Goal: Navigation & Orientation: Find specific page/section

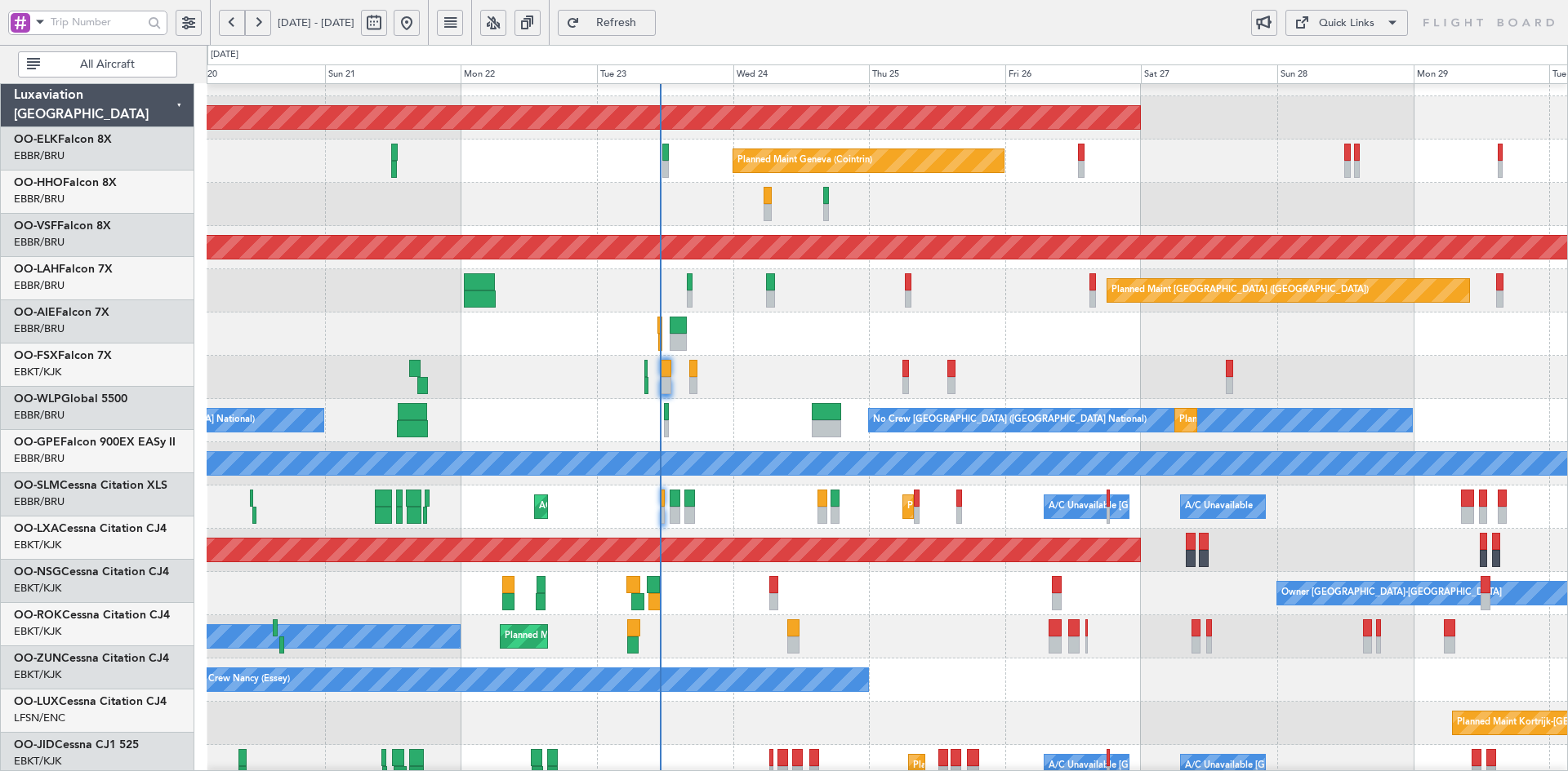
scroll to position [31, 0]
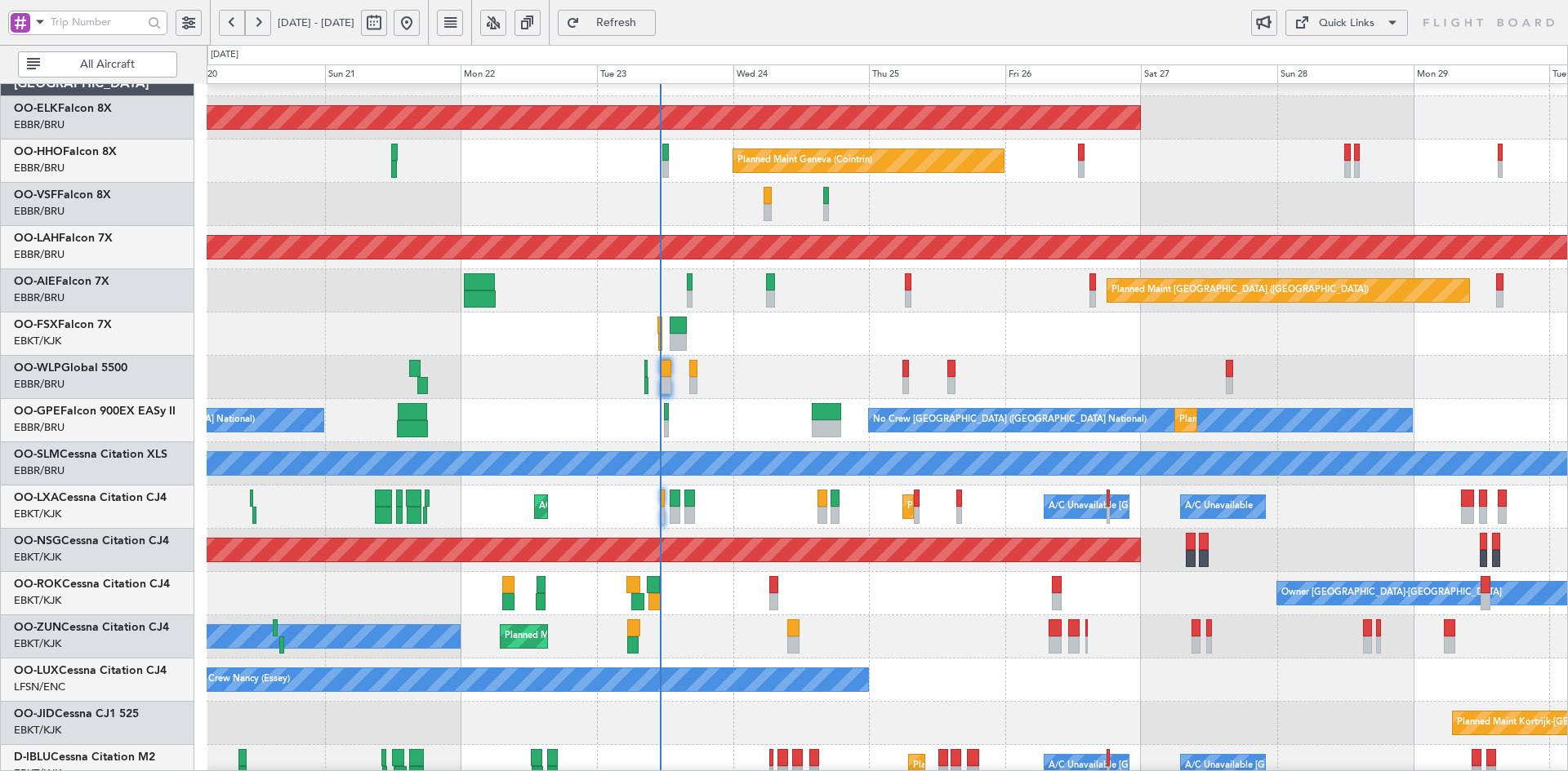
click at [993, 359] on div "Planned Maint Liege Planned Maint Milan (Linate)" at bounding box center [886, 378] width 1361 height 44
click at [804, 620] on div "Planned Maint Kortrijk-Wevelgem Owner Unplanned Maint Kortrijk-Wevelgem" at bounding box center [886, 637] width 1361 height 44
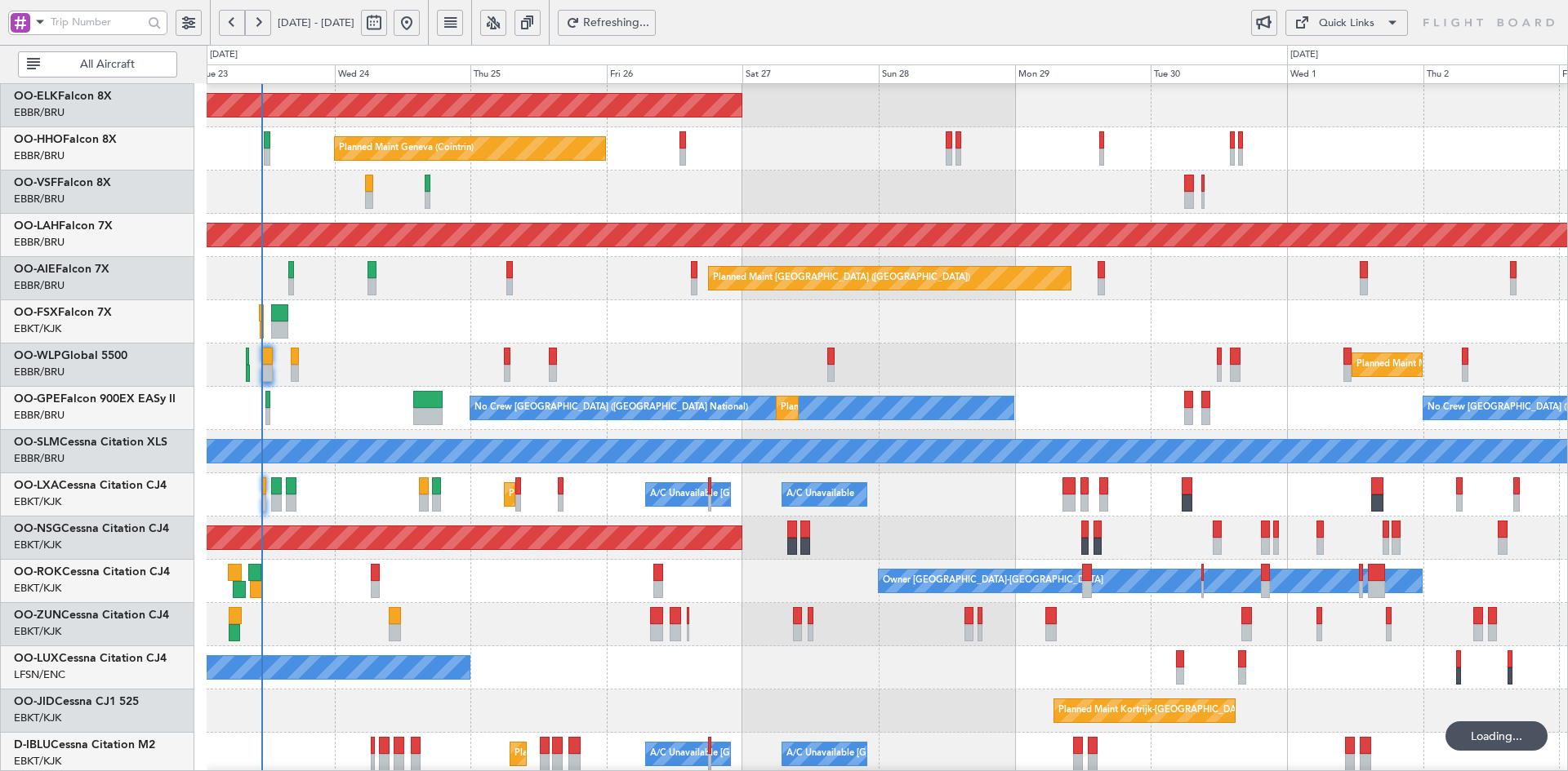
scroll to position [56, 0]
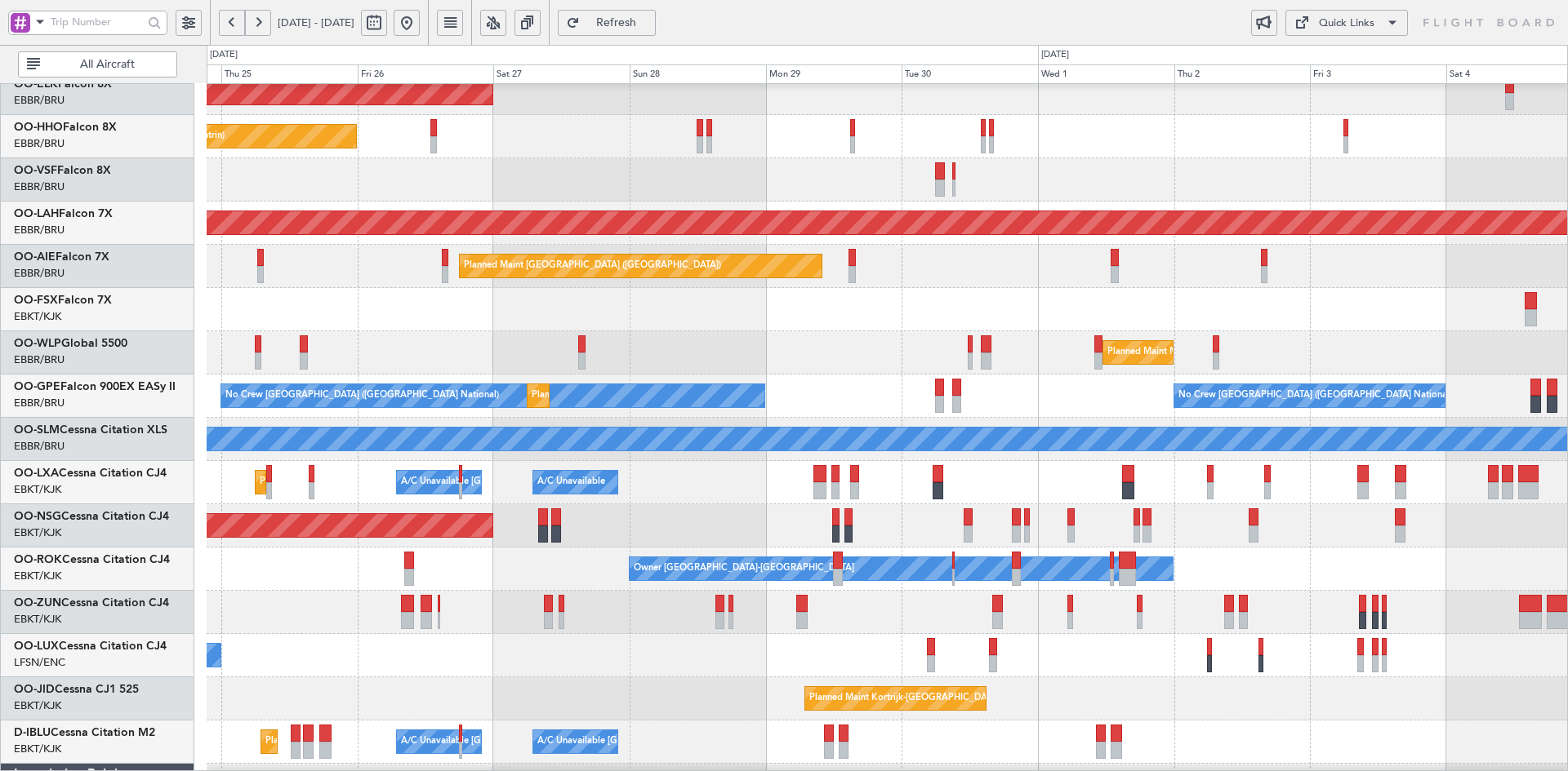
click at [656, 517] on div "Planned Maint [GEOGRAPHIC_DATA] ([GEOGRAPHIC_DATA])" at bounding box center [886, 526] width 1361 height 44
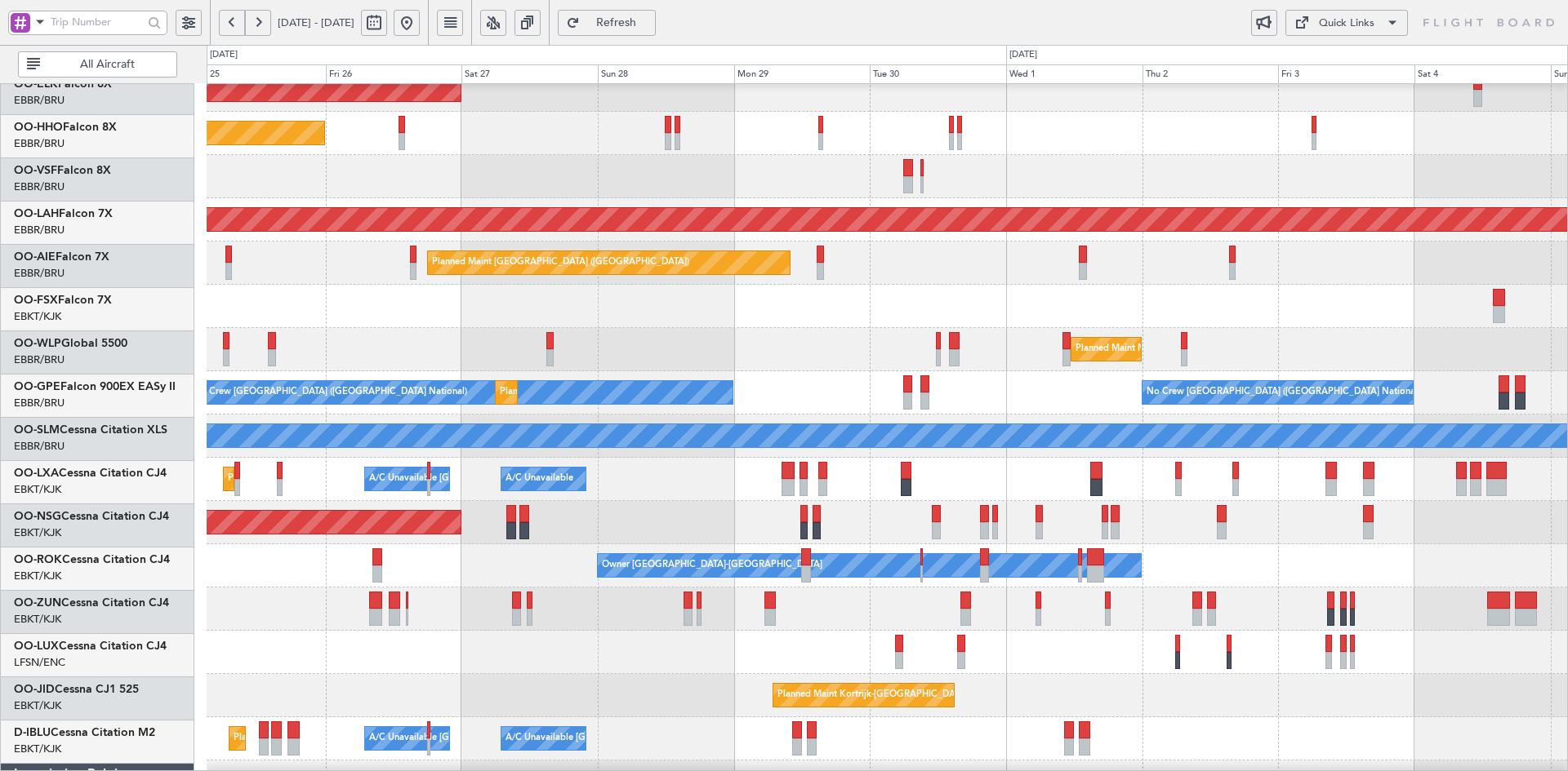
click at [1349, 523] on div "Planned Maint [GEOGRAPHIC_DATA] ([GEOGRAPHIC_DATA])" at bounding box center [886, 523] width 1361 height 44
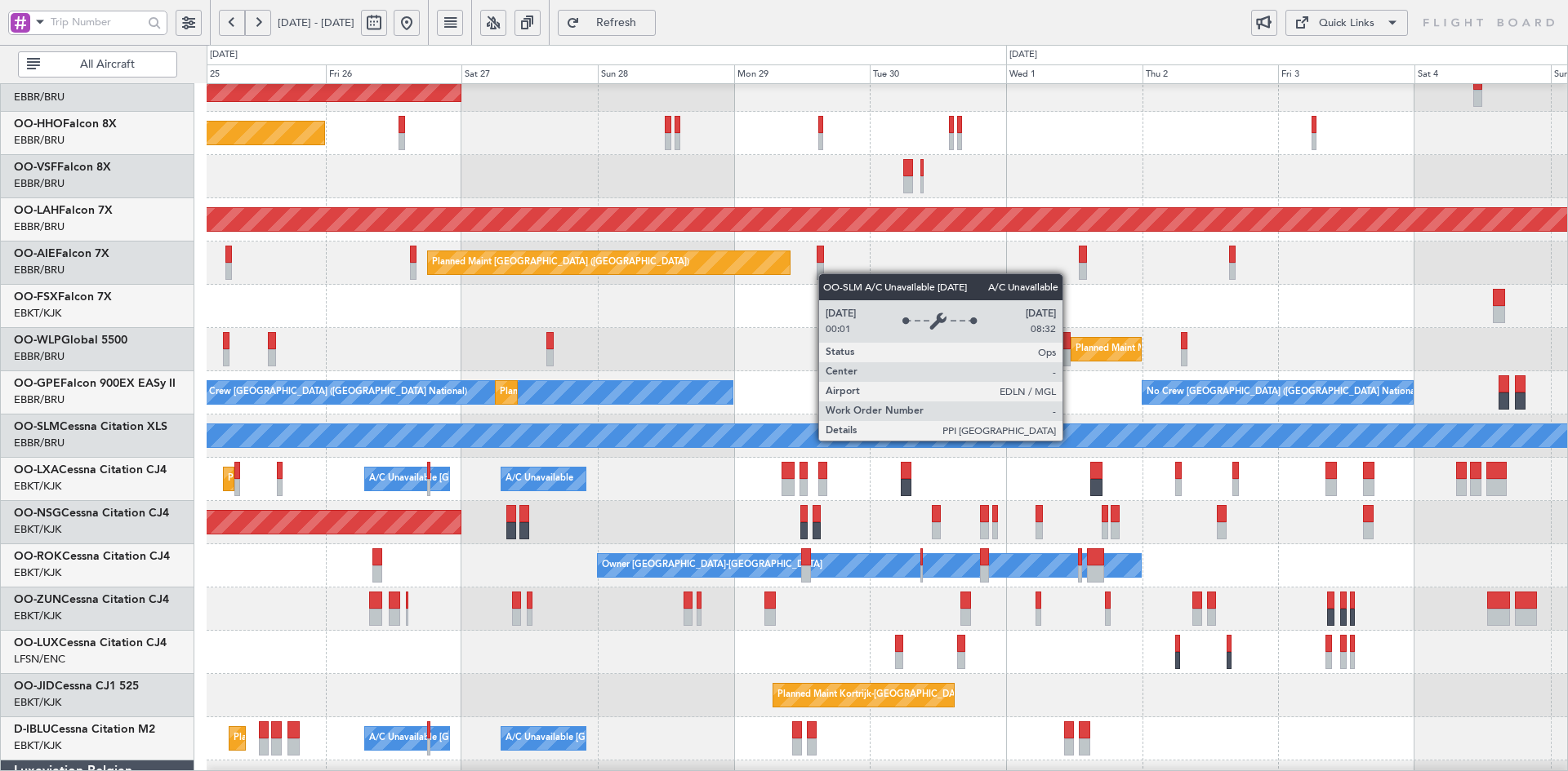
click at [1008, 444] on div "A/C Unavailable [GEOGRAPHIC_DATA]" at bounding box center [887, 436] width 4081 height 23
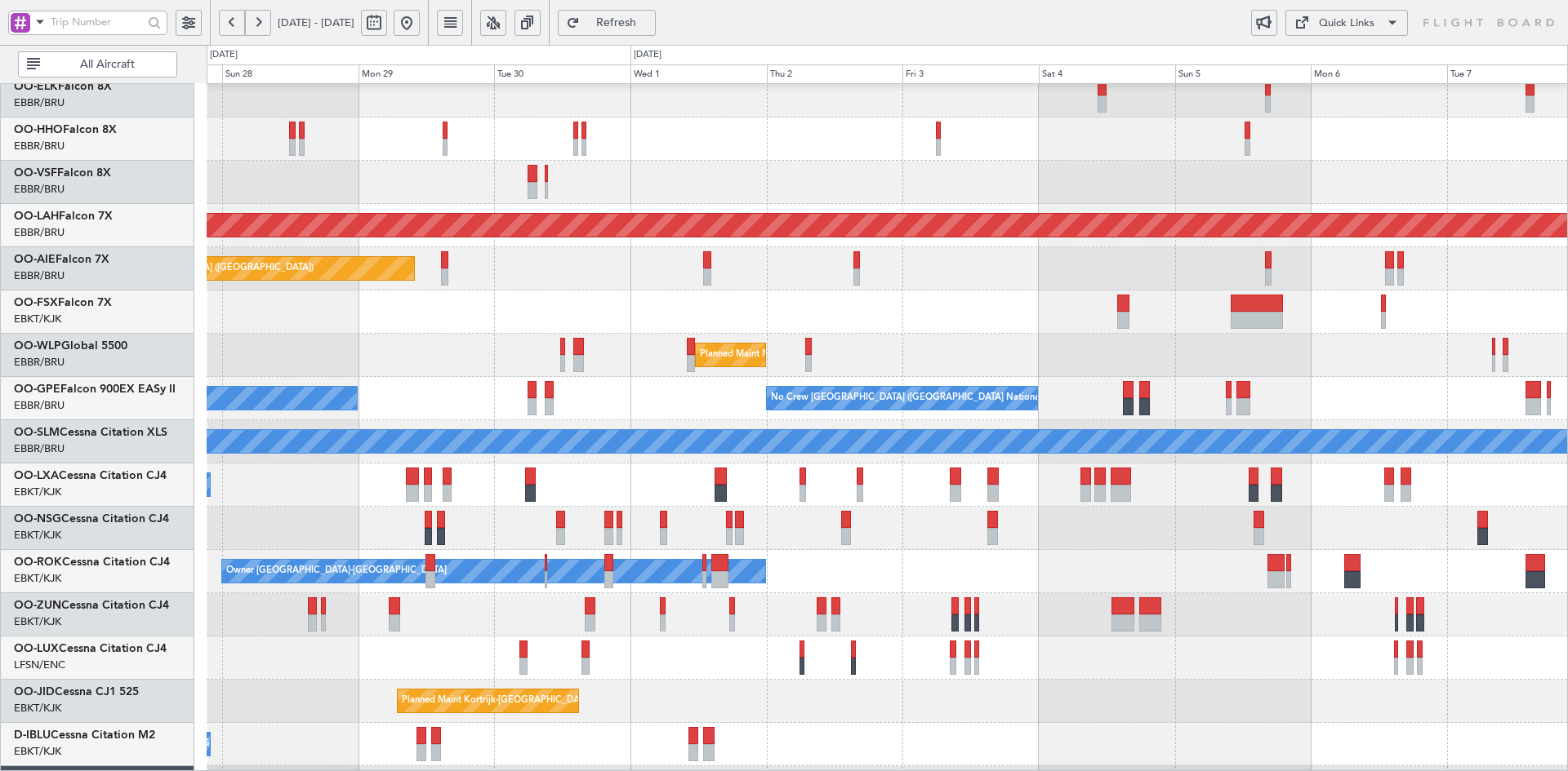
click at [846, 572] on div "Owner [GEOGRAPHIC_DATA]-[GEOGRAPHIC_DATA]" at bounding box center [886, 572] width 1361 height 44
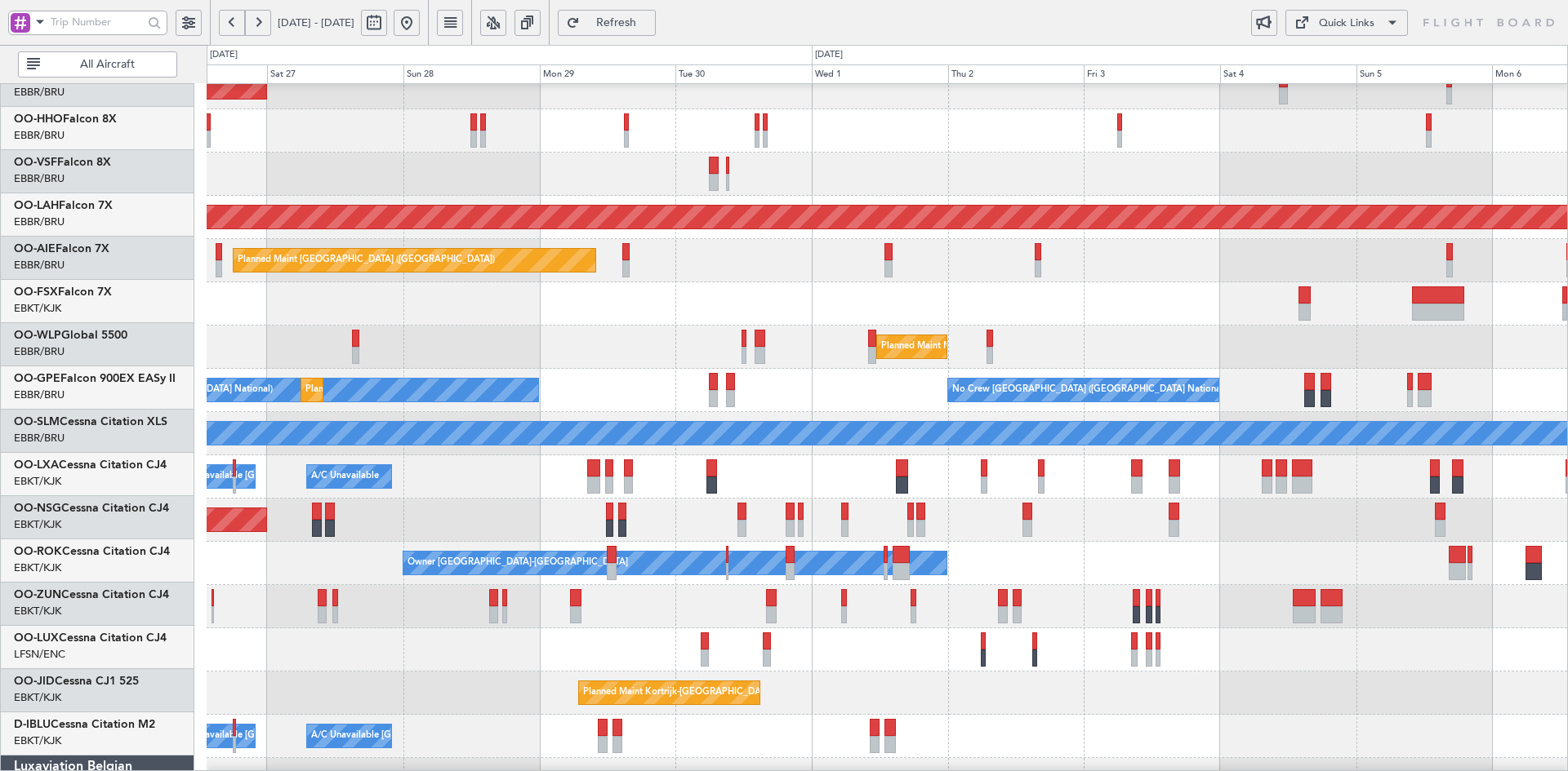
scroll to position [61, 0]
click at [1088, 564] on div "Owner [GEOGRAPHIC_DATA]-[GEOGRAPHIC_DATA]" at bounding box center [886, 564] width 1361 height 44
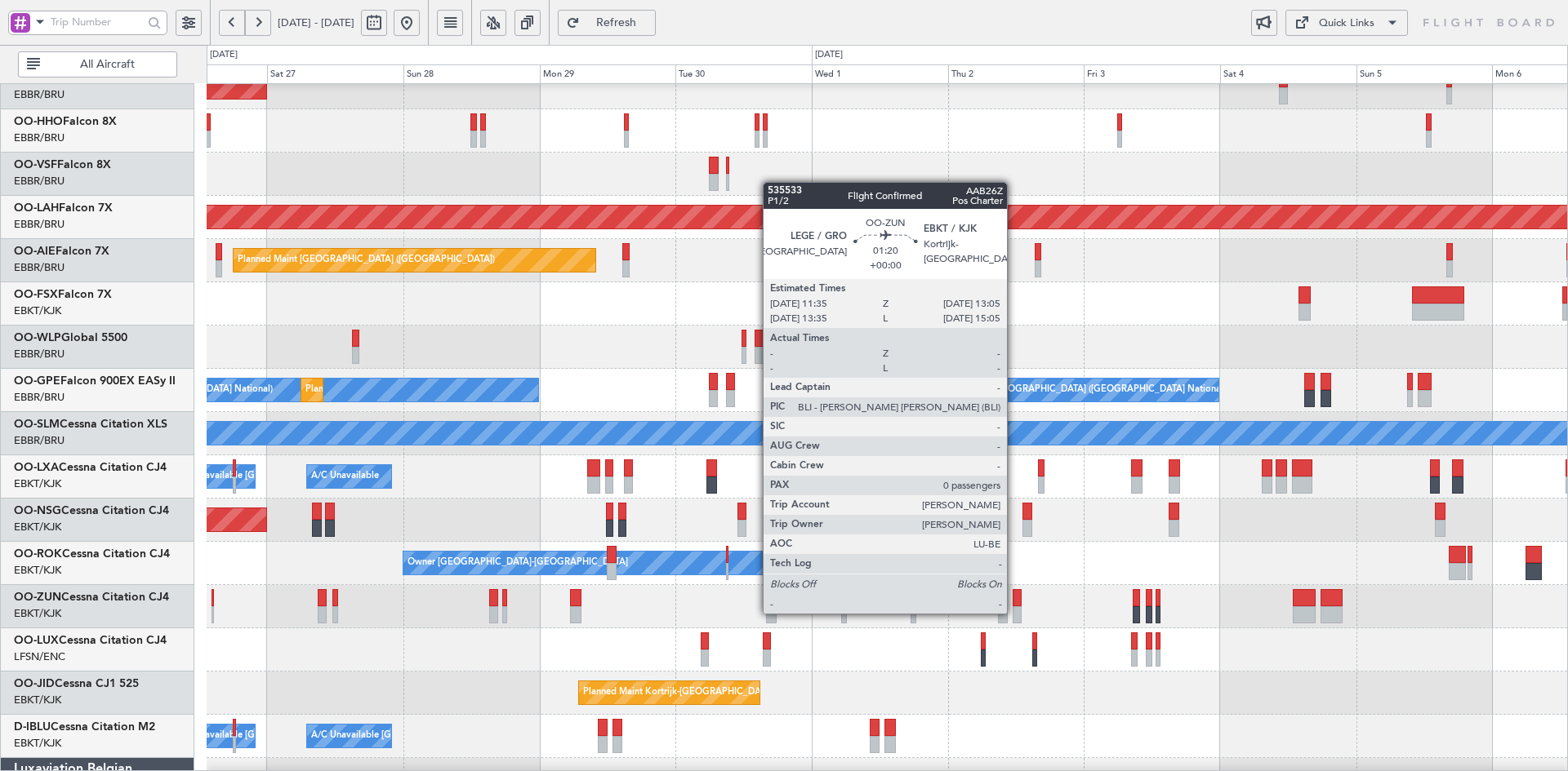
click at [1014, 612] on div at bounding box center [1017, 615] width 9 height 17
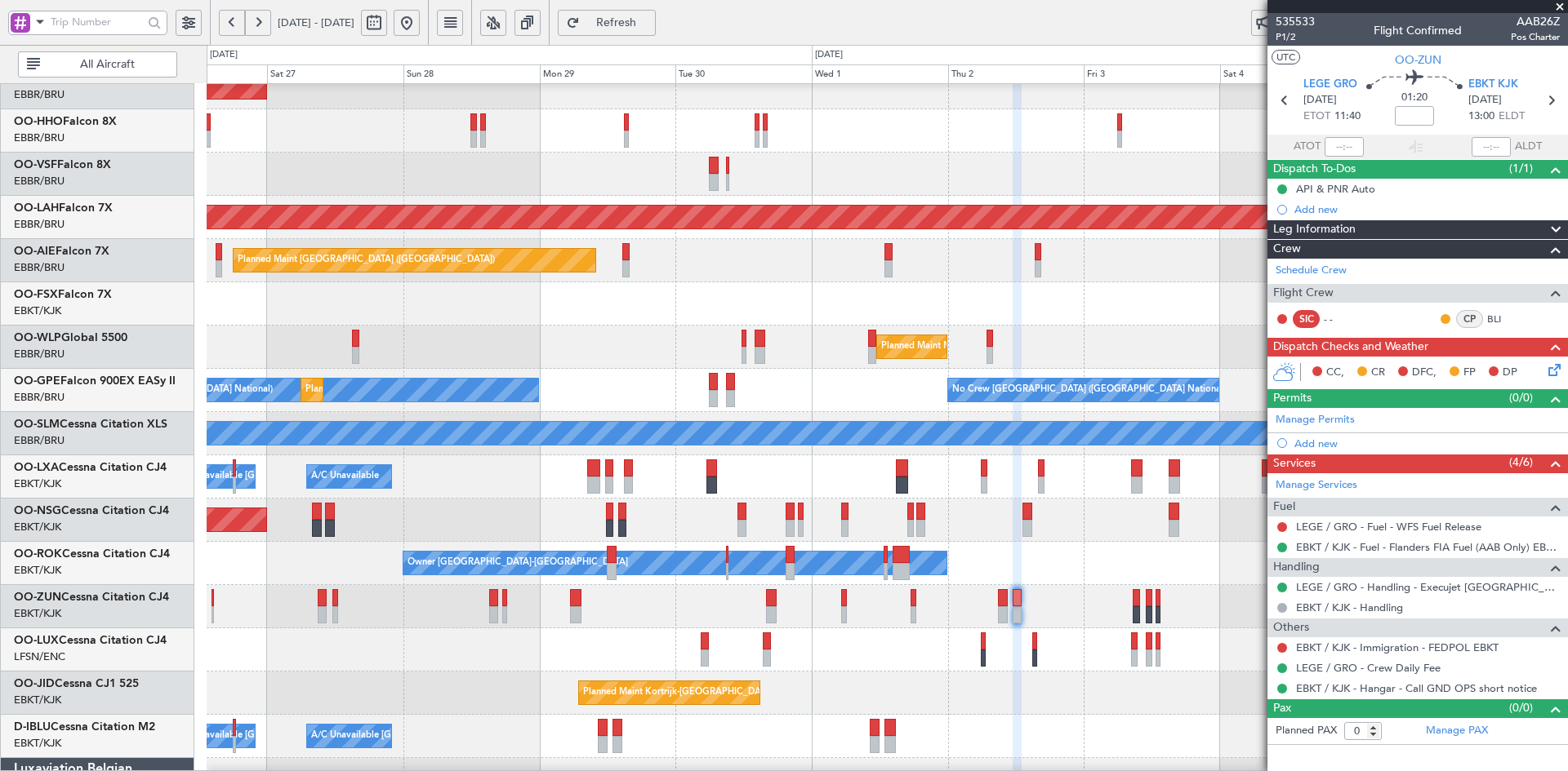
click at [1561, 3] on span at bounding box center [1559, 7] width 17 height 15
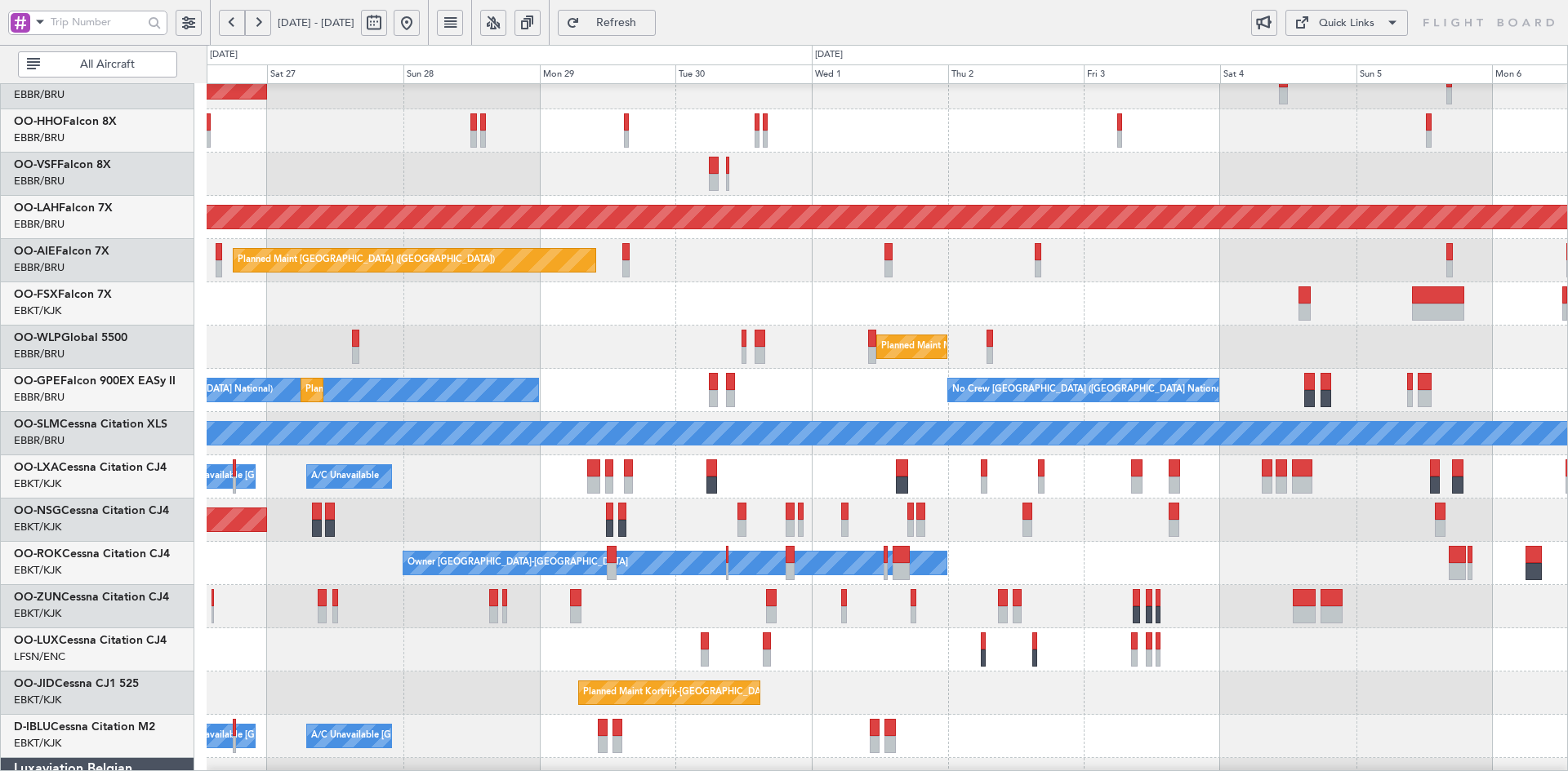
click at [1376, 239] on div "Planned Maint [GEOGRAPHIC_DATA] ([GEOGRAPHIC_DATA])" at bounding box center [886, 261] width 1361 height 44
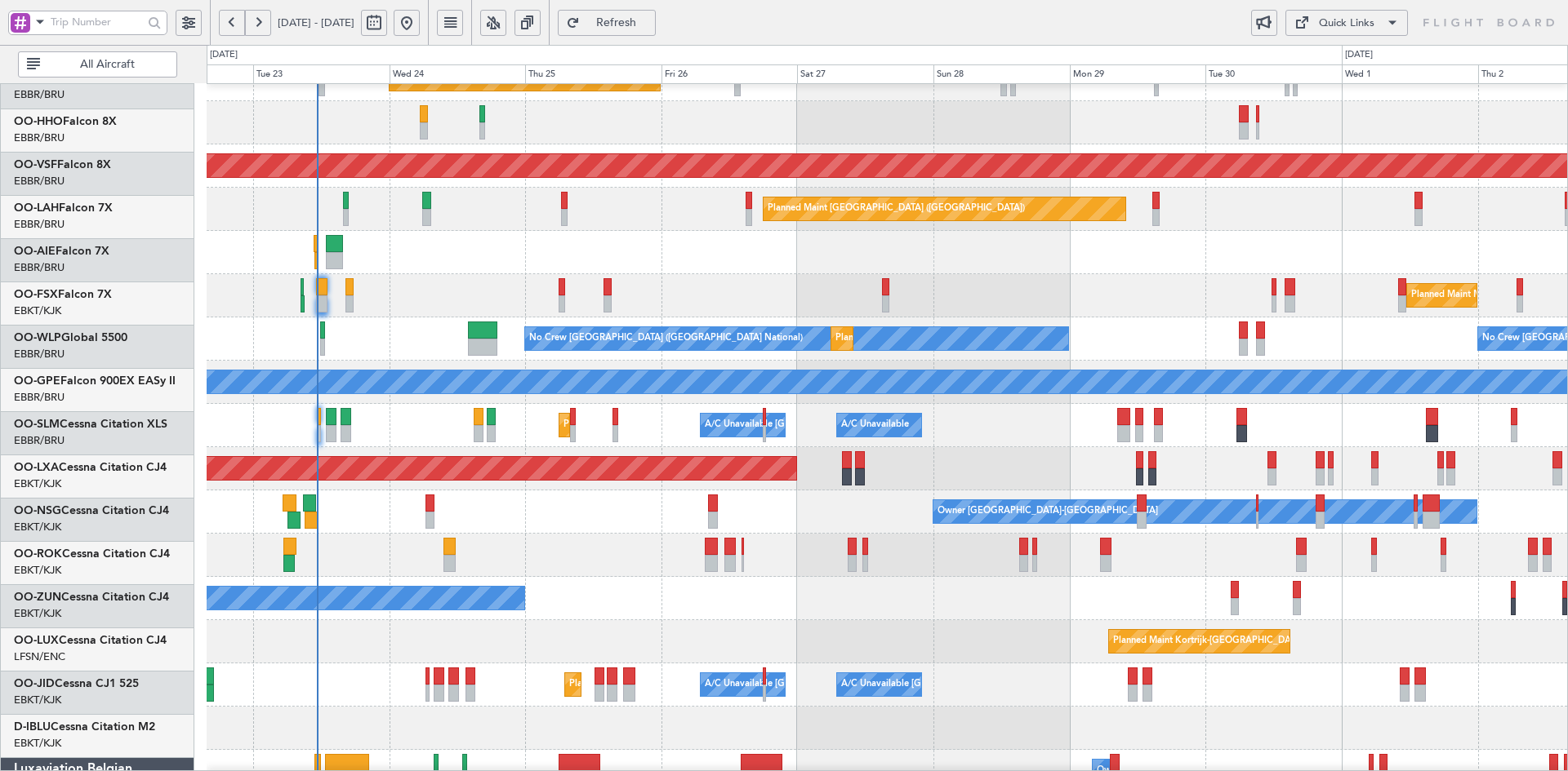
scroll to position [112, 0]
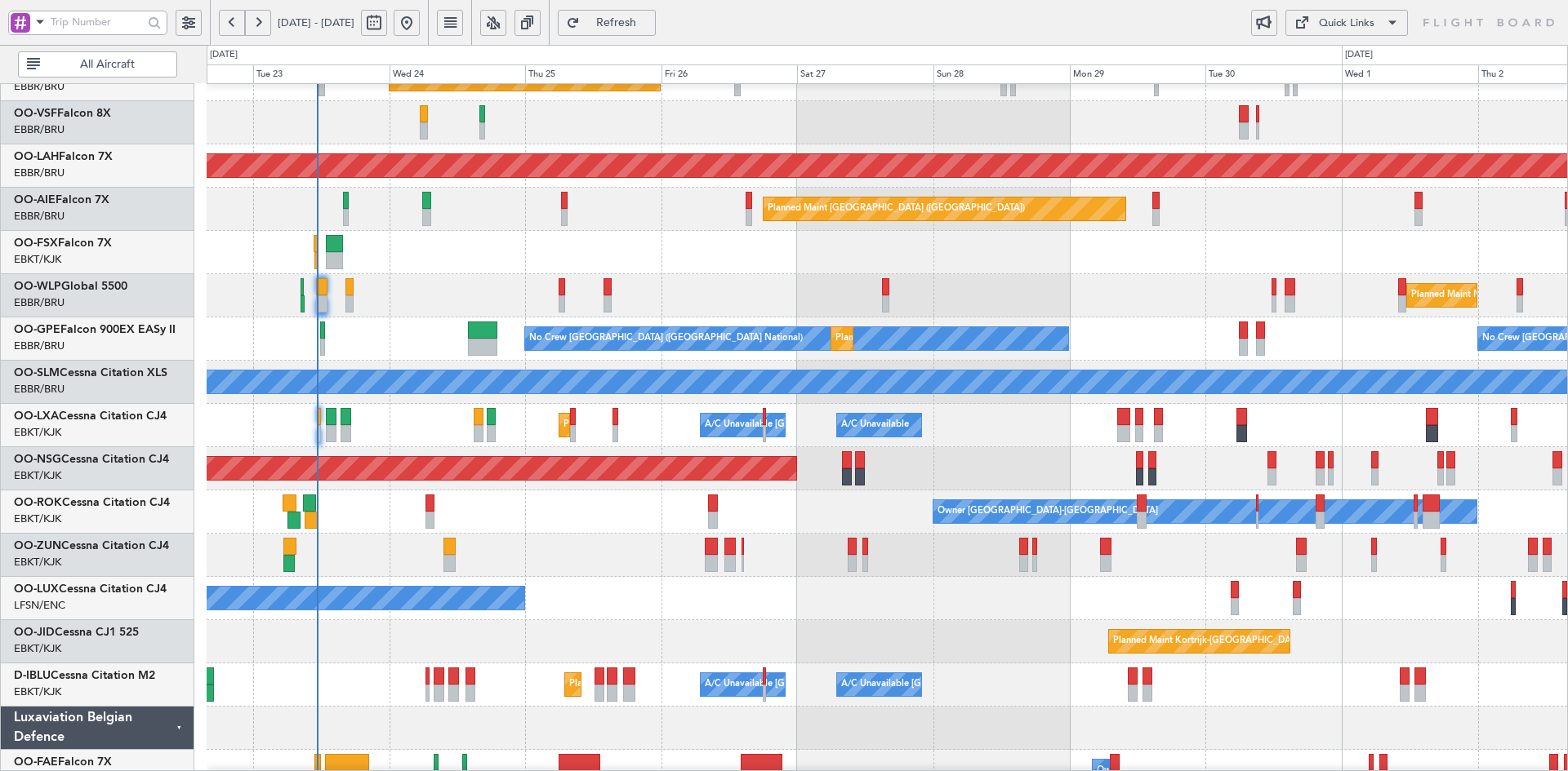
click at [1121, 361] on div "No Crew Brussels (Brussels National) No Crew Brussels (Brussels National) Plann…" at bounding box center [886, 339] width 1361 height 44
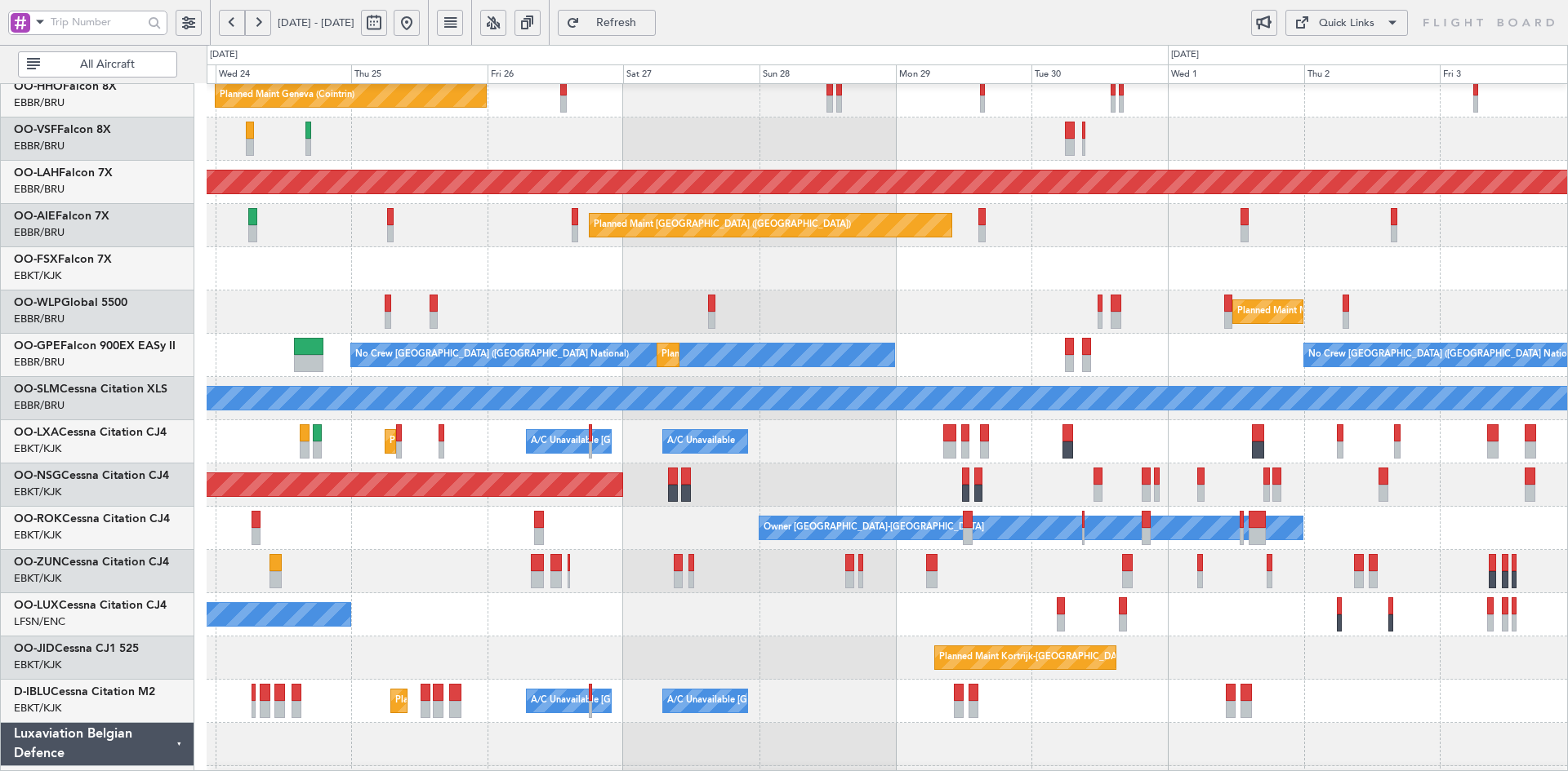
click at [763, 259] on div "Planned Maint Geneva (Cointrin) Planned Maint Alton-st Louis (St Louis Regl) Pl…" at bounding box center [886, 420] width 1361 height 865
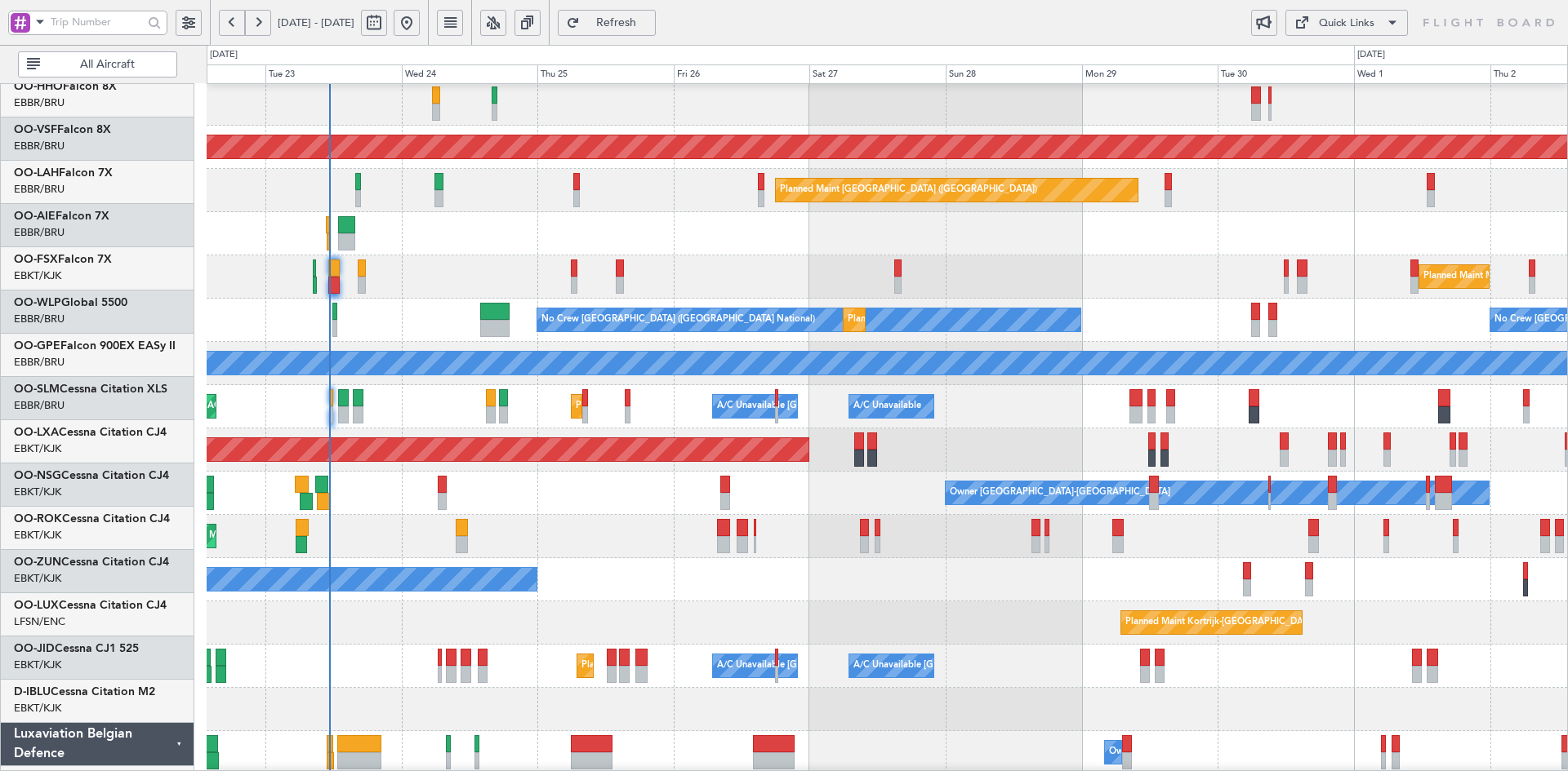
scroll to position [131, 0]
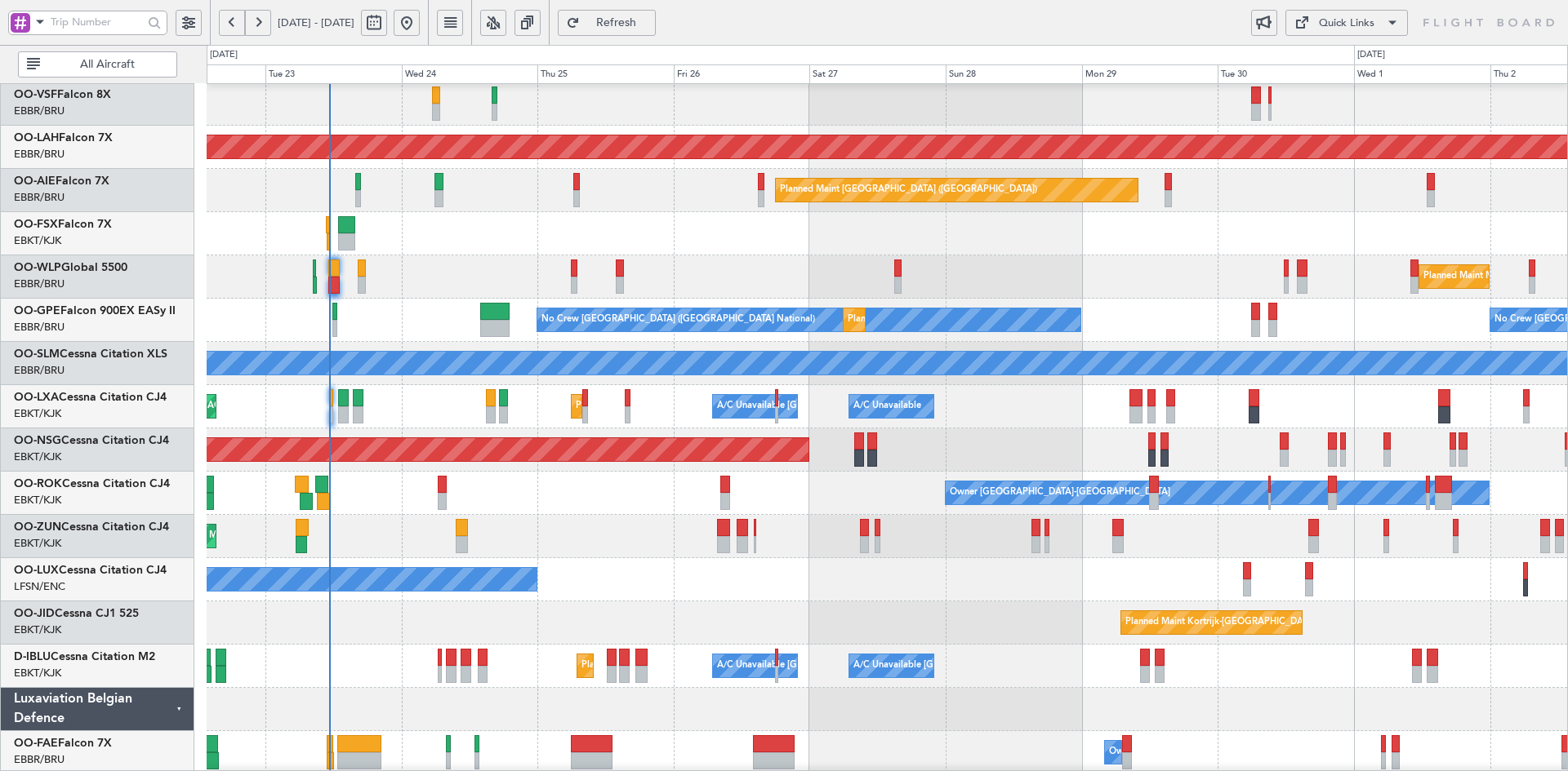
click at [883, 236] on div at bounding box center [886, 234] width 1361 height 44
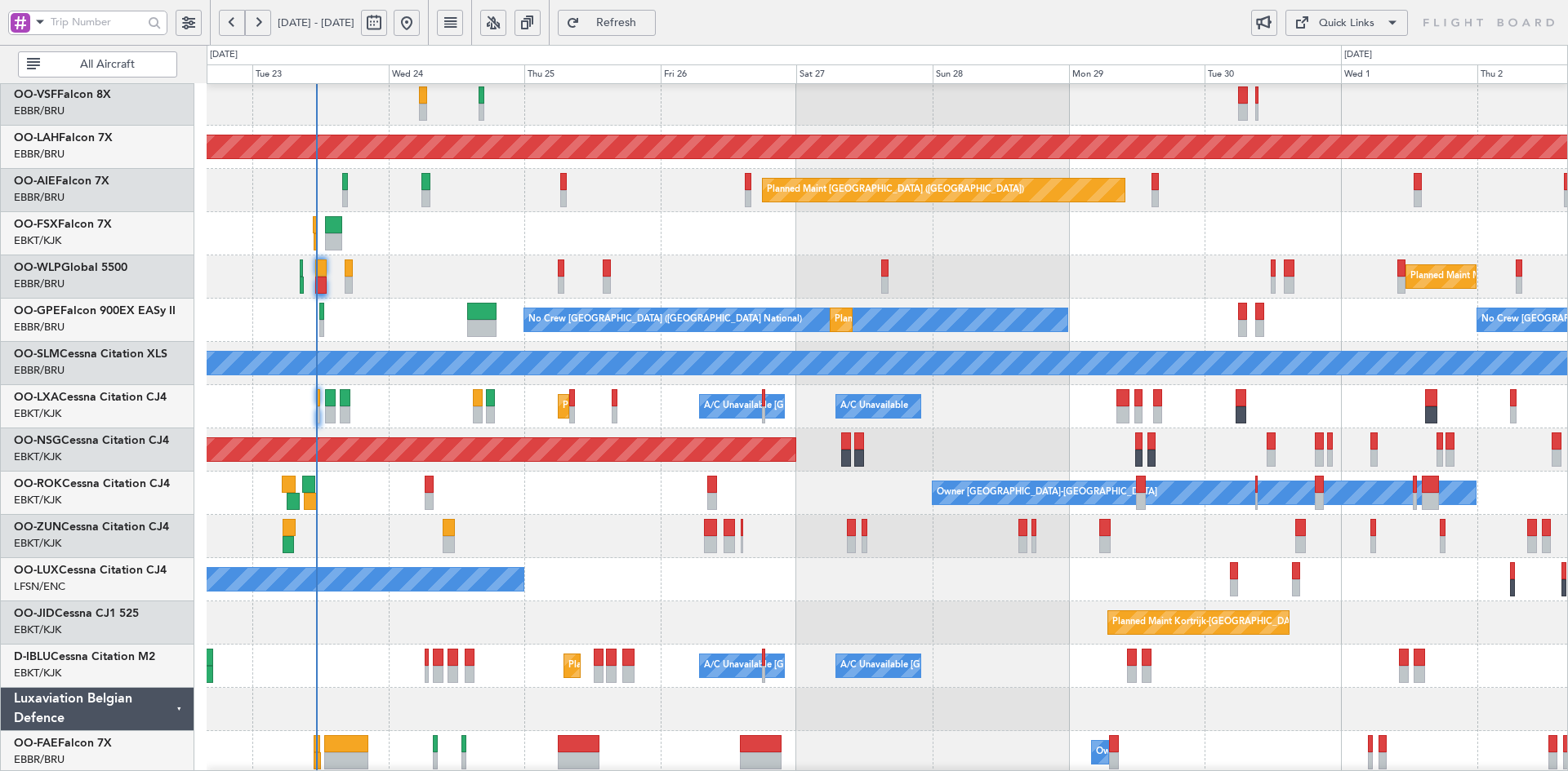
click at [967, 248] on div at bounding box center [886, 234] width 1361 height 44
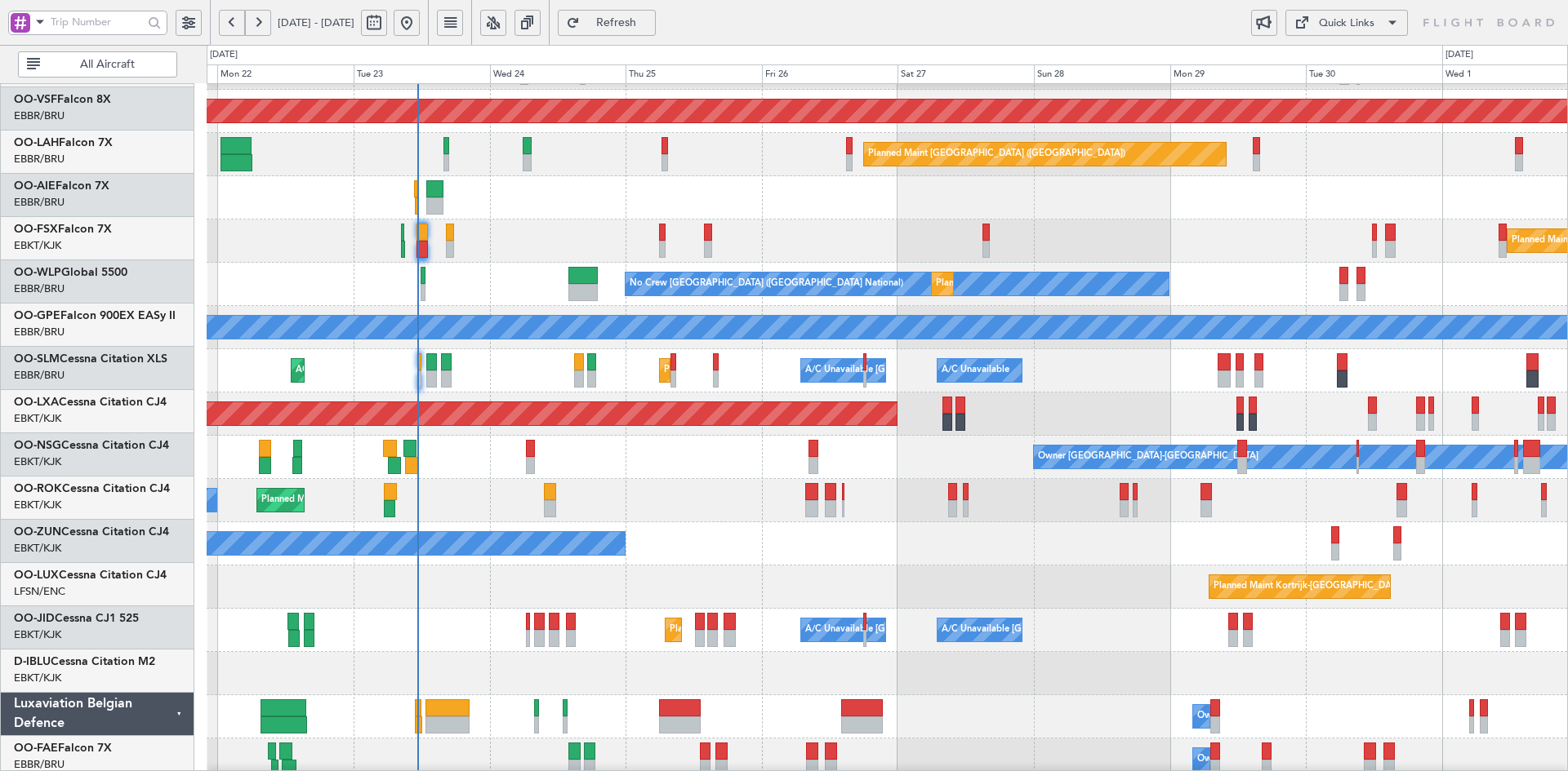
scroll to position [169, 0]
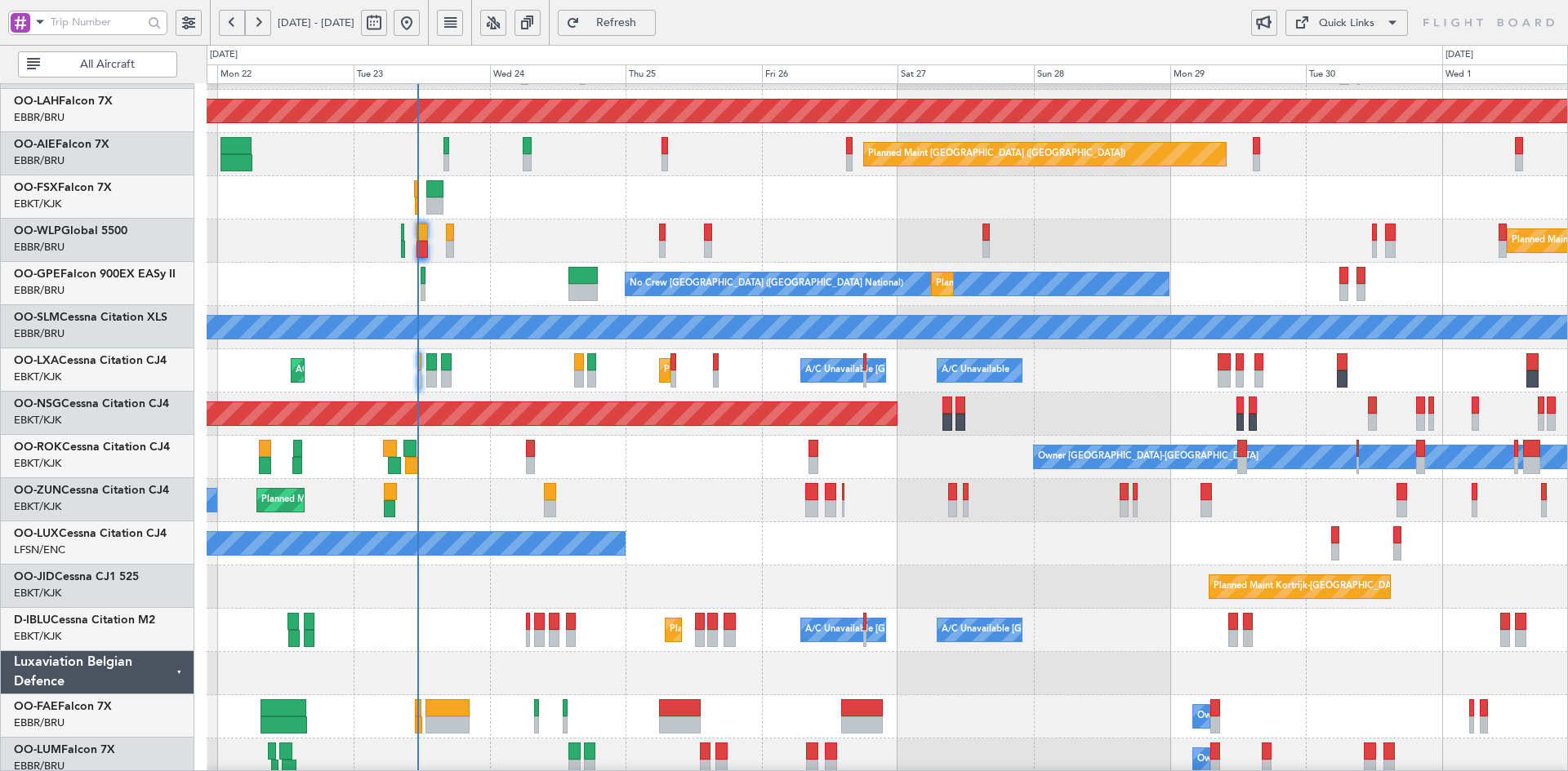
click at [1236, 207] on div at bounding box center [886, 198] width 1361 height 44
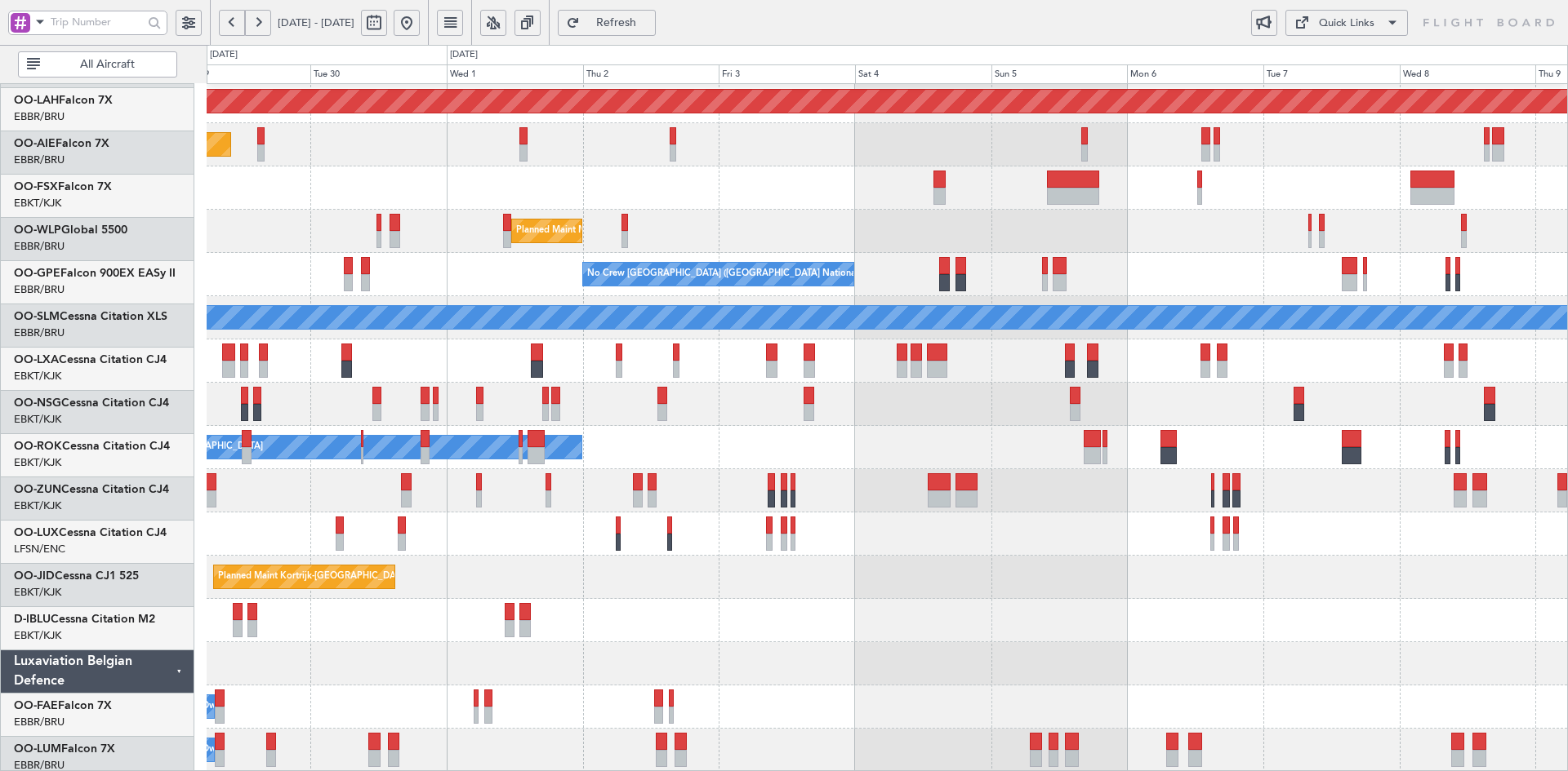
scroll to position [178, 0]
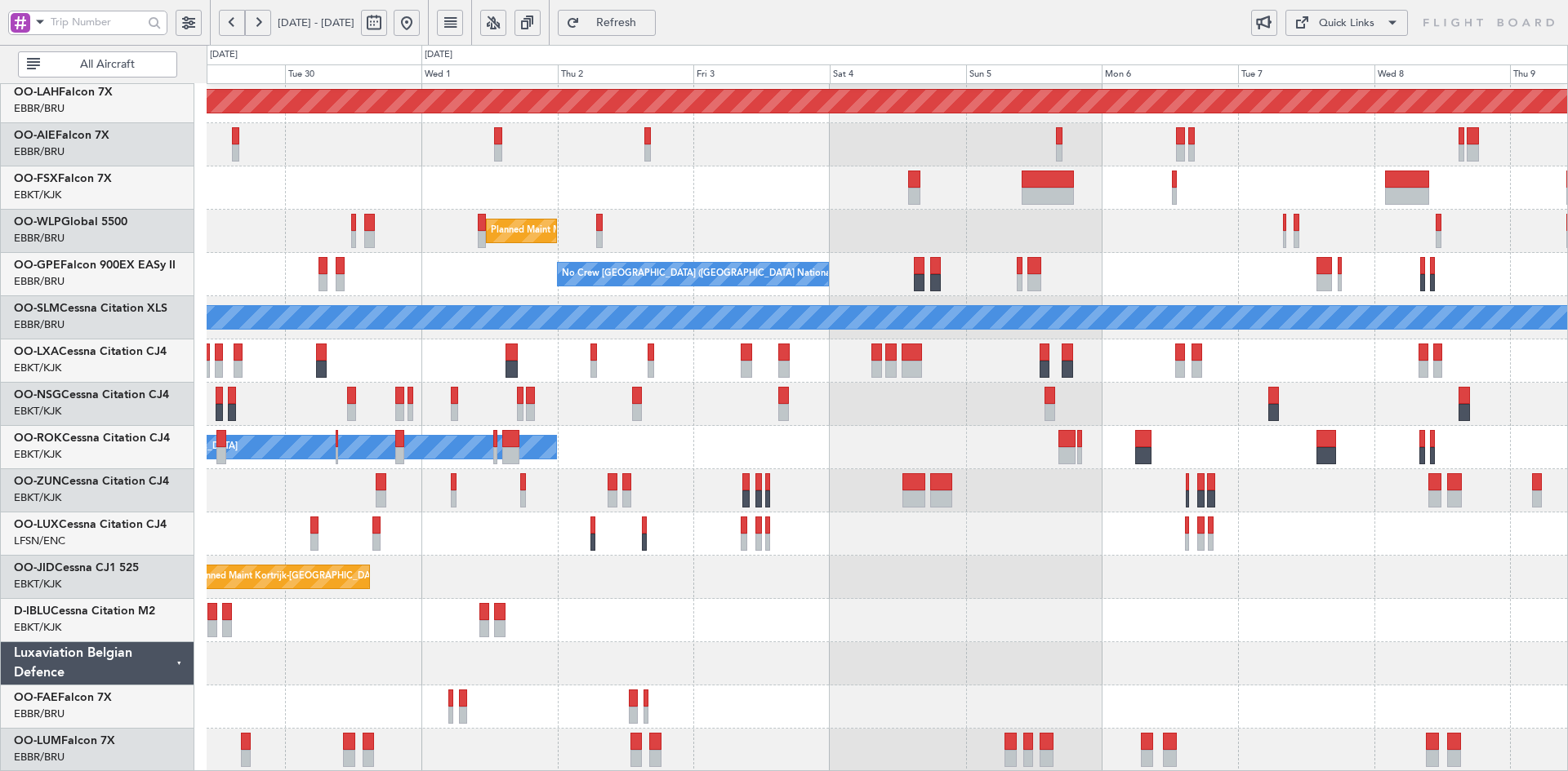
click at [452, 251] on div "Planned Maint Alton-st Louis (St Louis Regl) Planned Maint London (Farnborough)…" at bounding box center [886, 339] width 1361 height 865
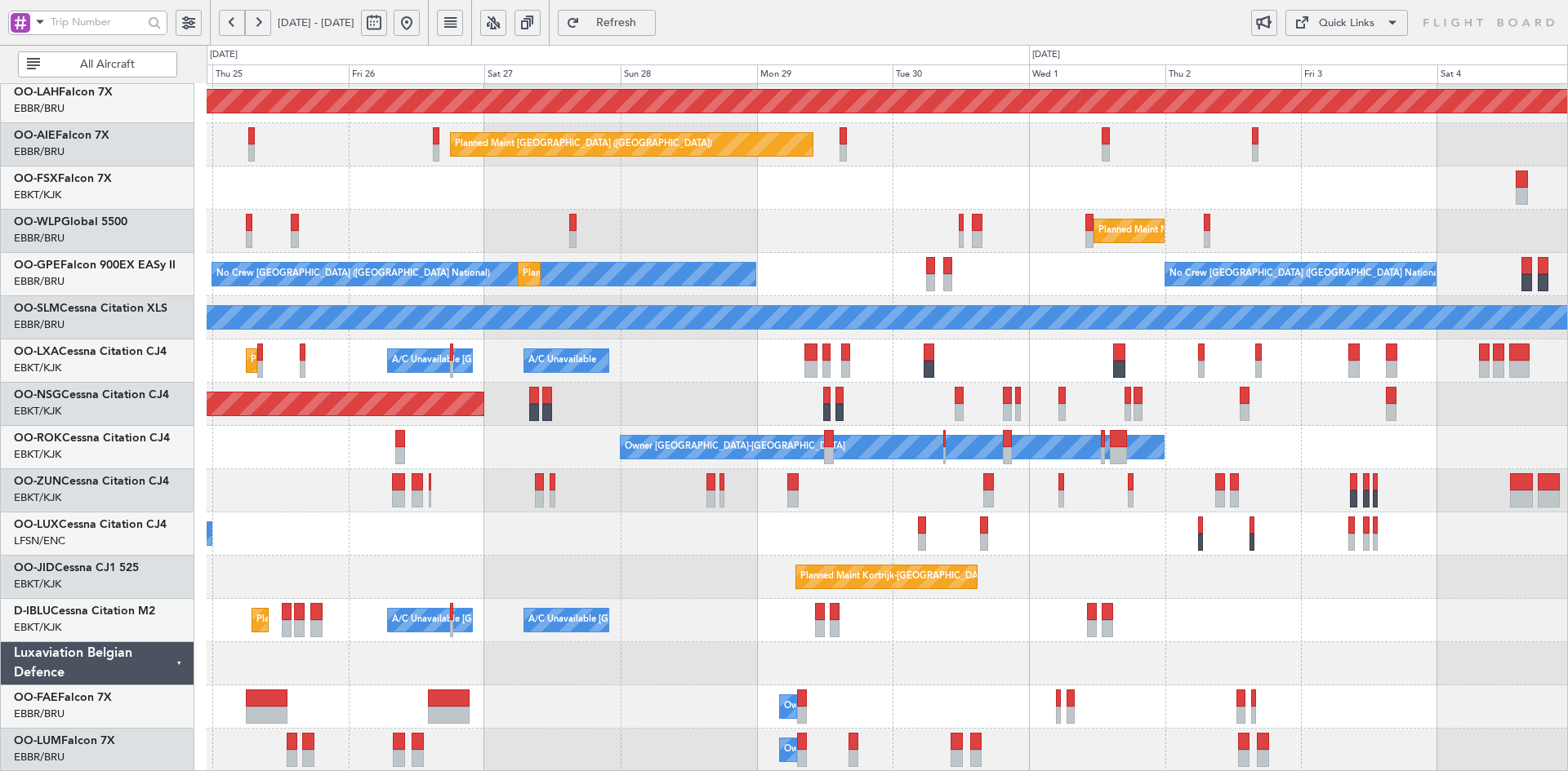
click at [1304, 439] on div "Owner [GEOGRAPHIC_DATA]-[GEOGRAPHIC_DATA]" at bounding box center [886, 448] width 1361 height 44
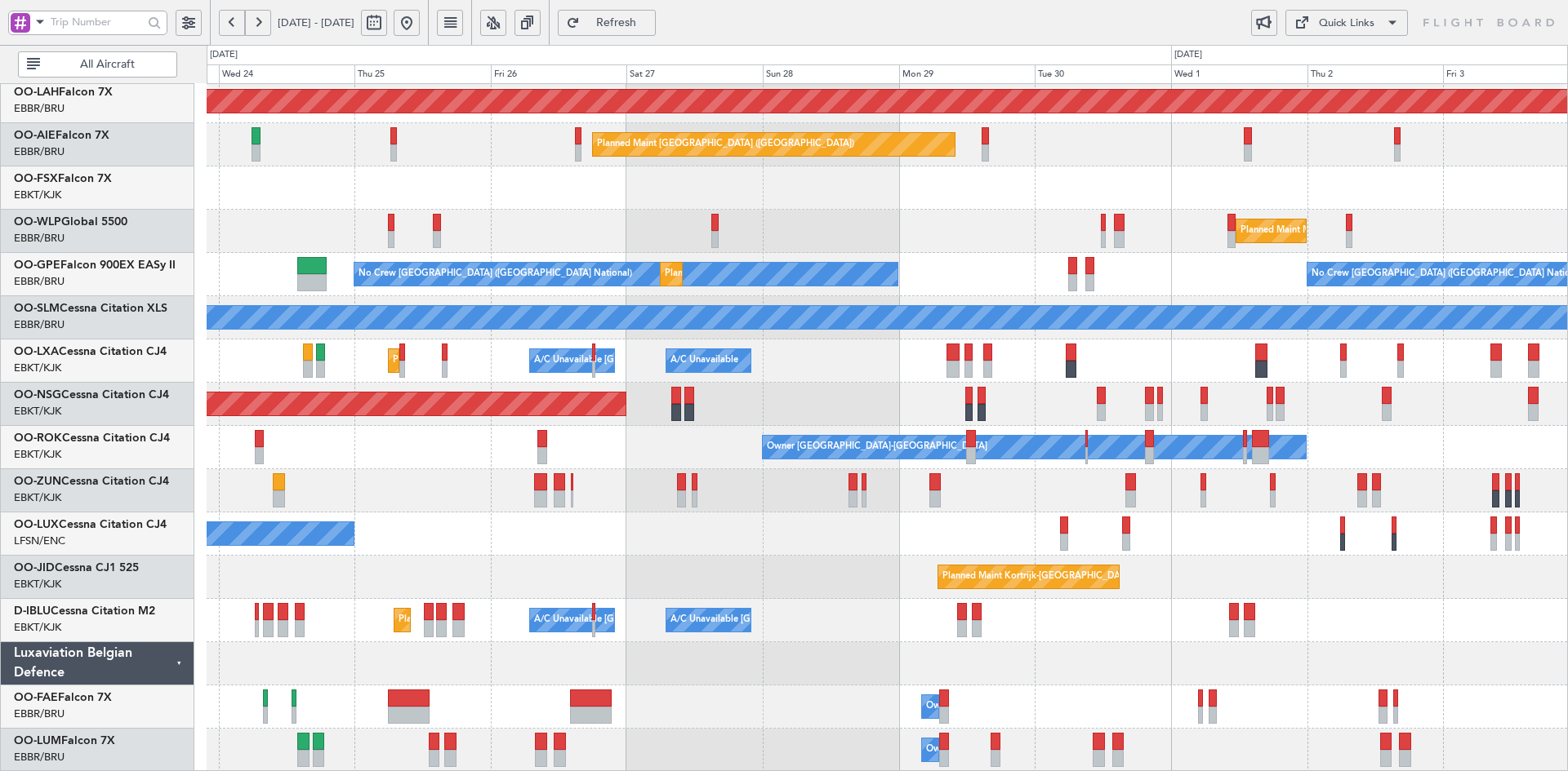
click at [511, 526] on div "No Crew Nancy (Essey)" at bounding box center [886, 534] width 1361 height 44
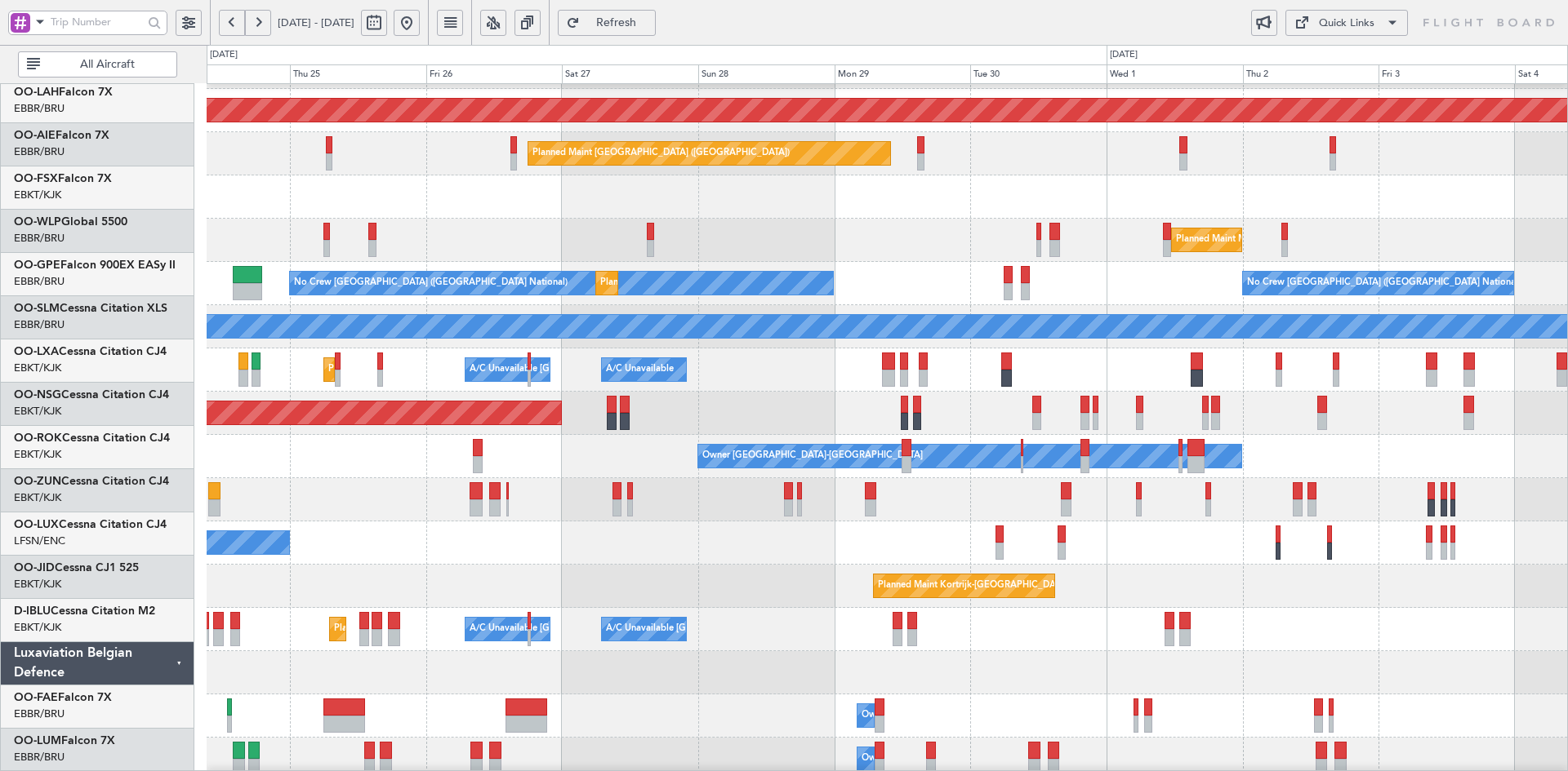
click at [744, 533] on div "No Crew Nancy (Essey)" at bounding box center [886, 543] width 1361 height 44
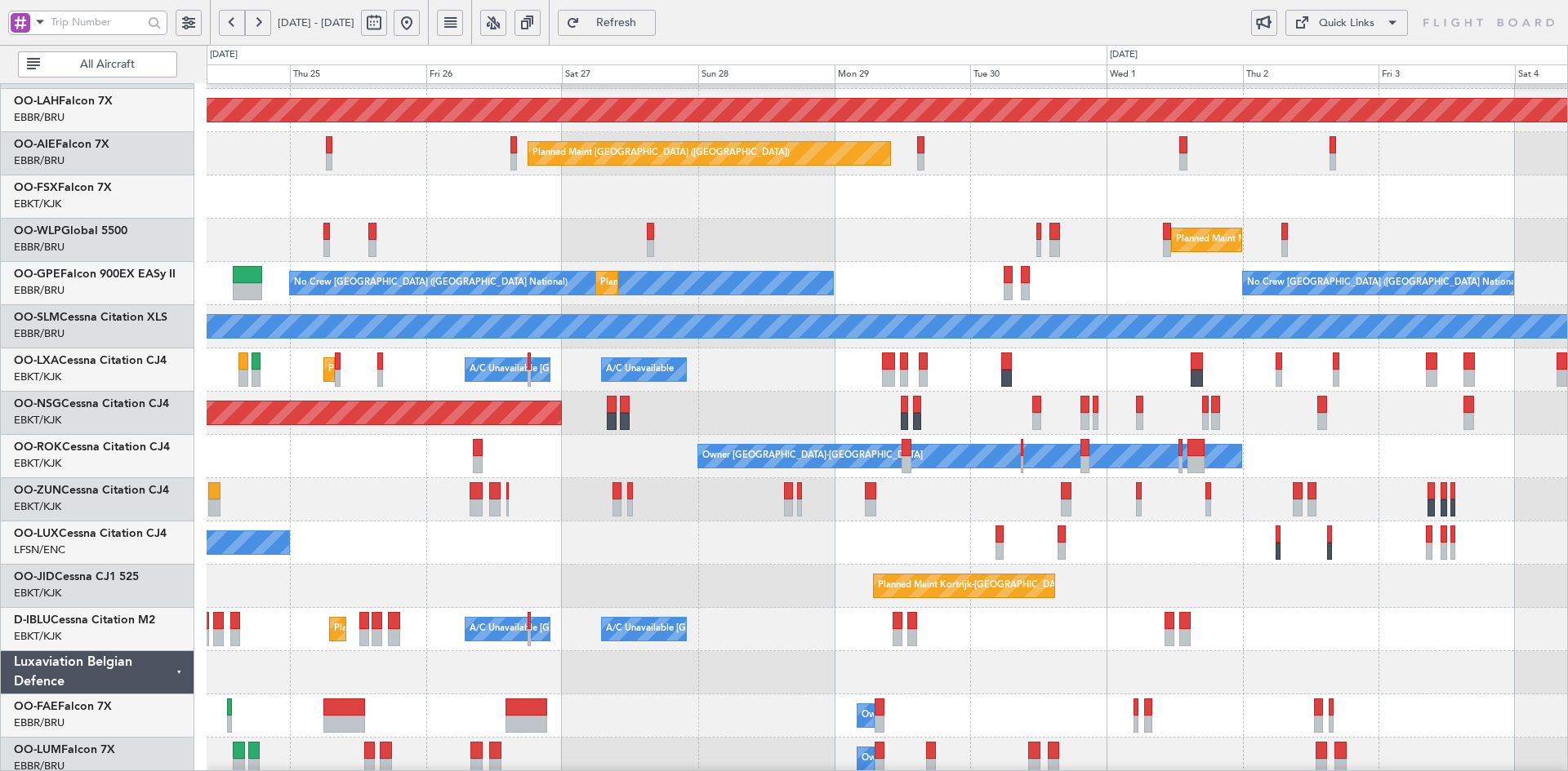
click at [1366, 432] on div "Planned Maint [GEOGRAPHIC_DATA] ([GEOGRAPHIC_DATA])" at bounding box center [886, 413] width 1361 height 44
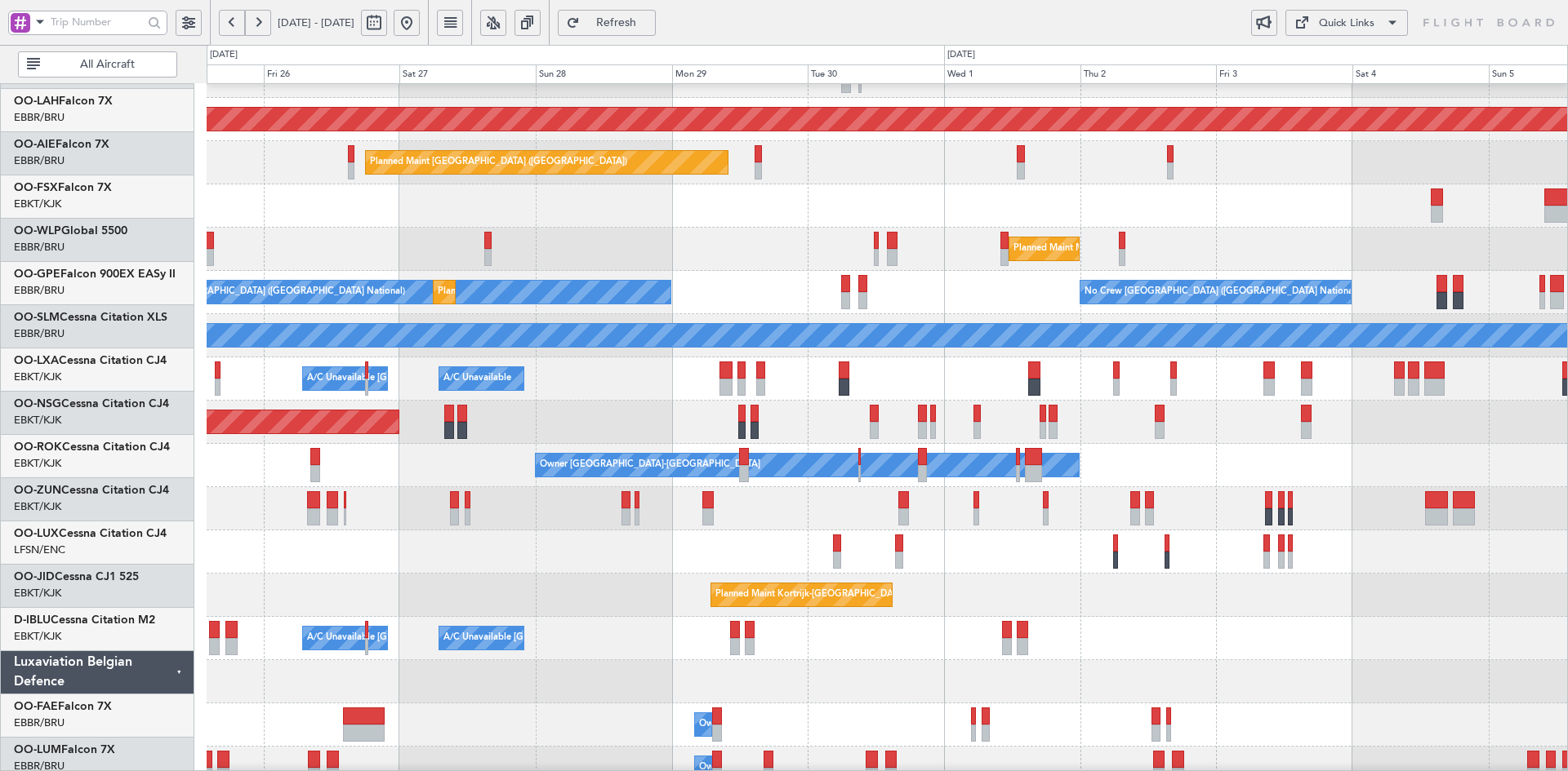
scroll to position [159, 0]
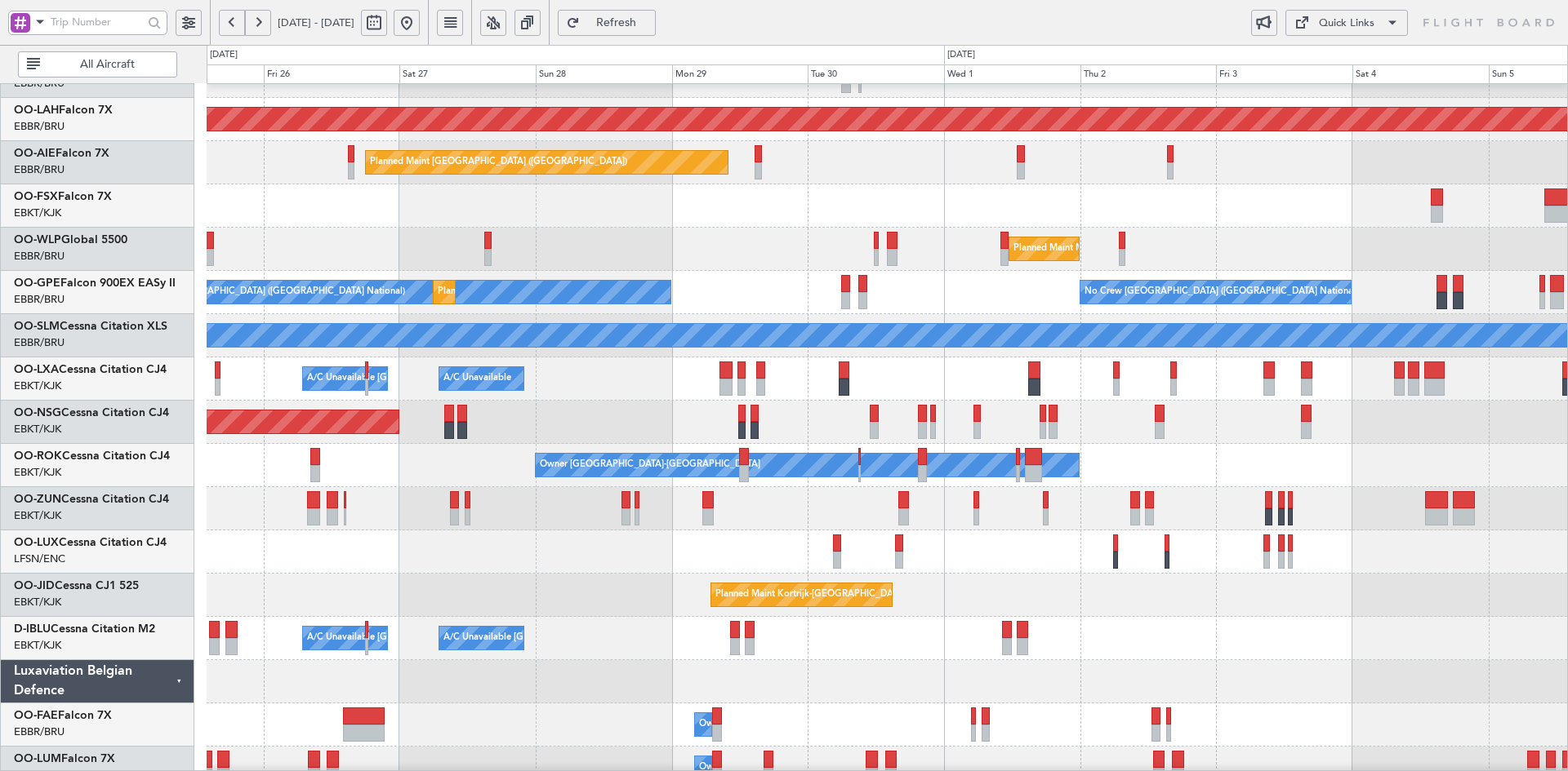
click at [1321, 455] on div "Owner [GEOGRAPHIC_DATA]-[GEOGRAPHIC_DATA]" at bounding box center [886, 466] width 1361 height 44
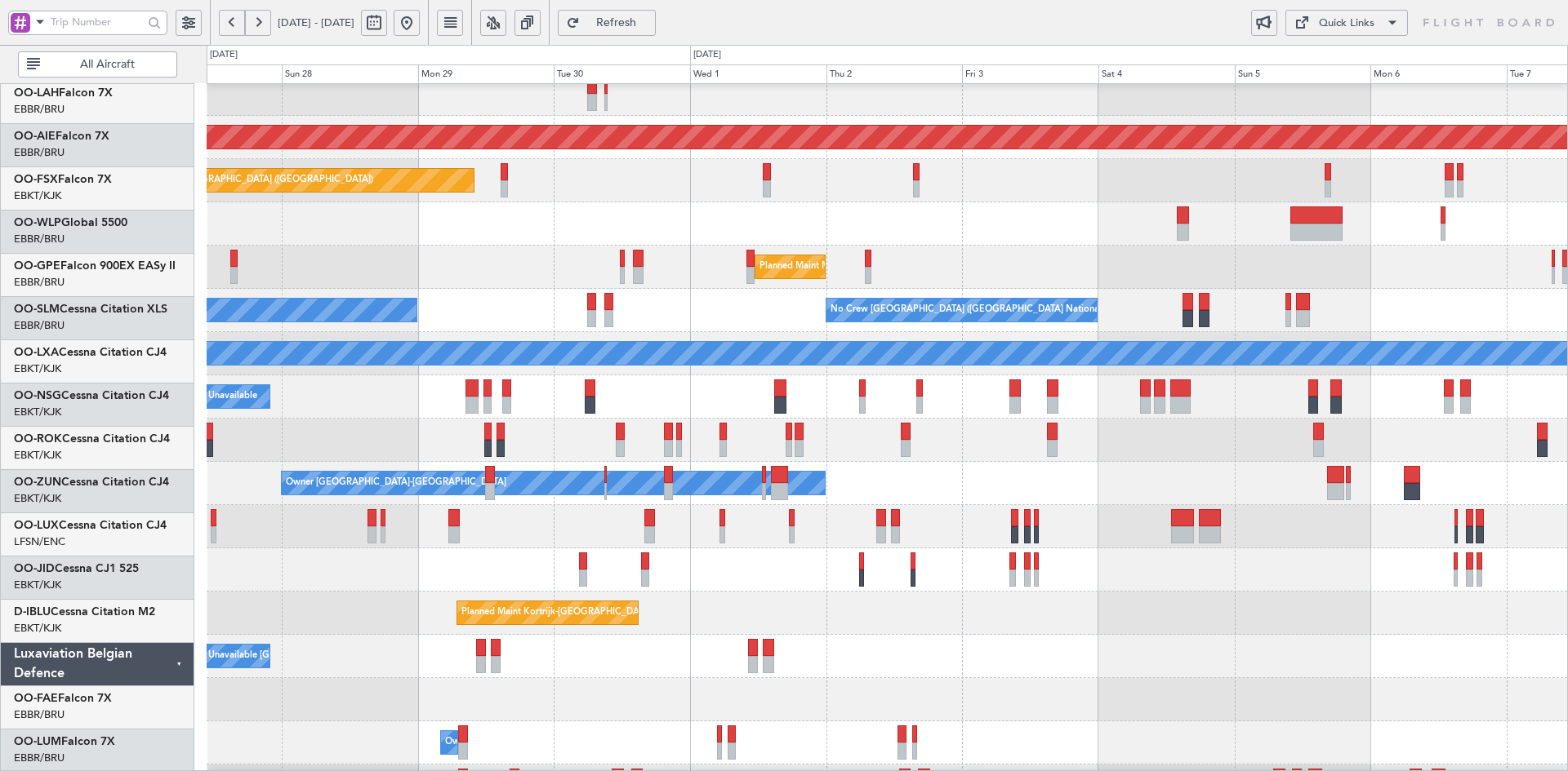
click at [448, 354] on div "Planned Maint Alton-st Louis (St Louis Regl) Planned Maint London (Farnborough)…" at bounding box center [886, 375] width 1361 height 865
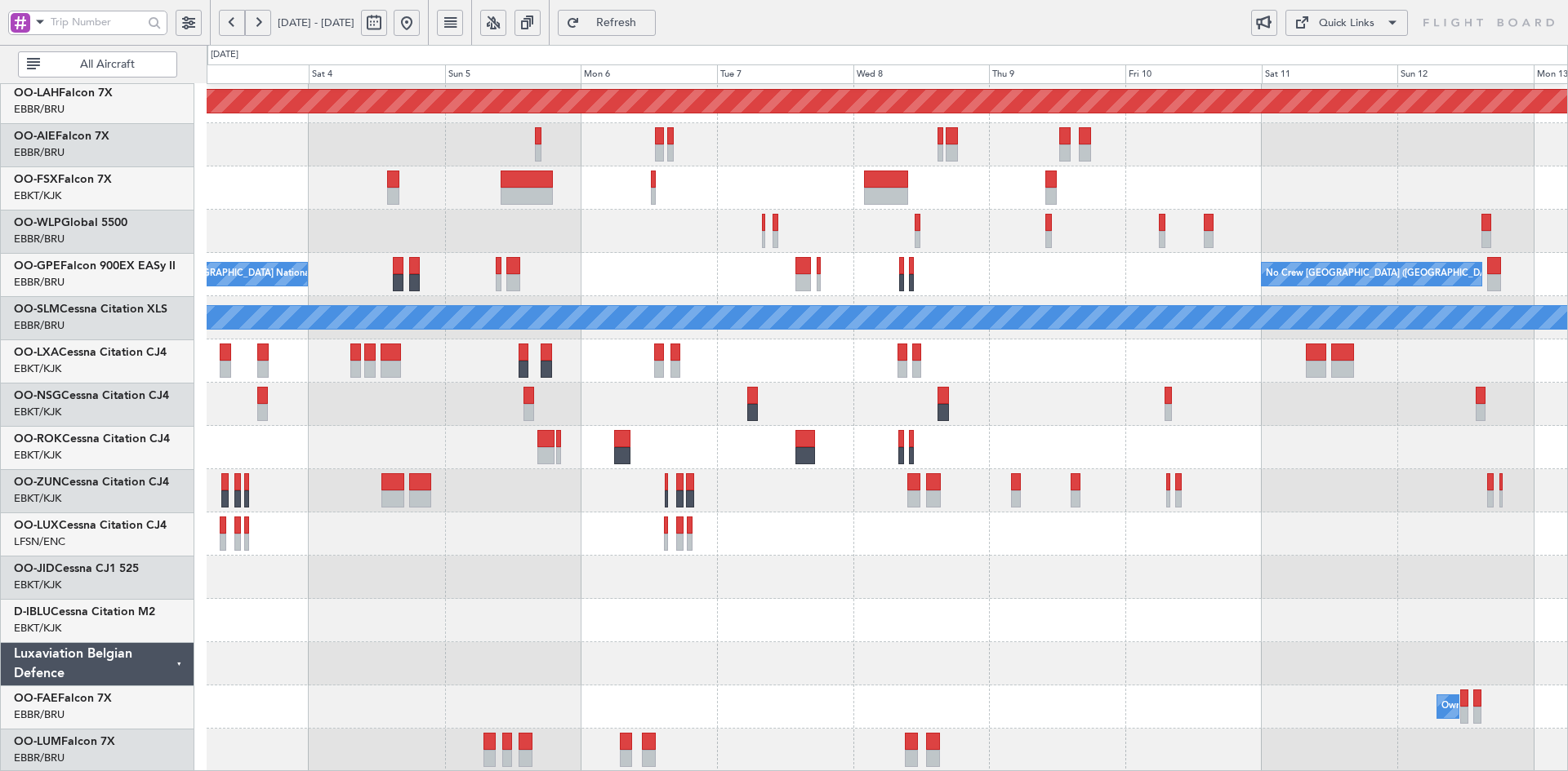
scroll to position [178, 0]
click at [1127, 448] on div "Planned Maint Alton-st Louis (St Louis Regl) Planned Maint Milan (Linate) No Cr…" at bounding box center [886, 339] width 1361 height 865
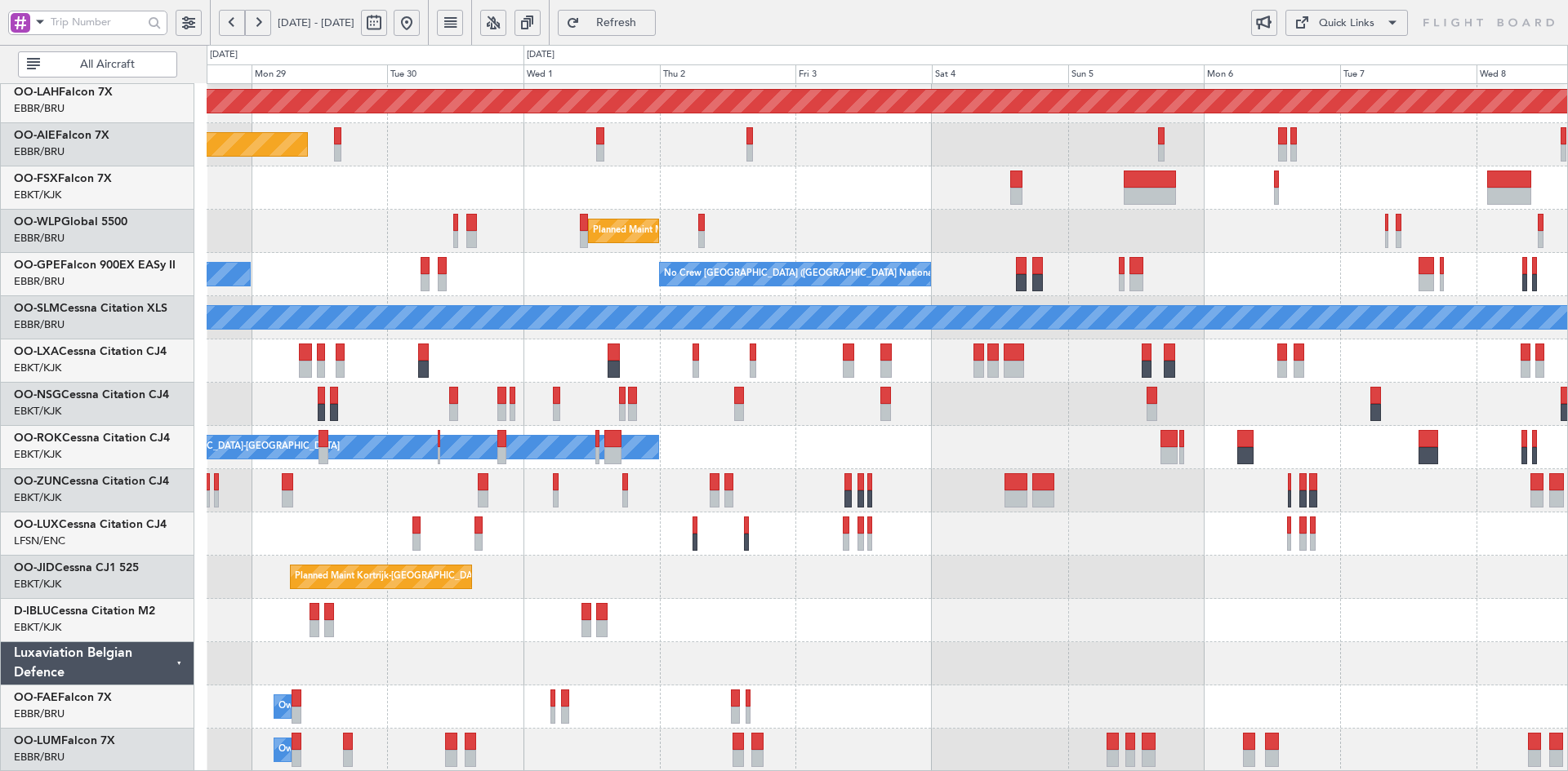
click at [871, 467] on div "Planned Maint Alton-st Louis (St Louis Regl) Planned Maint London (Farnborough)…" at bounding box center [886, 339] width 1361 height 865
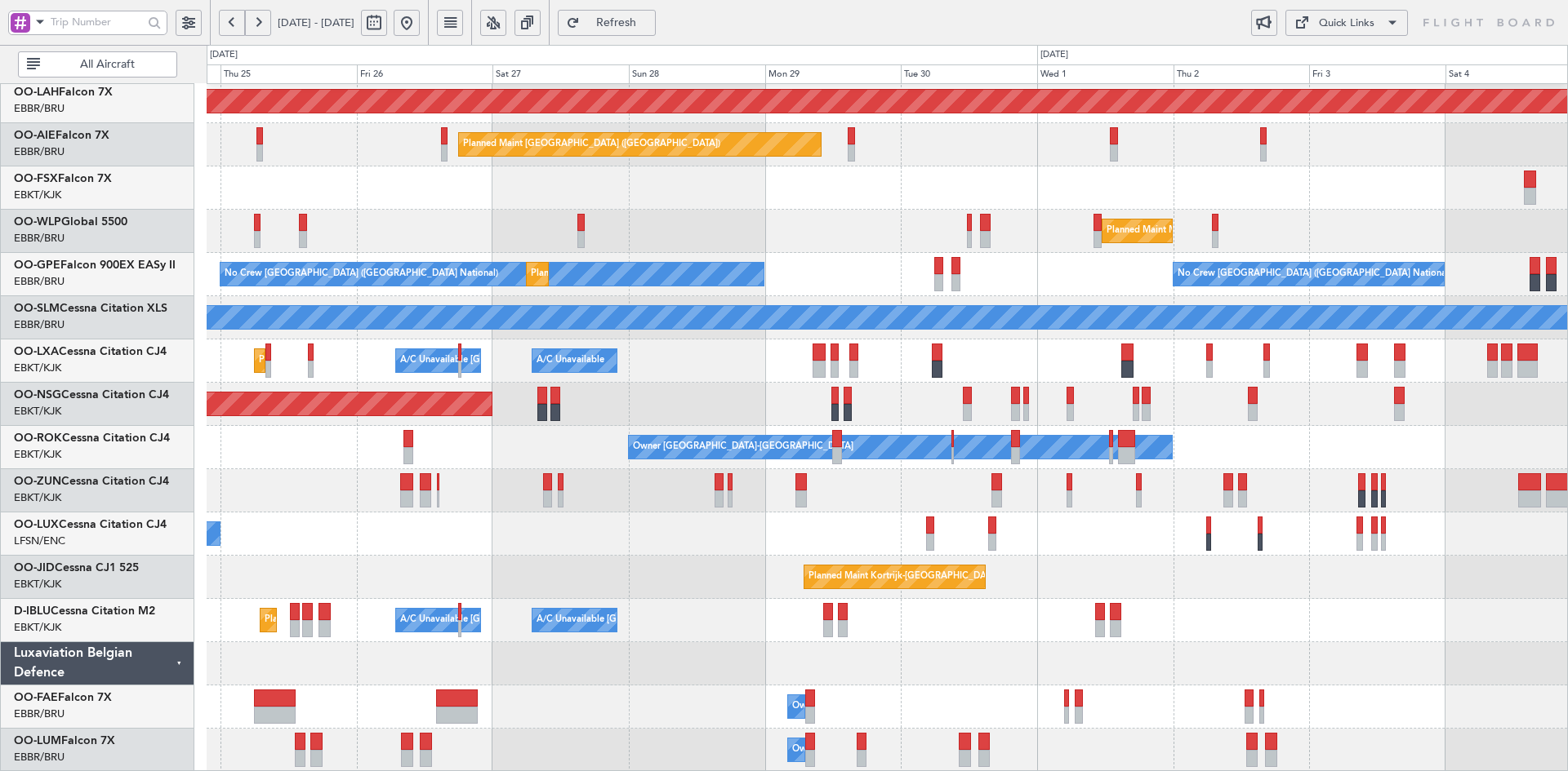
click at [1195, 400] on div "Planned Maint [GEOGRAPHIC_DATA] ([GEOGRAPHIC_DATA])" at bounding box center [886, 405] width 1361 height 44
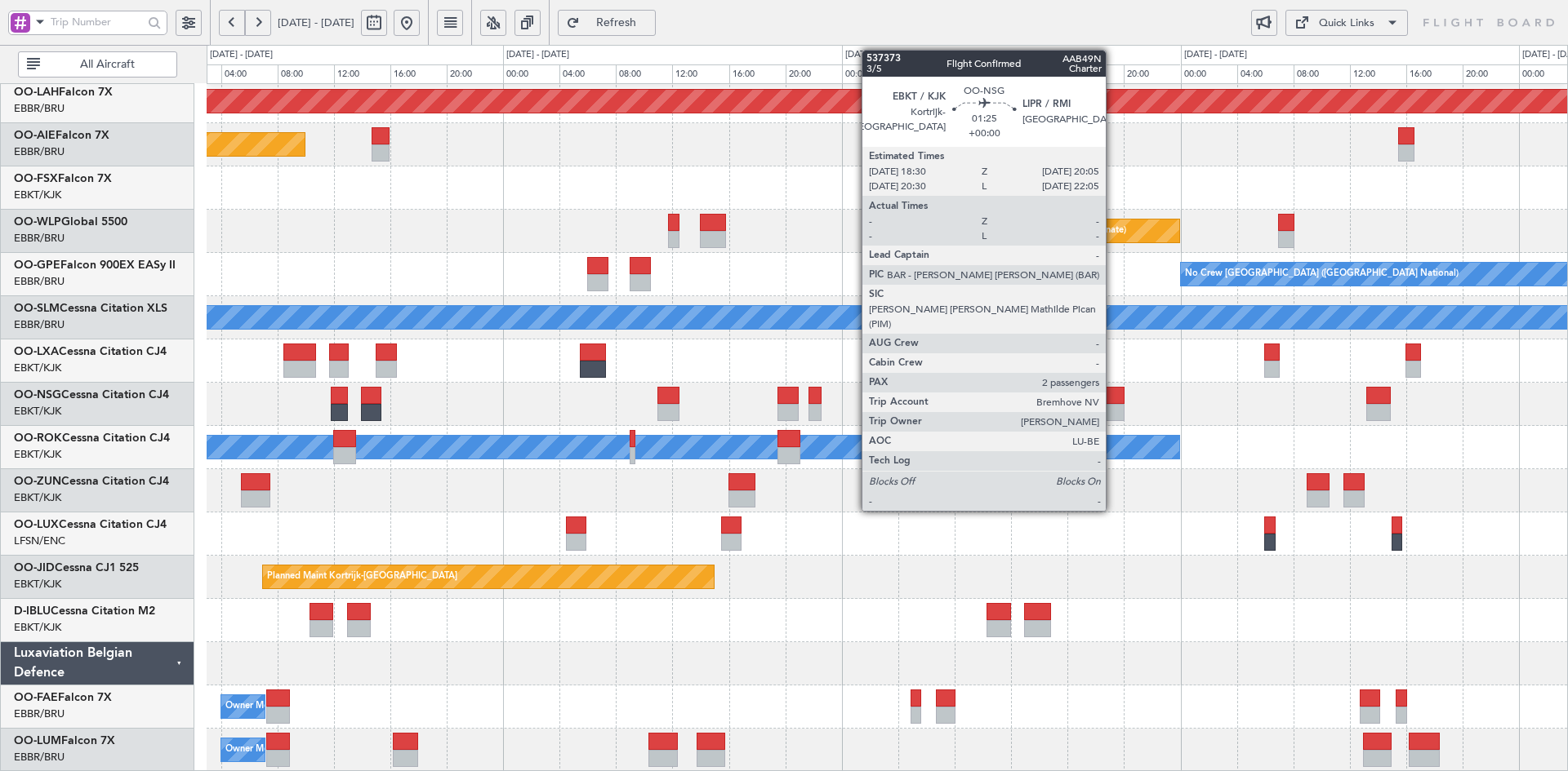
click at [1113, 406] on div at bounding box center [1113, 412] width 23 height 17
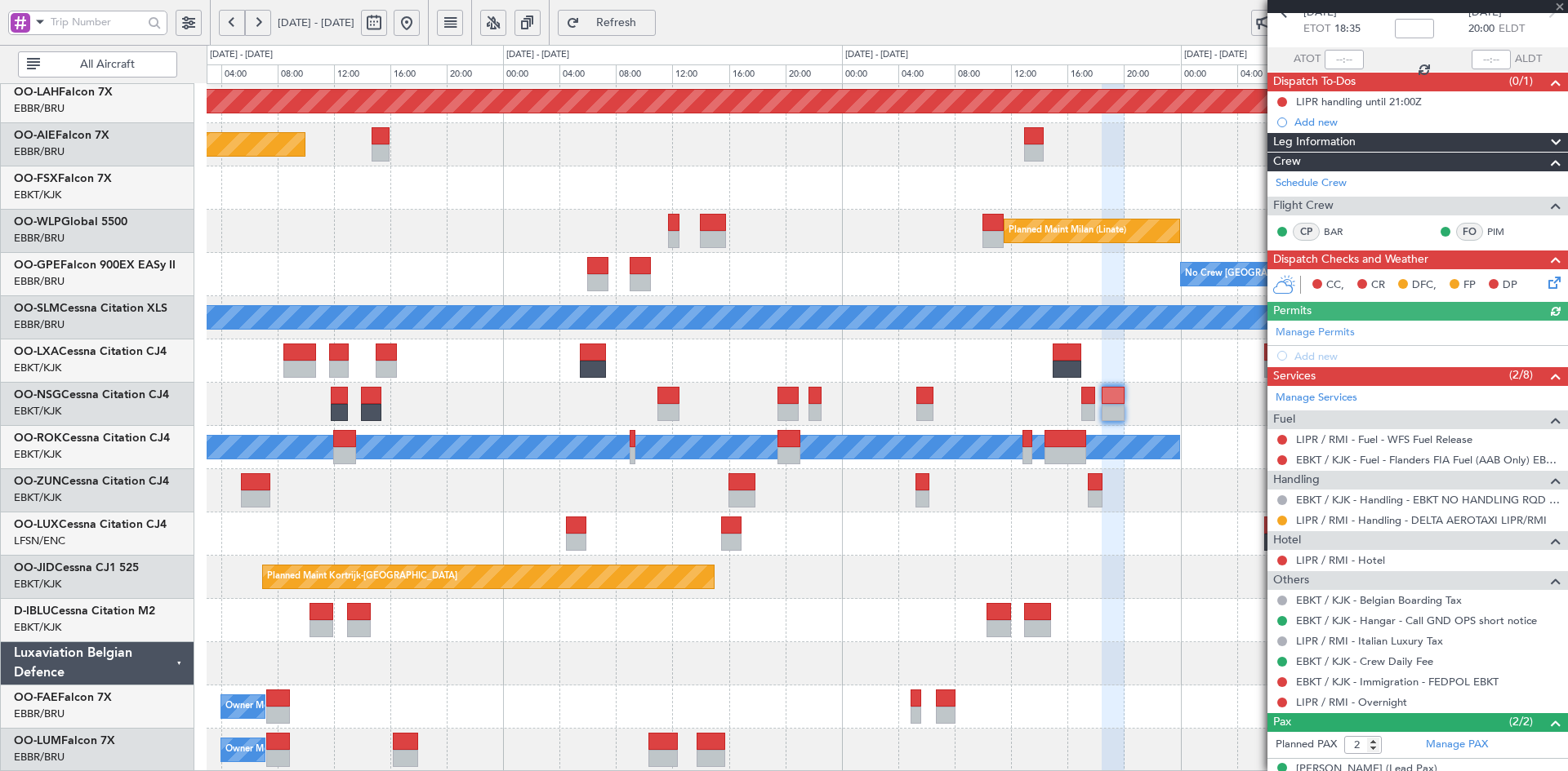
scroll to position [148, 0]
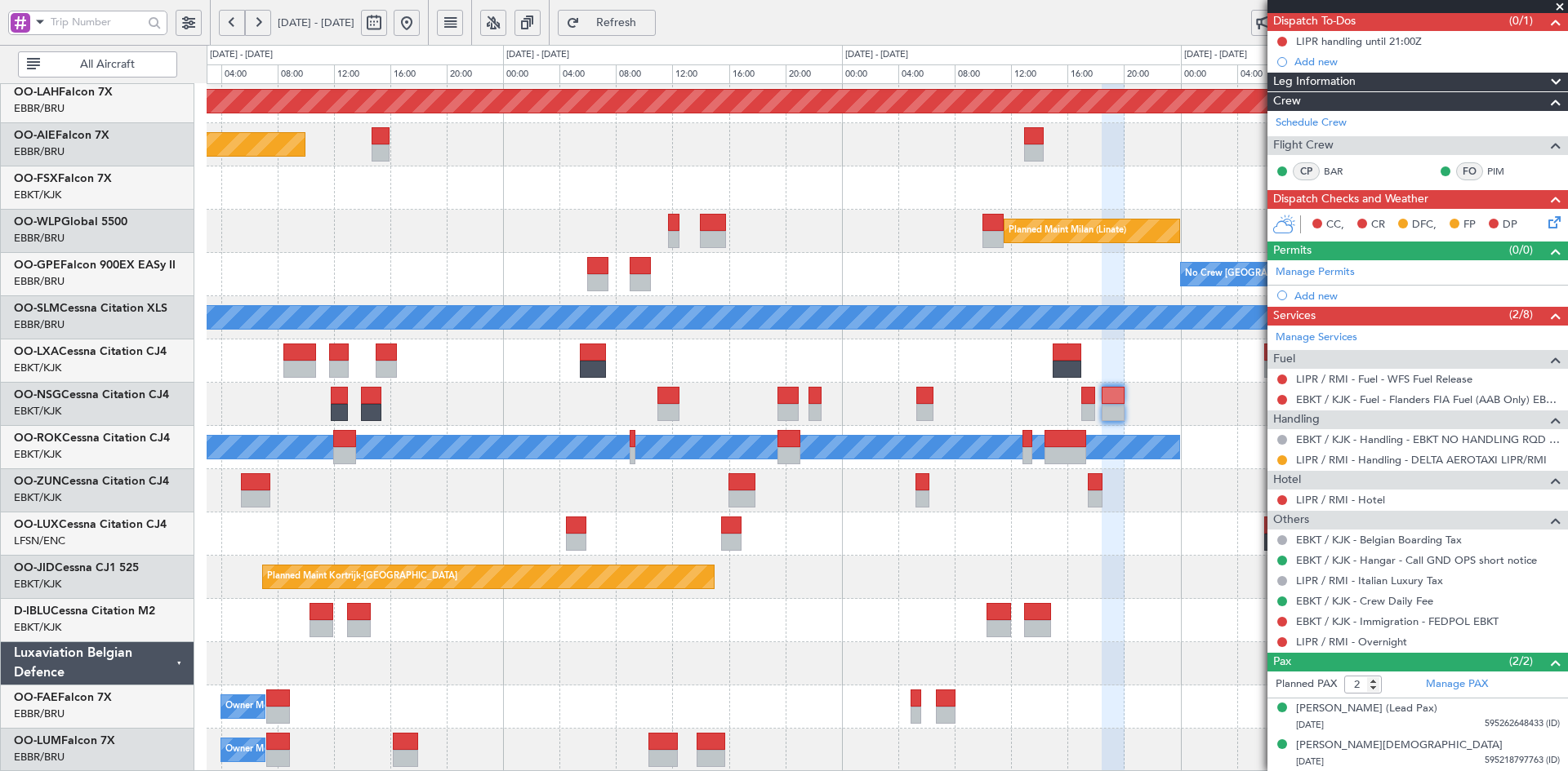
click at [1560, 5] on span at bounding box center [1559, 7] width 17 height 15
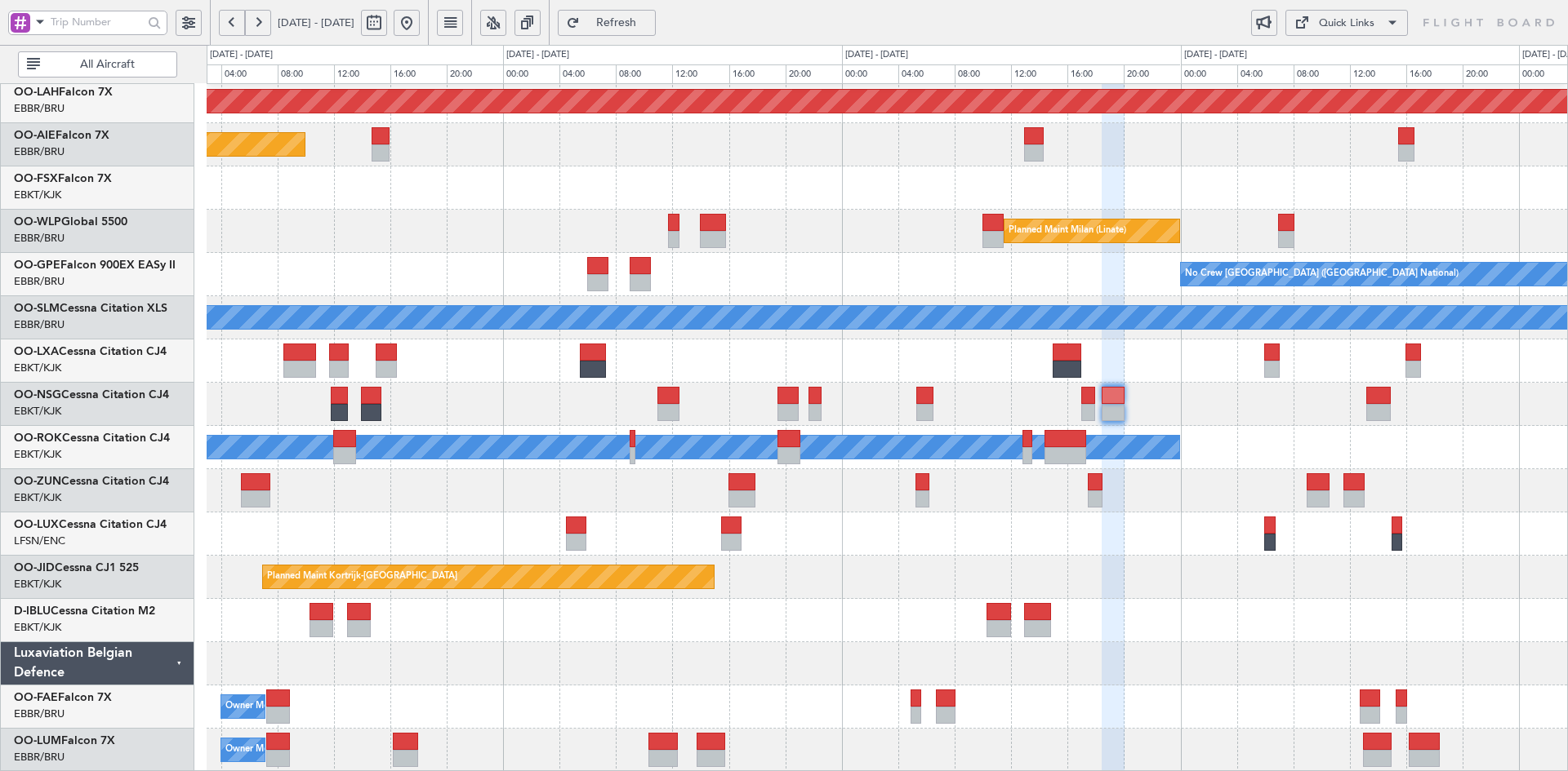
type input "0"
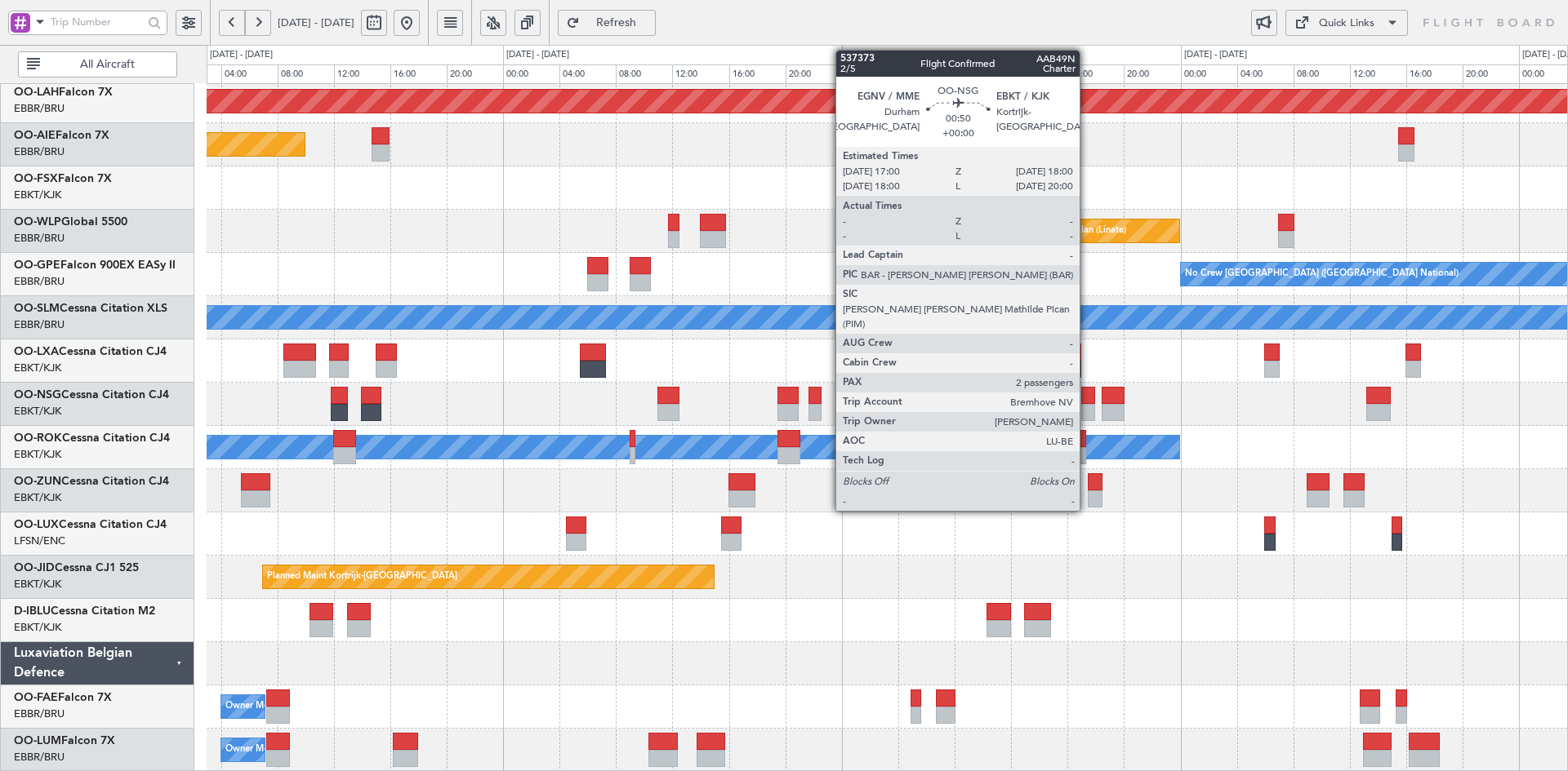
click at [1087, 408] on div at bounding box center [1088, 412] width 15 height 17
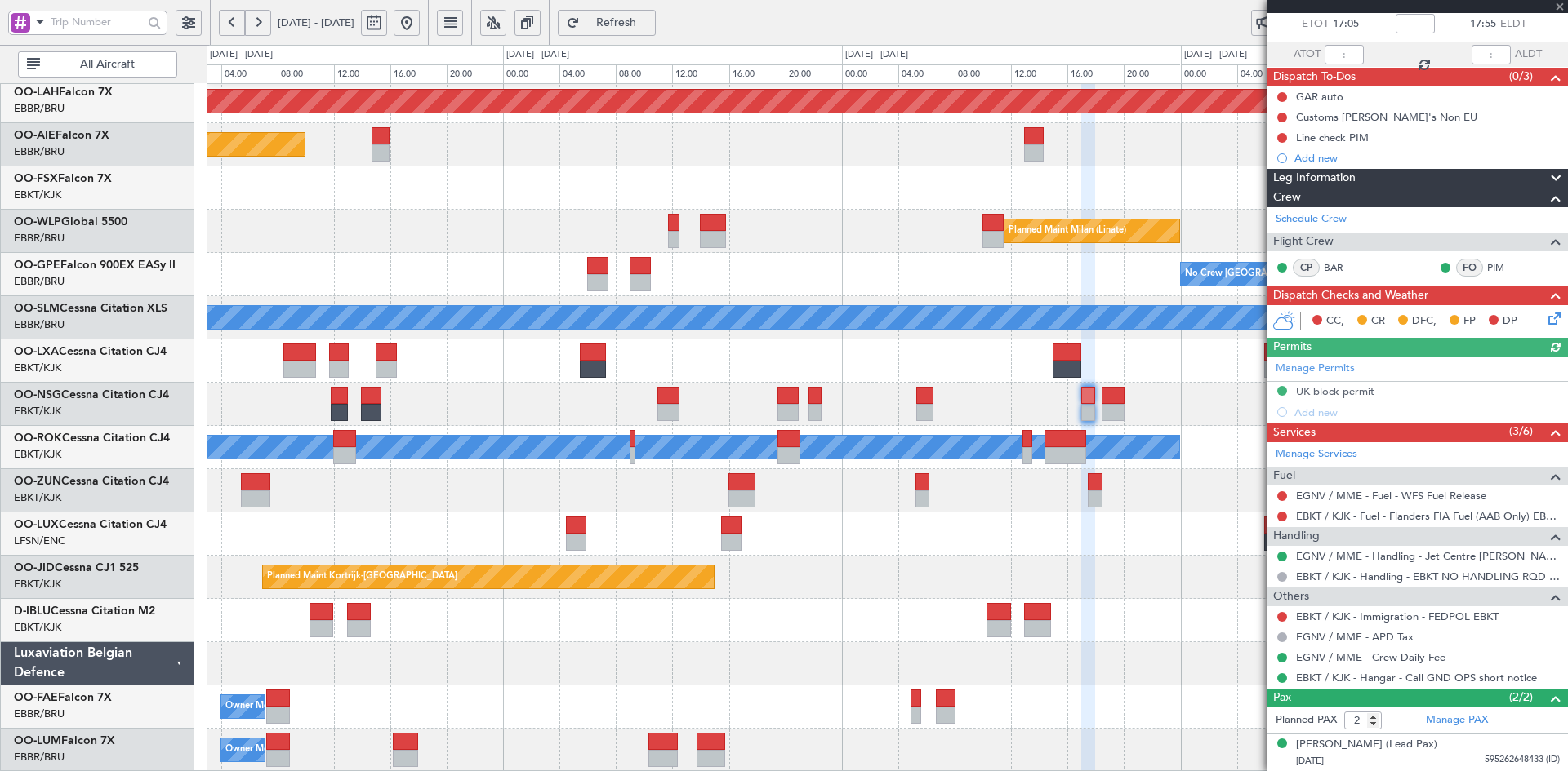
scroll to position [128, 0]
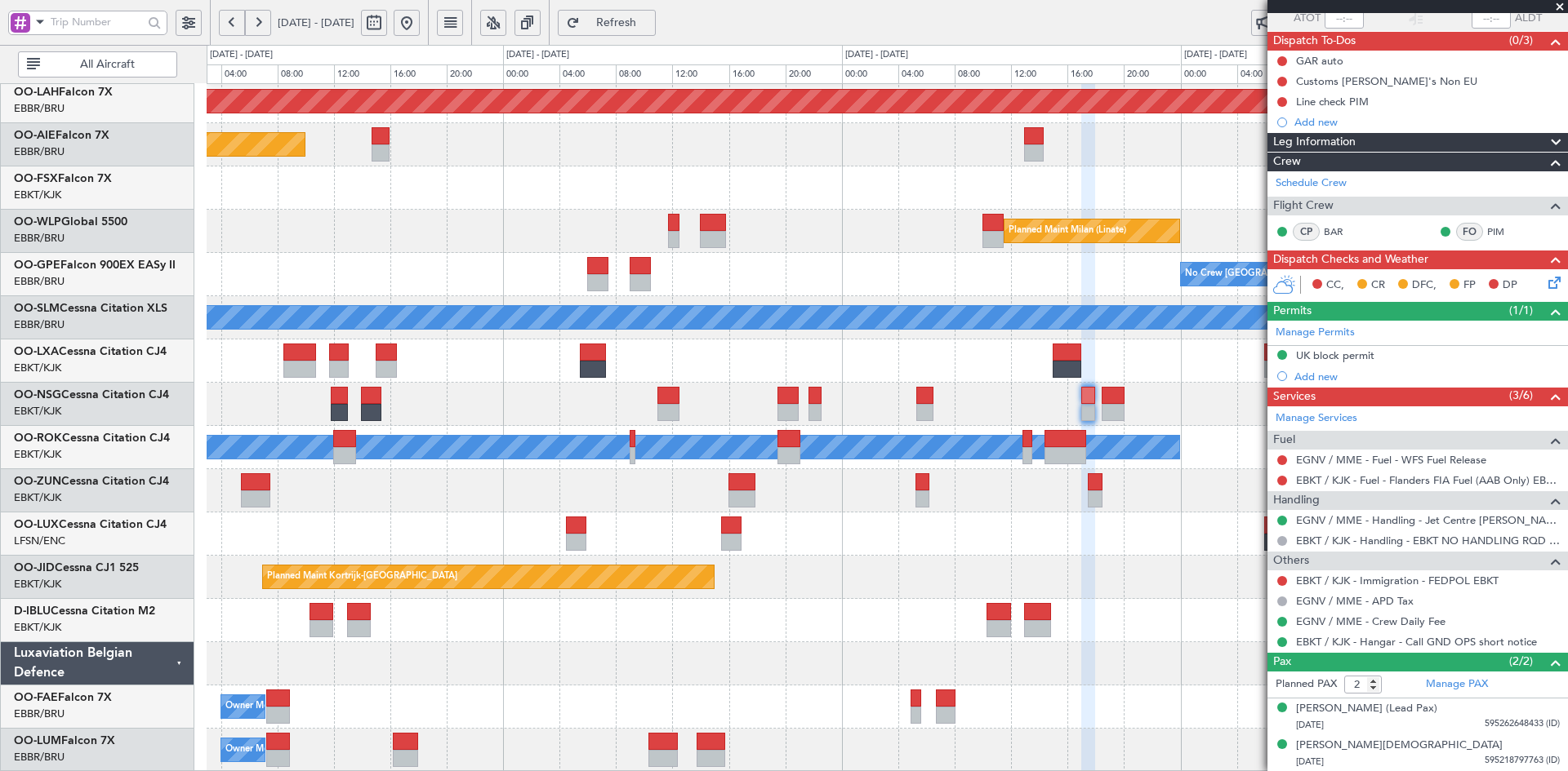
click at [1559, 9] on span at bounding box center [1559, 7] width 17 height 15
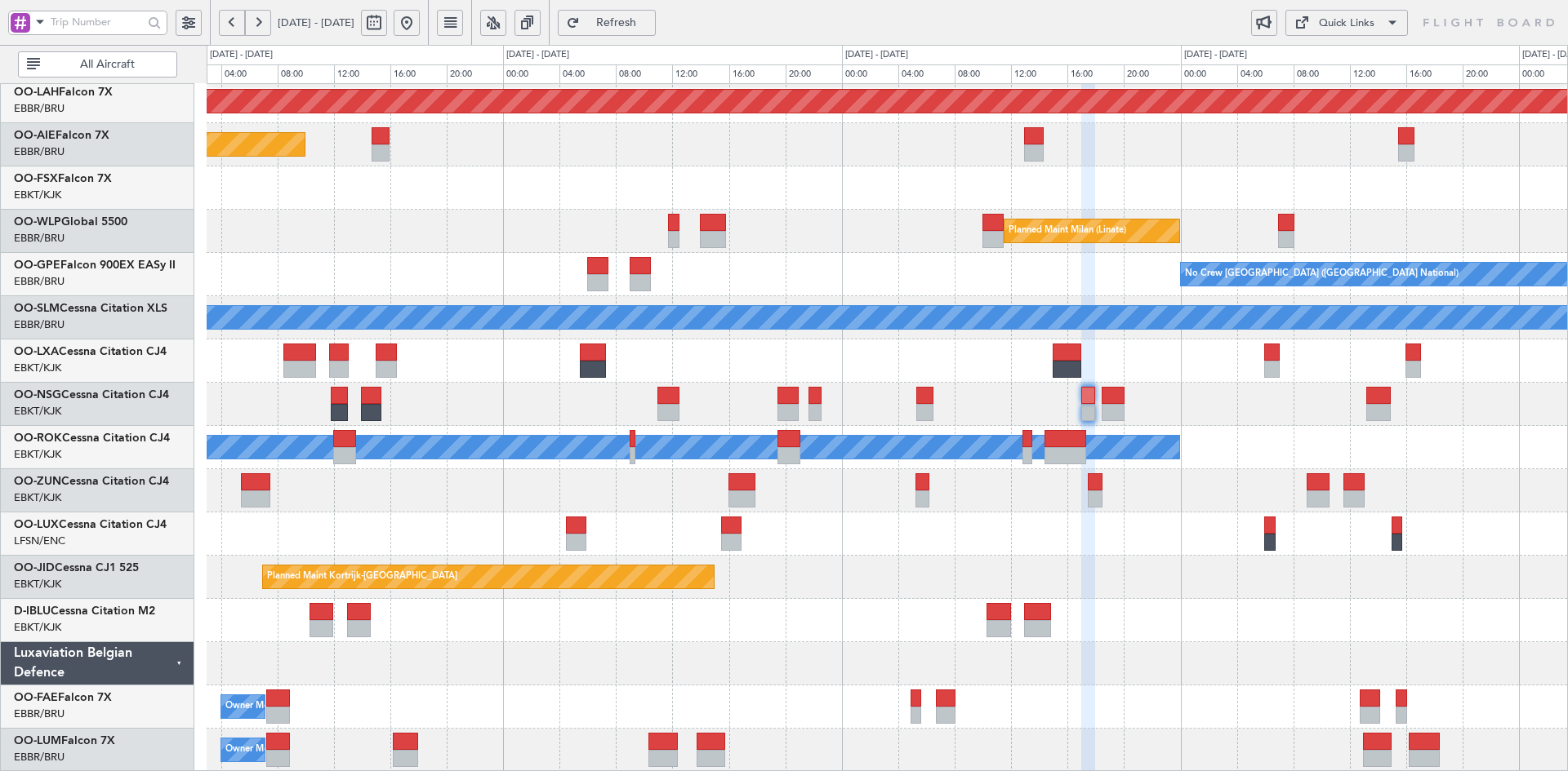
type input "0"
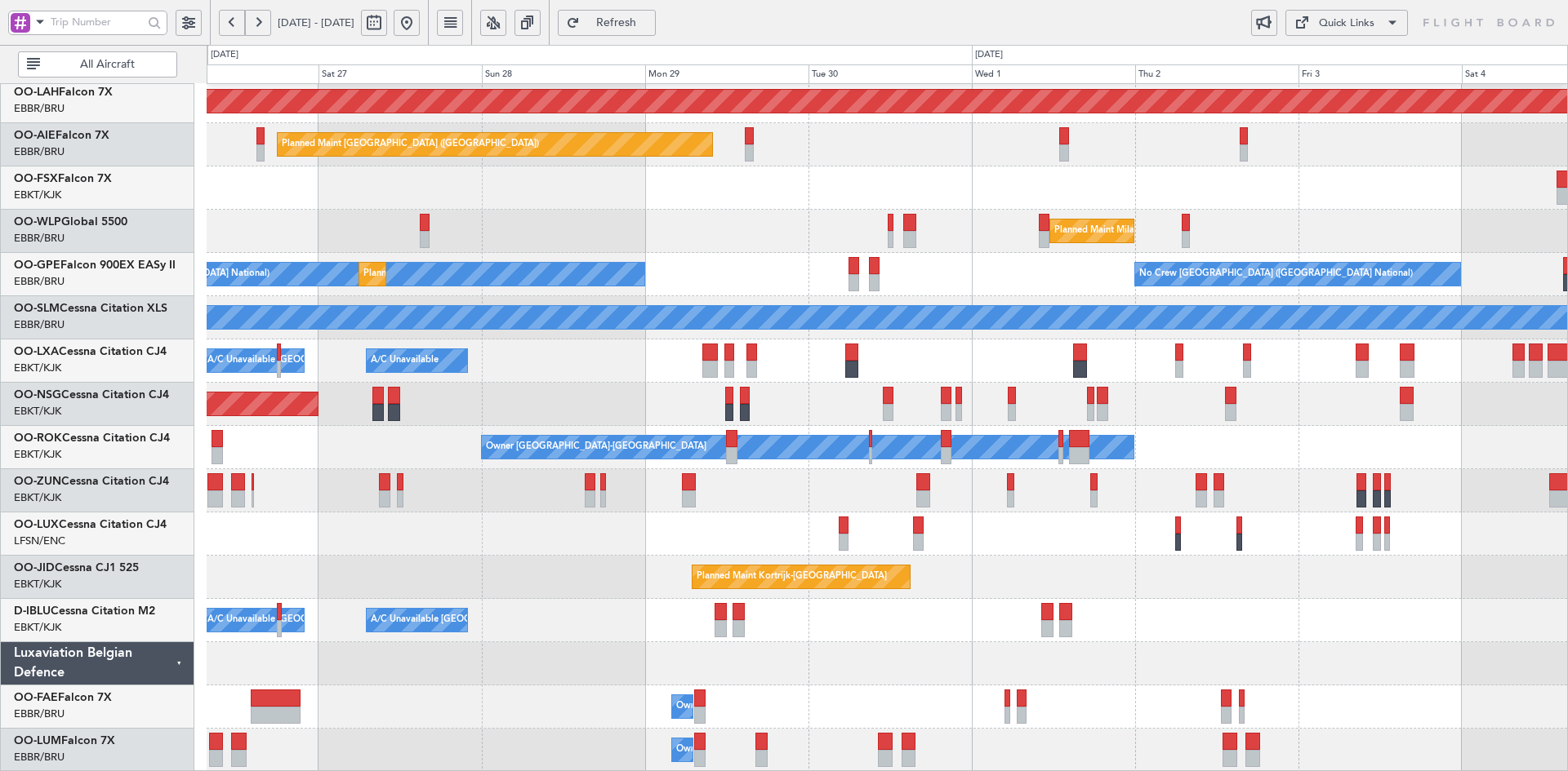
click at [1232, 457] on div "Owner [GEOGRAPHIC_DATA]-[GEOGRAPHIC_DATA]" at bounding box center [886, 448] width 1361 height 44
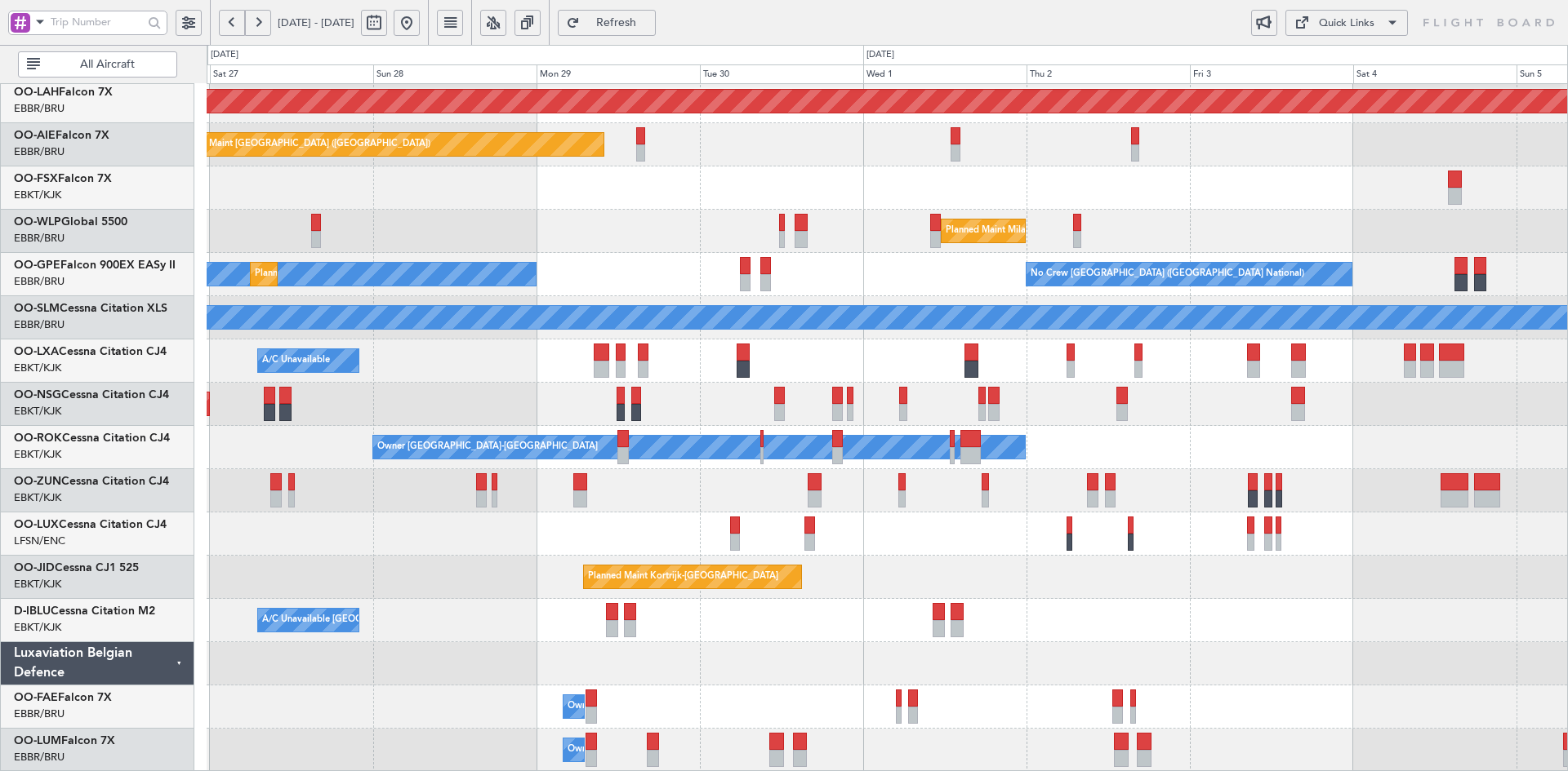
click at [1235, 414] on div "Planned Maint [GEOGRAPHIC_DATA] ([GEOGRAPHIC_DATA])" at bounding box center [886, 405] width 1361 height 44
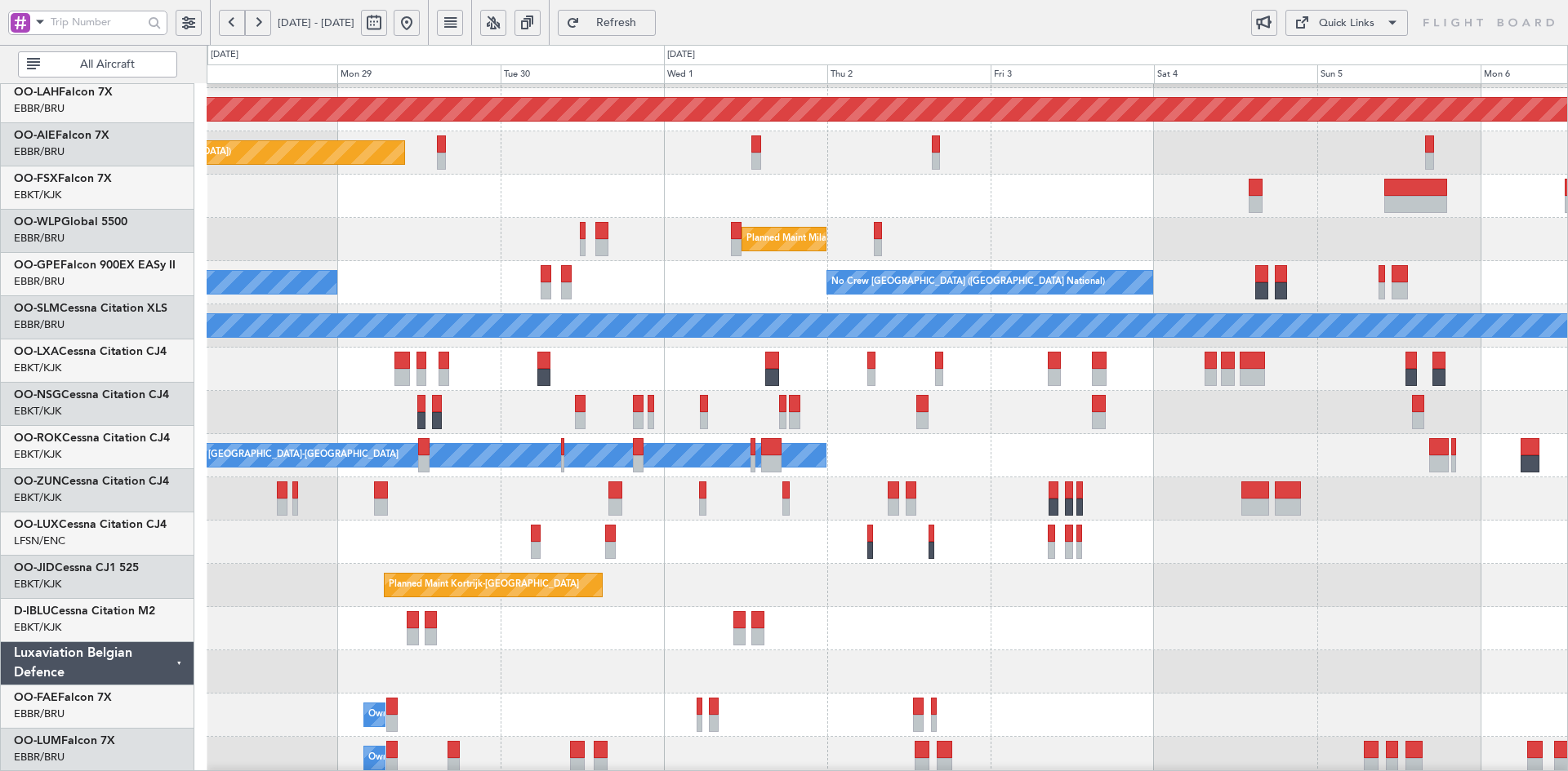
scroll to position [169, 0]
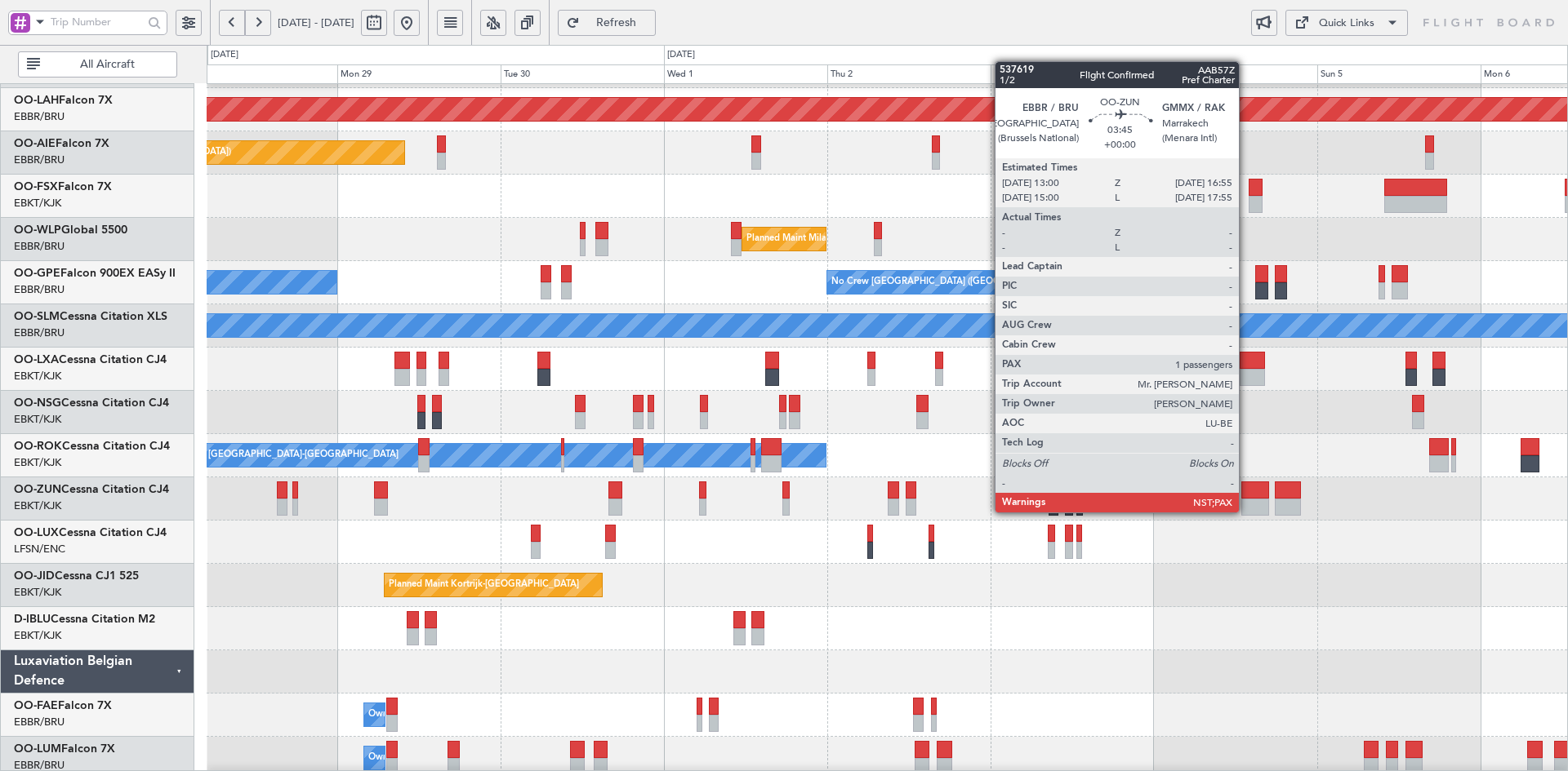
click at [1272, 503] on div at bounding box center [886, 499] width 1361 height 44
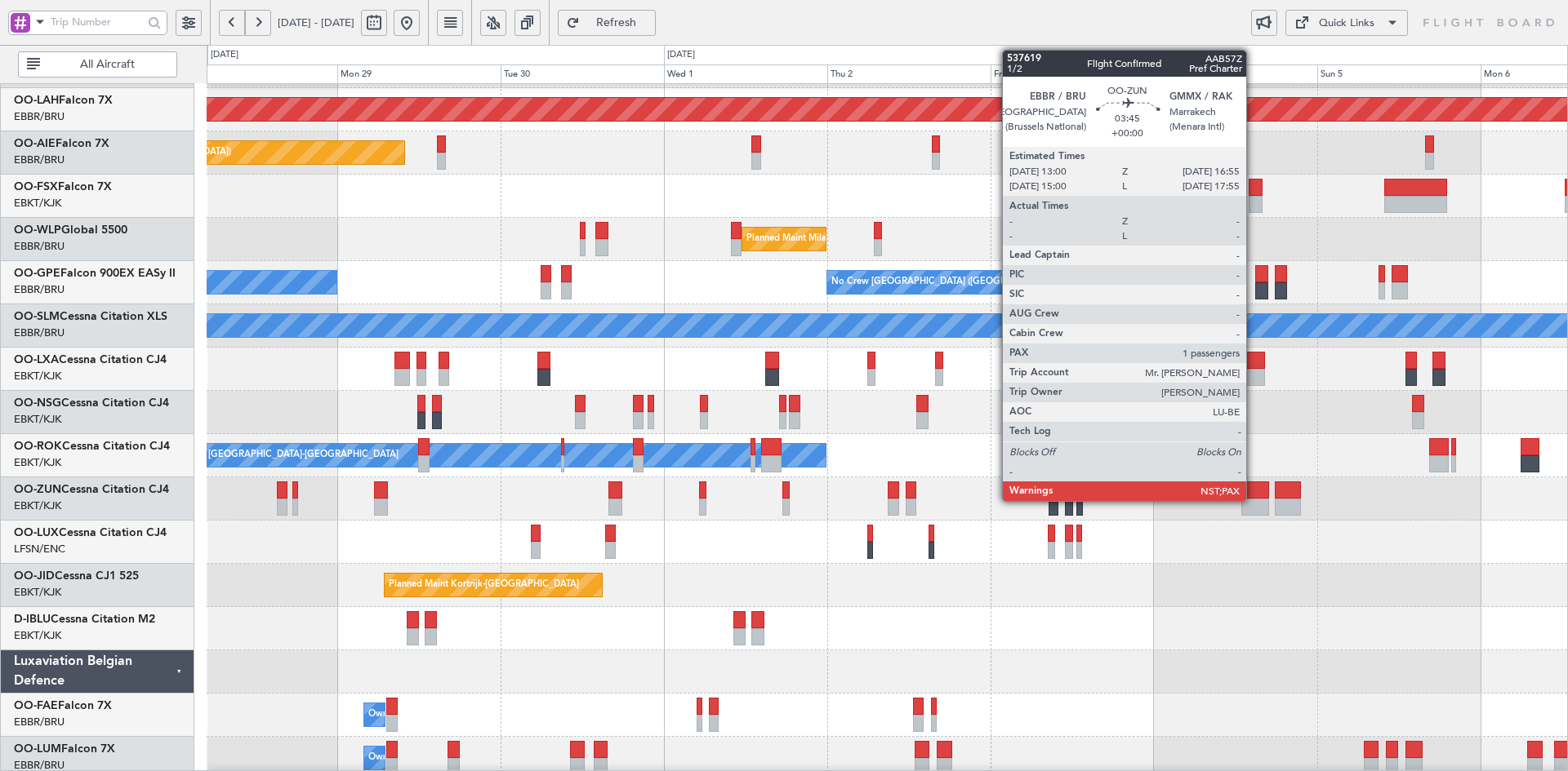
click at [1254, 489] on div at bounding box center [1255, 490] width 27 height 17
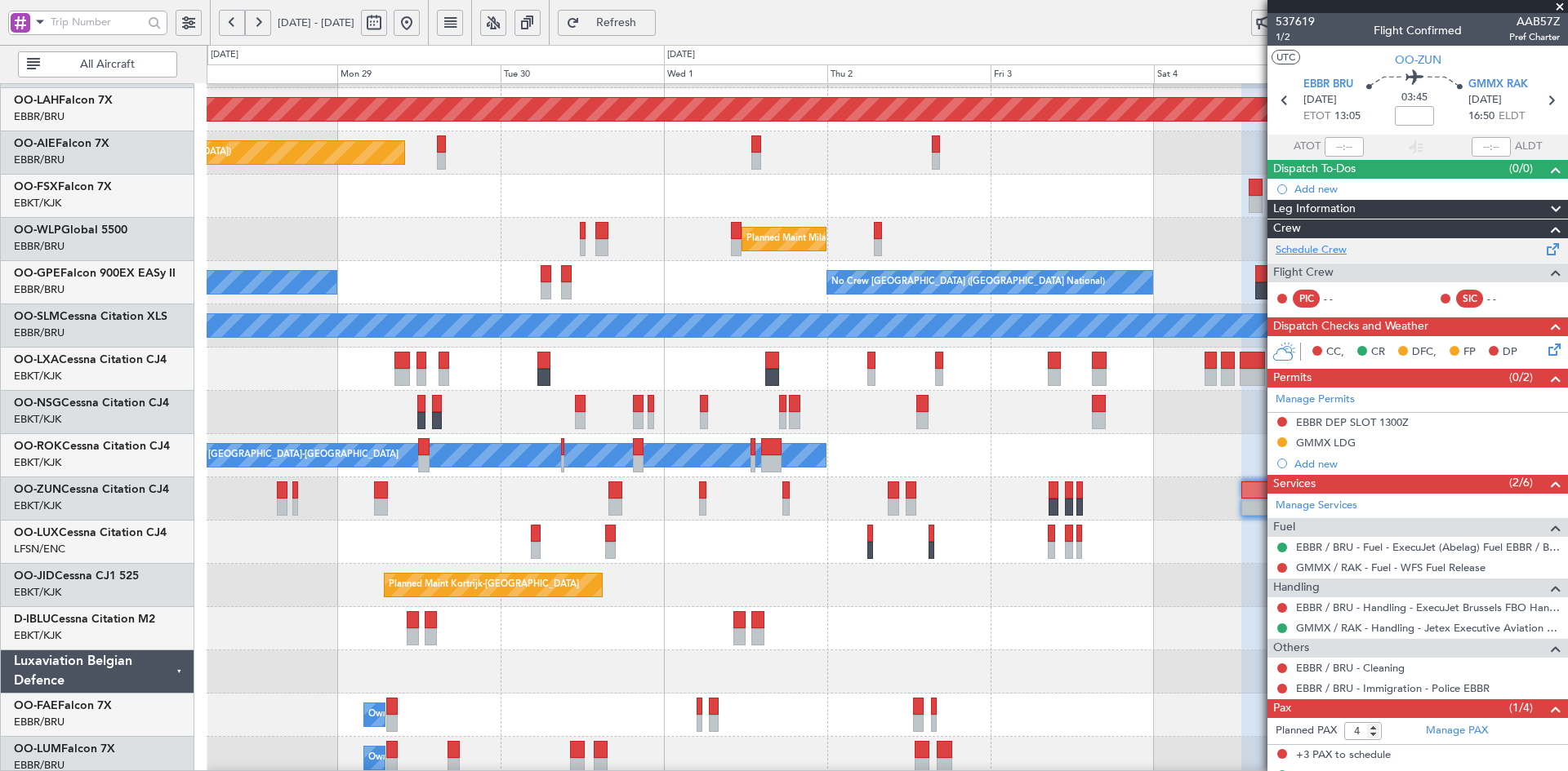
click at [1343, 244] on link "Schedule Crew" at bounding box center [1311, 251] width 71 height 17
click at [719, 479] on div at bounding box center [886, 499] width 1361 height 44
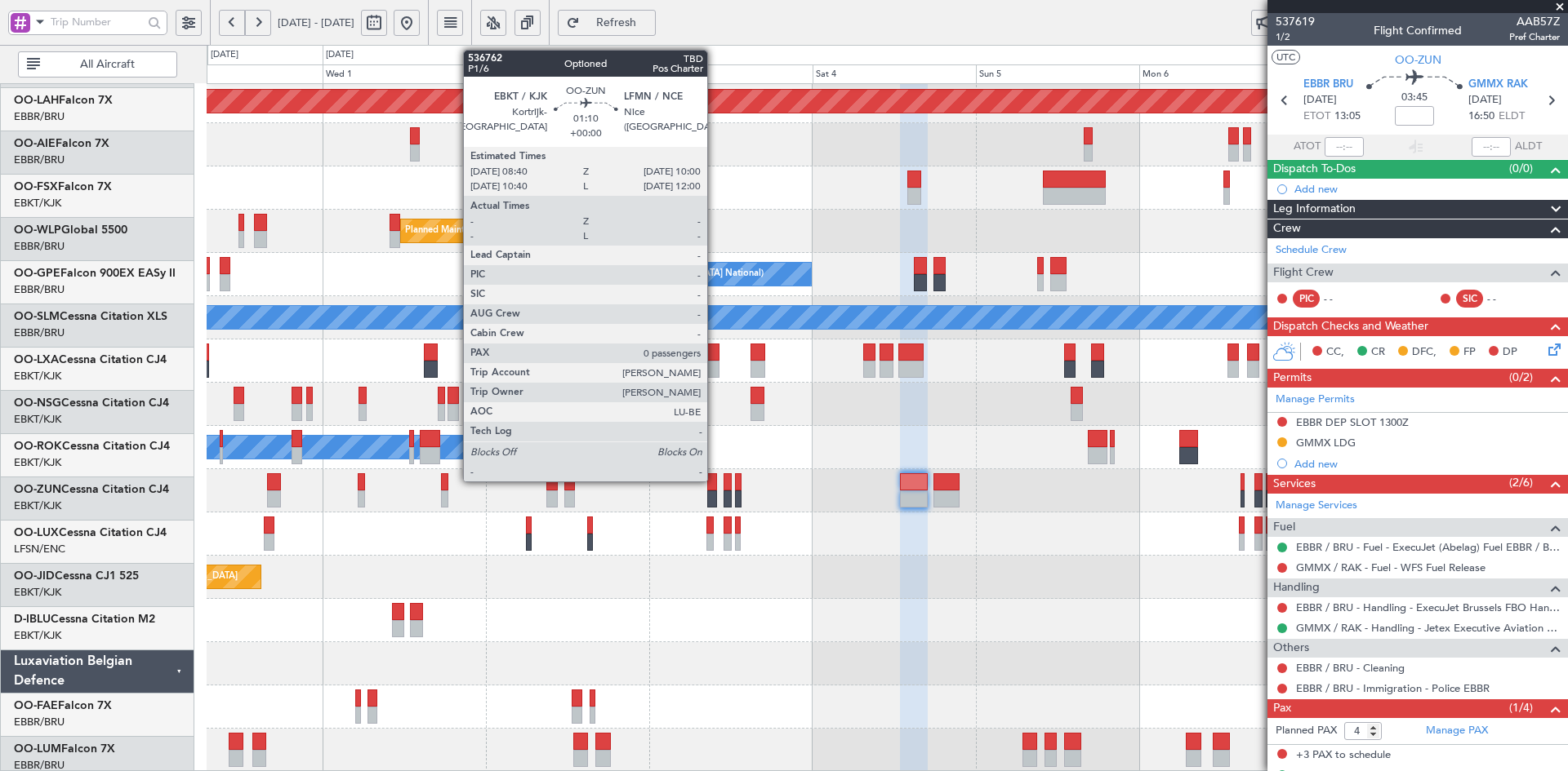
scroll to position [178, 0]
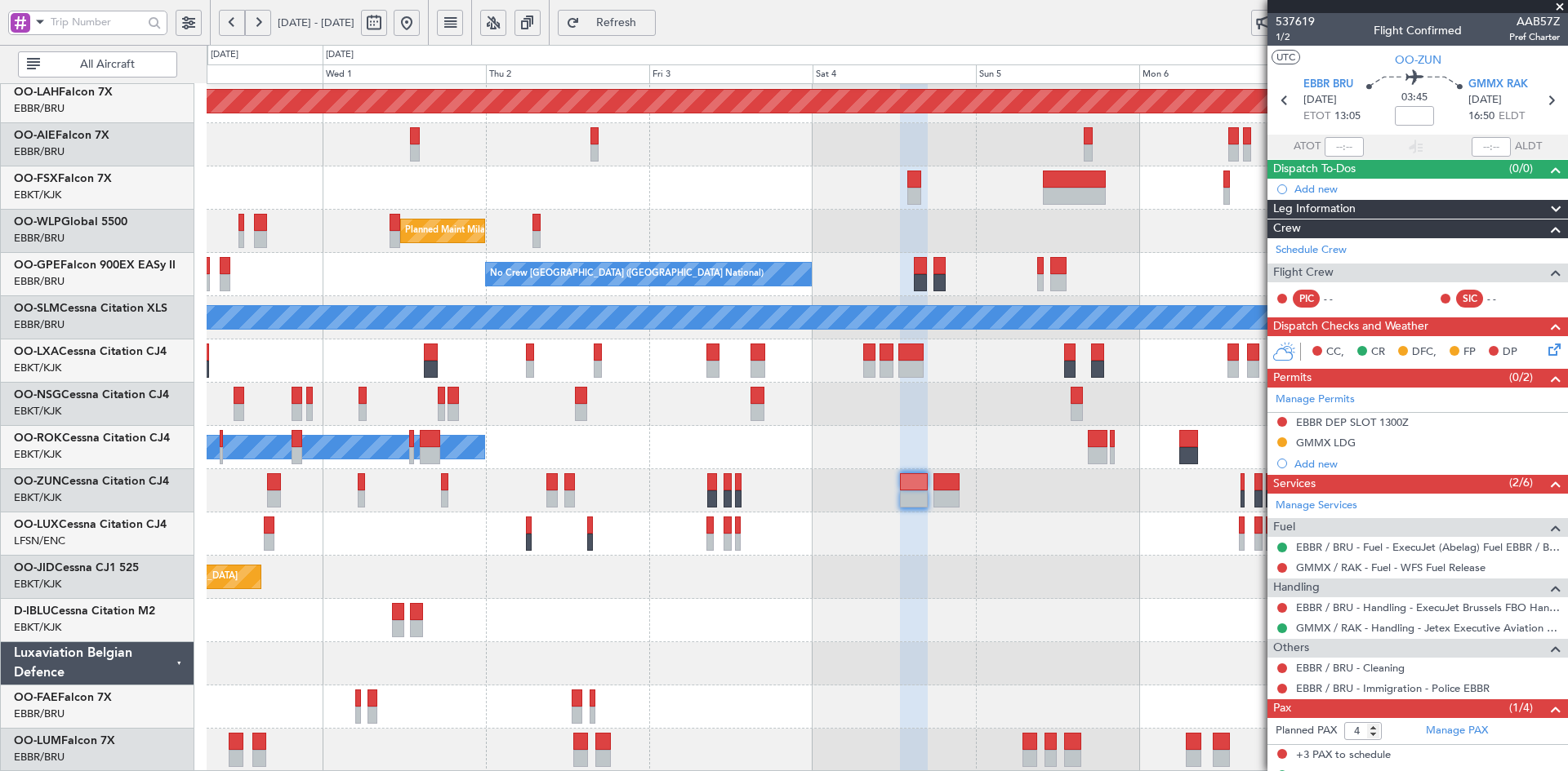
click at [1558, 11] on span at bounding box center [1559, 7] width 17 height 15
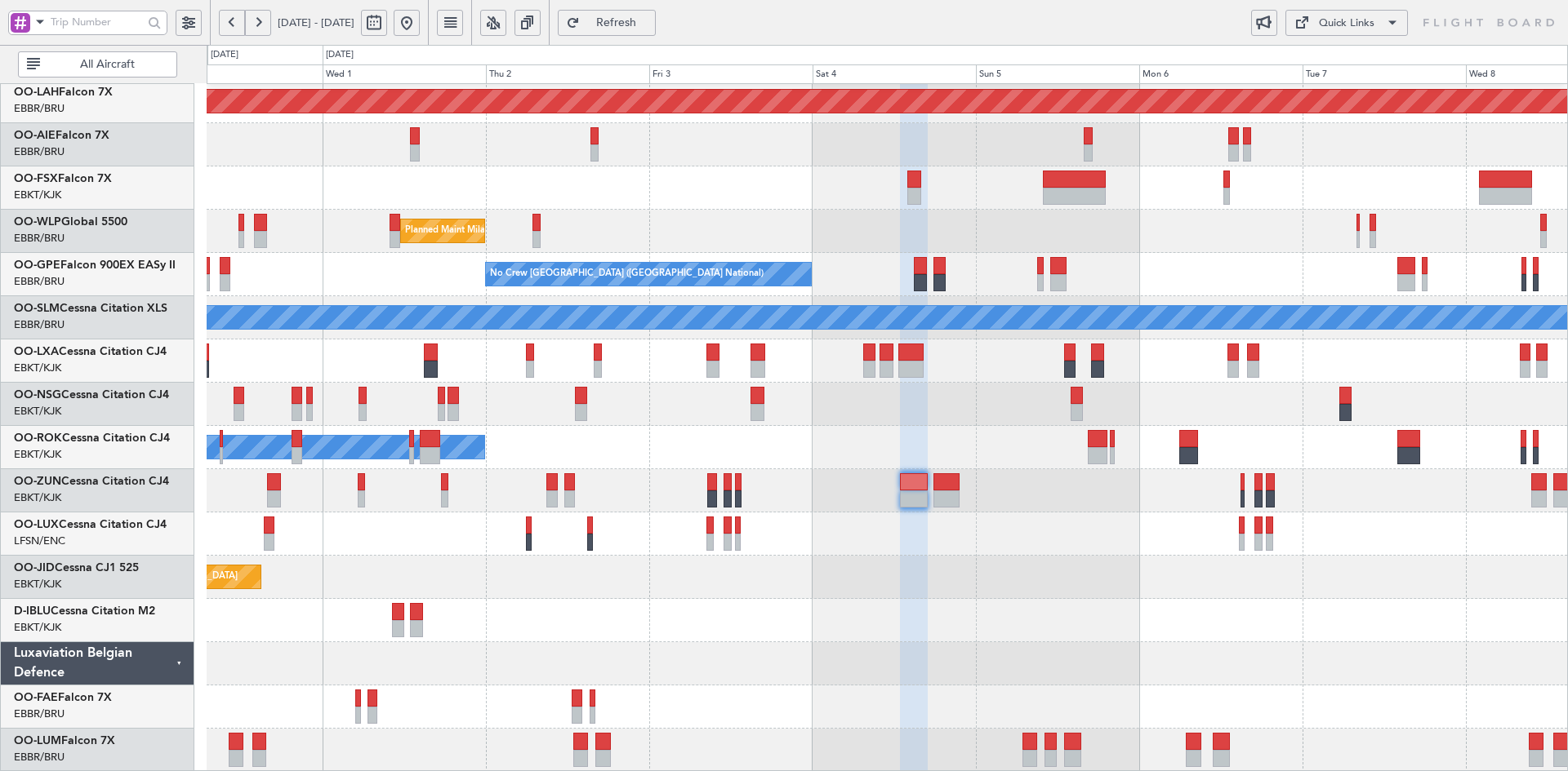
type input "0"
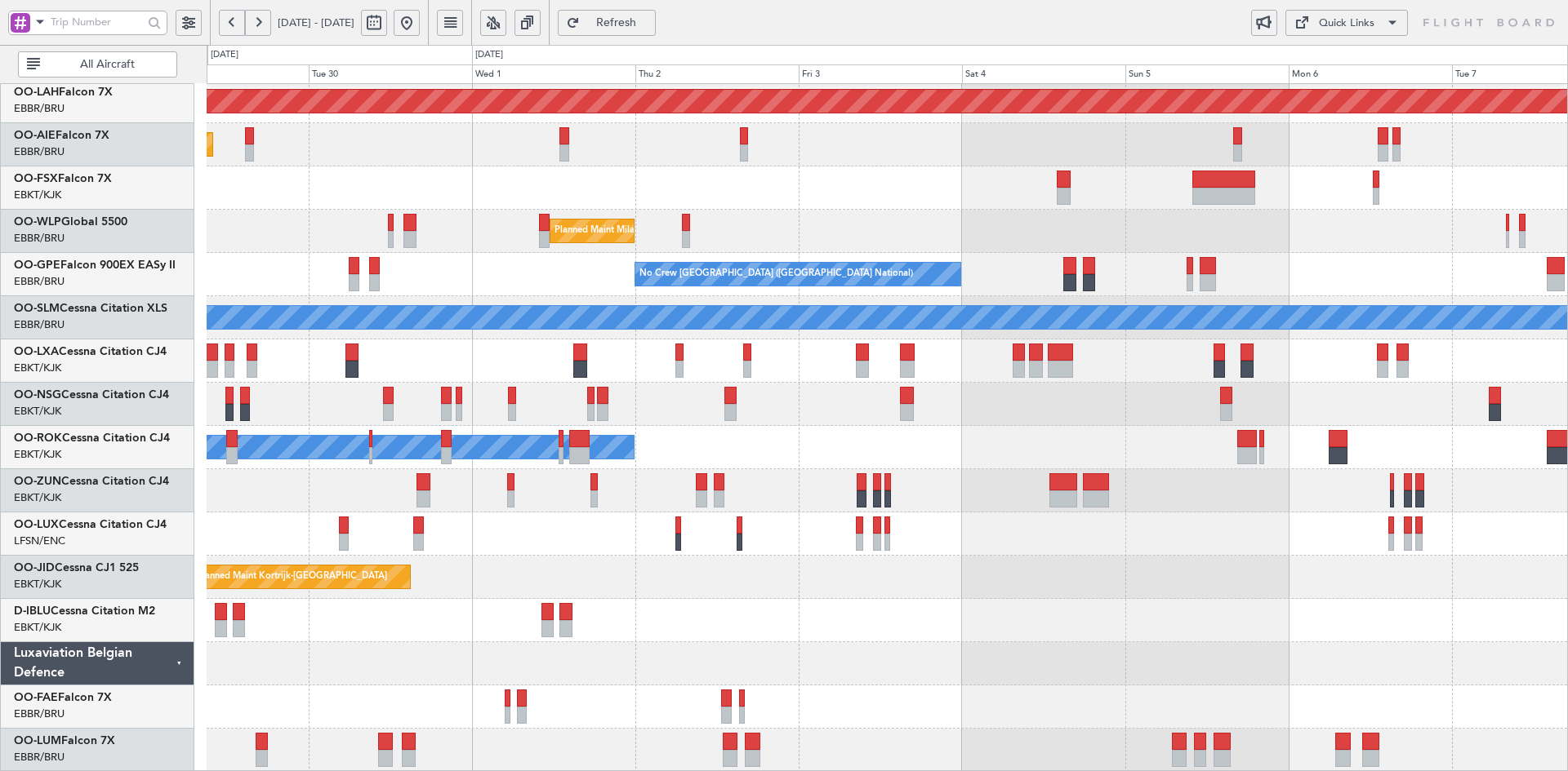
click at [692, 452] on div "Owner [GEOGRAPHIC_DATA]-[GEOGRAPHIC_DATA]" at bounding box center [886, 448] width 1361 height 44
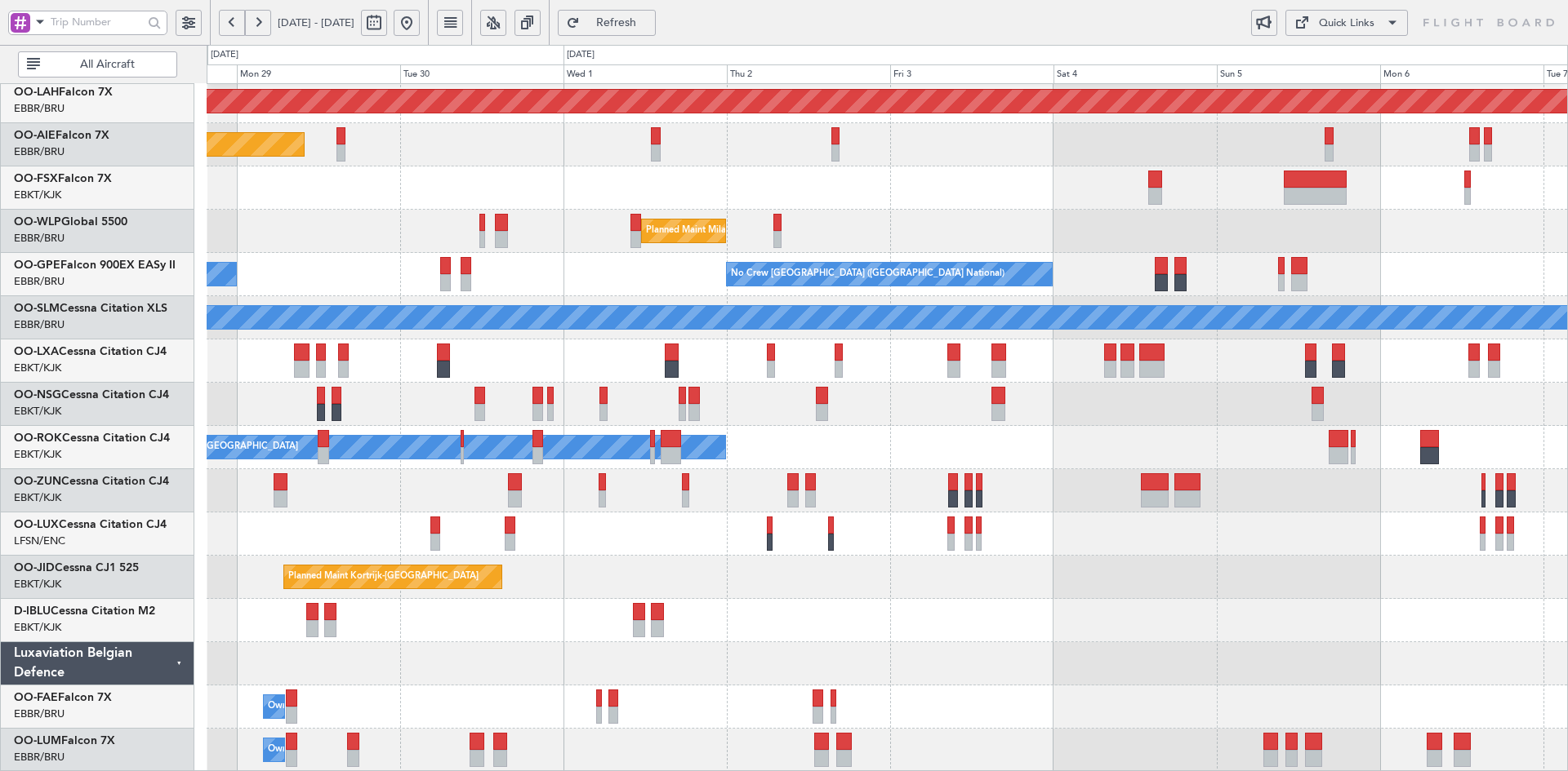
click at [790, 398] on div "Planned Maint [GEOGRAPHIC_DATA] ([GEOGRAPHIC_DATA])" at bounding box center [886, 405] width 1361 height 44
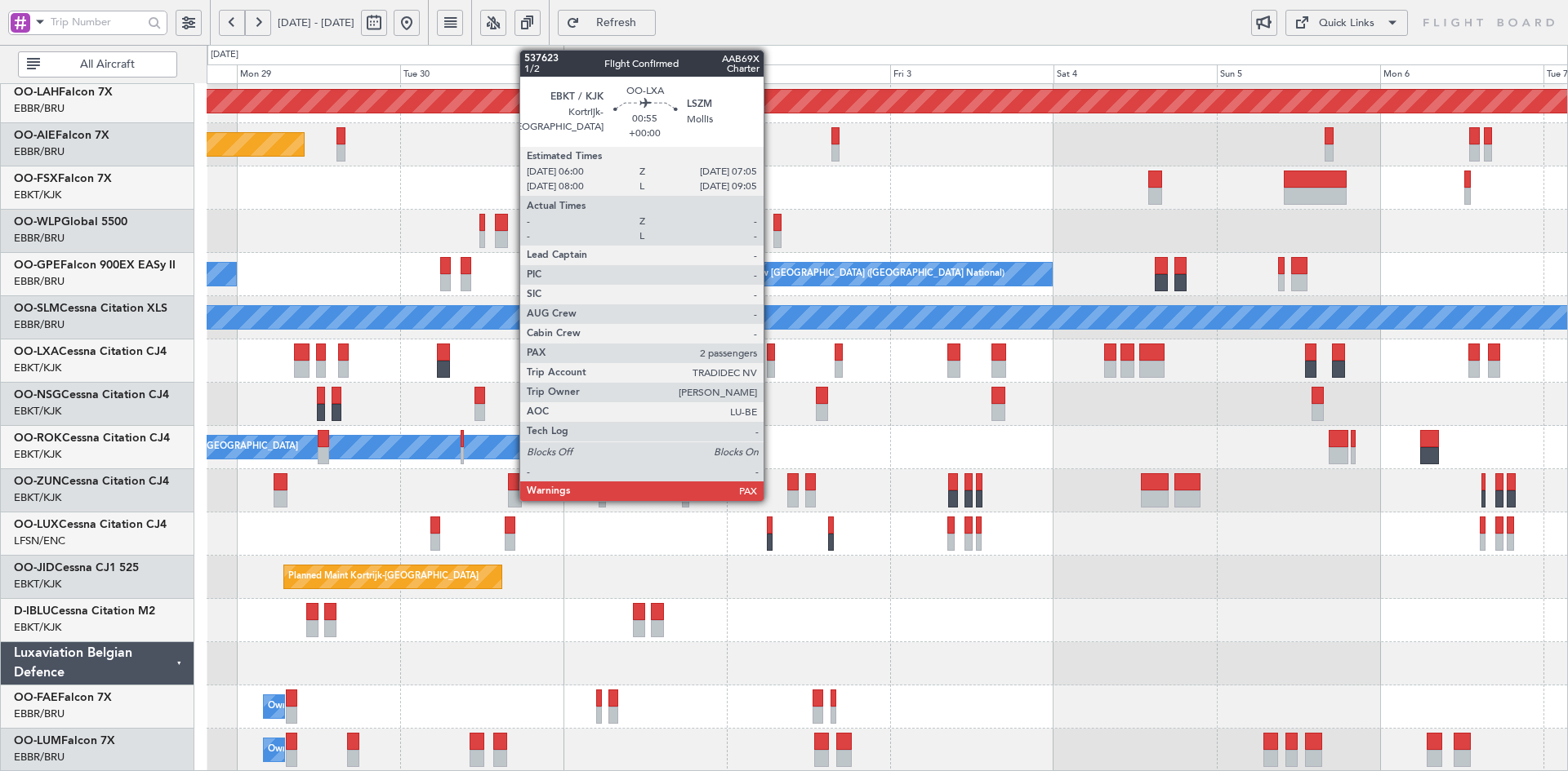
click at [771, 365] on div at bounding box center [771, 370] width 8 height 17
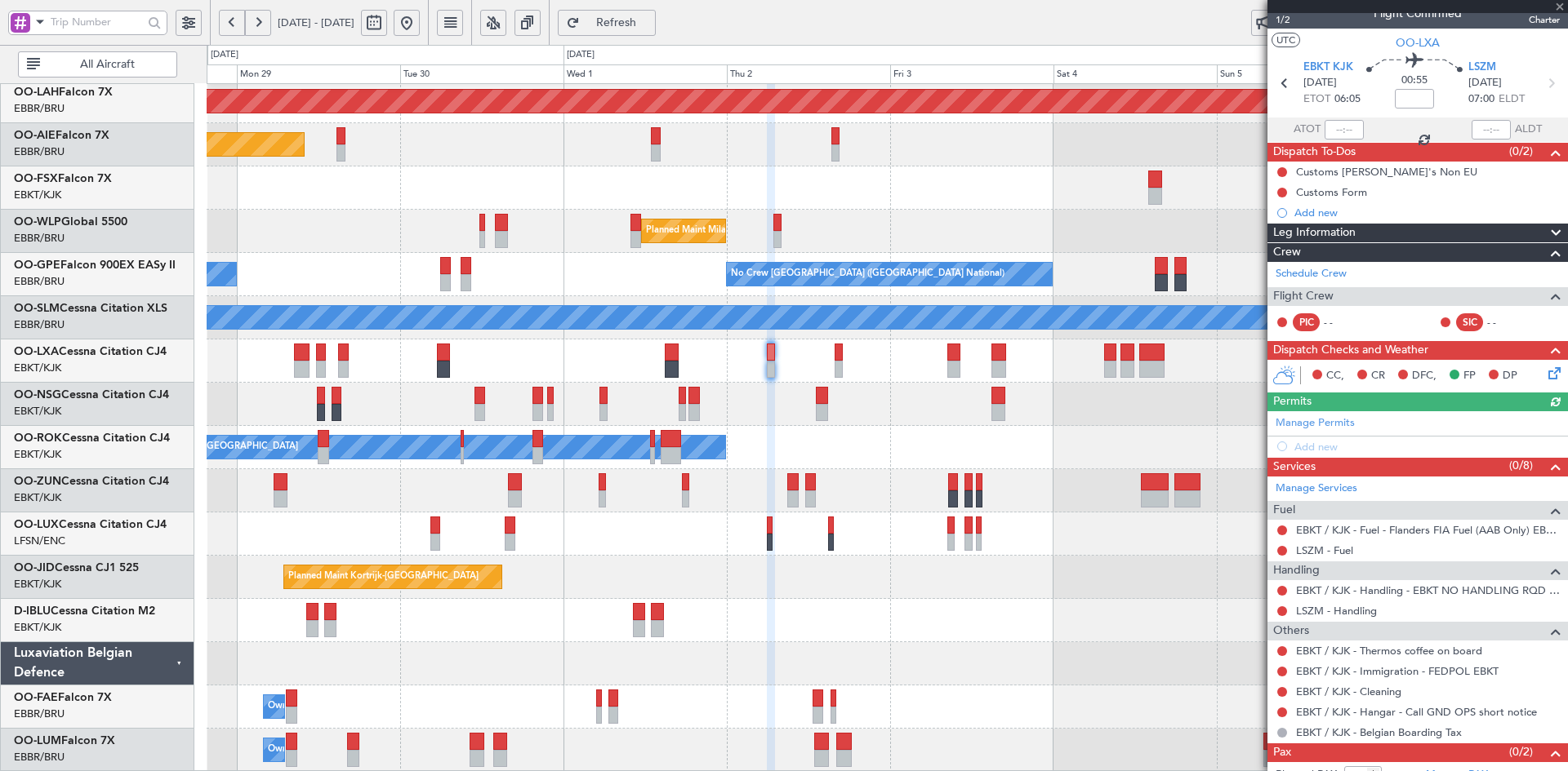
scroll to position [0, 0]
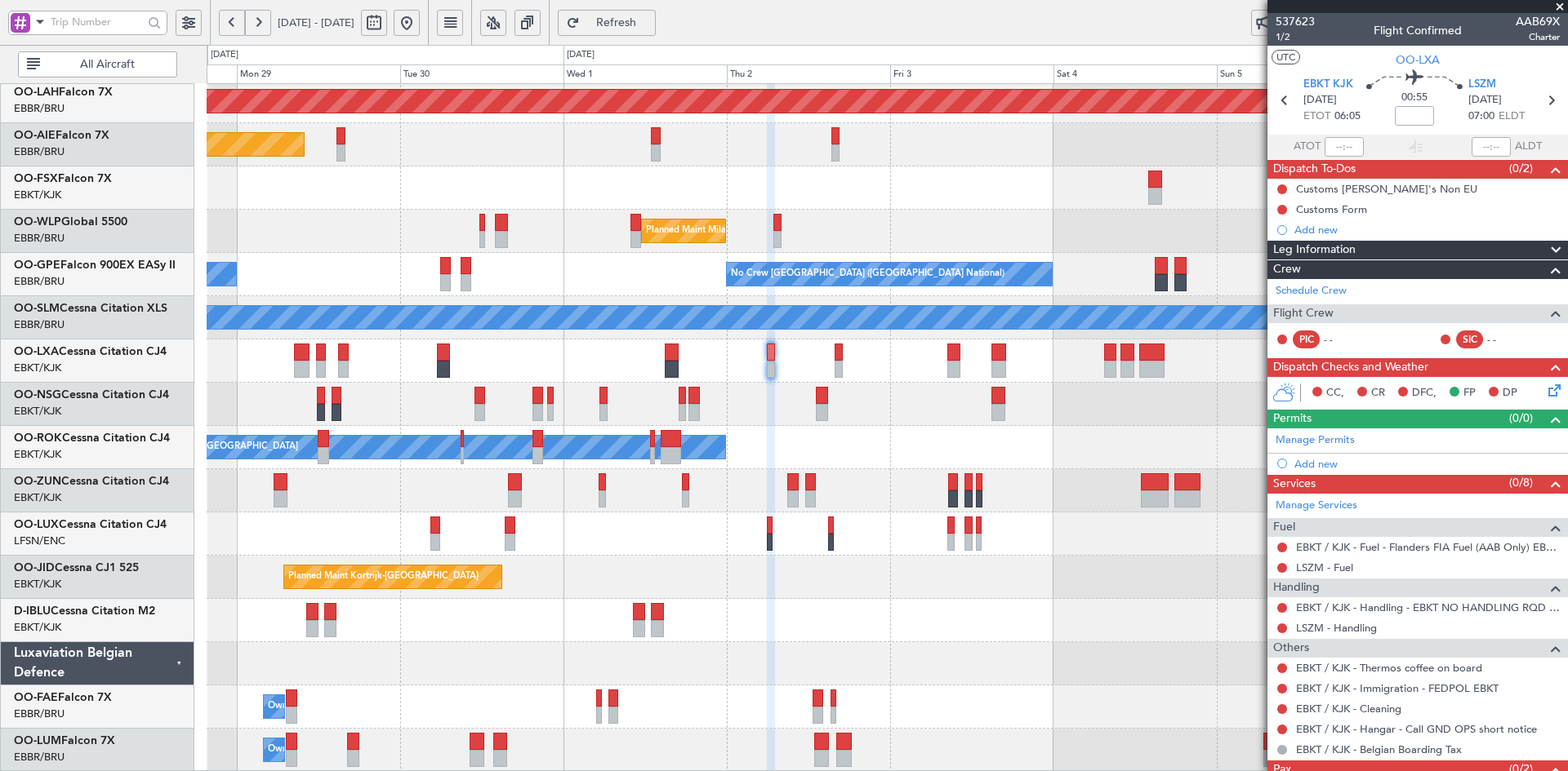
click at [1555, 3] on span at bounding box center [1559, 7] width 17 height 15
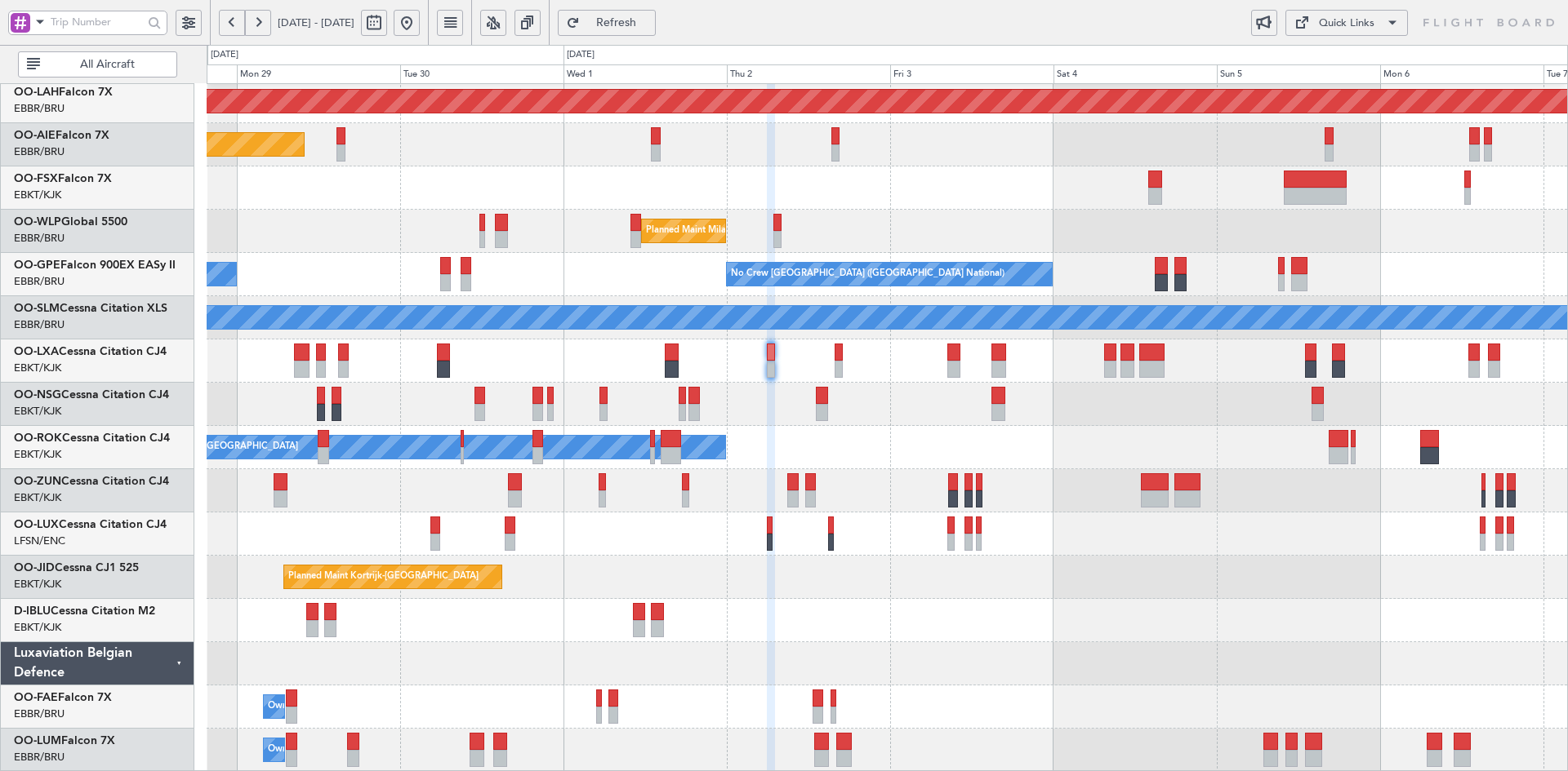
type input "0"
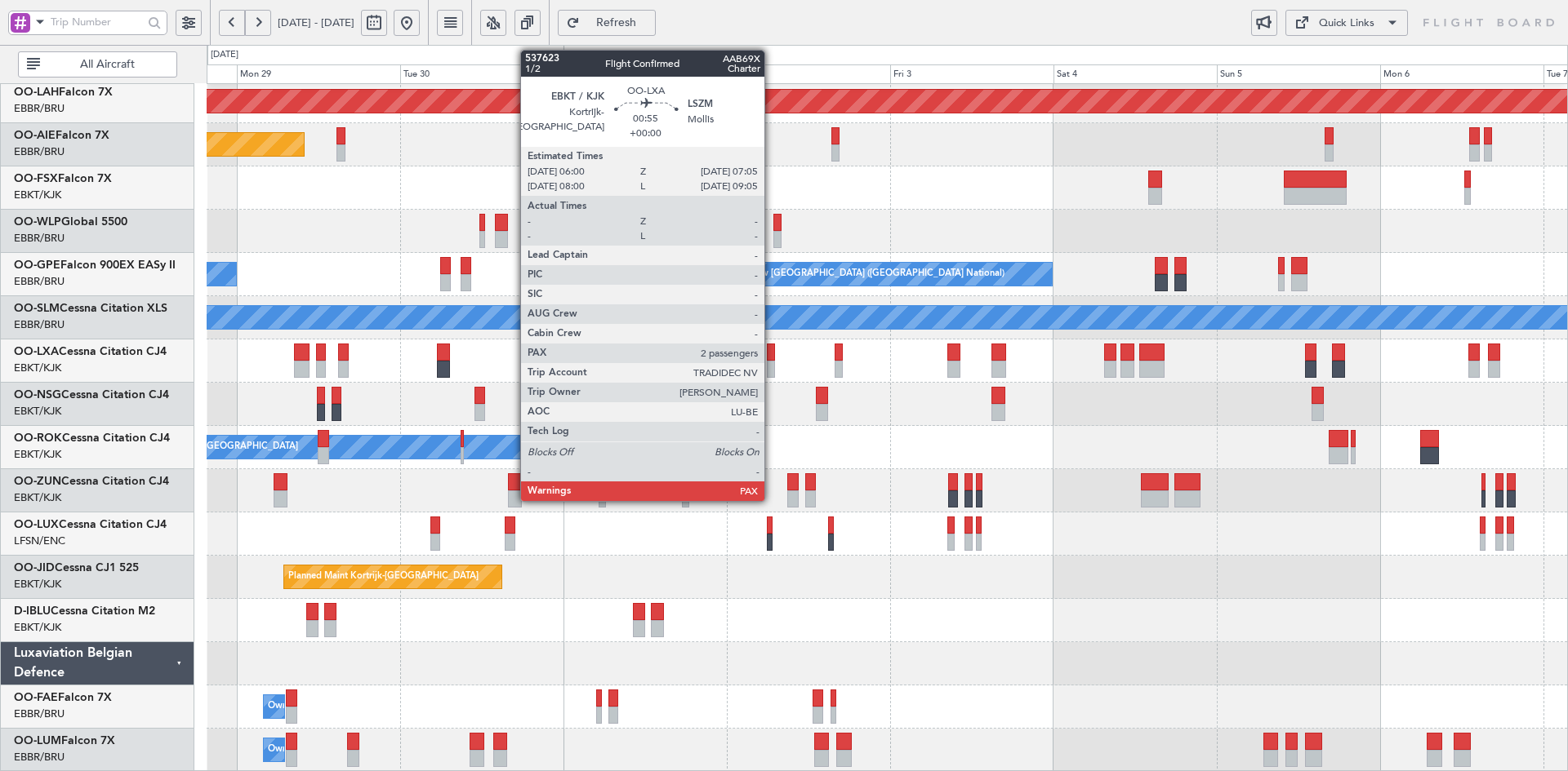
click at [771, 371] on div at bounding box center [771, 370] width 8 height 17
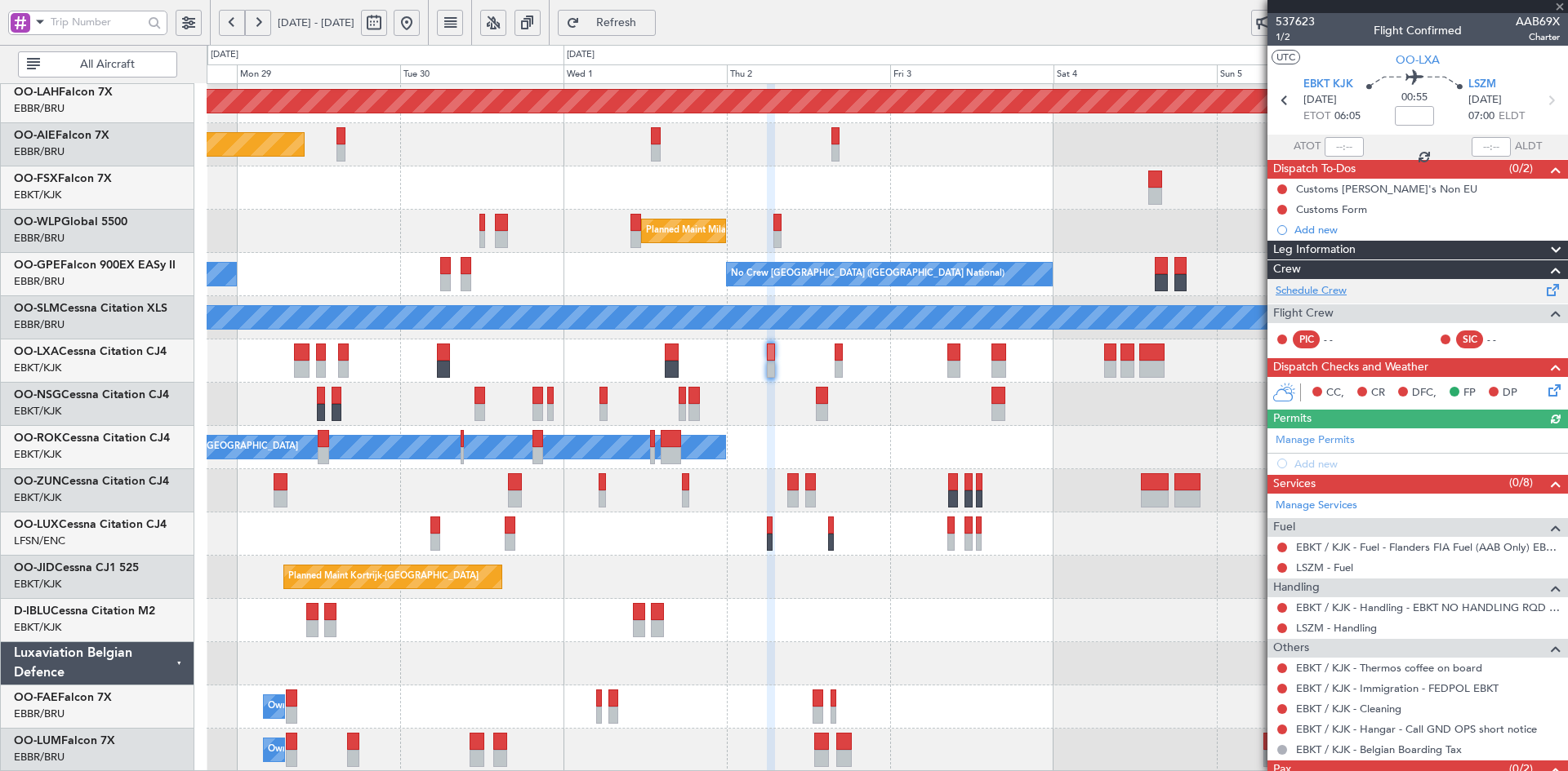
click at [1335, 289] on link "Schedule Crew" at bounding box center [1311, 291] width 71 height 17
click at [1560, 5] on span at bounding box center [1559, 7] width 17 height 15
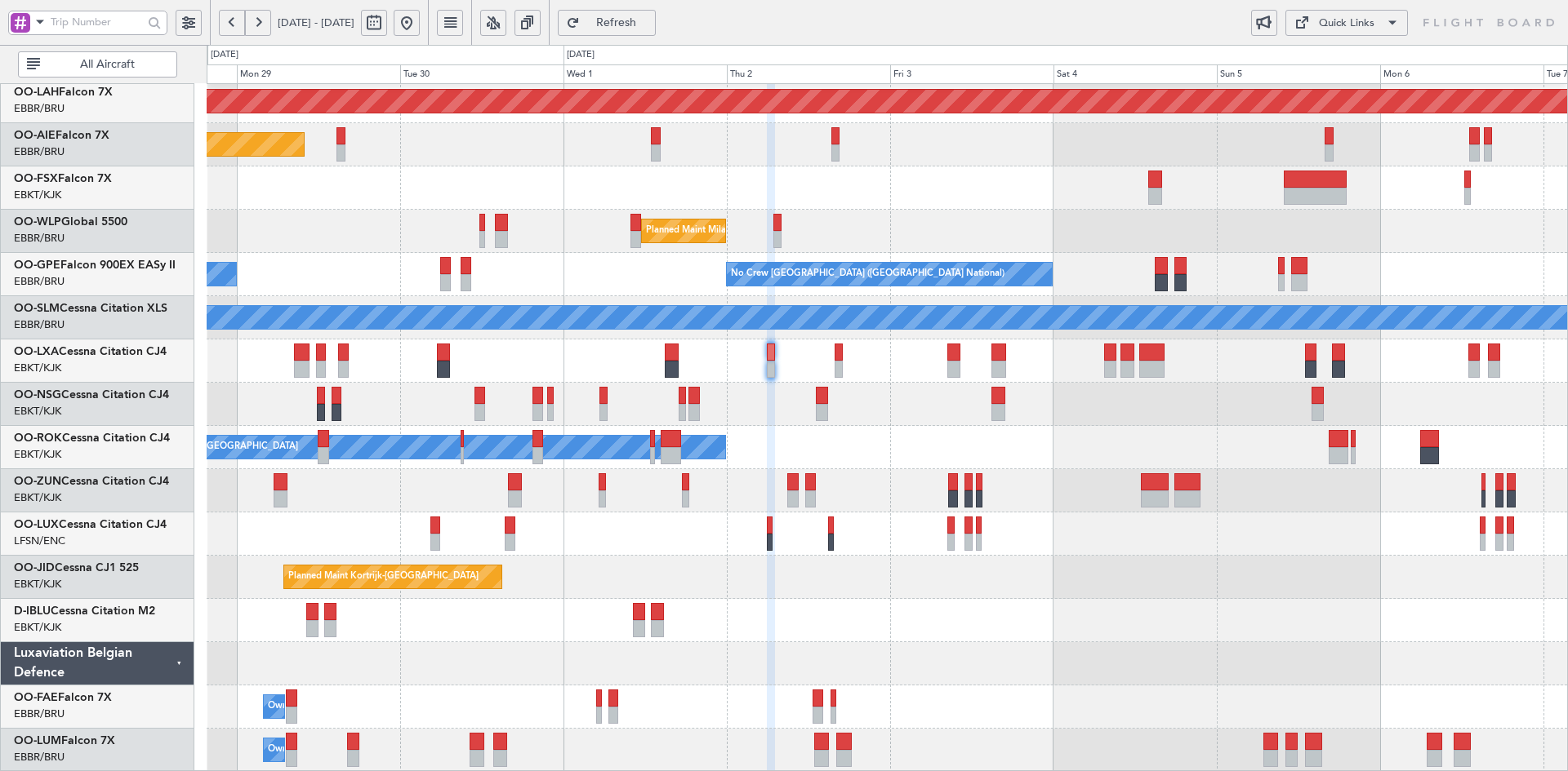
type input "0"
click at [968, 442] on div "Owner [GEOGRAPHIC_DATA]-[GEOGRAPHIC_DATA]" at bounding box center [886, 448] width 1361 height 44
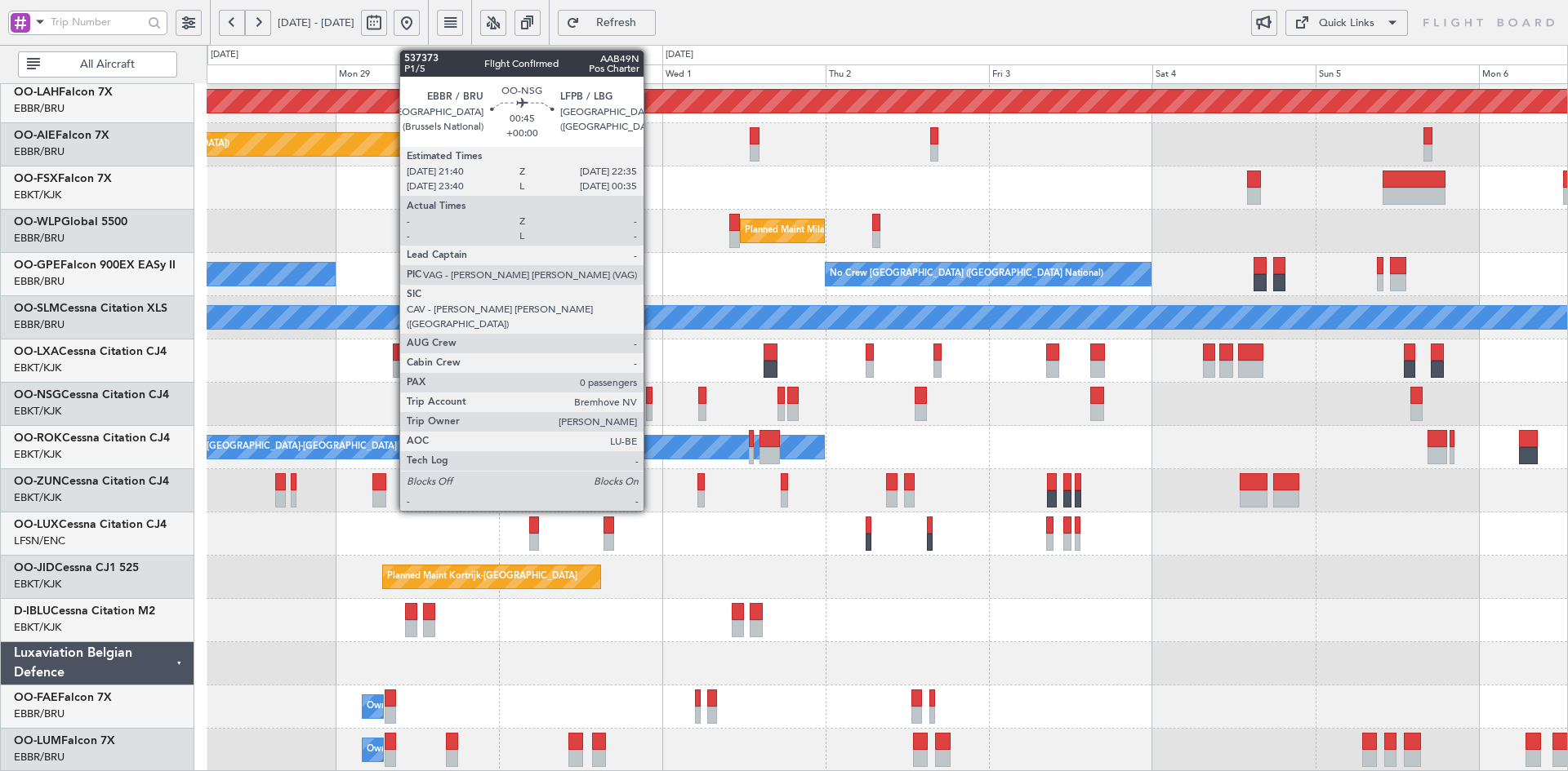
click at [651, 413] on div at bounding box center [649, 412] width 7 height 17
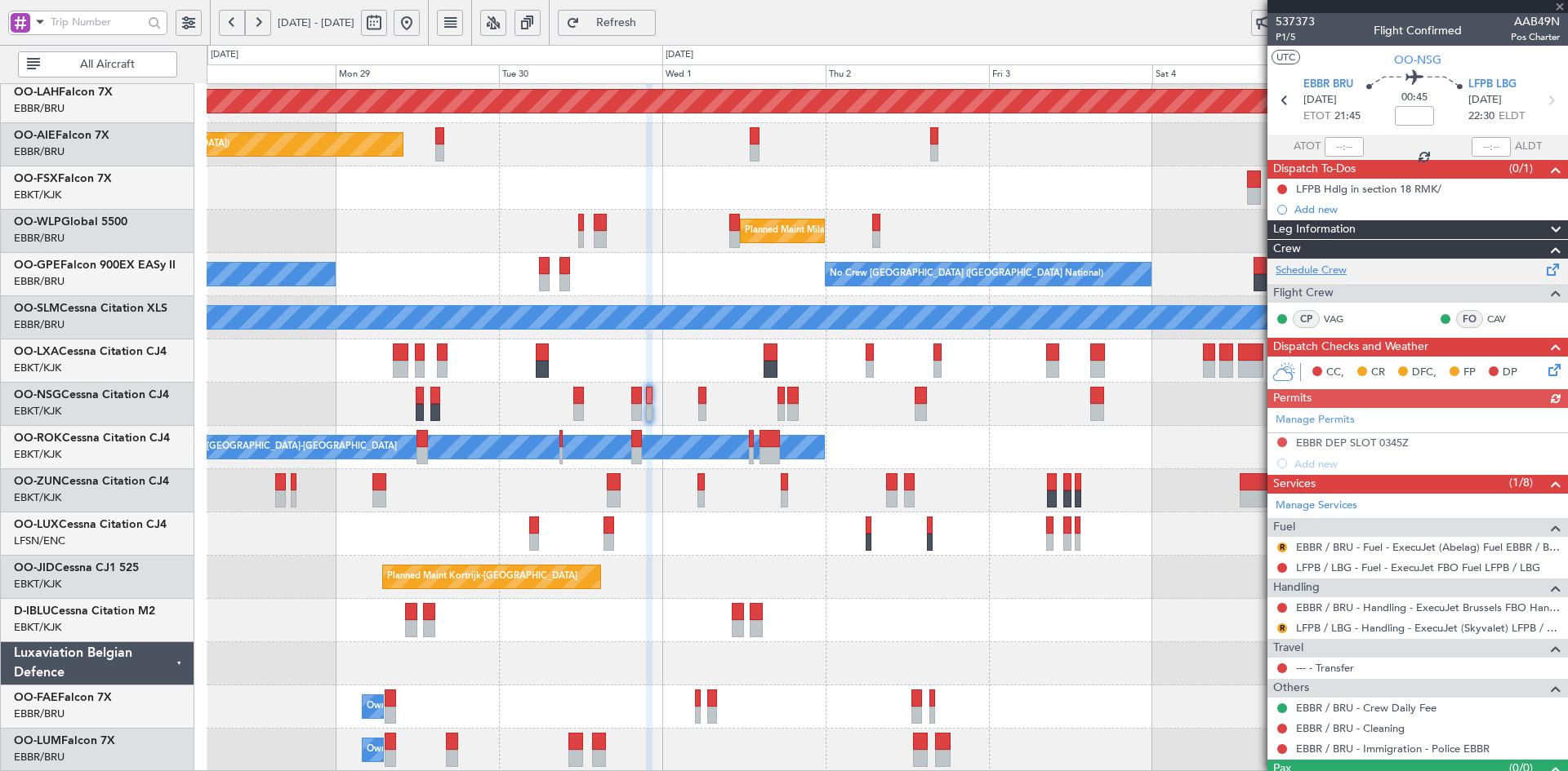
click at [1326, 263] on link "Schedule Crew" at bounding box center [1311, 271] width 71 height 17
click at [1336, 674] on link "--- - Transfer" at bounding box center [1325, 668] width 58 height 14
click at [1343, 667] on link "--- - Transfer" at bounding box center [1325, 668] width 58 height 14
click at [1555, 8] on span at bounding box center [1559, 7] width 17 height 15
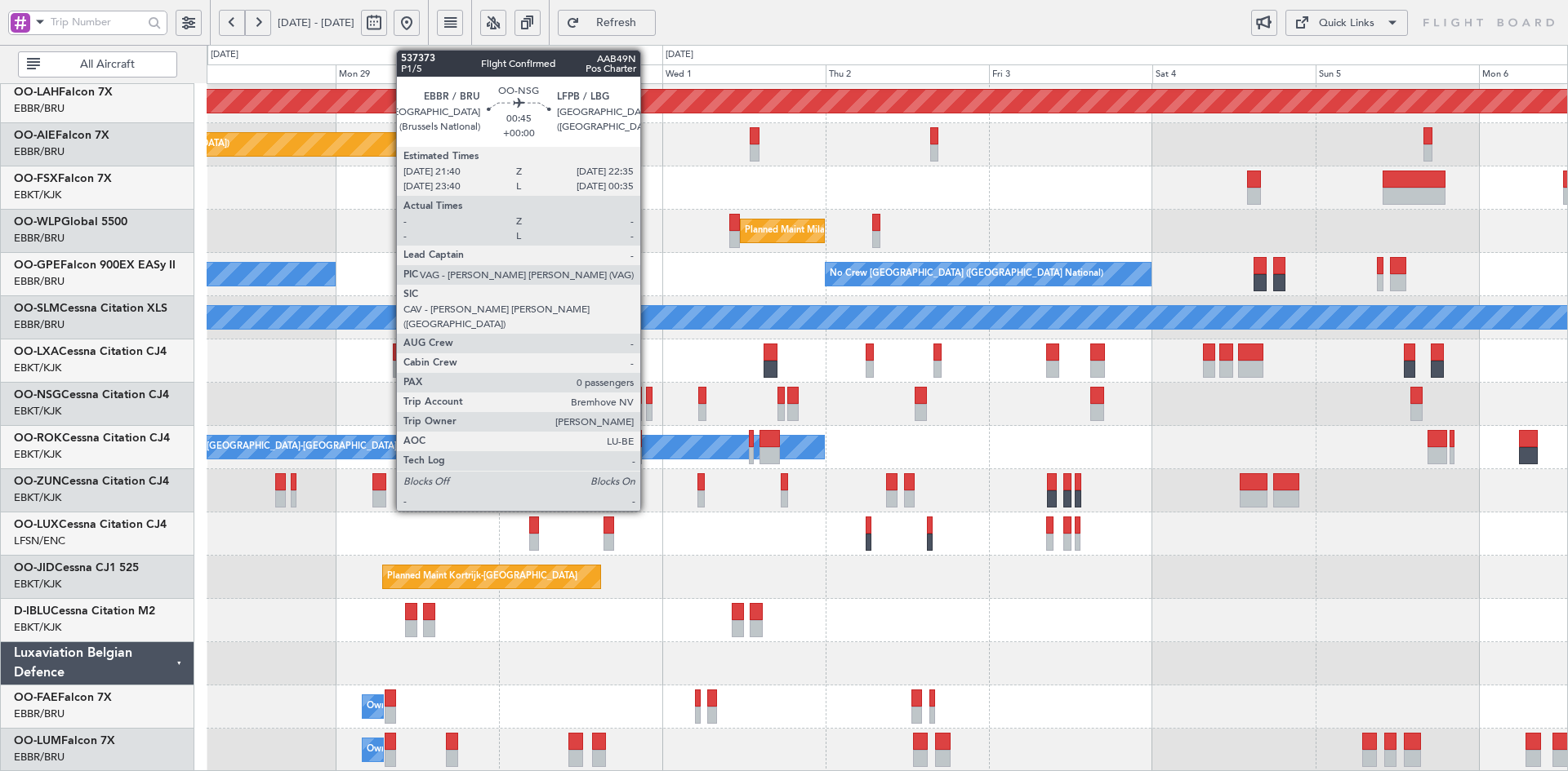
click at [648, 410] on div at bounding box center [649, 412] width 7 height 17
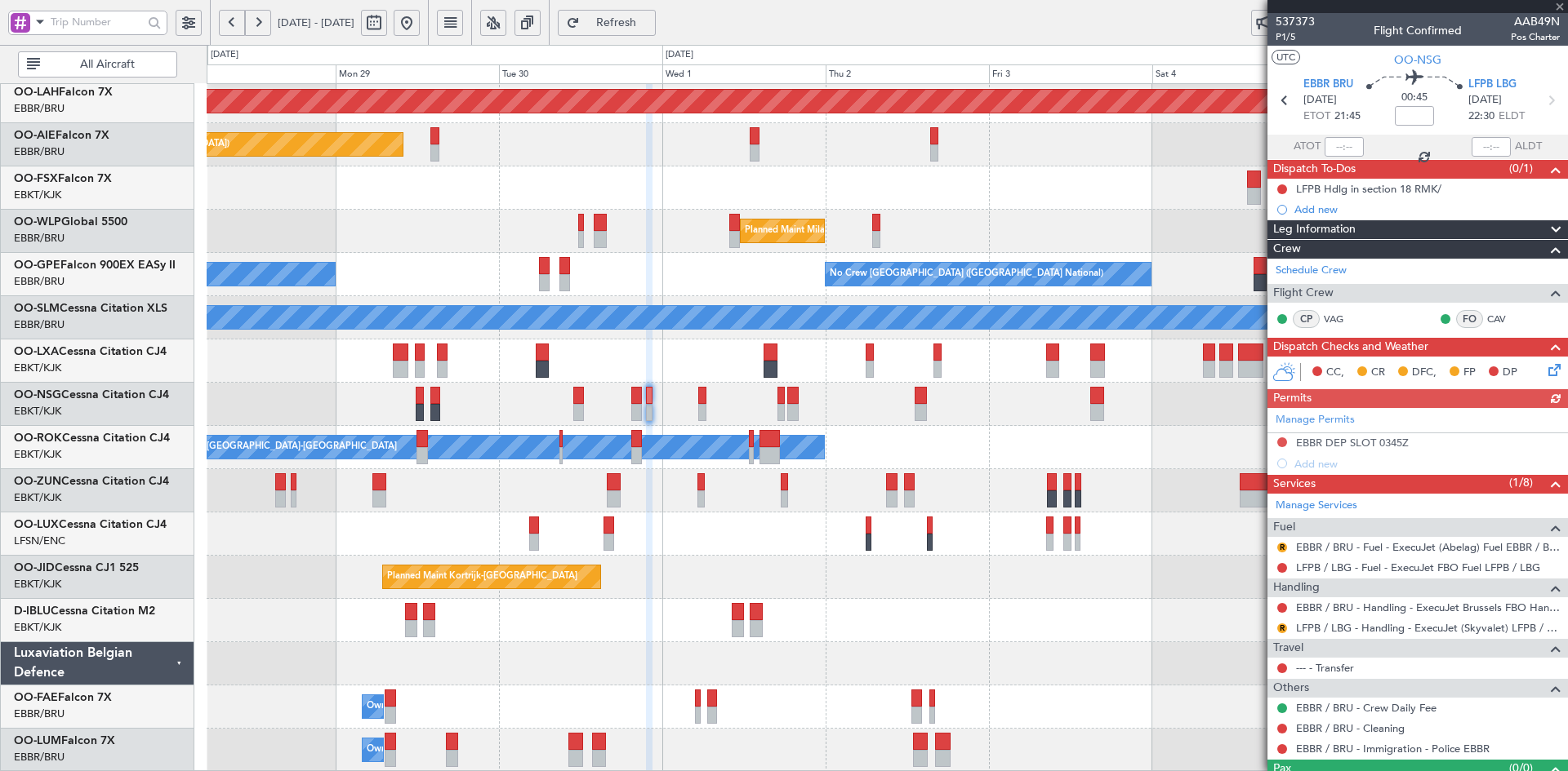
click at [1555, 7] on div at bounding box center [1417, 6] width 300 height 13
click at [1563, 10] on span at bounding box center [1559, 7] width 17 height 15
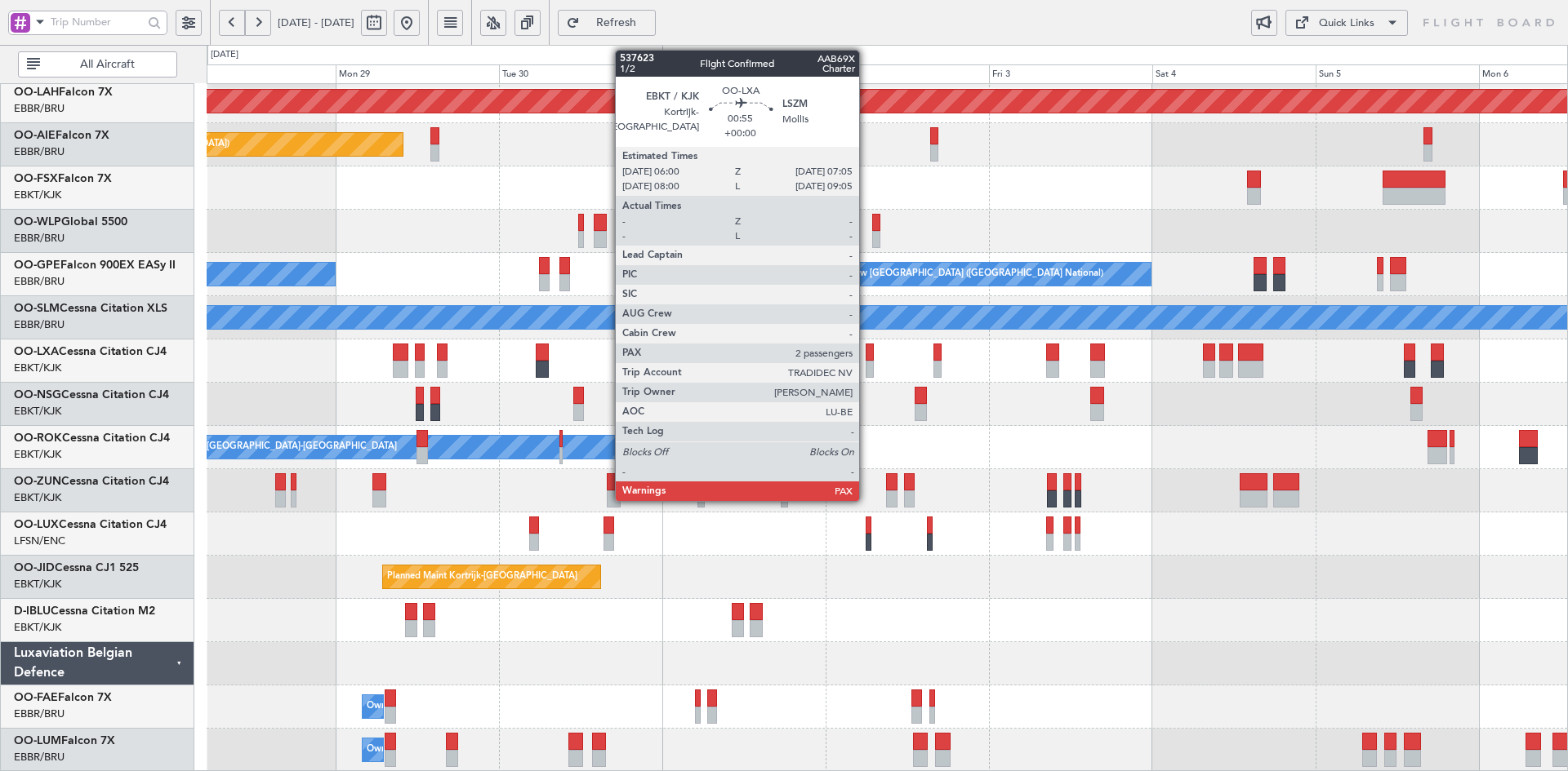
click at [866, 365] on div at bounding box center [869, 370] width 8 height 17
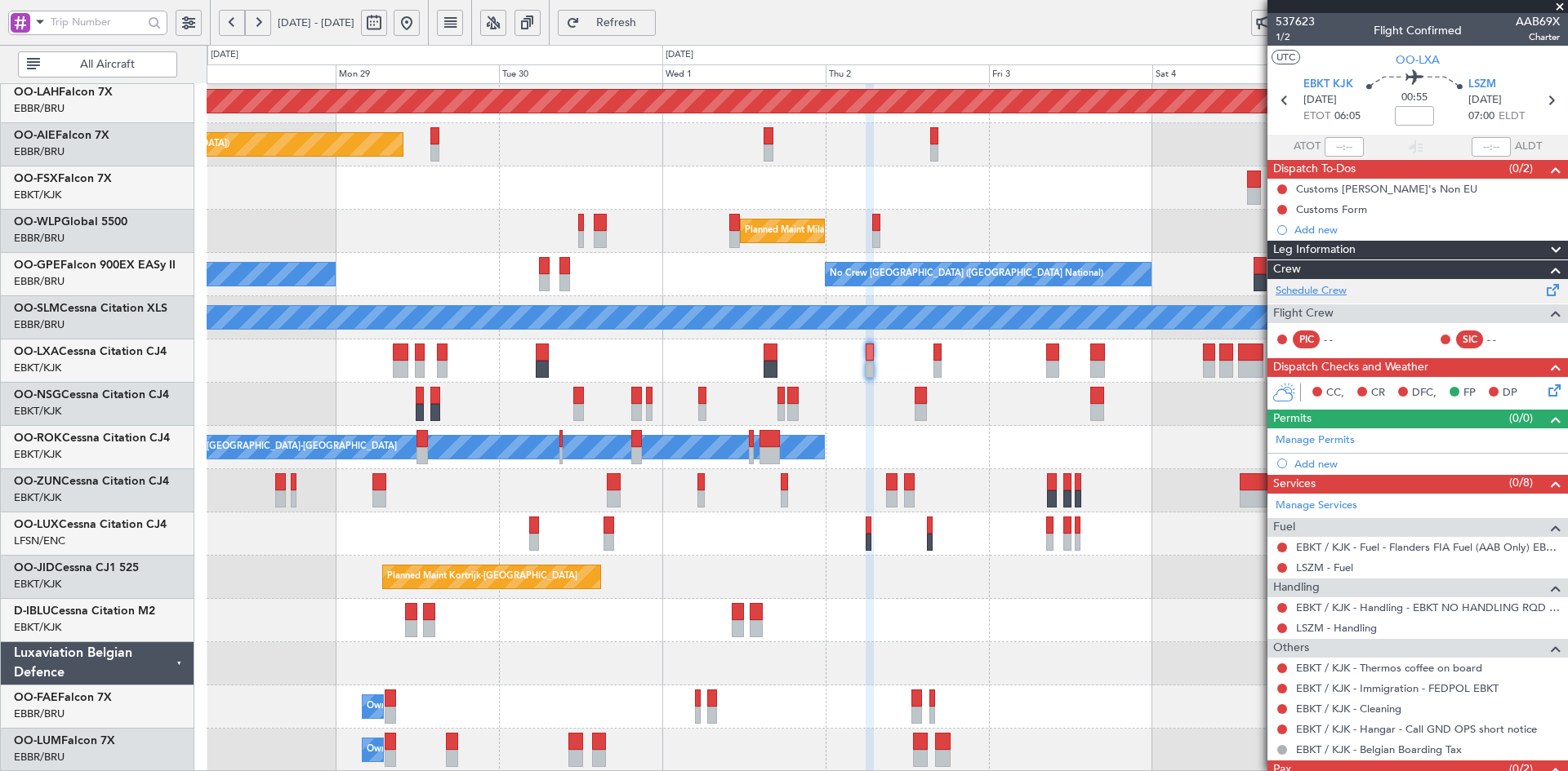
click at [1297, 291] on link "Schedule Crew" at bounding box center [1311, 291] width 71 height 17
click at [729, 210] on div at bounding box center [886, 188] width 1361 height 44
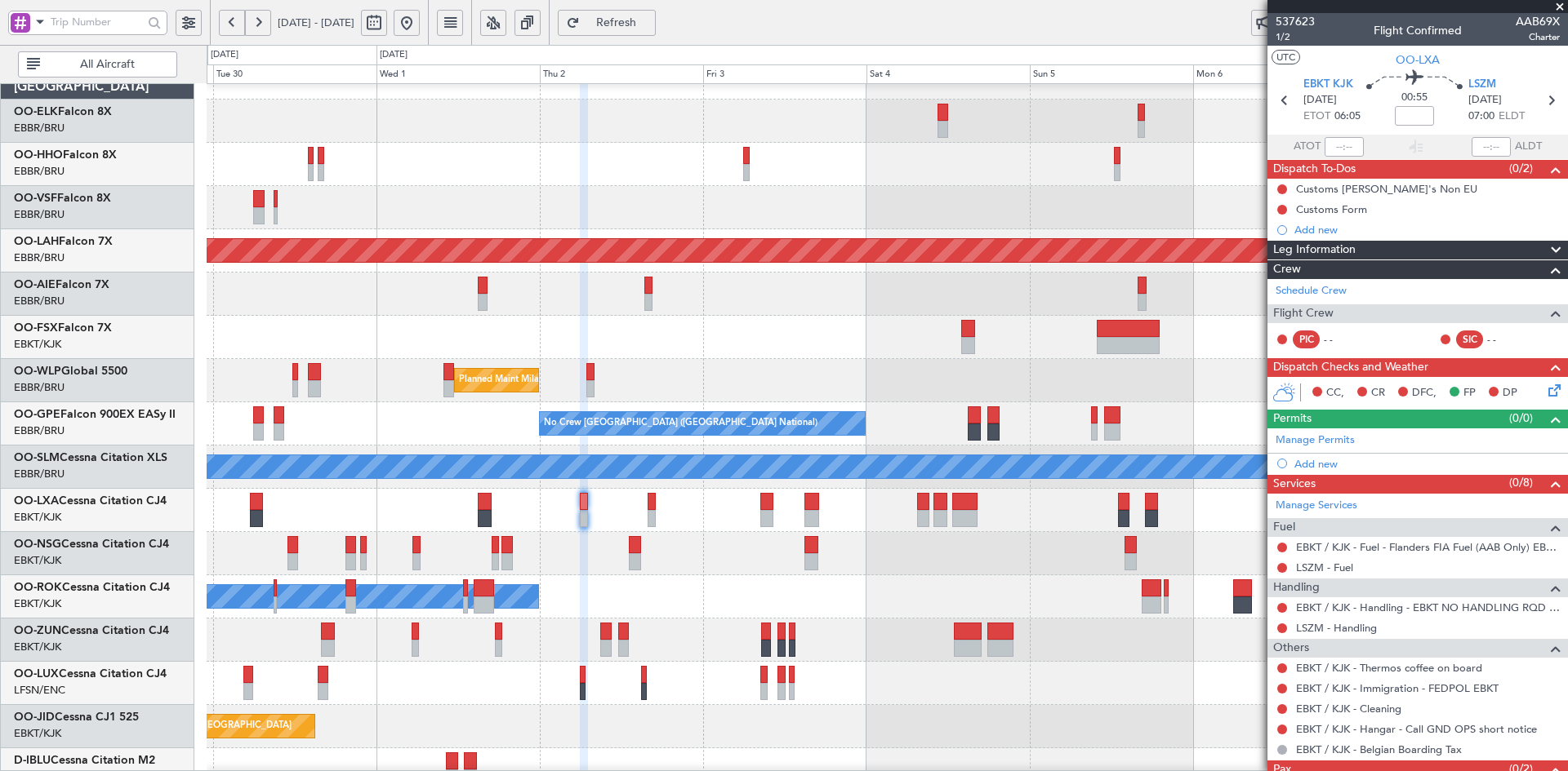
click at [1036, 262] on div "Planned Maint Alton-st Louis (St Louis Regl) Planned Maint London (Farnborough)…" at bounding box center [886, 489] width 1361 height 865
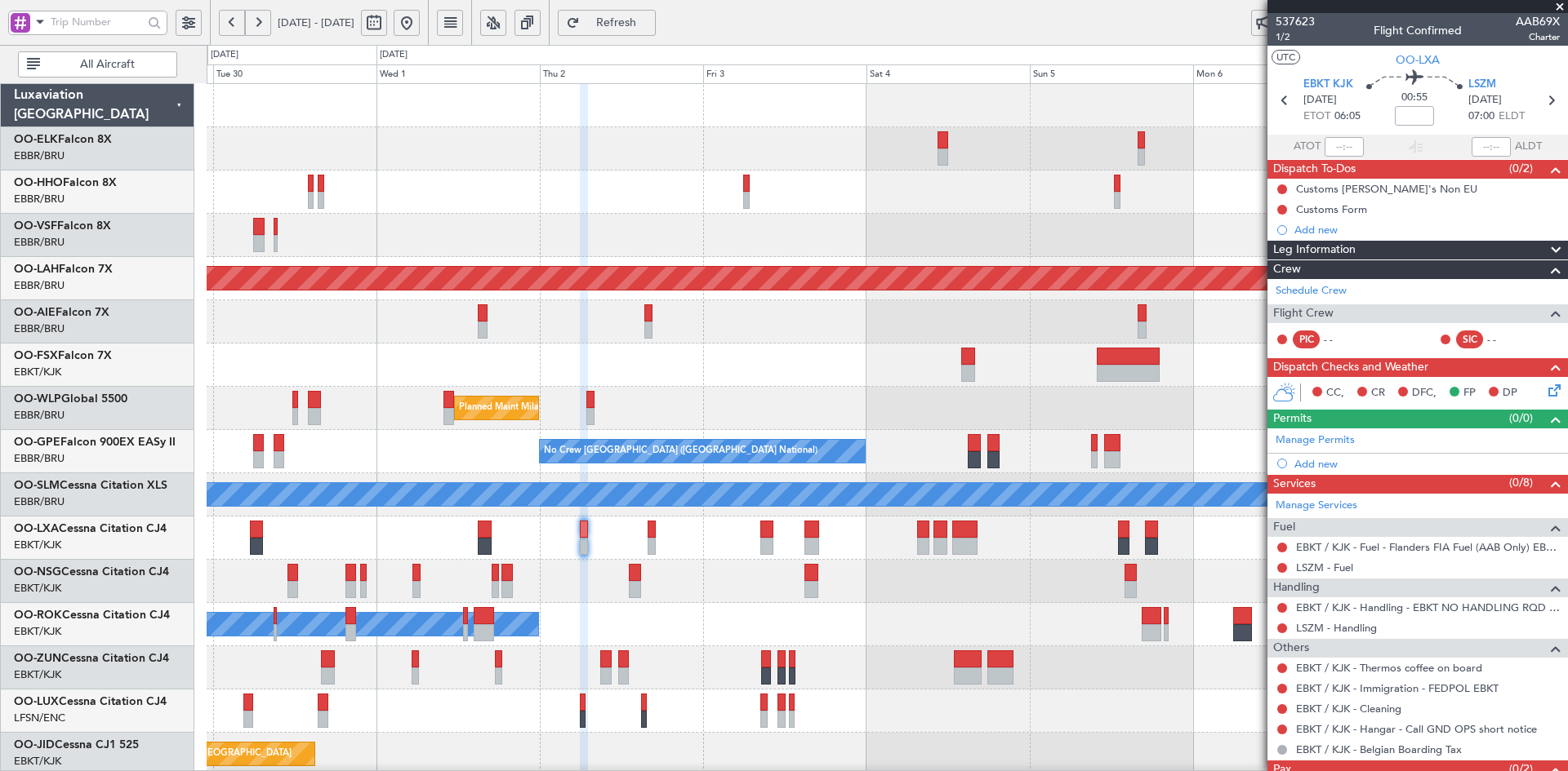
click at [535, 189] on div at bounding box center [886, 192] width 1361 height 44
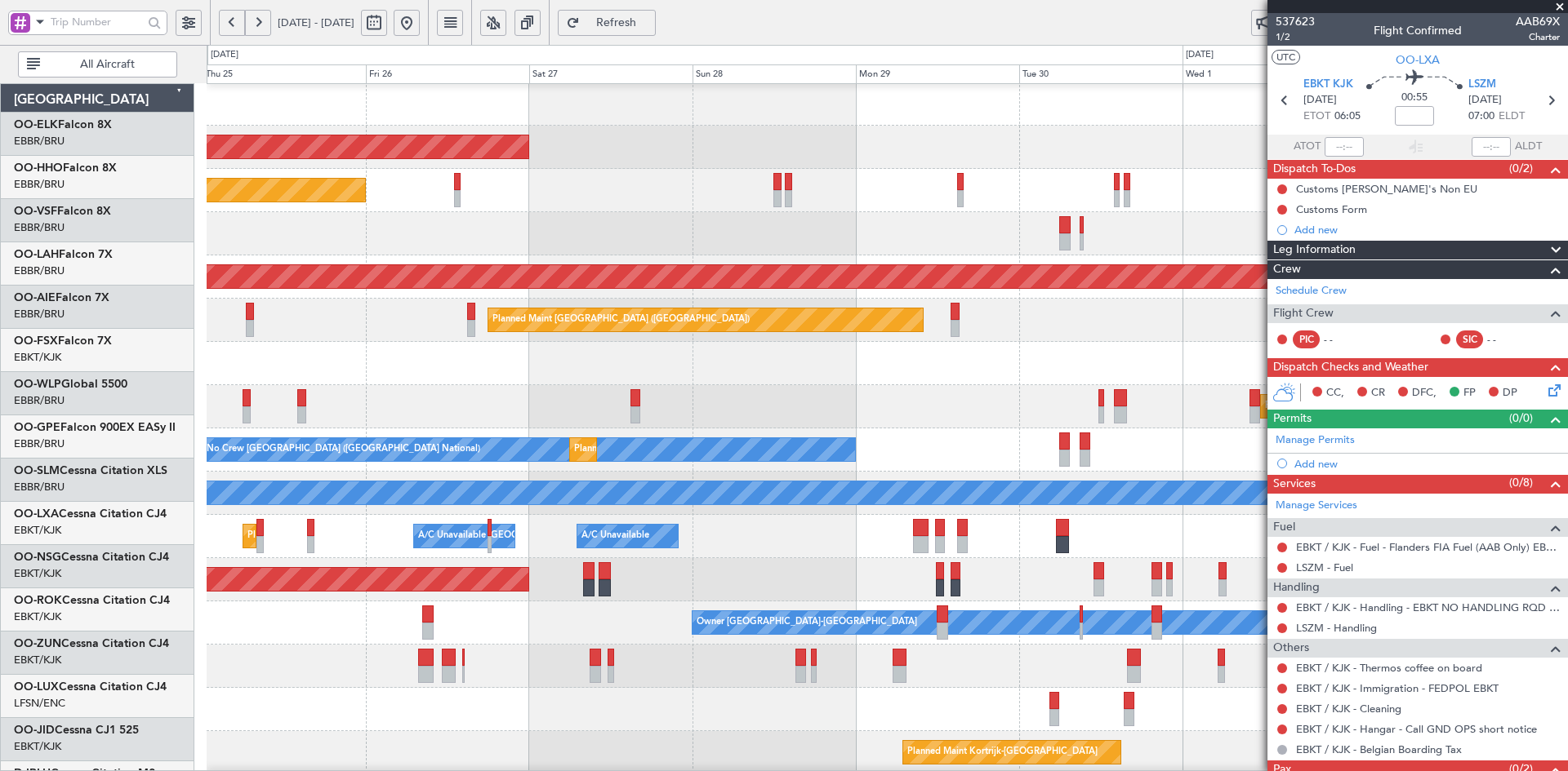
click at [1567, 178] on html "29 Sep 2025 - 07 Oct 2025 Refresh Quick Links All Aircraft Planned Maint Kortri…" at bounding box center [784, 386] width 1568 height 771
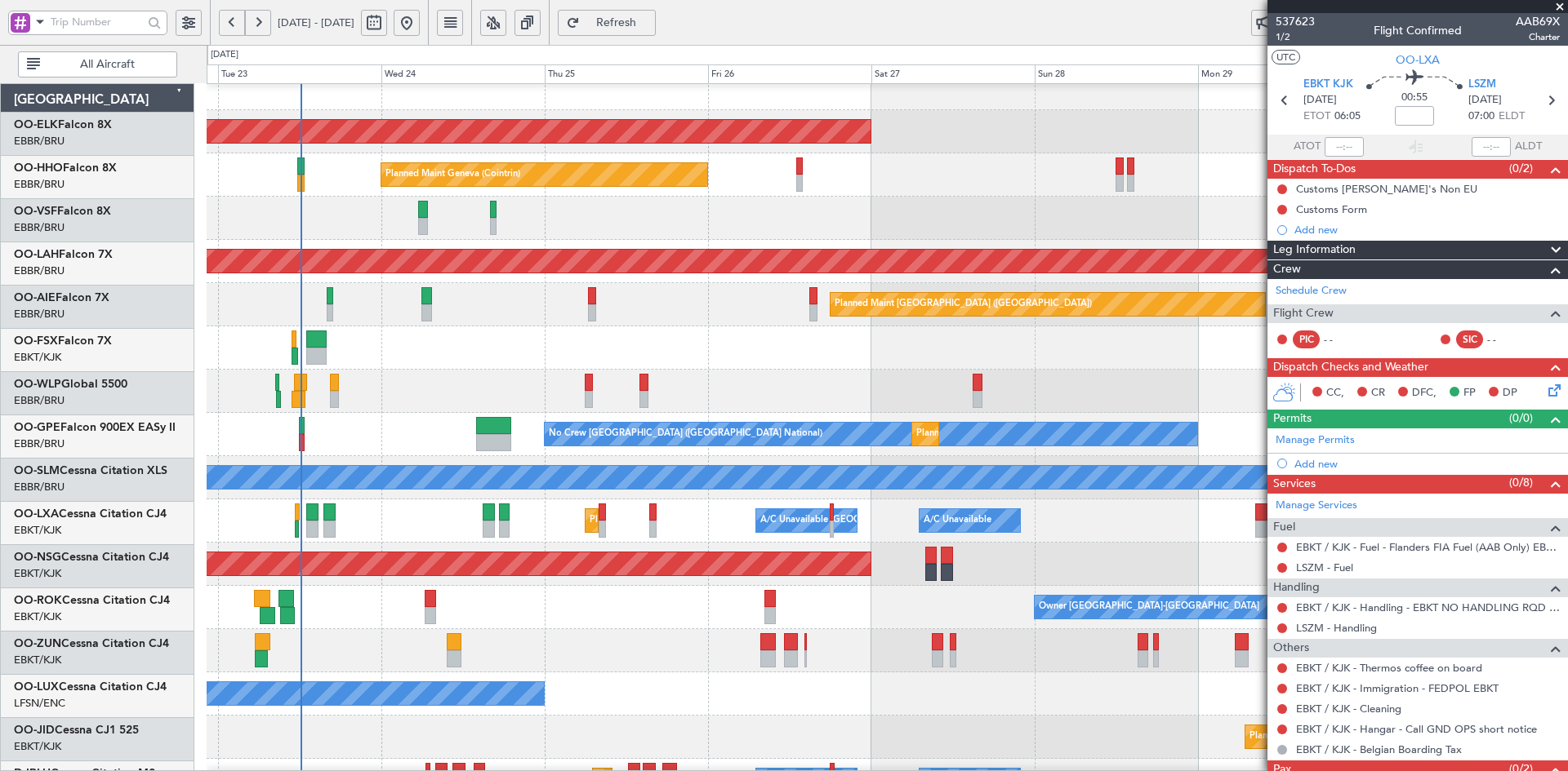
scroll to position [17, 0]
click at [976, 198] on div "Planned Maint Kortrijk-Wevelgem Planned Maint Geneva (Cointrin) Planned Maint A…" at bounding box center [886, 499] width 1361 height 865
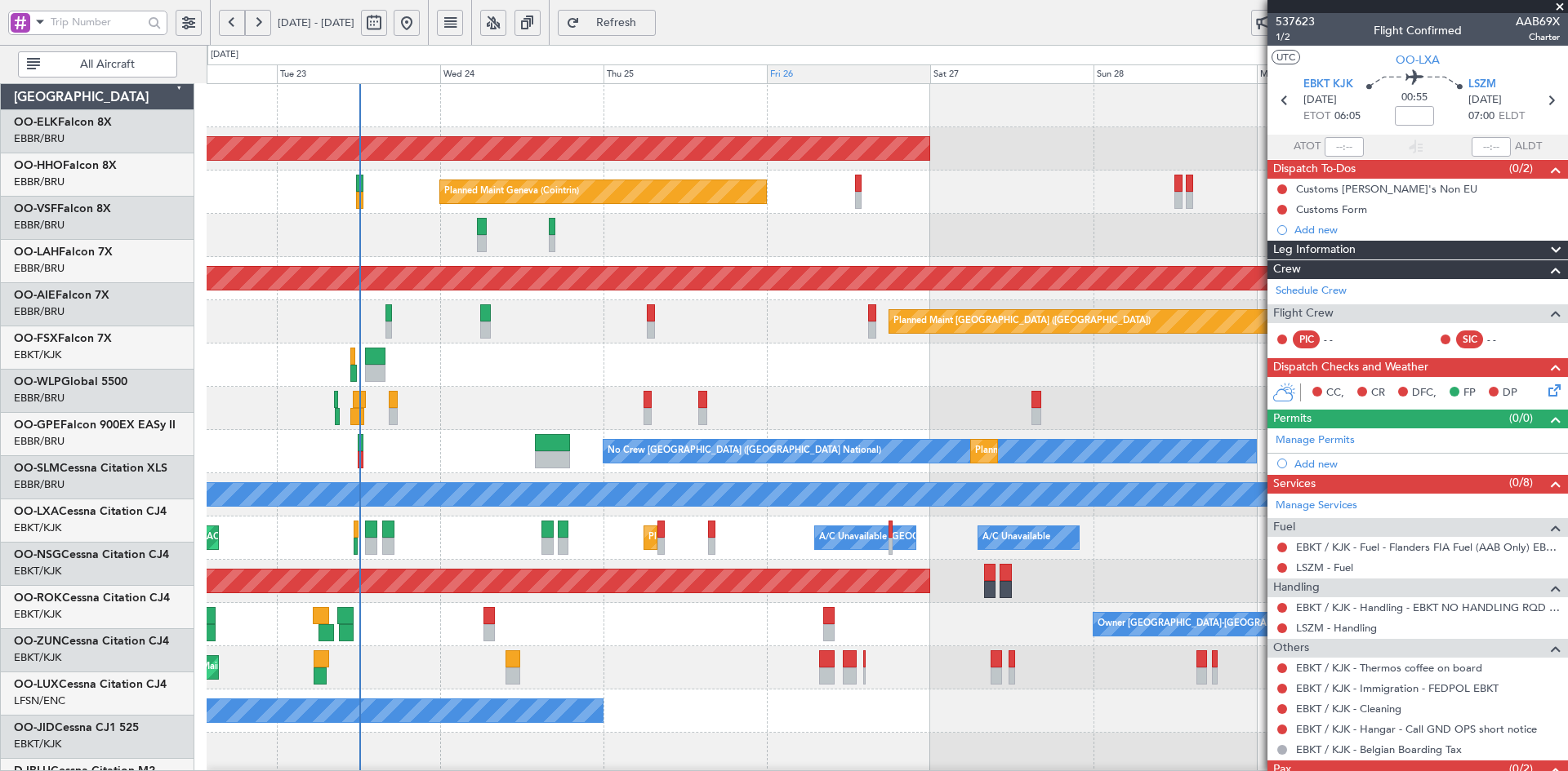
scroll to position [0, 0]
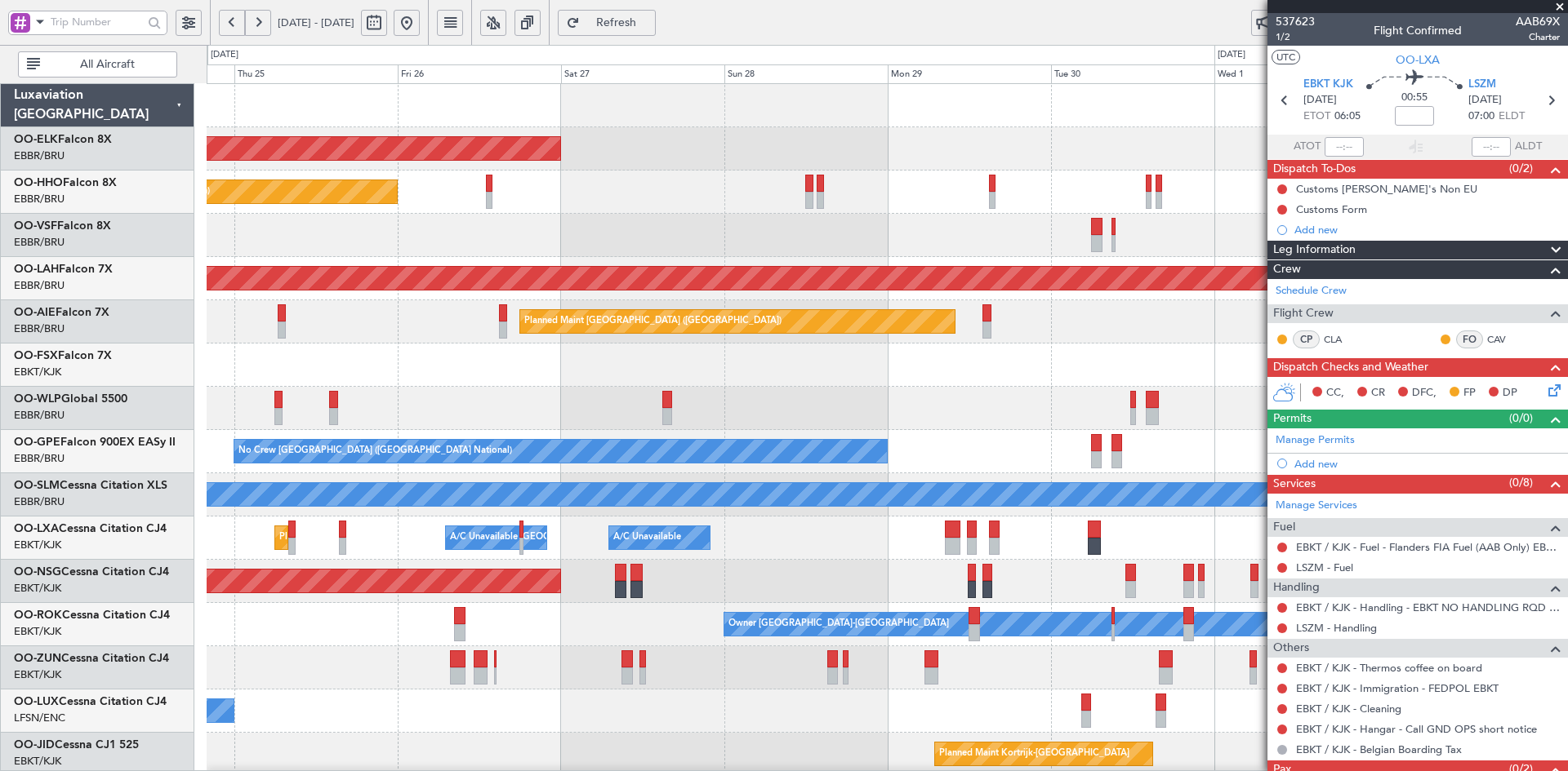
click at [273, 278] on div "Planned Maint Kortrijk-Wevelgem Planned Maint Geneva (Cointrin) Planned Maint A…" at bounding box center [886, 517] width 1361 height 865
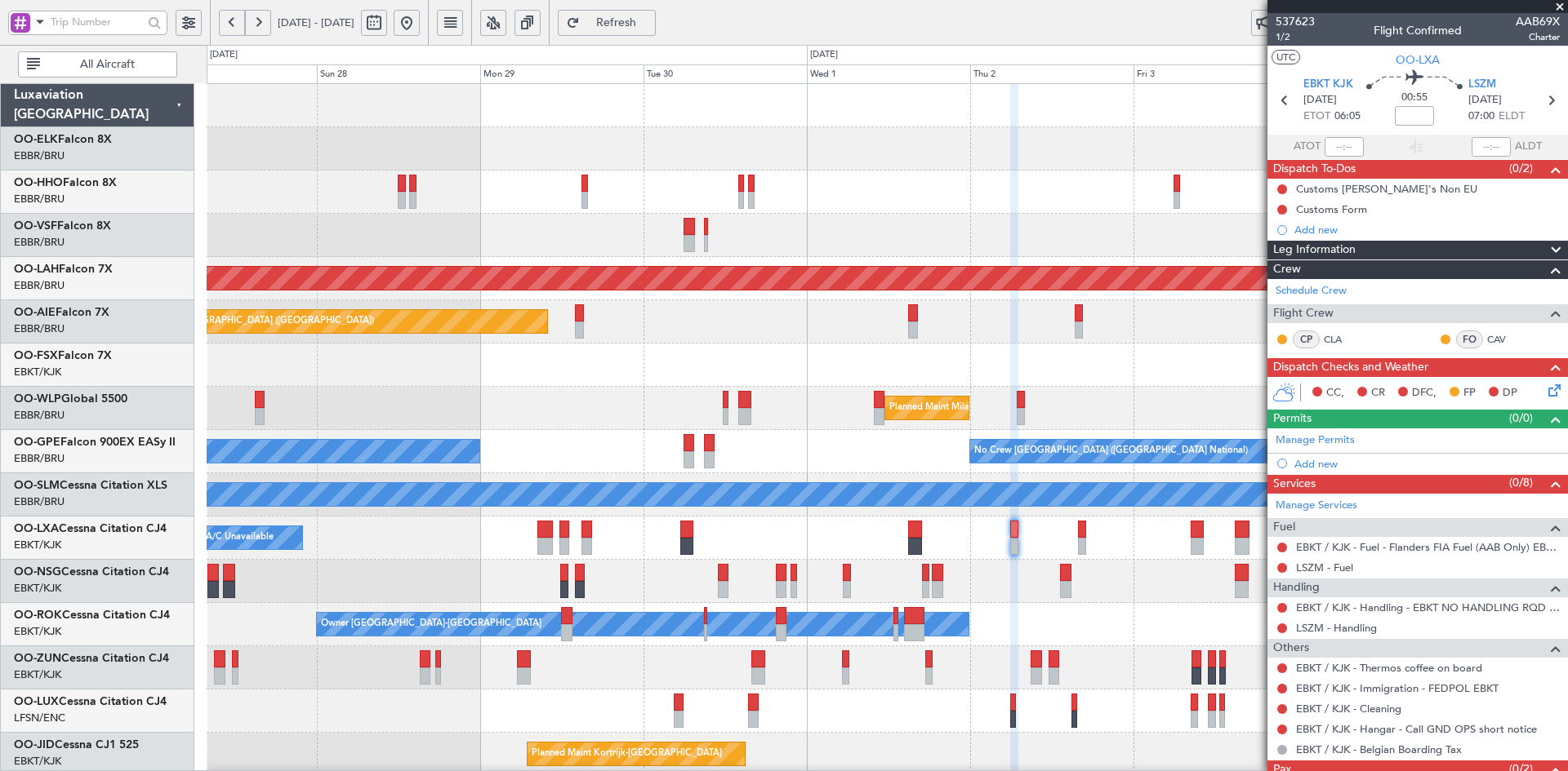
click at [316, 218] on div "Planned Maint Kortrijk-Wevelgem Planned Maint Geneva (Cointrin) Planned Maint A…" at bounding box center [886, 517] width 1361 height 865
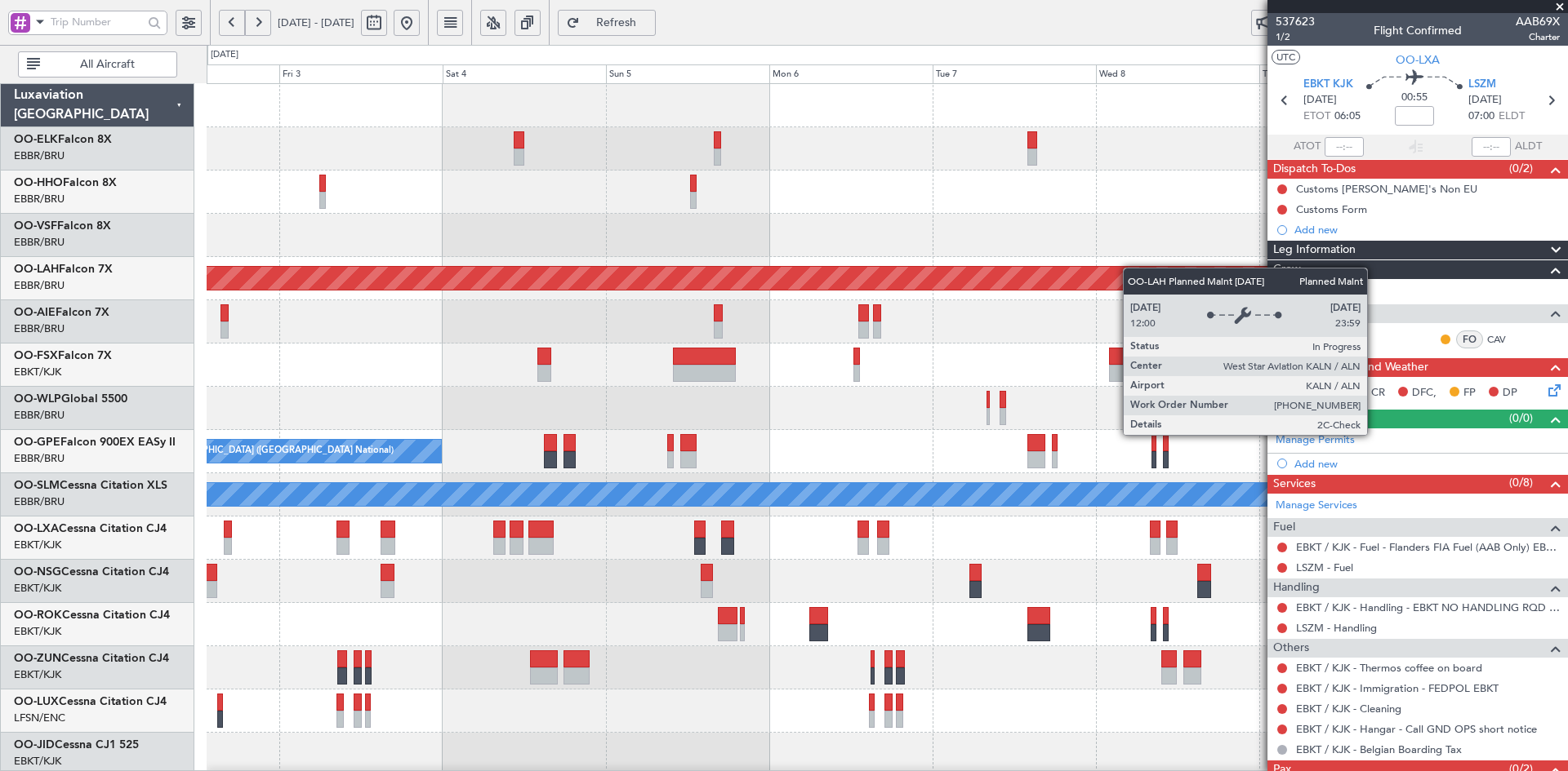
click at [596, 272] on div "Planned Maint Alton-st Louis (St Louis Regl) Planned Maint Milan (Linate) No Cr…" at bounding box center [886, 517] width 1361 height 865
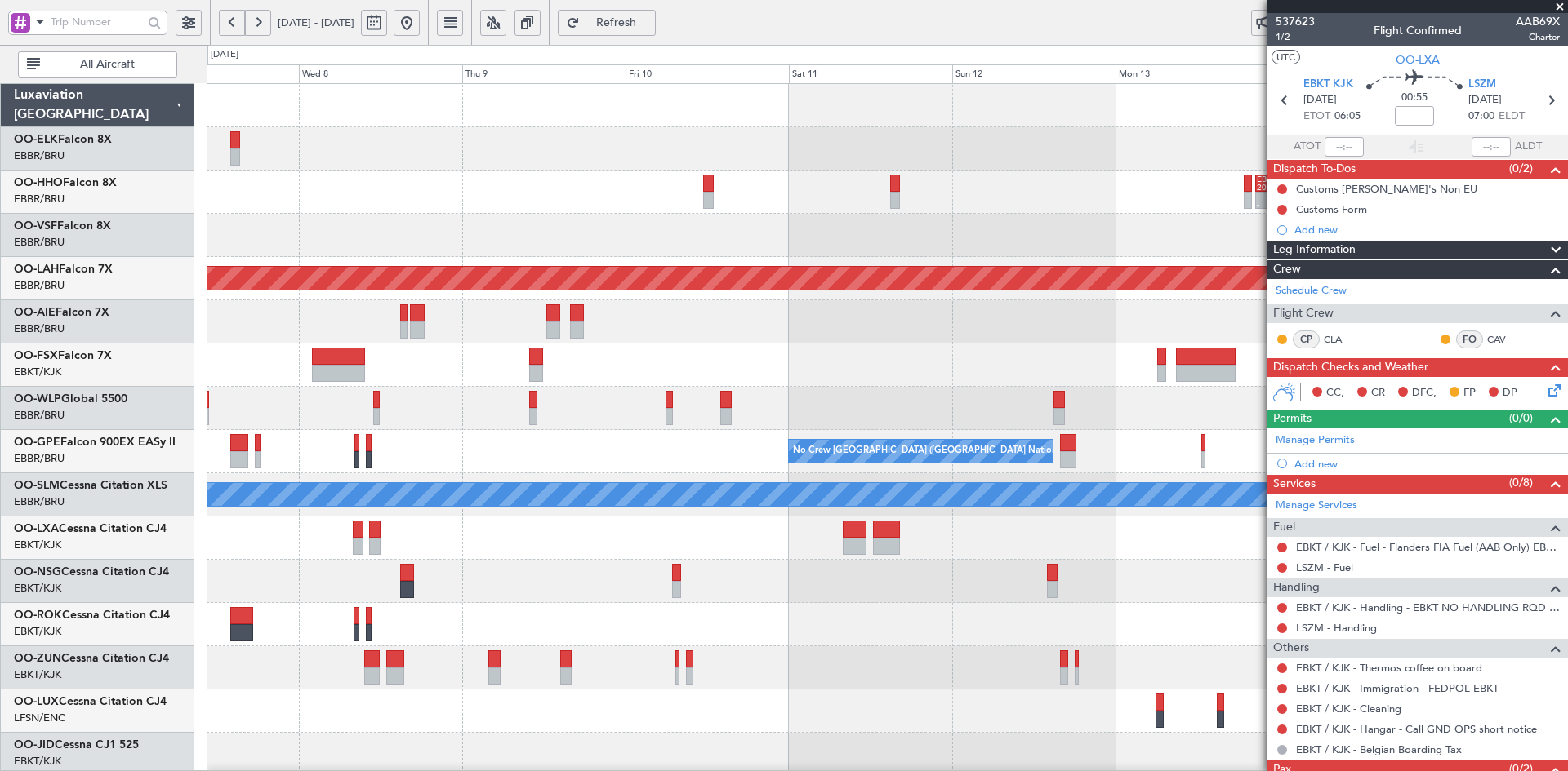
click at [357, 221] on div at bounding box center [886, 236] width 1361 height 44
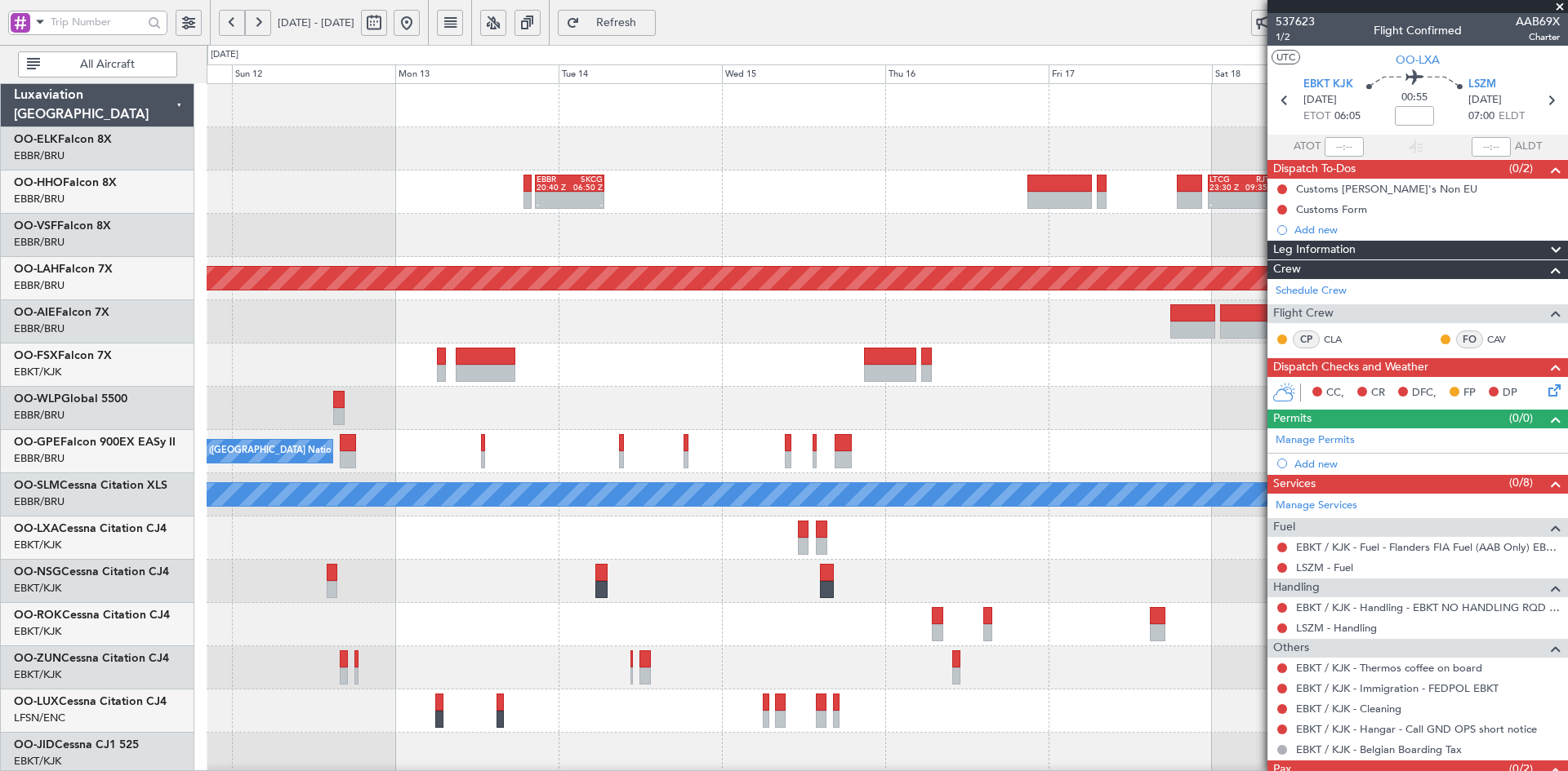
click at [571, 342] on div at bounding box center [886, 322] width 1361 height 44
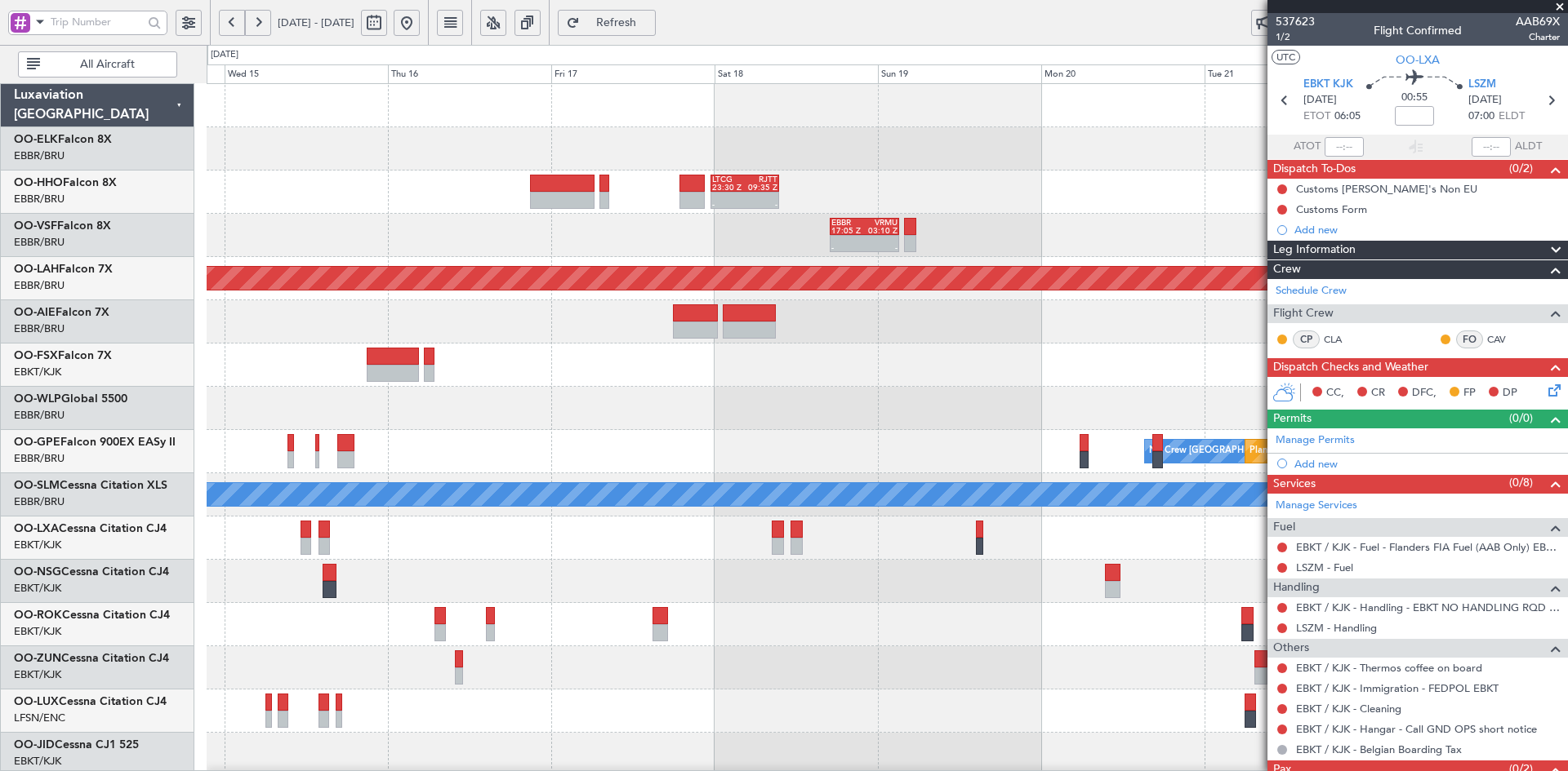
click at [563, 401] on div "- - LTCG 23:30 Z RJTT 09:35 Z - - EBBR 20:40 Z SKCG 06:50 Z - - EBBR 17:05 Z VR…" at bounding box center [886, 517] width 1361 height 865
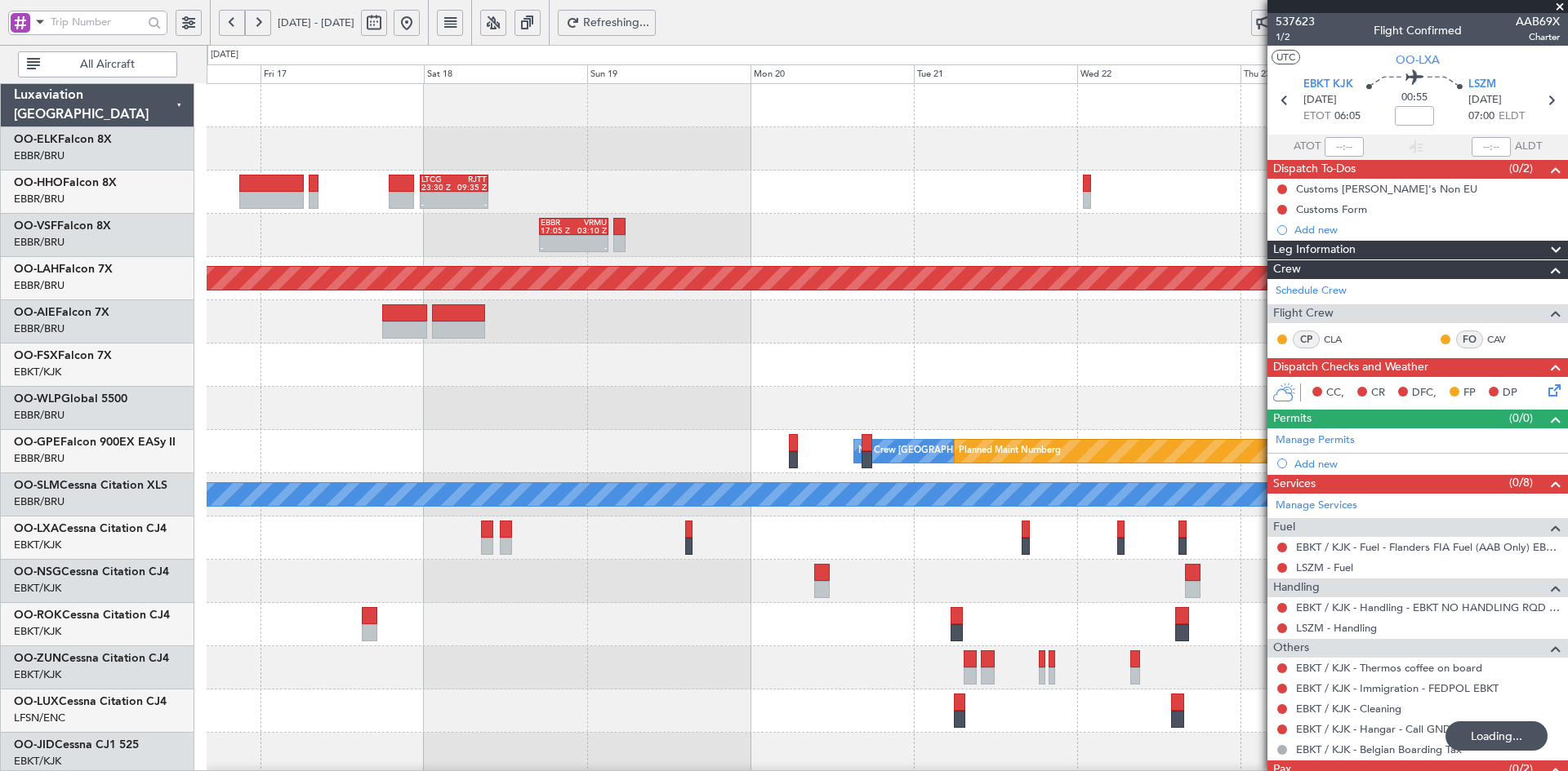
click at [387, 384] on div at bounding box center [886, 365] width 1361 height 44
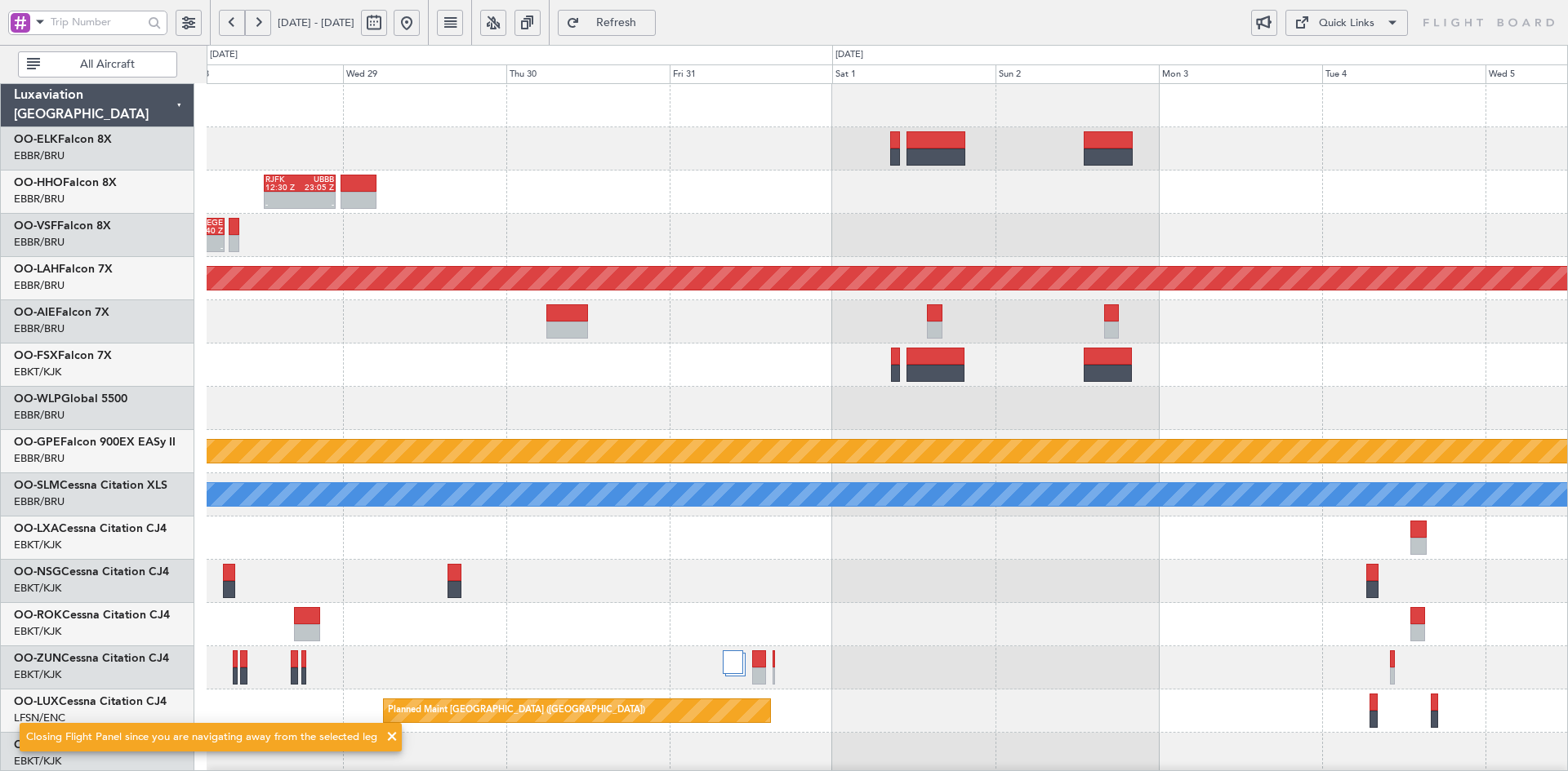
click at [548, 419] on div at bounding box center [886, 409] width 1361 height 44
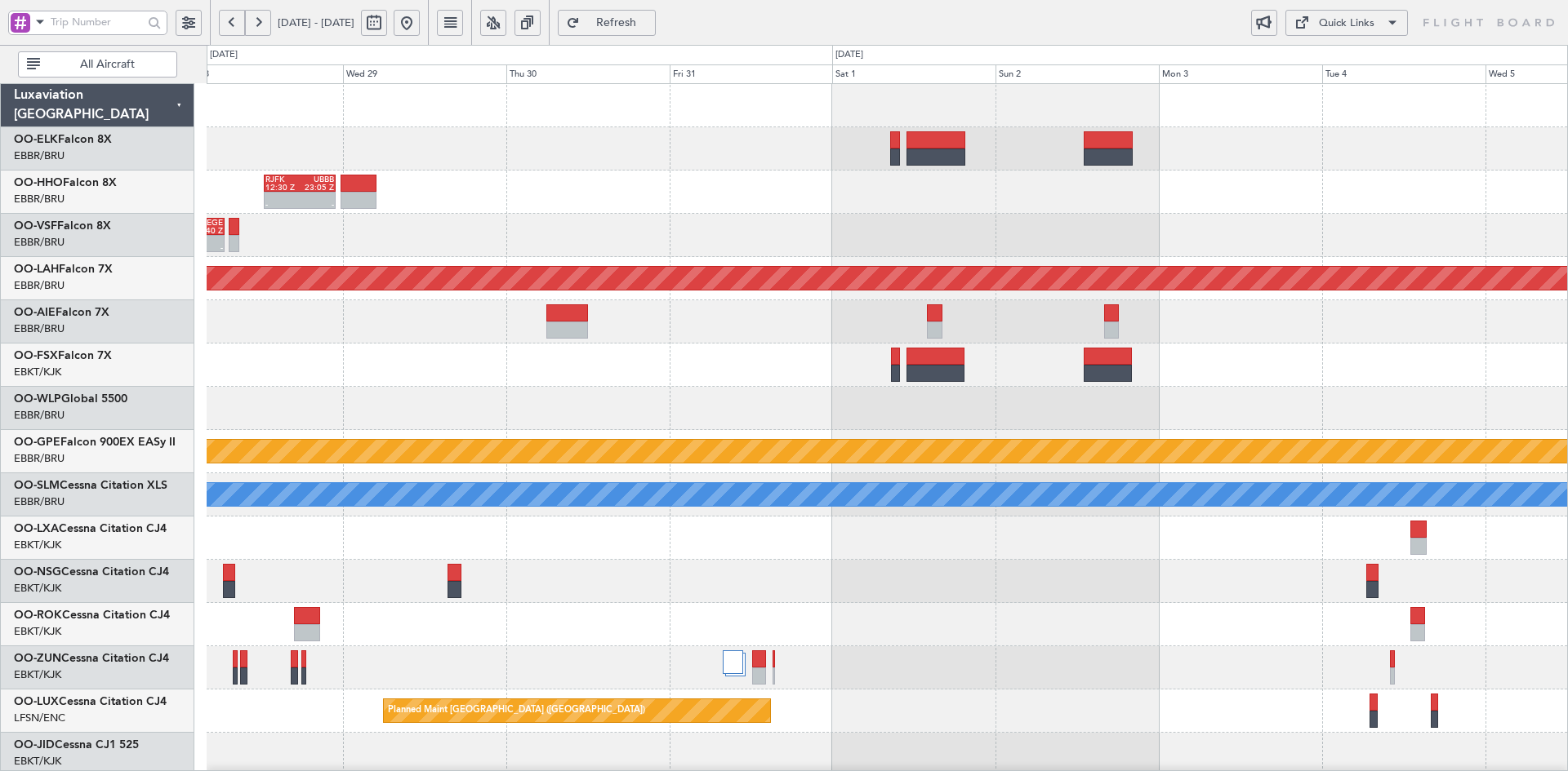
click at [420, 12] on button at bounding box center [407, 23] width 26 height 26
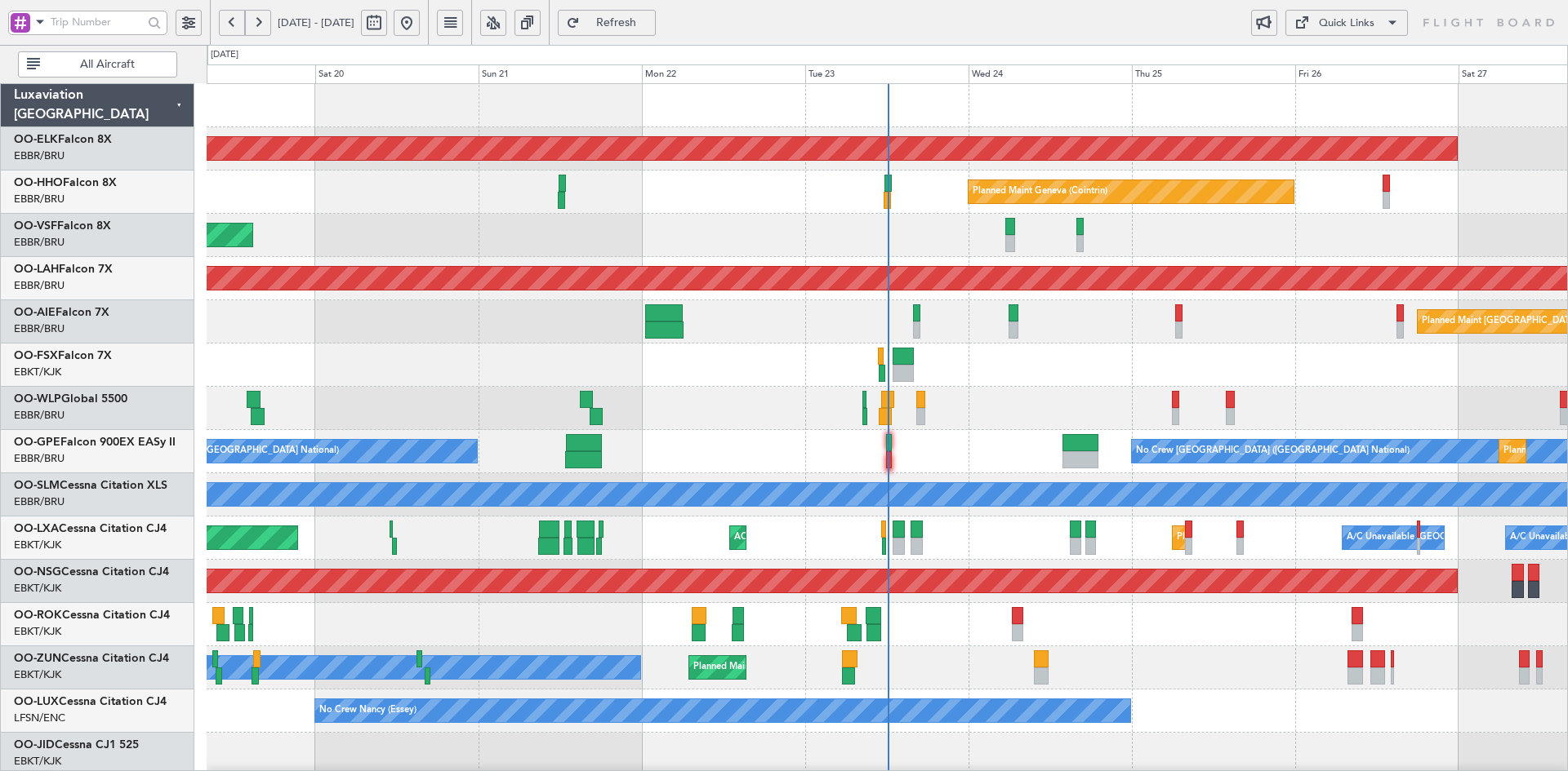
click at [1524, 415] on div "Planned Maint Liege" at bounding box center [886, 409] width 1361 height 44
click at [1419, 394] on div "Planned Maint Liege" at bounding box center [886, 409] width 1361 height 44
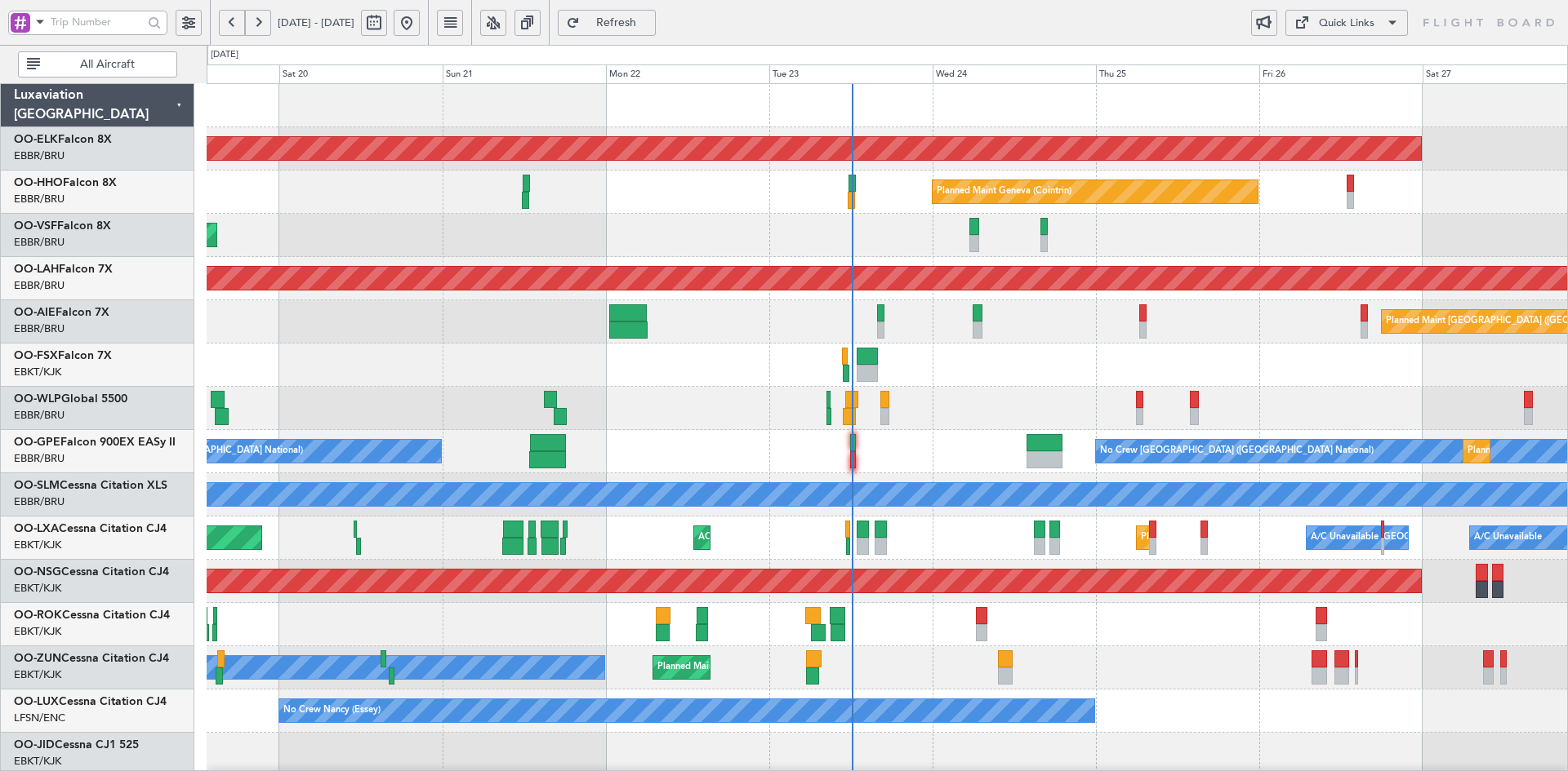
click at [1136, 392] on div "Planned Maint Liege" at bounding box center [886, 409] width 1361 height 44
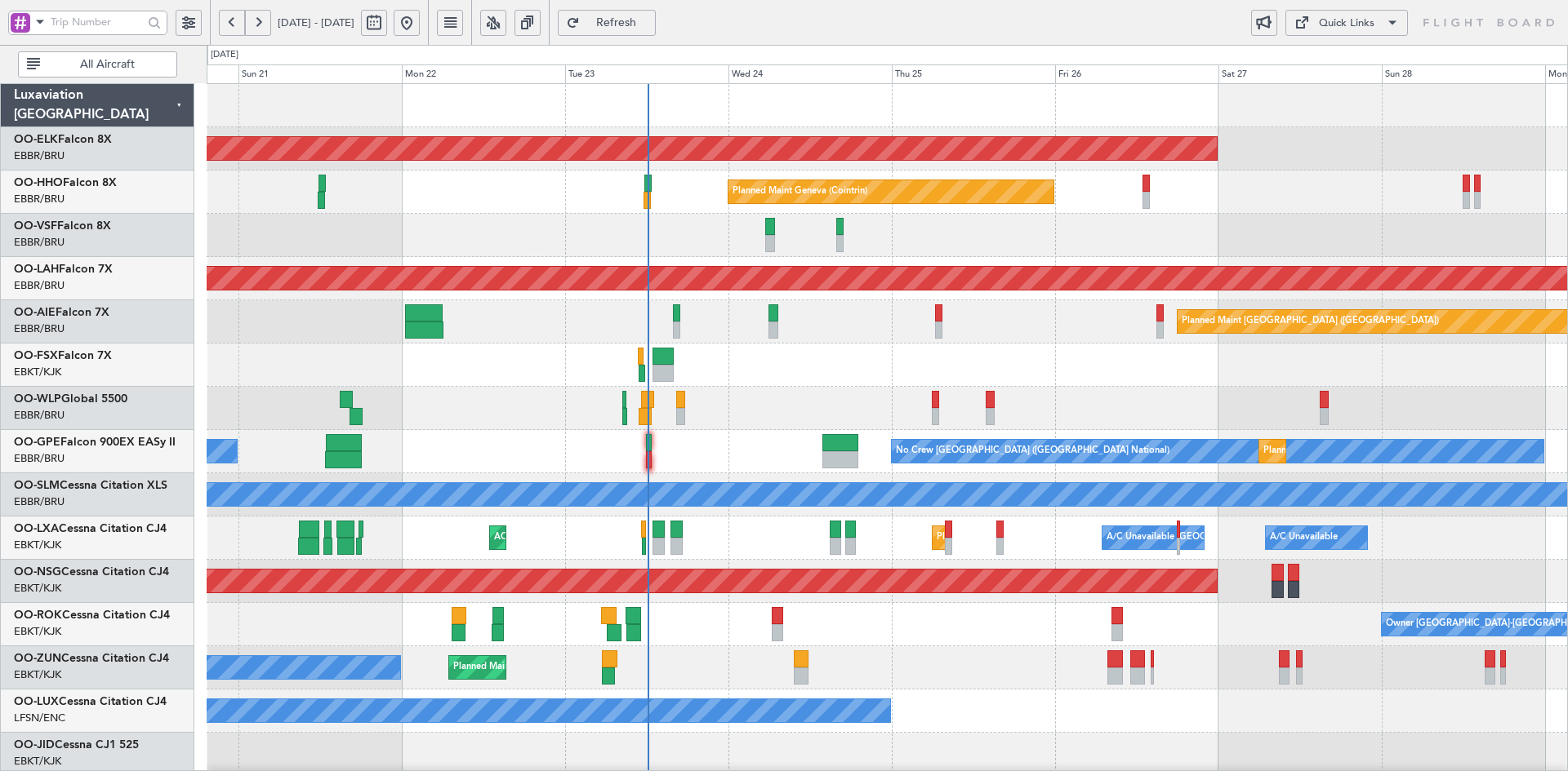
scroll to position [3, 0]
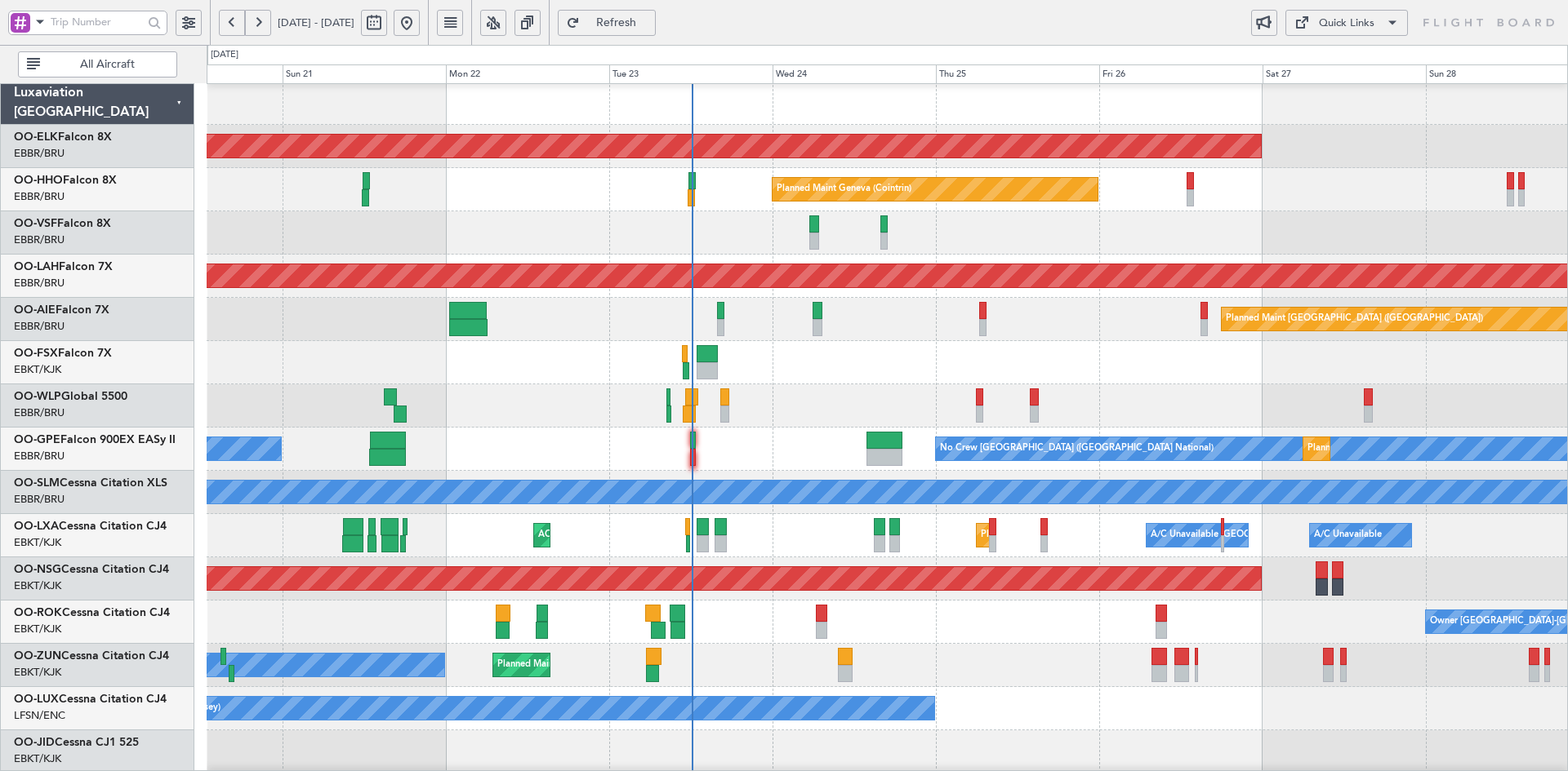
click at [1255, 379] on div at bounding box center [886, 363] width 1361 height 44
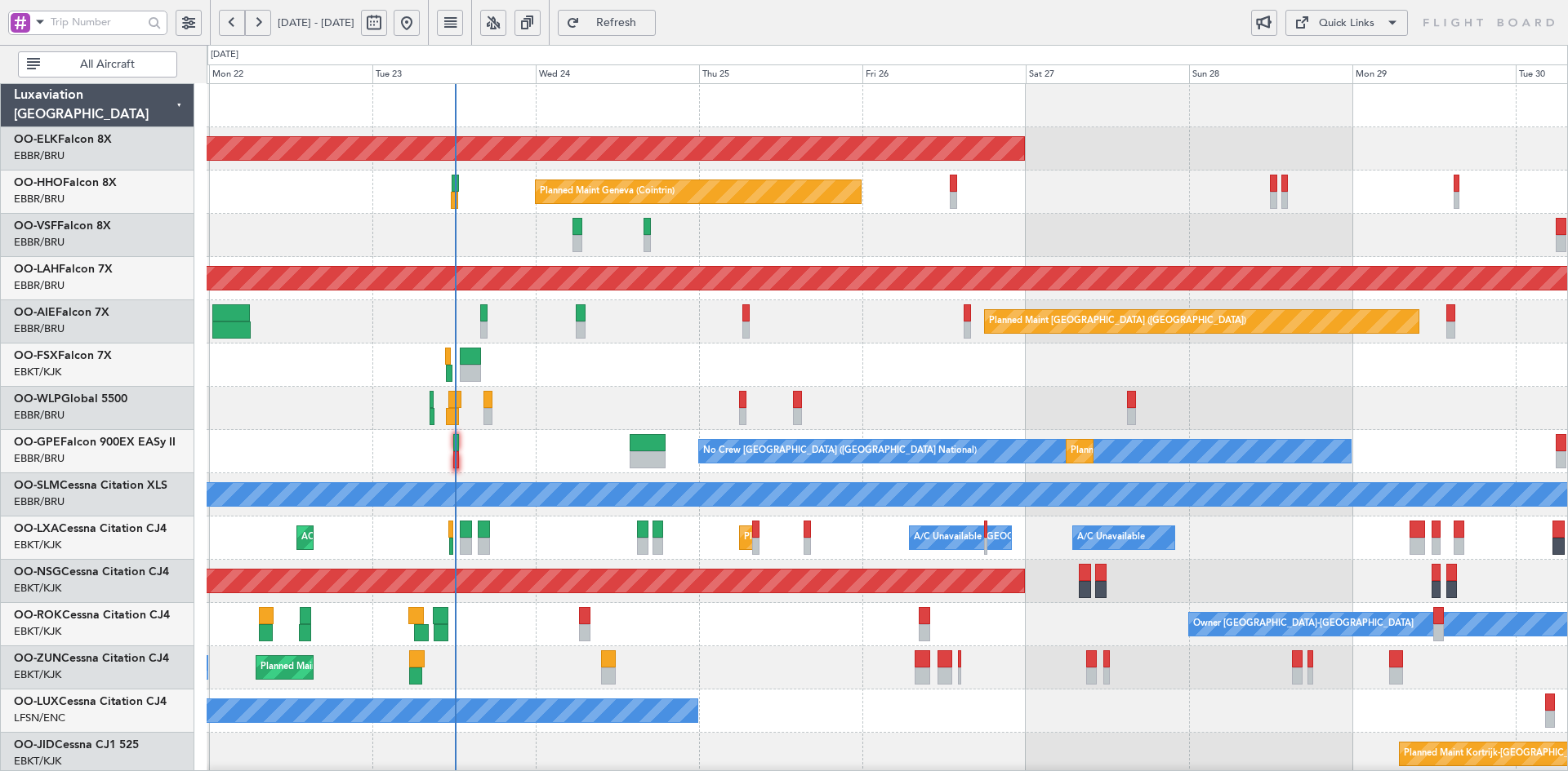
click at [603, 359] on div at bounding box center [886, 365] width 1361 height 44
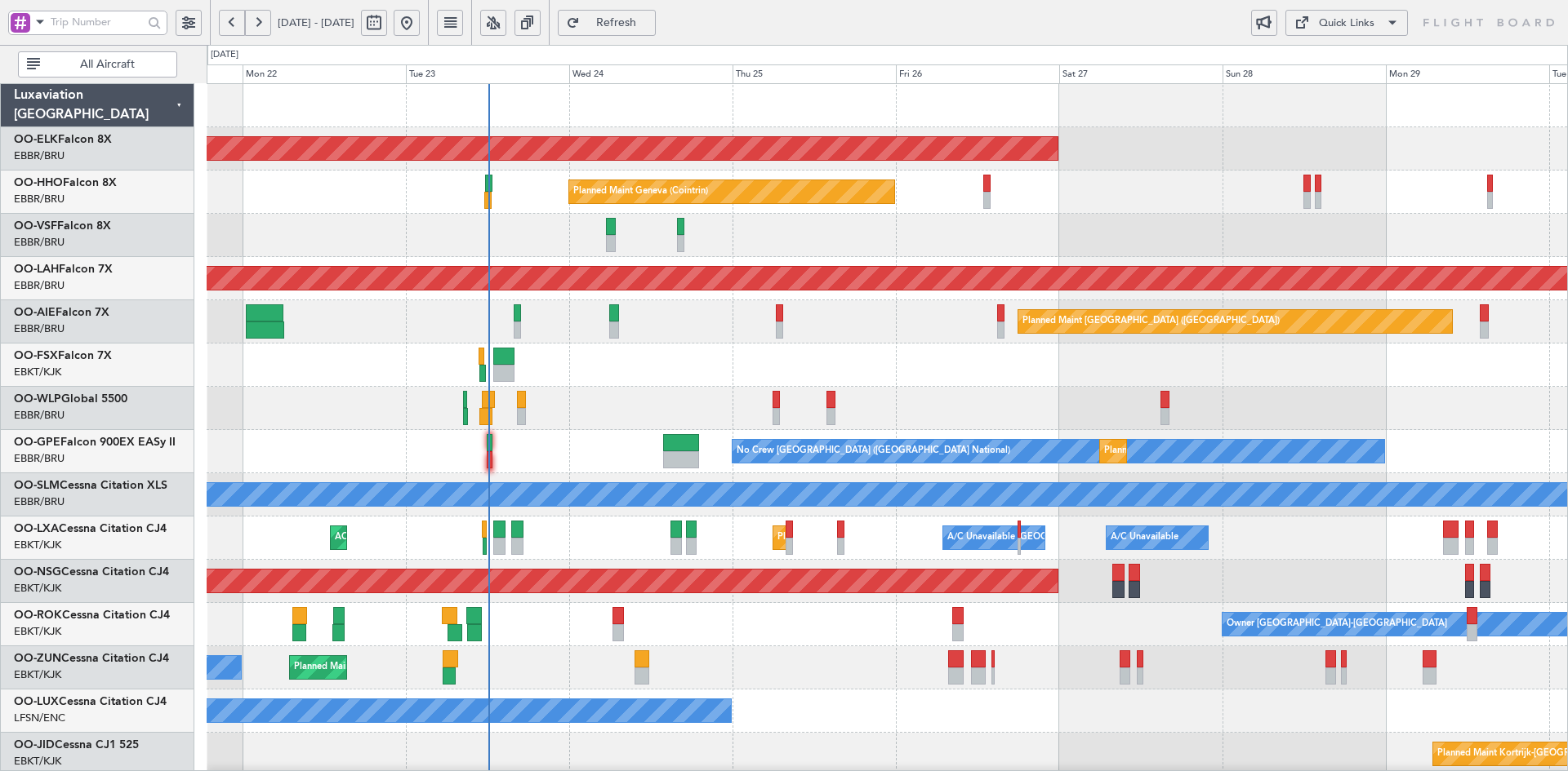
click at [715, 441] on div "Planned Maint Kortrijk-Wevelgem Planned Maint Geneva (Cointrin) Planned Maint A…" at bounding box center [886, 517] width 1361 height 865
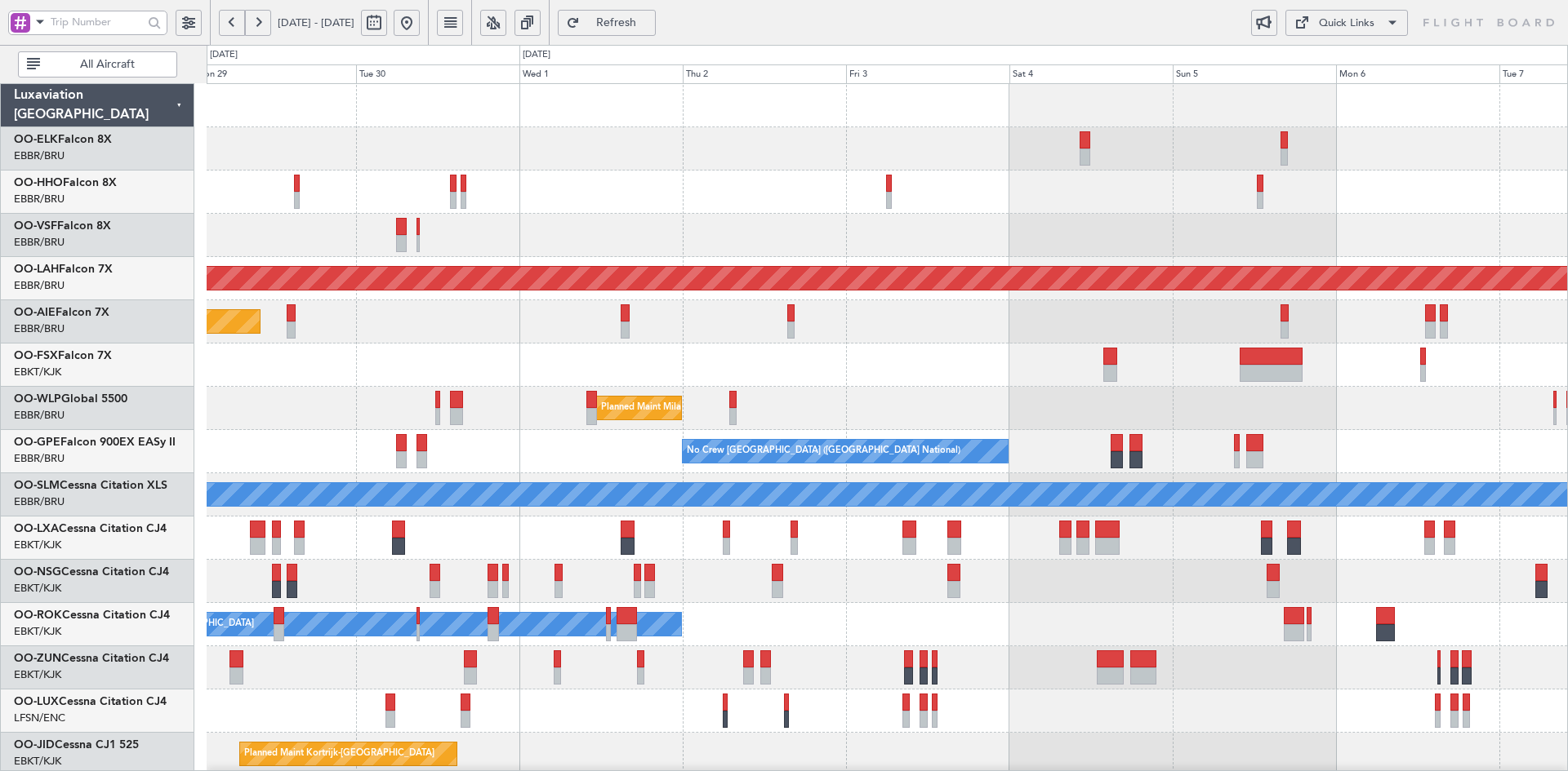
click at [908, 372] on div at bounding box center [886, 365] width 1361 height 44
click at [849, 381] on div at bounding box center [886, 365] width 1361 height 44
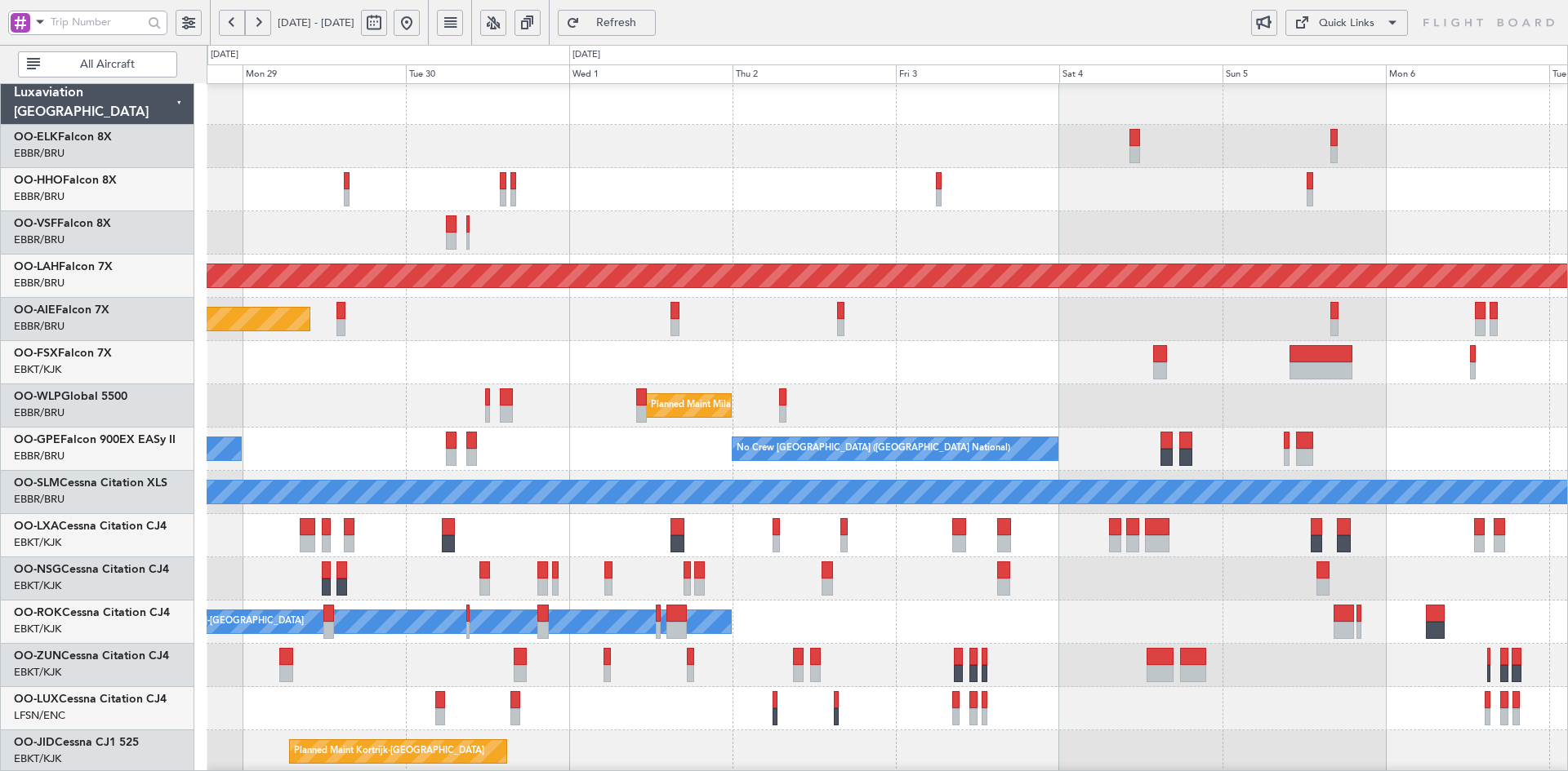
click at [966, 571] on div "Planned Maint [GEOGRAPHIC_DATA] ([GEOGRAPHIC_DATA])" at bounding box center [886, 580] width 1361 height 44
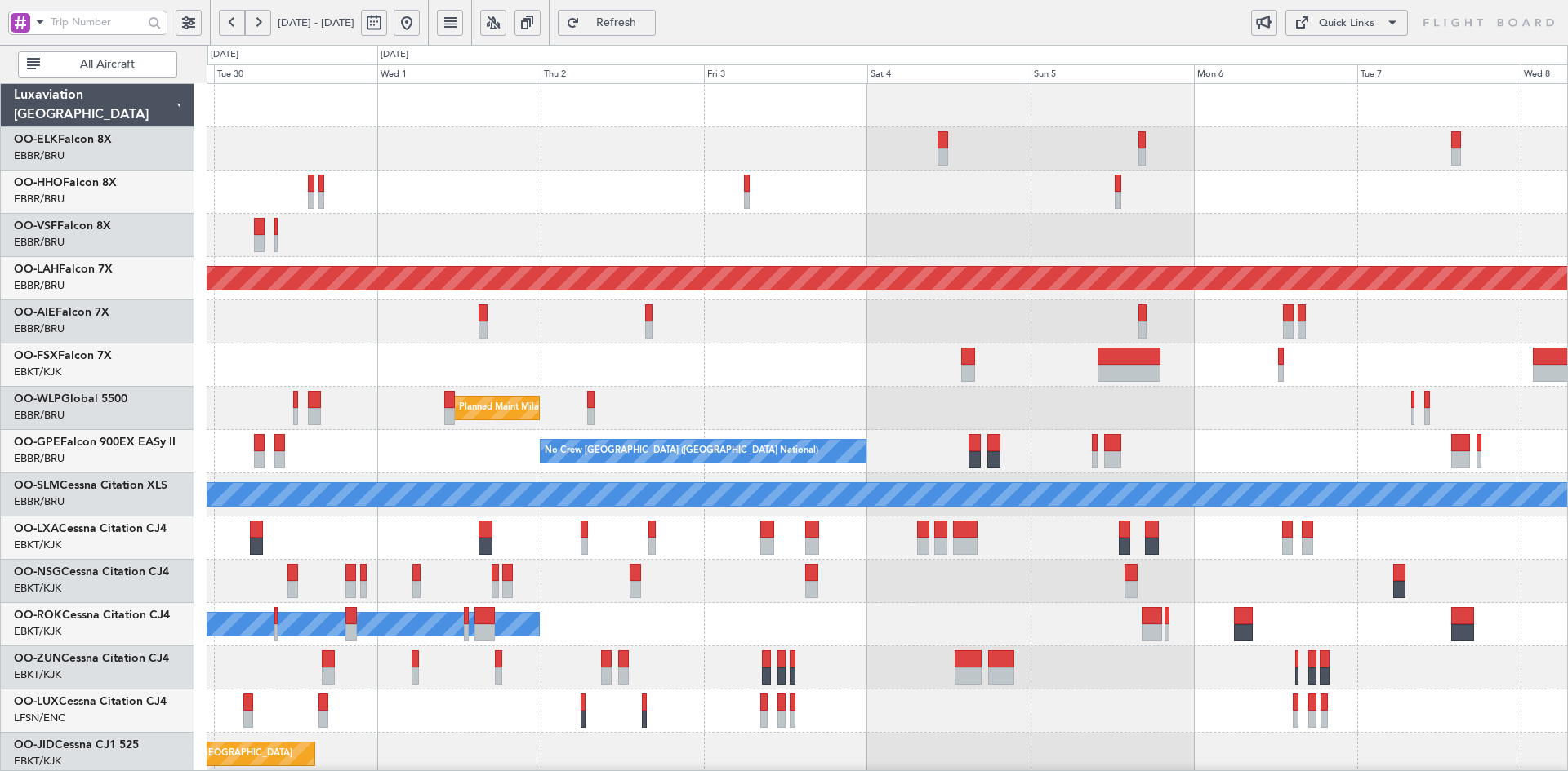
click at [1026, 351] on div at bounding box center [886, 365] width 1361 height 44
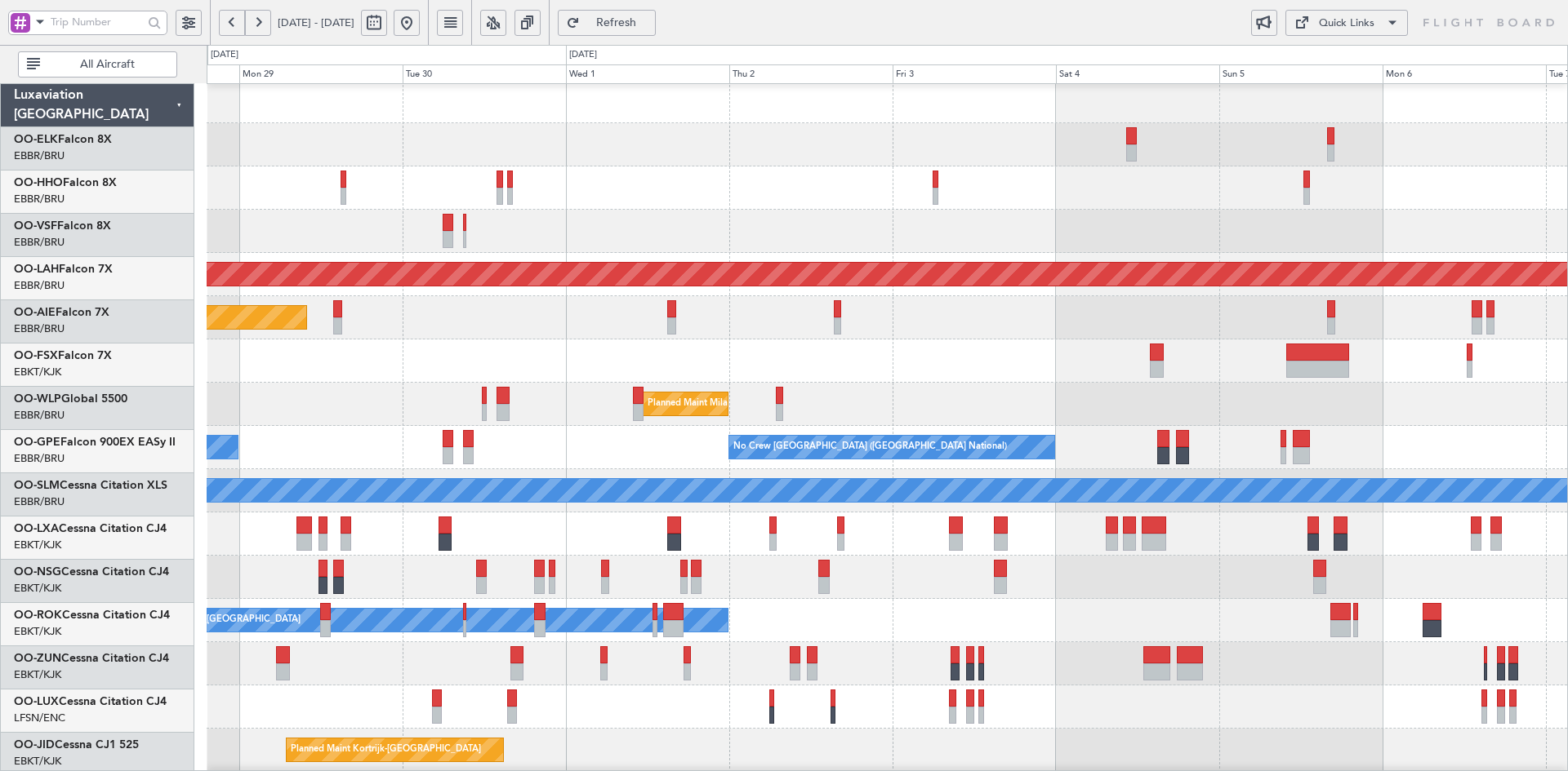
scroll to position [4, 0]
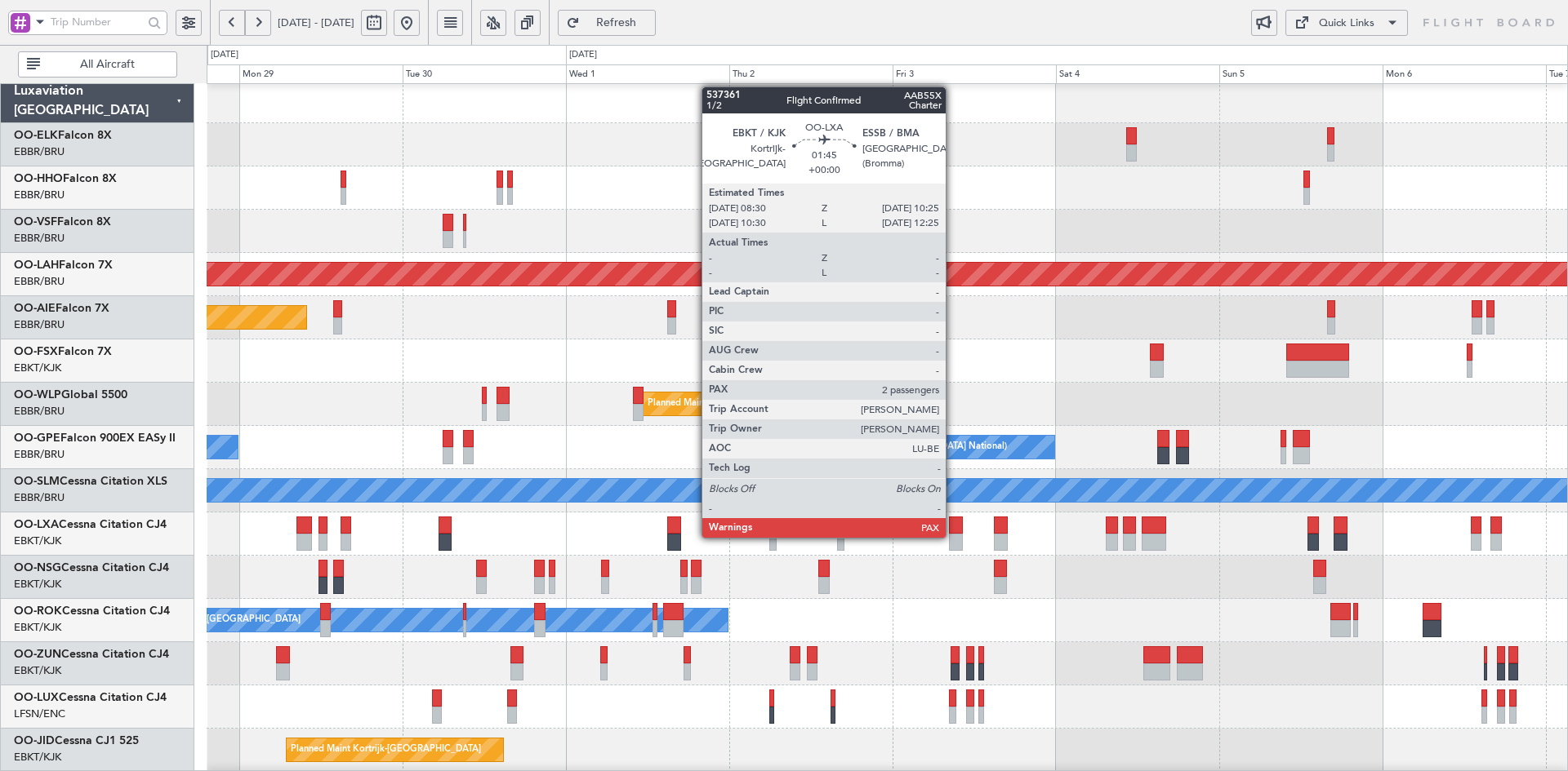
click at [953, 536] on div at bounding box center [955, 542] width 13 height 17
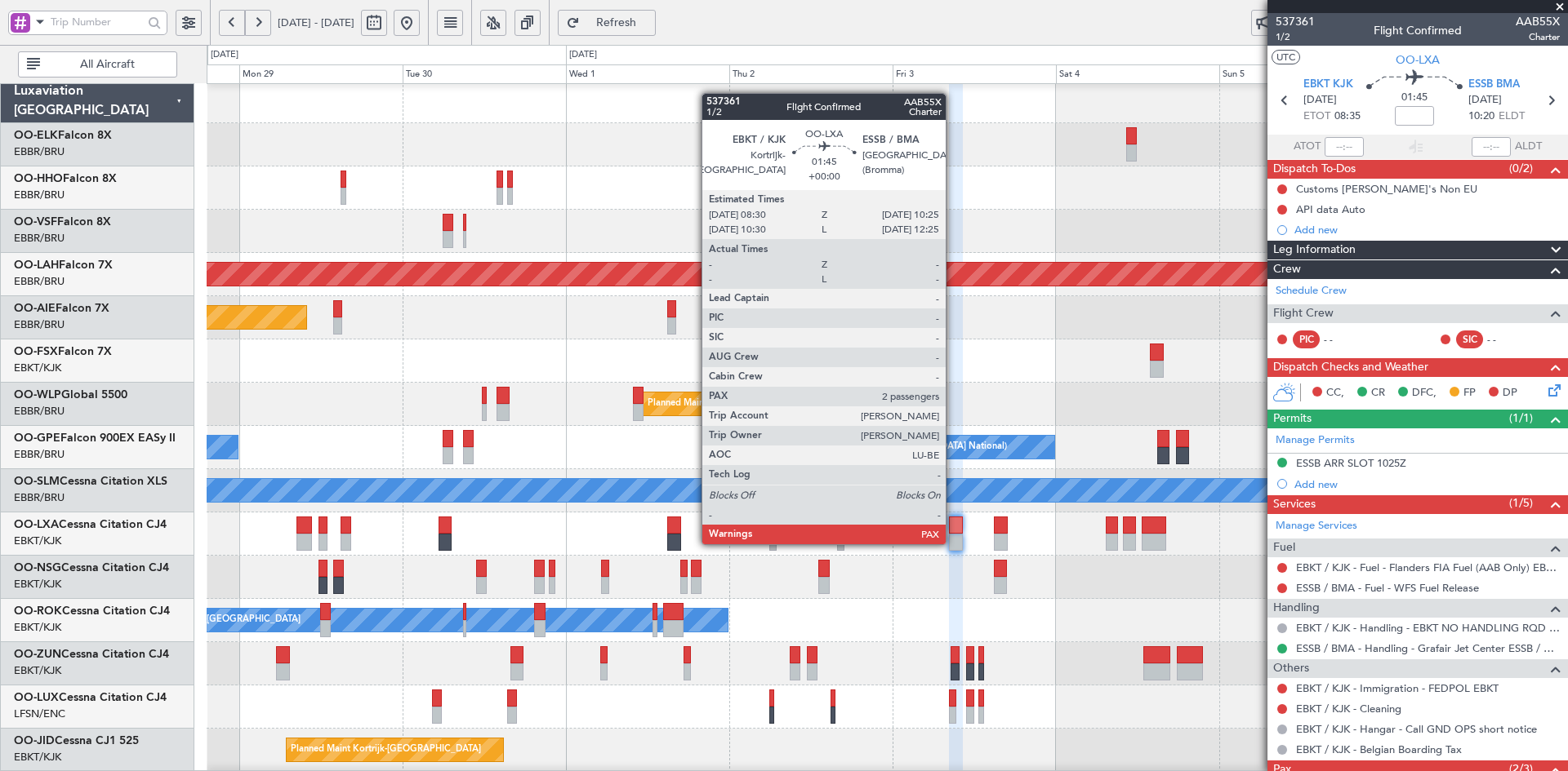
click at [953, 543] on div at bounding box center [955, 542] width 13 height 17
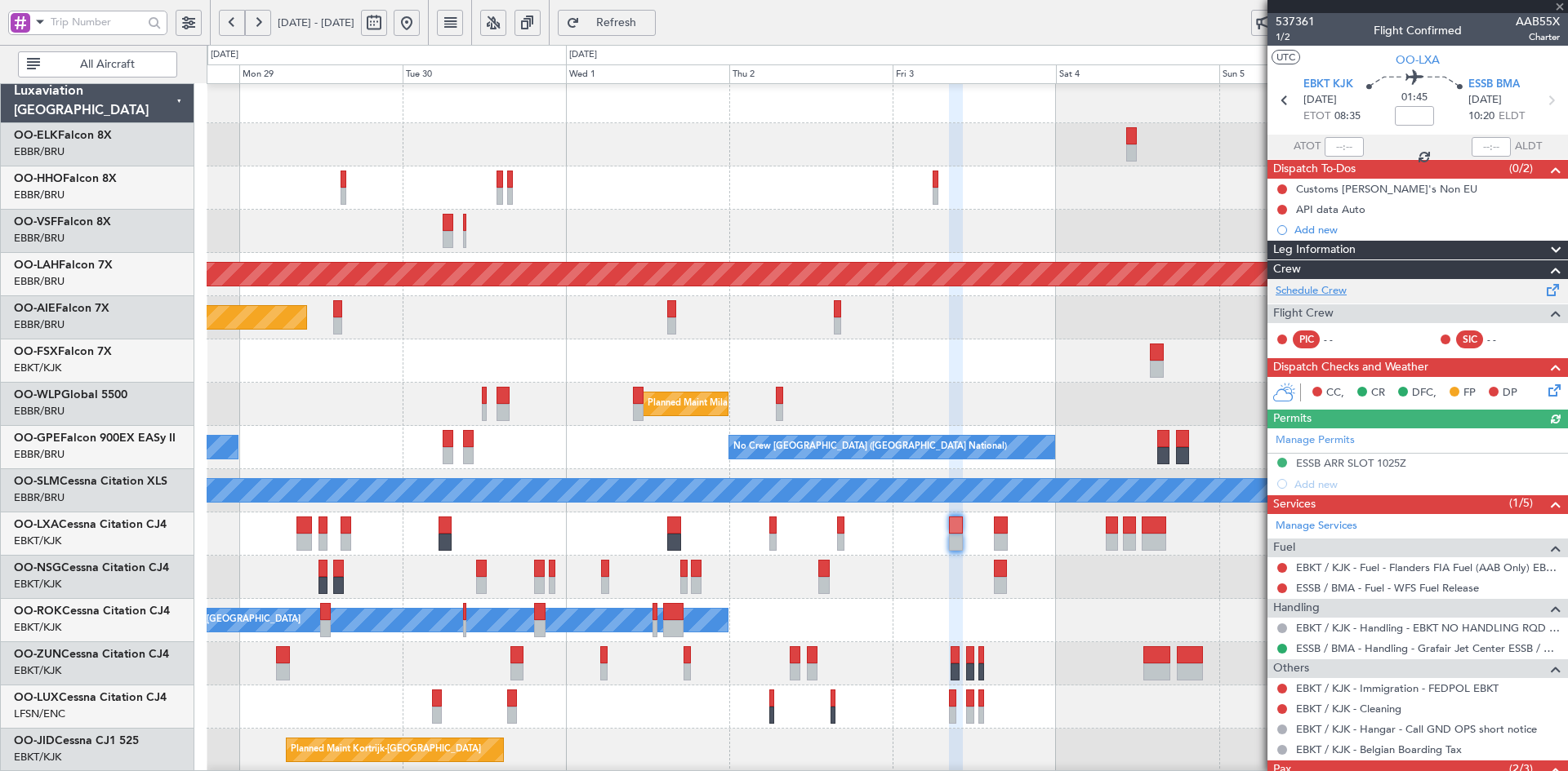
click at [1338, 294] on link "Schedule Crew" at bounding box center [1311, 291] width 71 height 17
click at [420, 18] on button at bounding box center [407, 23] width 26 height 26
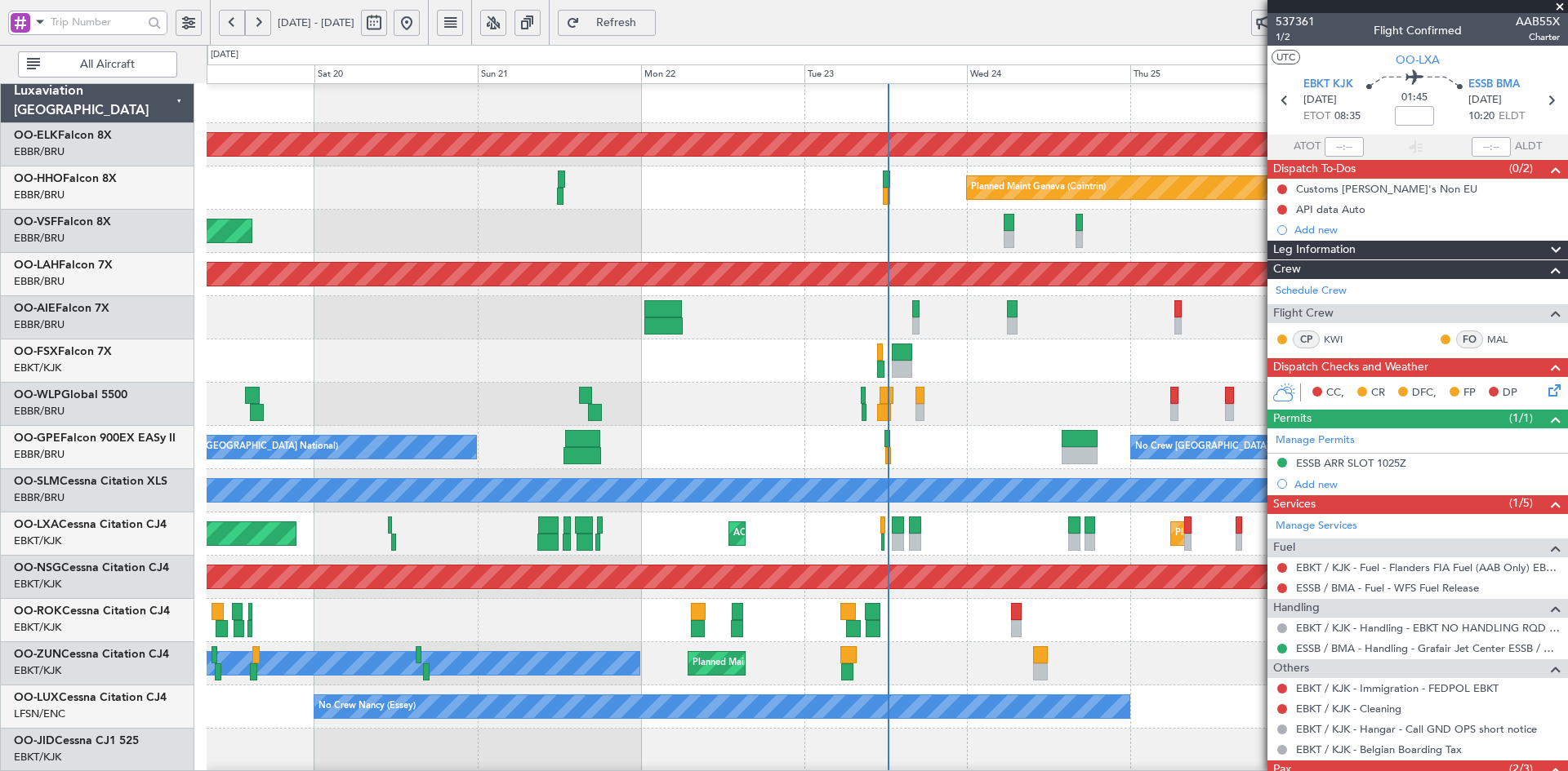
click at [809, 407] on div "Planned Maint Liege" at bounding box center [886, 405] width 1361 height 44
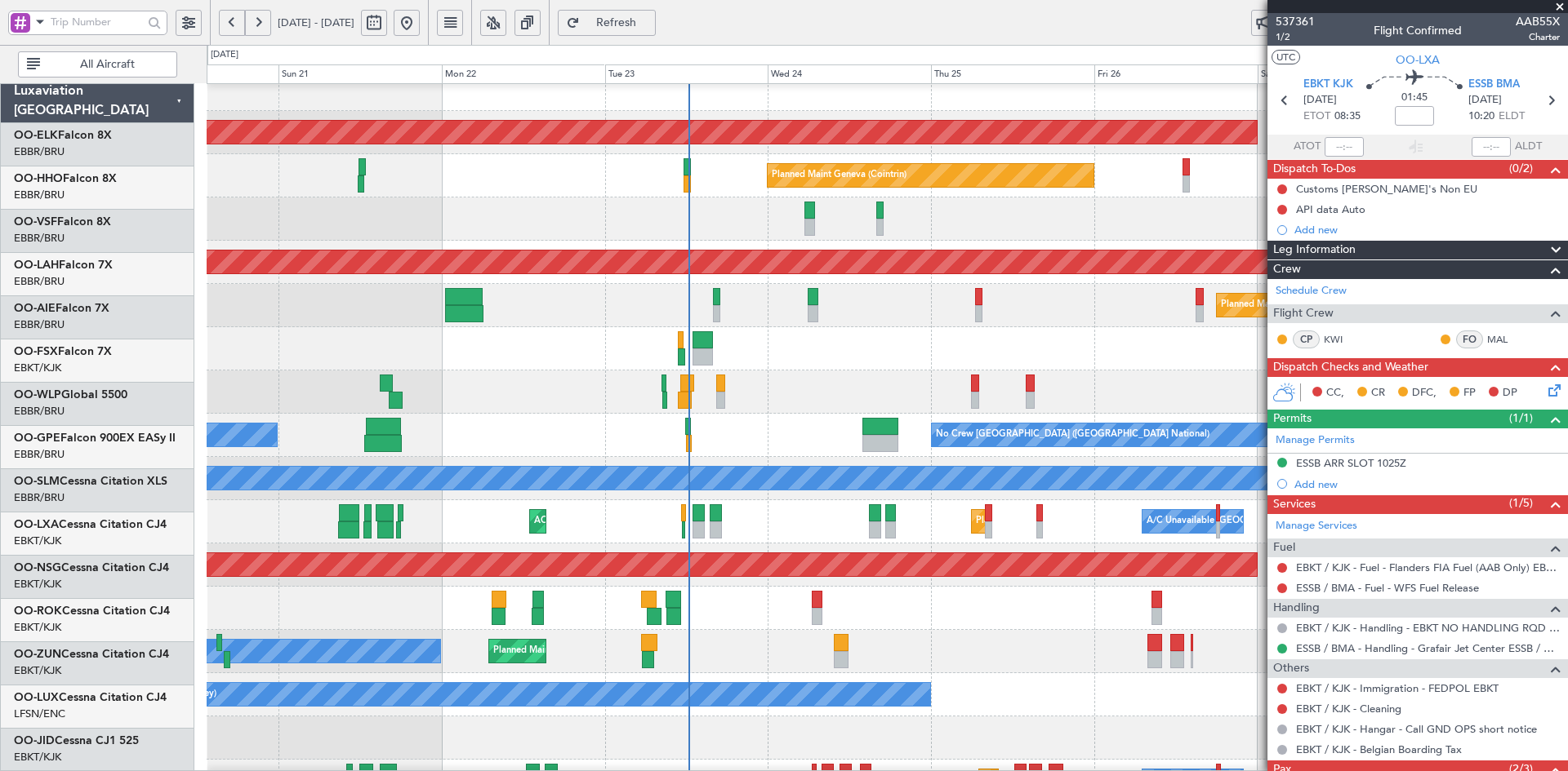
scroll to position [17, 0]
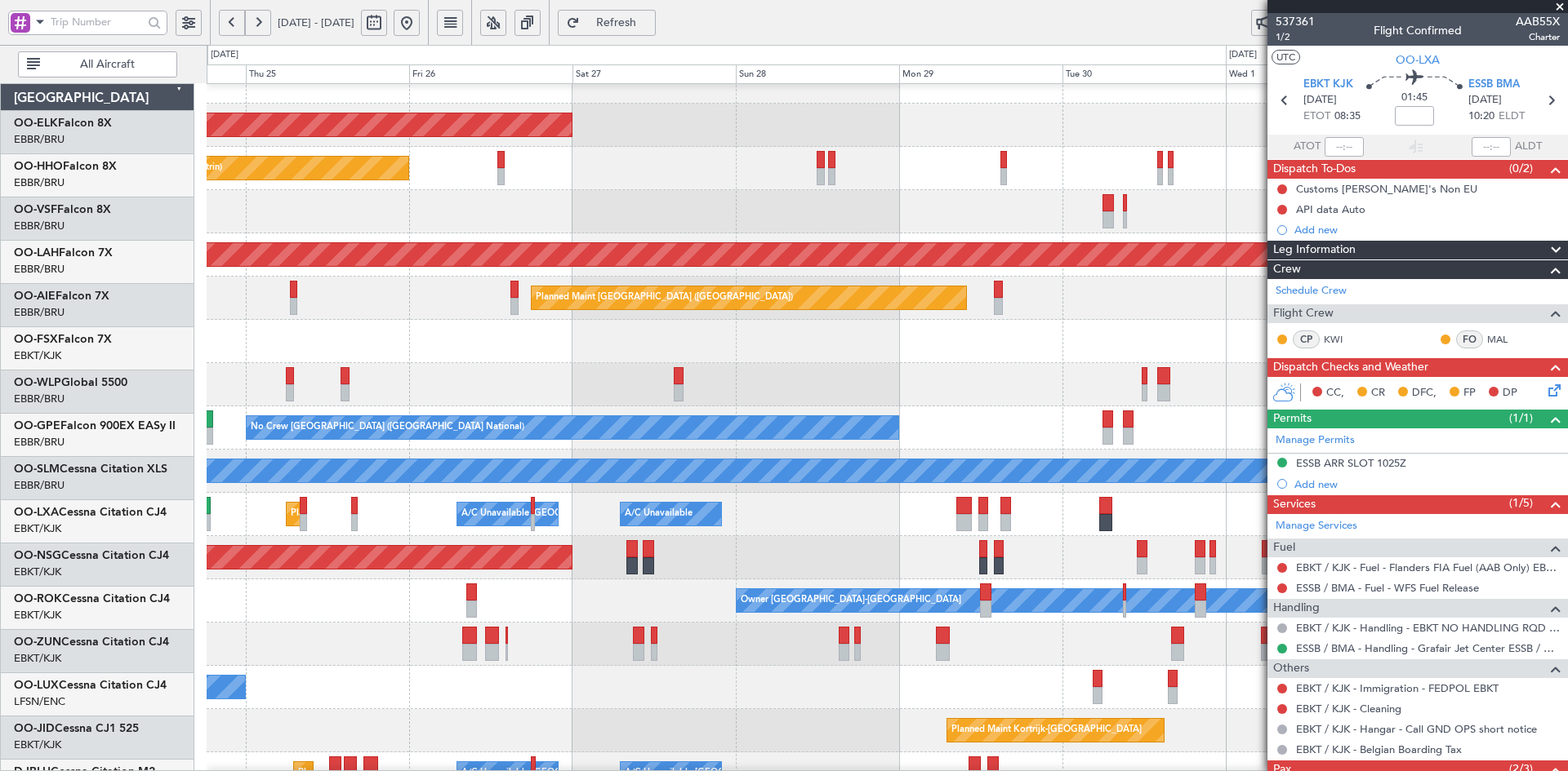
click at [409, 375] on div "Planned Maint Milan (Linate)" at bounding box center [886, 385] width 1361 height 44
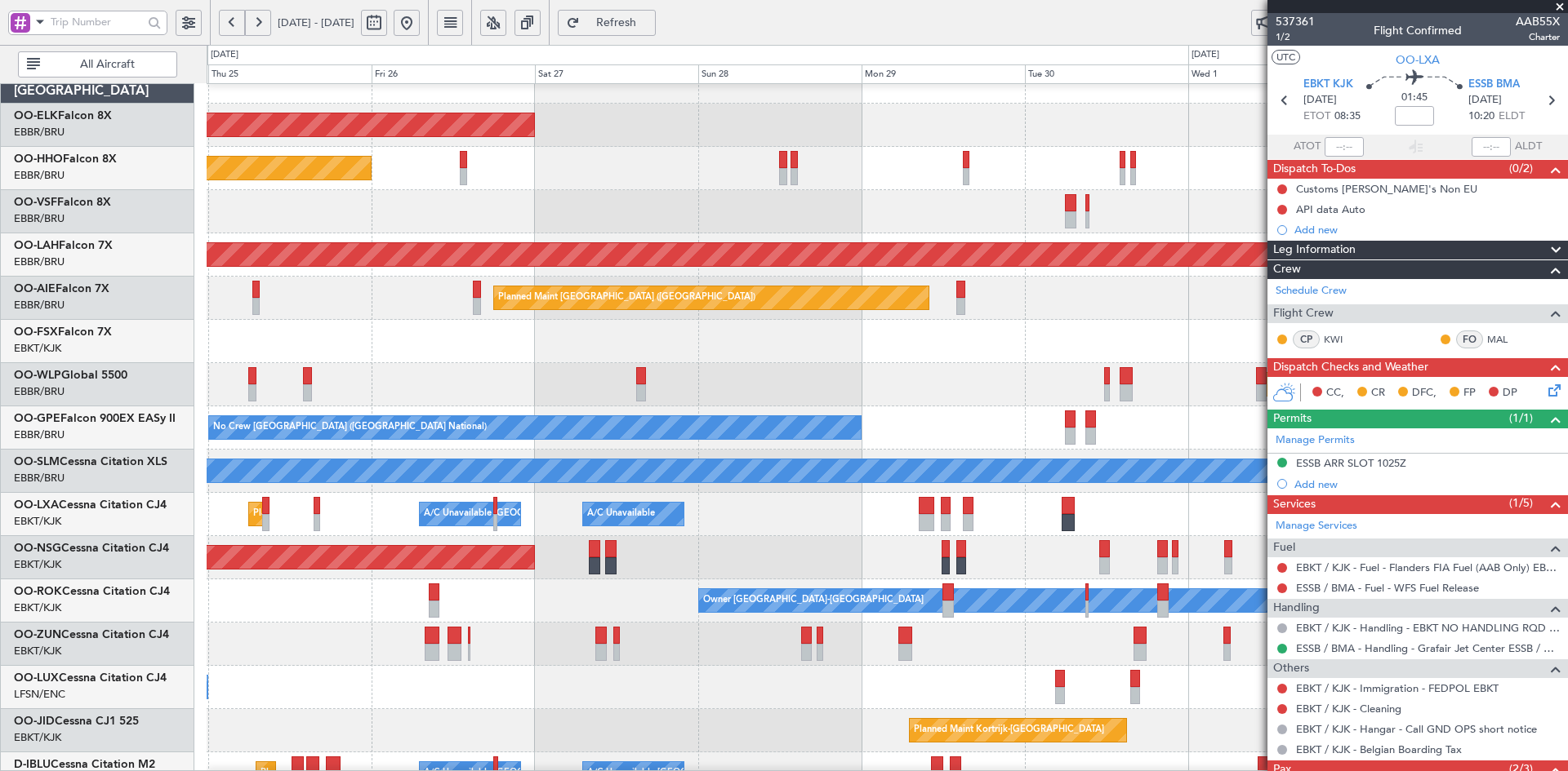
click at [804, 536] on div "Planned Maint [GEOGRAPHIC_DATA] ([GEOGRAPHIC_DATA])" at bounding box center [886, 558] width 1361 height 44
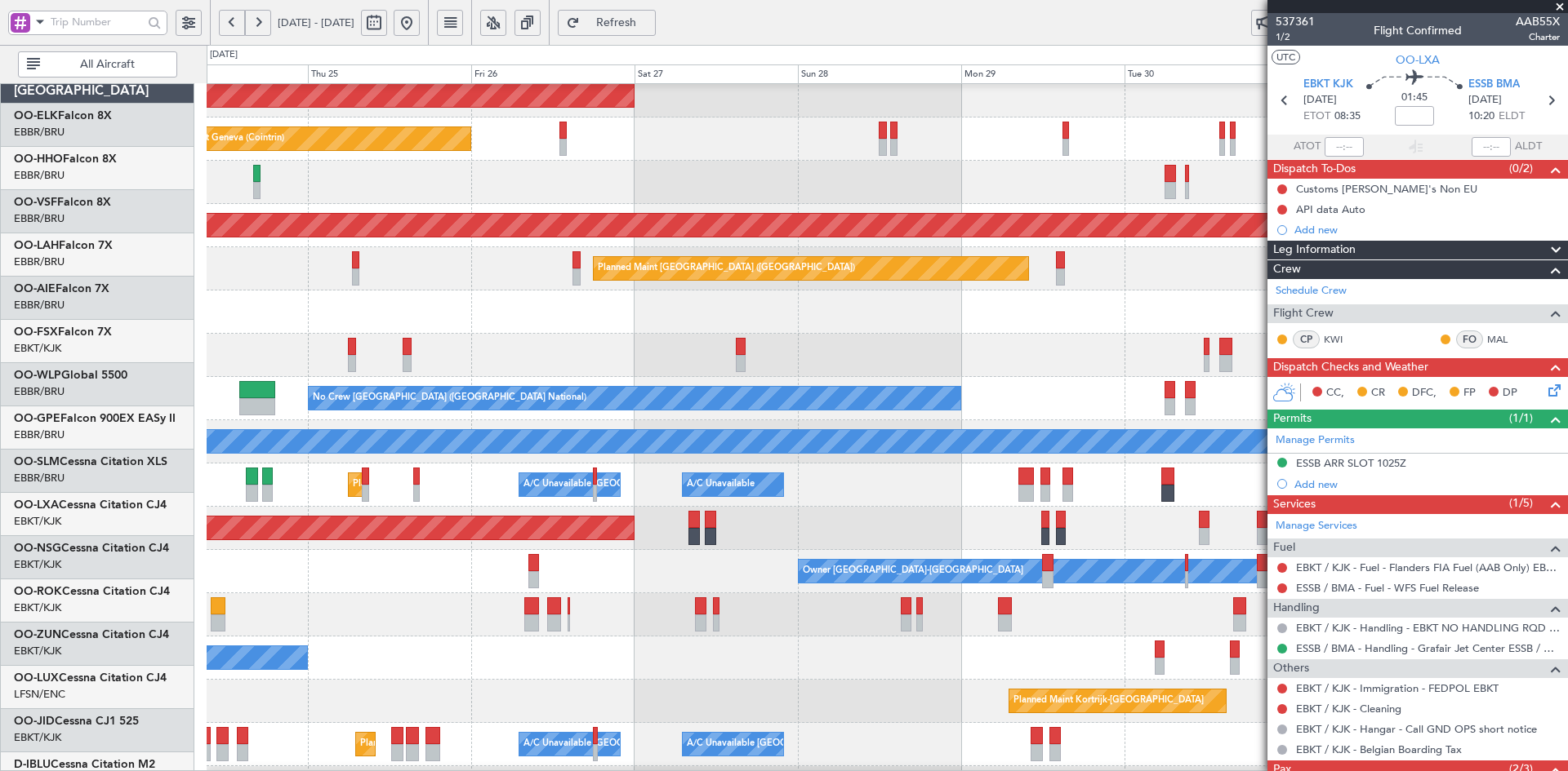
scroll to position [53, 0]
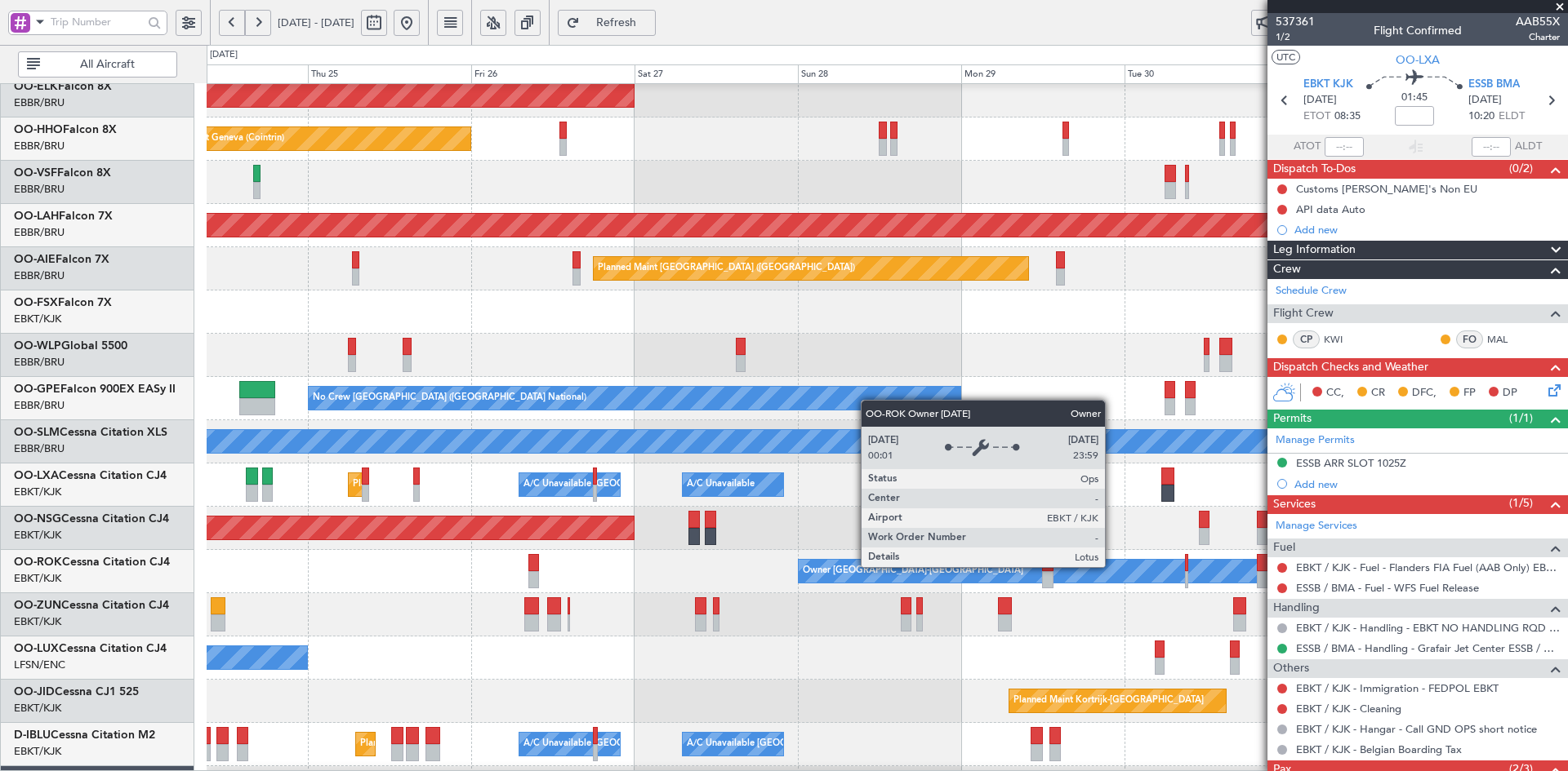
click at [1075, 560] on div "Owner [GEOGRAPHIC_DATA]-[GEOGRAPHIC_DATA]" at bounding box center [886, 572] width 1361 height 44
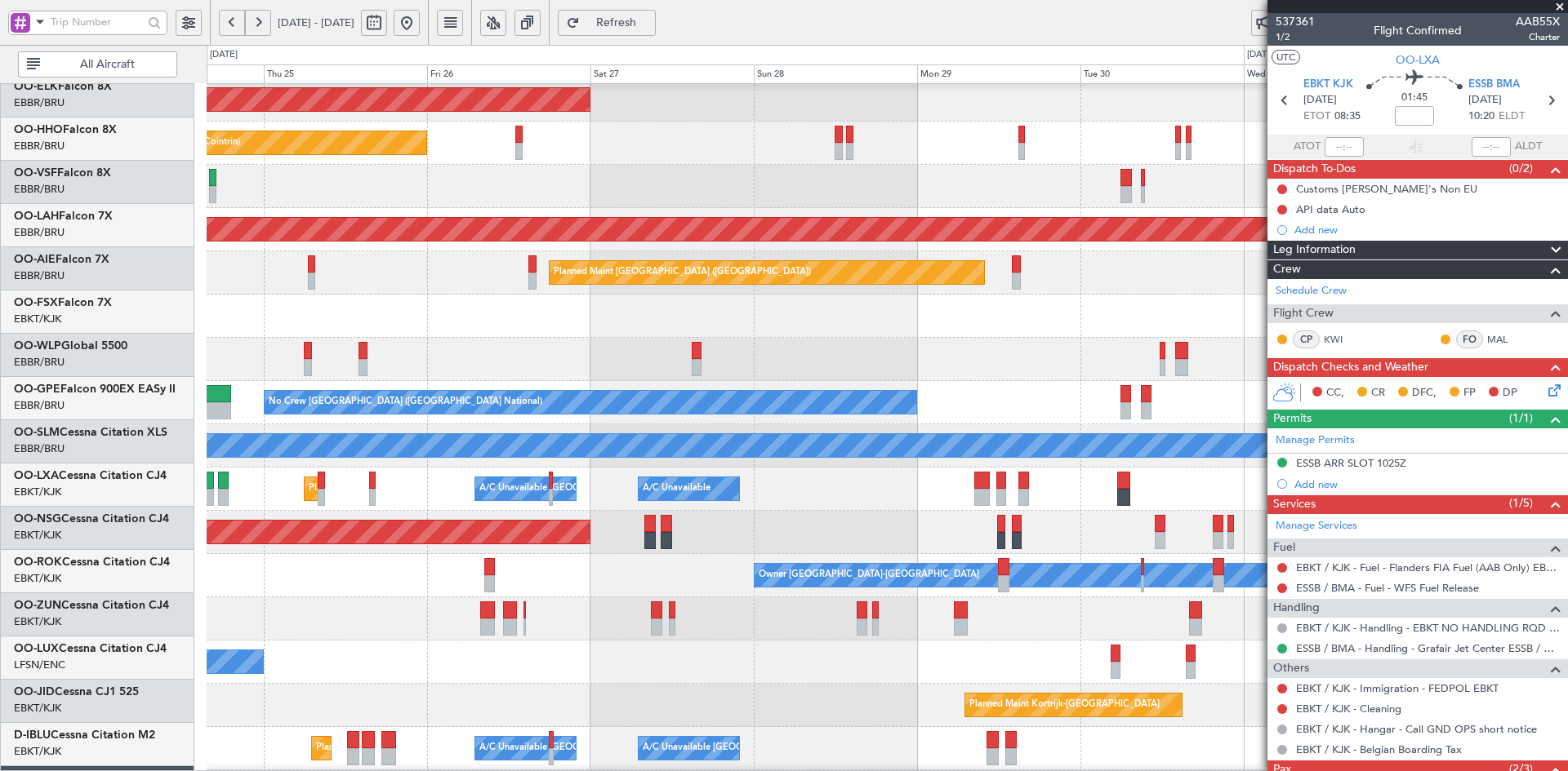
scroll to position [49, 0]
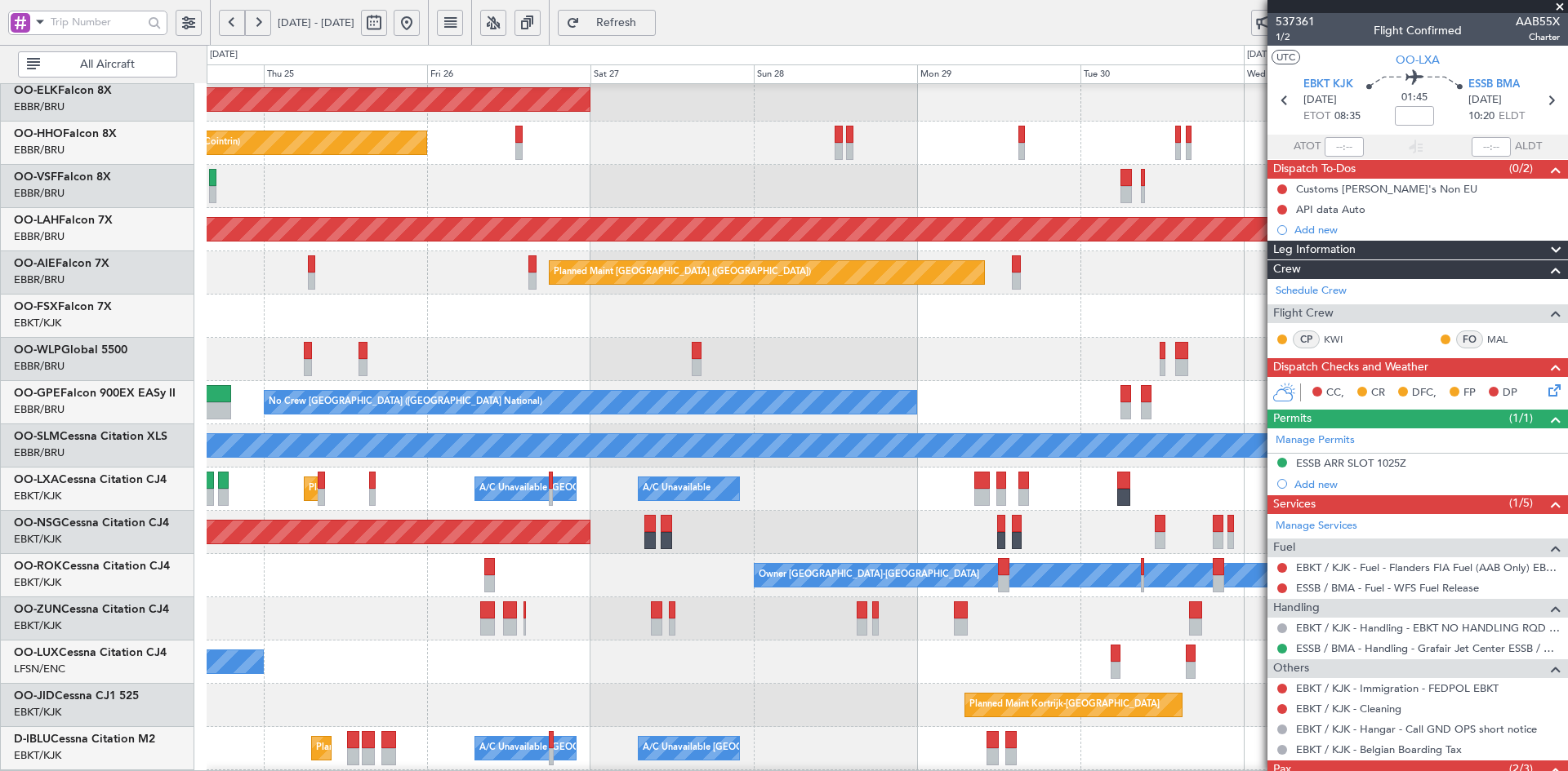
click at [824, 338] on div at bounding box center [886, 317] width 1361 height 44
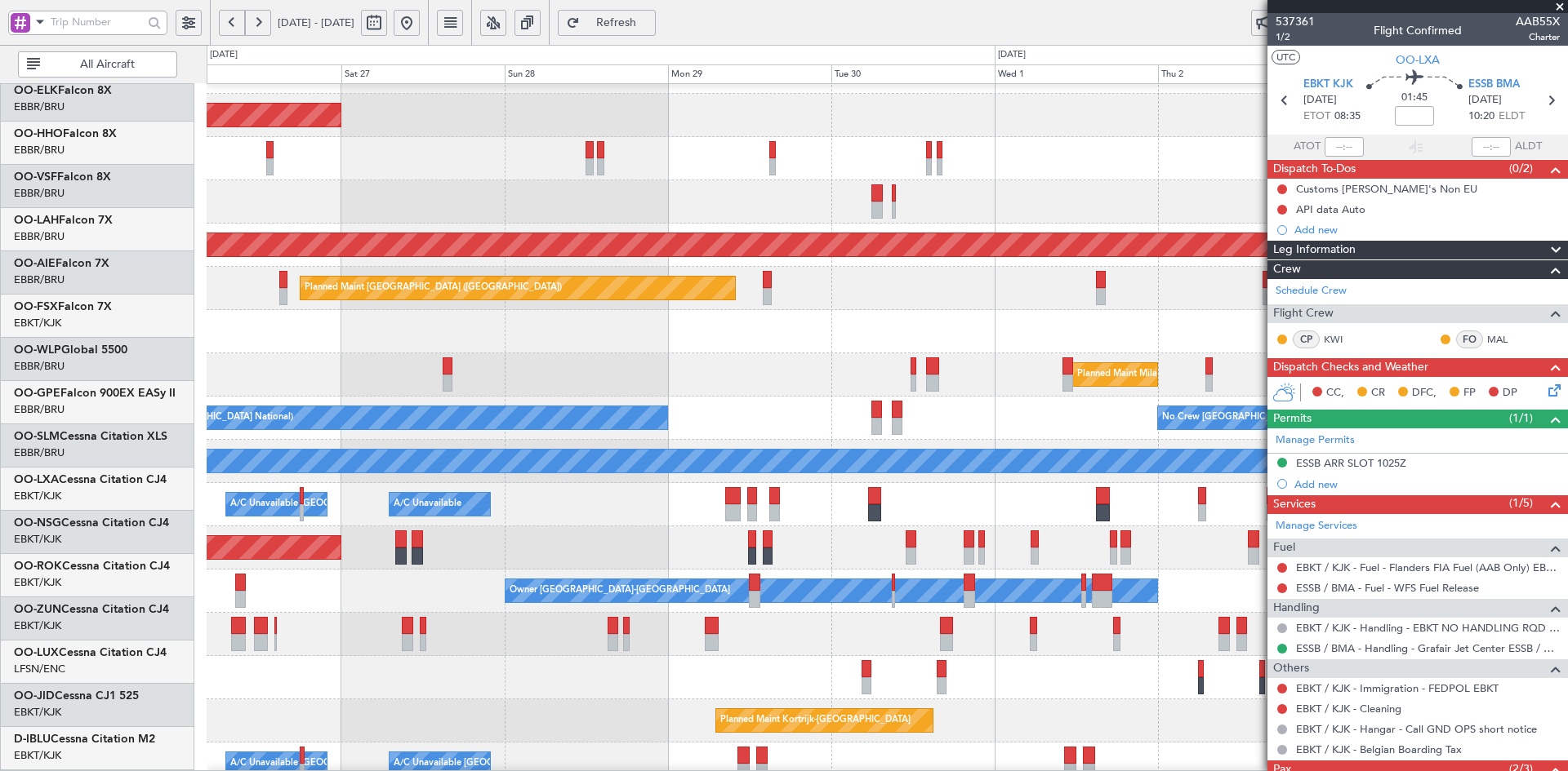
scroll to position [33, 0]
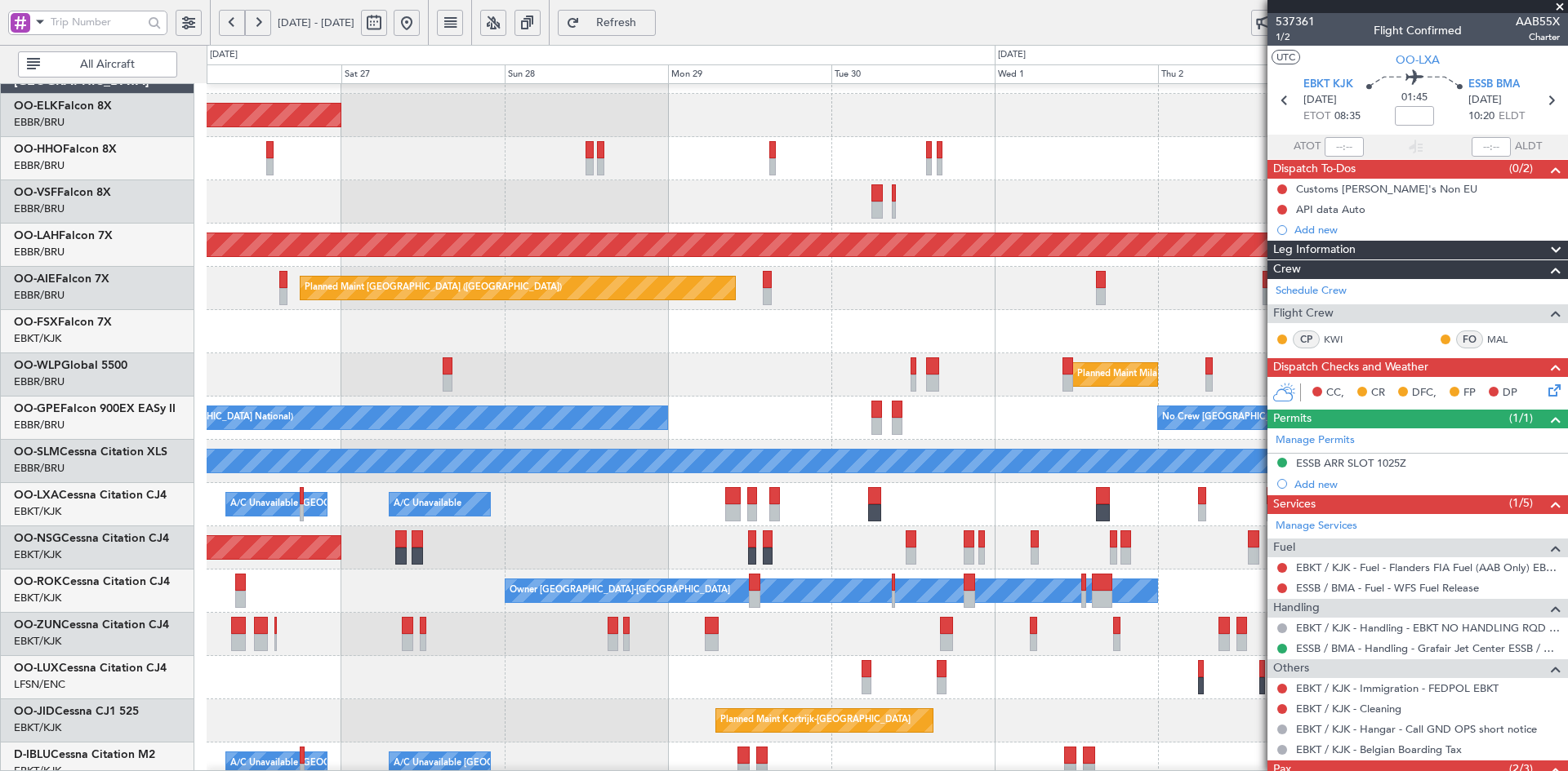
click at [892, 310] on div "Planned Maint [GEOGRAPHIC_DATA] ([GEOGRAPHIC_DATA])" at bounding box center [886, 289] width 1361 height 44
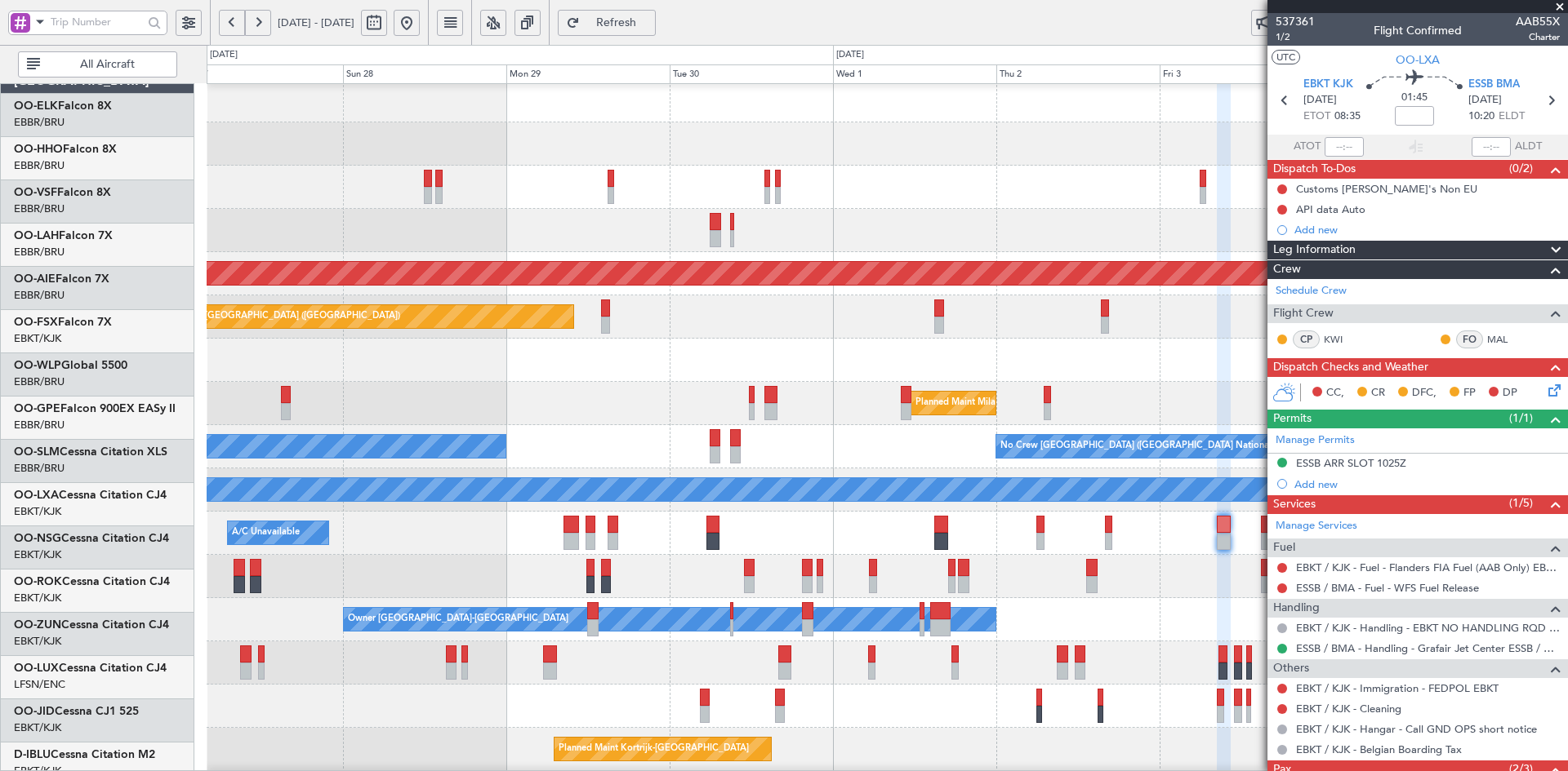
scroll to position [5, 0]
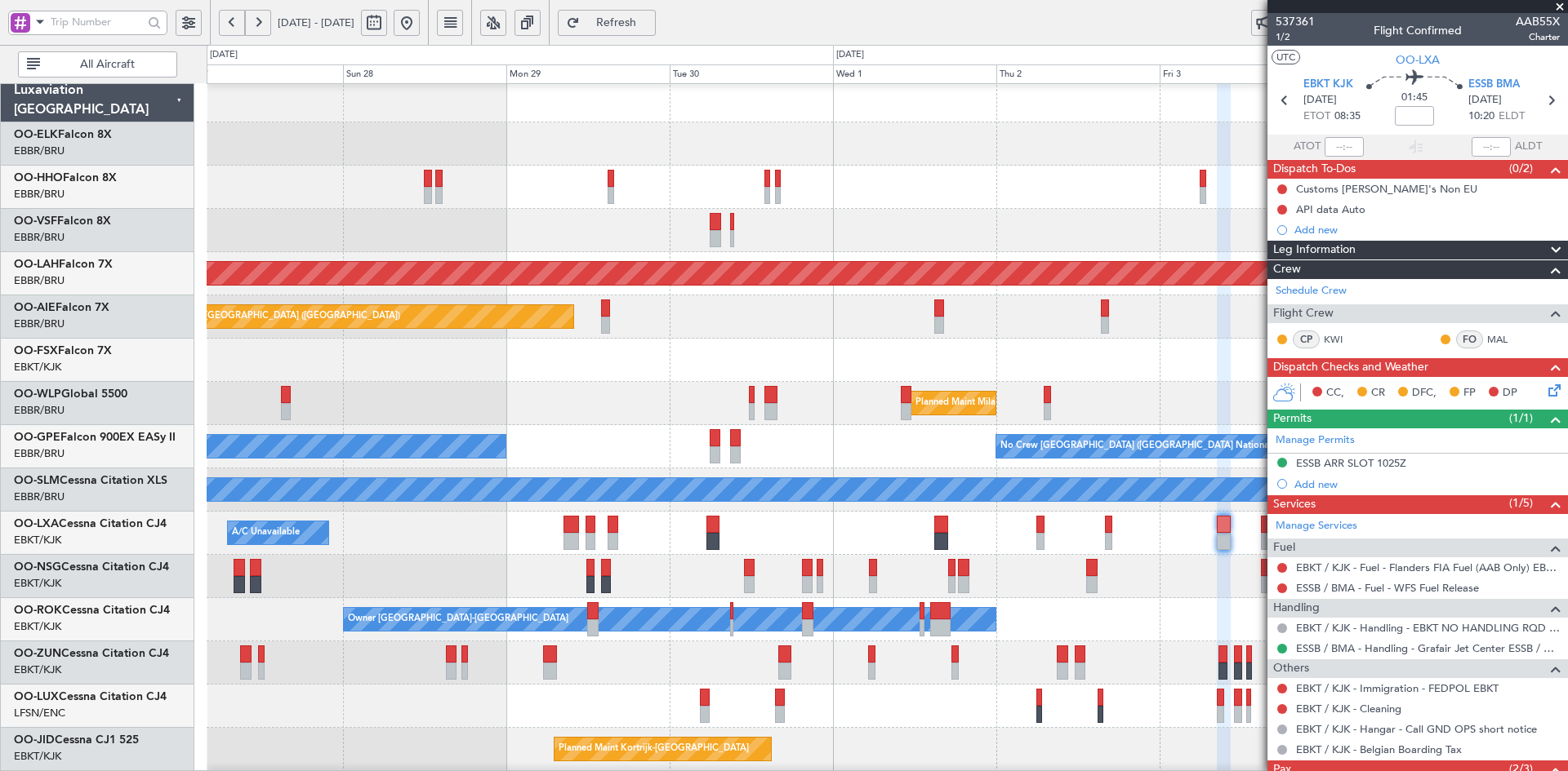
click at [846, 512] on div "A/C Unavailable Planned Maint Kortrijk-Wevelgem A/C Unavailable Brussels (Bruss…" at bounding box center [886, 533] width 1361 height 44
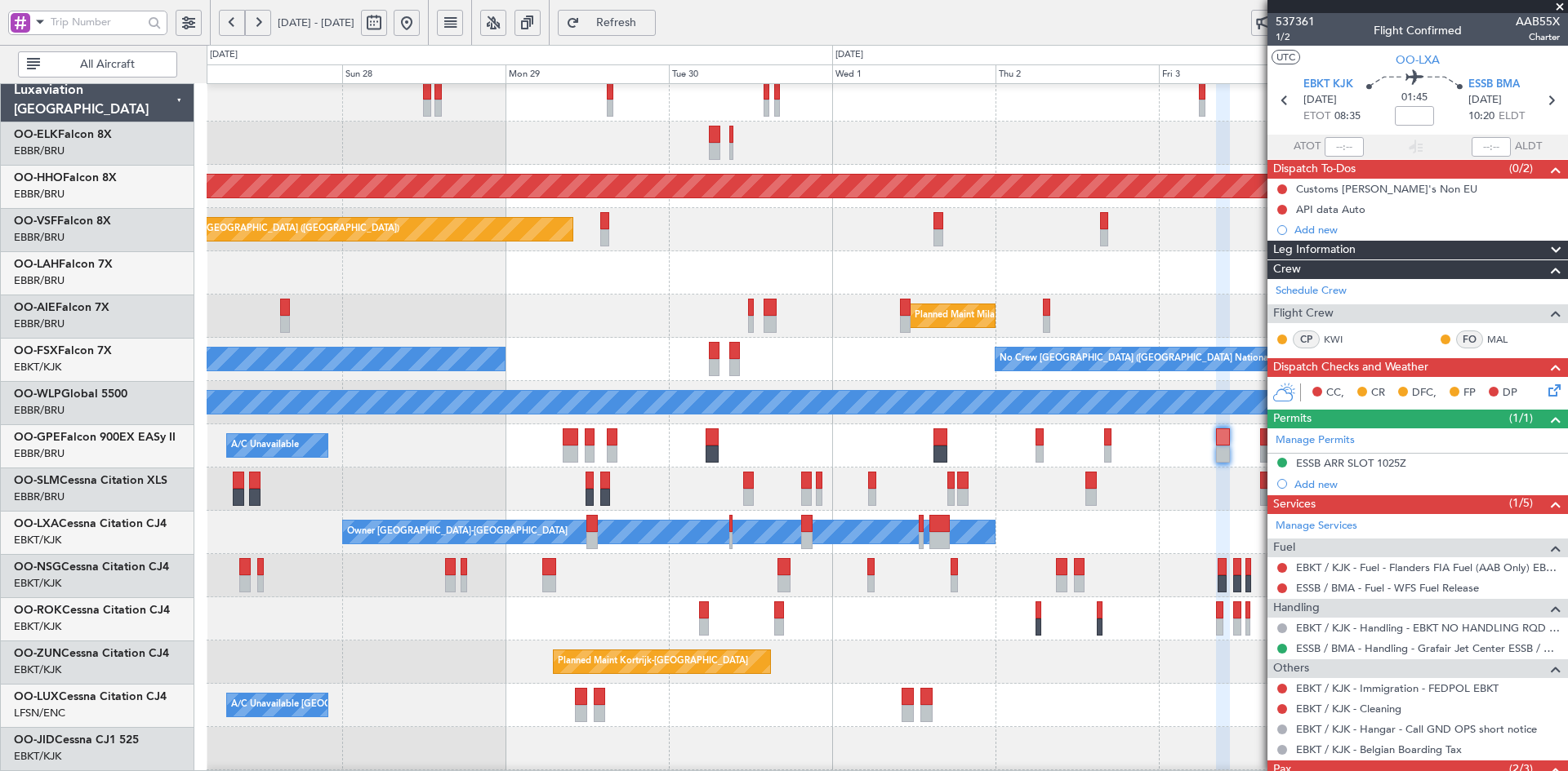
scroll to position [92, 0]
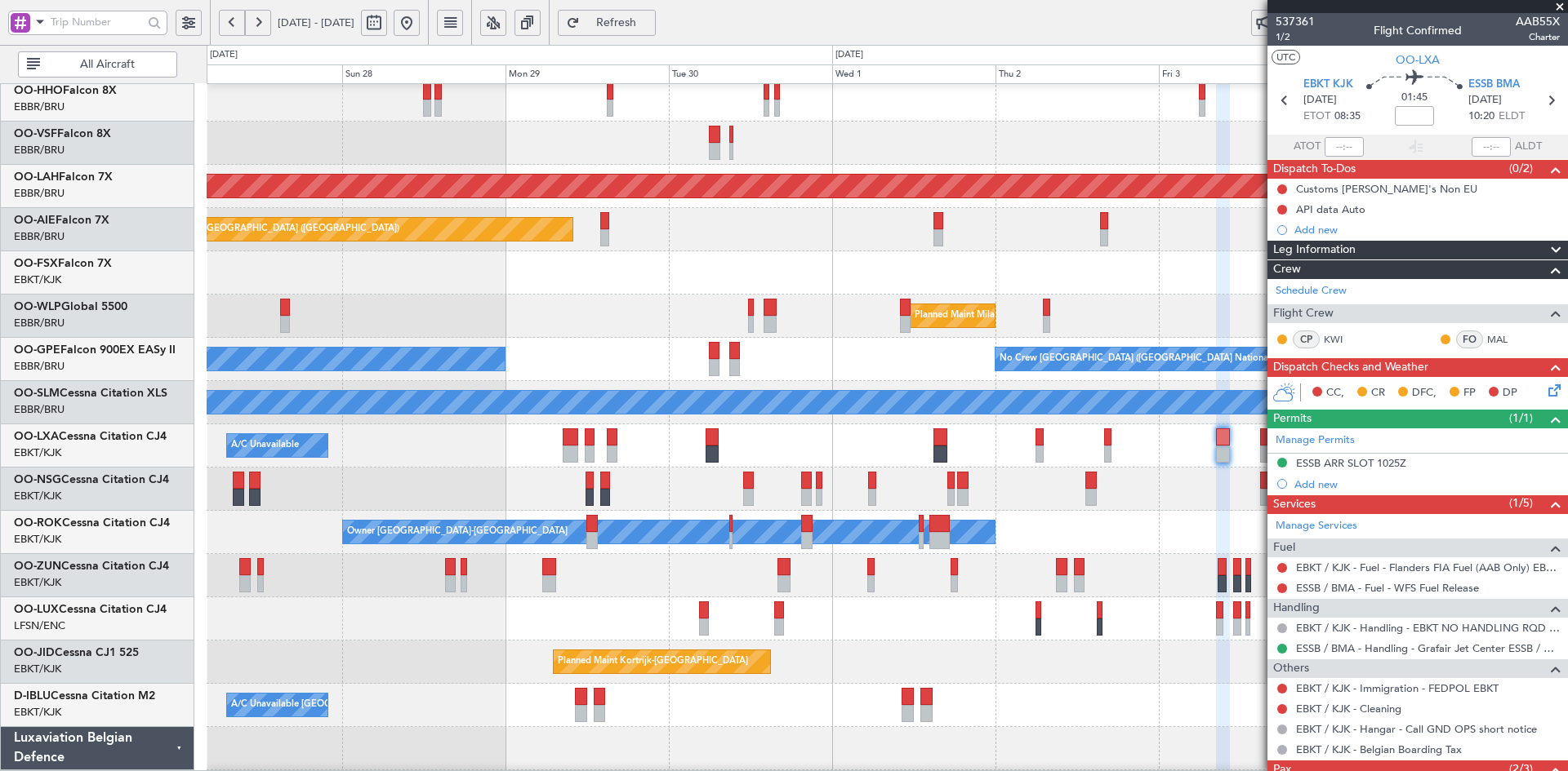
click at [952, 545] on div "Owner [GEOGRAPHIC_DATA]-[GEOGRAPHIC_DATA]" at bounding box center [886, 533] width 1361 height 44
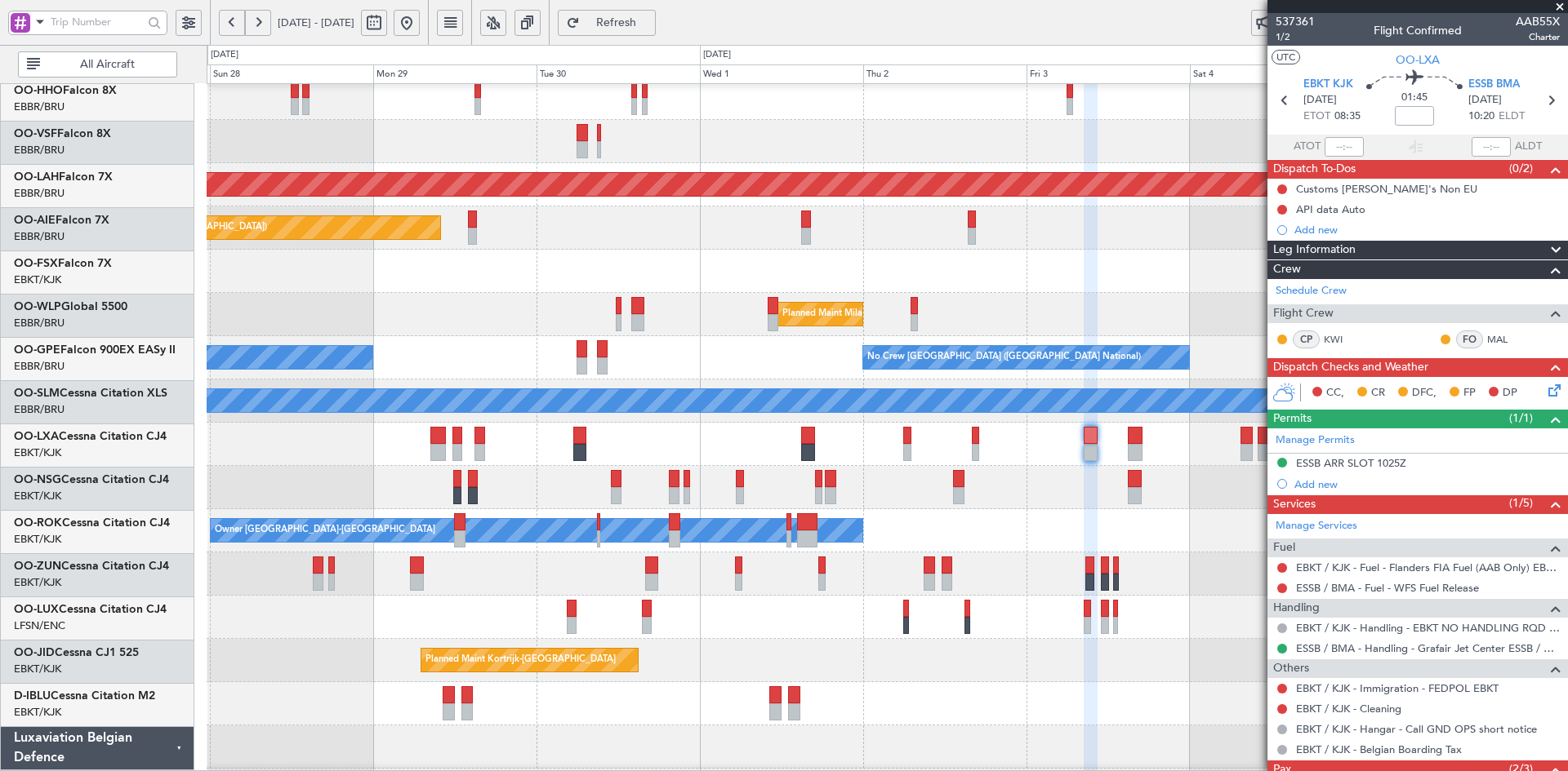
scroll to position [94, 0]
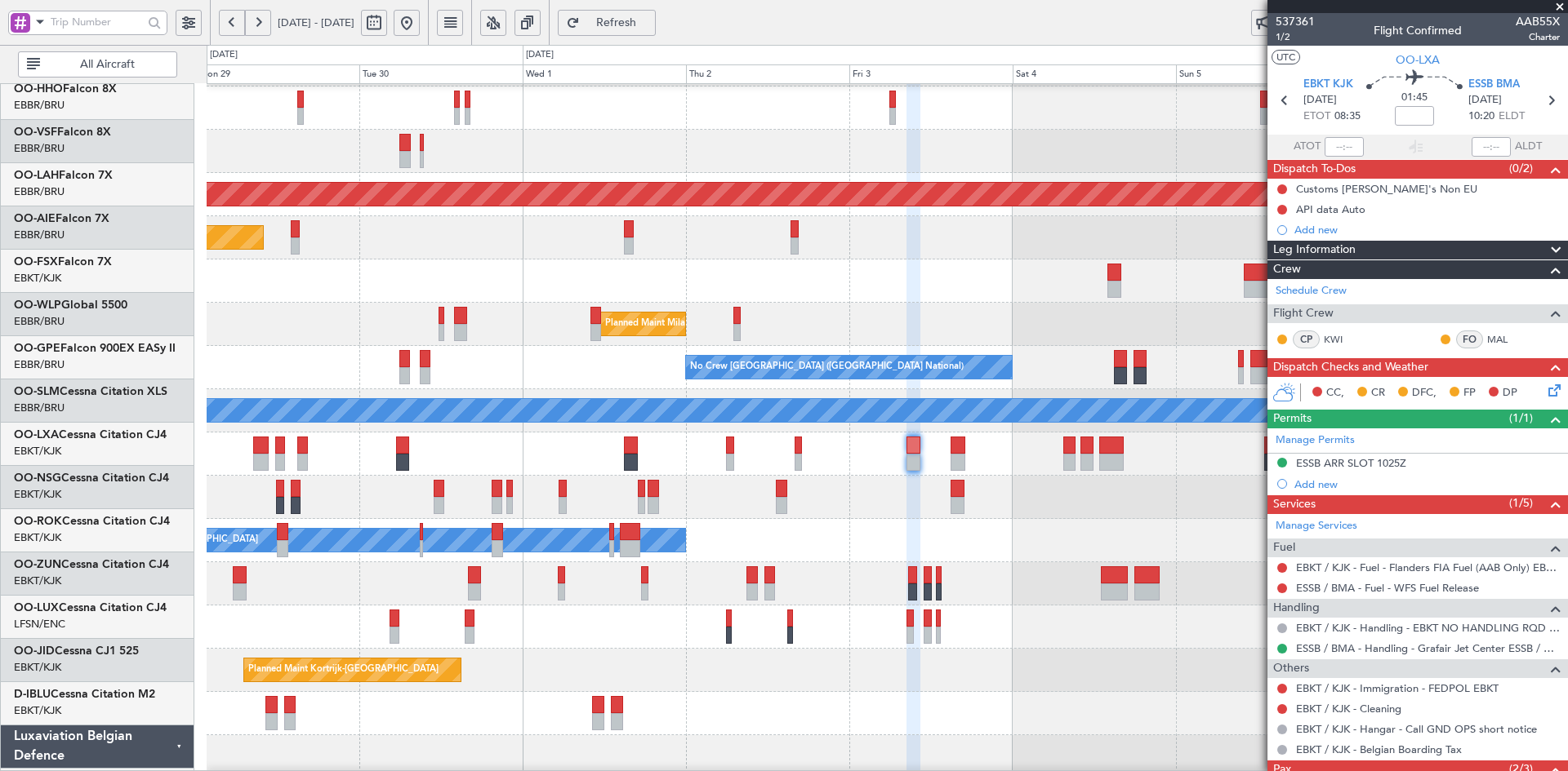
click at [897, 536] on div "Owner [GEOGRAPHIC_DATA]-[GEOGRAPHIC_DATA]" at bounding box center [886, 541] width 1361 height 44
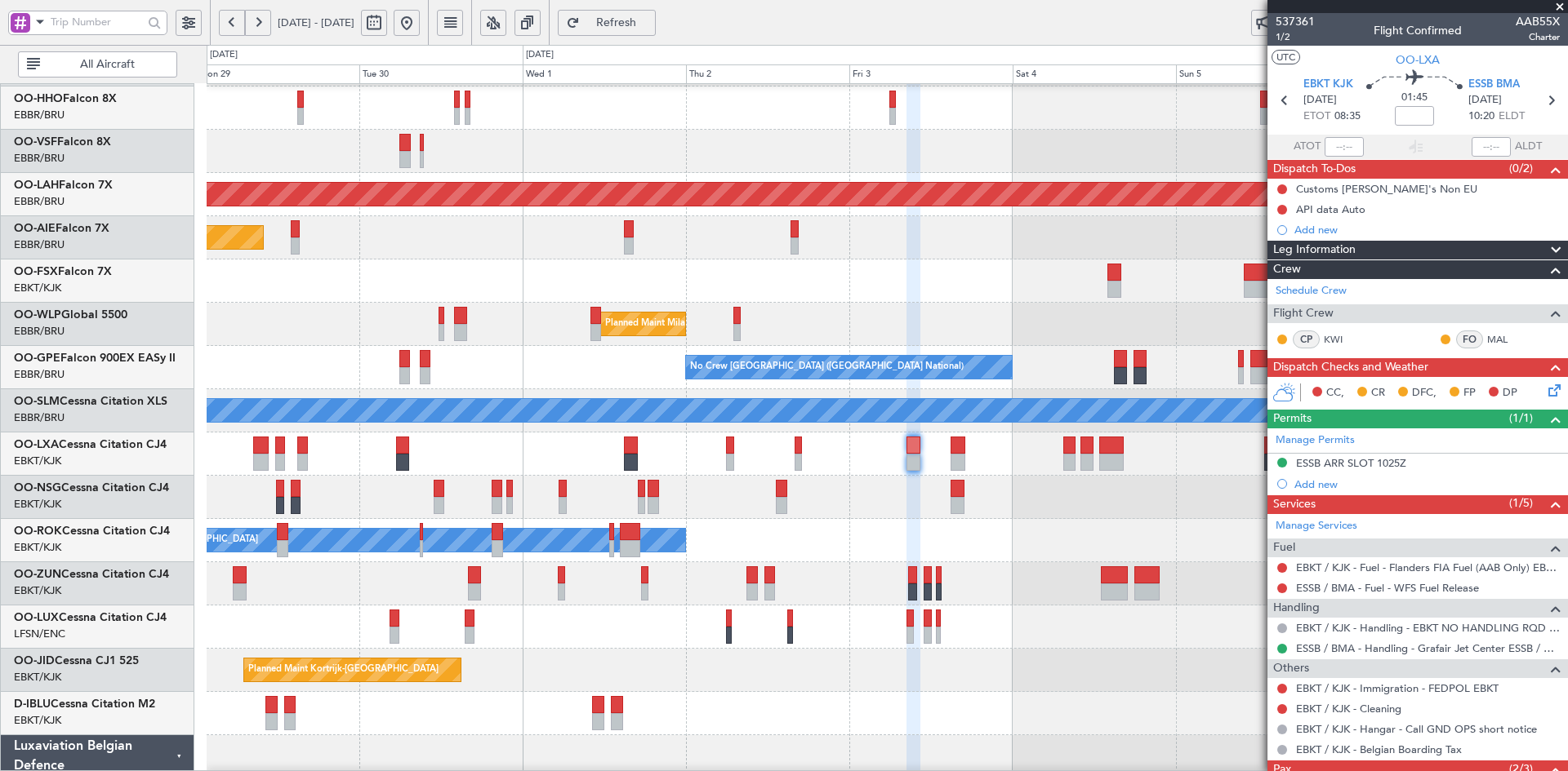
click at [942, 499] on div "Planned Maint [GEOGRAPHIC_DATA] ([GEOGRAPHIC_DATA])" at bounding box center [886, 498] width 1361 height 44
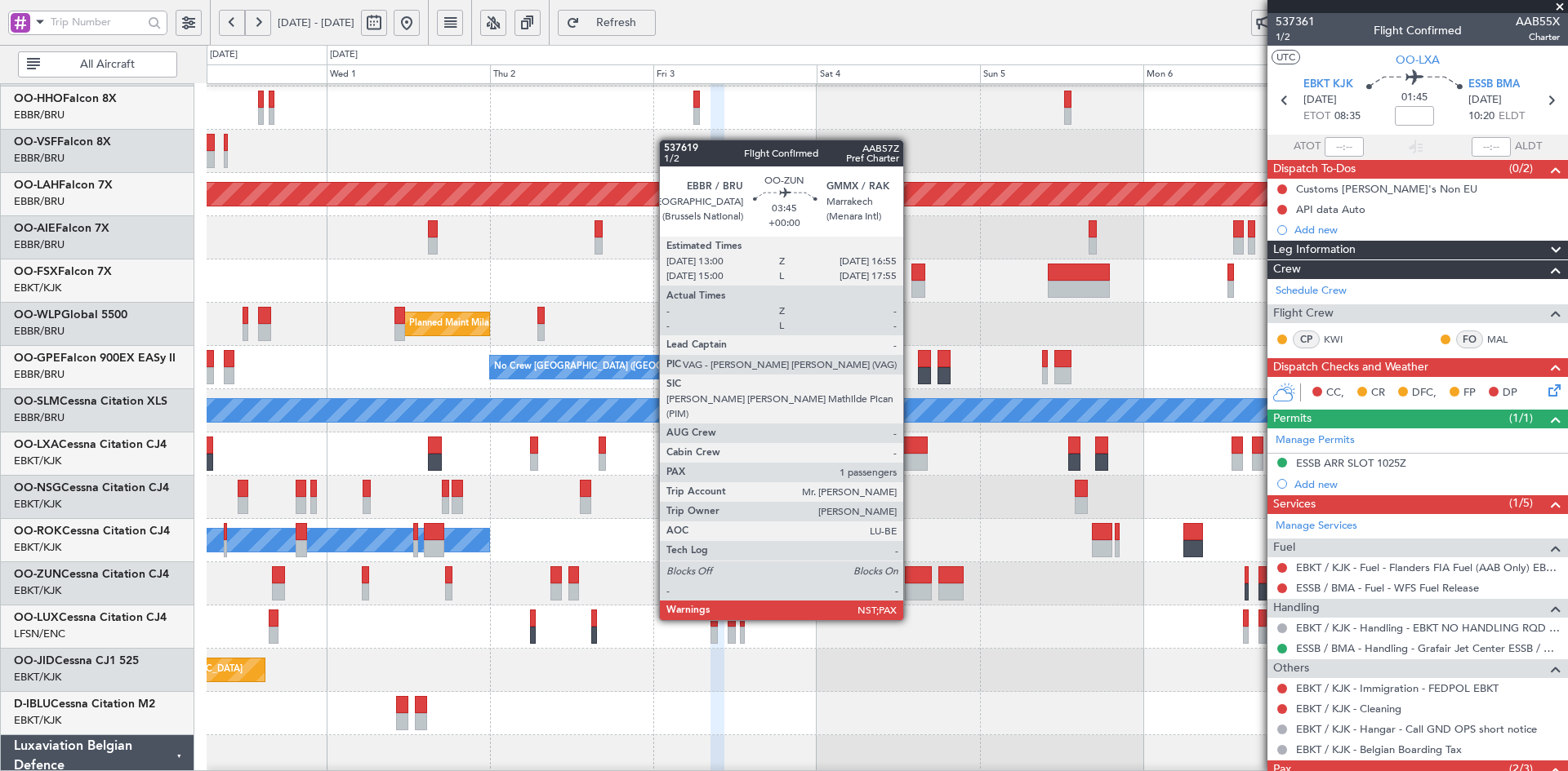
click at [915, 587] on div at bounding box center [918, 593] width 27 height 17
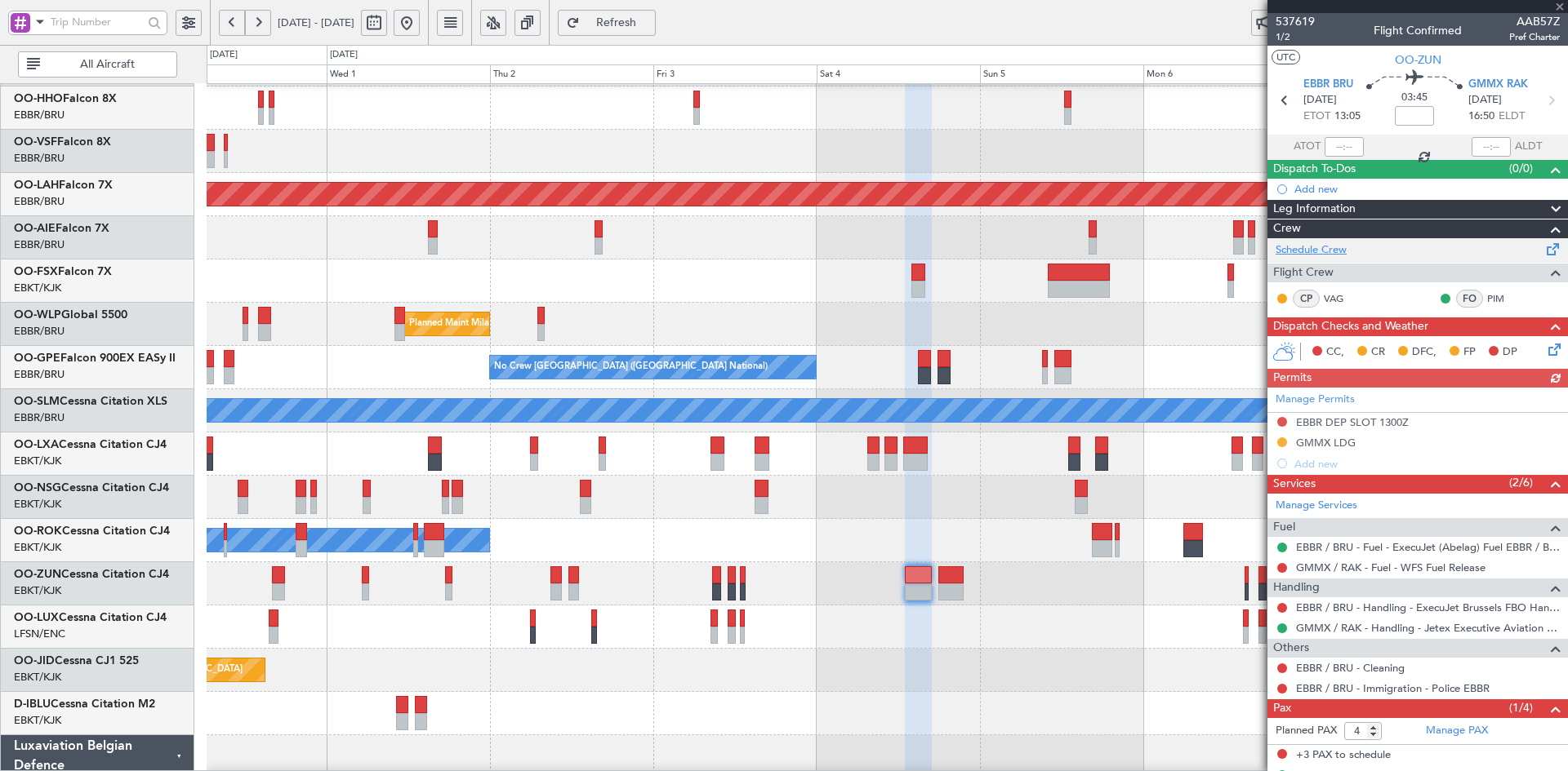
click at [1322, 245] on link "Schedule Crew" at bounding box center [1311, 251] width 71 height 17
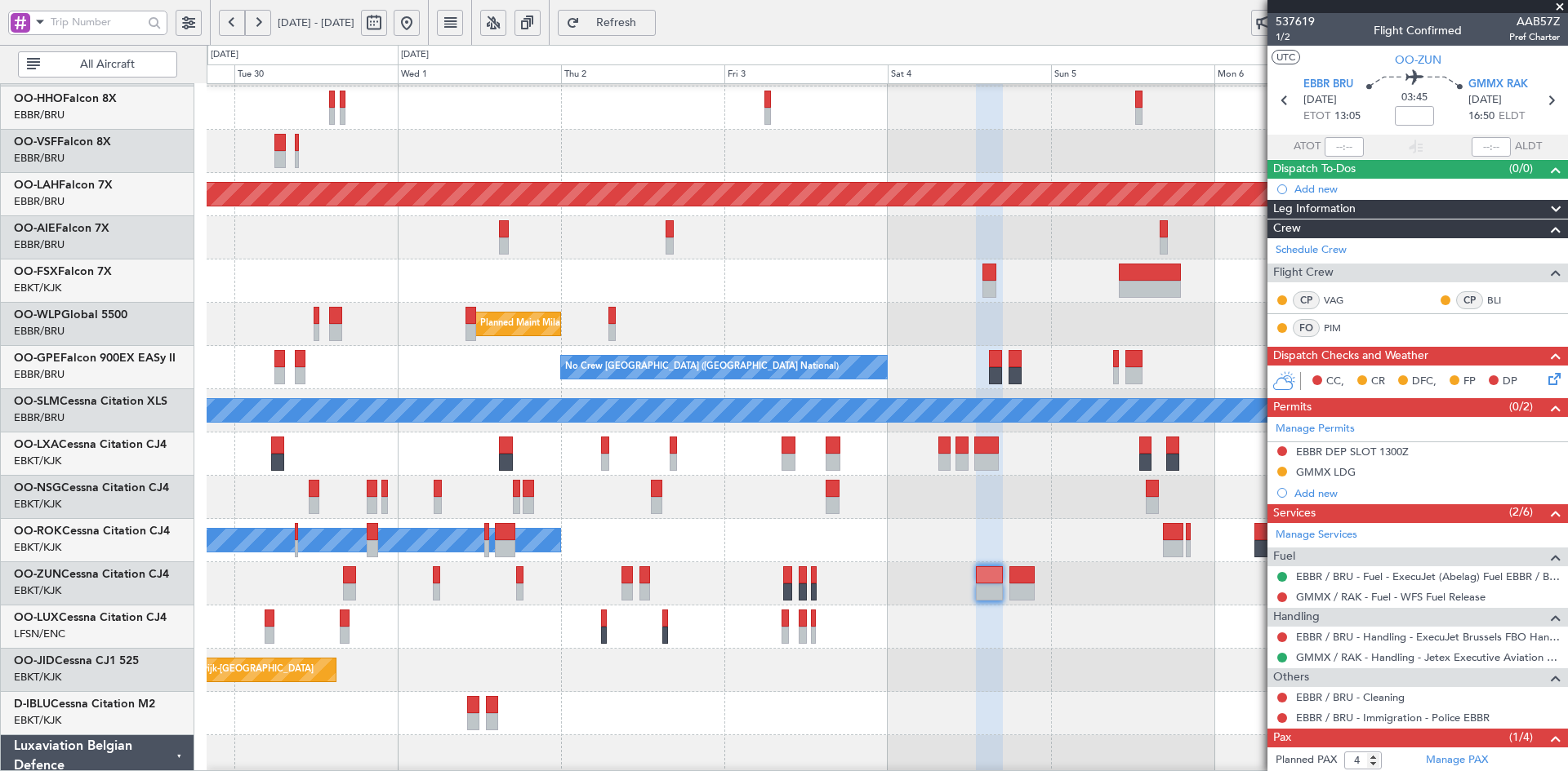
click at [744, 505] on div at bounding box center [886, 498] width 1361 height 44
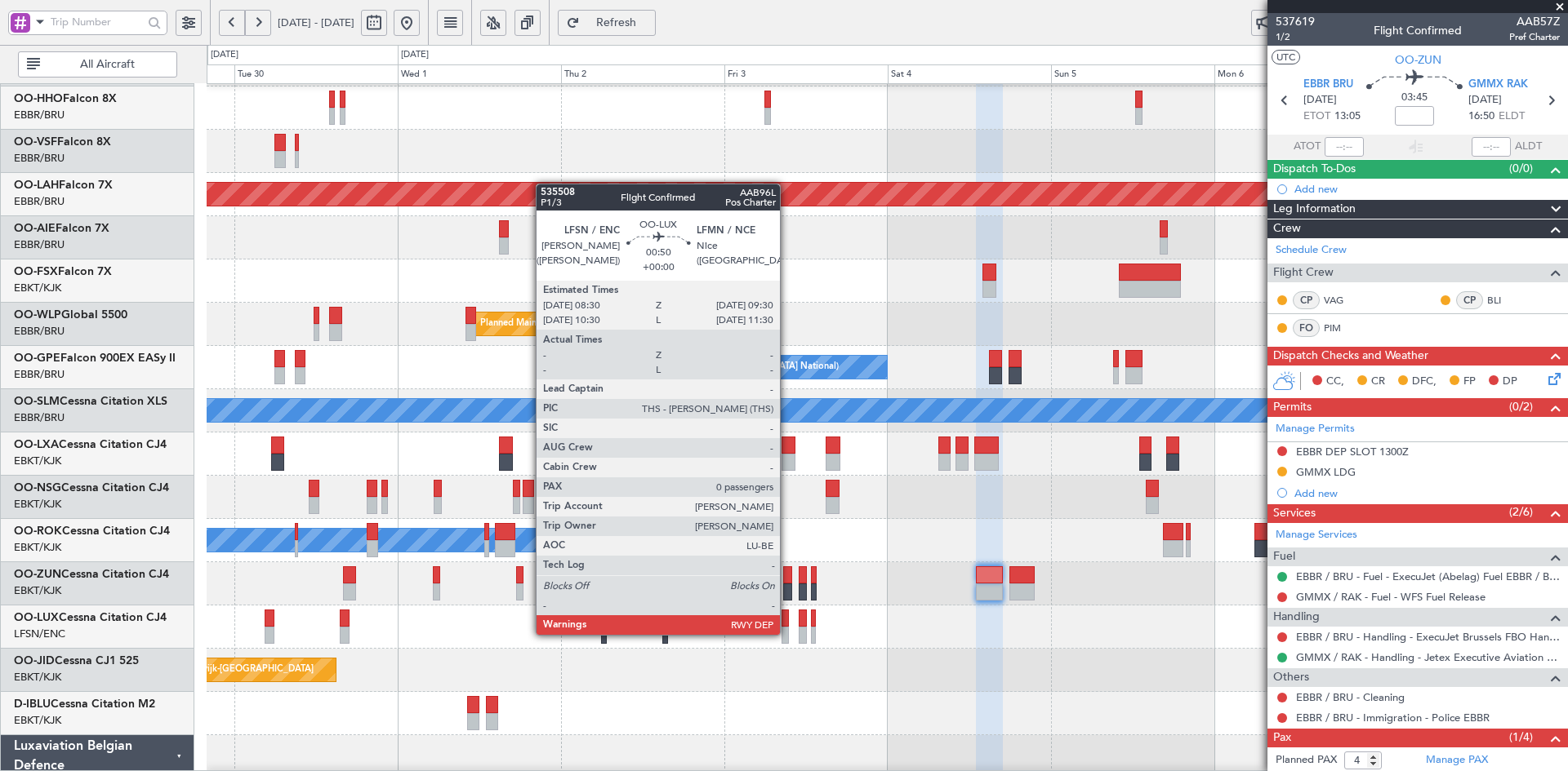
click at [787, 634] on div at bounding box center [785, 635] width 7 height 17
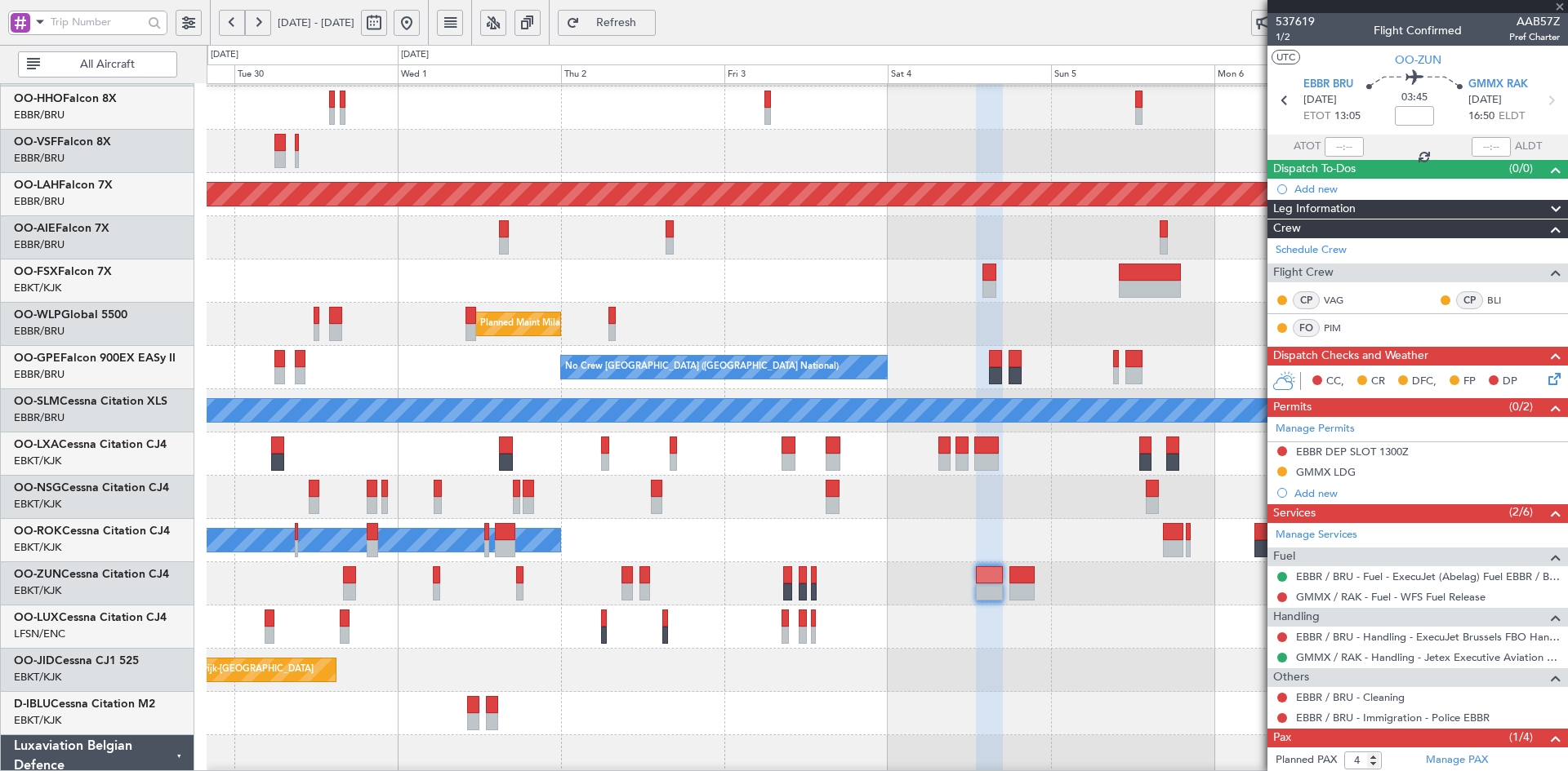
type input "0"
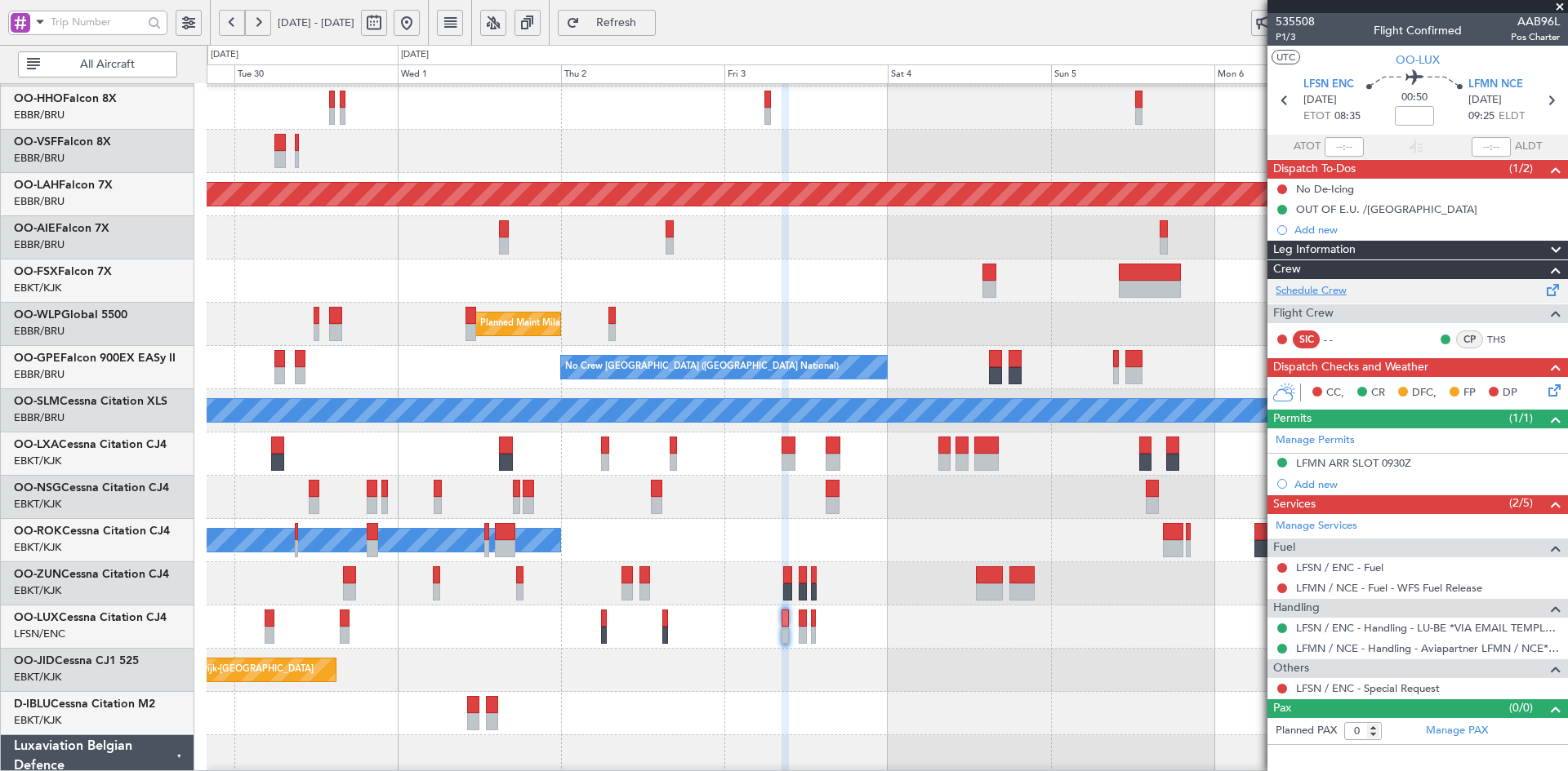
click at [1313, 296] on link "Schedule Crew" at bounding box center [1311, 291] width 71 height 17
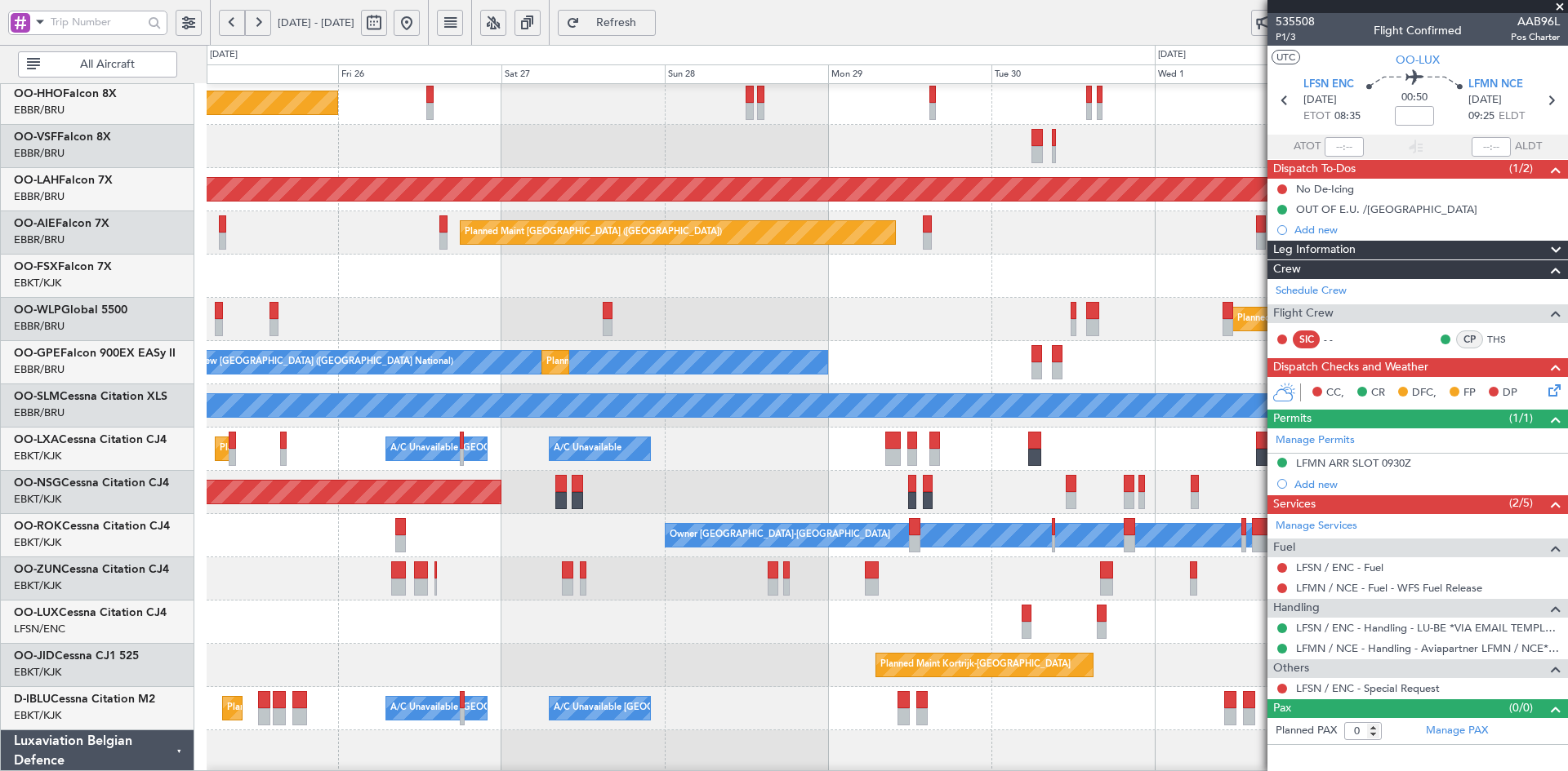
click at [1100, 261] on div at bounding box center [886, 277] width 1361 height 44
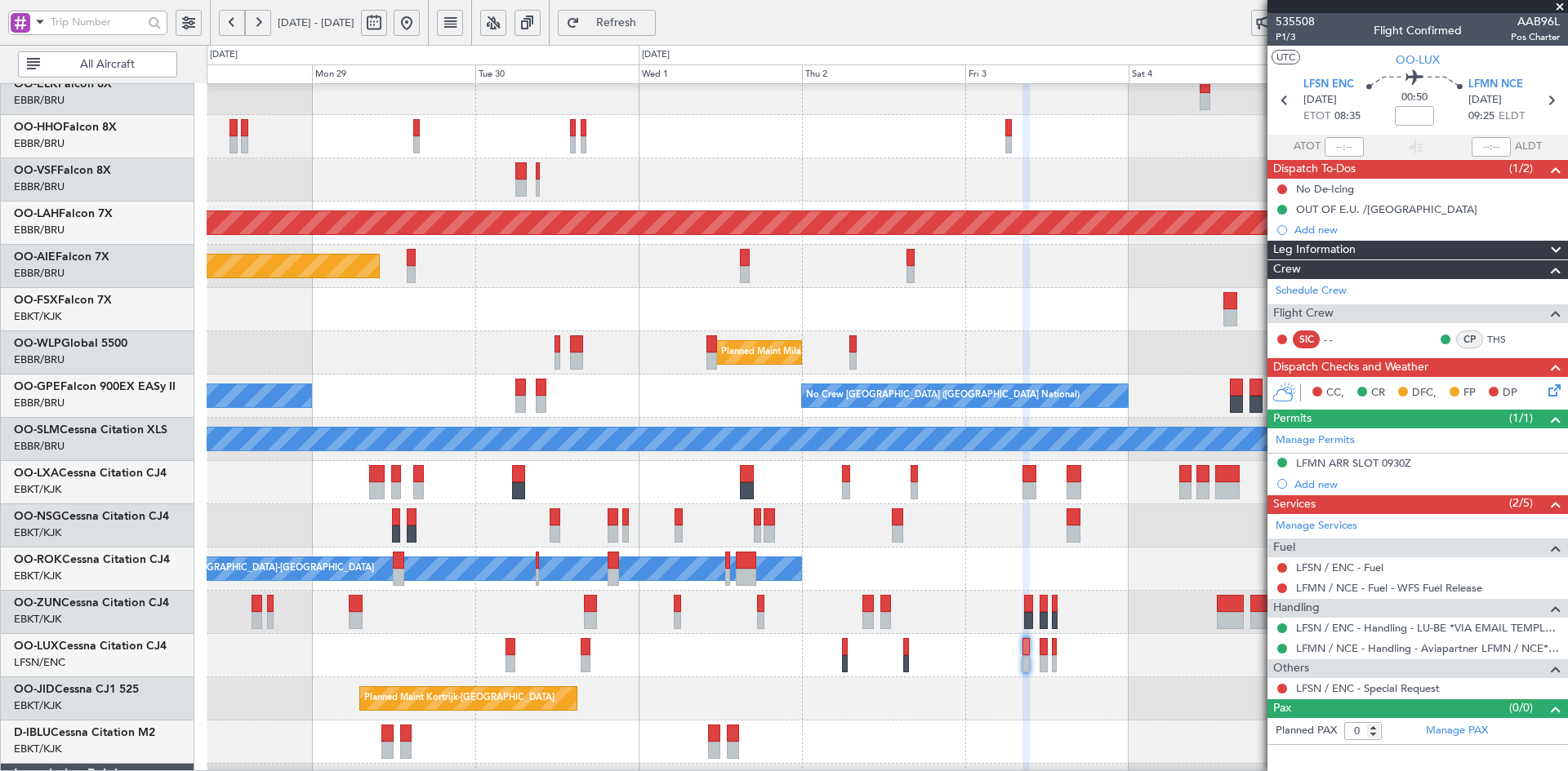
click at [597, 317] on div at bounding box center [886, 310] width 1361 height 44
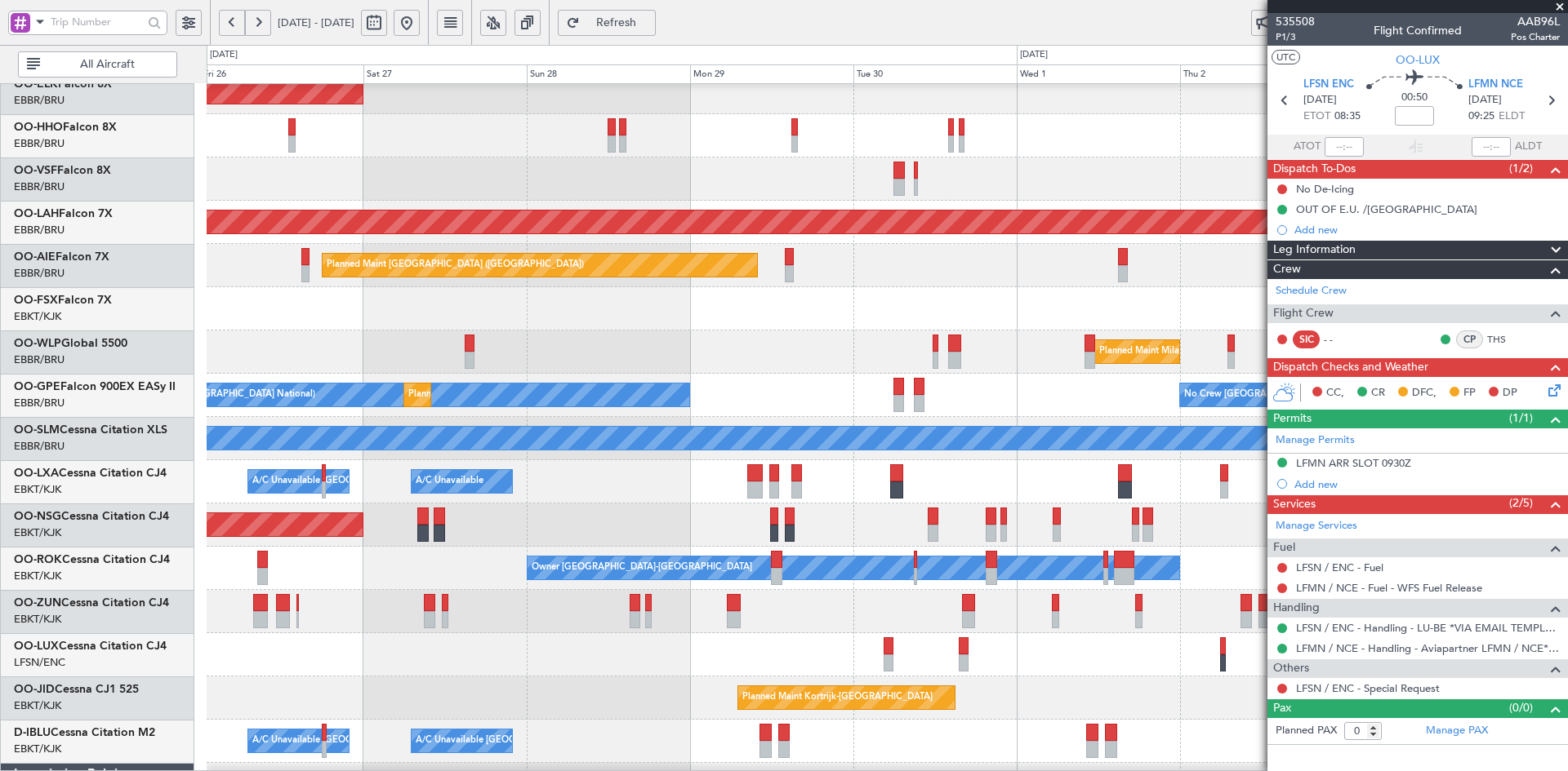
scroll to position [57, 0]
click at [831, 523] on div "Planned Maint [GEOGRAPHIC_DATA] ([GEOGRAPHIC_DATA])" at bounding box center [886, 526] width 1361 height 44
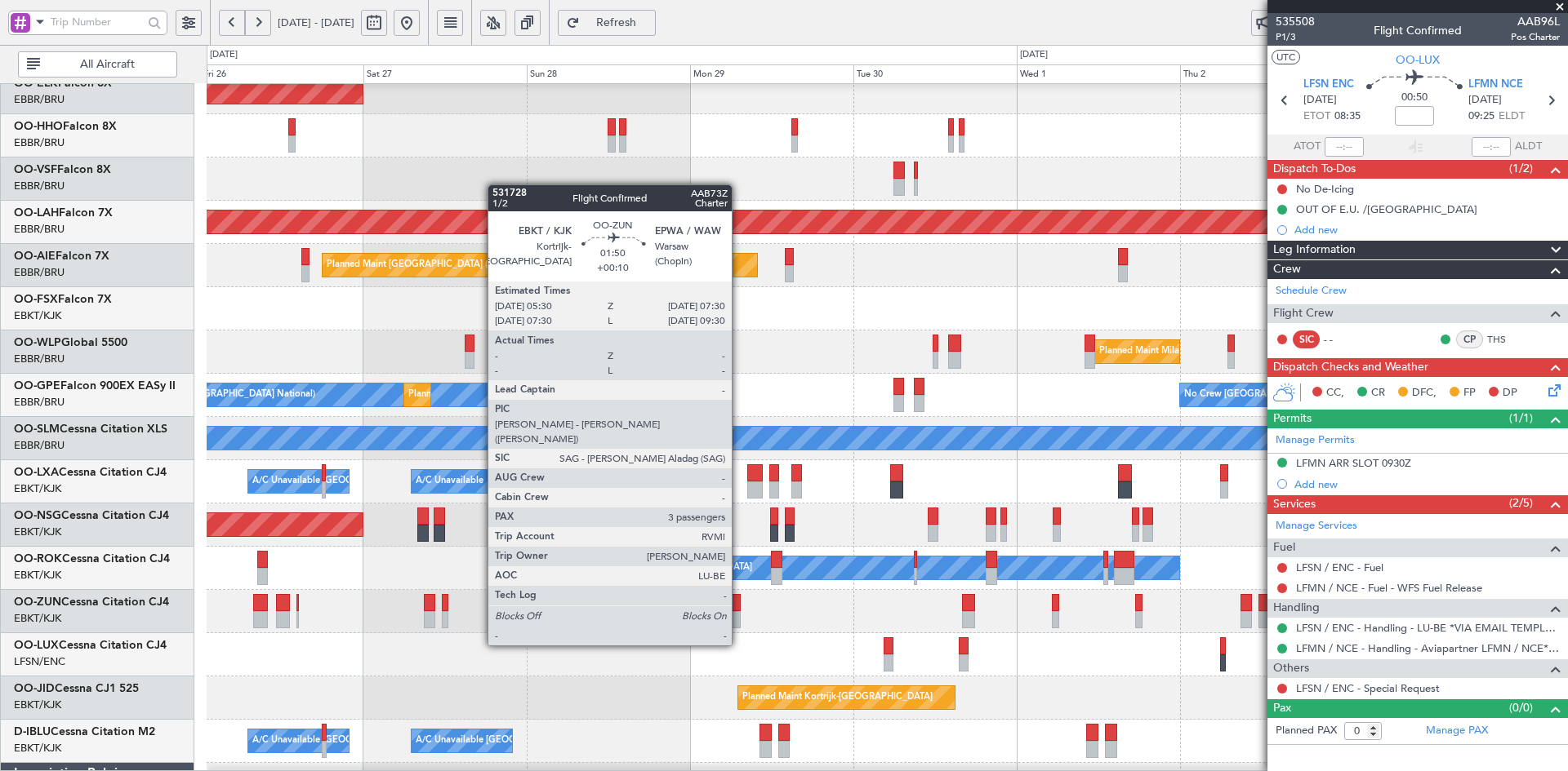
click at [739, 614] on div at bounding box center [734, 620] width 14 height 17
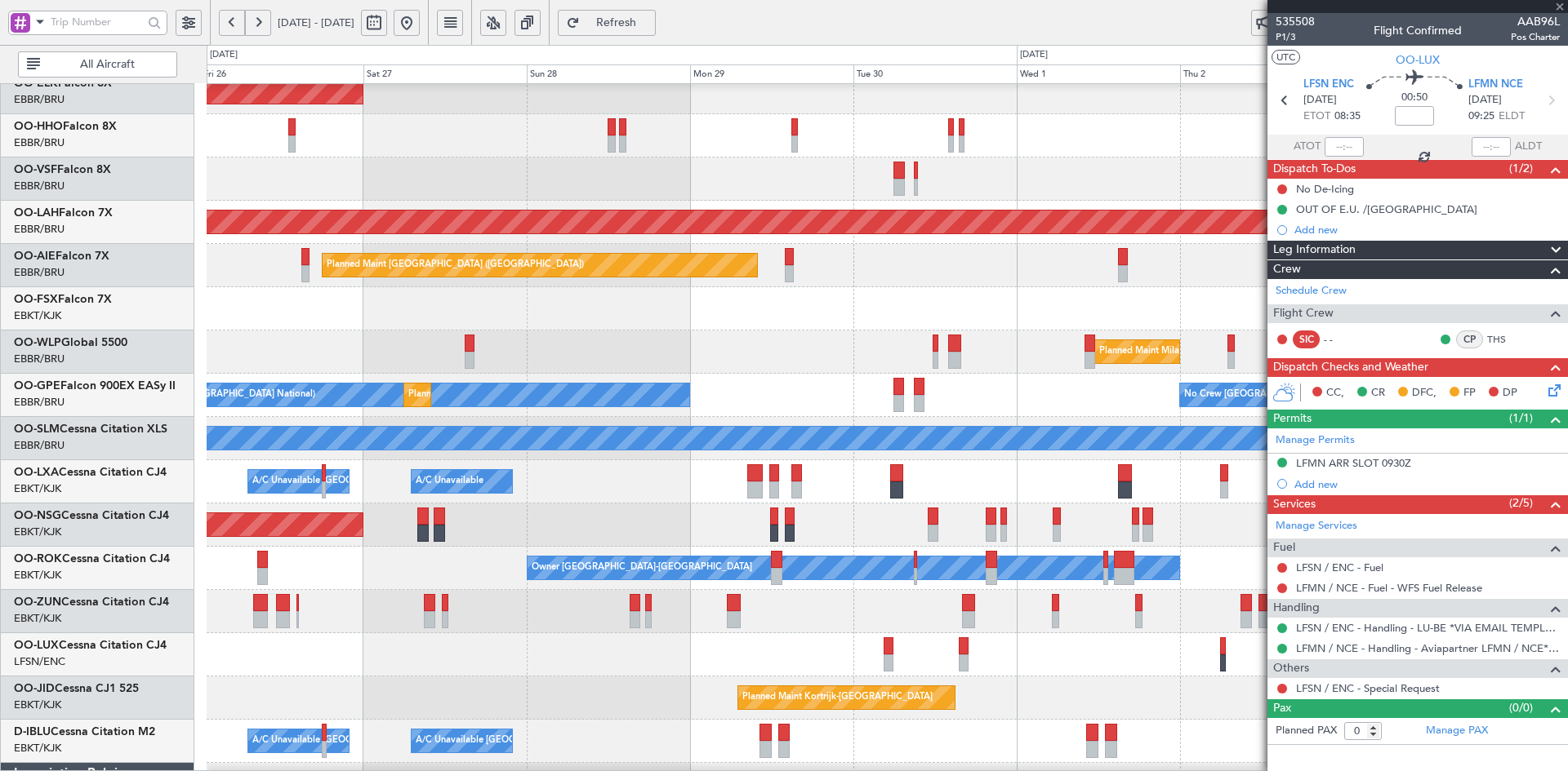
type input "+00:10"
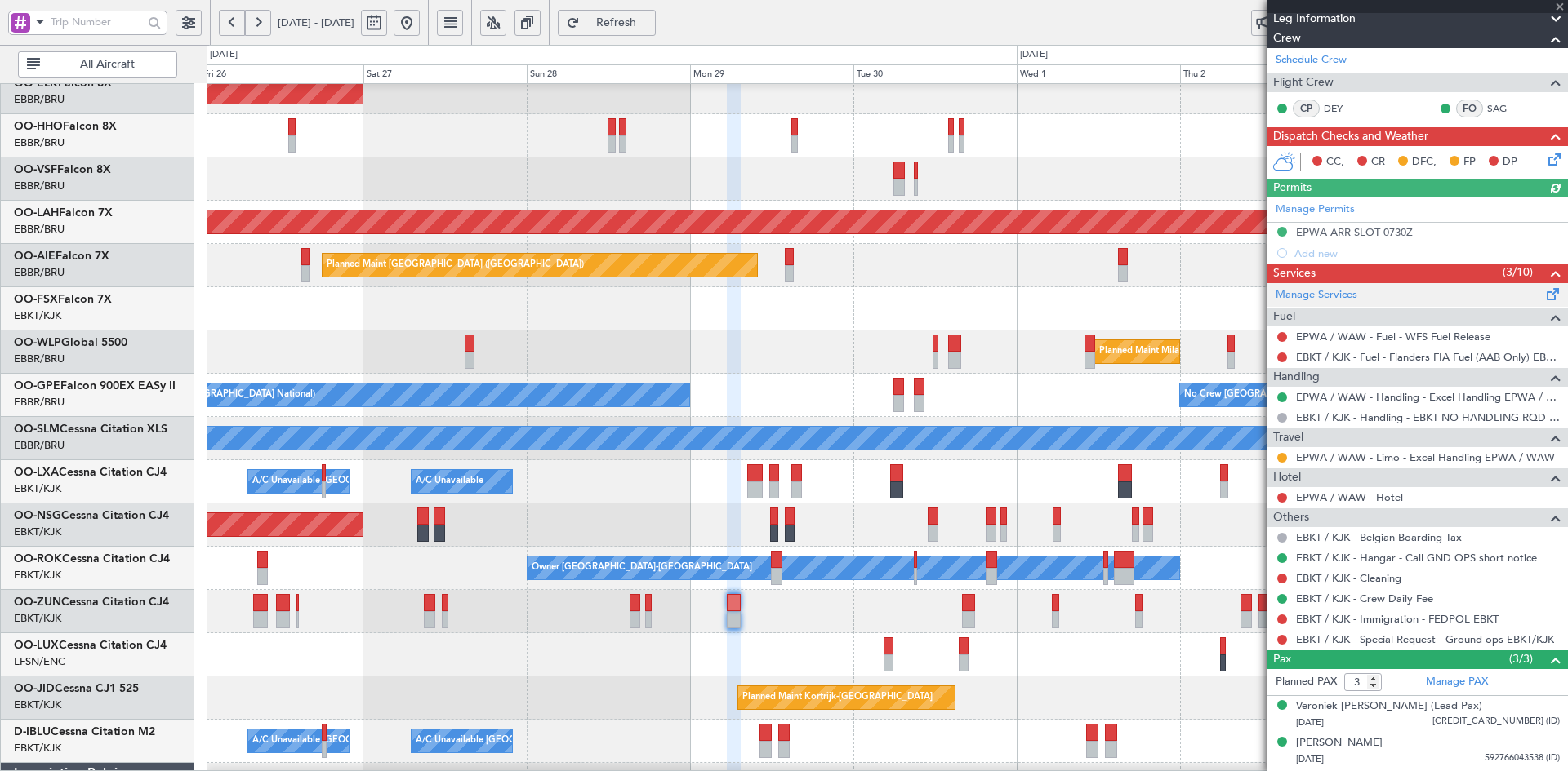
scroll to position [285, 0]
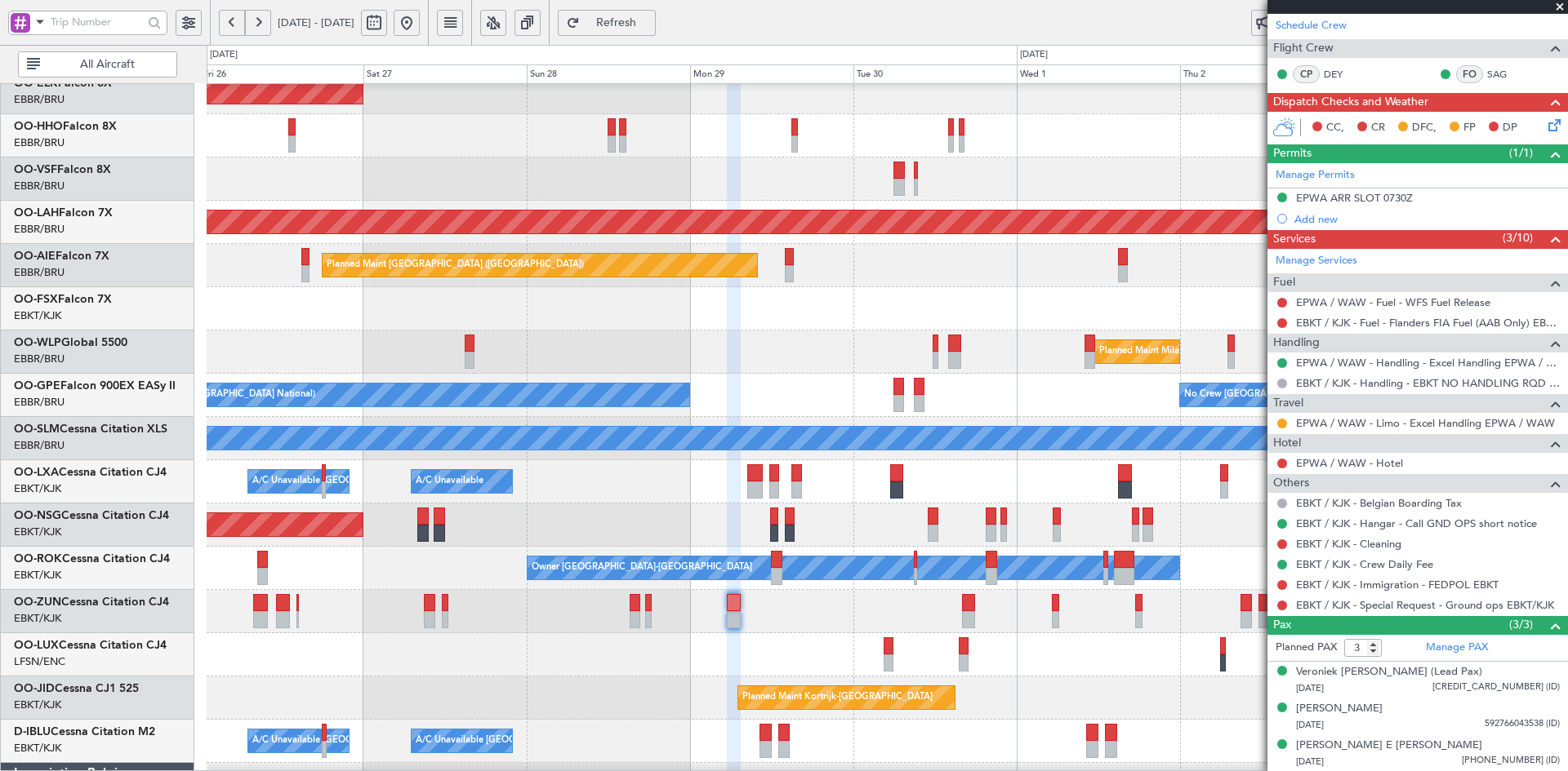
click at [1559, 10] on span at bounding box center [1559, 7] width 17 height 15
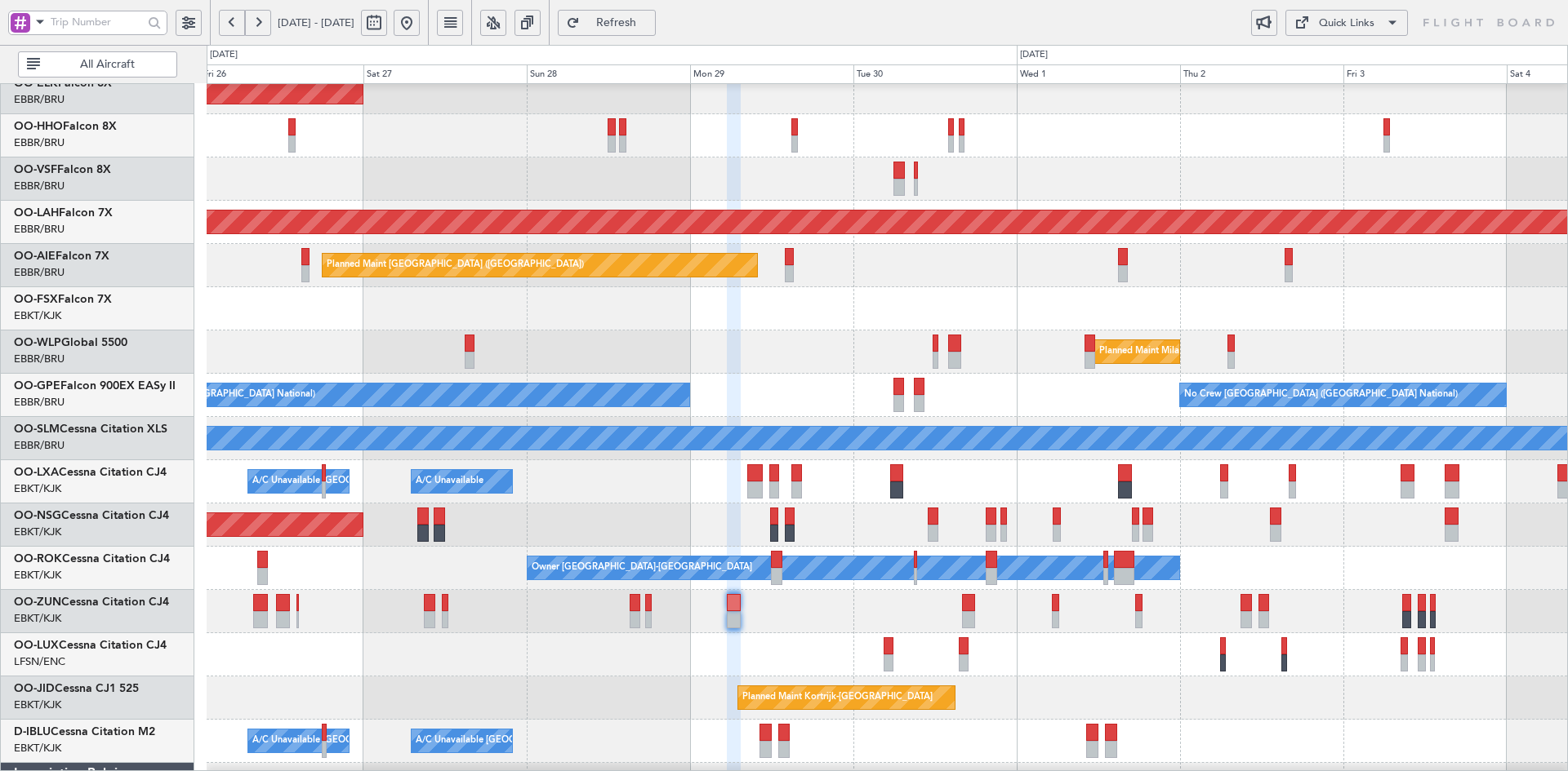
type input "0"
click at [750, 394] on div "No Crew [GEOGRAPHIC_DATA] ([GEOGRAPHIC_DATA] National) Planned Maint [GEOGRAPHI…" at bounding box center [886, 396] width 1361 height 44
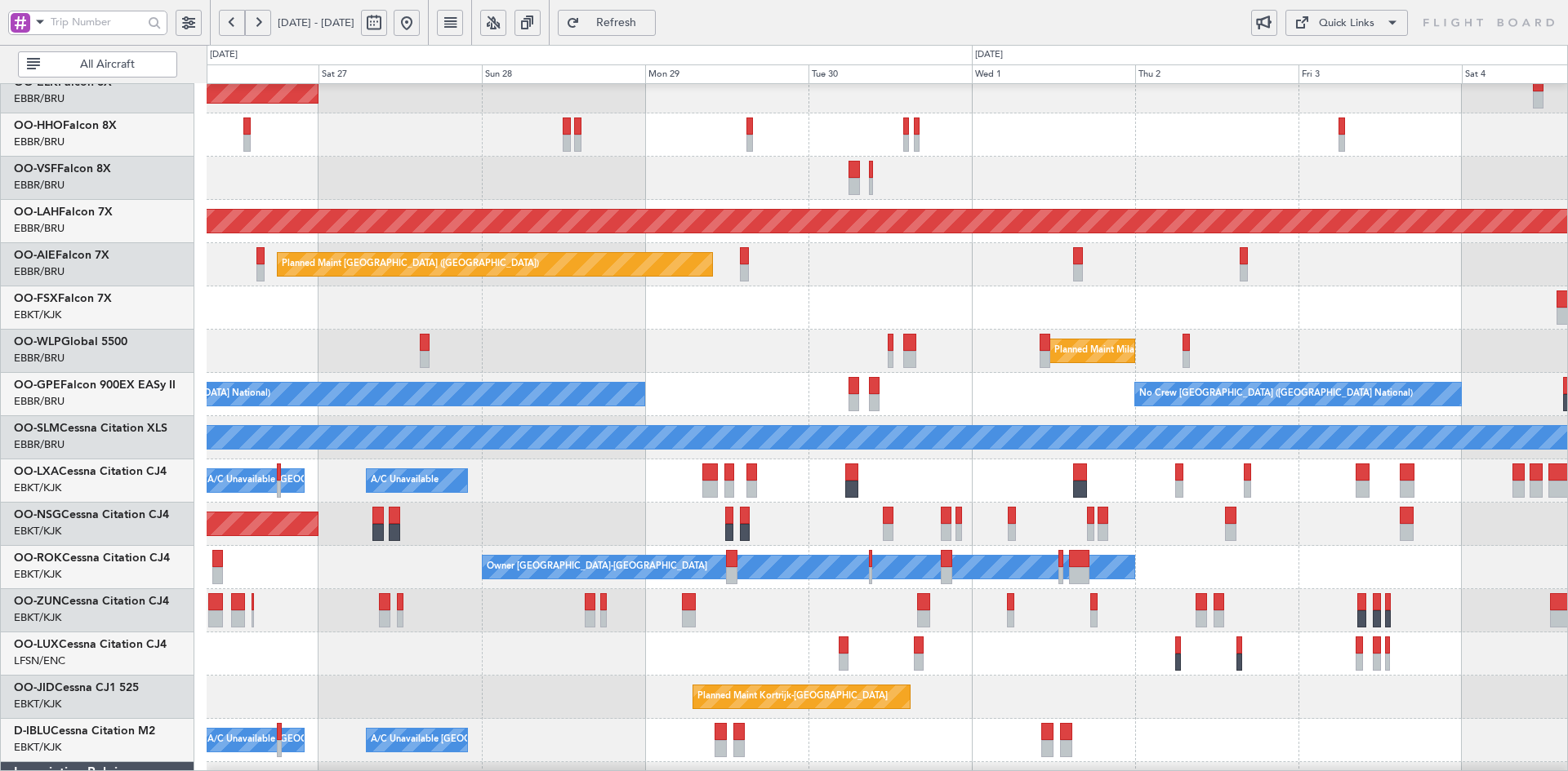
click at [797, 360] on div "Planned Maint Milan (Linate)" at bounding box center [886, 352] width 1361 height 44
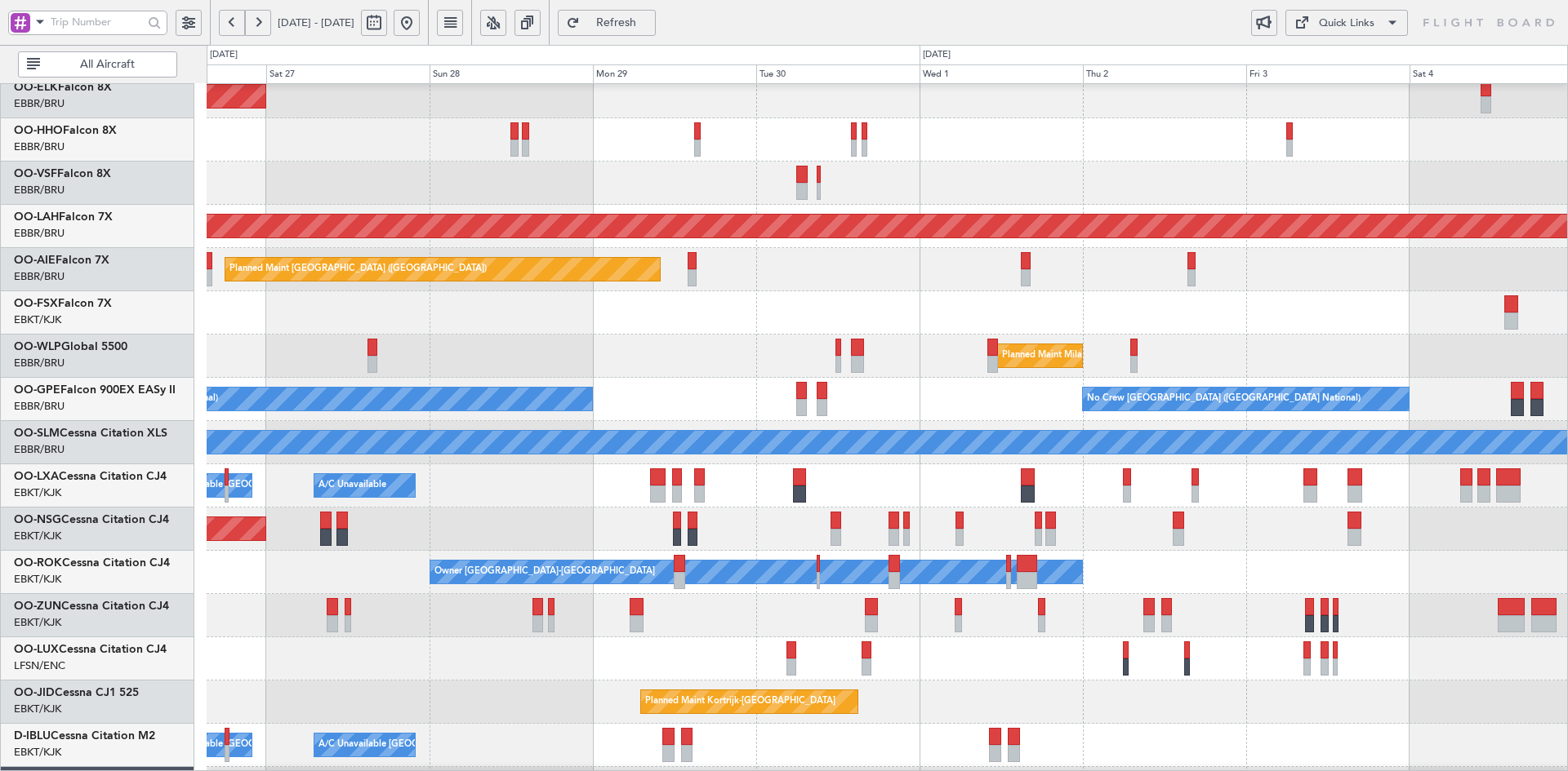
click at [1043, 375] on div "Planned Maint Milan (Linate)" at bounding box center [886, 357] width 1361 height 44
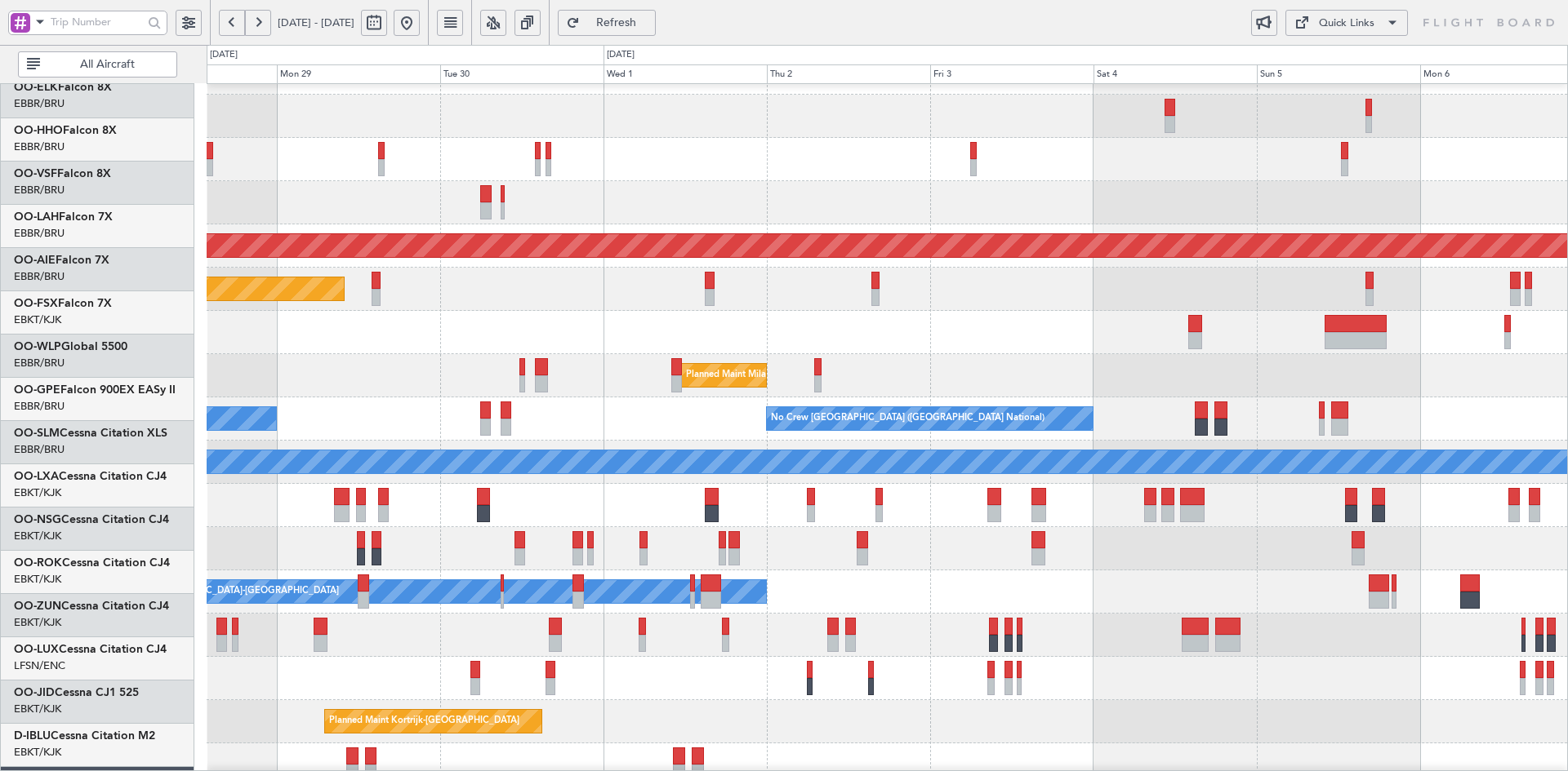
scroll to position [33, 0]
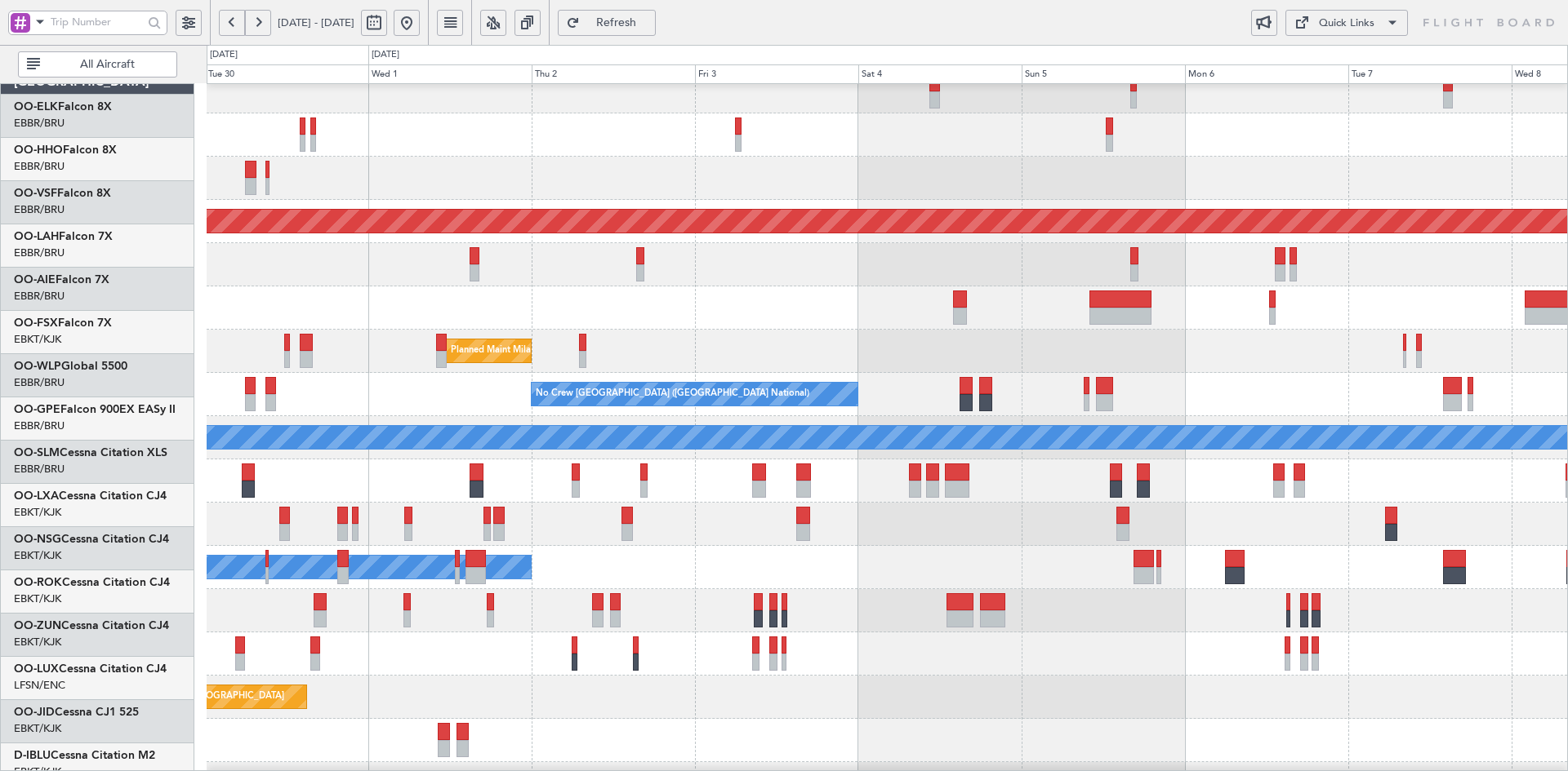
click at [1214, 513] on div at bounding box center [886, 525] width 1361 height 44
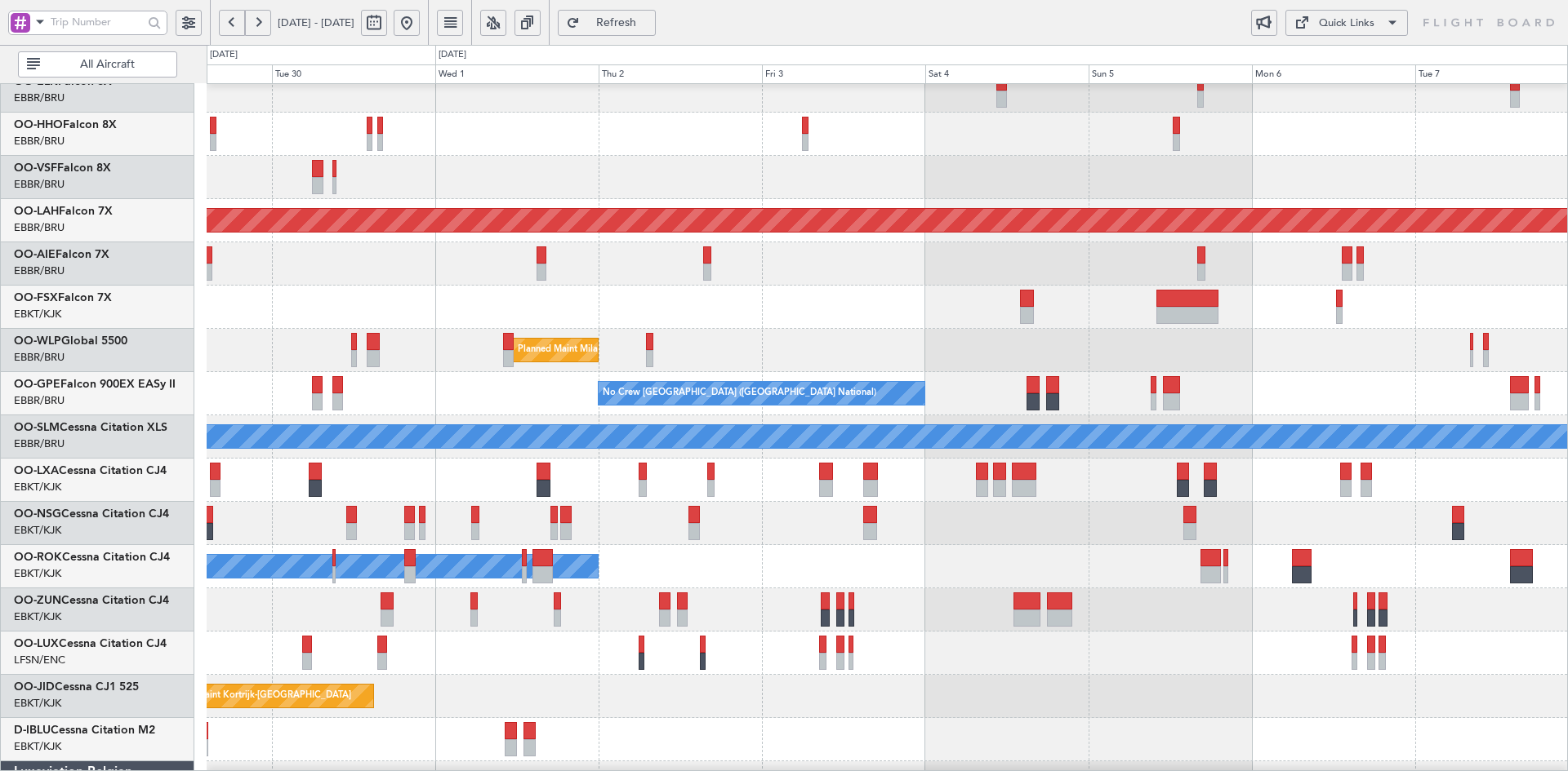
click at [1020, 536] on div at bounding box center [886, 524] width 1361 height 44
click at [880, 549] on div "Owner [GEOGRAPHIC_DATA]-[GEOGRAPHIC_DATA]" at bounding box center [886, 567] width 1361 height 44
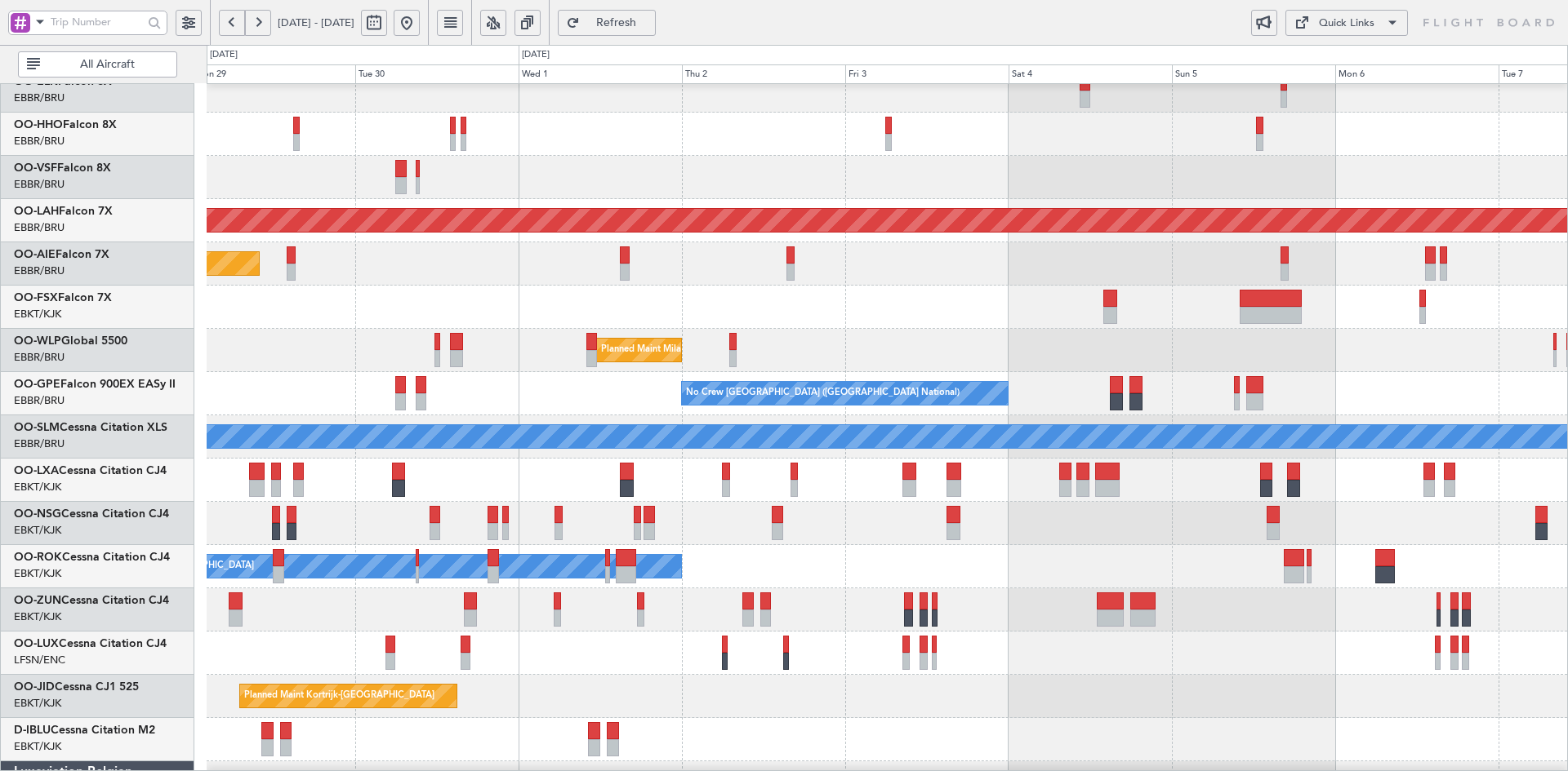
scroll to position [61, 0]
click at [1148, 582] on div "Owner [GEOGRAPHIC_DATA]-[GEOGRAPHIC_DATA]" at bounding box center [886, 567] width 1361 height 44
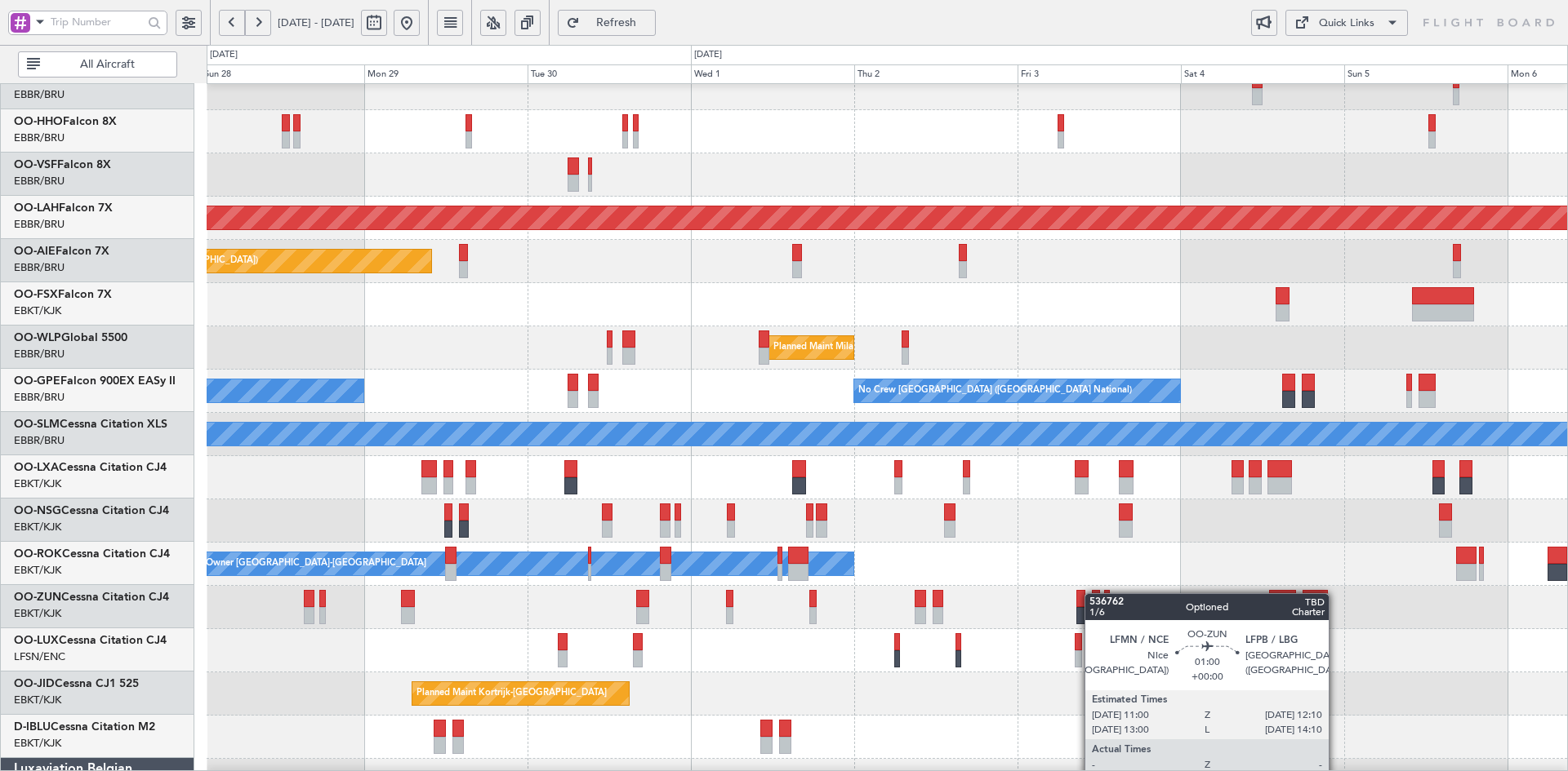
click at [1093, 593] on div at bounding box center [1095, 599] width 8 height 17
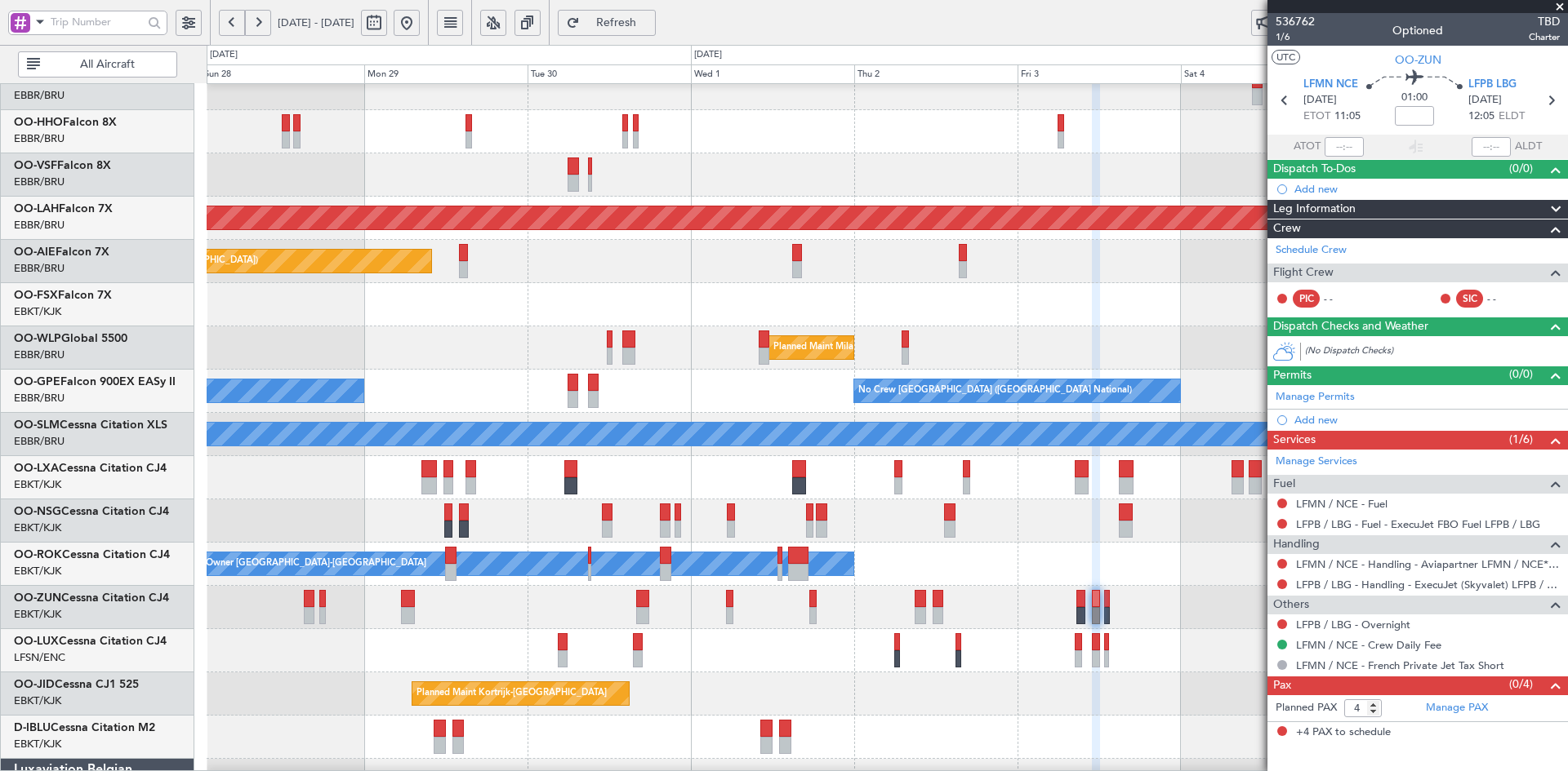
click at [1559, 5] on span at bounding box center [1559, 7] width 17 height 15
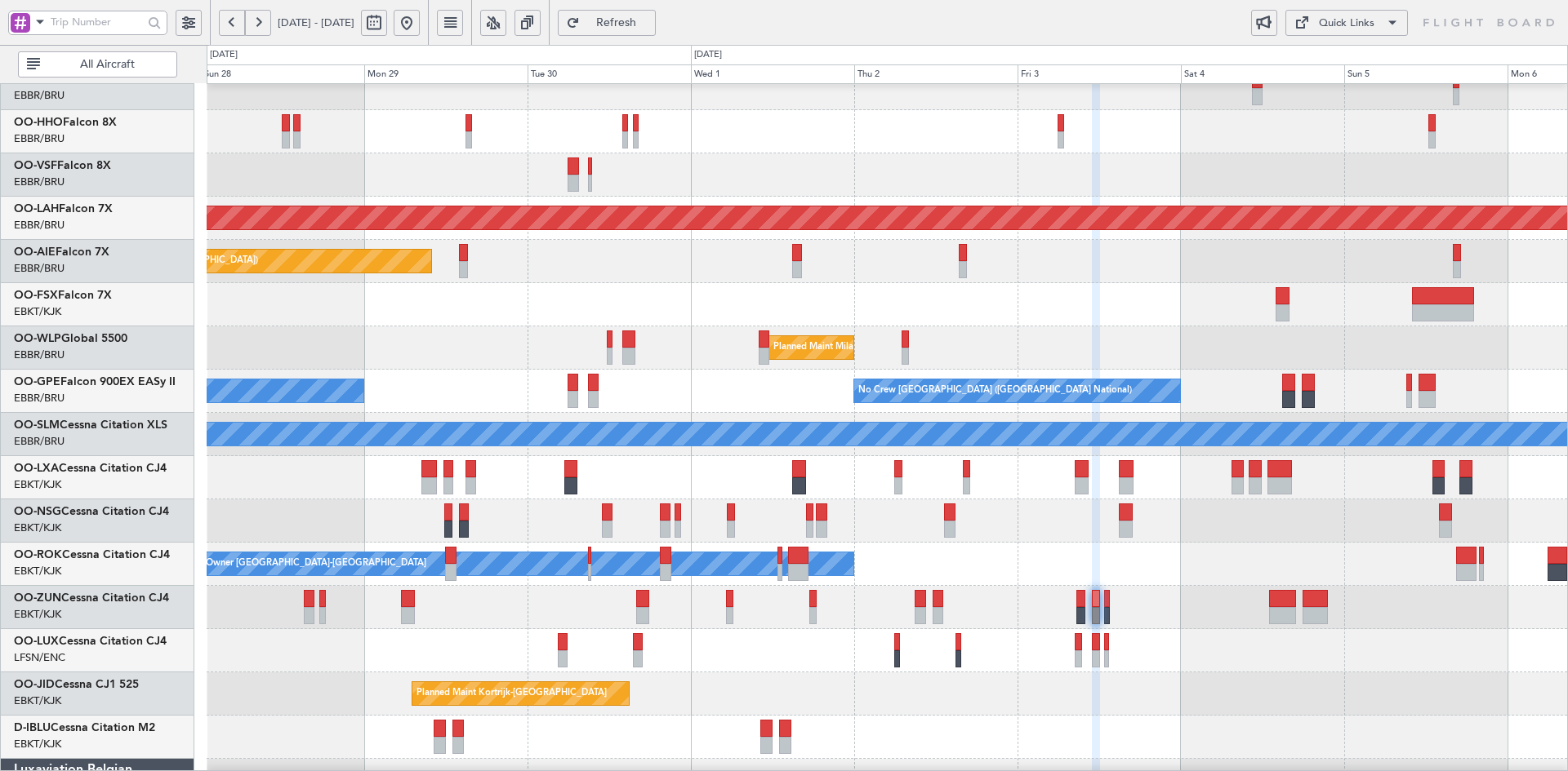
type input "0"
click at [1150, 573] on div "Planned Maint Kortrijk-Wevelgem Planned Maint Geneva (Cointrin) Planned Maint A…" at bounding box center [886, 456] width 1361 height 865
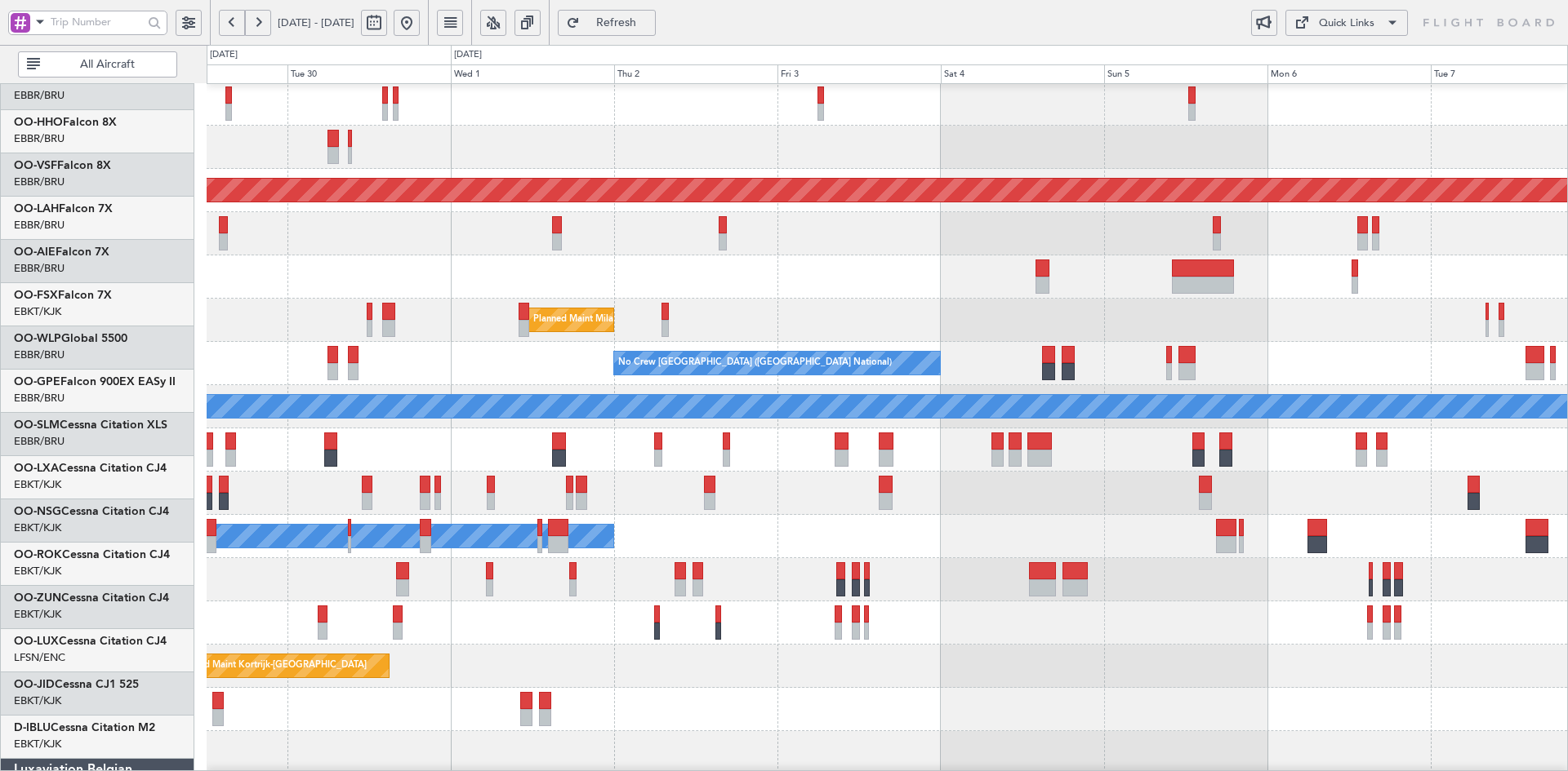
scroll to position [88, 0]
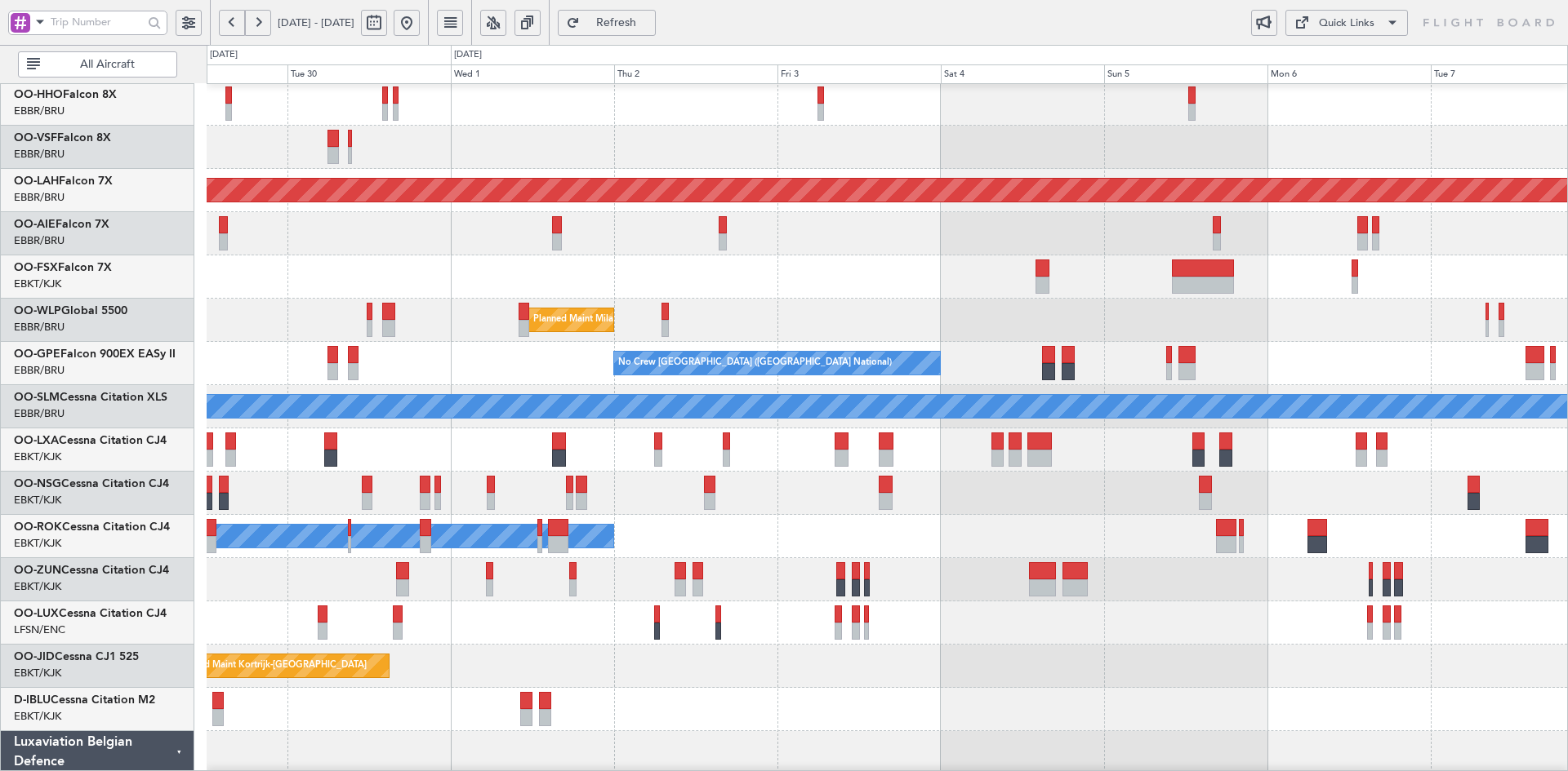
click at [1062, 572] on div at bounding box center [1075, 571] width 26 height 17
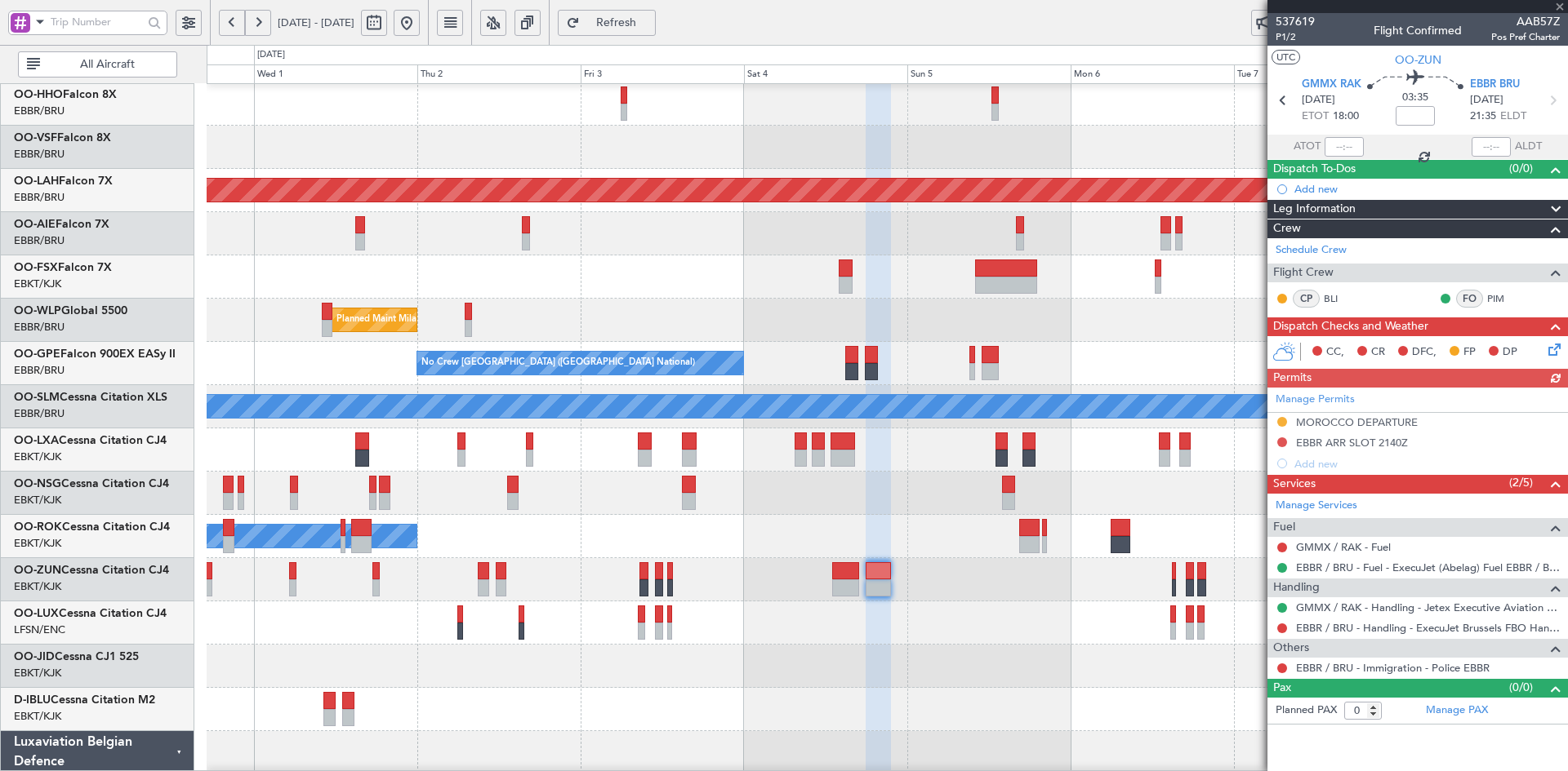
scroll to position [75, 0]
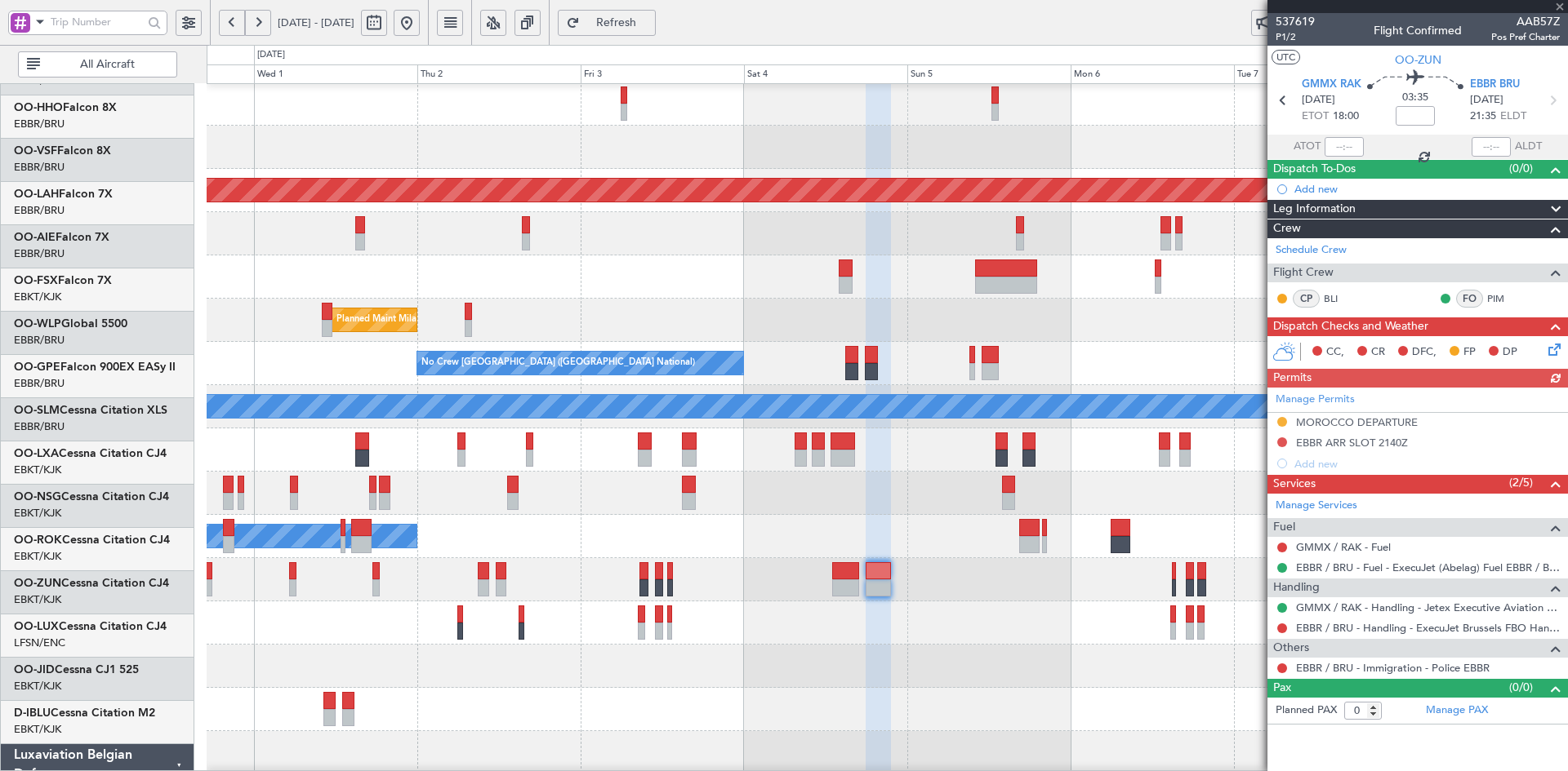
click at [870, 499] on div at bounding box center [886, 493] width 1361 height 44
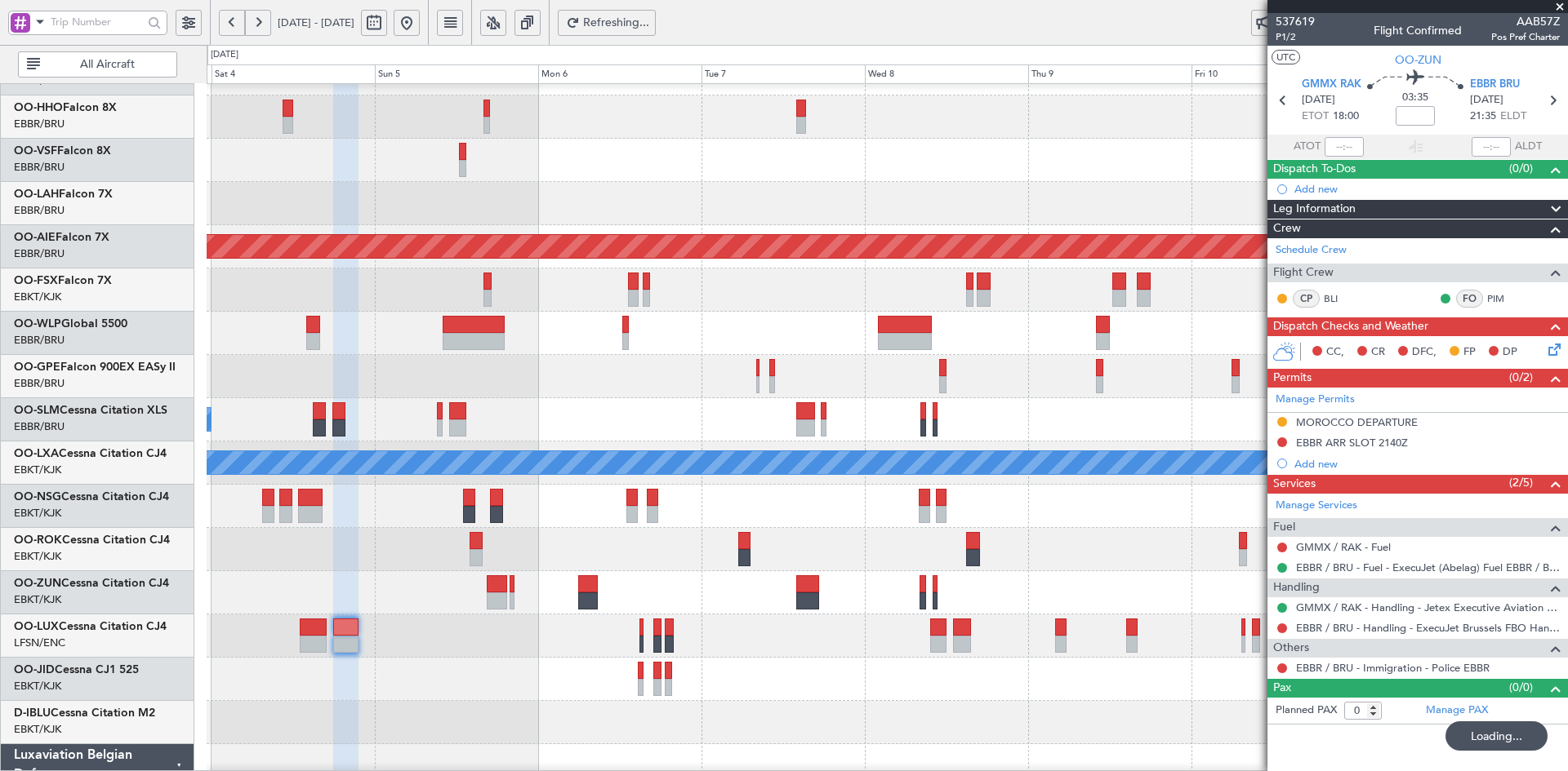
scroll to position [32, 0]
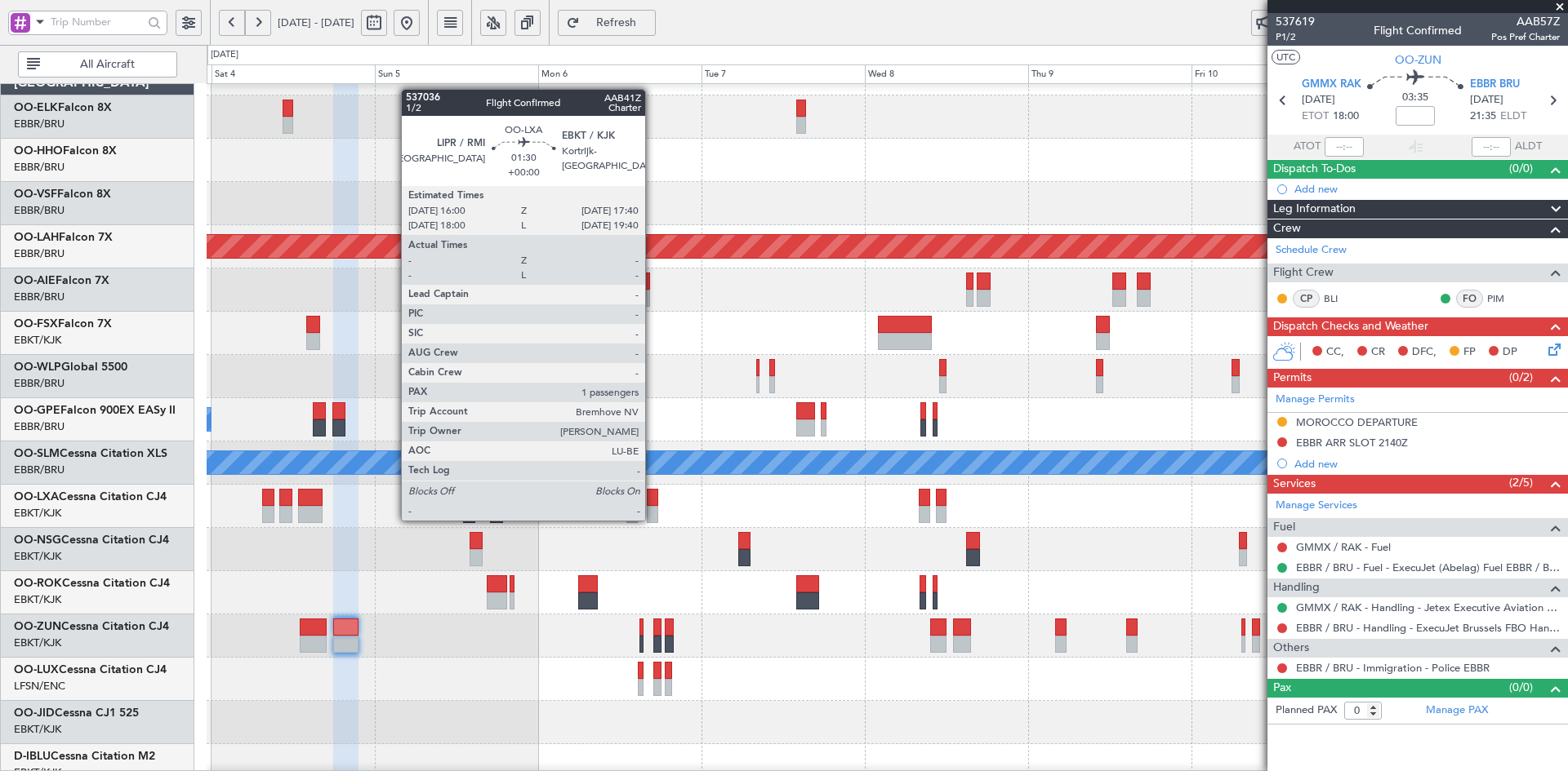
click at [652, 520] on div at bounding box center [652, 515] width 11 height 17
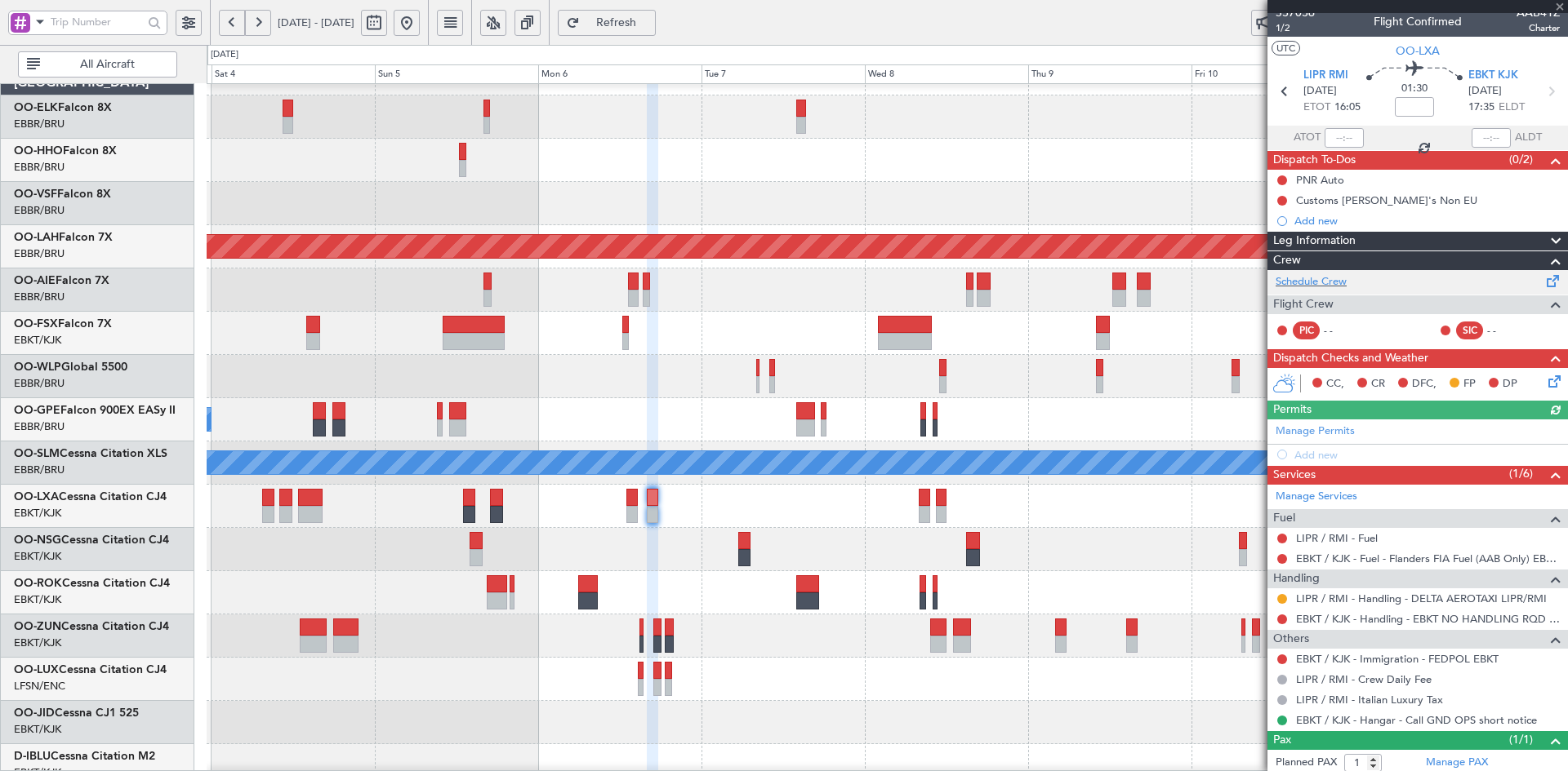
scroll to position [0, 0]
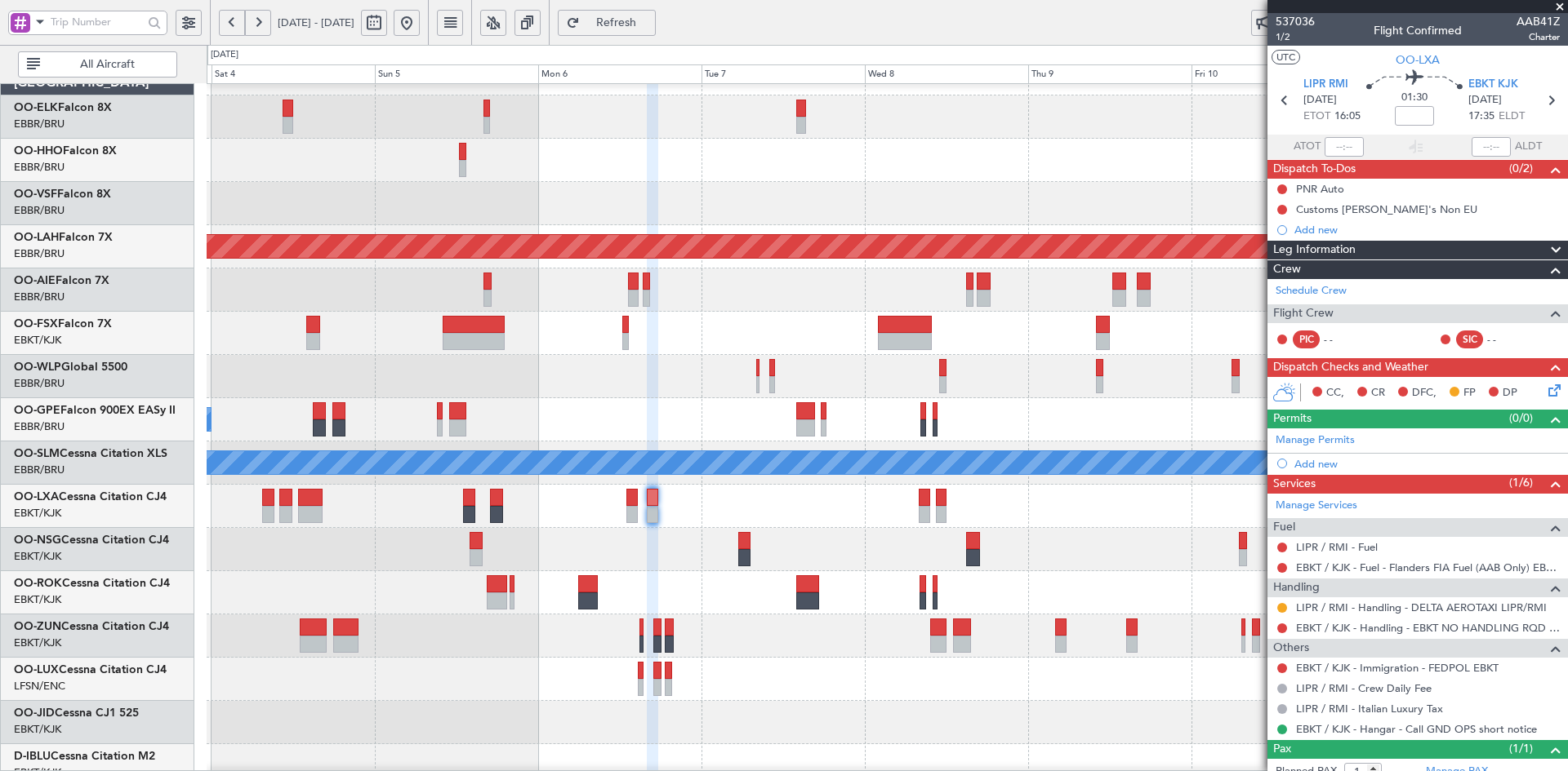
click at [1564, 7] on span at bounding box center [1559, 7] width 17 height 15
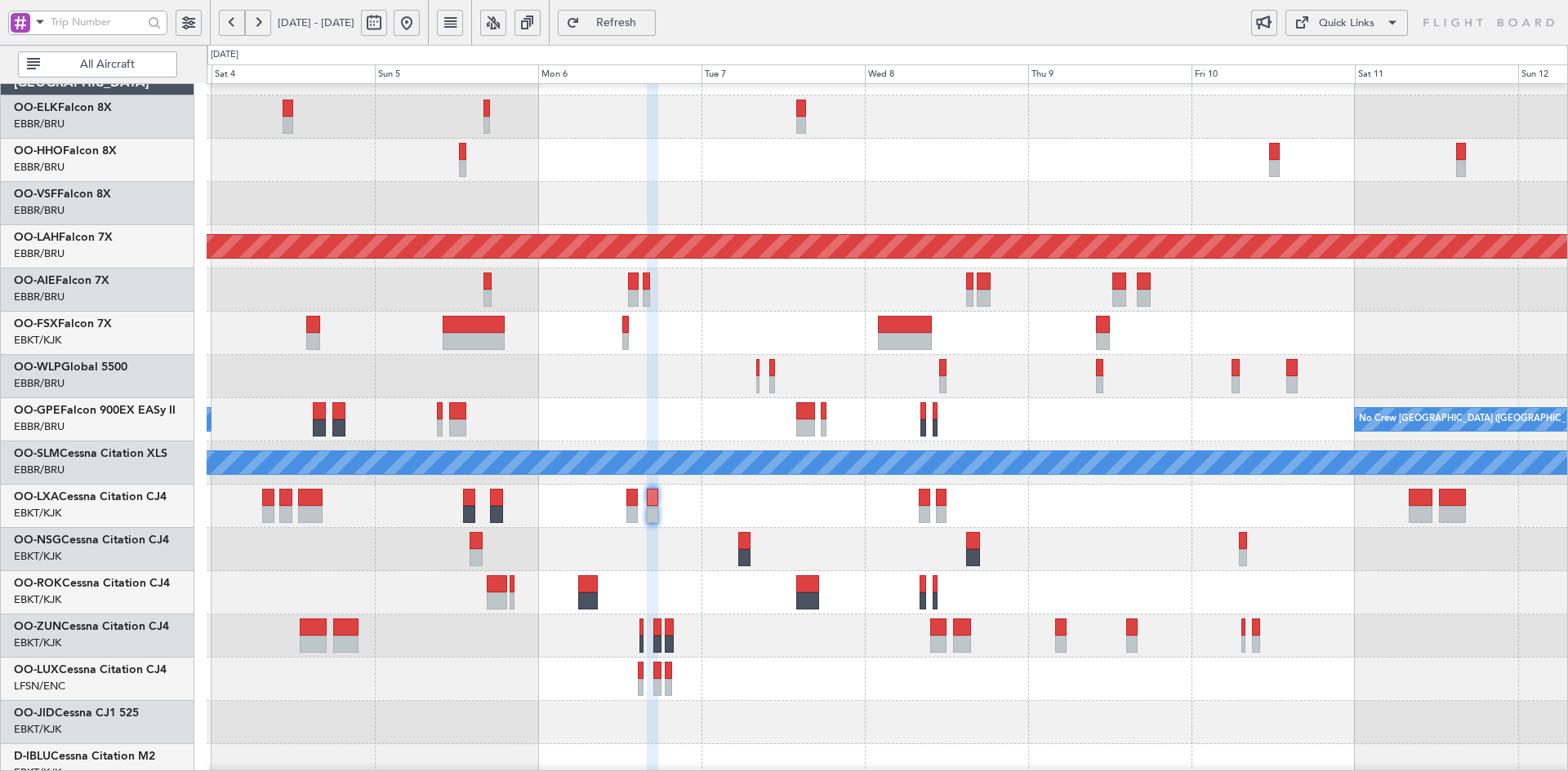
type input "0"
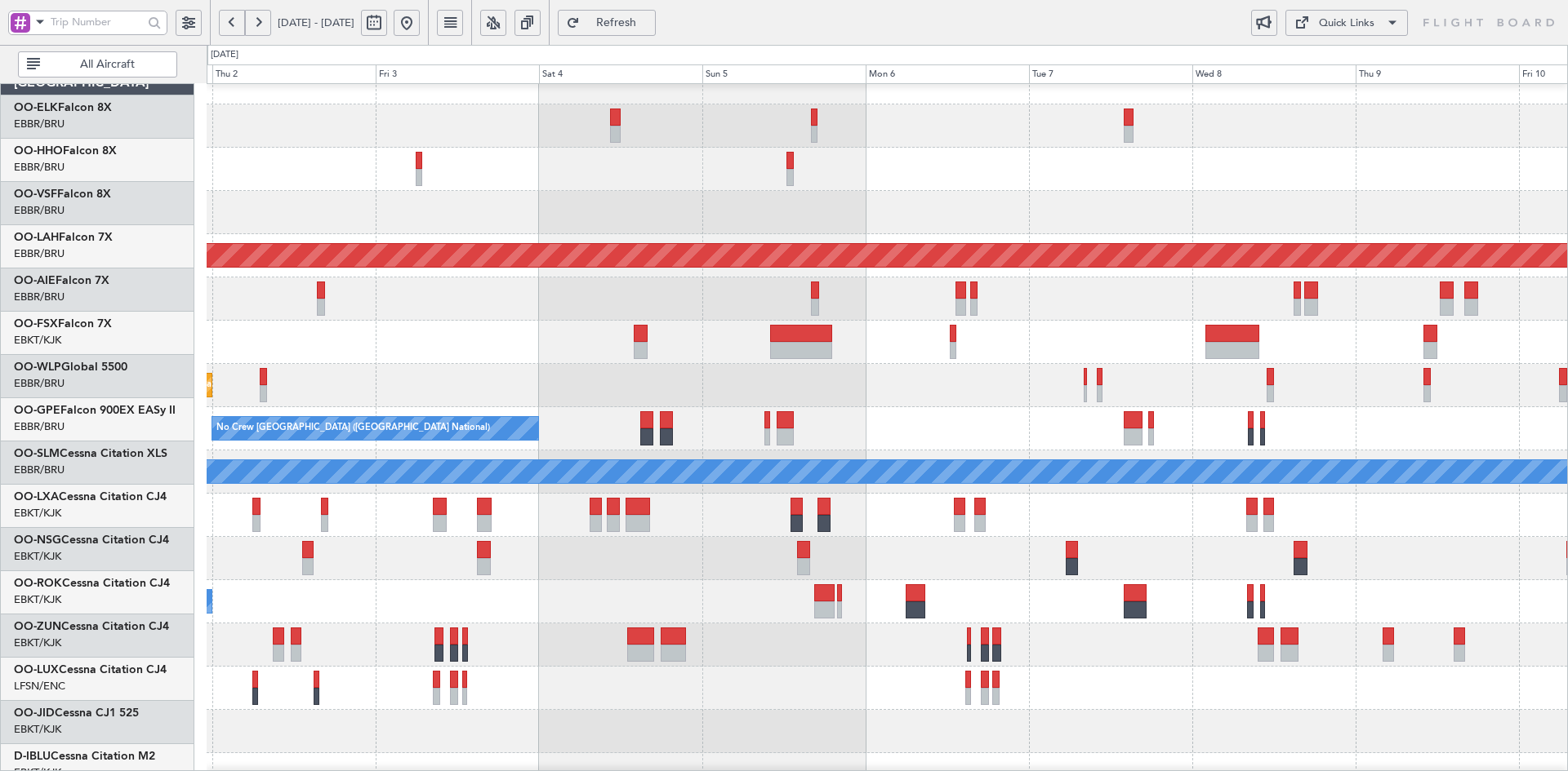
scroll to position [23, 0]
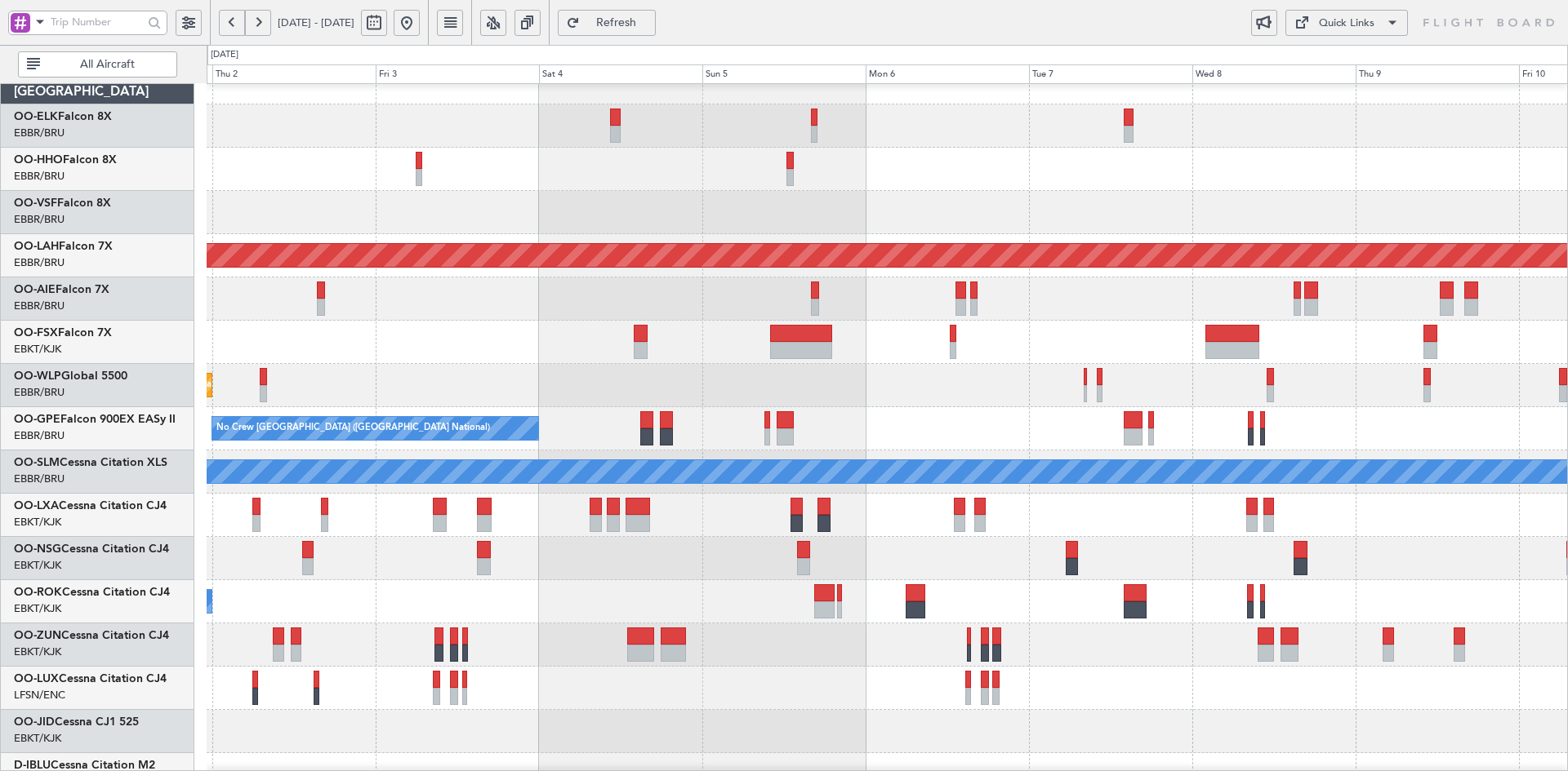
click at [697, 551] on div at bounding box center [886, 559] width 1361 height 44
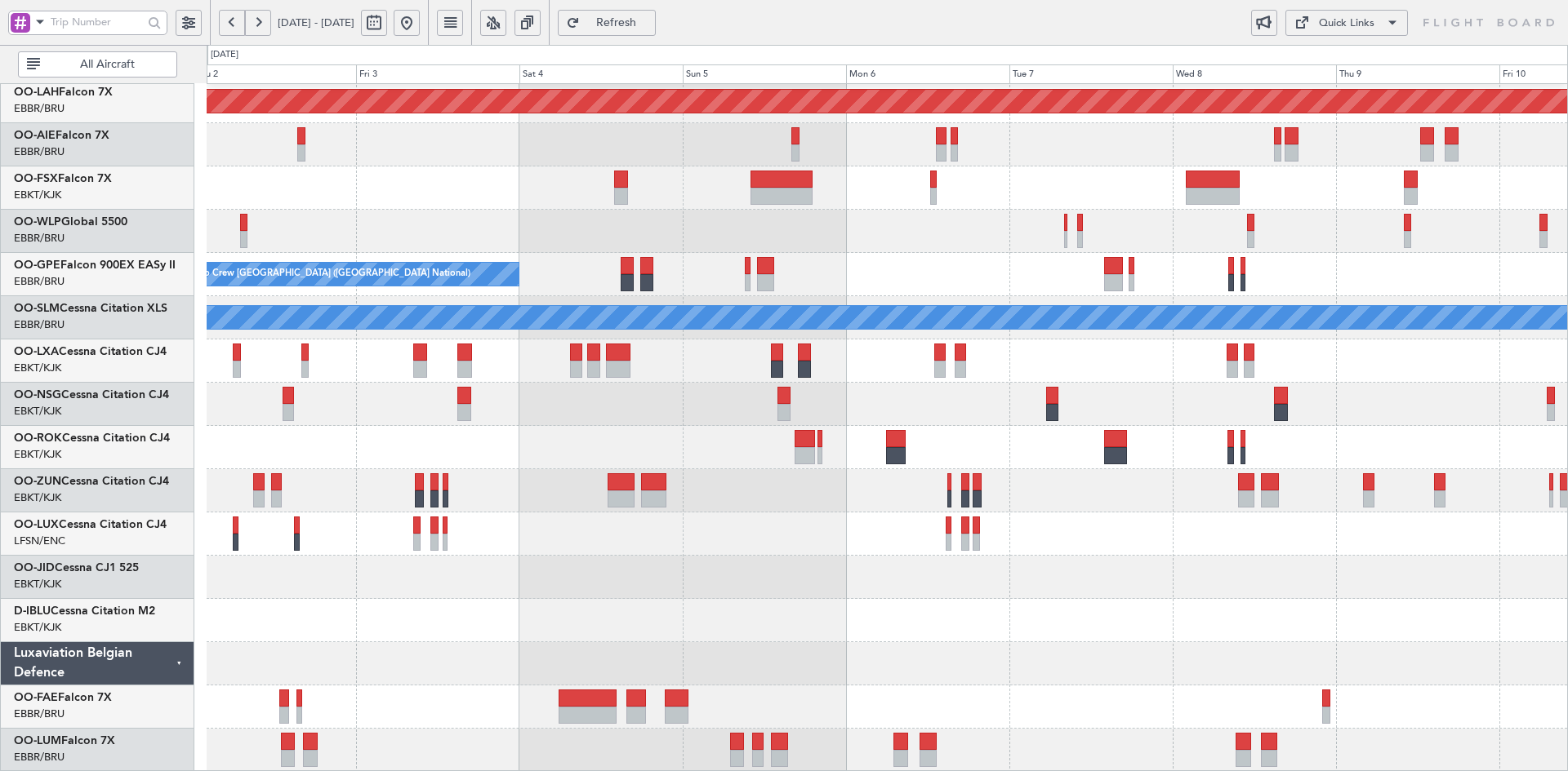
scroll to position [0, 0]
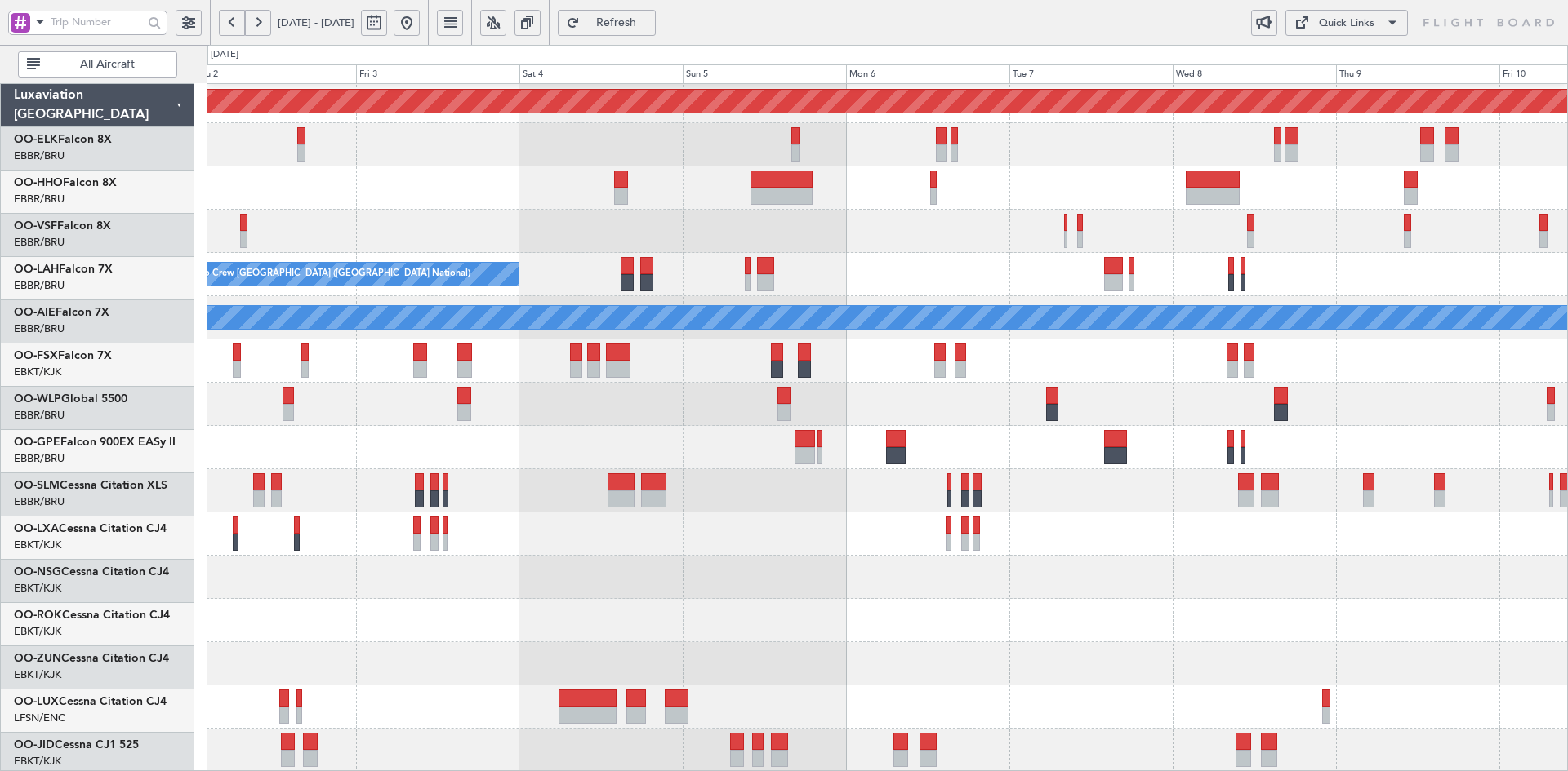
click at [870, 756] on div "Planned Maint Alton-st Louis (St Louis Regl) Planned Maint Milan (Linate) No Cr…" at bounding box center [886, 339] width 1361 height 865
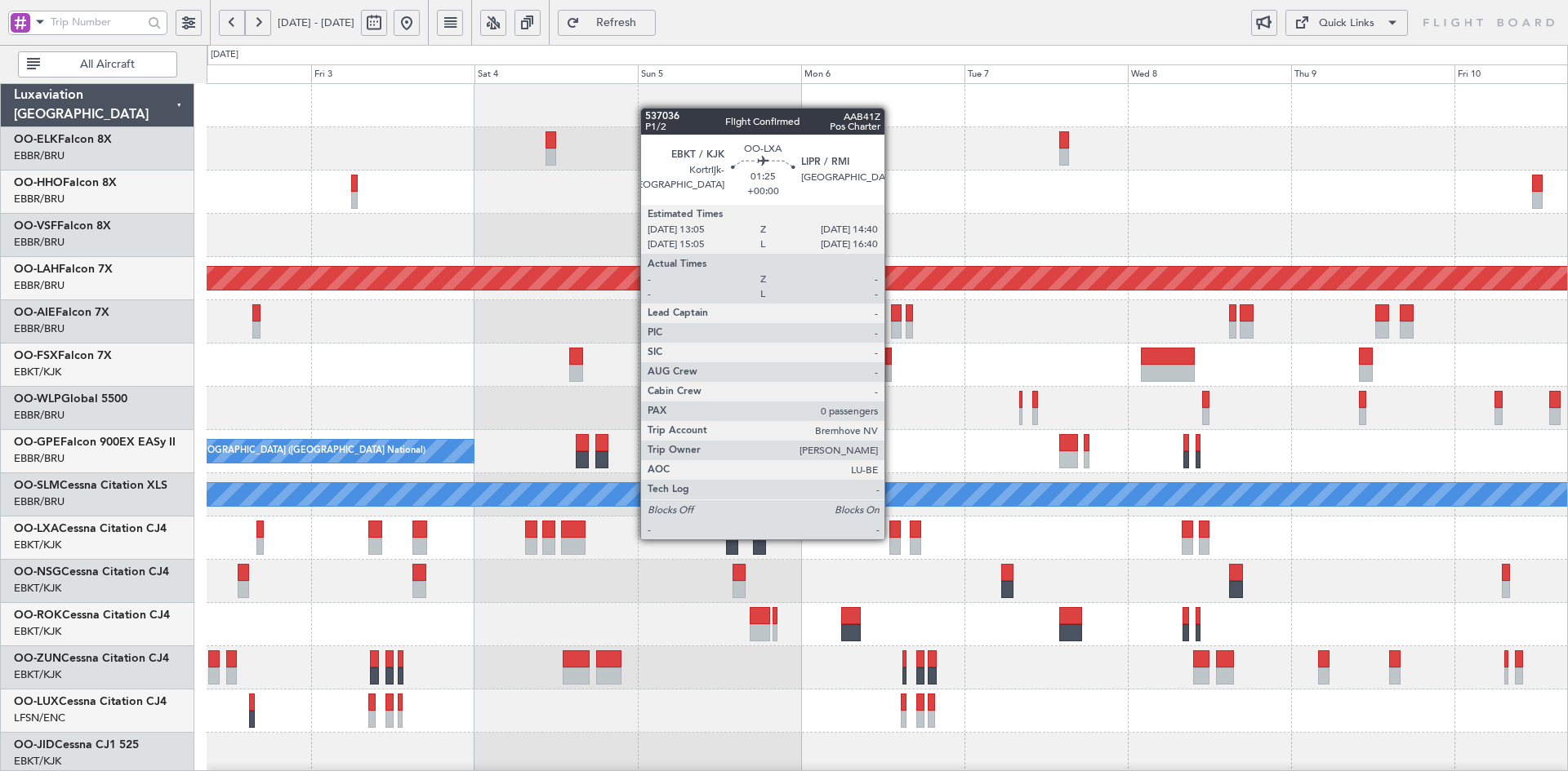
click at [892, 538] on div at bounding box center [894, 546] width 11 height 17
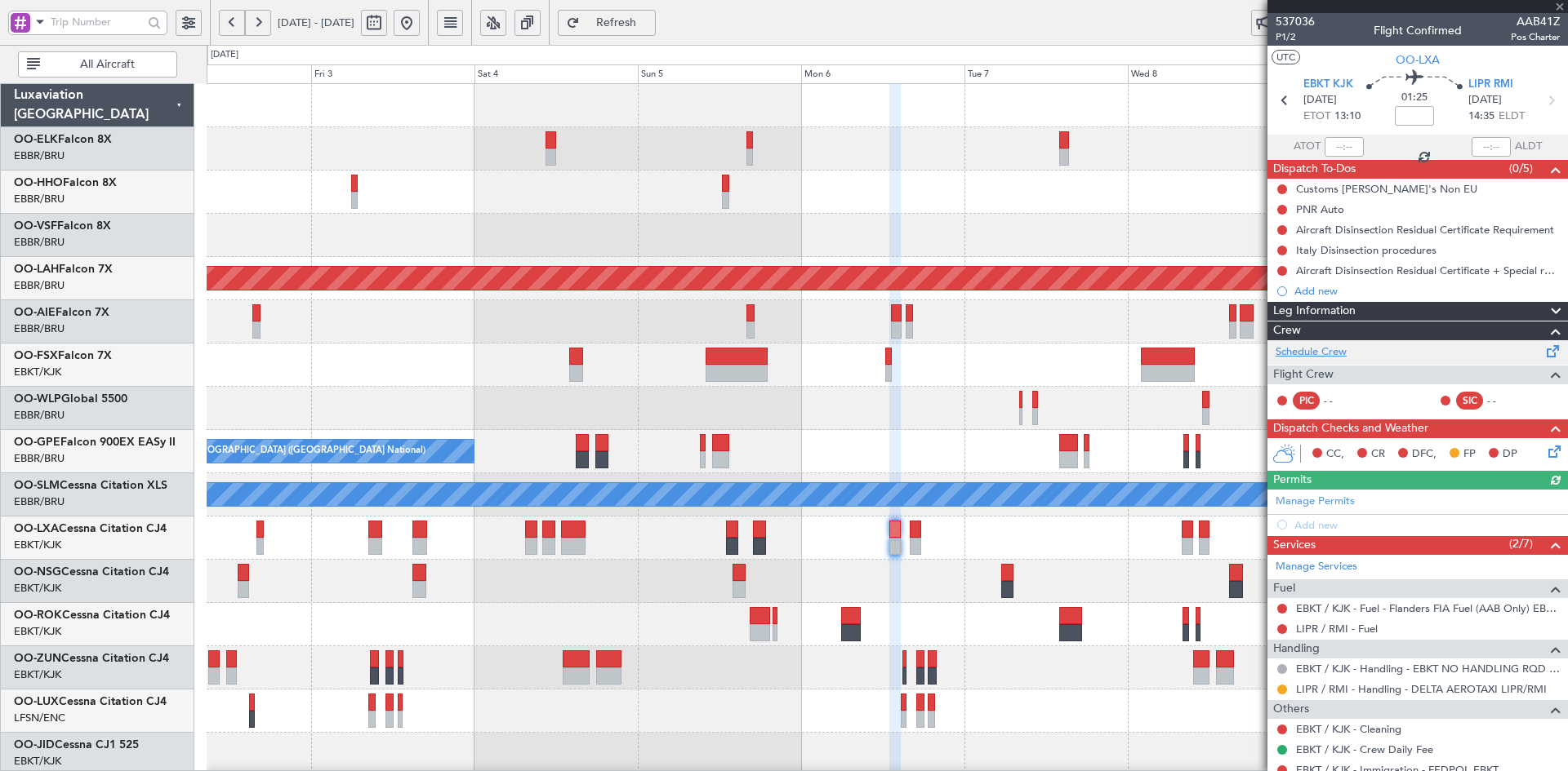
click at [1322, 353] on link "Schedule Crew" at bounding box center [1311, 352] width 71 height 17
click at [420, 32] on button at bounding box center [407, 23] width 26 height 26
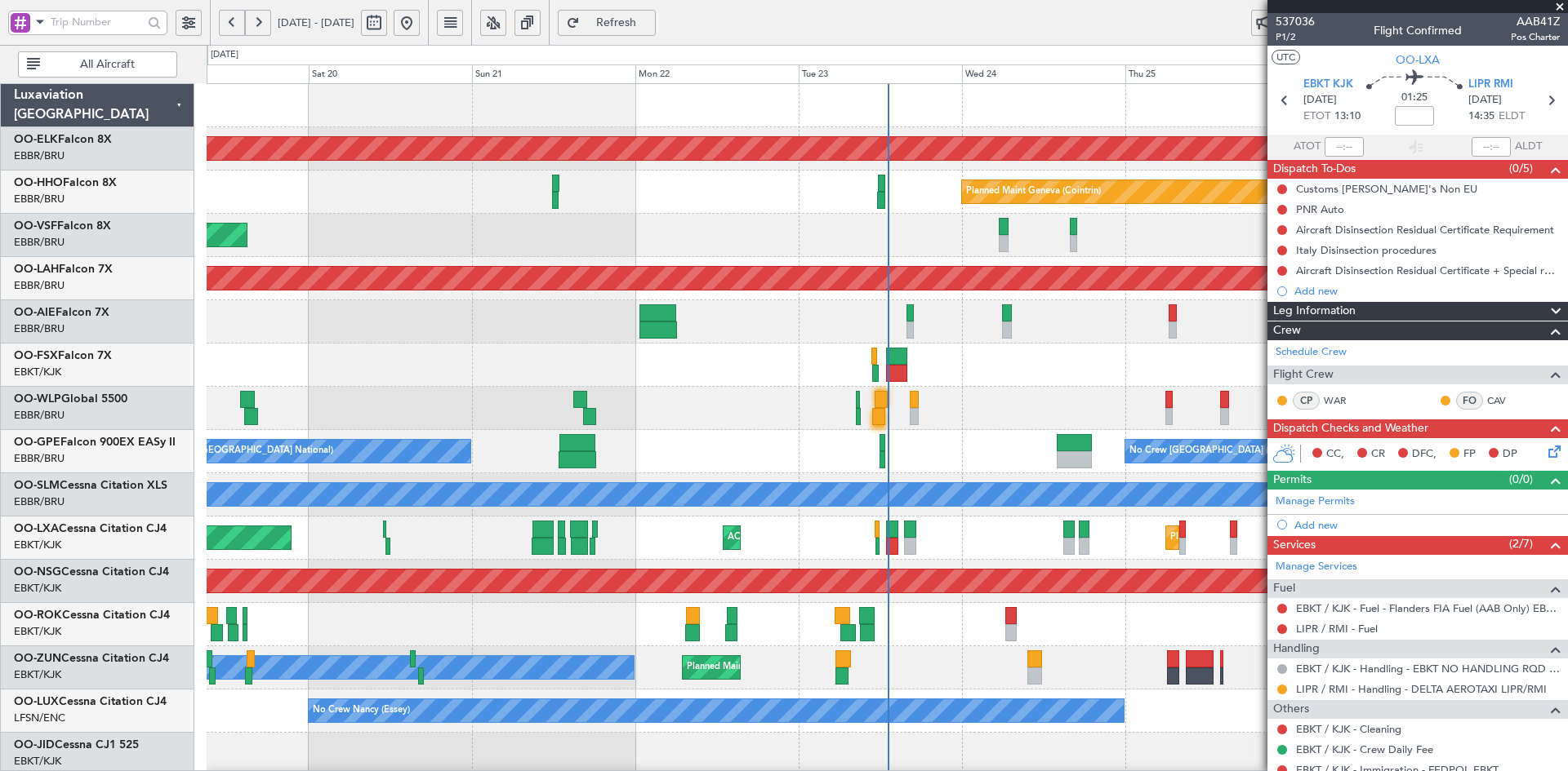
click at [894, 374] on div at bounding box center [886, 365] width 1361 height 44
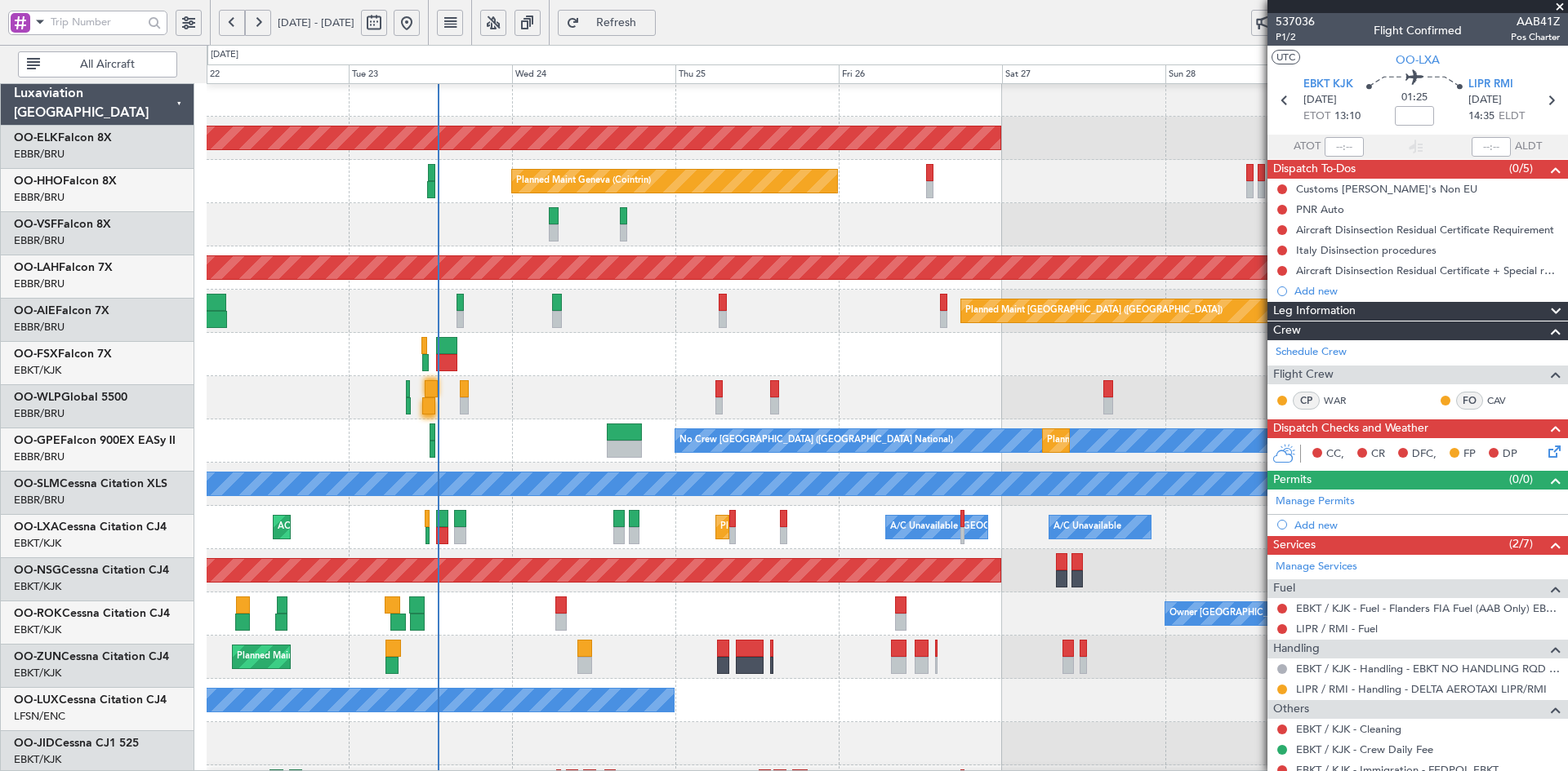
scroll to position [13, 0]
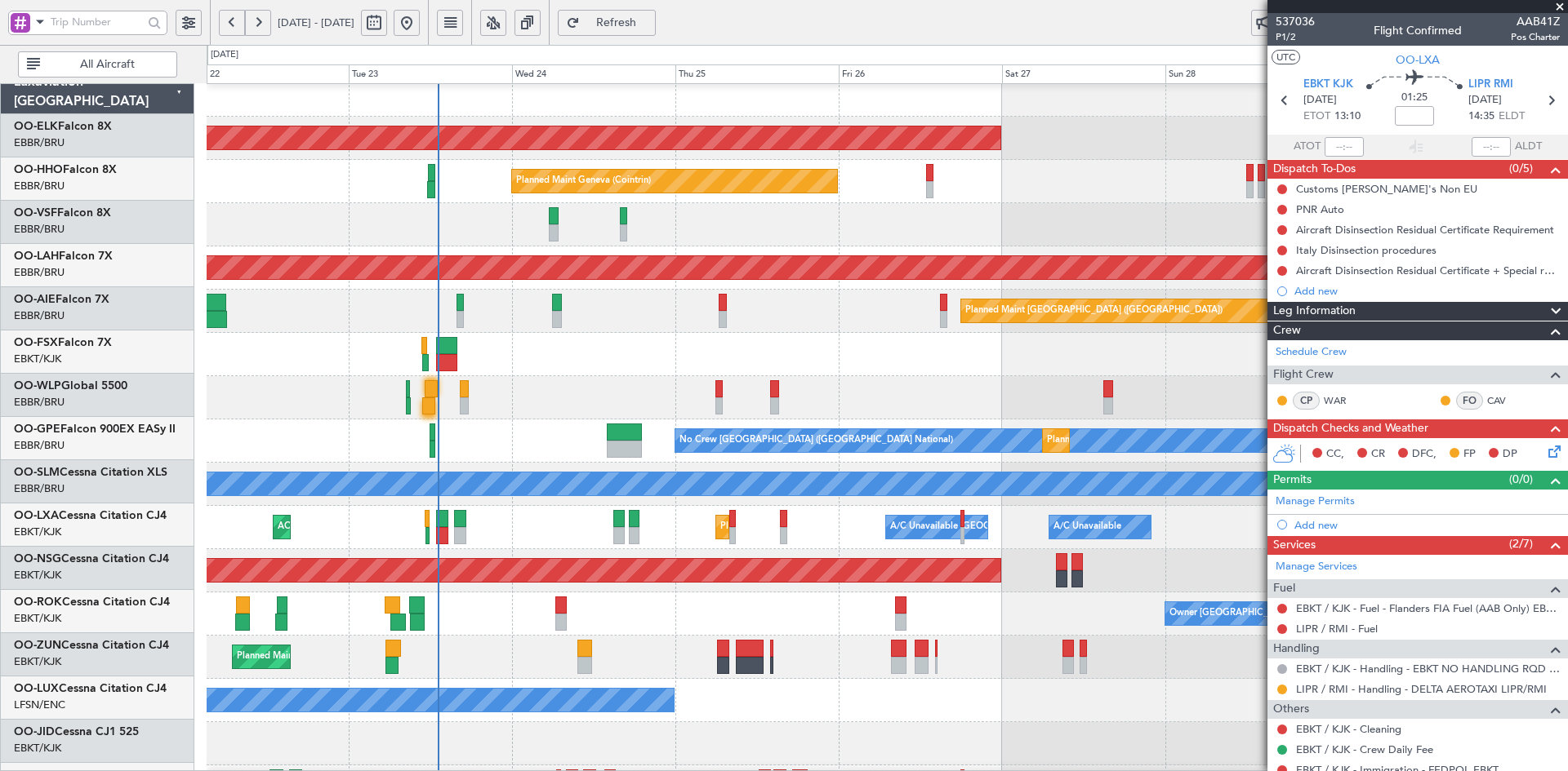
click at [854, 613] on div "Owner [GEOGRAPHIC_DATA]-[GEOGRAPHIC_DATA]" at bounding box center [886, 614] width 1361 height 44
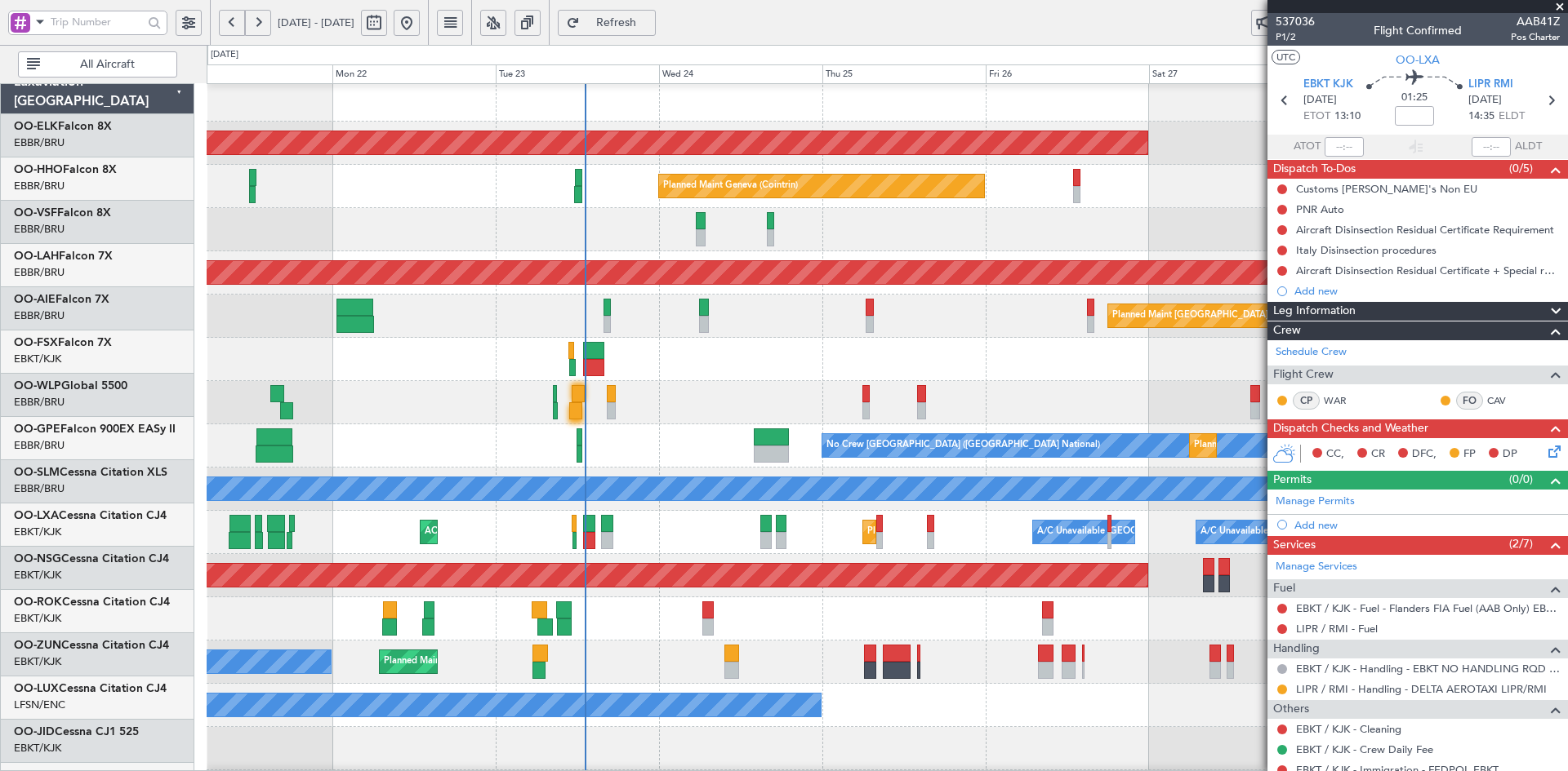
scroll to position [6, 0]
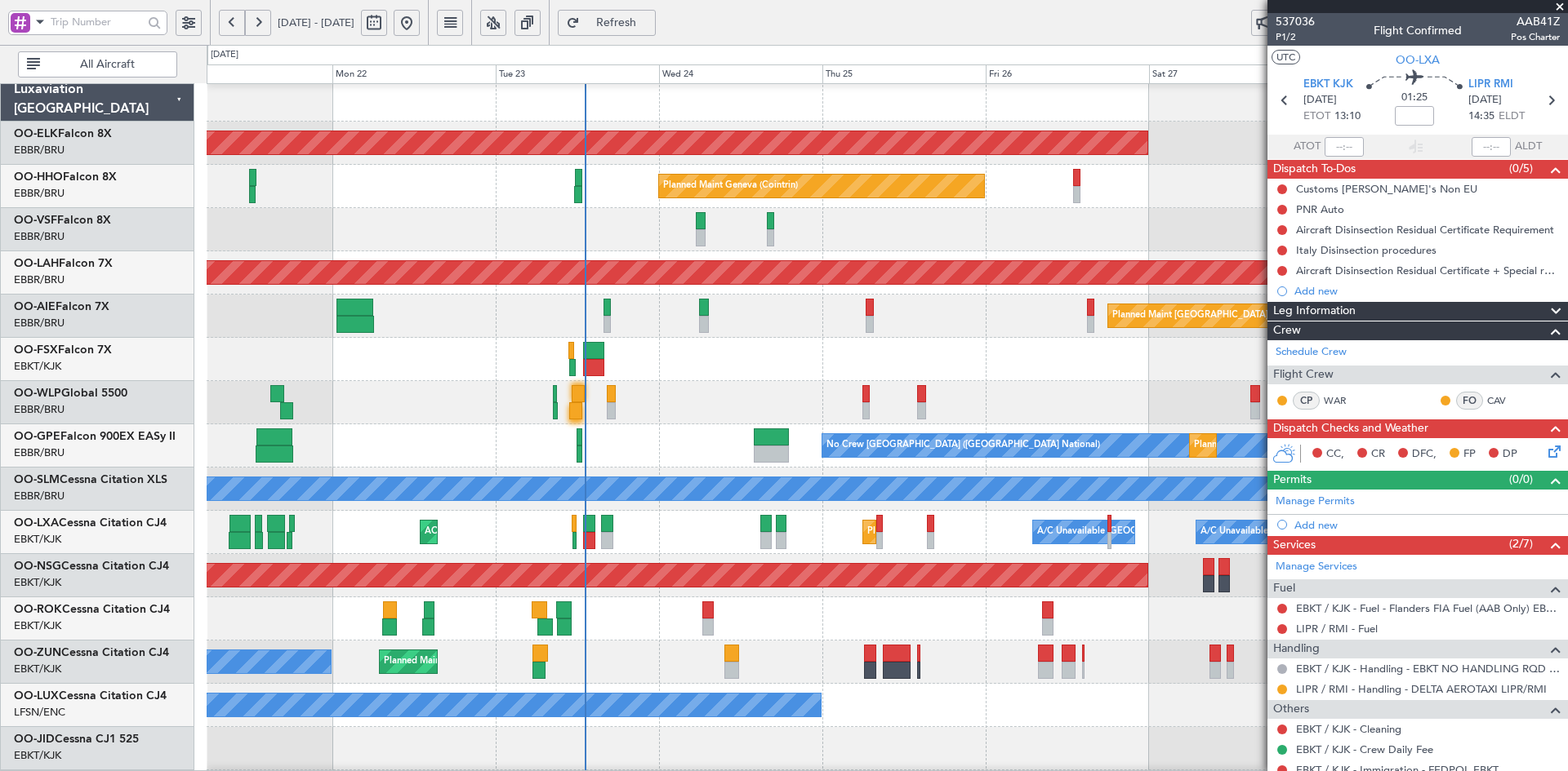
click at [1033, 357] on div at bounding box center [886, 359] width 1361 height 44
click at [1058, 598] on div "Owner Kortrijk-Wevelgem Planned Maint Kortrijk-Wevelgem" at bounding box center [886, 620] width 1361 height 44
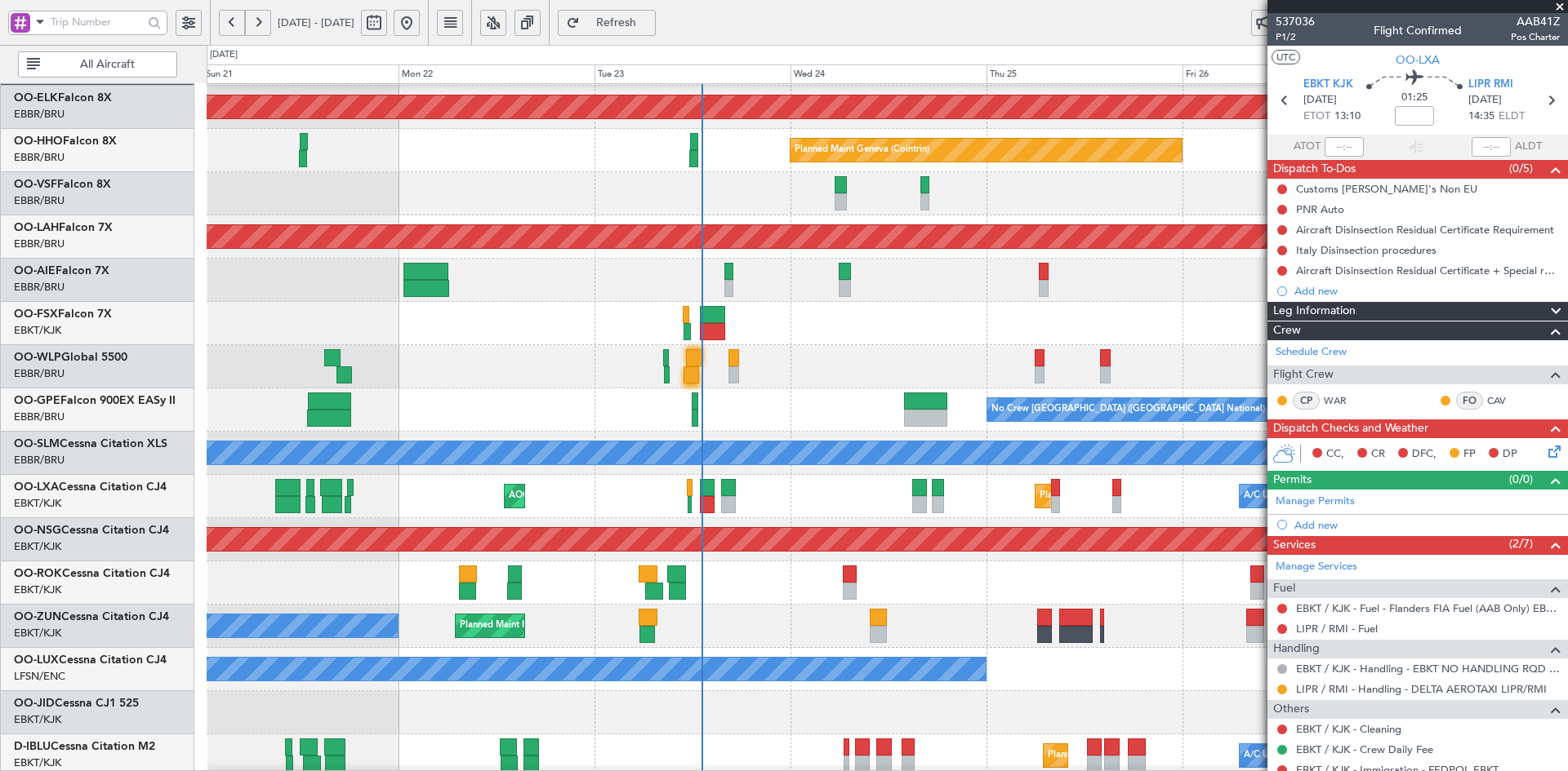
click at [1135, 561] on div "Planned Maint Kortrijk-Wevelgem Owner Kortrijk-Wevelgem" at bounding box center [886, 583] width 1361 height 44
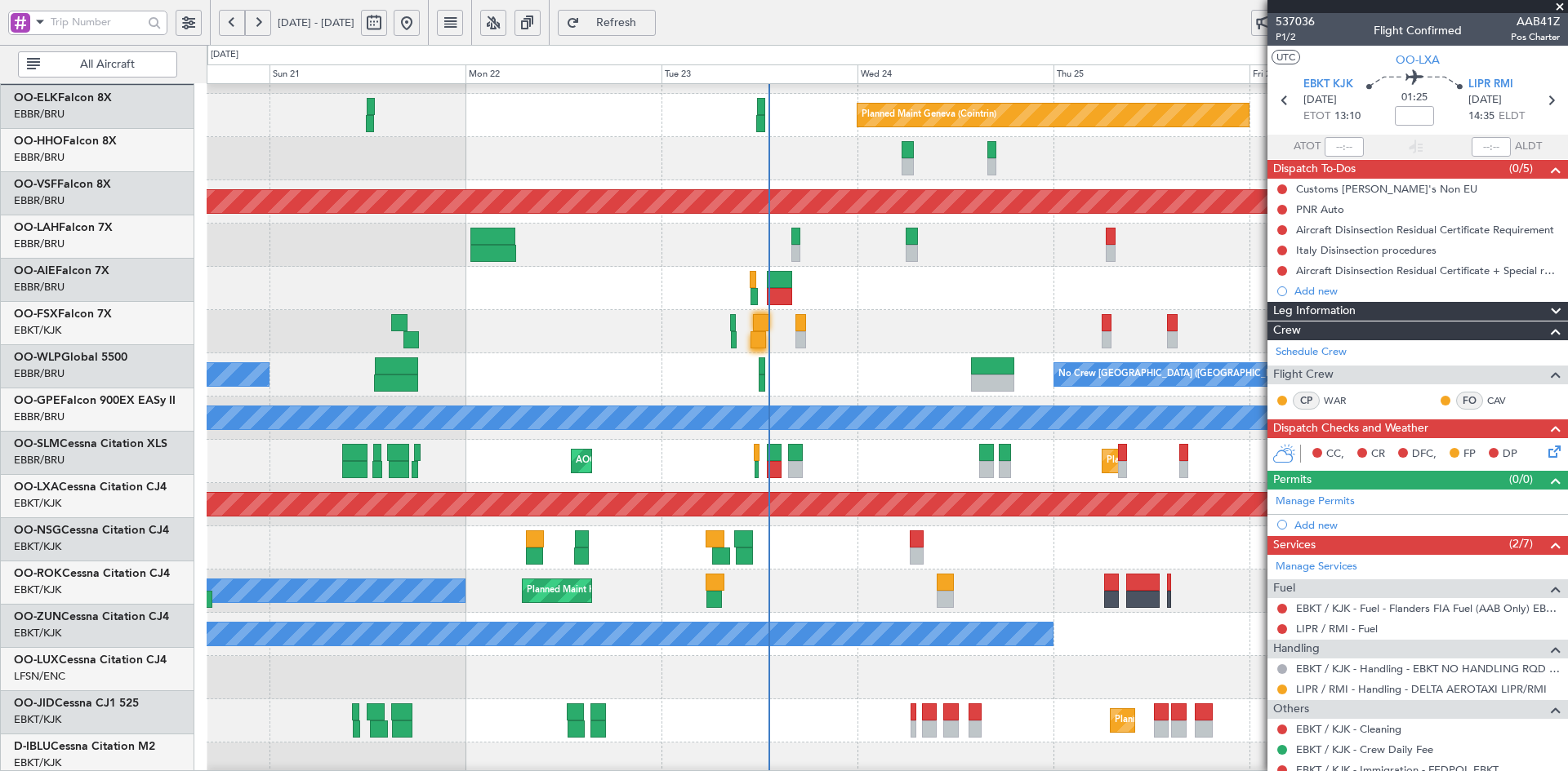
scroll to position [77, 0]
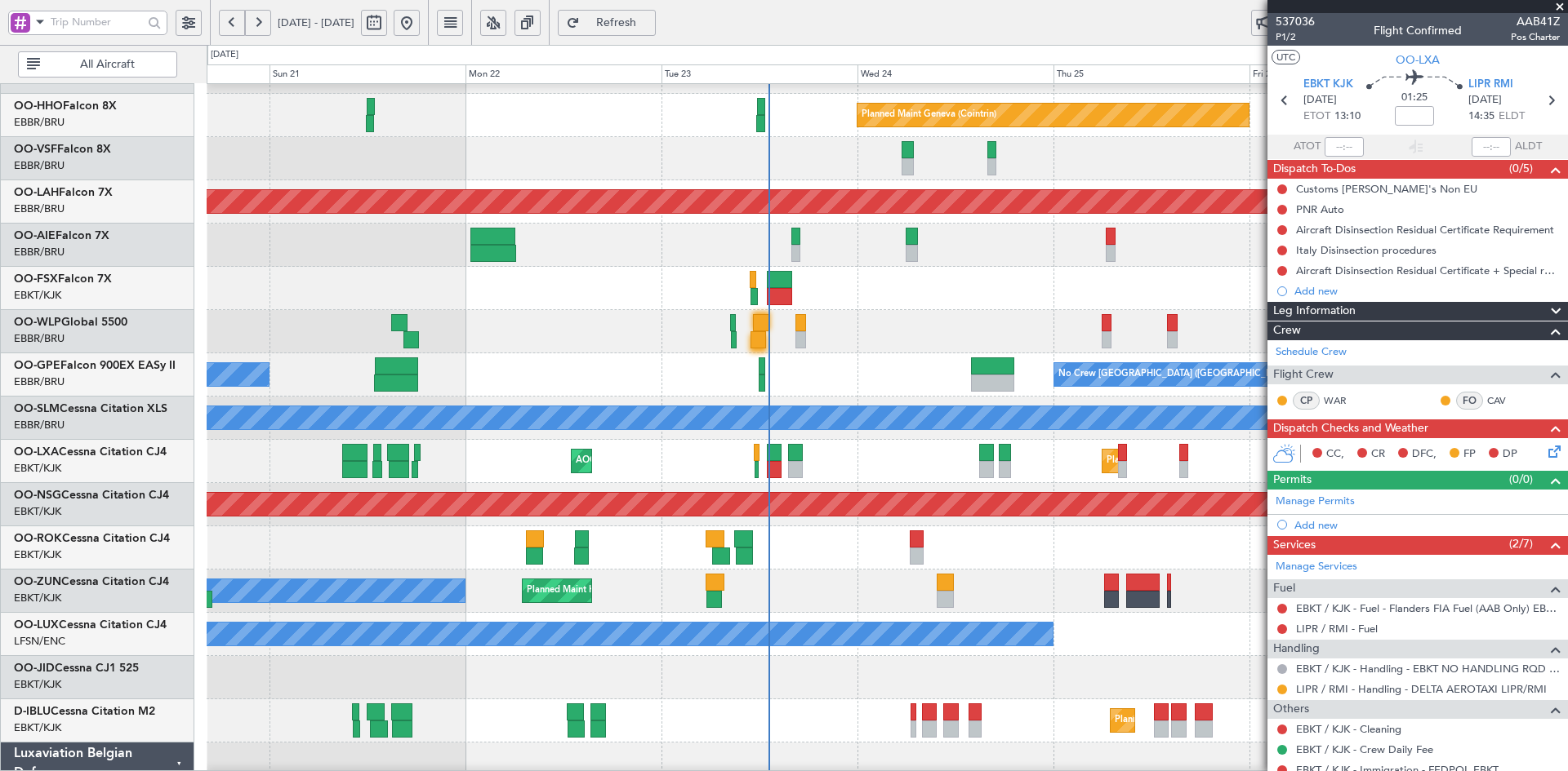
click at [858, 656] on div "Planned Maint Kortrijk-[GEOGRAPHIC_DATA]" at bounding box center [886, 678] width 1361 height 44
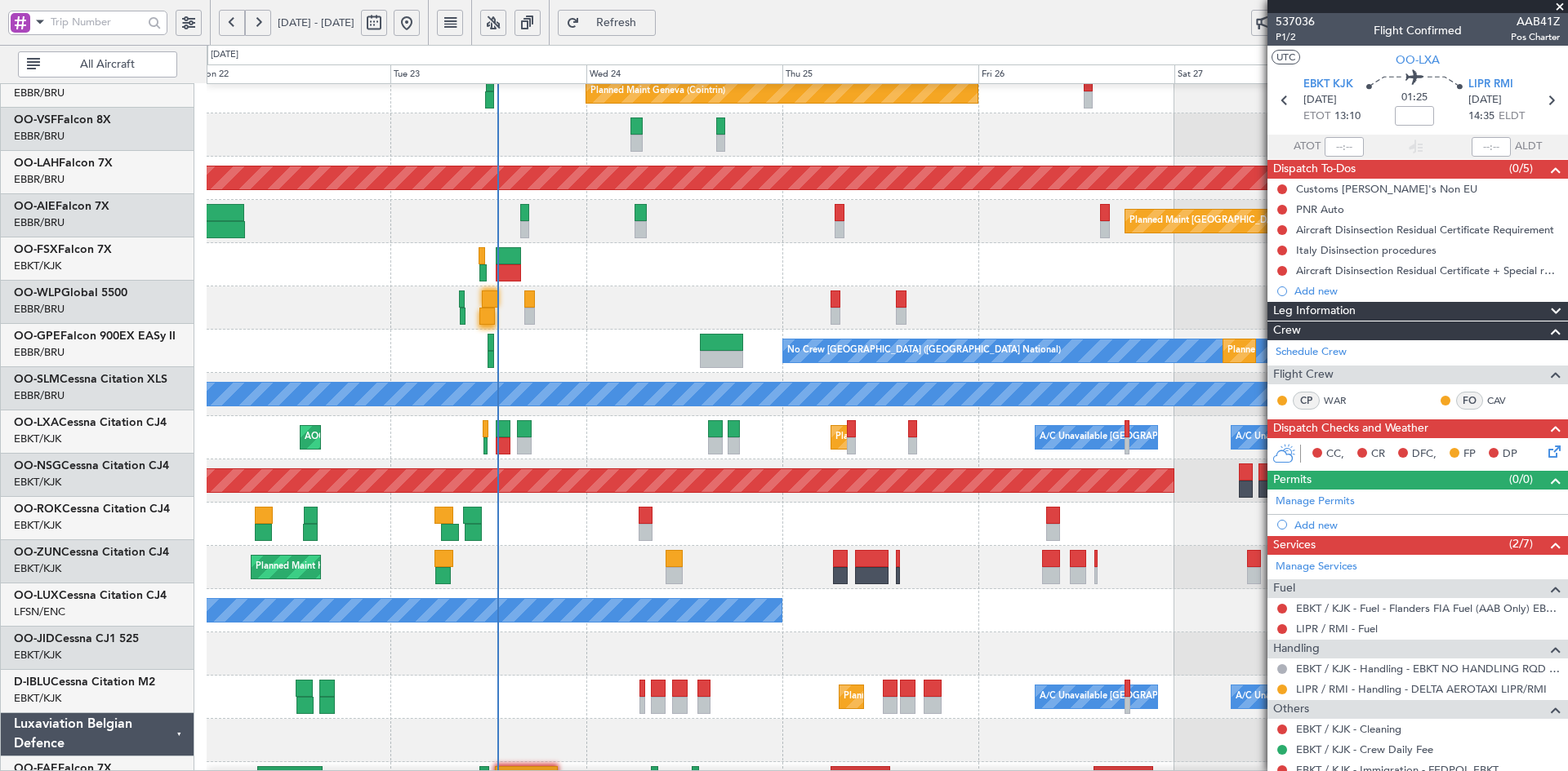
scroll to position [100, 0]
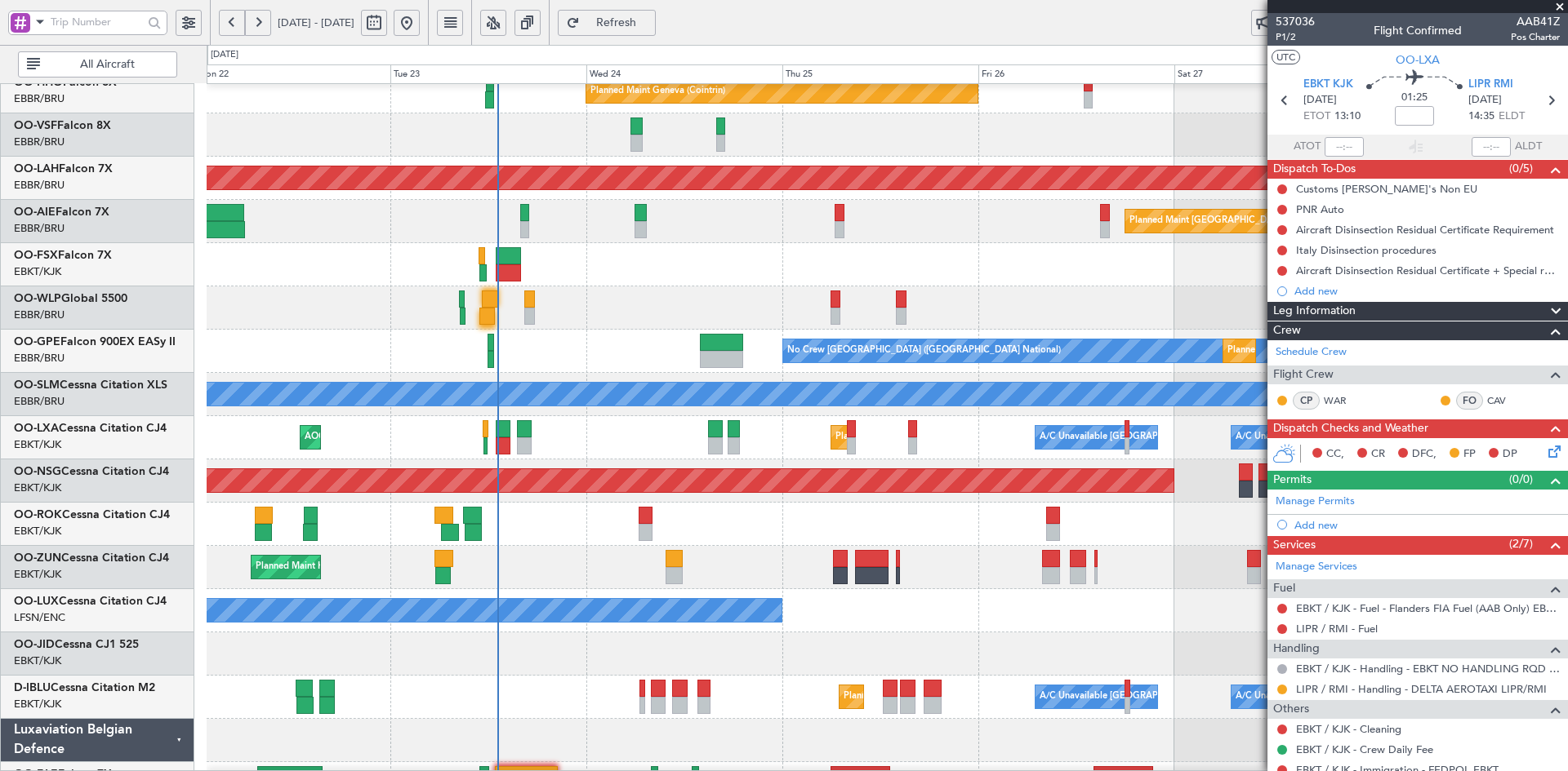
click at [1080, 614] on div "No Crew Nancy (Essey)" at bounding box center [886, 611] width 1361 height 44
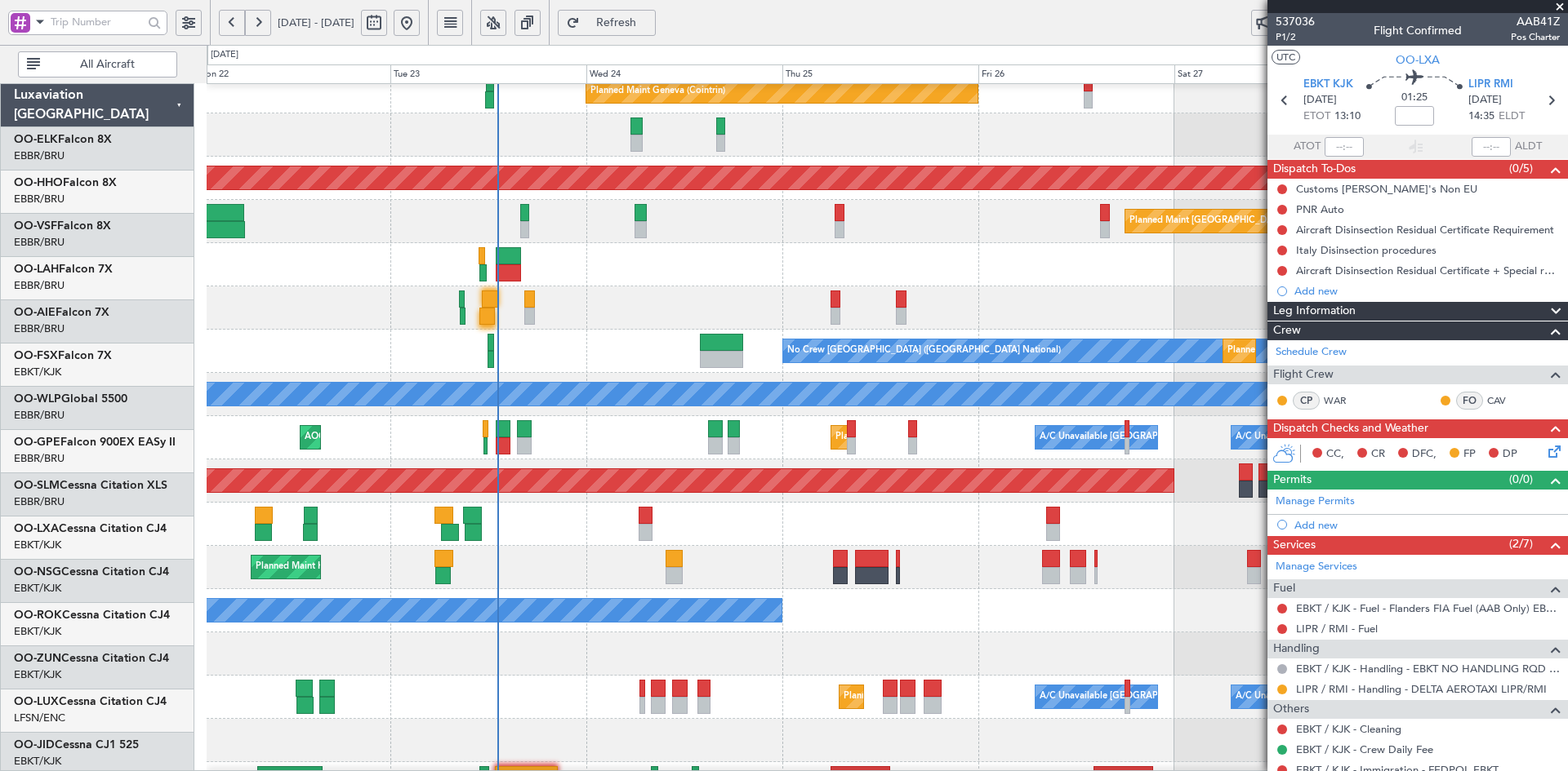
scroll to position [100, 0]
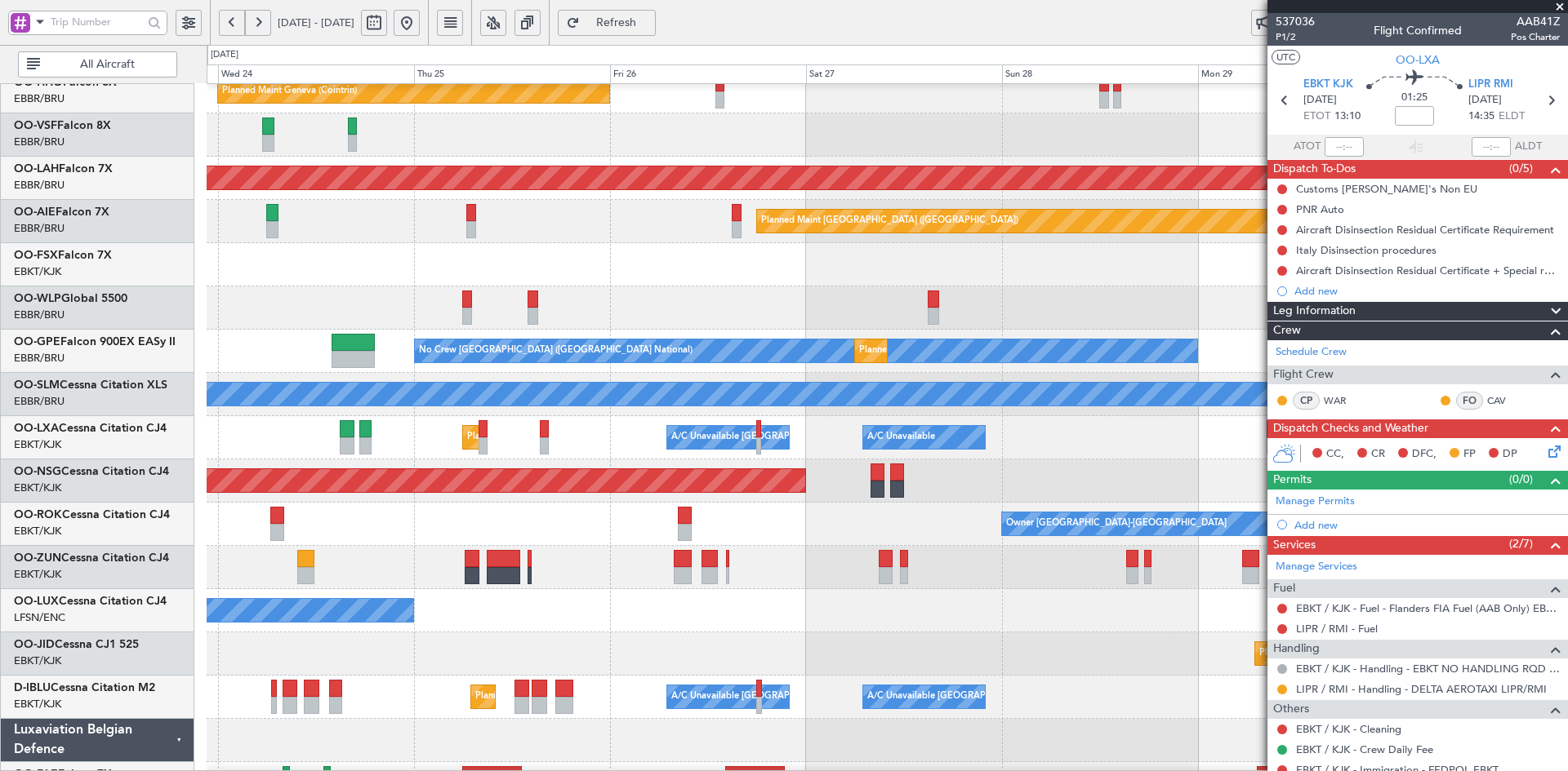
click at [745, 548] on div "Planned Maint Kortrijk-[GEOGRAPHIC_DATA]" at bounding box center [886, 567] width 1361 height 44
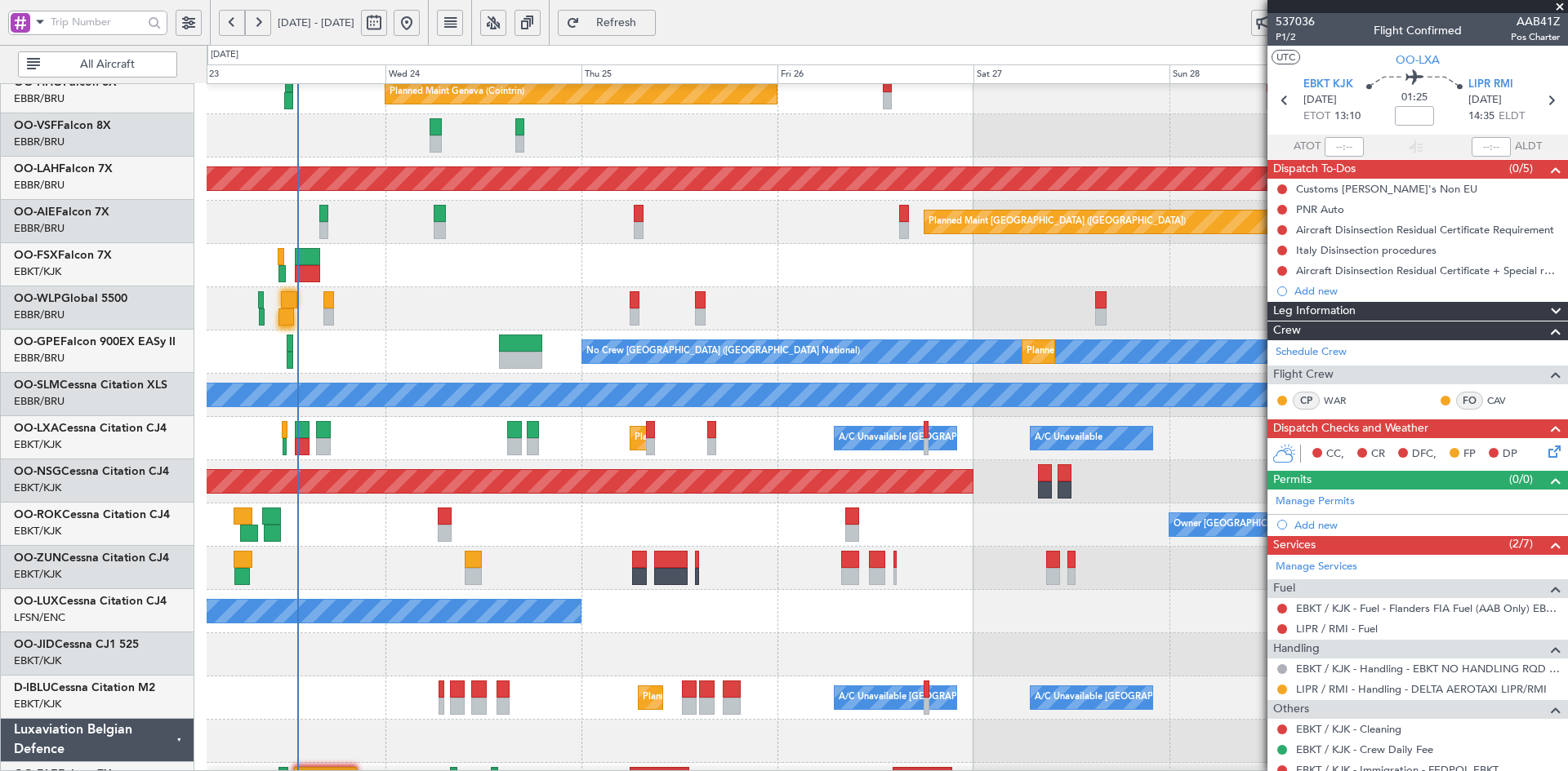
click at [817, 614] on div "No Crew Nancy (Essey)" at bounding box center [886, 612] width 1361 height 44
click at [1040, 499] on div "Planned Maint [GEOGRAPHIC_DATA] ([GEOGRAPHIC_DATA])" at bounding box center [886, 482] width 1361 height 44
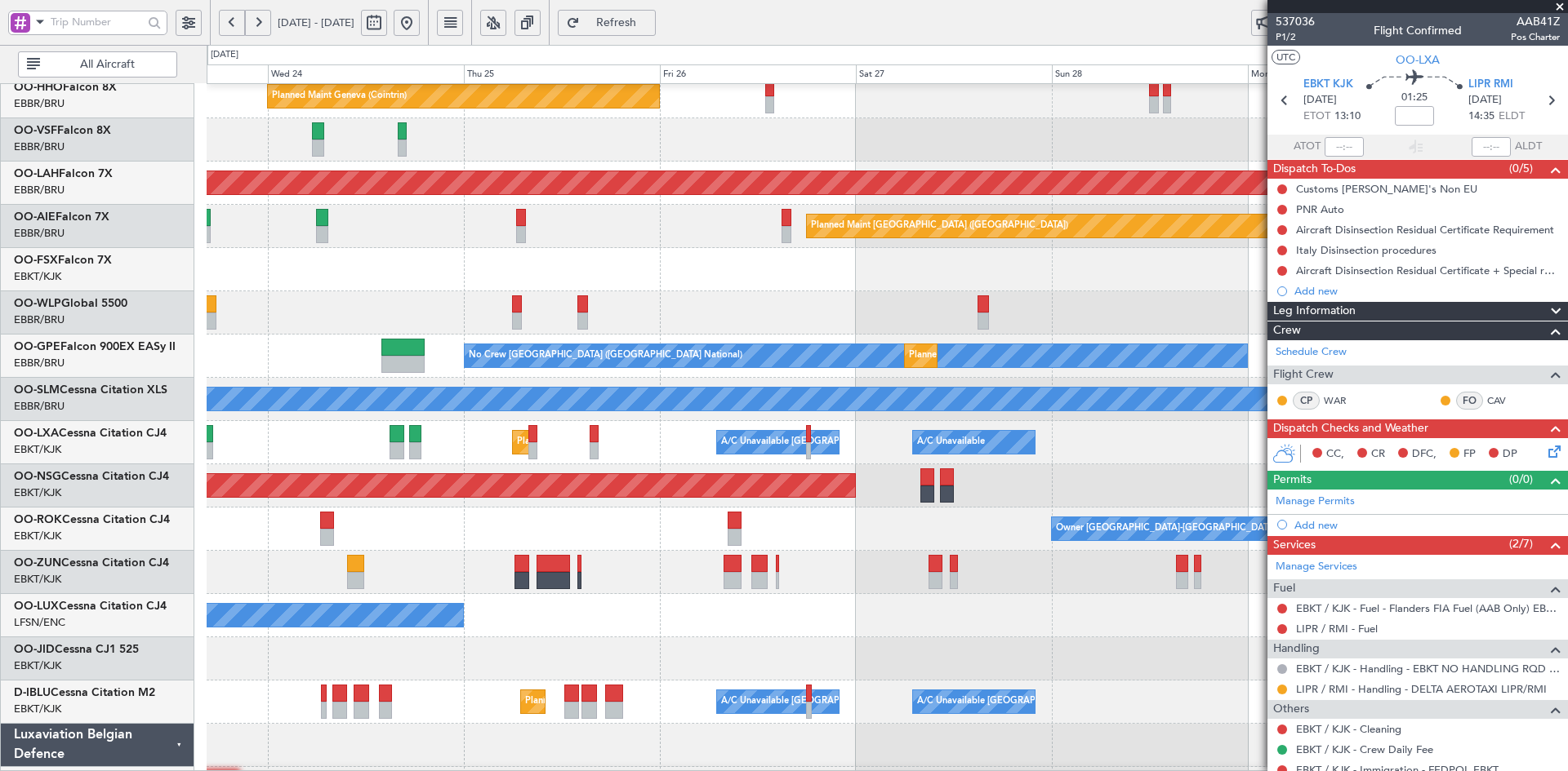
click at [968, 493] on div "Planned Maint [GEOGRAPHIC_DATA] ([GEOGRAPHIC_DATA])" at bounding box center [886, 486] width 1361 height 44
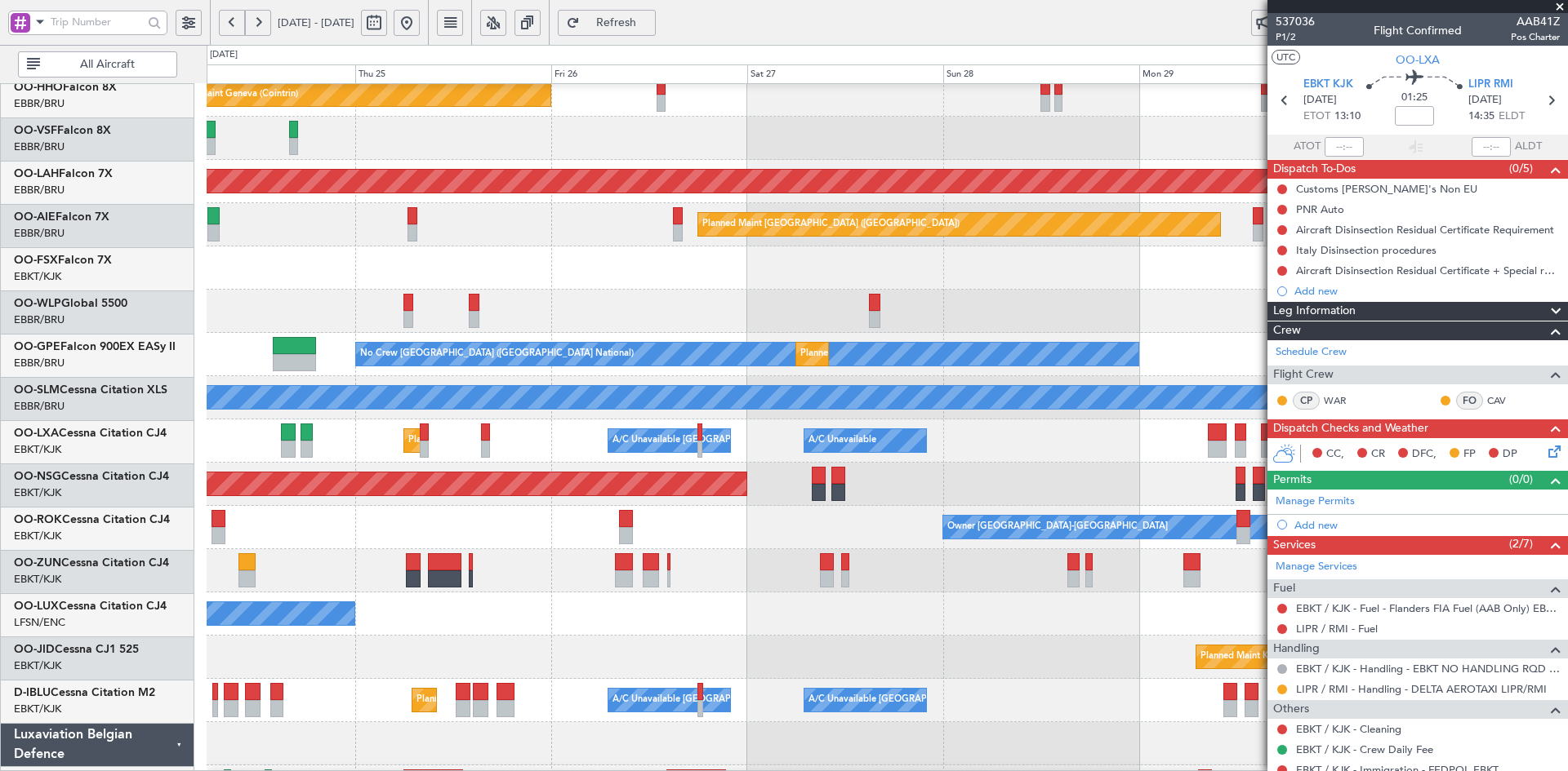
scroll to position [97, 0]
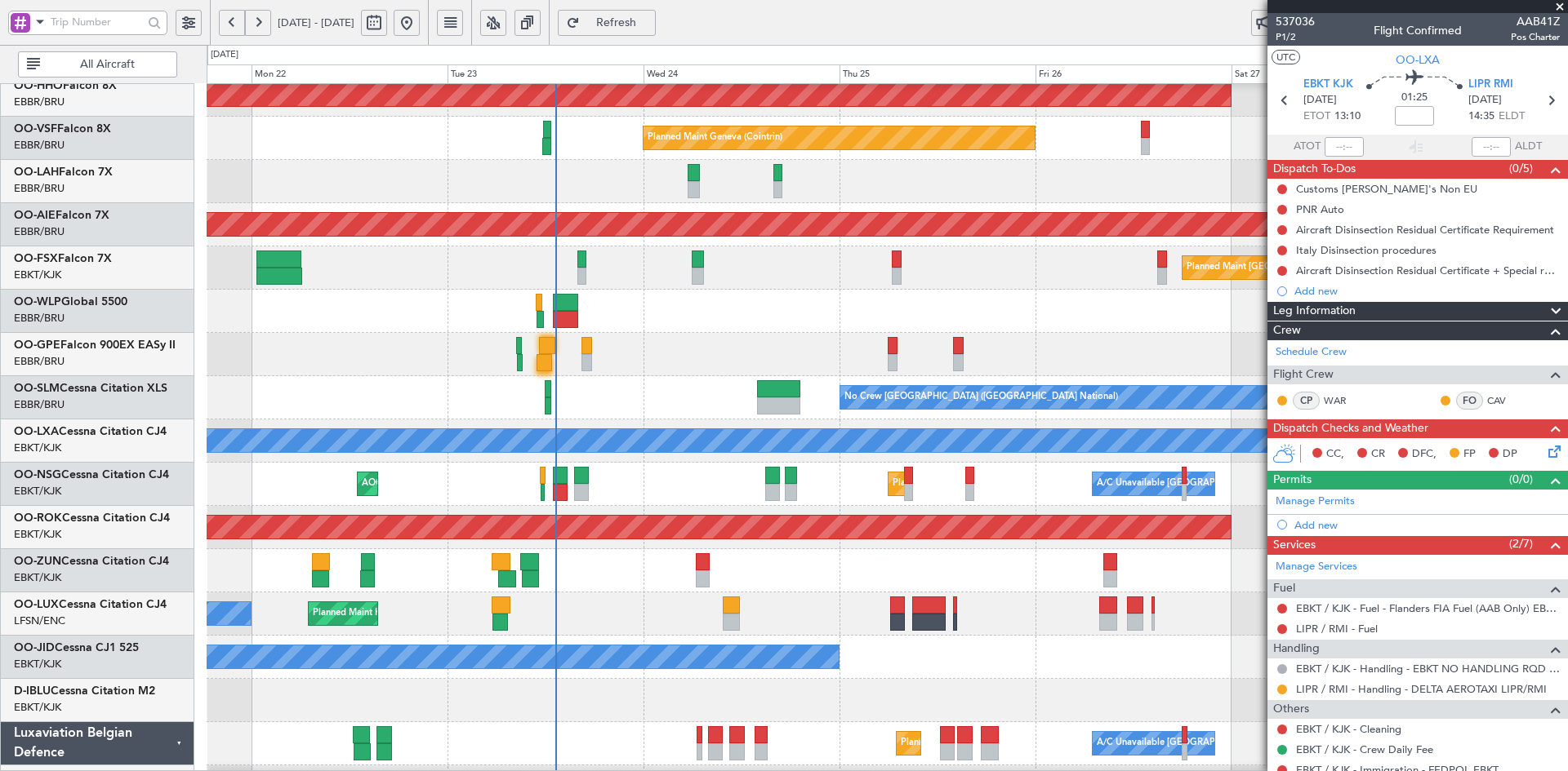
click at [1255, 634] on div "Planned Maint Kortrijk-[GEOGRAPHIC_DATA] Owner" at bounding box center [886, 614] width 1361 height 44
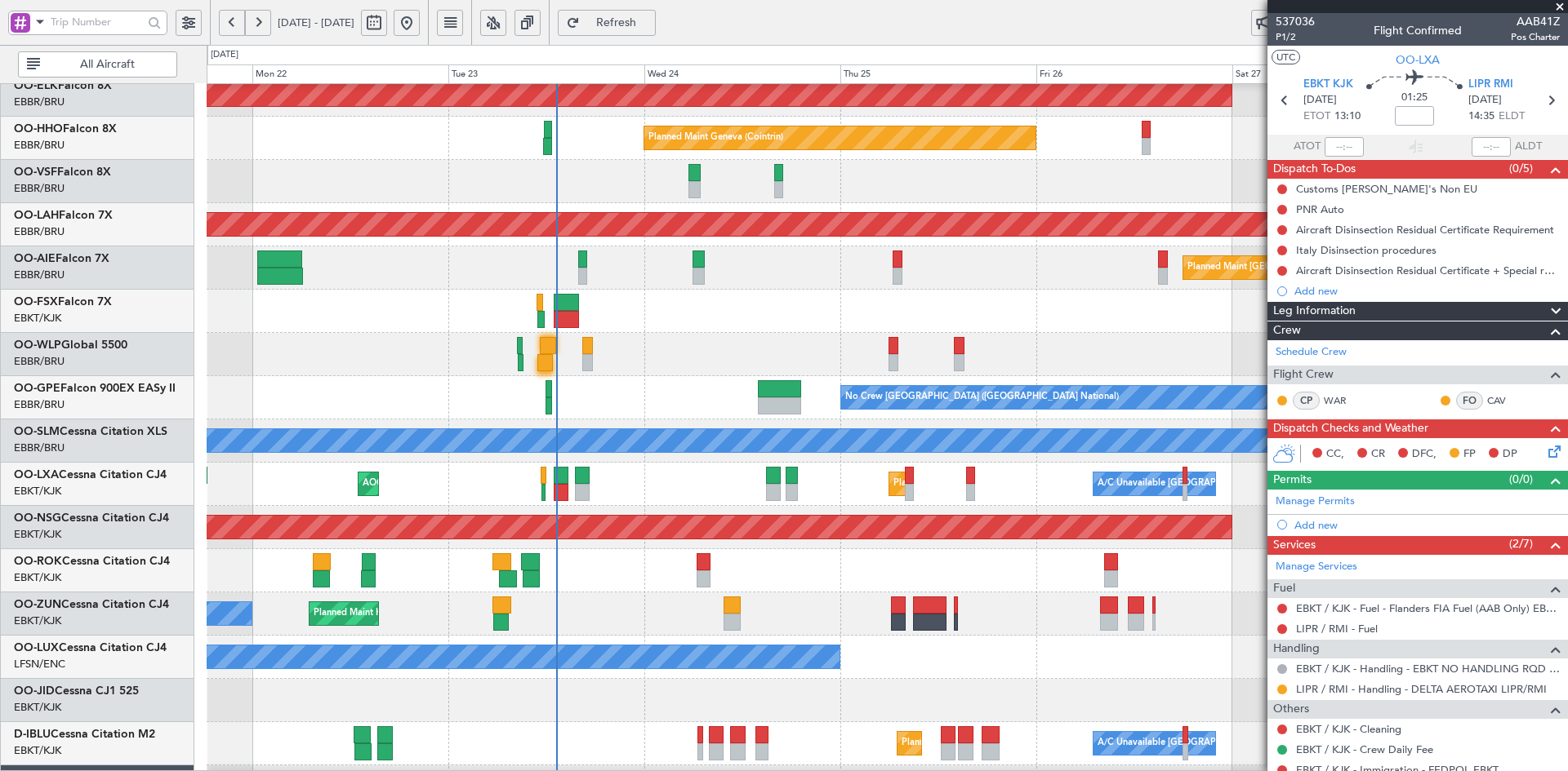
click at [966, 417] on div "Planned Maint Kortrijk-[GEOGRAPHIC_DATA] Planned Maint Geneva ([GEOGRAPHIC_DATA…" at bounding box center [886, 463] width 1361 height 865
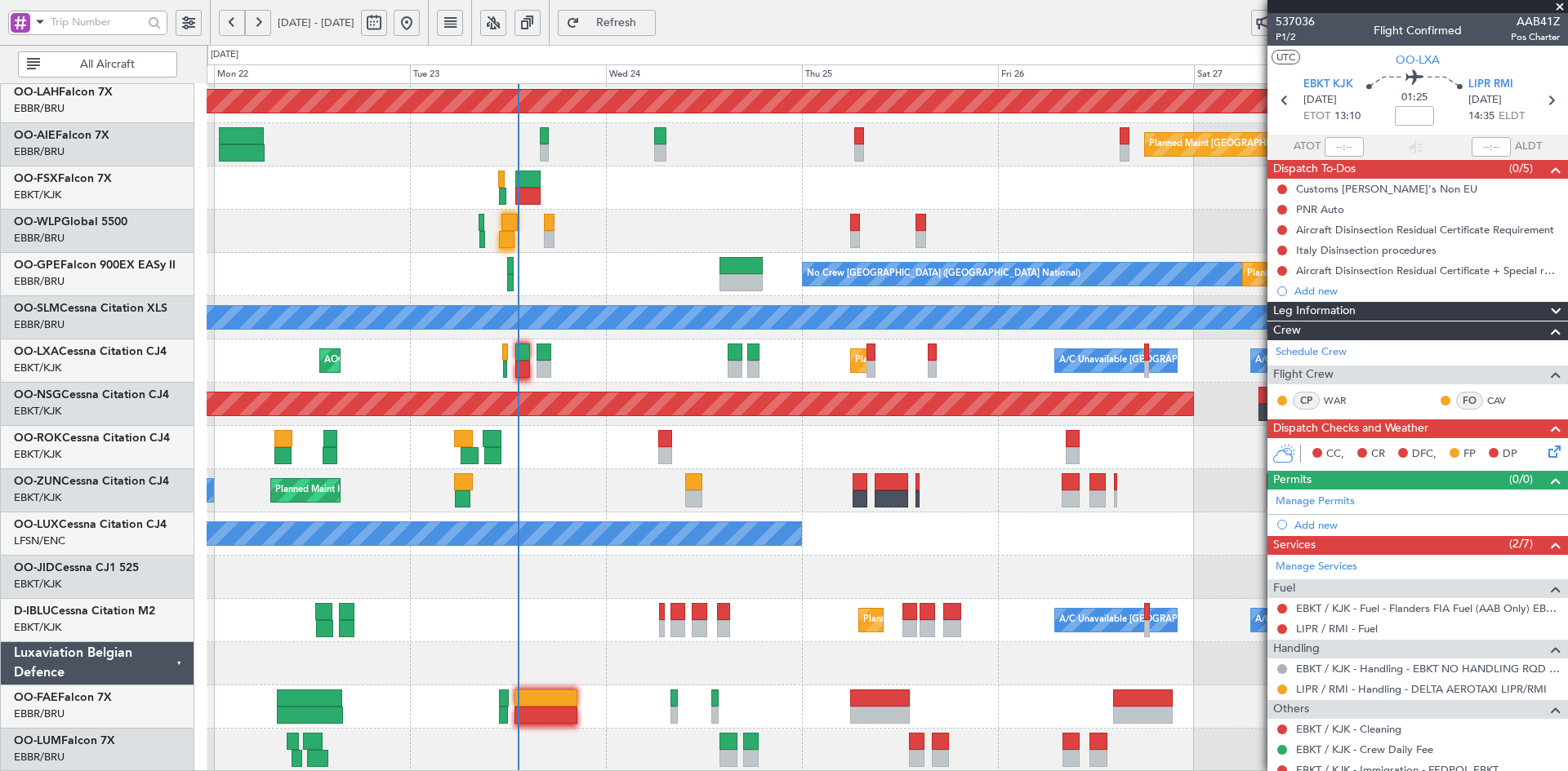
click at [1004, 533] on div "No Crew Nancy (Essey)" at bounding box center [886, 534] width 1361 height 44
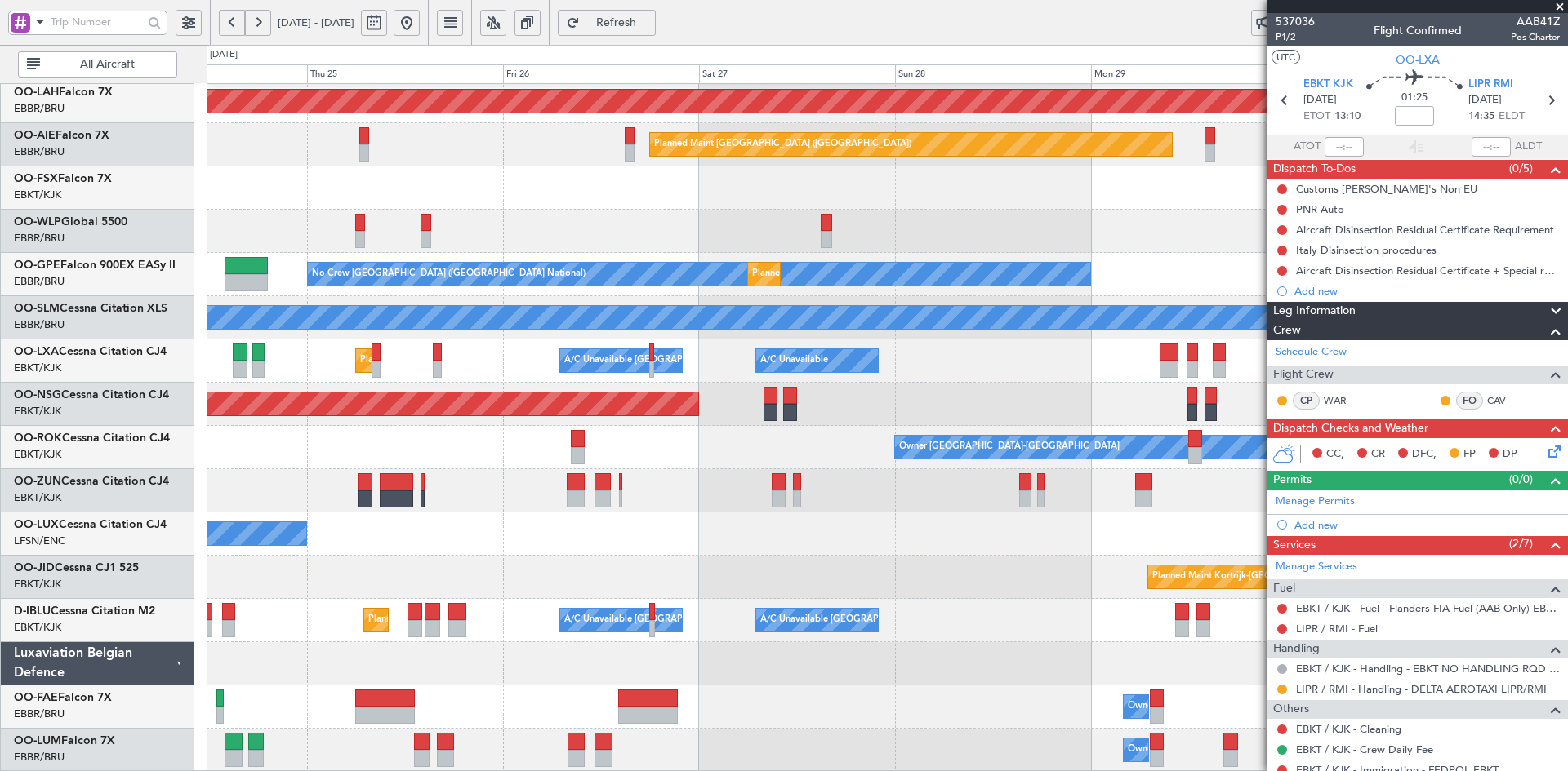
click at [1218, 384] on div "Planned Maint [GEOGRAPHIC_DATA] ([GEOGRAPHIC_DATA])" at bounding box center [886, 405] width 1361 height 44
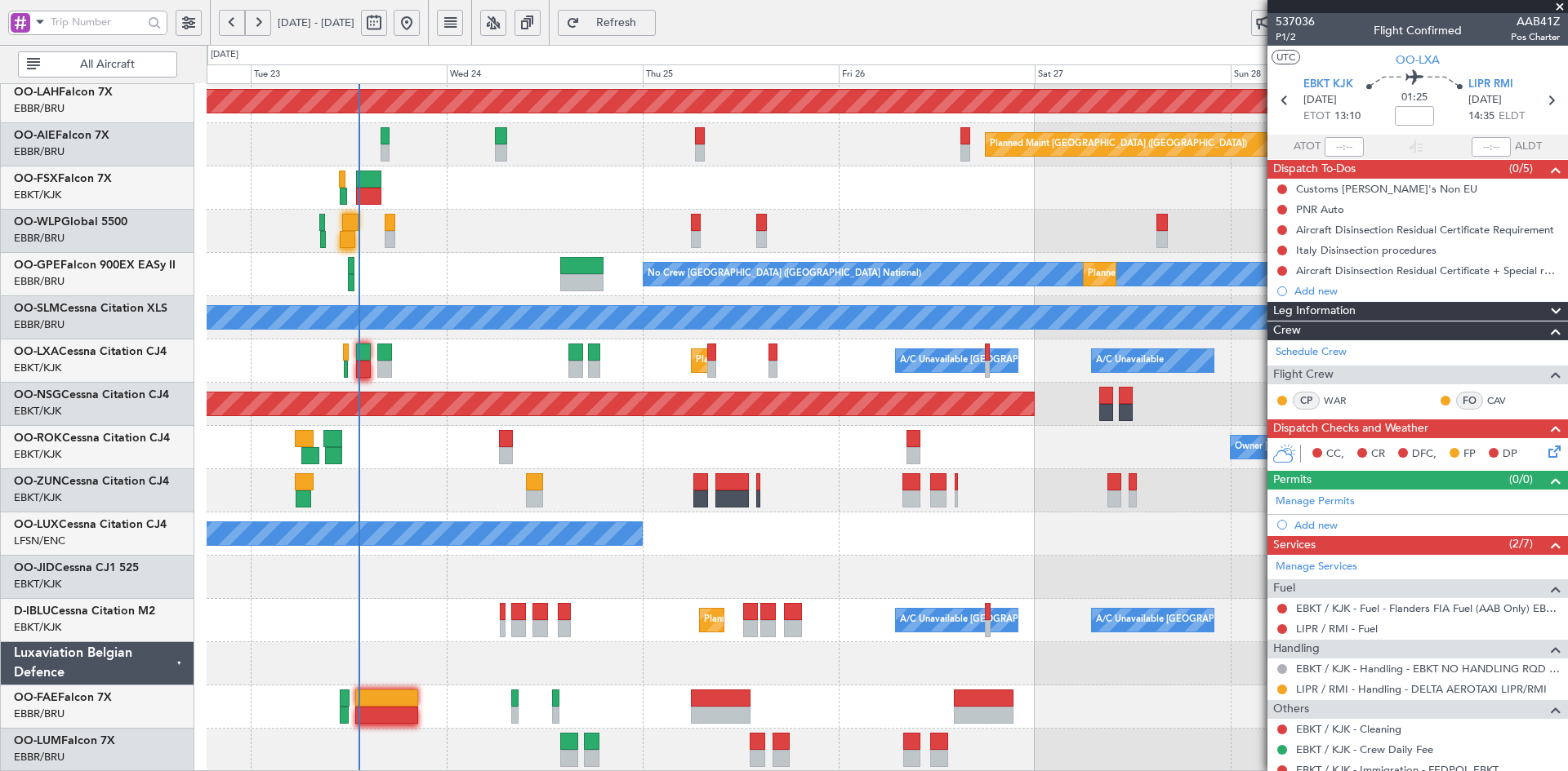
click at [1003, 463] on div "Owner [GEOGRAPHIC_DATA]-[GEOGRAPHIC_DATA]" at bounding box center [886, 448] width 1361 height 44
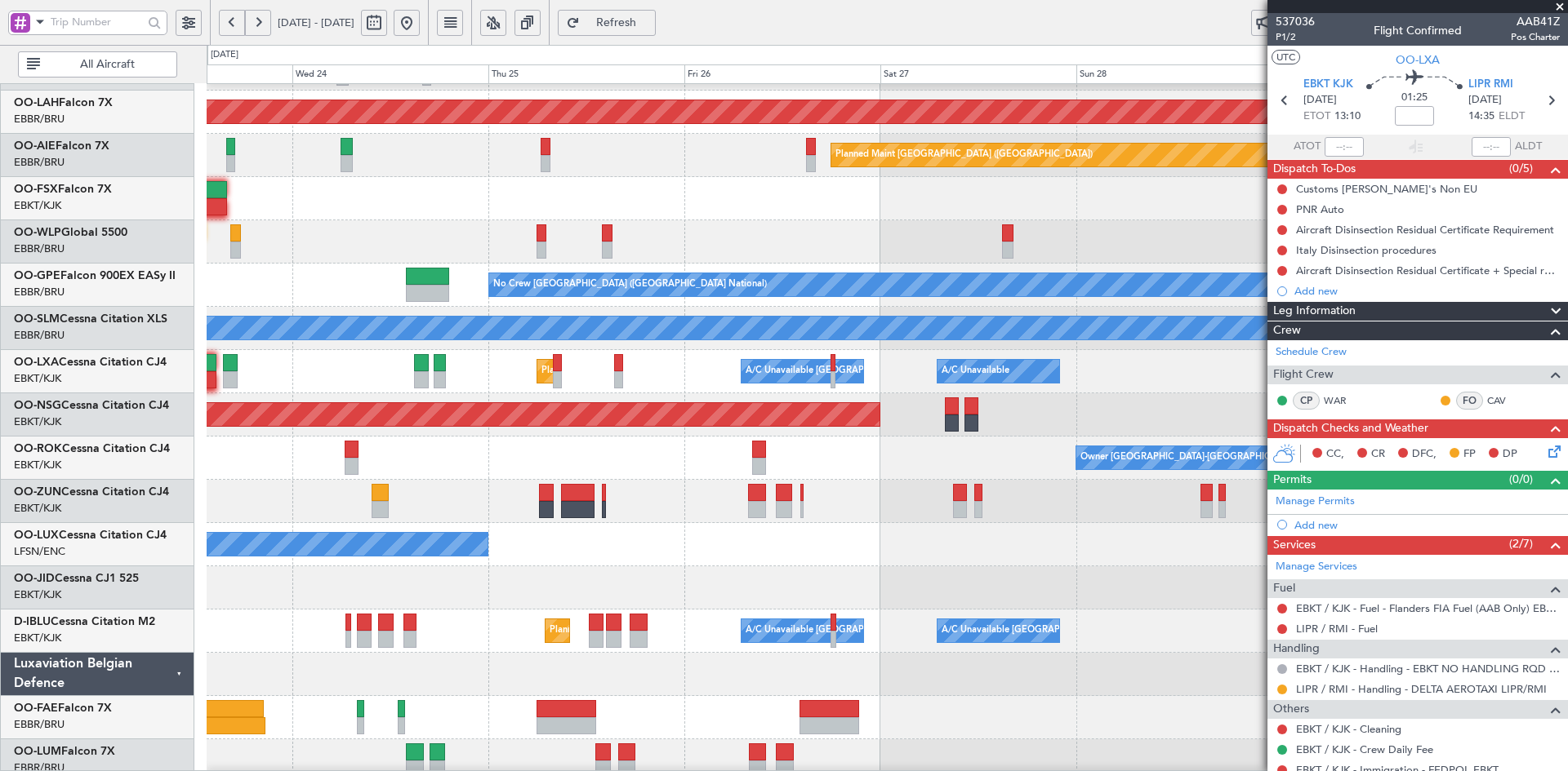
scroll to position [164, 0]
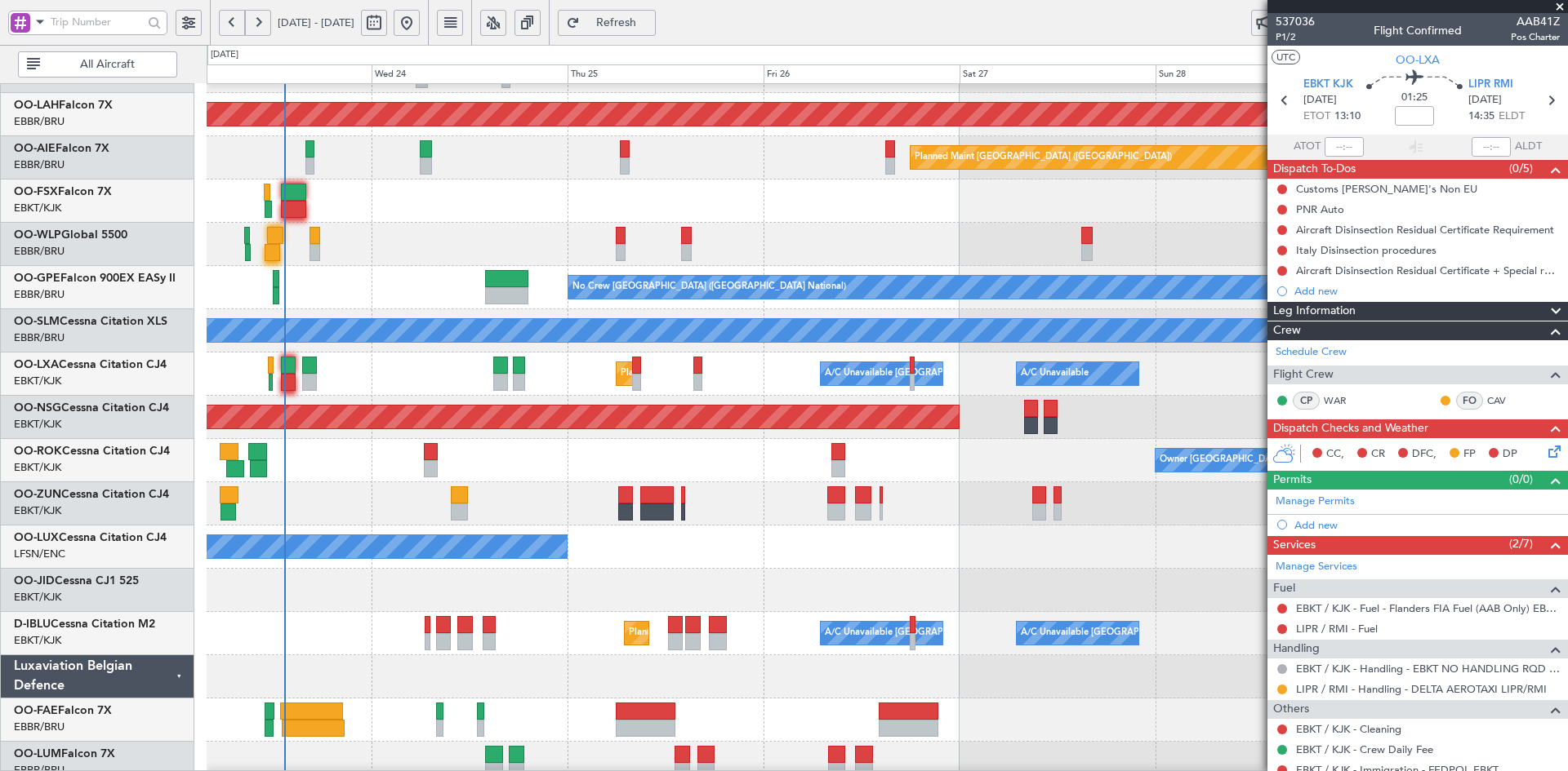
click at [1217, 428] on div "Planned Maint [GEOGRAPHIC_DATA] ([GEOGRAPHIC_DATA])" at bounding box center [886, 418] width 1361 height 44
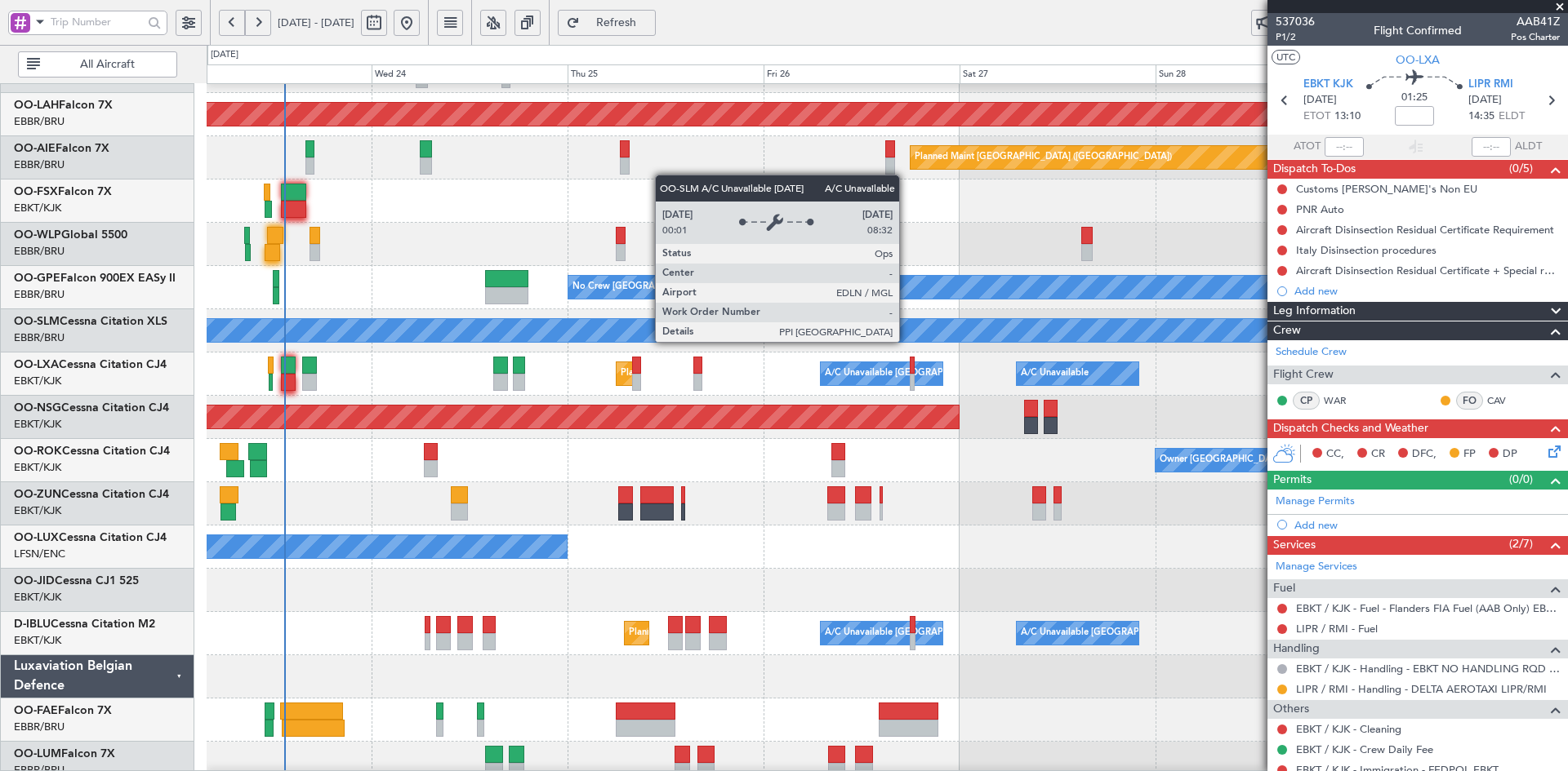
click at [876, 596] on div "Planned Maint [PERSON_NAME]-[GEOGRAPHIC_DATA][PERSON_NAME] ([GEOGRAPHIC_DATA][P…" at bounding box center [886, 352] width 1361 height 865
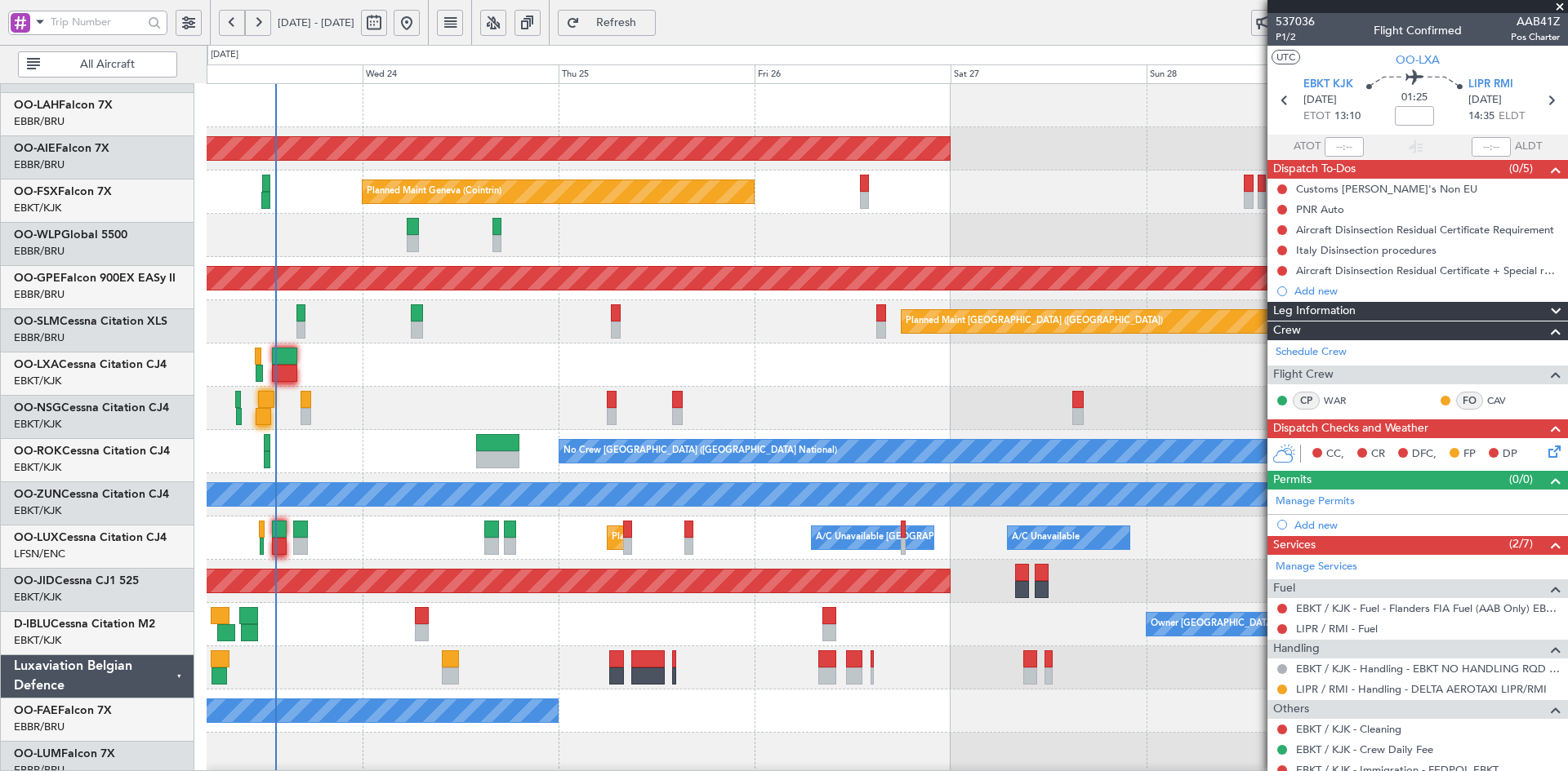
scroll to position [0, 0]
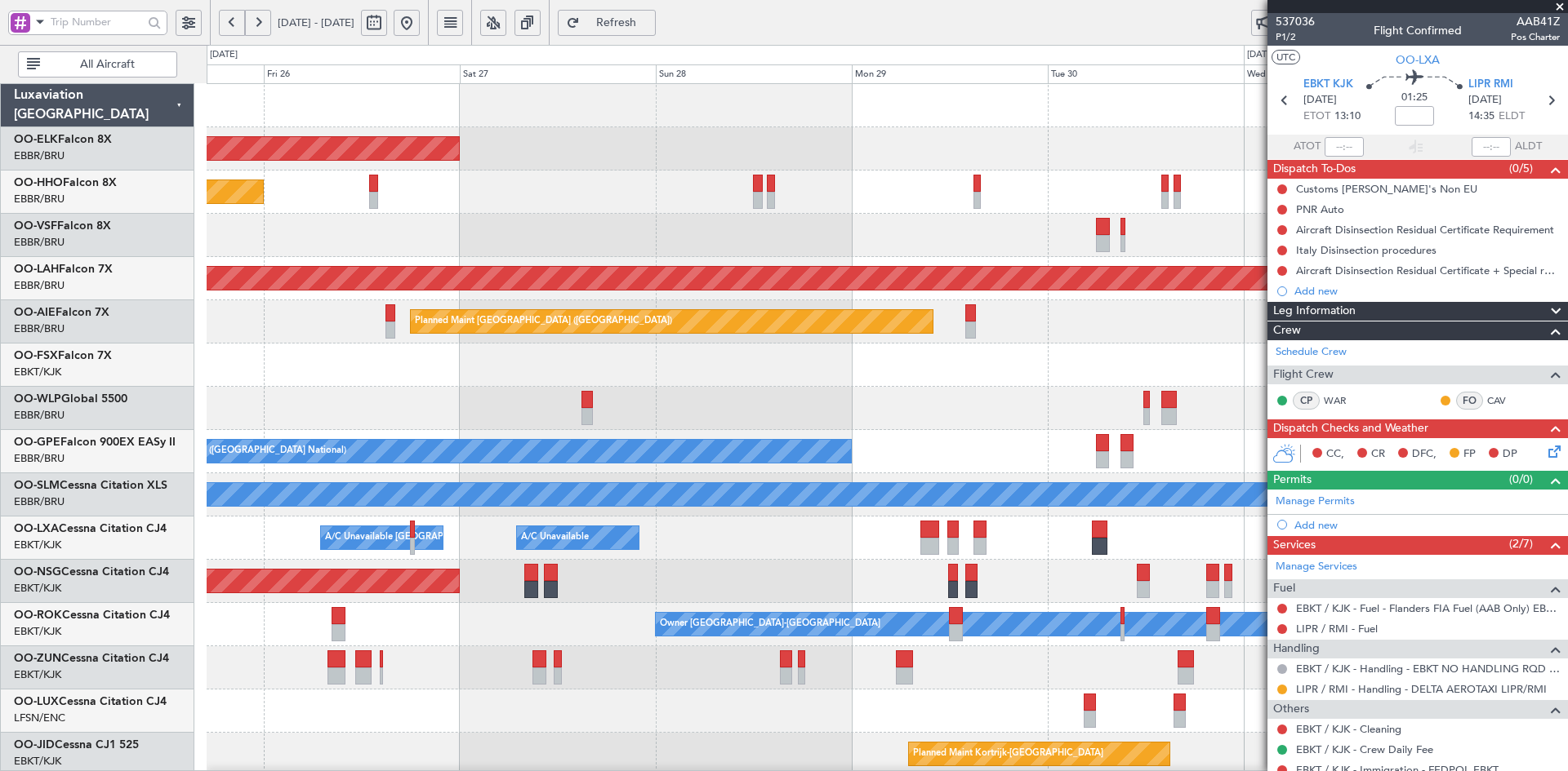
click at [296, 283] on div "Planned Maint Kortrijk-[GEOGRAPHIC_DATA] Planned Maint Geneva ([GEOGRAPHIC_DATA…" at bounding box center [886, 517] width 1361 height 865
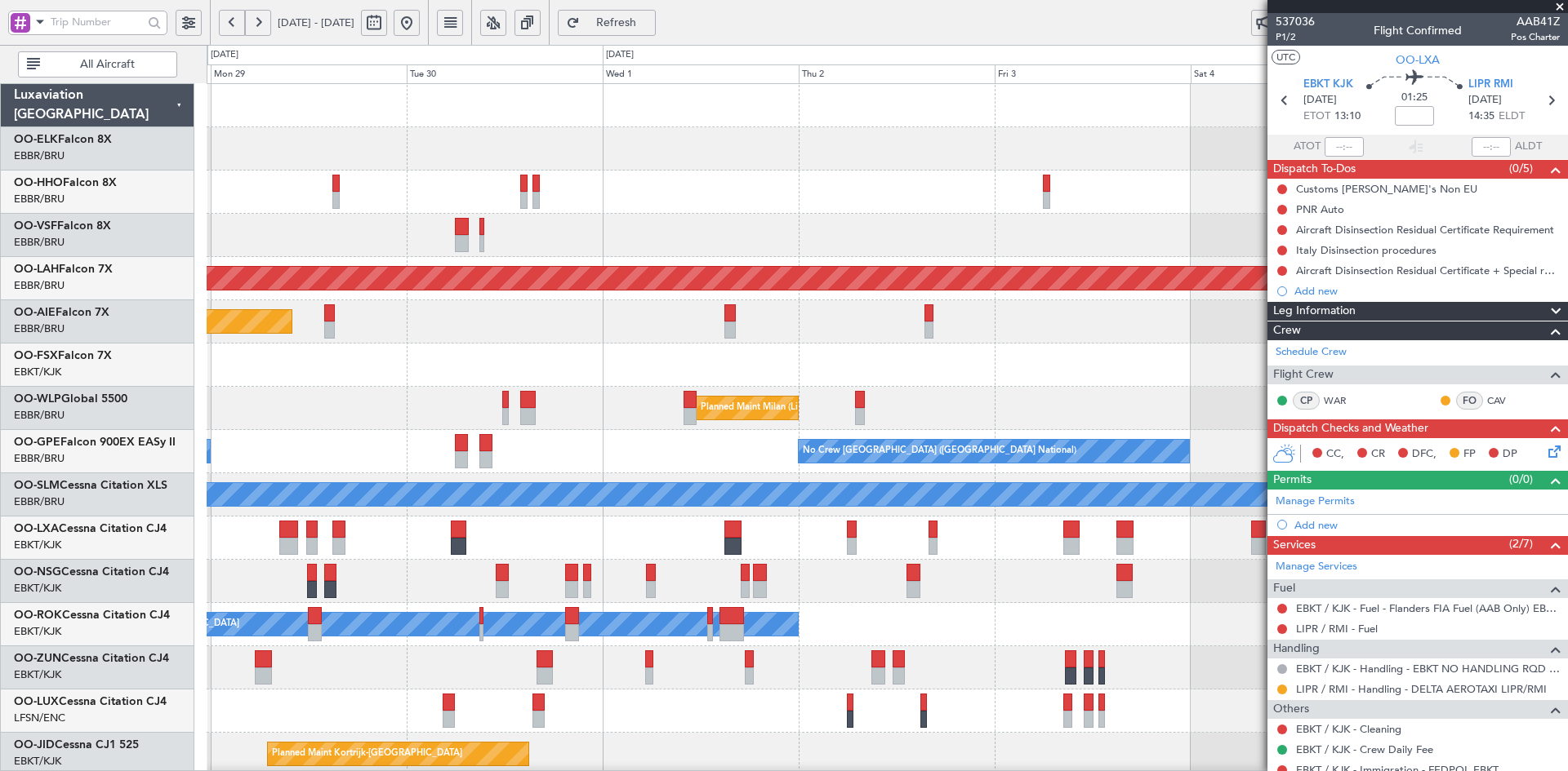
click at [37, 280] on div "Planned Maint [PERSON_NAME]-[GEOGRAPHIC_DATA][PERSON_NAME] ([GEOGRAPHIC_DATA][P…" at bounding box center [784, 408] width 1568 height 727
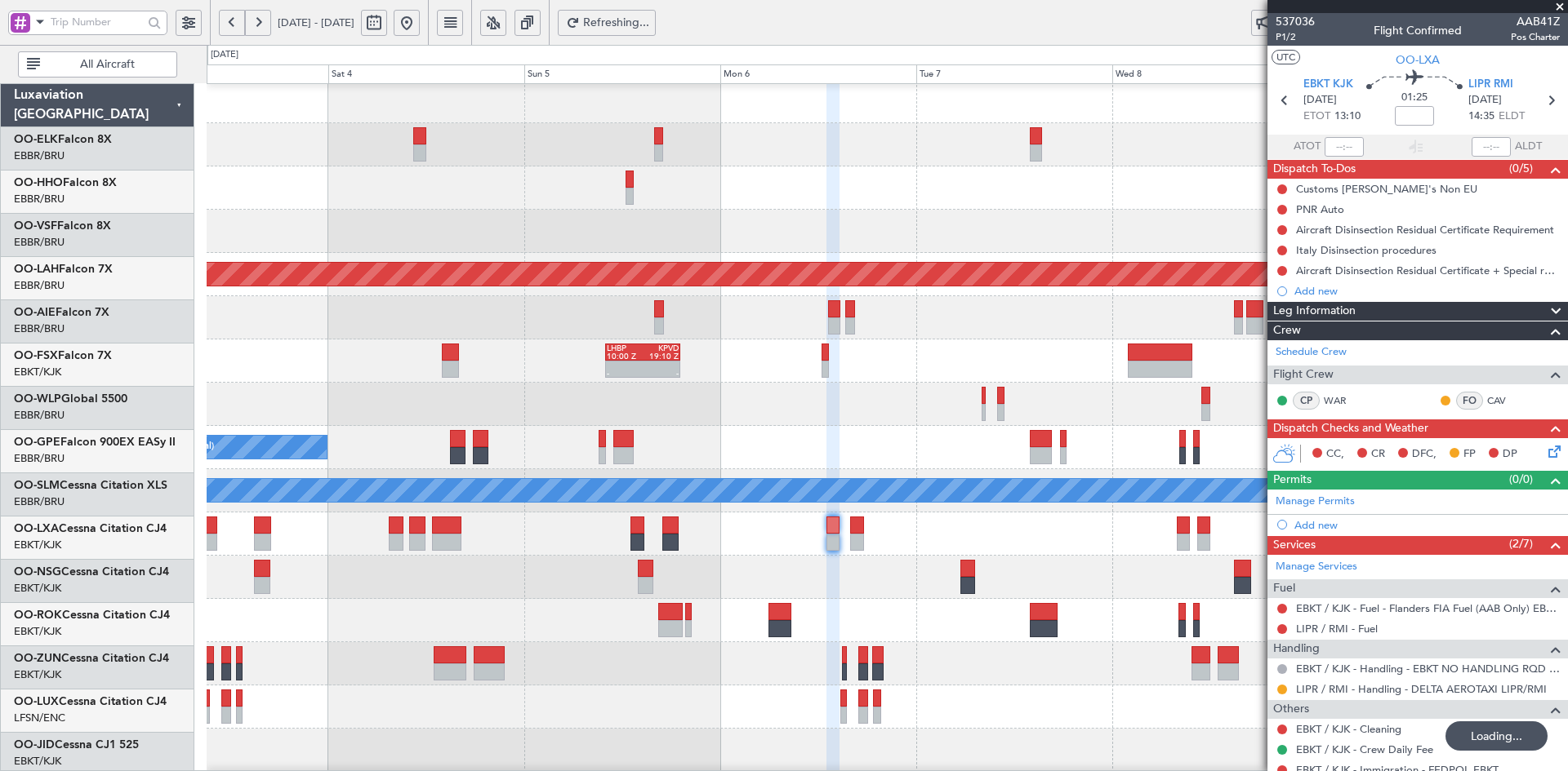
click at [483, 291] on div "Planned Maint [PERSON_NAME]-[GEOGRAPHIC_DATA][PERSON_NAME] ([GEOGRAPHIC_DATA][P…" at bounding box center [886, 513] width 1361 height 865
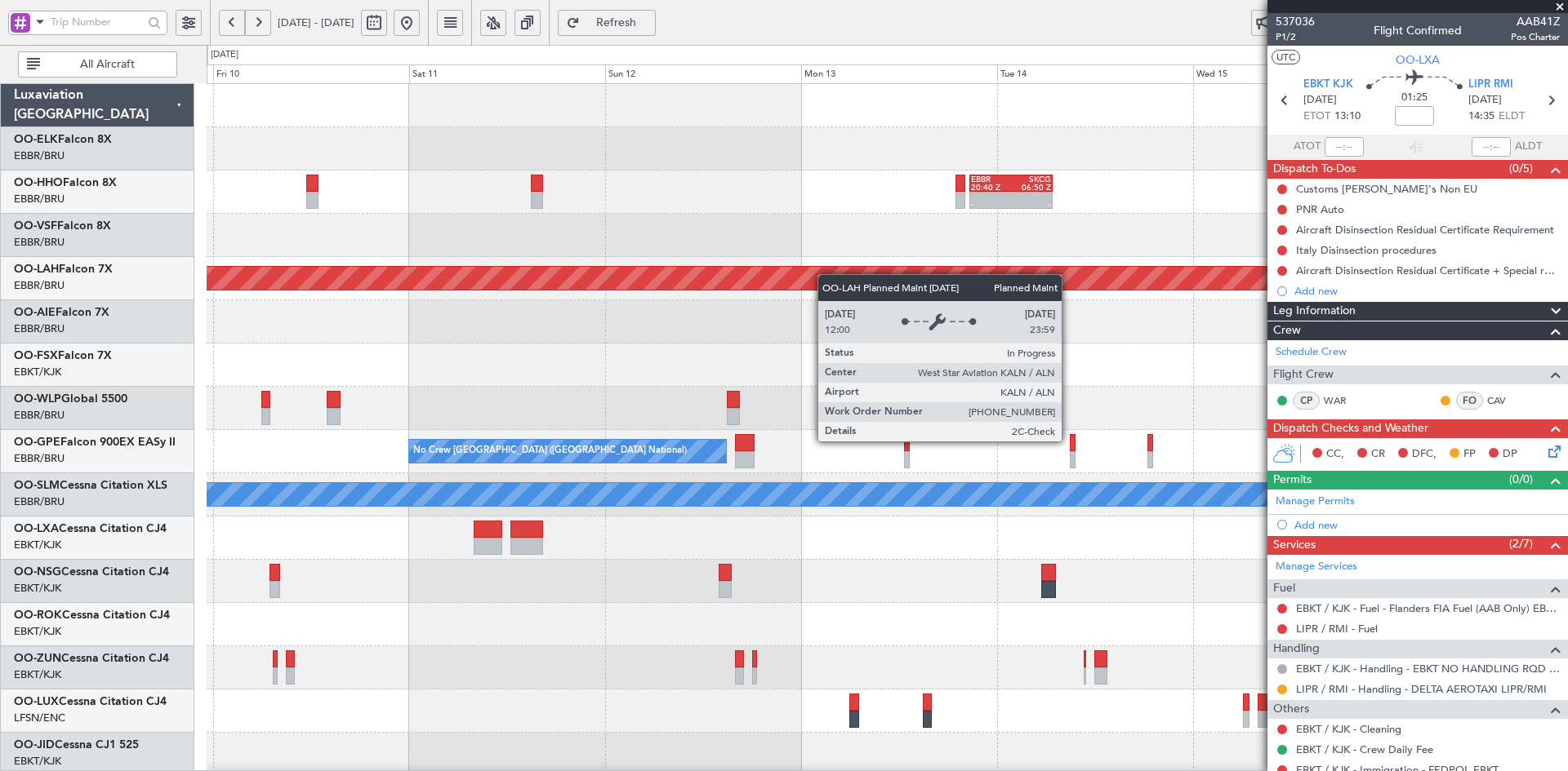
click at [647, 296] on div "- - EBBR 20:40 Z SKCG 06:50 Z Planned [GEOGRAPHIC_DATA][PERSON_NAME]-[GEOGRAPHI…" at bounding box center [886, 517] width 1361 height 865
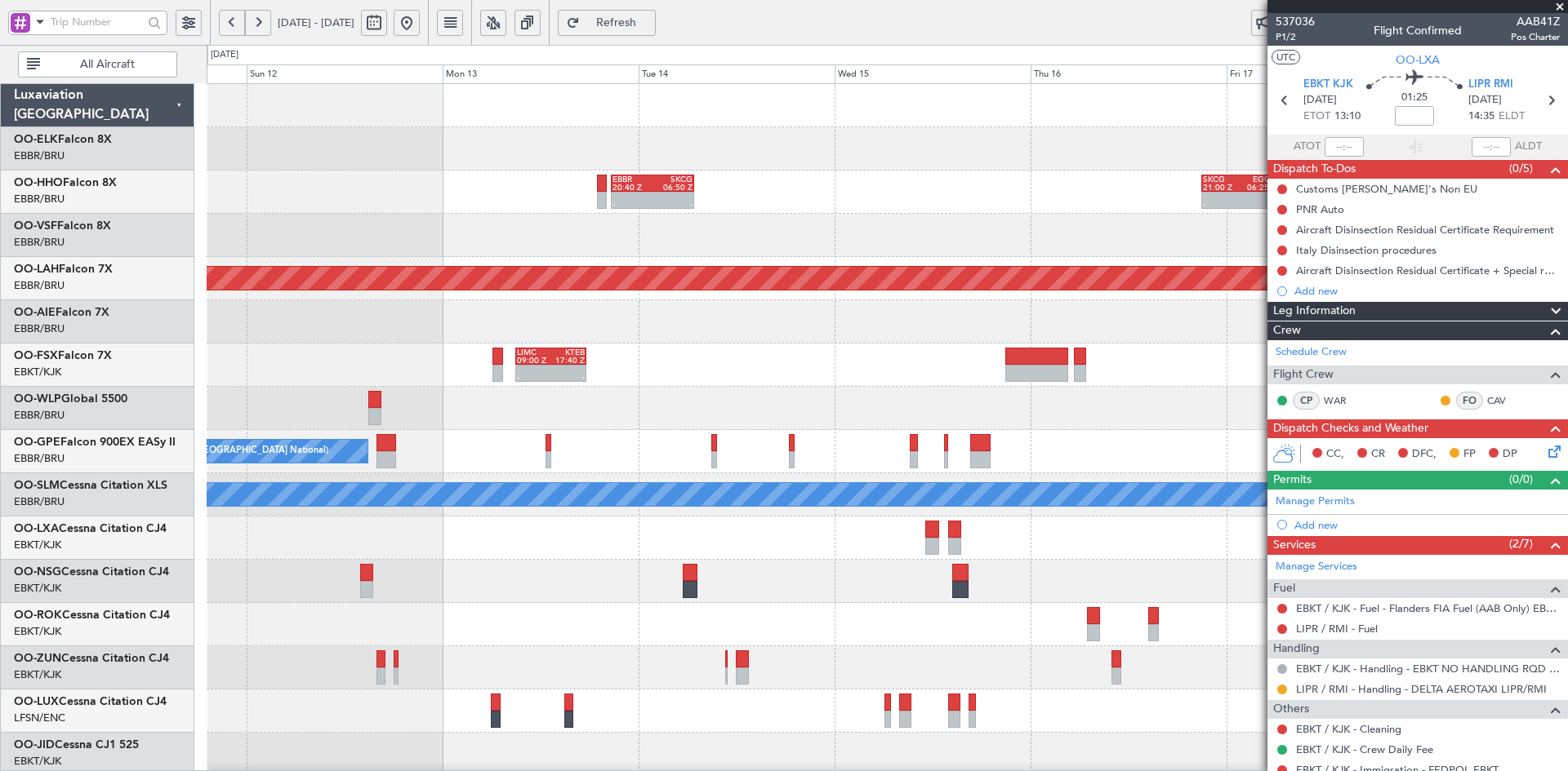
click at [608, 204] on div "- - EBBR 20:40 Z SKCG 06:50 Z - - SKCG 21:00 Z EGGD 06:25 Z - - LTCG 23:30 Z RJ…" at bounding box center [886, 192] width 1361 height 44
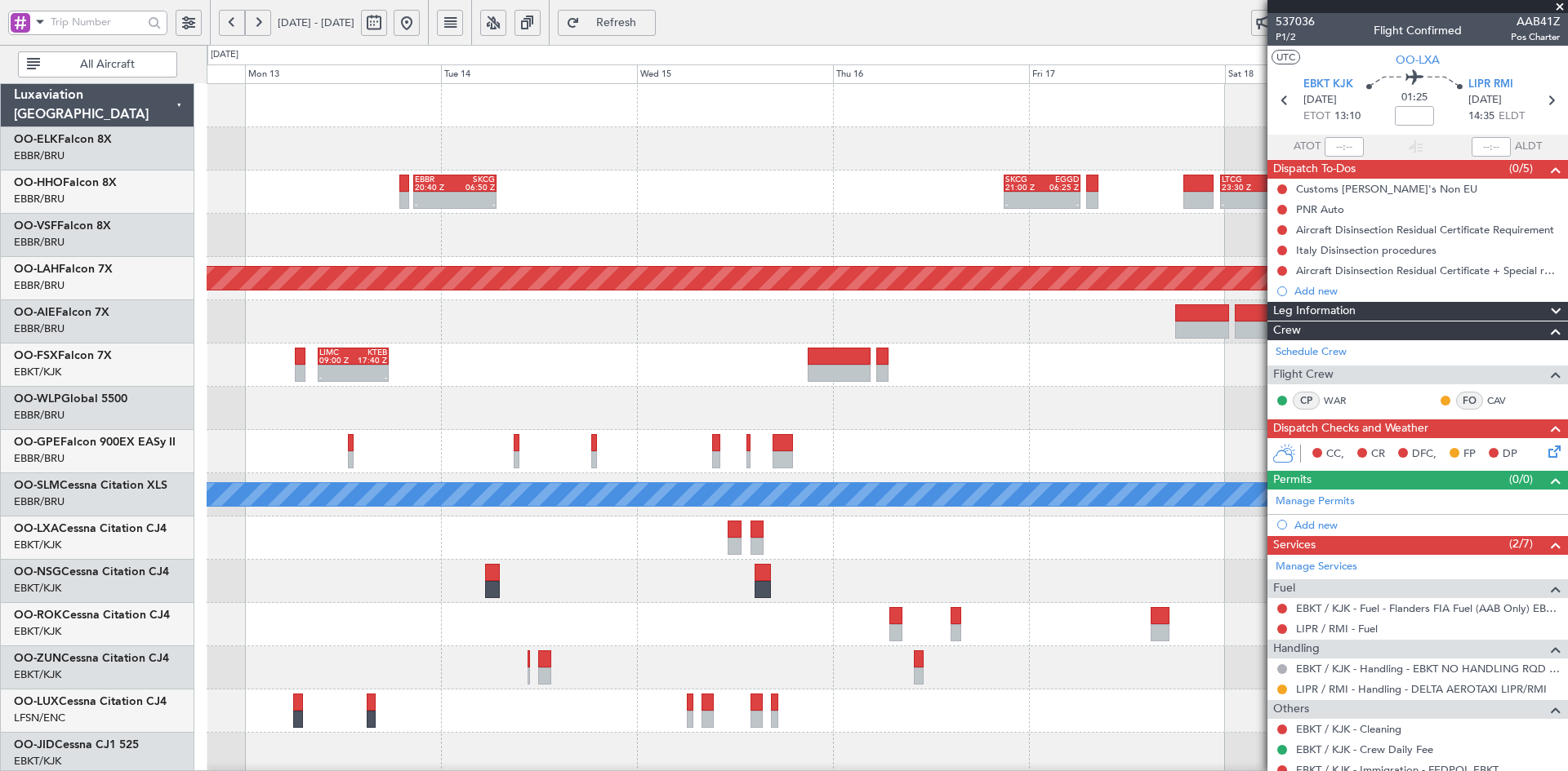
click at [1155, 224] on div "- - EBBR 20:40 Z SKCG 06:50 Z - - SKCG 21:00 Z EGGD 06:25 Z - - LTCG 23:30 Z RJ…" at bounding box center [886, 517] width 1361 height 865
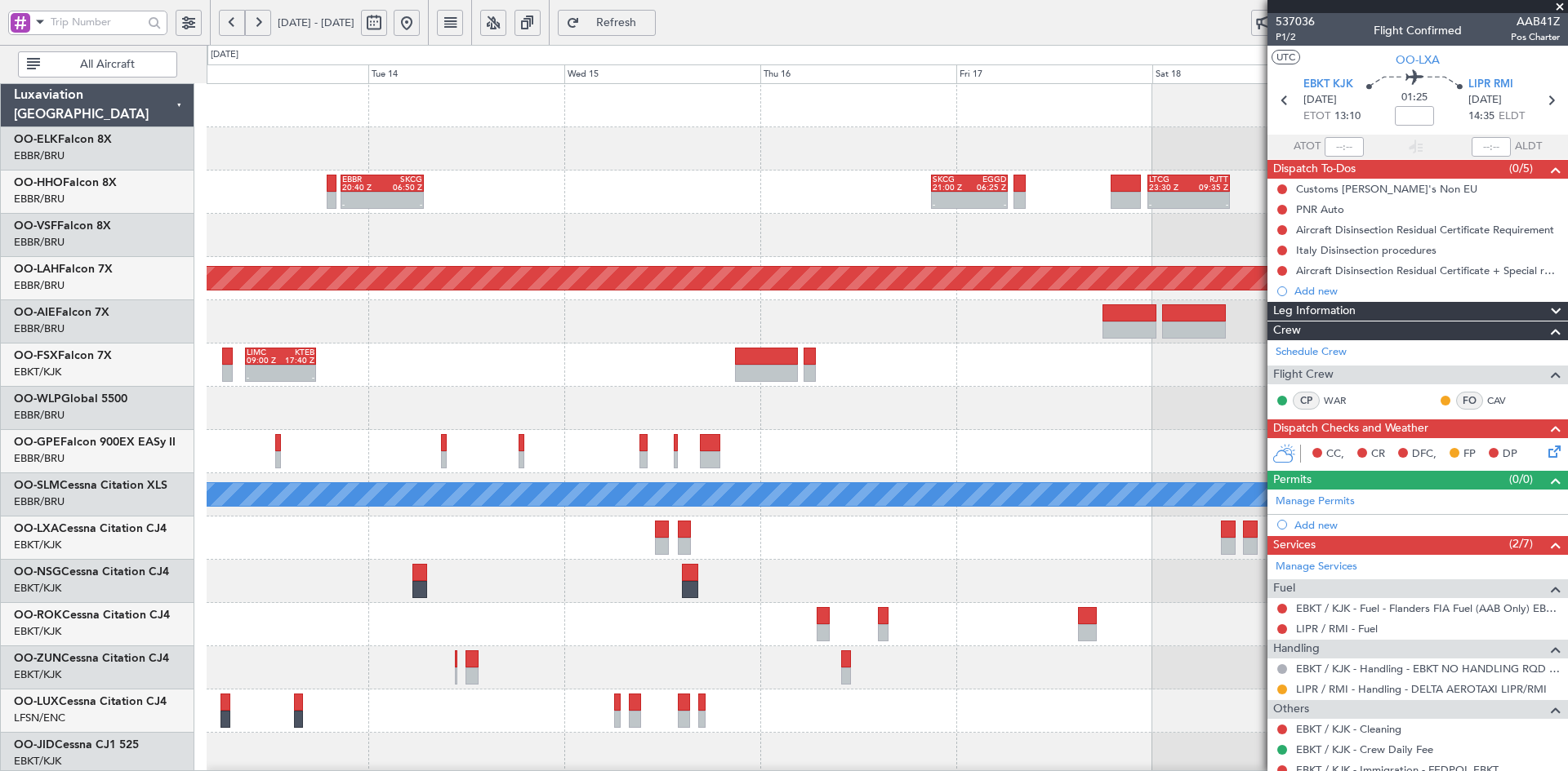
click at [722, 258] on div "- - EBBR 20:40 Z SKCG 06:50 Z - - SKCG 21:00 Z EGGD 06:25 Z - - LTCG 23:30 Z RJ…" at bounding box center [886, 517] width 1361 height 865
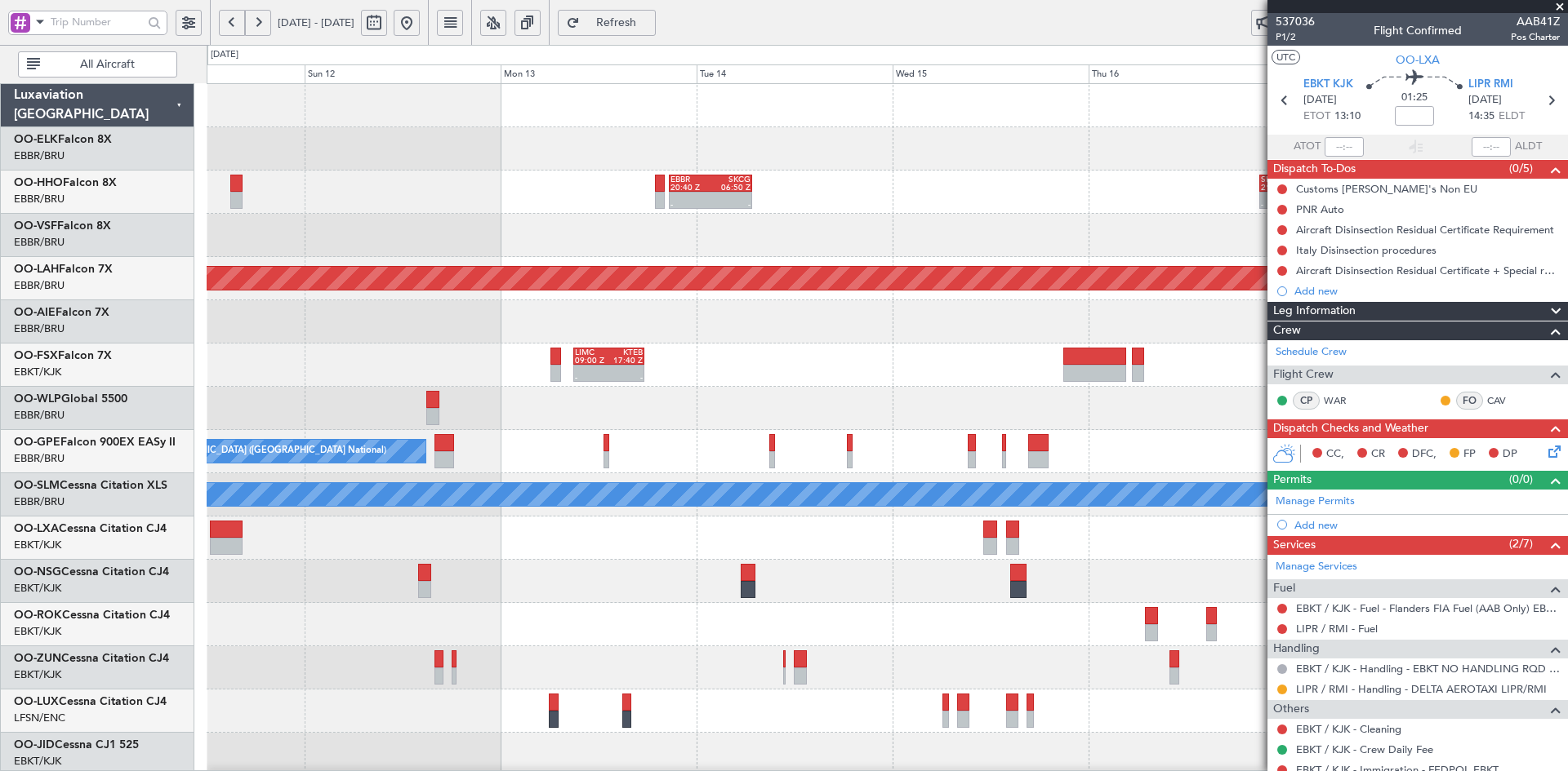
click at [1377, 191] on fb-app "[DATE] - [DATE] Refresh Quick Links All Aircraft - - SKCG 21:00 Z EGGD 06:25 Z …" at bounding box center [784, 396] width 1568 height 752
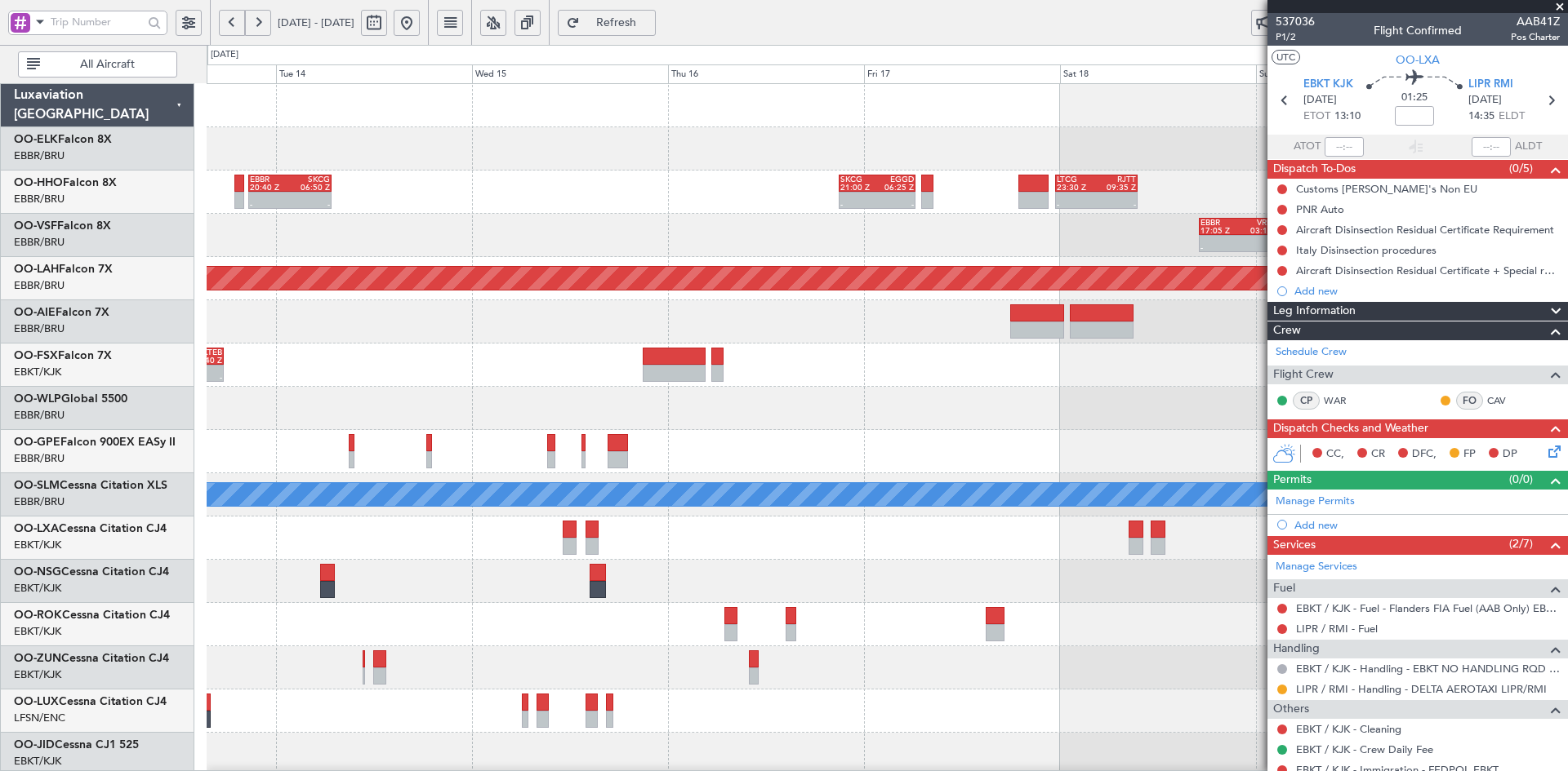
click at [389, 190] on div "- - SKCG 21:00 Z EGGD 06:25 Z - - LTCG 23:30 Z RJTT 09:35 Z EBBR 20:40 Z SKCG 0…" at bounding box center [886, 192] width 1361 height 44
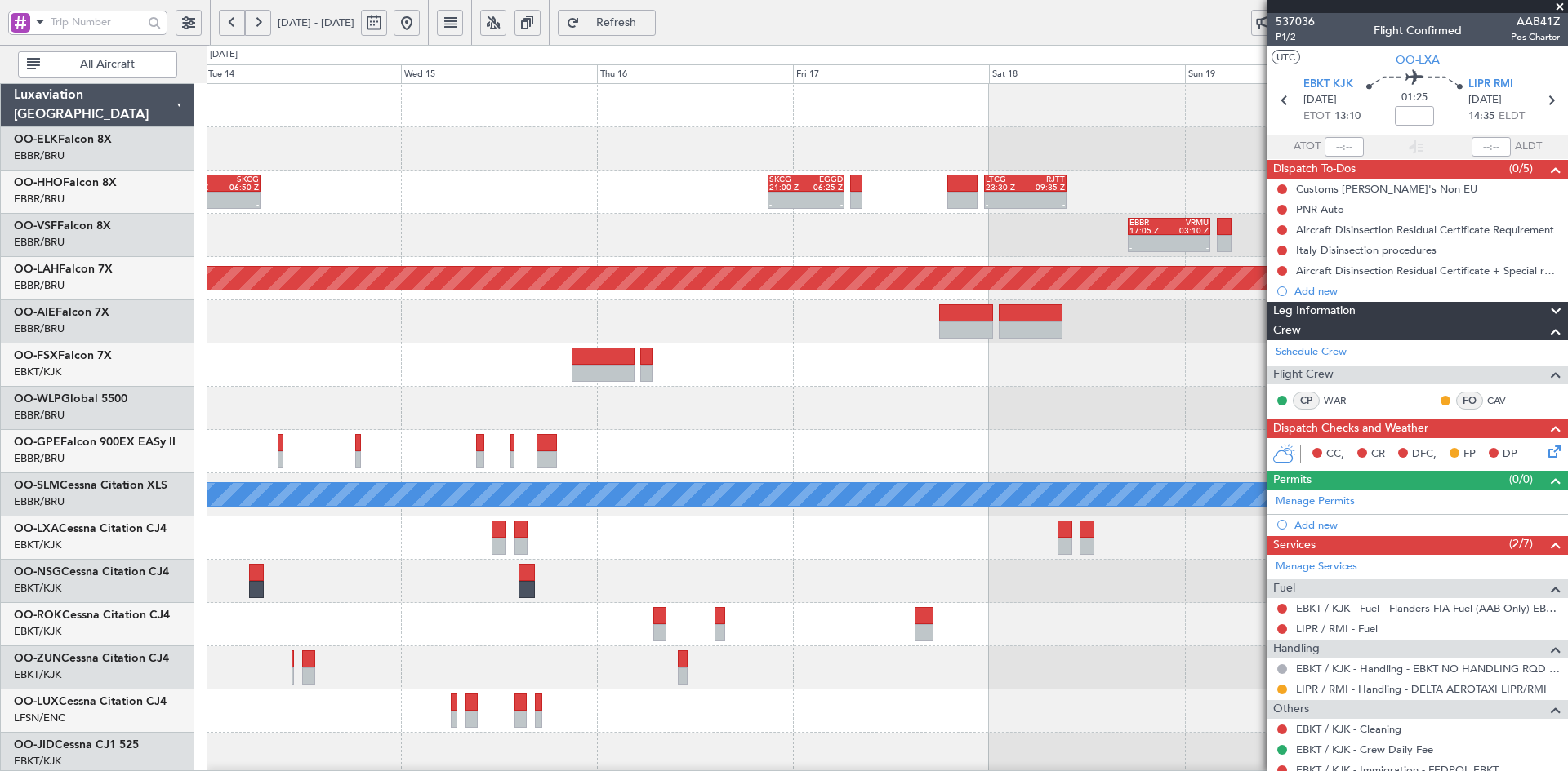
click at [897, 147] on div at bounding box center [886, 149] width 1361 height 44
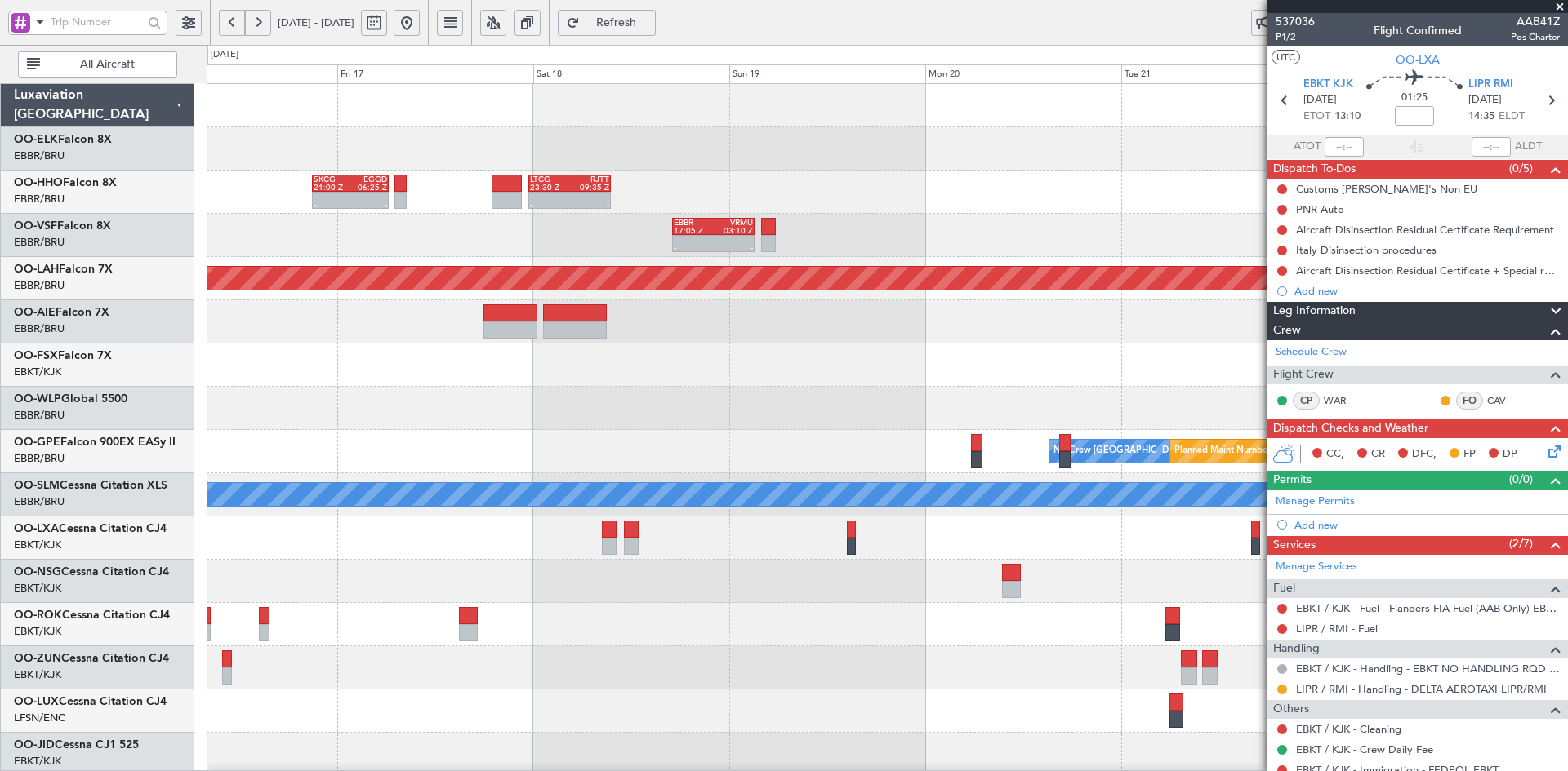
click at [512, 171] on div "- - SKCG 21:00 Z EGGD 06:25 Z - - LTCG 23:30 Z RJTT 09:35 Z" at bounding box center [886, 192] width 1361 height 44
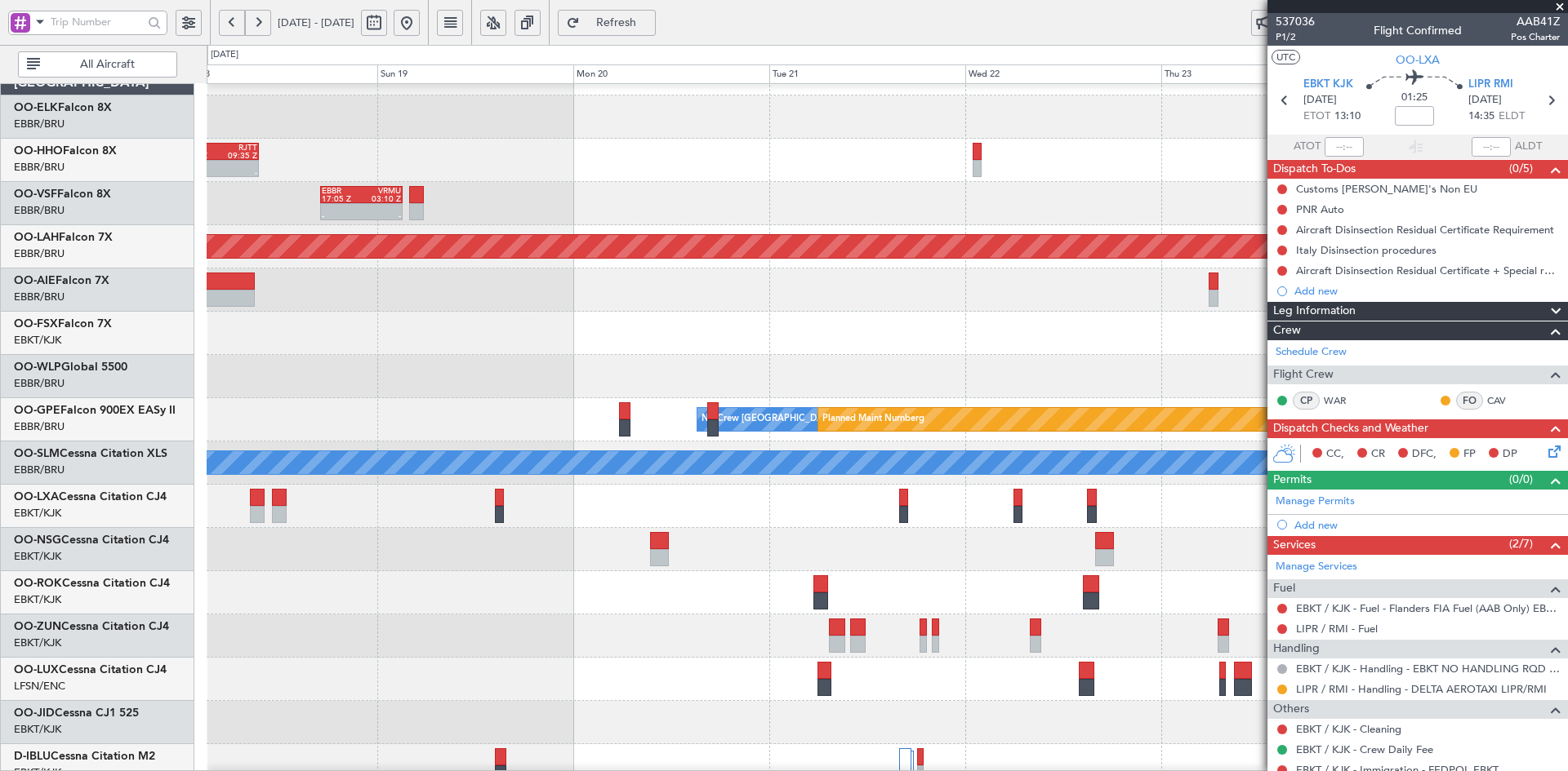
click at [701, 182] on div "- - LTCG 23:30 Z RJTT 09:35 Z SKCG 21:00 Z EGGD 06:25 Z - -" at bounding box center [886, 160] width 1361 height 44
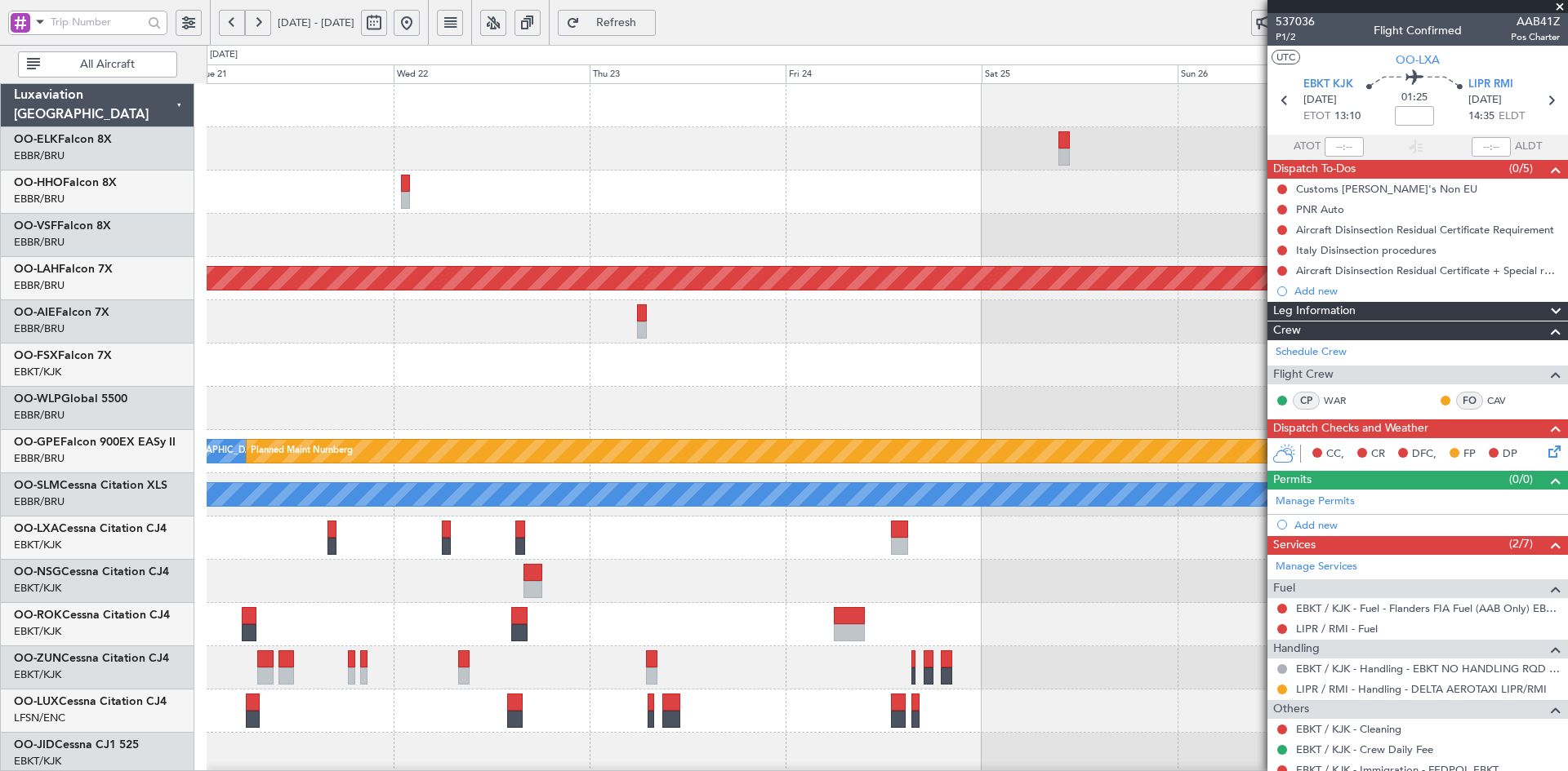
click at [634, 219] on div "- - RJFK 12:30 Z UBBB 23:05 Z - - VRMM 19:20 Z LEGE 06:40 Z Planned [GEOGRAPHIC…" at bounding box center [886, 517] width 1361 height 865
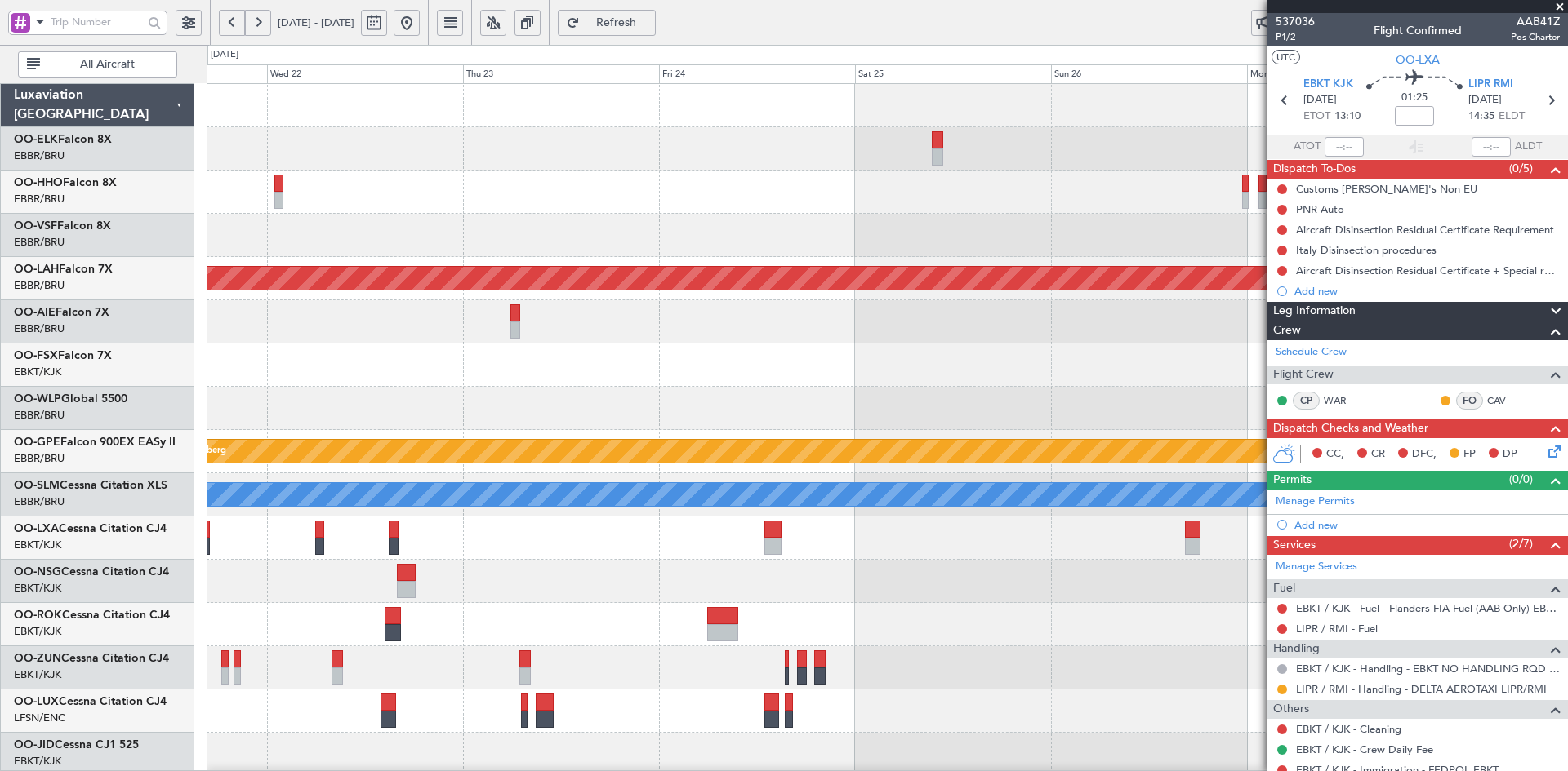
click at [906, 207] on div "- - RJFK 12:30 Z UBBB 23:05 Z" at bounding box center [886, 192] width 1361 height 44
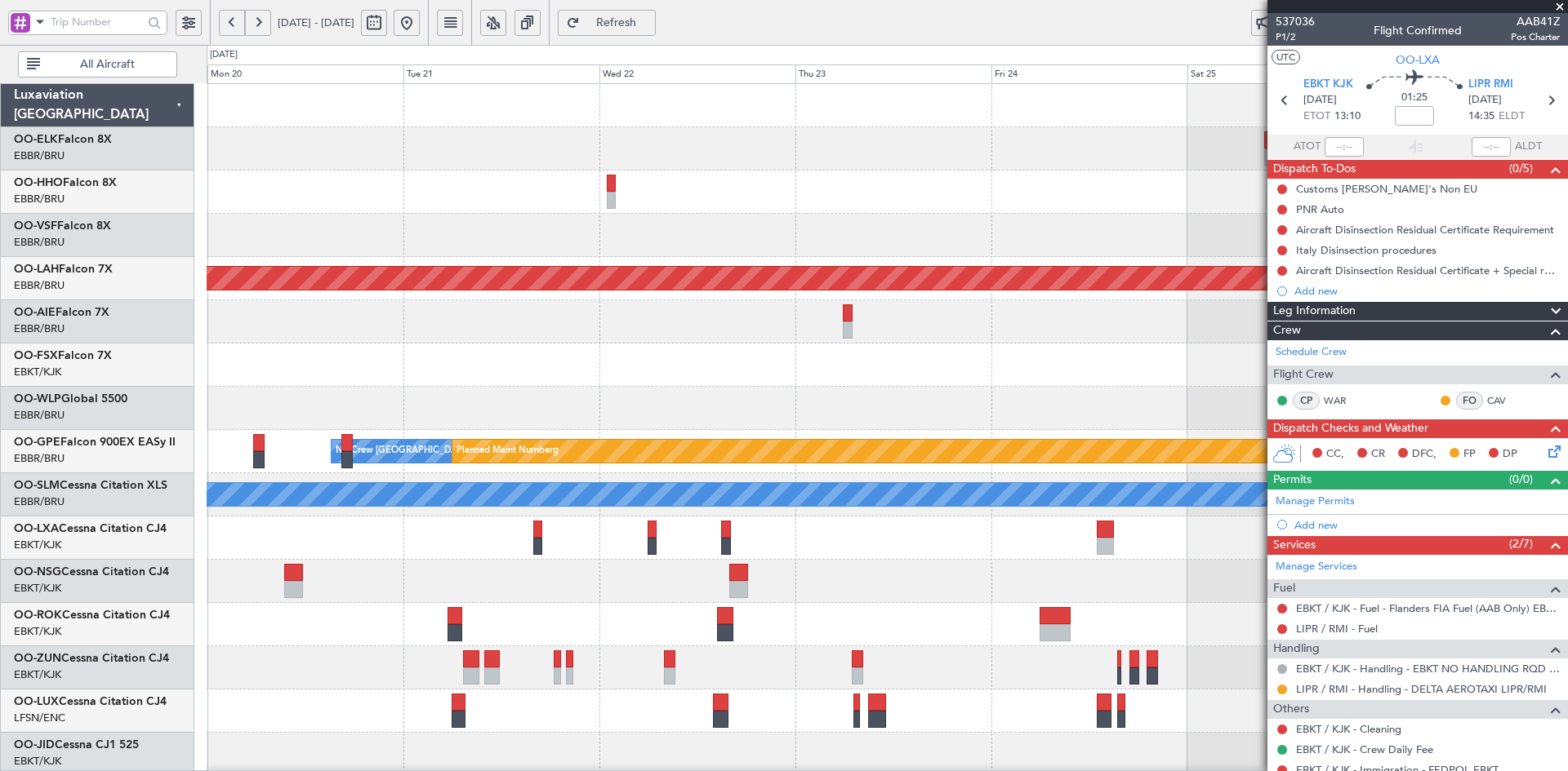
click at [1242, 158] on div at bounding box center [886, 149] width 1361 height 44
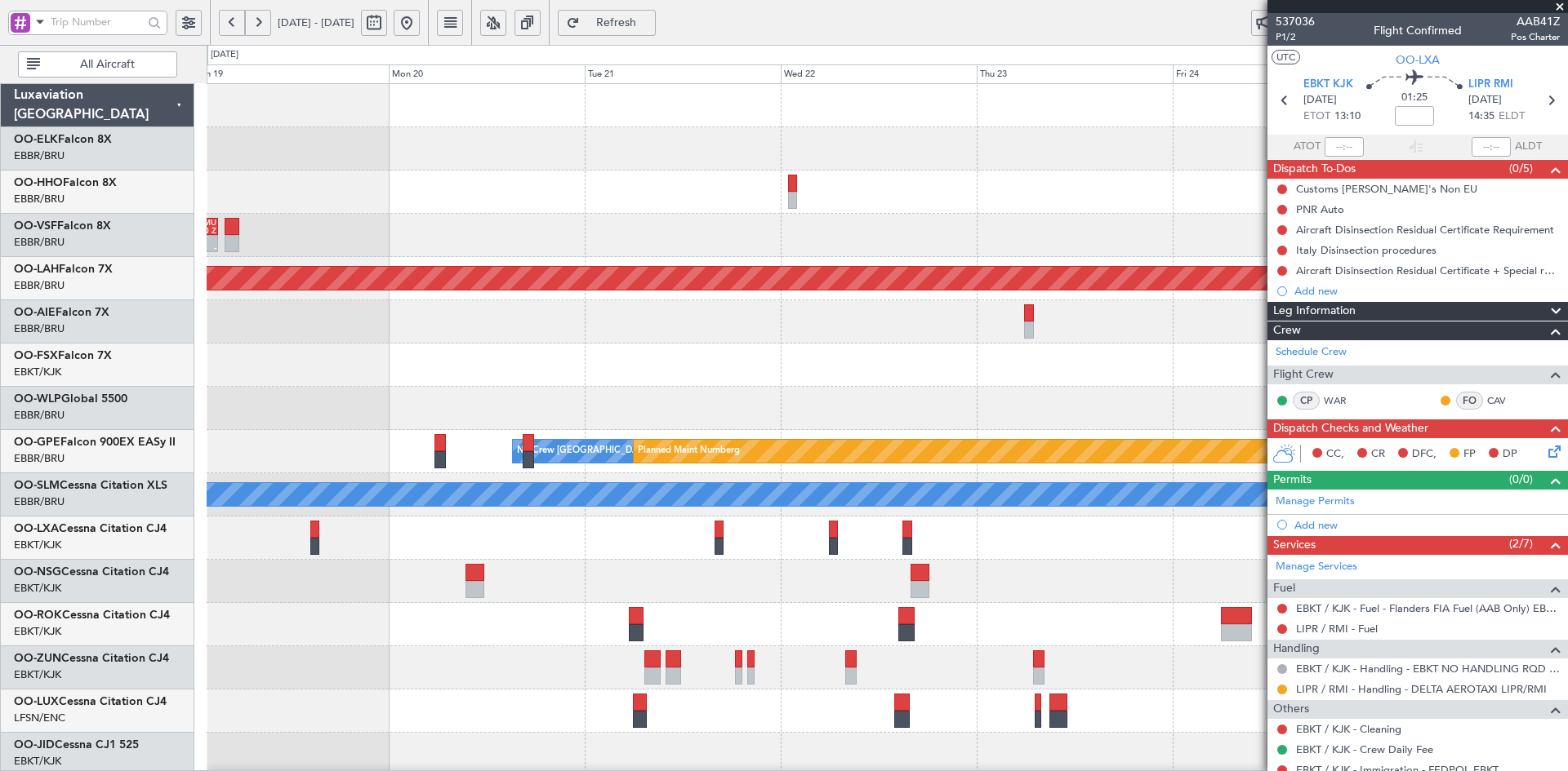
click at [568, 227] on div "EBBR 17:05 Z VRMU 03:10 Z - -" at bounding box center [886, 236] width 1361 height 44
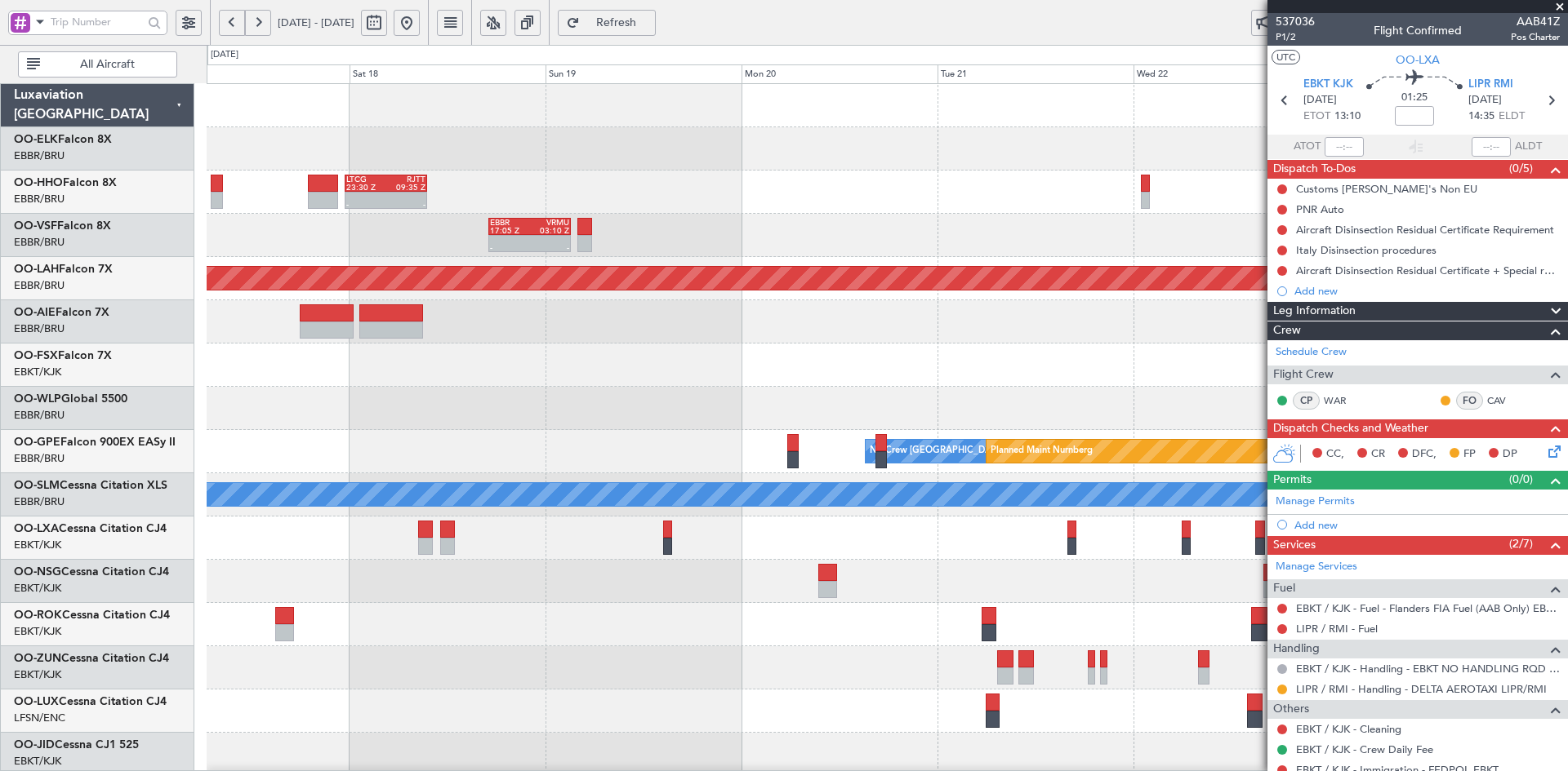
click at [971, 209] on div "- - LTCG 23:30 Z RJTT 09:35 Z SKCG 21:00 Z EGGD 06:25 Z - -" at bounding box center [886, 192] width 1361 height 44
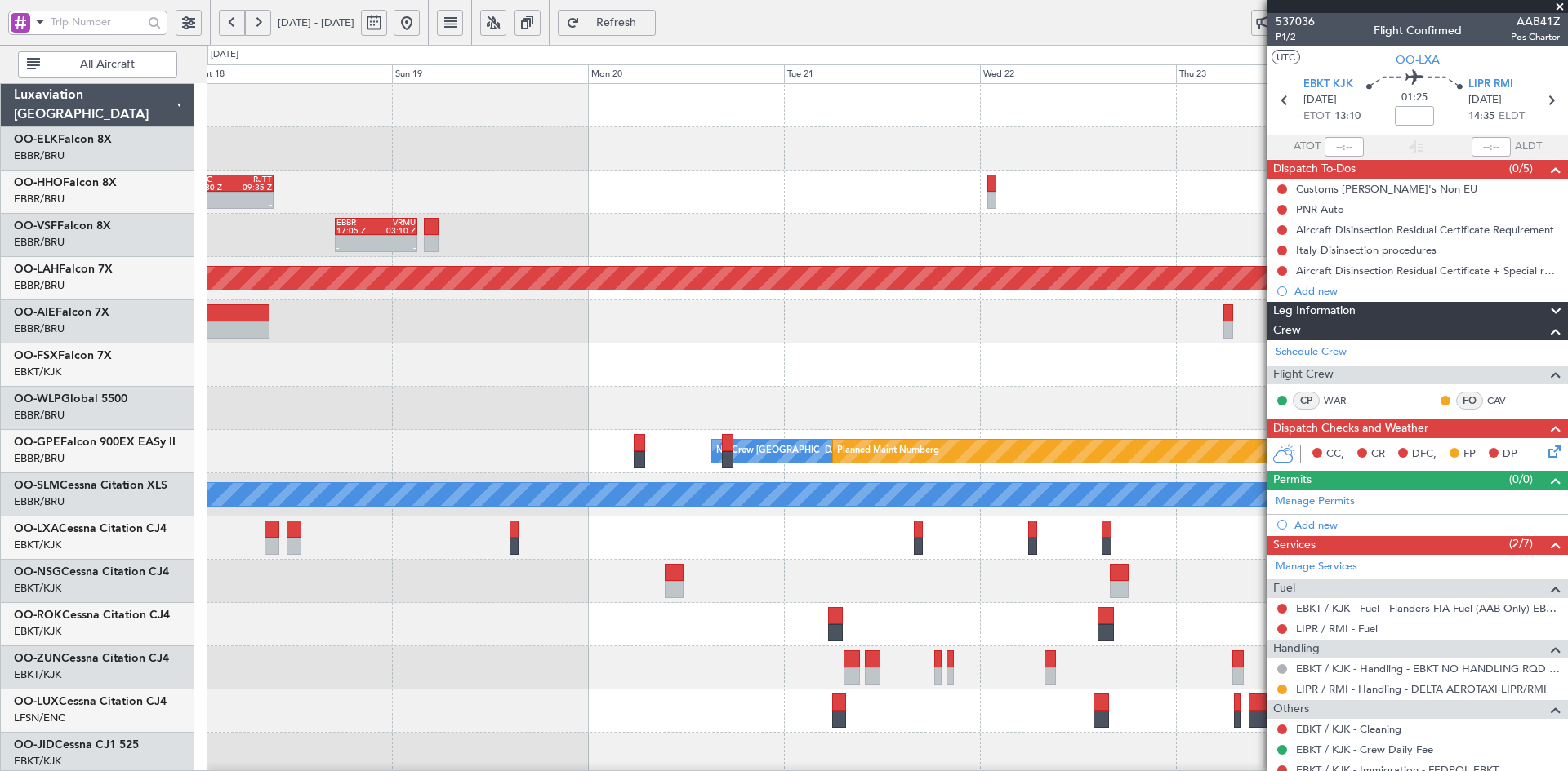
click at [771, 225] on div "- - LTCG 23:30 Z RJTT 09:35 Z SKCG 21:00 Z EGGD 06:25 Z - - EBBR 17:05 Z VRMU 0…" at bounding box center [886, 517] width 1361 height 865
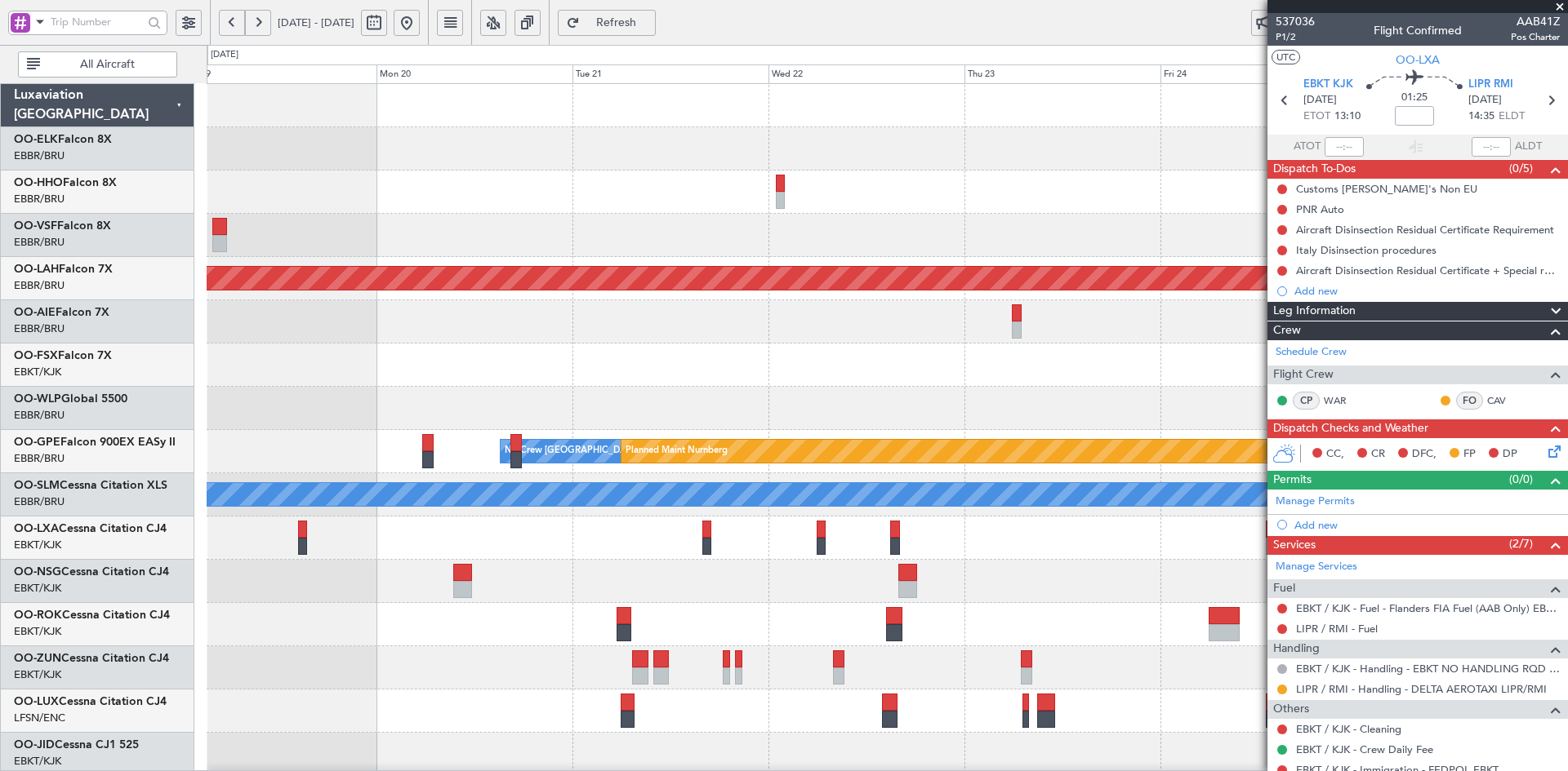
click at [833, 213] on div "LTCG 23:30 Z RJTT 09:35 Z - -" at bounding box center [886, 192] width 1361 height 44
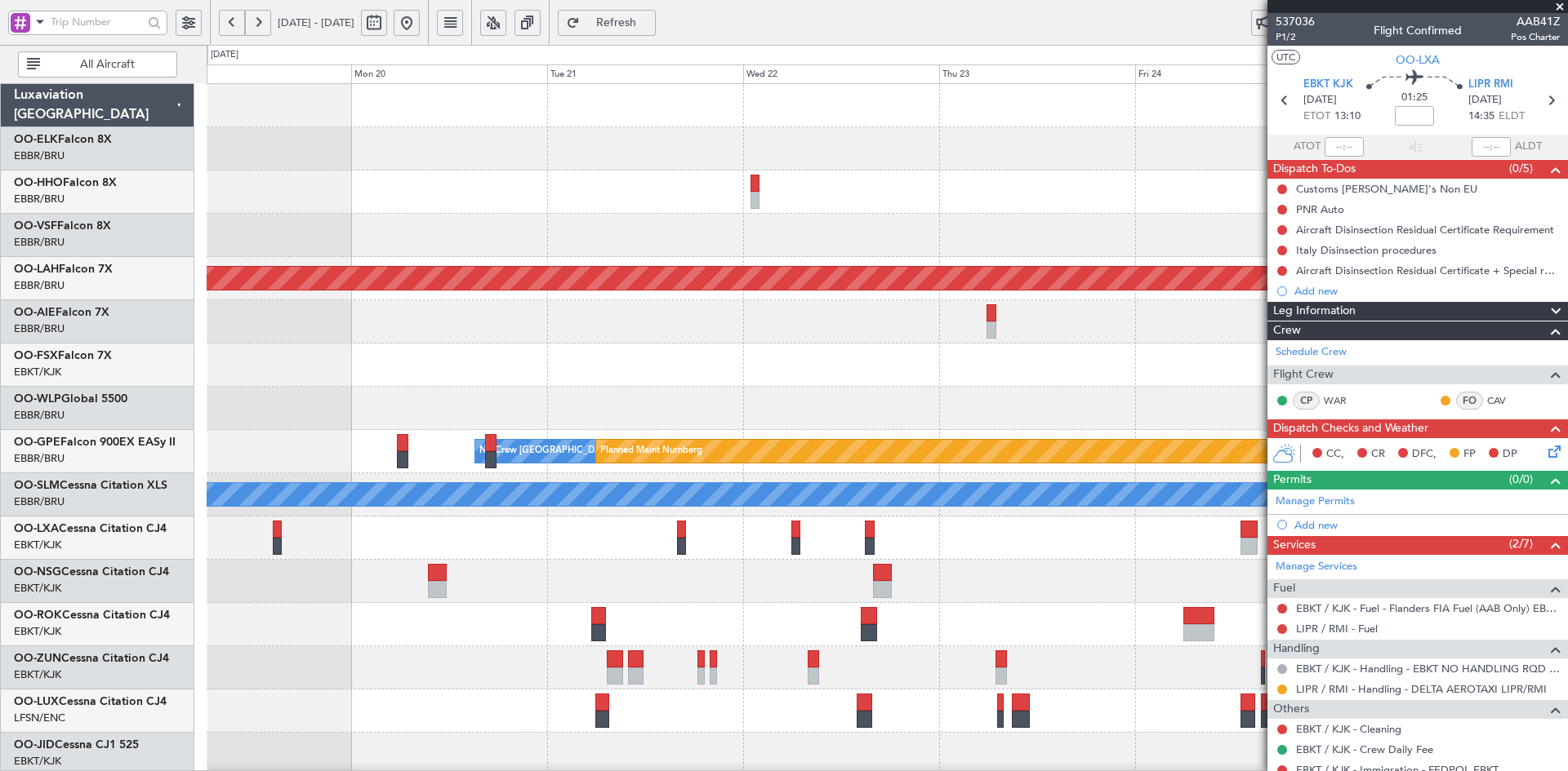
click at [811, 218] on div "EBBR 17:05 Z VRMU 03:10 Z - - - - VRMM 19:20 Z LEGE 06:40 Z" at bounding box center [886, 236] width 1361 height 44
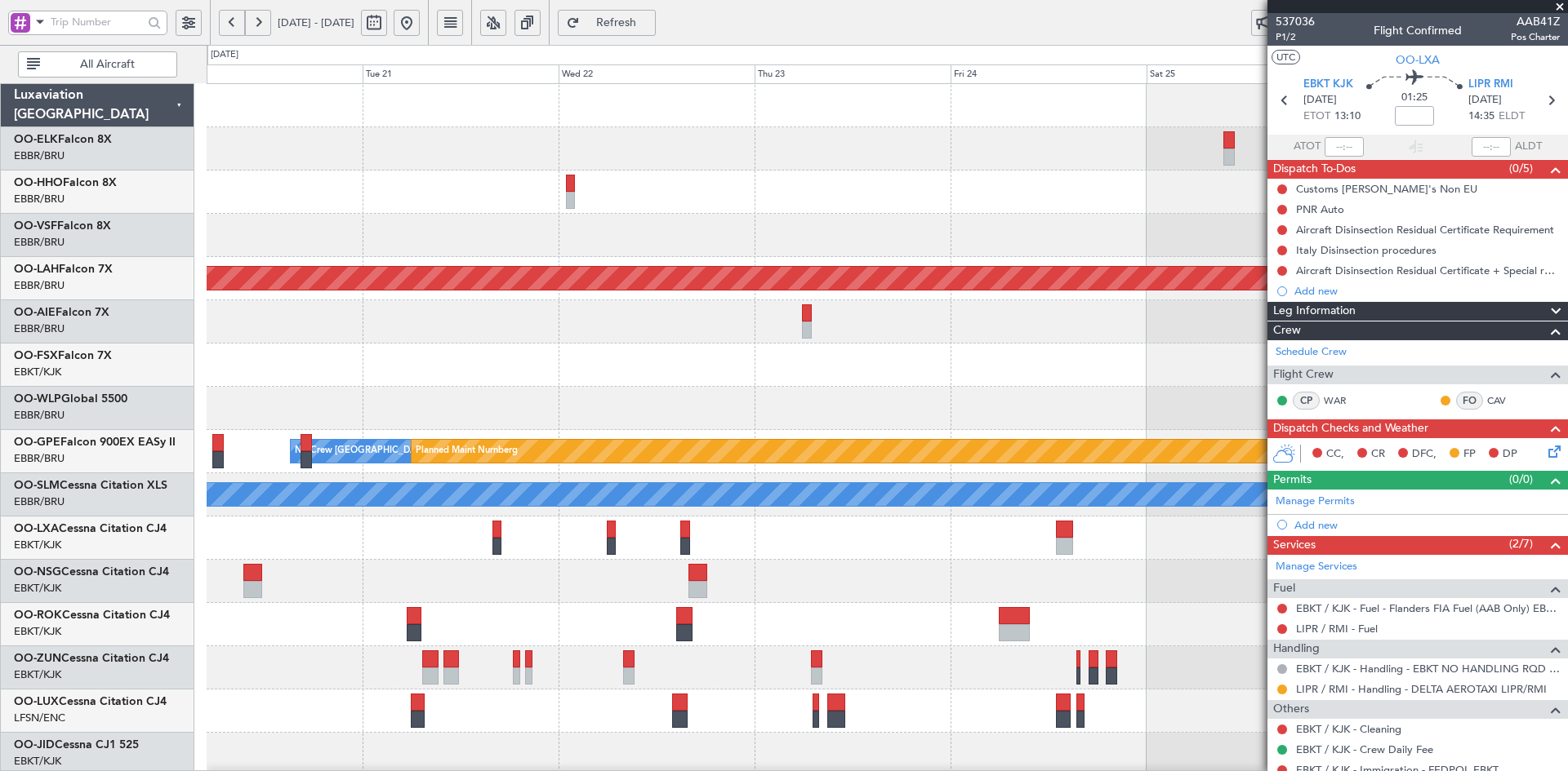
click at [815, 219] on div "EBBR 17:05 Z VRMU 03:10 Z - - - - VRMM 19:20 Z LEGE 06:40 Z" at bounding box center [886, 236] width 1361 height 44
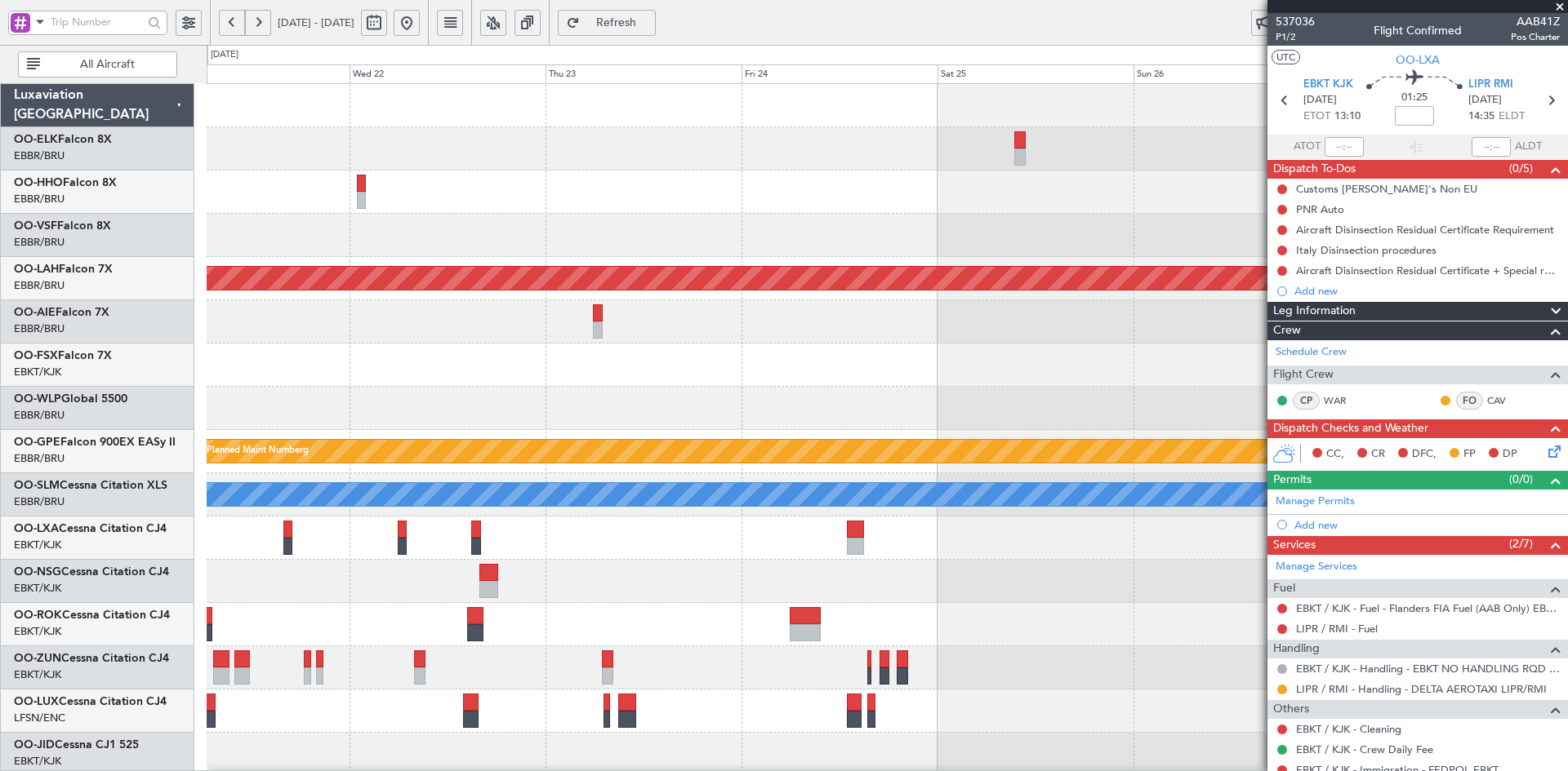
click at [853, 217] on div "- - RJFK 12:30 Z UBBB 23:05 Z - - VRMM 19:20 Z LEGE 06:40 Z Planned [GEOGRAPHIC…" at bounding box center [886, 517] width 1361 height 865
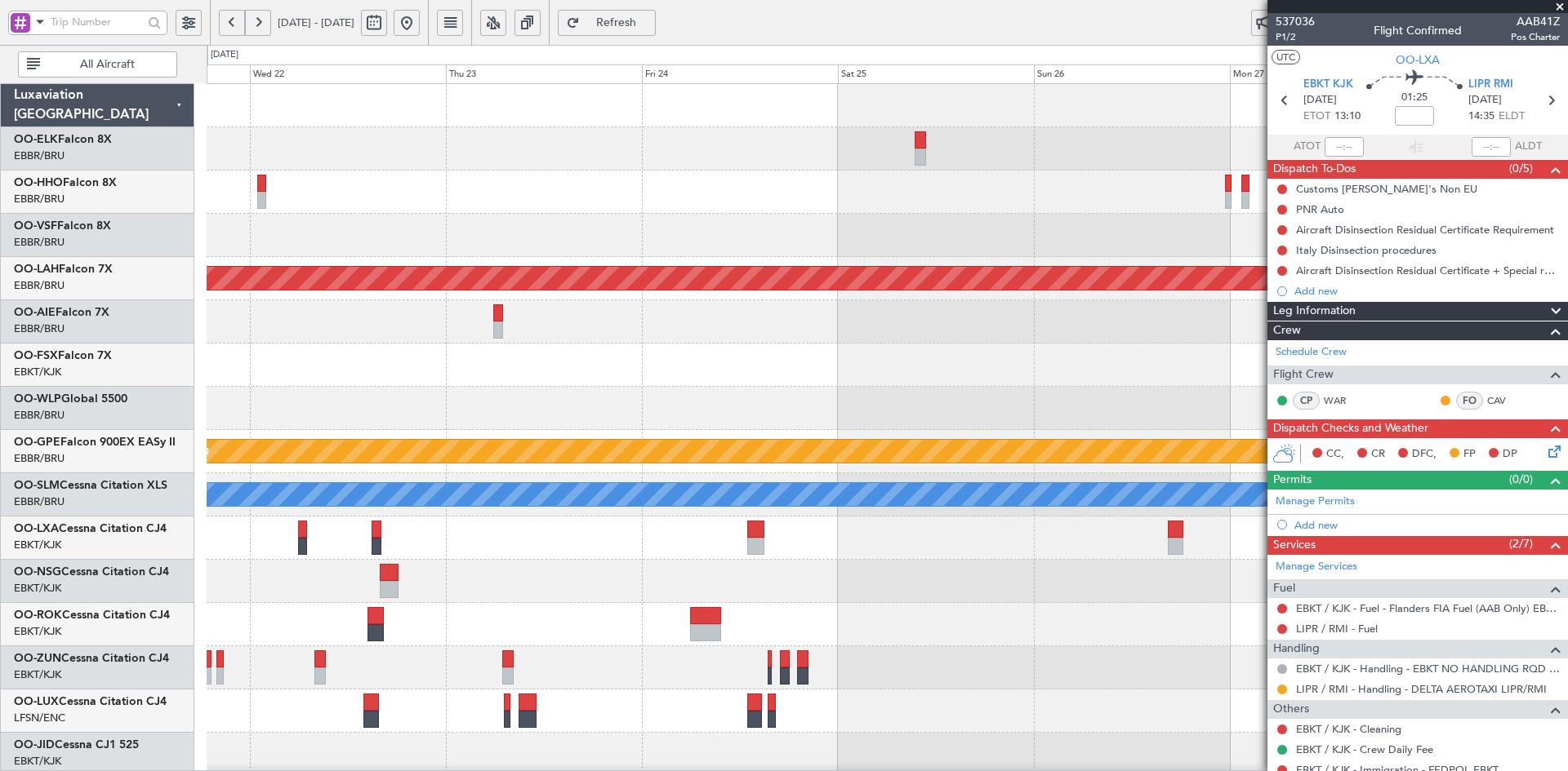
click at [866, 234] on div "- - VRMM 19:20 Z LEGE 06:40 Z" at bounding box center [886, 236] width 1361 height 44
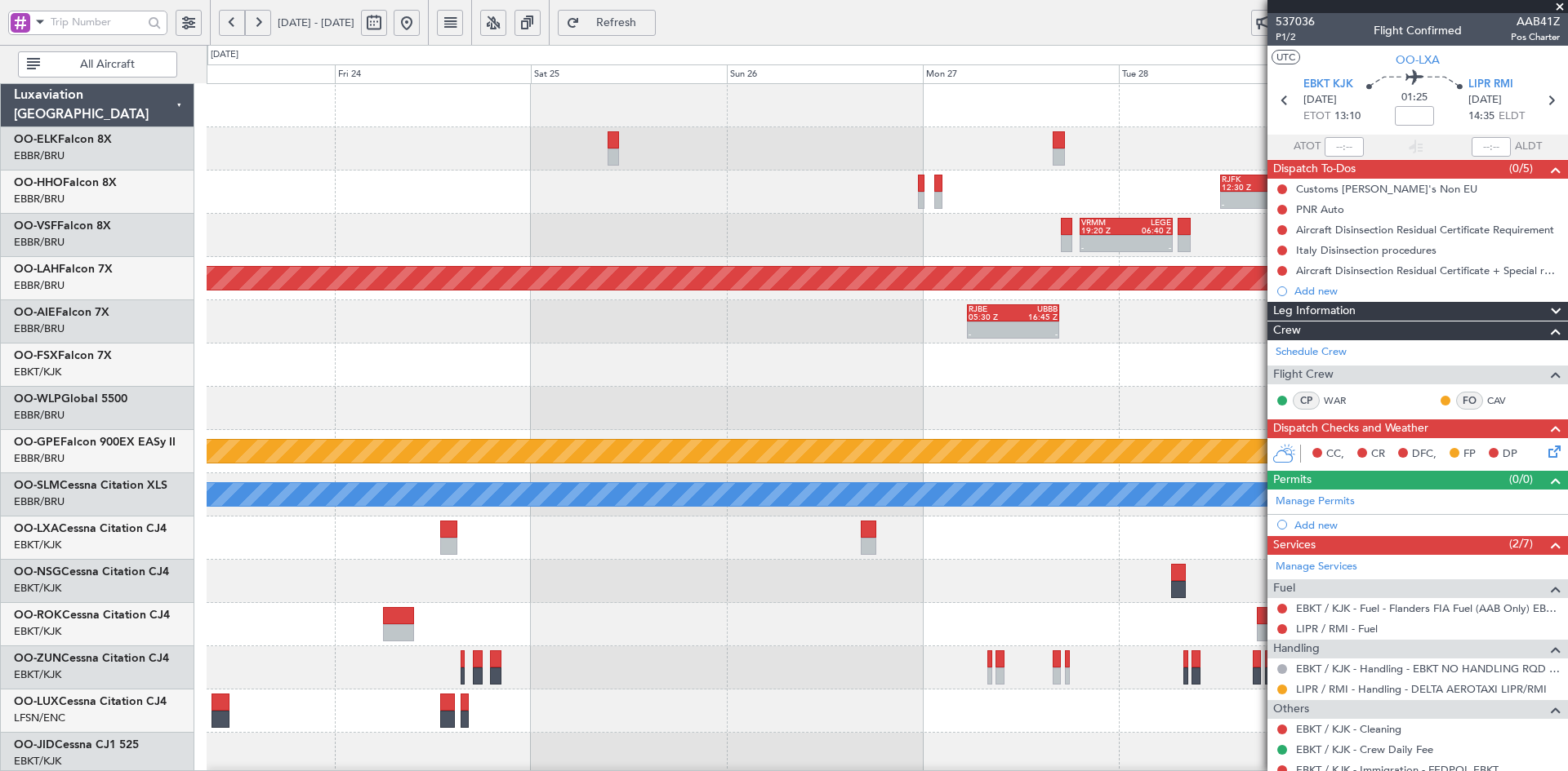
click at [751, 206] on div "- - RJFK 12:30 Z UBBB 23:05 Z" at bounding box center [886, 192] width 1361 height 44
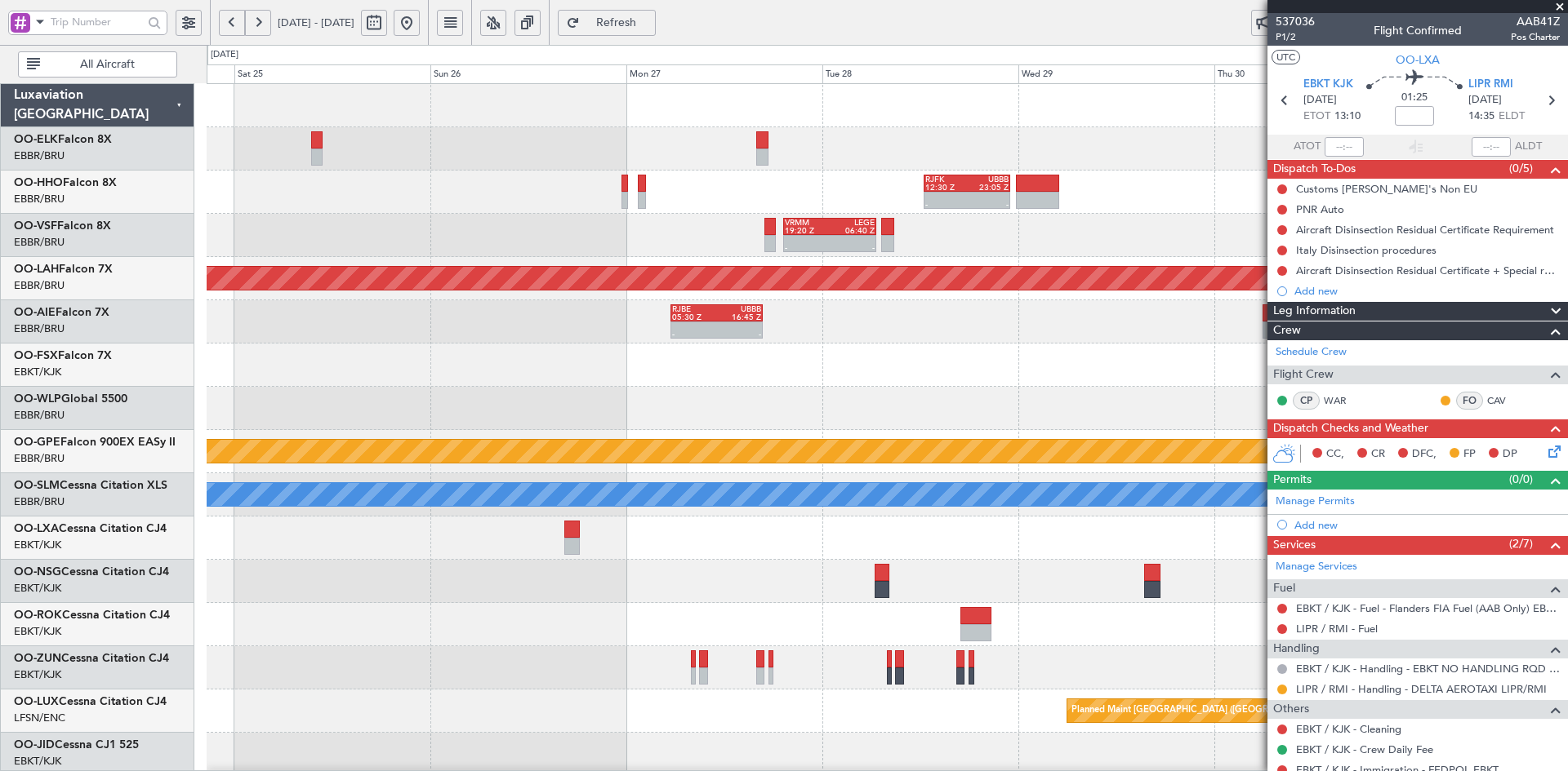
click at [1455, 164] on fb-app "[DATE] - [DATE] Refresh Quick Links All Aircraft LFMN 11:00 Z KTEB 19:35 Z - - …" at bounding box center [784, 396] width 1568 height 752
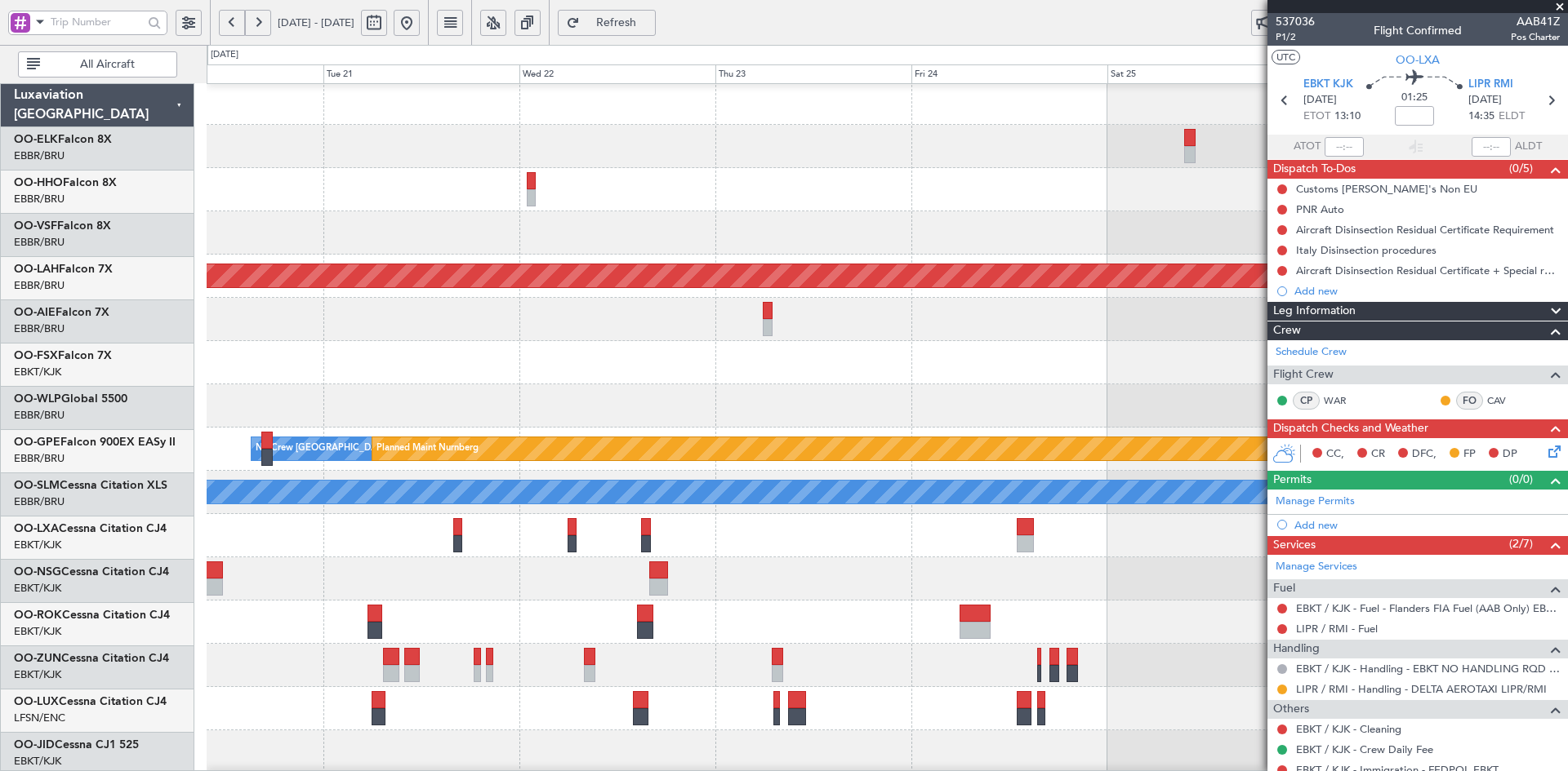
scroll to position [3, 0]
click at [1485, 104] on fb-app "[DATE] - [DATE] Refresh Quick Links All Aircraft - - RJFK 12:30 Z UBBB 23:05 Z …" at bounding box center [784, 396] width 1568 height 752
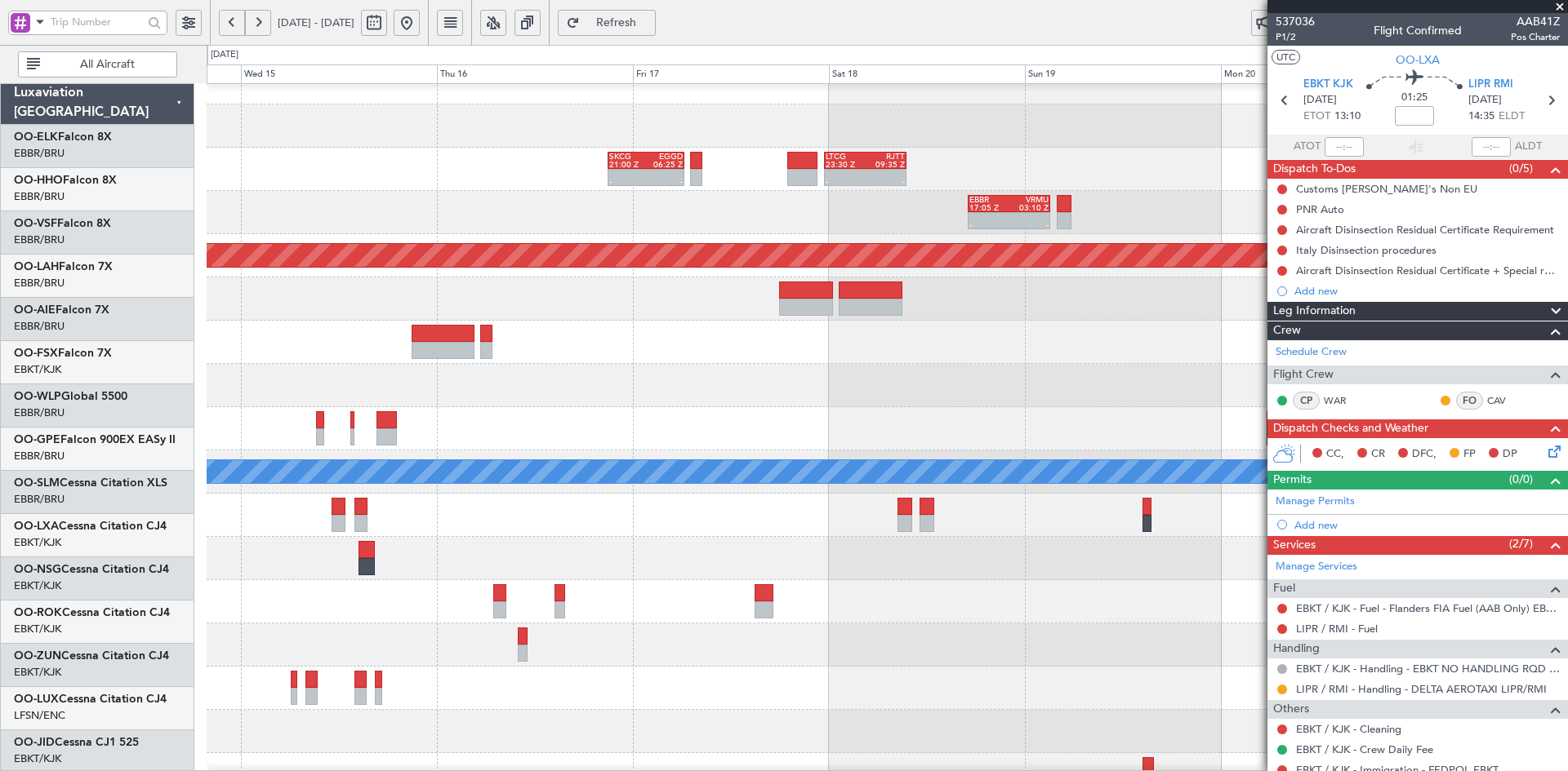
scroll to position [23, 0]
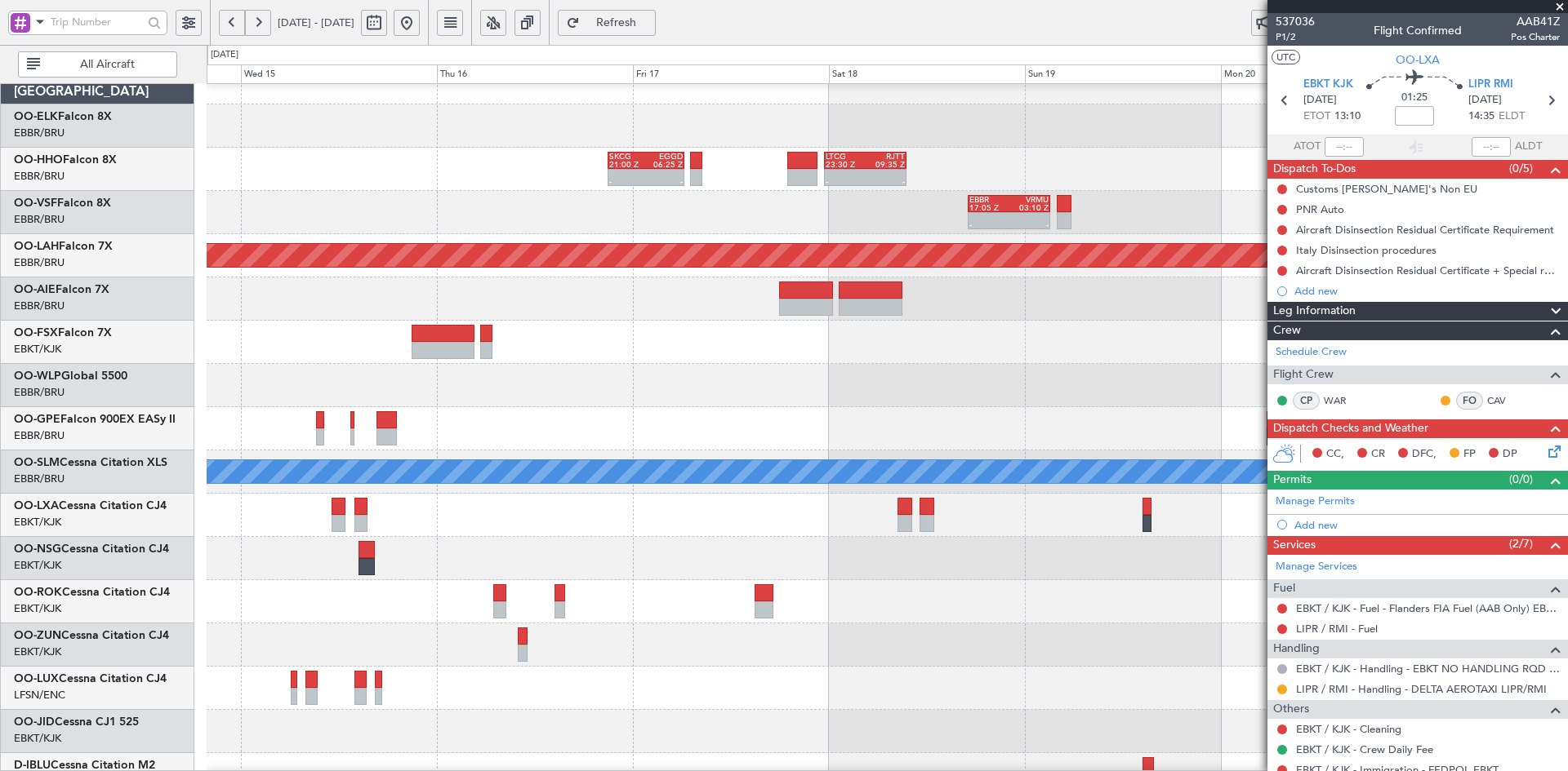
click at [1126, 310] on div "- - LTCG 23:30 Z RJTT 09:35 Z SKCG 21:00 Z EGGD 06:25 Z - - EBBR 20:40 Z SKCG 0…" at bounding box center [886, 493] width 1361 height 865
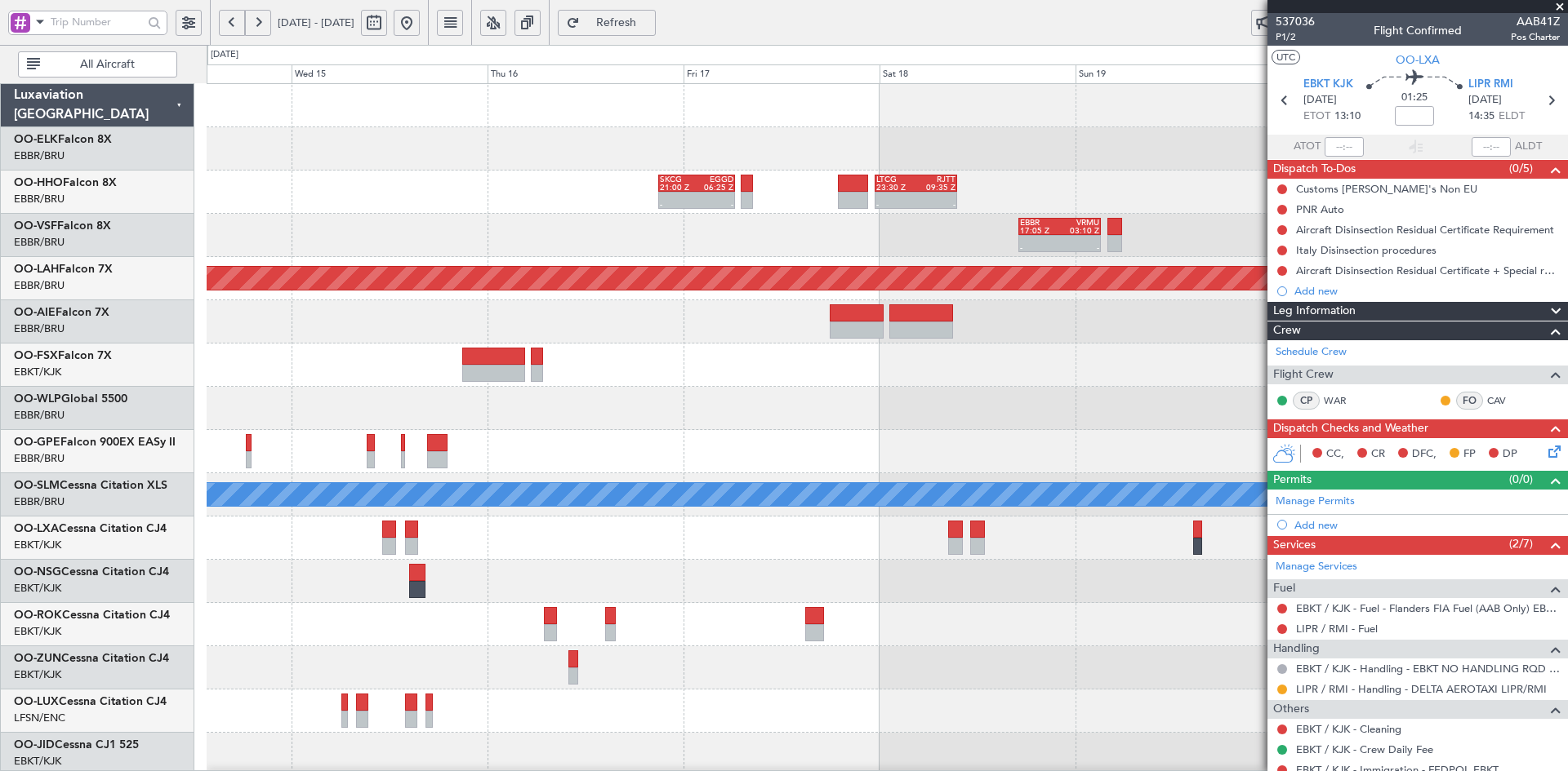
click at [1150, 128] on div at bounding box center [886, 149] width 1361 height 44
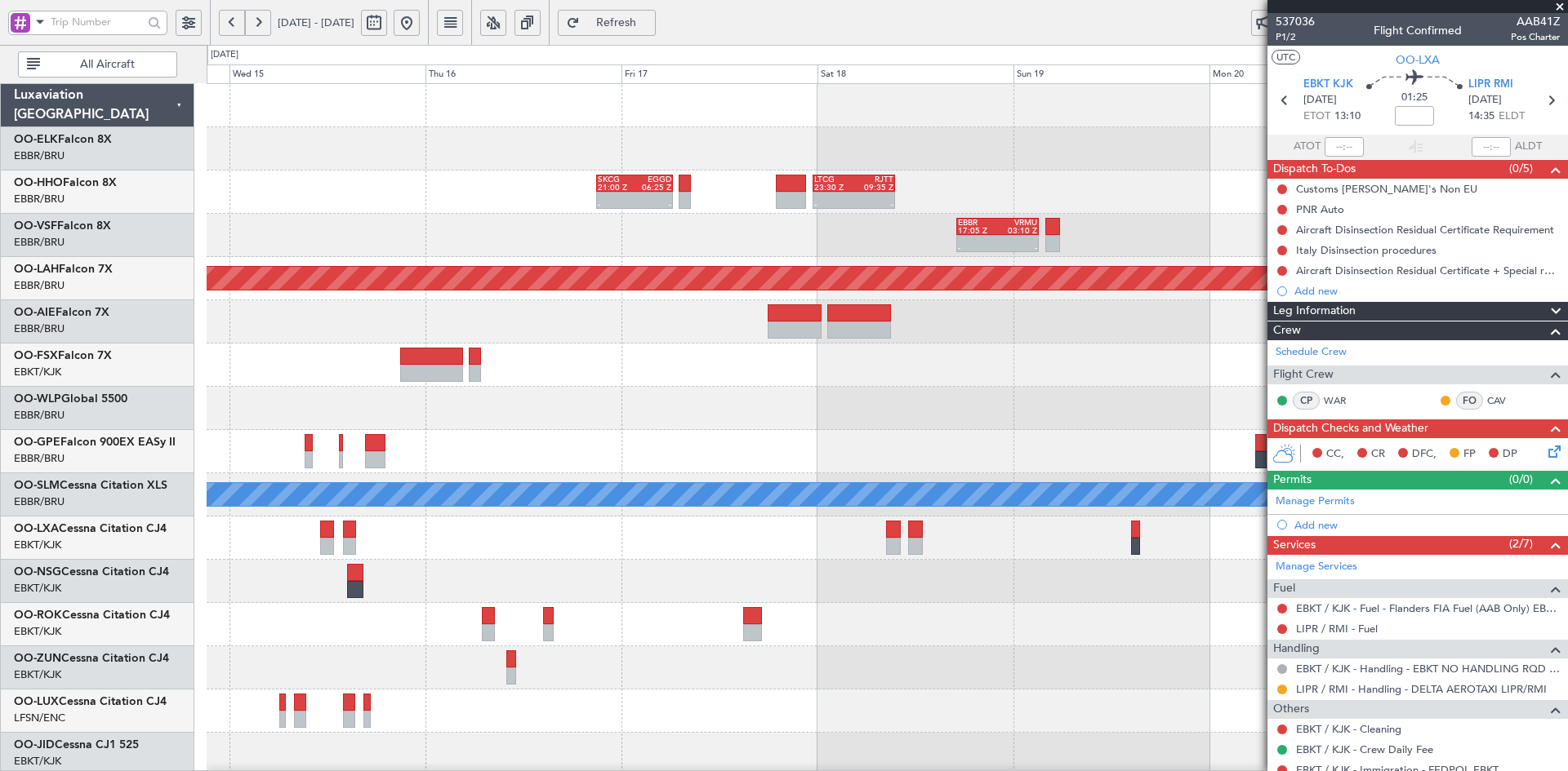
click at [802, 174] on div "- - LTCG 23:30 Z RJTT 09:35 Z SKCG 21:00 Z EGGD 06:25 Z - - EBBR 20:40 Z SKCG 0…" at bounding box center [886, 517] width 1361 height 865
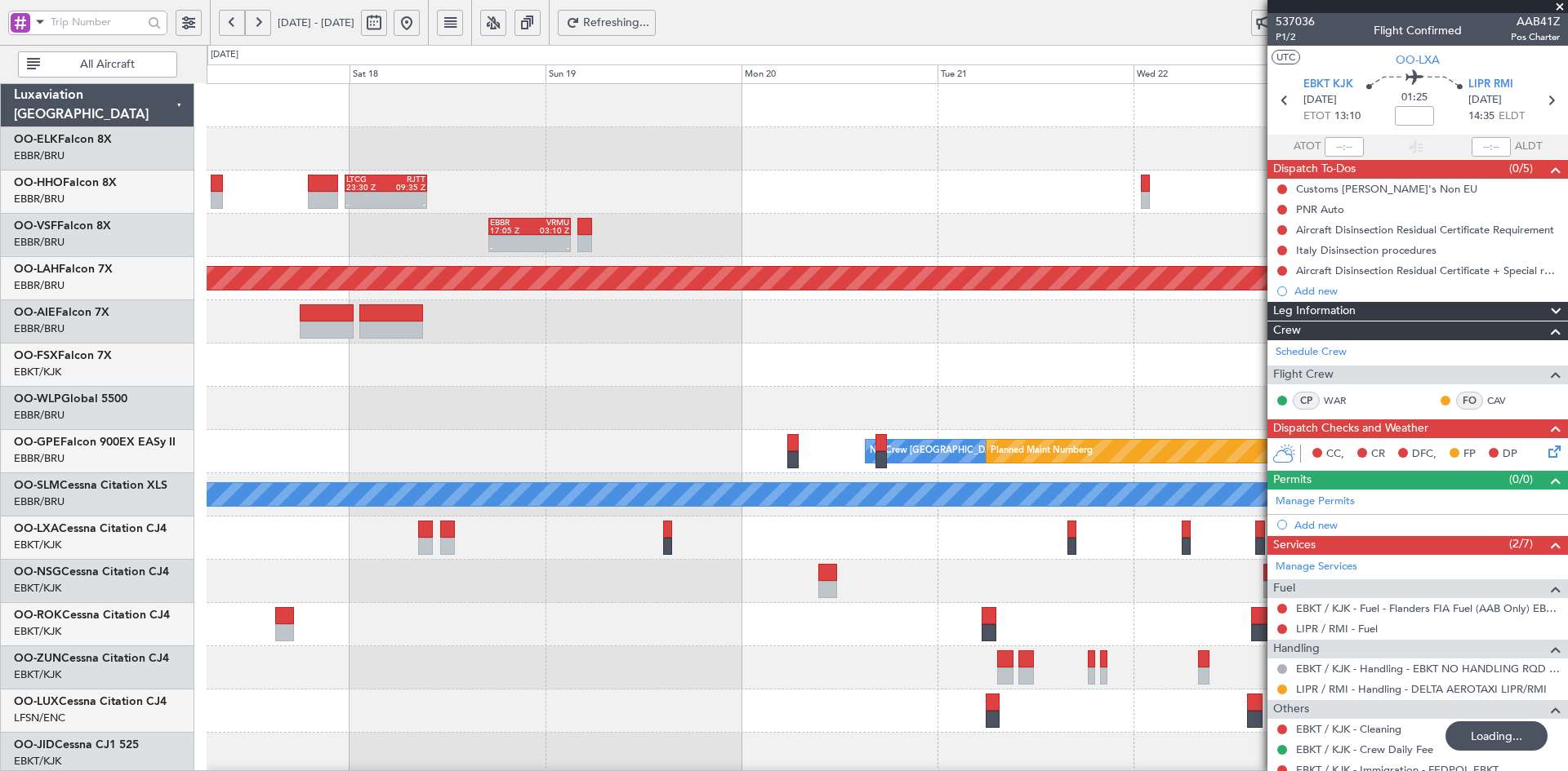
click at [1033, 193] on div "- - LTCG 23:30 Z RJTT 09:35 Z SKCG 21:00 Z EGGD 06:25 Z - -" at bounding box center [886, 192] width 1361 height 44
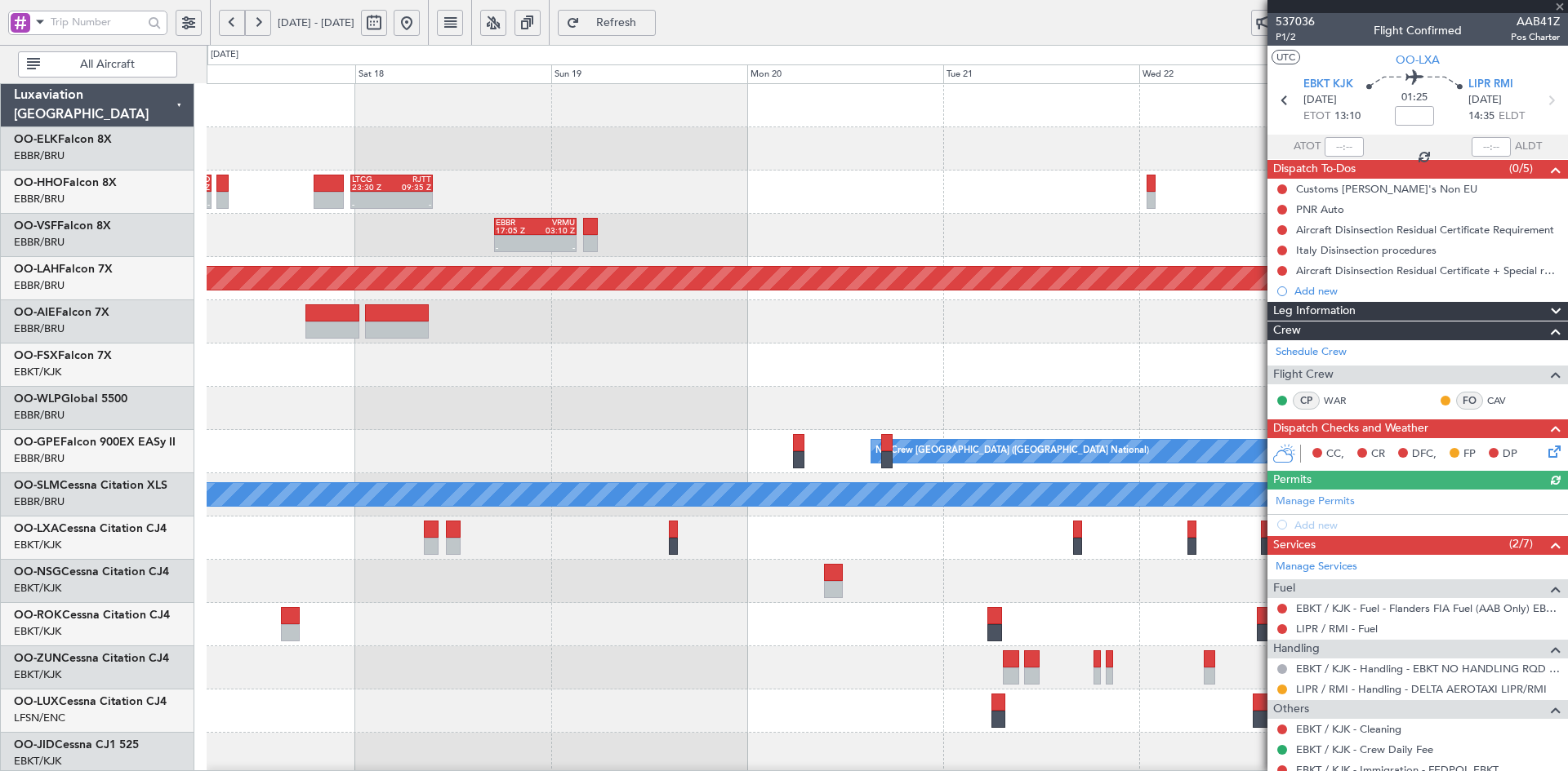
click at [319, 159] on div at bounding box center [886, 149] width 1361 height 44
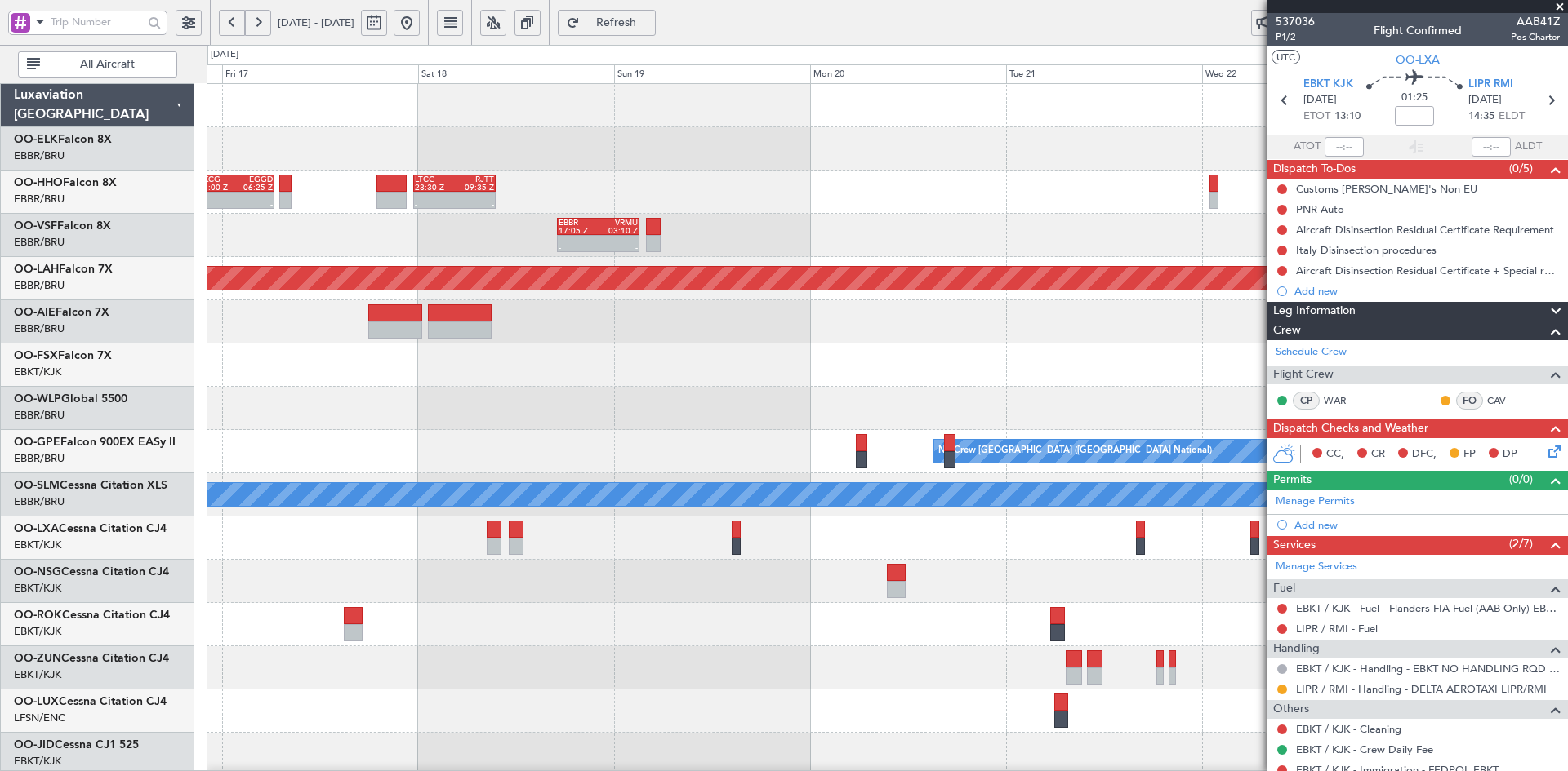
click at [1239, 303] on div at bounding box center [886, 322] width 1361 height 44
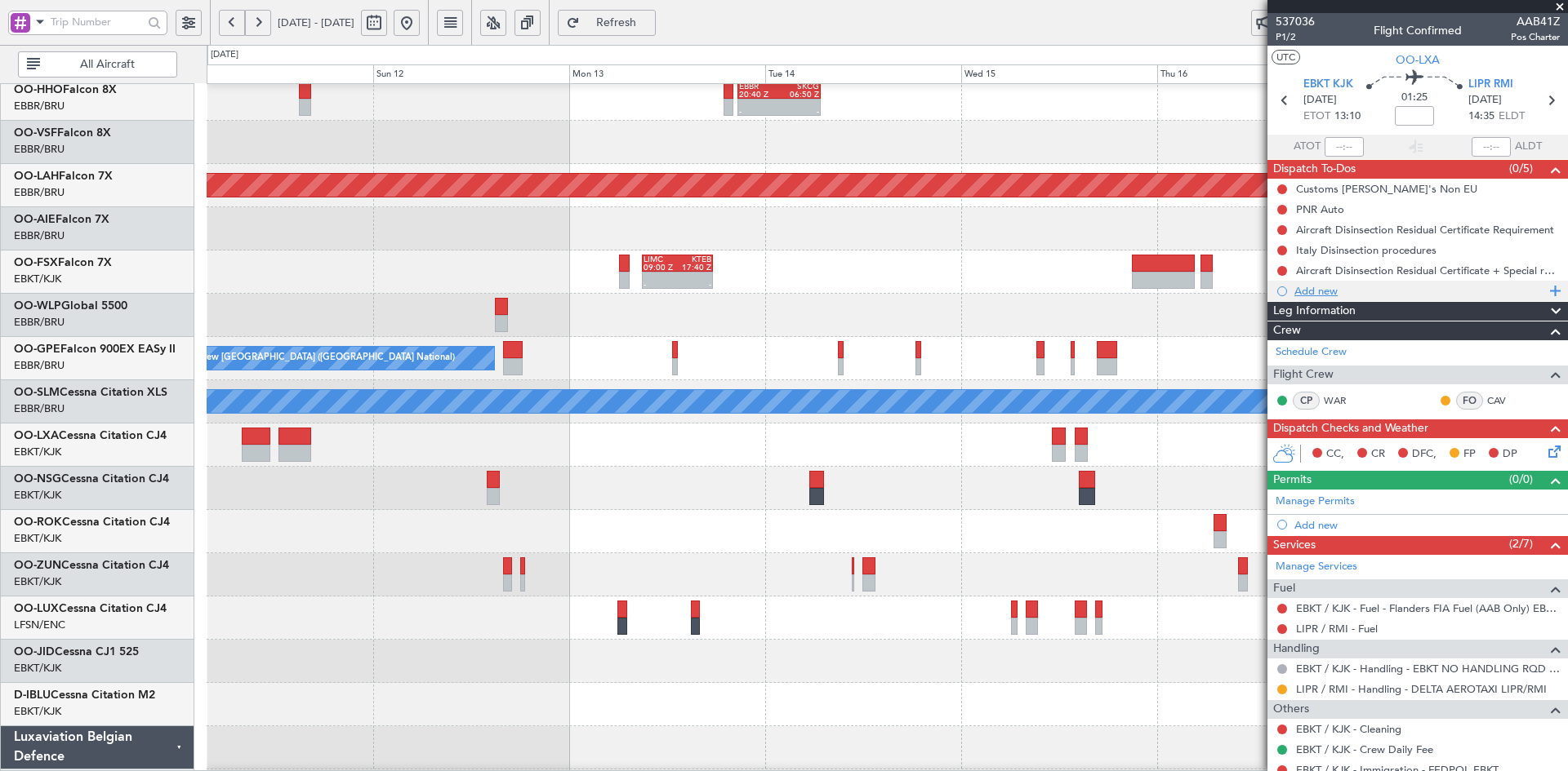
click at [1192, 380] on div "No Crew [GEOGRAPHIC_DATA] ([GEOGRAPHIC_DATA] National)" at bounding box center [886, 359] width 1361 height 44
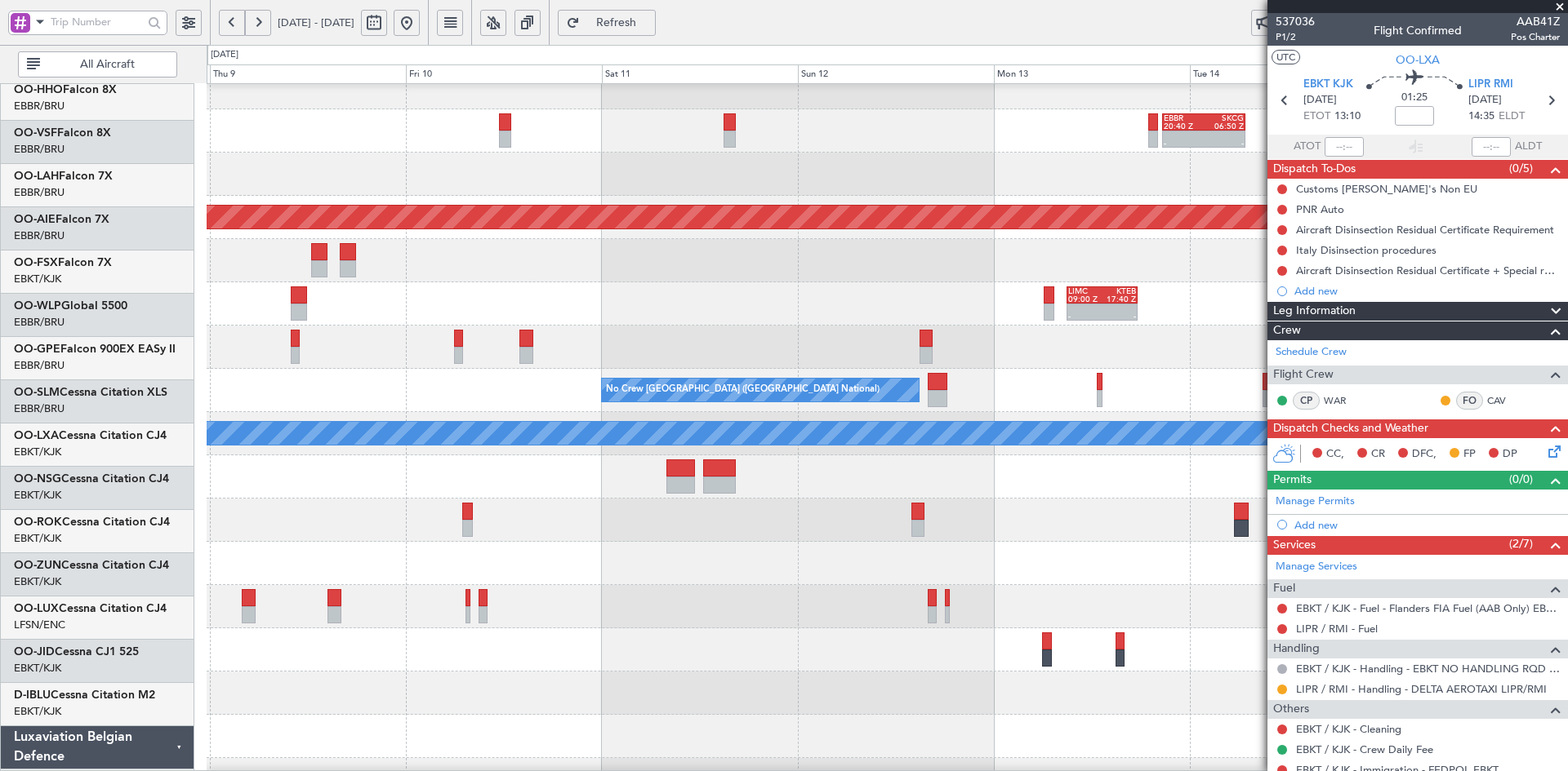
scroll to position [61, 0]
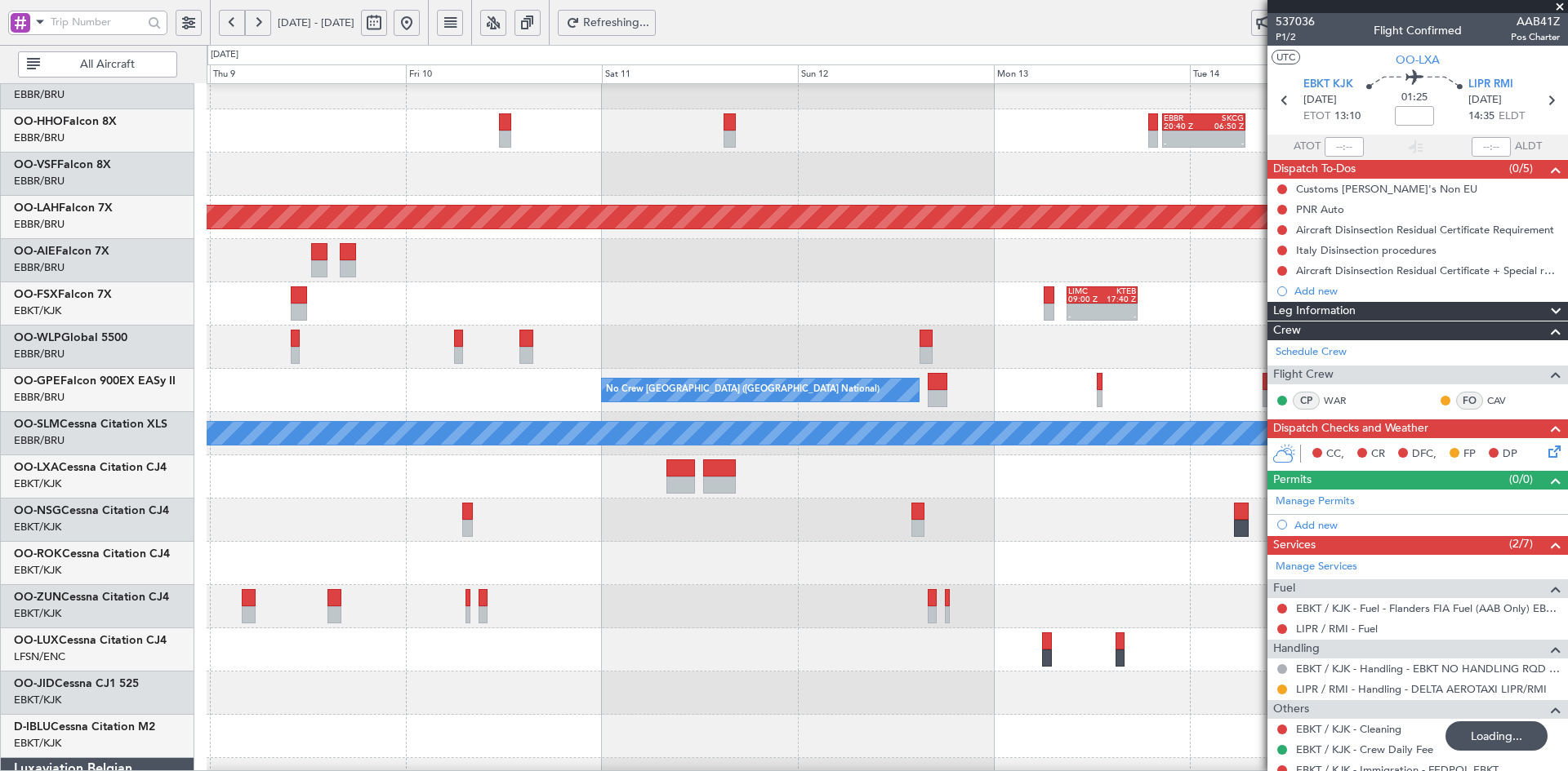
click at [420, 17] on button at bounding box center [407, 23] width 26 height 26
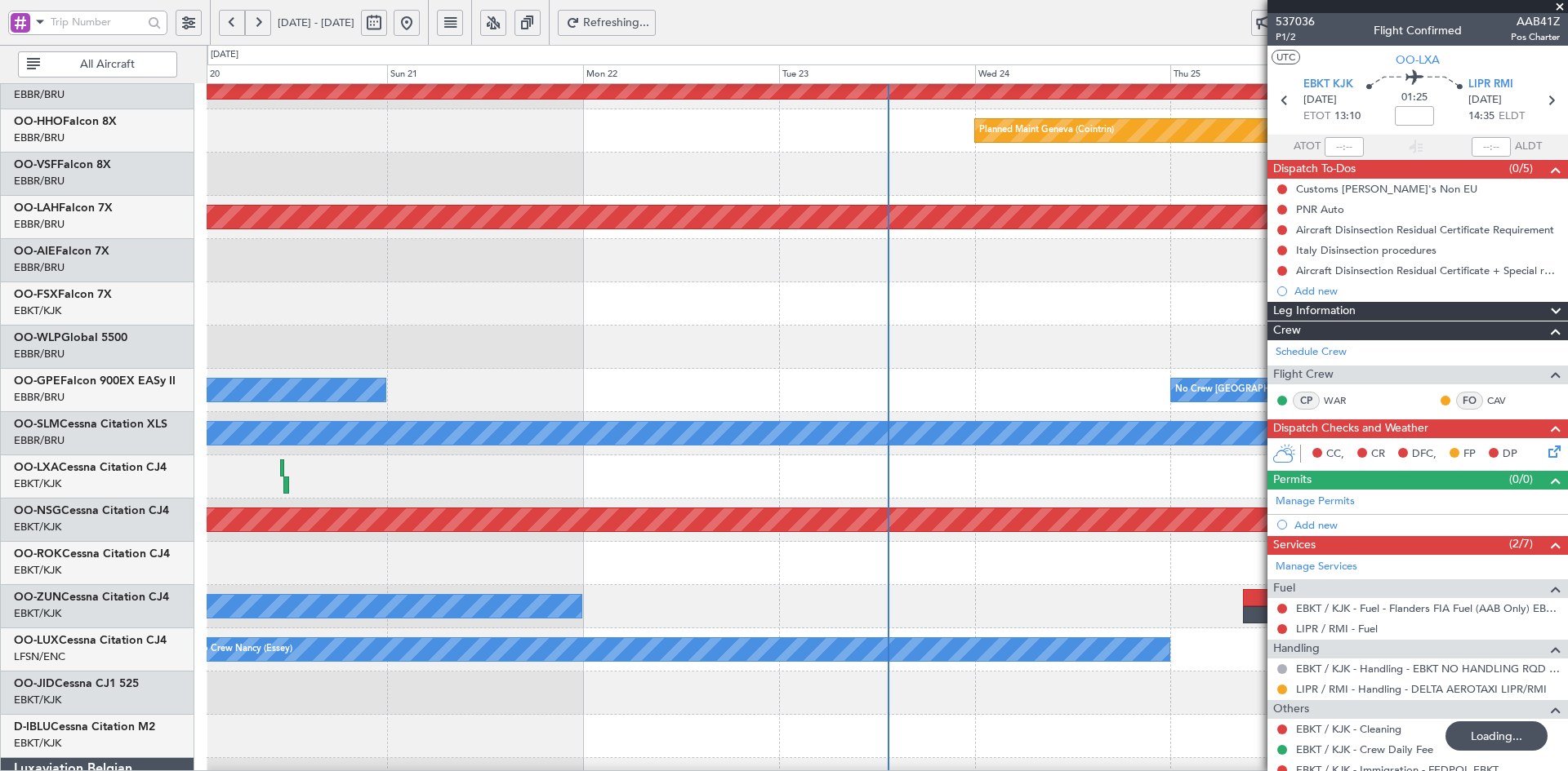
click at [764, 388] on div "Planned Maint Kortrijk-[GEOGRAPHIC_DATA] Planned Maint Geneva ([GEOGRAPHIC_DATA…" at bounding box center [886, 455] width 1361 height 865
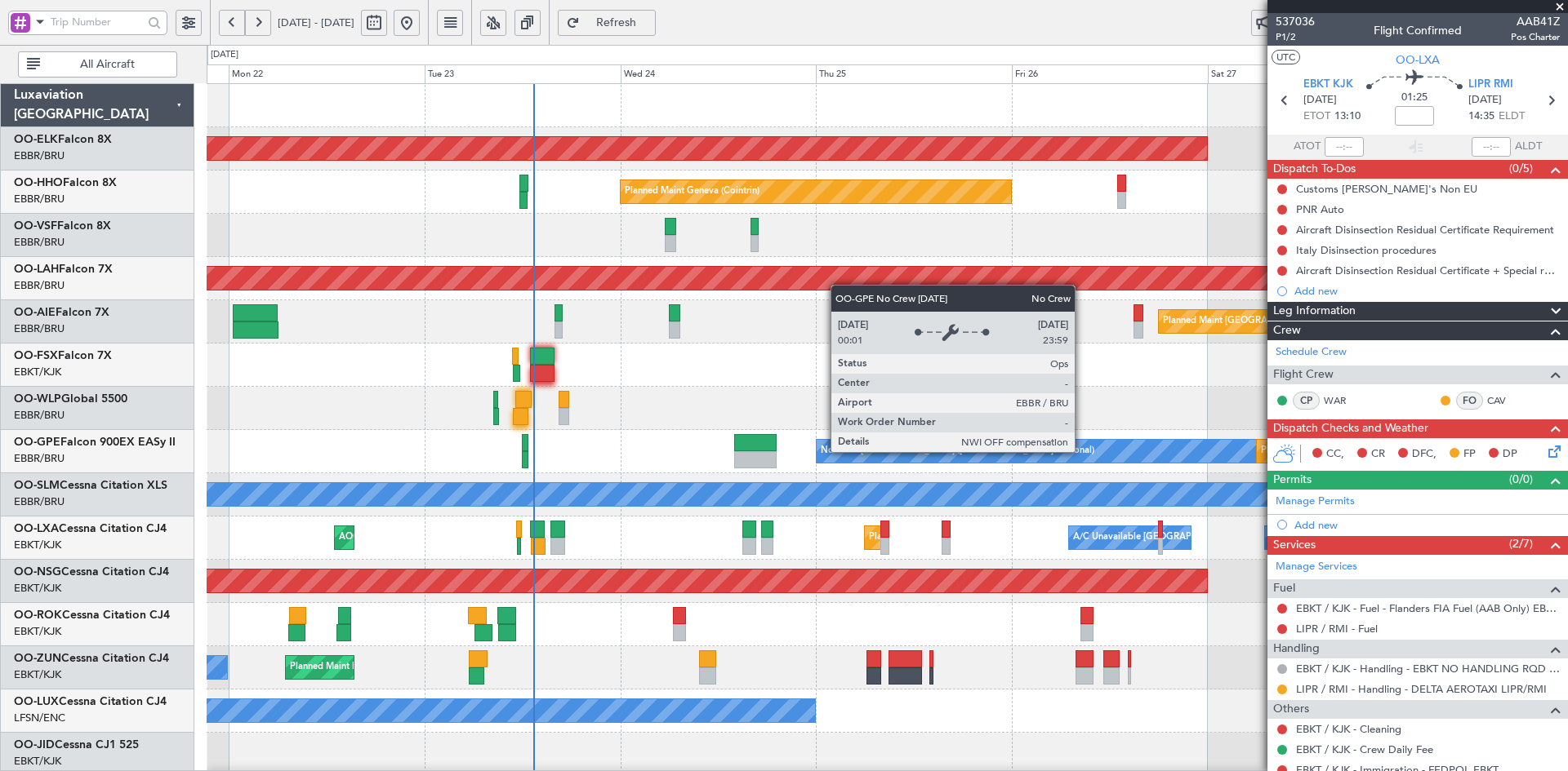
scroll to position [7, 0]
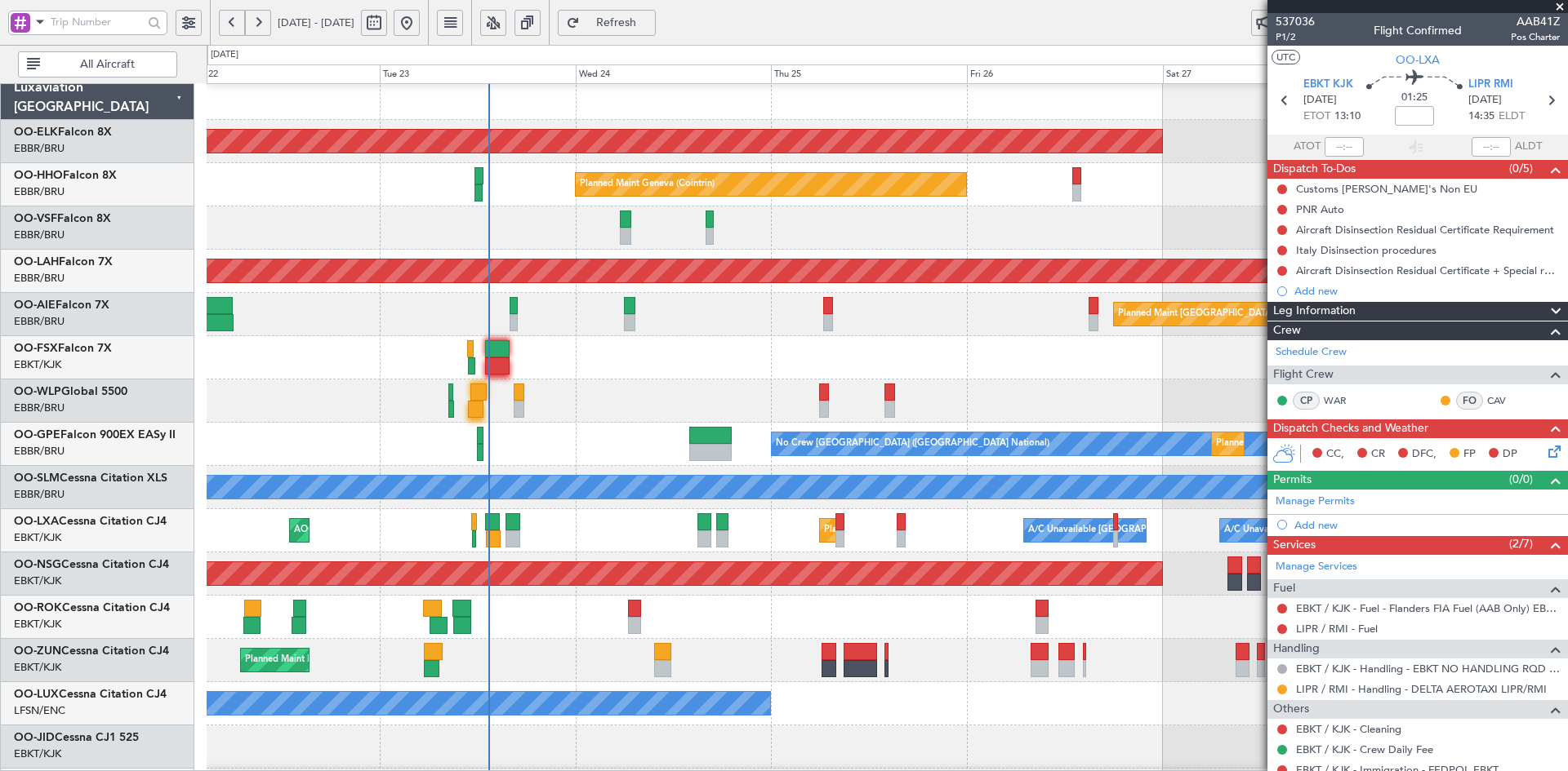
click at [686, 365] on div at bounding box center [886, 358] width 1361 height 44
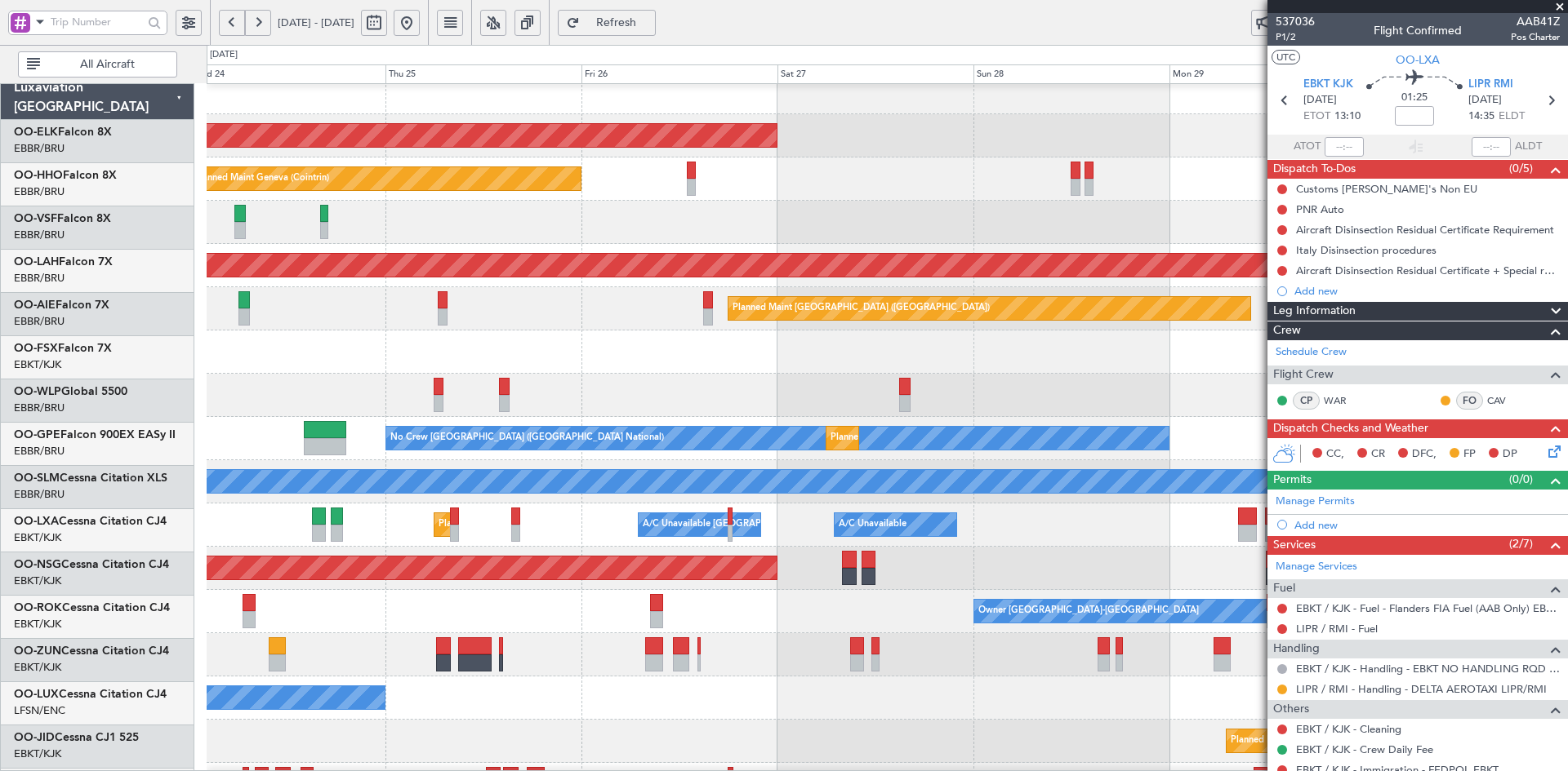
scroll to position [13, 0]
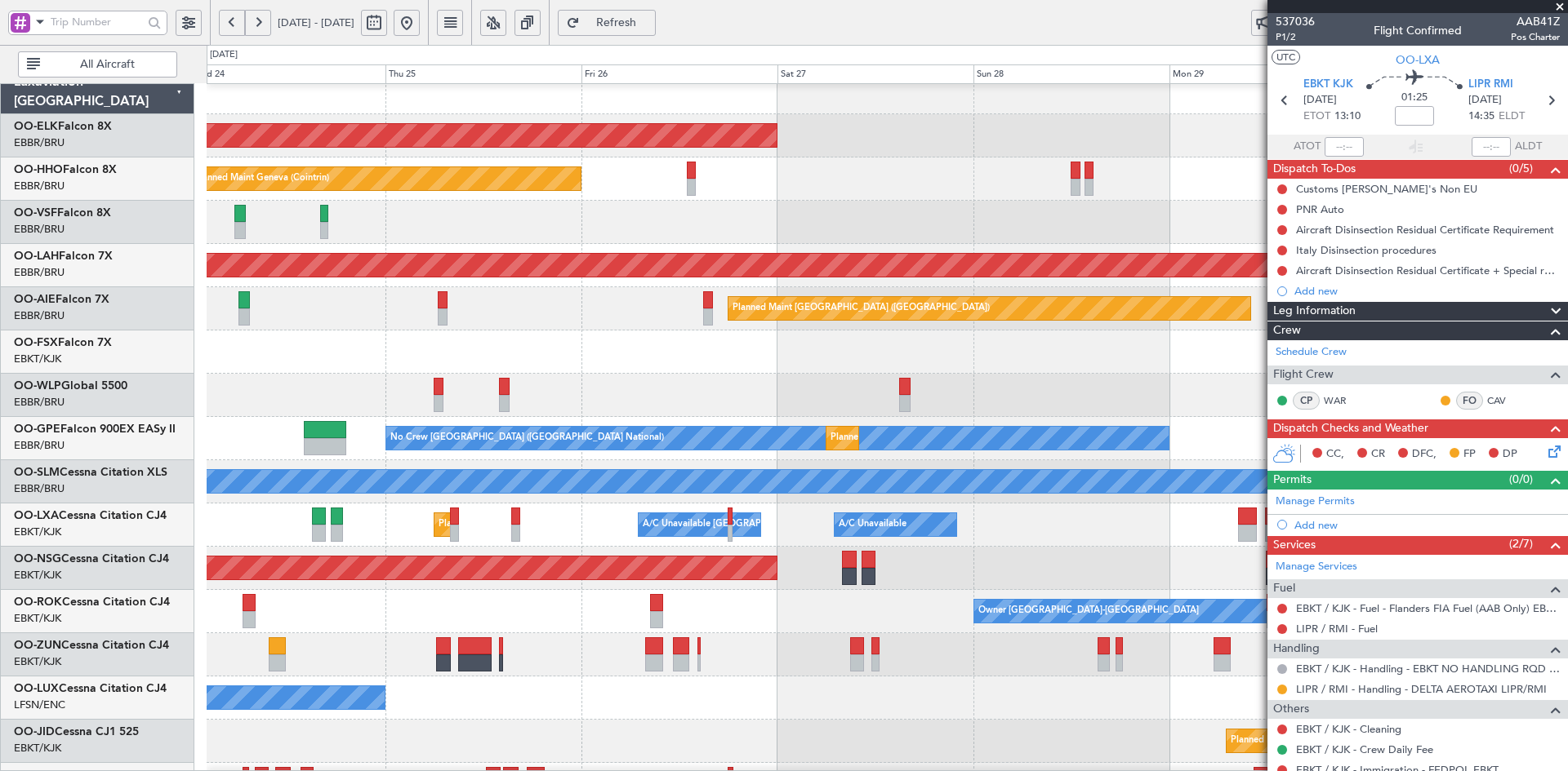
click at [950, 369] on div at bounding box center [886, 352] width 1361 height 44
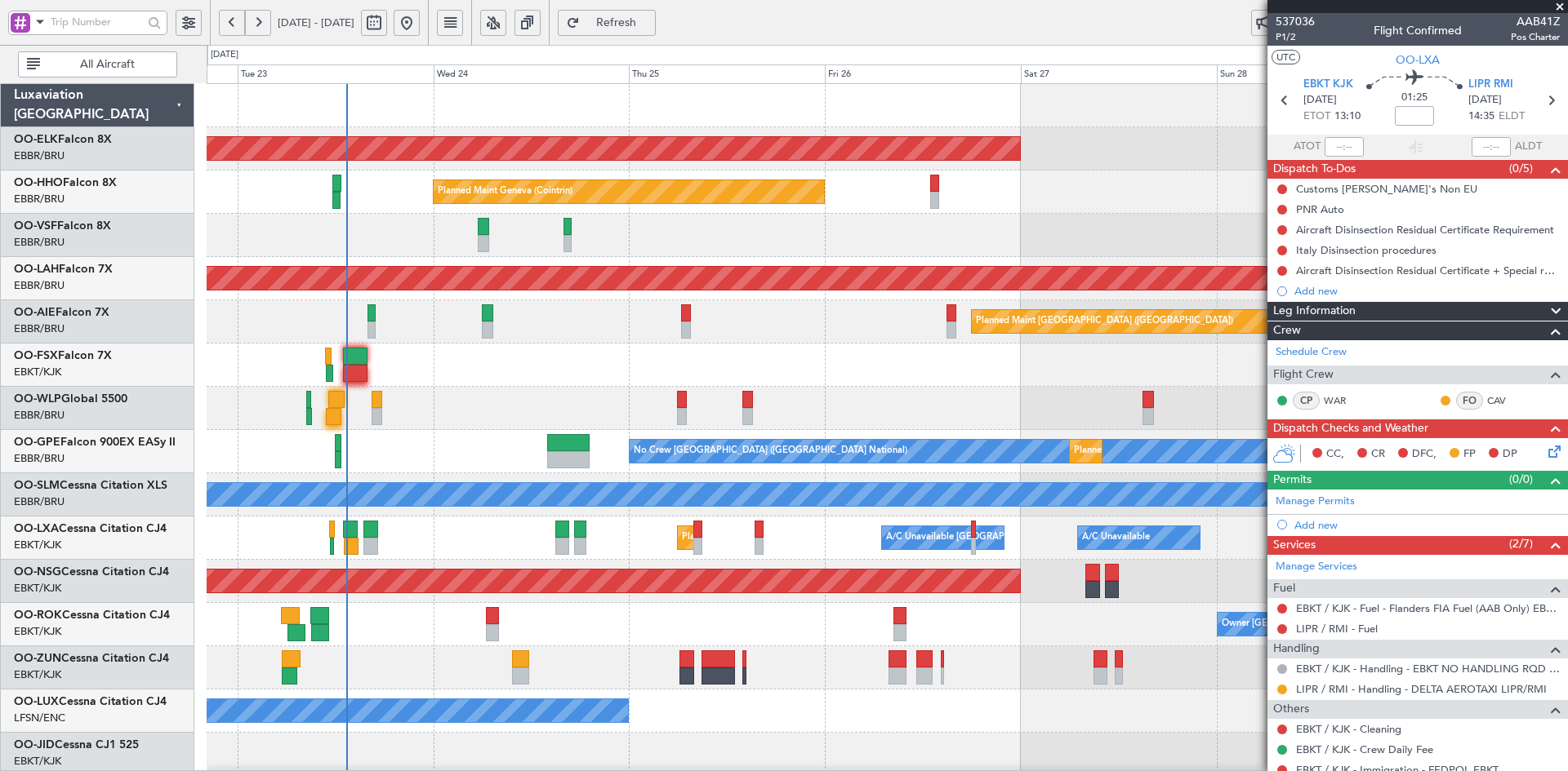
click at [584, 352] on div "Planned Maint Kortrijk-Wevelgem Planned Maint Geneva (Cointrin) Planned Maint A…" at bounding box center [886, 517] width 1361 height 865
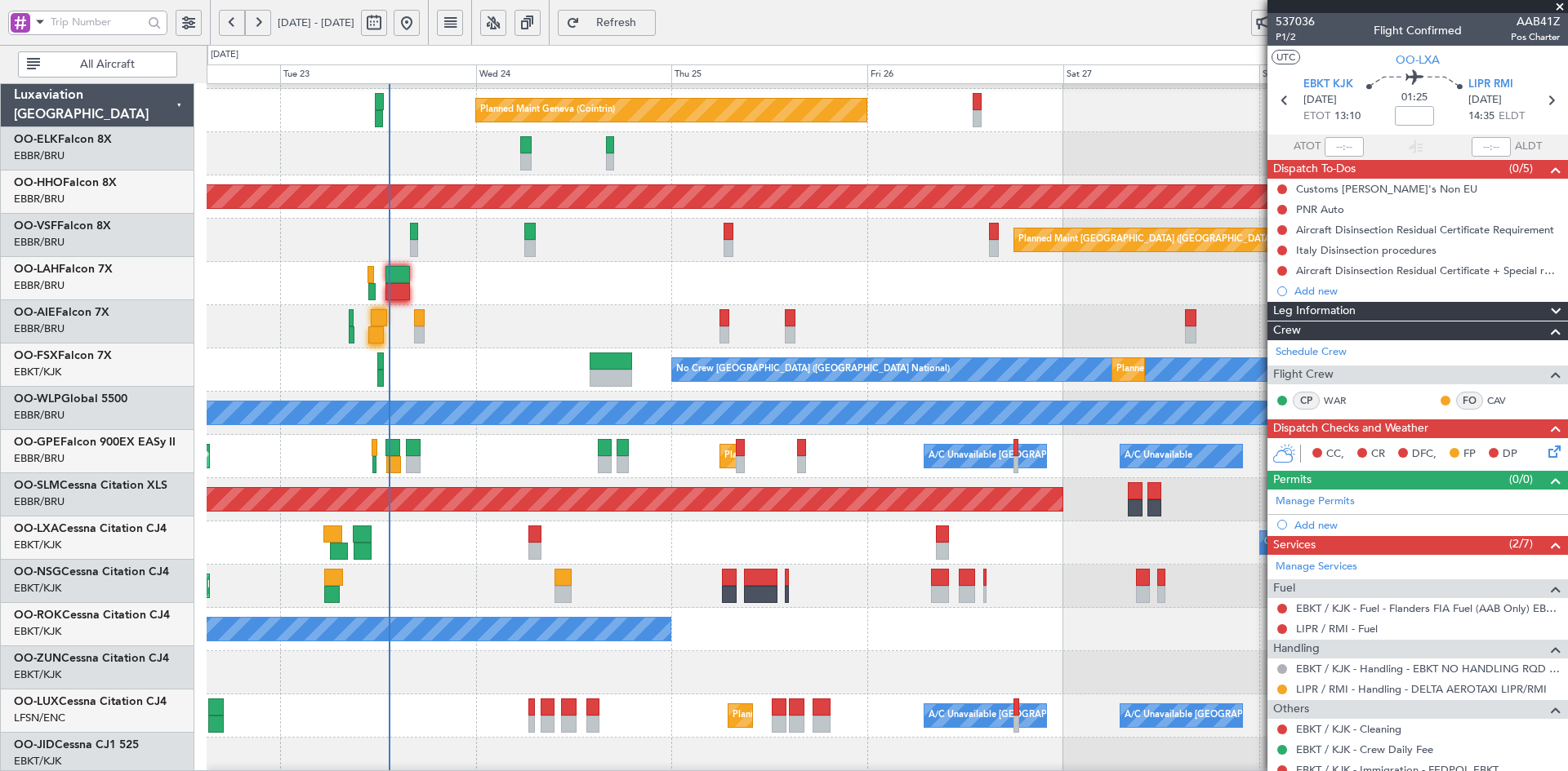
scroll to position [82, 0]
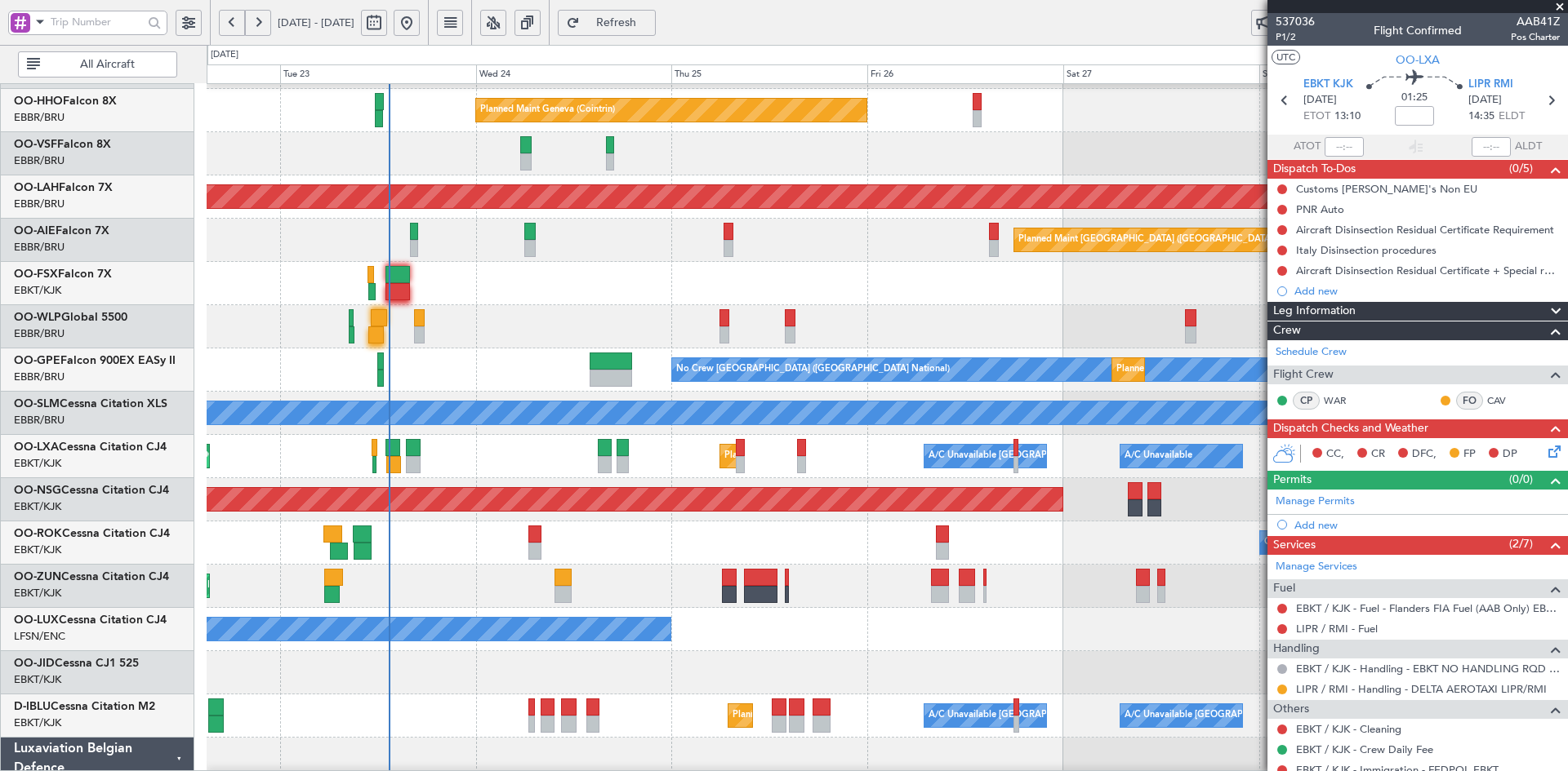
click at [904, 608] on div "No Crew Nancy (Essey)" at bounding box center [886, 630] width 1361 height 44
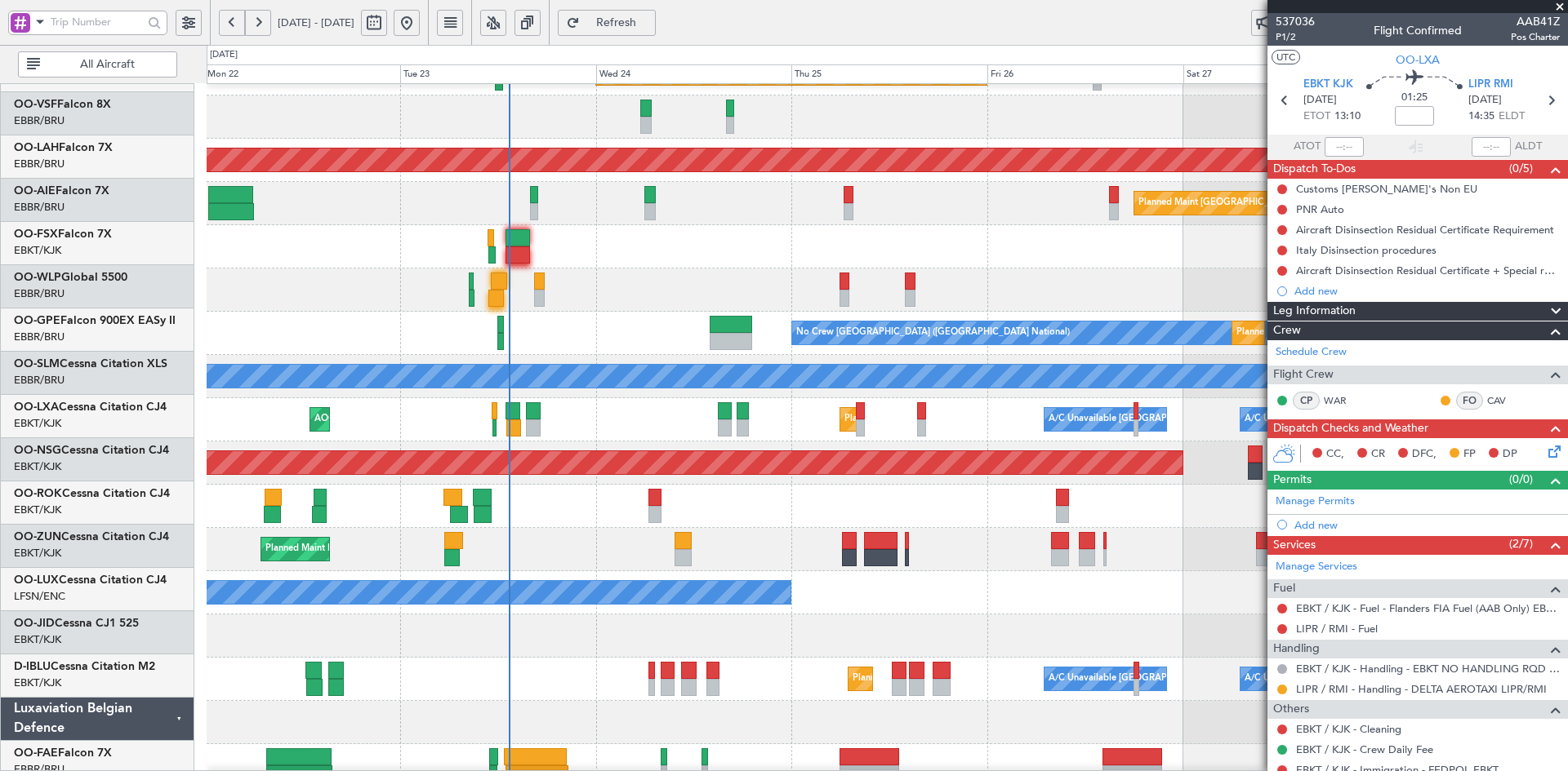
click at [1067, 622] on div "Planned Maint Kortrijk-[GEOGRAPHIC_DATA]" at bounding box center [886, 636] width 1361 height 44
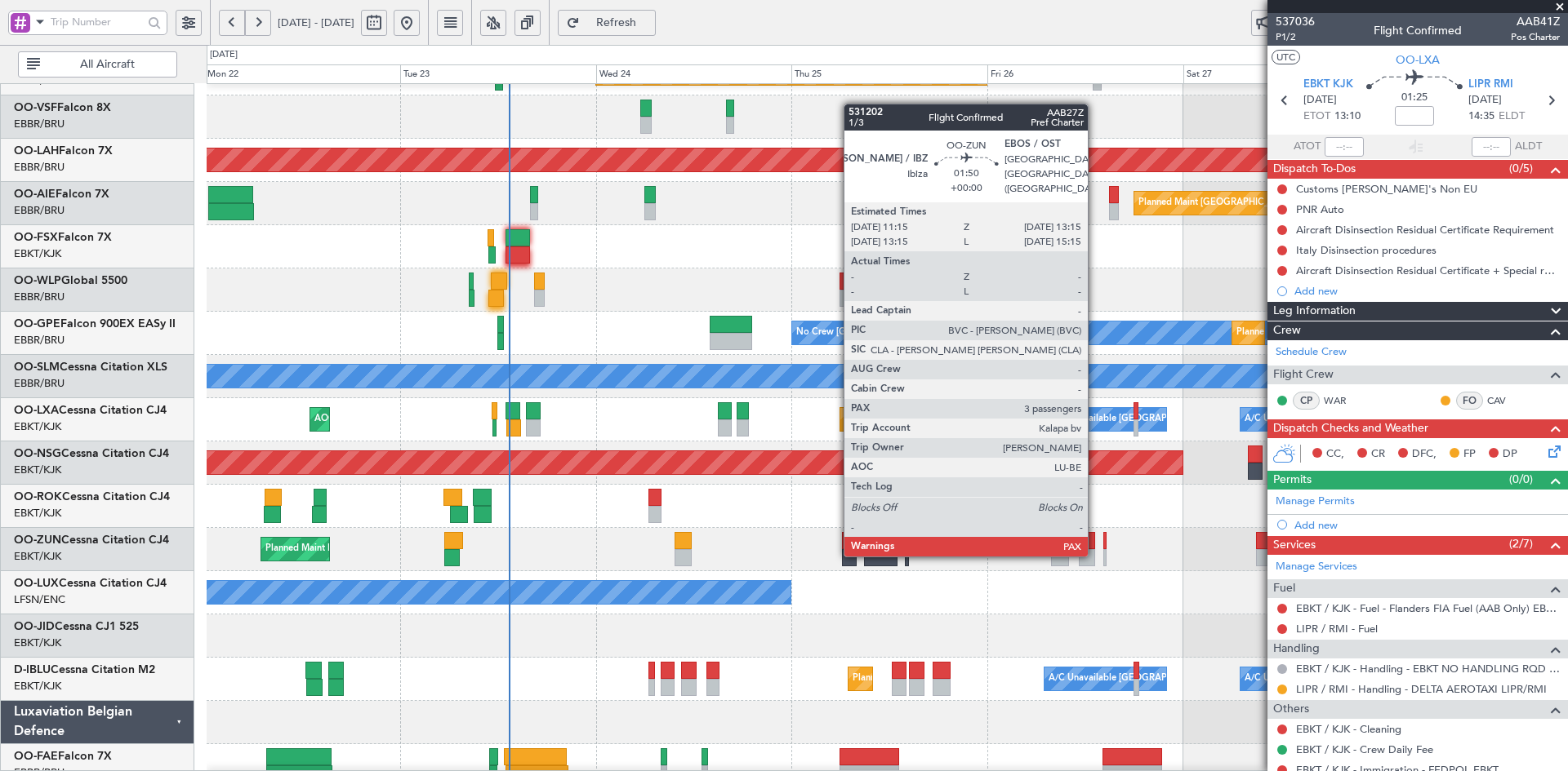
click at [1060, 572] on div "Planned Maint Kortrijk-[GEOGRAPHIC_DATA] Owner" at bounding box center [886, 550] width 1361 height 44
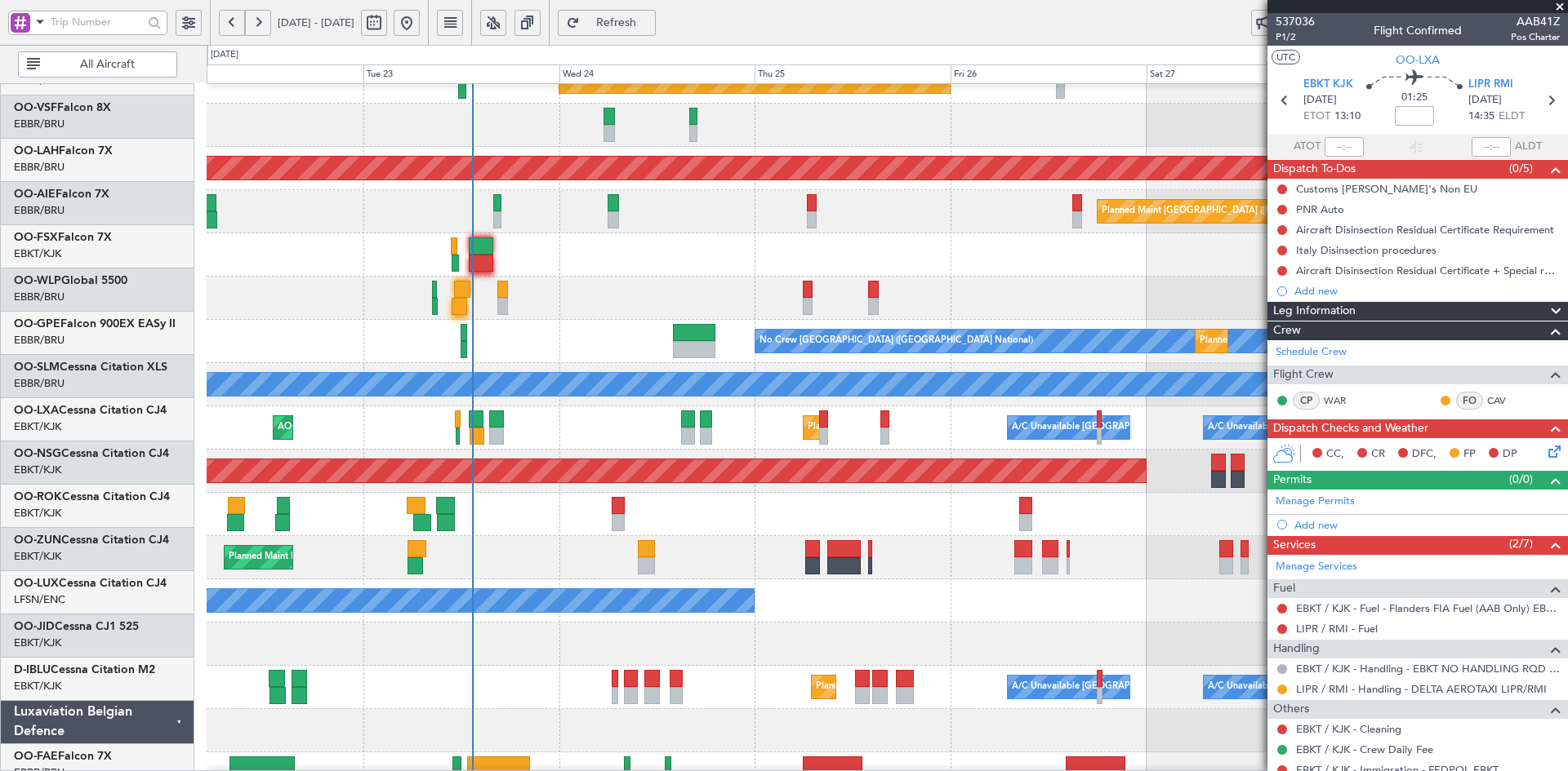
scroll to position [111, 0]
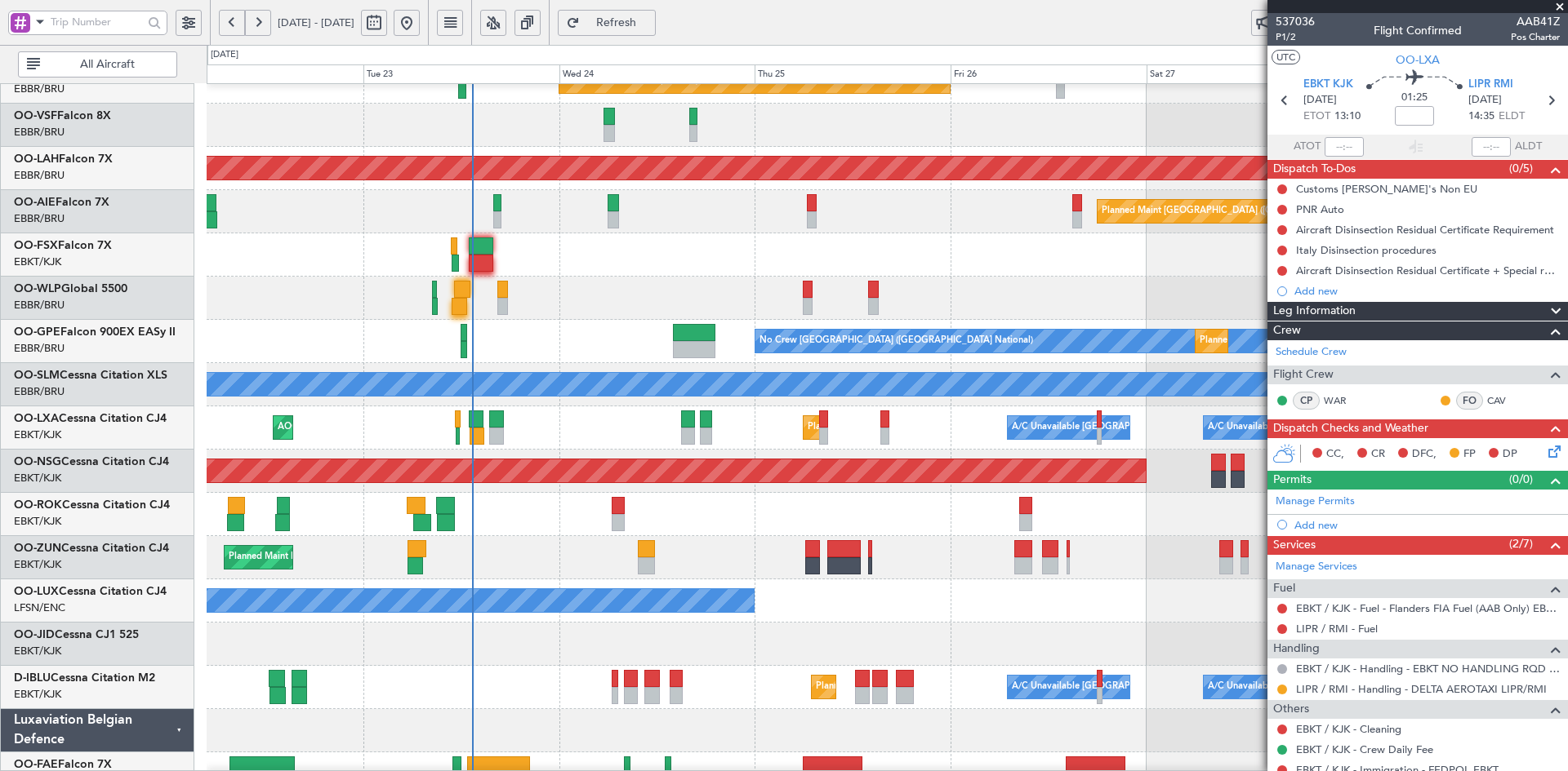
click at [1131, 613] on div "No Crew Nancy (Essey)" at bounding box center [886, 601] width 1361 height 44
click at [1072, 620] on div "No Crew Nancy (Essey)" at bounding box center [886, 601] width 1361 height 44
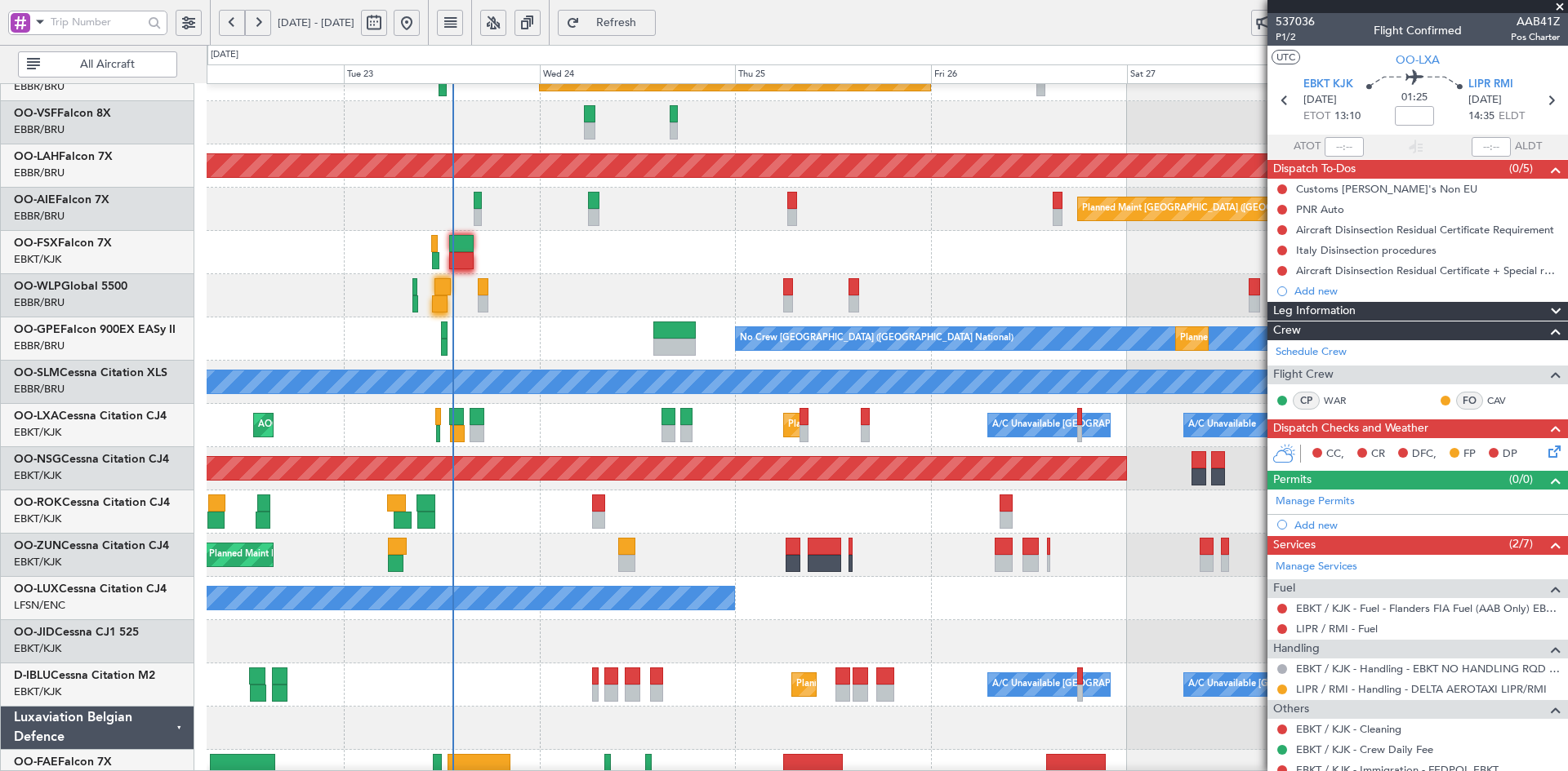
click at [1086, 620] on div "Planned Maint Kortrijk-[GEOGRAPHIC_DATA]" at bounding box center [886, 642] width 1361 height 44
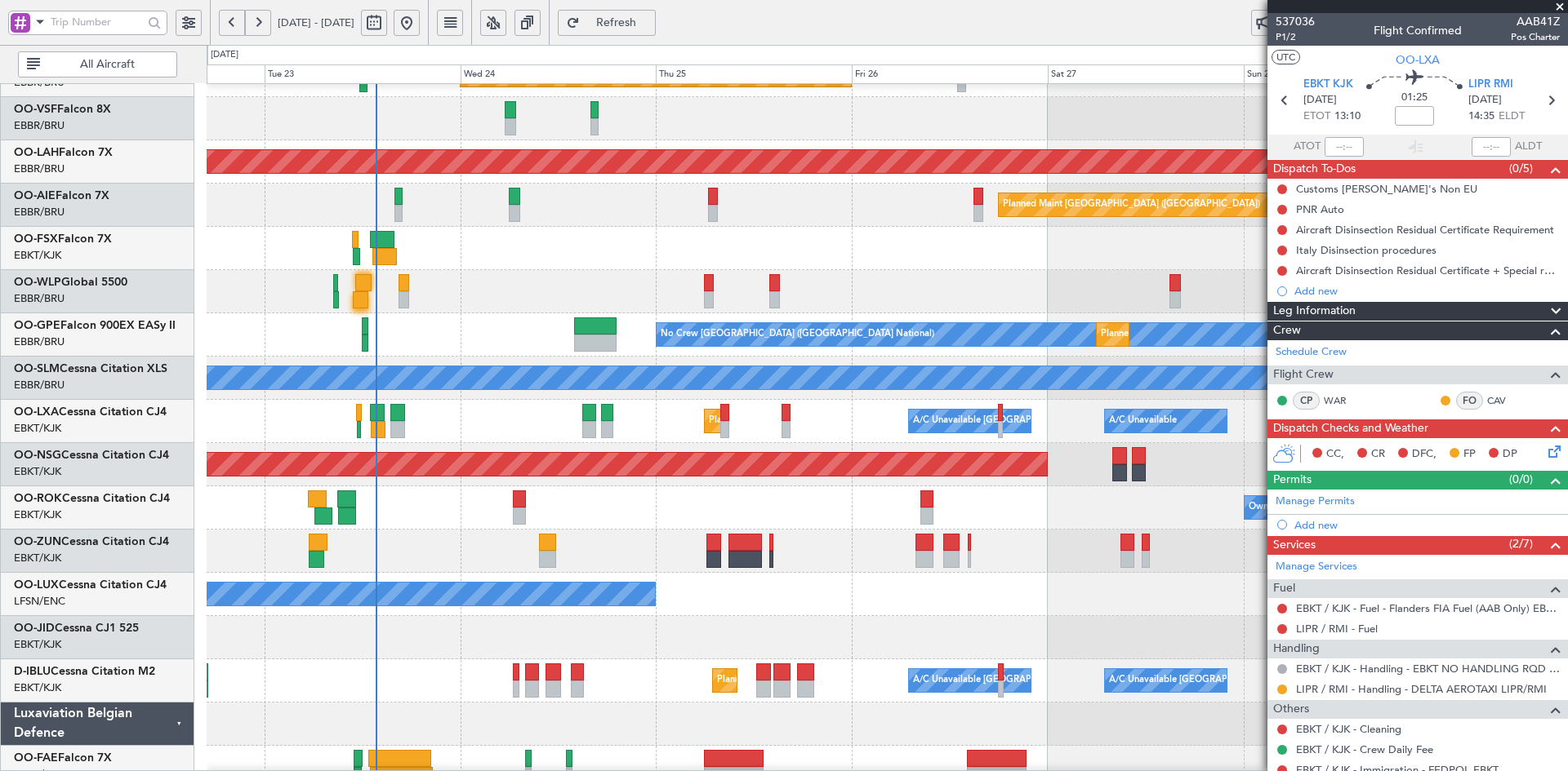
click at [1562, 9] on span at bounding box center [1559, 7] width 17 height 15
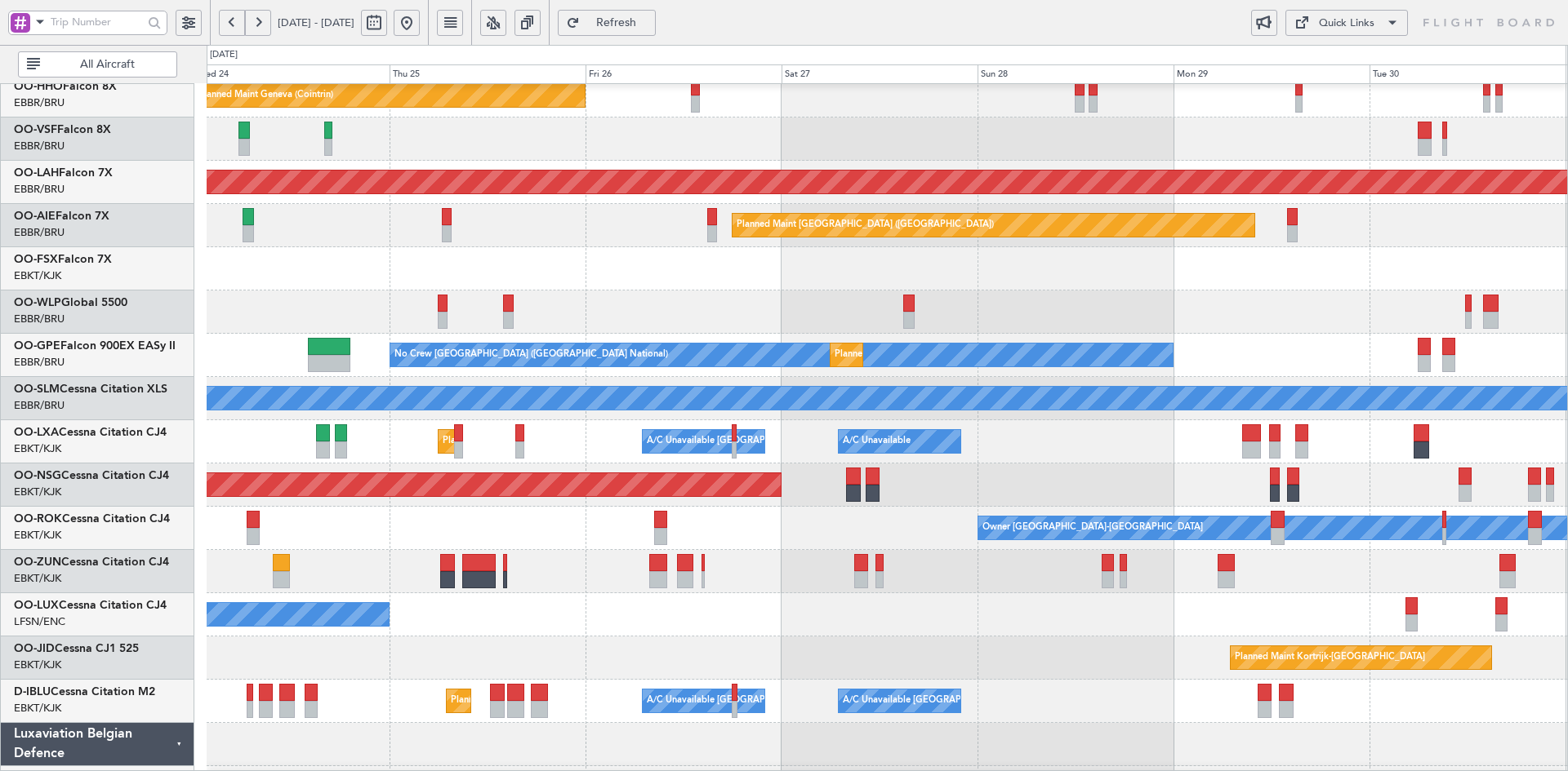
scroll to position [99, 0]
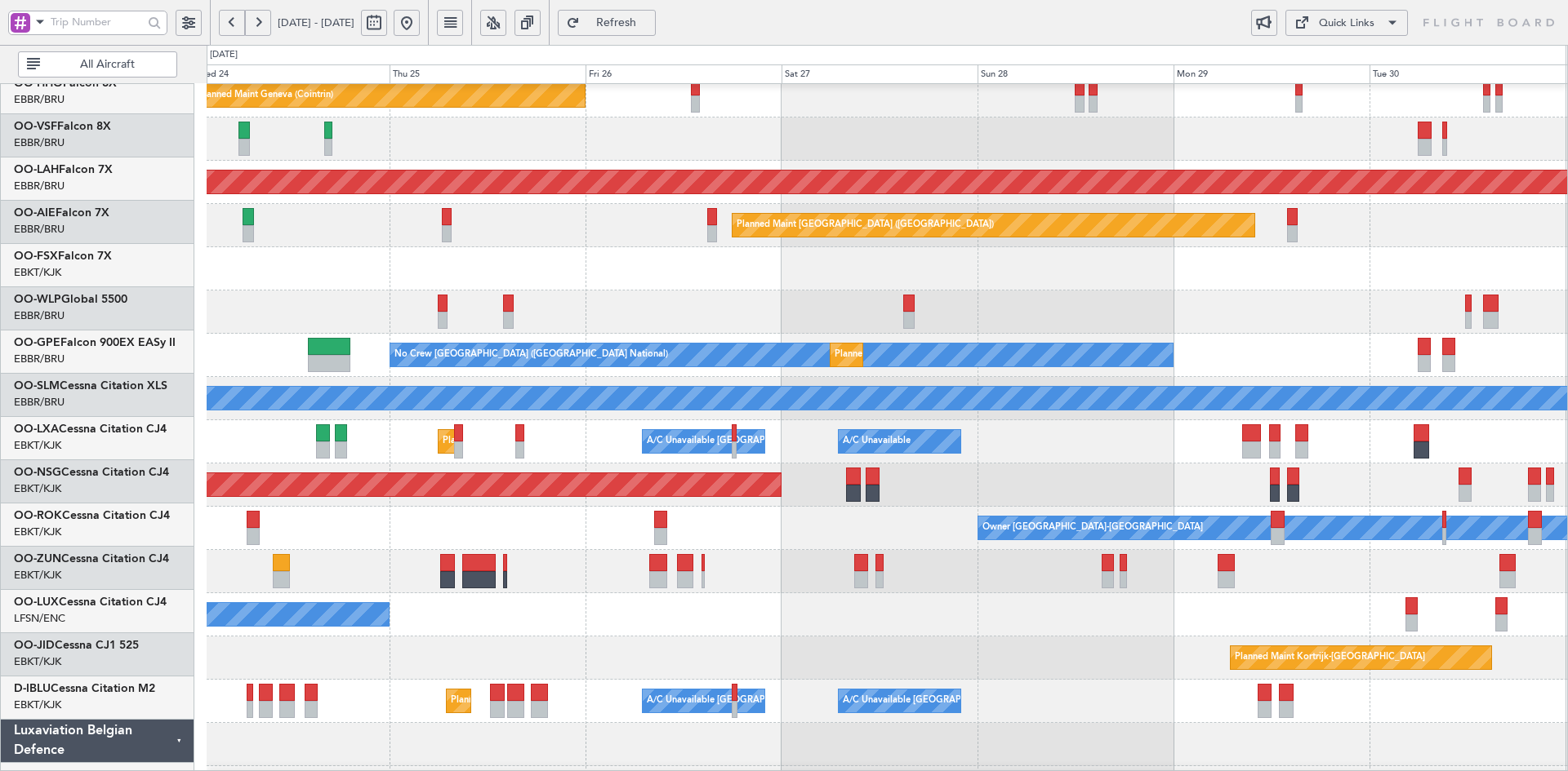
click at [1221, 295] on div "Planned Maint Milan (Linate)" at bounding box center [886, 312] width 1361 height 44
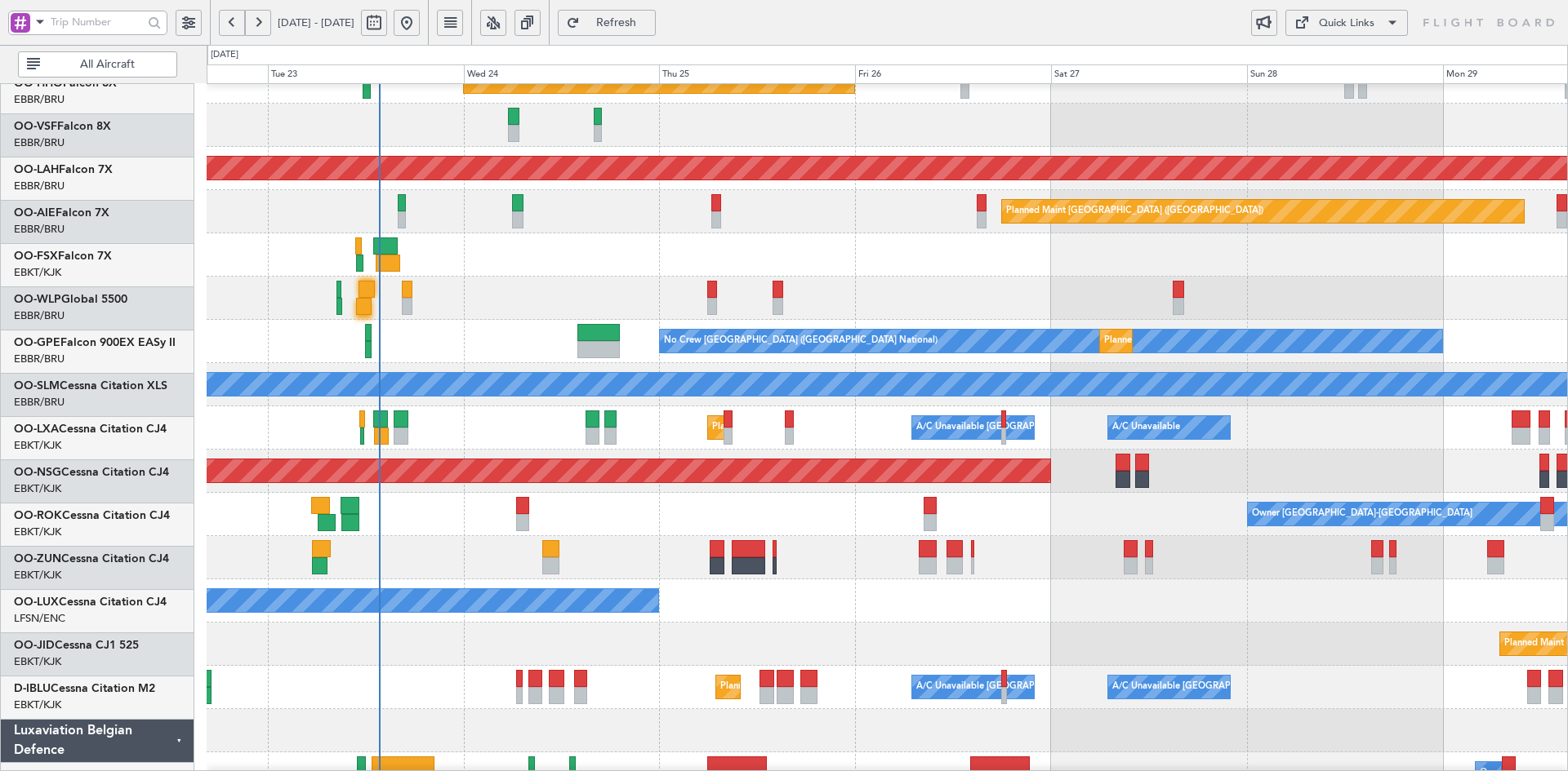
click at [891, 315] on div at bounding box center [886, 298] width 1361 height 44
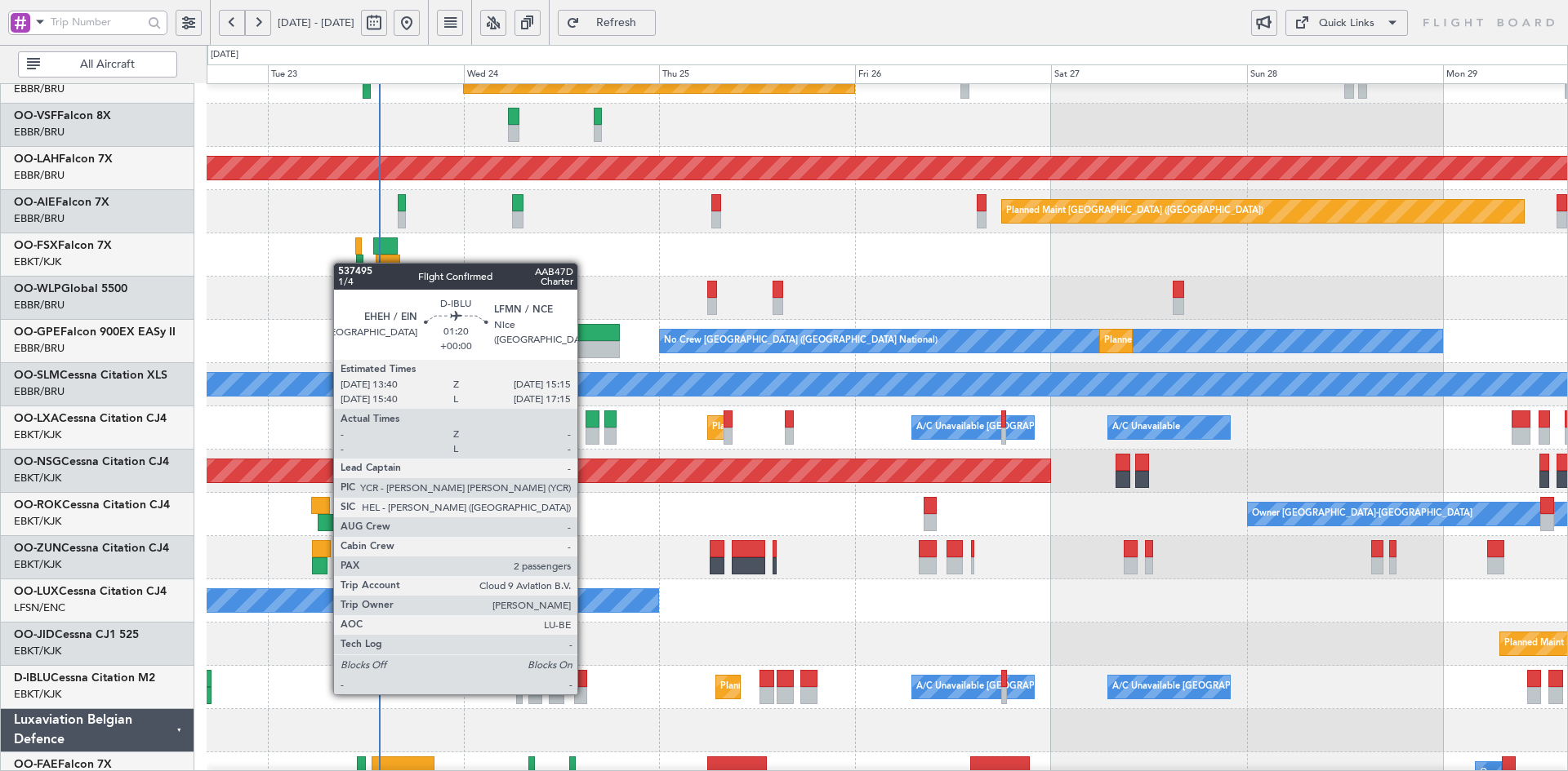
click at [585, 693] on div at bounding box center [580, 696] width 13 height 17
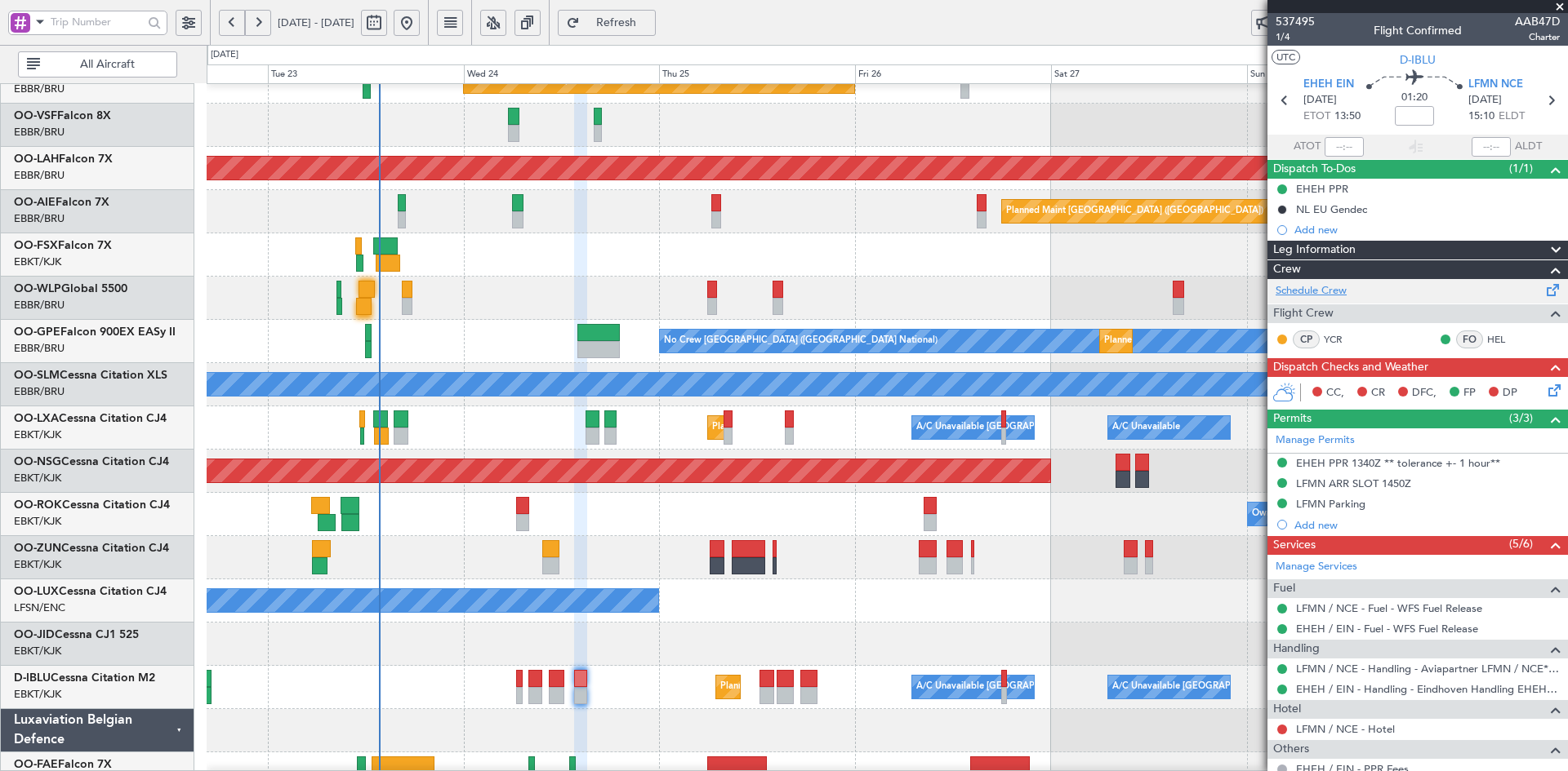
click at [1328, 289] on link "Schedule Crew" at bounding box center [1311, 291] width 71 height 17
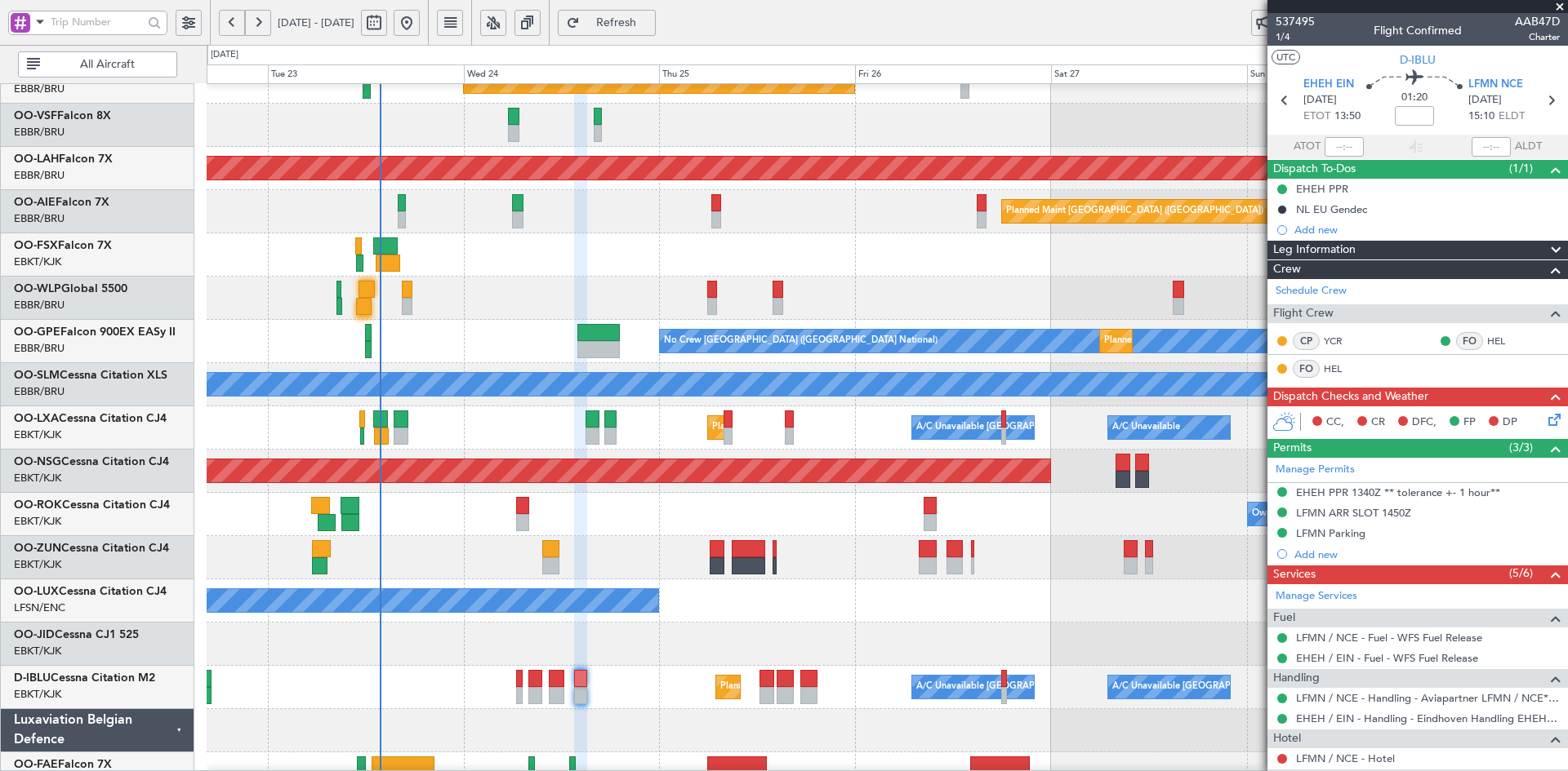
click at [1558, 6] on span at bounding box center [1559, 7] width 17 height 15
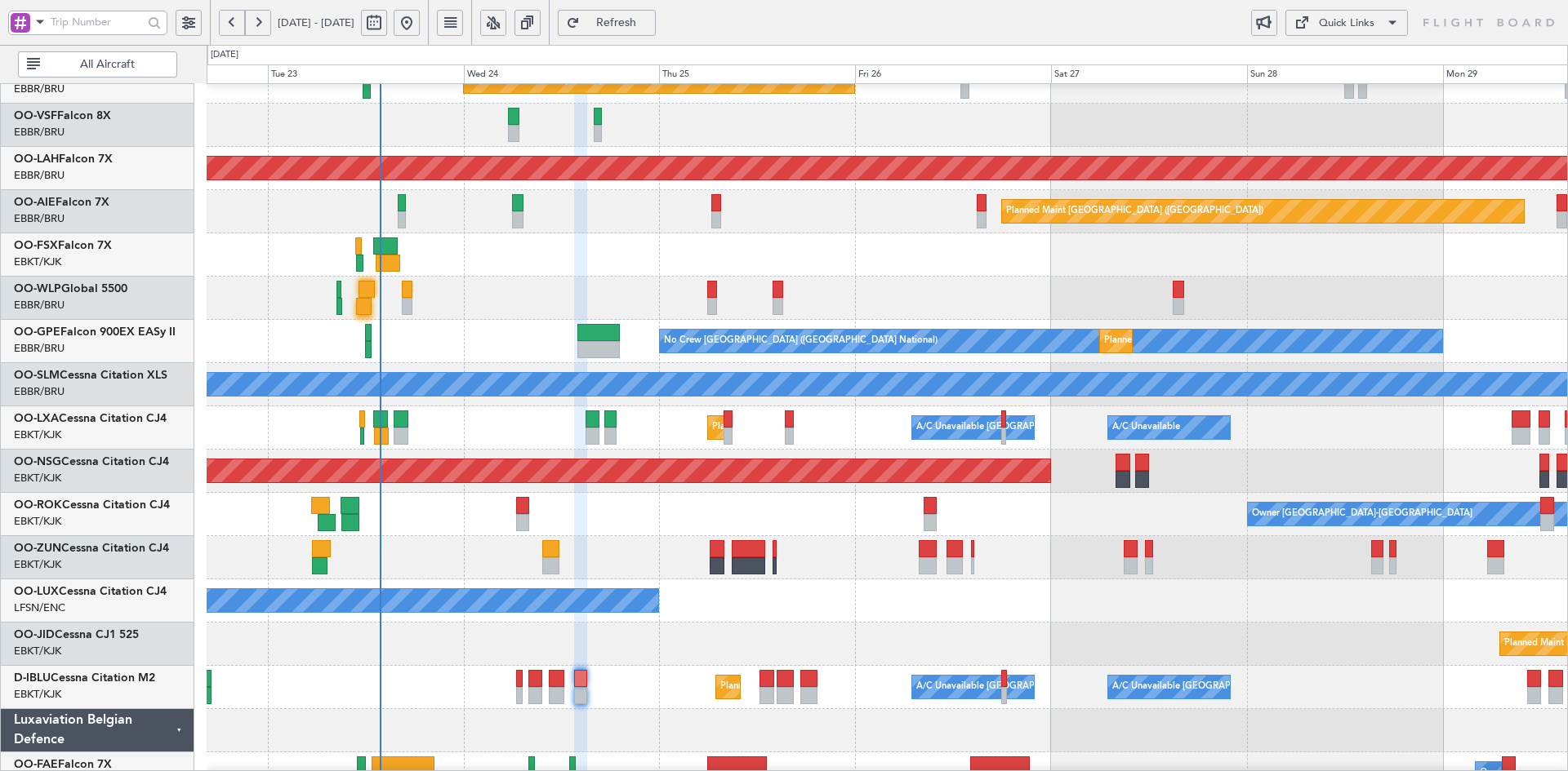
type input "0"
click at [859, 265] on div "Planned Maint Geneva (Cointrin) Planned Maint Alton-st Louis (St Louis Regl) Pl…" at bounding box center [886, 406] width 1361 height 865
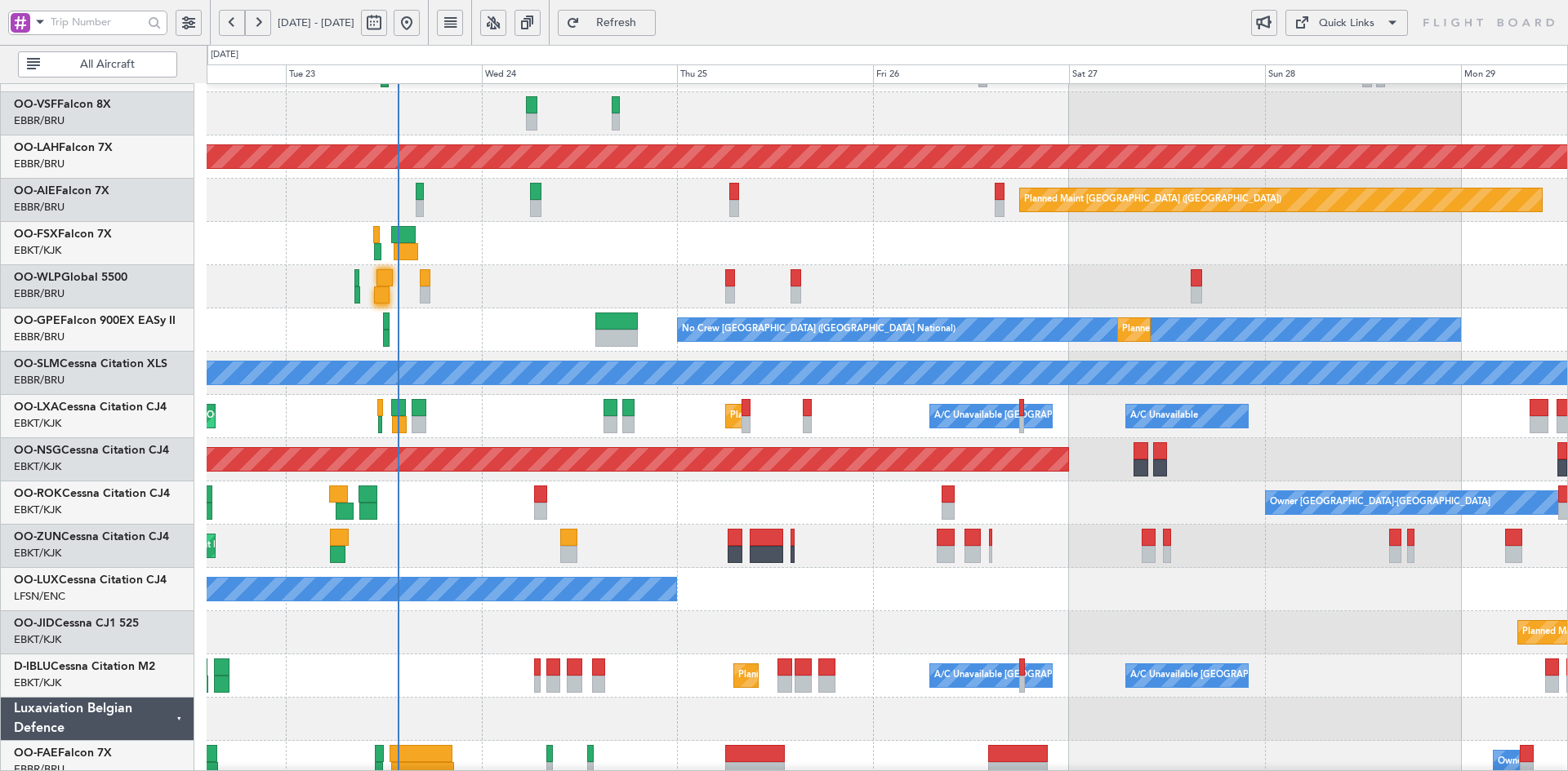
click at [828, 356] on div "Planned Maint Geneva (Cointrin) Planned Maint Alton-st Louis (St Louis Regl) Pl…" at bounding box center [886, 395] width 1361 height 865
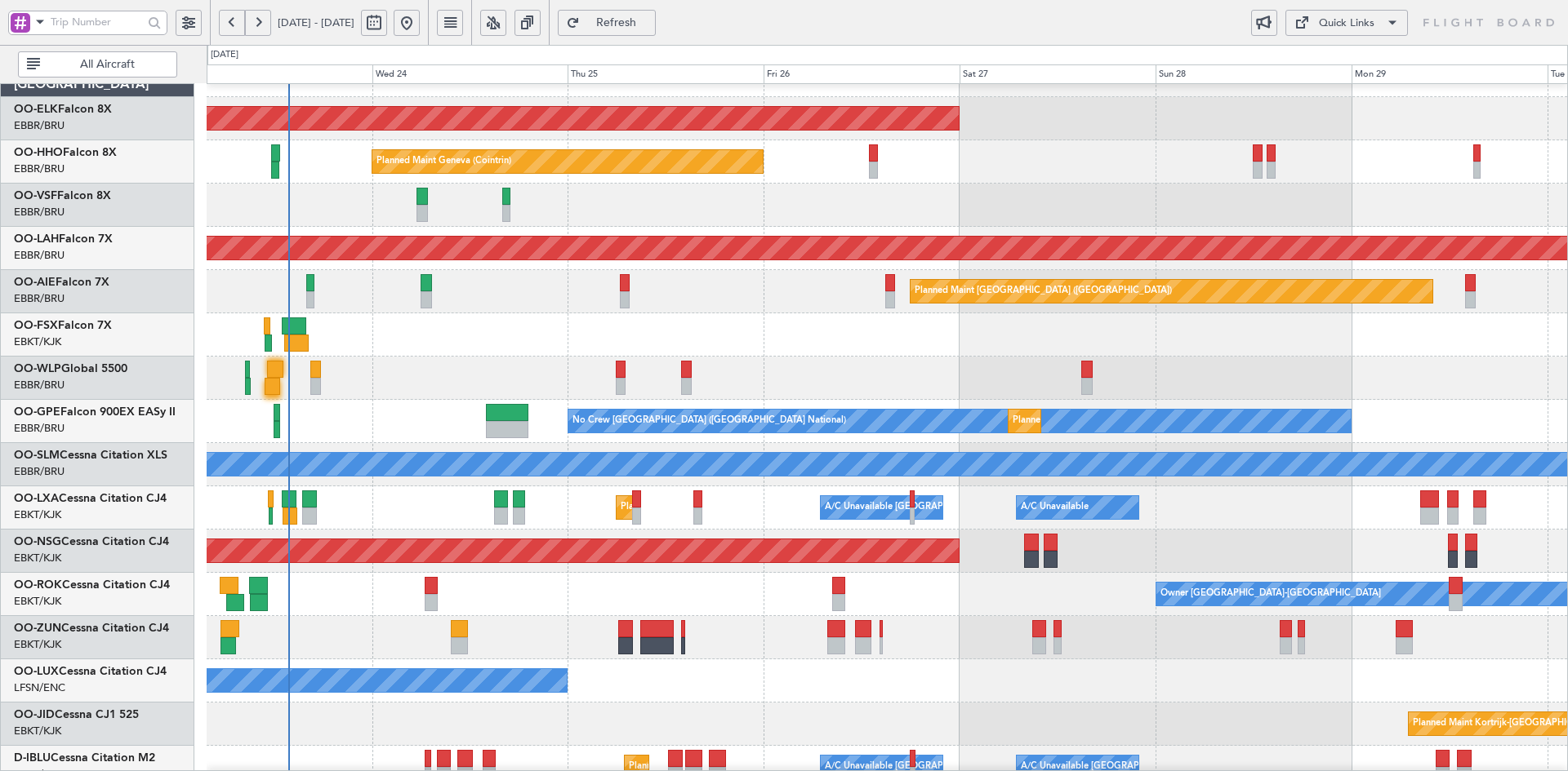
click at [875, 270] on div "Planned Maint [GEOGRAPHIC_DATA] ([GEOGRAPHIC_DATA])" at bounding box center [886, 292] width 1361 height 44
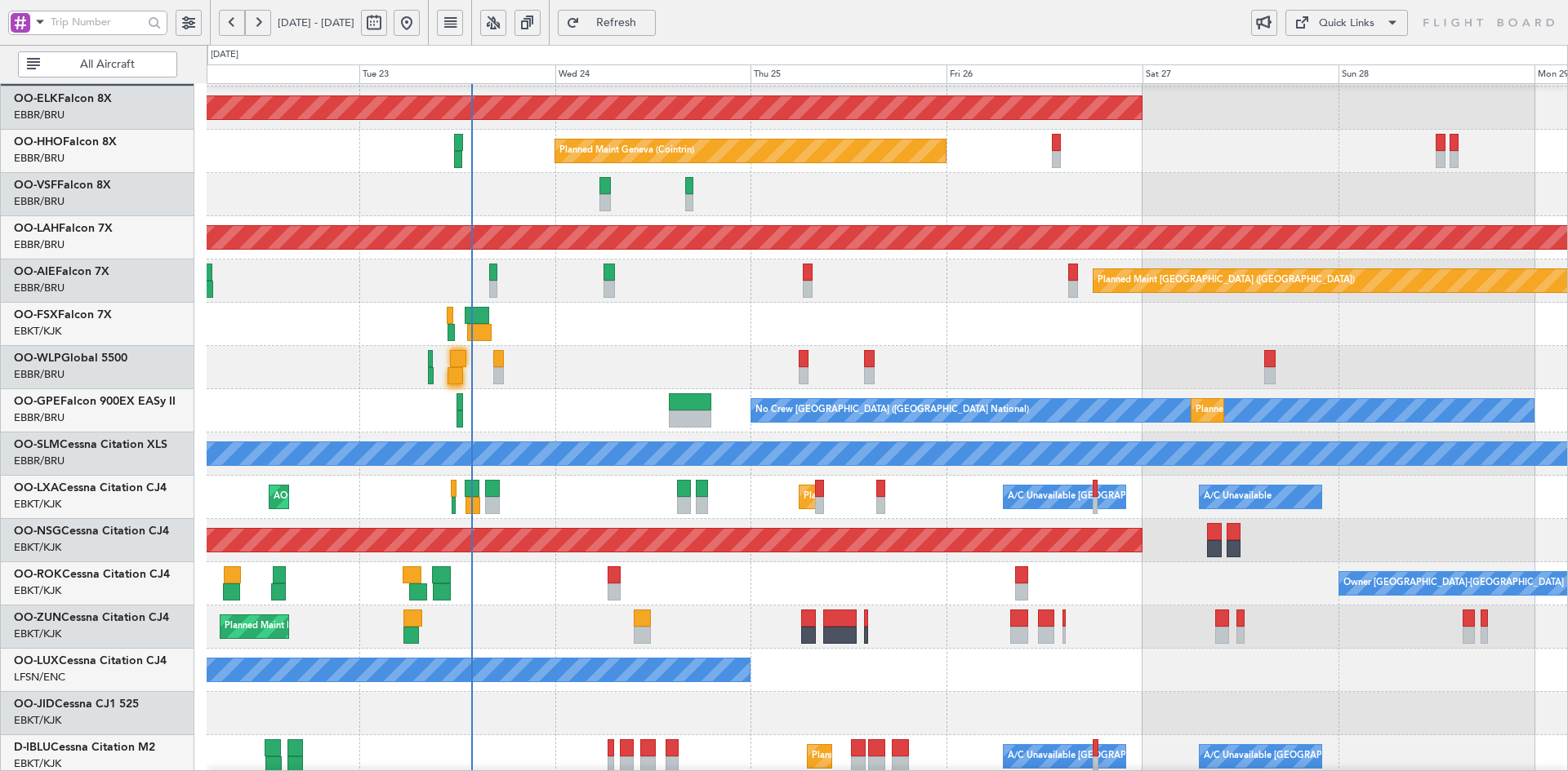
click at [970, 265] on div "Planned Maint Kortrijk-Wevelgem Planned Maint Geneva (Cointrin) Planned Maint A…" at bounding box center [886, 476] width 1361 height 865
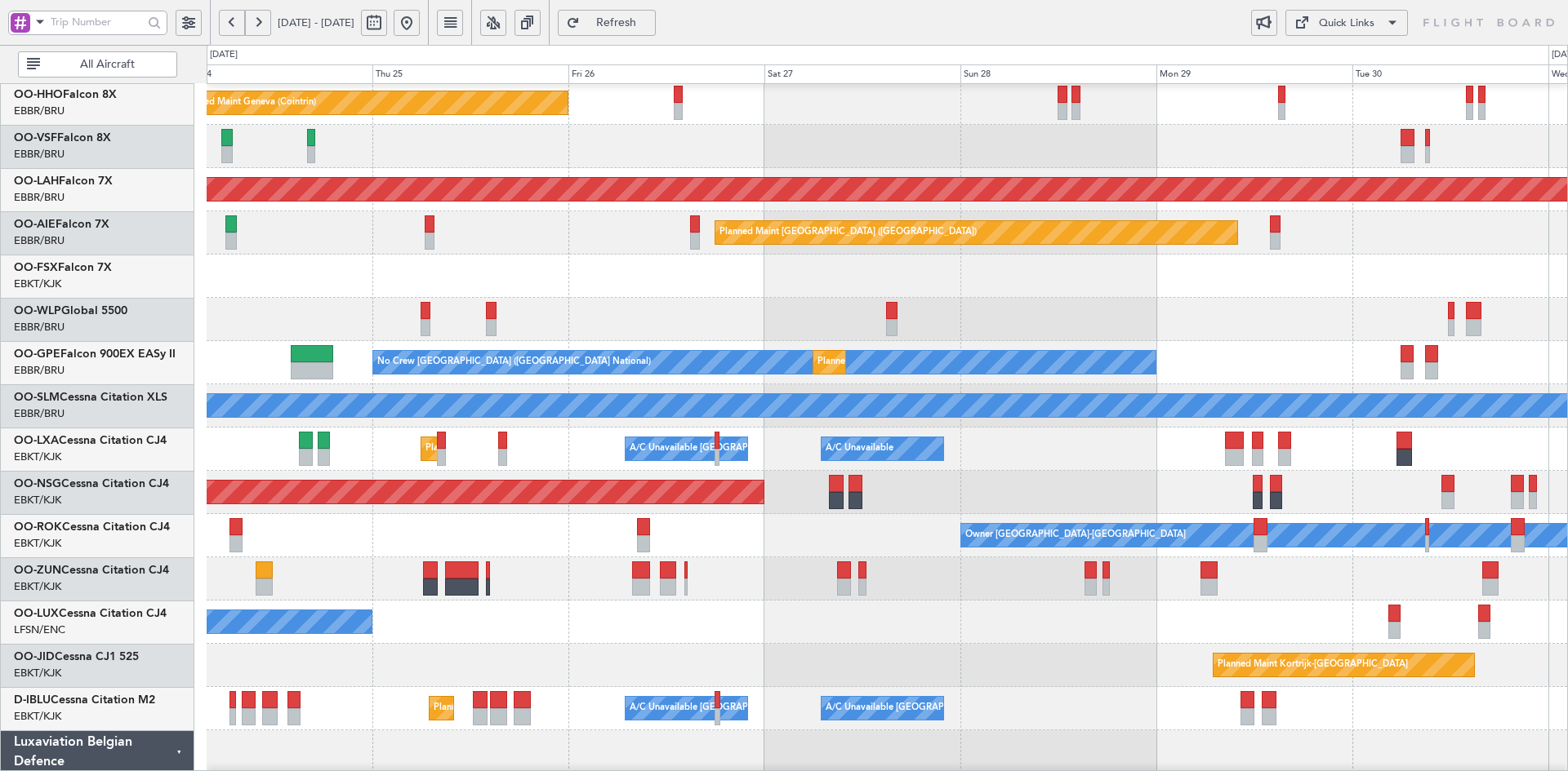
scroll to position [89, 0]
click at [1066, 295] on div at bounding box center [886, 277] width 1361 height 44
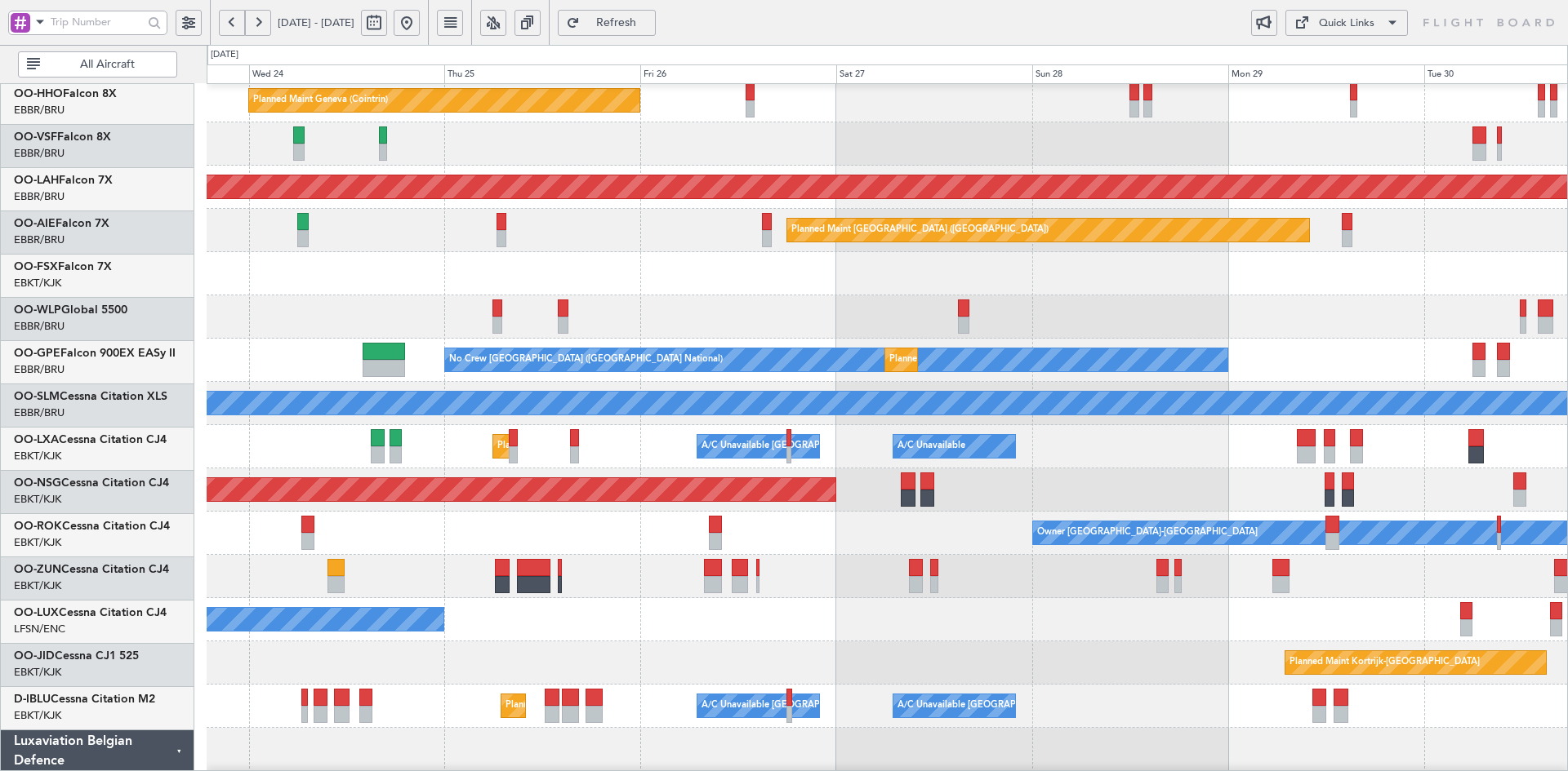
click at [858, 346] on div "No Crew Brussels (Brussels National) Planned Maint Brussels (Brussels National)…" at bounding box center [886, 360] width 1361 height 44
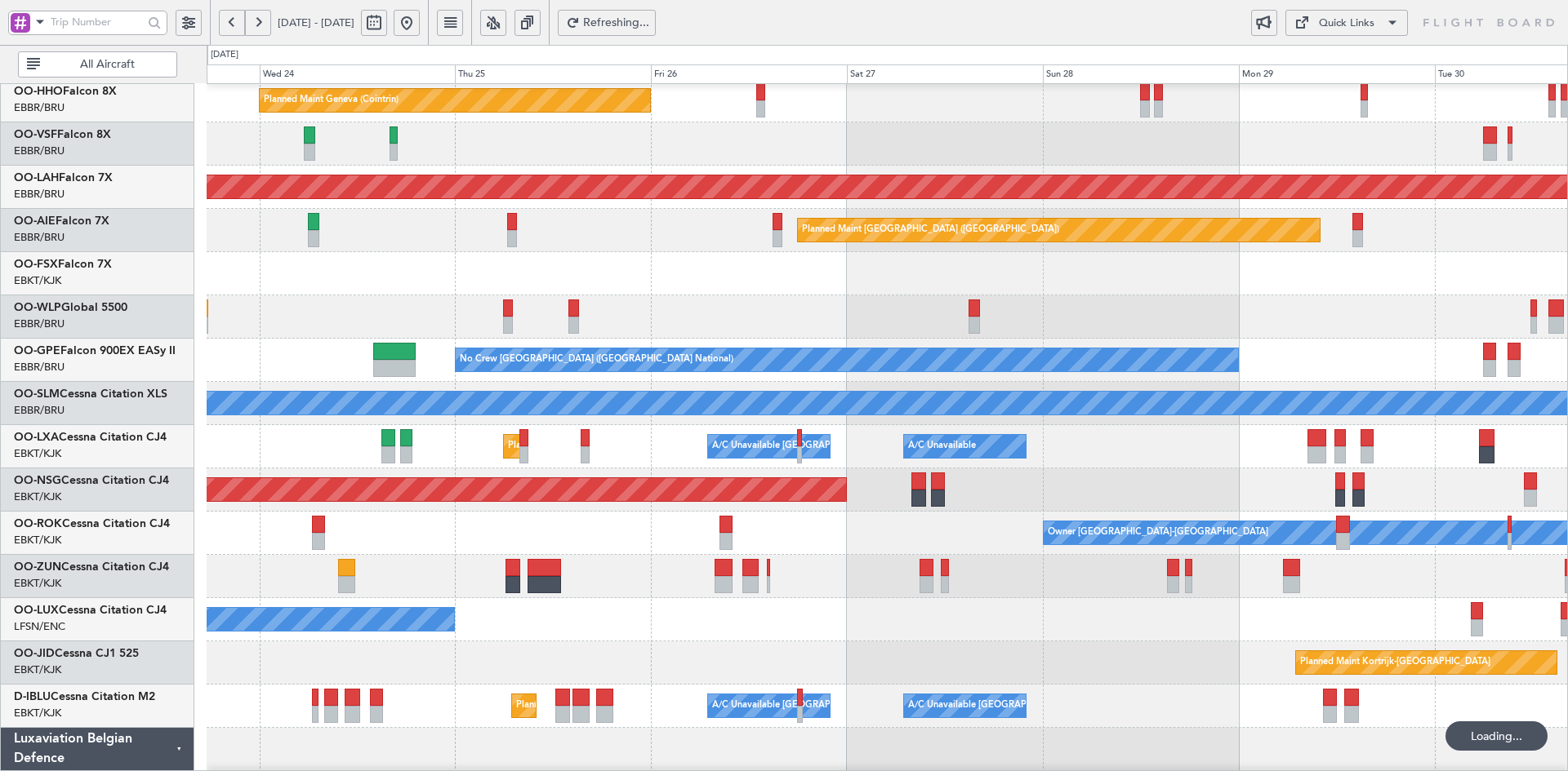
click at [270, 292] on div "Planned Maint Geneva (Cointrin) Planned Maint Alton-st Louis (St Louis Regl) Pl…" at bounding box center [886, 426] width 1361 height 865
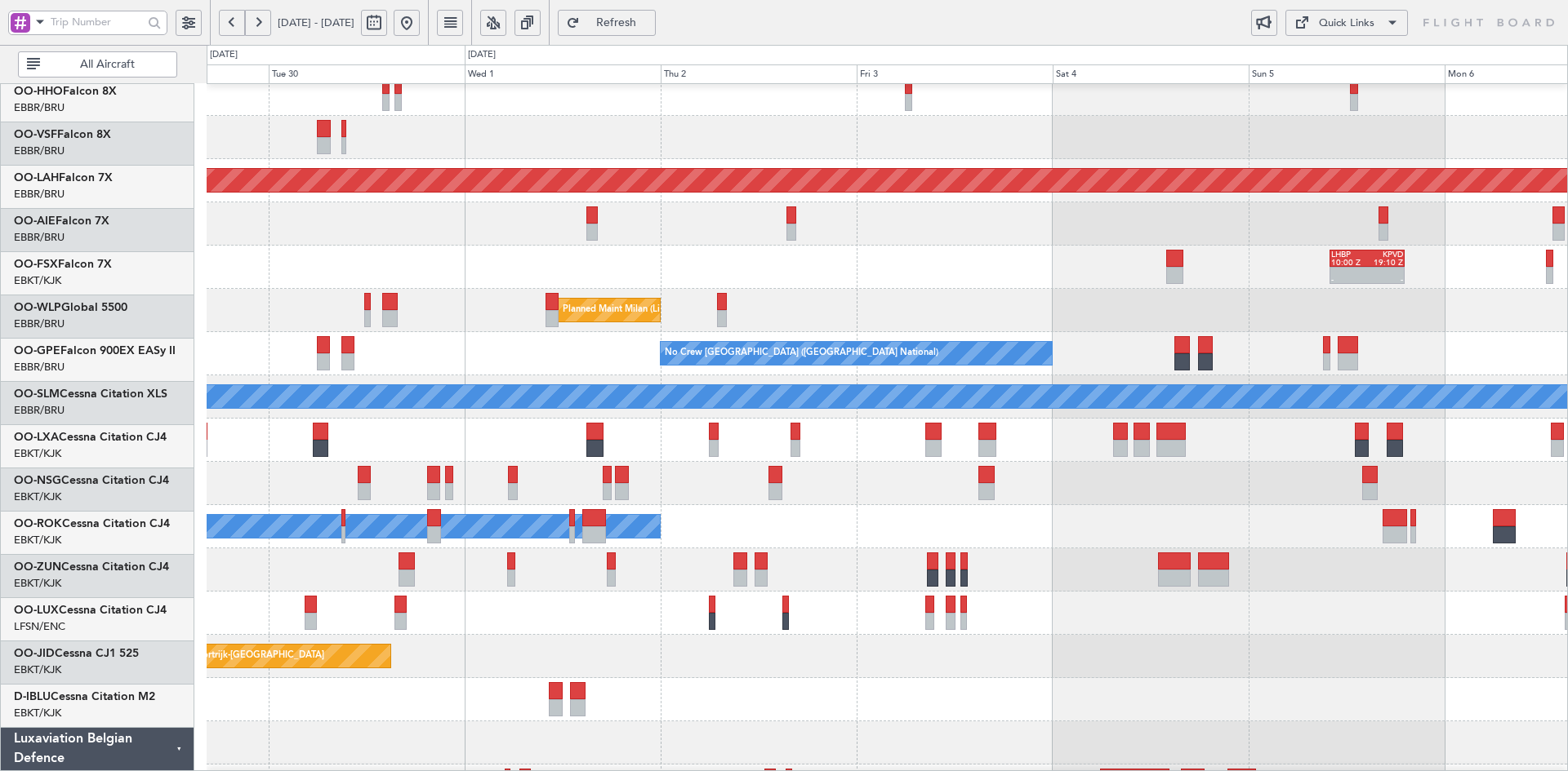
scroll to position [98, 0]
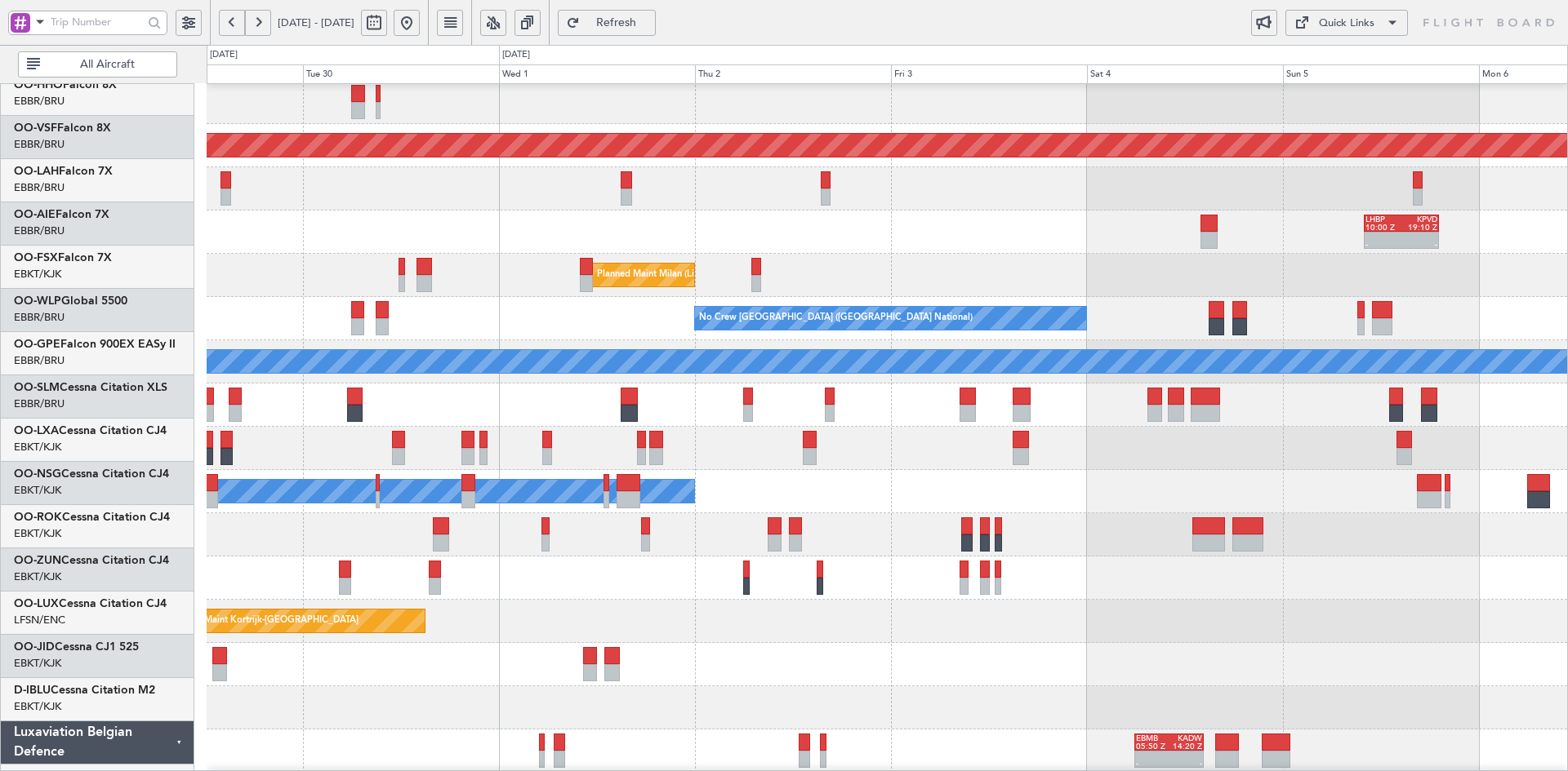
click at [1001, 225] on div "- - LHBP 10:00 Z KPVD 19:10 Z" at bounding box center [886, 232] width 1361 height 44
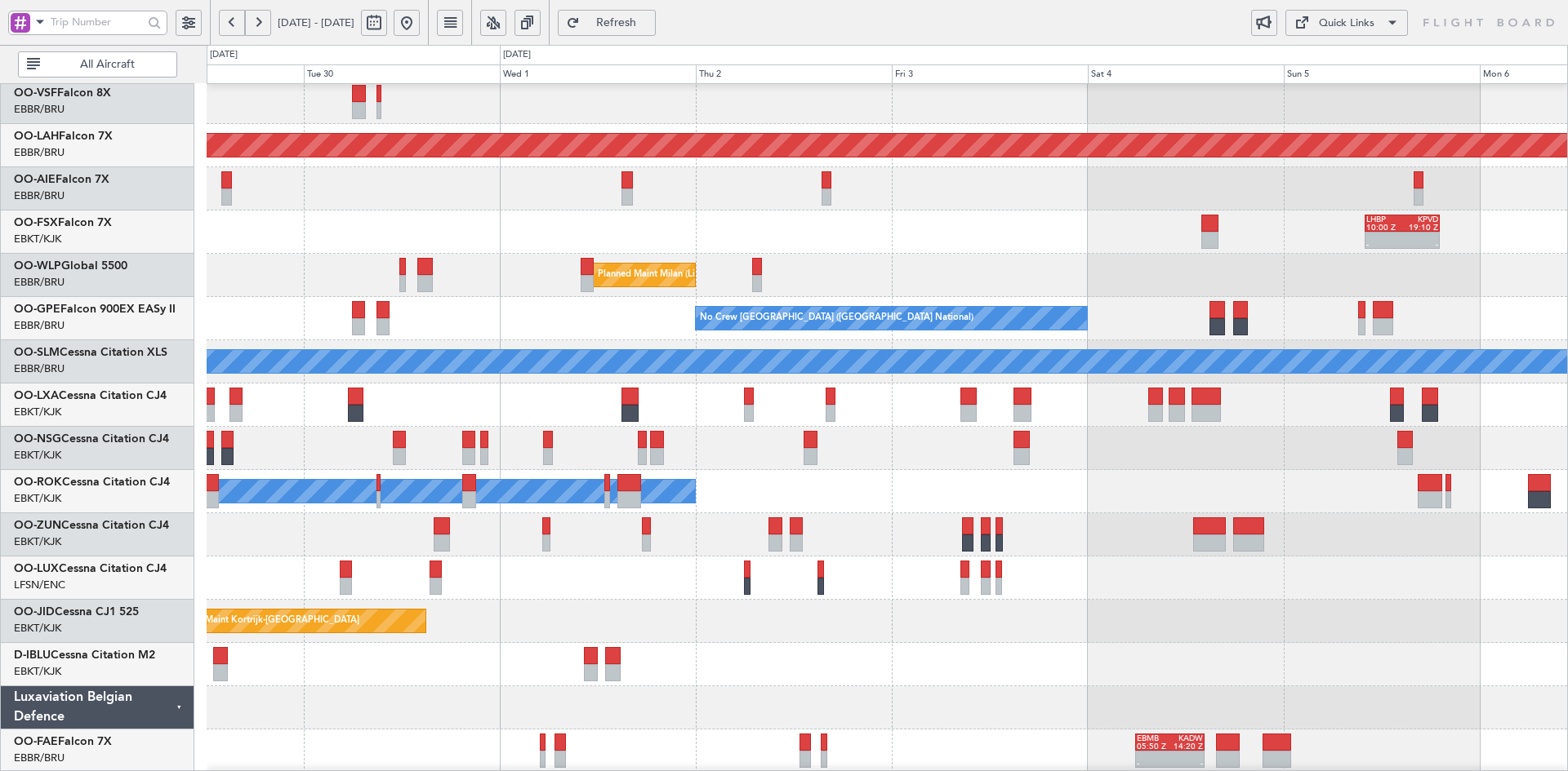
click at [856, 478] on div "Owner Kortrijk-Wevelgem" at bounding box center [886, 492] width 1361 height 44
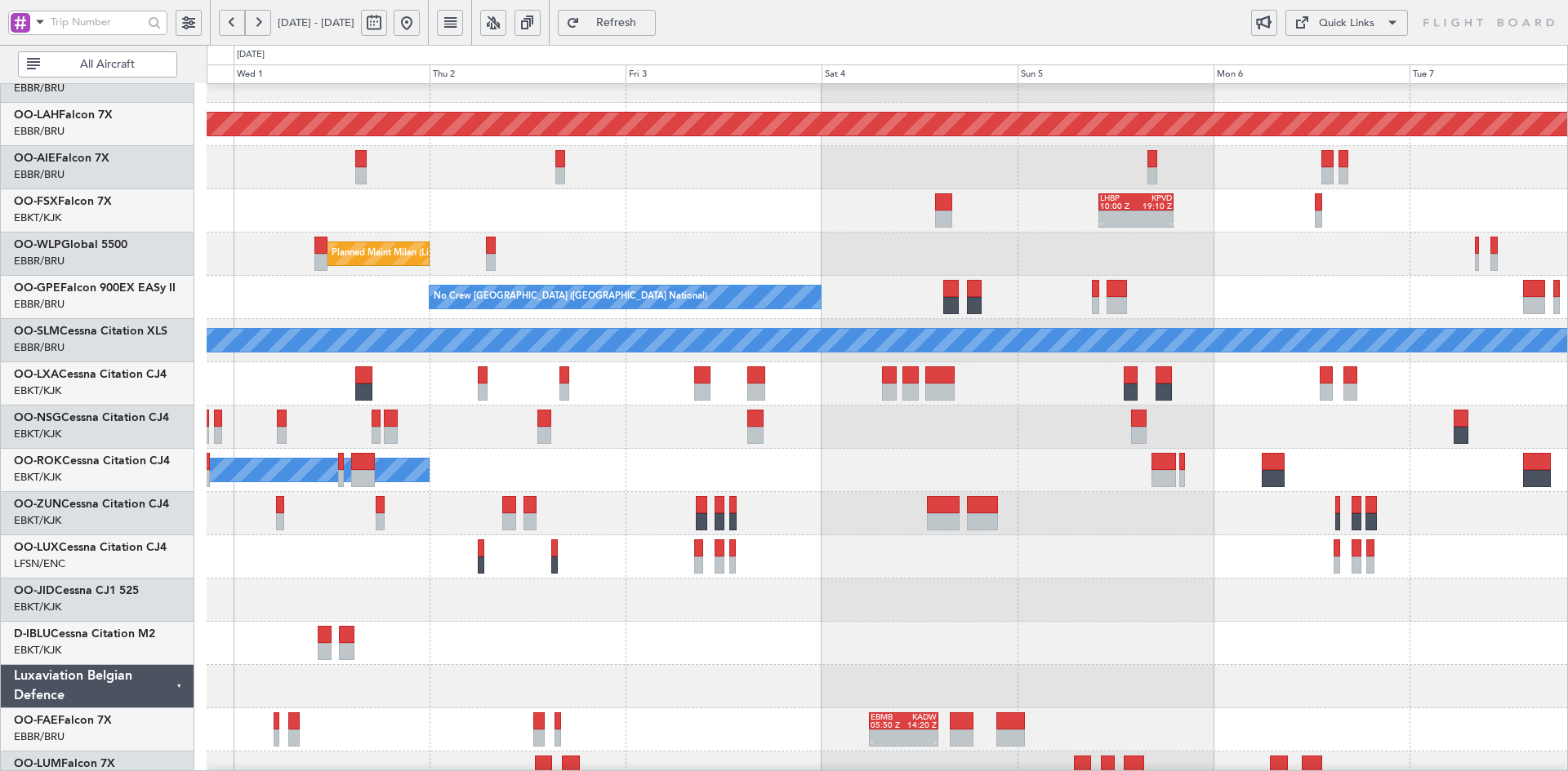
click at [1204, 473] on div "Owner Kortrijk-Wevelgem" at bounding box center [886, 471] width 1361 height 44
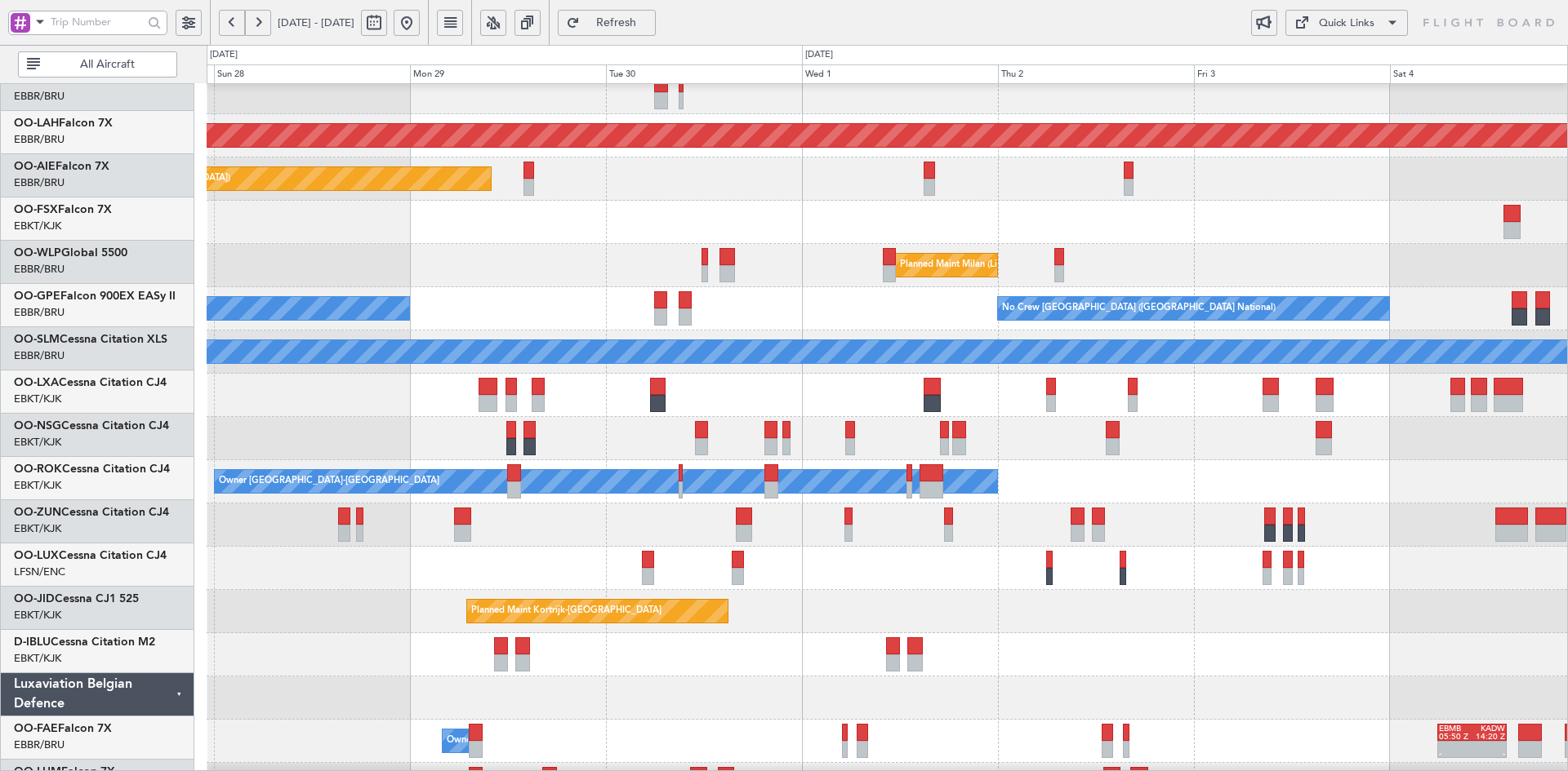
scroll to position [113, 0]
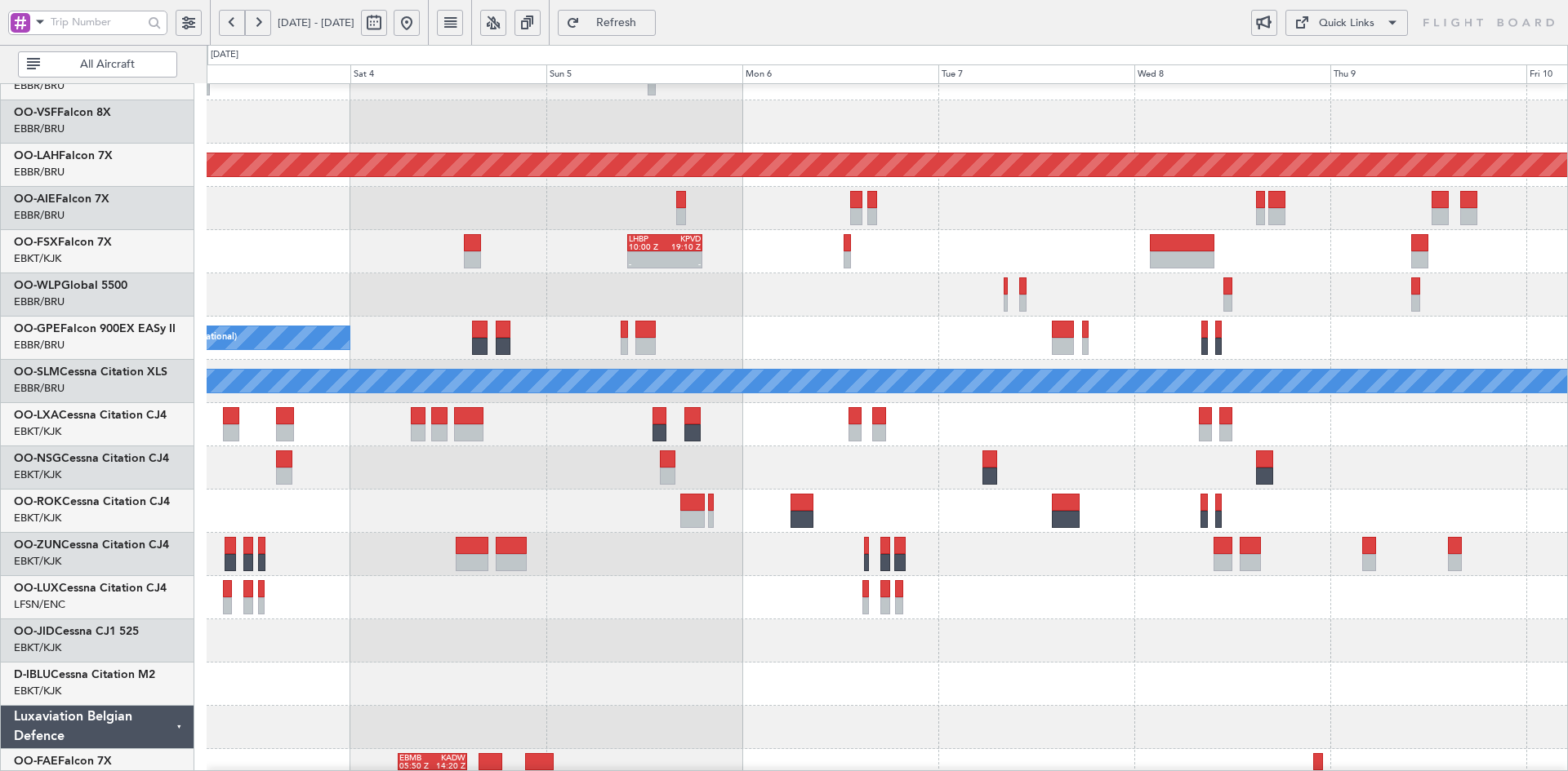
click at [245, 266] on div "- - LHBP 10:00 Z KPVD 19:10 Z" at bounding box center [886, 251] width 1361 height 44
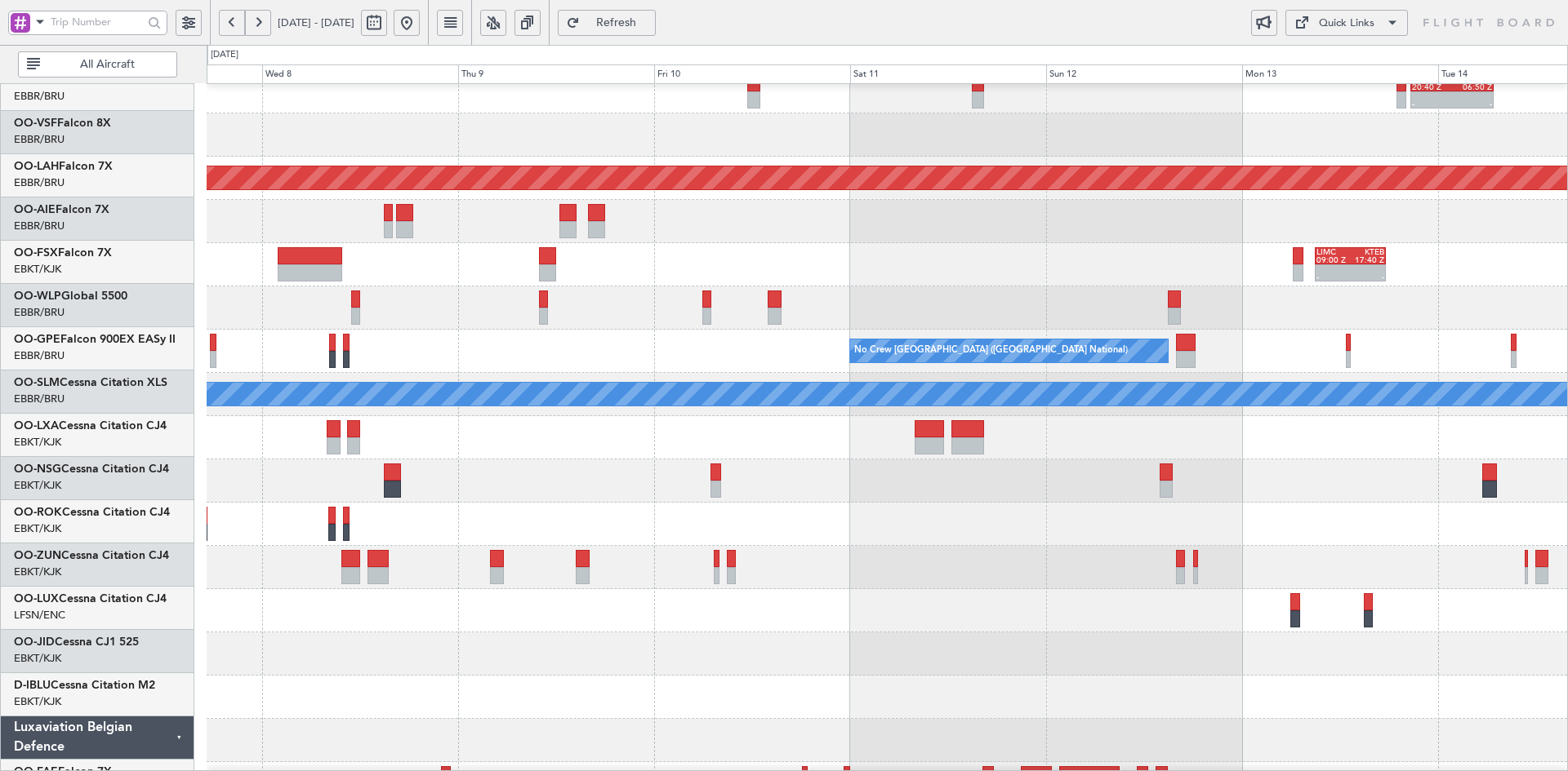
scroll to position [100, 0]
click at [420, 24] on button at bounding box center [407, 23] width 26 height 26
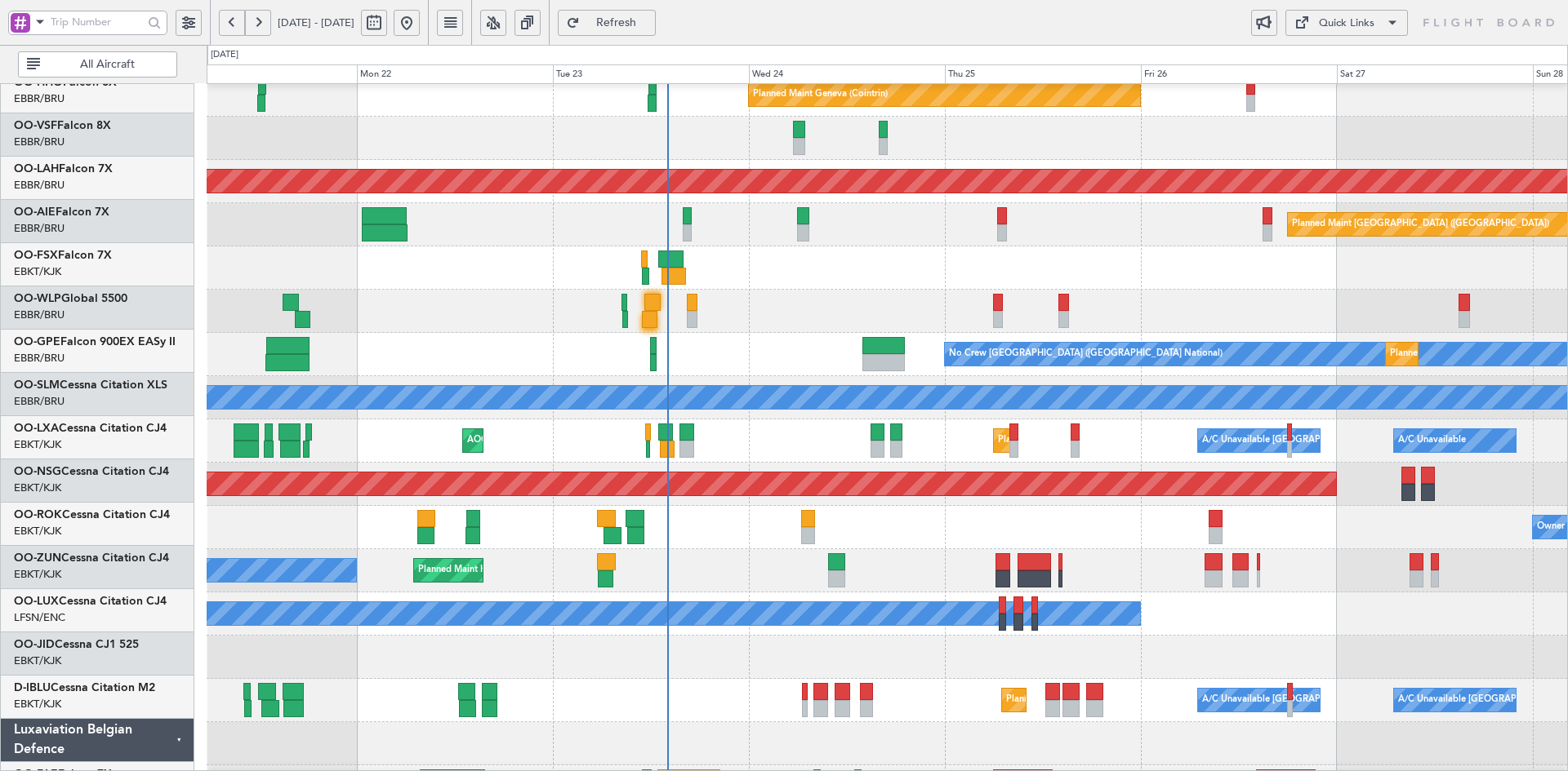
click at [1107, 274] on div at bounding box center [886, 268] width 1361 height 44
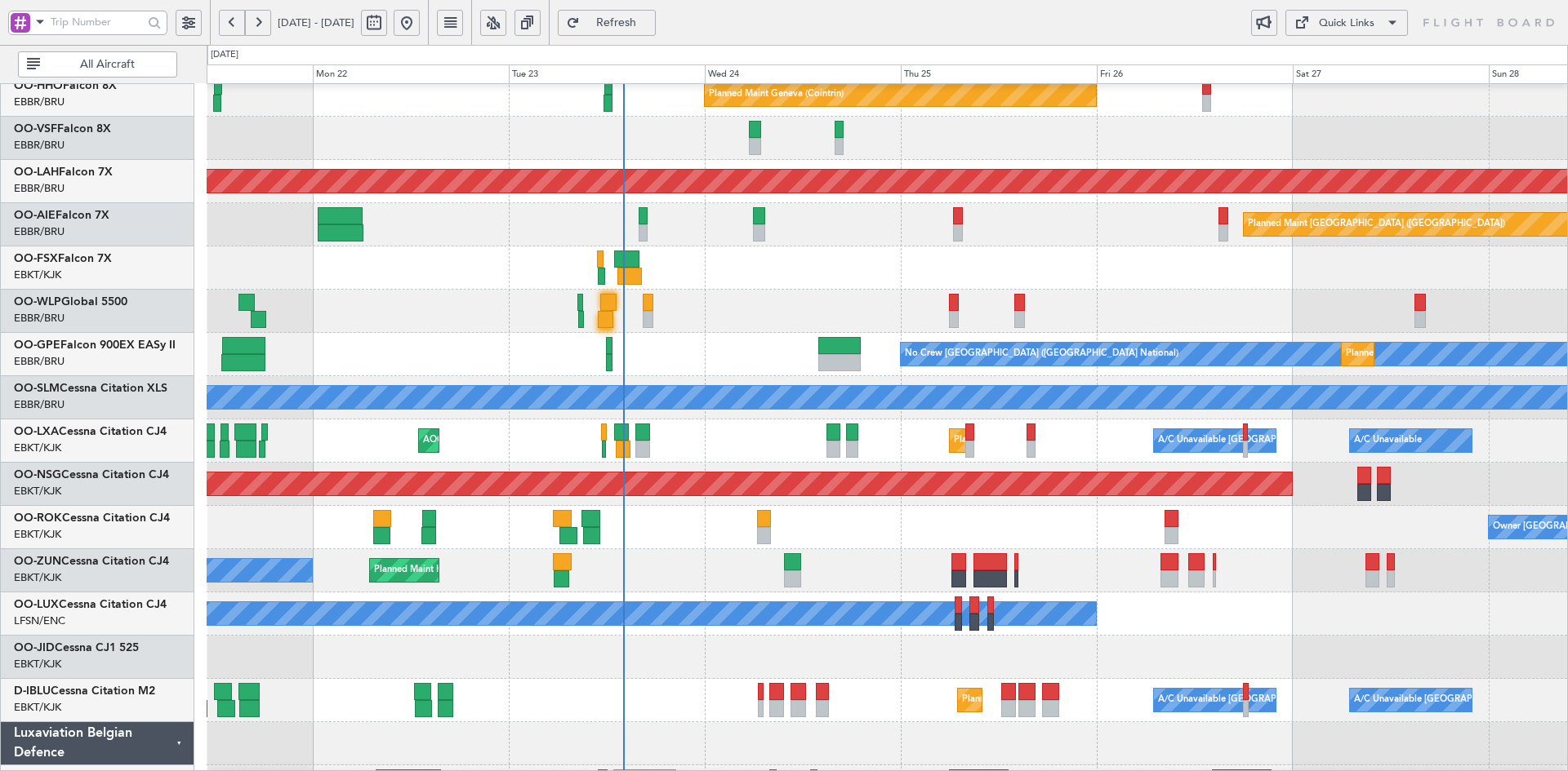
click at [1075, 278] on div at bounding box center [886, 268] width 1361 height 44
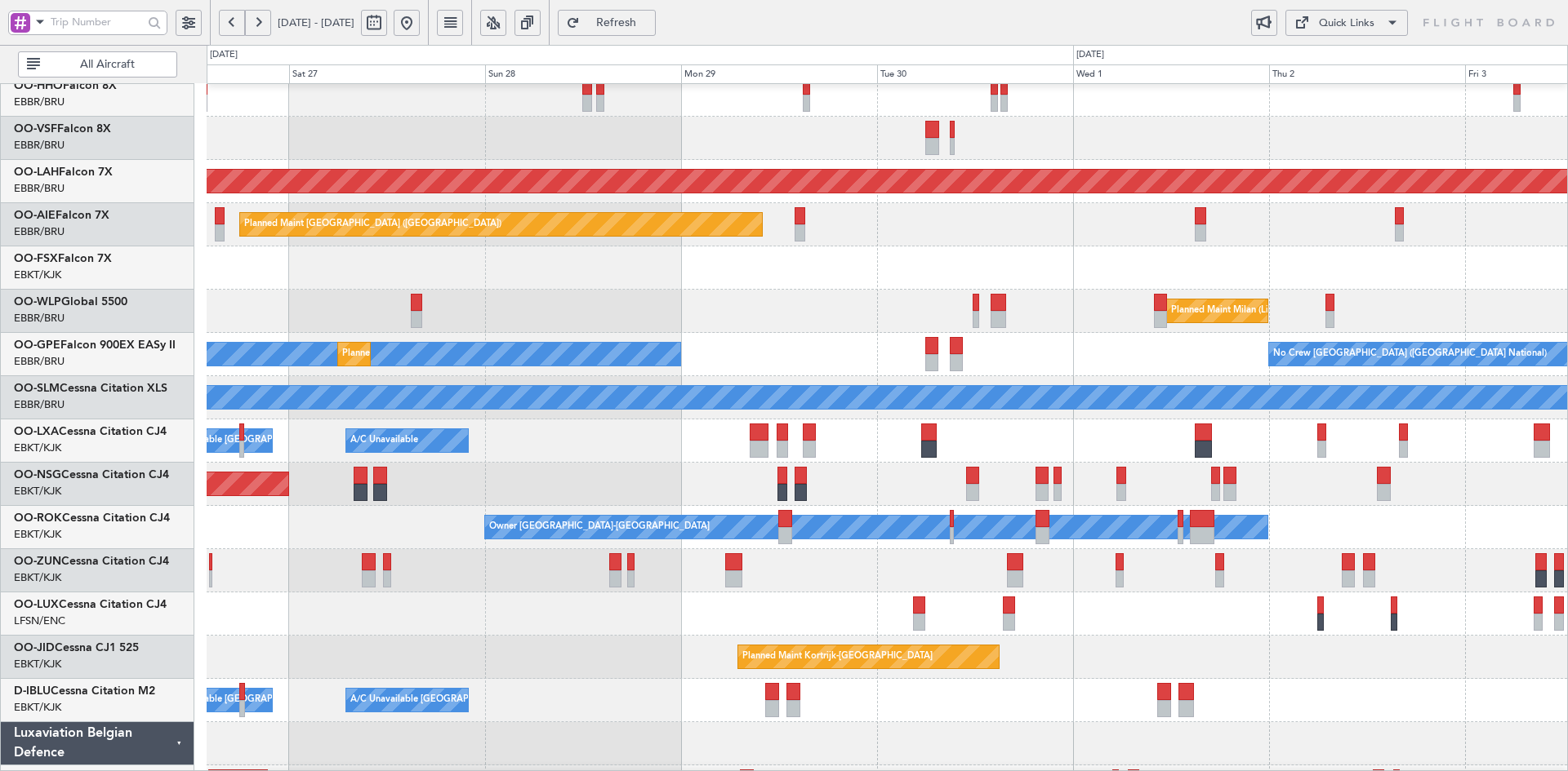
click at [549, 466] on div "Planned Maint [GEOGRAPHIC_DATA] ([GEOGRAPHIC_DATA])" at bounding box center [886, 485] width 1361 height 44
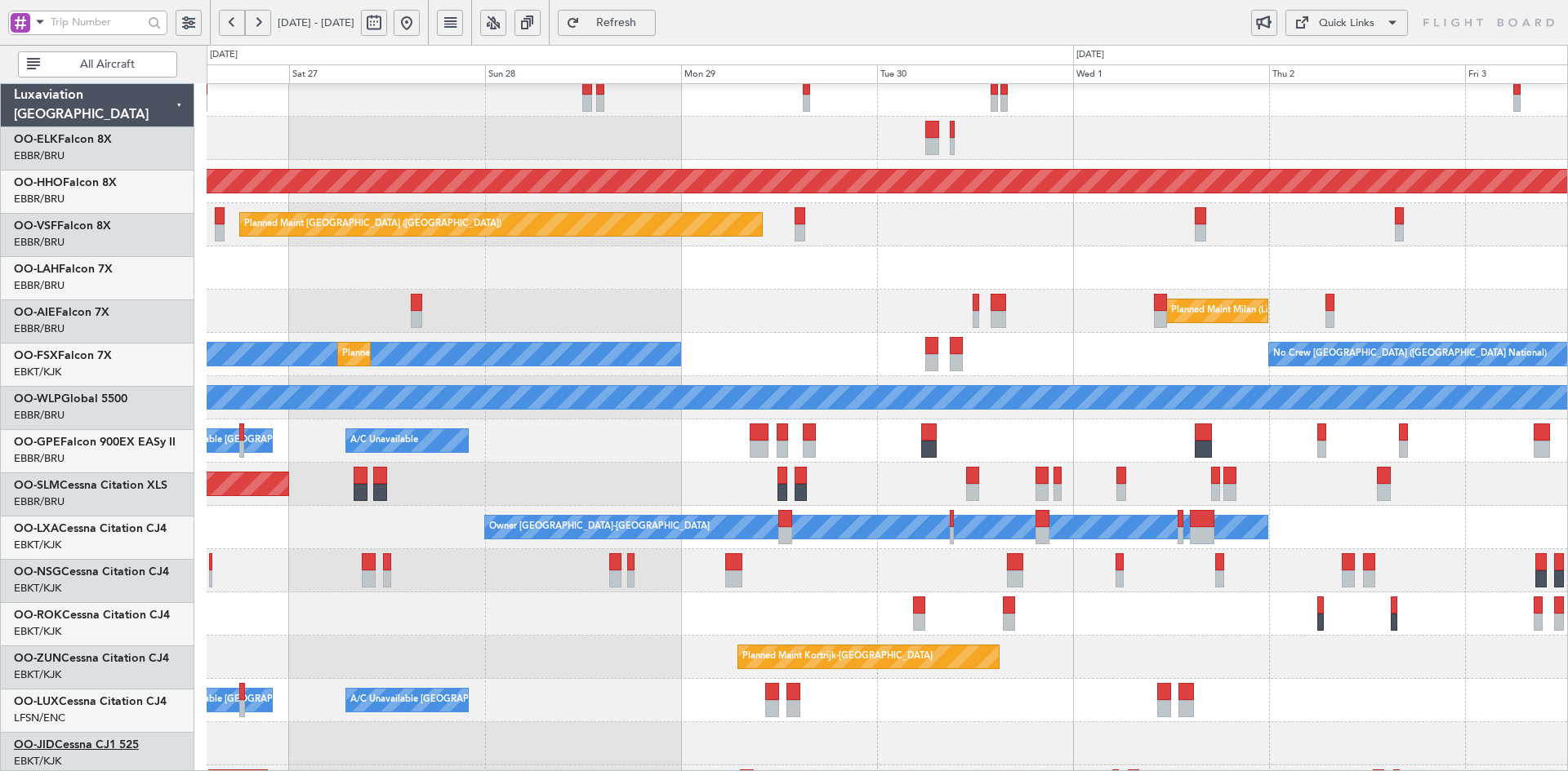
scroll to position [97, 0]
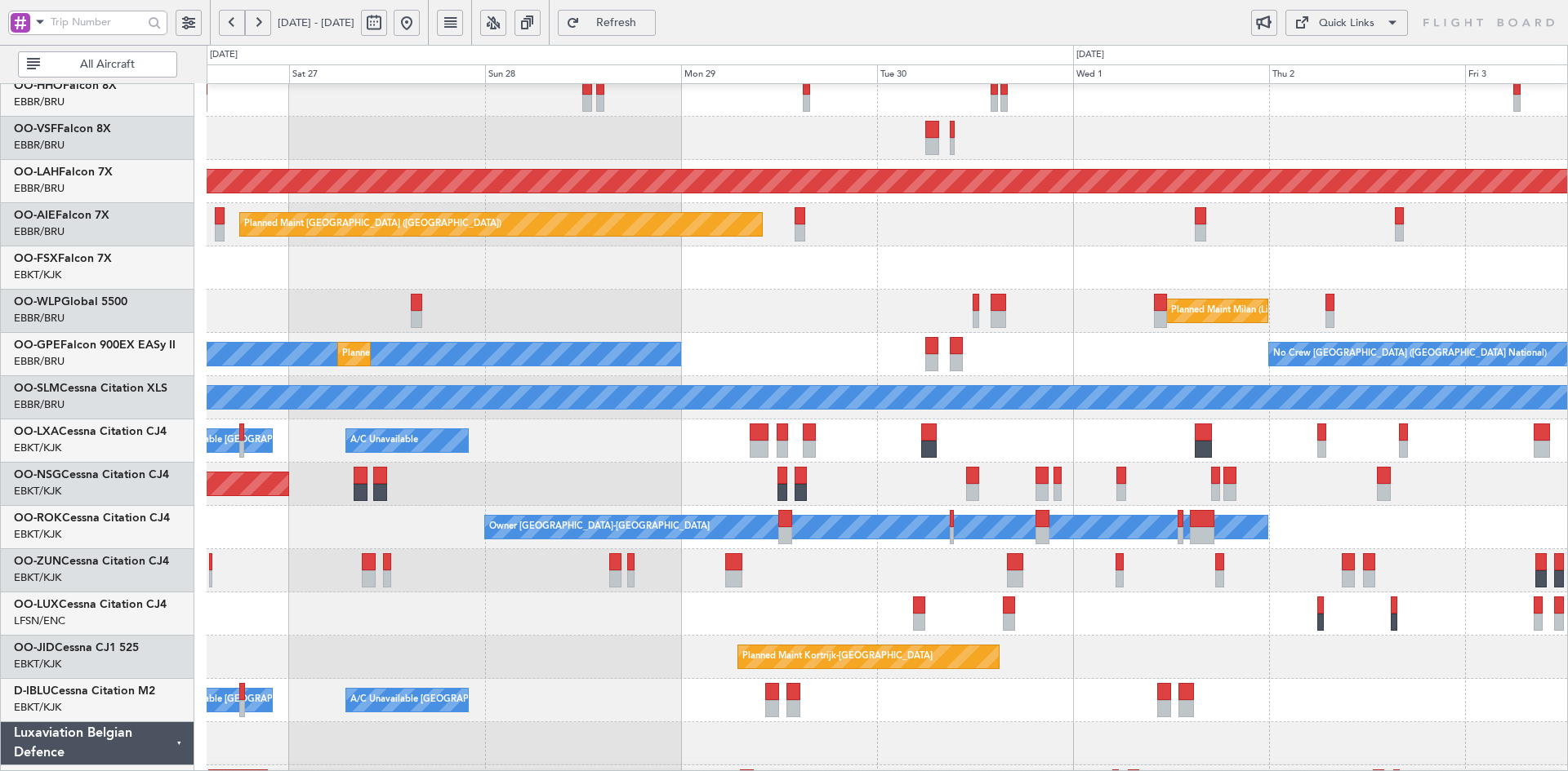
click at [1205, 506] on div "Owner [GEOGRAPHIC_DATA]-[GEOGRAPHIC_DATA]" at bounding box center [886, 528] width 1361 height 44
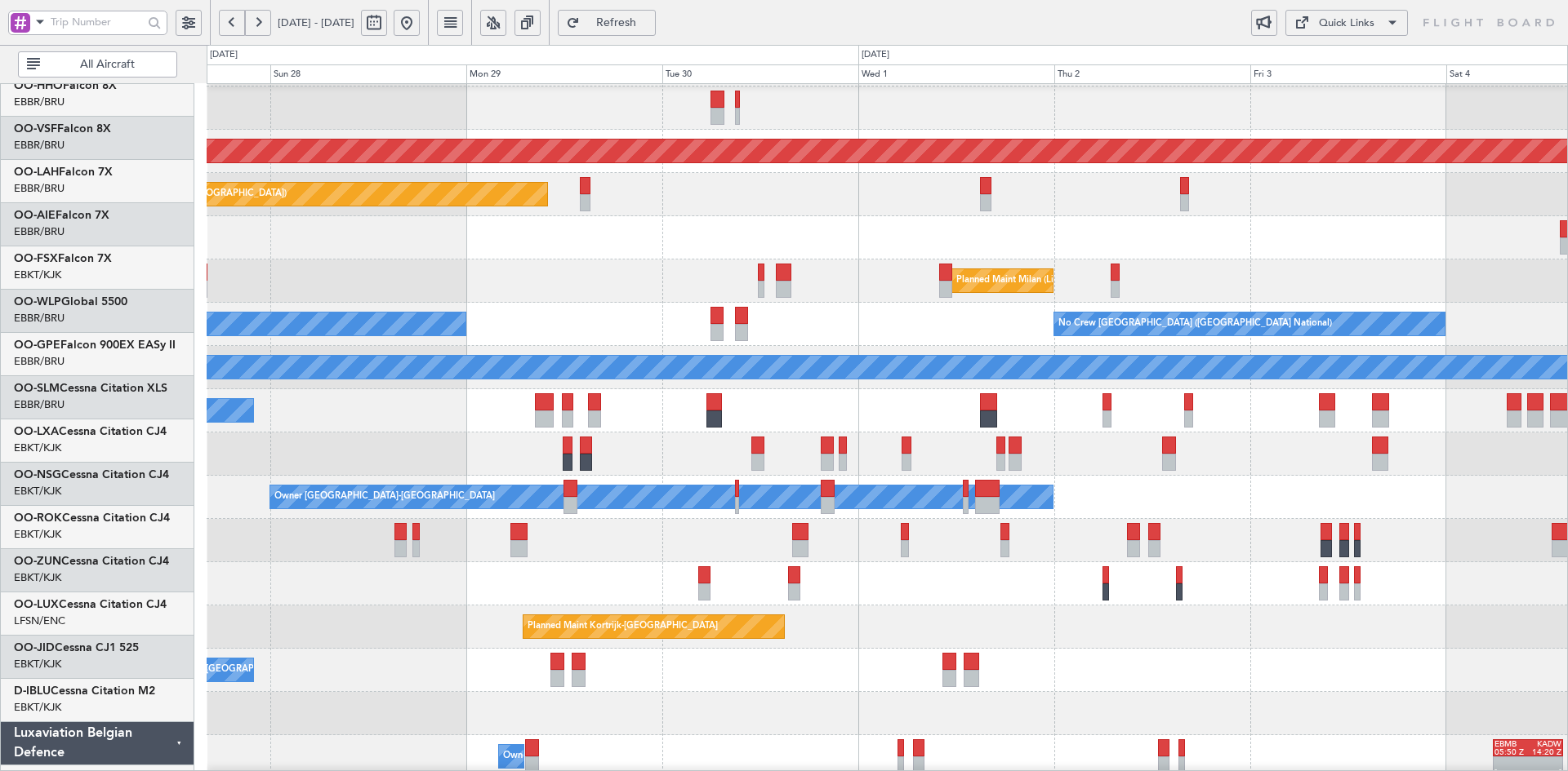
scroll to position [127, 0]
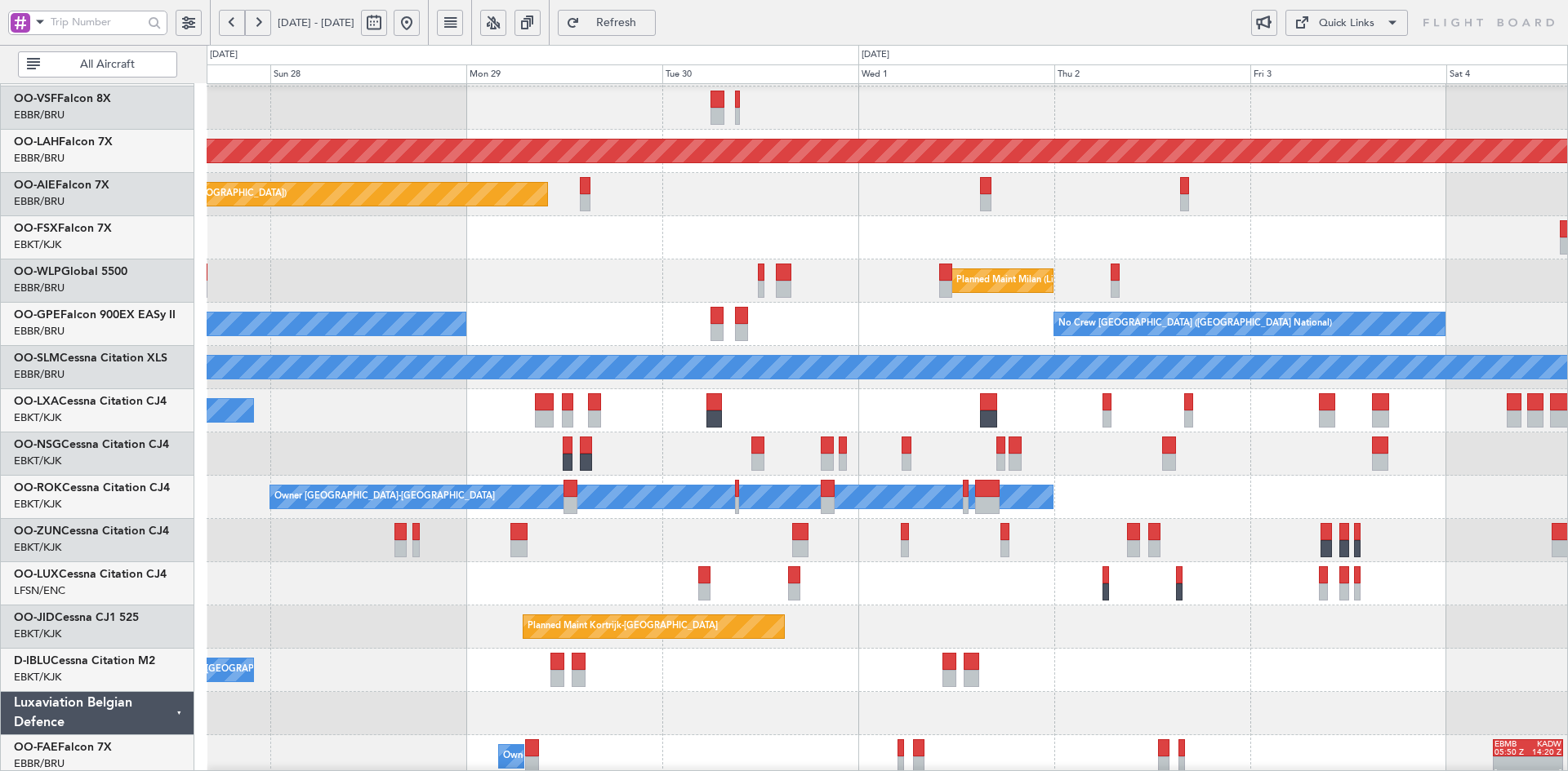
click at [1059, 293] on div "Planned Maint Milan (Linate)" at bounding box center [886, 281] width 1361 height 44
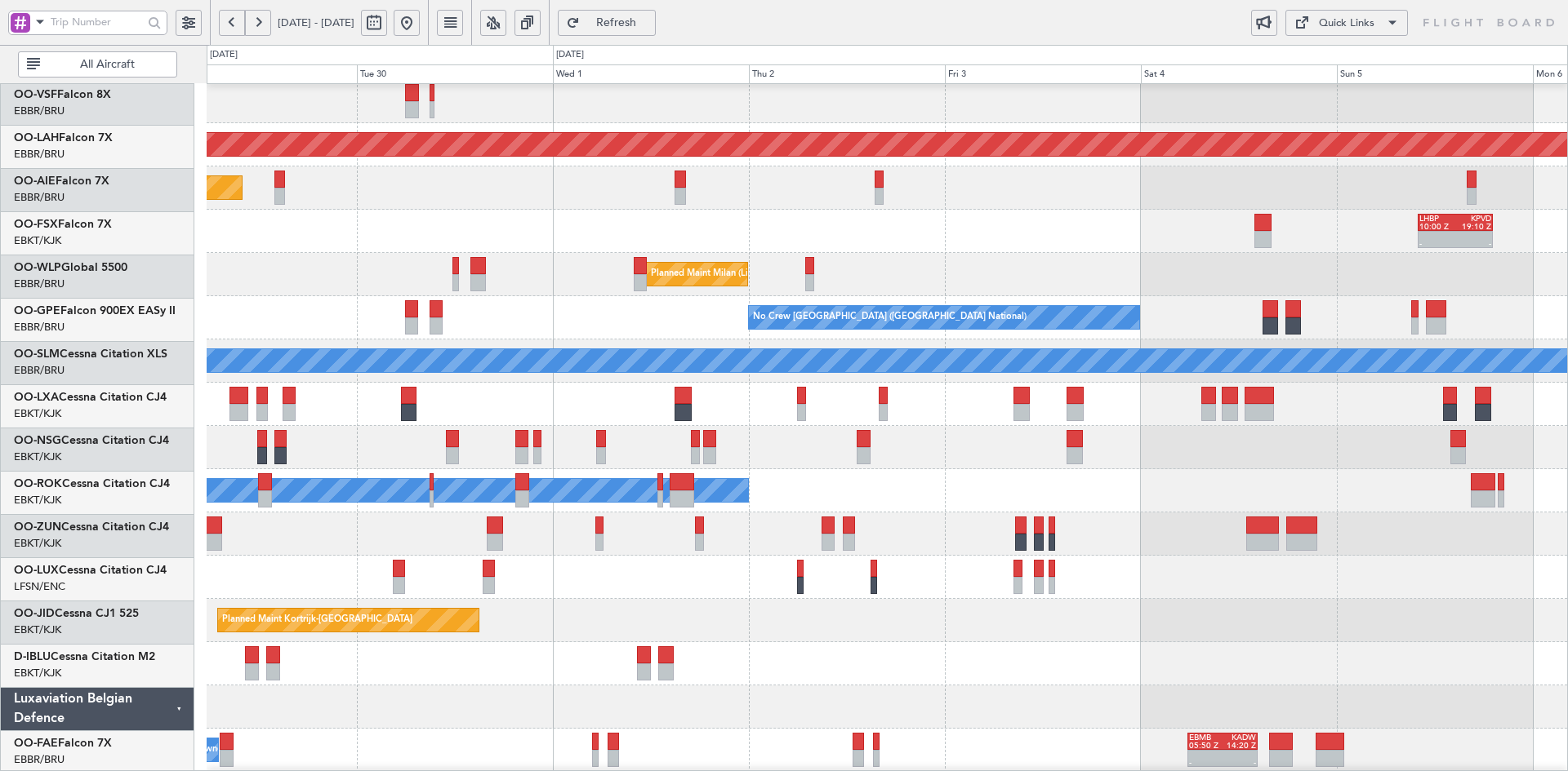
scroll to position [144, 0]
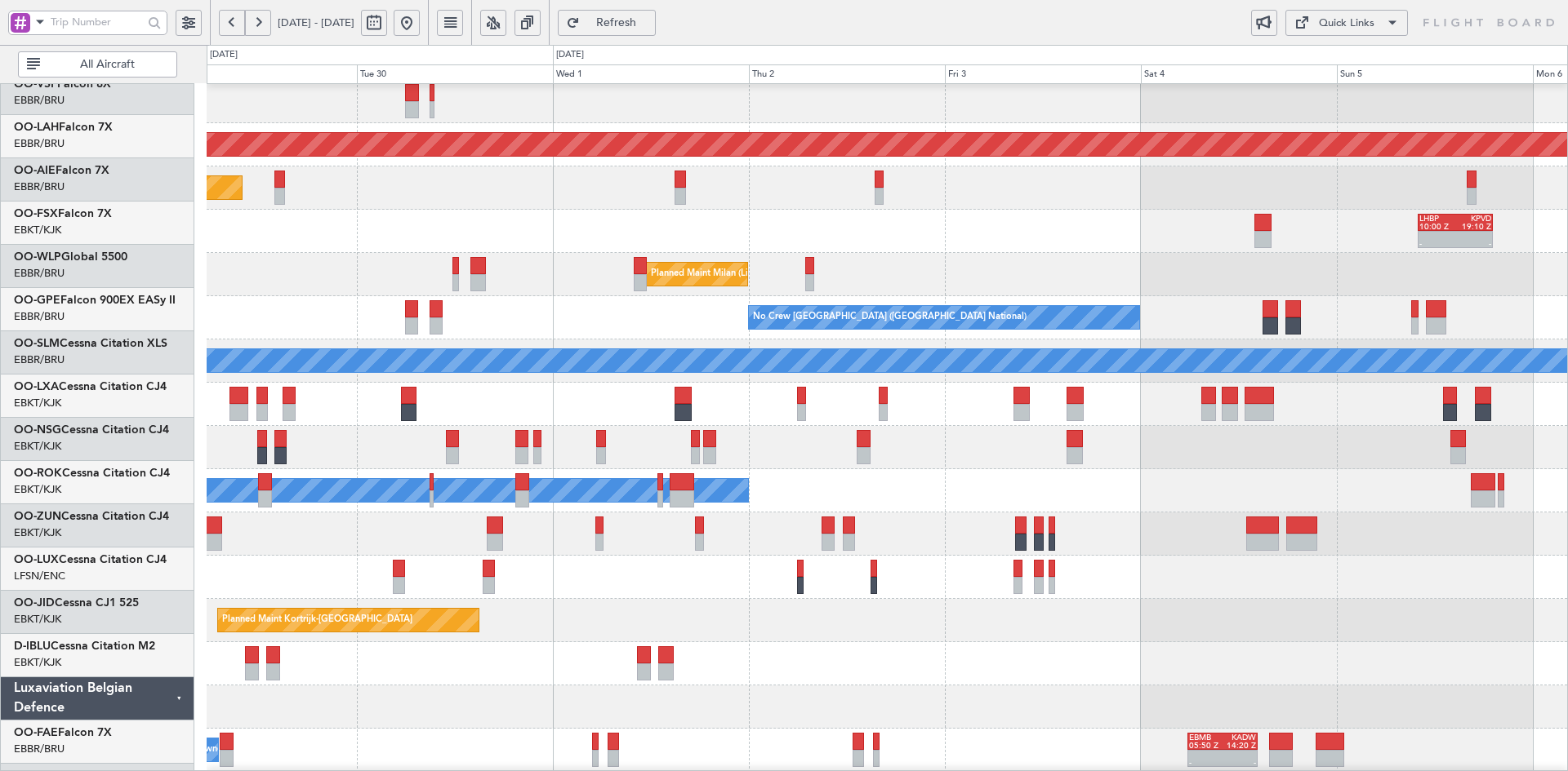
click at [549, 483] on div "Owner [GEOGRAPHIC_DATA]-[GEOGRAPHIC_DATA]" at bounding box center [886, 491] width 1361 height 44
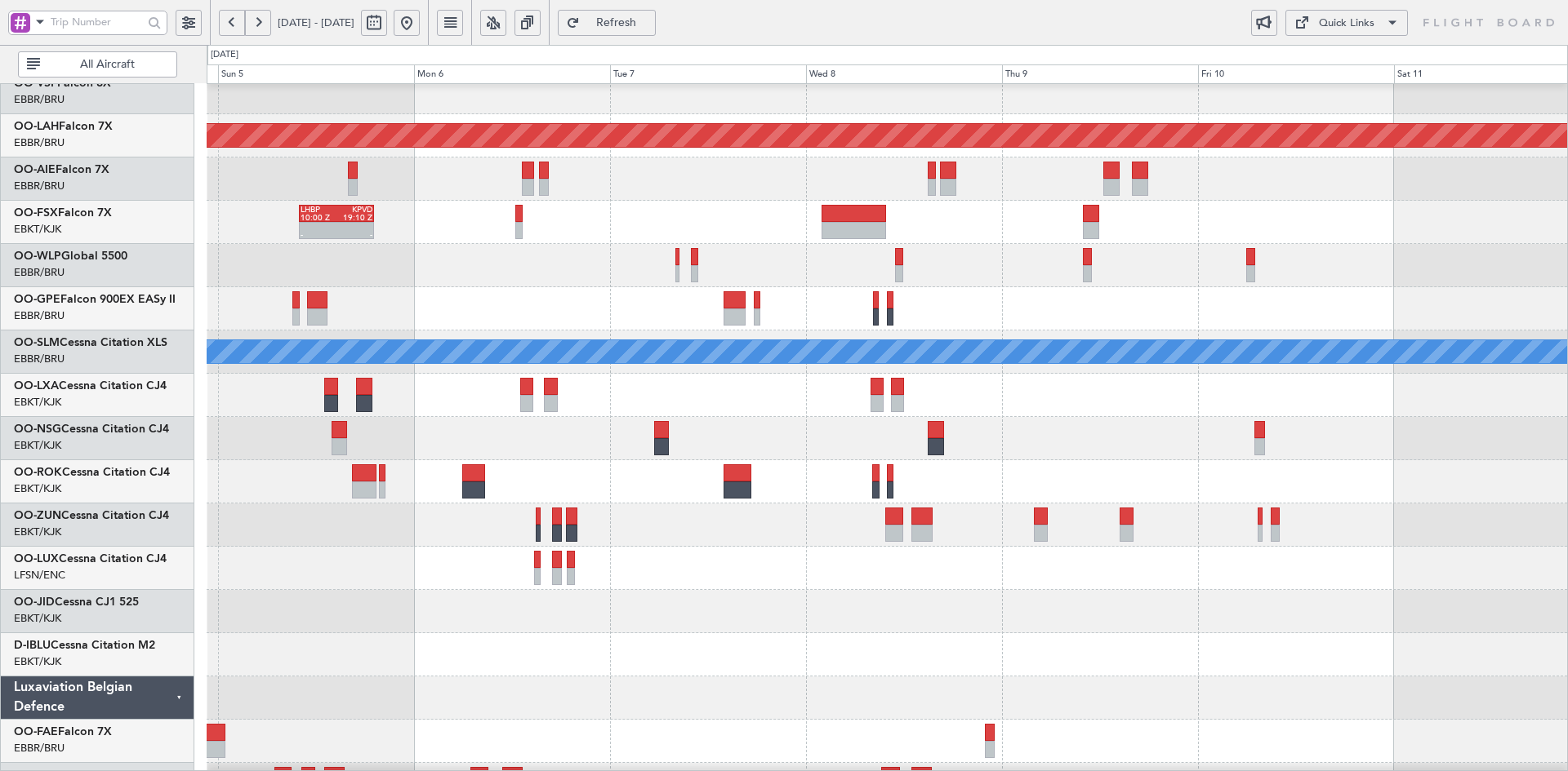
click at [1567, 457] on html "01 Oct 2025 - 08 Oct 2025 Refresh Quick Links All Aircraft Planned Maint Alton-…" at bounding box center [784, 386] width 1568 height 771
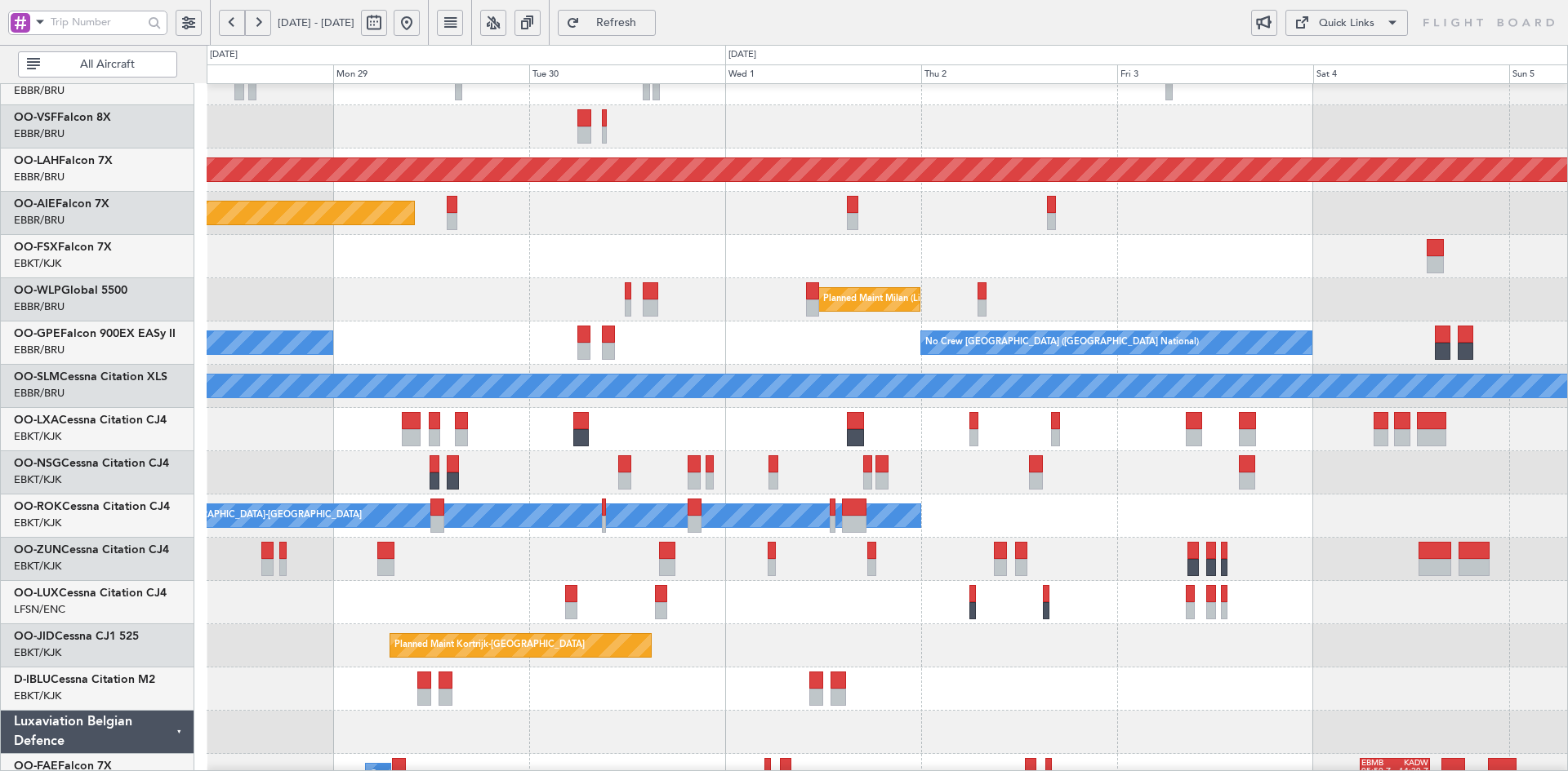
click at [1411, 552] on div at bounding box center [886, 560] width 1361 height 44
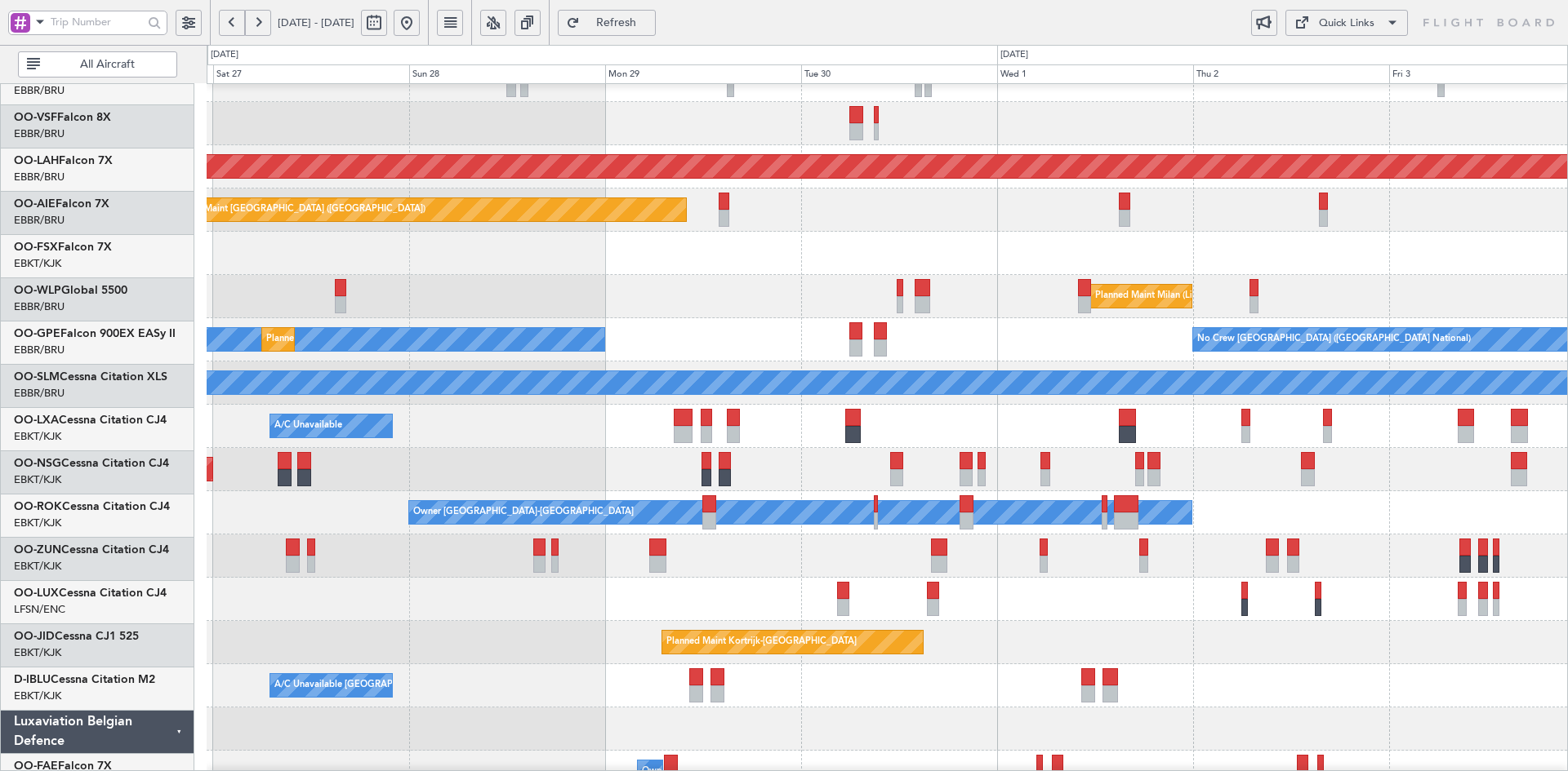
scroll to position [111, 0]
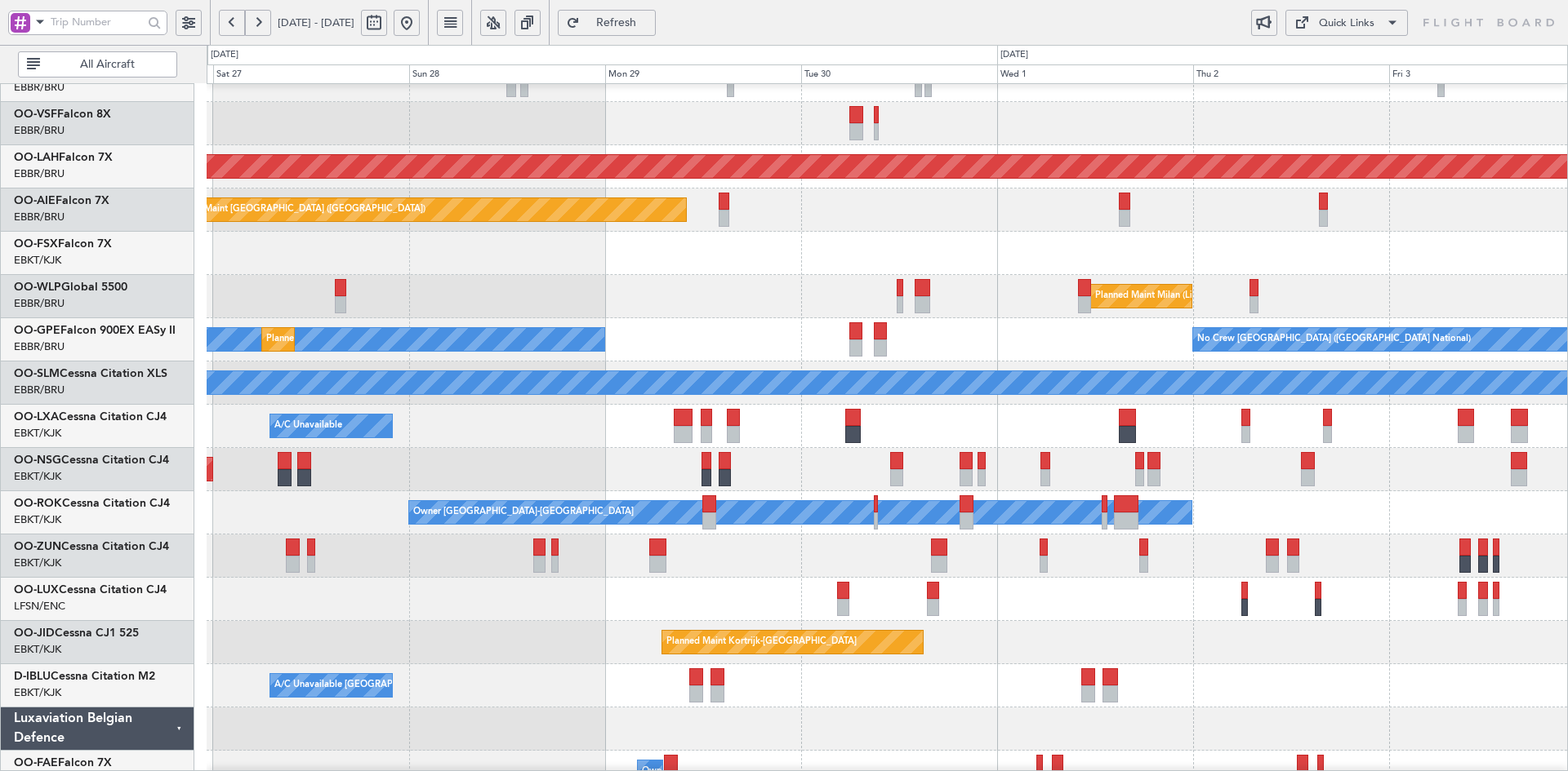
click at [1078, 281] on div "Planned Maint Milan (Linate)" at bounding box center [886, 297] width 1361 height 44
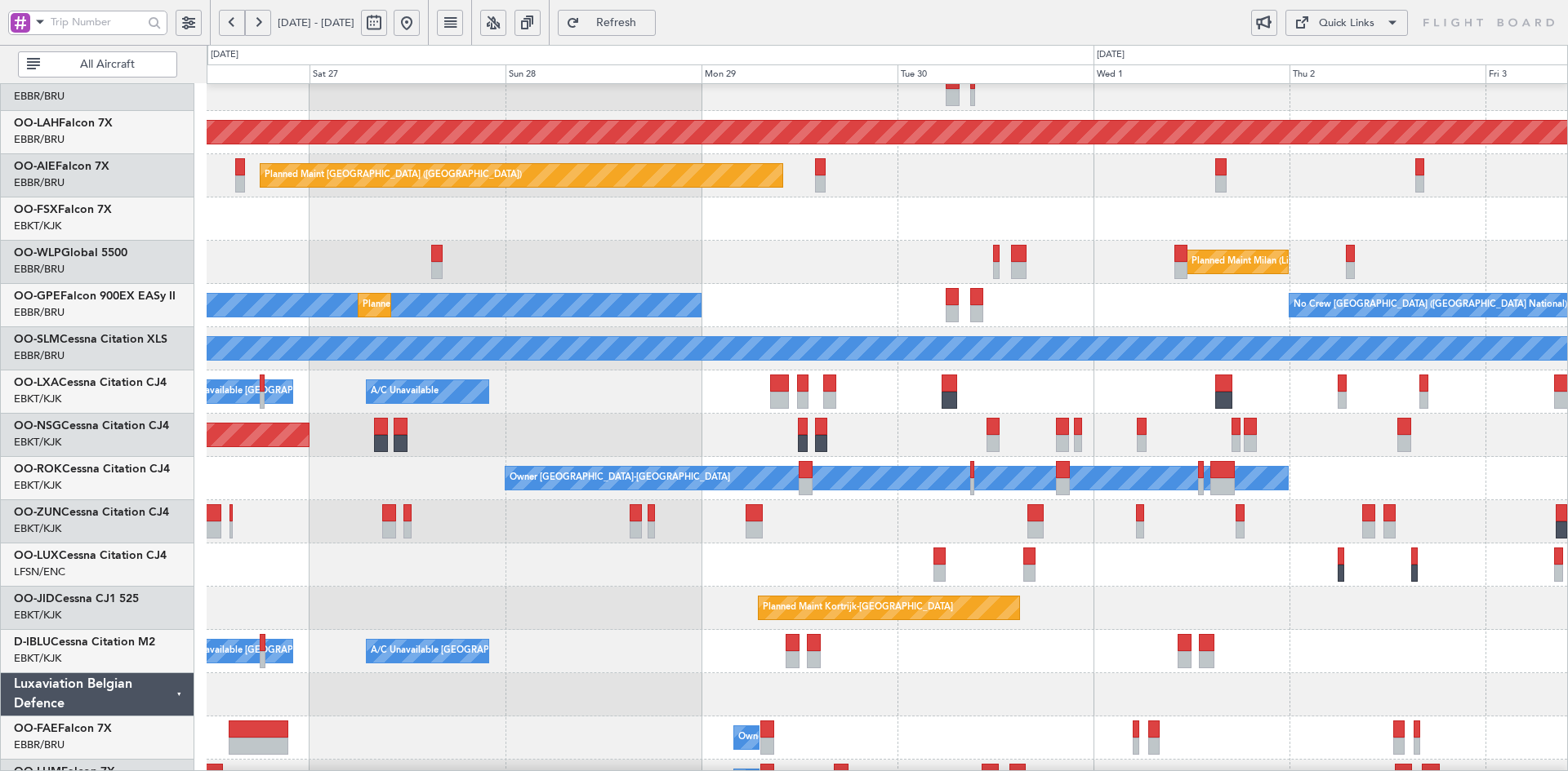
click at [1355, 656] on div "A/C Unavailable Kortrijk-Wevelgem A/C Unavailable Brussels (Brussels National) …" at bounding box center [886, 652] width 1361 height 44
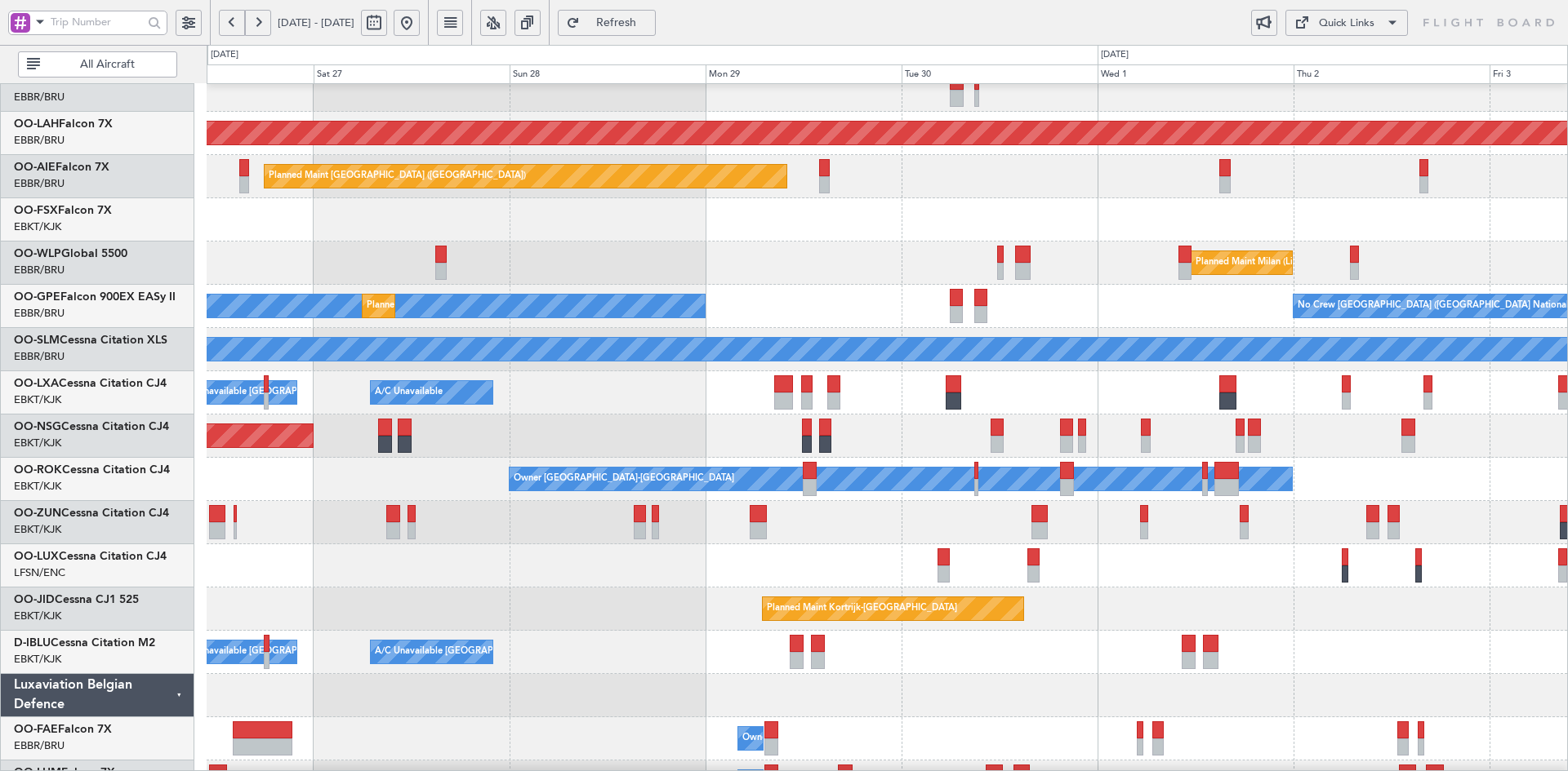
click at [1156, 593] on div "Planned Maint Kortrijk-[GEOGRAPHIC_DATA]" at bounding box center [886, 609] width 1361 height 44
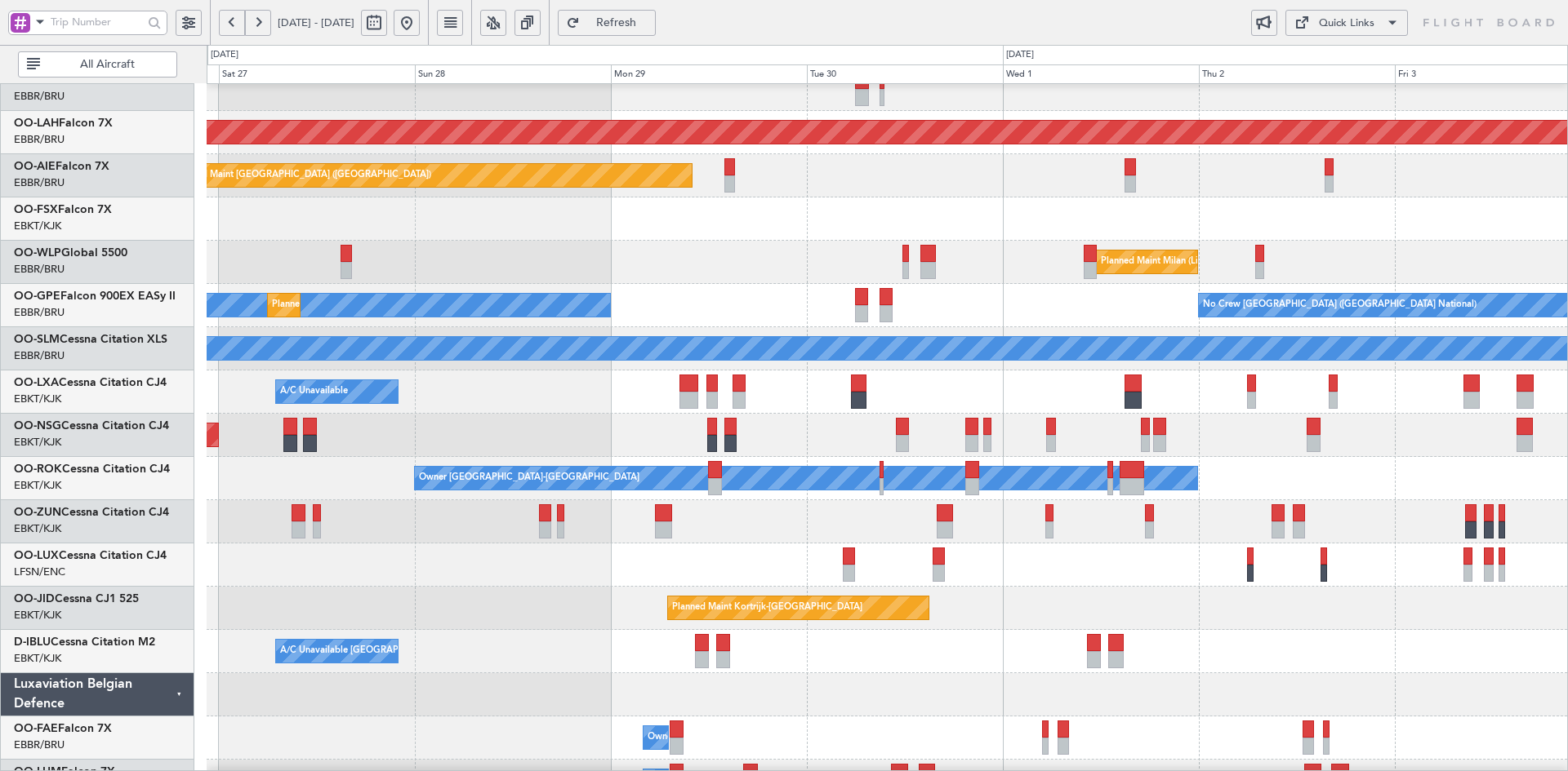
click at [1231, 613] on div "Planned Maint Kortrijk-[GEOGRAPHIC_DATA]" at bounding box center [886, 608] width 1361 height 44
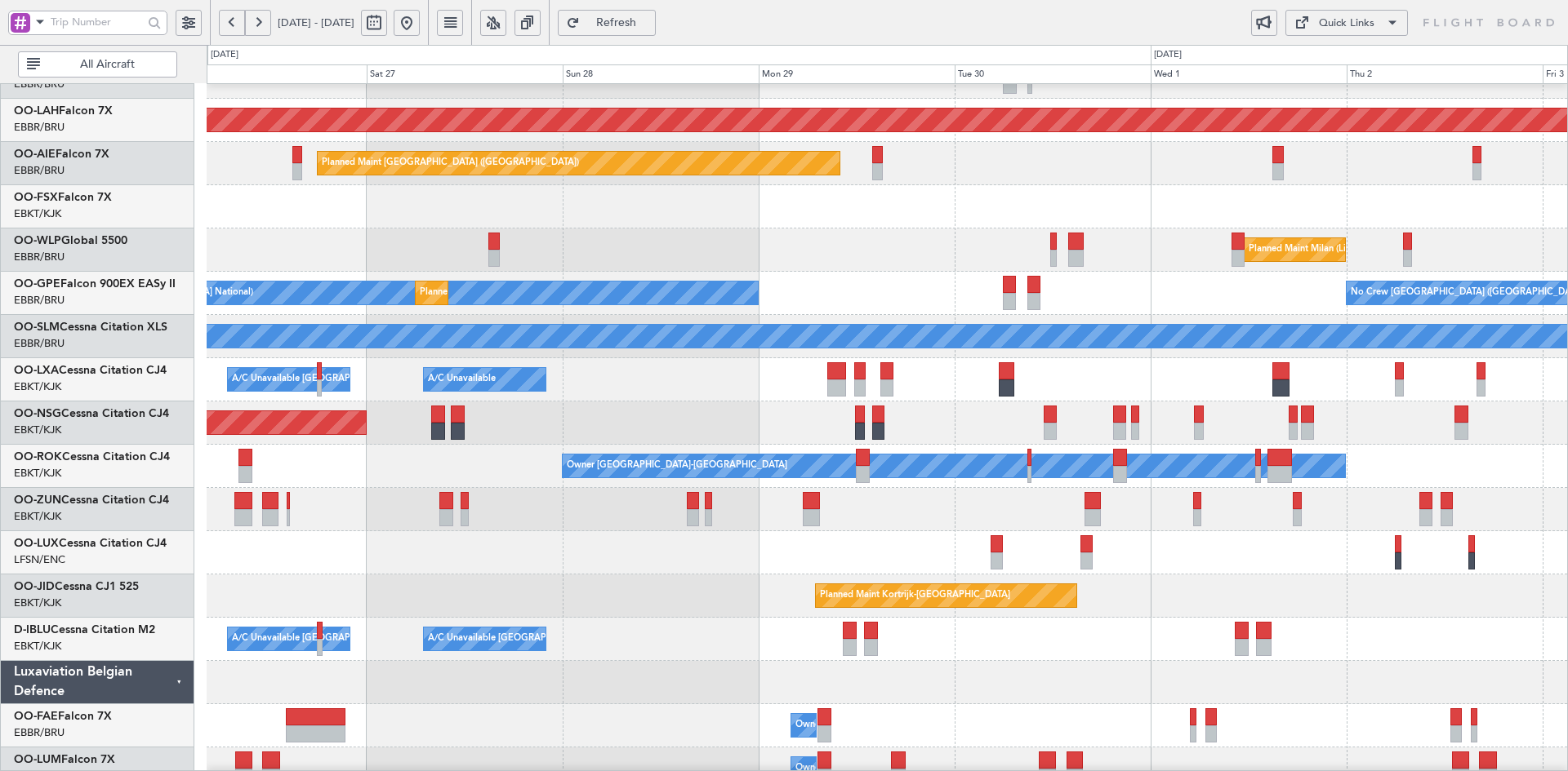
click at [1018, 491] on div at bounding box center [886, 510] width 1361 height 44
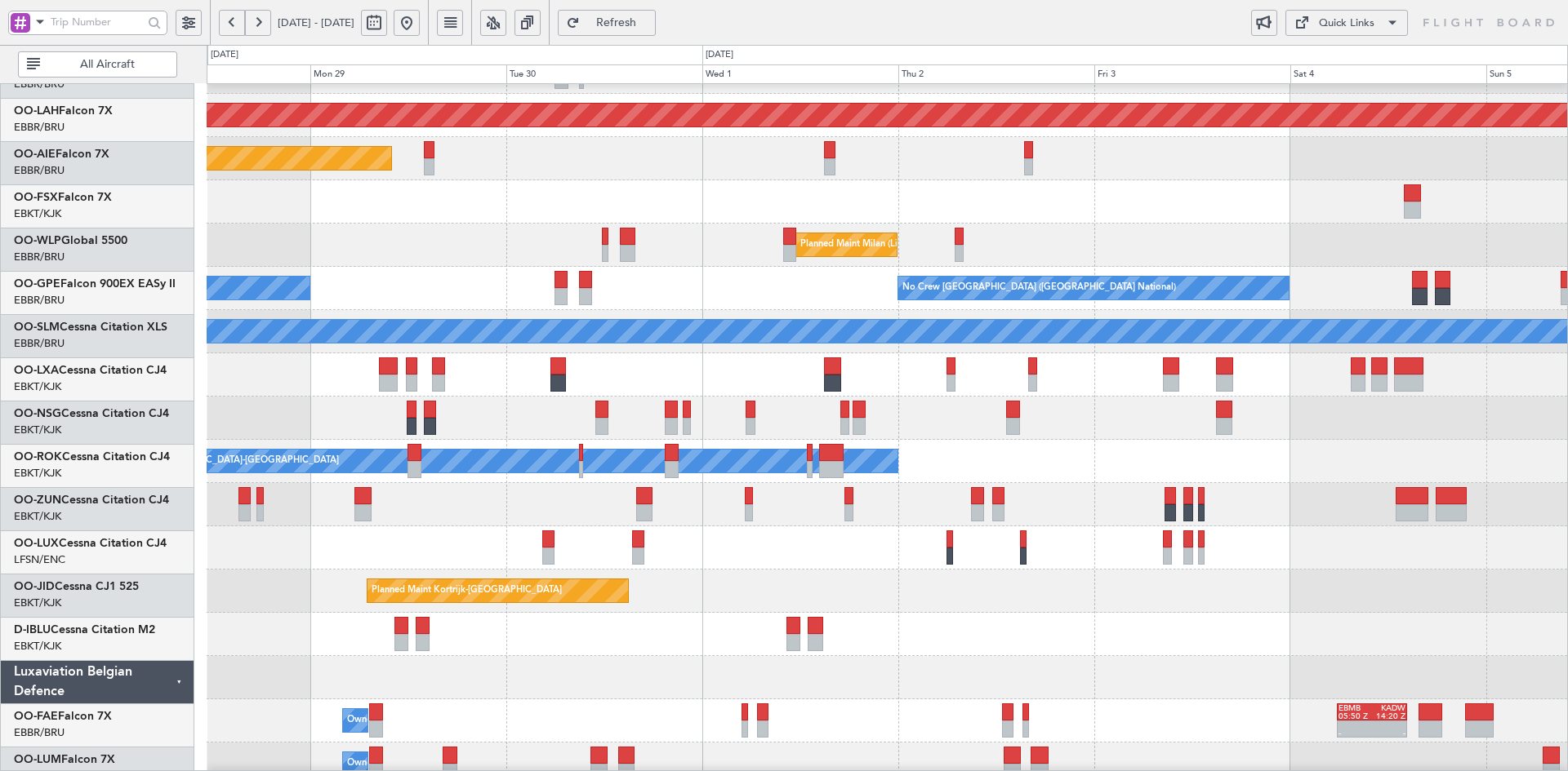
scroll to position [164, 0]
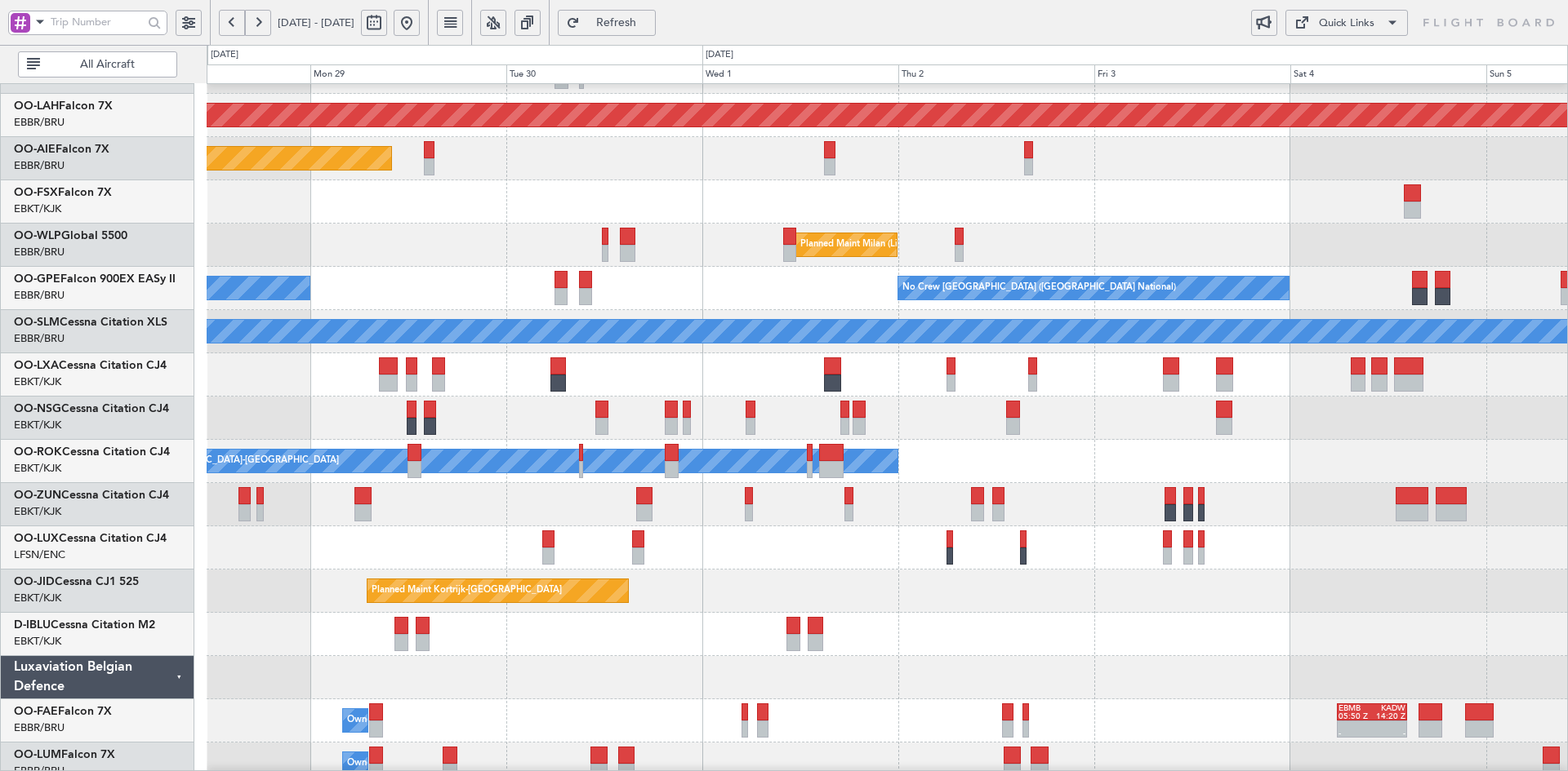
click at [867, 201] on div "Planned Maint Alton-st Louis (St Louis Regl) Planned Maint London (Farnborough)…" at bounding box center [886, 353] width 1361 height 865
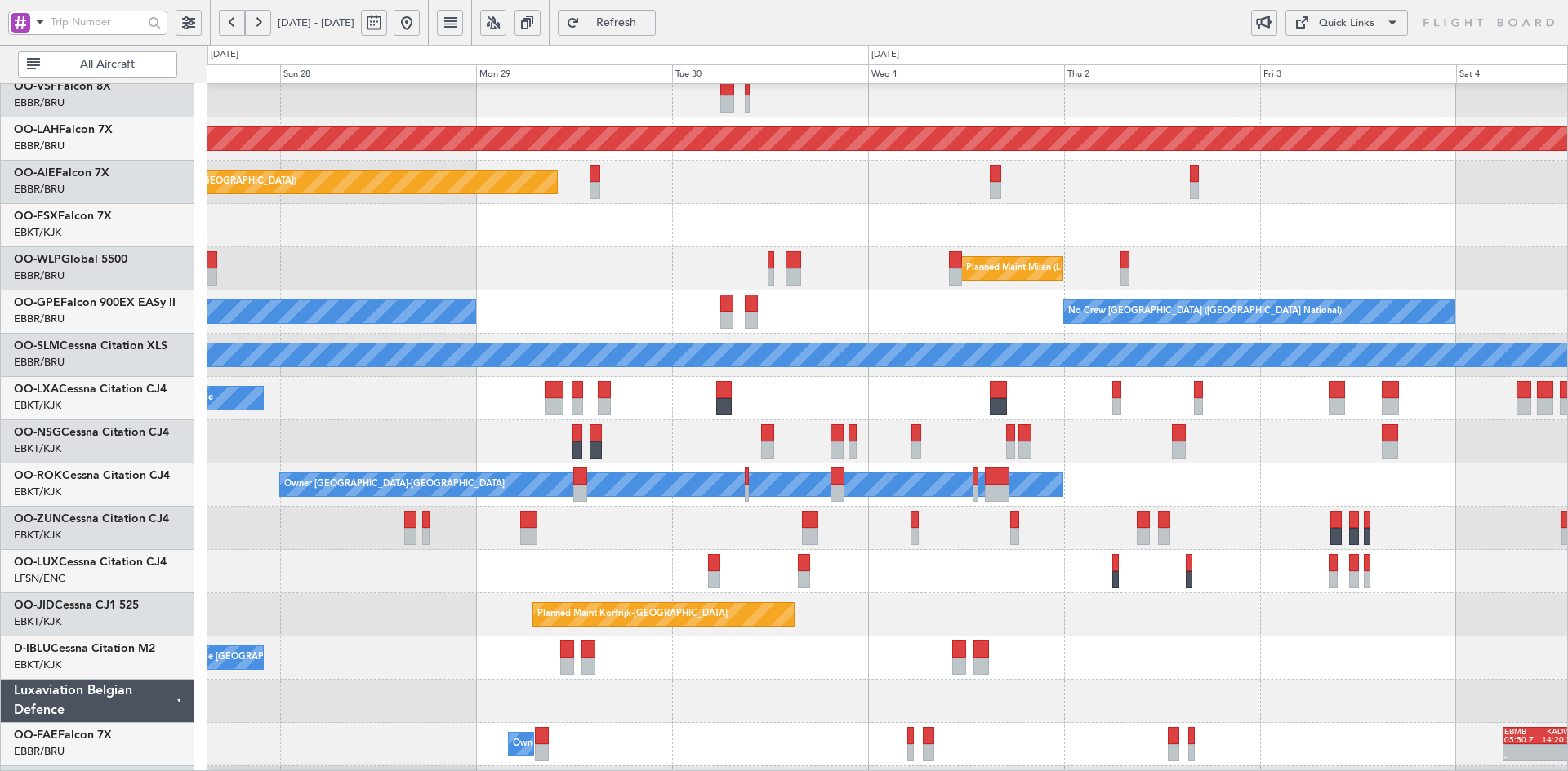
scroll to position [145, 0]
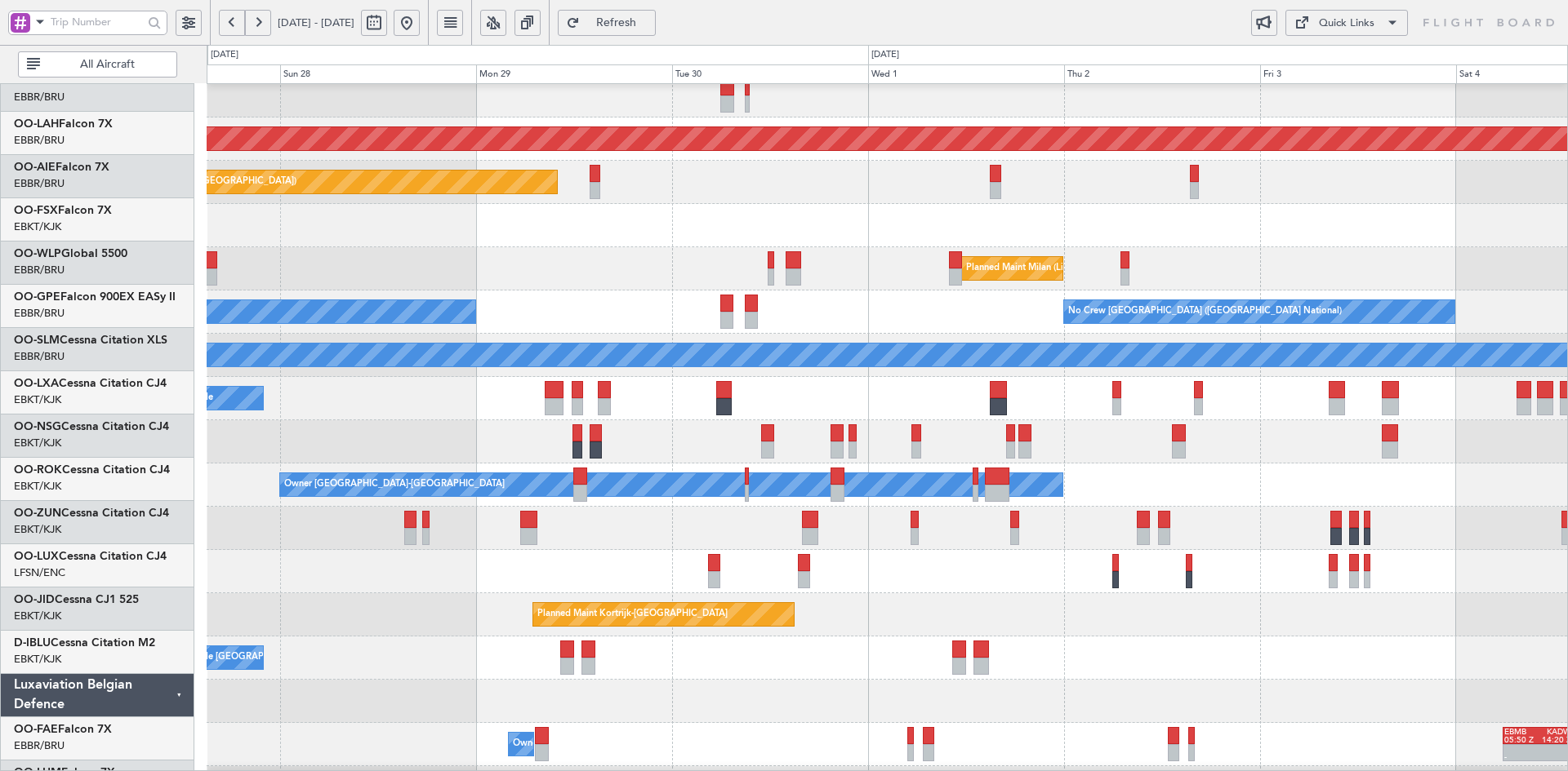
click at [1081, 322] on div "No Crew Brussels (Brussels National) No Crew Brussels (Brussels National) Plann…" at bounding box center [886, 312] width 1361 height 44
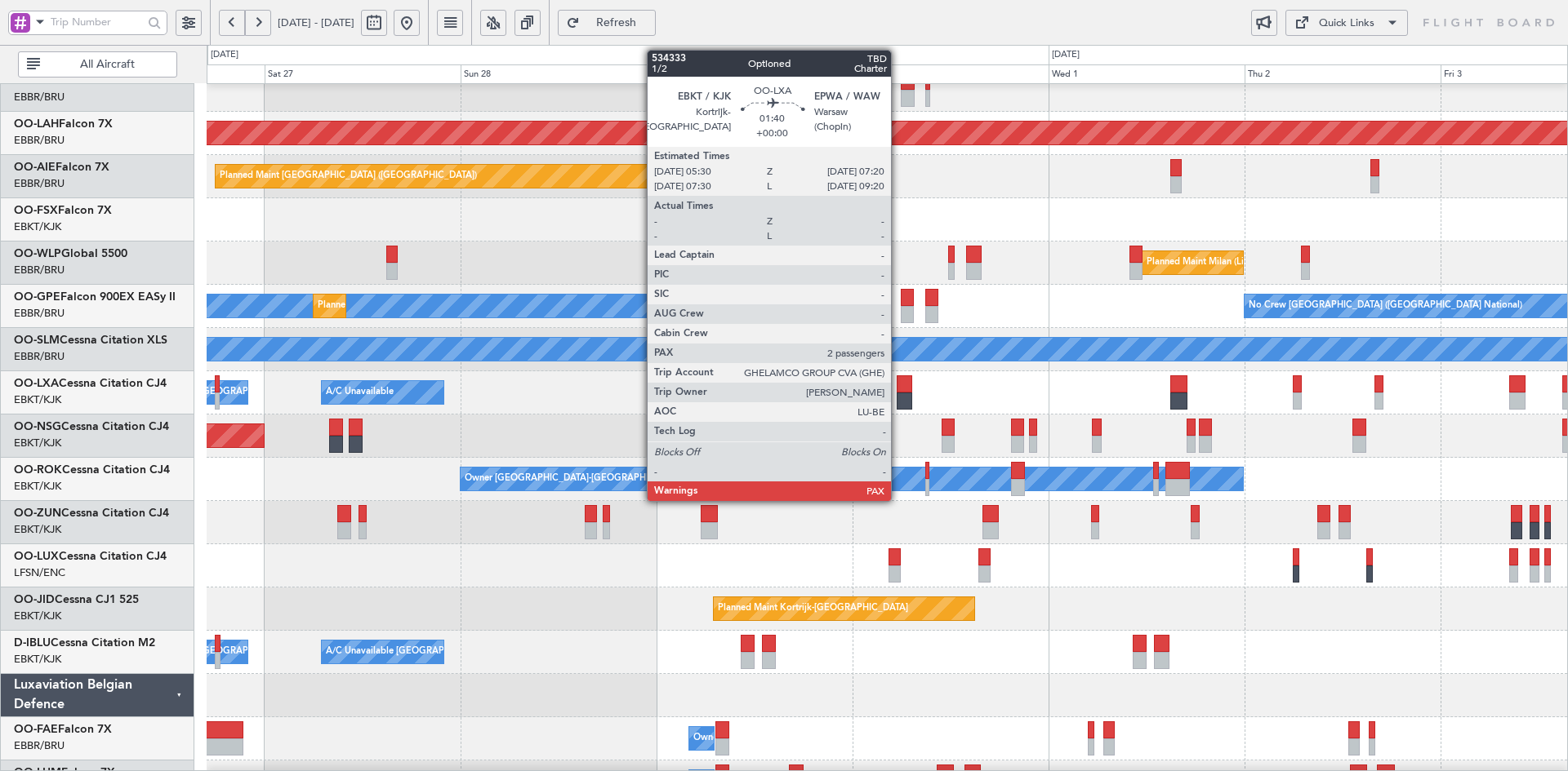
click at [898, 394] on div at bounding box center [905, 401] width 16 height 17
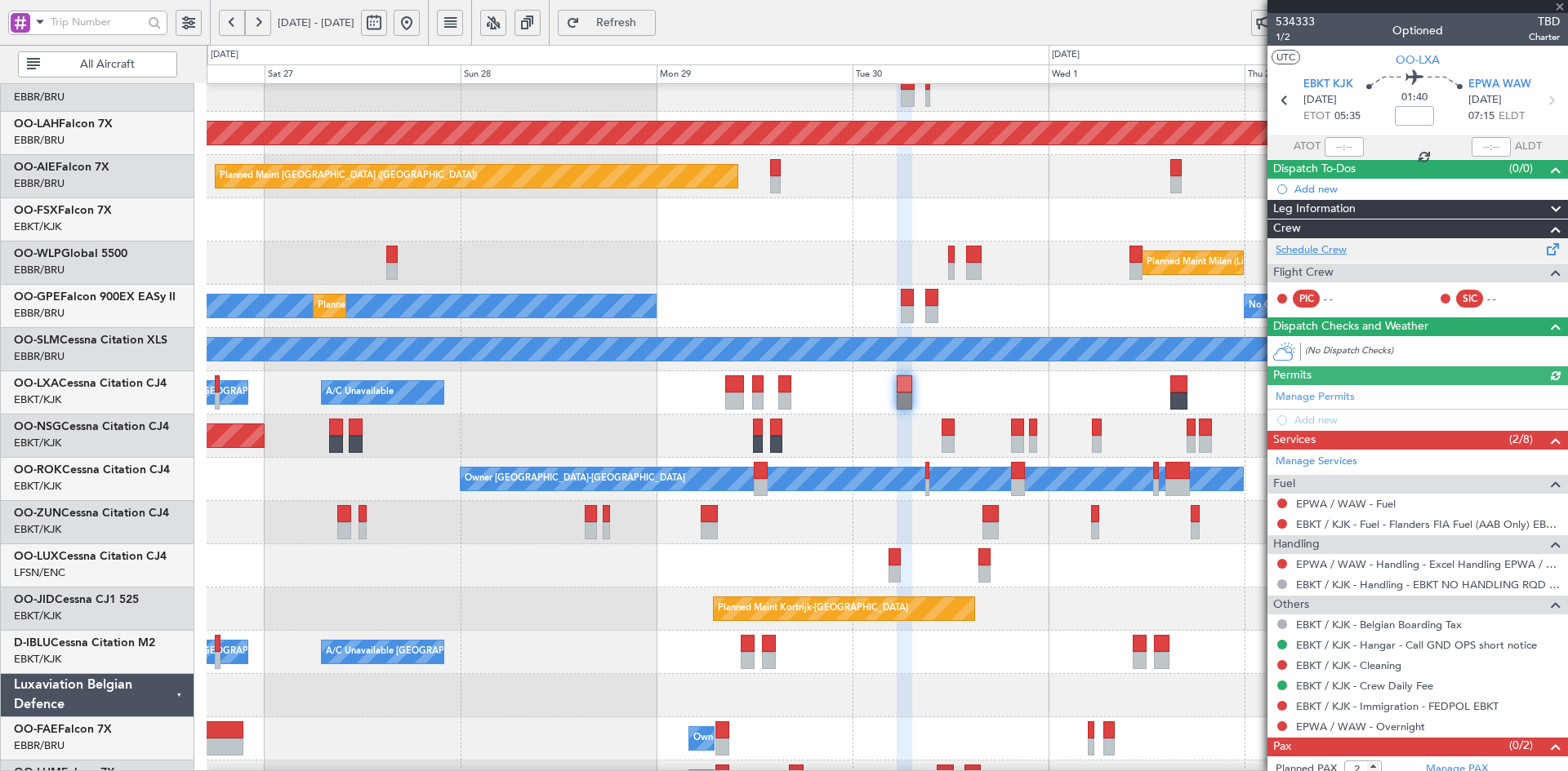
click at [1298, 255] on link "Schedule Crew" at bounding box center [1311, 251] width 71 height 17
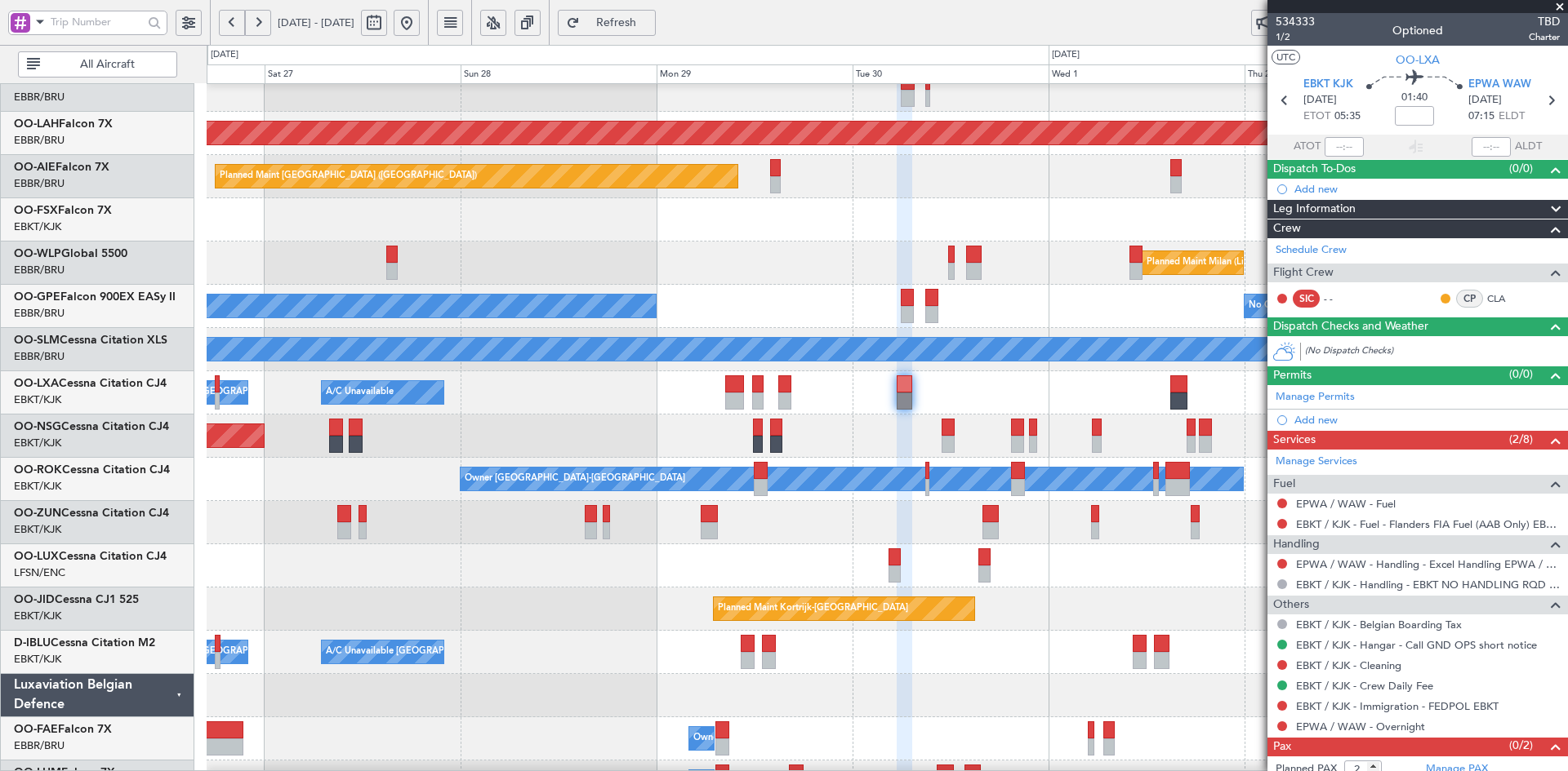
click at [911, 300] on div "No Crew [GEOGRAPHIC_DATA] ([GEOGRAPHIC_DATA] National) Planned Maint [GEOGRAPHI…" at bounding box center [886, 306] width 1361 height 44
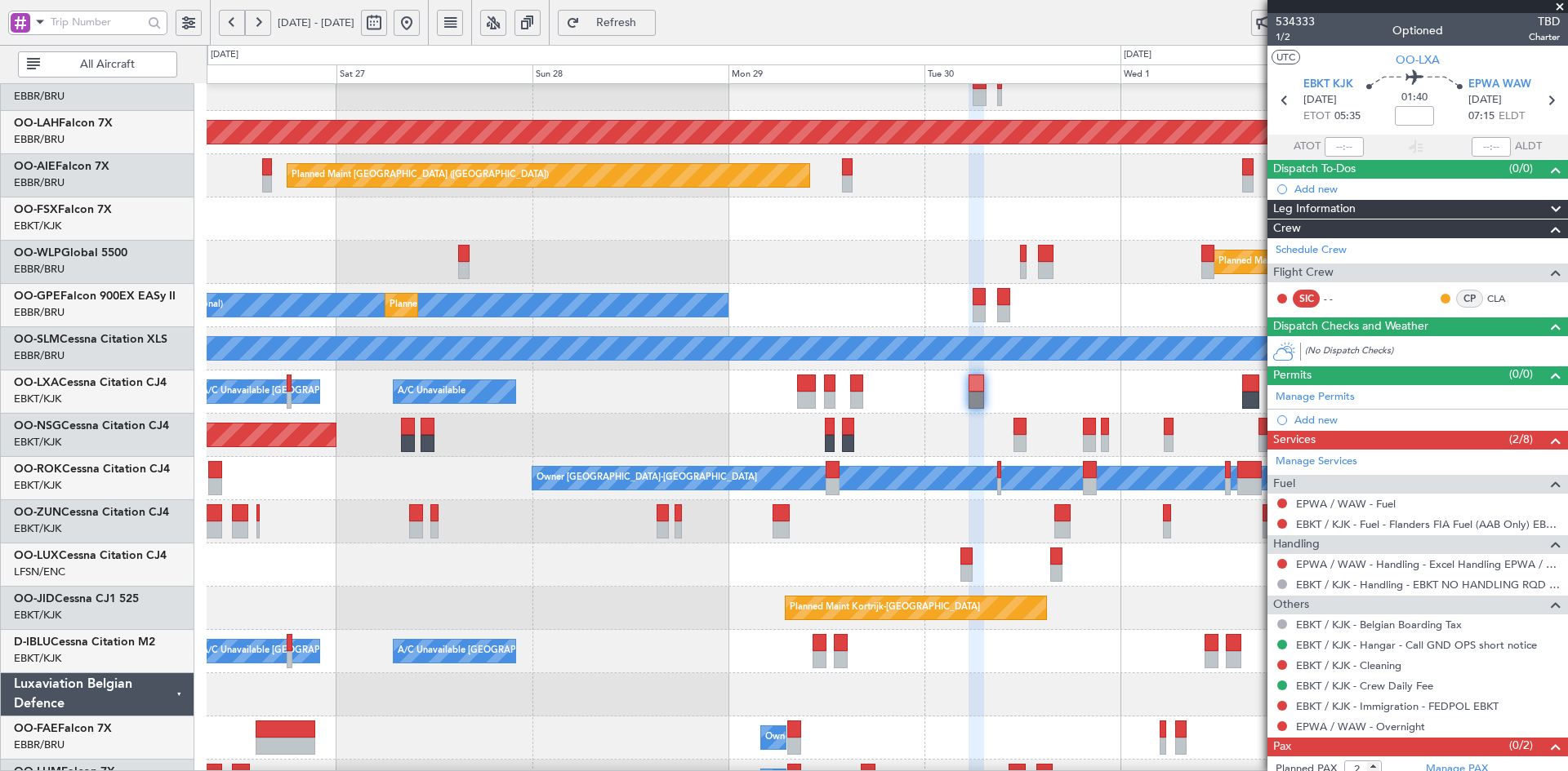
click at [1108, 507] on div at bounding box center [886, 522] width 1361 height 44
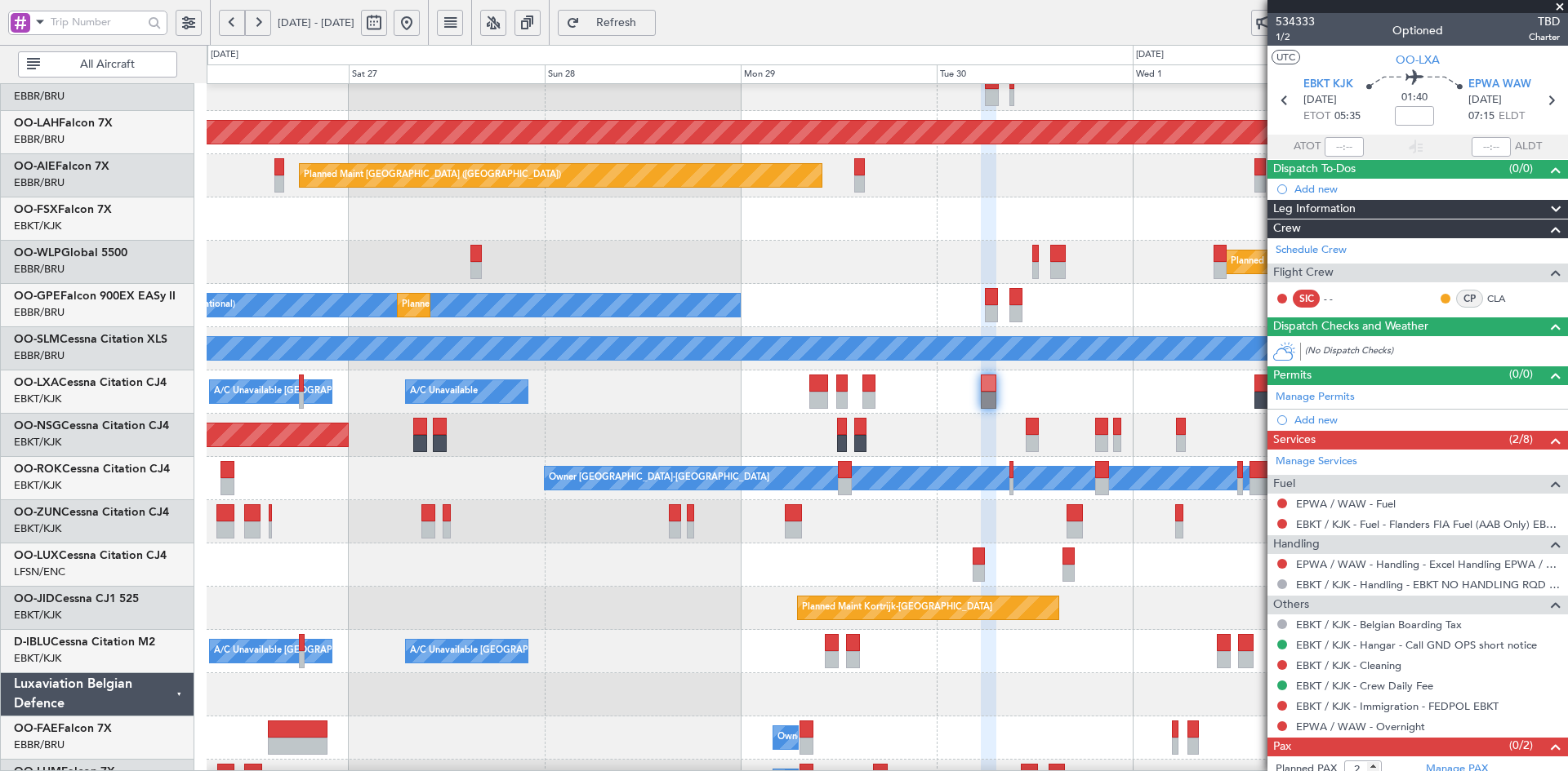
click at [838, 507] on div at bounding box center [886, 522] width 1361 height 44
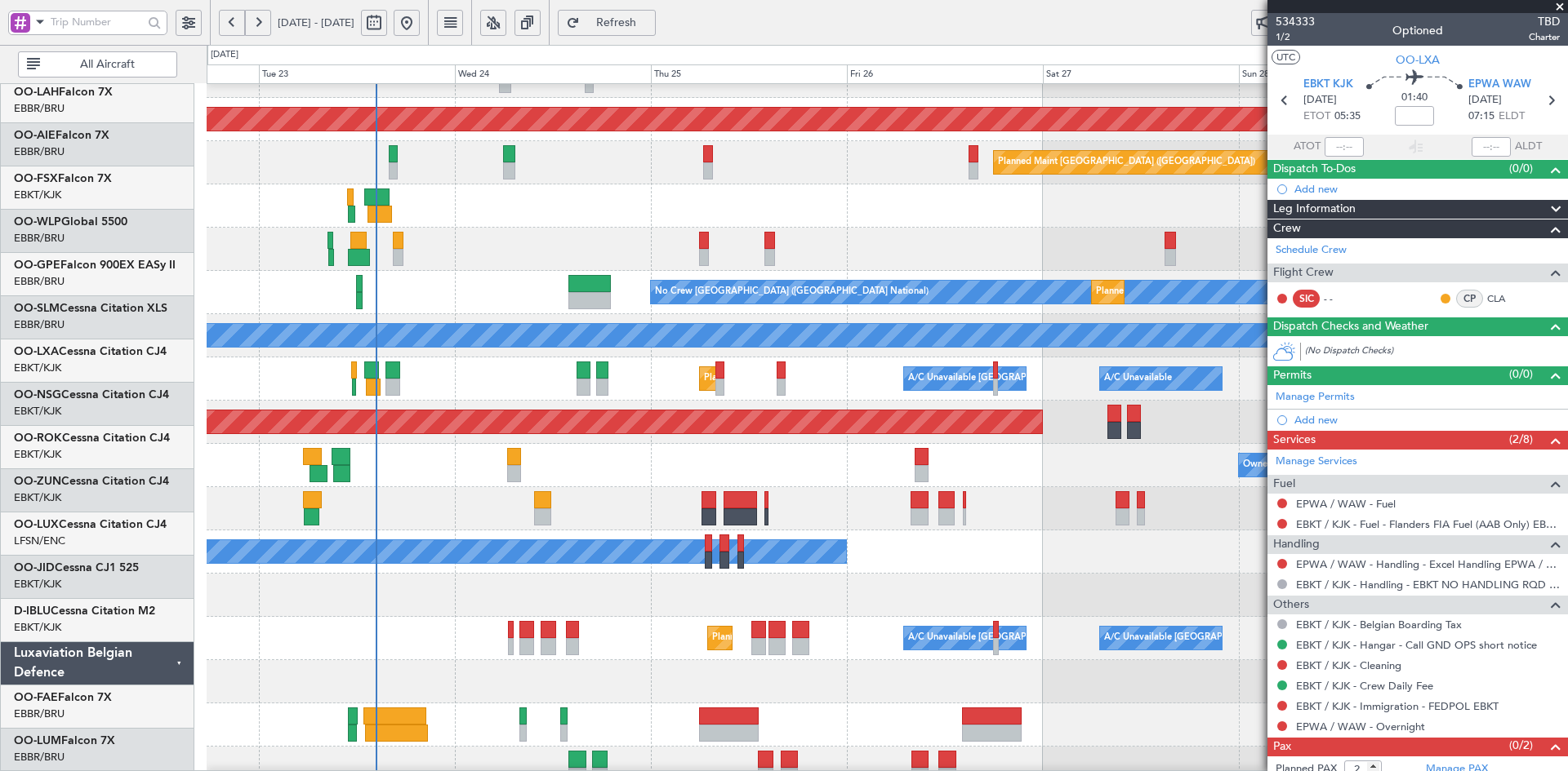
click at [1242, 531] on div "No Crew Nancy (Essey)" at bounding box center [886, 553] width 1361 height 44
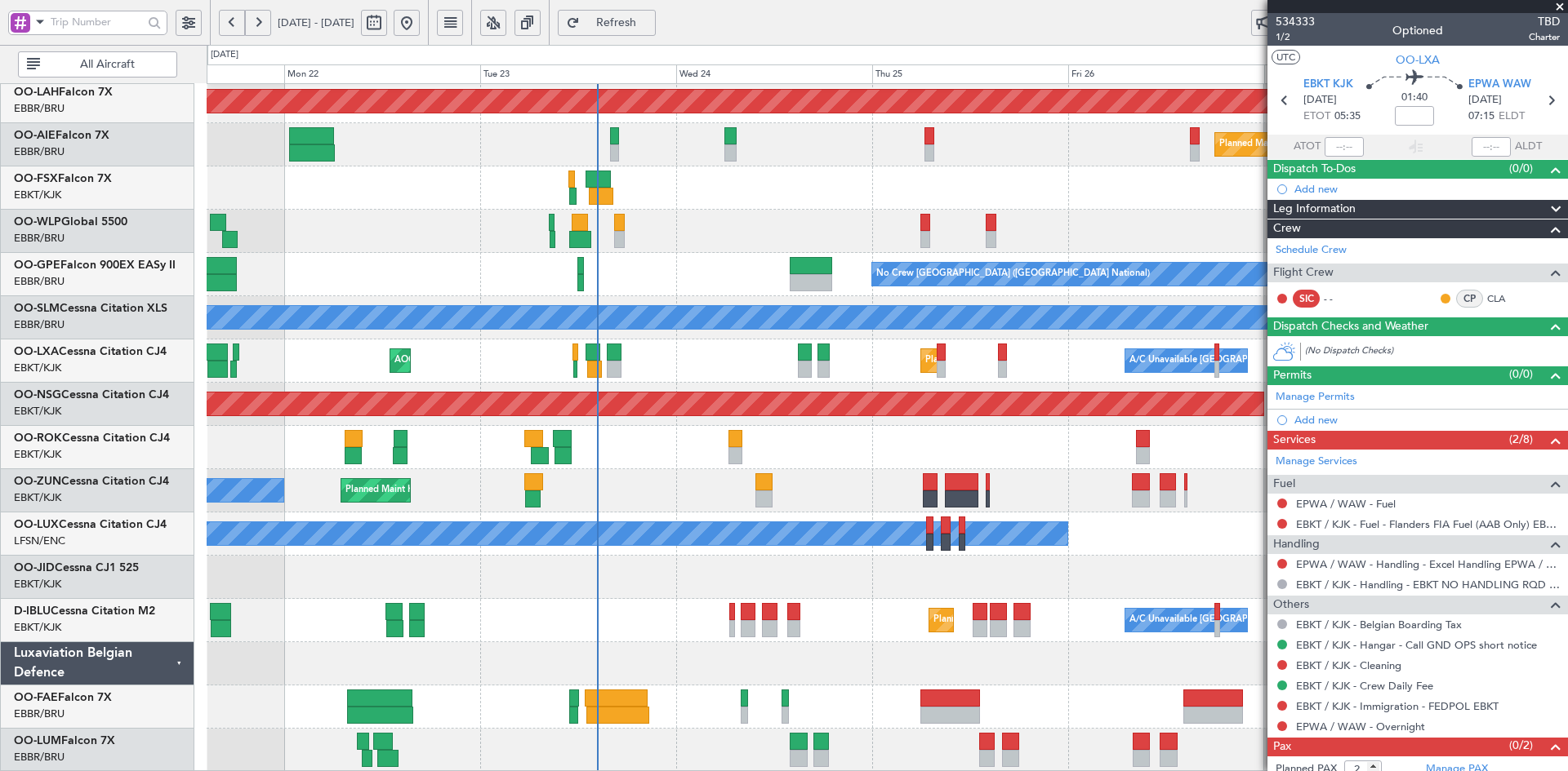
click at [1049, 553] on div "No Crew Nancy (Essey)" at bounding box center [886, 534] width 1361 height 44
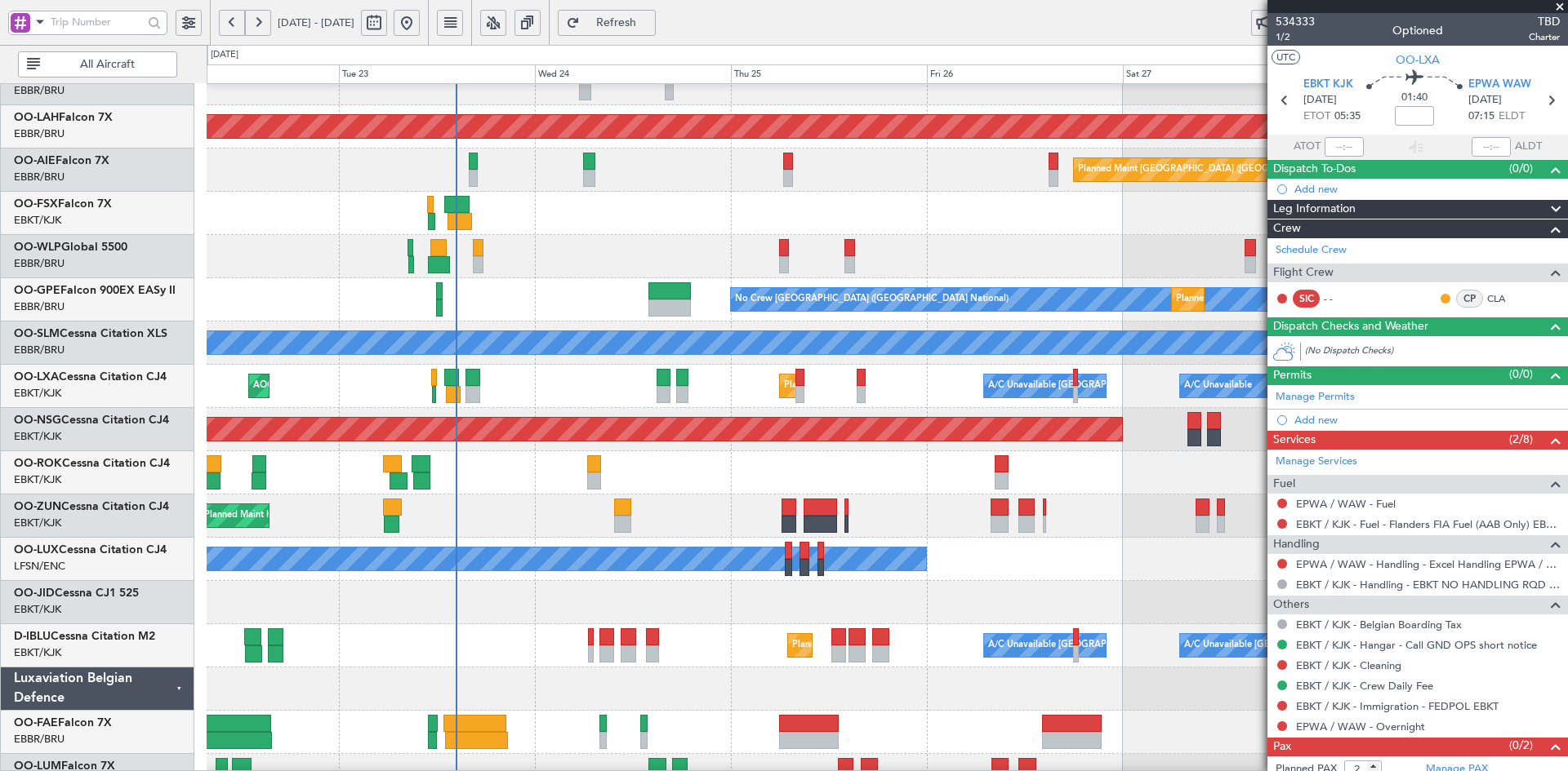
click at [1037, 540] on div "No Crew Nancy (Essey)" at bounding box center [886, 560] width 1361 height 44
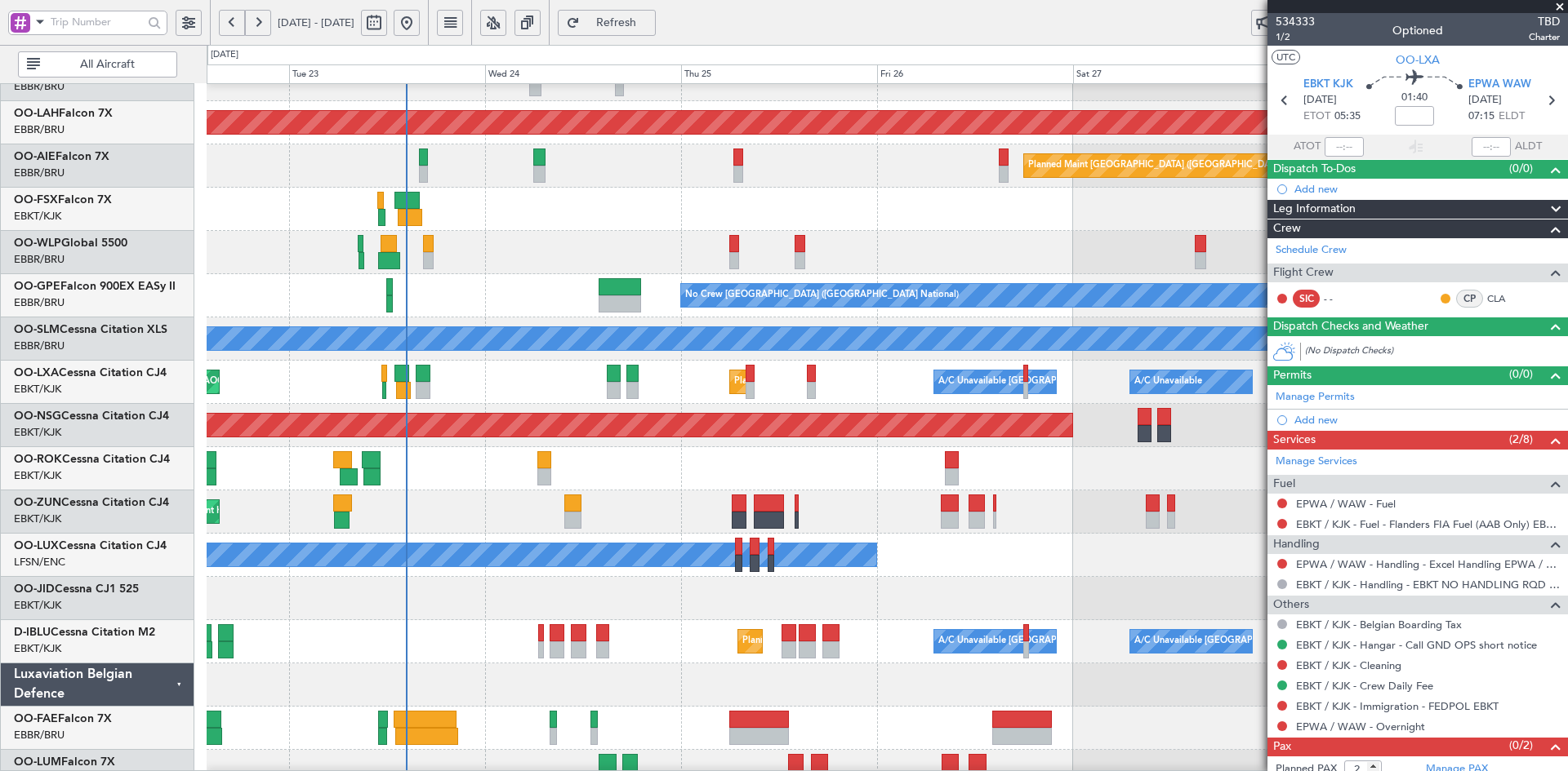
click at [915, 517] on div "Planned Maint Kortrijk-Wevelgem Owner" at bounding box center [886, 513] width 1361 height 44
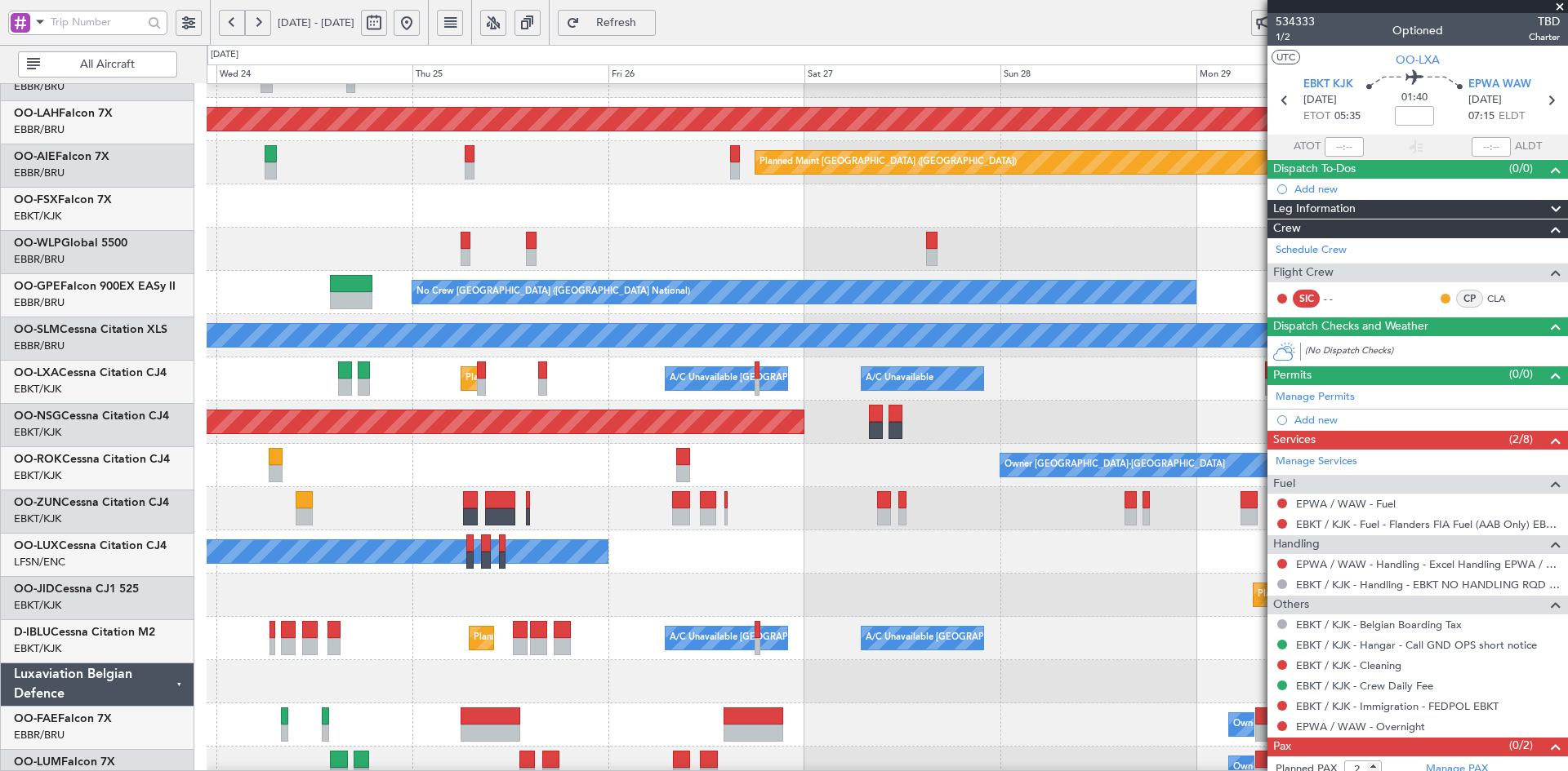
scroll to position [159, 0]
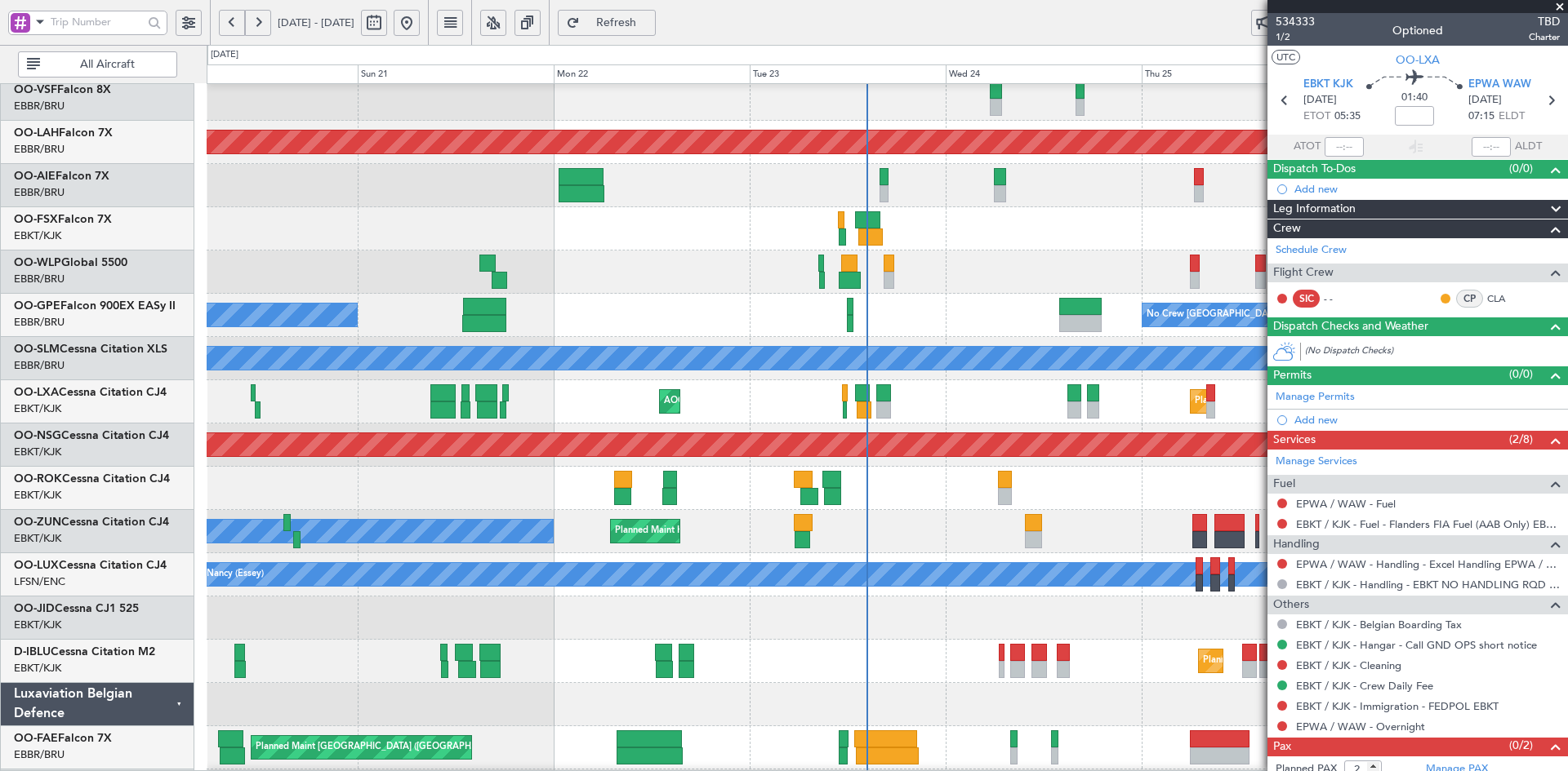
click at [357, 539] on div "AOG Maint Brussels (Brussels National) Planned Maint Alton-st Louis (St Louis R…" at bounding box center [886, 380] width 1361 height 865
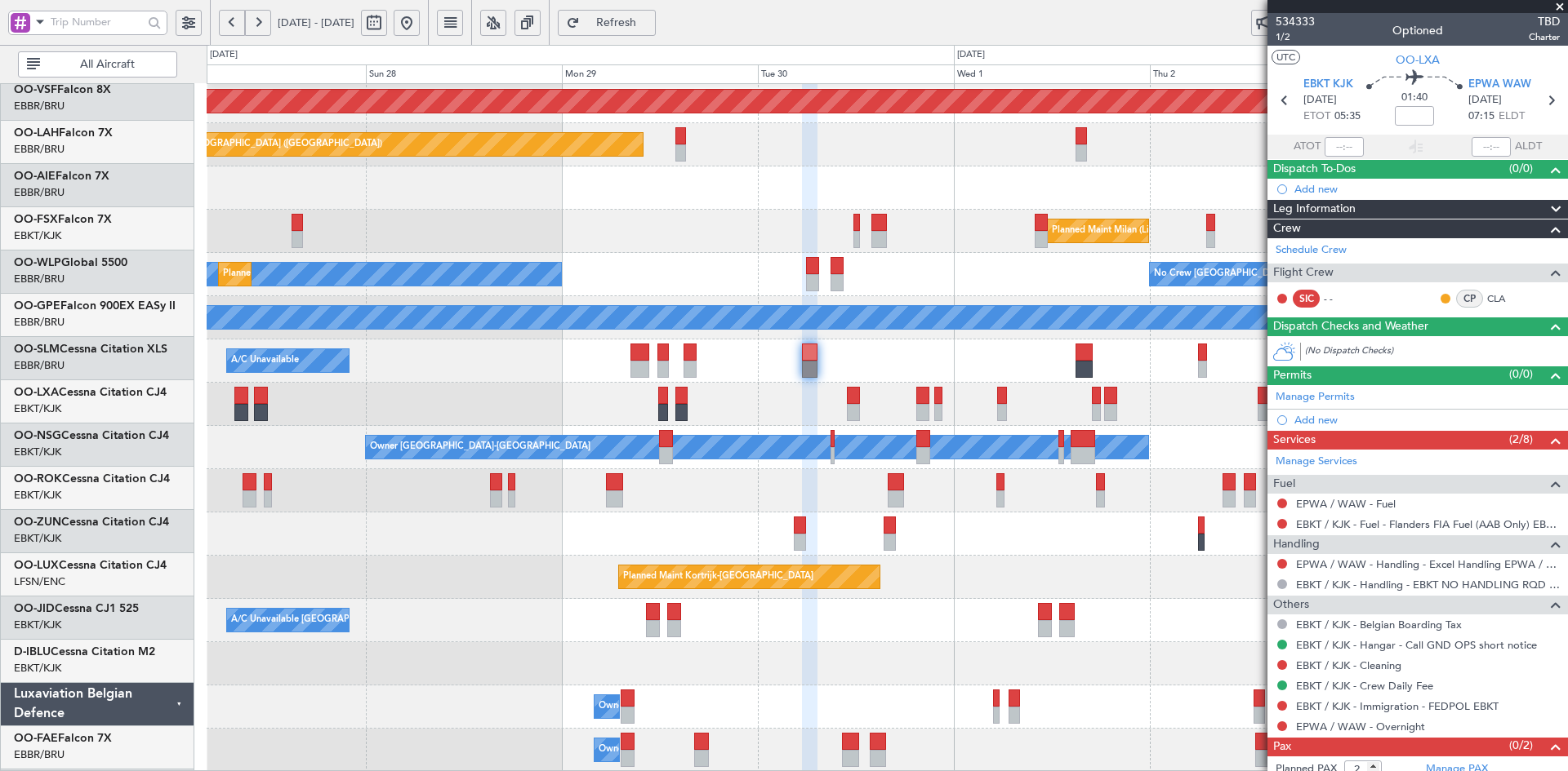
scroll to position [178, 0]
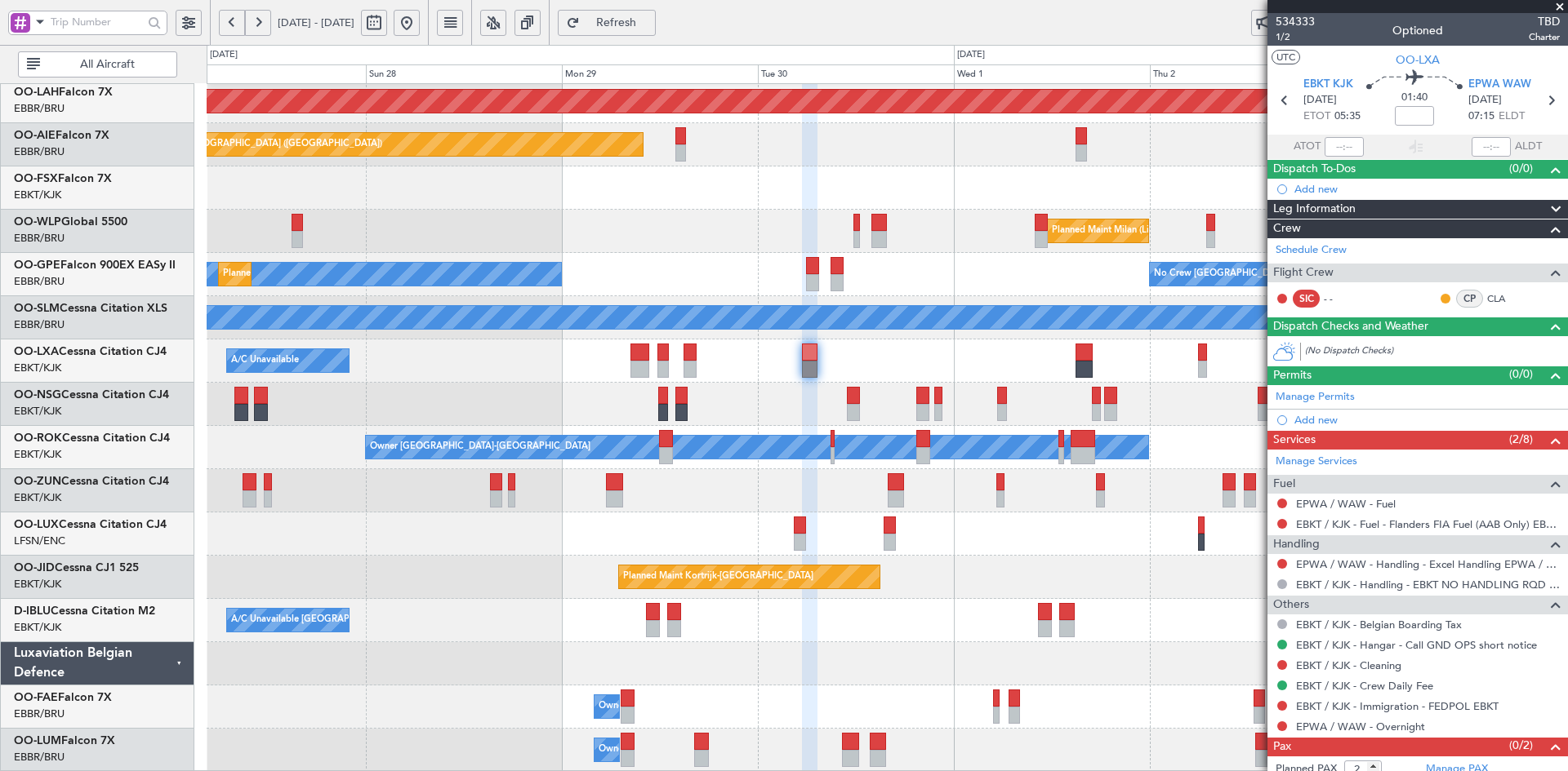
click at [720, 533] on div "No Crew Nancy (Essey)" at bounding box center [886, 534] width 1361 height 44
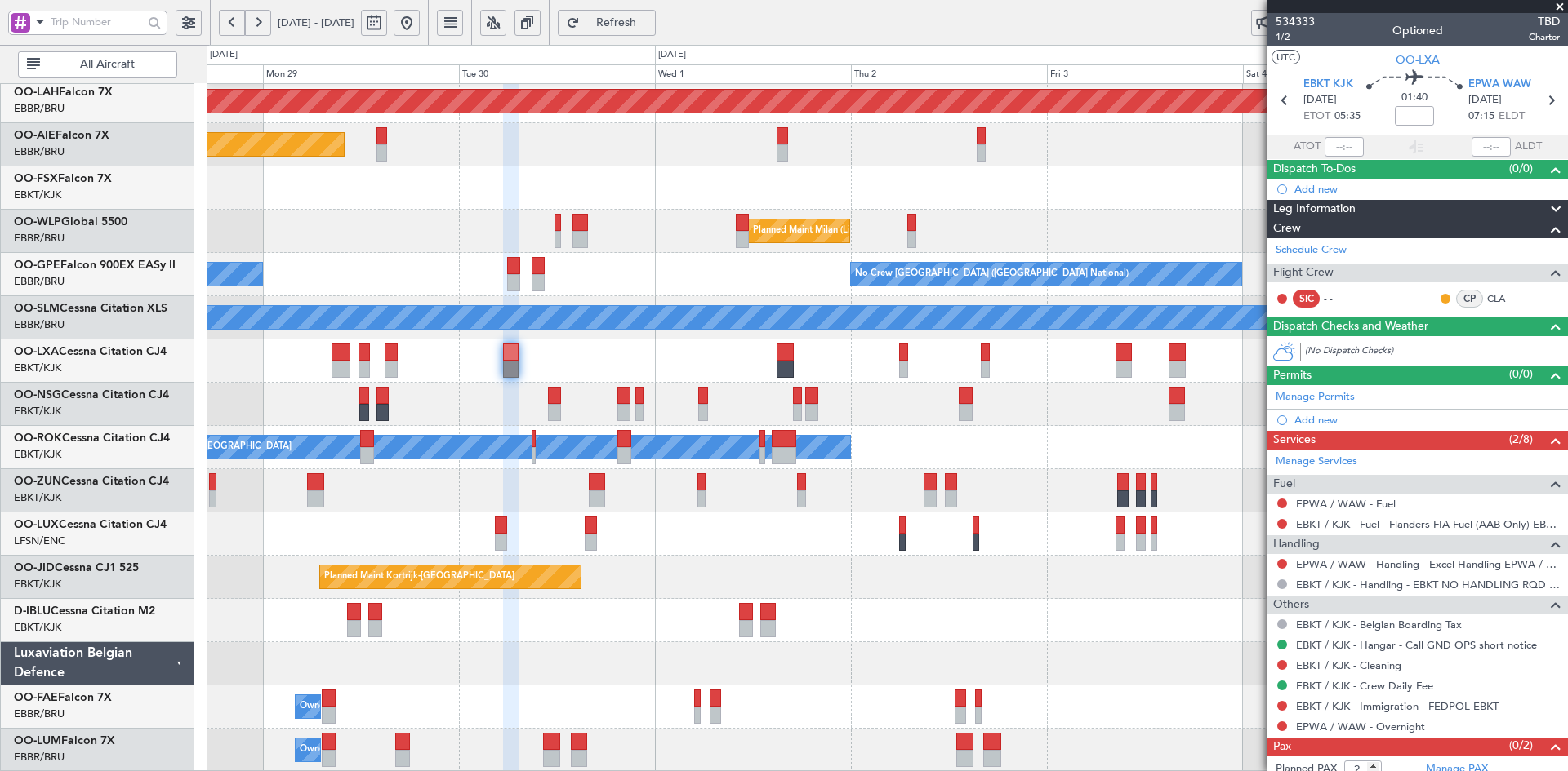
click at [845, 439] on div "Owner [GEOGRAPHIC_DATA]-[GEOGRAPHIC_DATA]" at bounding box center [886, 448] width 1361 height 44
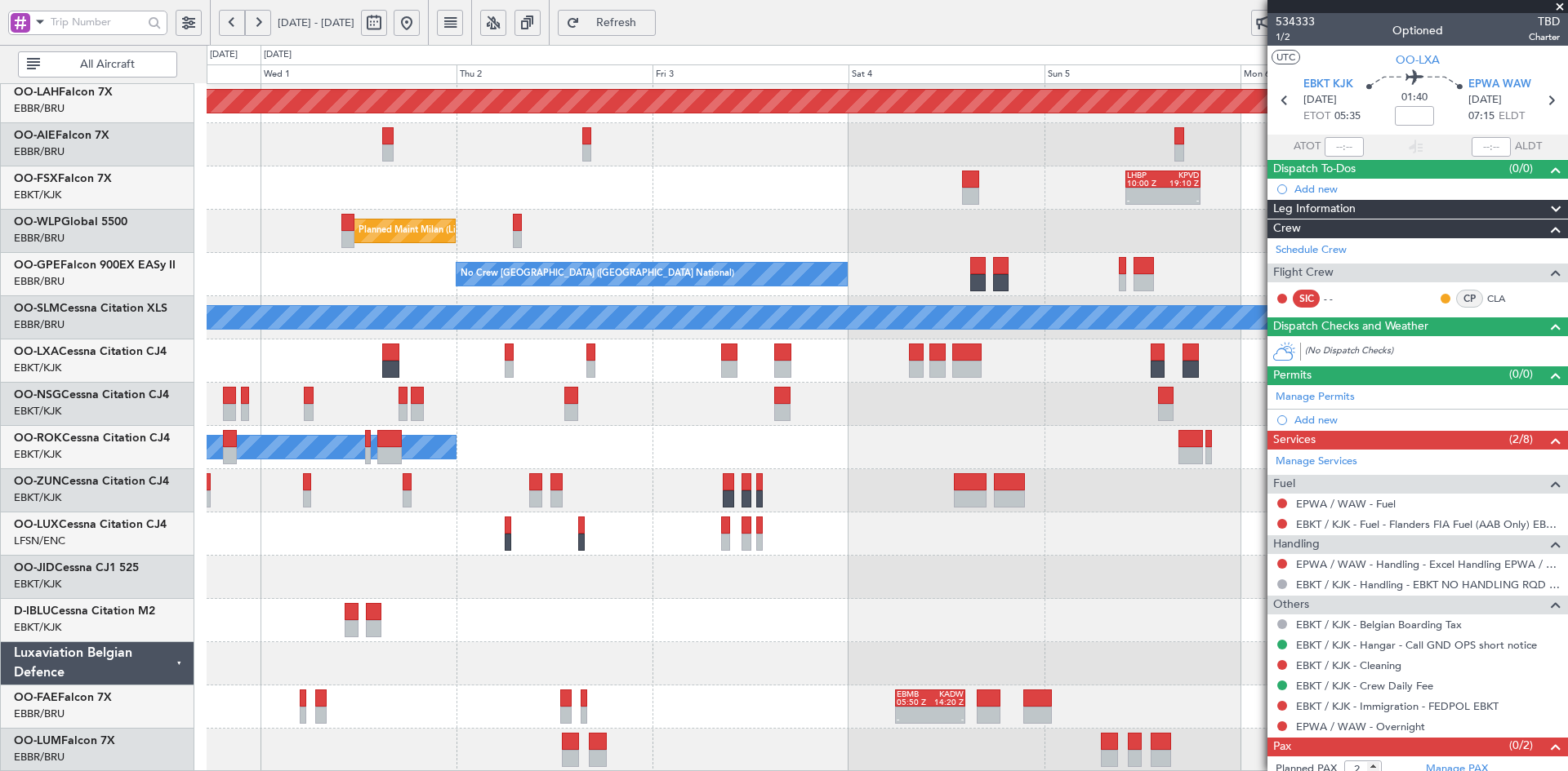
click at [1208, 498] on div at bounding box center [886, 491] width 1361 height 44
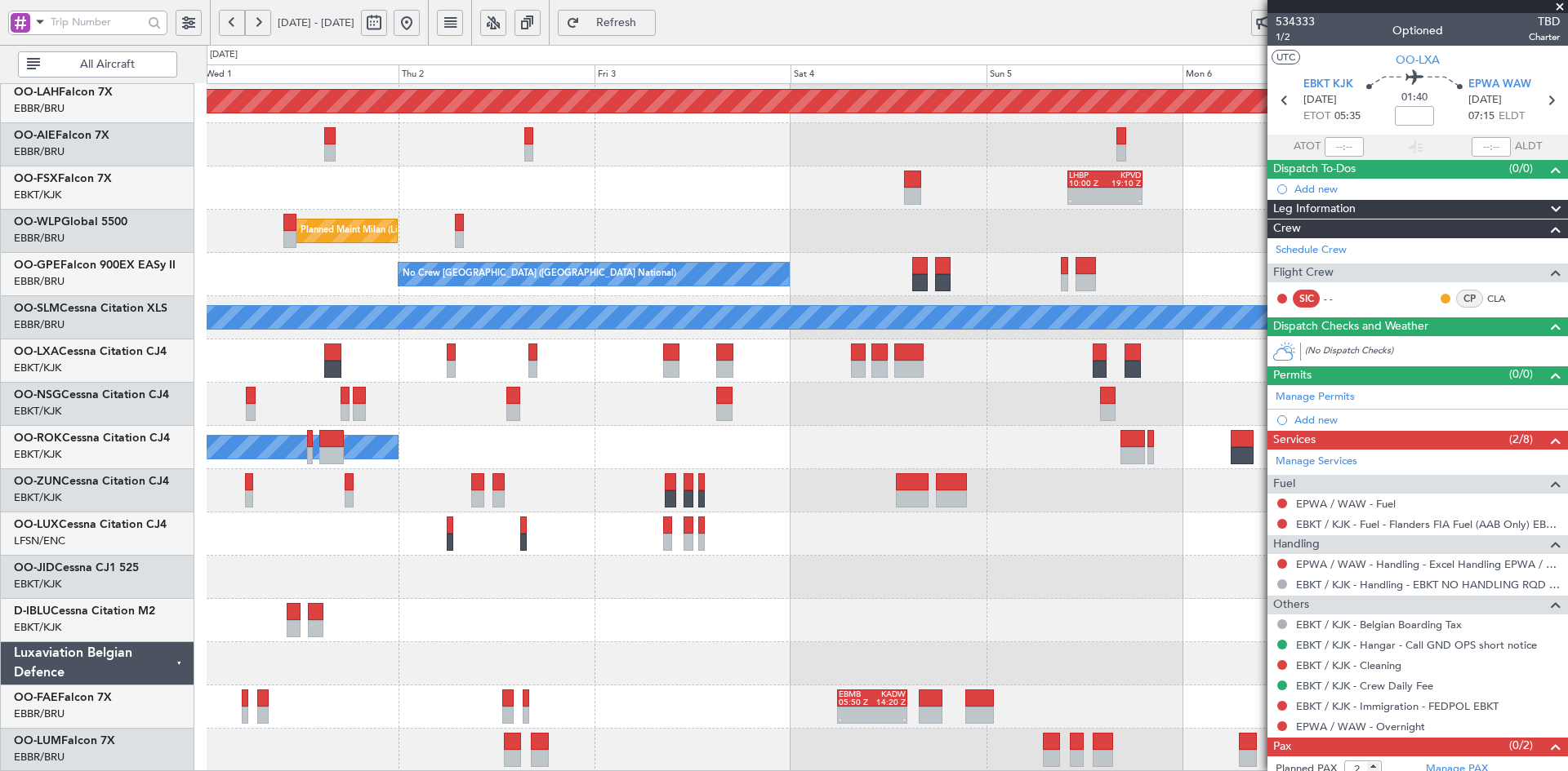
click at [1265, 337] on div "A/C Unavailable [GEOGRAPHIC_DATA]" at bounding box center [886, 318] width 1361 height 44
click at [925, 413] on div at bounding box center [886, 405] width 1361 height 44
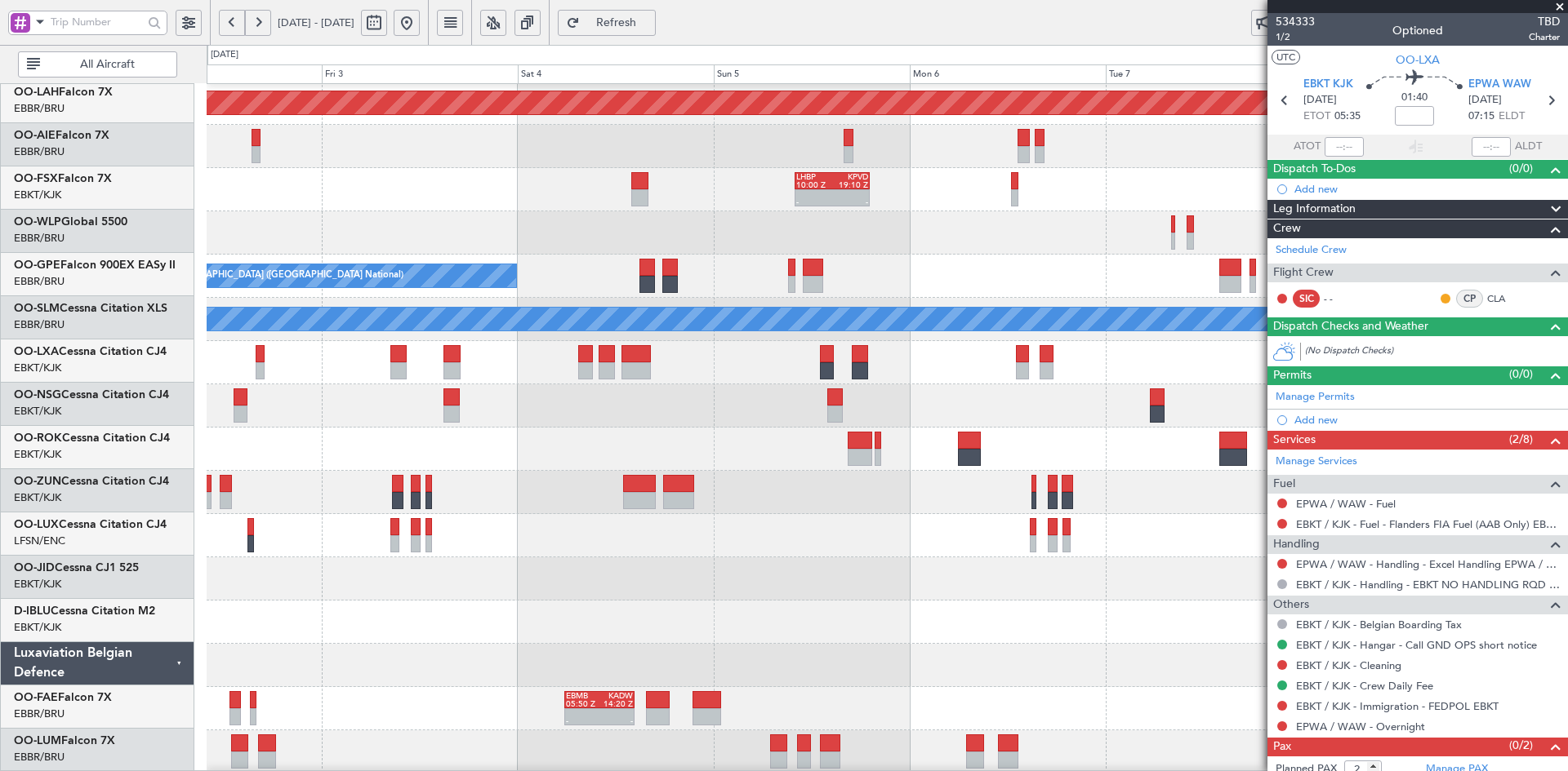
scroll to position [176, 0]
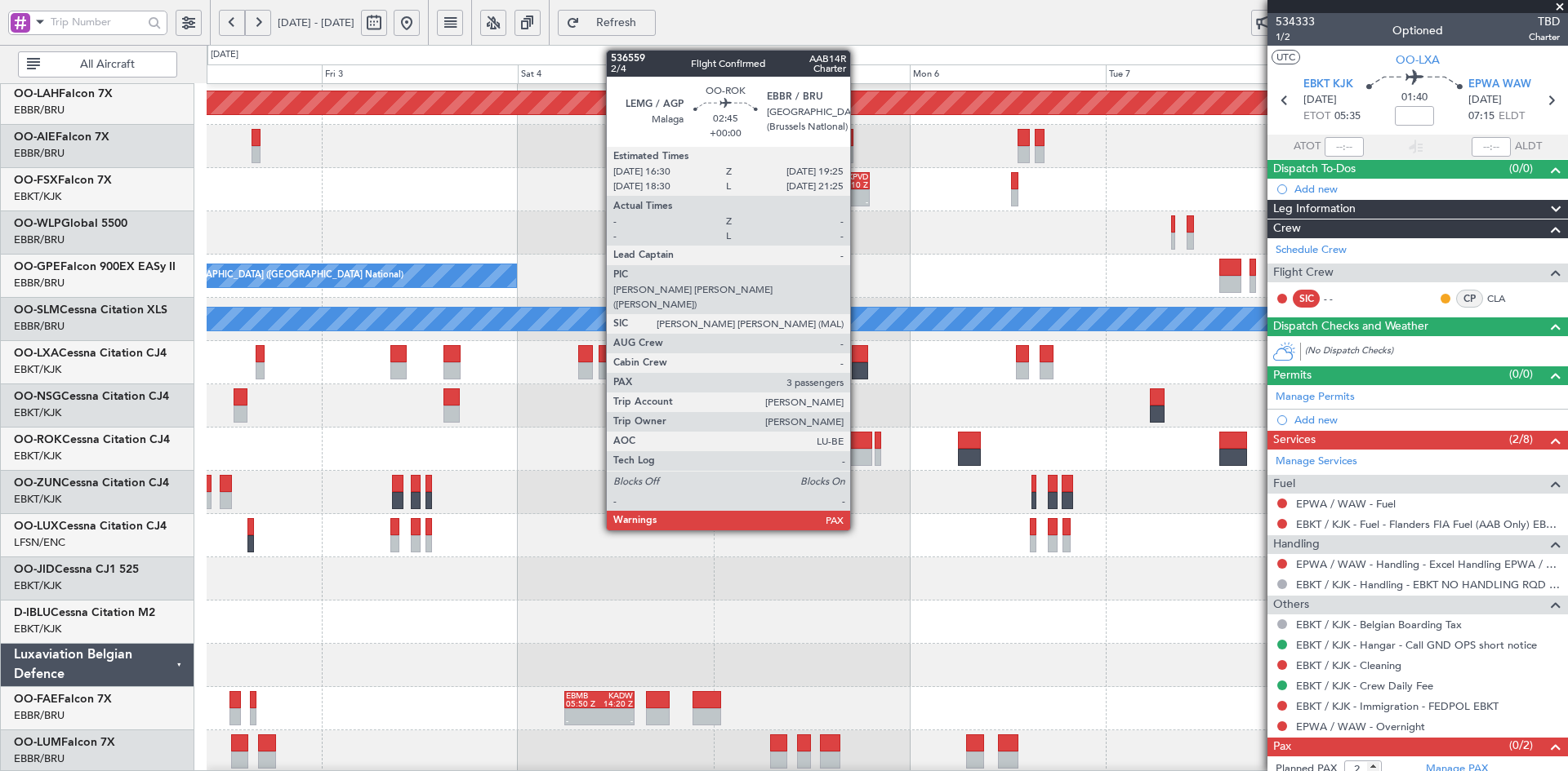
click at [858, 454] on div at bounding box center [860, 458] width 24 height 17
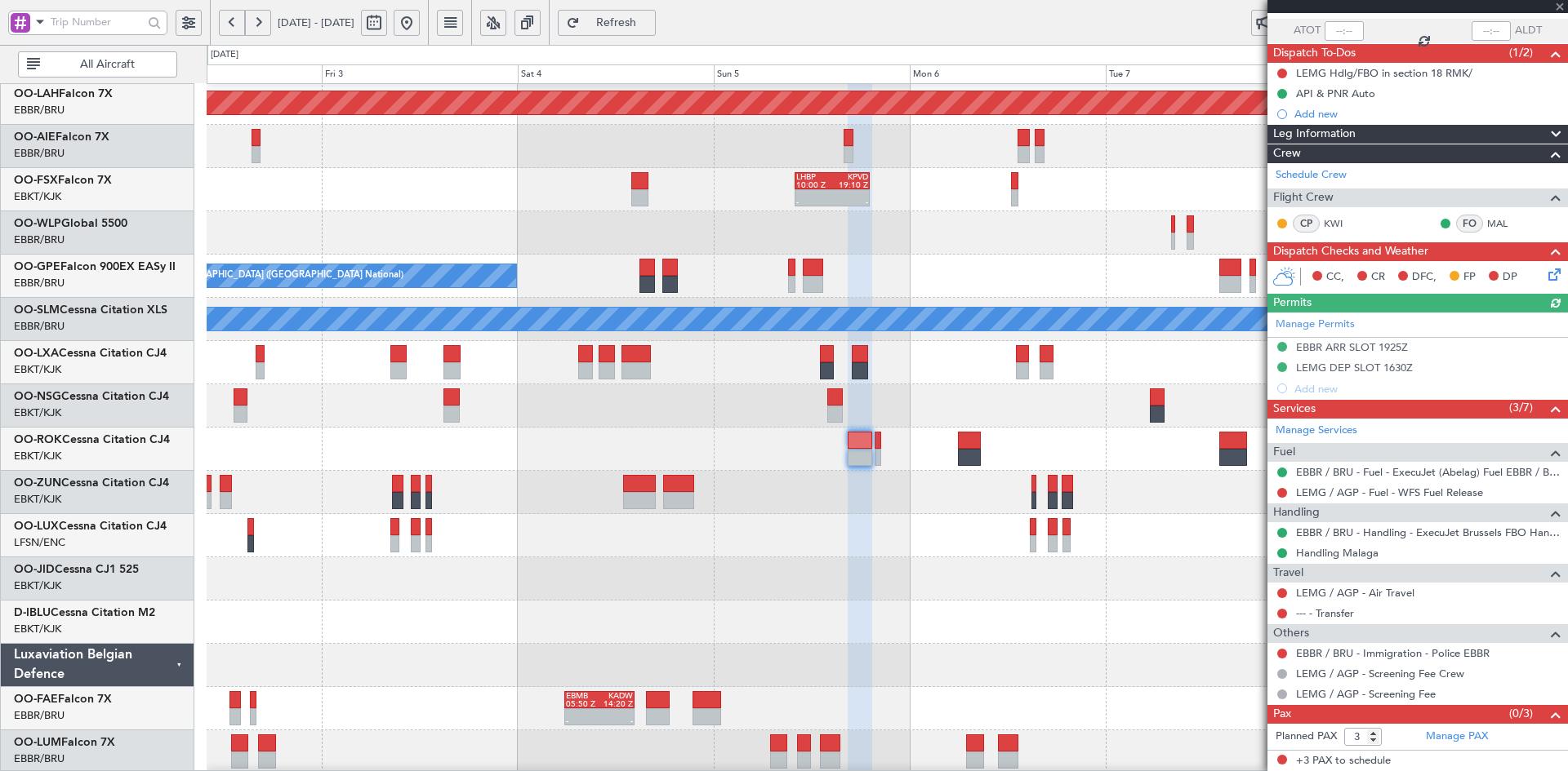
scroll to position [0, 0]
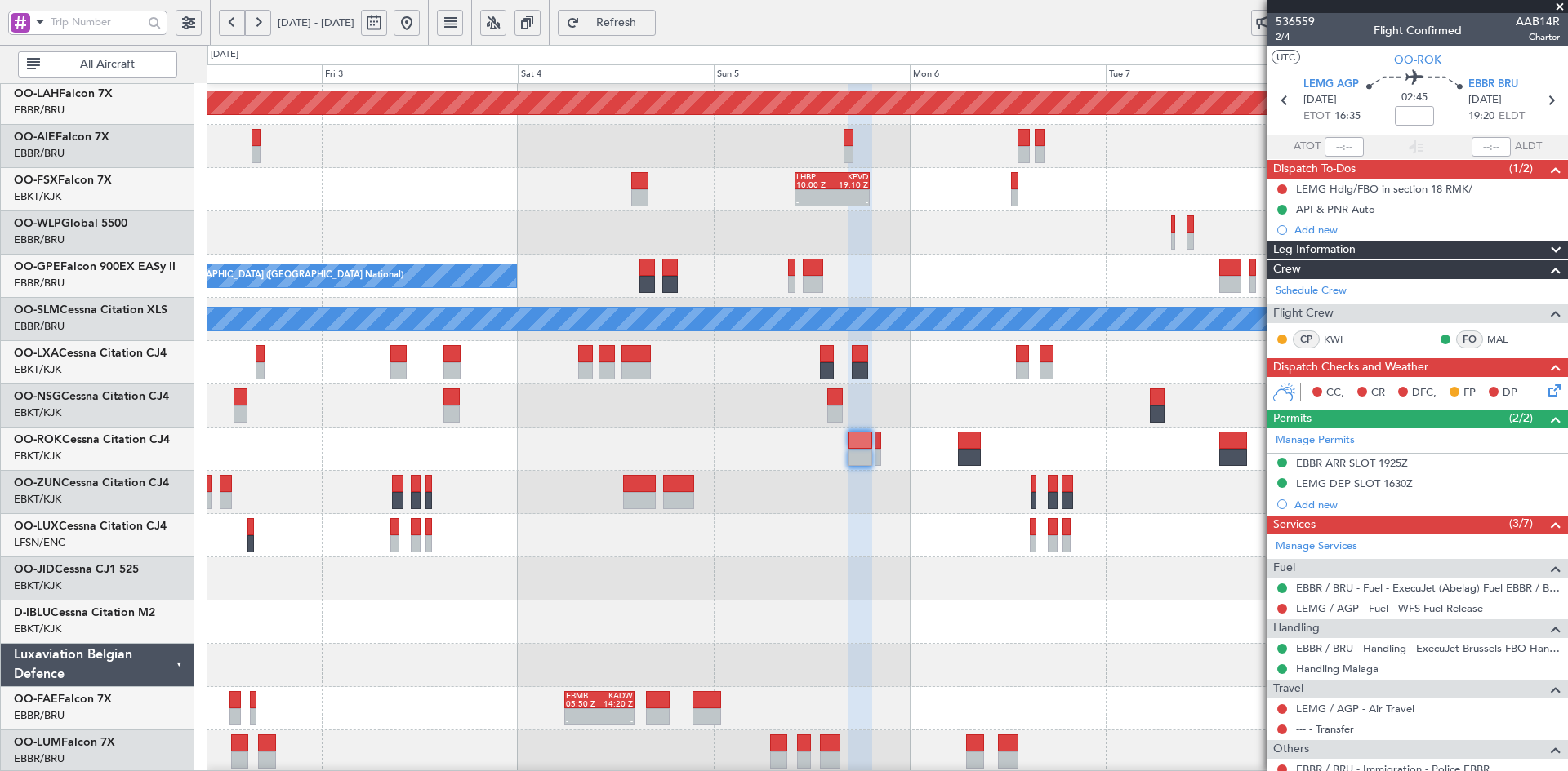
click at [1564, 4] on span at bounding box center [1559, 7] width 17 height 15
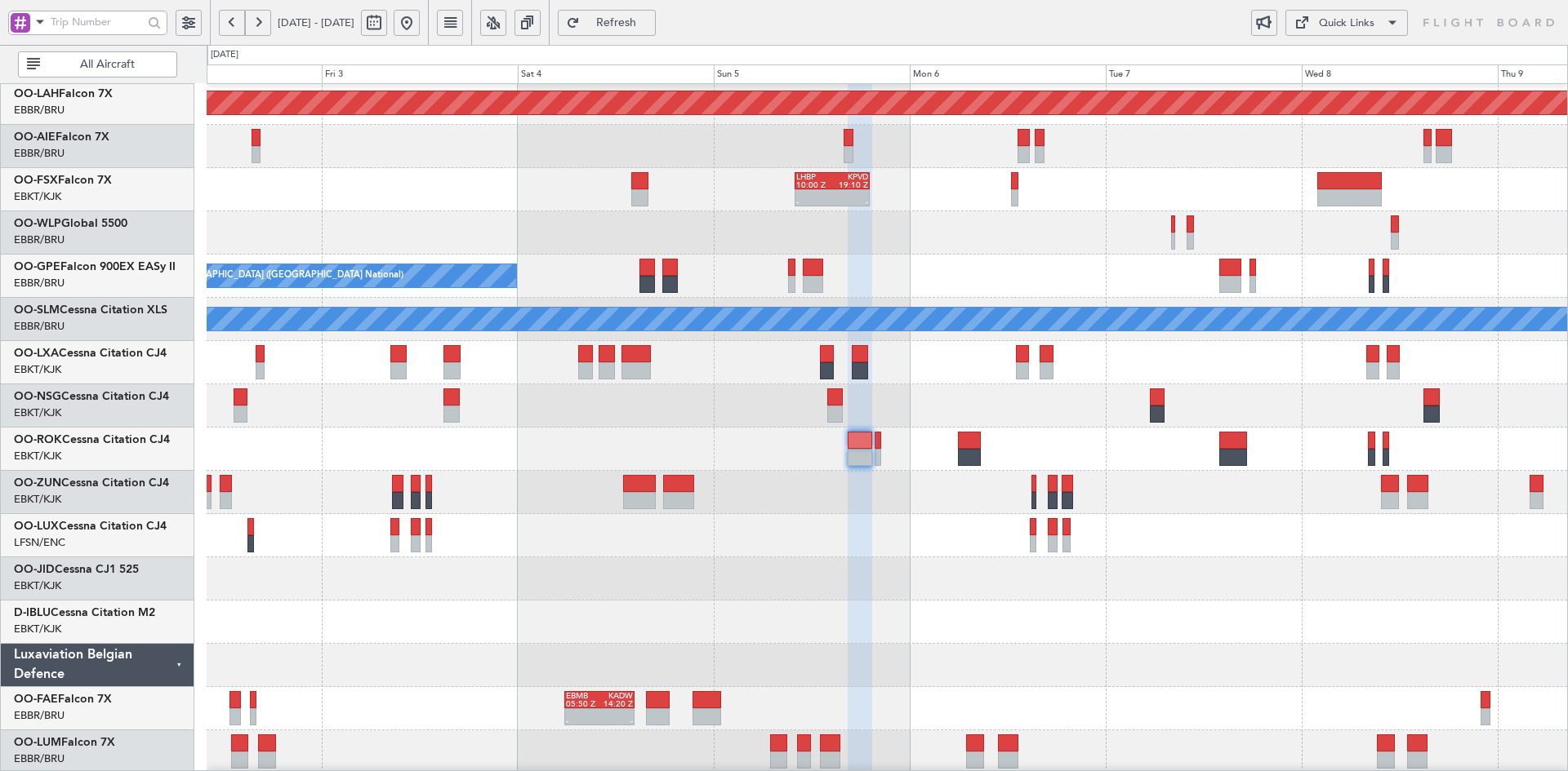
type input "0"
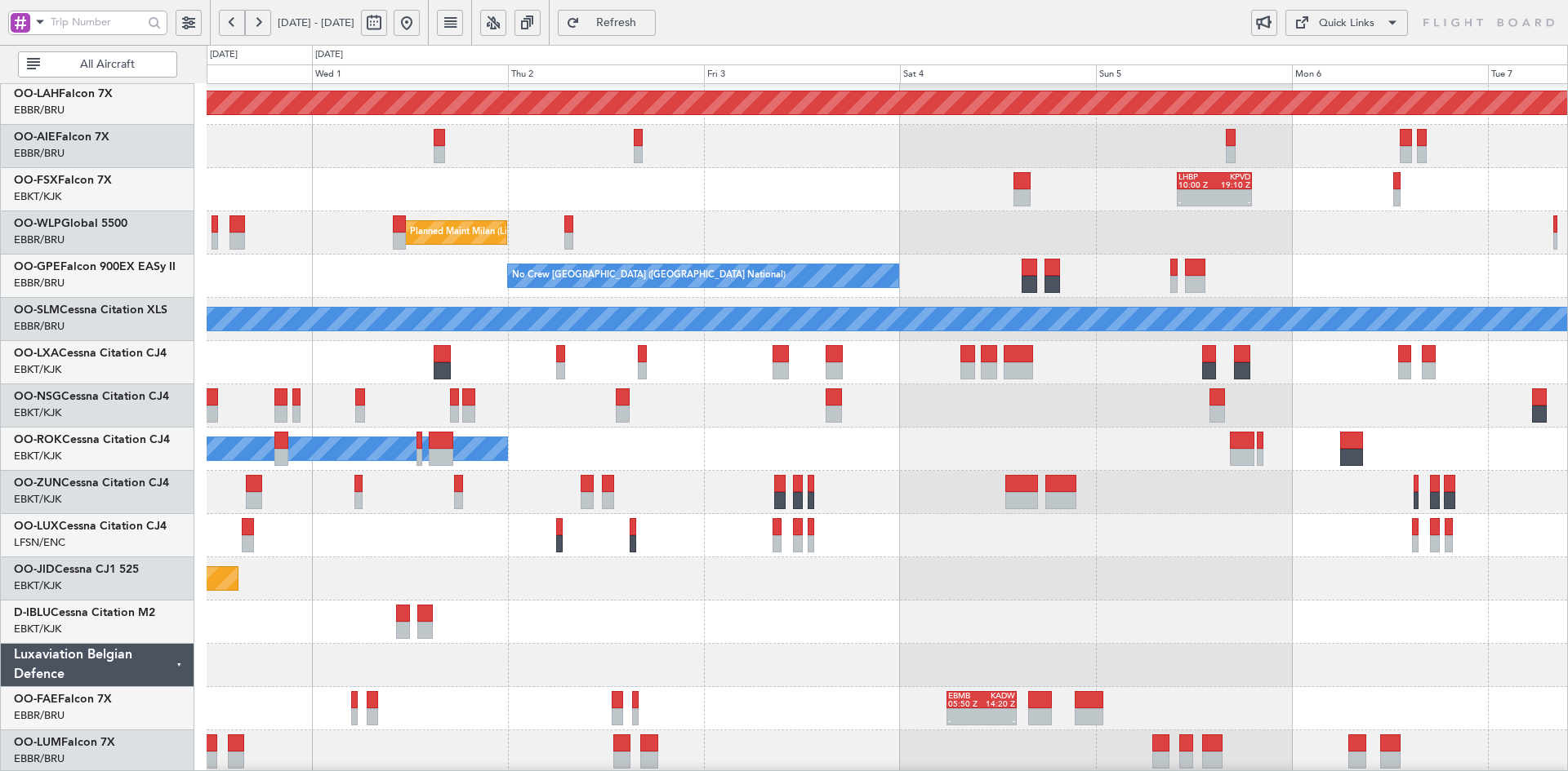
click at [1349, 274] on div "No Crew Brussels (Brussels National) No Crew Brussels (Brussels National)" at bounding box center [886, 277] width 1361 height 44
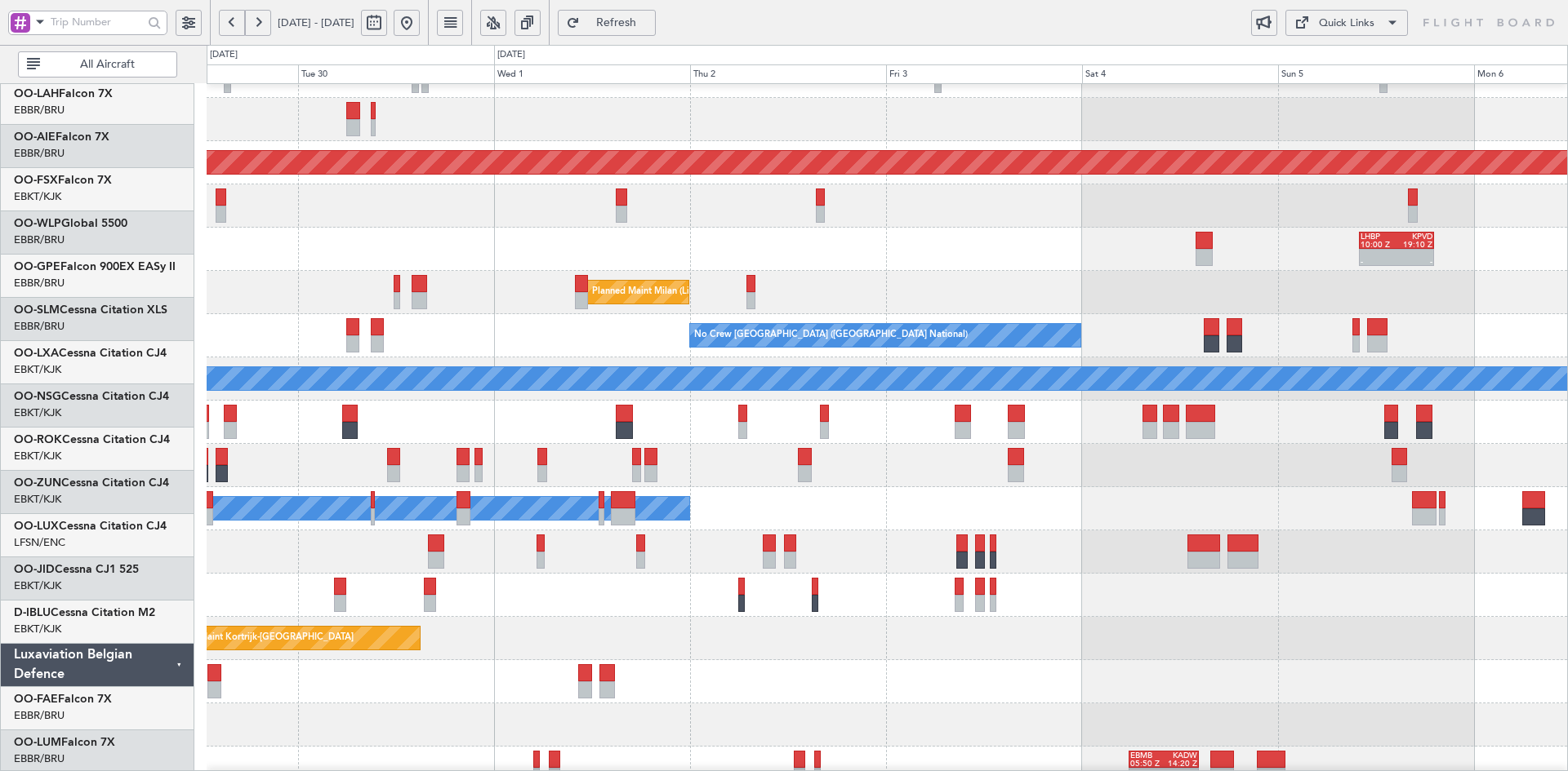
scroll to position [156, 0]
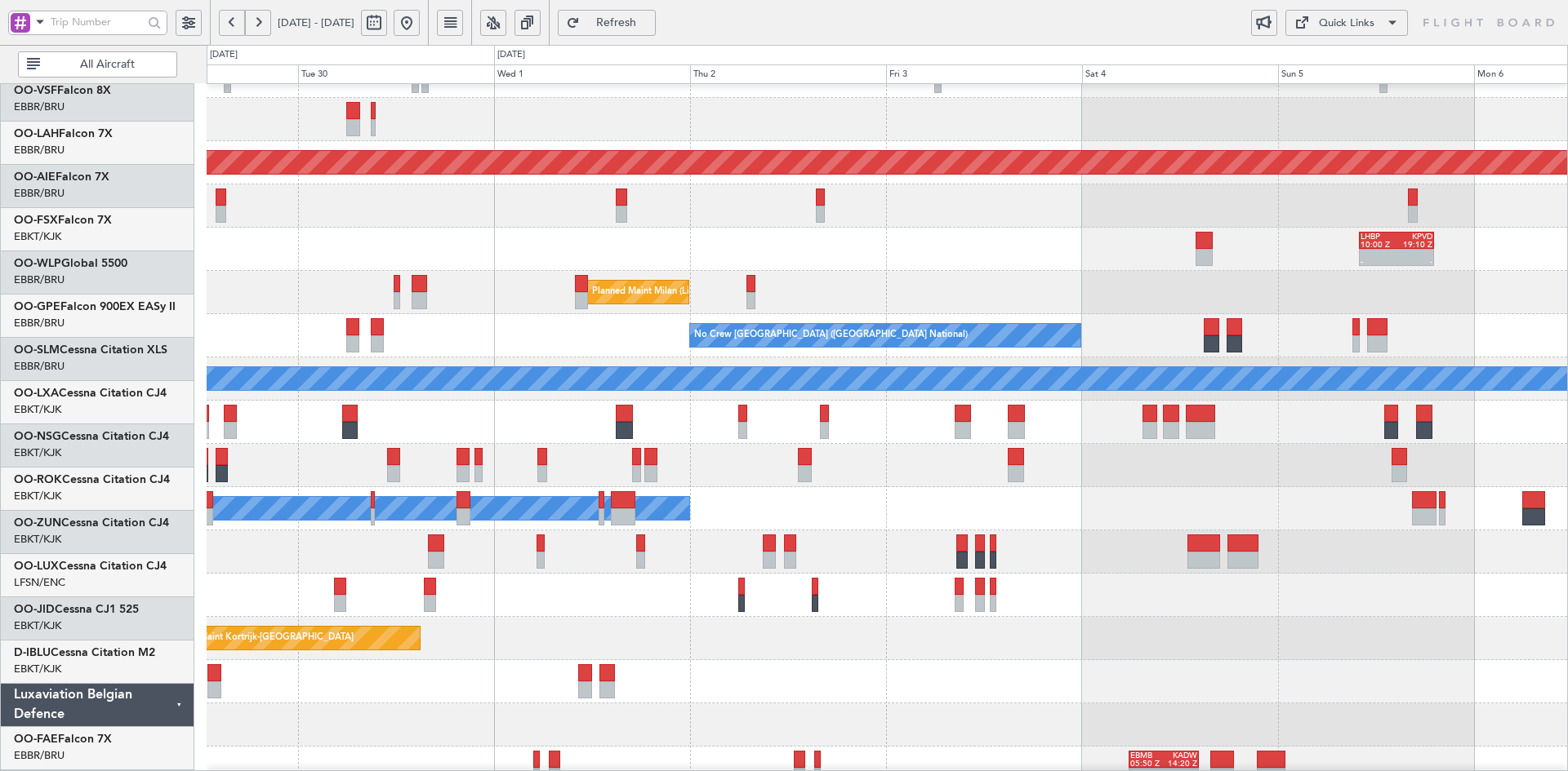
click at [1127, 228] on div "- - LHBP 10:00 Z KPVD 19:10 Z" at bounding box center [886, 250] width 1361 height 44
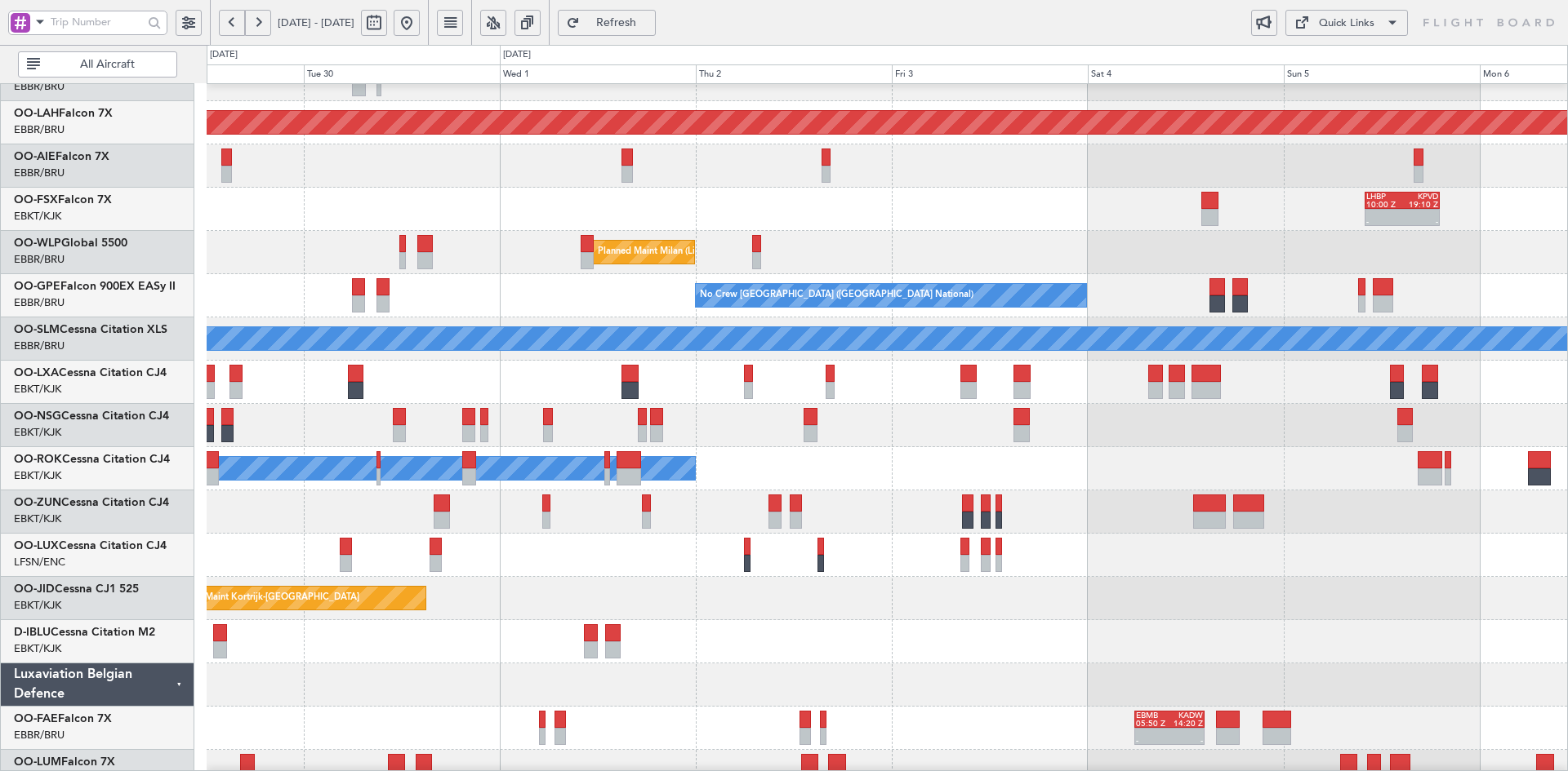
click at [1028, 225] on div "- - LHBP 10:00 Z KPVD 19:10 Z" at bounding box center [886, 210] width 1361 height 44
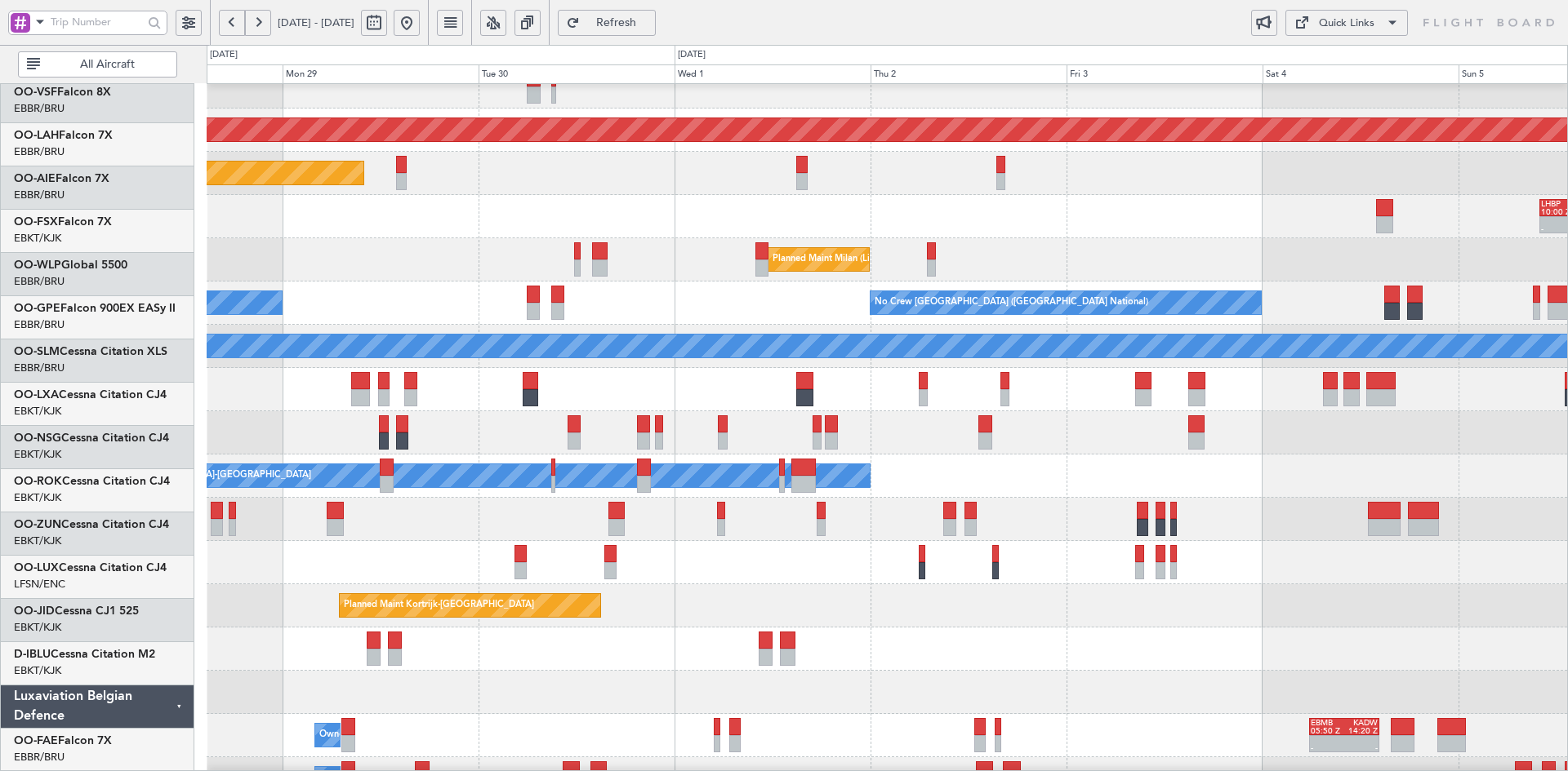
click at [1267, 191] on div "Planned Maint [GEOGRAPHIC_DATA] ([GEOGRAPHIC_DATA])" at bounding box center [886, 173] width 1361 height 44
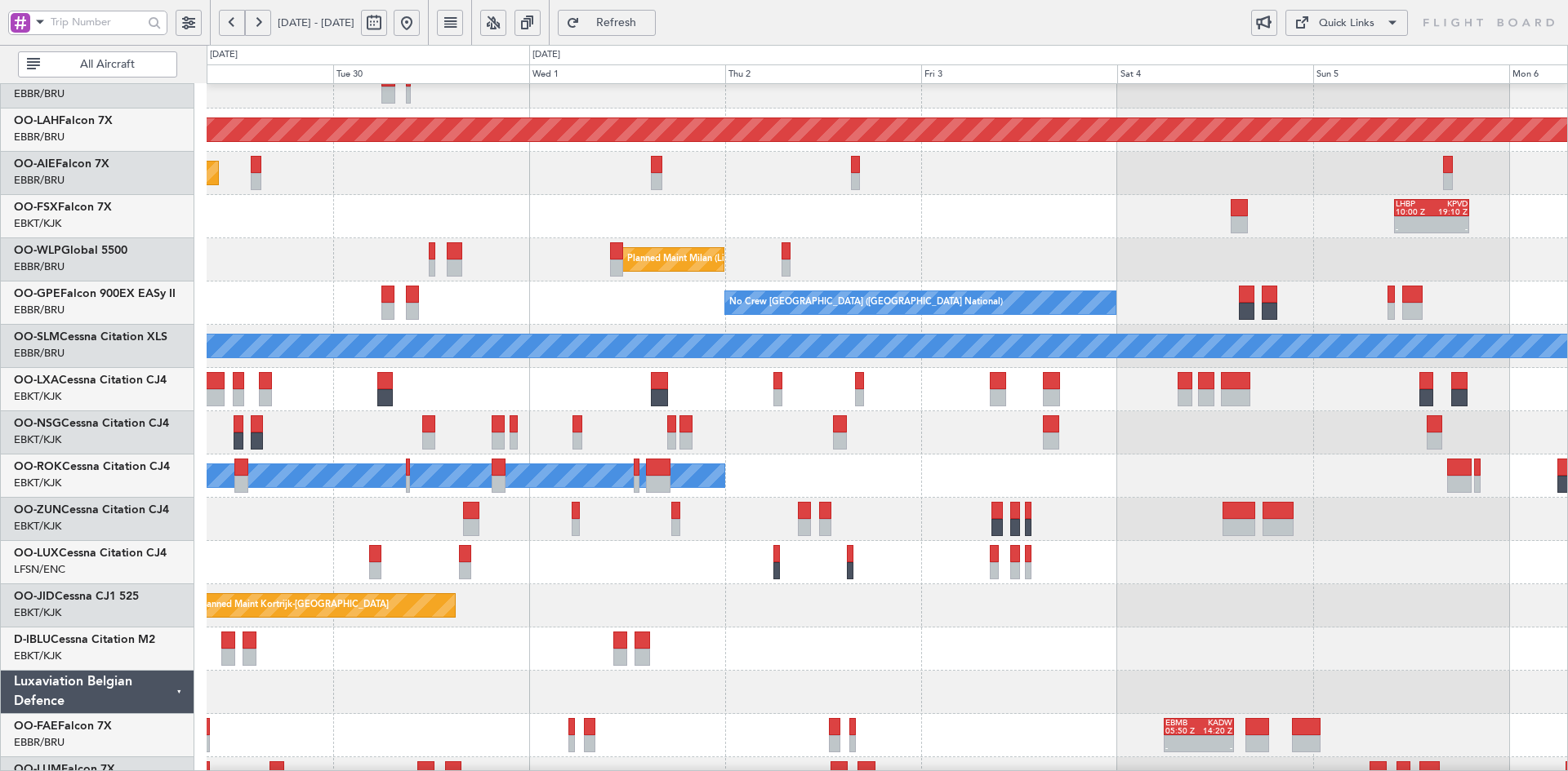
click at [985, 440] on div at bounding box center [886, 433] width 1361 height 44
click at [1191, 466] on div "Owner [GEOGRAPHIC_DATA]-[GEOGRAPHIC_DATA]" at bounding box center [886, 476] width 1361 height 44
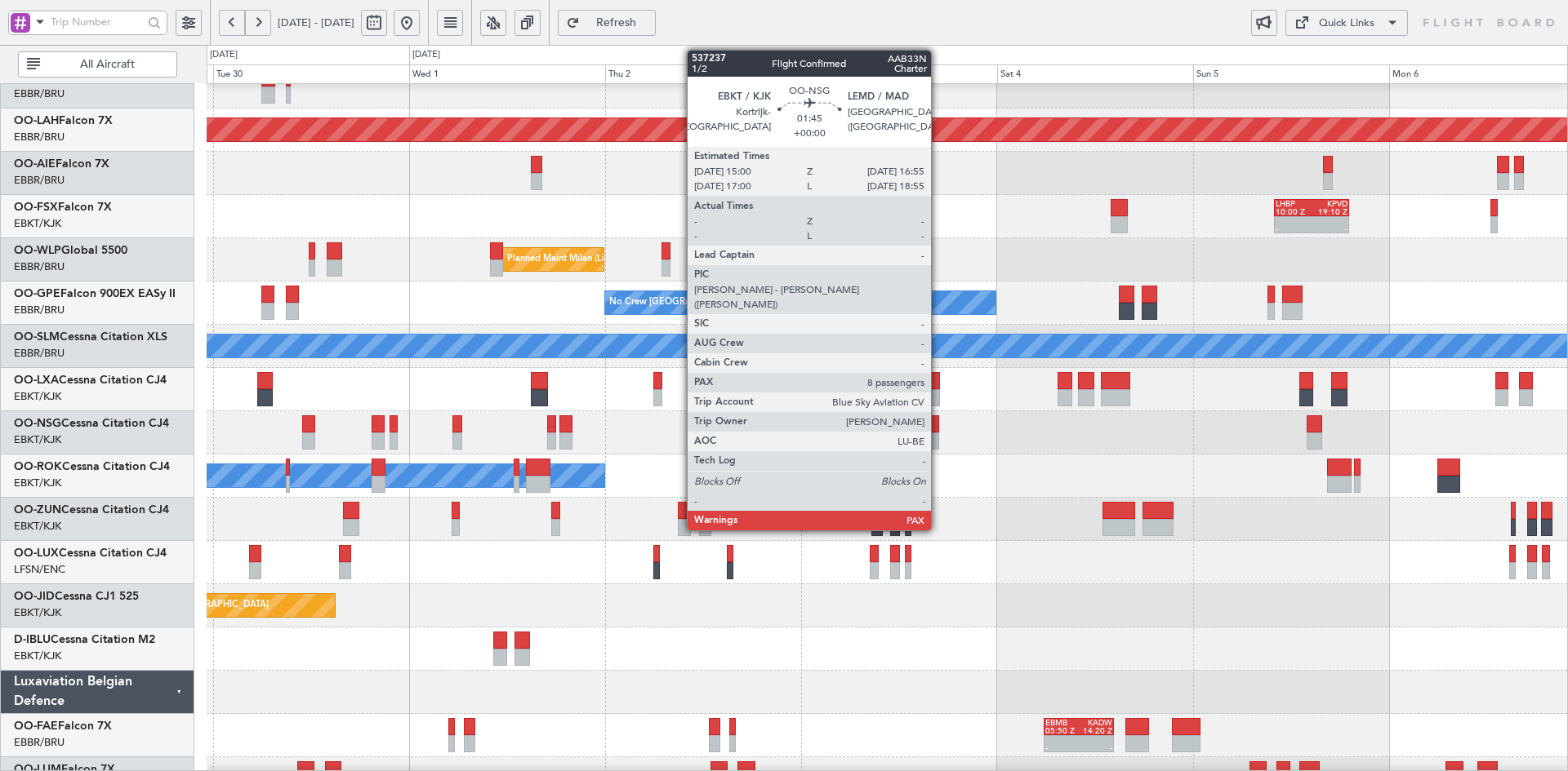
click at [939, 431] on div at bounding box center [931, 424] width 17 height 17
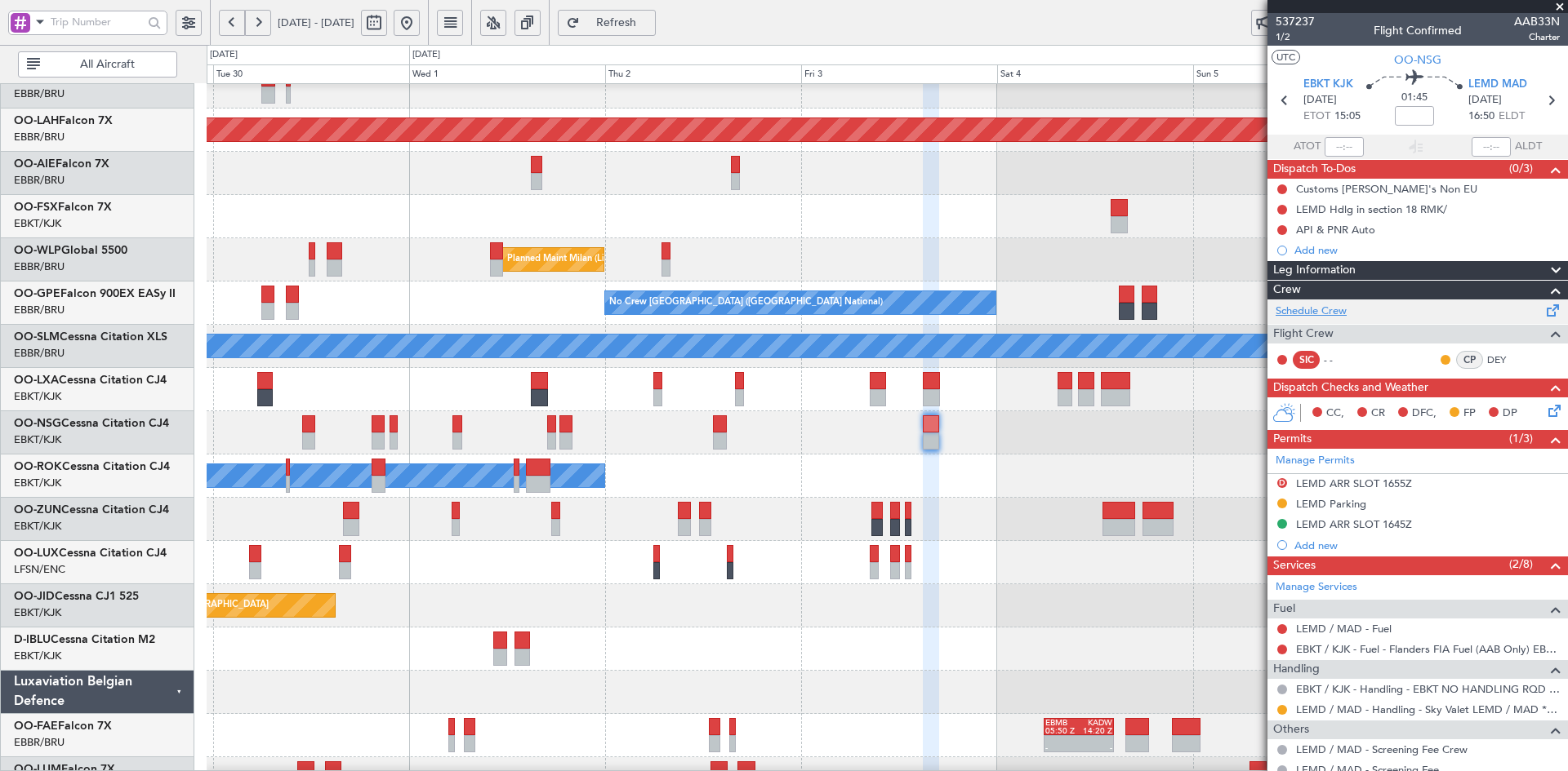
click at [1336, 315] on link "Schedule Crew" at bounding box center [1311, 312] width 71 height 17
click at [1095, 479] on div "Owner [GEOGRAPHIC_DATA]-[GEOGRAPHIC_DATA]" at bounding box center [886, 476] width 1361 height 44
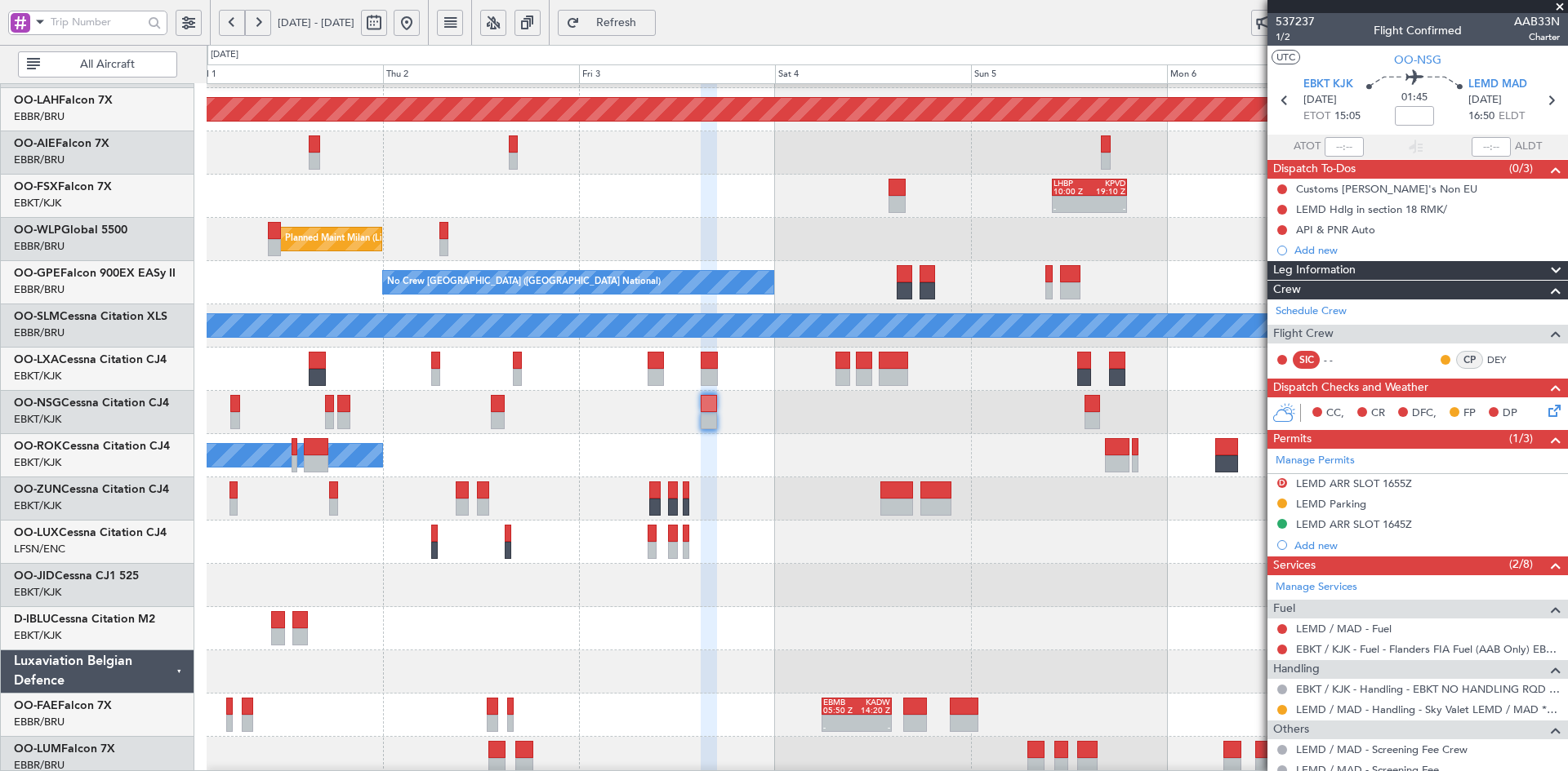
click at [929, 439] on div "Owner [GEOGRAPHIC_DATA]-[GEOGRAPHIC_DATA]" at bounding box center [886, 456] width 1361 height 44
click at [917, 426] on div at bounding box center [886, 412] width 1361 height 44
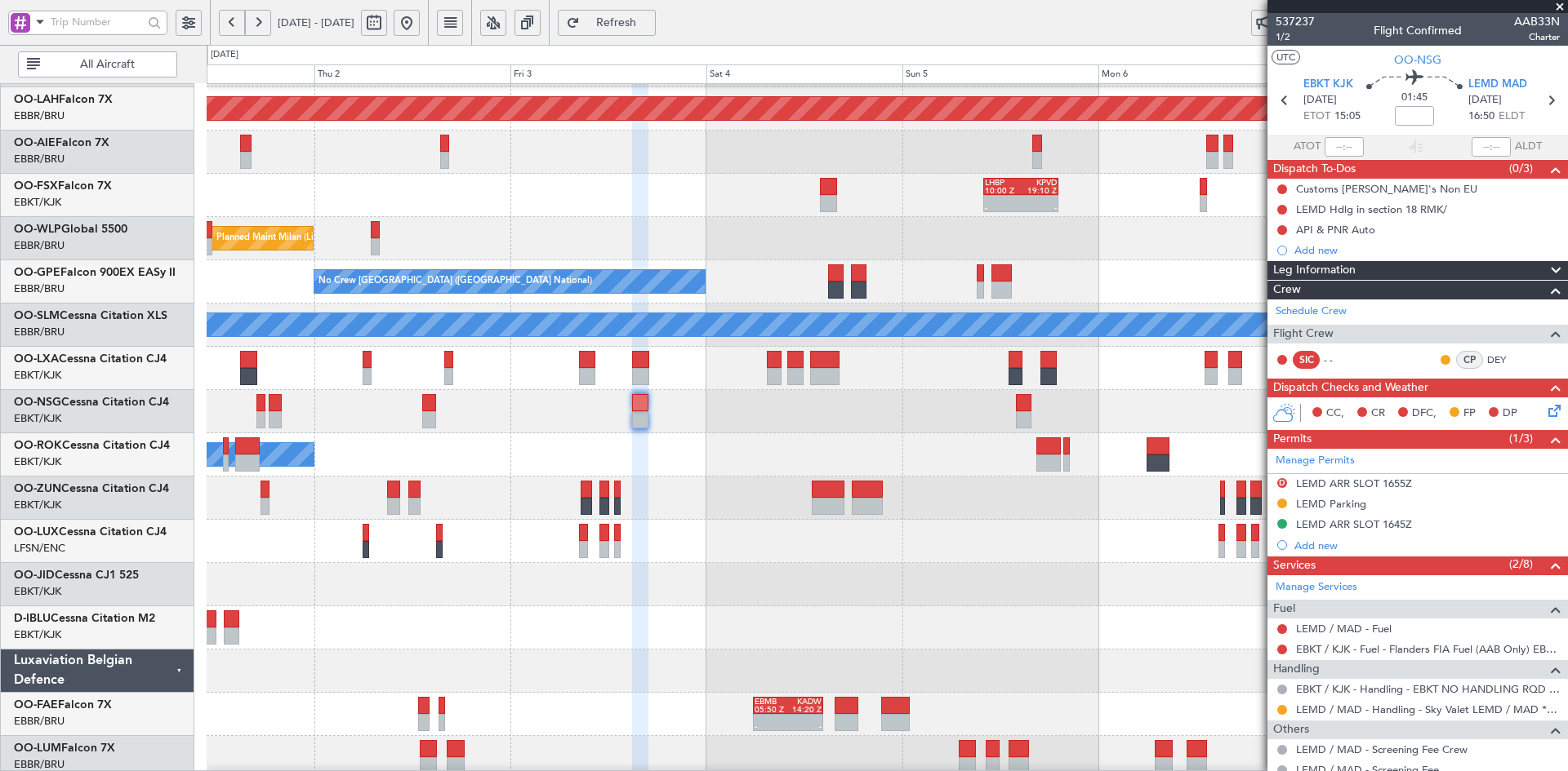
click at [1037, 377] on div at bounding box center [886, 369] width 1361 height 44
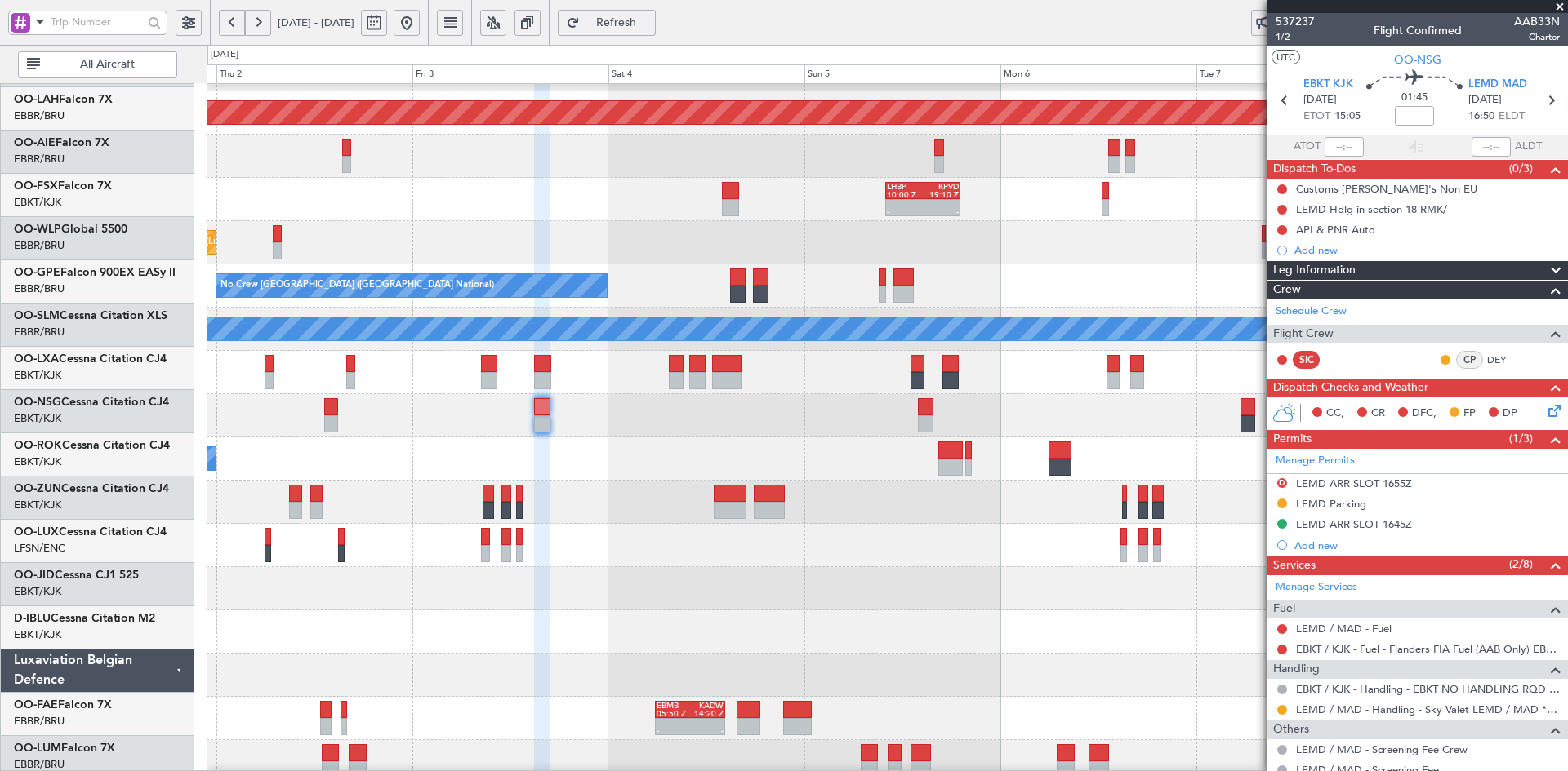
scroll to position [165, 0]
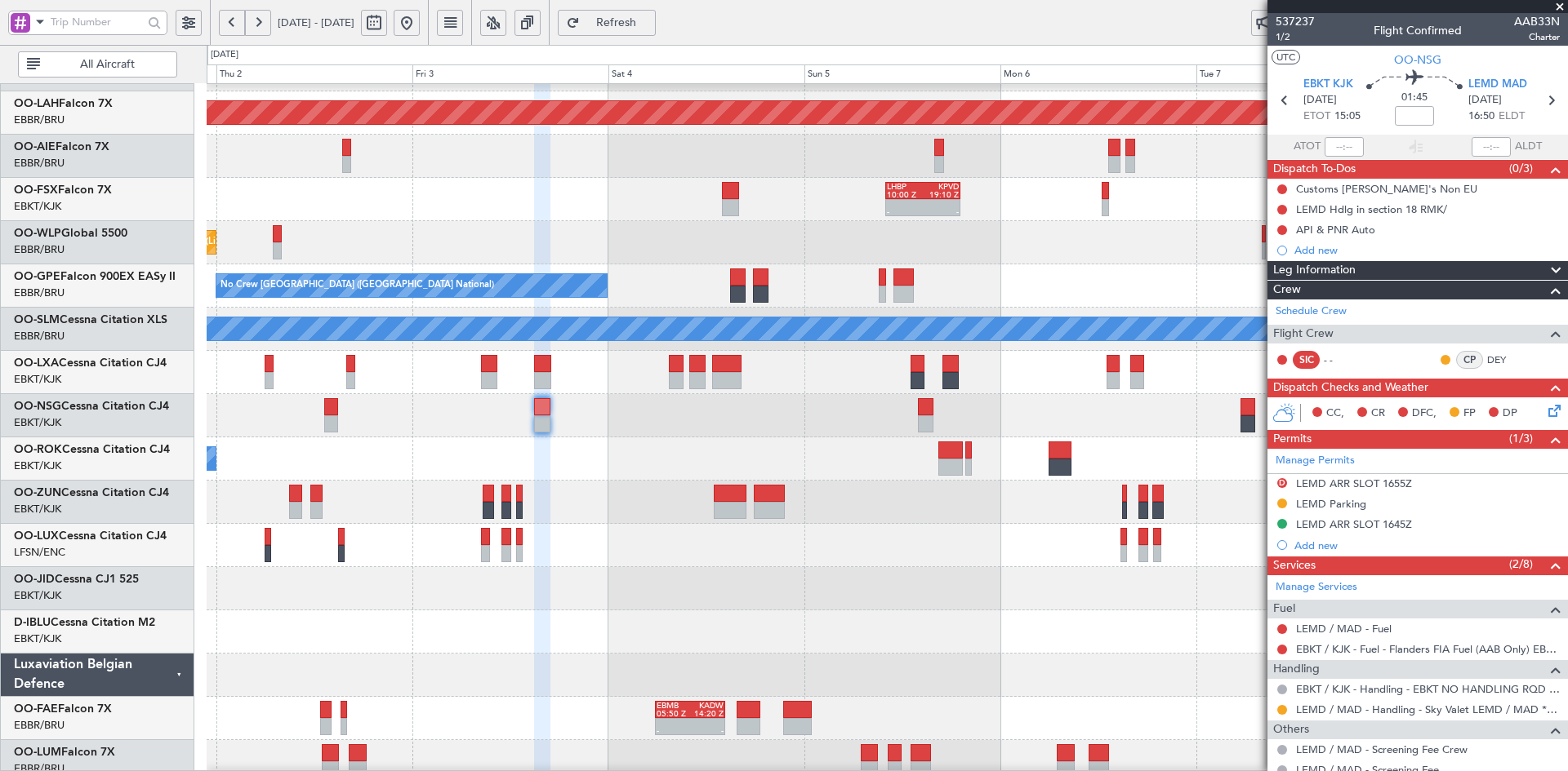
click at [1125, 431] on div at bounding box center [886, 416] width 1361 height 44
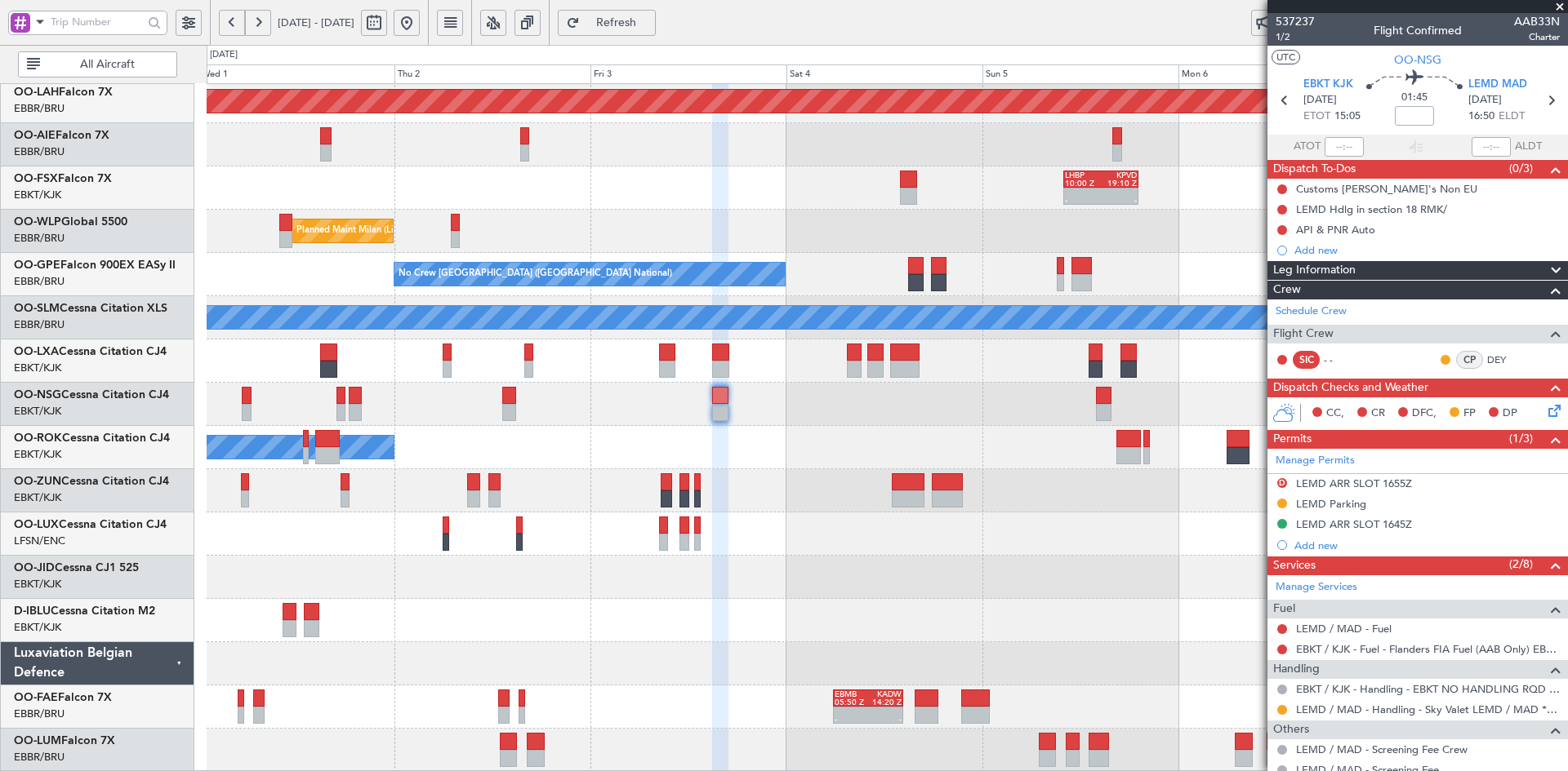
click at [970, 524] on div "Planned Maint Alton-st Louis (St Louis Regl) Planned Maint London (Farnborough)…" at bounding box center [886, 339] width 1361 height 865
click at [1558, 6] on span at bounding box center [1559, 7] width 17 height 15
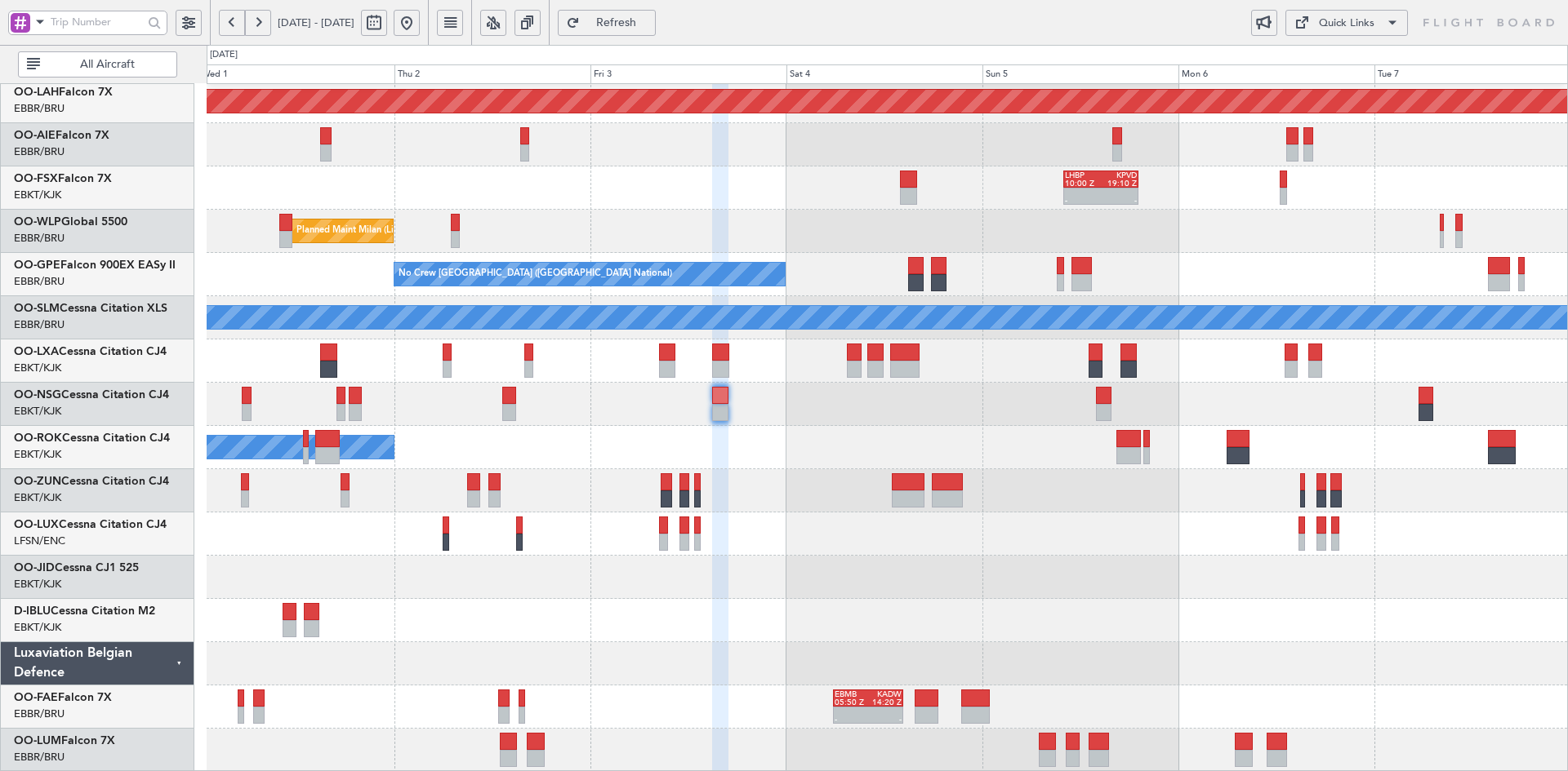
type input "0"
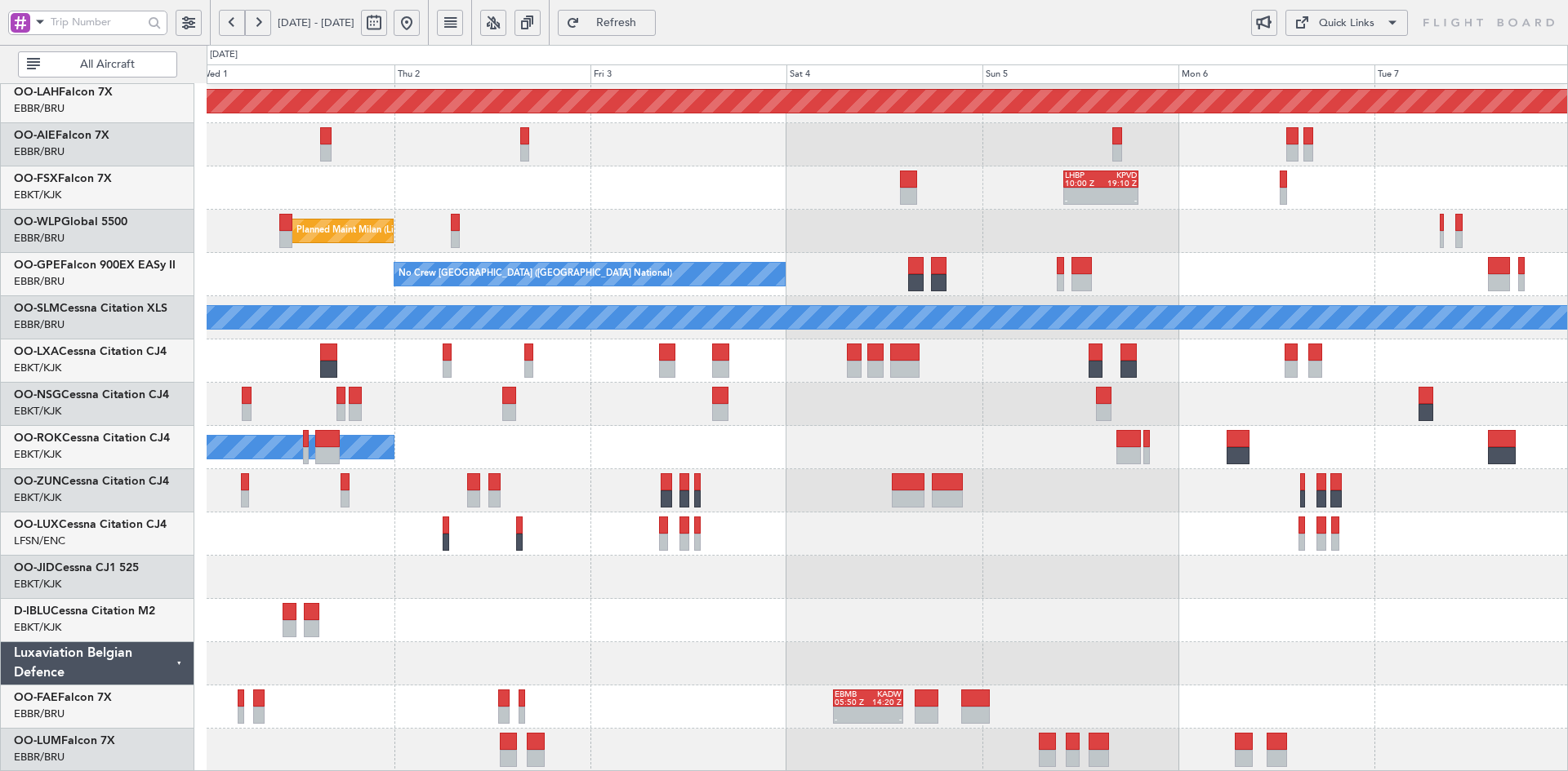
click at [1074, 226] on div "Planned Maint Milan (Linate)" at bounding box center [886, 231] width 1361 height 44
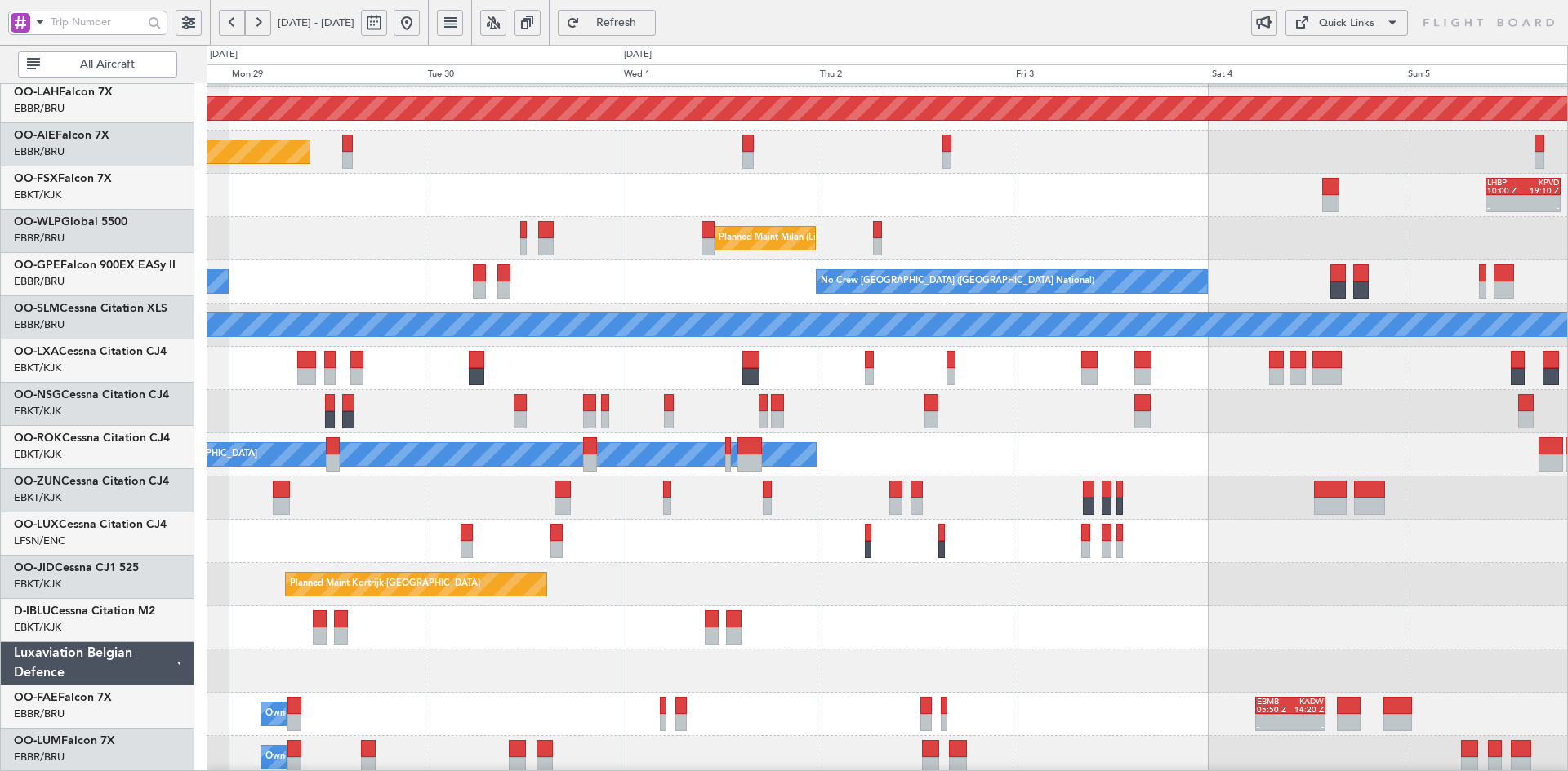
scroll to position [170, 0]
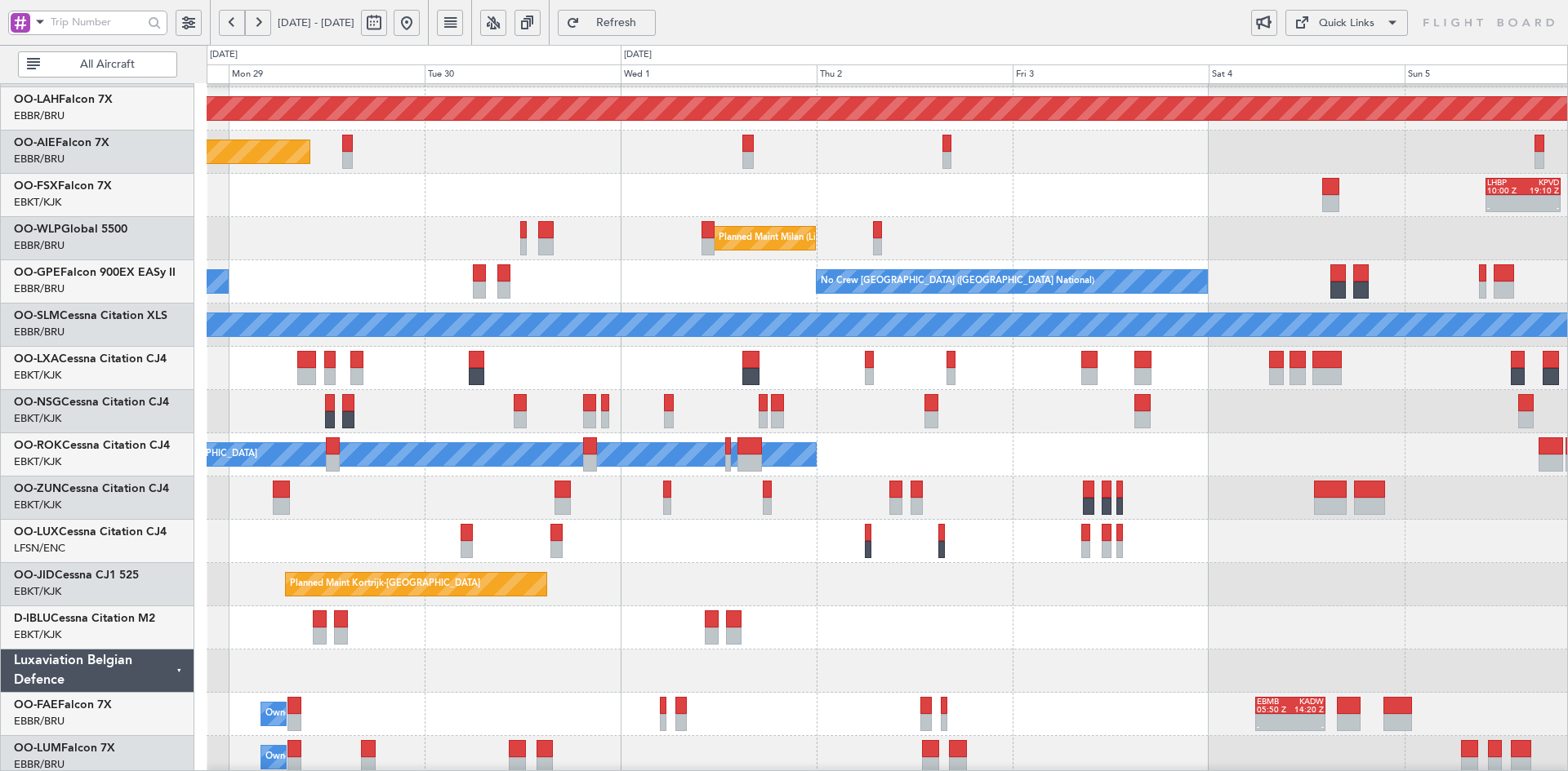
click at [747, 192] on div "- - LHBP 10:00 Z KPVD 19:10 Z" at bounding box center [886, 196] width 1361 height 44
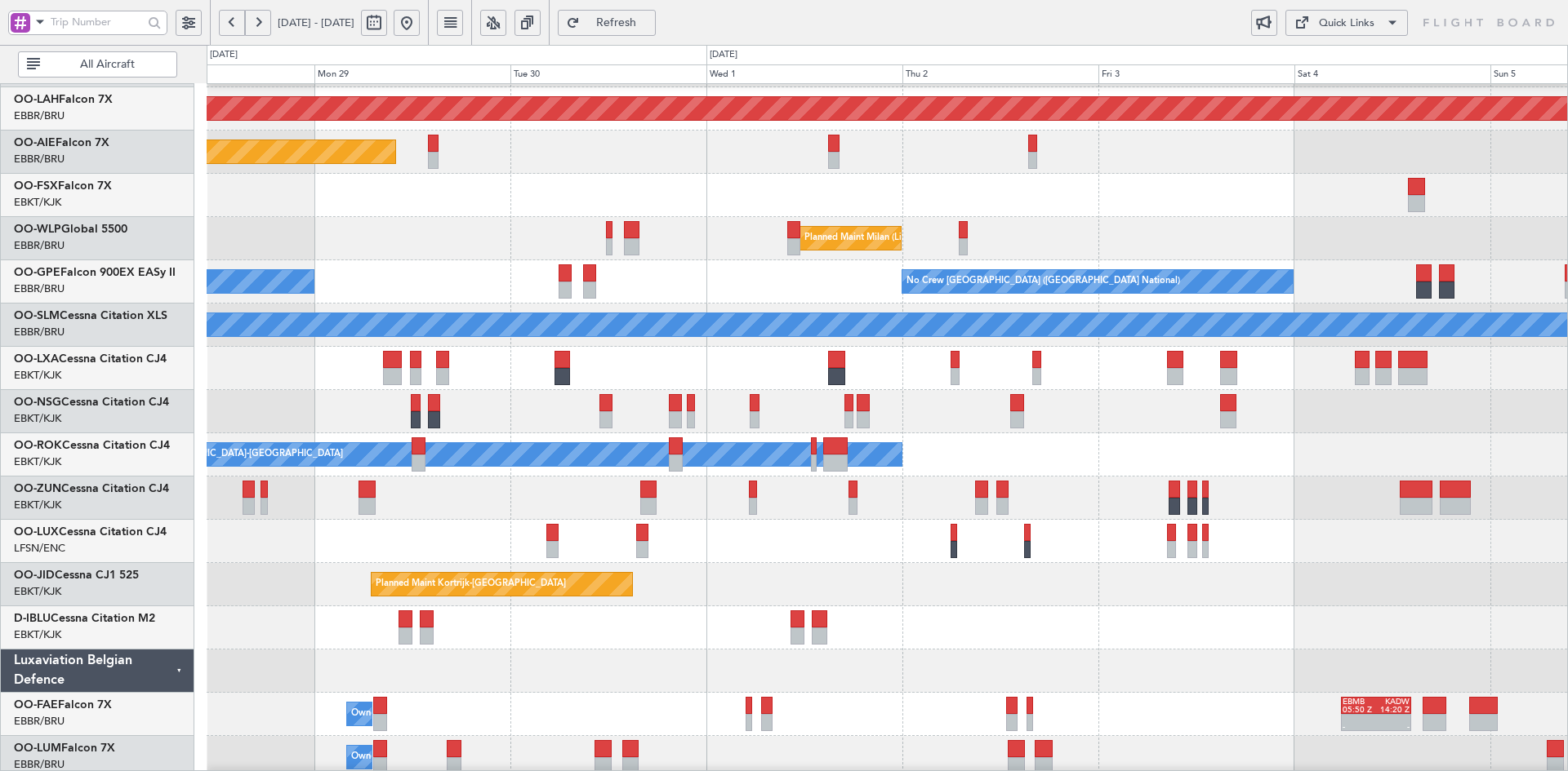
click at [1423, 148] on div "Planned Maint Alton-st Louis (St Louis Regl) Planned Maint London (Farnborough)…" at bounding box center [886, 347] width 1361 height 865
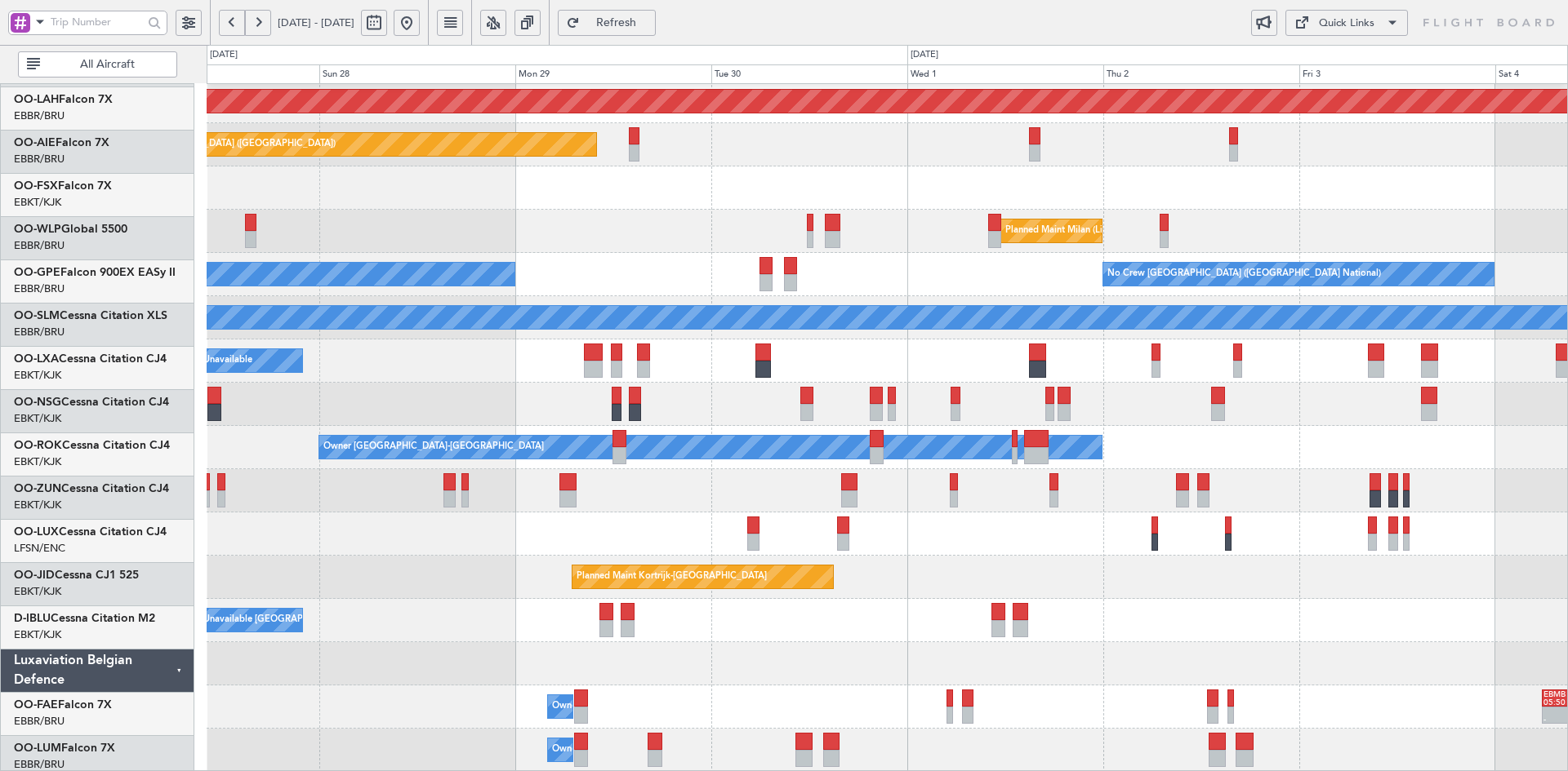
scroll to position [178, 0]
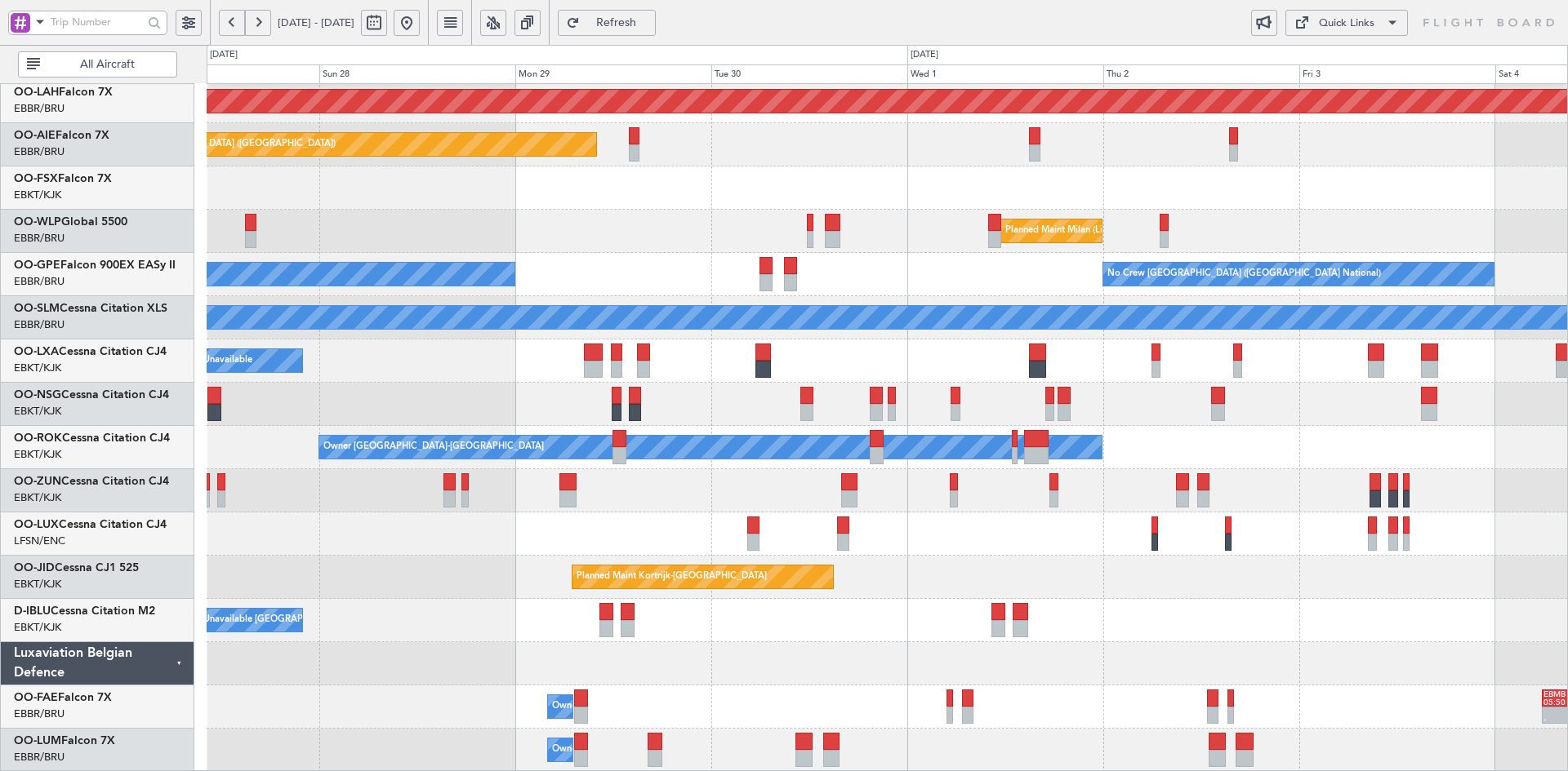
click at [1226, 214] on div "Planned Maint Milan (Linate)" at bounding box center [886, 231] width 1361 height 44
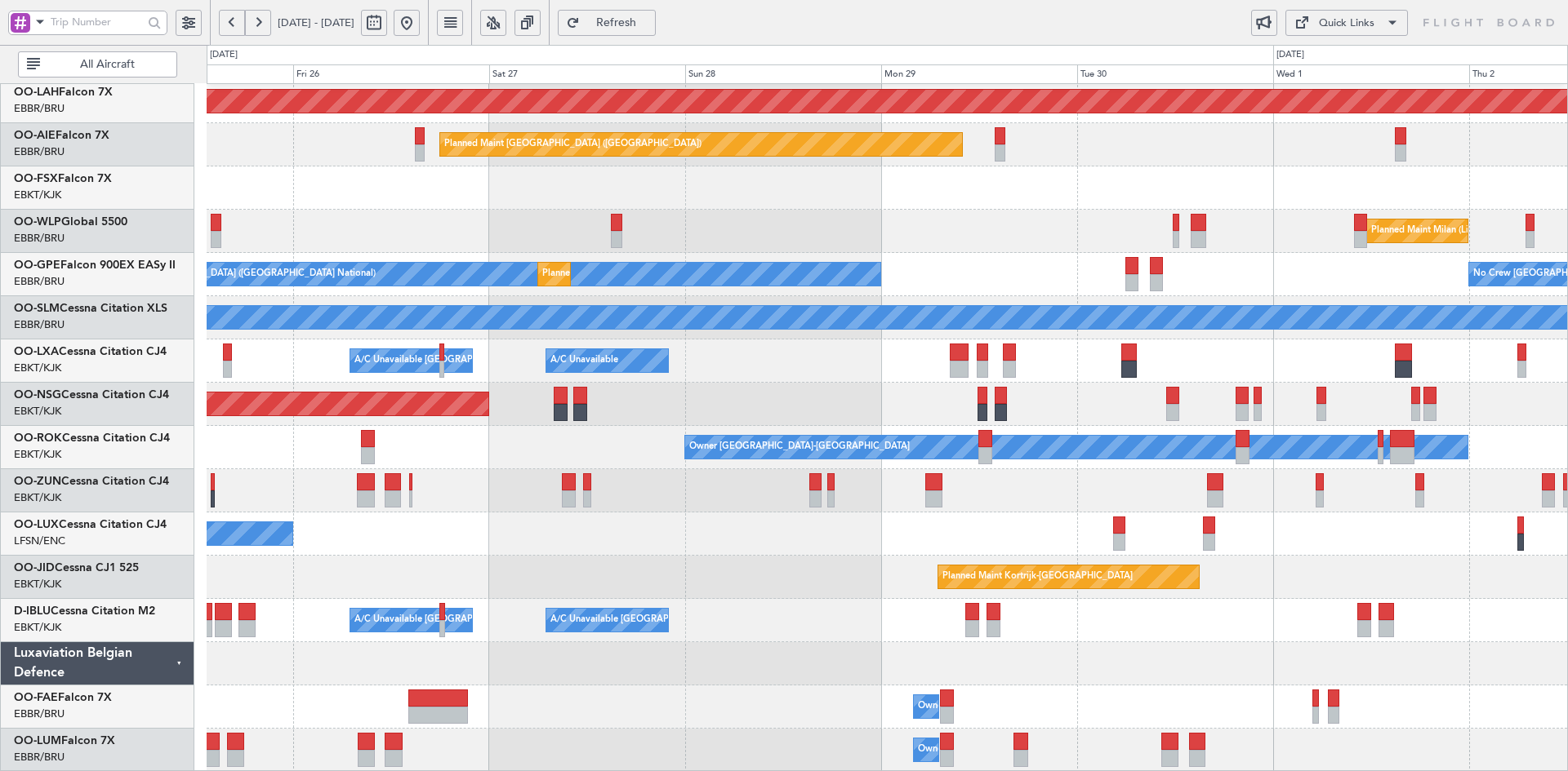
click at [1230, 244] on div "Planned Maint Milan (Linate)" at bounding box center [886, 231] width 1361 height 44
click at [1064, 194] on div at bounding box center [886, 188] width 1361 height 44
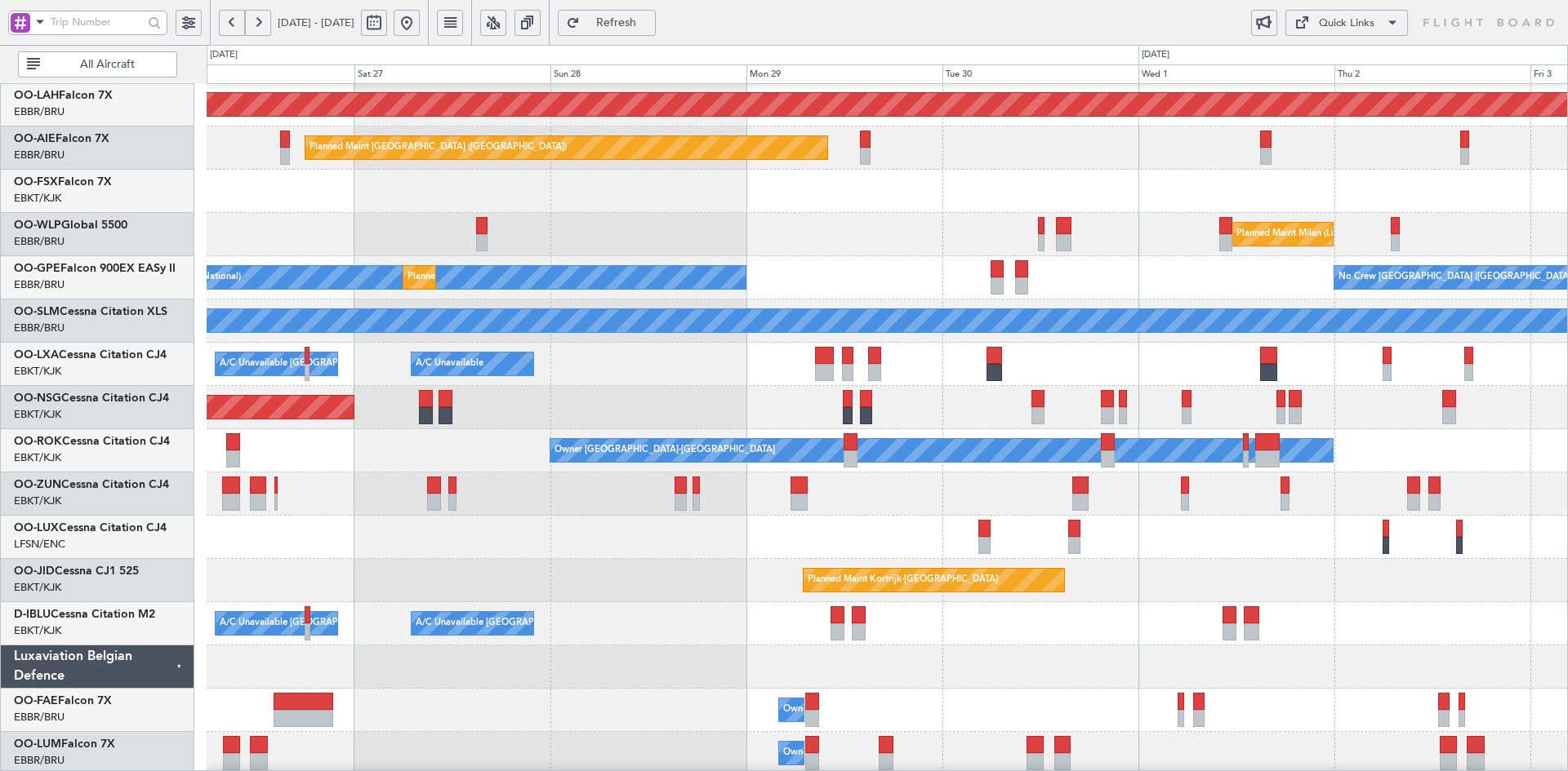
click at [1016, 251] on div "Planned Maint Milan (Linate)" at bounding box center [886, 235] width 1361 height 44
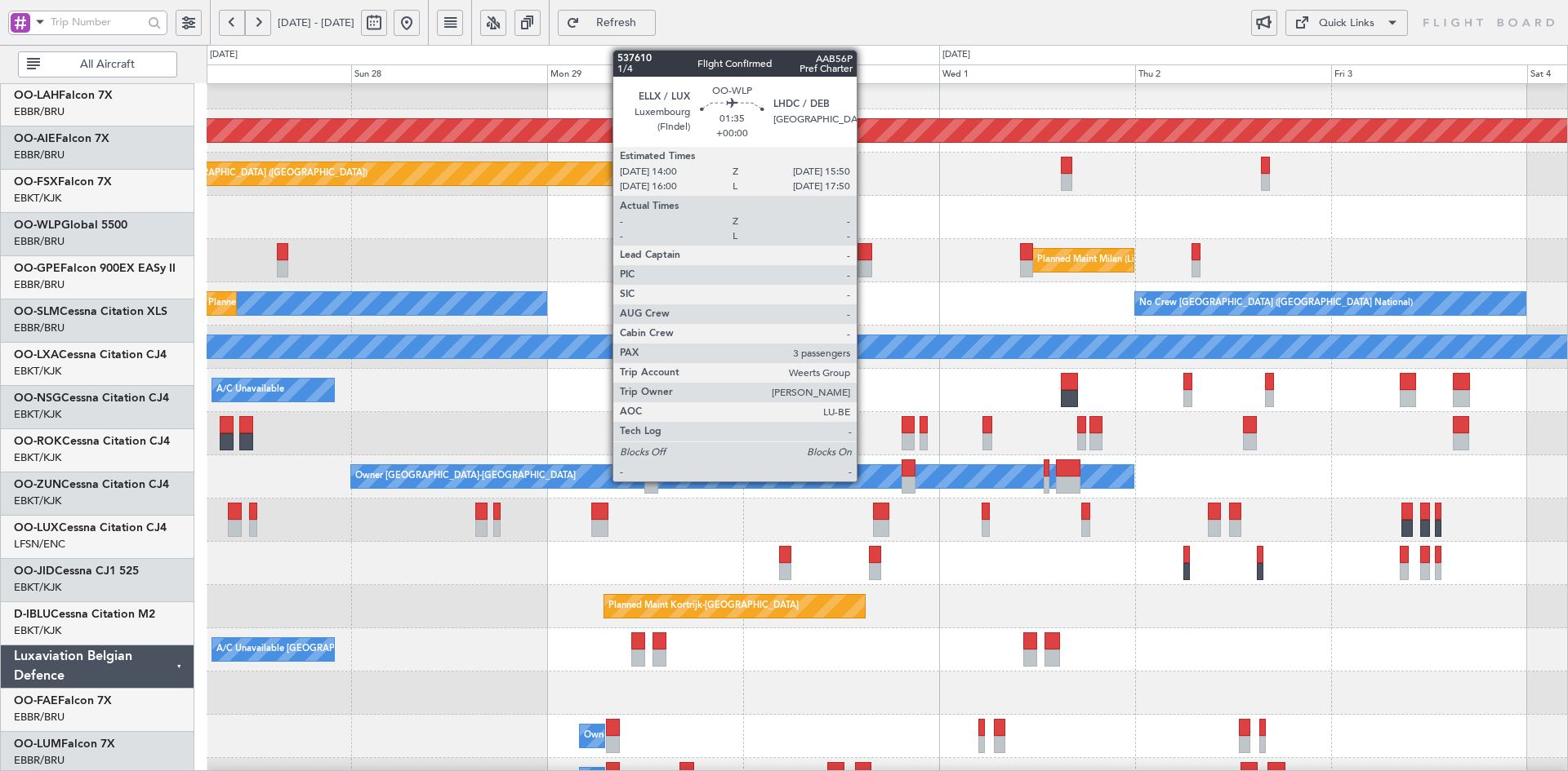
scroll to position [148, 0]
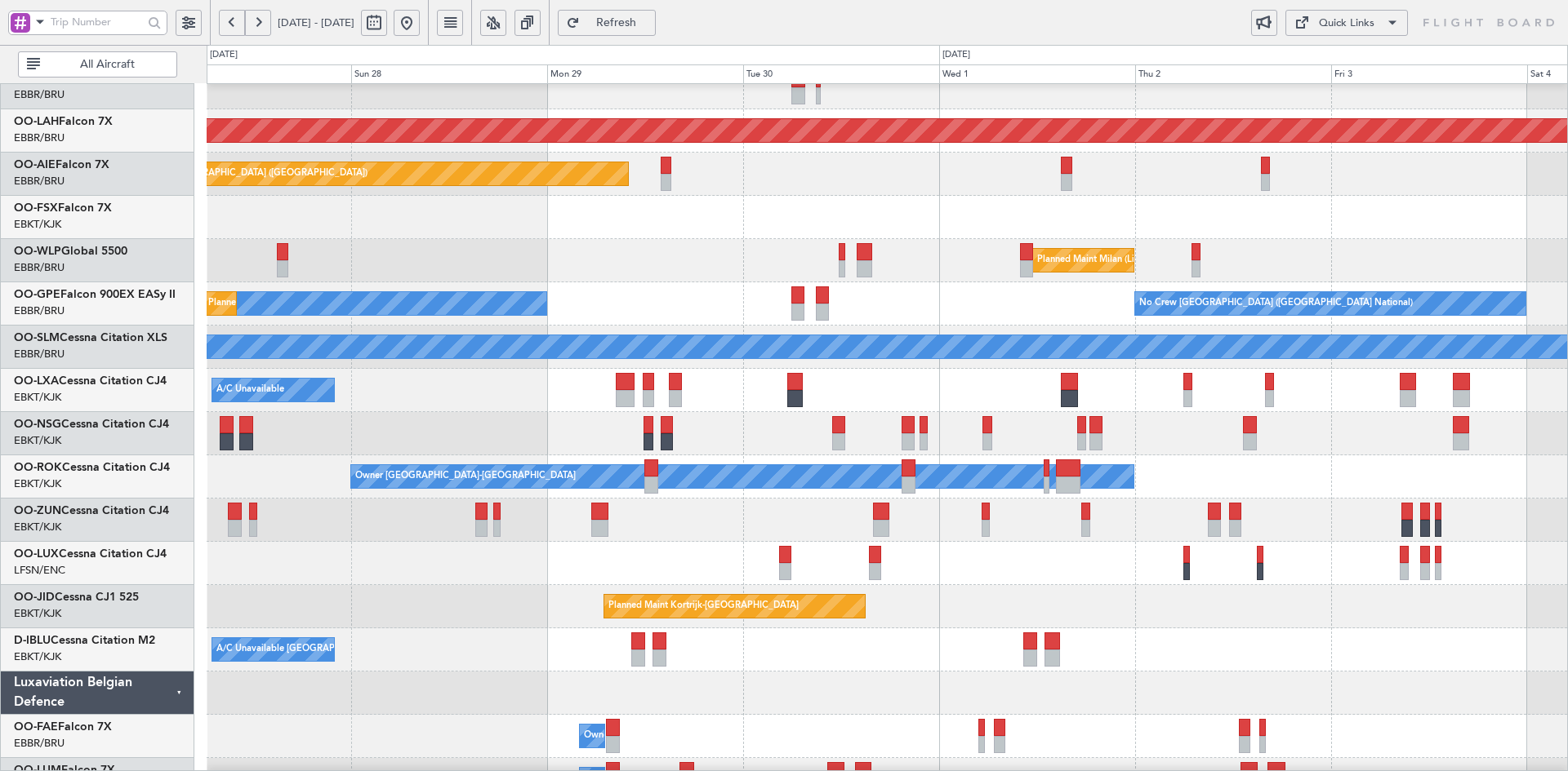
click at [966, 239] on div "Planned Maint Milan (Linate)" at bounding box center [886, 261] width 1361 height 44
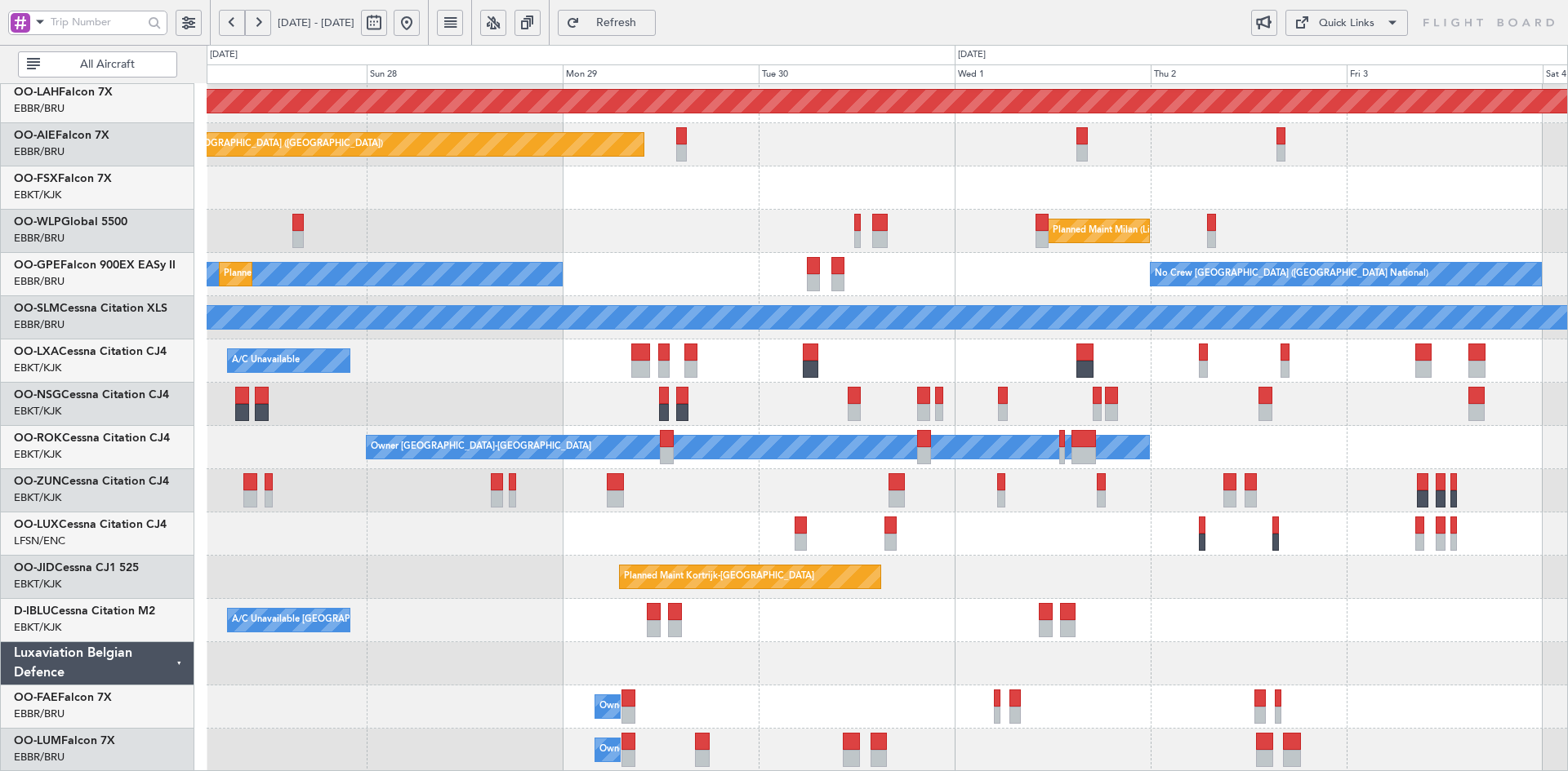
click at [371, 513] on div at bounding box center [886, 491] width 1361 height 44
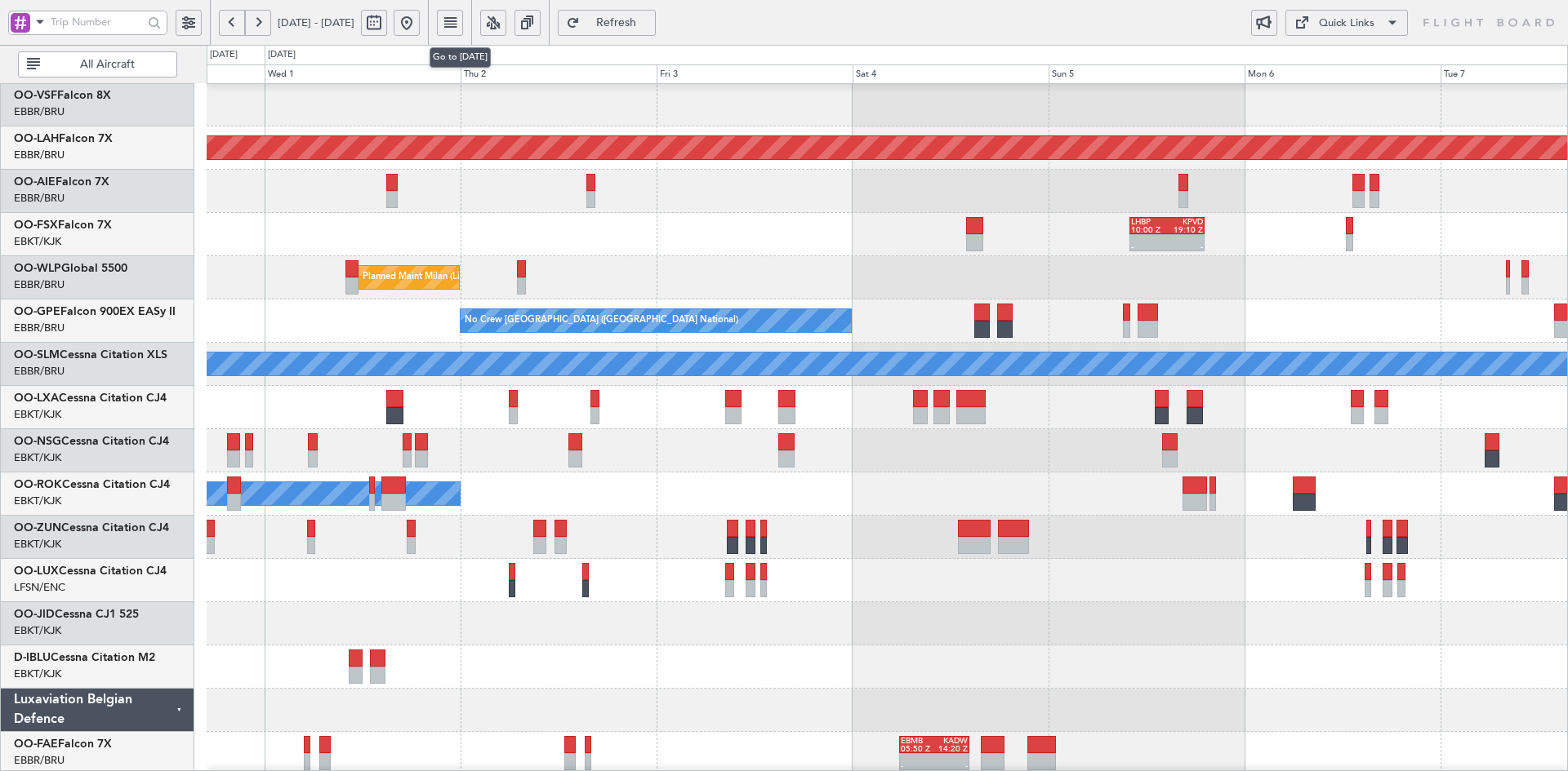
click at [420, 22] on button at bounding box center [407, 23] width 26 height 26
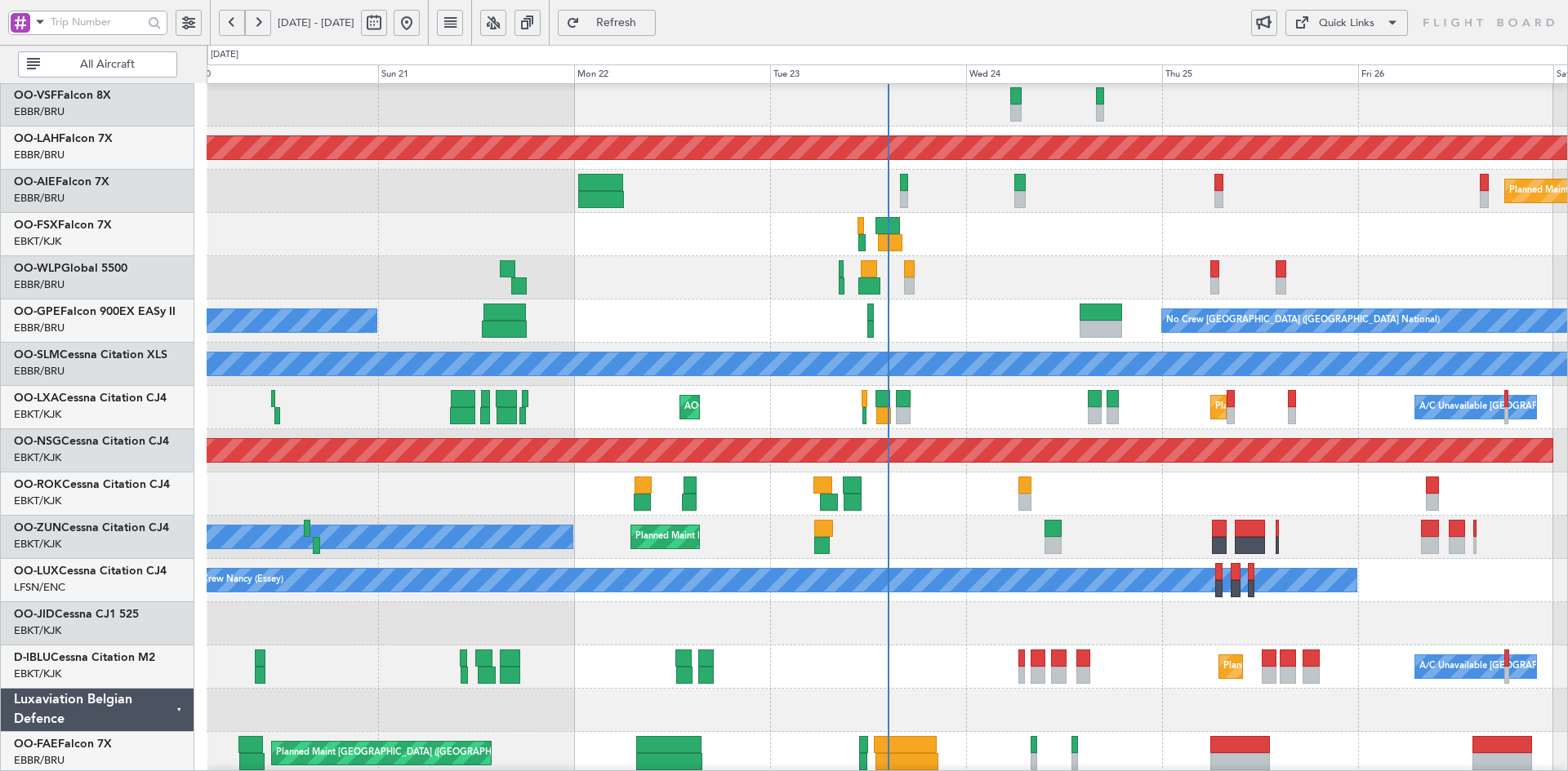
scroll to position [124, 0]
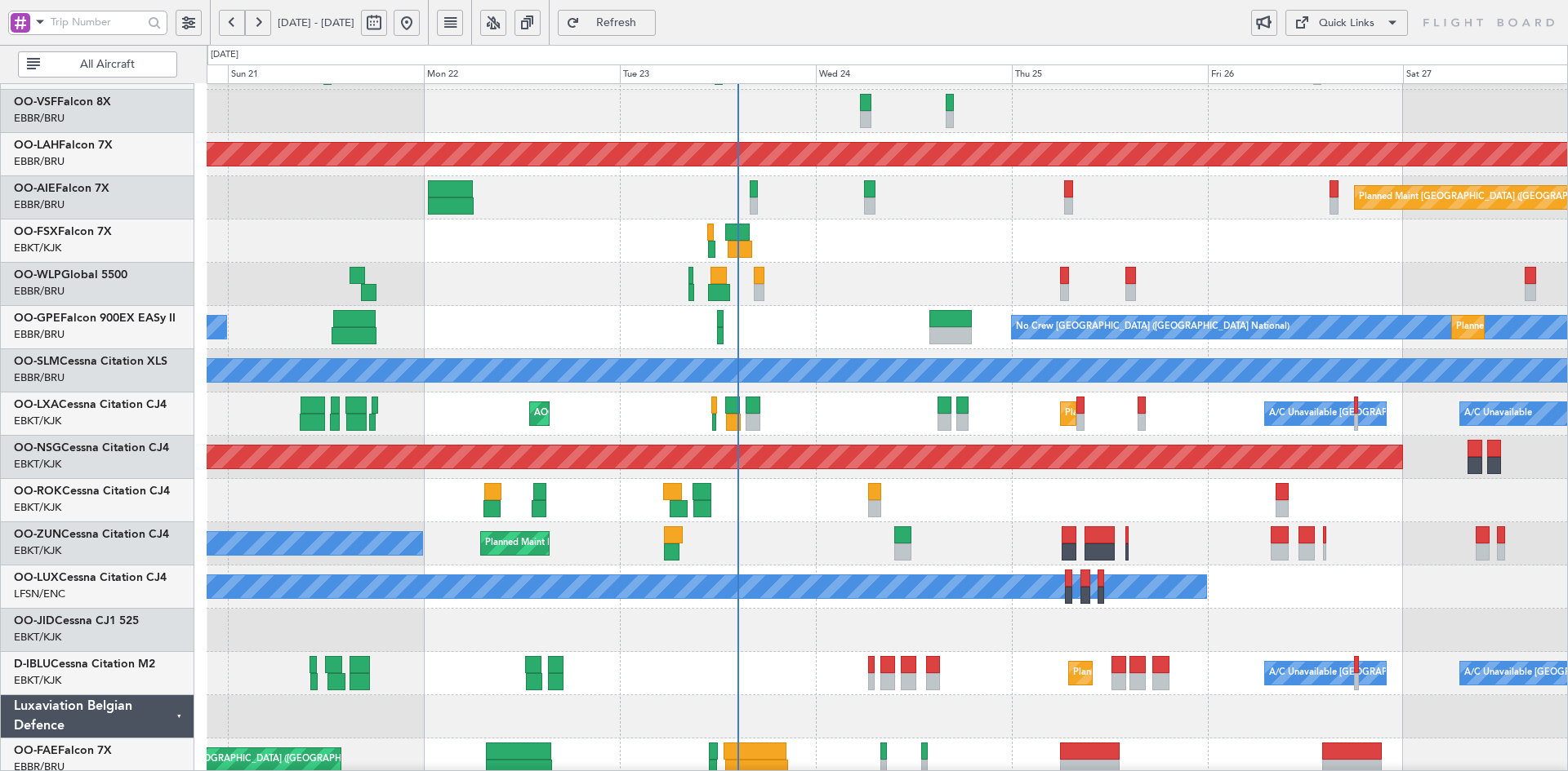
click at [1299, 647] on div "Planned Maint Kortrijk-[GEOGRAPHIC_DATA]" at bounding box center [886, 631] width 1361 height 44
click at [1101, 609] on div "No Crew Nancy (Essey)" at bounding box center [886, 587] width 1361 height 44
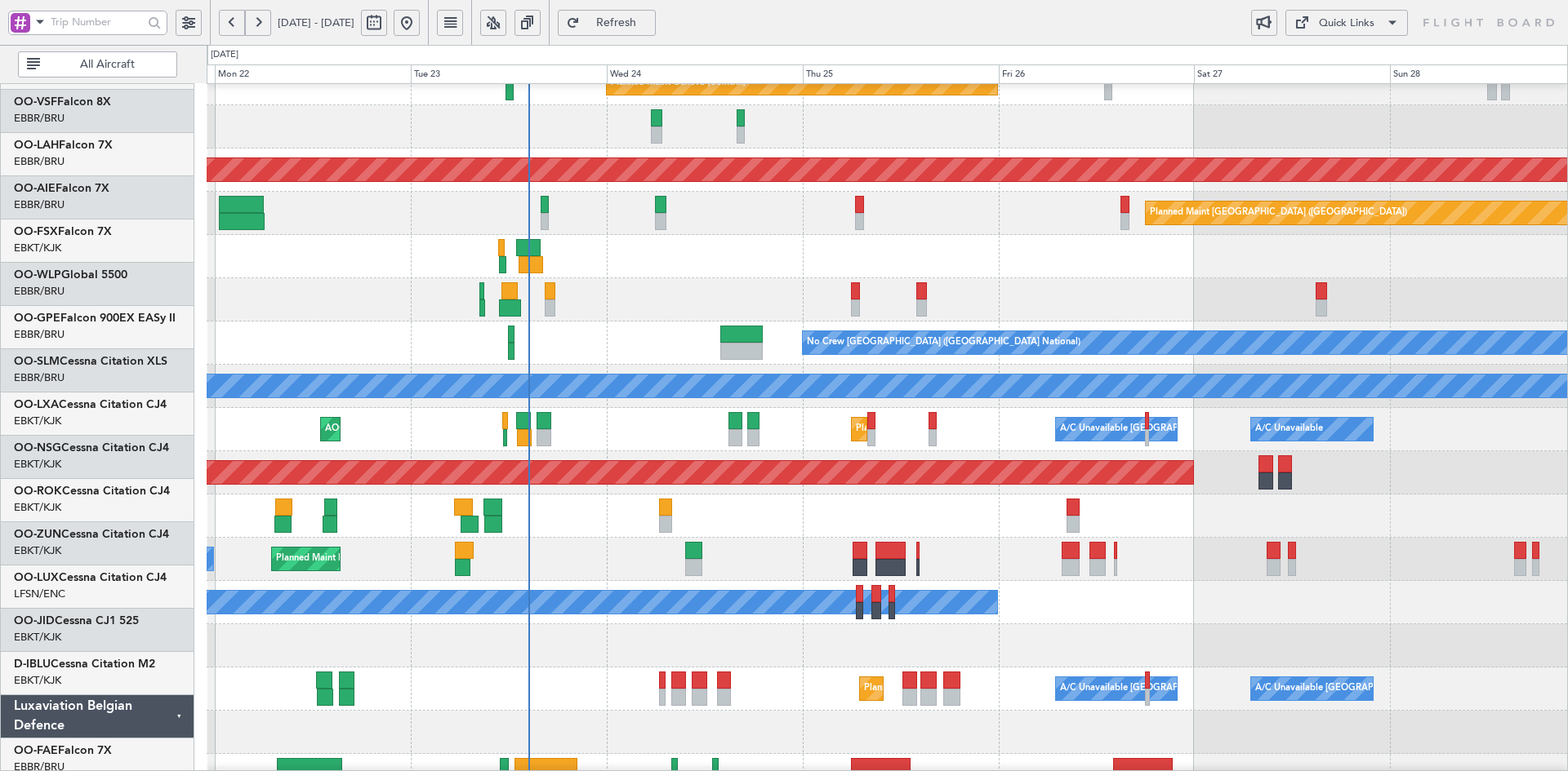
scroll to position [109, 0]
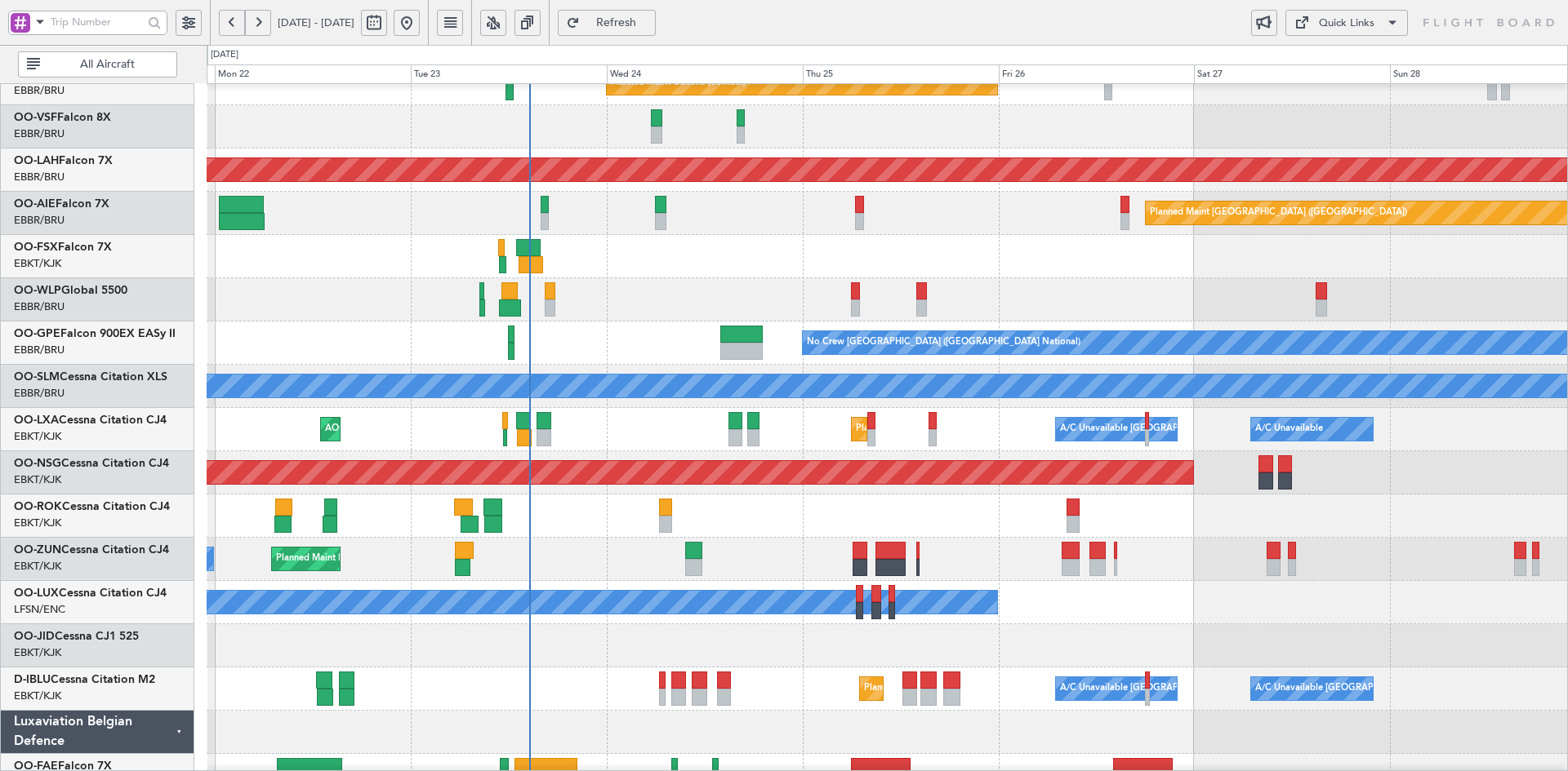
click at [1114, 281] on div "Planned Maint Geneva (Cointrin) Planned Maint Alton-st Louis (St Louis Regl) Pl…" at bounding box center [886, 408] width 1361 height 865
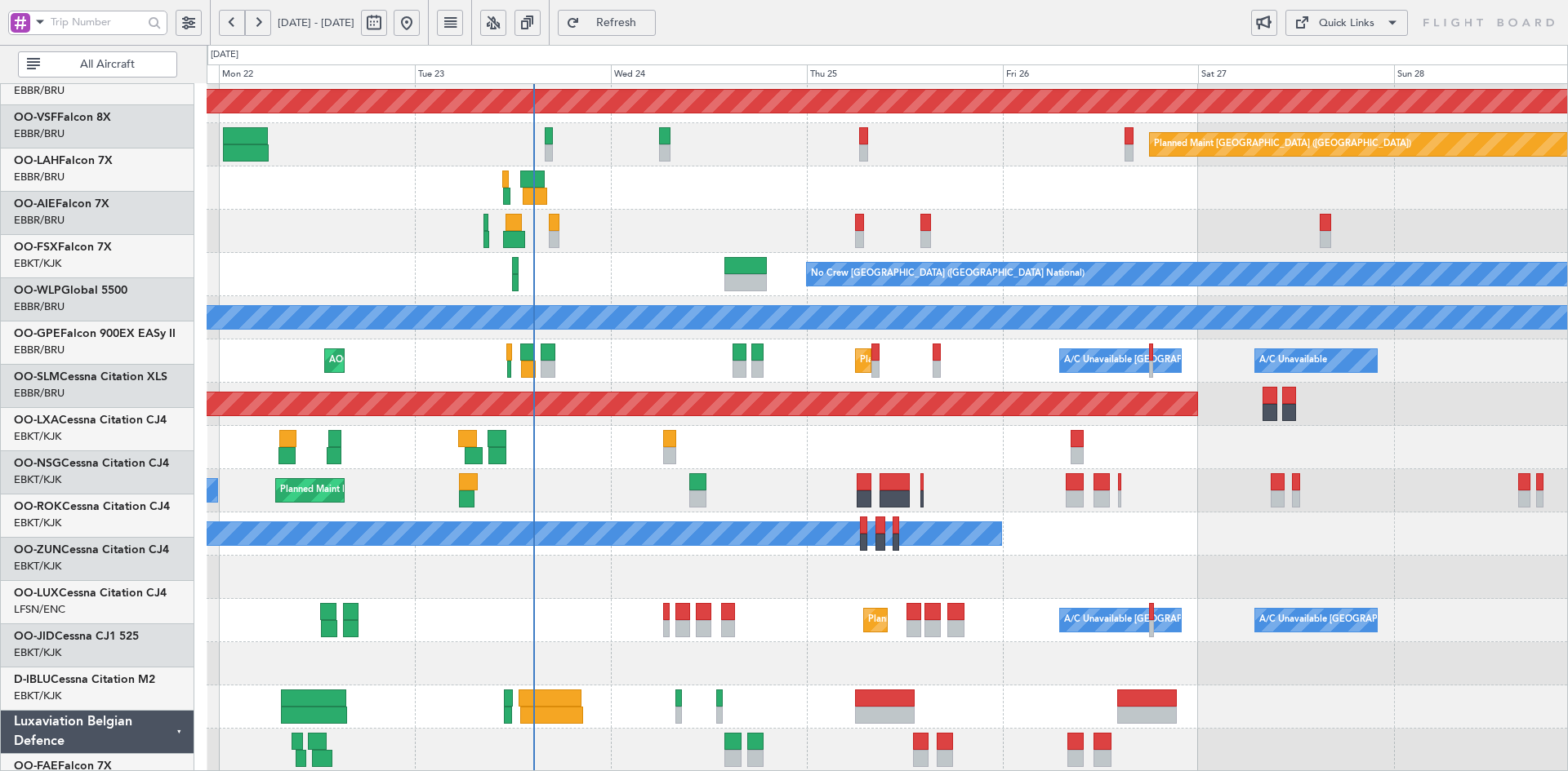
scroll to position [178, 0]
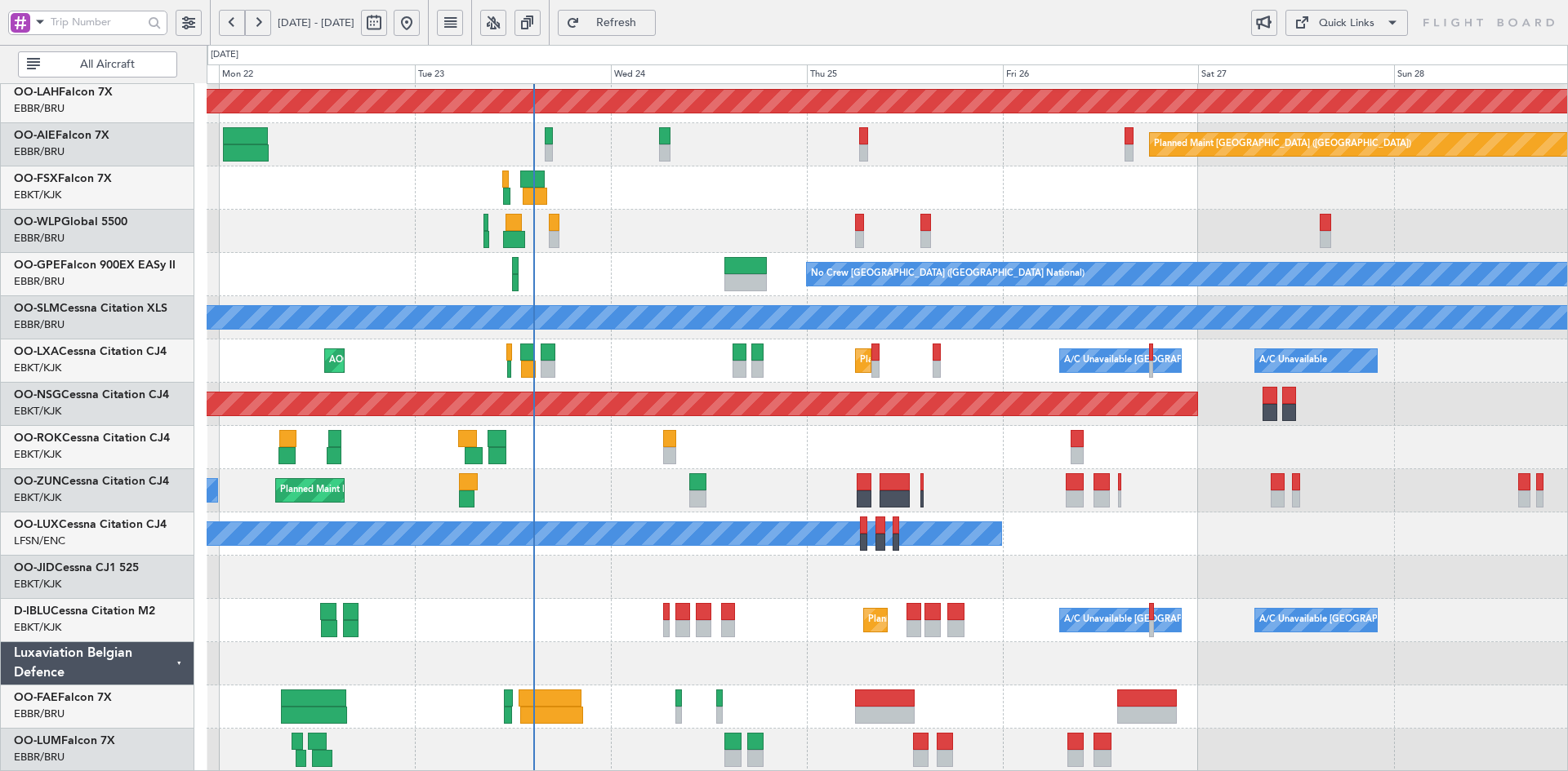
click at [1383, 367] on div "Planned Maint Alton-st Louis (St Louis Regl) Planned Maint London (Farnborough)…" at bounding box center [886, 339] width 1361 height 865
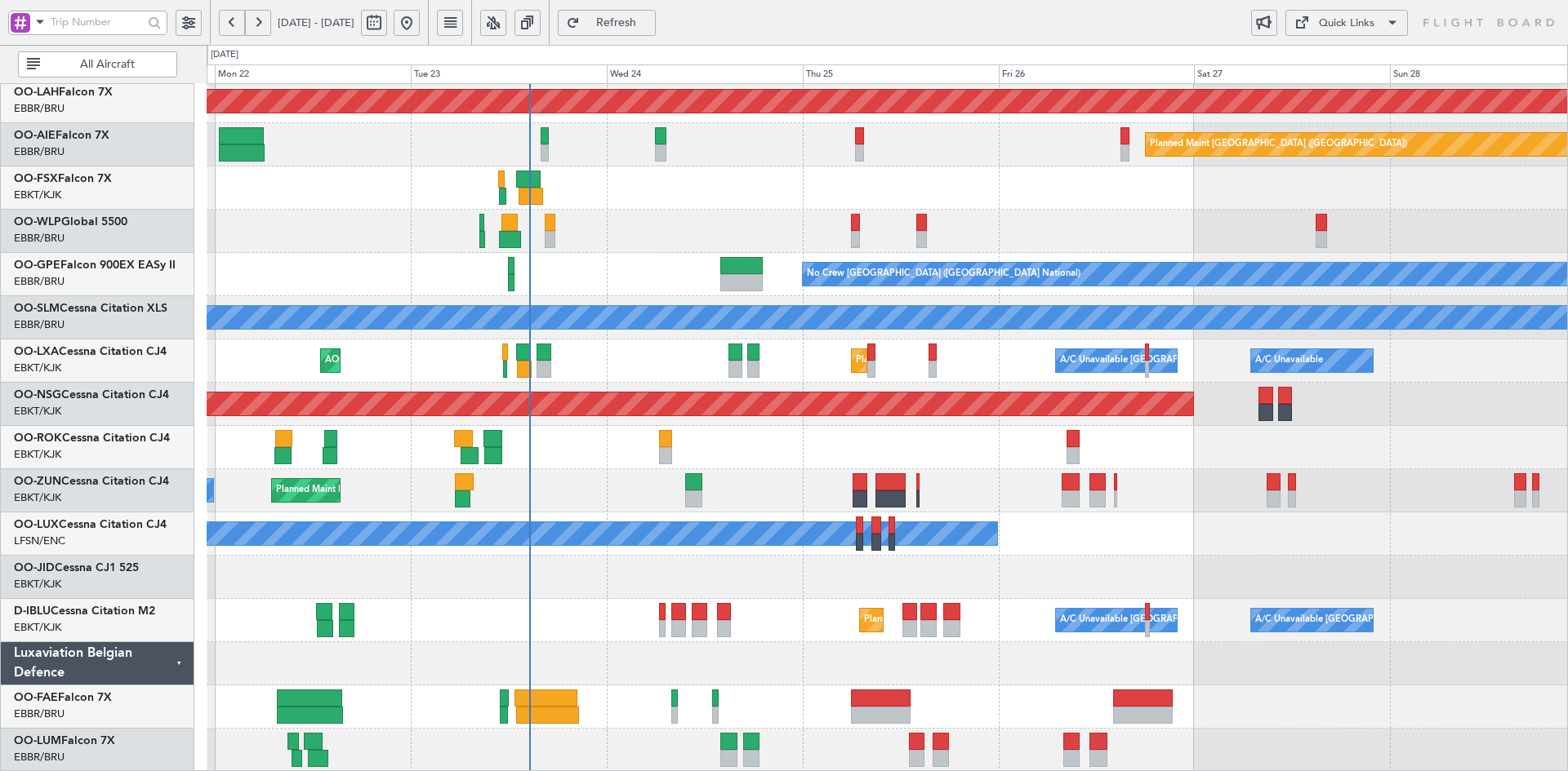
click at [1078, 253] on div at bounding box center [886, 231] width 1361 height 44
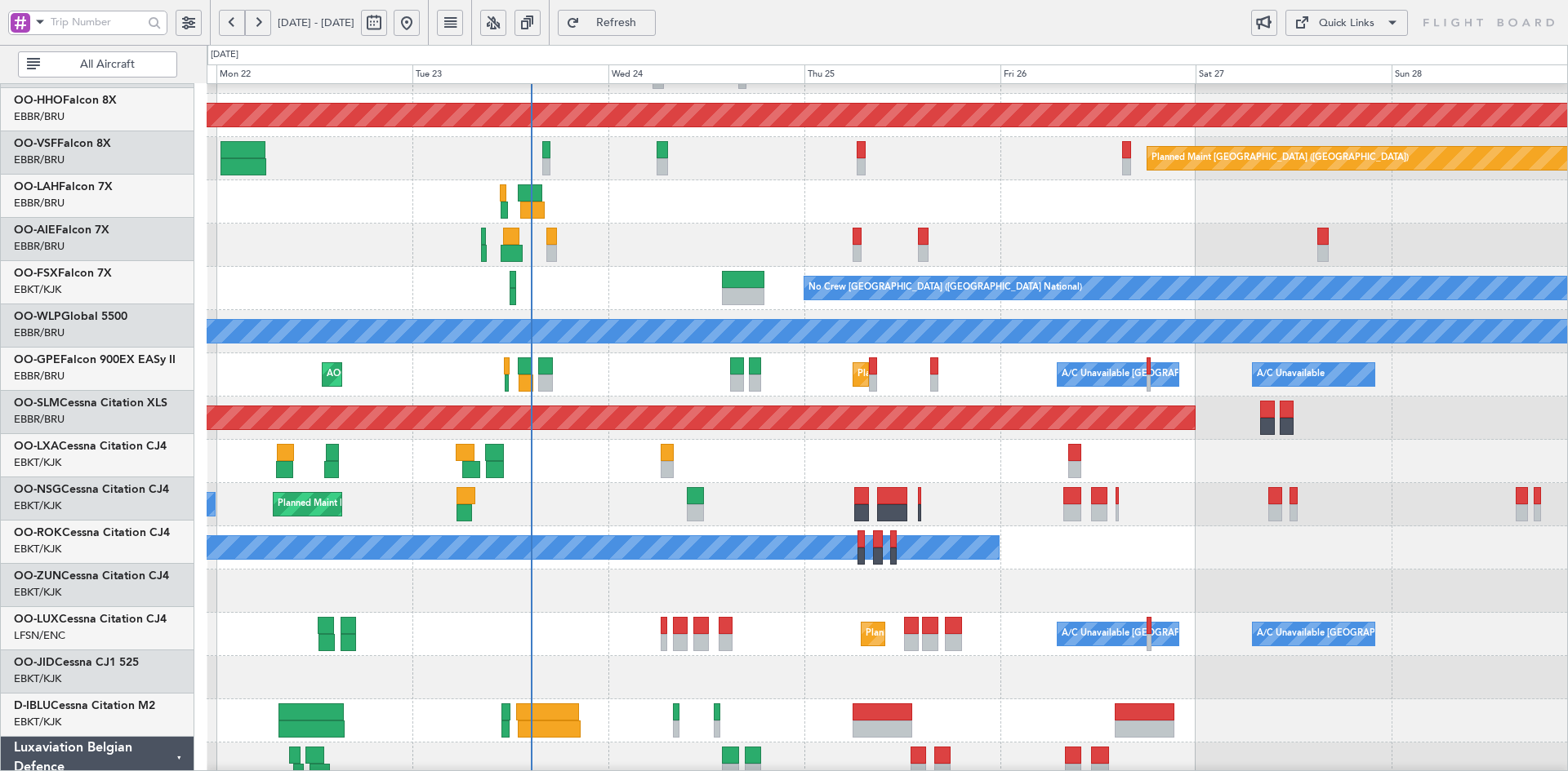
click at [1442, 407] on div "Planned Maint Alton-st Louis (St Louis Regl) Planned Maint London (Farnborough)…" at bounding box center [886, 353] width 1361 height 865
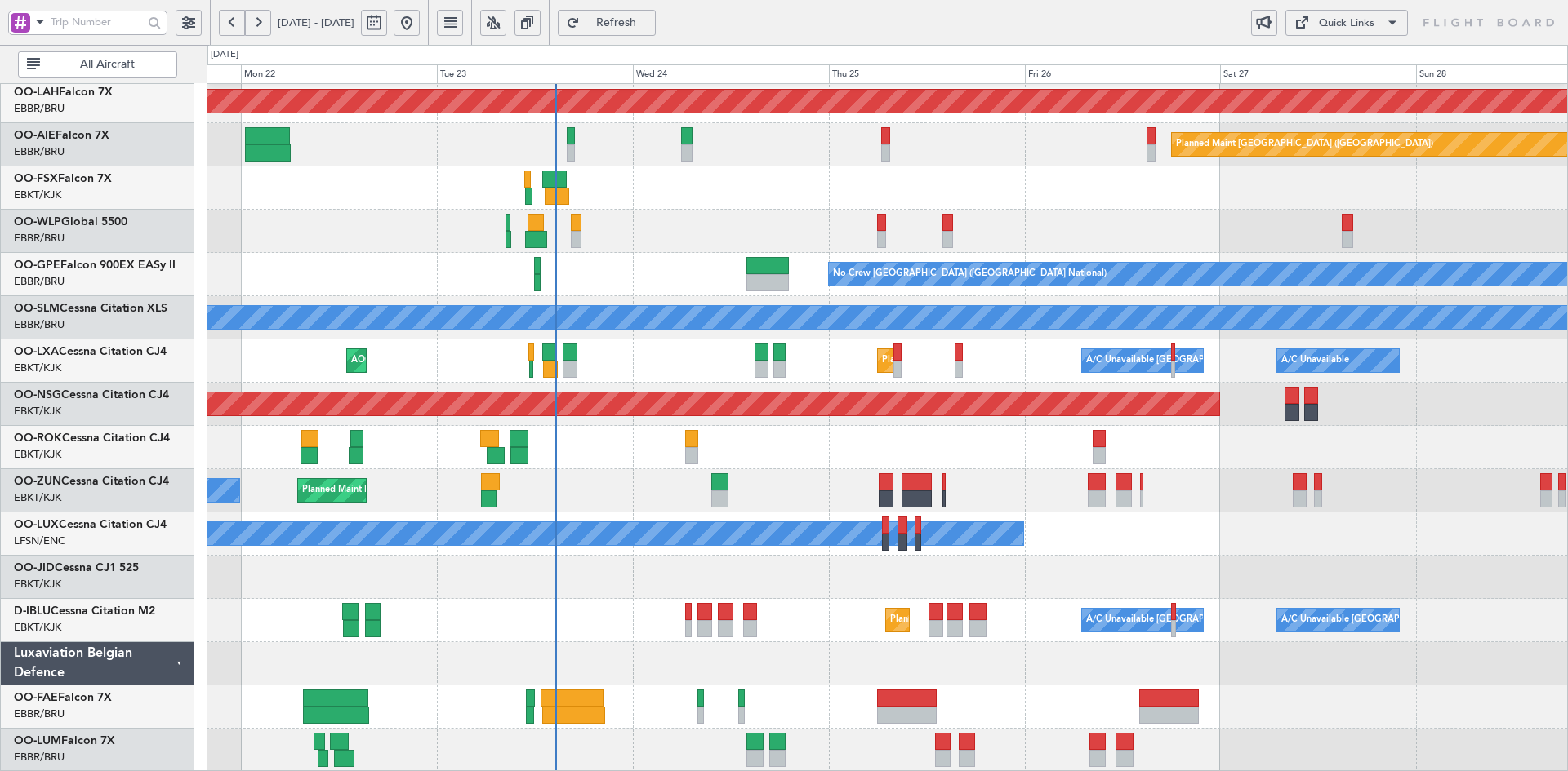
click at [986, 253] on div at bounding box center [886, 231] width 1361 height 44
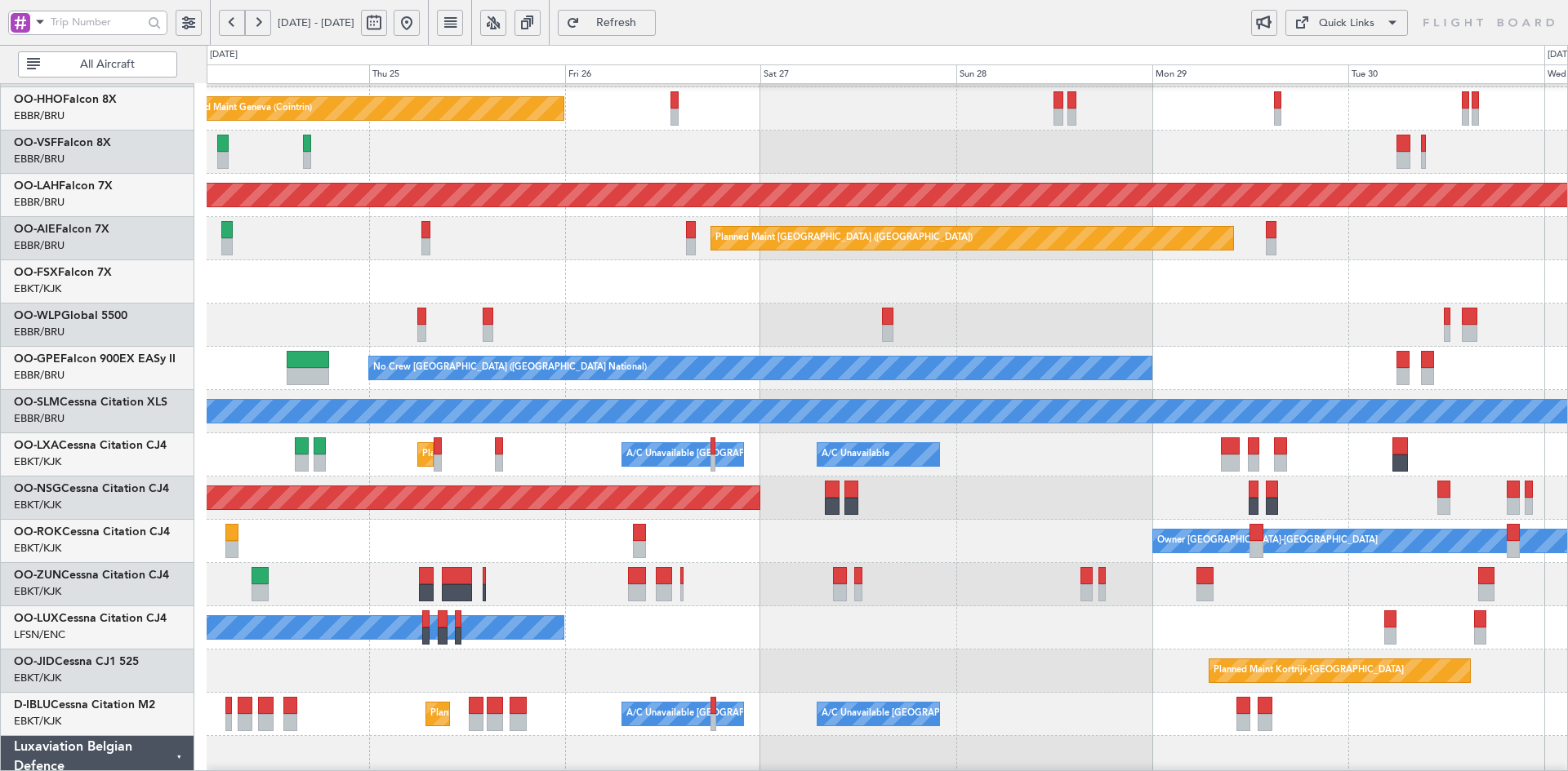
click at [1160, 471] on div "Planned Maint Kortrijk-Wevelgem Planned Maint Geneva (Cointrin) Planned Maint A…" at bounding box center [886, 433] width 1361 height 865
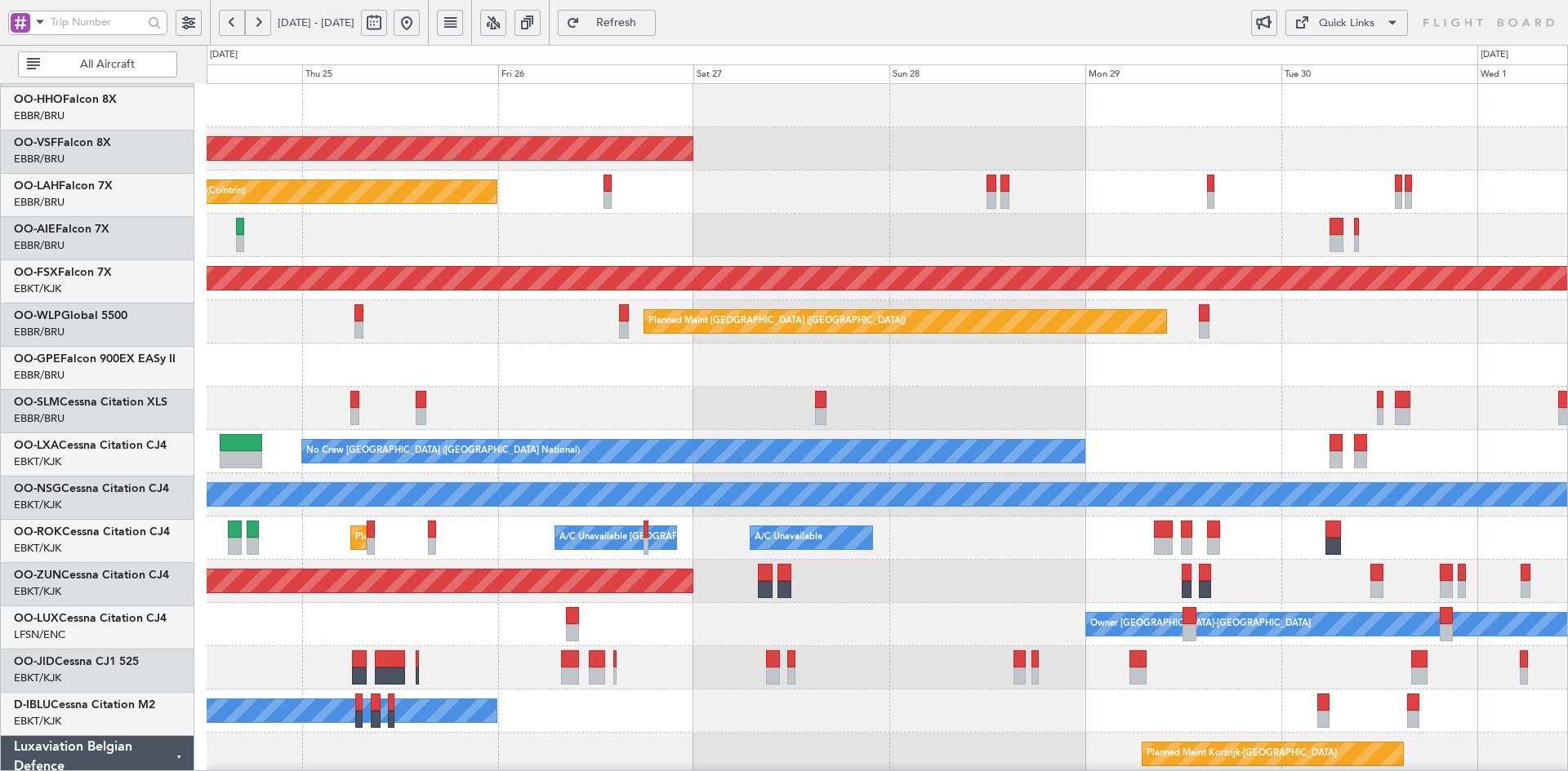
scroll to position [0, 0]
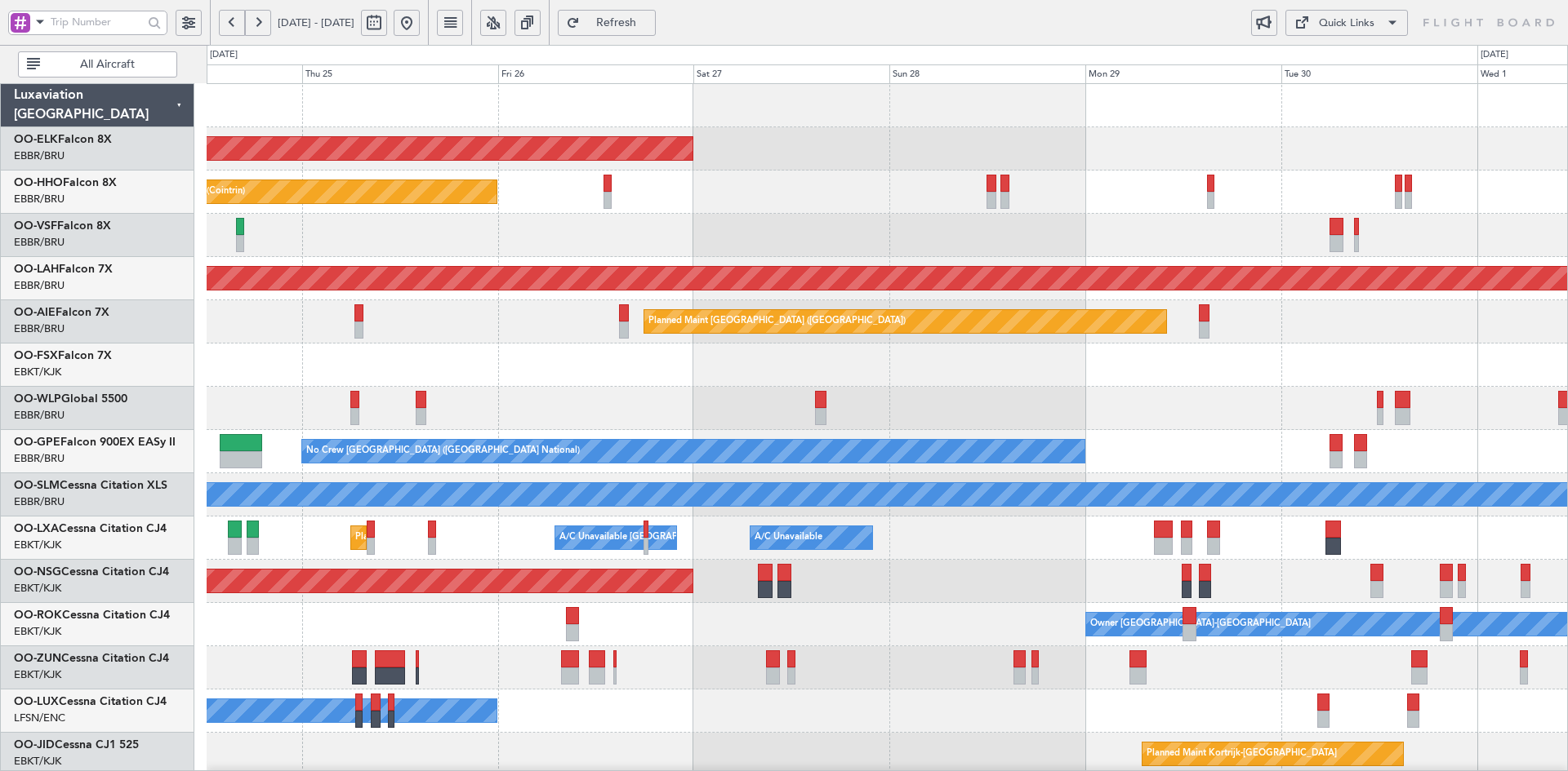
click at [771, 359] on div "Planned Maint Kortrijk-Wevelgem Planned Maint Geneva (Cointrin) Planned Maint A…" at bounding box center [886, 517] width 1361 height 865
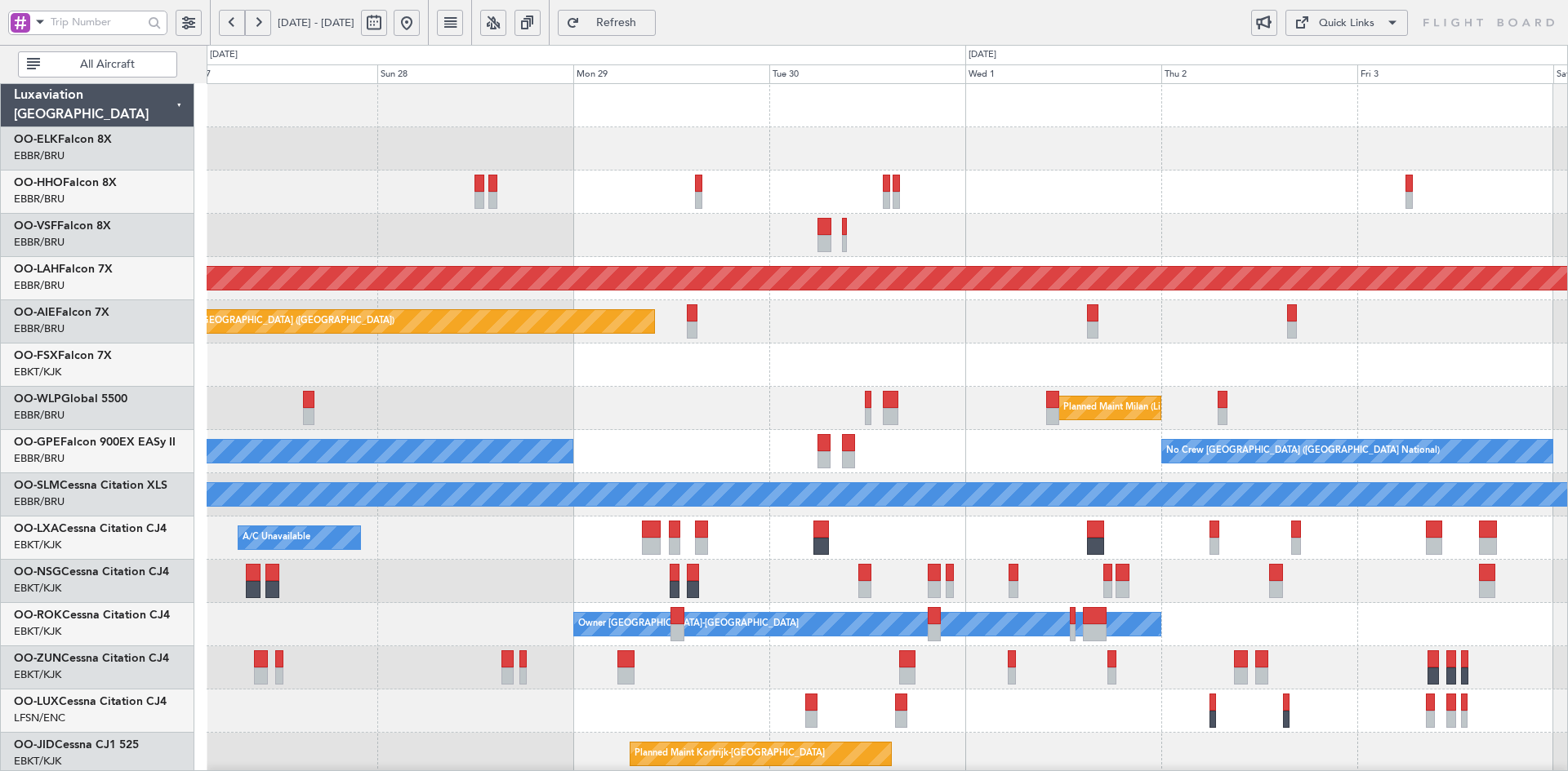
click at [769, 311] on div "Planned Maint Kortrijk-Wevelgem Planned Maint Geneva (Cointrin) Planned Maint A…" at bounding box center [886, 517] width 1361 height 865
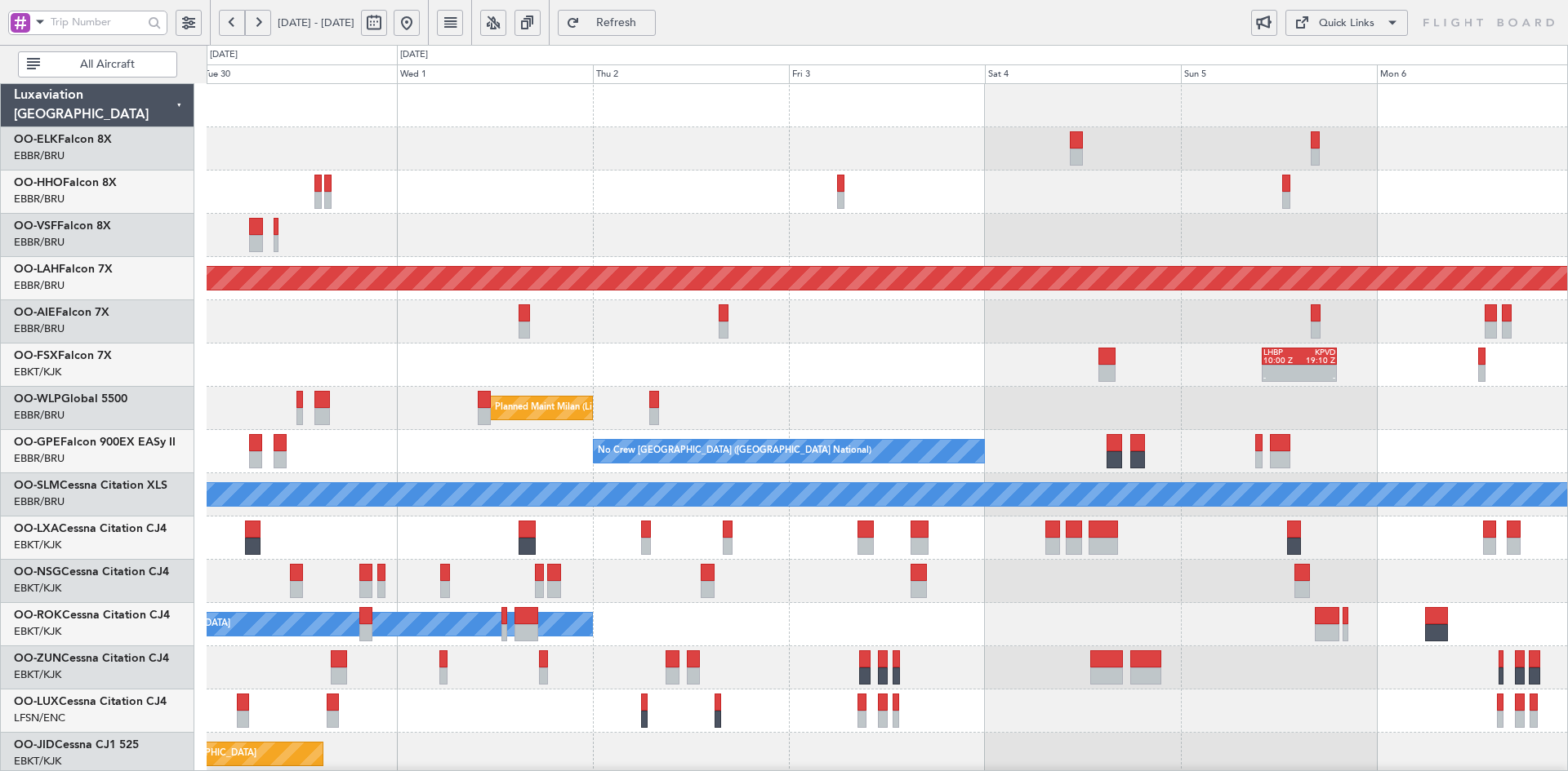
click at [744, 310] on div "Planned Maint Alton-st Louis (St Louis Regl) Planned Maint London (Farnborough)…" at bounding box center [886, 517] width 1361 height 865
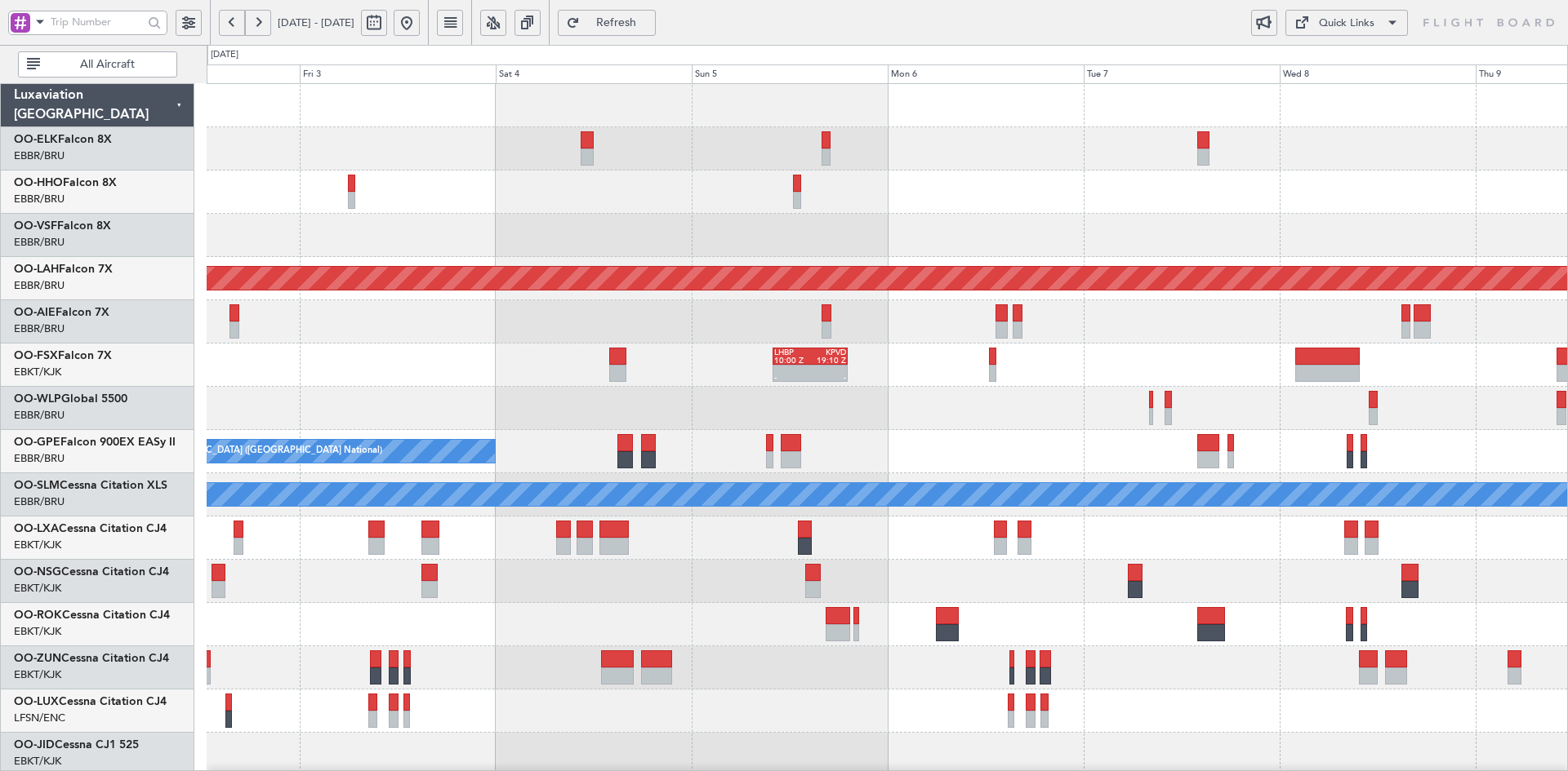
click at [403, 348] on div "Planned Maint Alton-st Louis (St Louis Regl) LHBP 10:00 Z KPVD 19:10 Z - - Plan…" at bounding box center [886, 517] width 1361 height 865
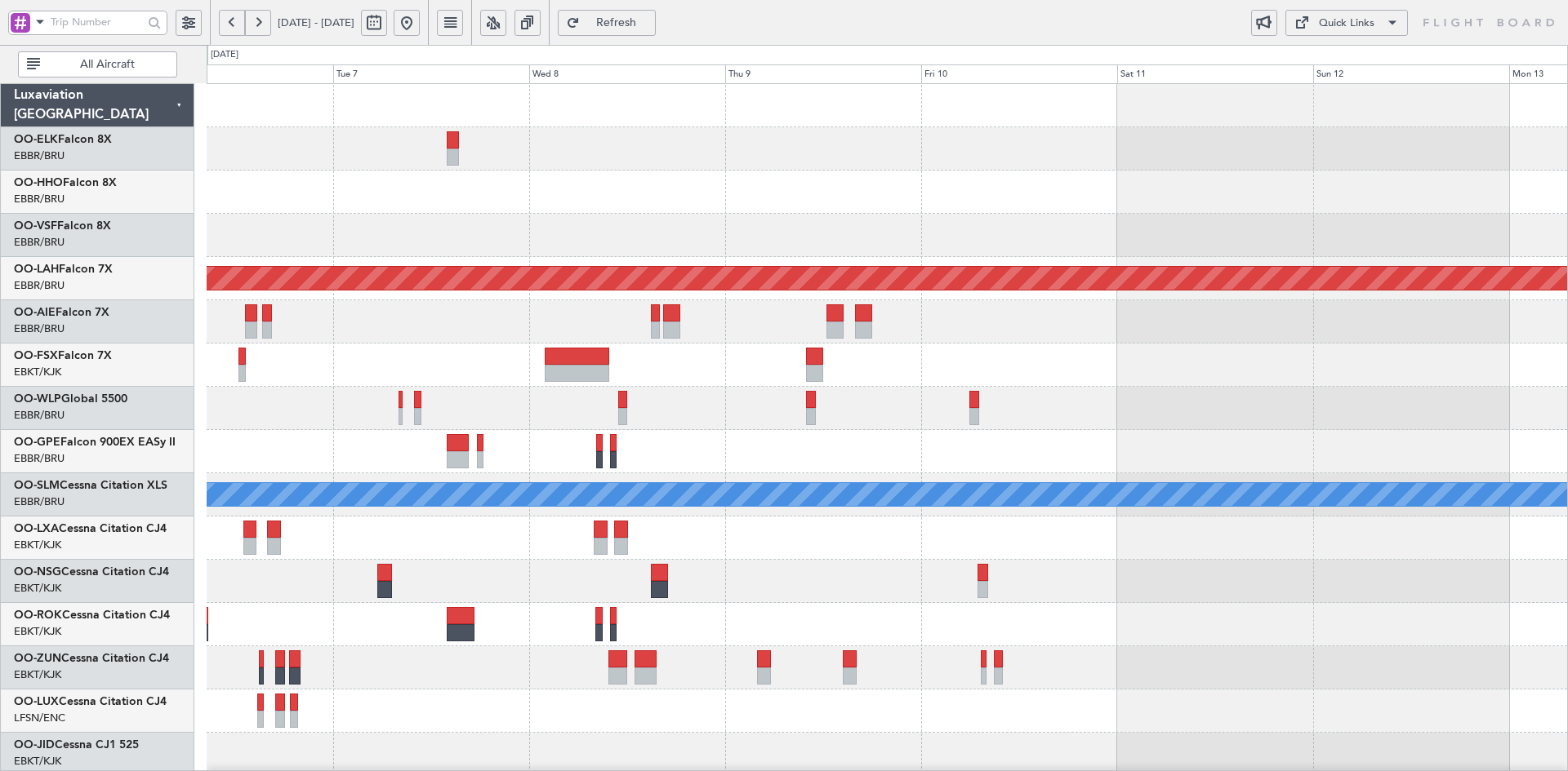
click at [710, 302] on div "Planned Maint Alton-st Louis (St Louis Regl) LHBP 10:00 Z KPVD 19:10 Z - - A/C …" at bounding box center [886, 517] width 1361 height 865
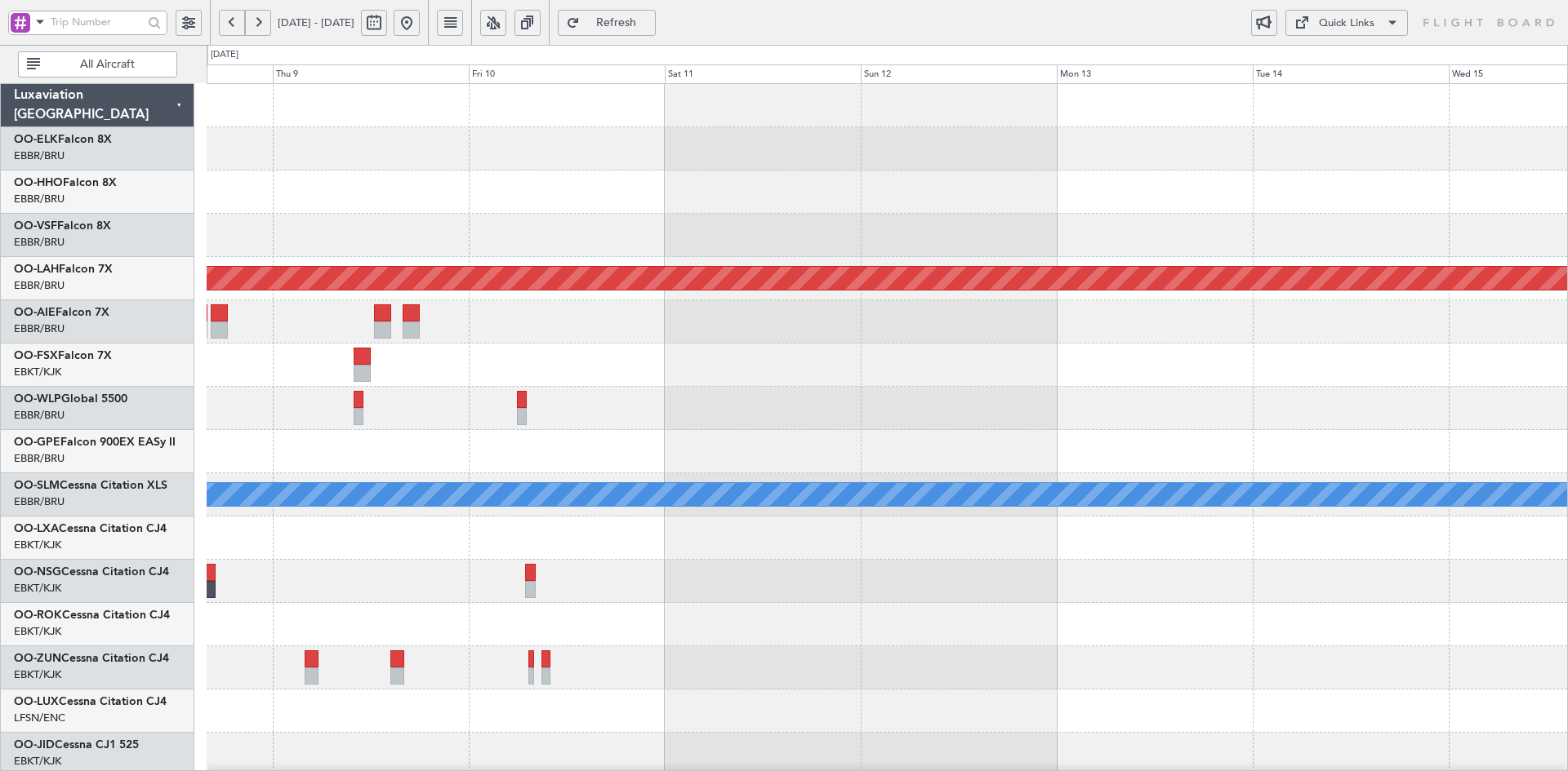
click at [965, 234] on div "Planned Maint Alton-st Louis (St Louis Regl) A/C Unavailable Monchengladbach" at bounding box center [886, 517] width 1361 height 865
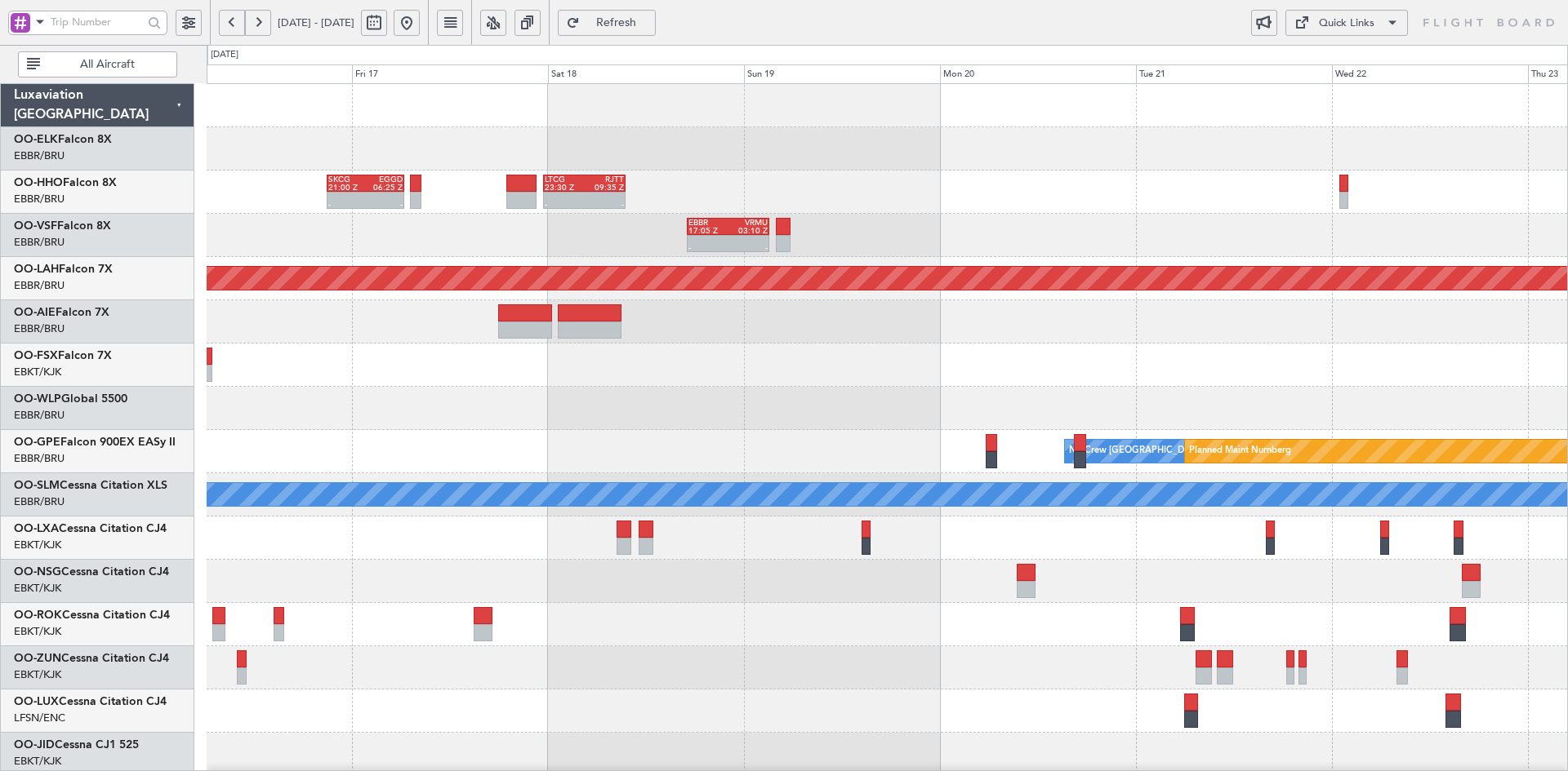
click at [1006, 191] on div "- - SKCG 21:00 Z EGGD 06:25 Z - - LTCG 23:30 Z RJTT 09:35 Z - - EBBR 17:05 Z VR…" at bounding box center [886, 517] width 1361 height 865
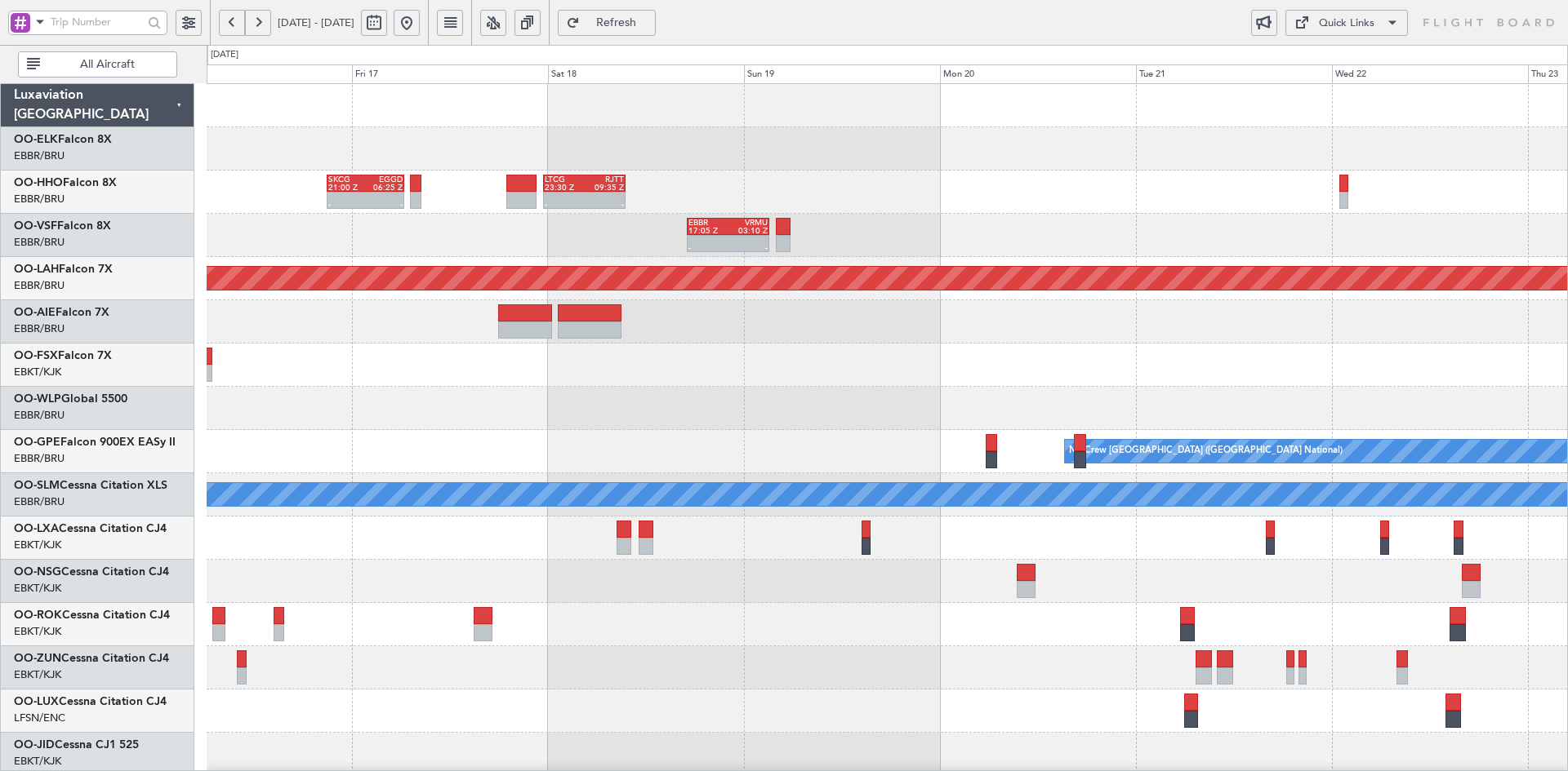
click at [420, 23] on button at bounding box center [407, 23] width 26 height 26
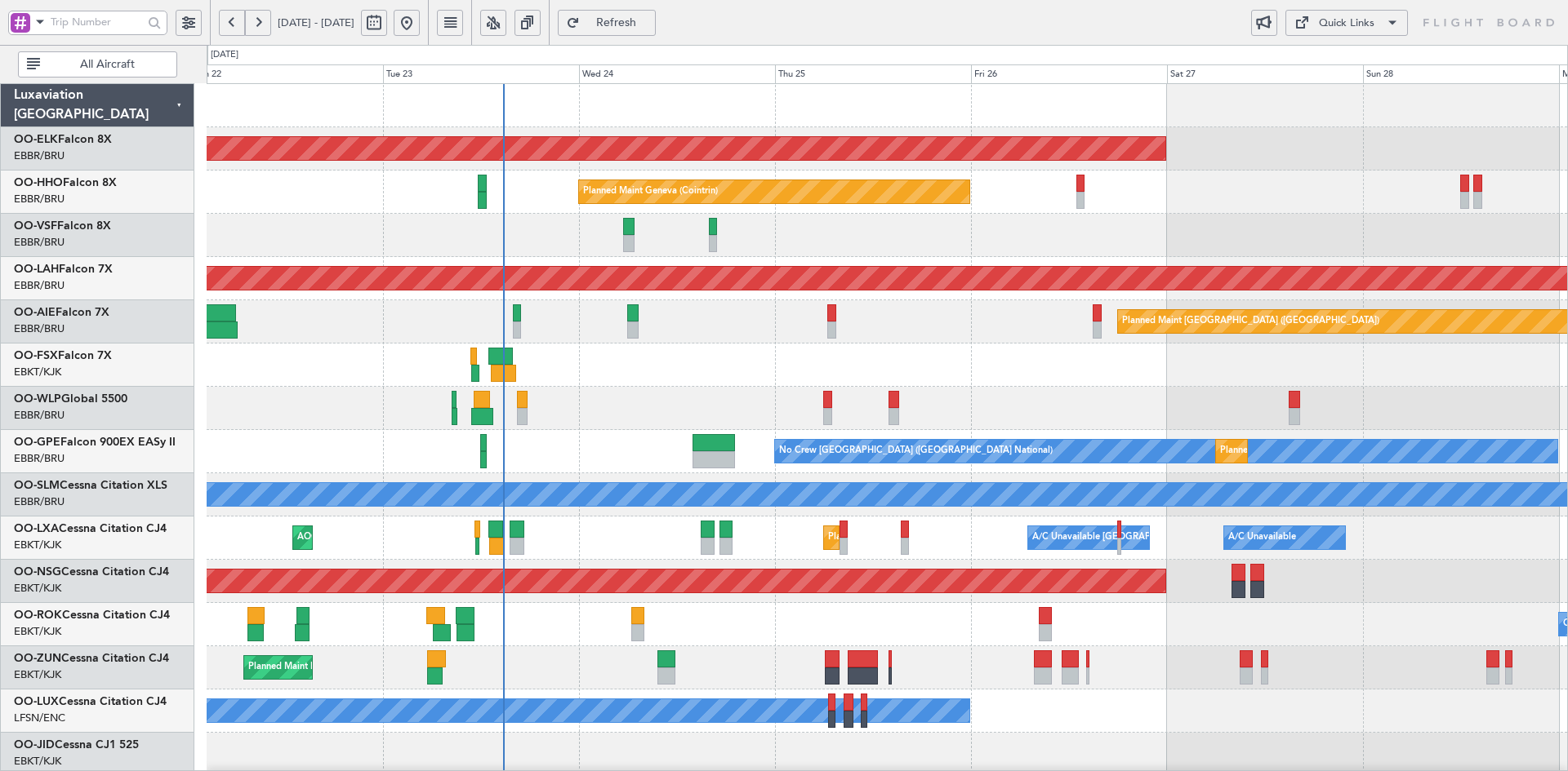
click at [1257, 242] on div at bounding box center [886, 236] width 1361 height 44
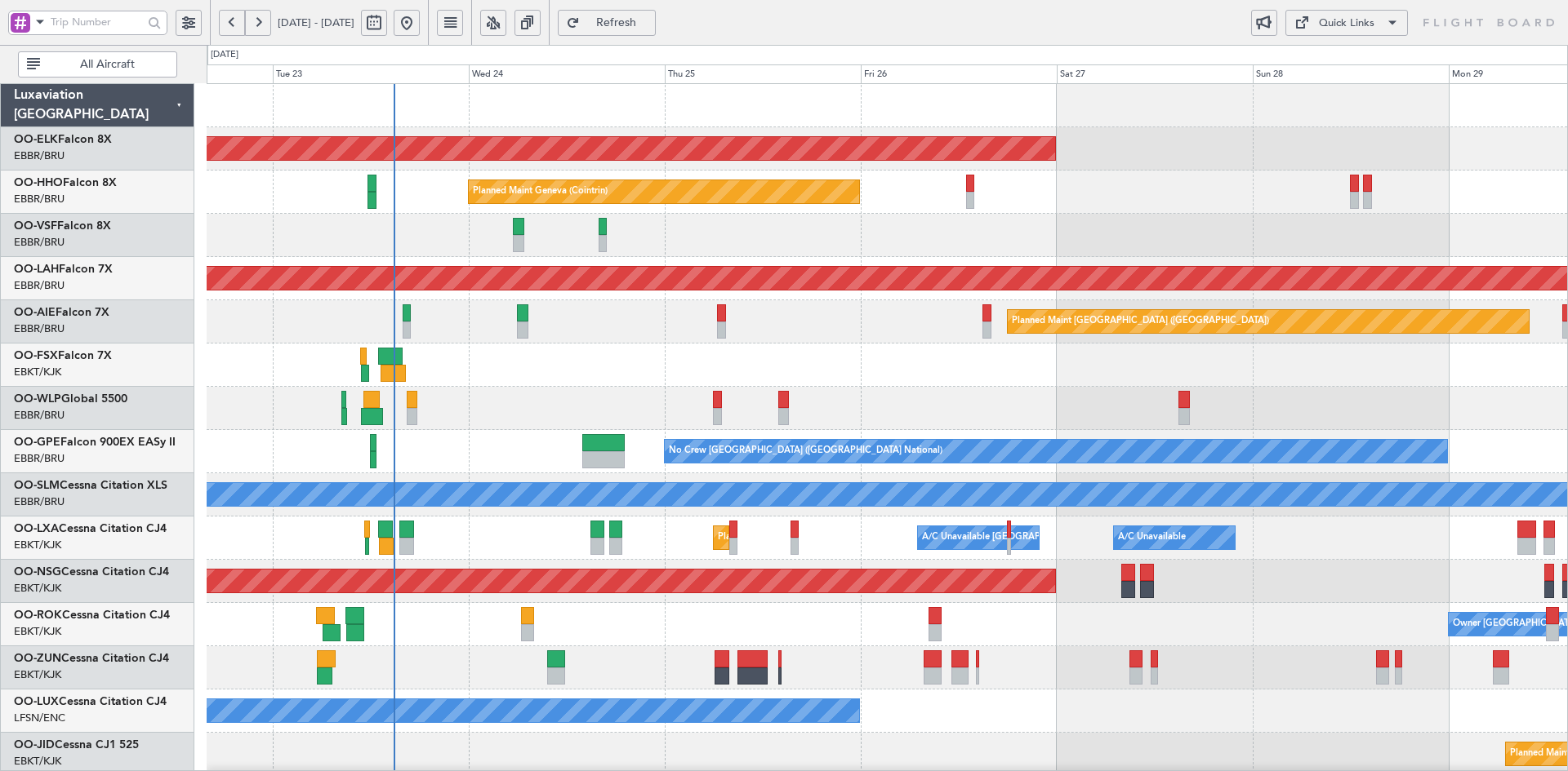
click at [967, 410] on div at bounding box center [886, 409] width 1361 height 44
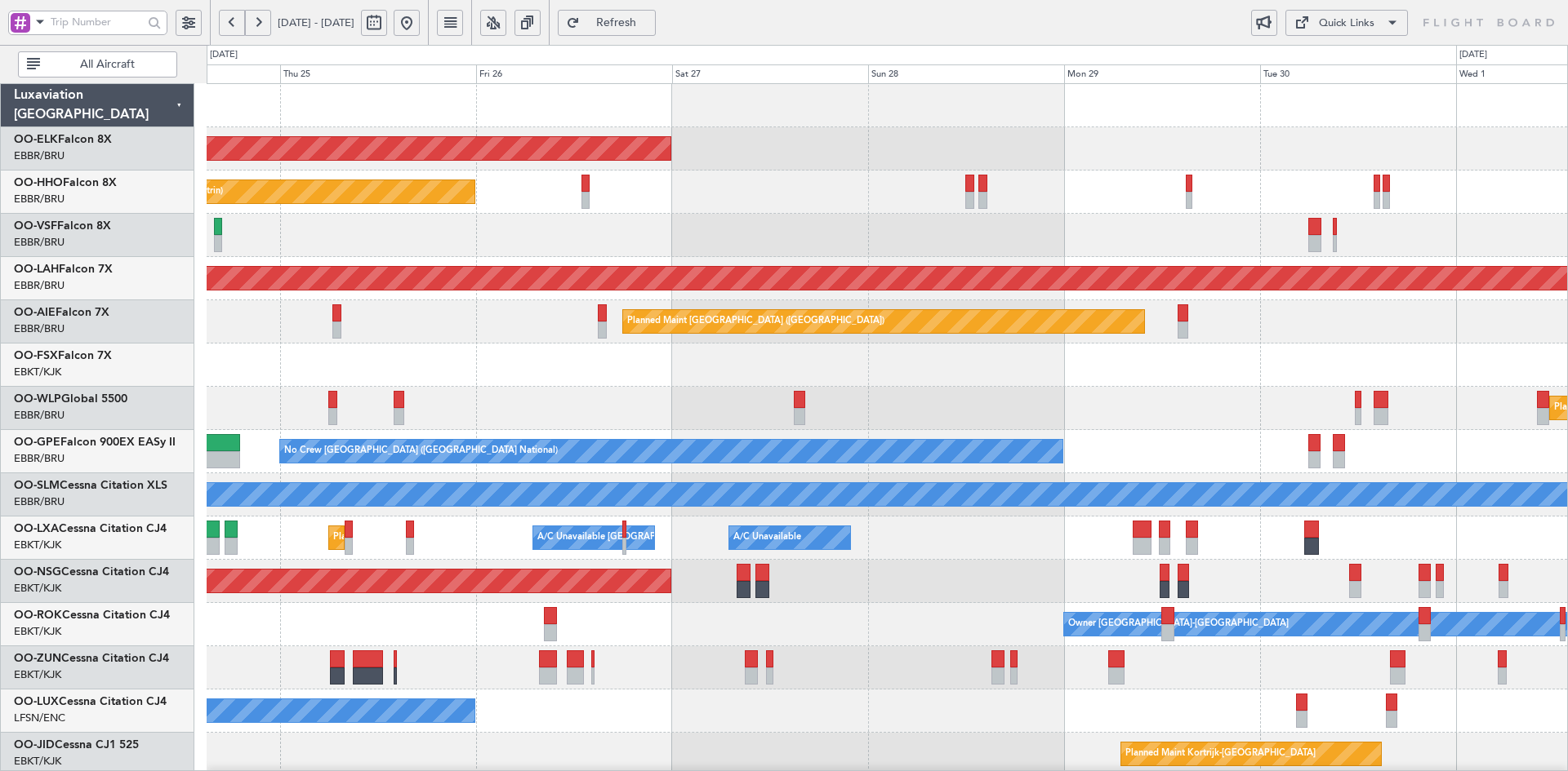
click at [454, 553] on div "Planned Maint Kortrijk-Wevelgem Planned Maint Geneva (Cointrin) Planned Maint A…" at bounding box center [886, 517] width 1361 height 865
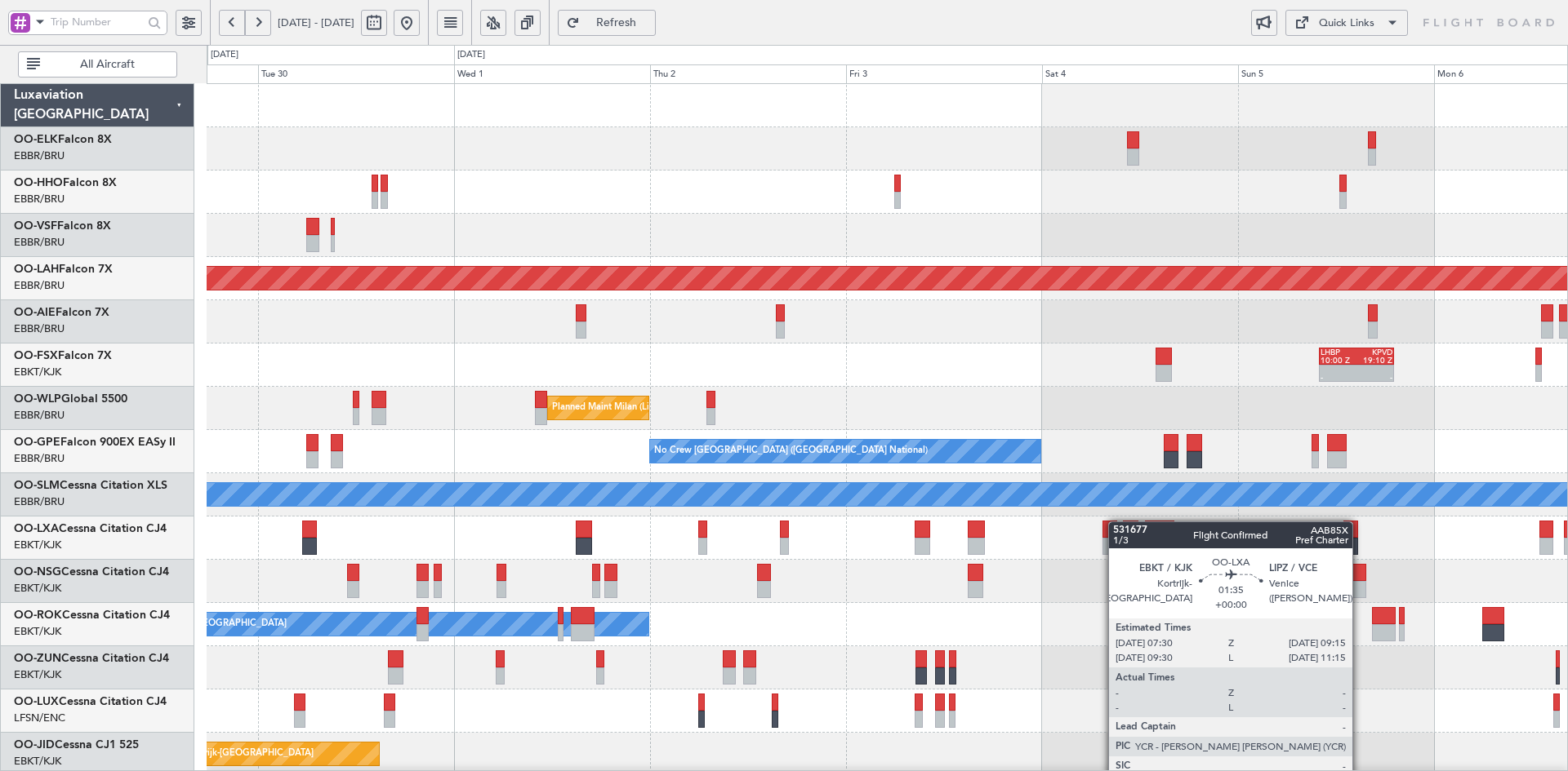
click at [422, 479] on div "Planned Maint Alton-st Louis (St Louis Regl) Planned Maint London (Farnborough)…" at bounding box center [886, 517] width 1361 height 865
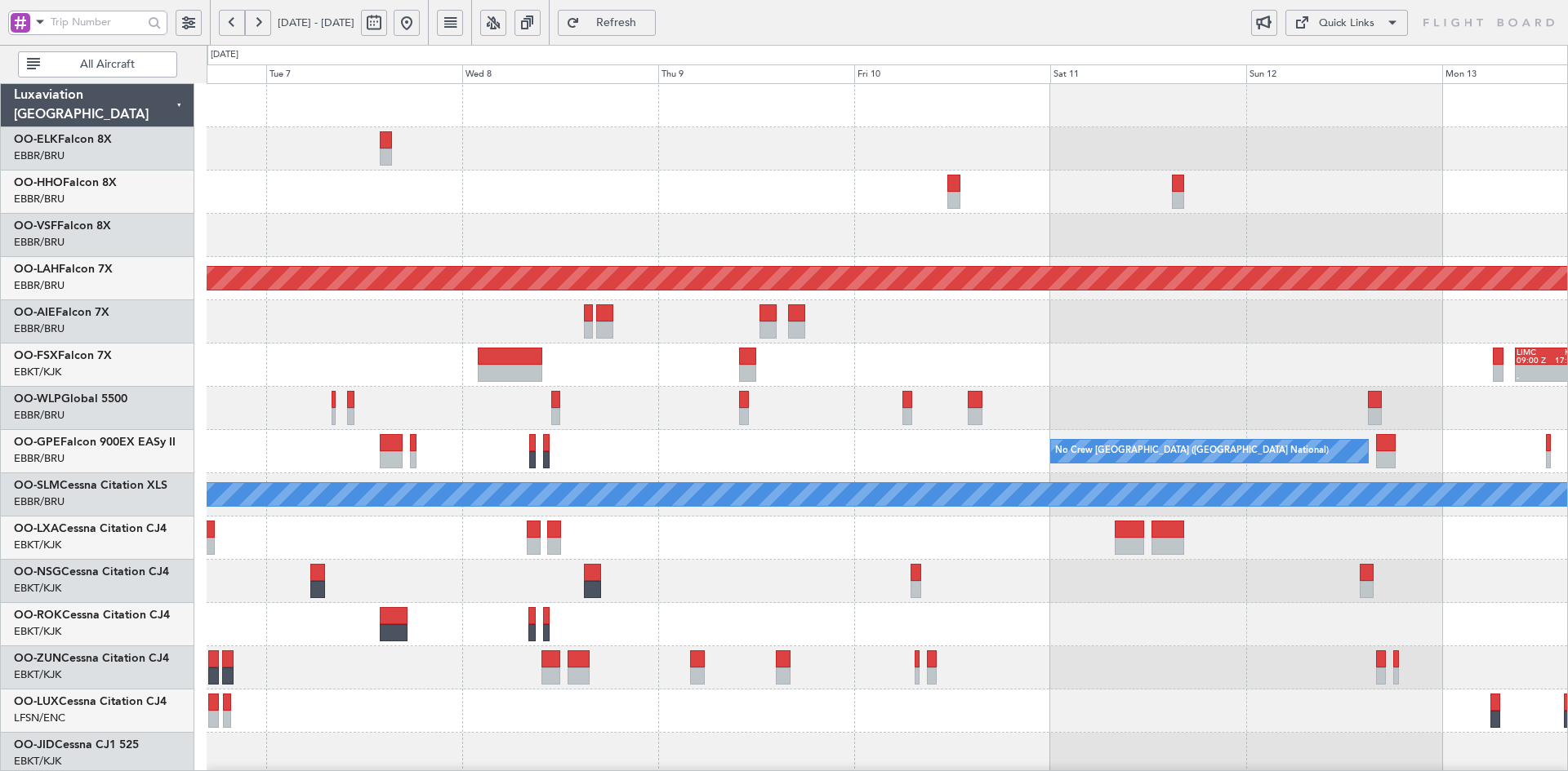
click at [541, 620] on div "- - EBBR 20:40 Z SKCG 06:50 Z Planned Maint Alton-st Louis (St Louis Regl) - - …" at bounding box center [886, 517] width 1361 height 865
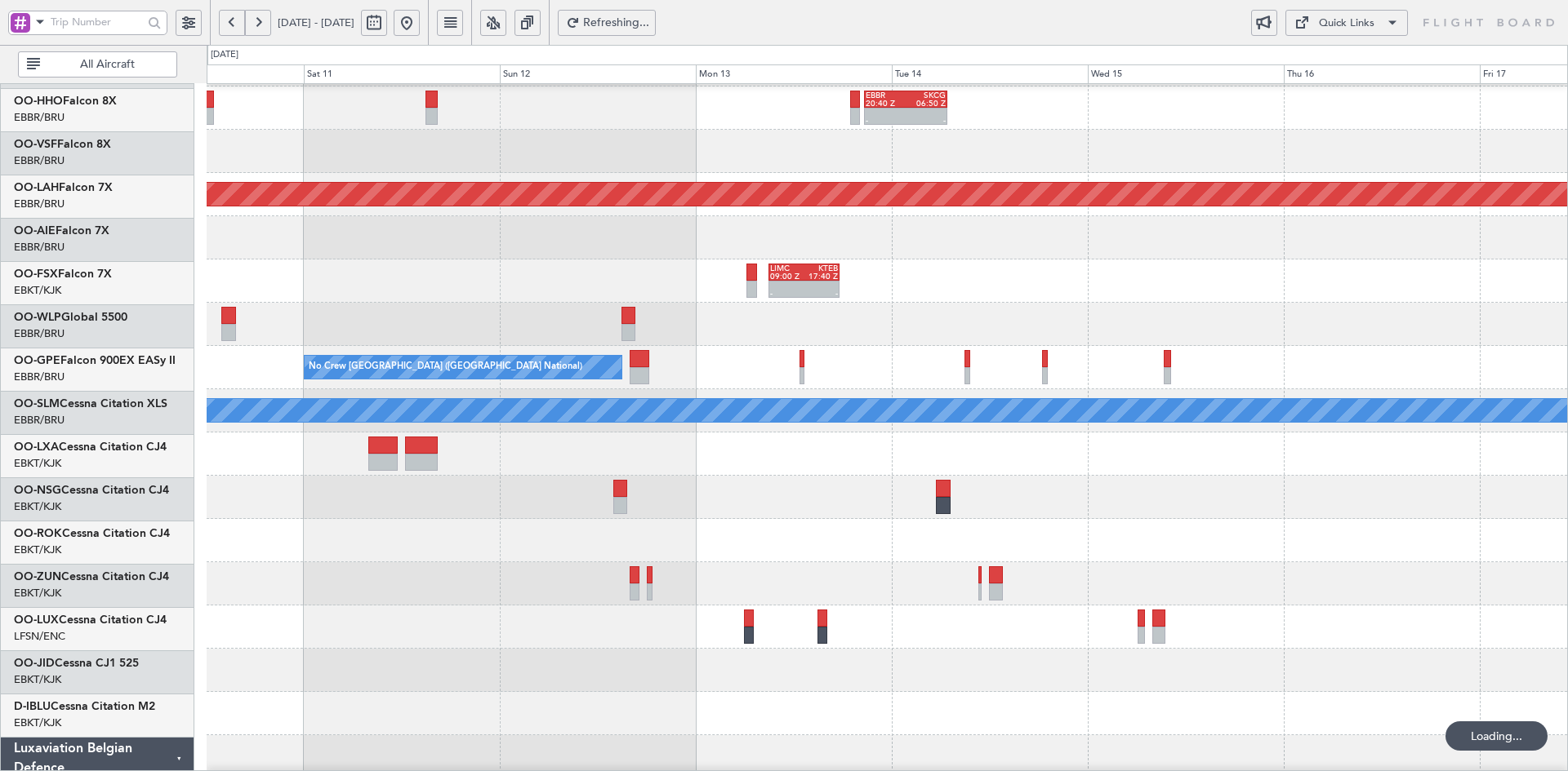
scroll to position [119, 0]
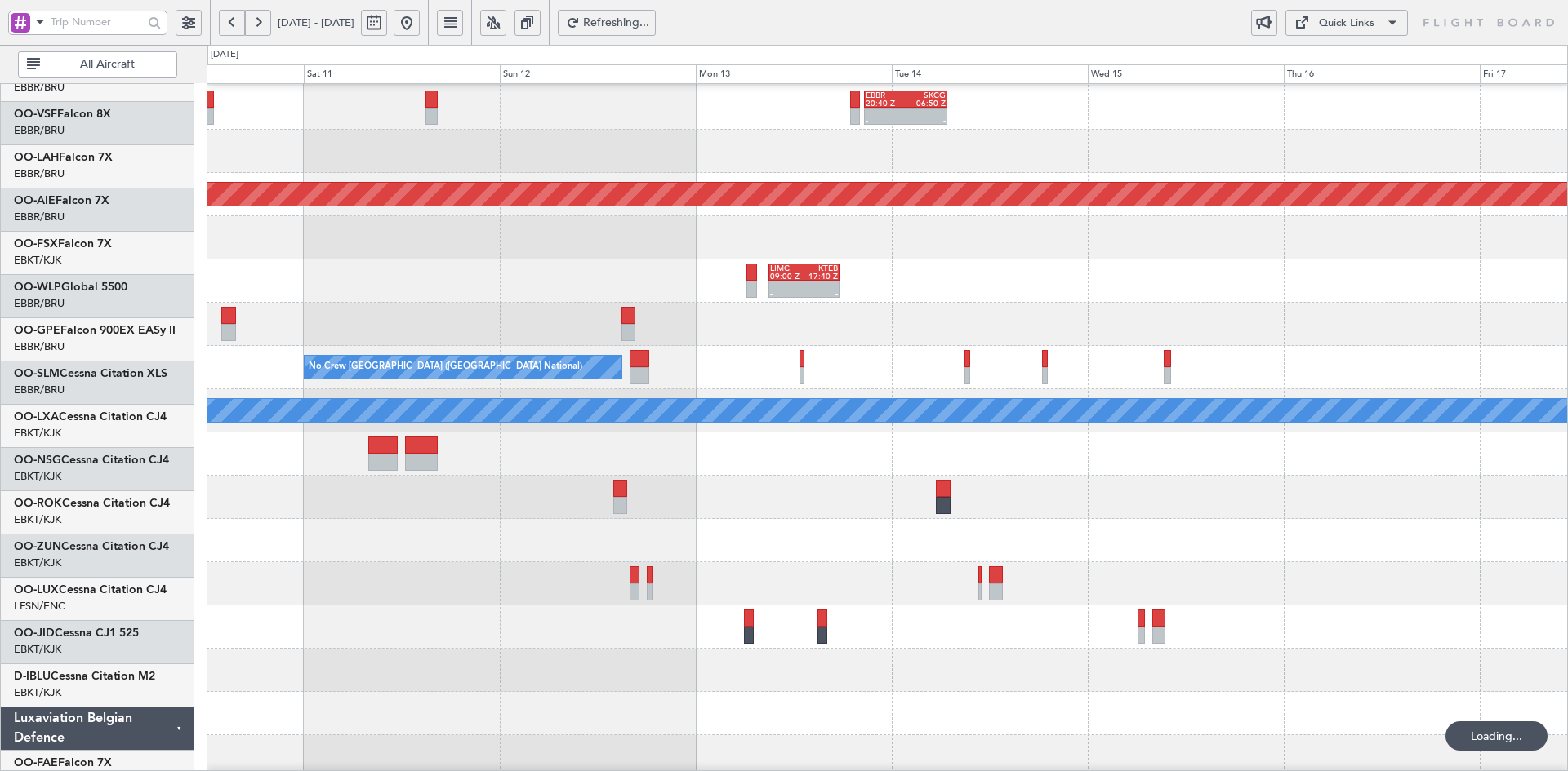
click at [537, 432] on div at bounding box center [886, 454] width 1361 height 44
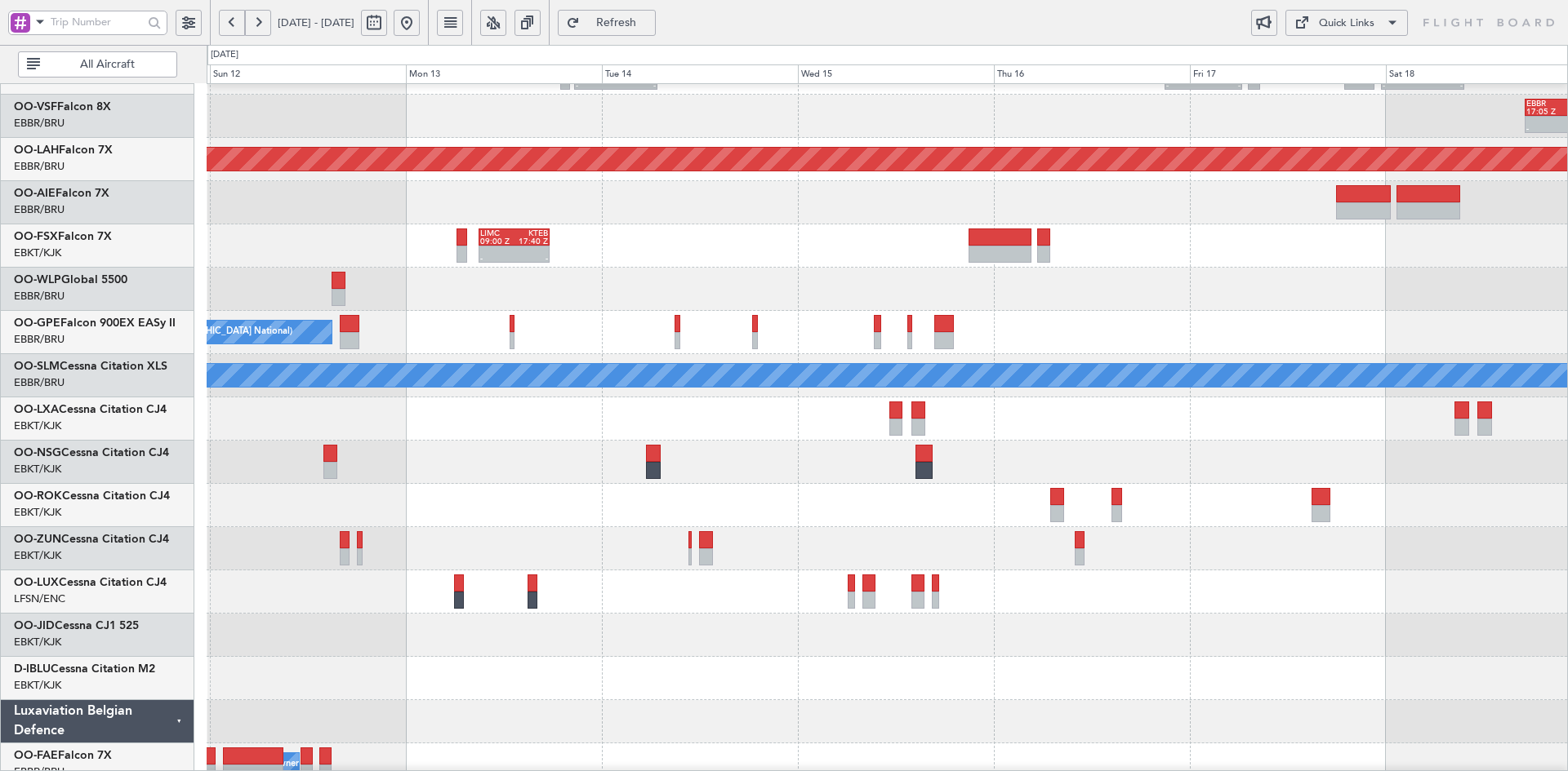
click at [420, 17] on button at bounding box center [407, 23] width 26 height 26
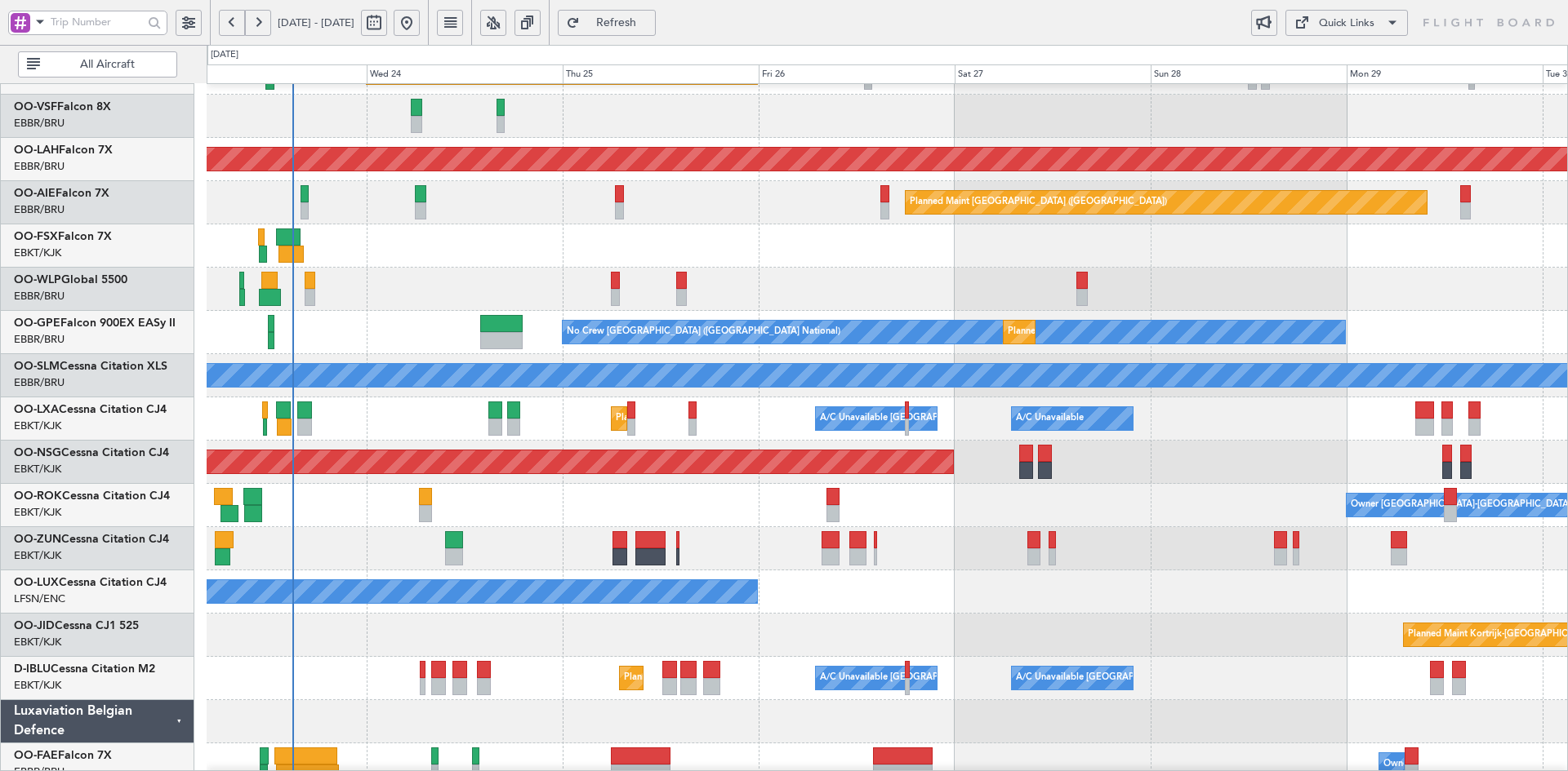
click at [791, 234] on div at bounding box center [886, 246] width 1361 height 44
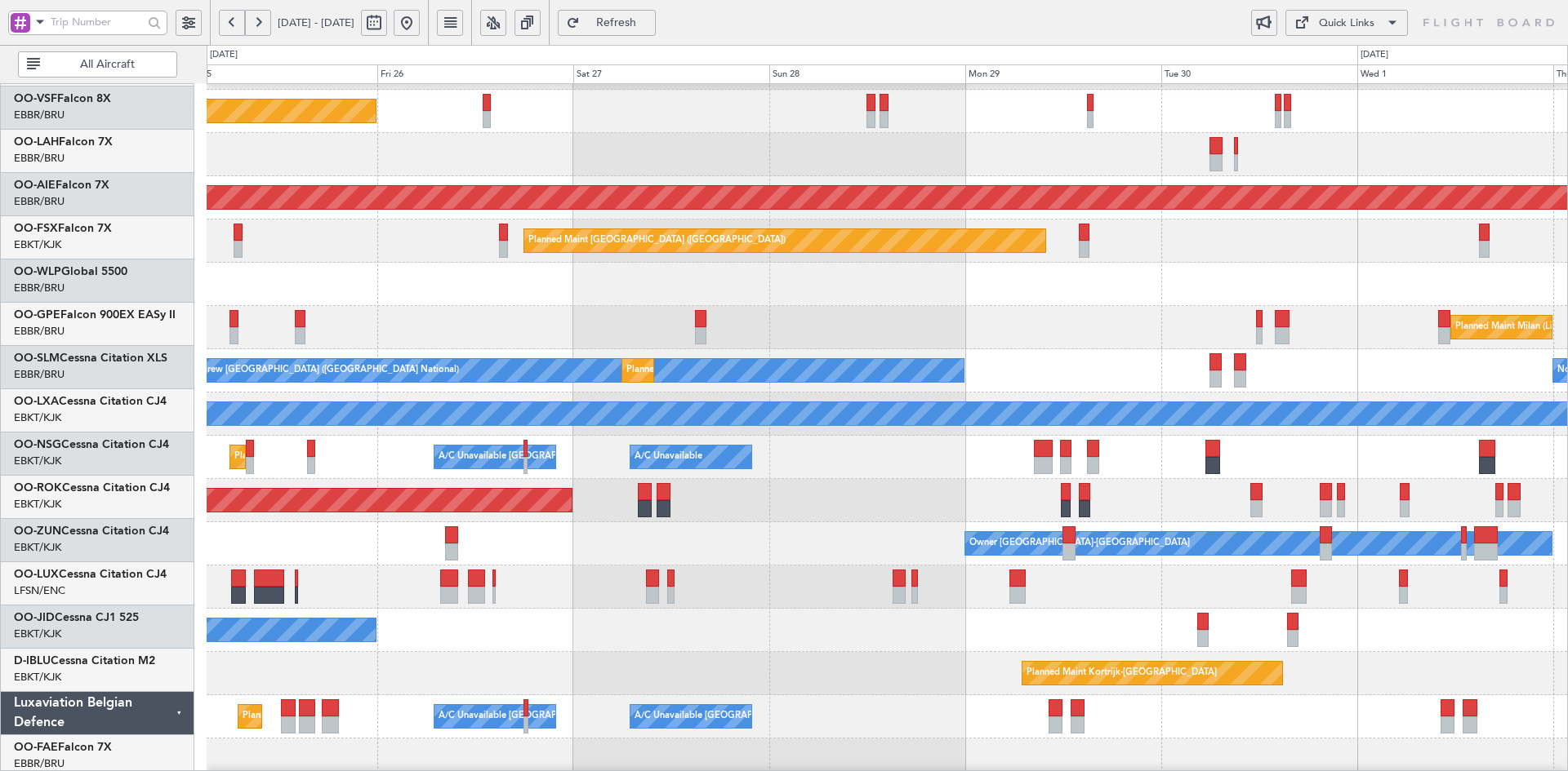
scroll to position [73, 0]
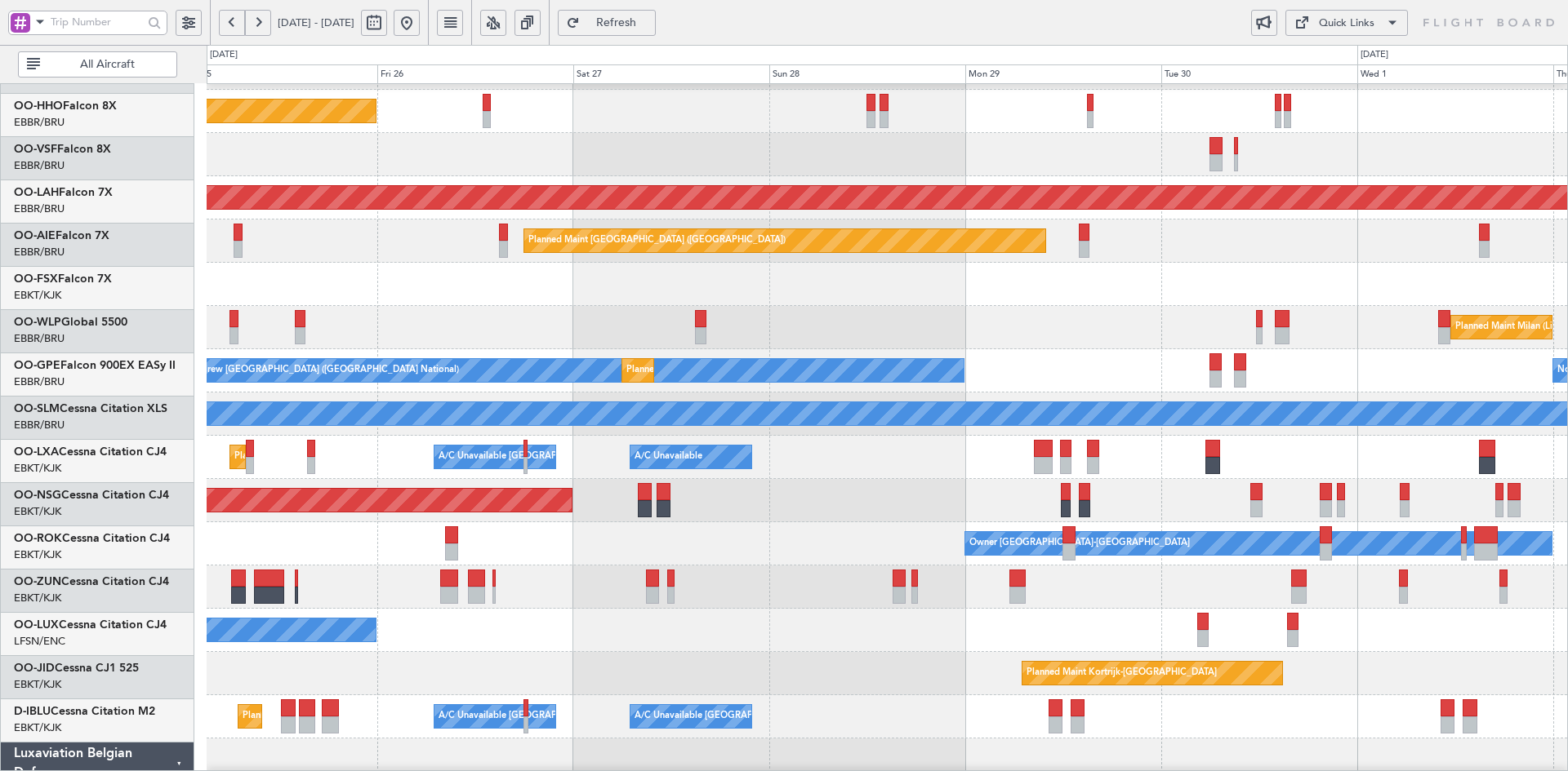
click at [583, 304] on div at bounding box center [886, 285] width 1361 height 44
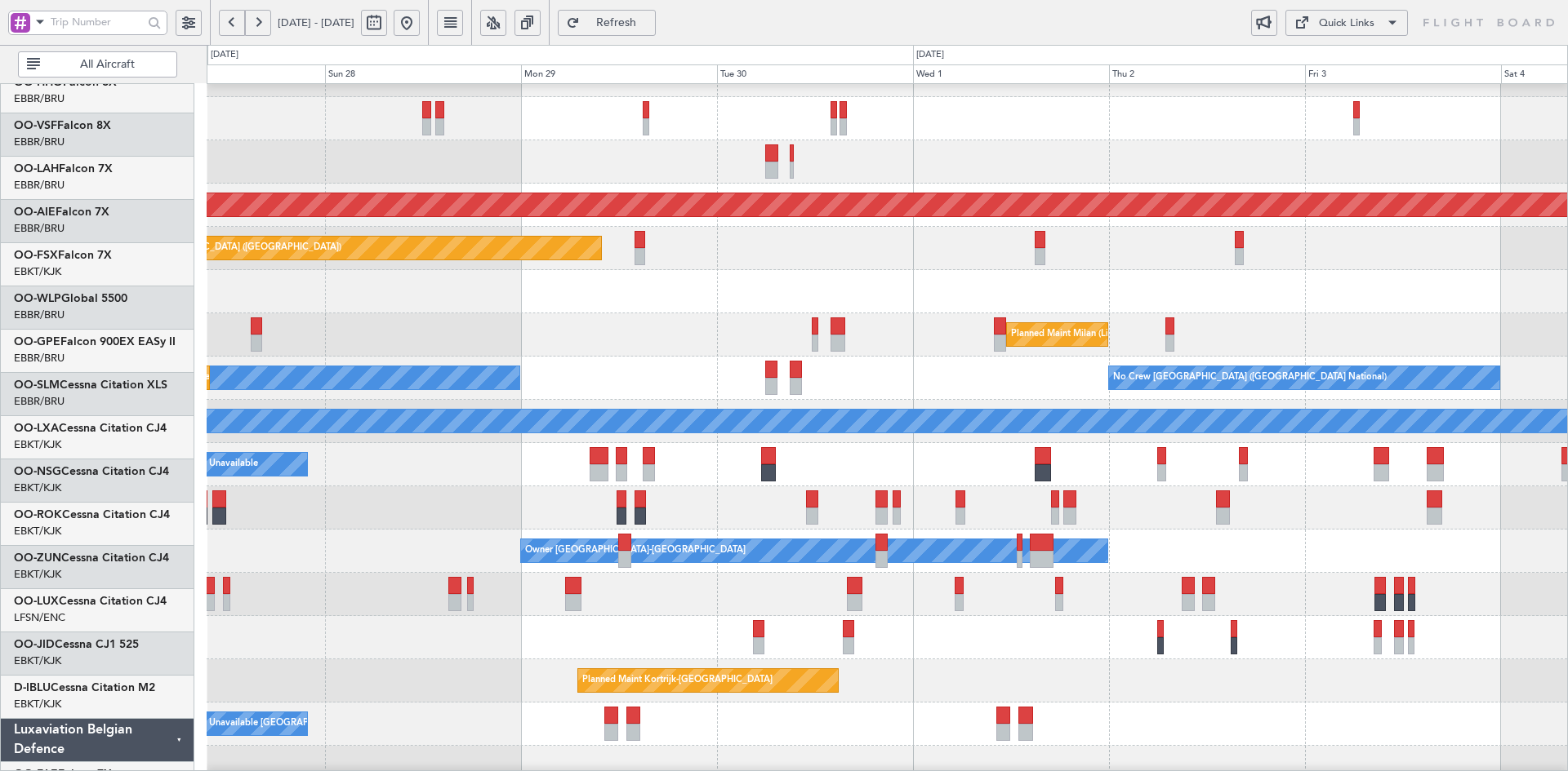
click at [1387, 280] on div "- - LHBP 10:00 Z KPVD 19:10 Z" at bounding box center [886, 292] width 1361 height 44
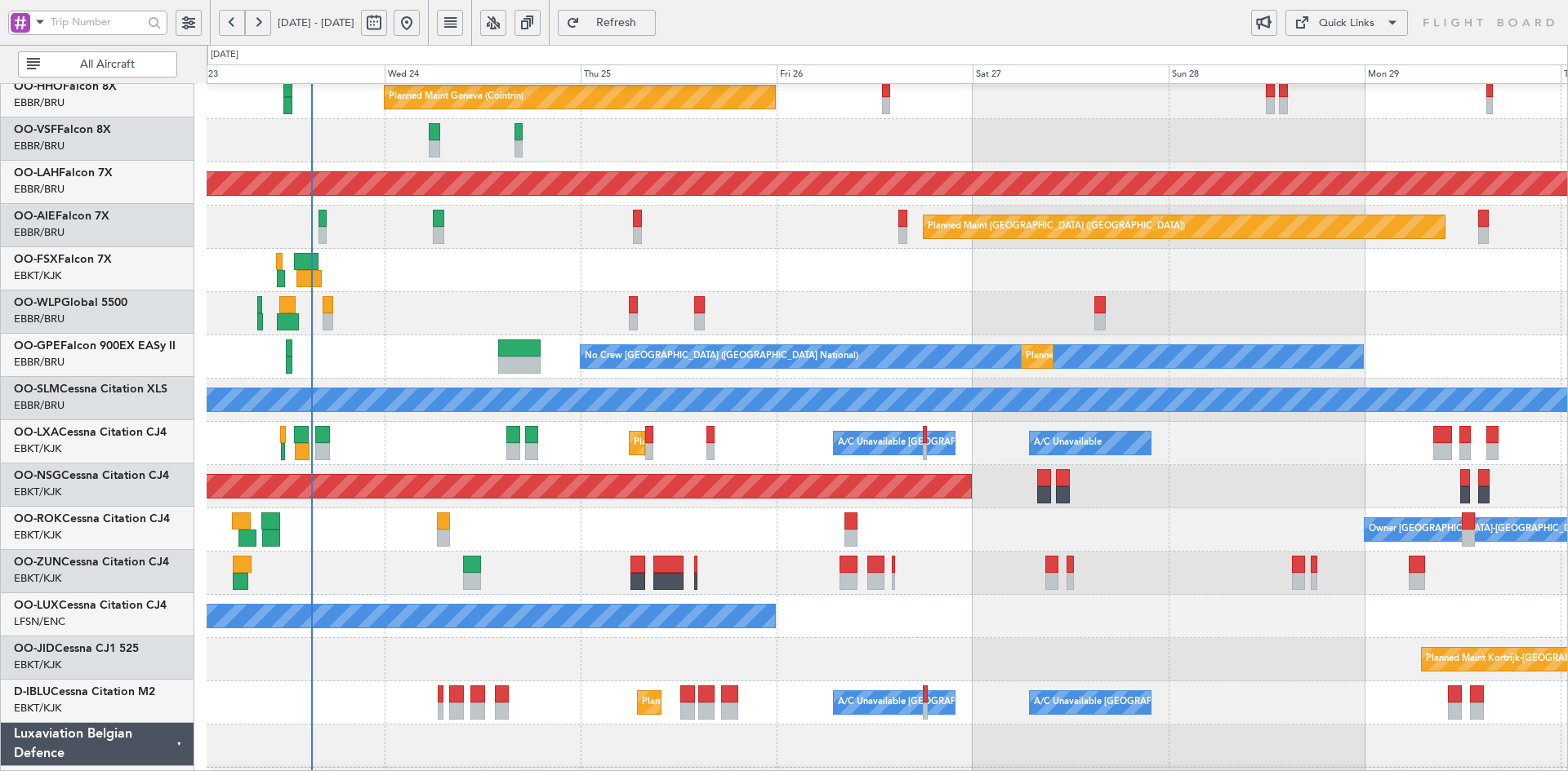
scroll to position [95, 0]
click at [1476, 290] on div at bounding box center [886, 271] width 1361 height 44
click at [1285, 338] on div "No Crew Brussels (Brussels National) Planned Maint Brussels (Brussels National)" at bounding box center [886, 357] width 1361 height 44
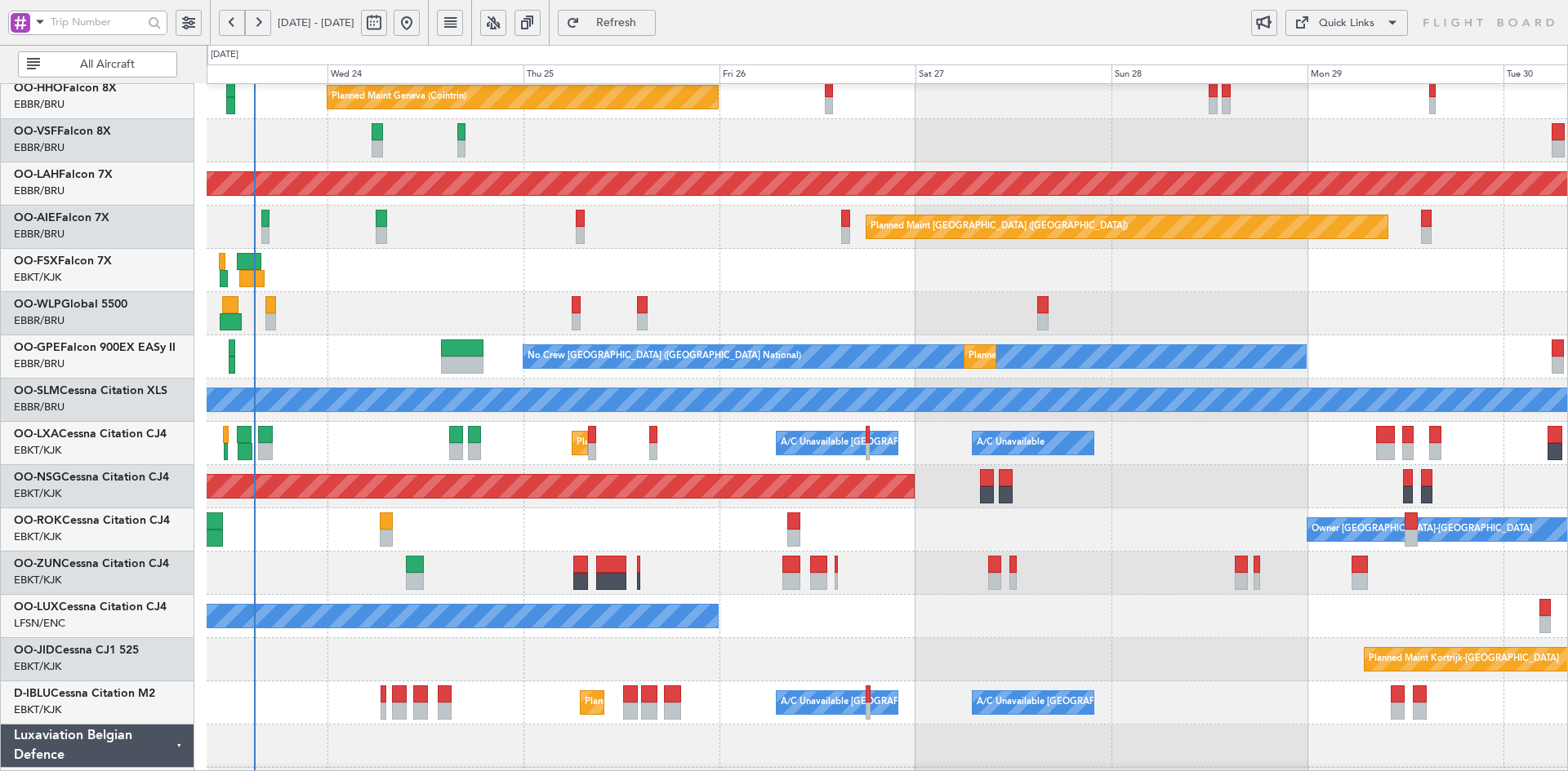
click at [649, 258] on div at bounding box center [886, 271] width 1361 height 44
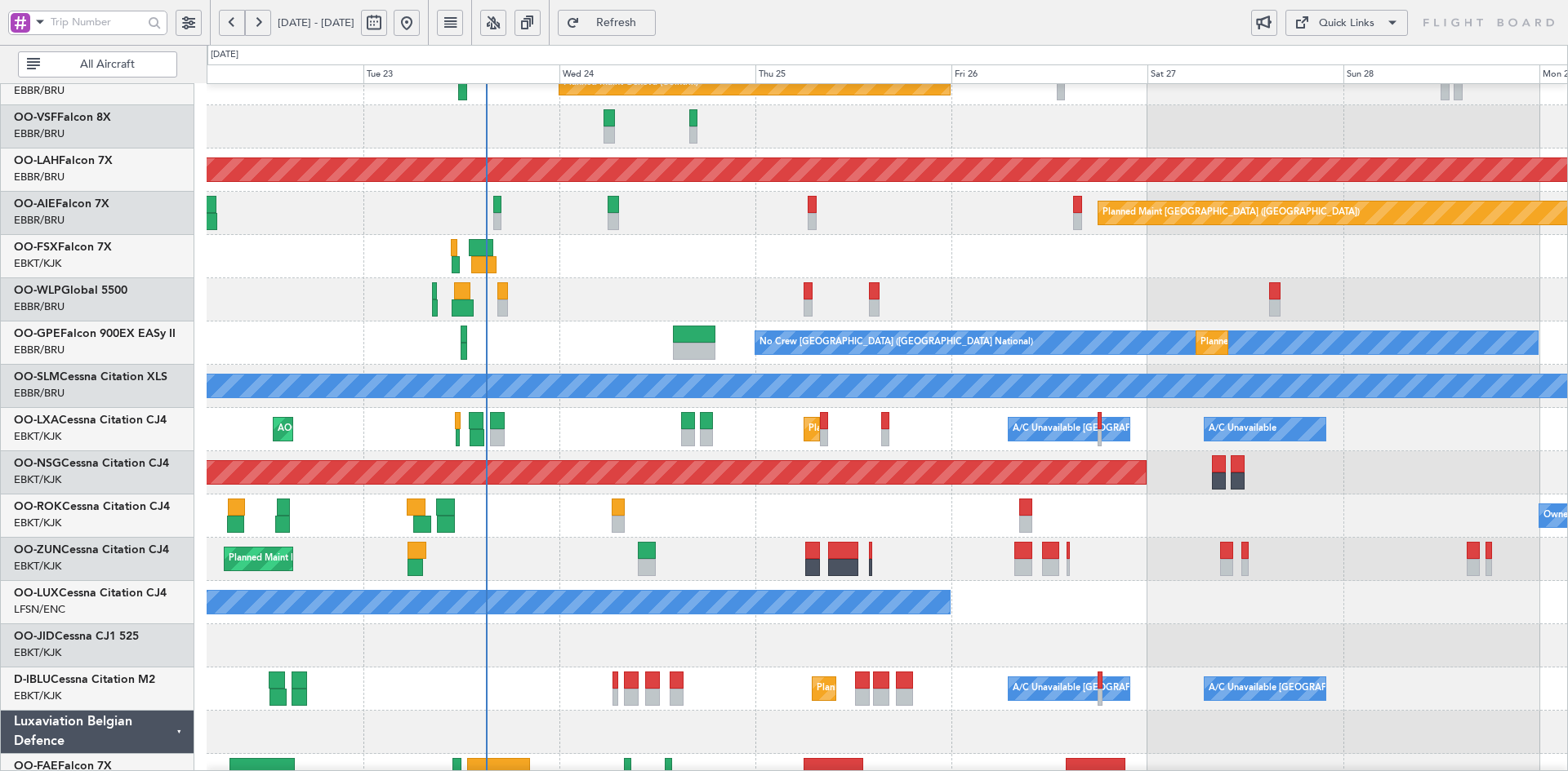
click at [798, 281] on div at bounding box center [886, 300] width 1361 height 44
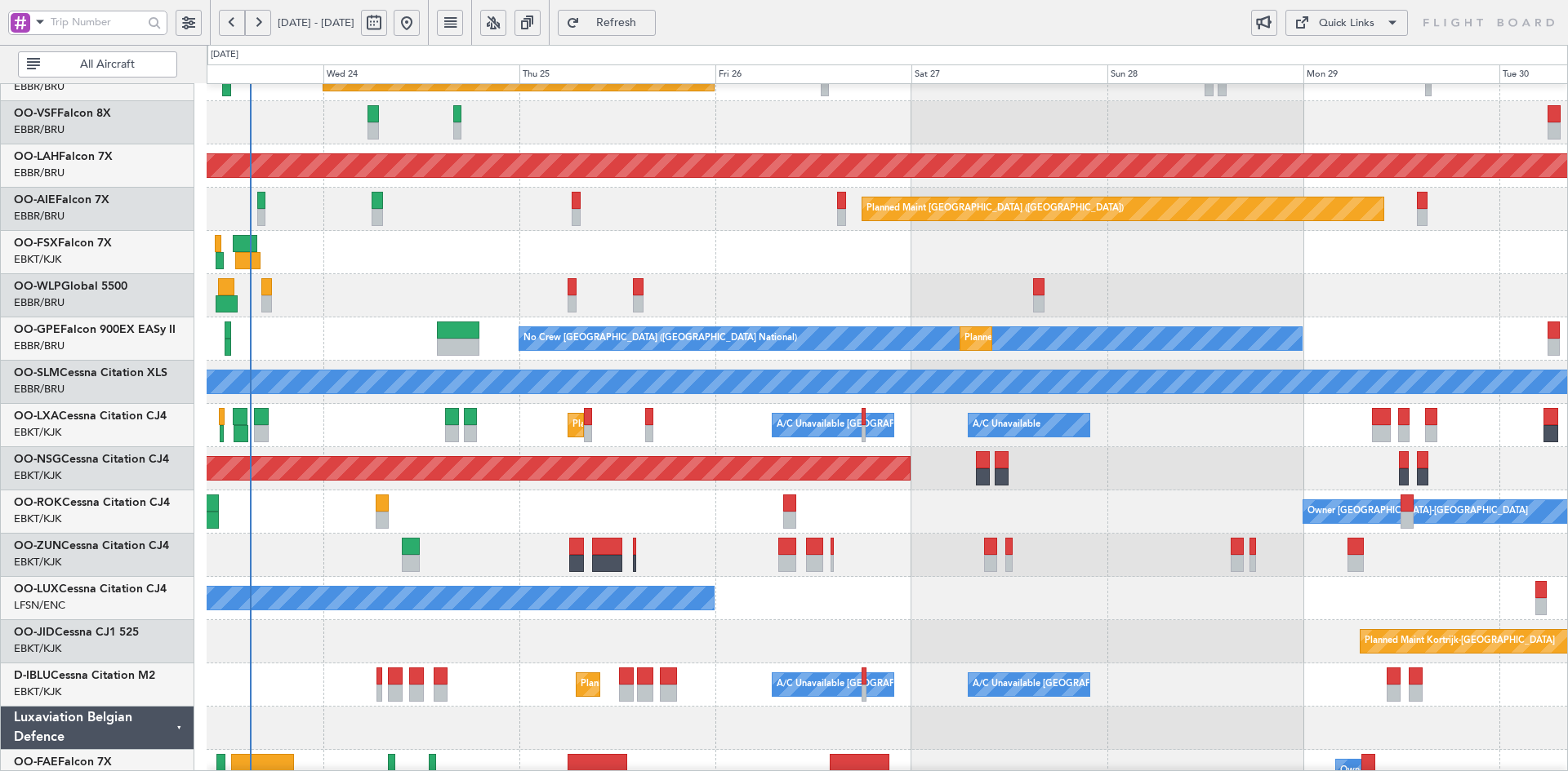
click at [552, 288] on div "Planned Maint Milan (Linate)" at bounding box center [886, 296] width 1361 height 44
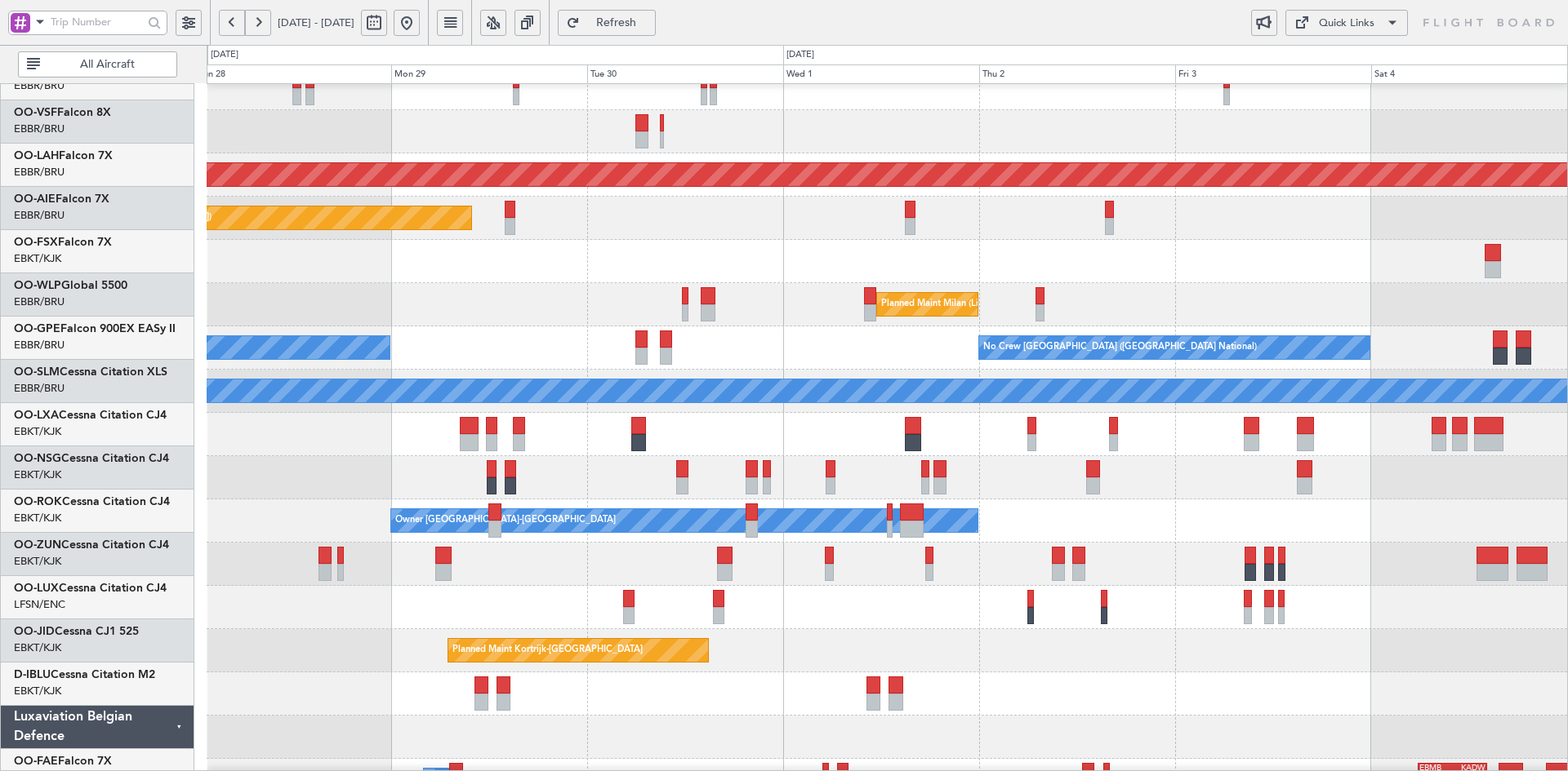
scroll to position [104, 0]
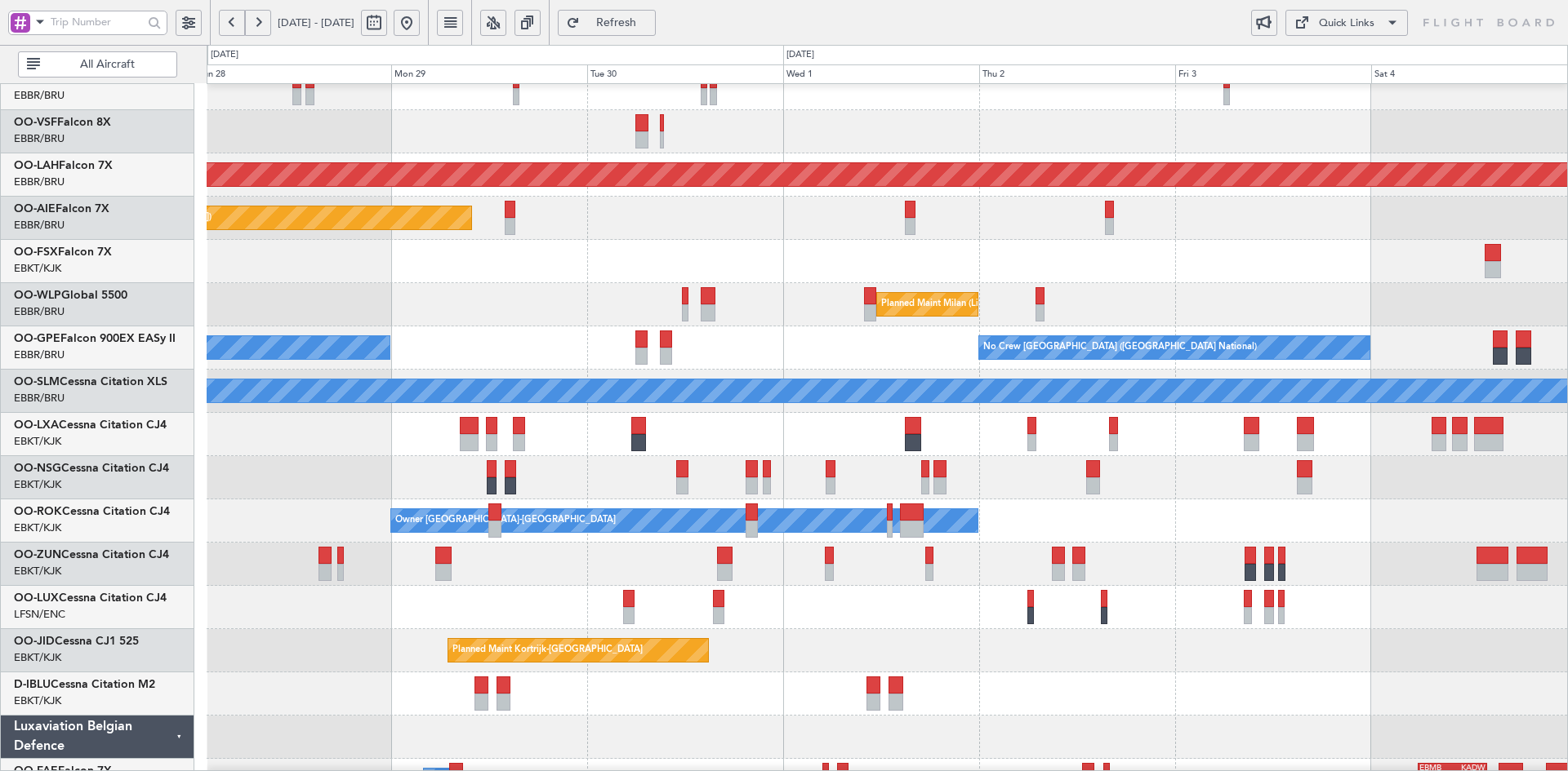
click at [1219, 501] on div "Owner [GEOGRAPHIC_DATA]-[GEOGRAPHIC_DATA]" at bounding box center [886, 521] width 1361 height 44
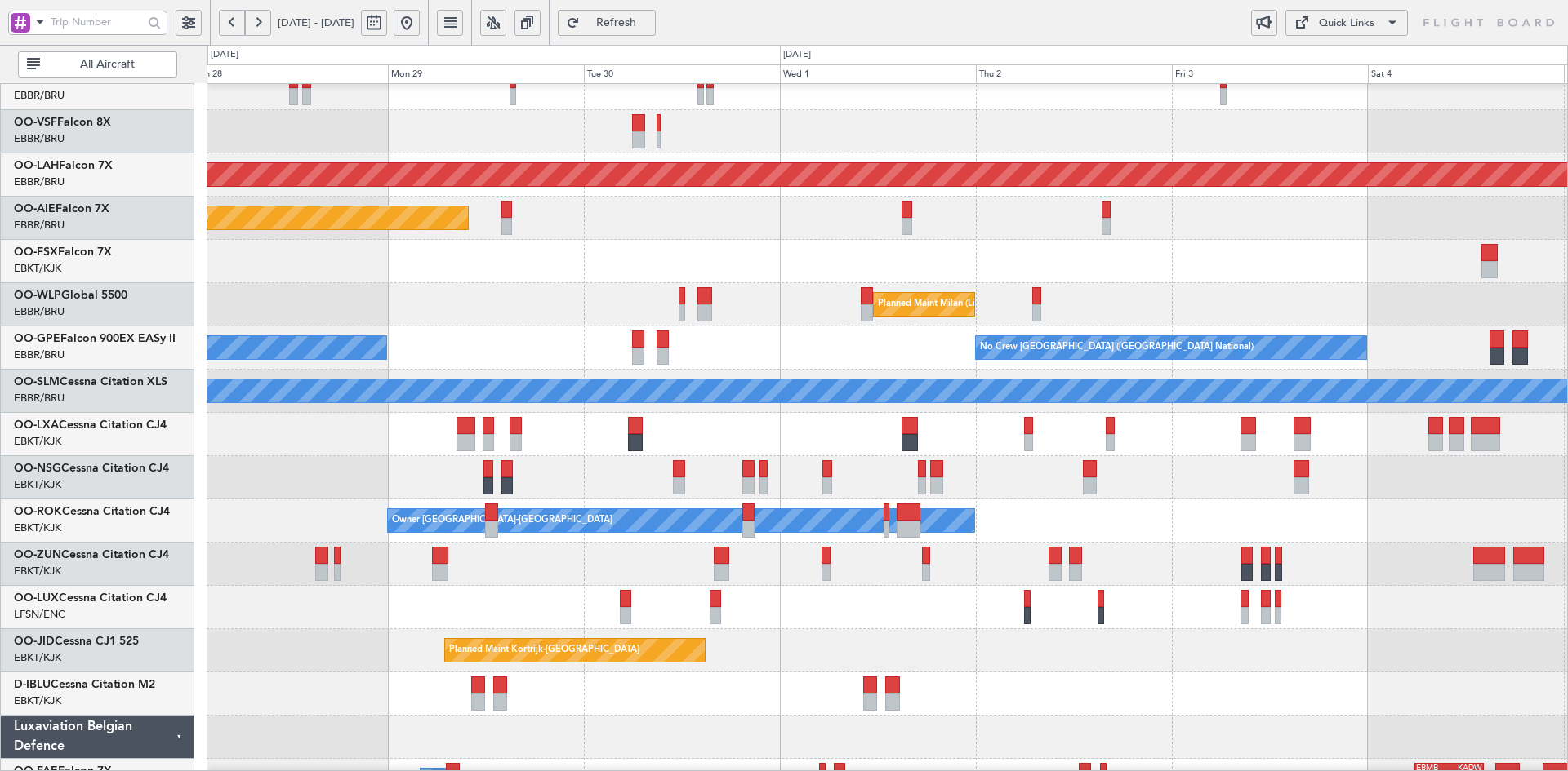
click at [808, 268] on div "LHBP 10:00 Z KPVD 19:10 Z - -" at bounding box center [886, 262] width 1361 height 44
click at [1061, 527] on div "Owner [GEOGRAPHIC_DATA]-[GEOGRAPHIC_DATA]" at bounding box center [886, 521] width 1361 height 44
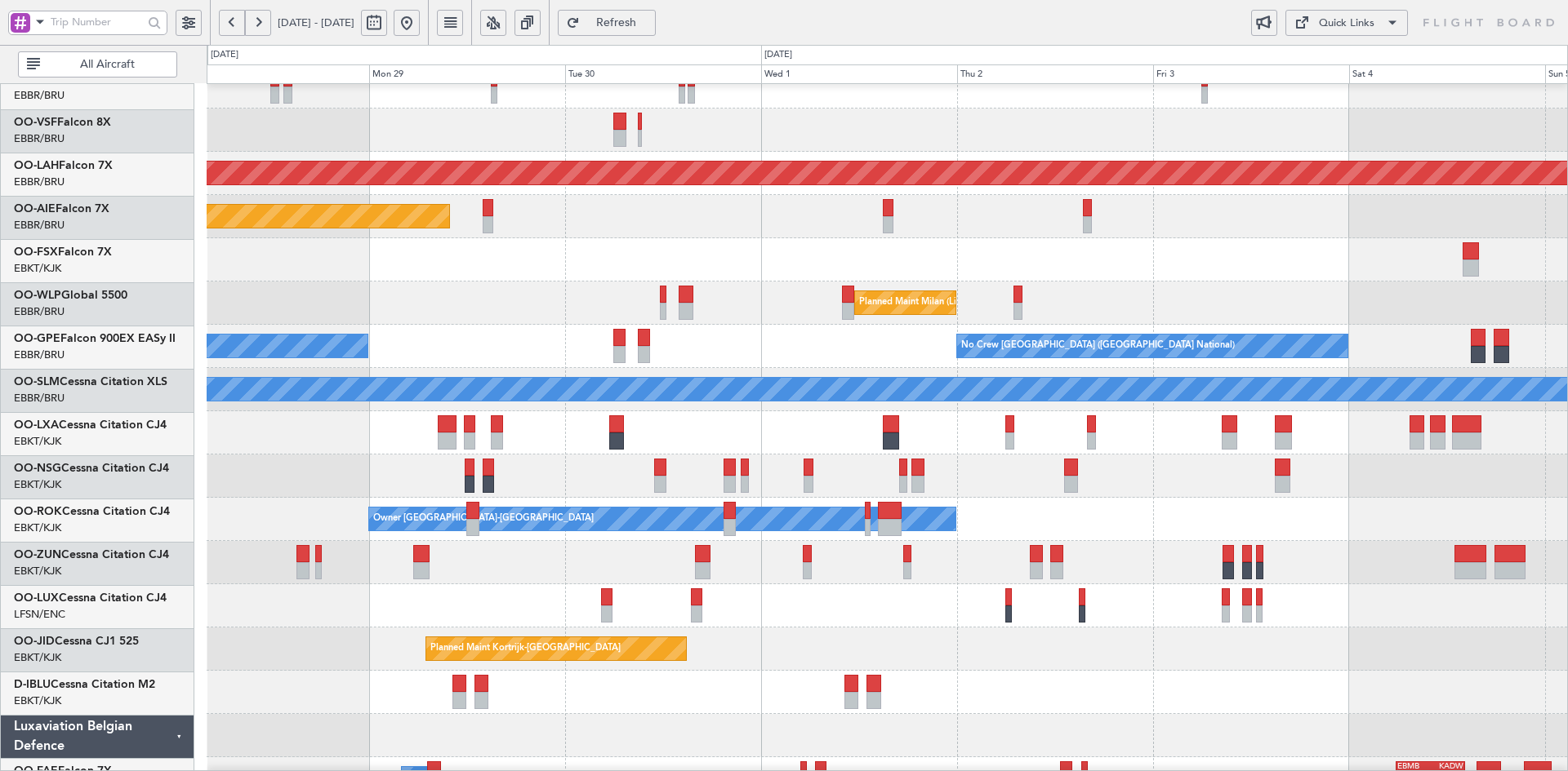
scroll to position [105, 0]
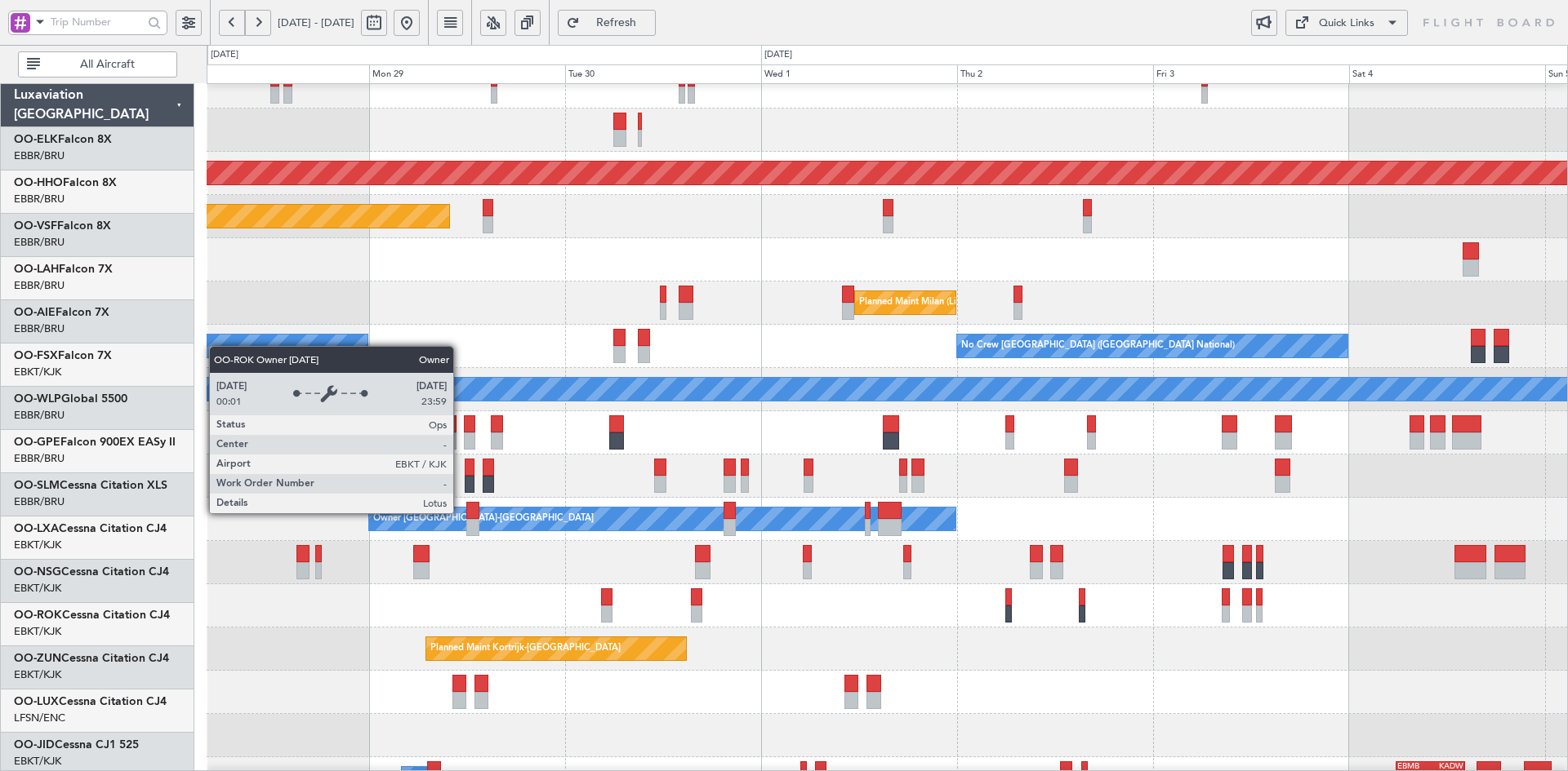
scroll to position [105, 0]
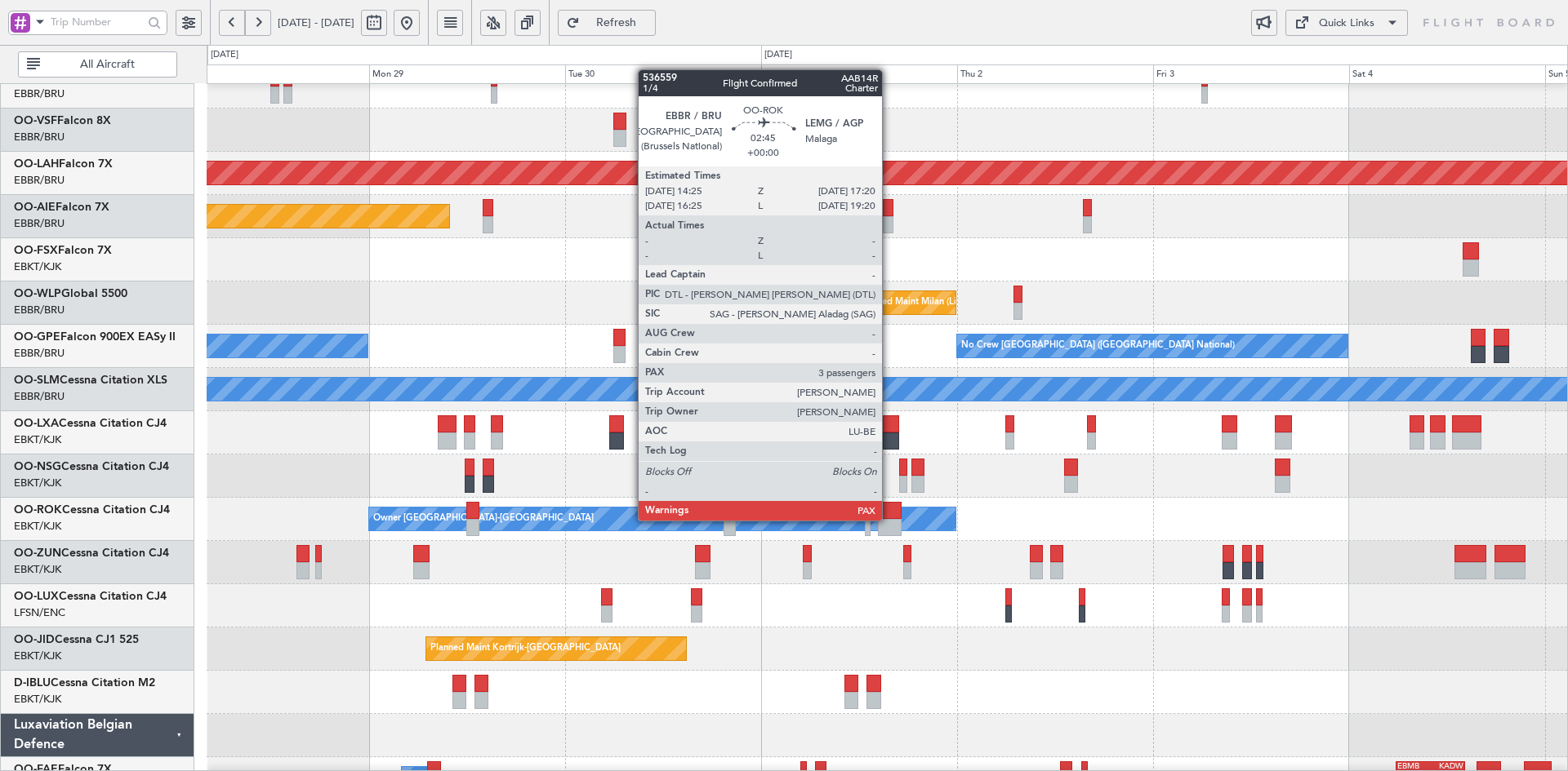
click at [888, 520] on div at bounding box center [890, 528] width 24 height 17
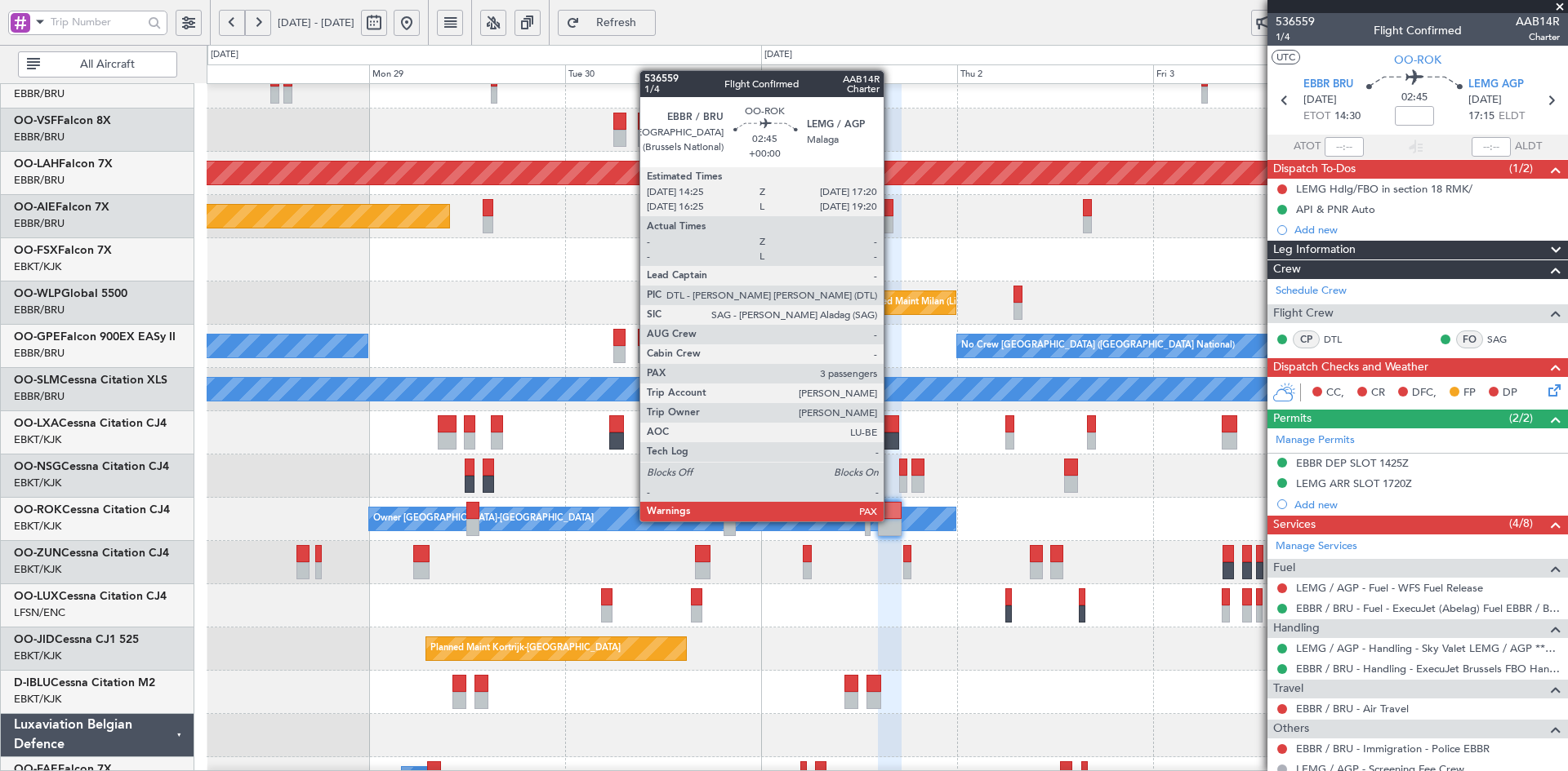
click at [891, 521] on div at bounding box center [890, 528] width 24 height 17
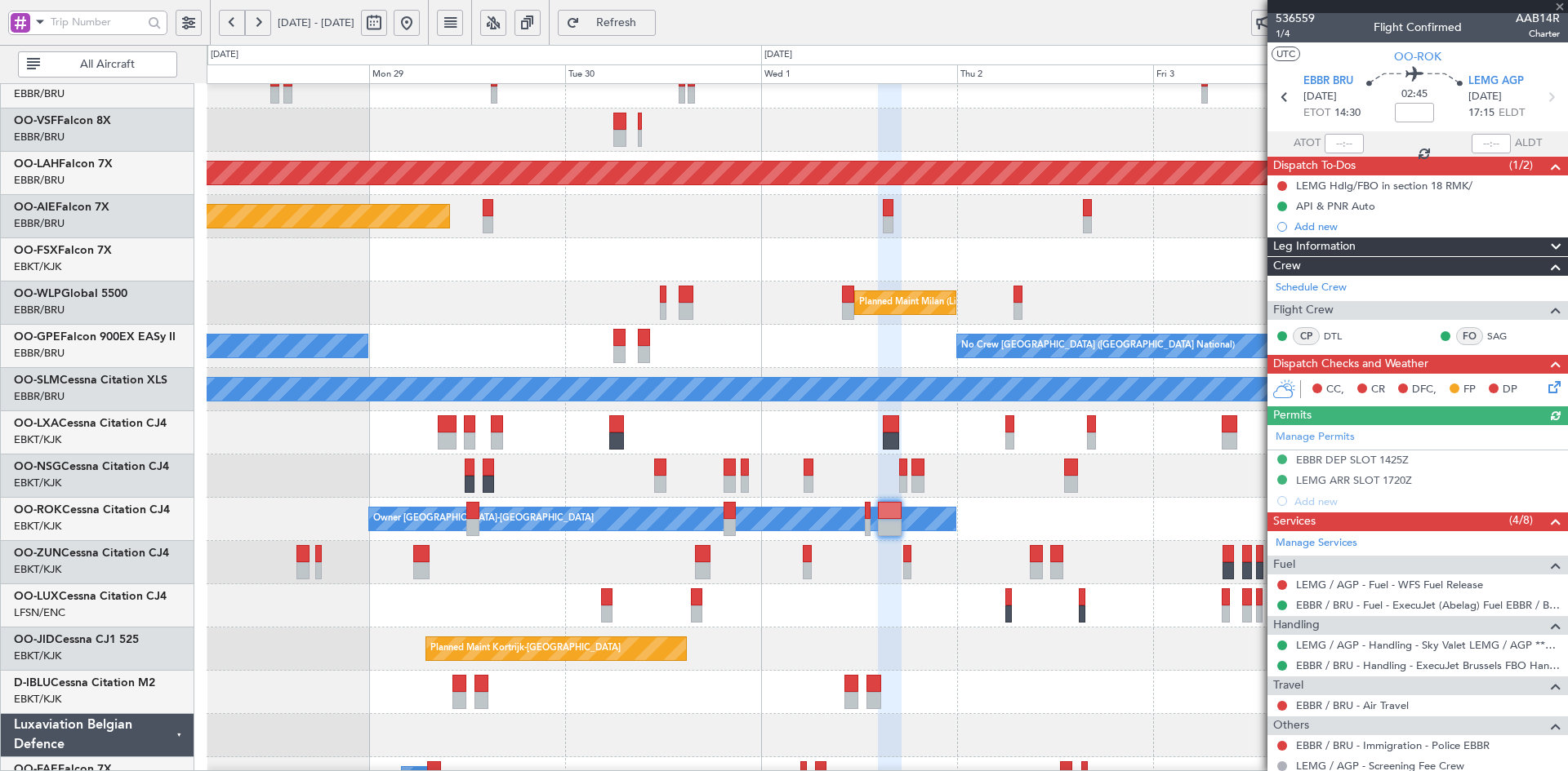
scroll to position [0, 0]
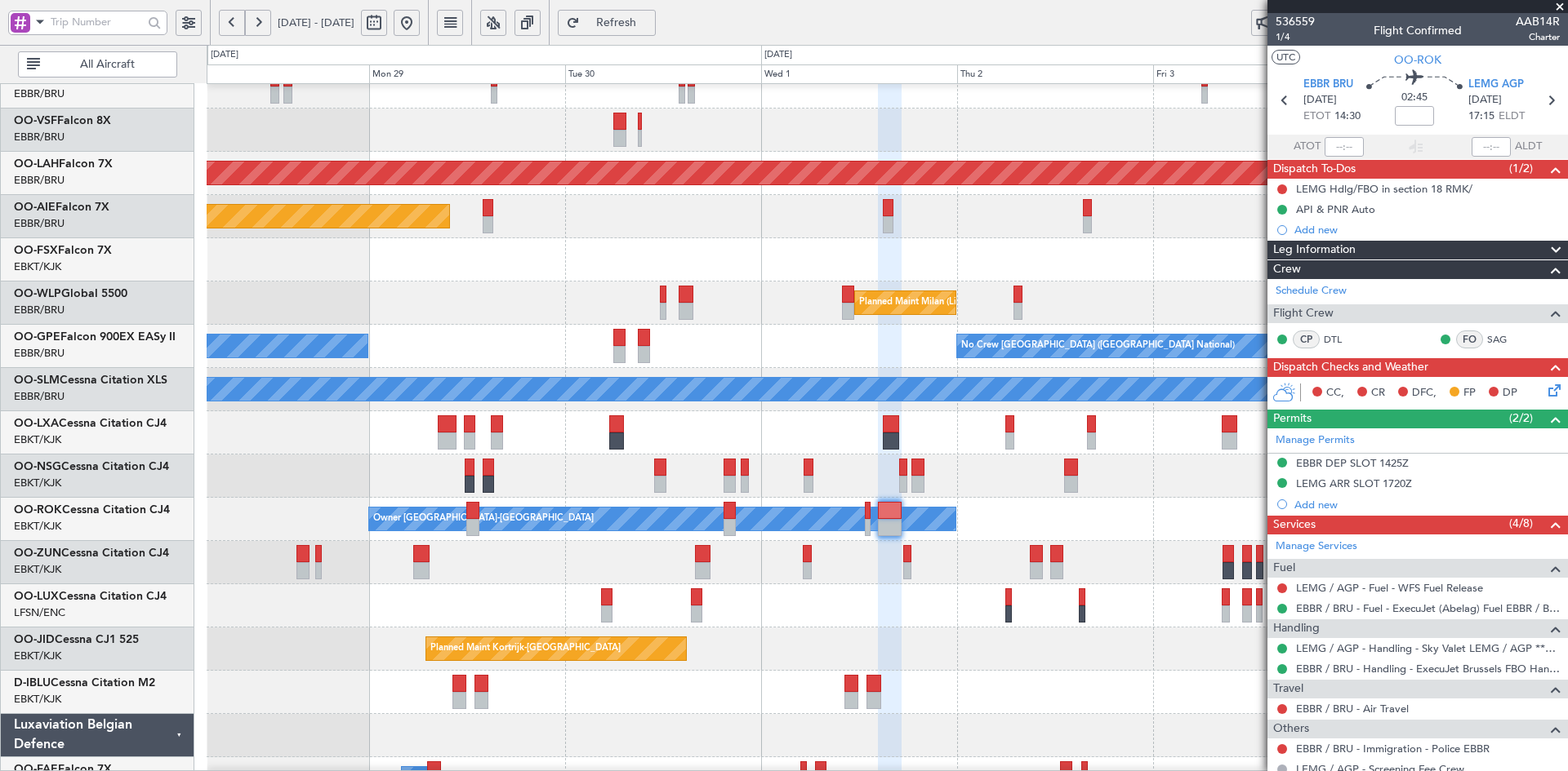
click at [1559, 7] on span at bounding box center [1559, 7] width 17 height 15
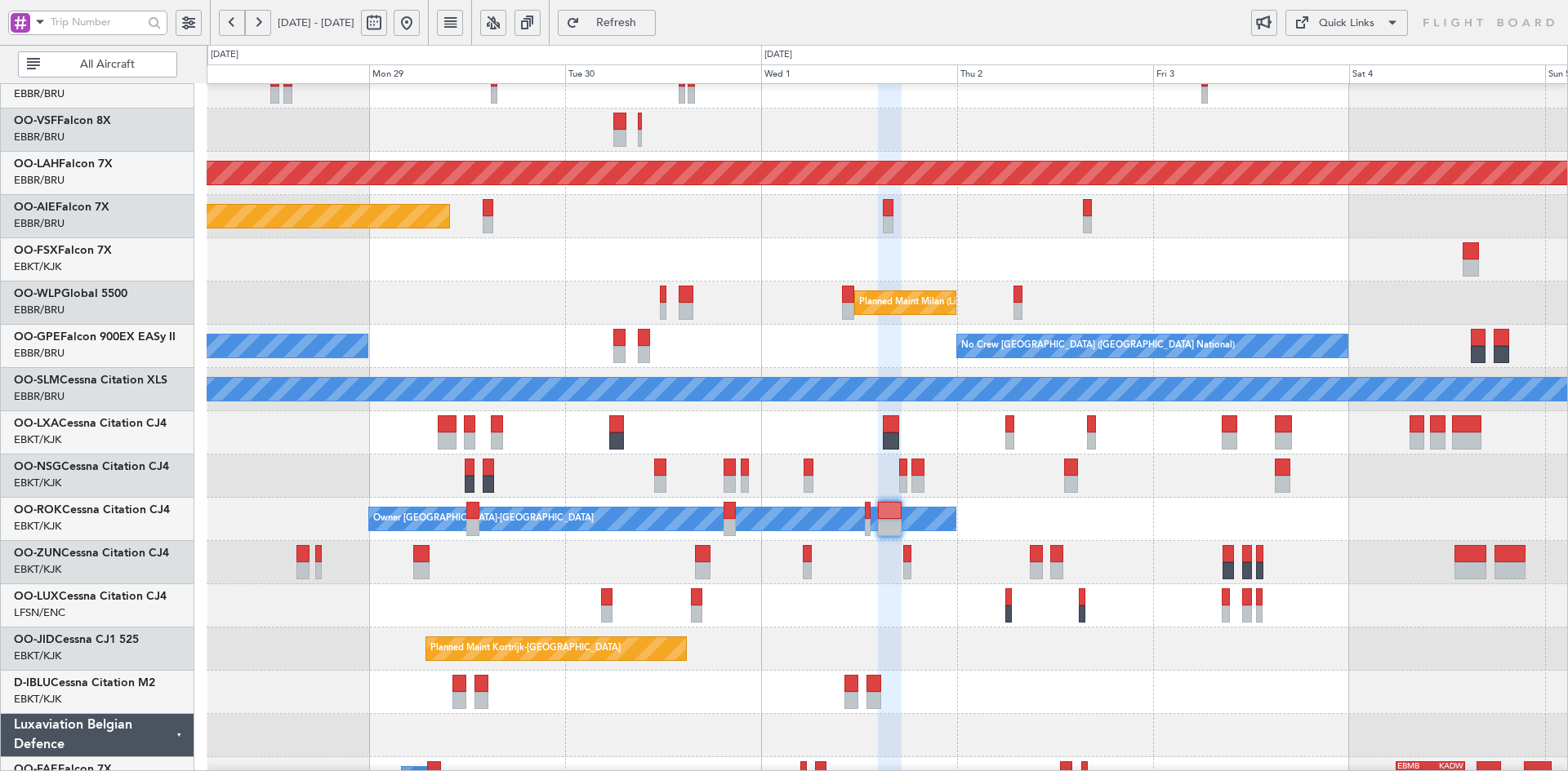
type input "0"
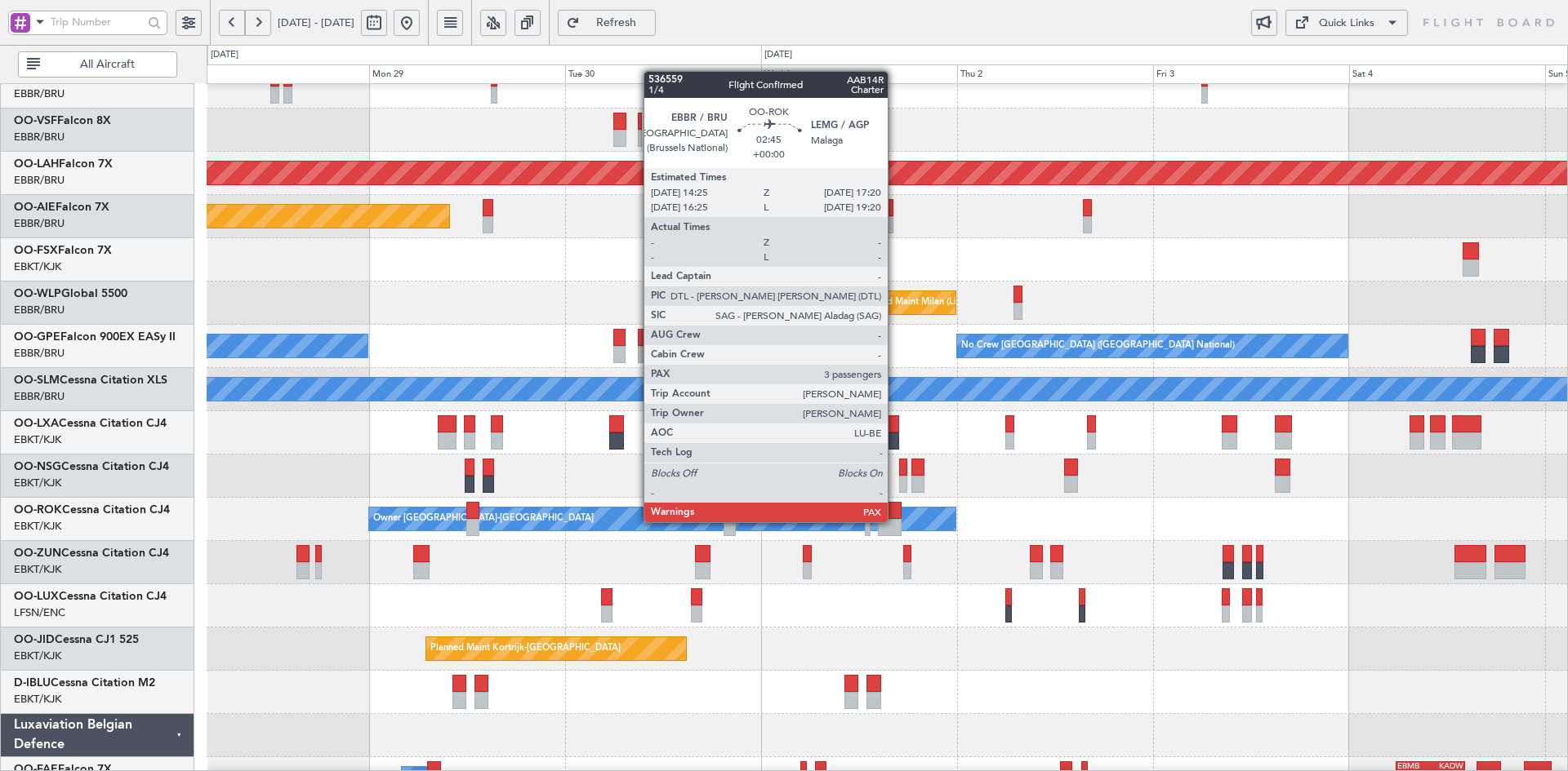
click at [895, 522] on div at bounding box center [890, 528] width 24 height 17
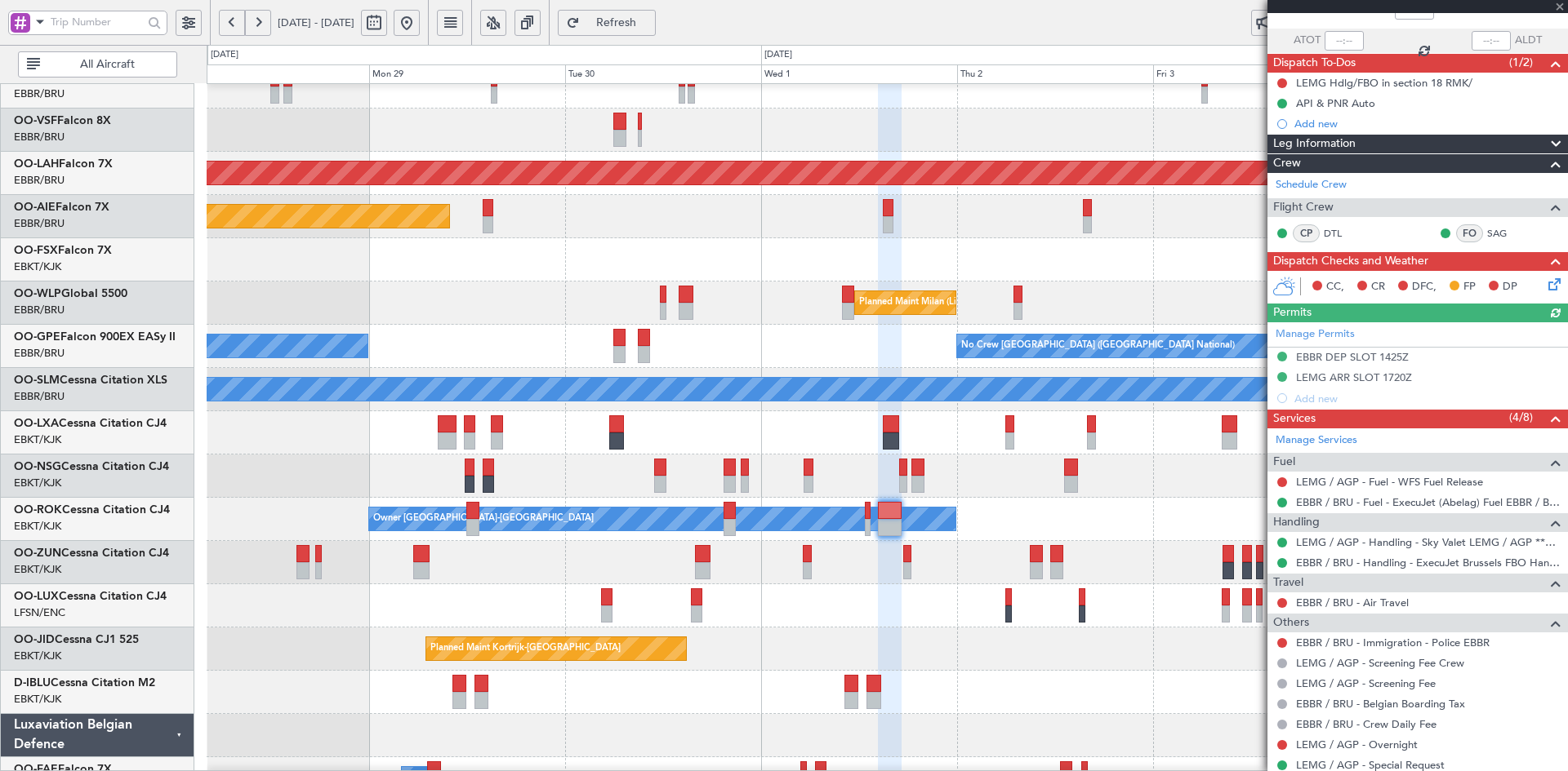
scroll to position [178, 0]
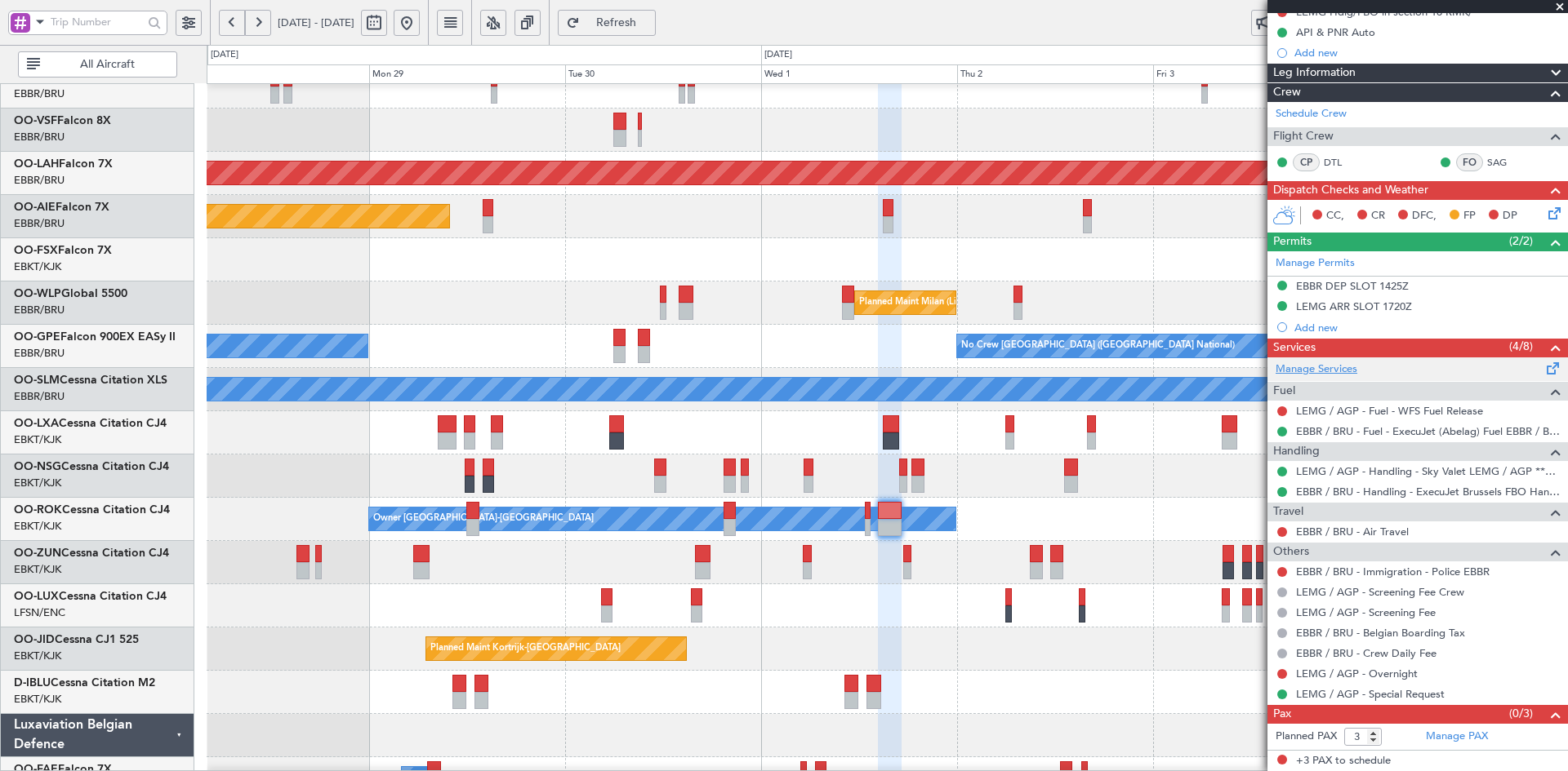
click at [1322, 369] on link "Manage Services" at bounding box center [1316, 370] width 82 height 17
click at [1564, 4] on span at bounding box center [1559, 7] width 17 height 15
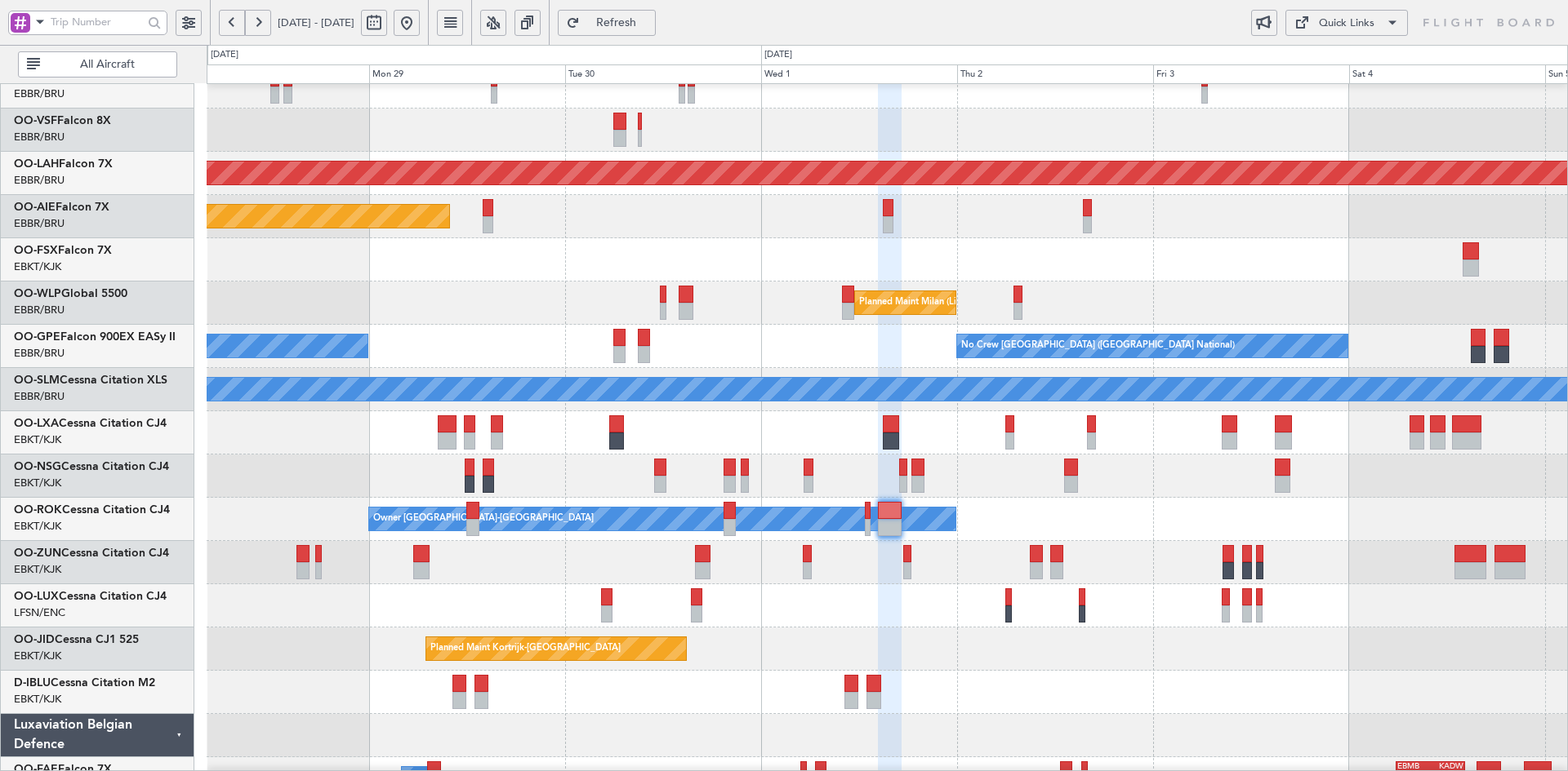
type input "0"
click at [420, 24] on button at bounding box center [407, 23] width 26 height 26
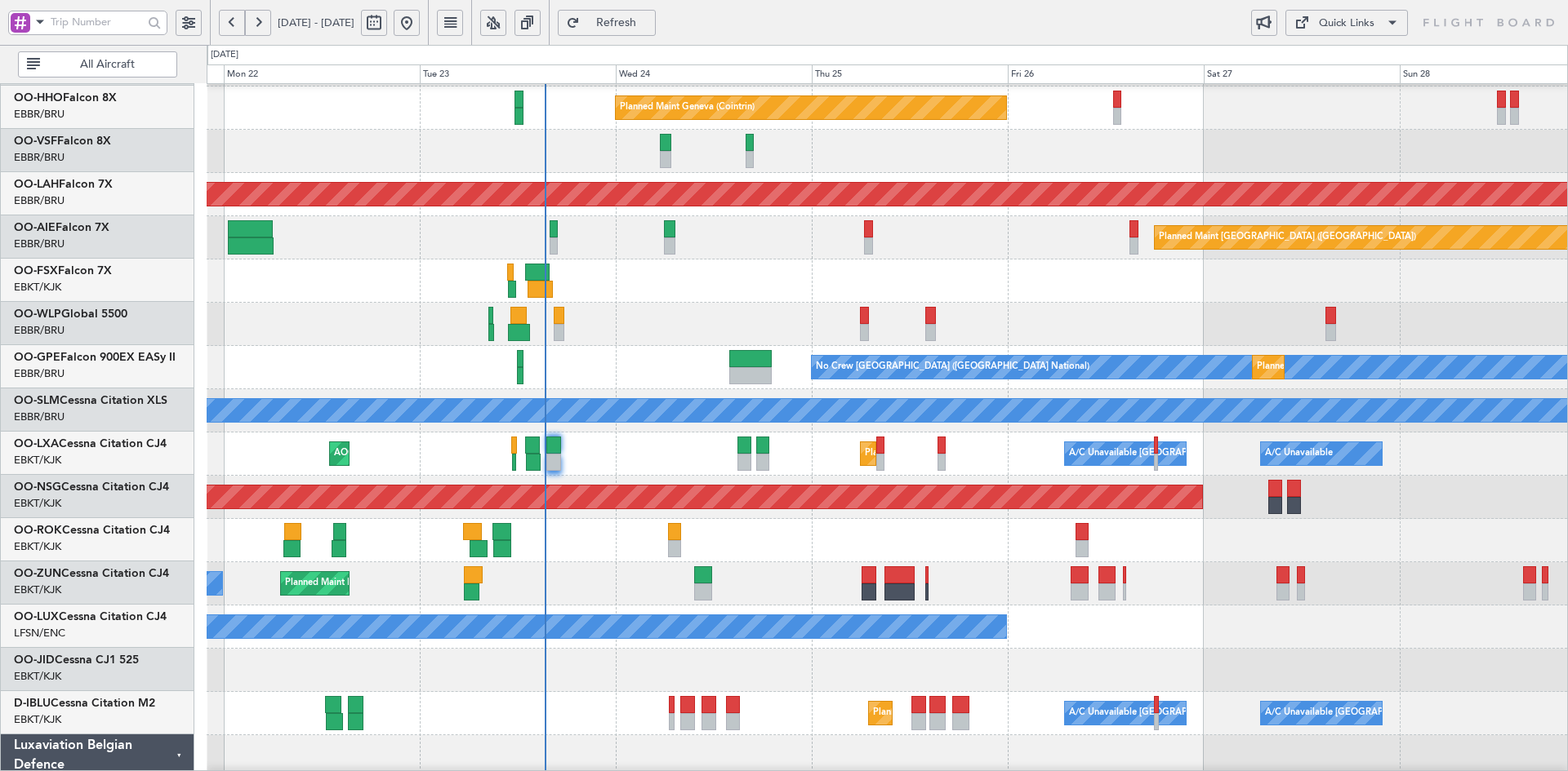
scroll to position [84, 0]
click at [972, 524] on div "Owner Kortrijk-Wevelgem" at bounding box center [886, 541] width 1361 height 44
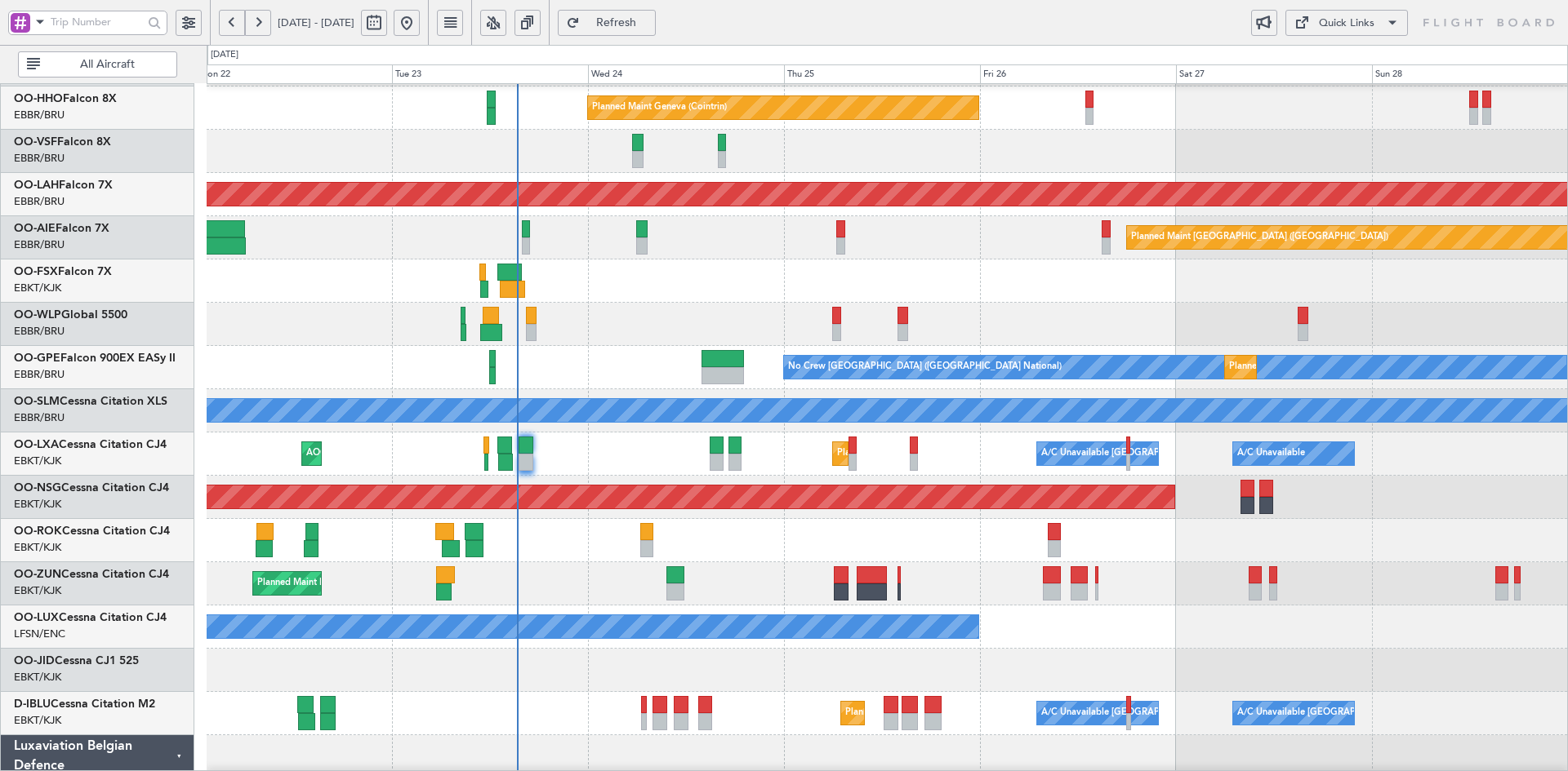
click at [1379, 507] on div "Planned Maint [GEOGRAPHIC_DATA] ([GEOGRAPHIC_DATA])" at bounding box center [886, 498] width 1361 height 44
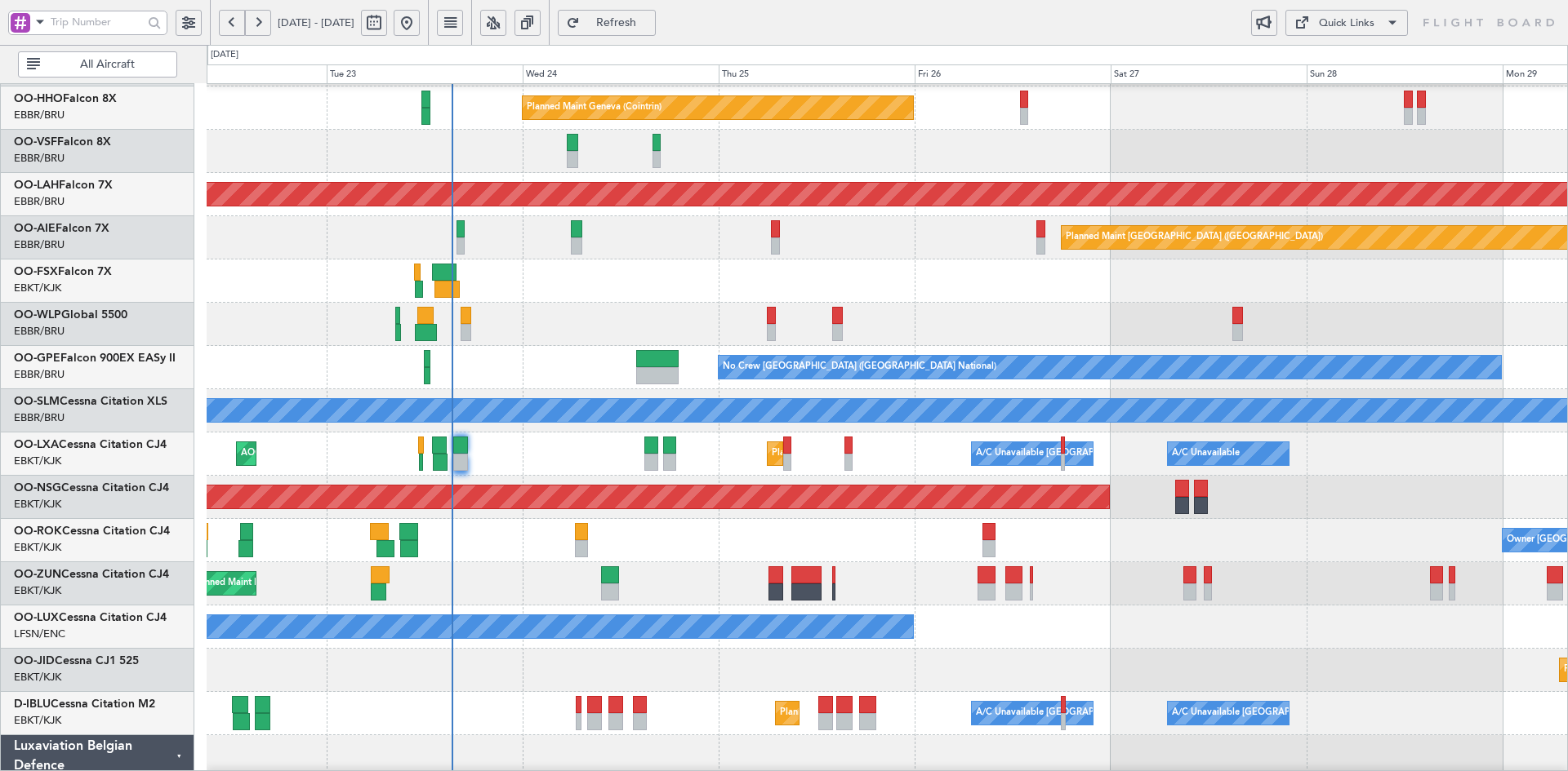
click at [1383, 283] on div at bounding box center [886, 281] width 1361 height 44
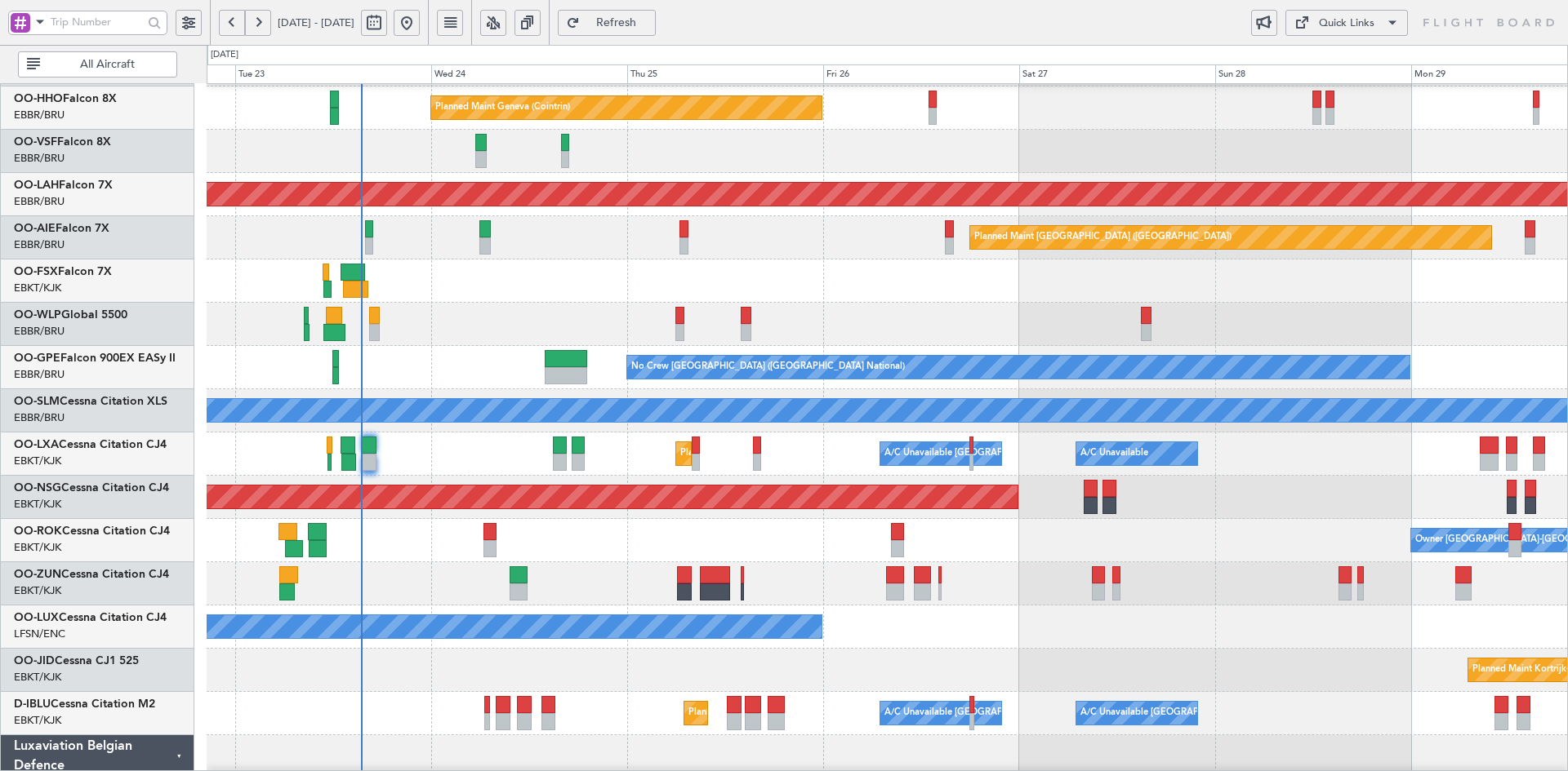
click at [925, 333] on div "Planned Maint Milan (Linate)" at bounding box center [886, 325] width 1361 height 44
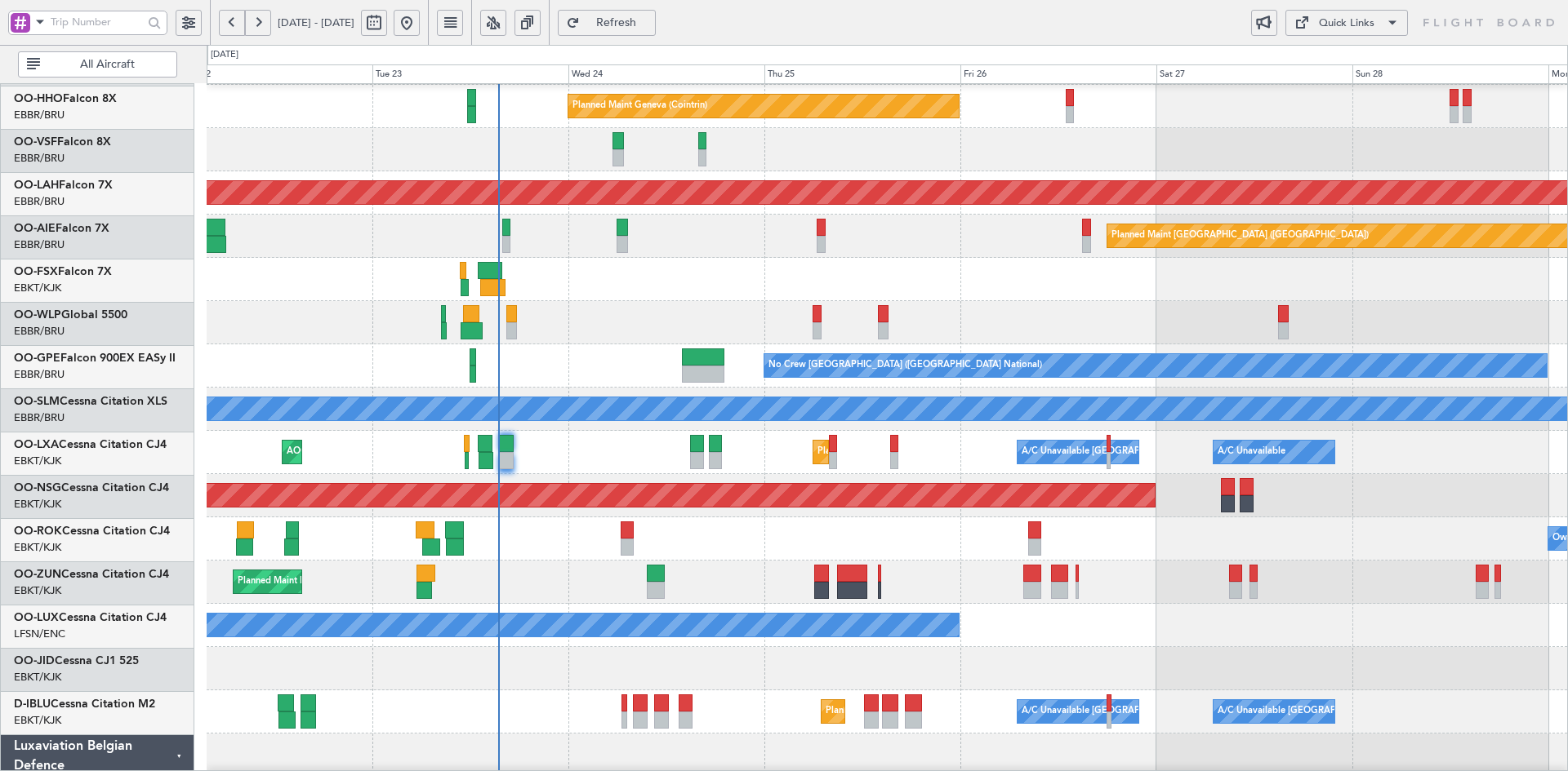
scroll to position [85, 0]
click at [1242, 306] on div at bounding box center [886, 323] width 1361 height 44
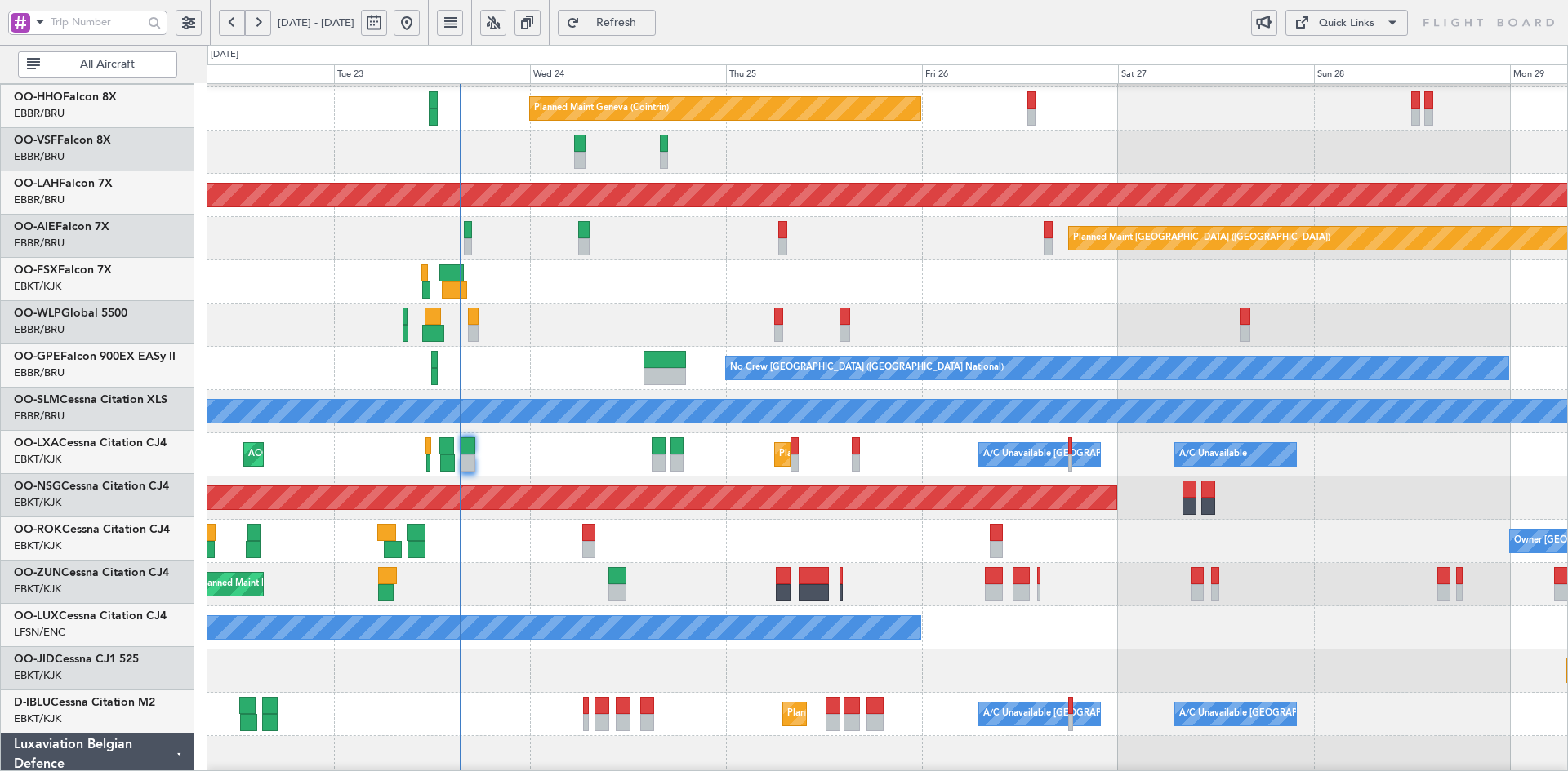
scroll to position [84, 0]
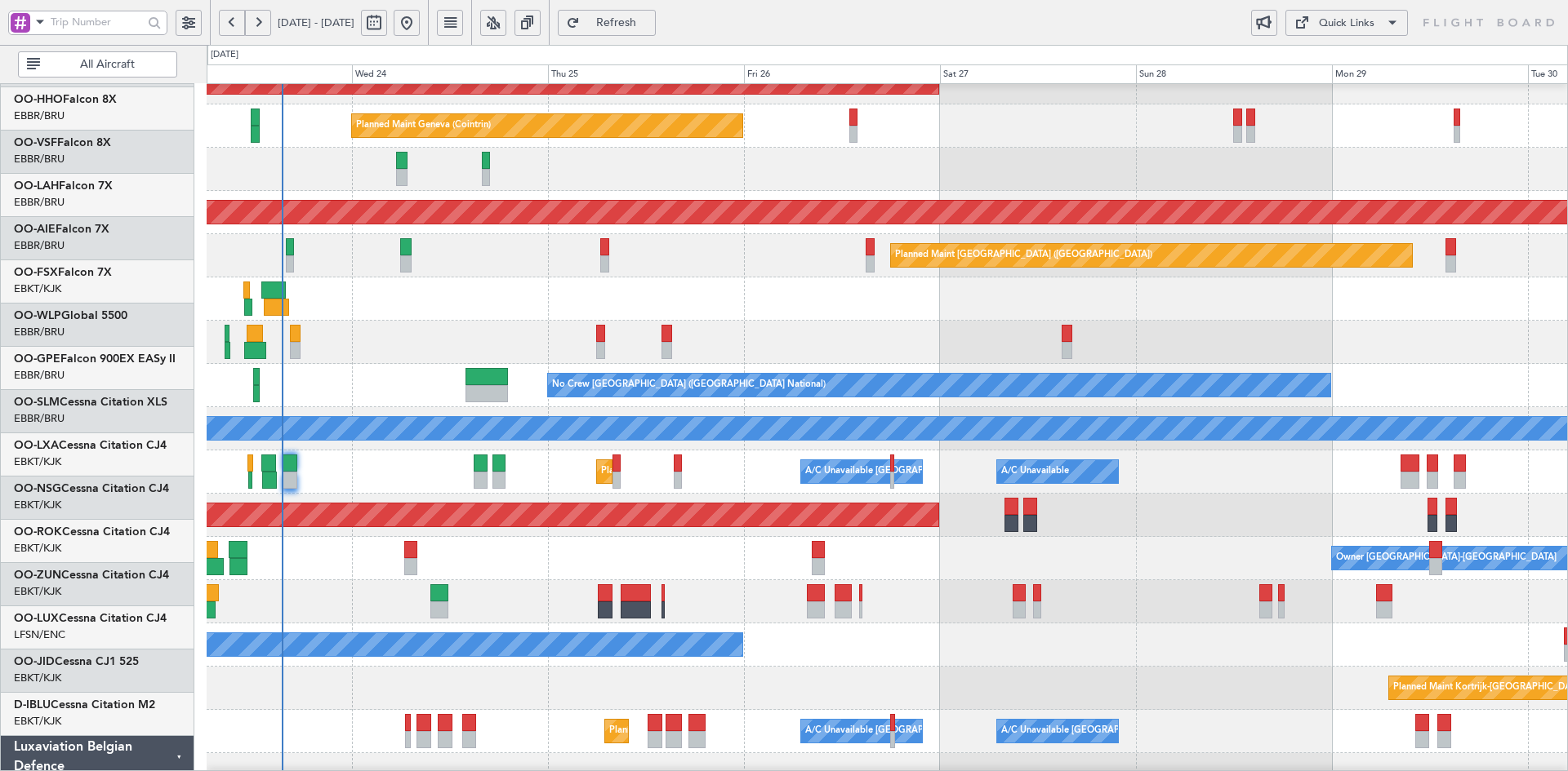
click at [1153, 297] on div at bounding box center [886, 299] width 1361 height 44
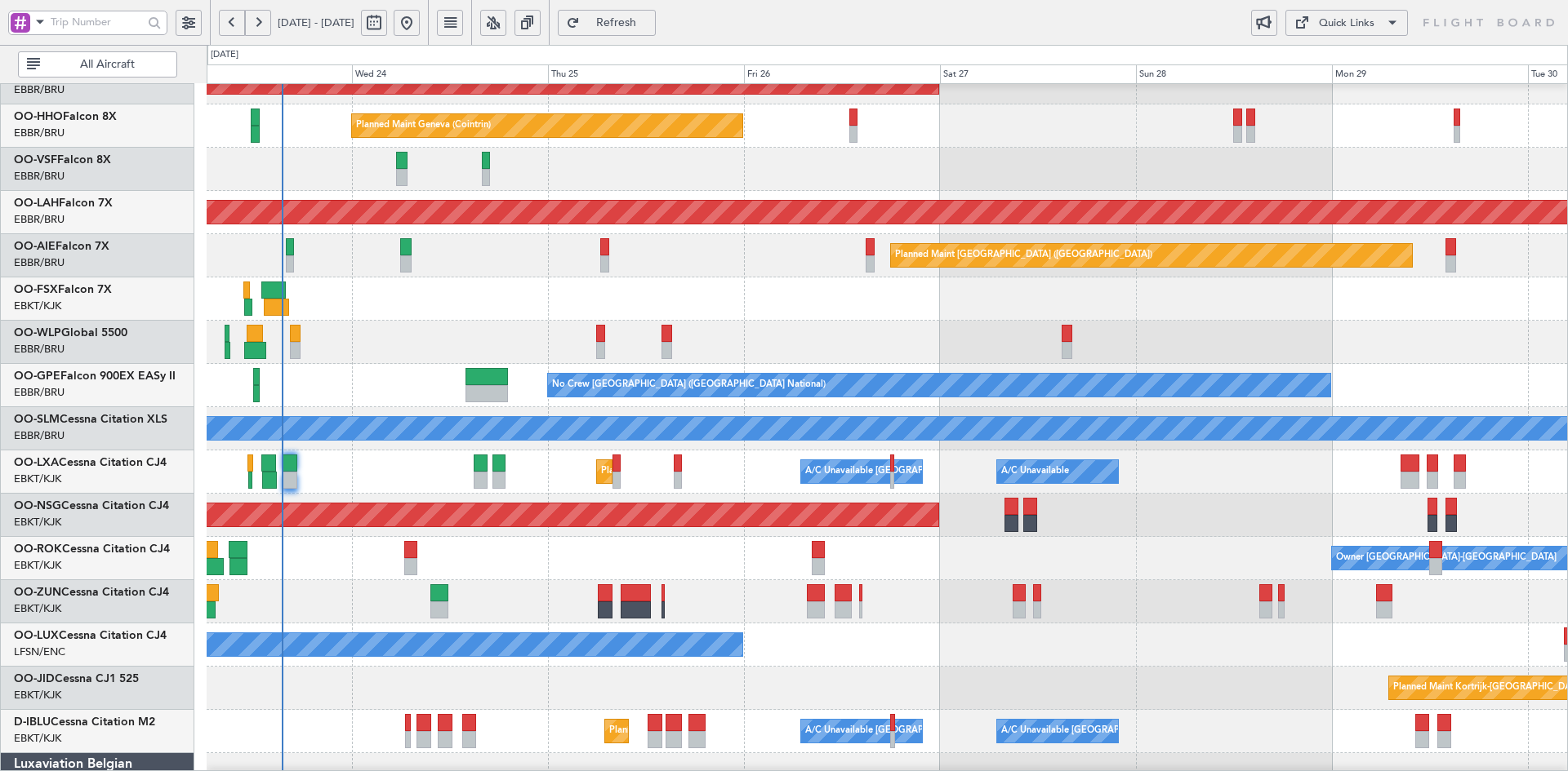
click at [868, 327] on div "Planned Maint Milan (Linate)" at bounding box center [886, 343] width 1361 height 44
click at [1232, 407] on div "Planned Maint Brussels (Brussels National) No Crew Brussels (Brussels National)" at bounding box center [886, 386] width 1361 height 44
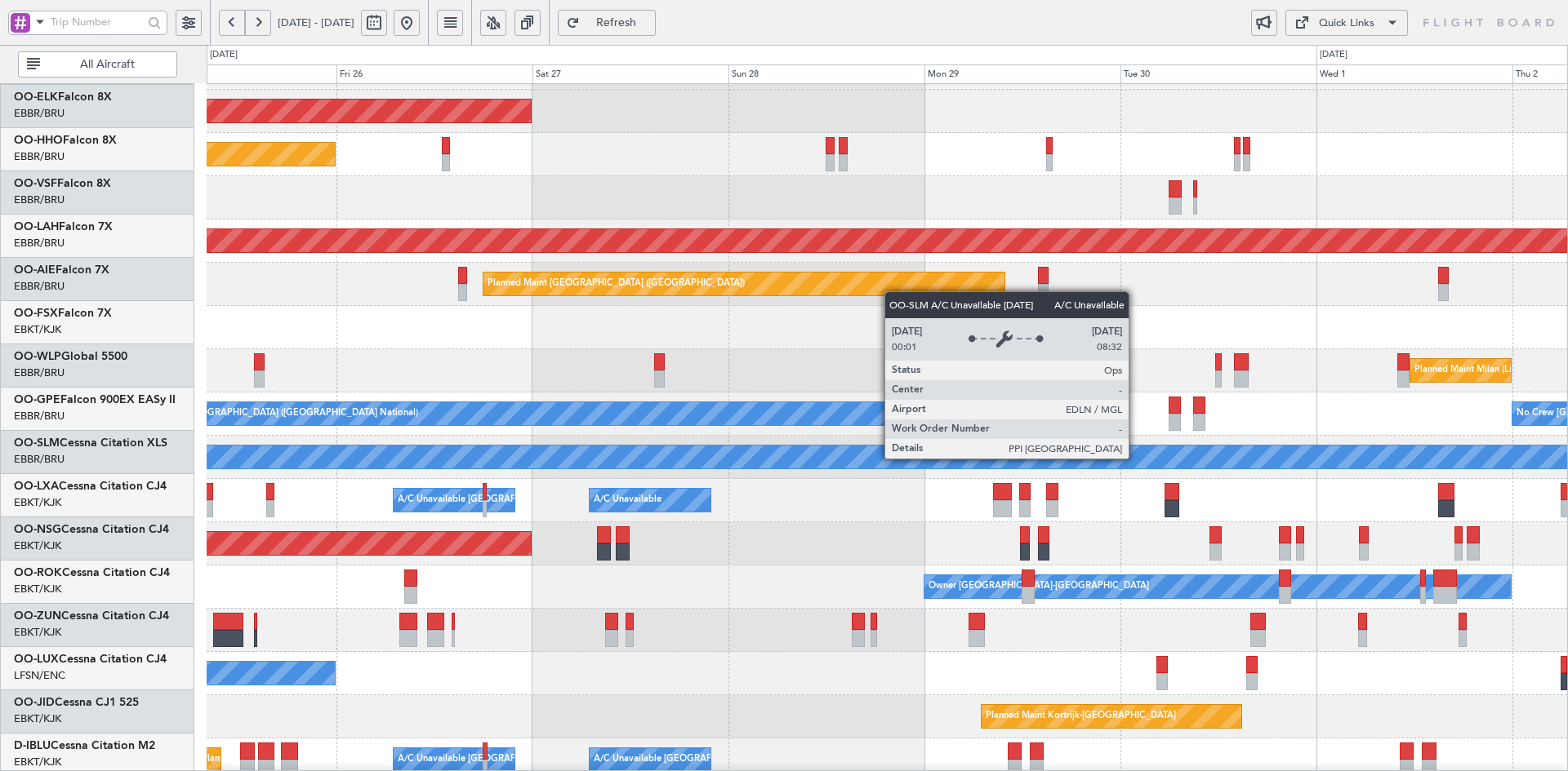
scroll to position [37, 0]
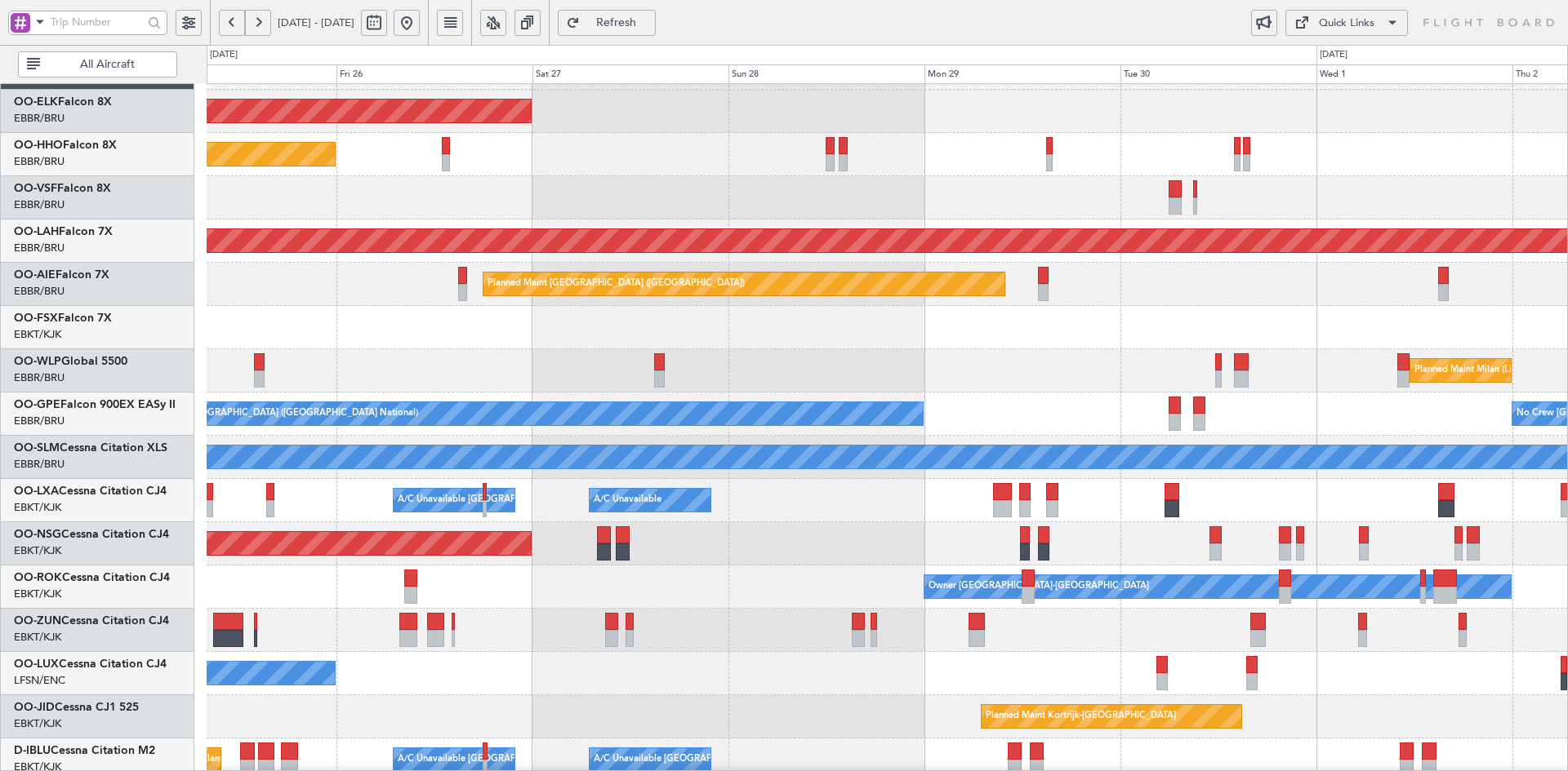
click at [1349, 349] on div "Planned Maint Milan (Linate)" at bounding box center [886, 371] width 1361 height 44
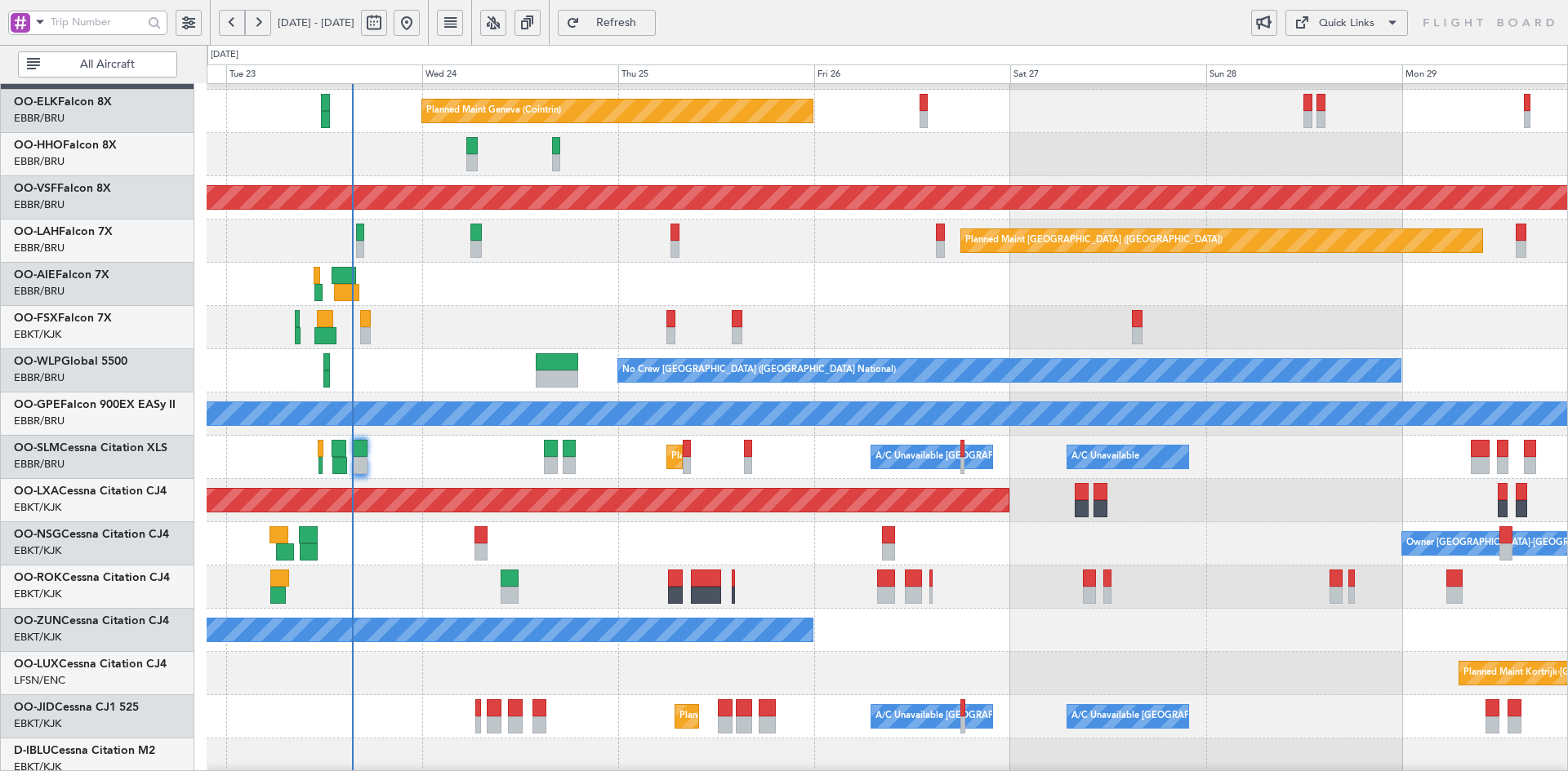
scroll to position [81, 0]
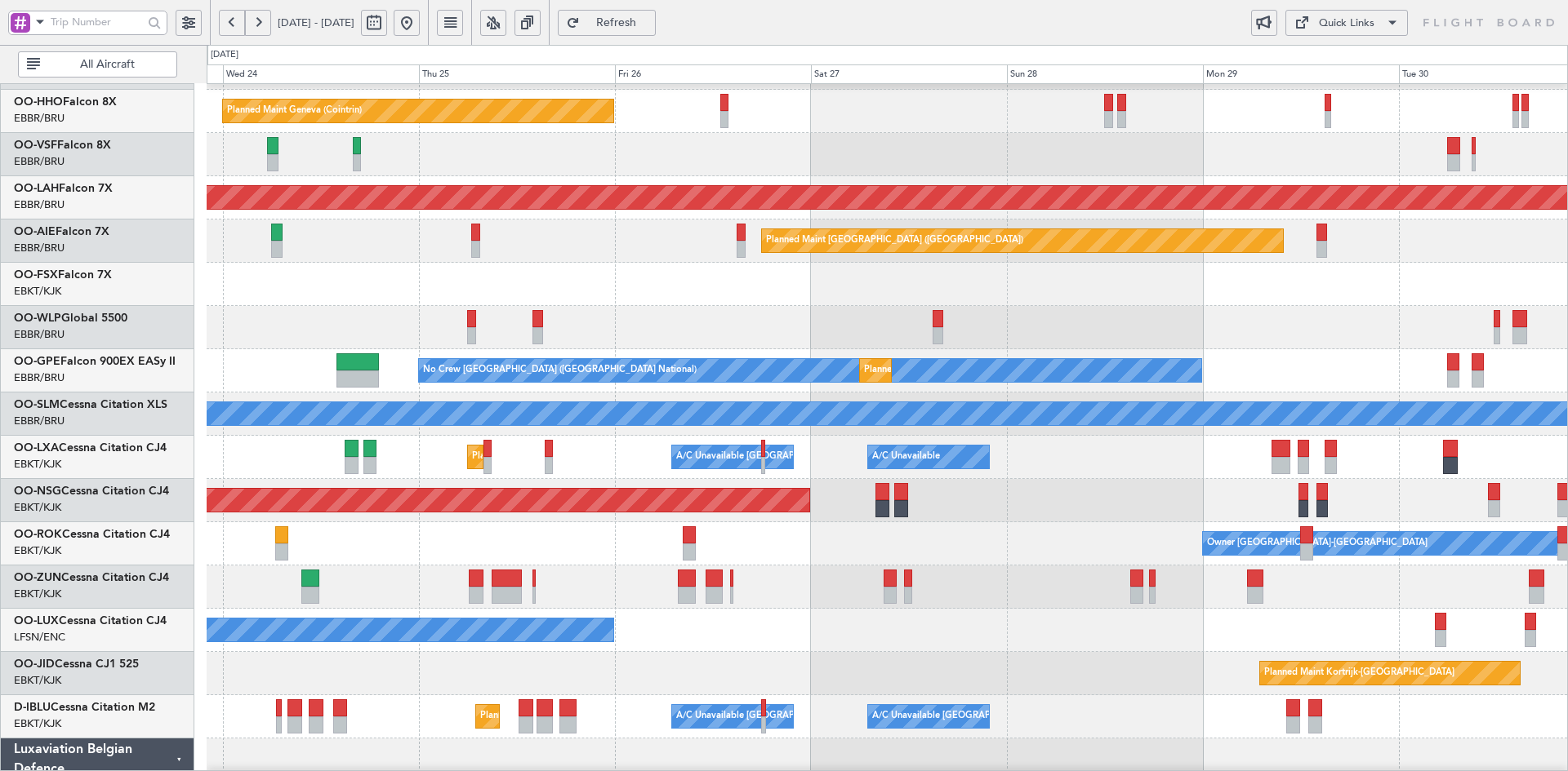
click at [598, 299] on div at bounding box center [886, 285] width 1361 height 44
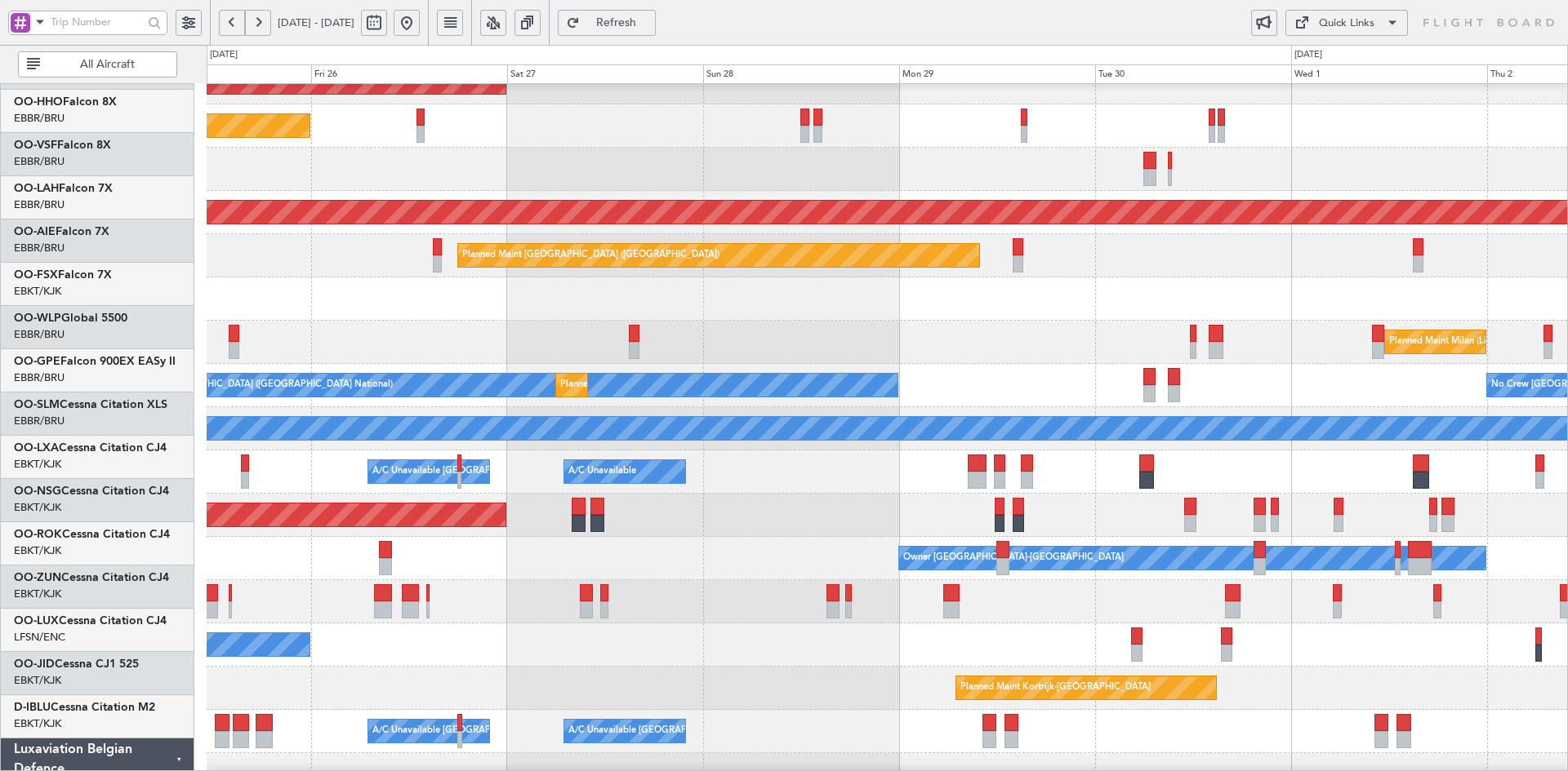
scroll to position [66, 0]
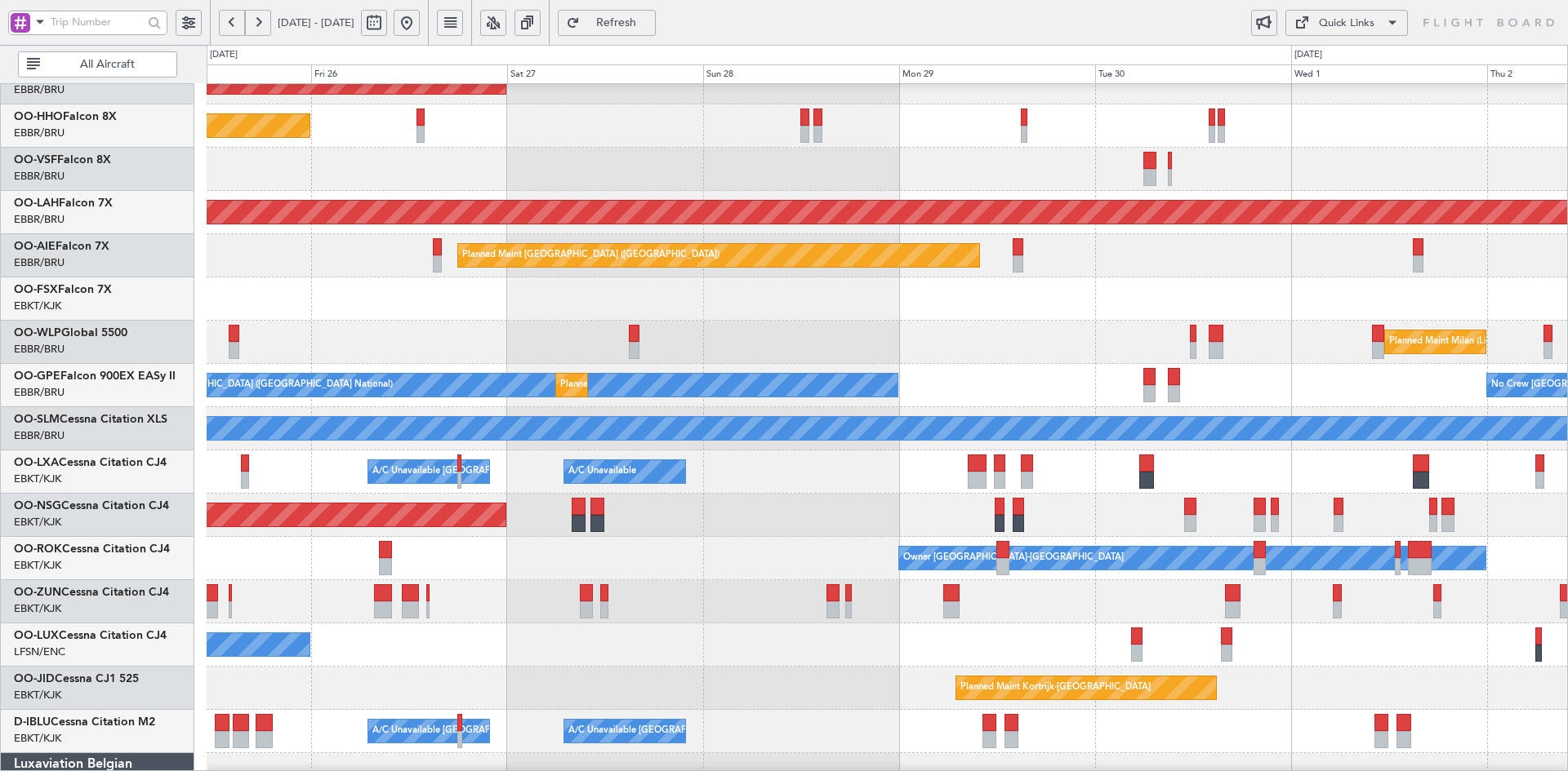
click at [1020, 409] on div "A/C Unavailable [GEOGRAPHIC_DATA]" at bounding box center [886, 429] width 1361 height 44
click at [1088, 467] on div "A/C Unavailable Brussels (Brussels National) A/C Unavailable Planned Maint Kort…" at bounding box center [886, 473] width 1361 height 44
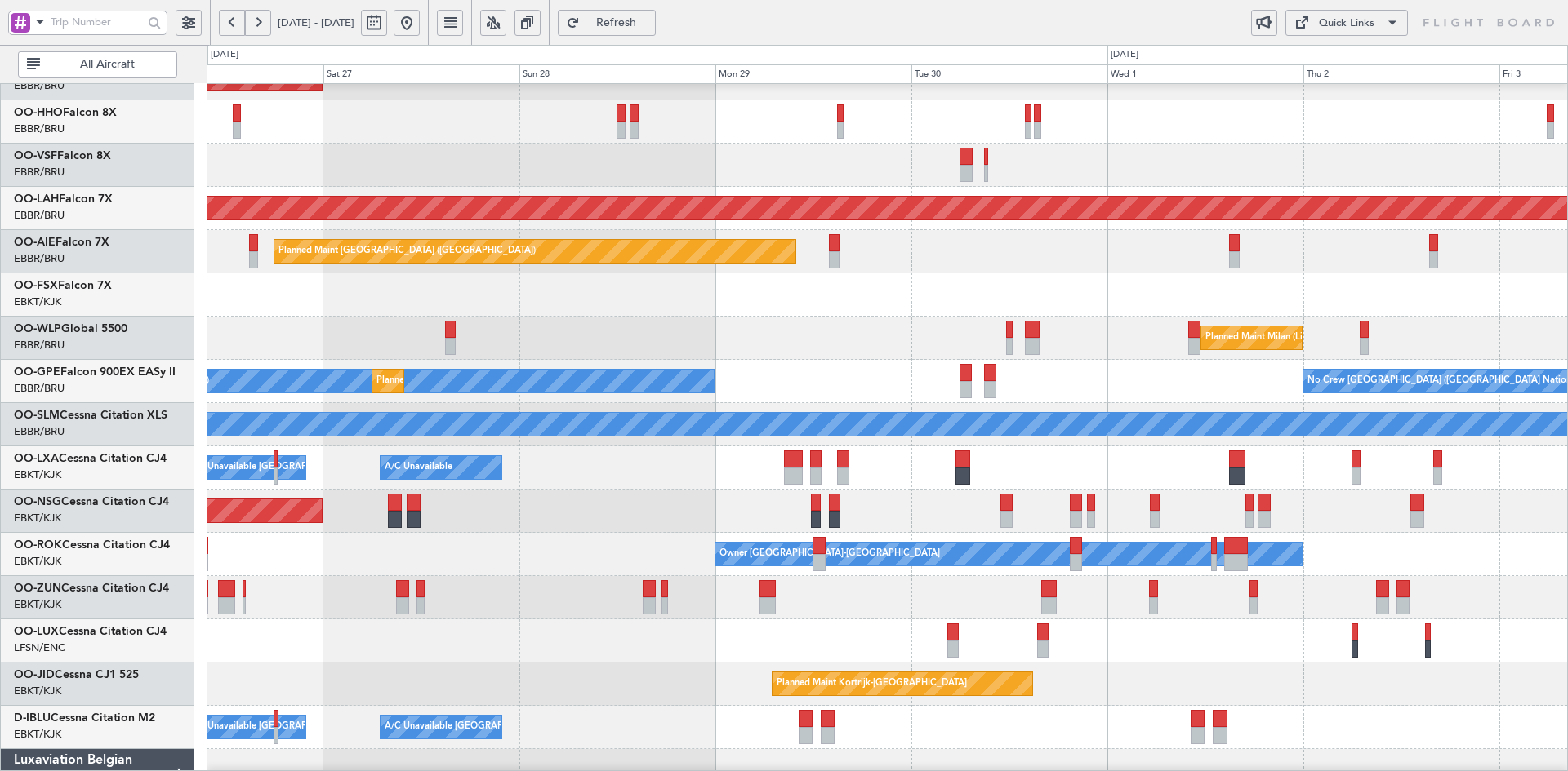
scroll to position [0, 0]
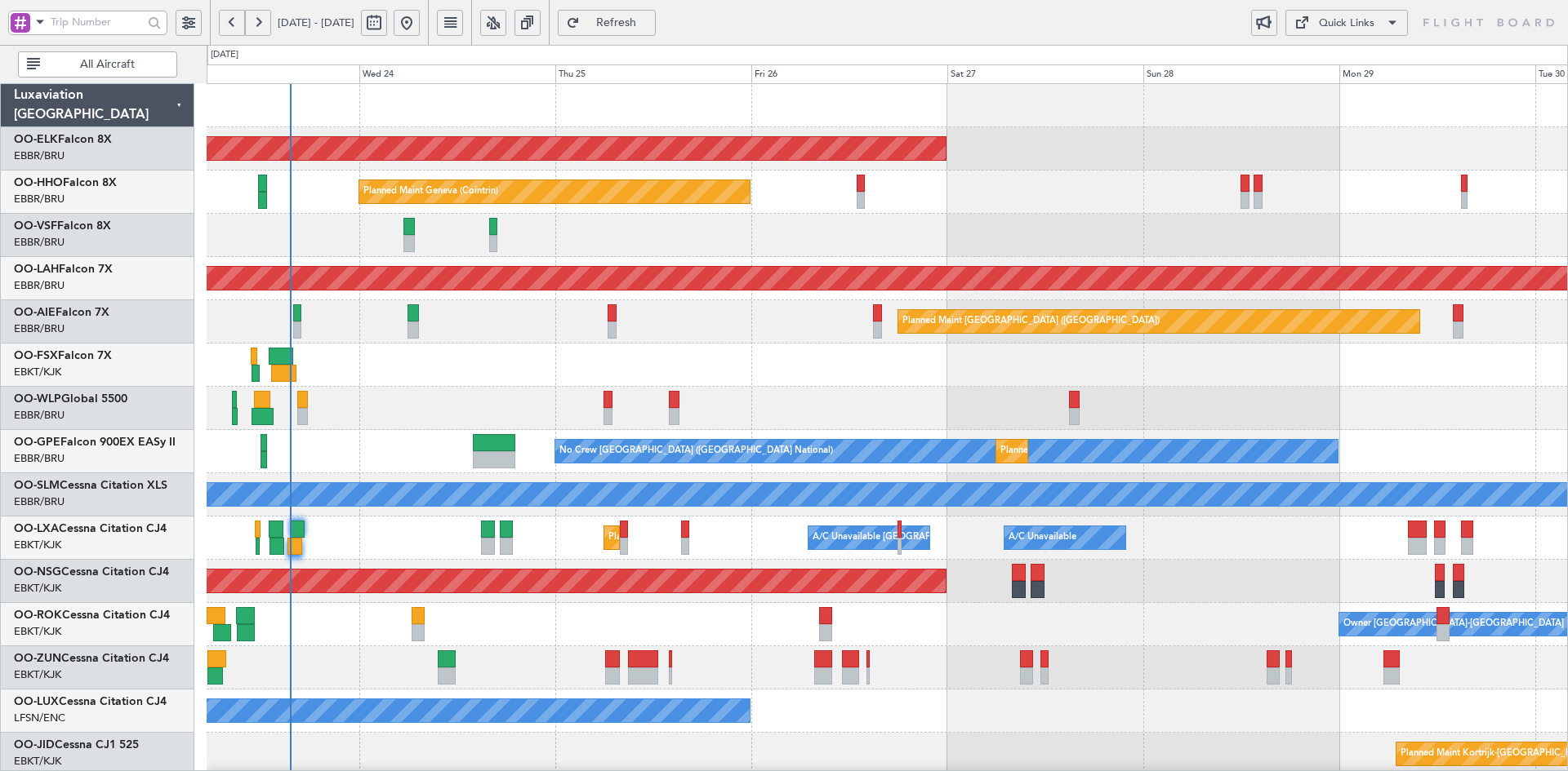
click at [885, 332] on div "Planned Maint Kortrijk-Wevelgem Planned Maint Geneva (Cointrin) Planned Maint A…" at bounding box center [886, 517] width 1361 height 865
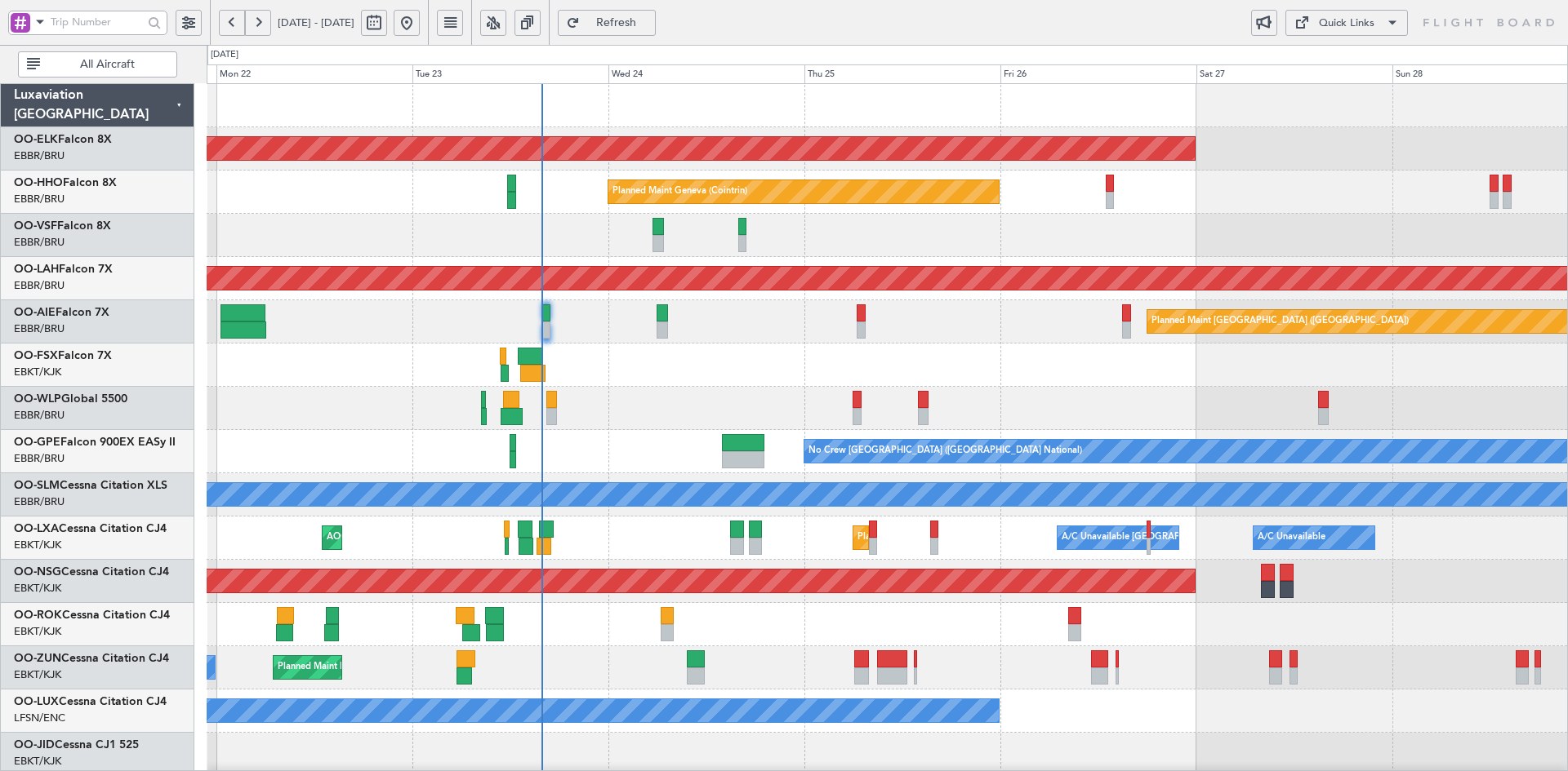
click at [1103, 427] on div at bounding box center [886, 409] width 1361 height 44
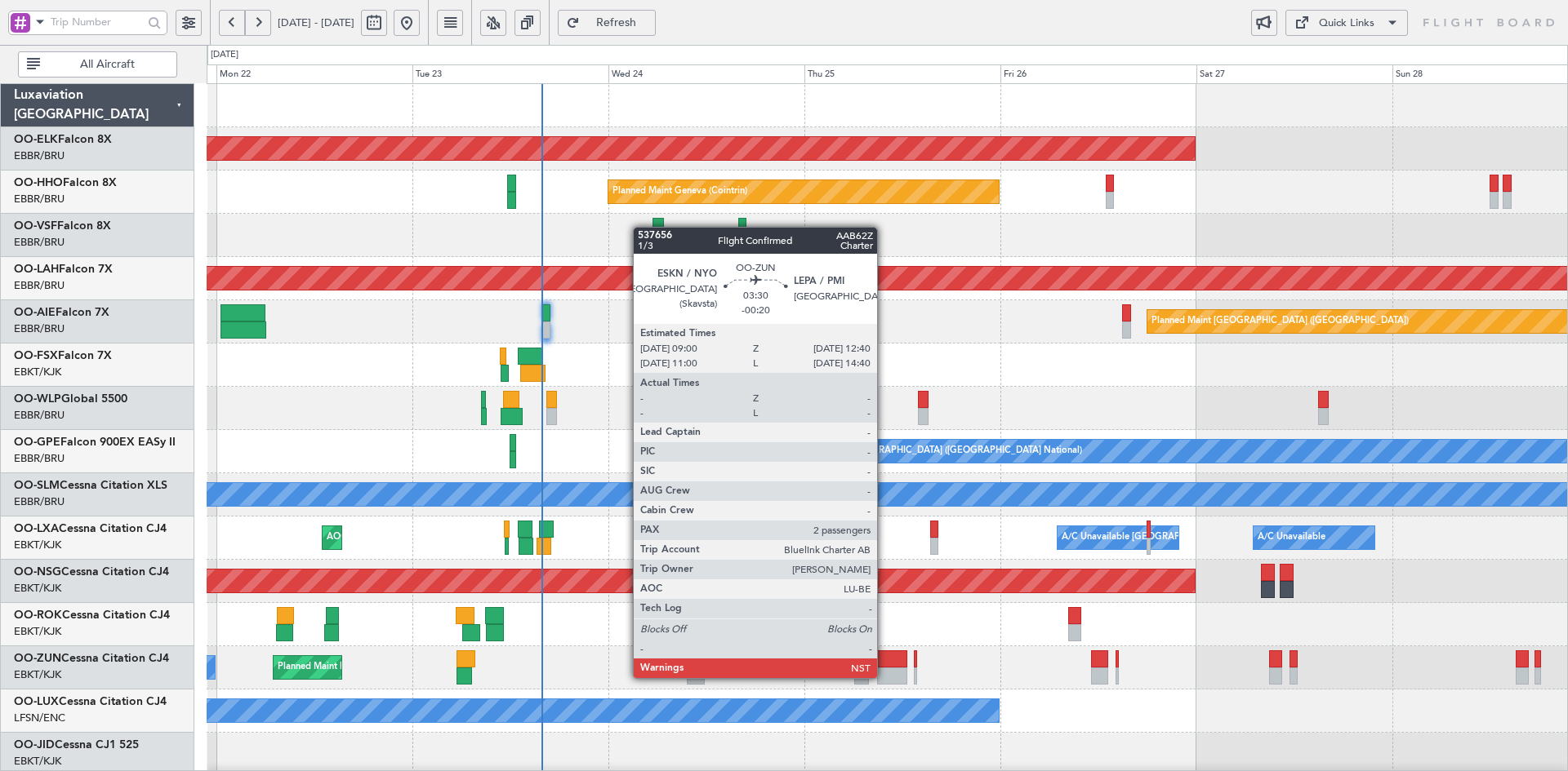
click at [885, 677] on div at bounding box center [892, 676] width 30 height 17
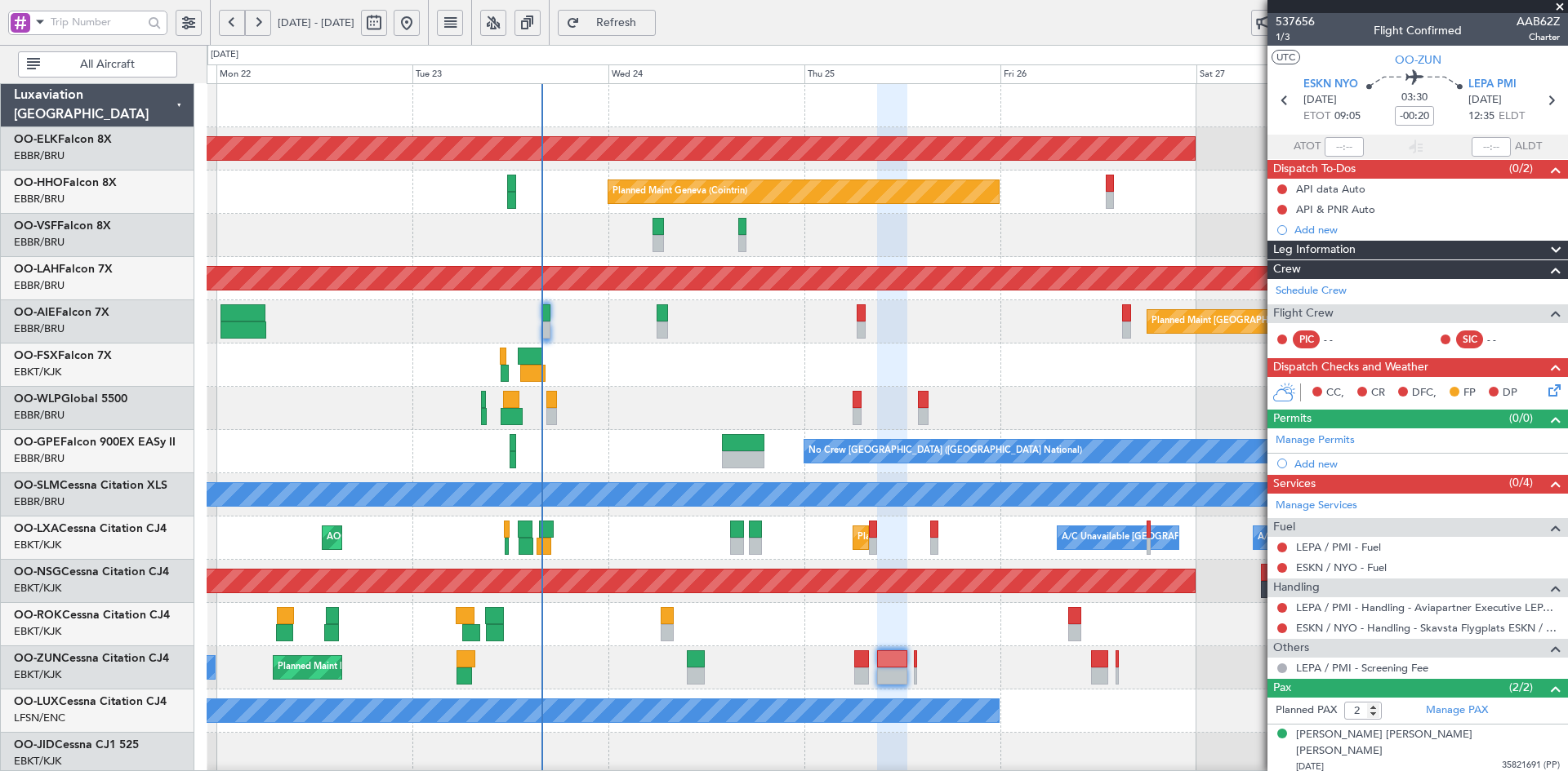
click at [1557, 3] on span at bounding box center [1559, 7] width 17 height 15
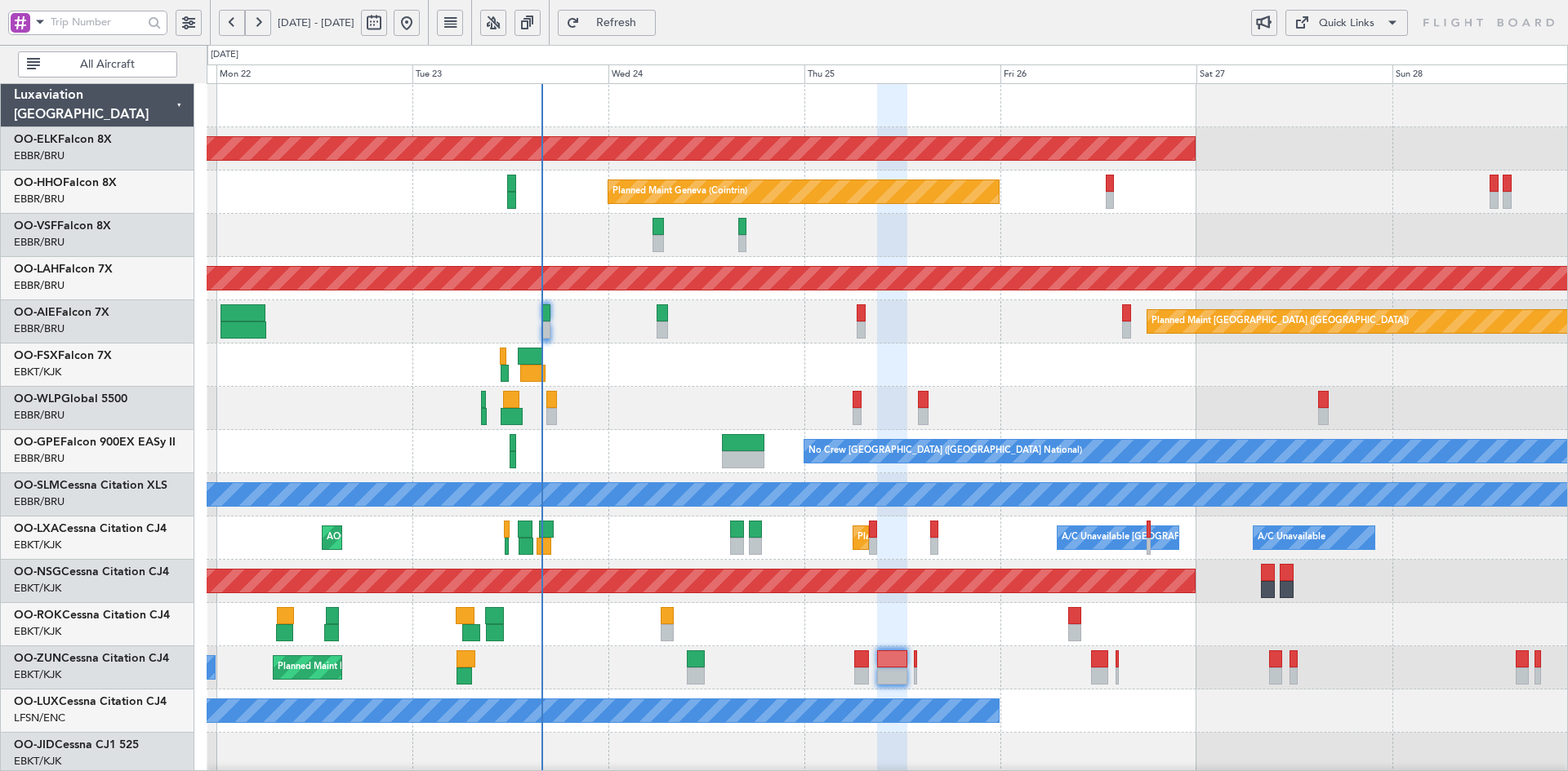
type input "0"
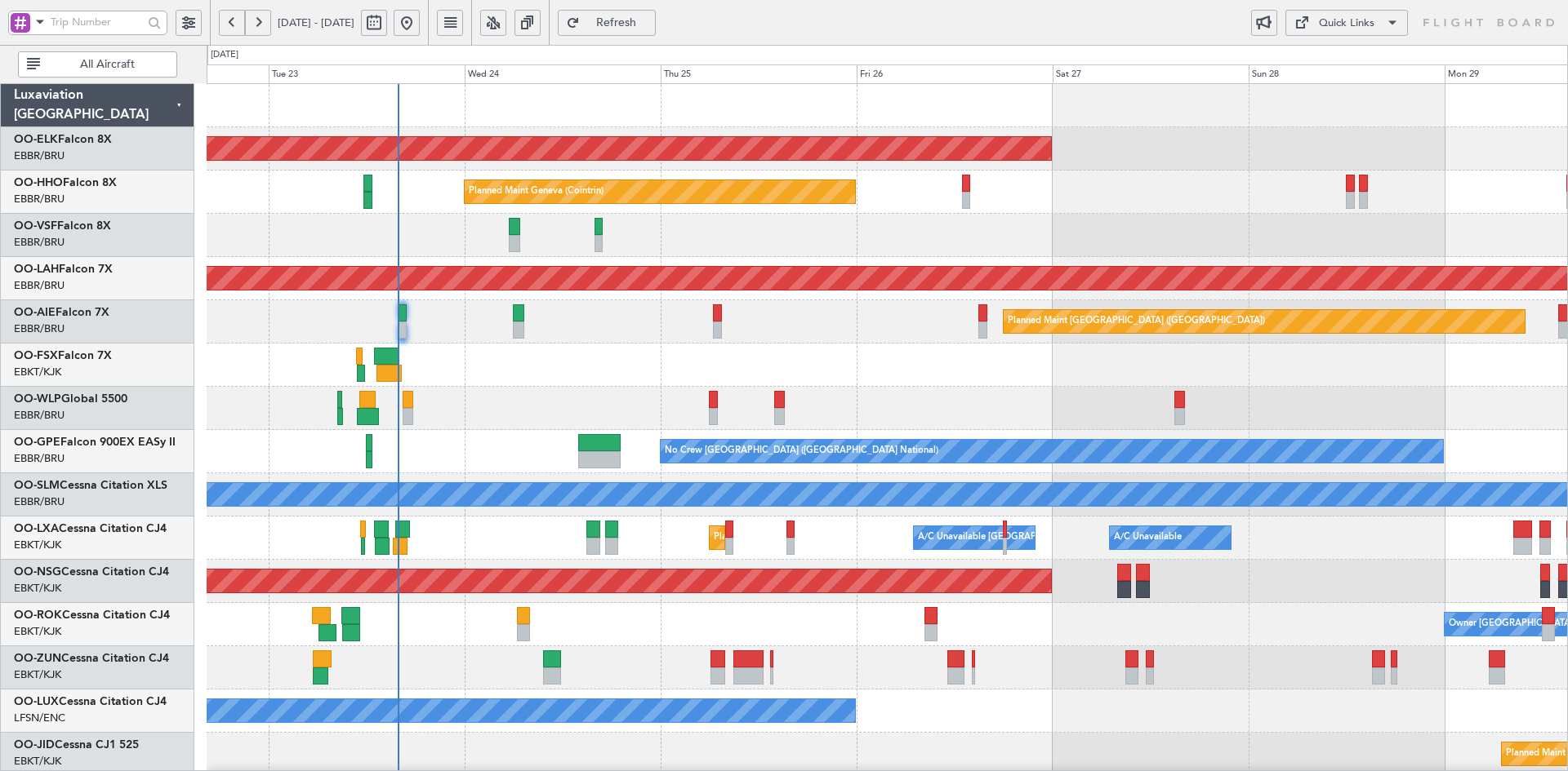
click at [1269, 618] on div "Owner Kortrijk-Wevelgem" at bounding box center [886, 625] width 1361 height 44
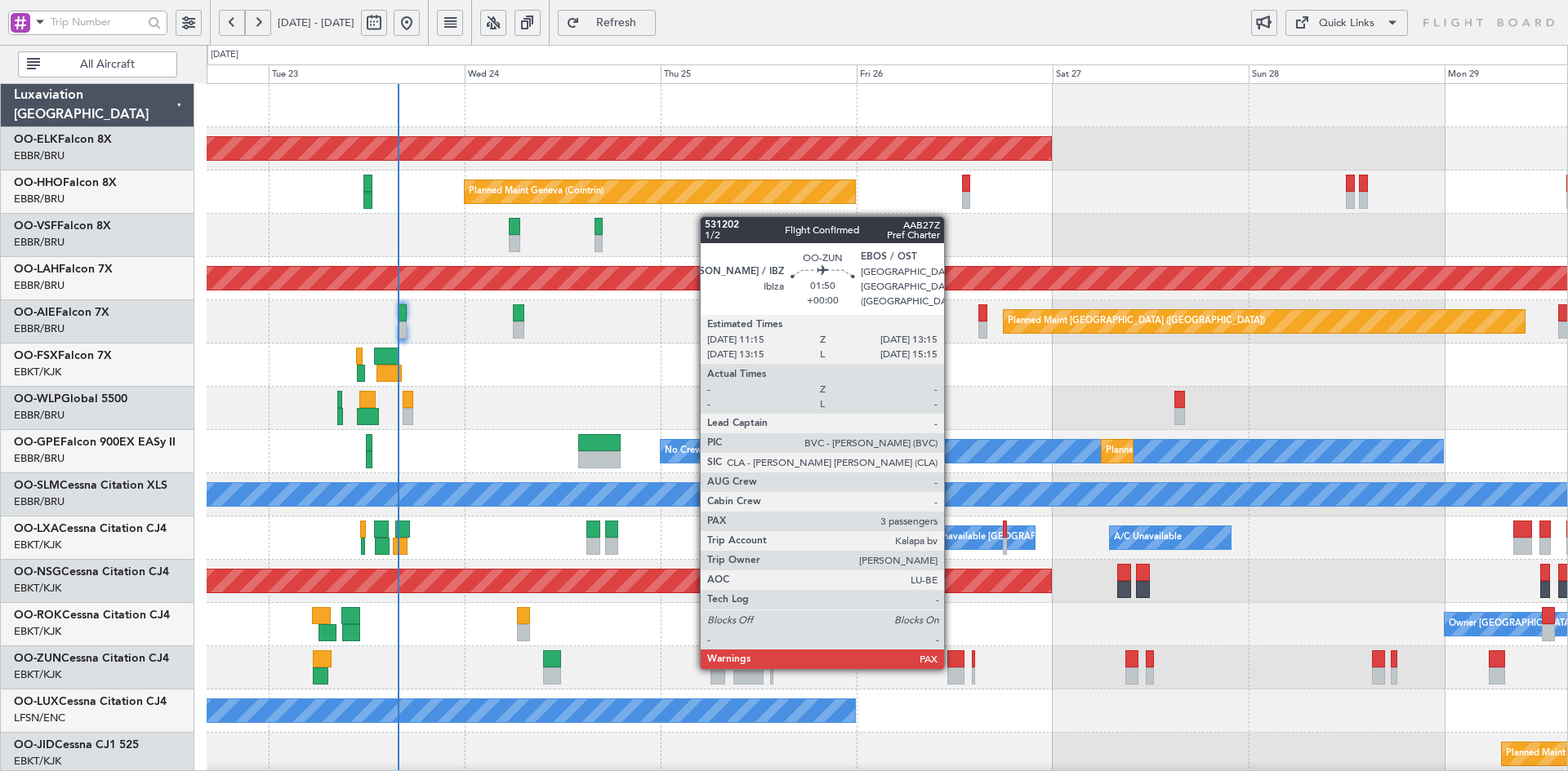
click at [952, 666] on div at bounding box center [955, 660] width 17 height 17
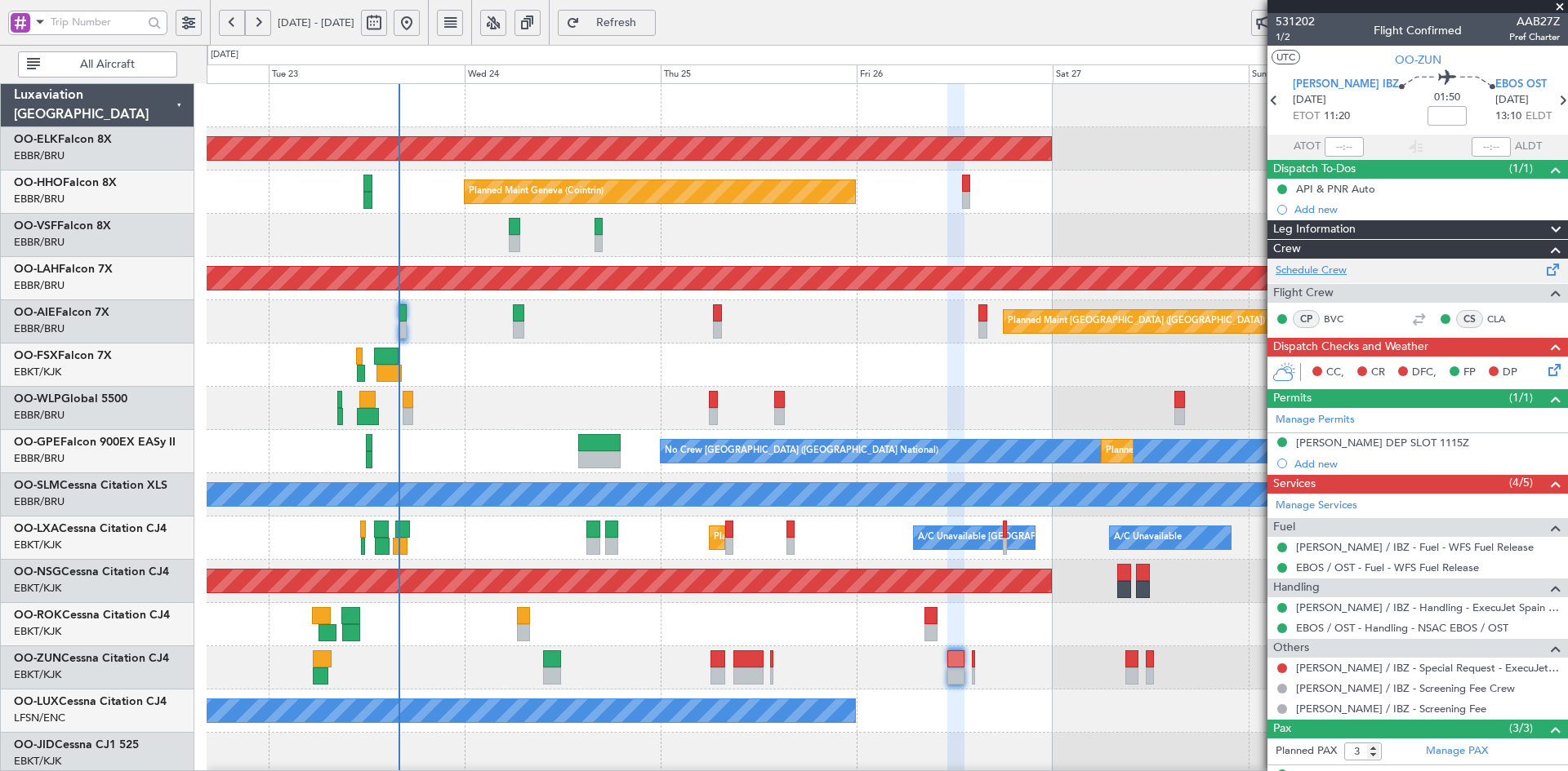
click at [1322, 264] on link "Schedule Crew" at bounding box center [1311, 271] width 71 height 17
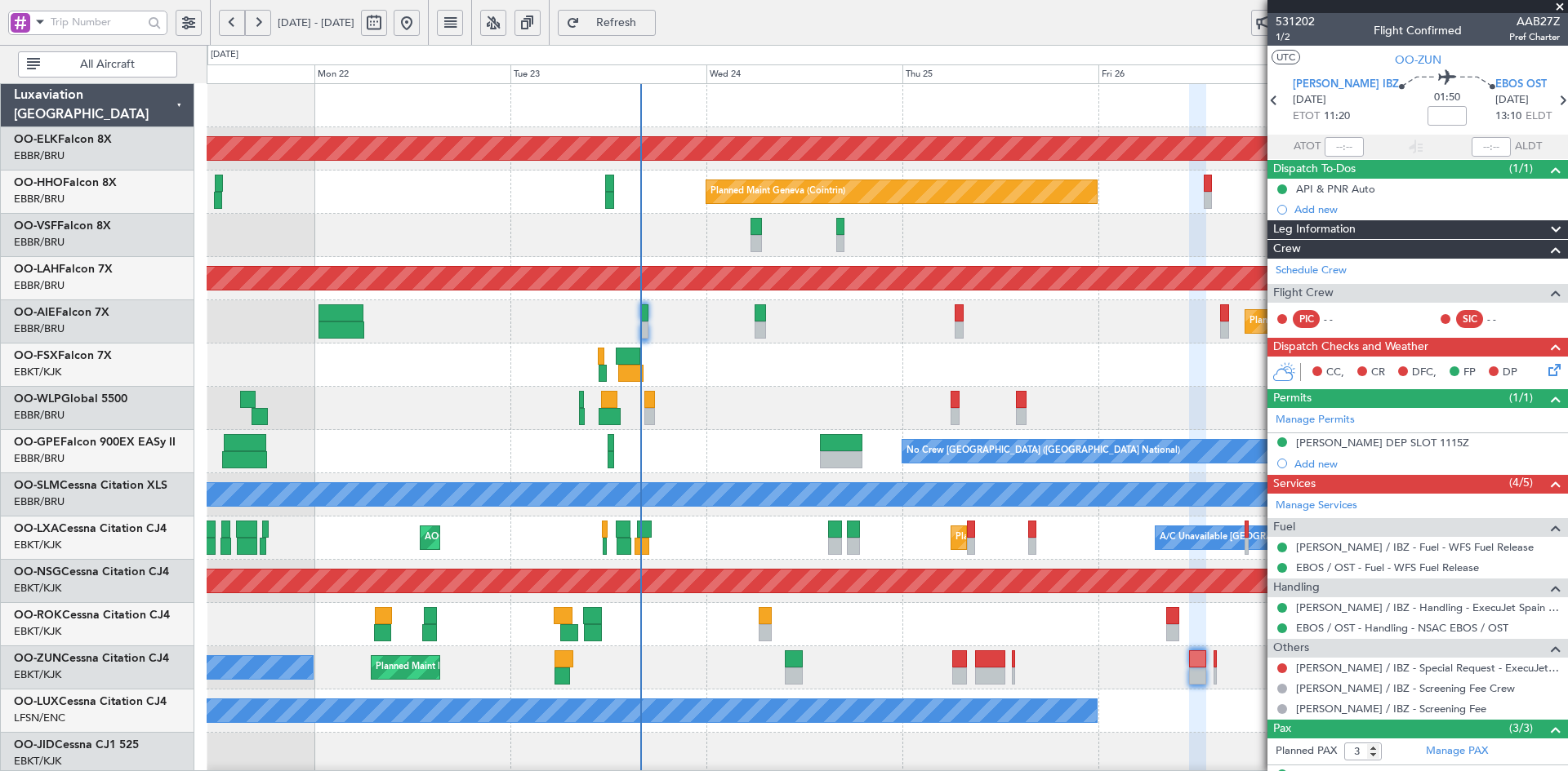
click at [796, 373] on div at bounding box center [886, 365] width 1361 height 44
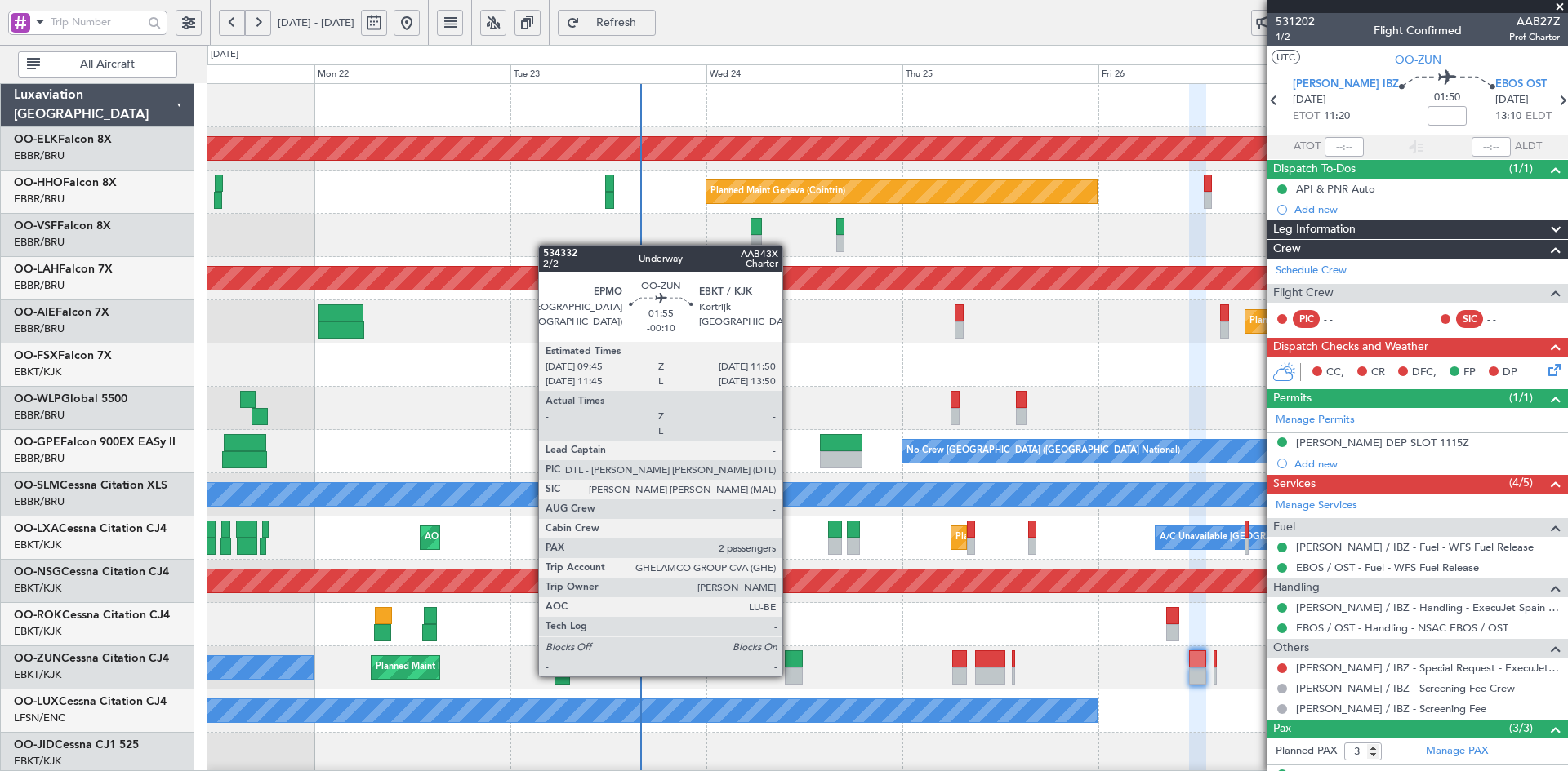
click at [790, 675] on div at bounding box center [793, 676] width 17 height 17
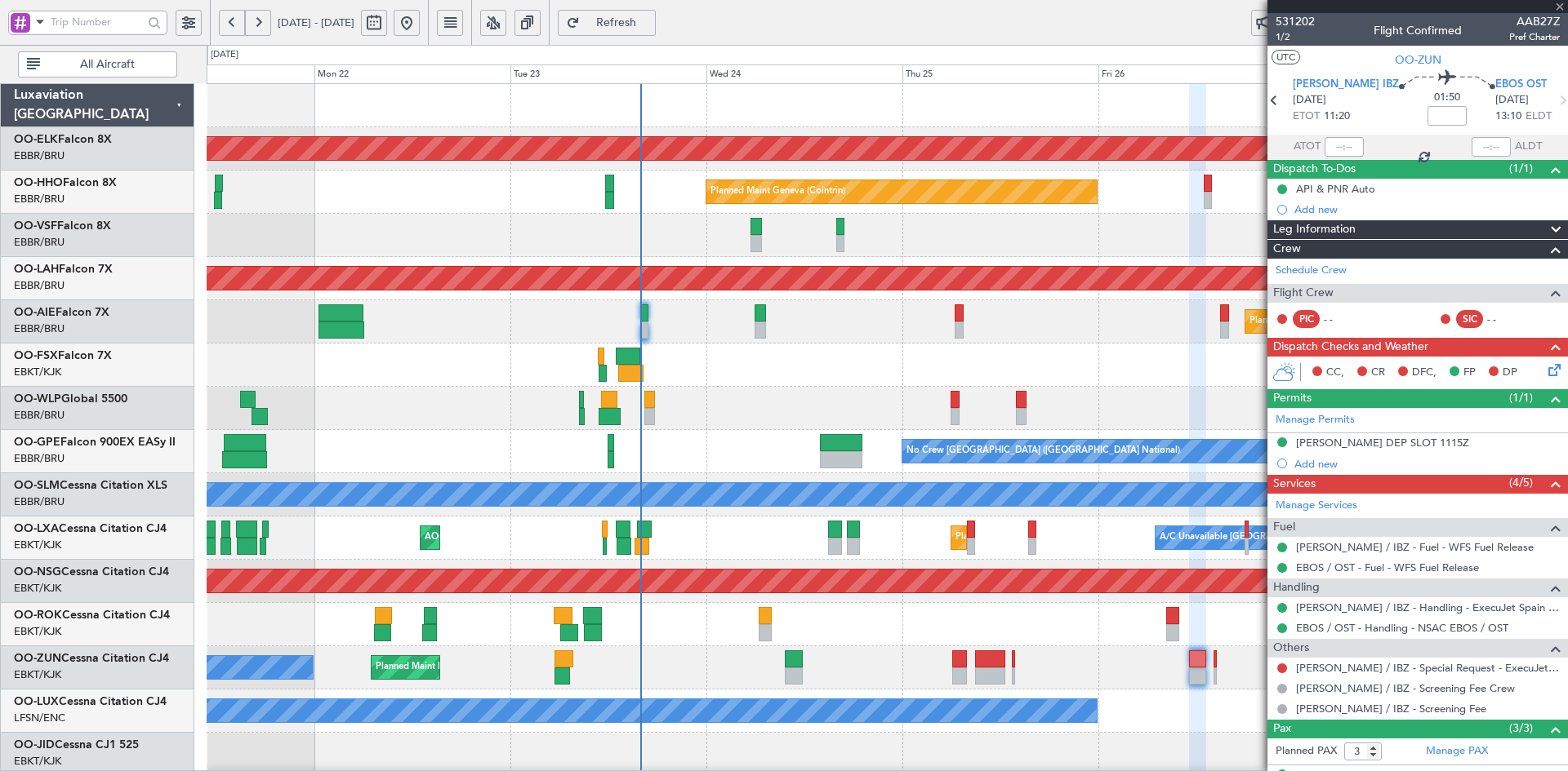
type input "-00:10"
type input "2"
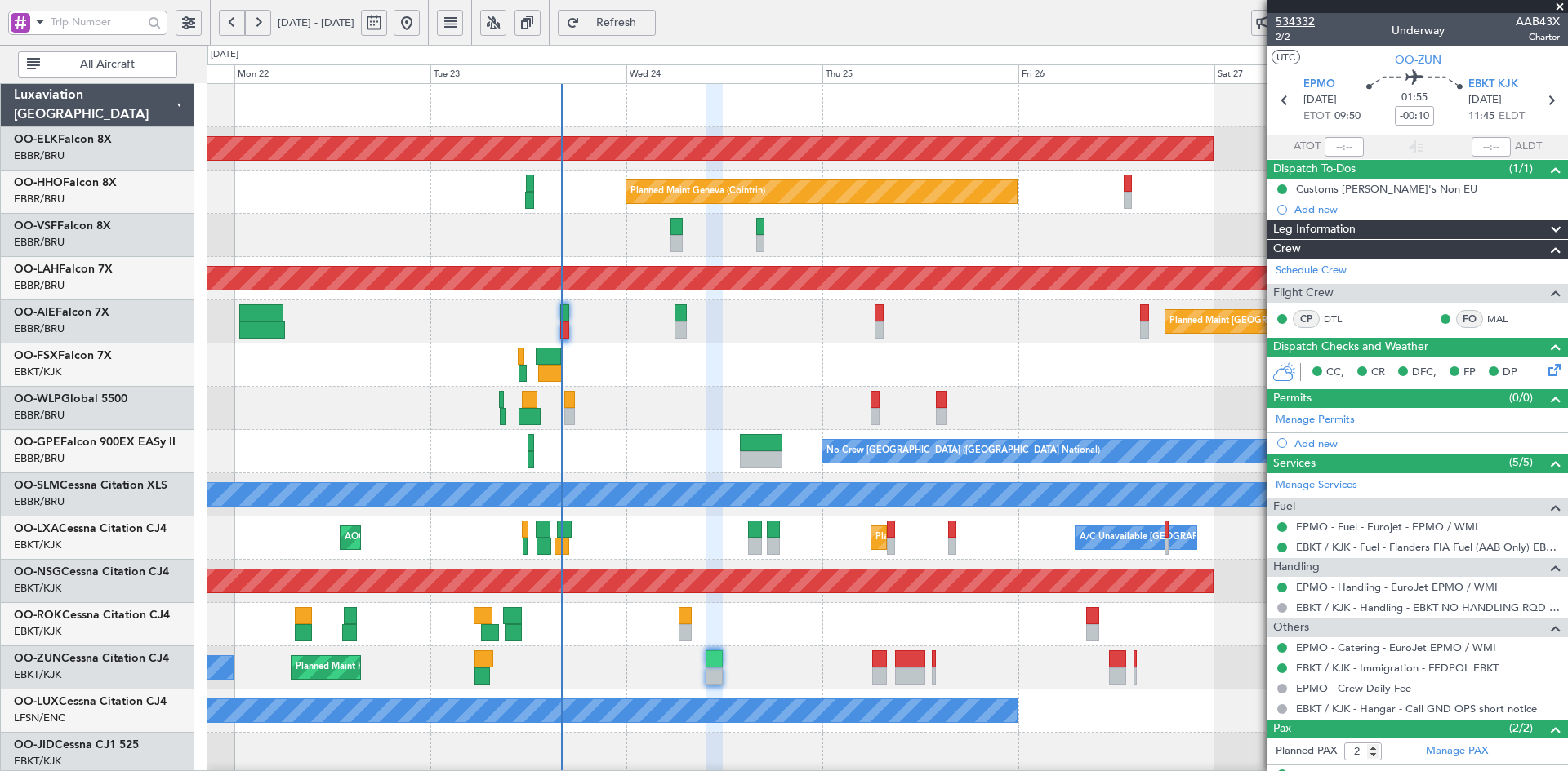
click at [1284, 14] on span "534332" at bounding box center [1295, 22] width 39 height 17
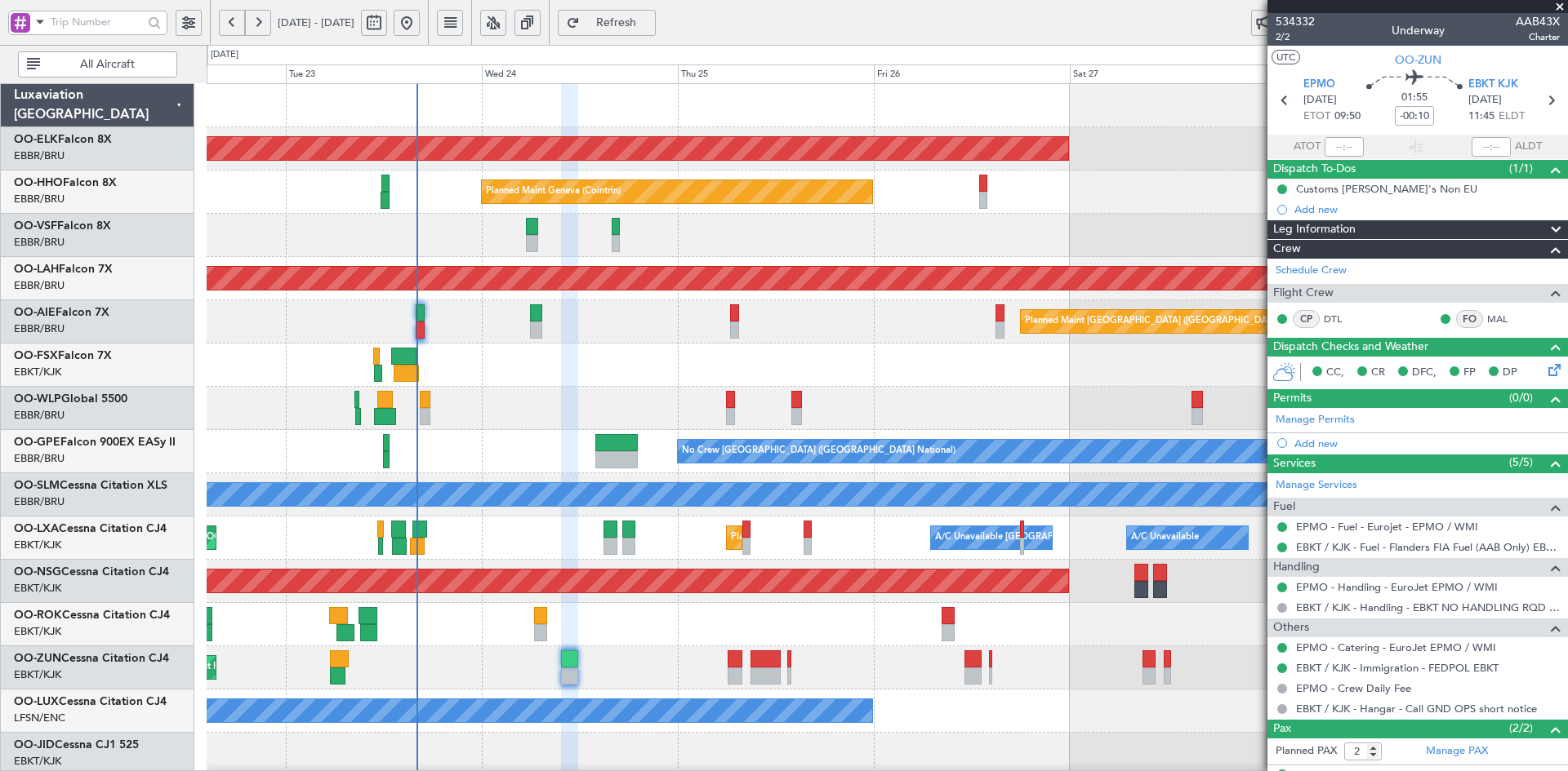
click at [907, 621] on div "Owner Kortrijk-Wevelgem" at bounding box center [886, 625] width 1361 height 44
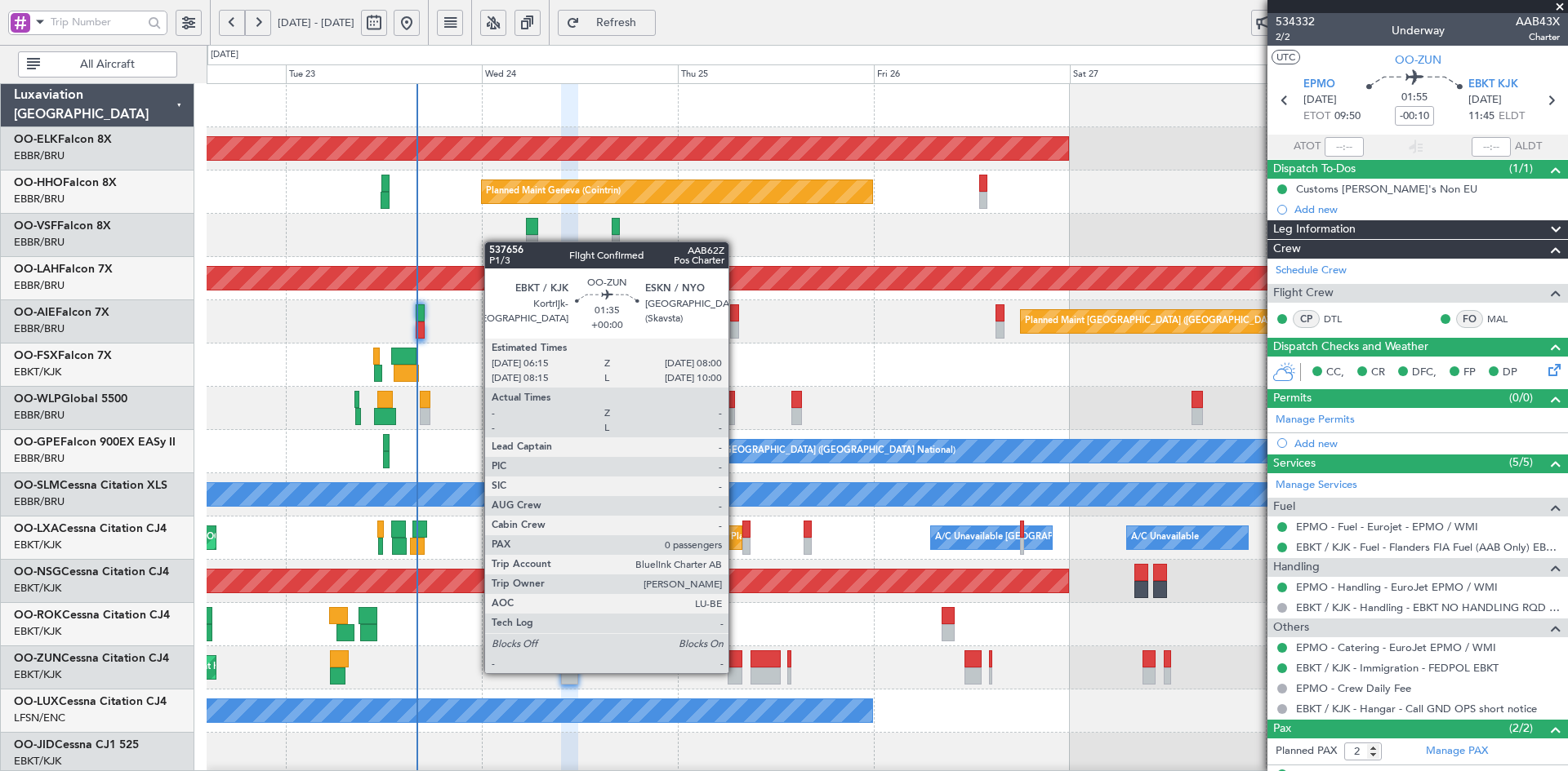
click at [736, 672] on div at bounding box center [735, 676] width 15 height 17
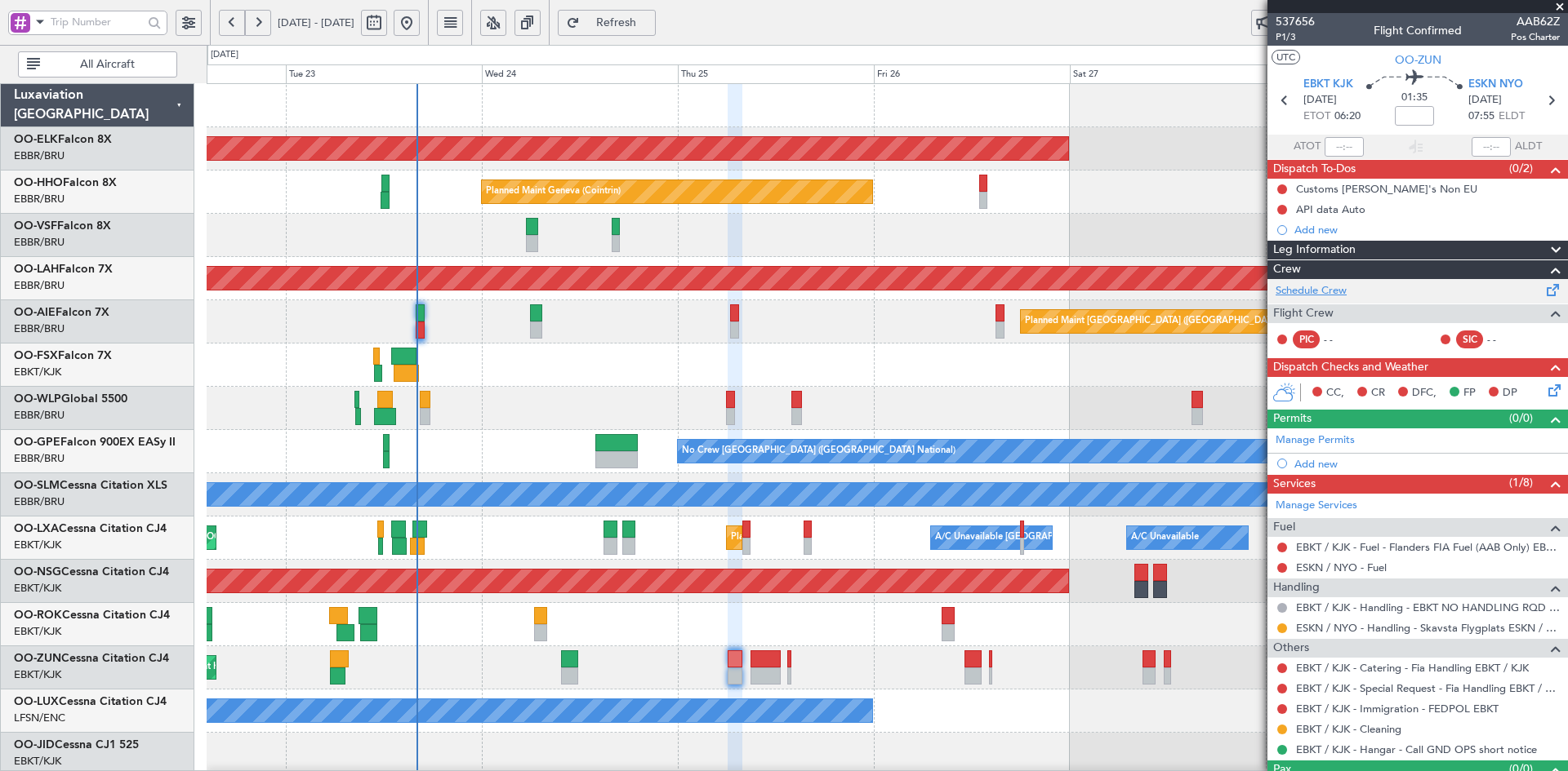
click at [1323, 290] on link "Schedule Crew" at bounding box center [1311, 291] width 71 height 17
click at [854, 674] on div "Planned Maint Kortrijk-Wevelgem Owner" at bounding box center [886, 668] width 1361 height 44
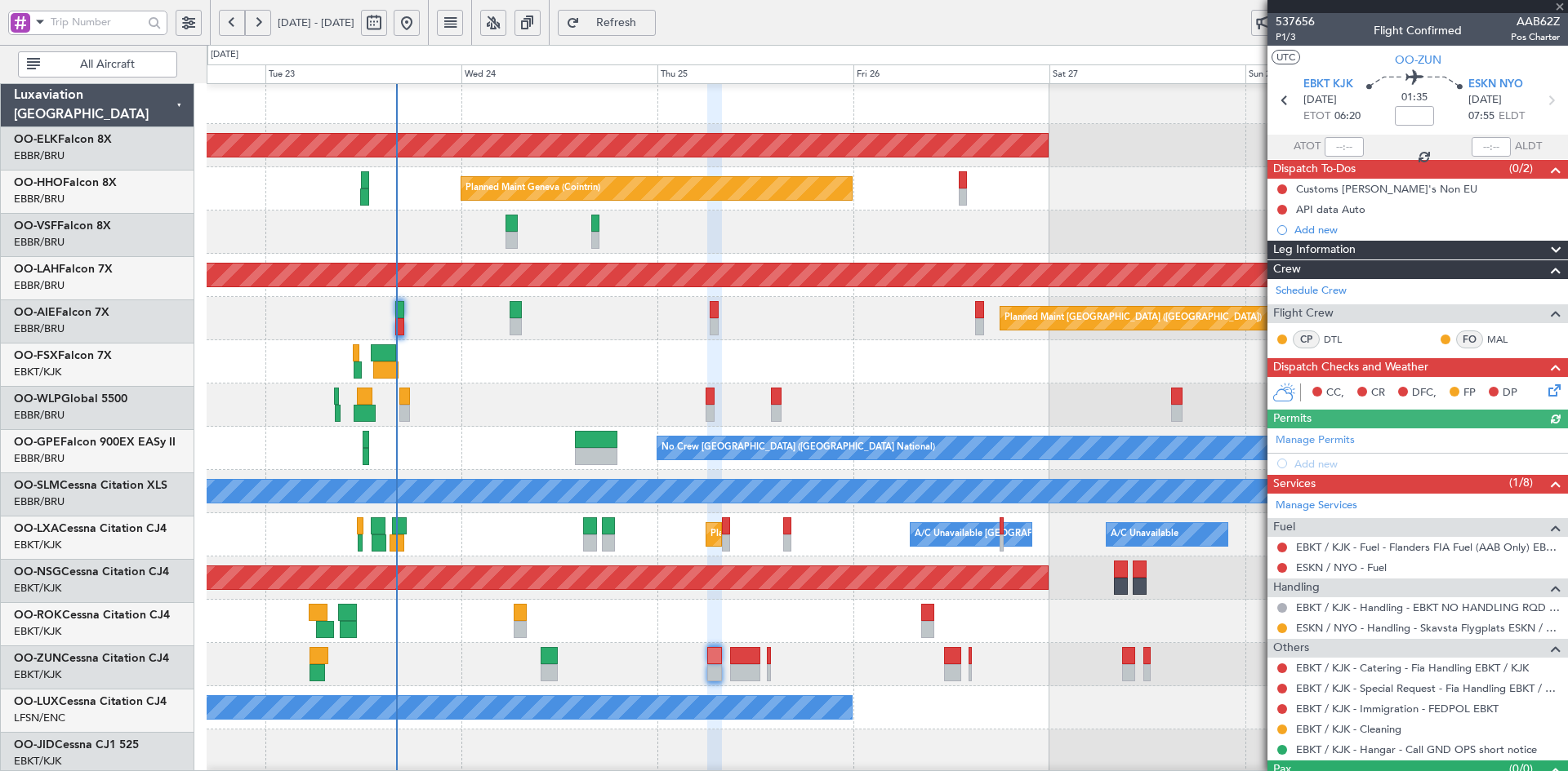
scroll to position [3, 0]
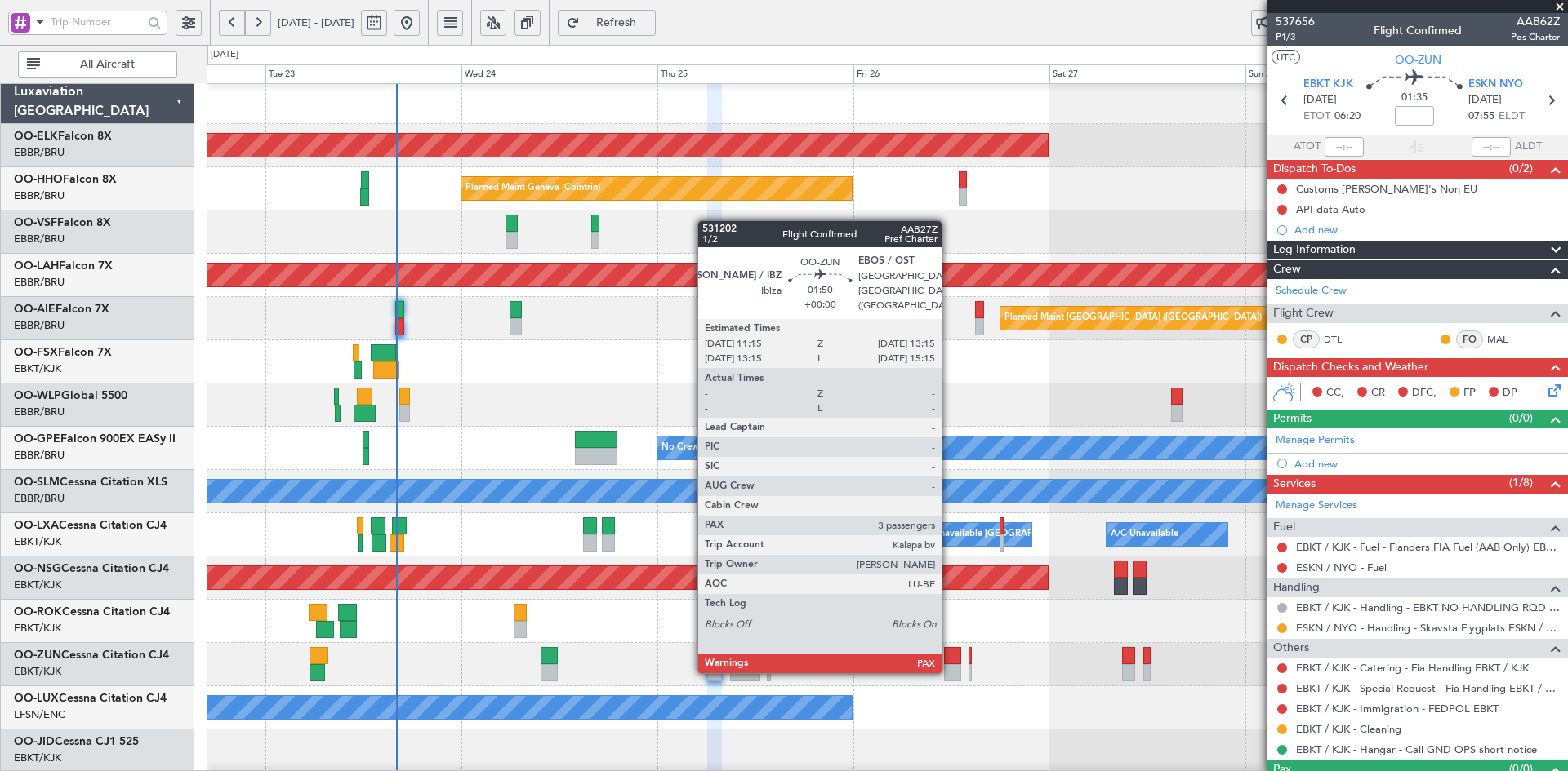
click at [949, 670] on div at bounding box center [952, 673] width 17 height 17
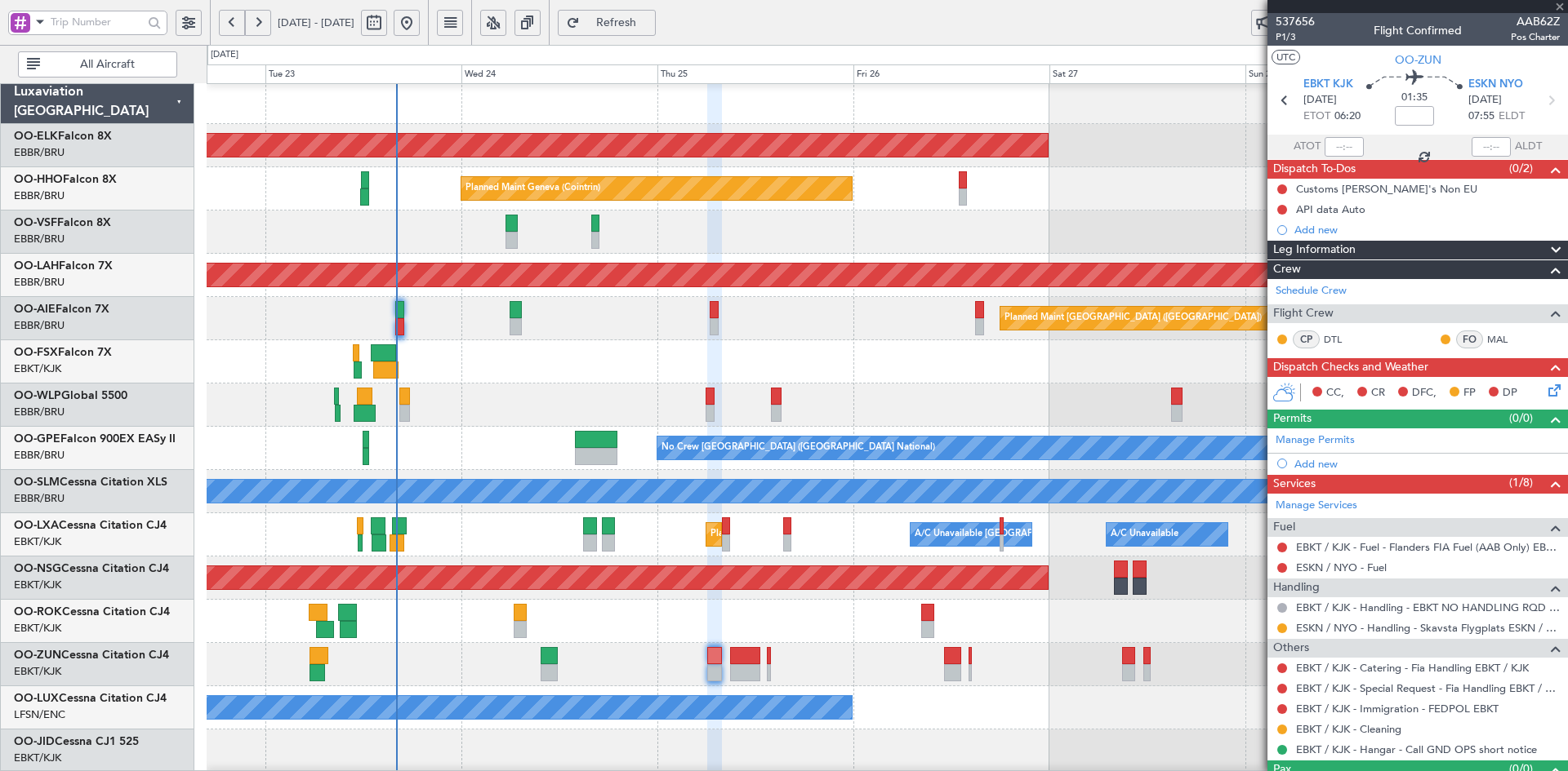
type input "3"
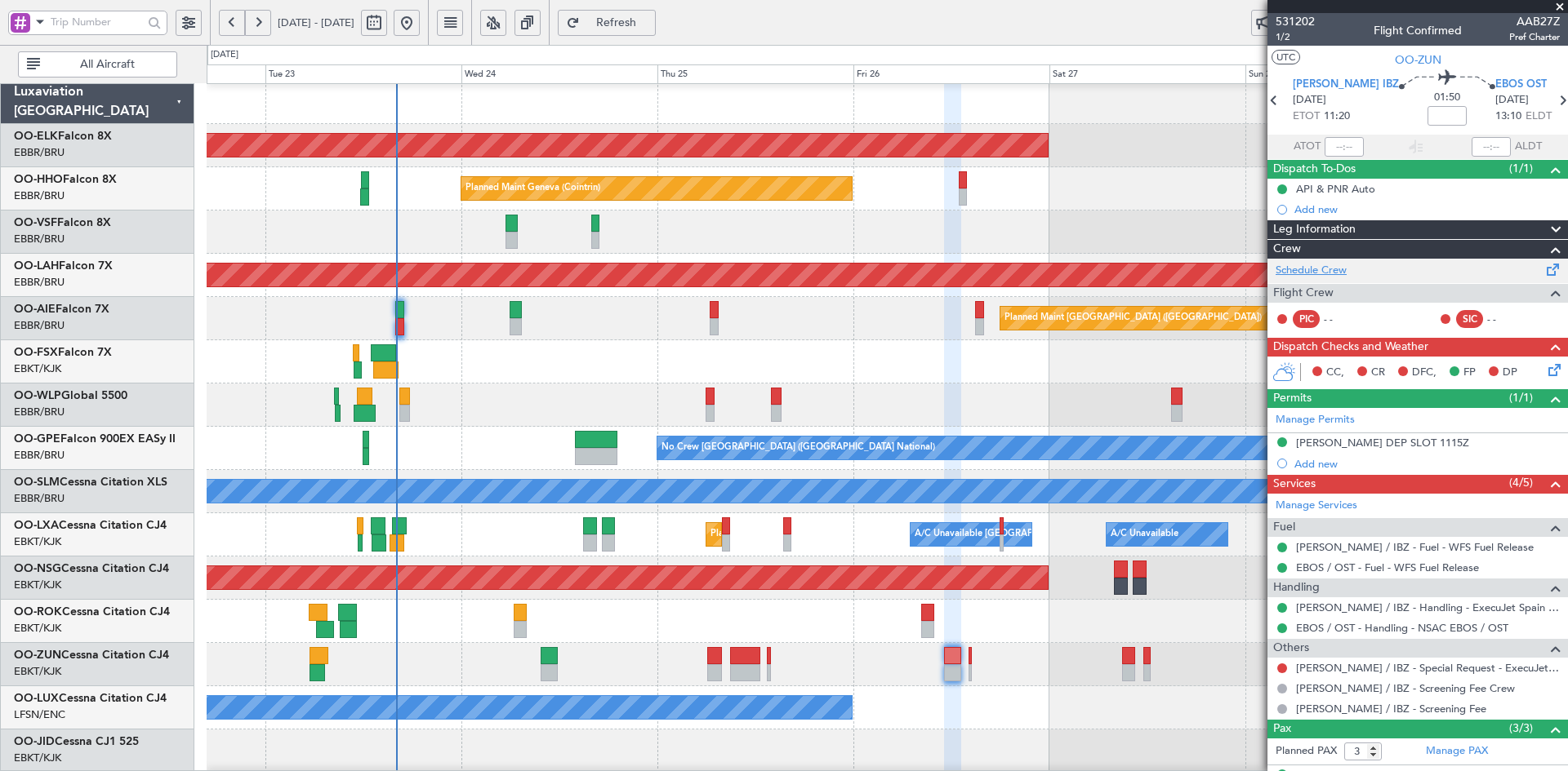
click at [1320, 266] on link "Schedule Crew" at bounding box center [1311, 271] width 71 height 17
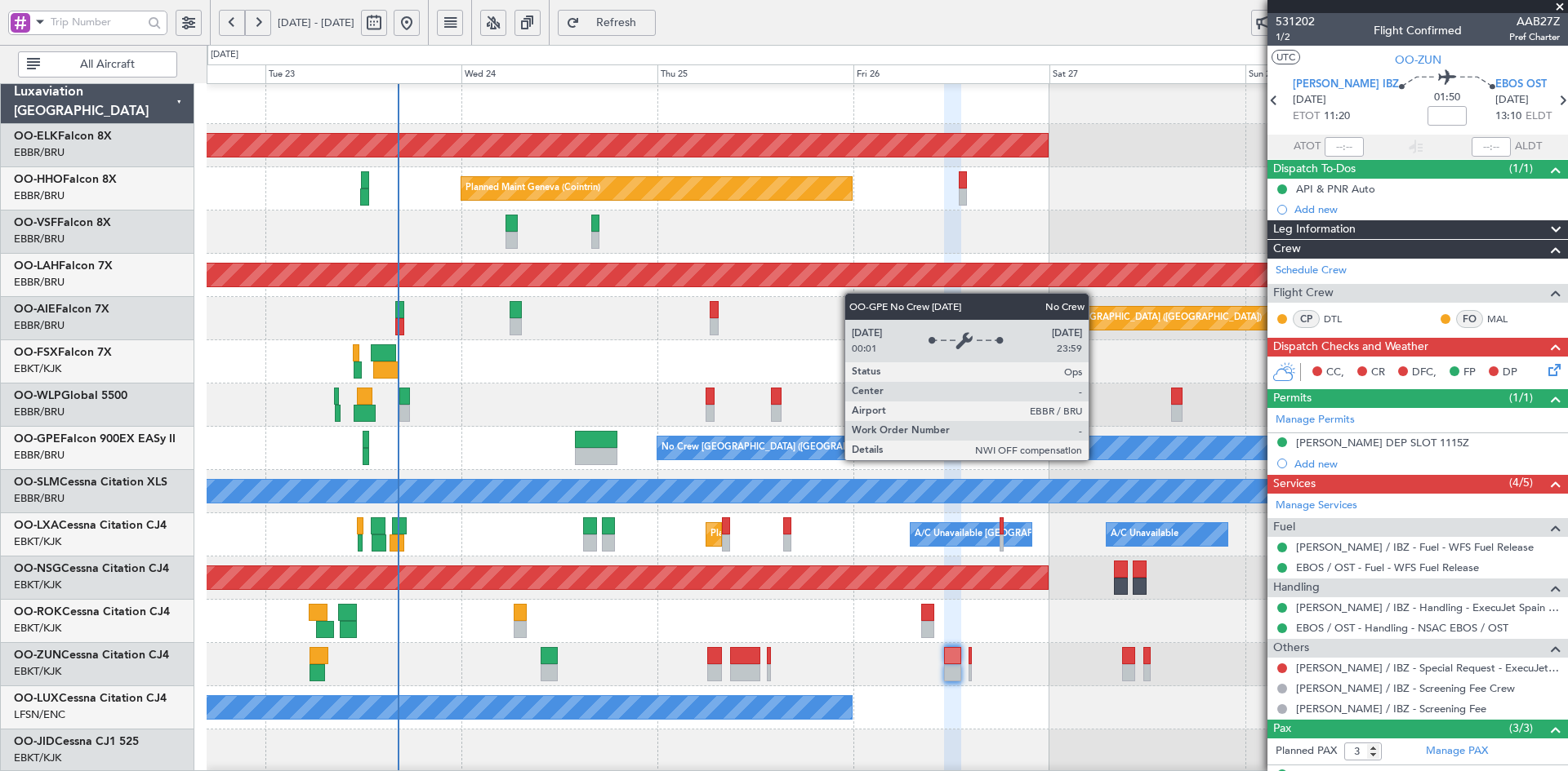
click at [1062, 436] on div "No Crew [GEOGRAPHIC_DATA] ([GEOGRAPHIC_DATA] National)" at bounding box center [1048, 448] width 784 height 24
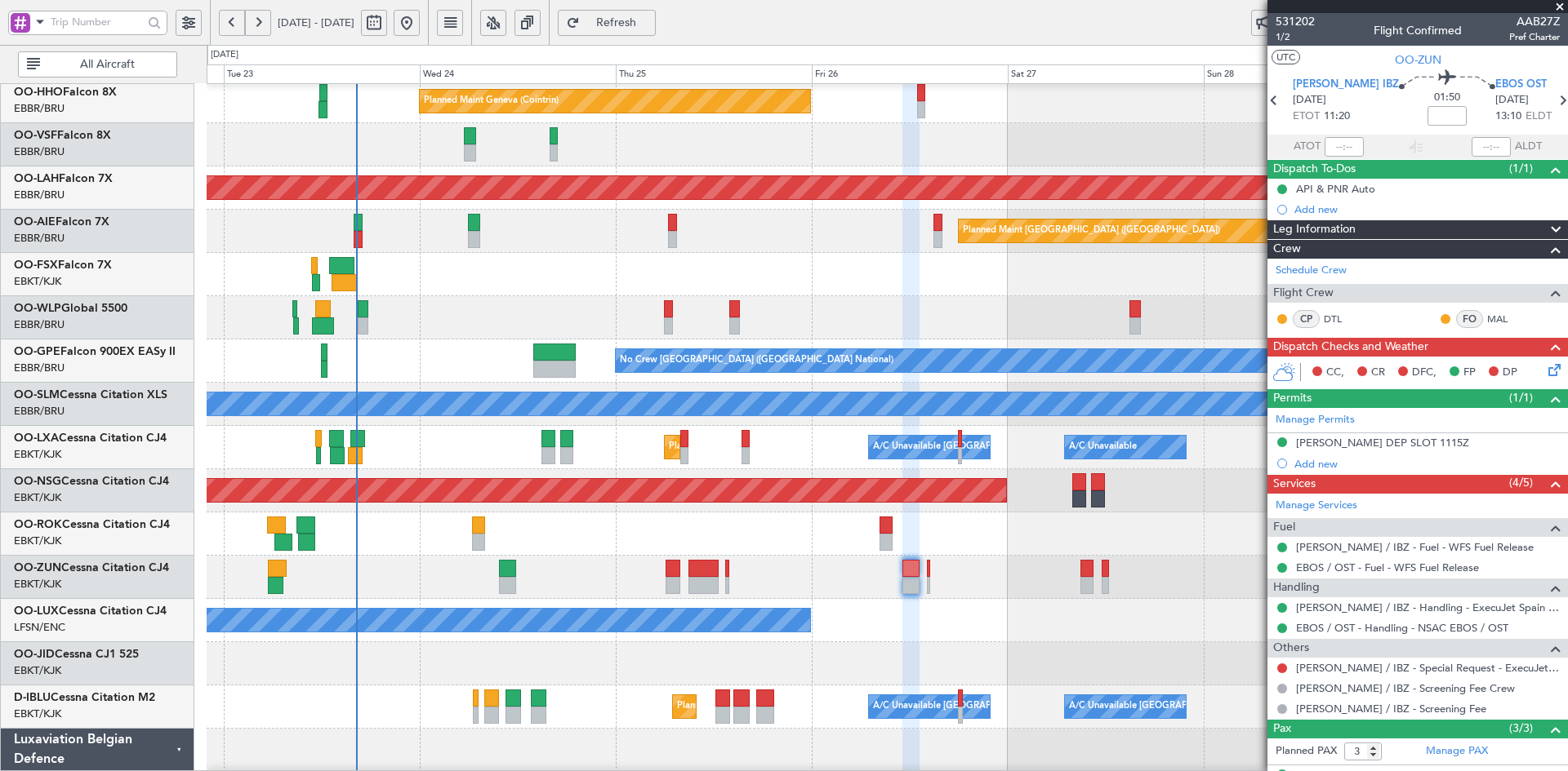
click at [1094, 616] on div "No Crew Nancy (Essey)" at bounding box center [886, 620] width 1361 height 44
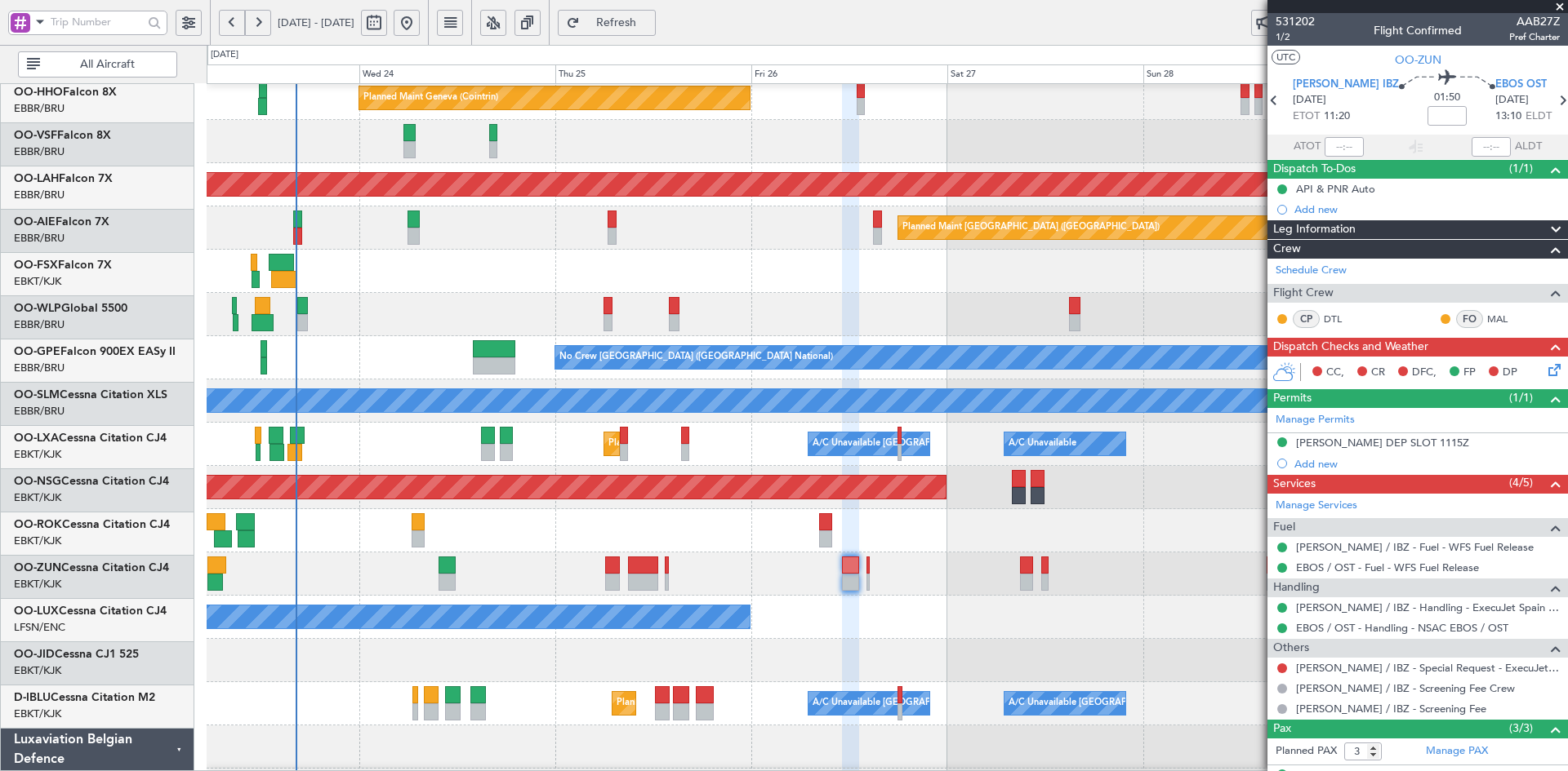
scroll to position [94, 0]
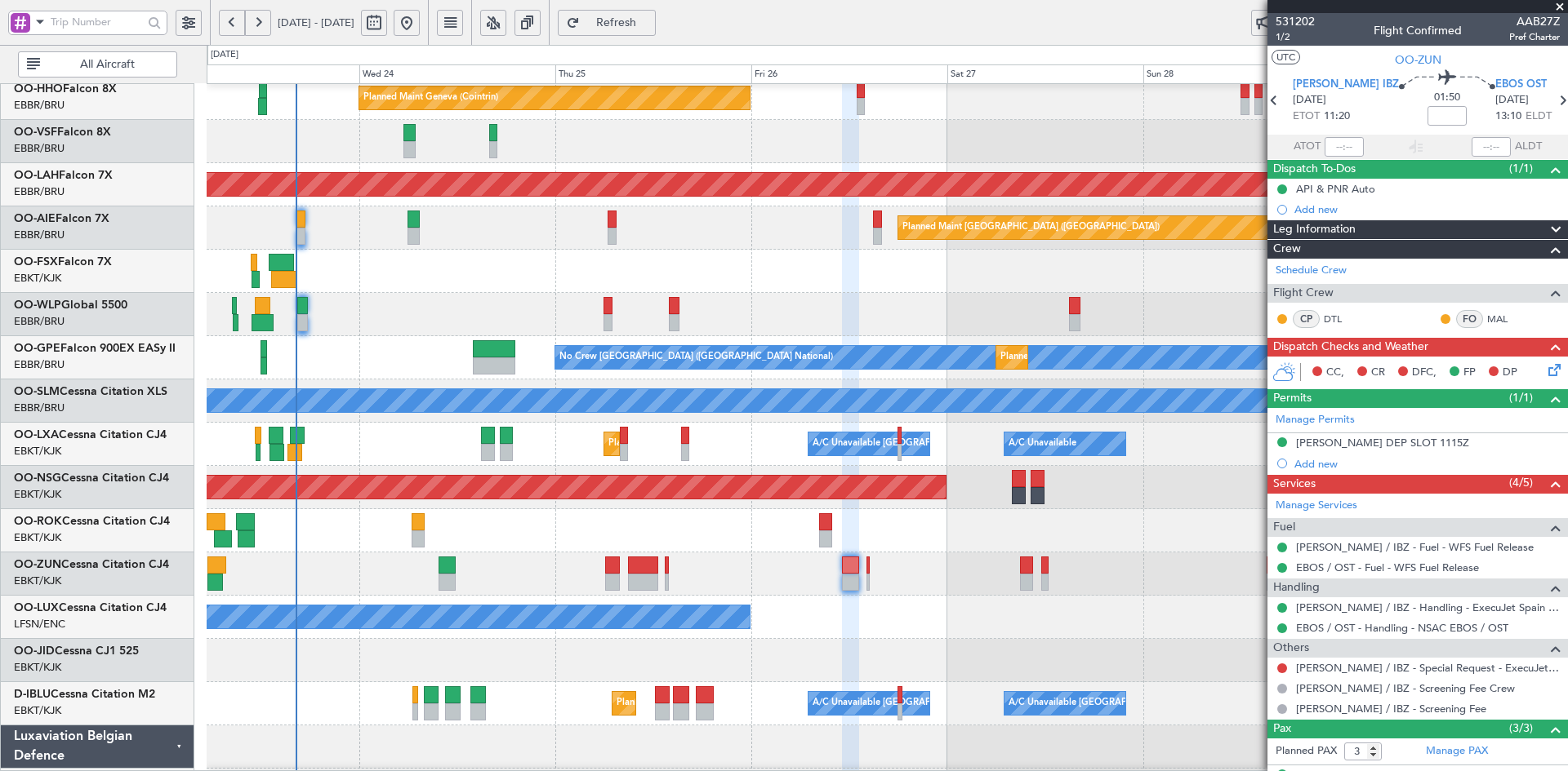
click at [866, 545] on div "Planned Maint Geneva (Cointrin) Planned Maint Alton-st Louis (St Louis Regl) Pl…" at bounding box center [886, 423] width 1361 height 865
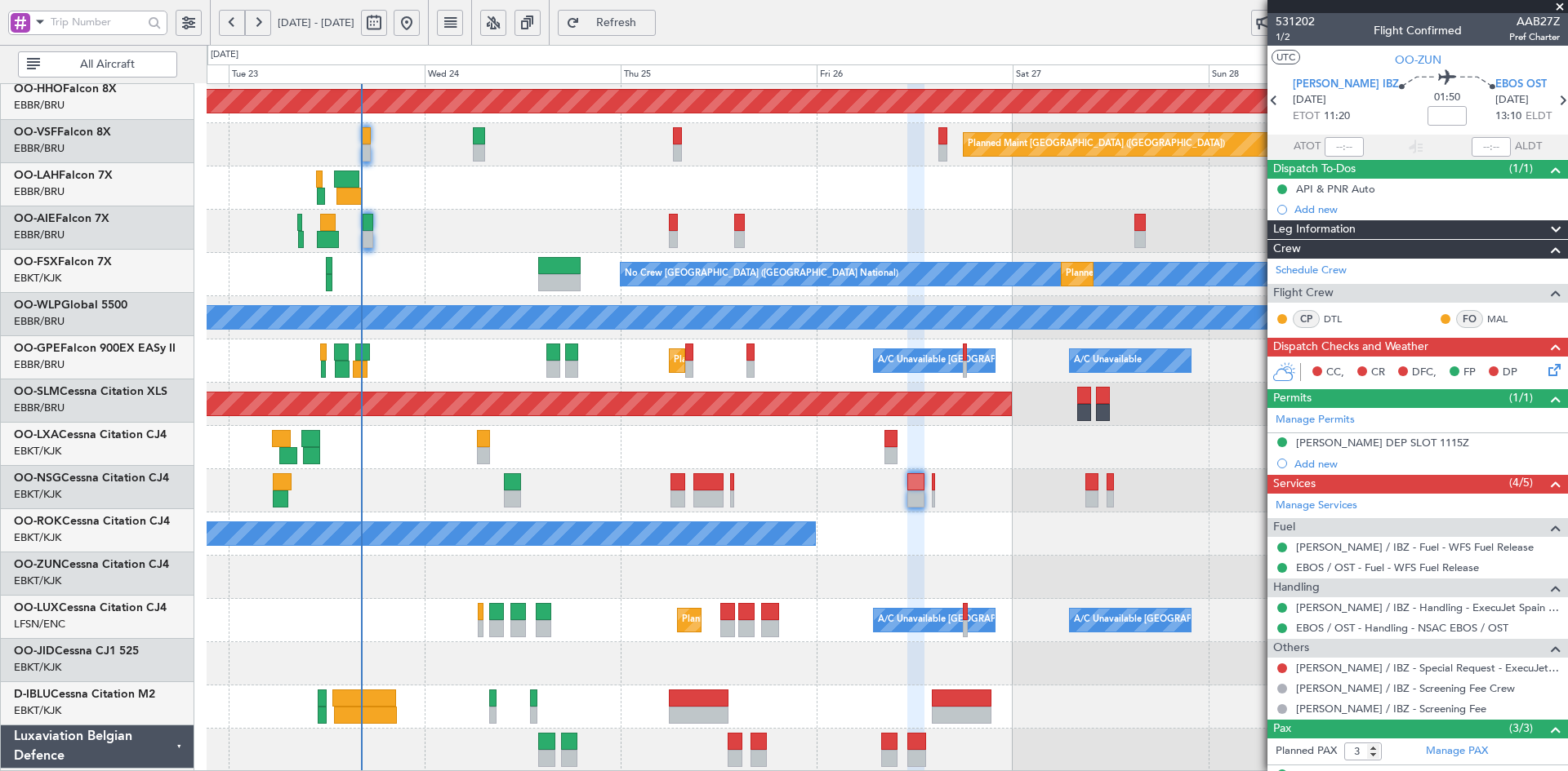
scroll to position [178, 0]
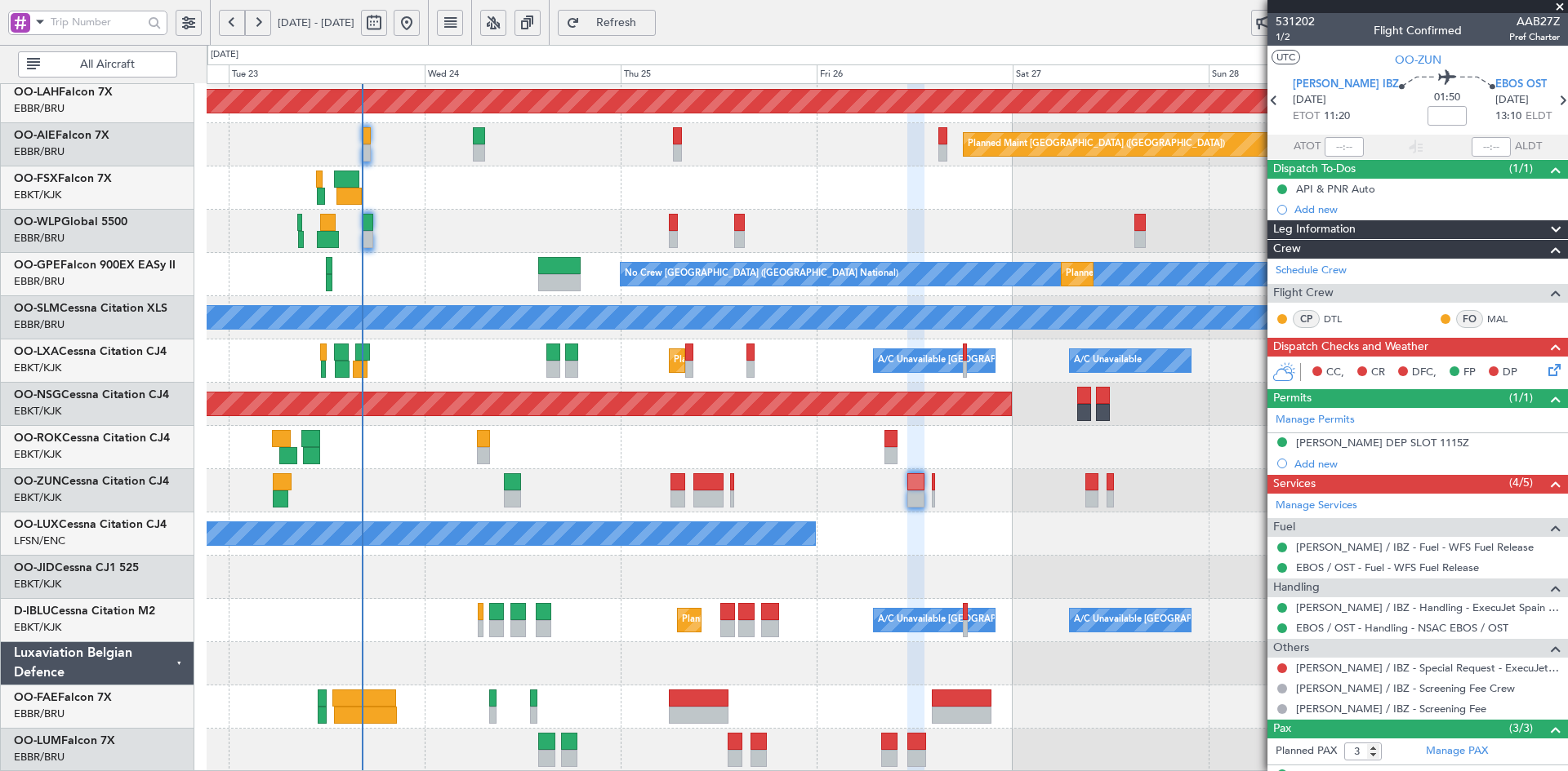
click at [1023, 558] on div "Planned Maint Kortrijk-Wevelgem" at bounding box center [886, 578] width 1361 height 44
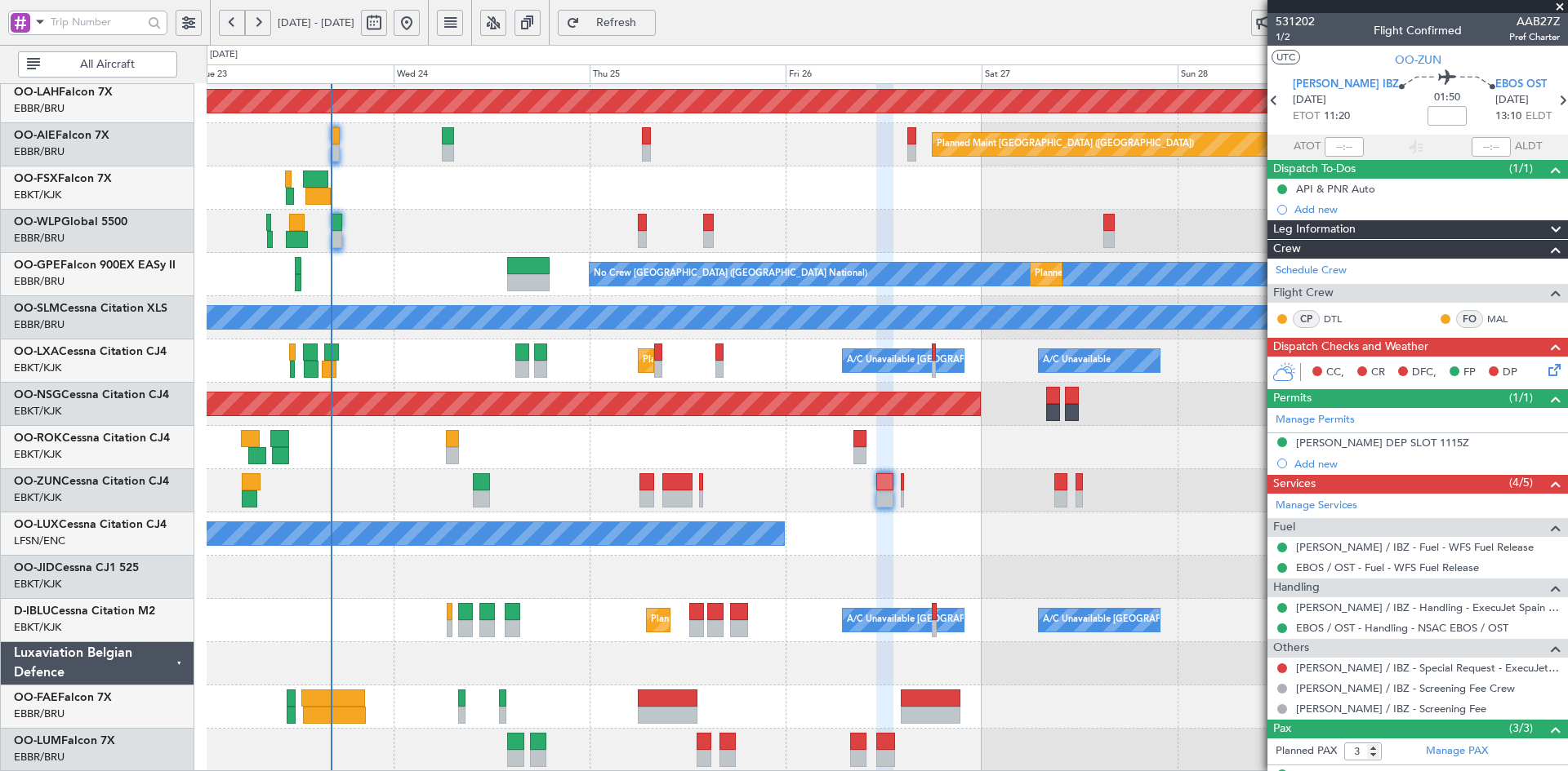
click at [1018, 525] on div "Planned Maint Alton-st Louis (St Louis Regl) Planned Maint London (Farnborough)…" at bounding box center [886, 339] width 1361 height 865
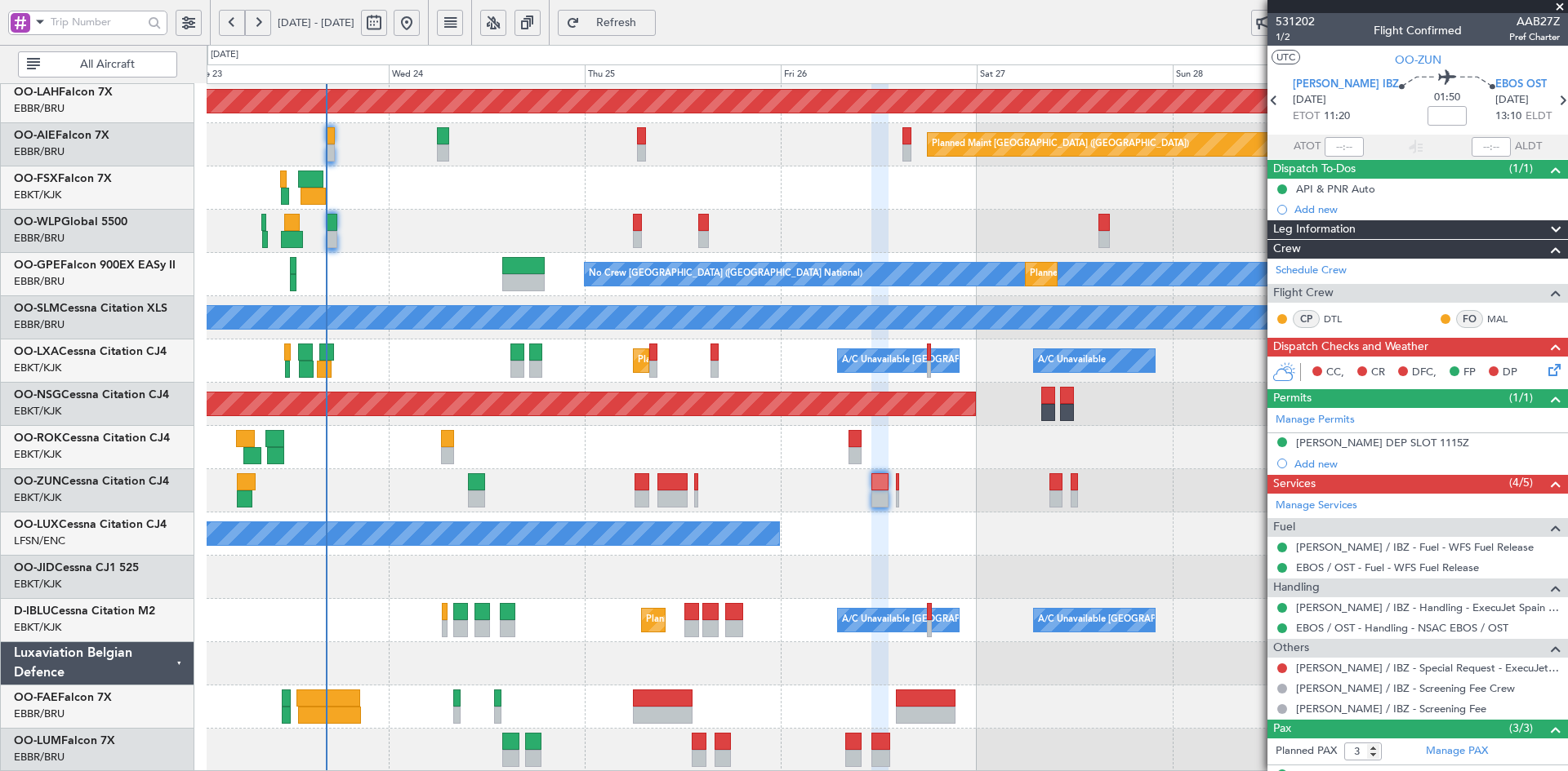
scroll to position [160, 0]
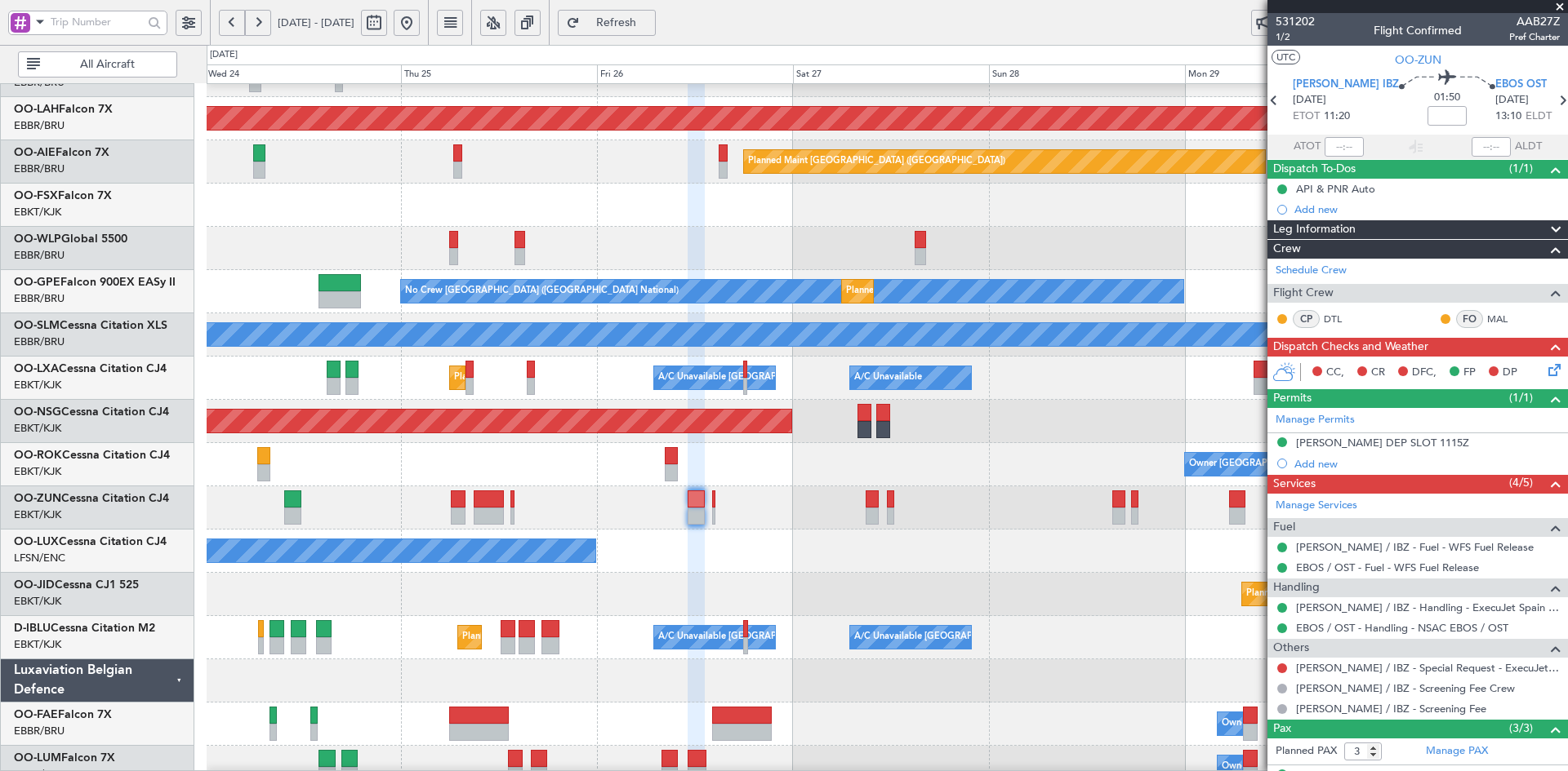
click at [771, 532] on div "No Crew Nancy (Essey)" at bounding box center [886, 552] width 1361 height 44
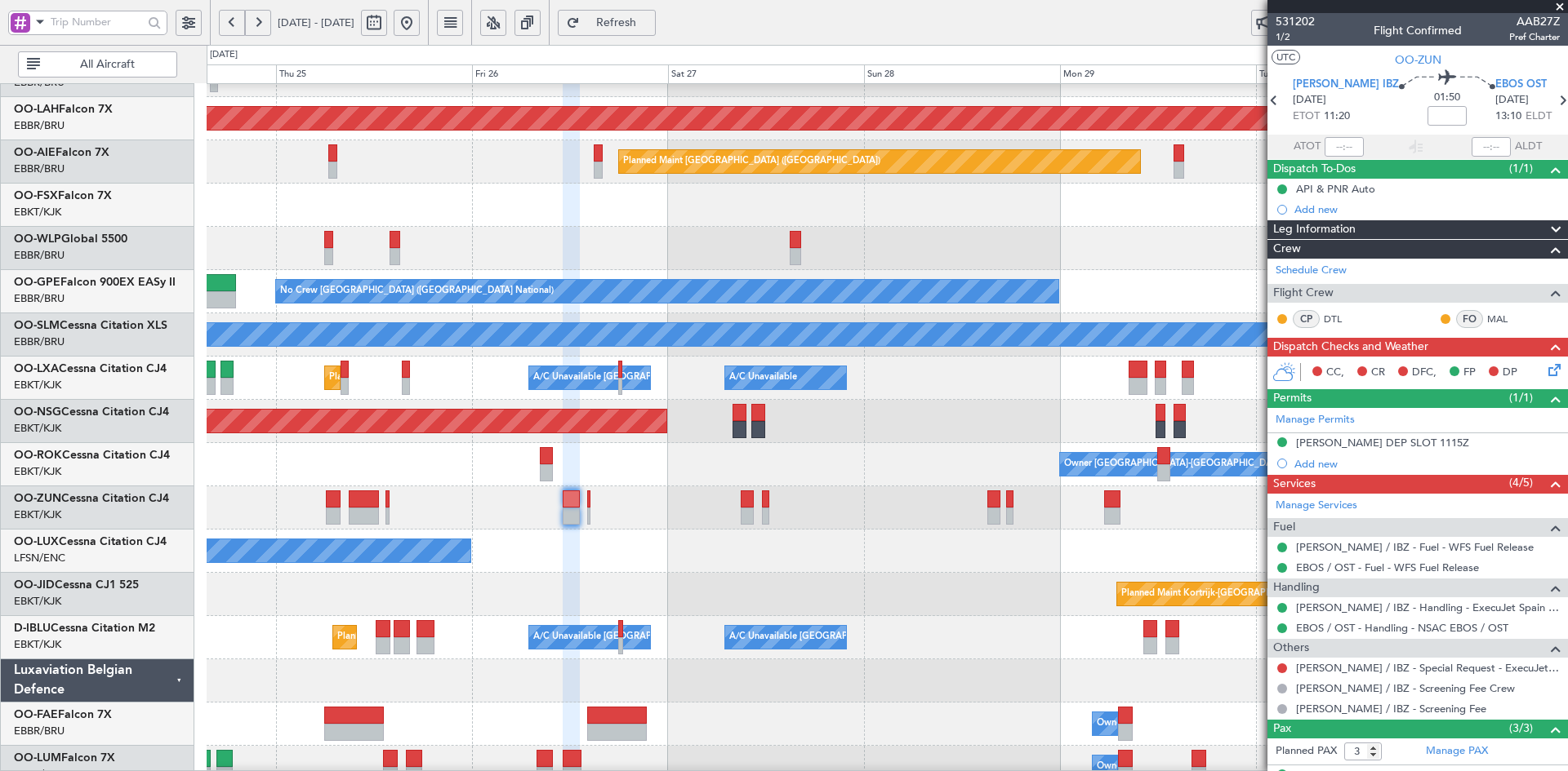
click at [632, 500] on div at bounding box center [886, 508] width 1361 height 44
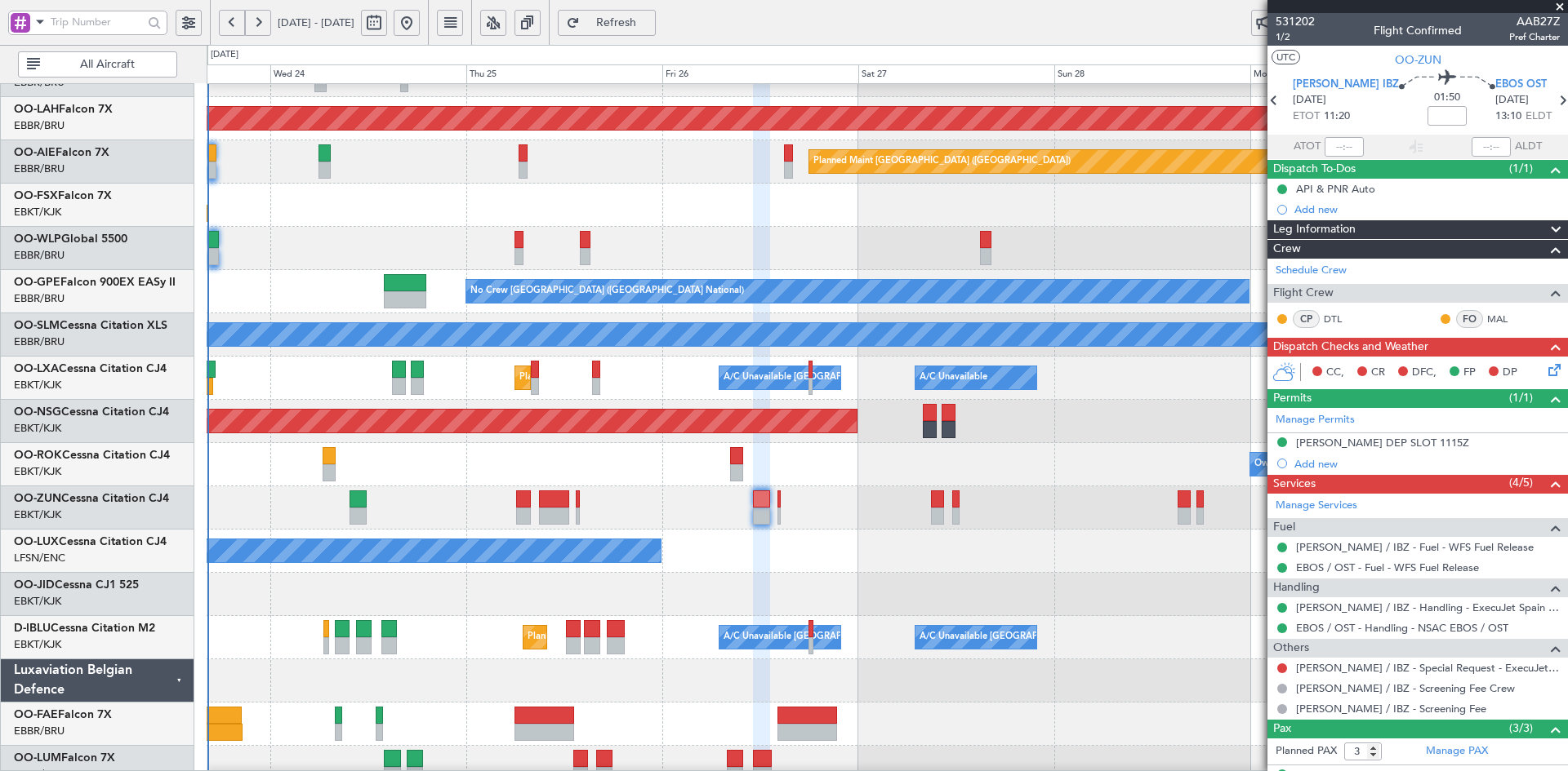
click at [951, 558] on div "No Crew Nancy (Essey)" at bounding box center [886, 552] width 1361 height 44
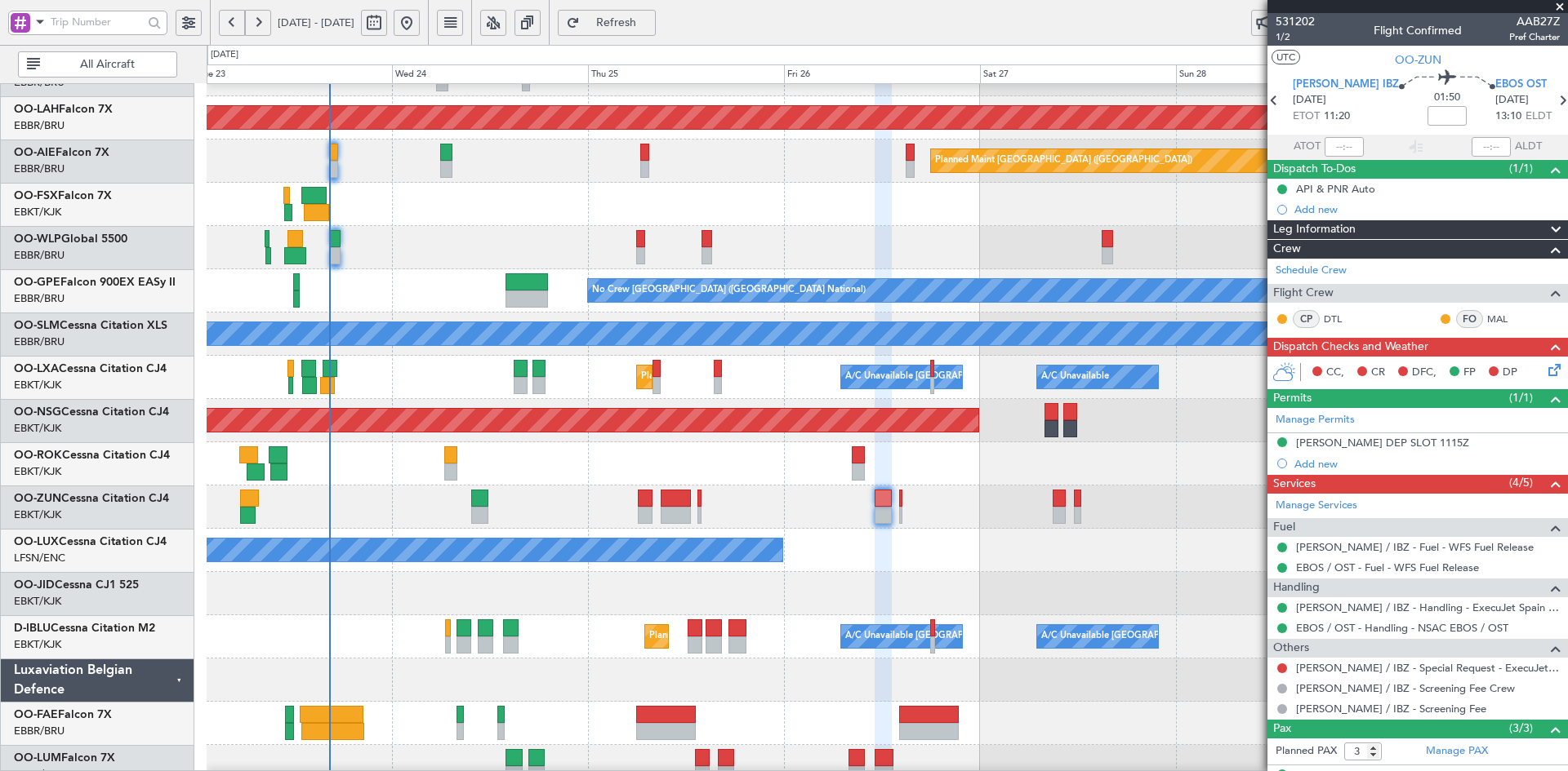
scroll to position [161, 0]
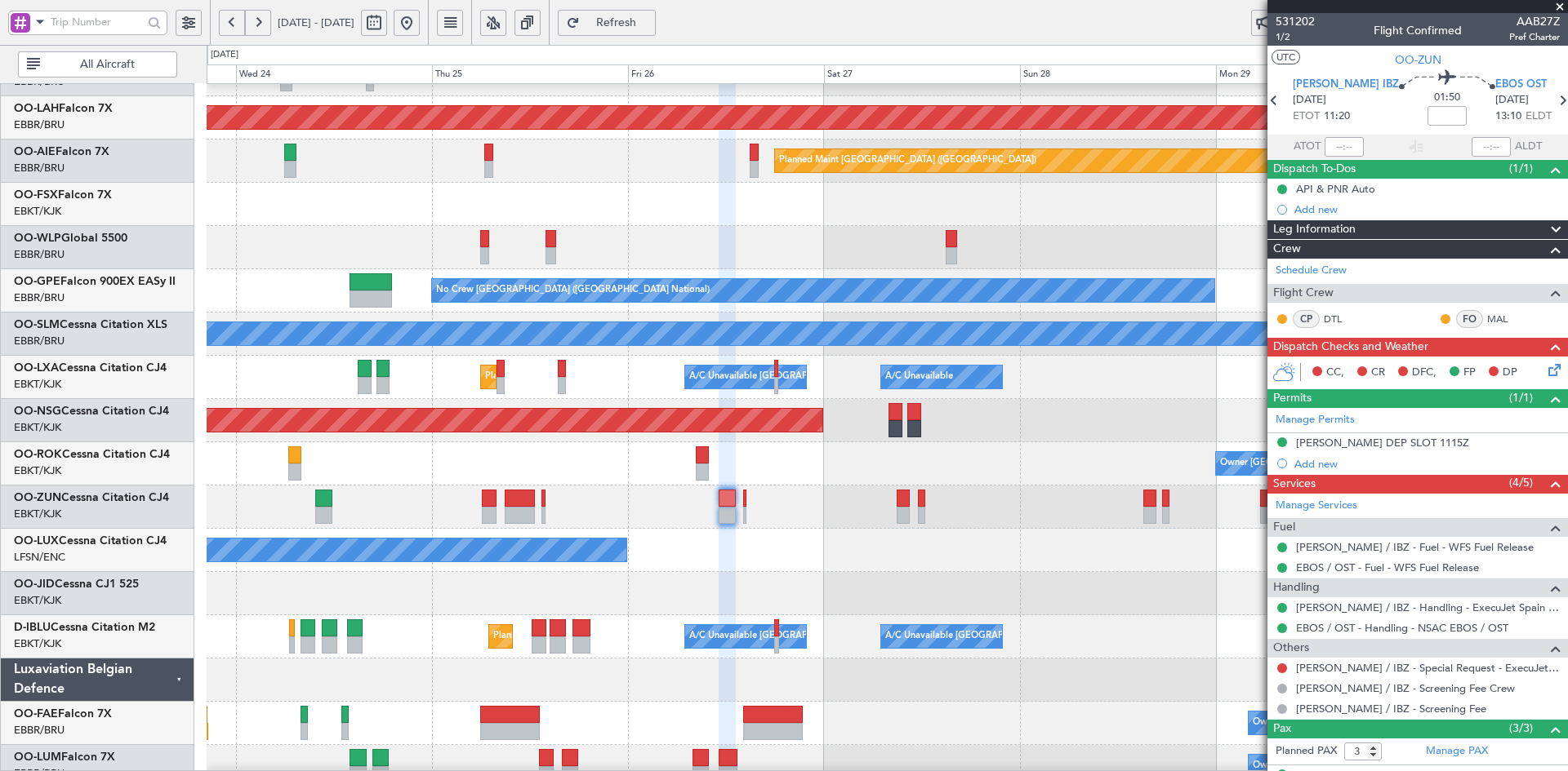
click at [964, 491] on div "Planned Maint Kortrijk-Wevelgem" at bounding box center [886, 507] width 1361 height 44
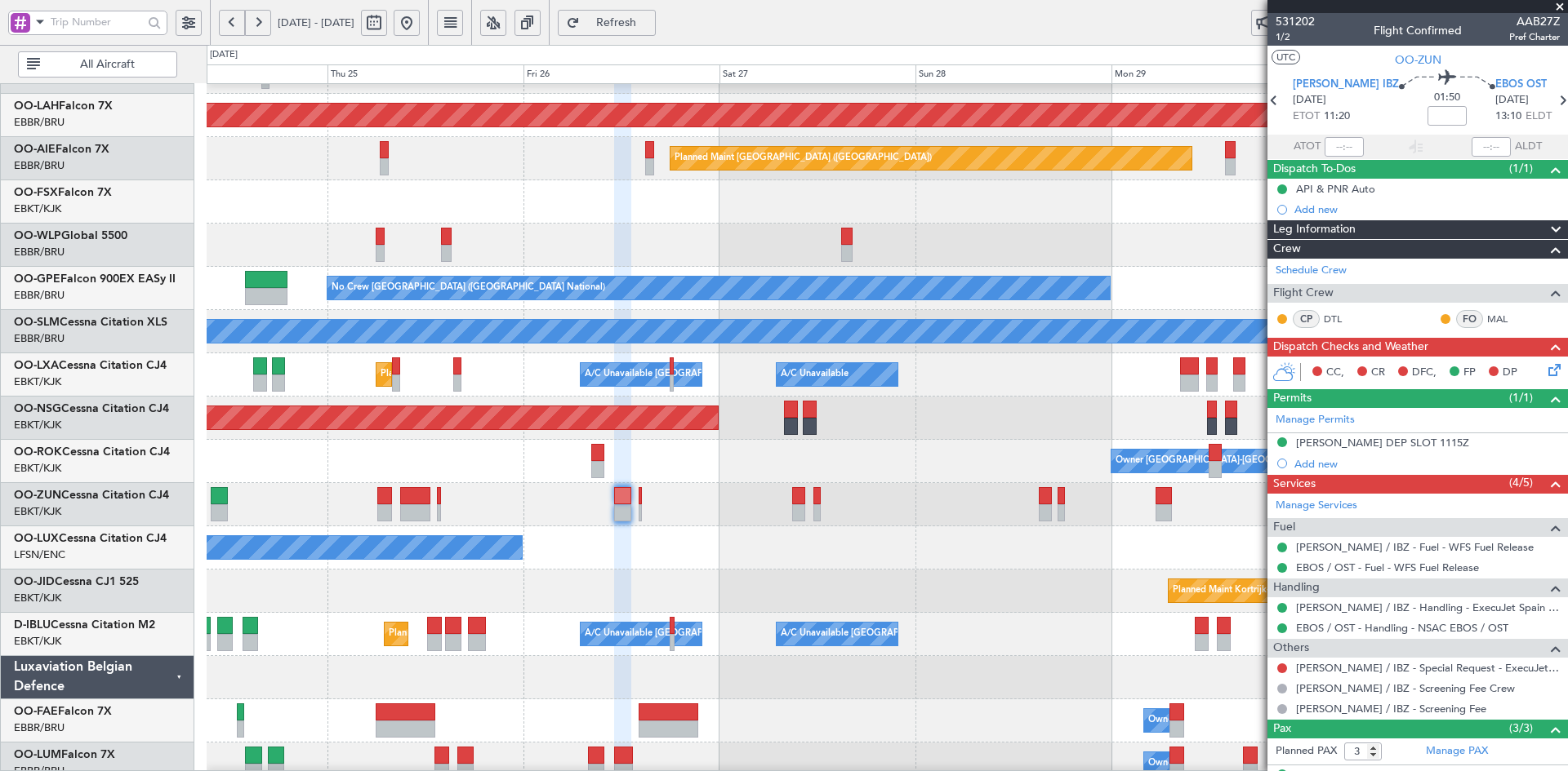
click at [1051, 473] on div "Owner Kortrijk-Wevelgem" at bounding box center [886, 462] width 1361 height 44
click at [1149, 458] on div "Owner Kortrijk-Wevelgem" at bounding box center [886, 462] width 1361 height 44
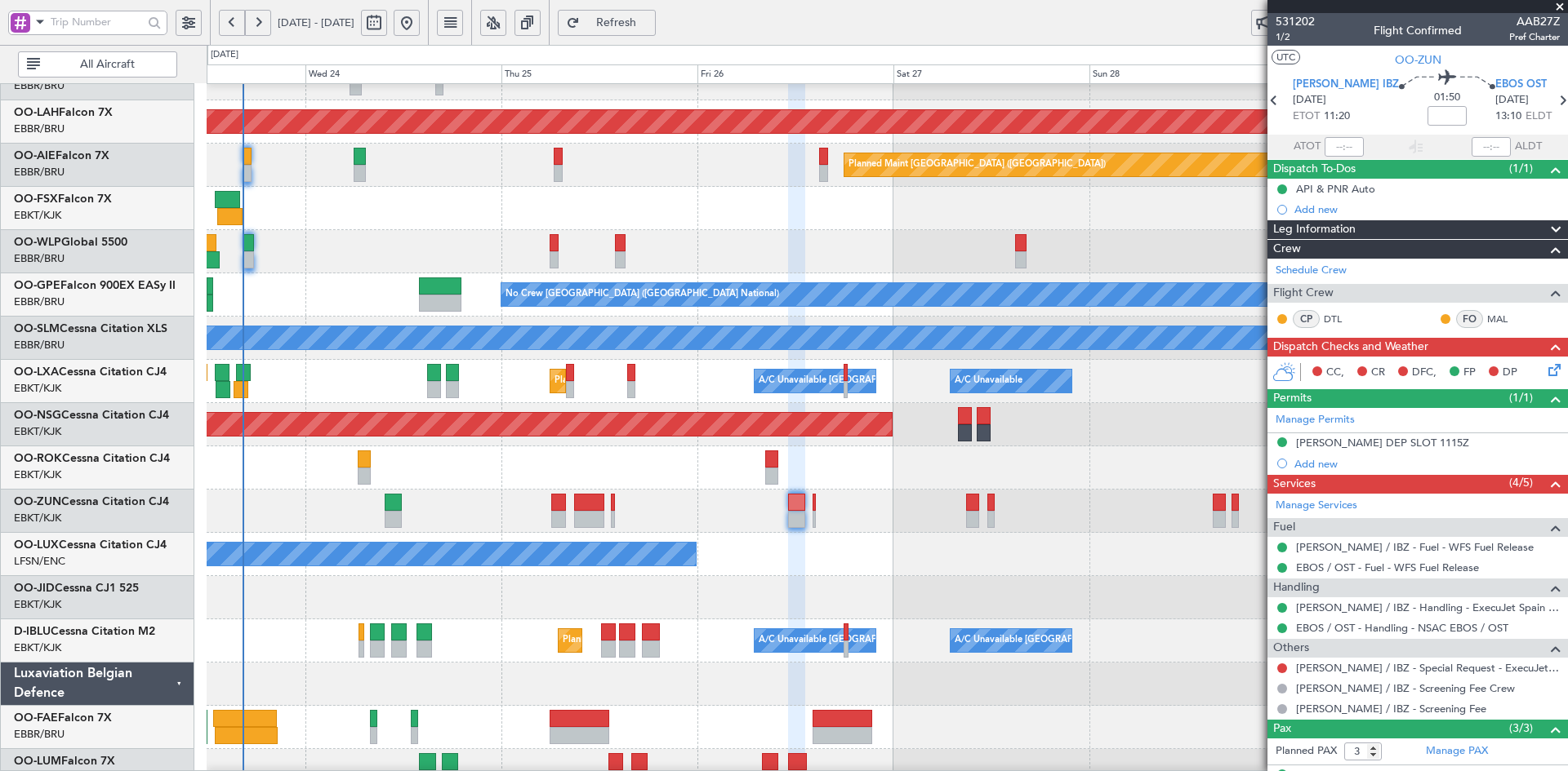
click at [892, 486] on div "Owner Kortrijk-Wevelgem" at bounding box center [886, 468] width 1361 height 44
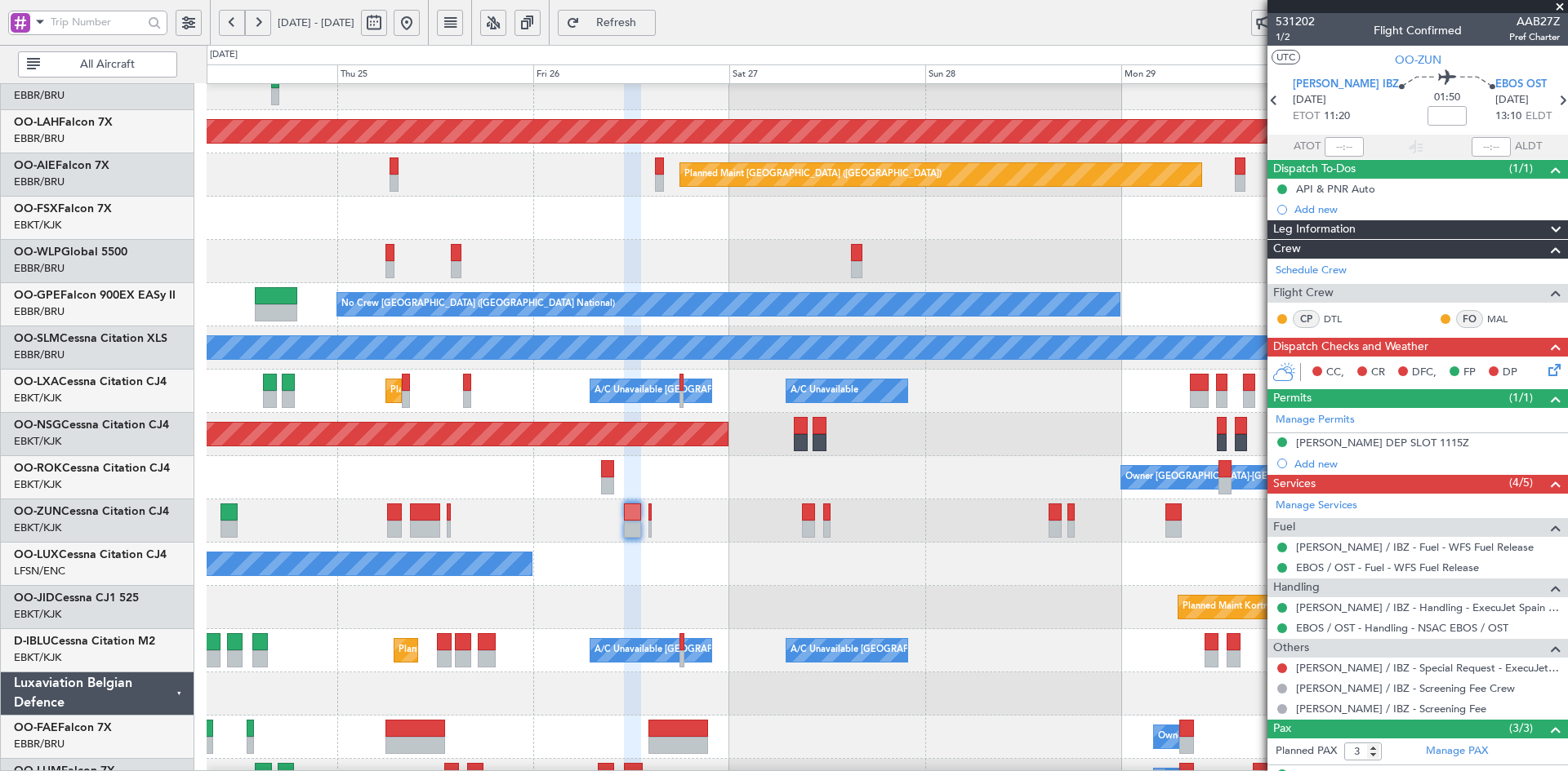
scroll to position [150, 0]
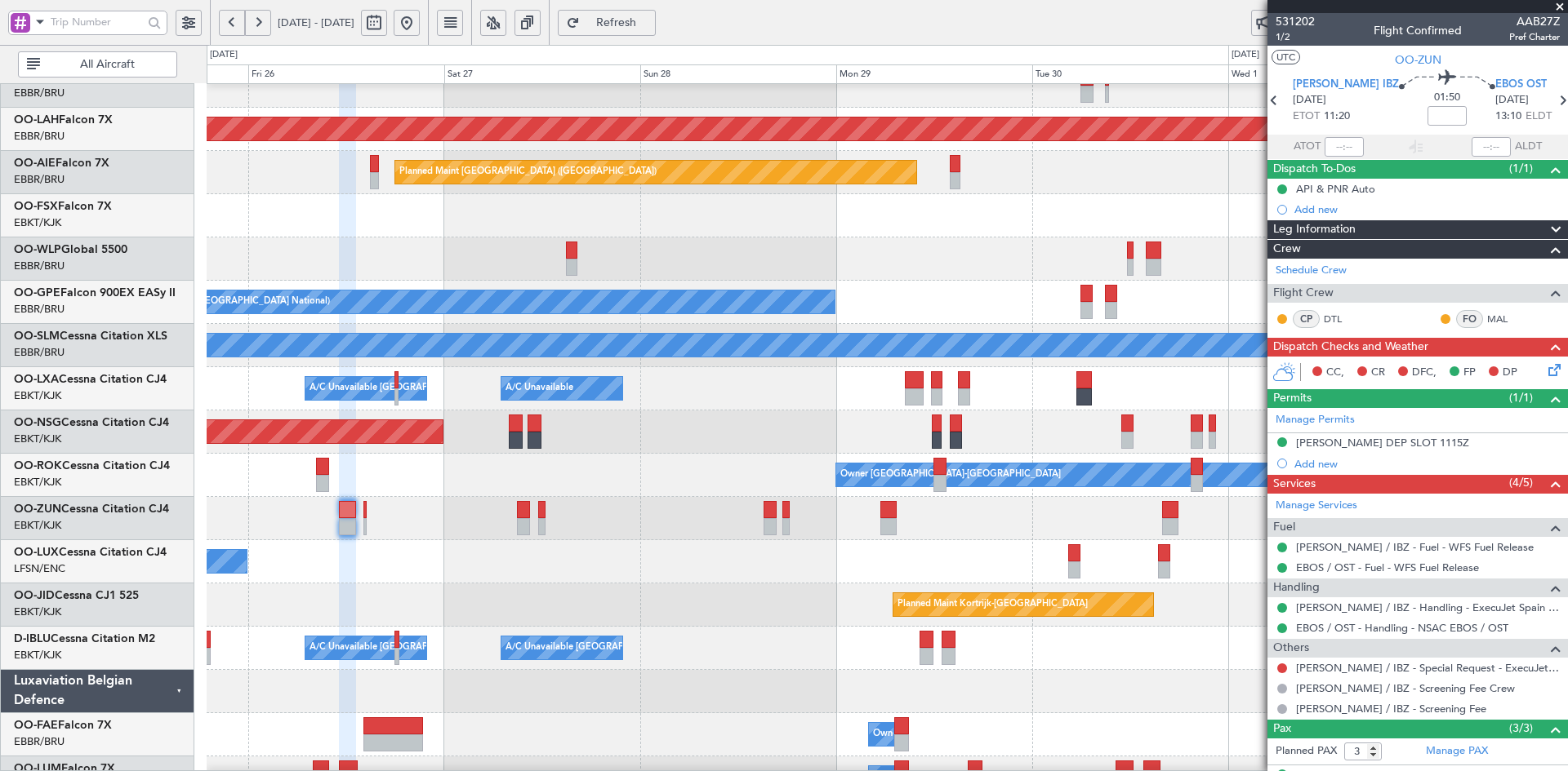
click at [778, 479] on div "Owner Kortrijk-Wevelgem" at bounding box center [886, 475] width 1361 height 44
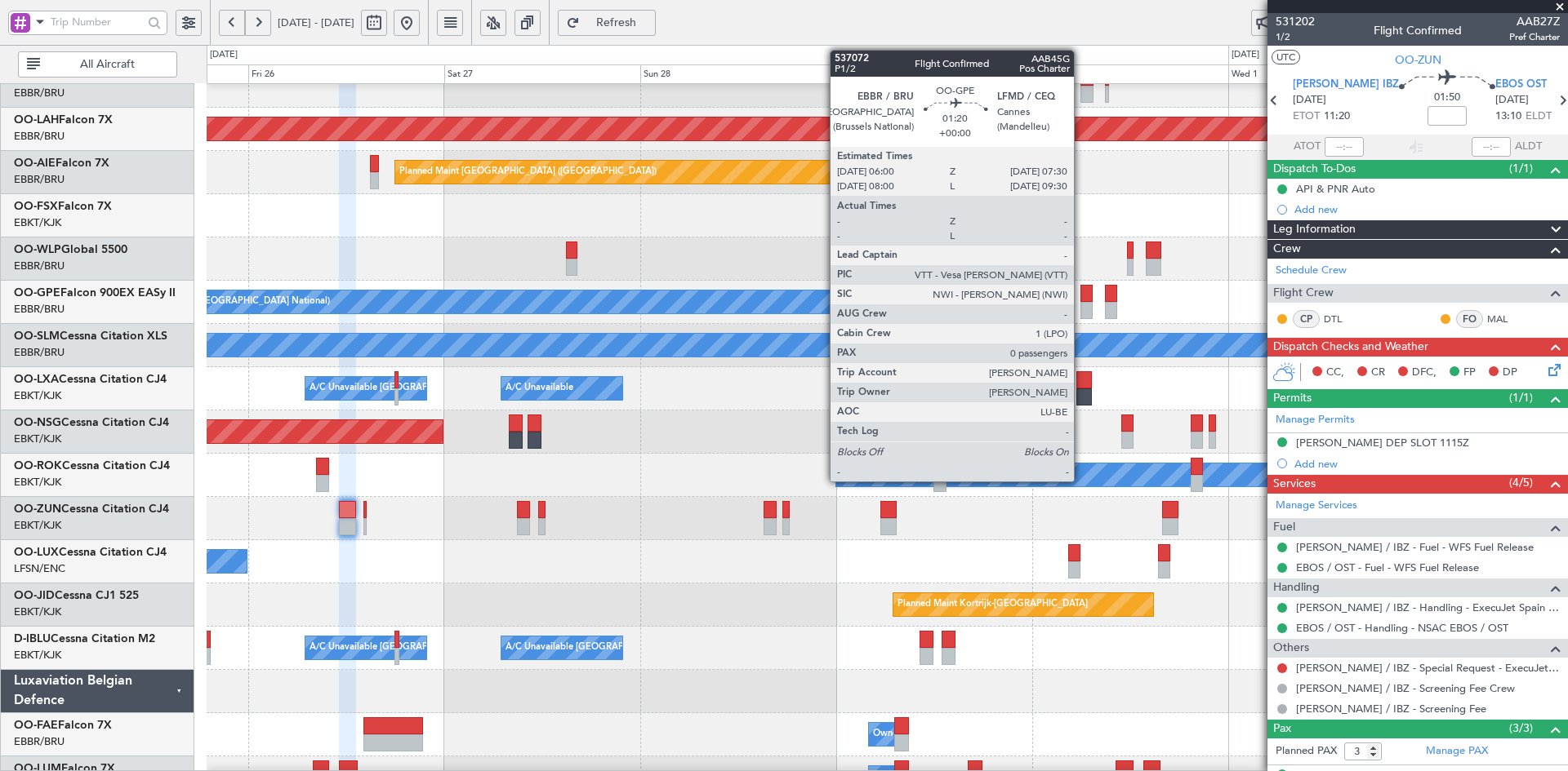
click at [1073, 324] on div "Planned Maint Brussels (Brussels National) No Crew Brussels (Brussels National)…" at bounding box center [886, 303] width 1361 height 44
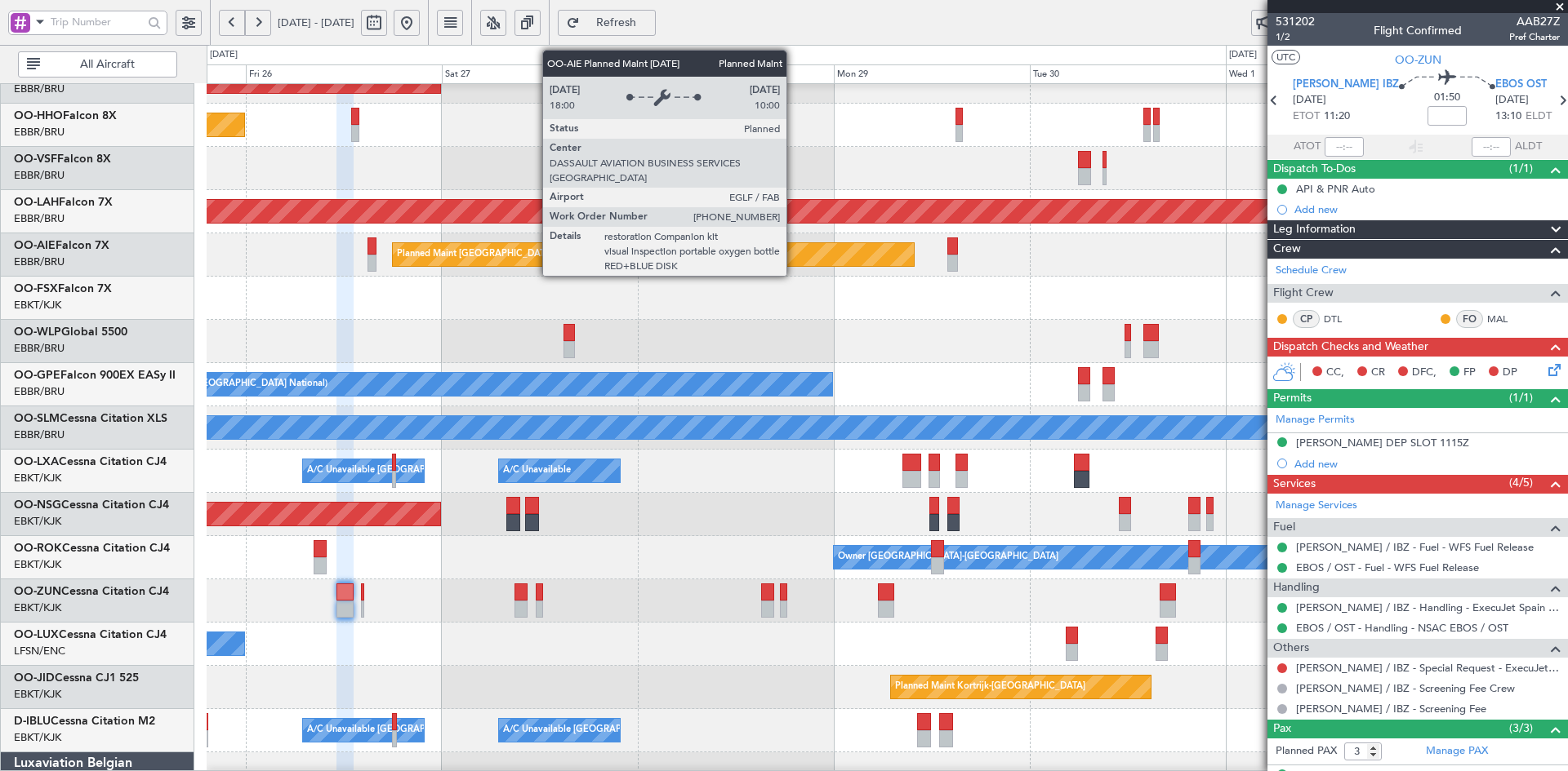
click at [813, 348] on div "Planned Maint Kortrijk-Wevelgem Planned Maint Geneva (Cointrin) Planned Maint A…" at bounding box center [886, 450] width 1361 height 865
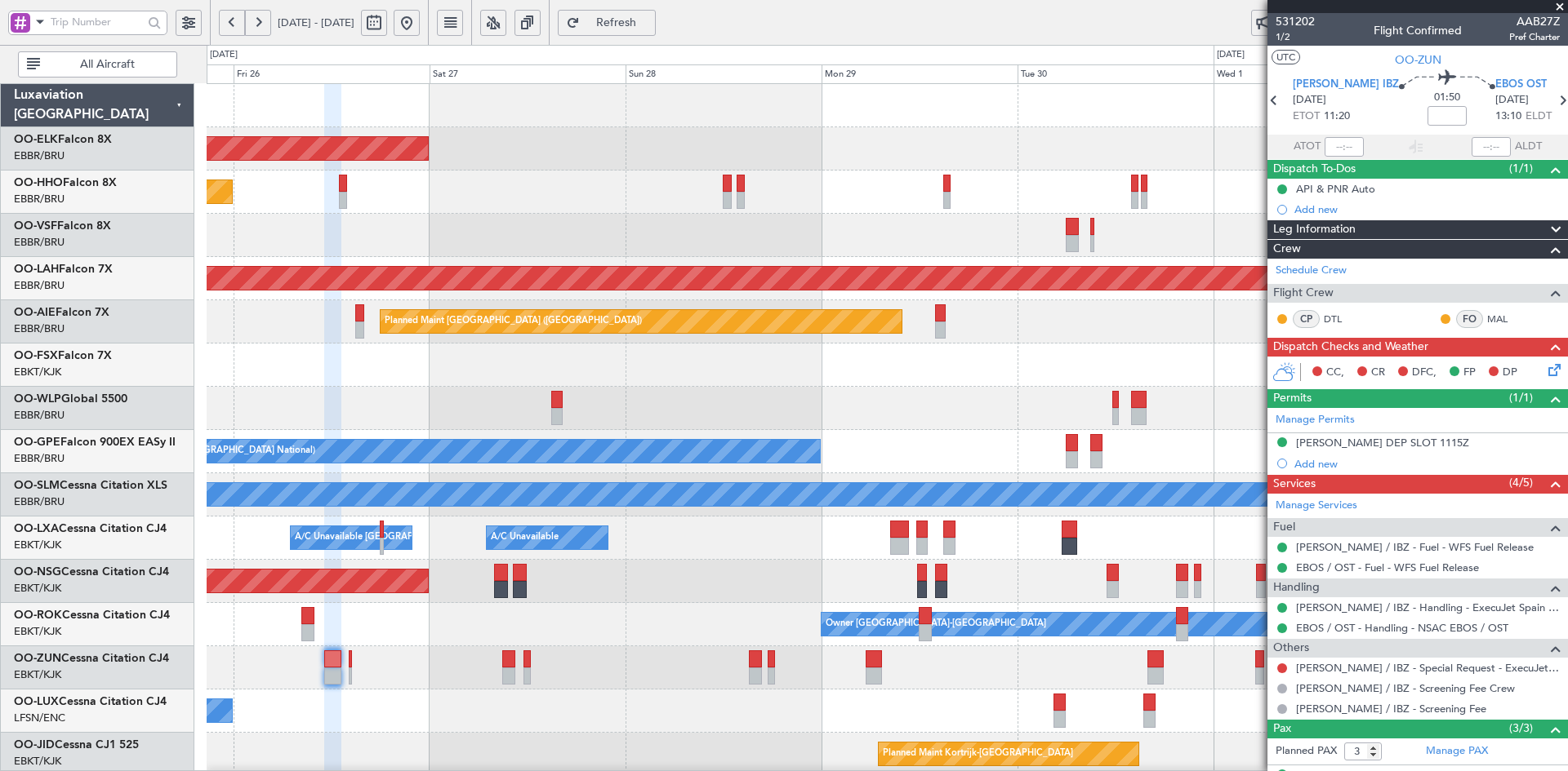
click at [818, 416] on div "Planned Maint Milan (Linate)" at bounding box center [886, 409] width 1361 height 44
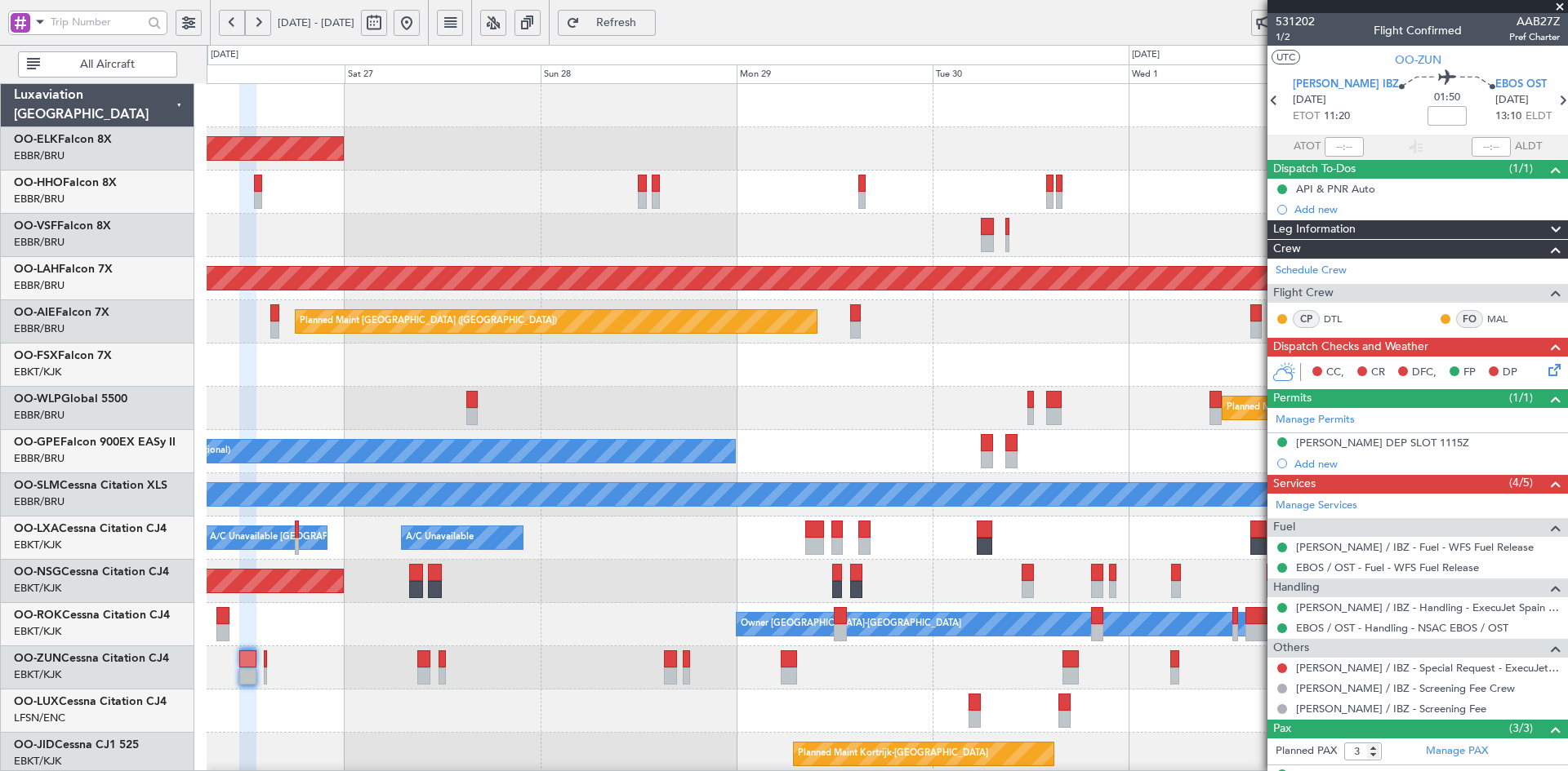
click at [908, 345] on div "Planned Maint Kortrijk-Wevelgem Planned Maint Geneva (Cointrin) Planned Maint A…" at bounding box center [886, 517] width 1361 height 865
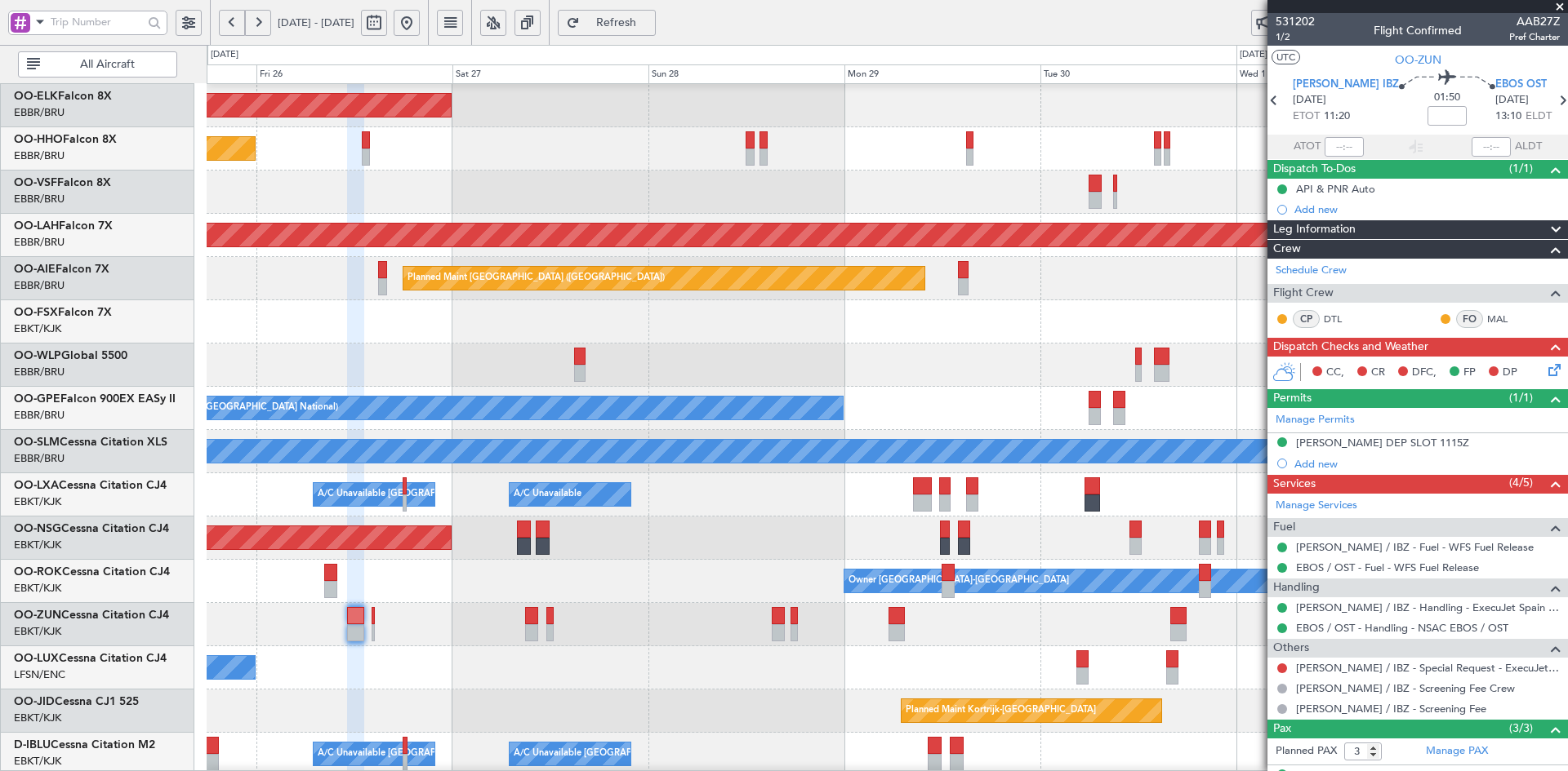
click at [1070, 344] on div "Planned Maint Milan (Linate)" at bounding box center [886, 365] width 1361 height 44
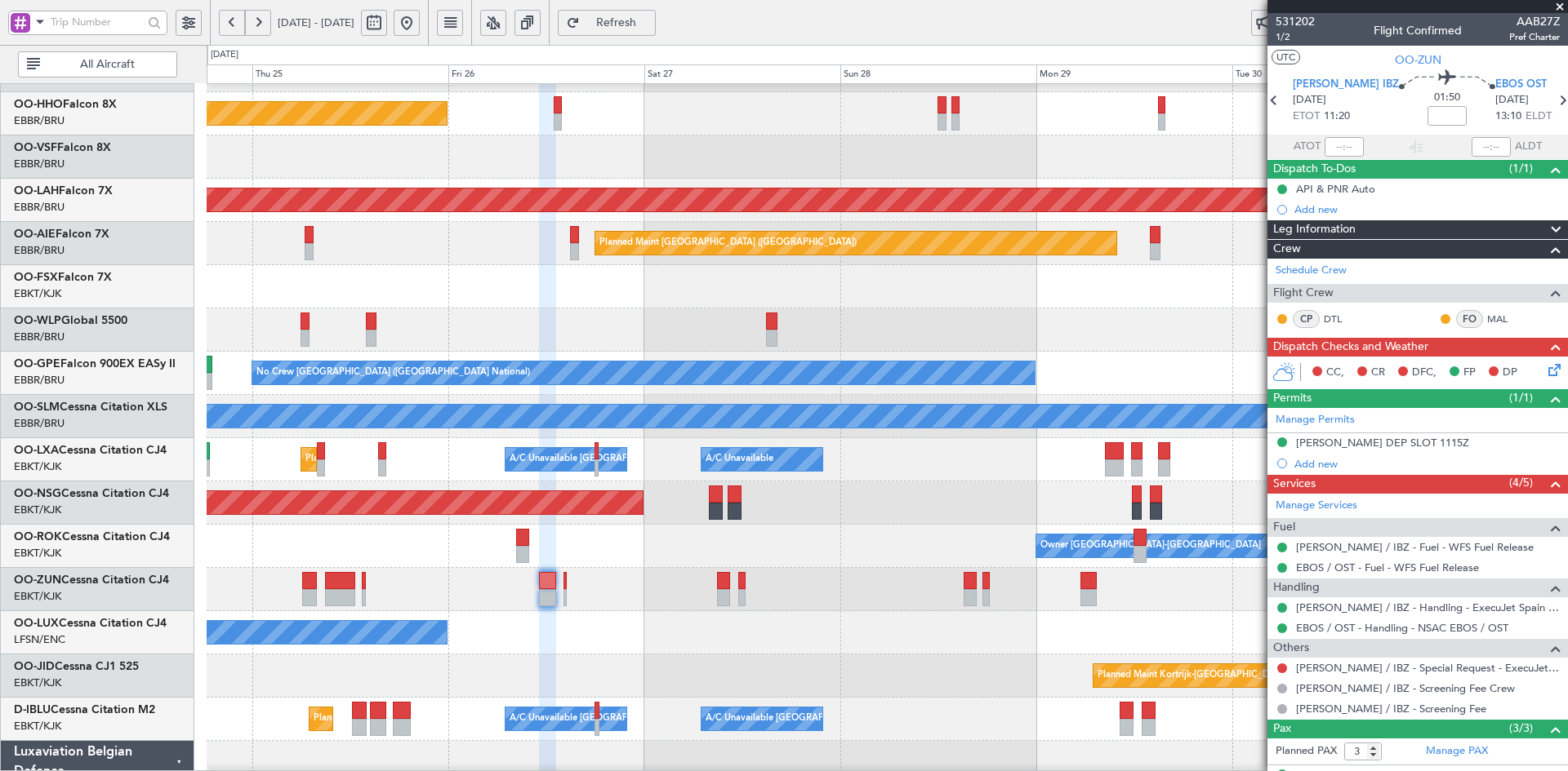
click at [1015, 352] on div "Planned Maint Milan (Linate)" at bounding box center [886, 331] width 1361 height 44
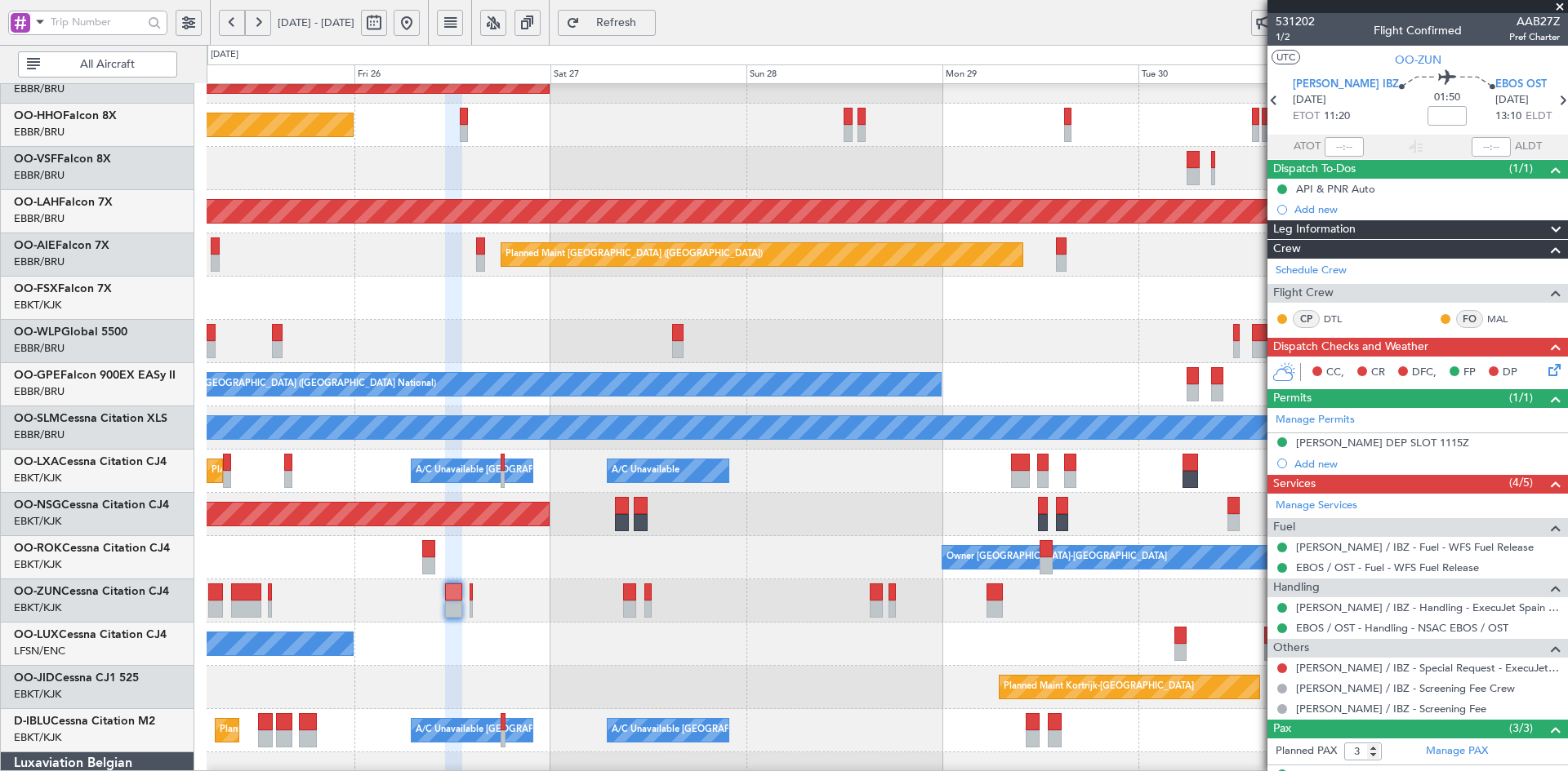
click at [770, 281] on div at bounding box center [886, 298] width 1361 height 44
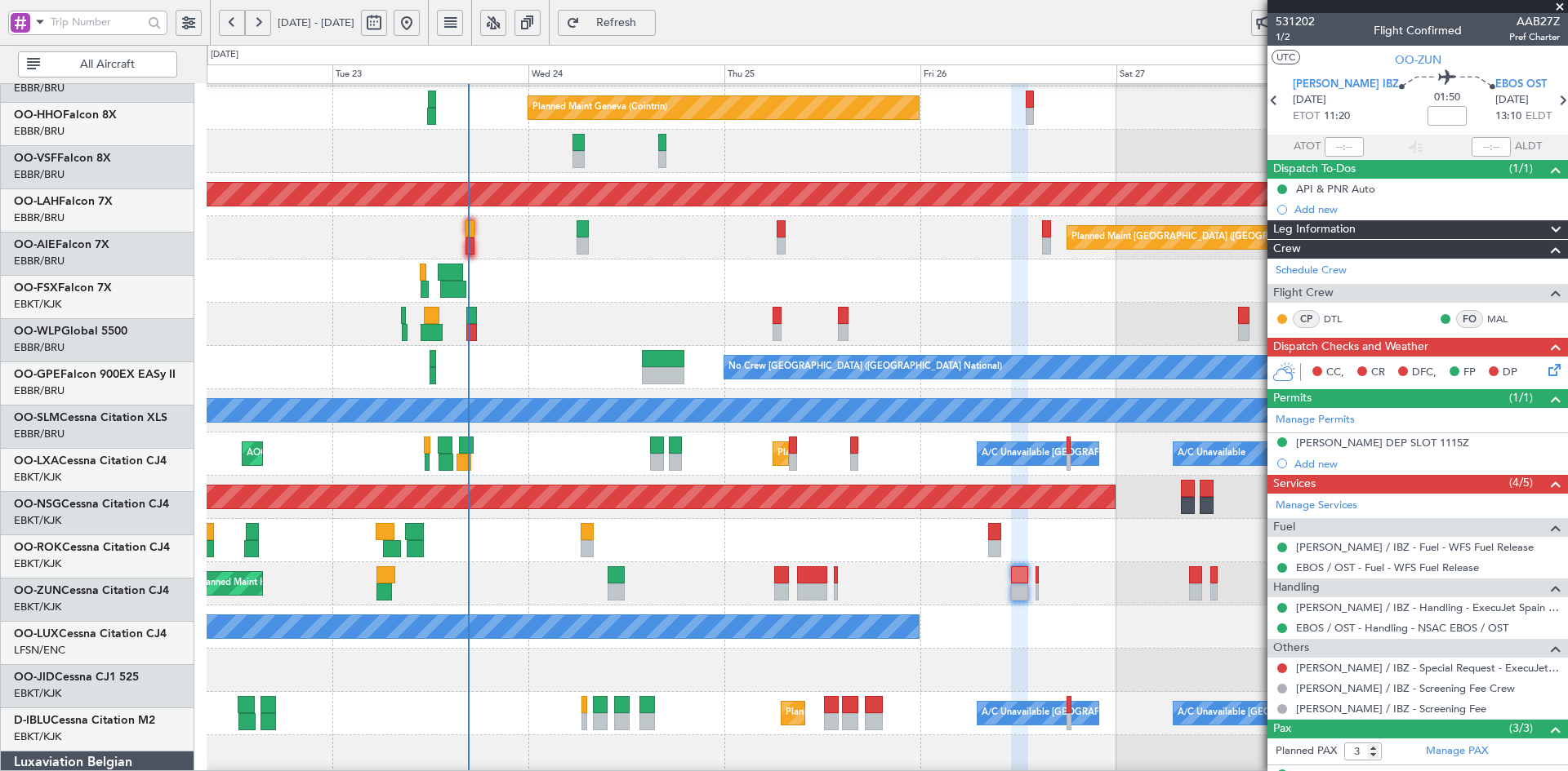
scroll to position [84, 0]
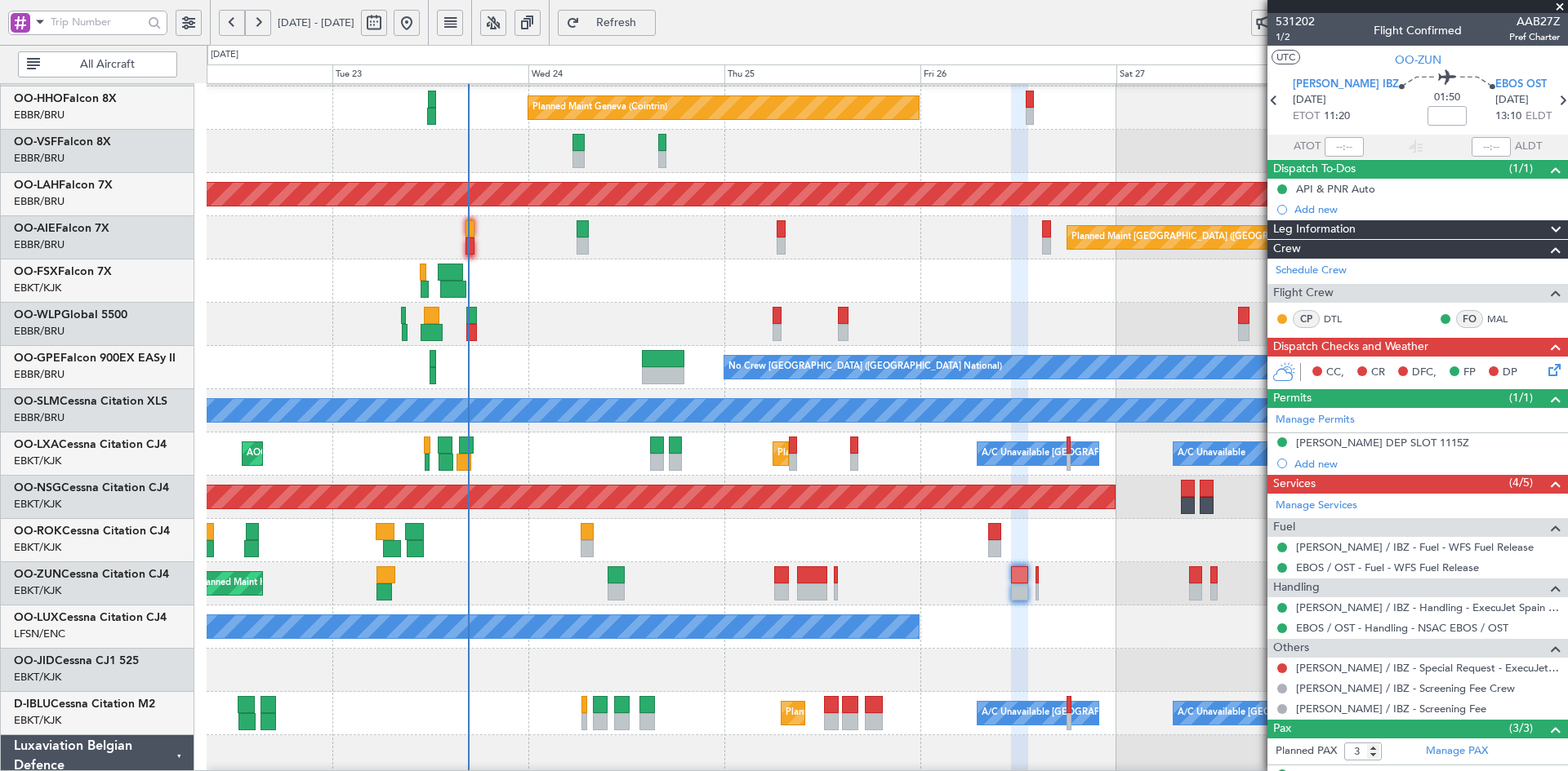
click at [818, 278] on div at bounding box center [886, 281] width 1361 height 44
click at [535, 441] on div "Planned Maint Kortrijk-Wevelgem Planned Maint Geneva (Cointrin) Planned Maint A…" at bounding box center [886, 432] width 1361 height 865
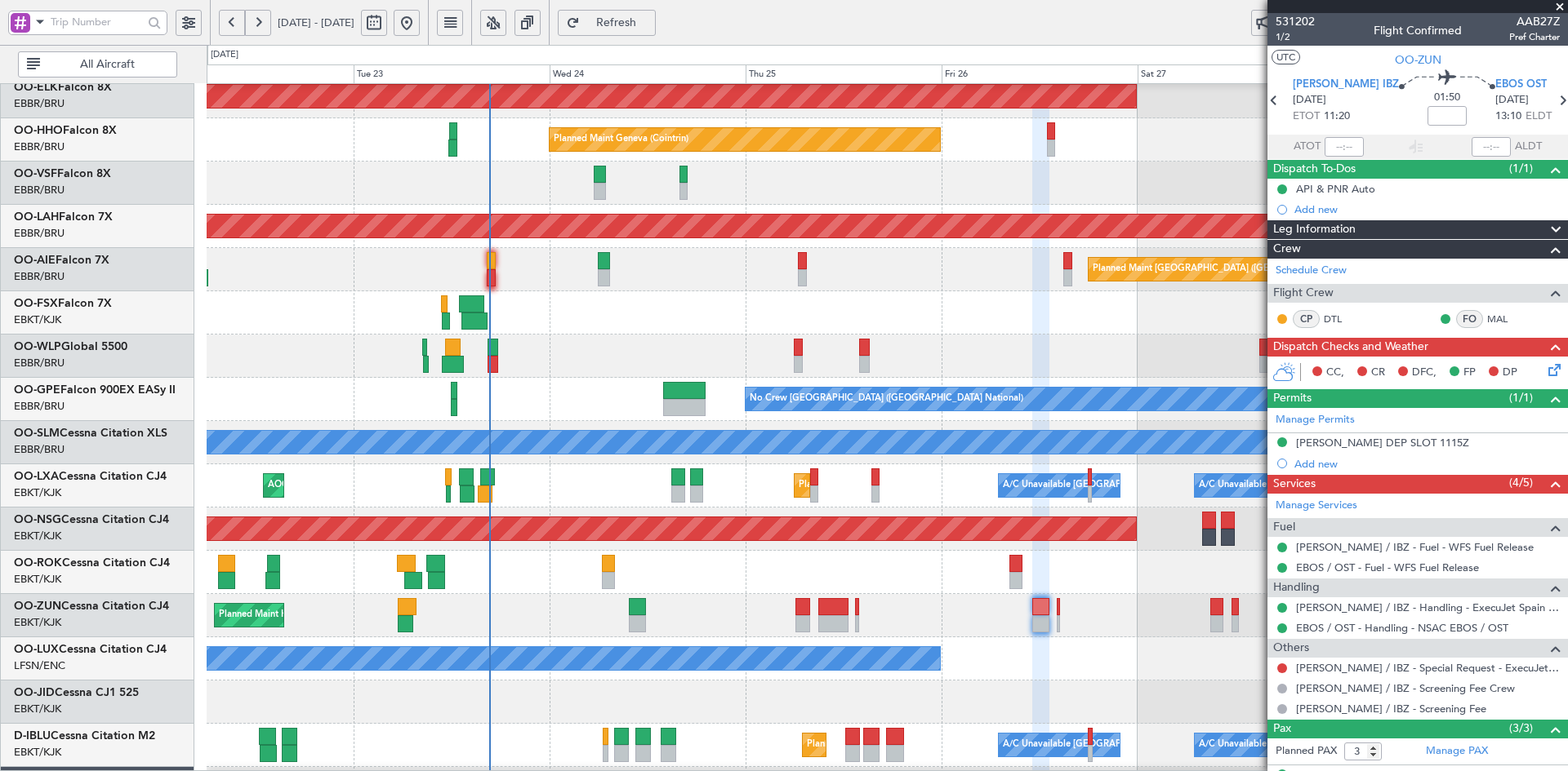
scroll to position [58, 0]
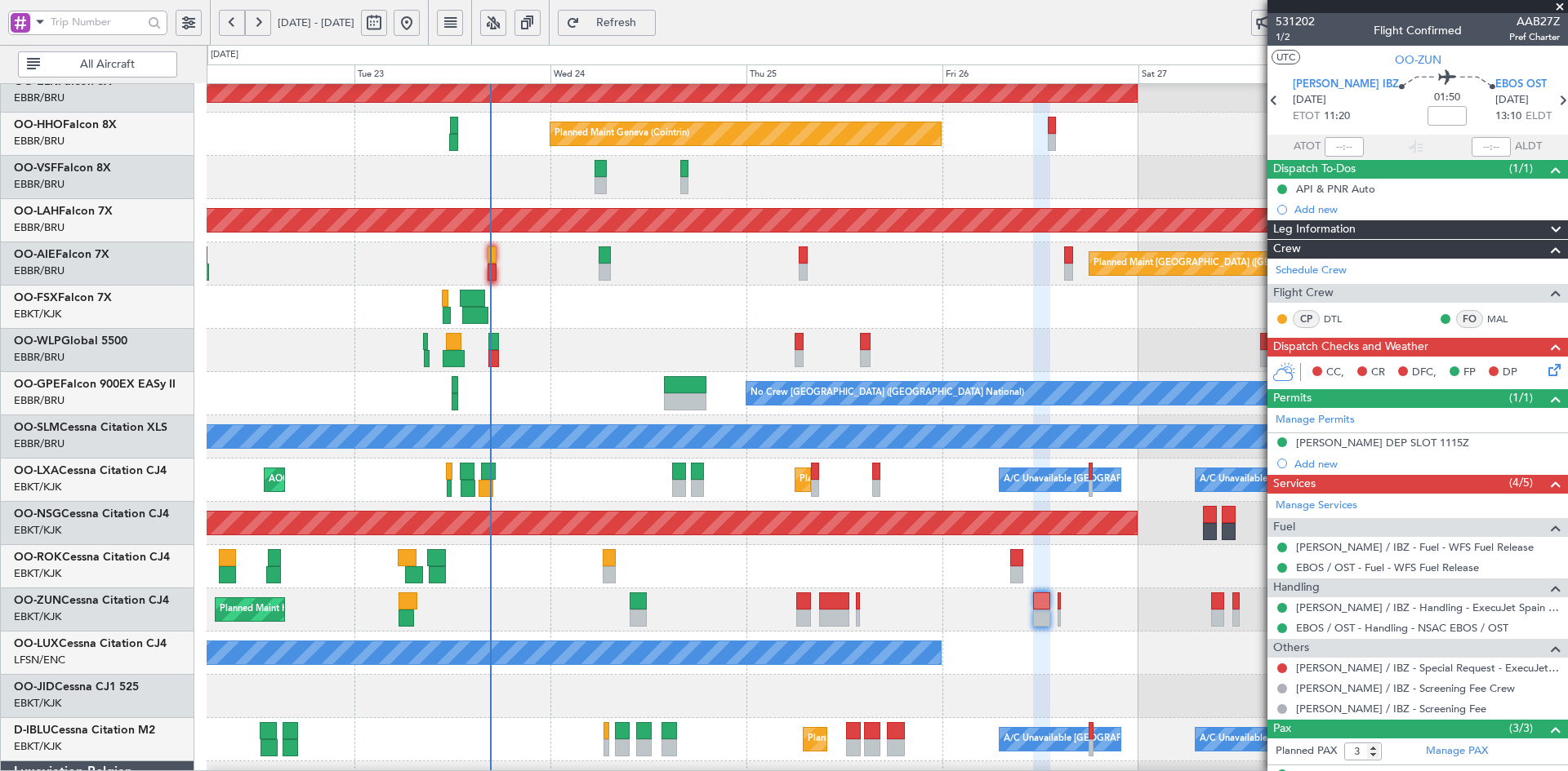
click at [481, 573] on div "Owner [GEOGRAPHIC_DATA]-[GEOGRAPHIC_DATA]" at bounding box center [886, 567] width 1361 height 44
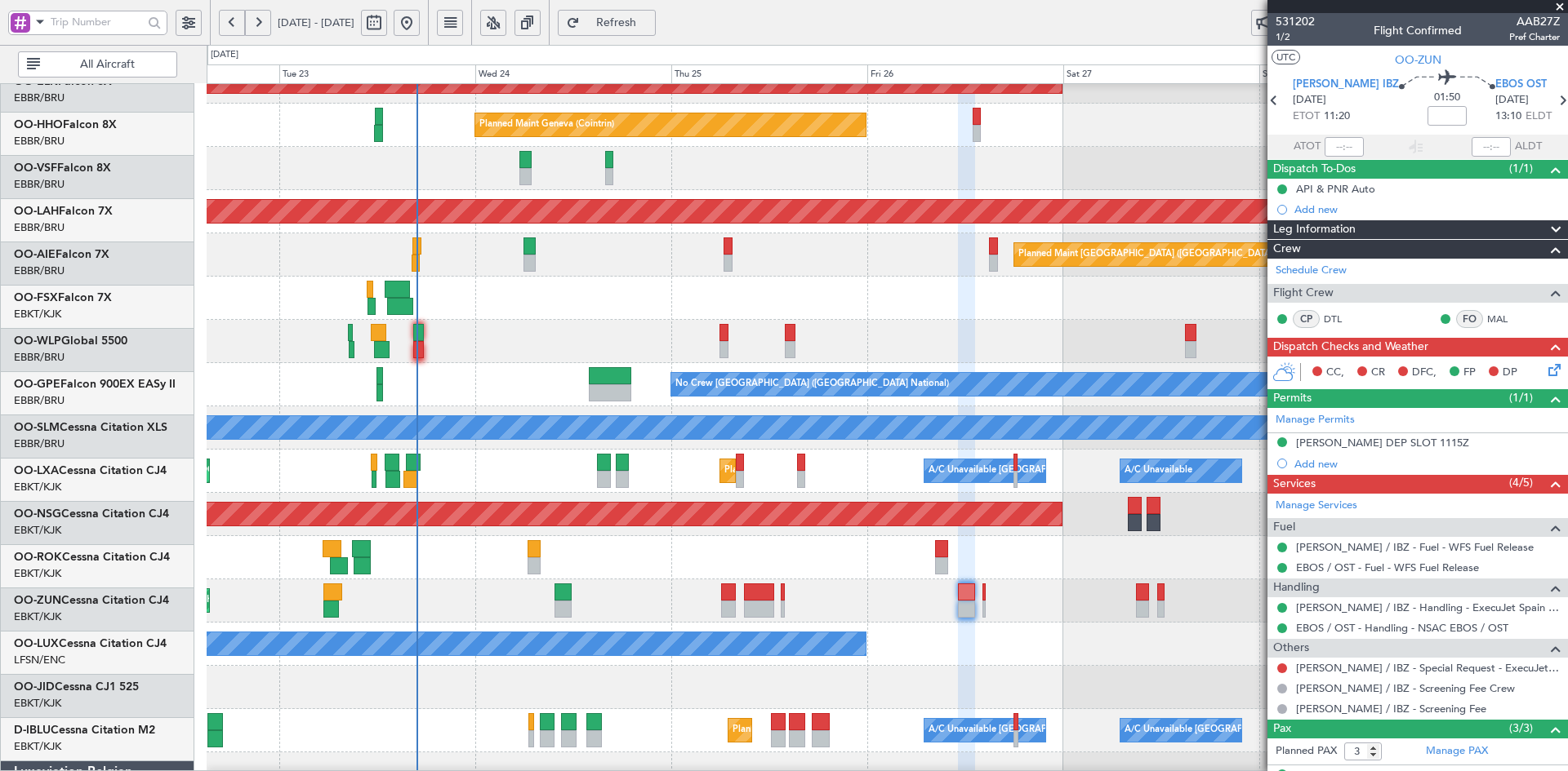
scroll to position [67, 0]
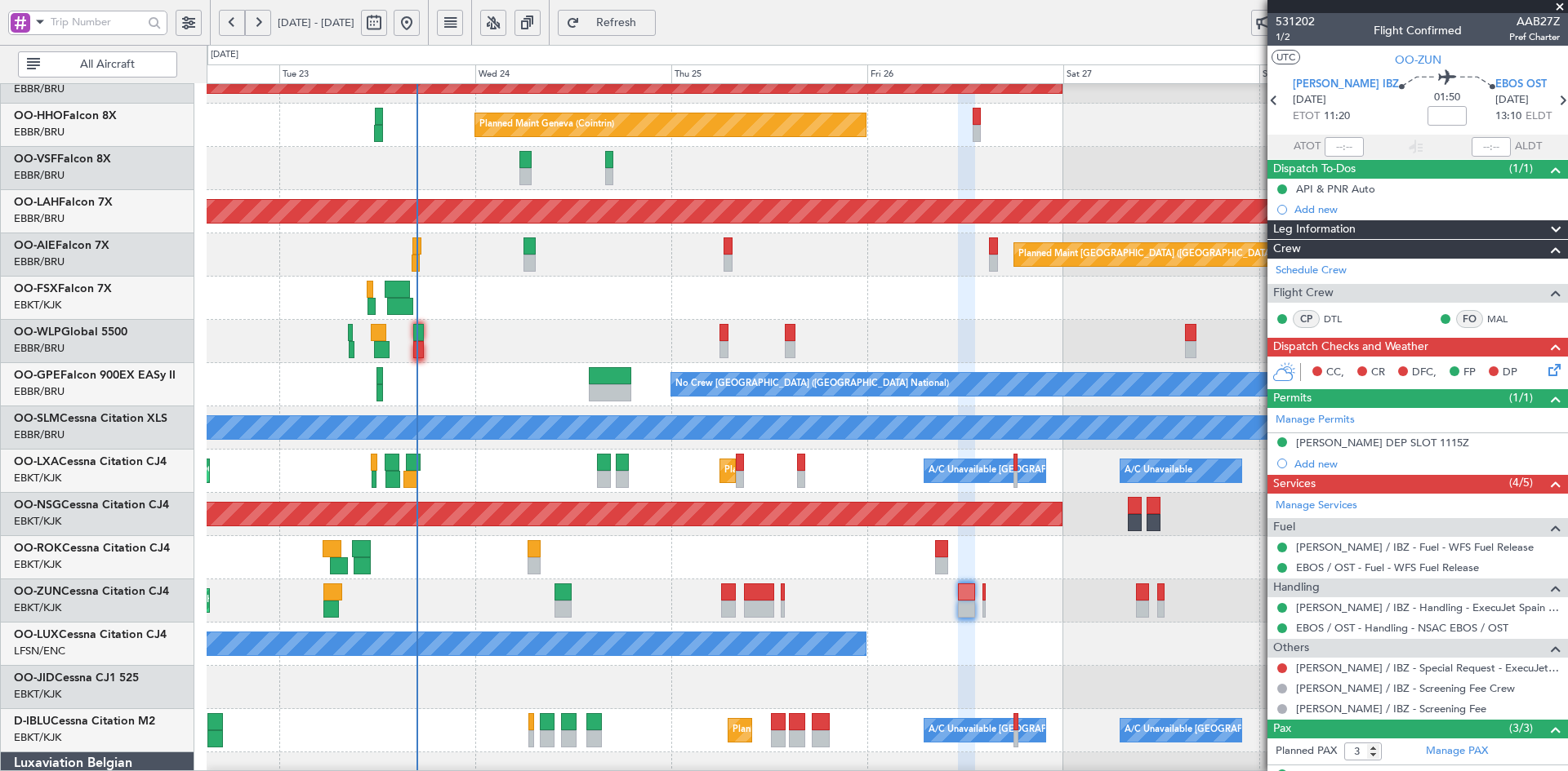
click at [995, 316] on div at bounding box center [886, 298] width 1361 height 44
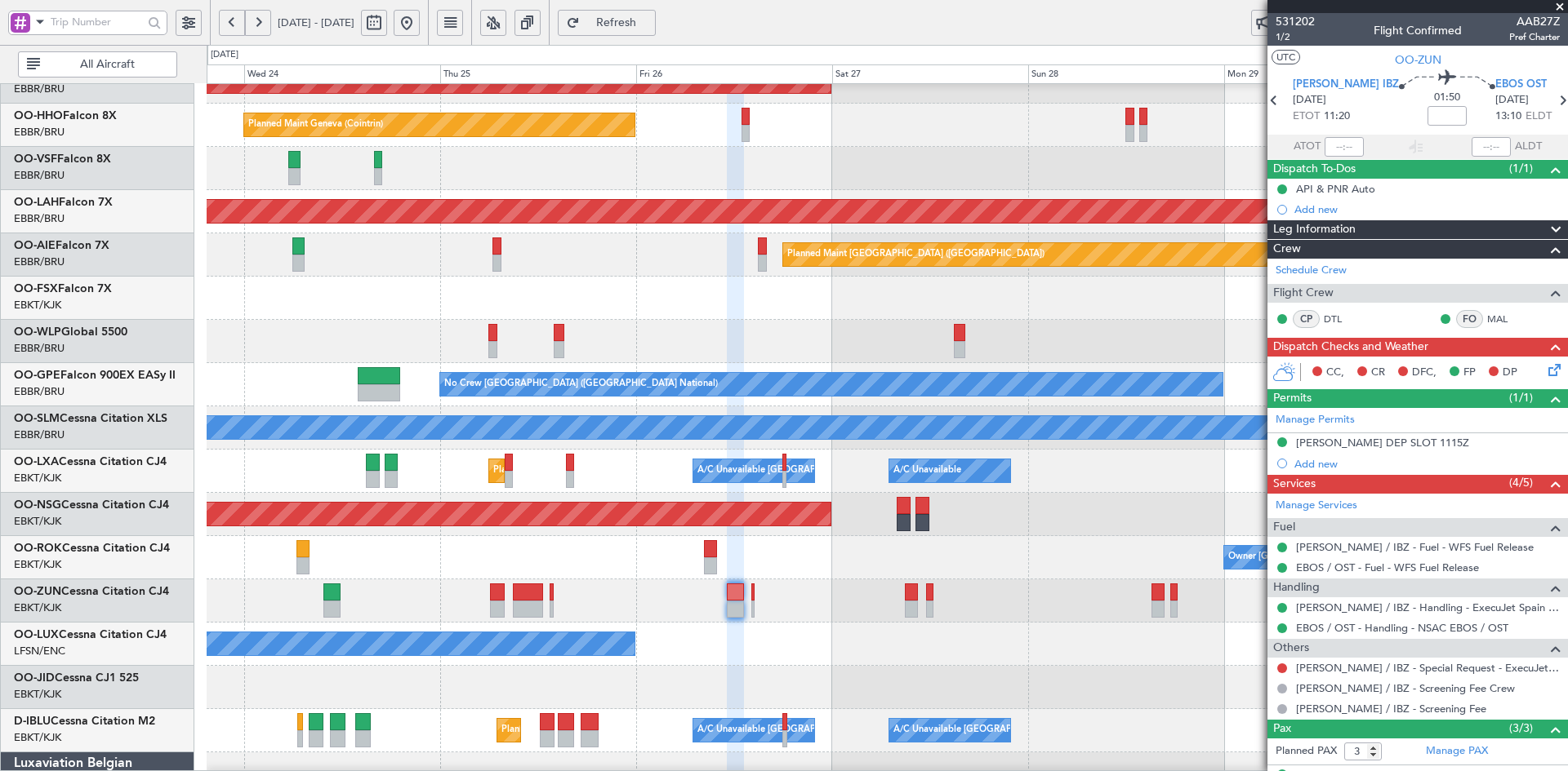
click at [883, 345] on div "Planned Maint Milan (Linate)" at bounding box center [886, 342] width 1361 height 44
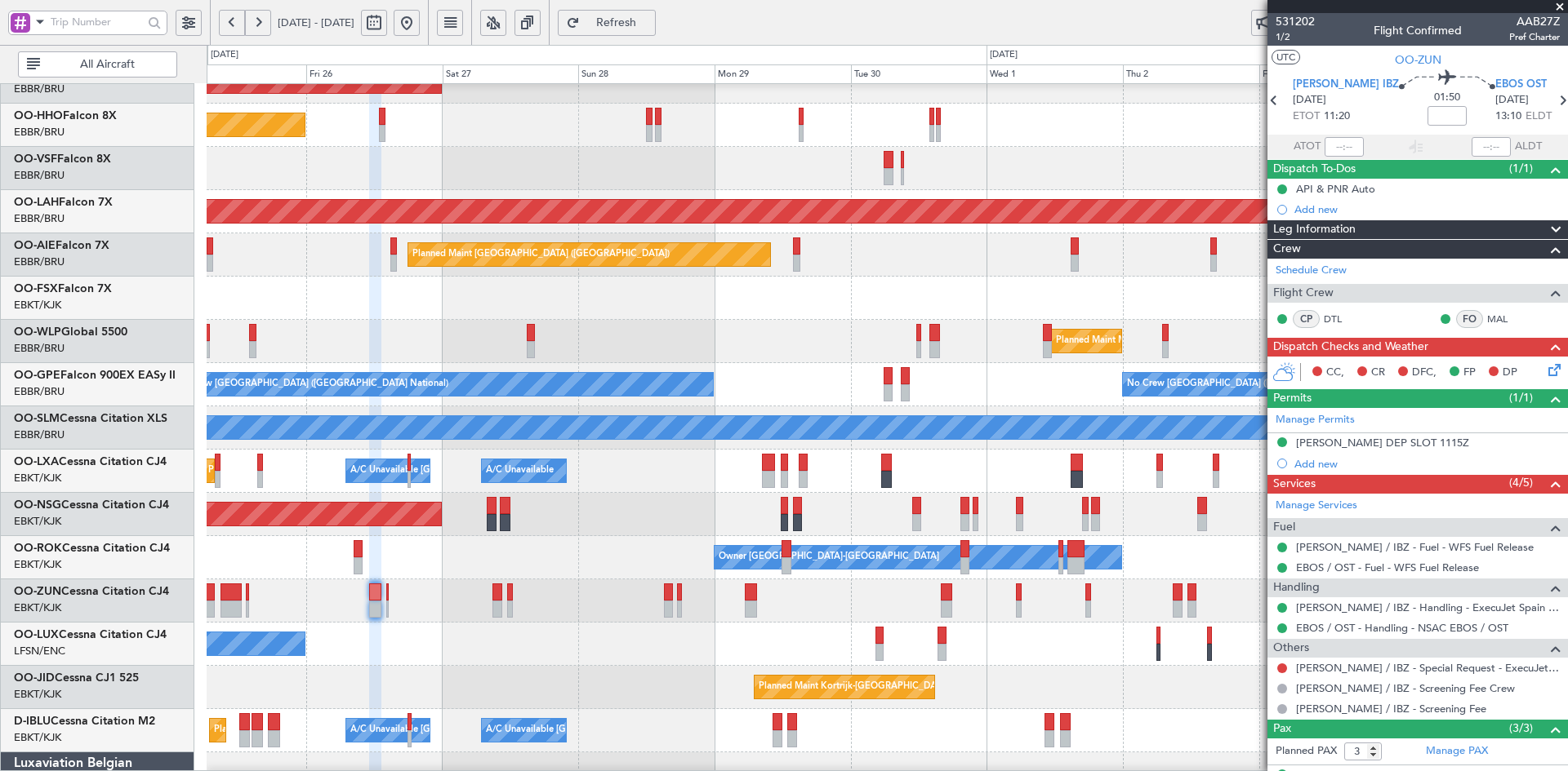
click at [640, 337] on div "Planned Maint Milan (Linate)" at bounding box center [886, 342] width 1361 height 44
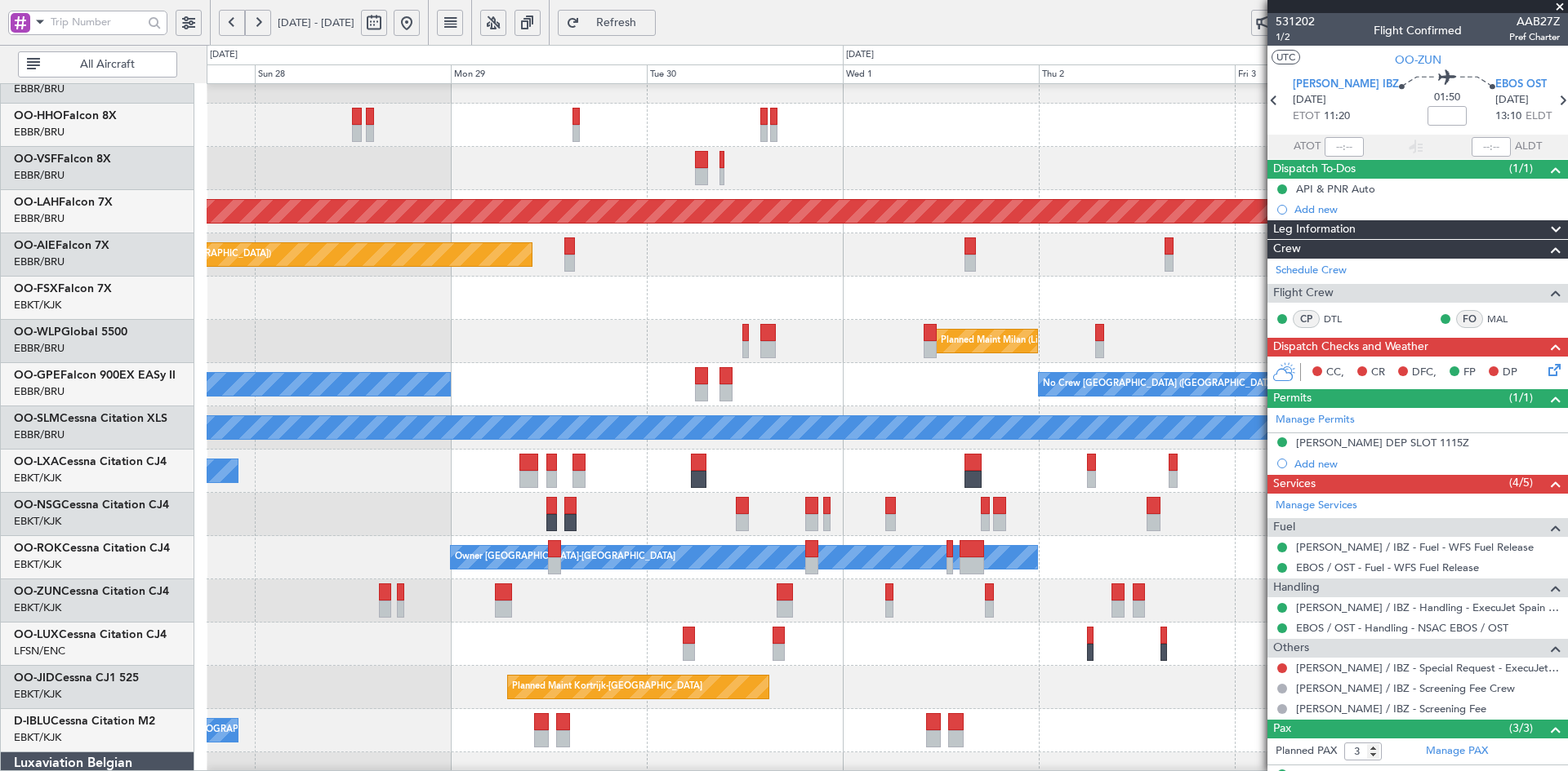
click at [823, 369] on div "No Crew Brussels (Brussels National) No Crew Brussels (Brussels National) Plann…" at bounding box center [886, 385] width 1361 height 44
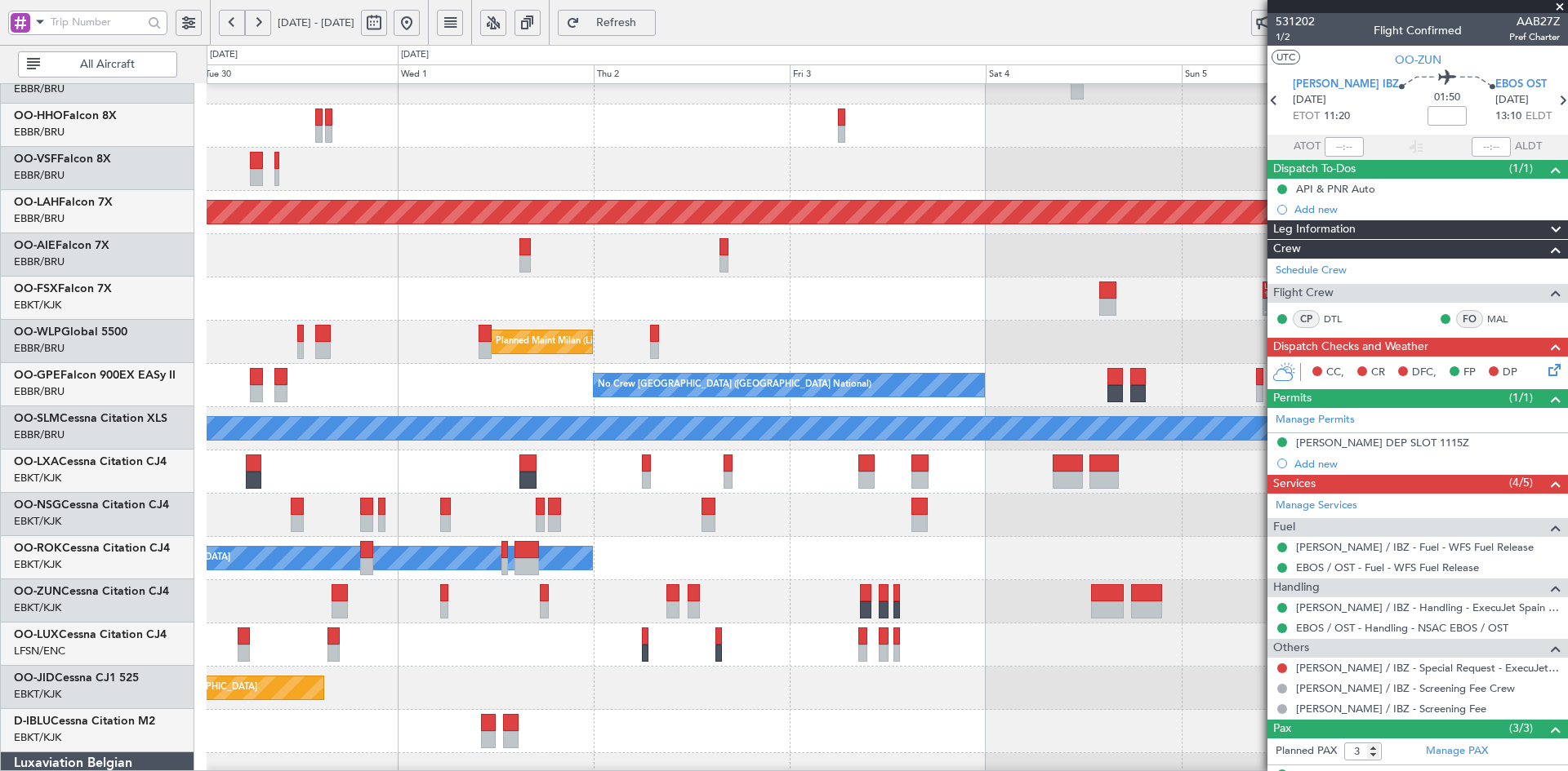
scroll to position [66, 0]
click at [744, 544] on div "Owner [GEOGRAPHIC_DATA]-[GEOGRAPHIC_DATA]" at bounding box center [886, 559] width 1361 height 44
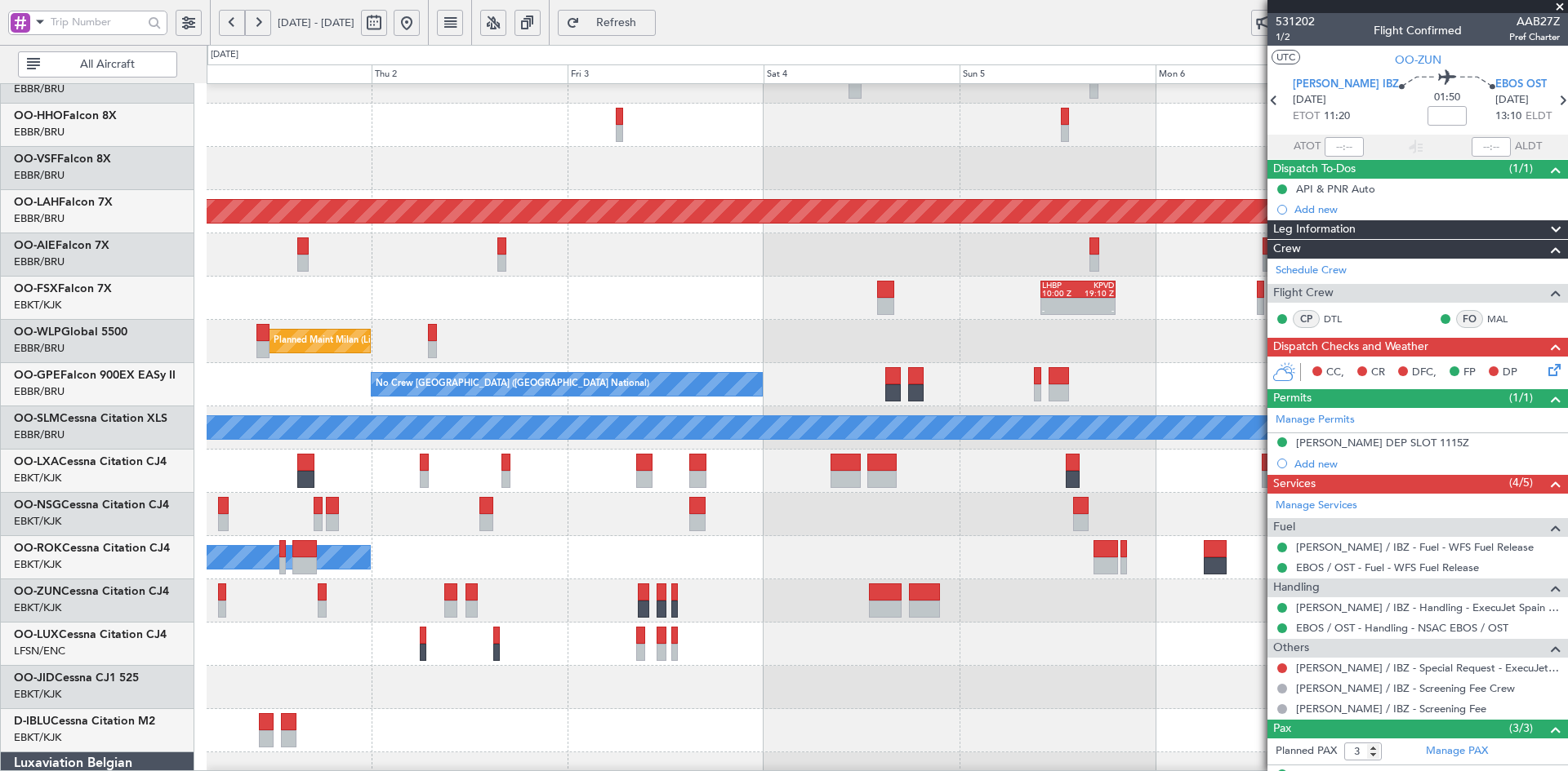
click at [723, 348] on div "Planned Maint Milan (Linate)" at bounding box center [886, 342] width 1361 height 44
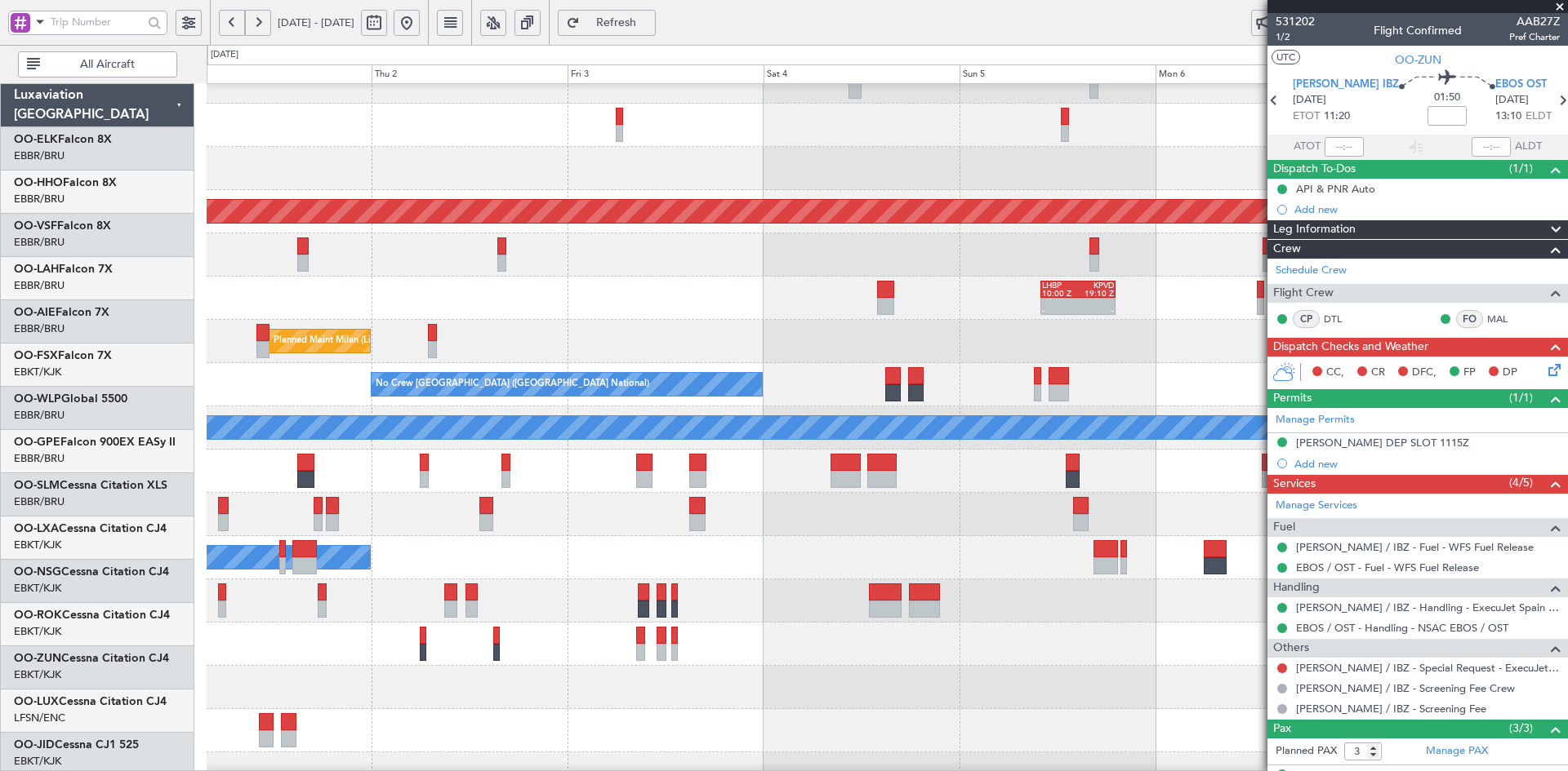
click at [1043, 623] on div "Planned Maint Alton-st Louis (St Louis Regl) - - LHBP 10:00 Z KPVD 19:10 Z Plan…" at bounding box center [886, 450] width 1361 height 865
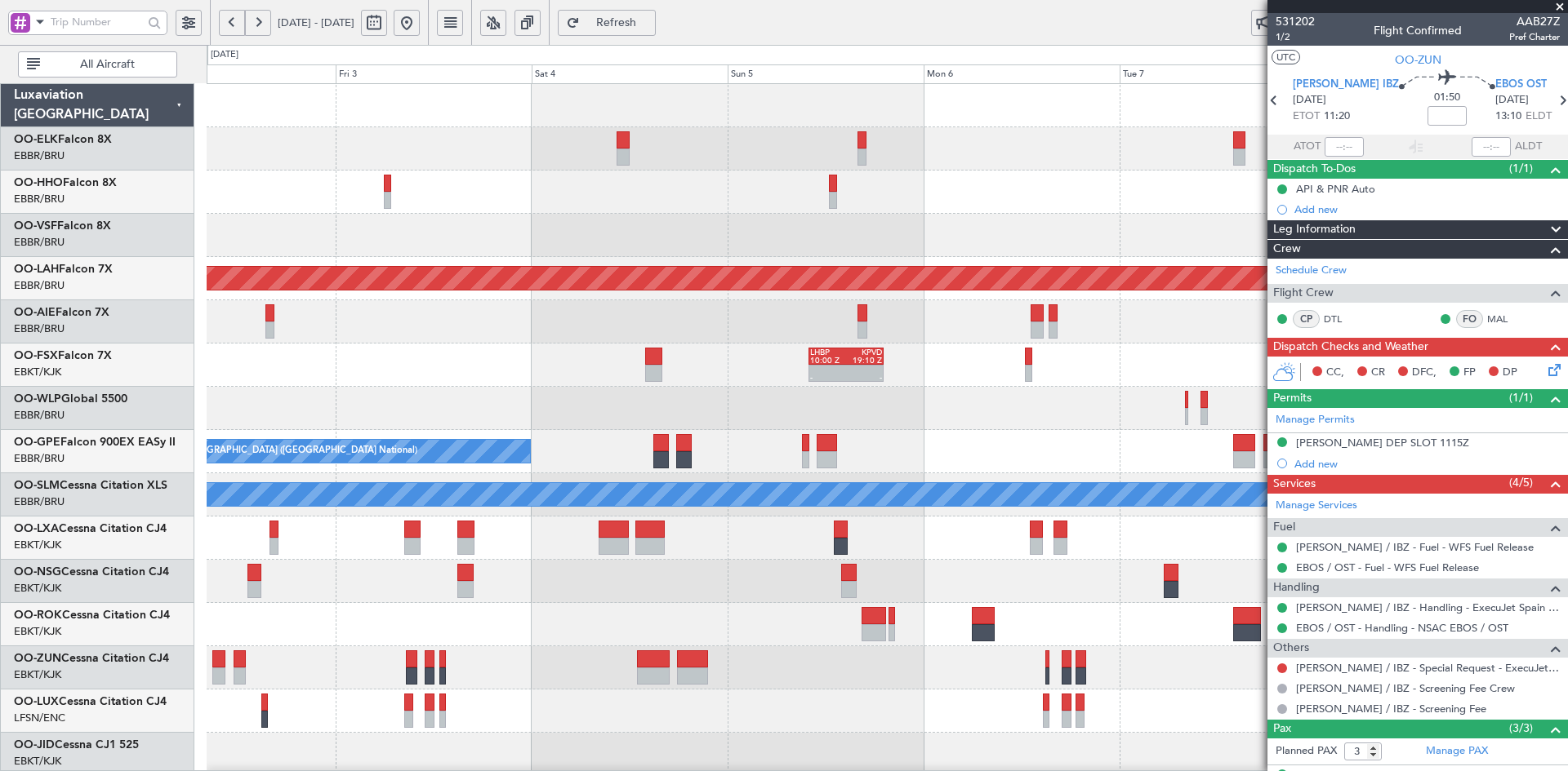
click at [929, 420] on div "Planned Maint Alton-st Louis (St Louis Regl) - - LHBP 10:00 Z KPVD 19:10 Z Plan…" at bounding box center [886, 517] width 1361 height 865
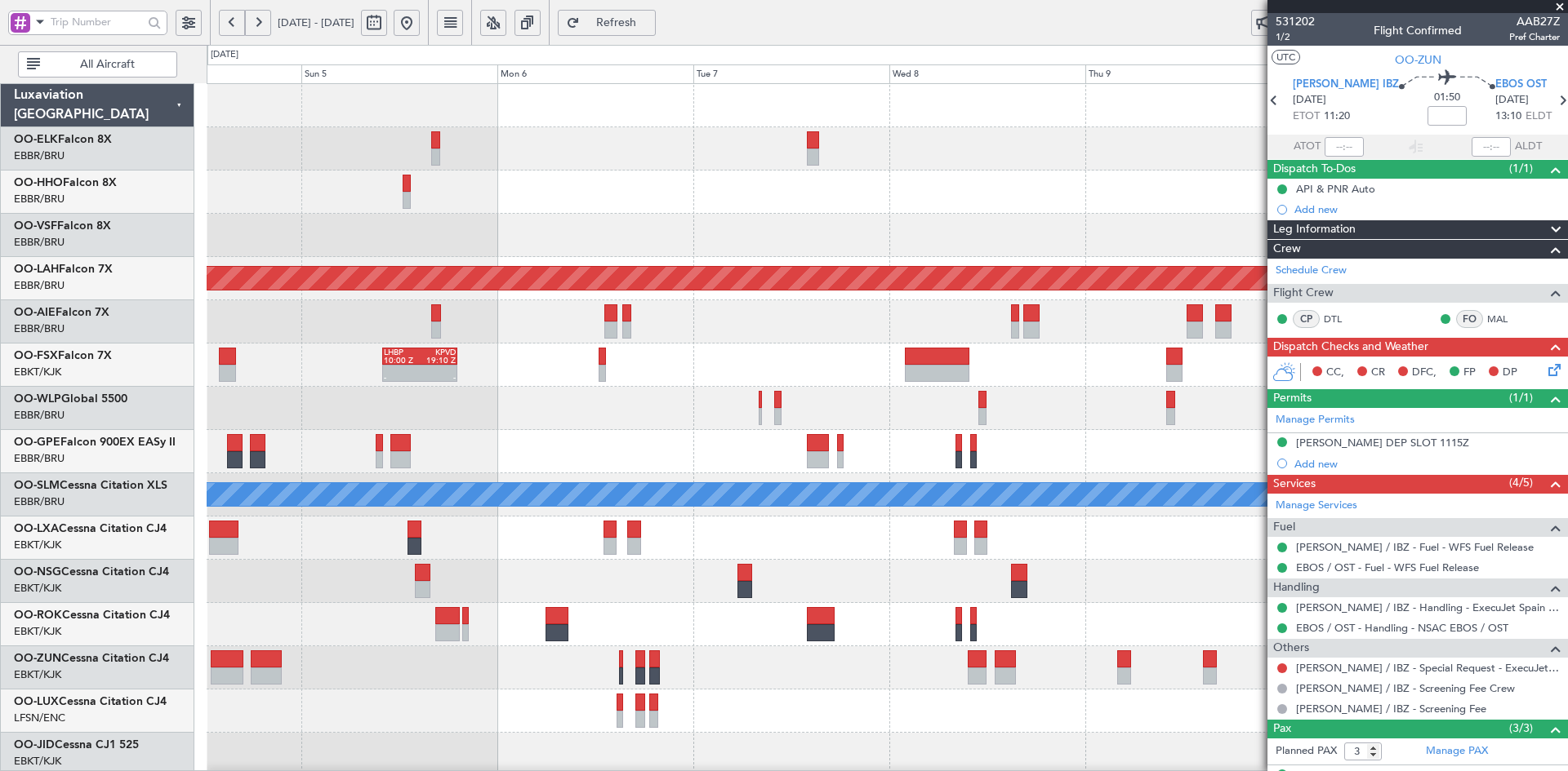
click at [690, 401] on div "Planned Maint Alton-st Louis (St Louis Regl) - - LHBP 10:00 Z KPVD 19:10 Z No C…" at bounding box center [886, 517] width 1361 height 865
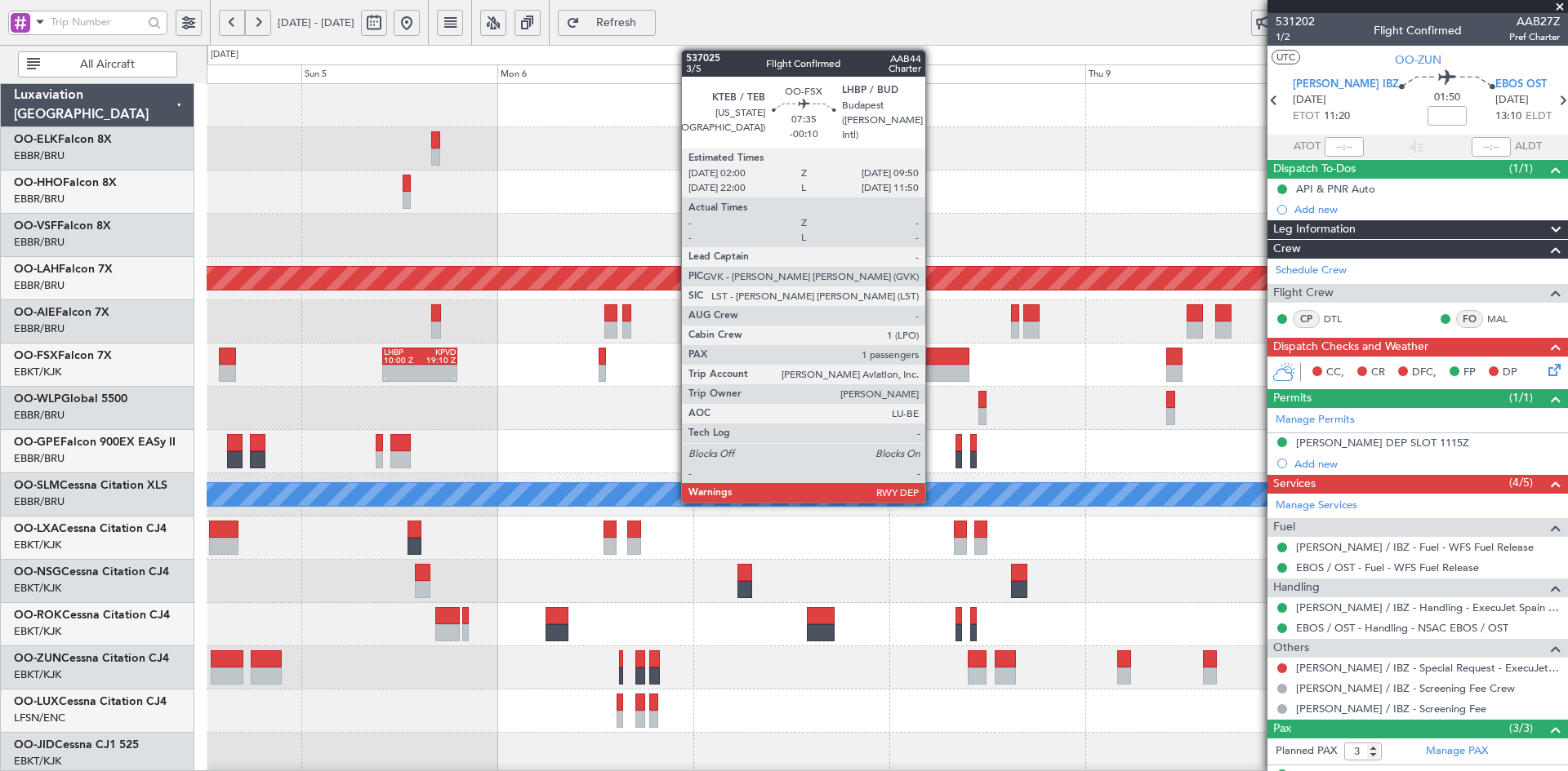
click at [932, 362] on div at bounding box center [937, 357] width 64 height 17
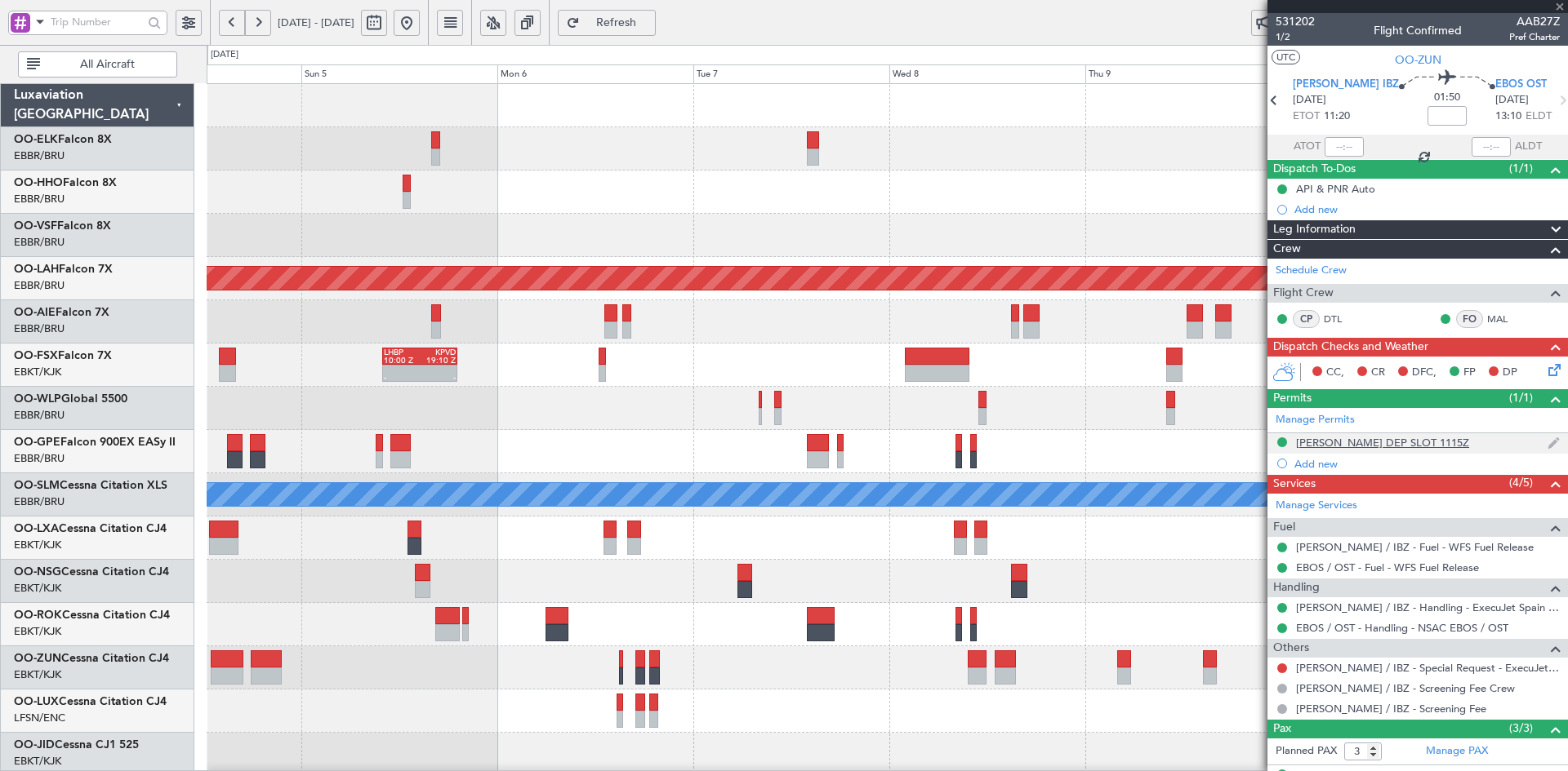
type input "-00:10"
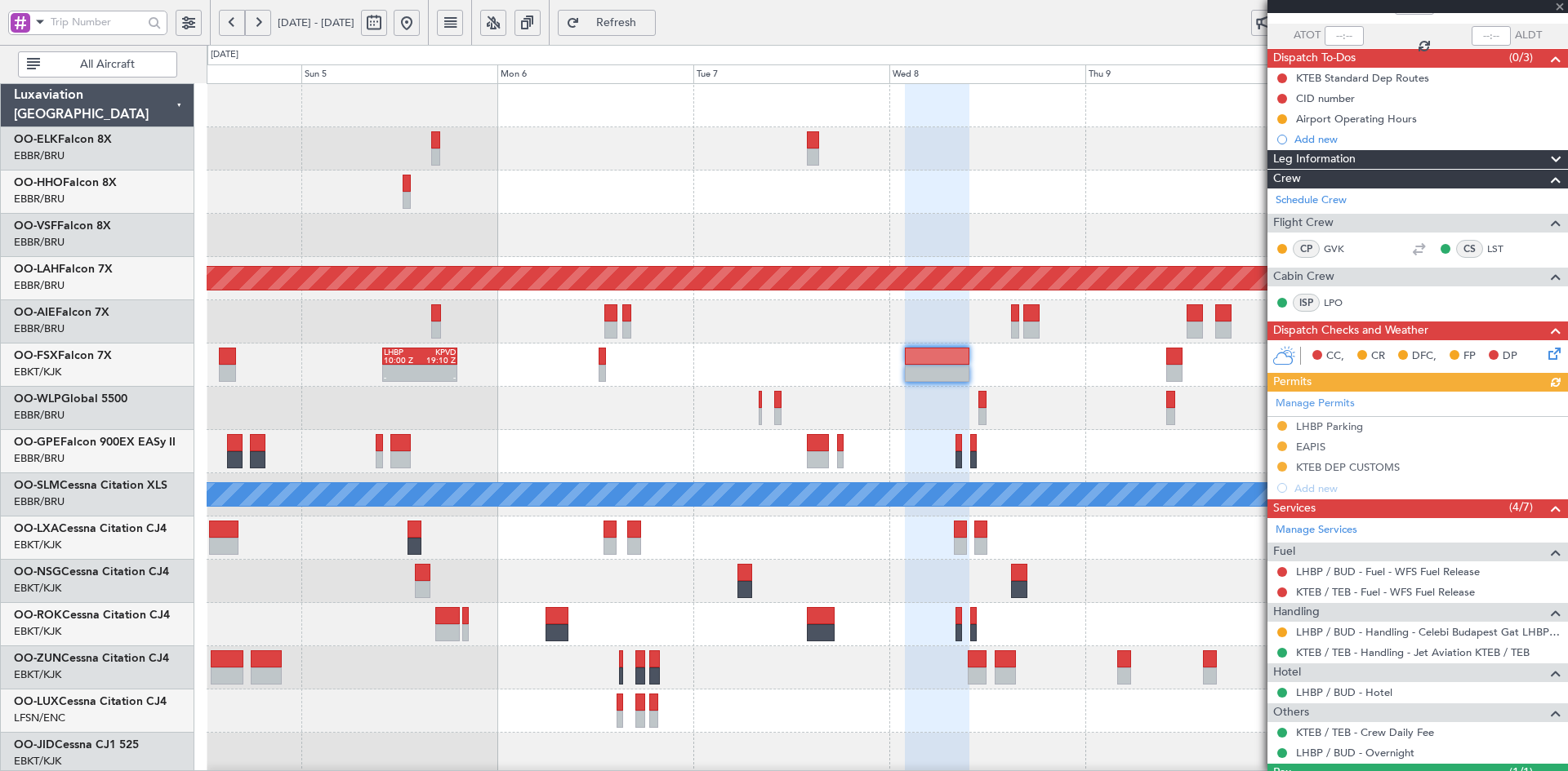
scroll to position [185, 0]
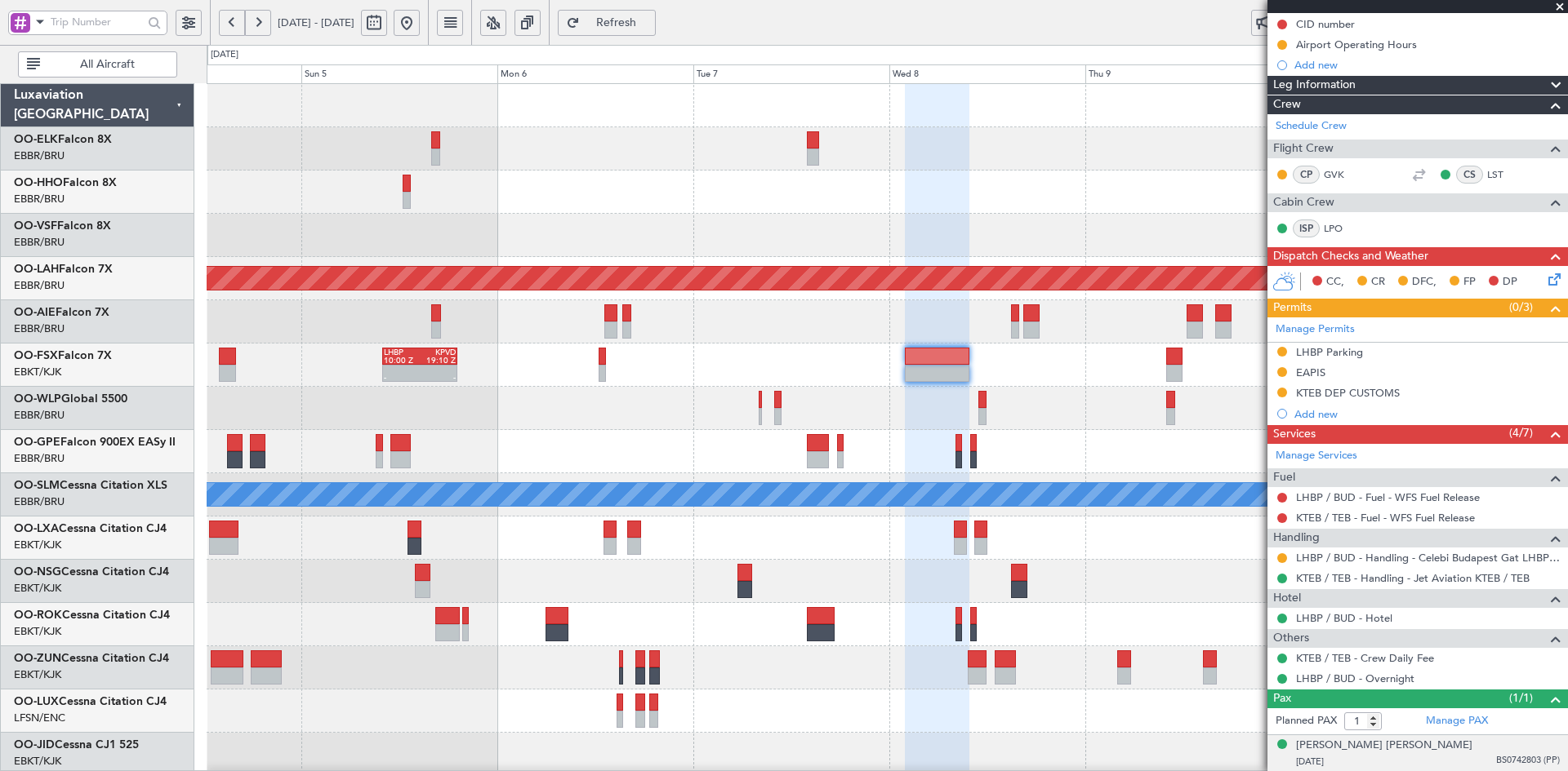
click at [1450, 746] on div "Edward Mac Gillivray Schmidt 04/08/1971 BS0742803 (PP)" at bounding box center [1428, 754] width 264 height 32
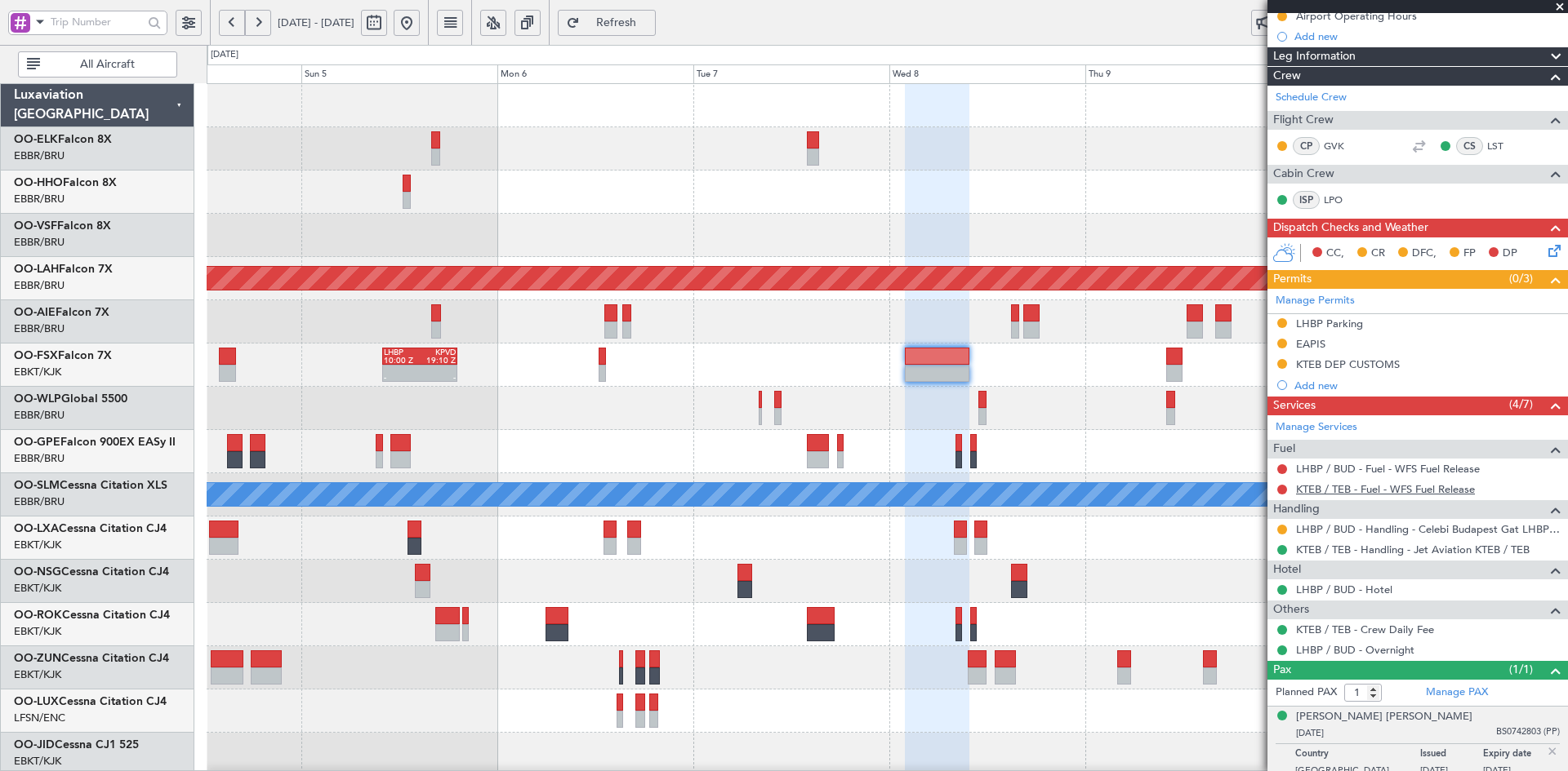
scroll to position [225, 0]
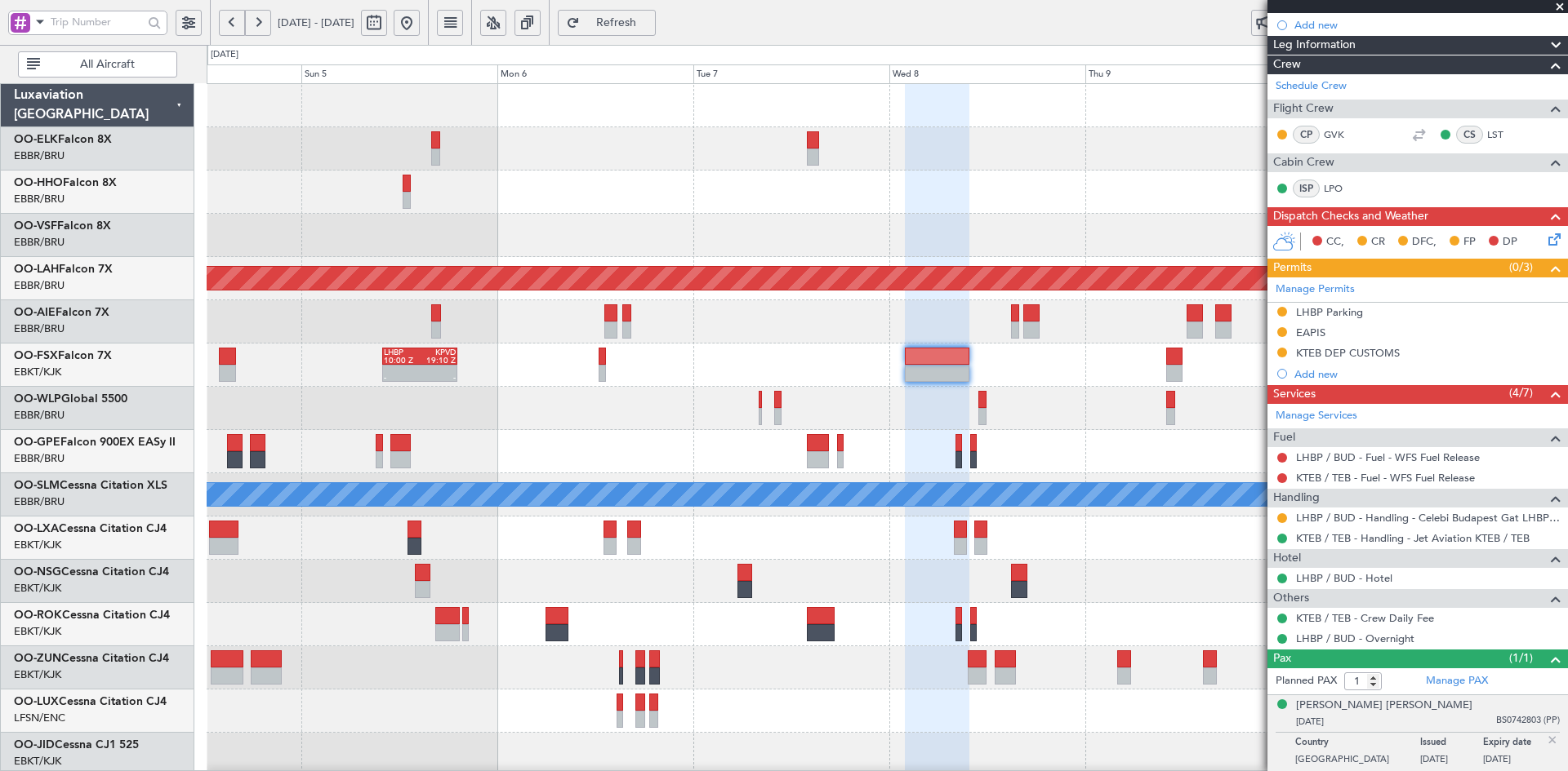
click at [1559, 10] on span at bounding box center [1559, 7] width 17 height 15
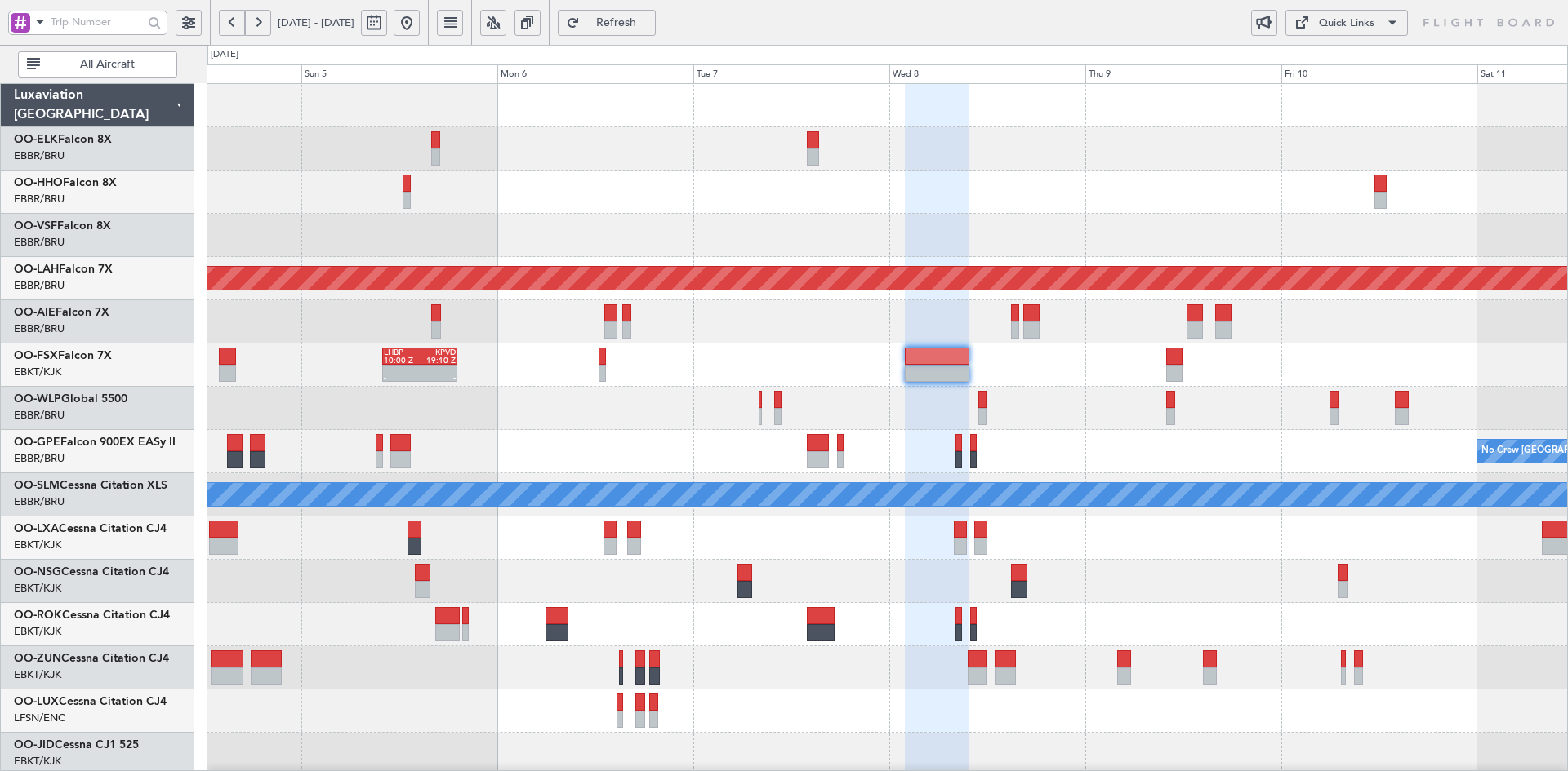
type input "0"
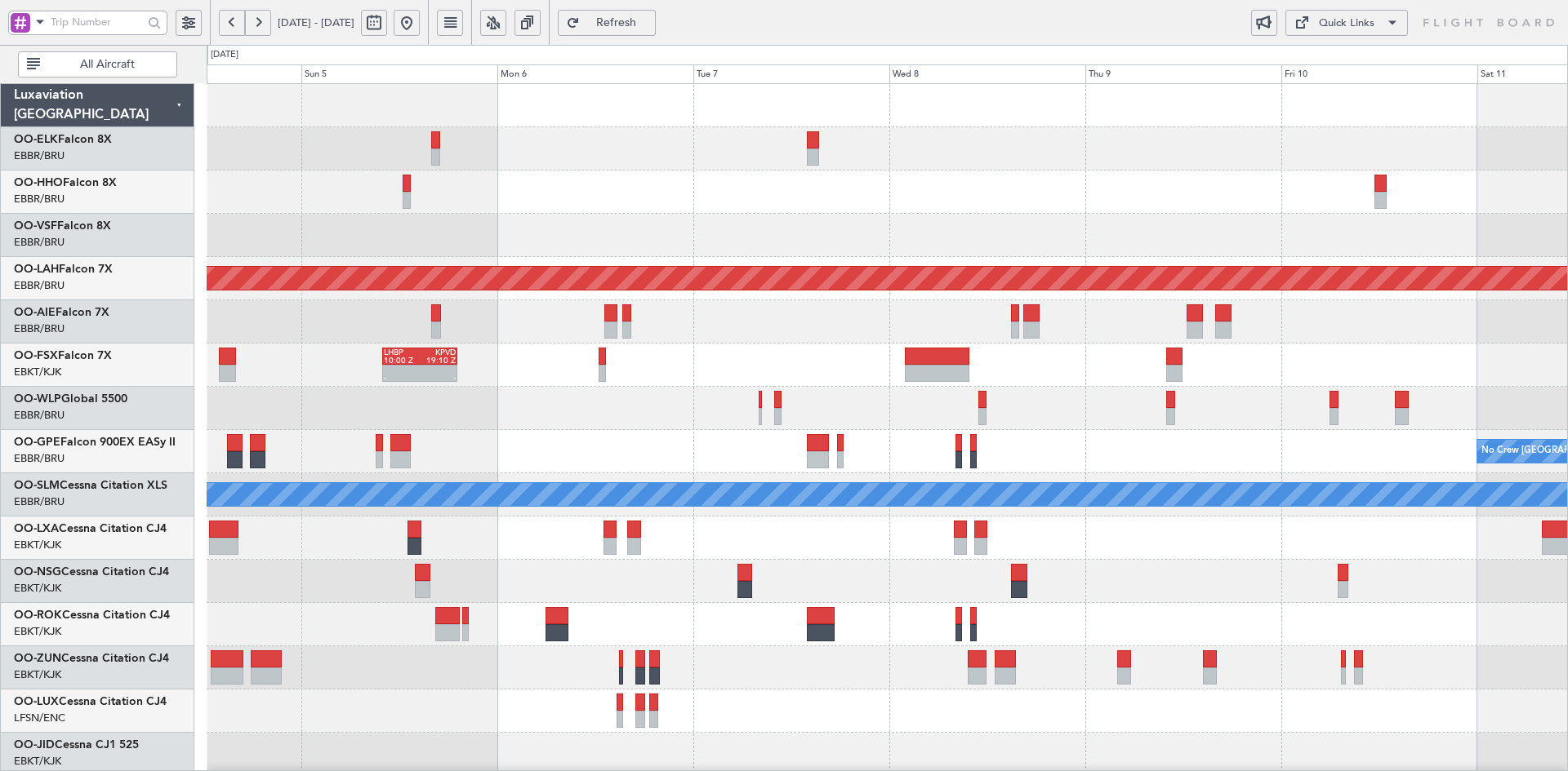
click at [420, 33] on button at bounding box center [407, 23] width 26 height 26
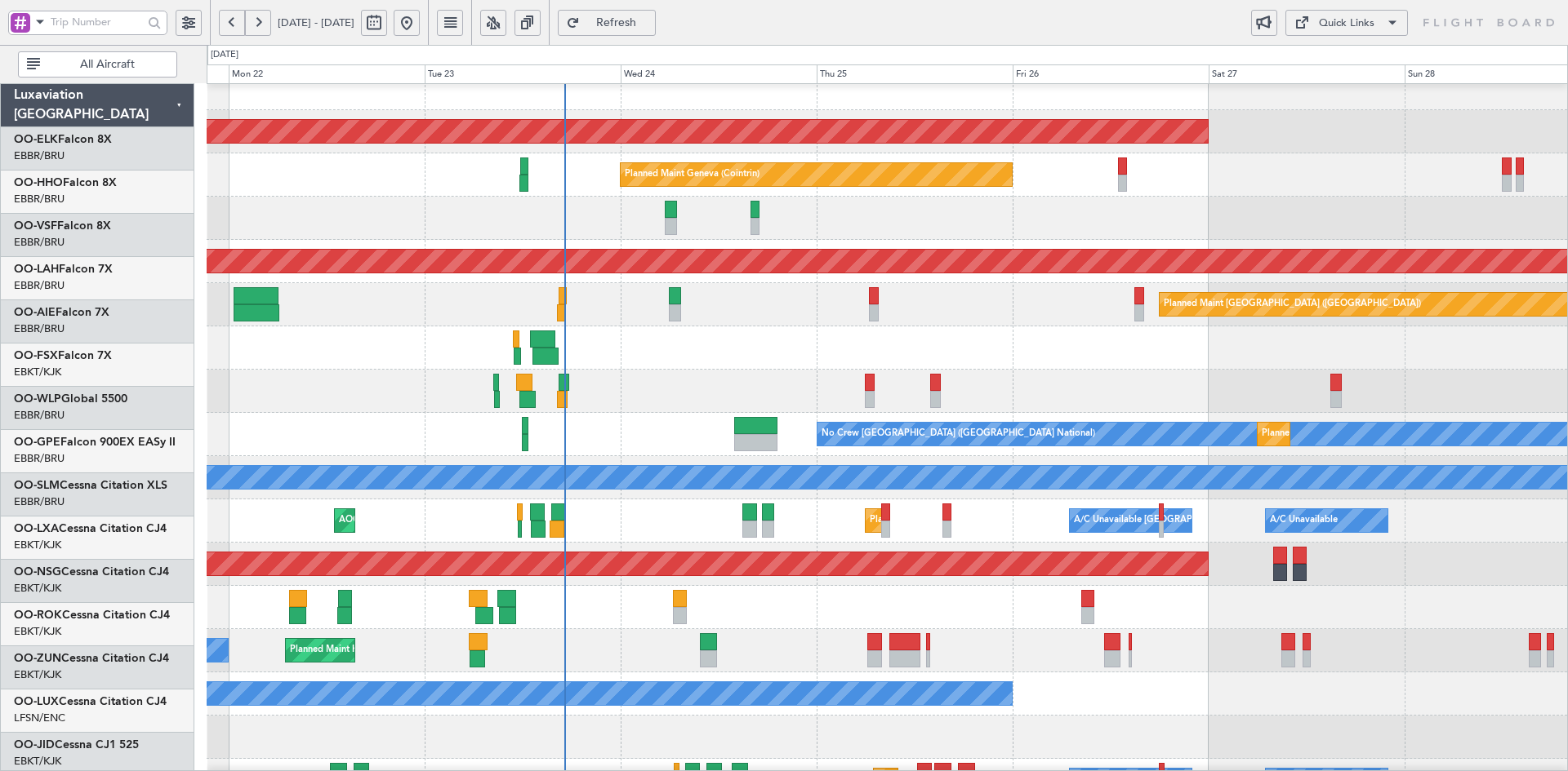
scroll to position [17, 0]
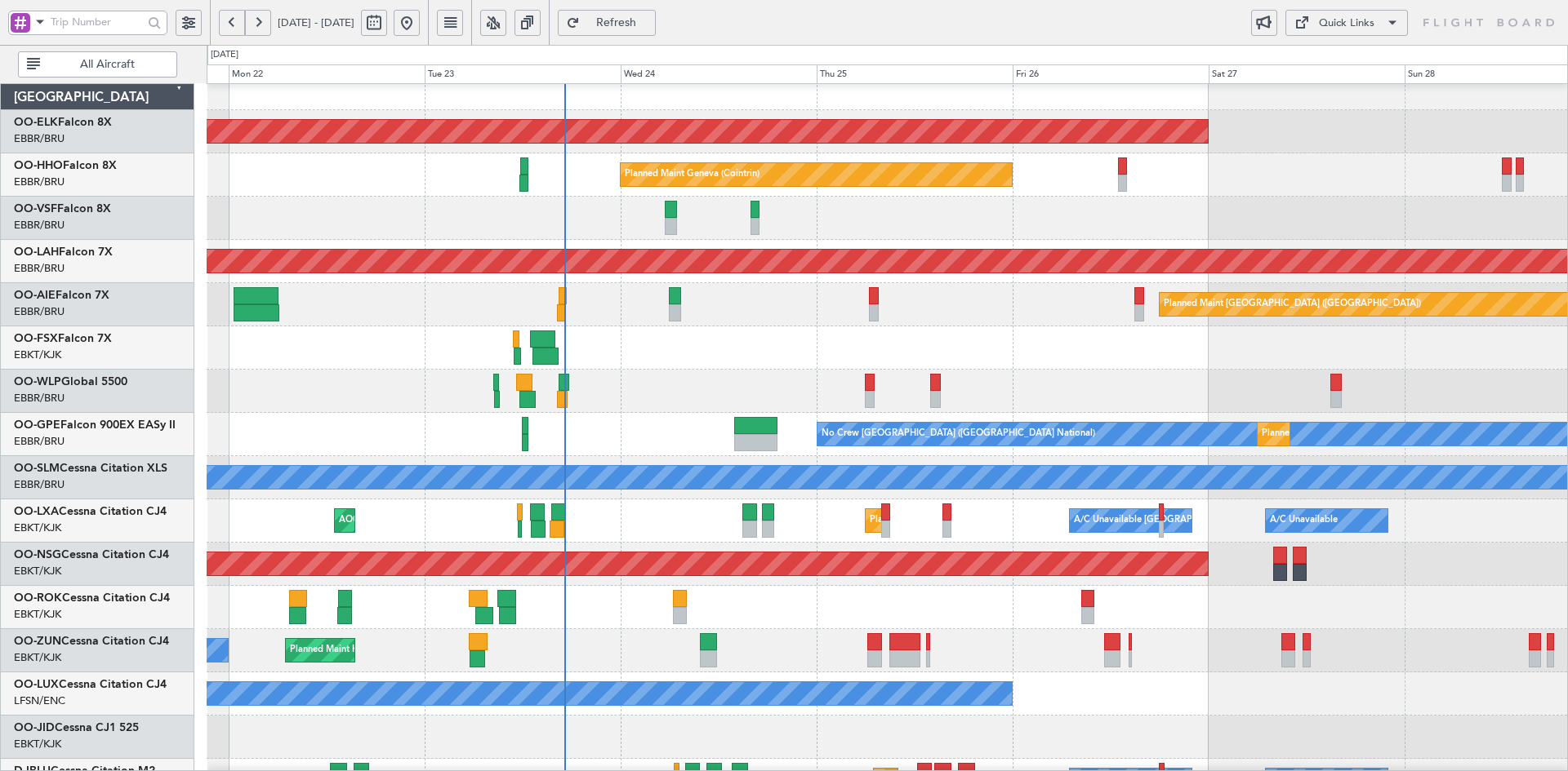
click at [1020, 325] on div "Planned Maint [GEOGRAPHIC_DATA] ([GEOGRAPHIC_DATA])" at bounding box center [886, 305] width 1361 height 44
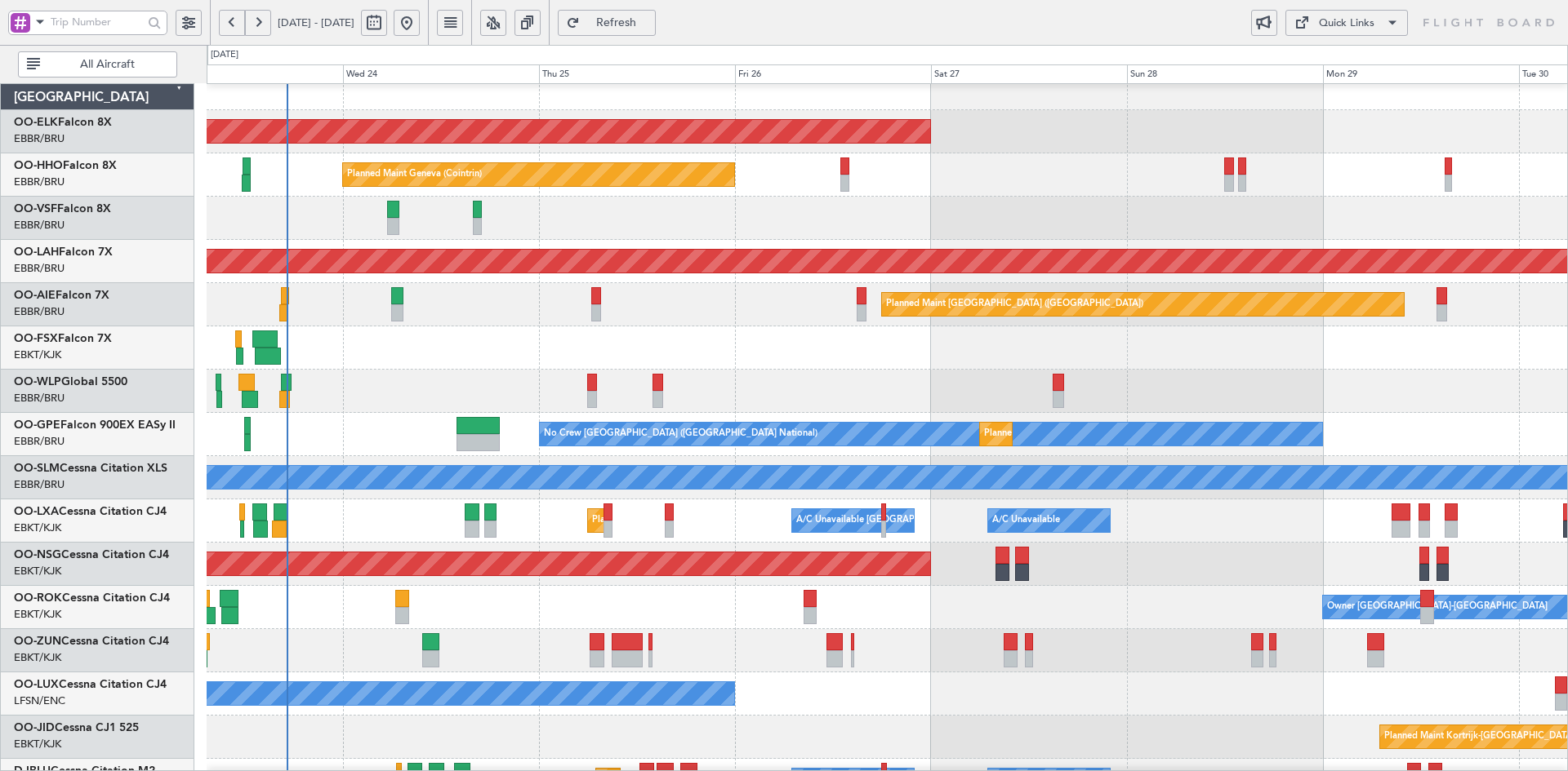
click at [1087, 618] on div "Owner [GEOGRAPHIC_DATA]-[GEOGRAPHIC_DATA]" at bounding box center [886, 607] width 1361 height 44
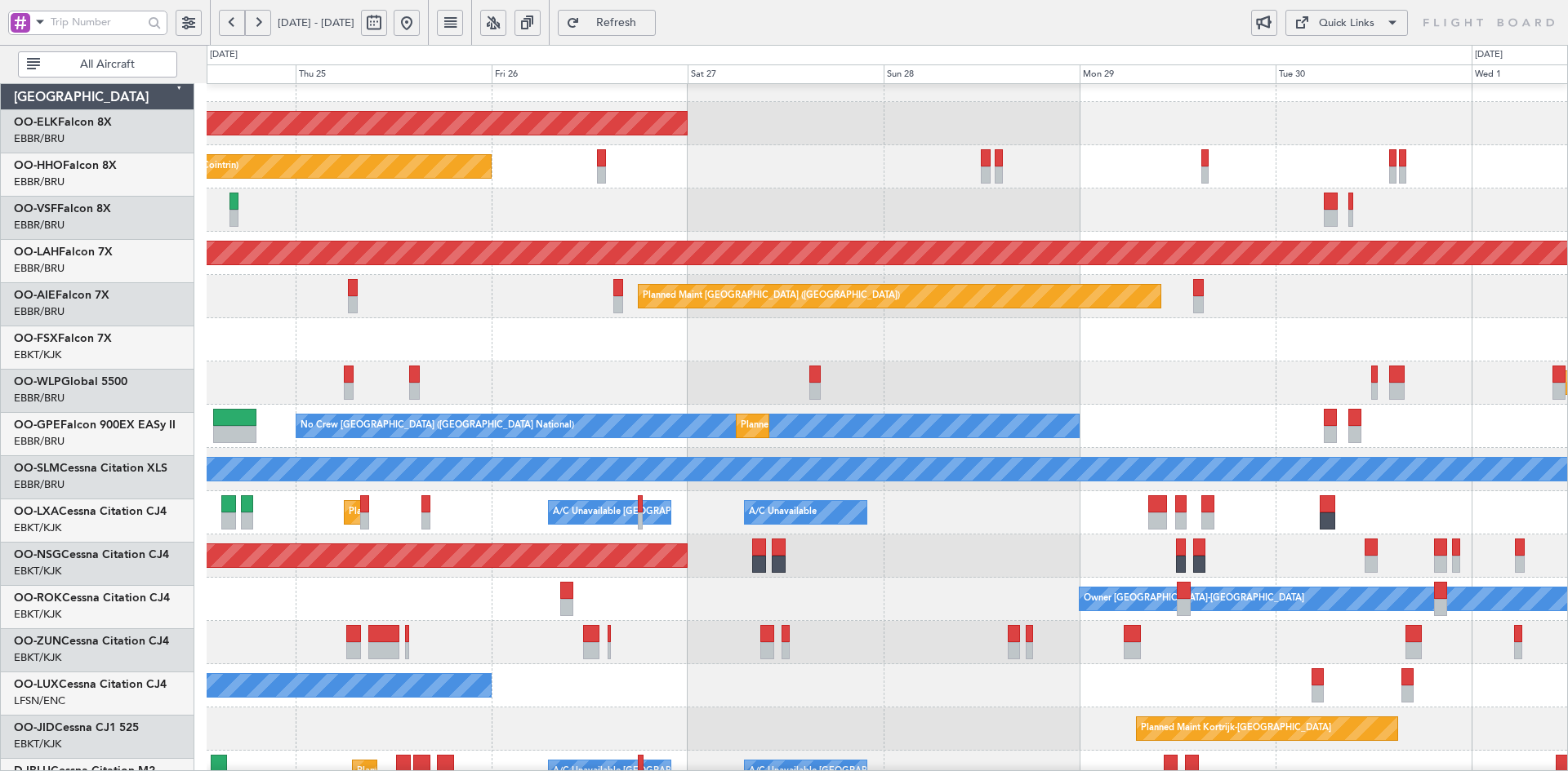
scroll to position [25, 0]
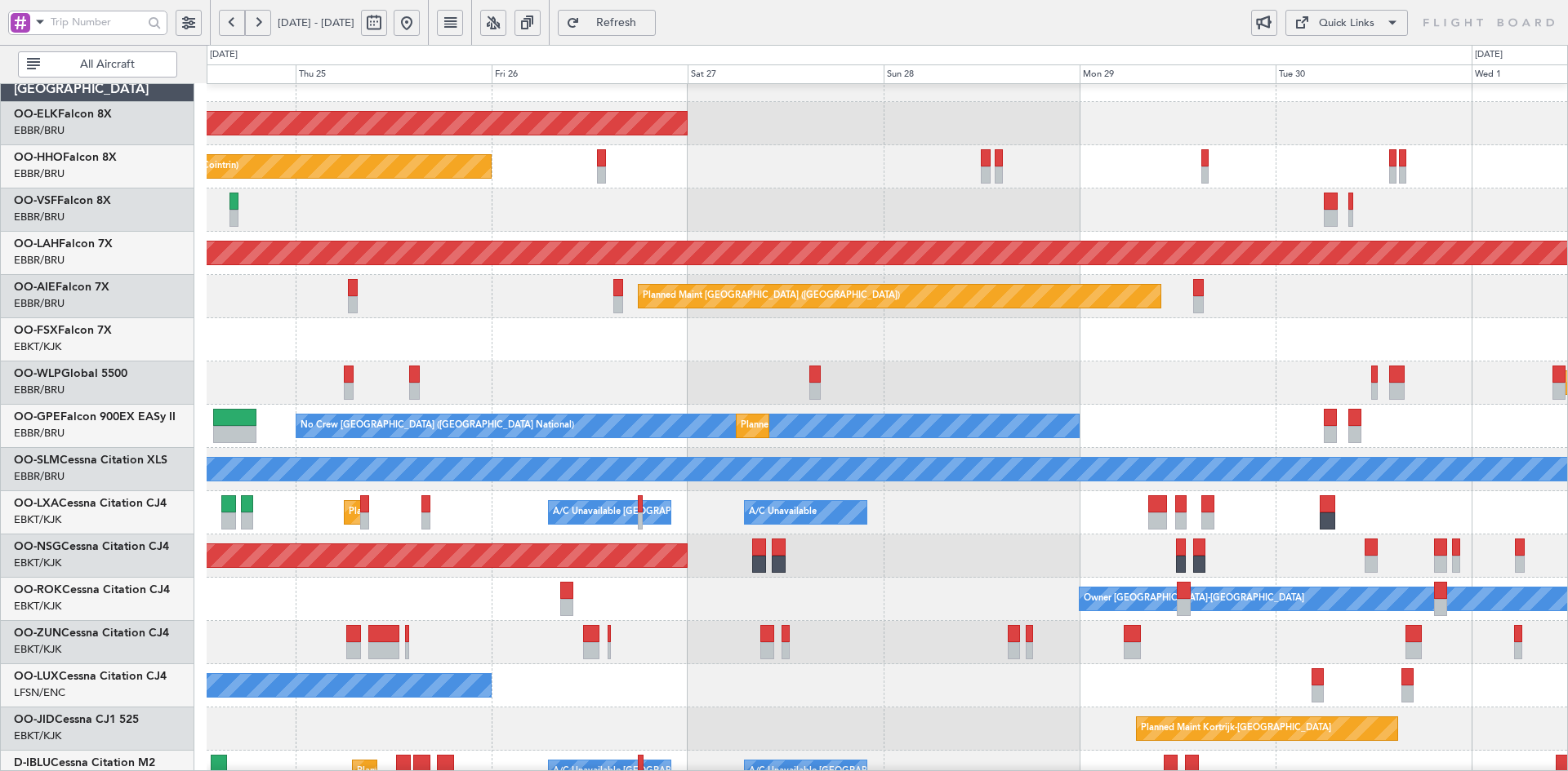
click at [930, 587] on div "Owner [GEOGRAPHIC_DATA]-[GEOGRAPHIC_DATA]" at bounding box center [886, 600] width 1361 height 44
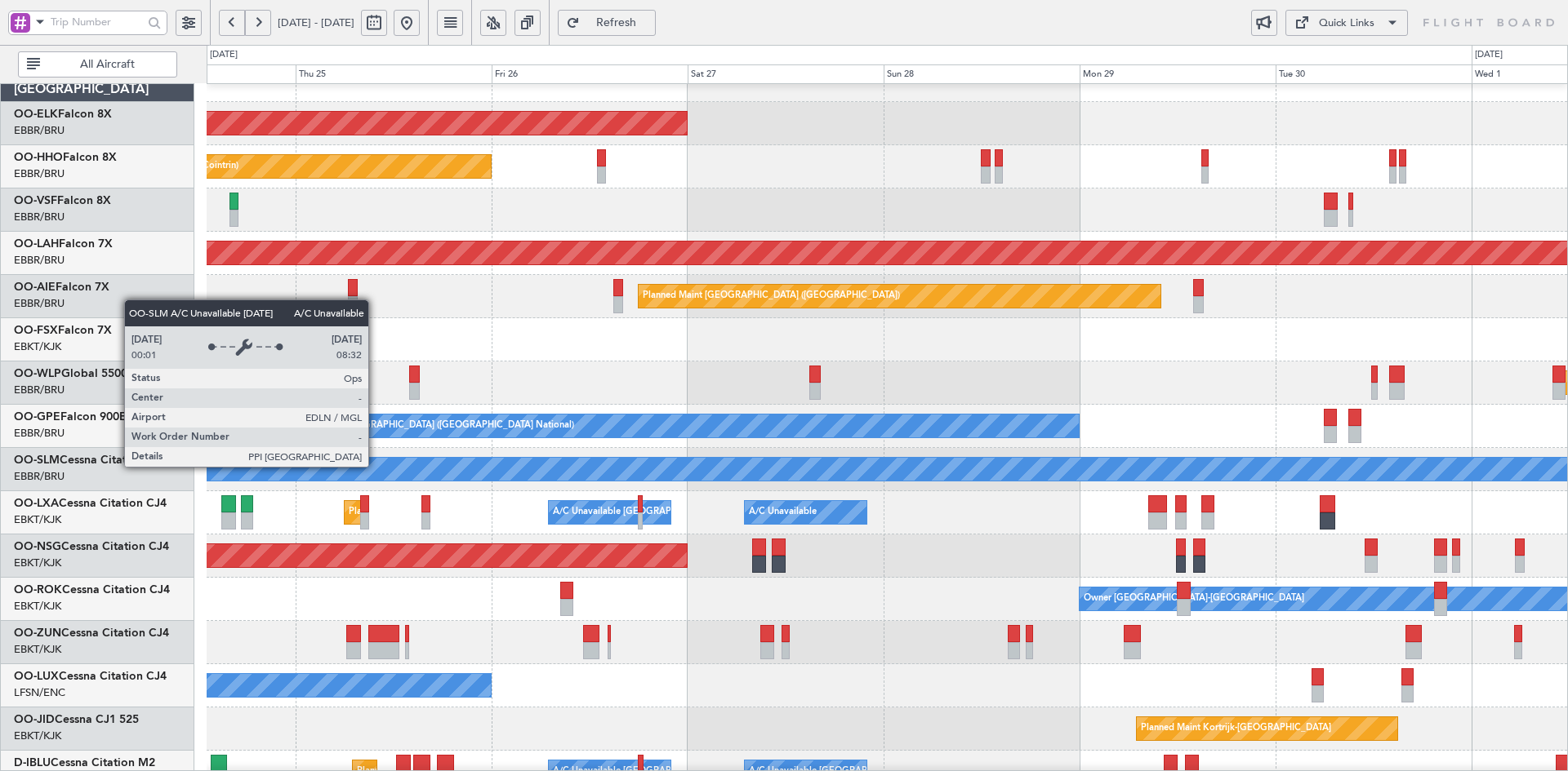
scroll to position [70, 0]
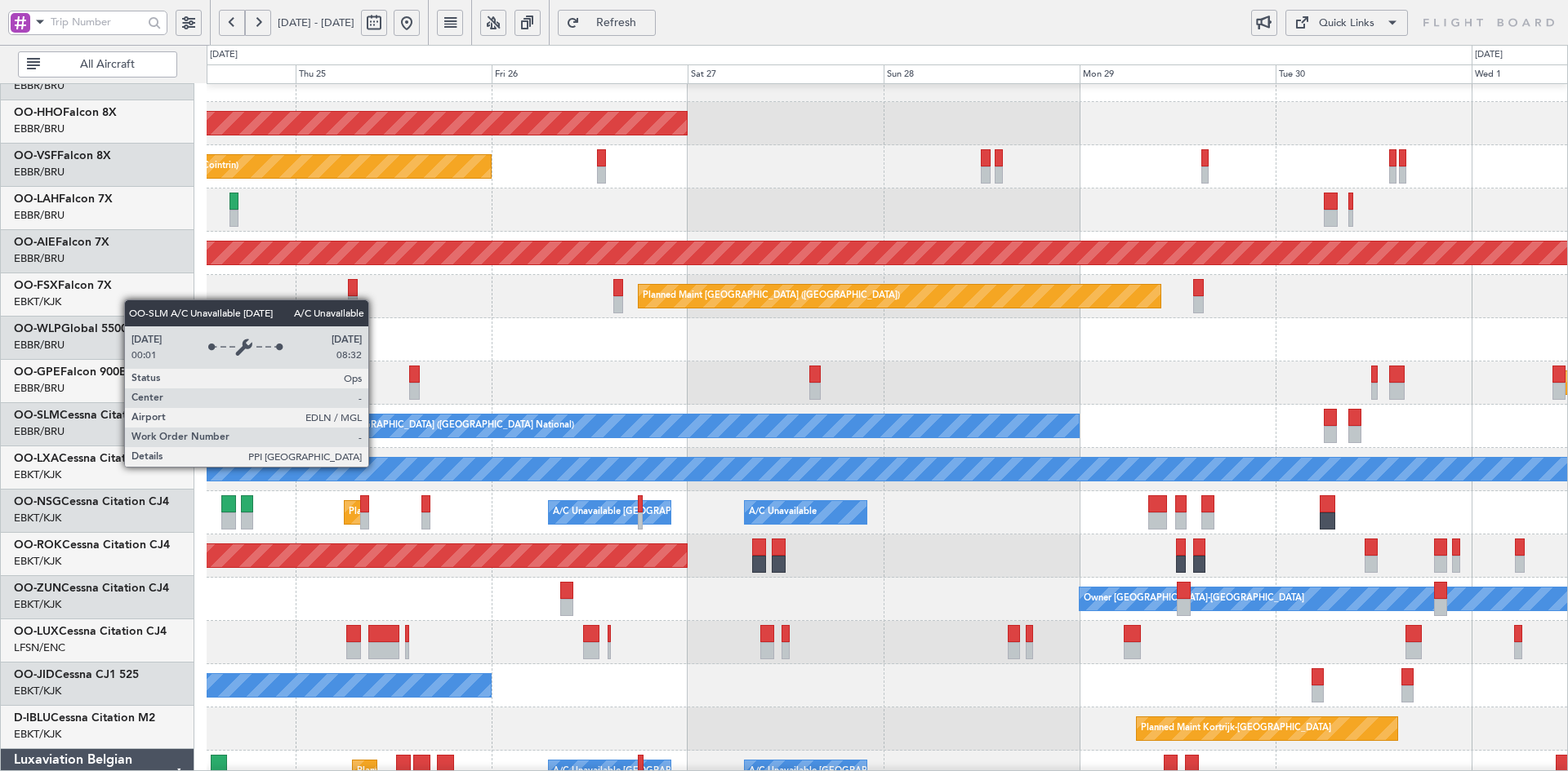
click at [717, 458] on div "A/C Unavailable [GEOGRAPHIC_DATA]" at bounding box center [887, 469] width 4081 height 23
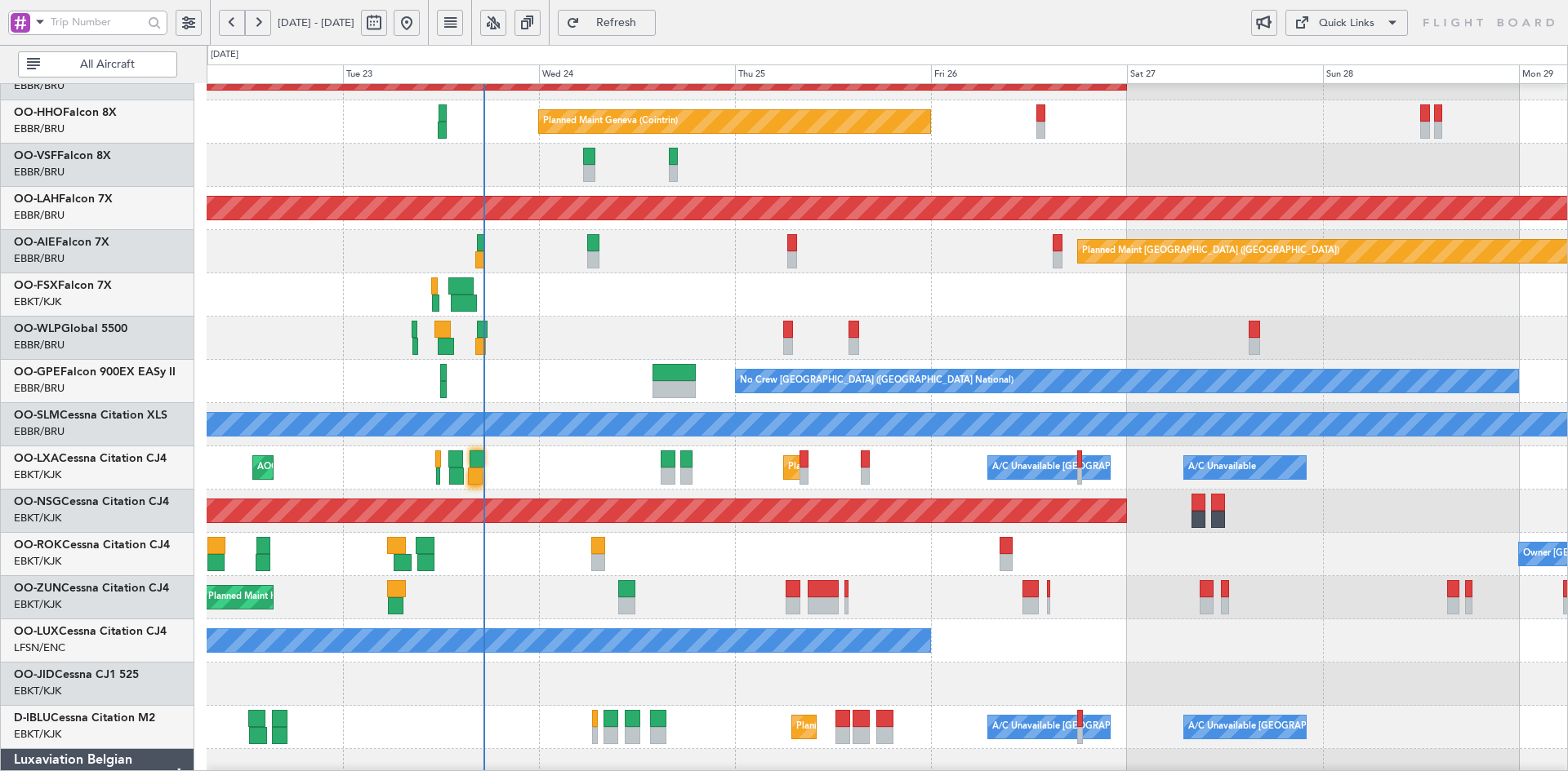
click at [596, 305] on div at bounding box center [886, 295] width 1361 height 44
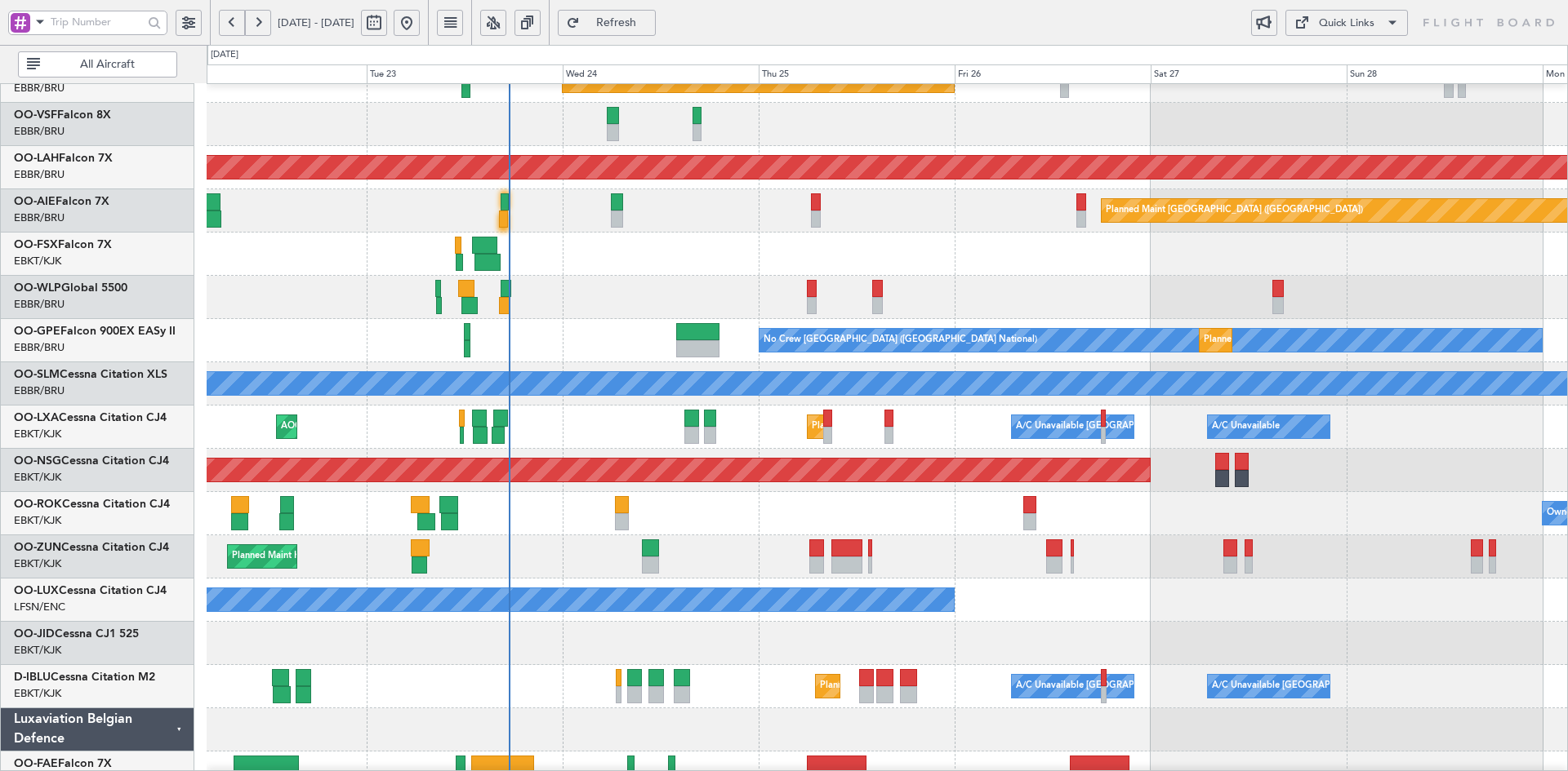
scroll to position [108, 0]
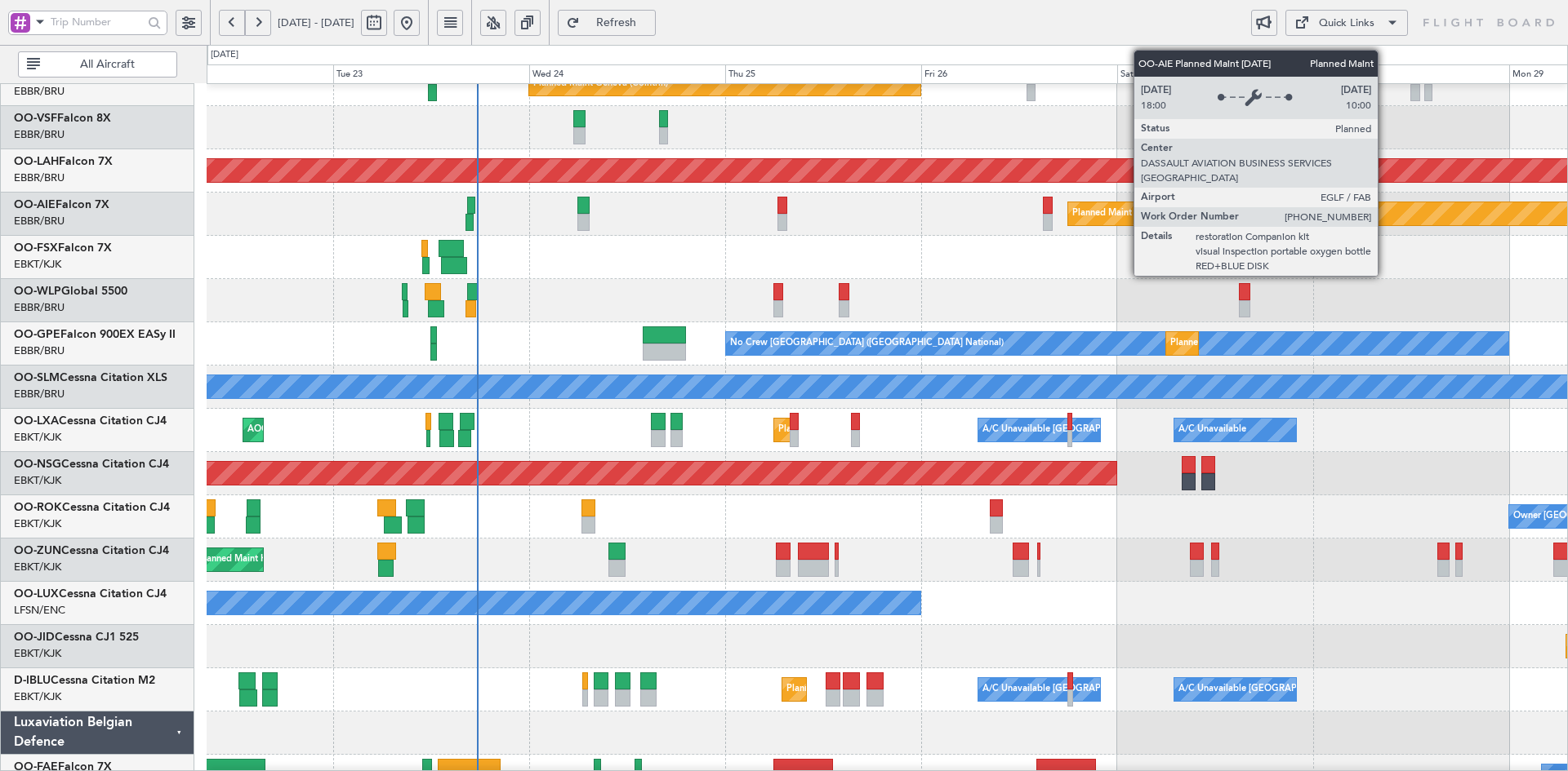
click at [1448, 663] on div "Planned Maint Geneva (Cointrin) Planned Maint Alton-st Louis (St Louis Regl) Pl…" at bounding box center [886, 409] width 1361 height 865
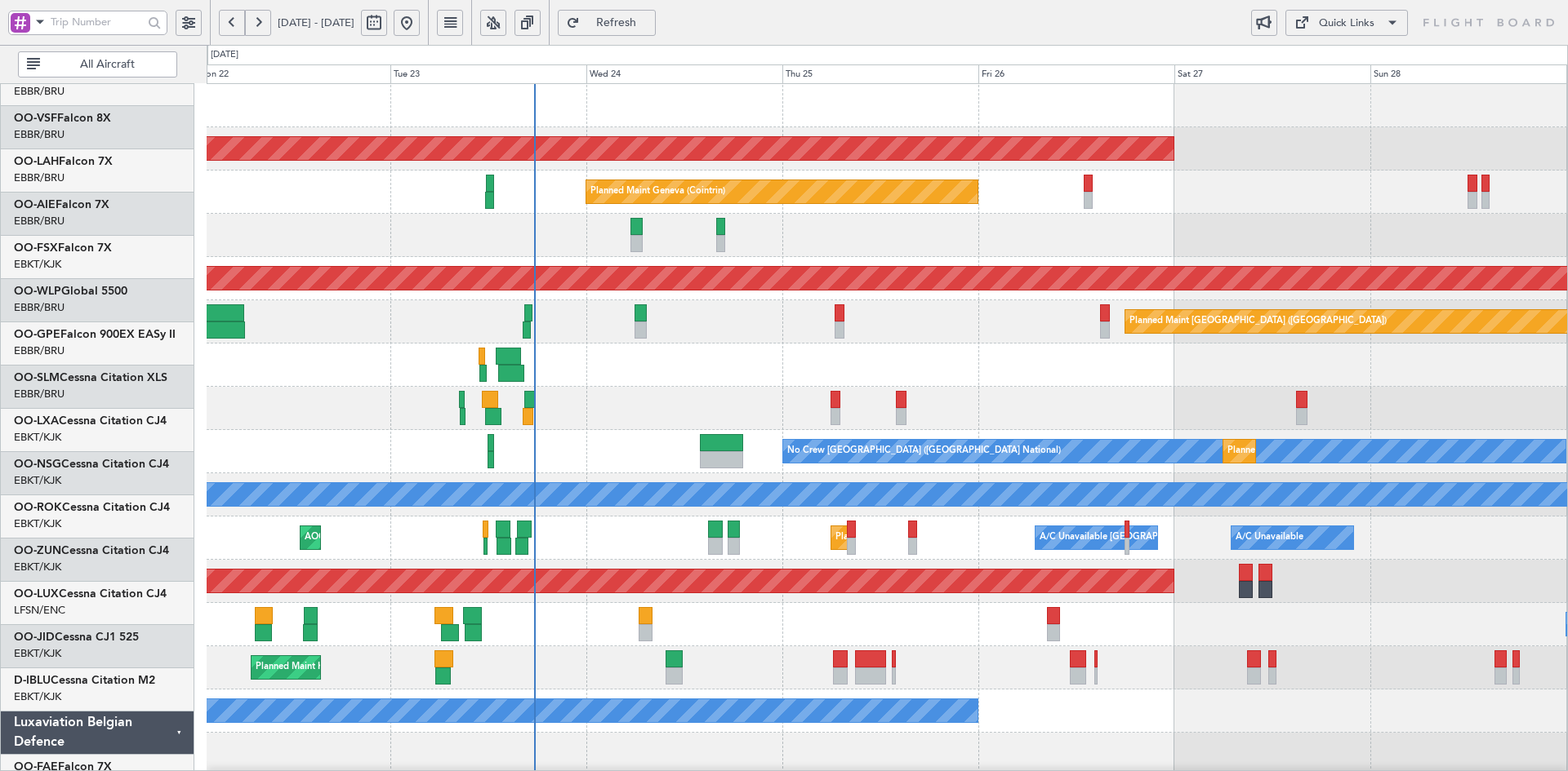
scroll to position [0, 0]
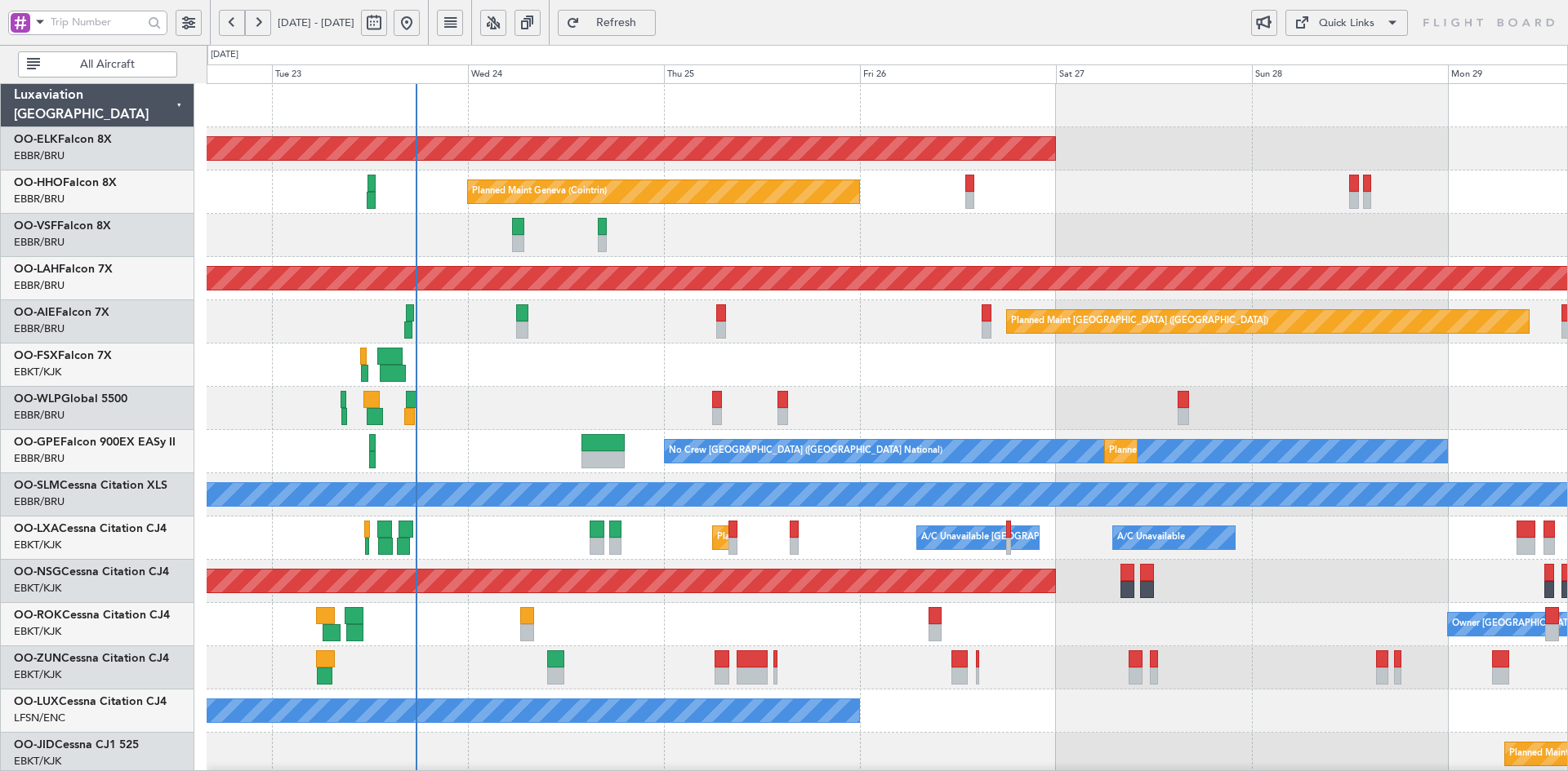
click at [715, 325] on div "Planned Maint Kortrijk-Wevelgem Planned Maint Geneva (Cointrin) Planned Maint A…" at bounding box center [886, 517] width 1361 height 865
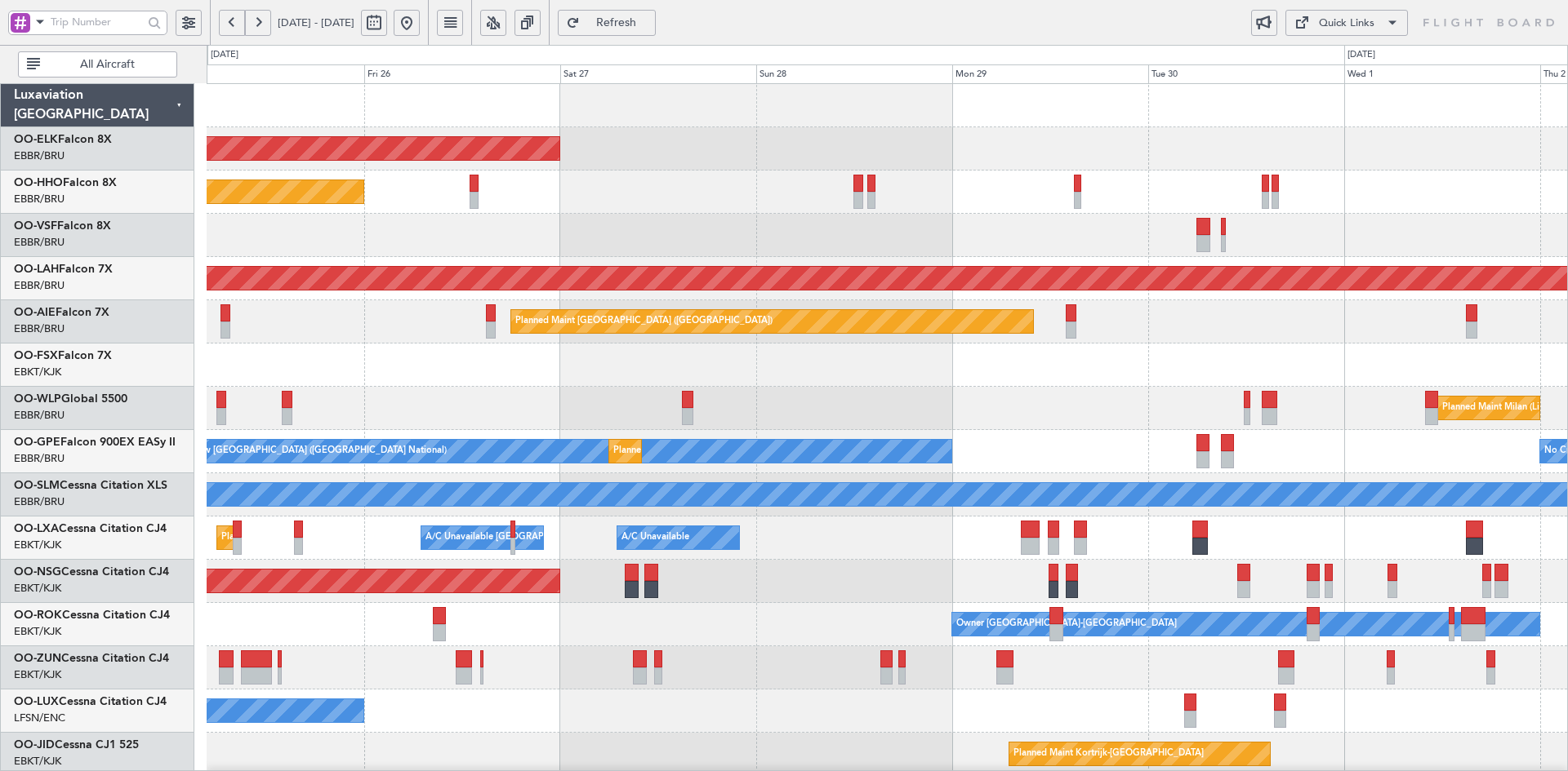
click at [614, 299] on div "Planned Maint [PERSON_NAME]-[GEOGRAPHIC_DATA][PERSON_NAME] ([GEOGRAPHIC_DATA][P…" at bounding box center [886, 278] width 1361 height 44
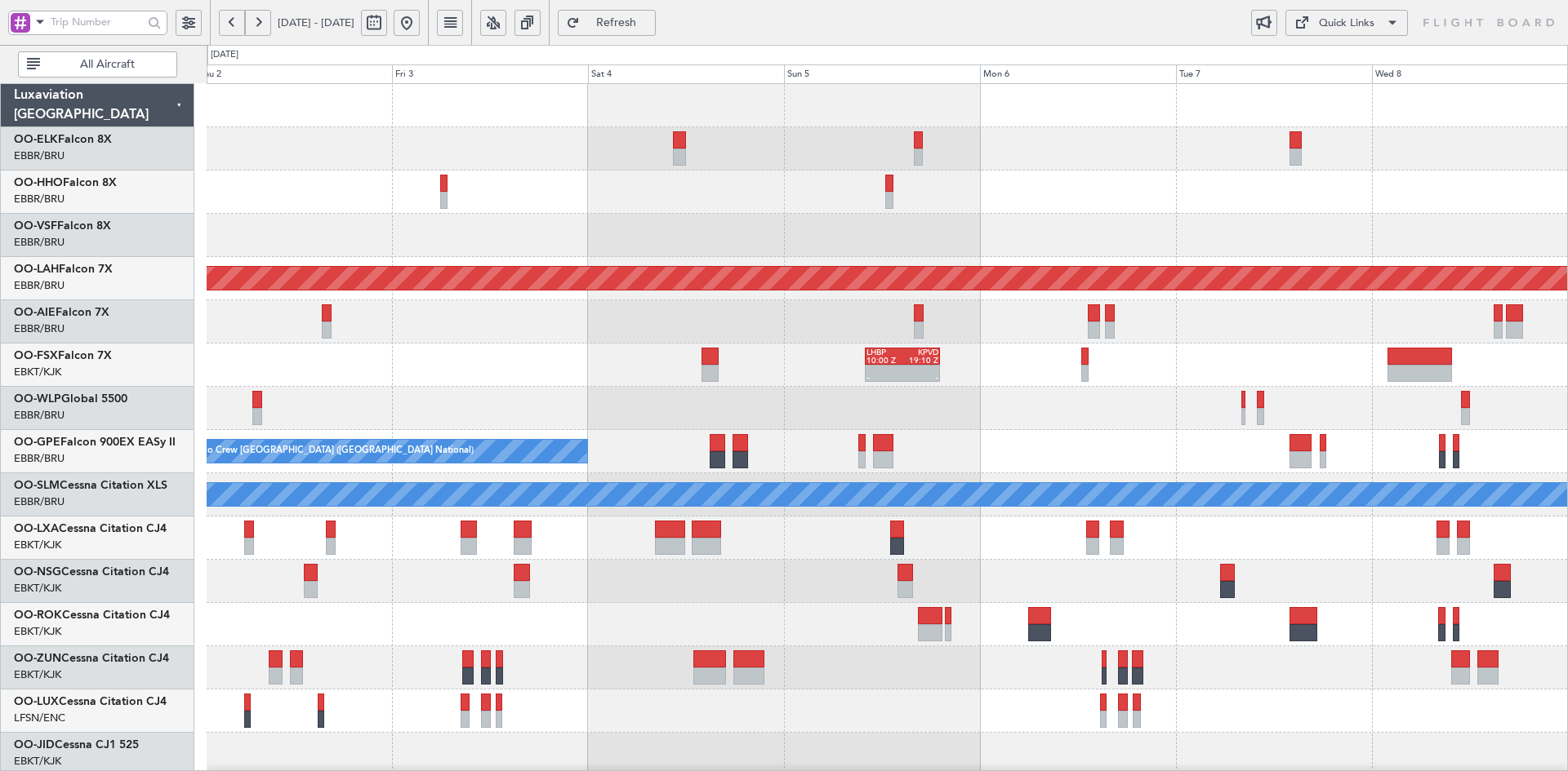
click at [402, 396] on div "Planned Maint Alton-st Louis (St Louis Regl) LHBP 10:00 Z KPVD 19:10 Z - - Plan…" at bounding box center [886, 517] width 1361 height 865
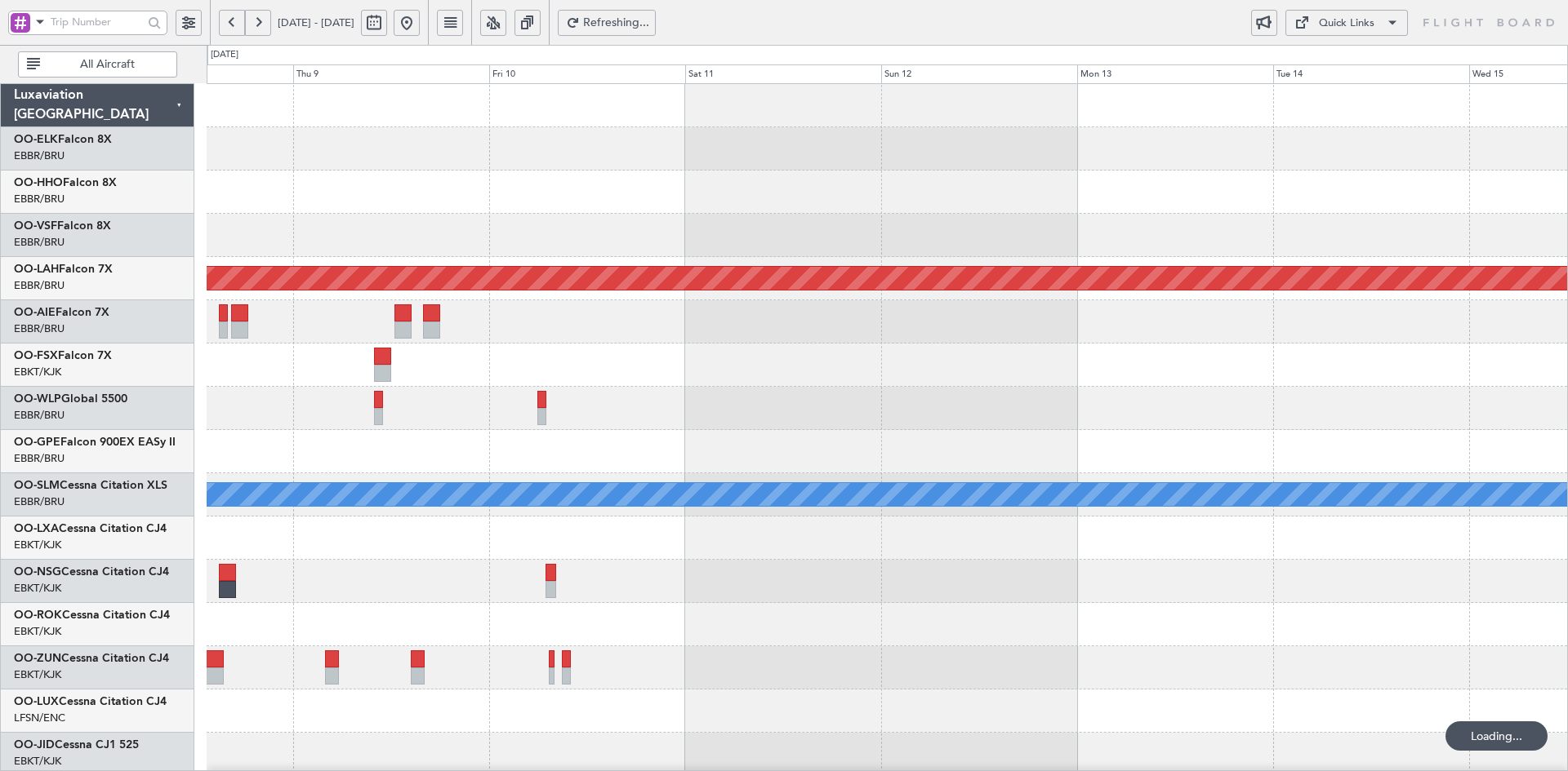
click at [1046, 164] on div at bounding box center [886, 149] width 1361 height 44
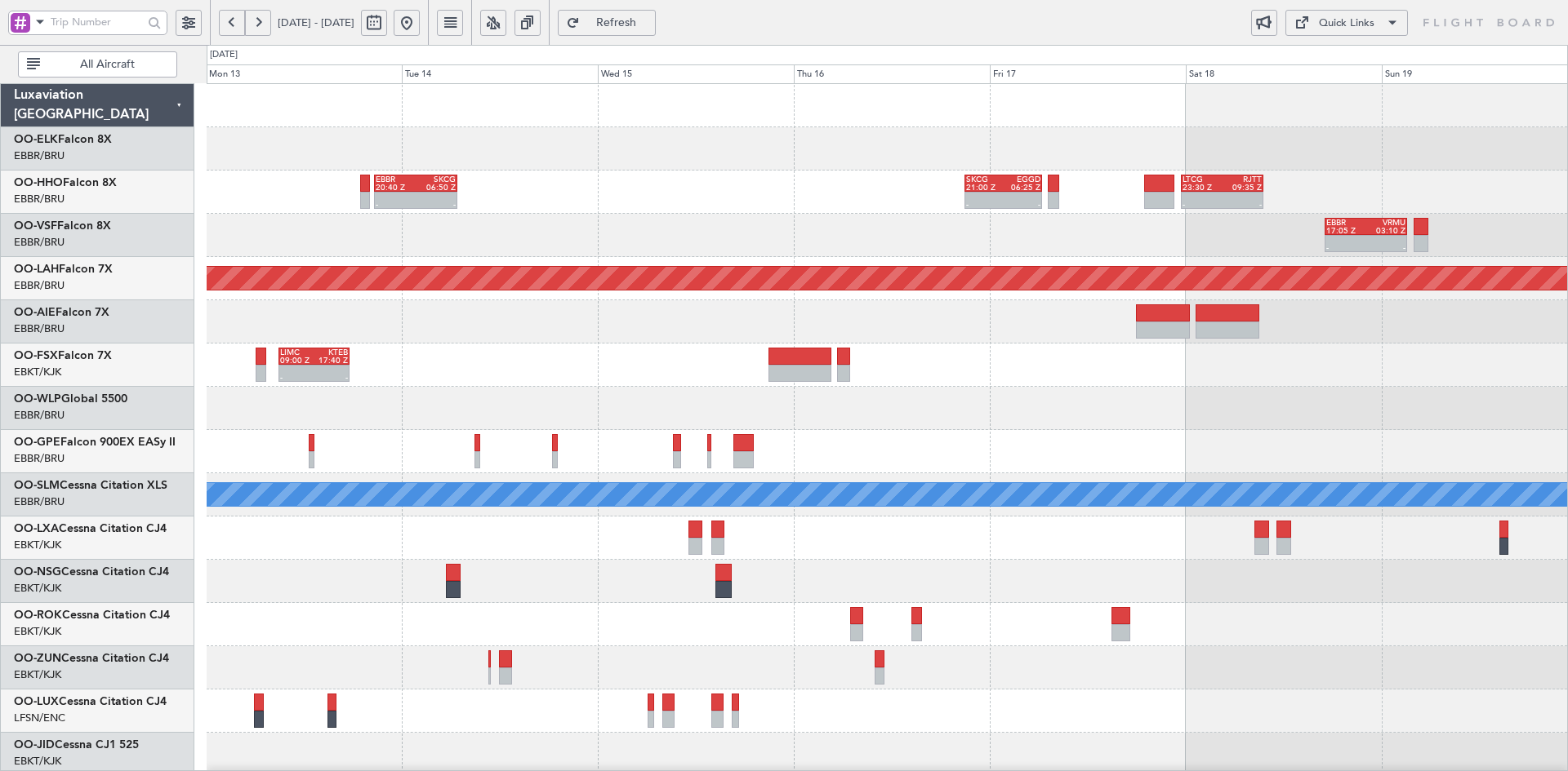
click at [465, 264] on div "- - EBBR 20:40 Z SKCG 06:50 Z - - SKCG 21:00 Z EGGD 06:25 Z - - LTCG 23:30 Z RJ…" at bounding box center [886, 517] width 1361 height 865
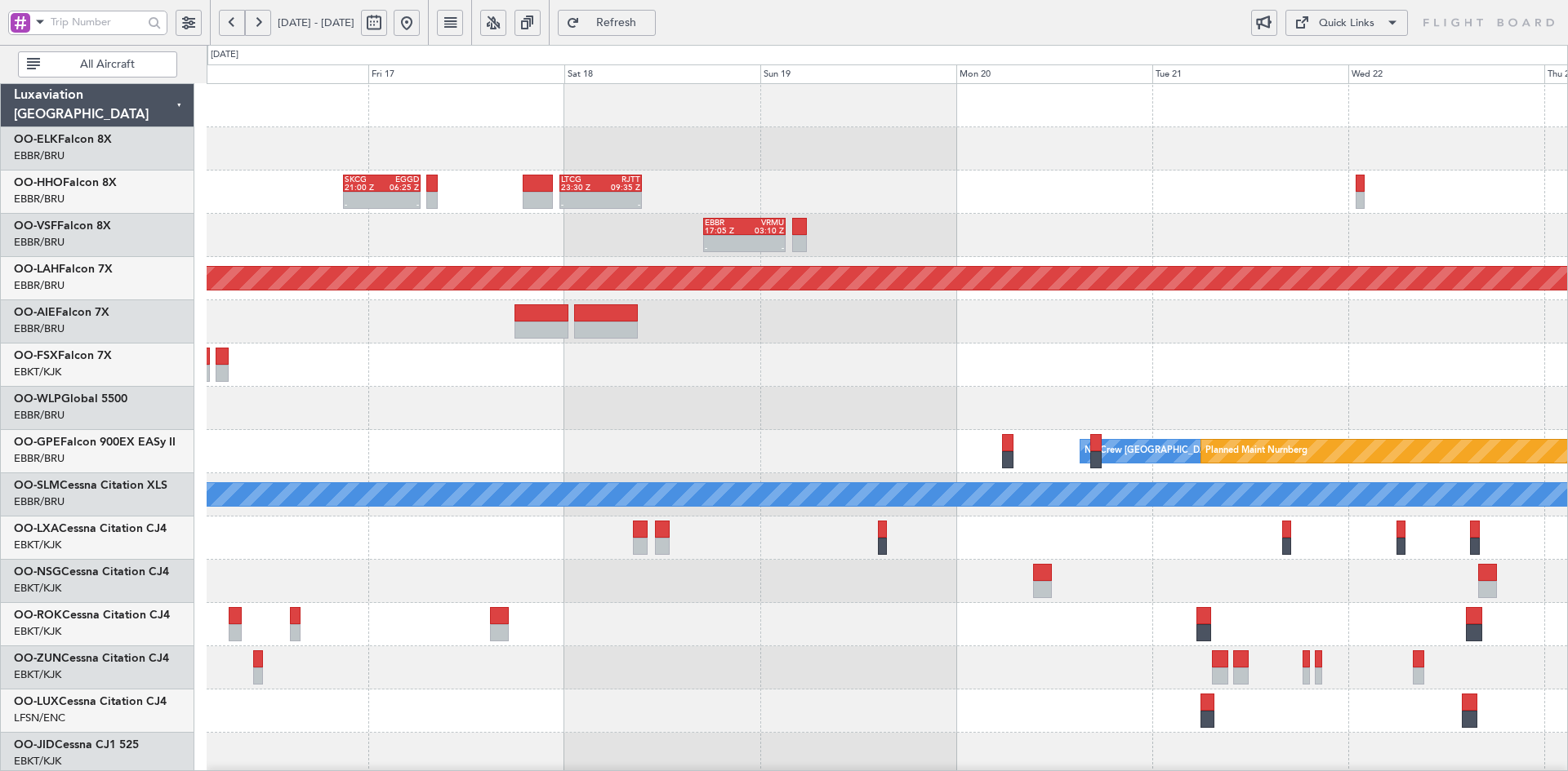
click at [1085, 216] on div "- - SKCG 21:00 Z EGGD 06:25 Z - - LTCG 23:30 Z RJTT 09:35 Z - - EBBR 17:05 Z VR…" at bounding box center [886, 517] width 1361 height 865
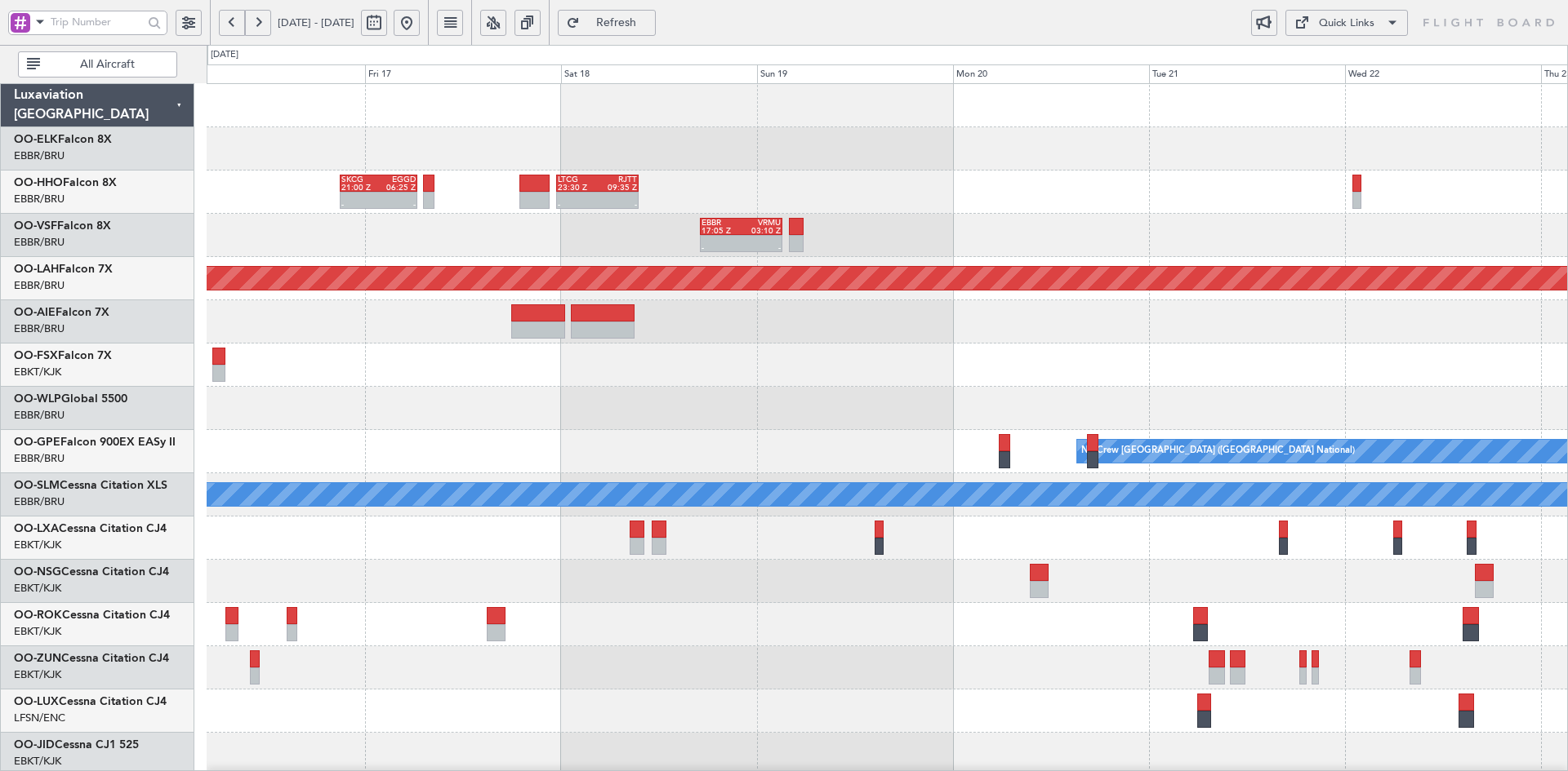
click at [420, 29] on button at bounding box center [407, 23] width 26 height 26
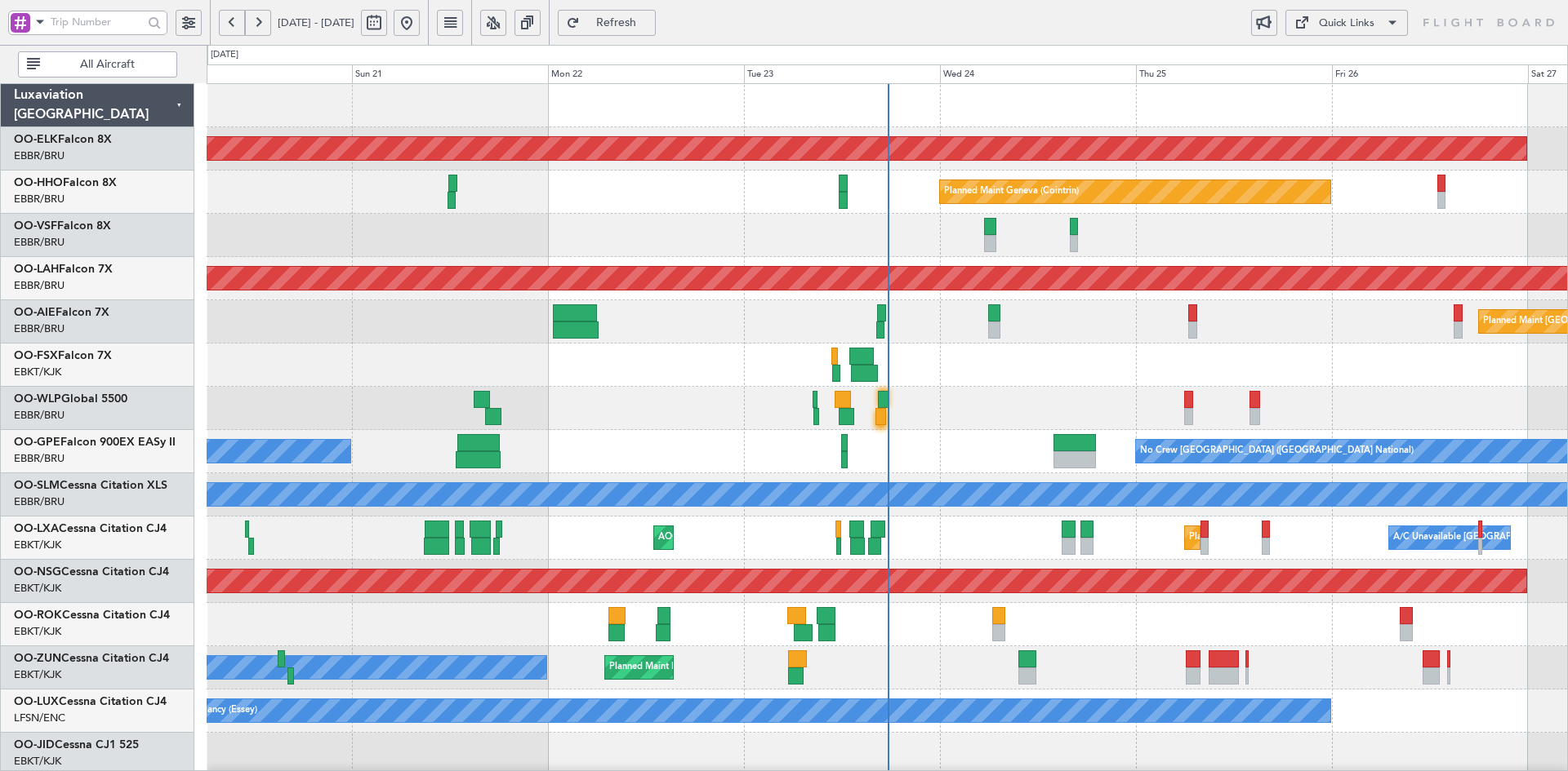
scroll to position [3, 0]
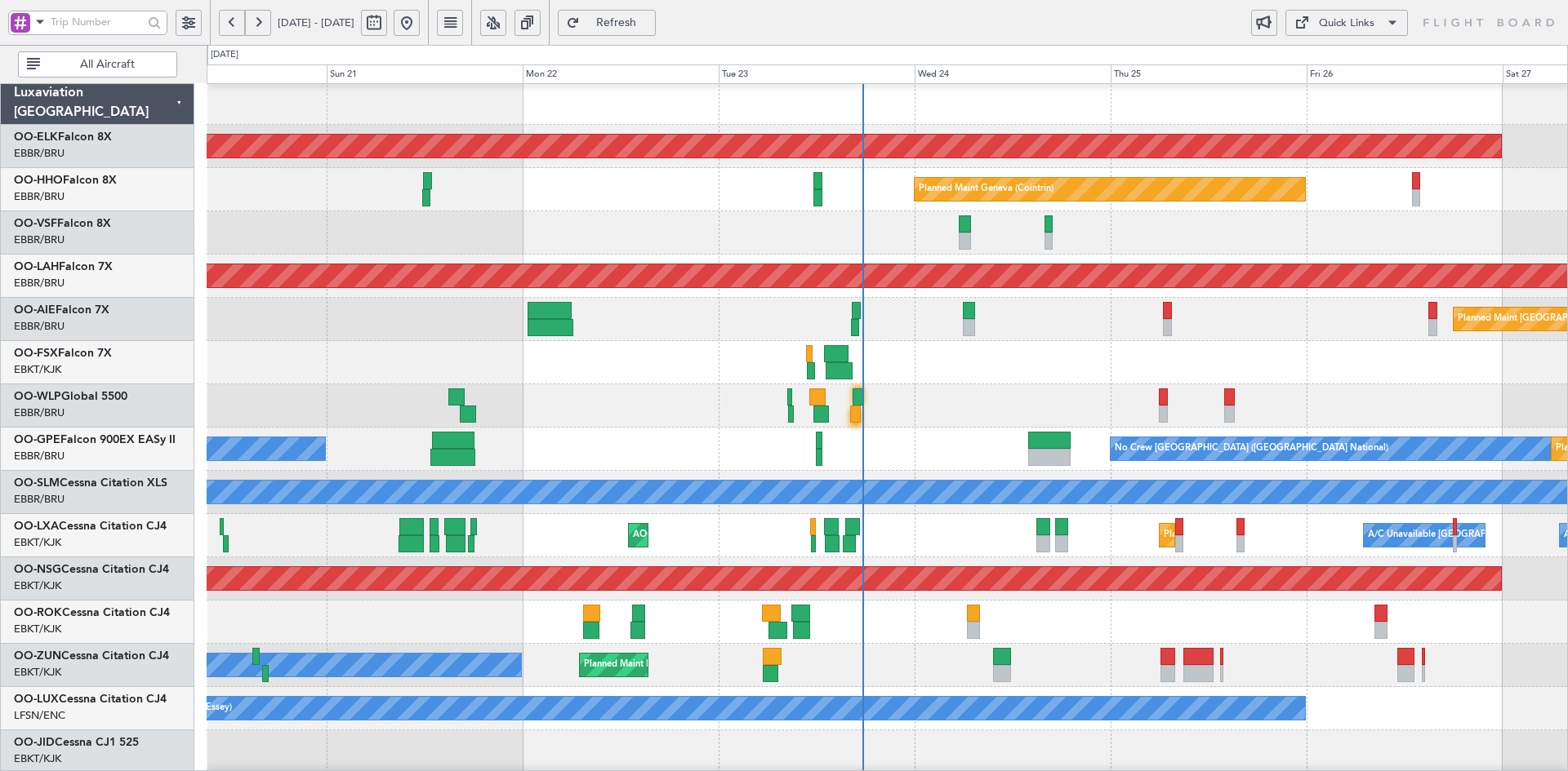
click at [1345, 349] on div at bounding box center [886, 363] width 1361 height 44
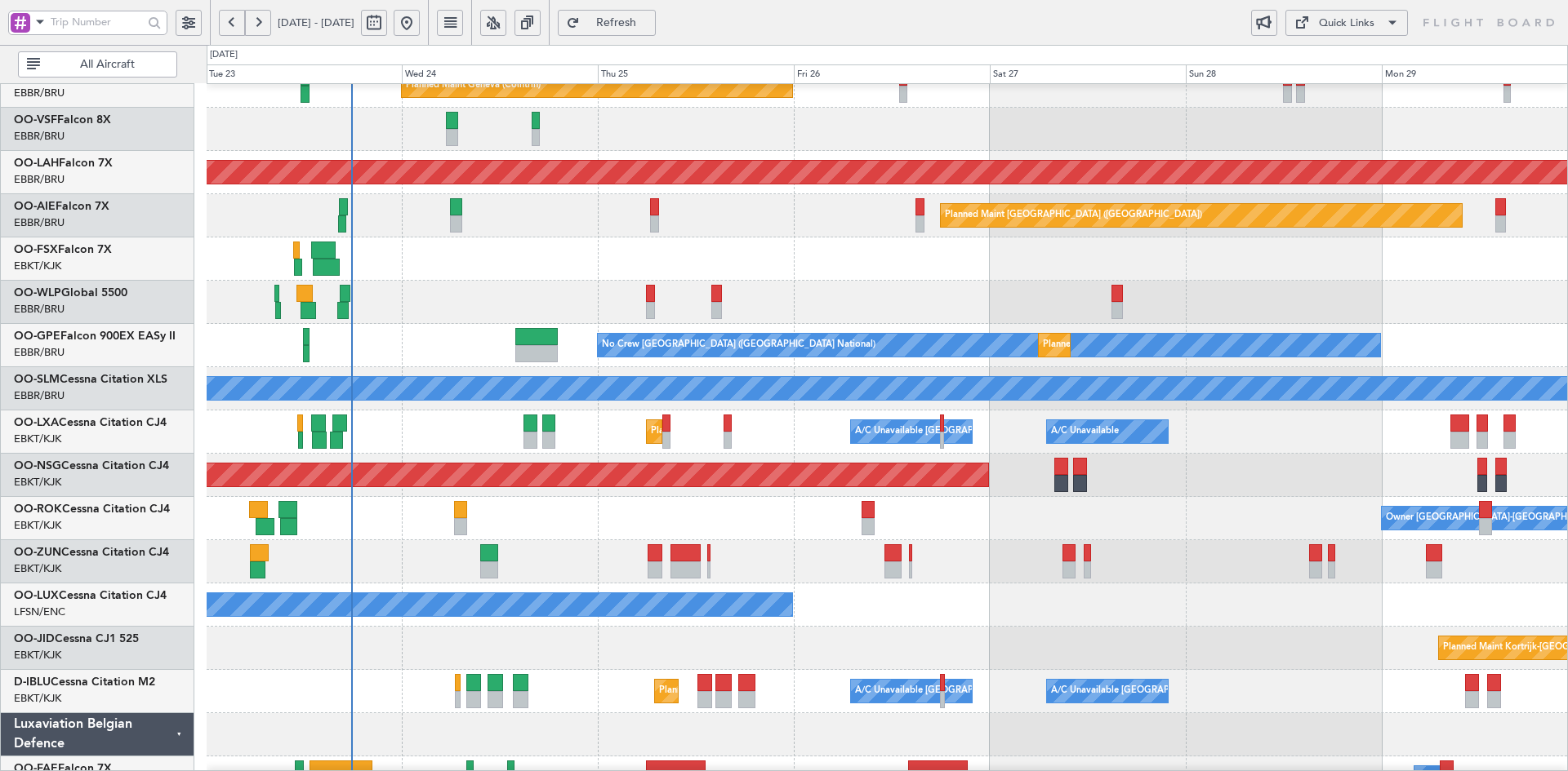
scroll to position [106, 0]
click at [915, 273] on div at bounding box center [886, 259] width 1361 height 44
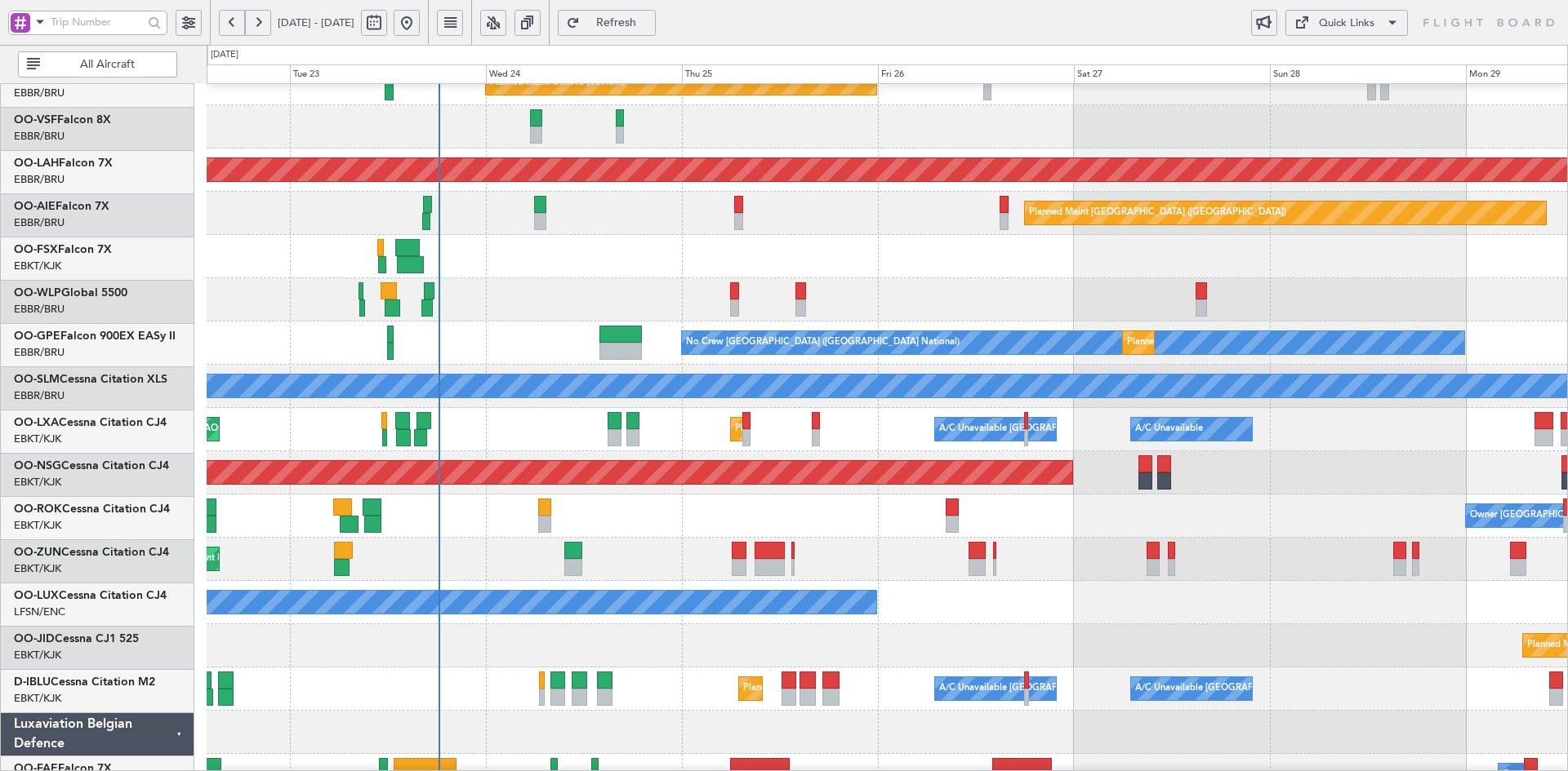
click at [911, 256] on div at bounding box center [886, 257] width 1361 height 44
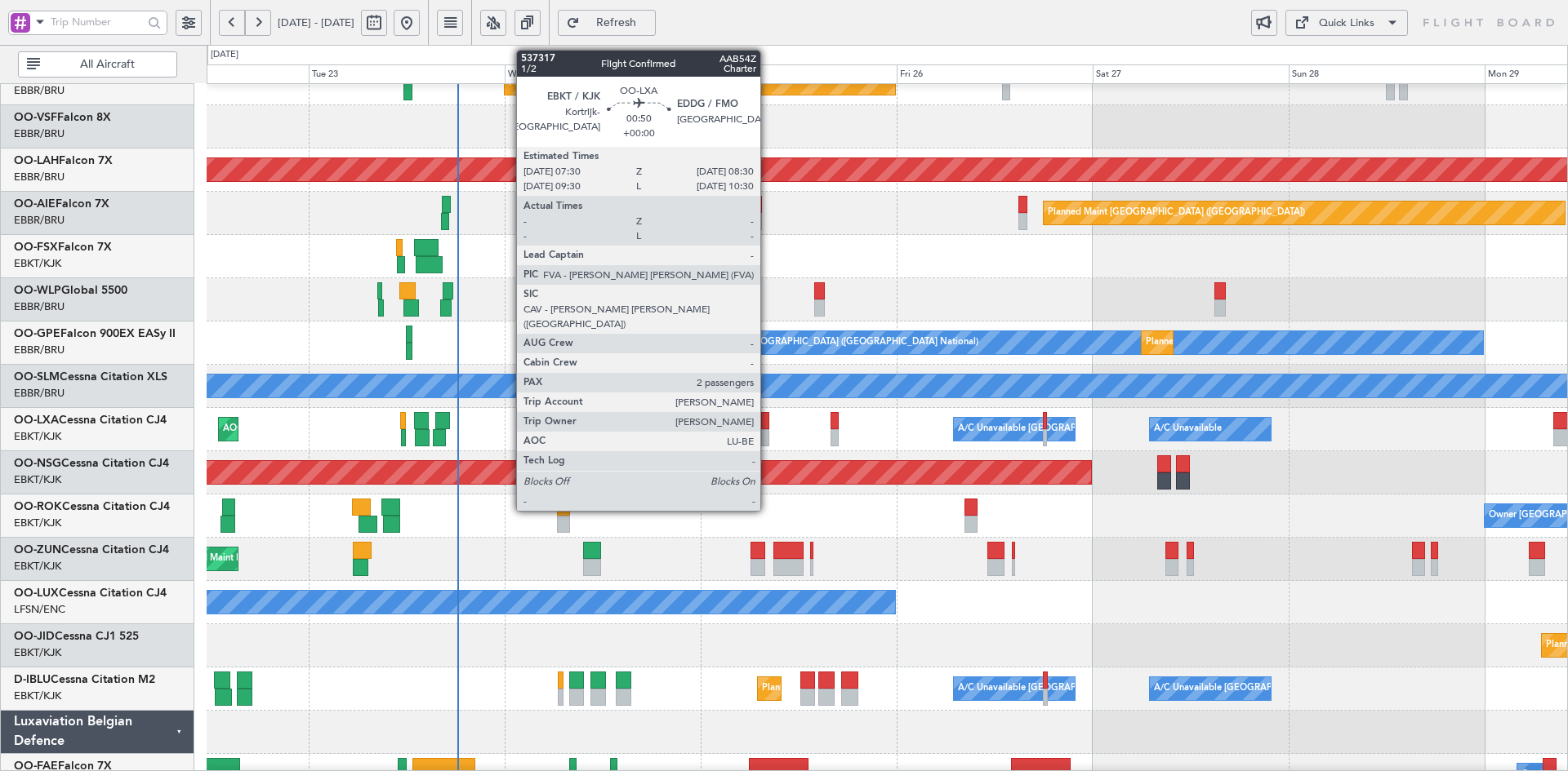
click at [768, 432] on div at bounding box center [764, 438] width 8 height 17
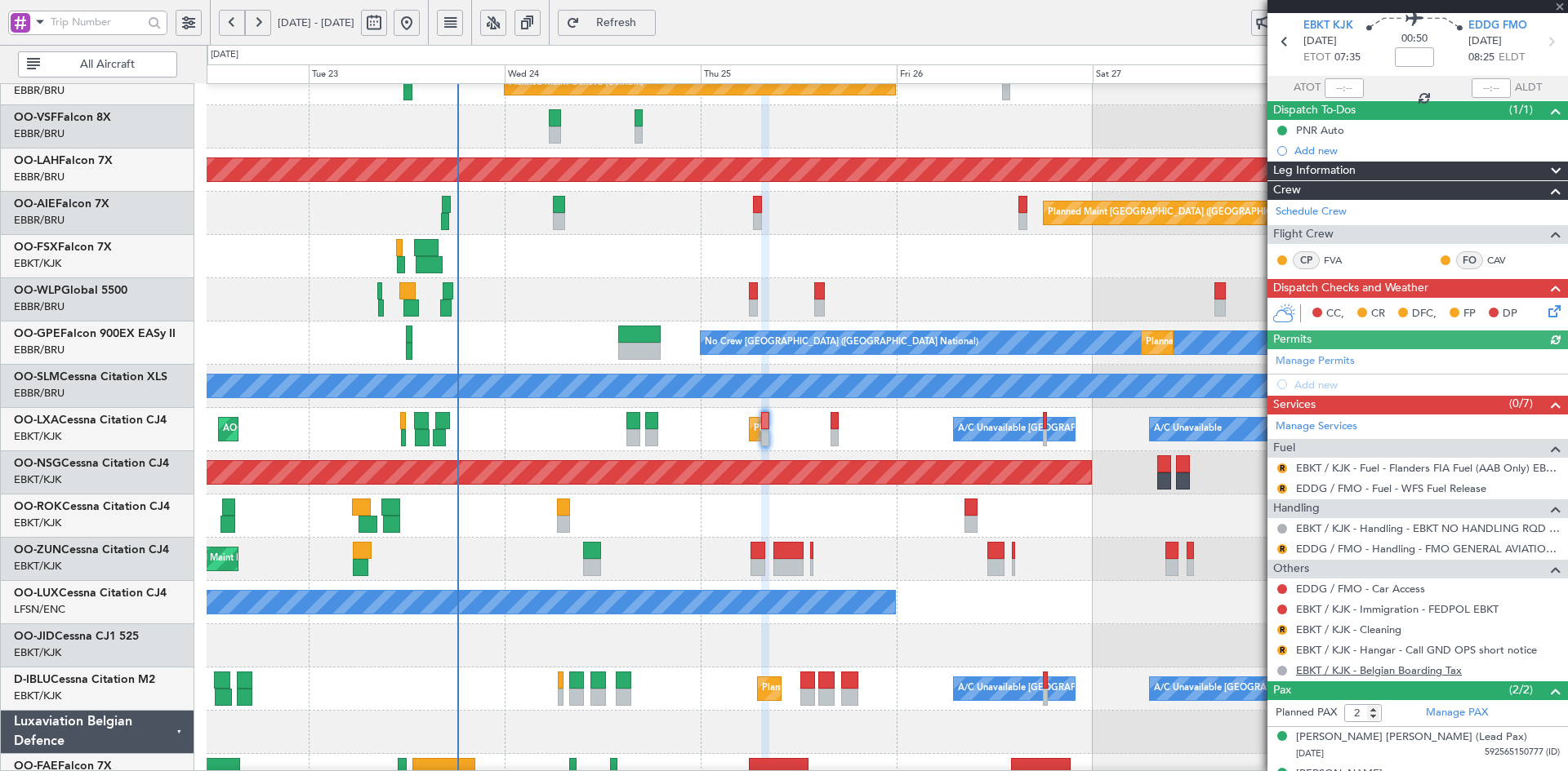
scroll to position [87, 0]
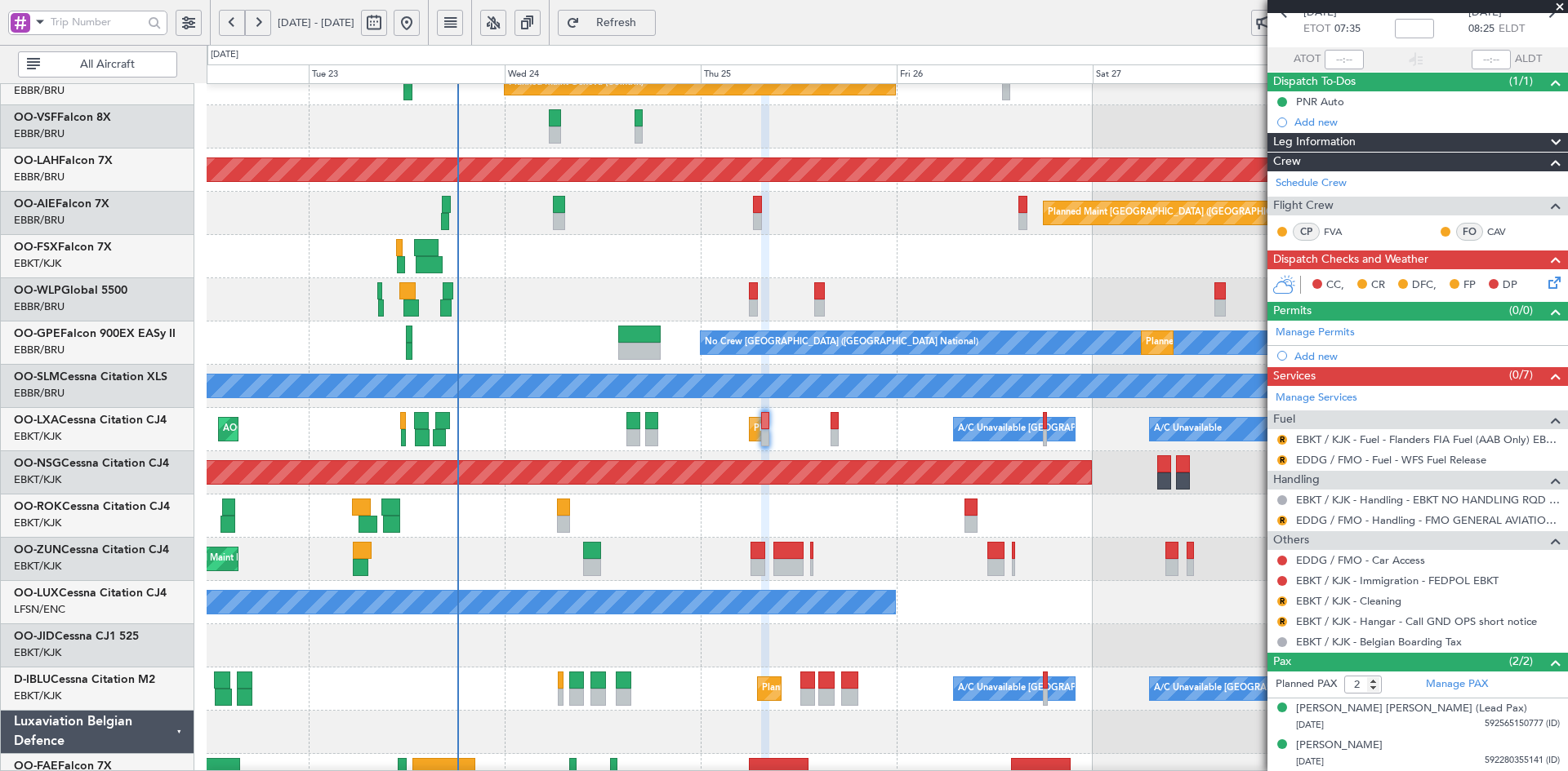
click at [1565, 6] on span at bounding box center [1559, 7] width 17 height 15
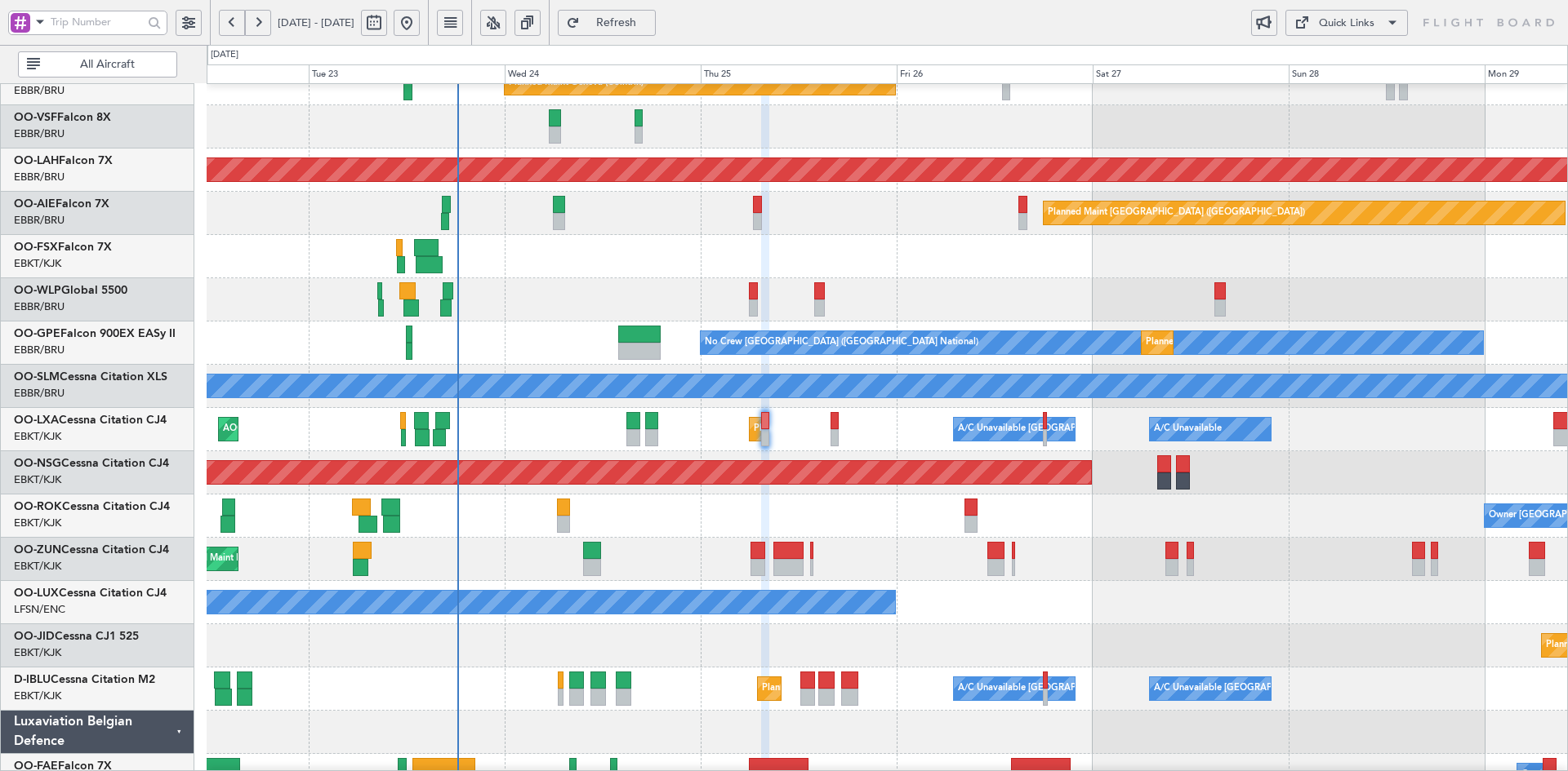
type input "0"
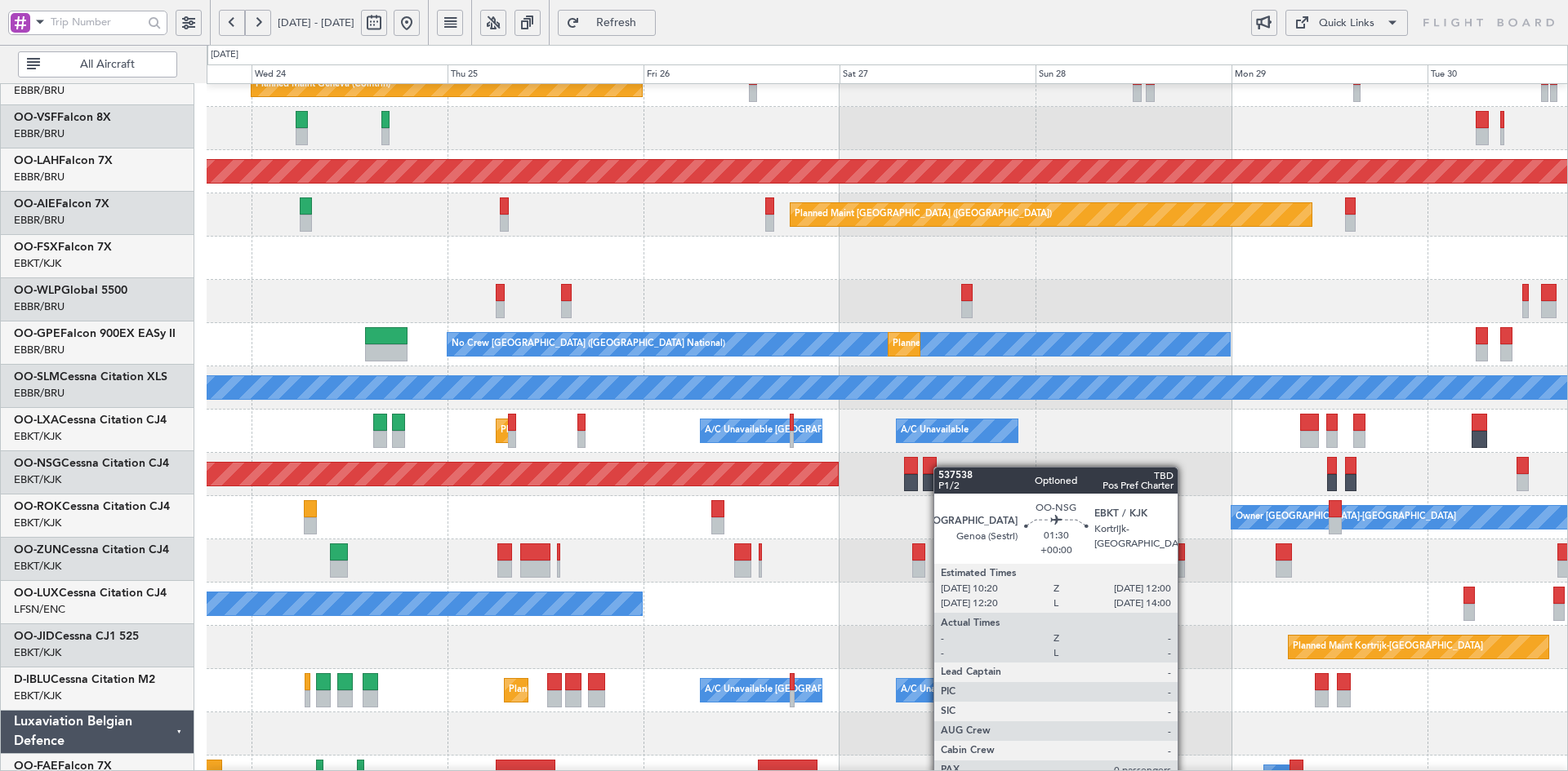
scroll to position [107, 0]
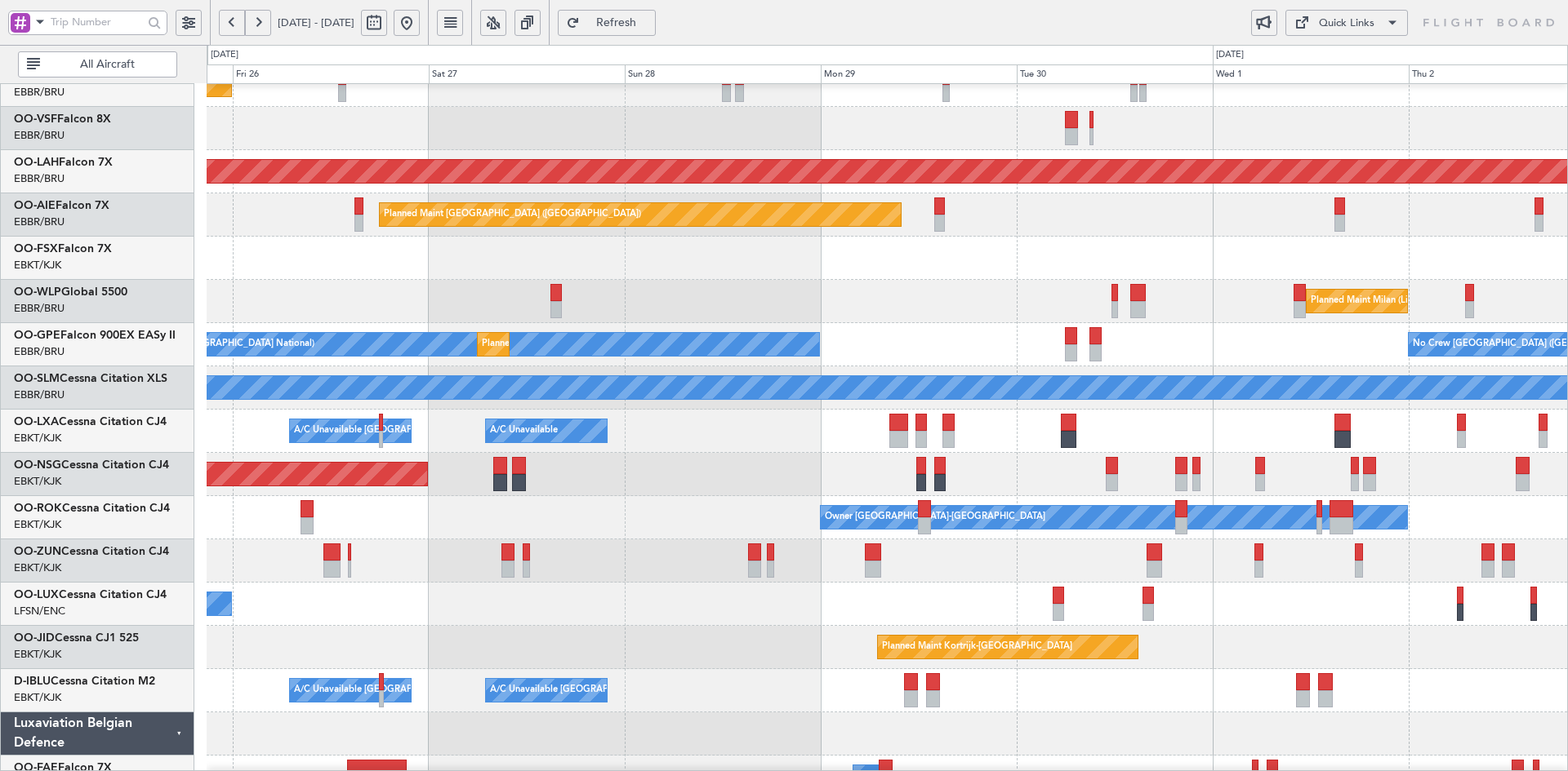
click at [531, 466] on div "Planned Maint [GEOGRAPHIC_DATA] ([GEOGRAPHIC_DATA])" at bounding box center [886, 475] width 1361 height 44
click at [1027, 193] on div "Planned Maint [PERSON_NAME]-[GEOGRAPHIC_DATA][PERSON_NAME] ([GEOGRAPHIC_DATA][P…" at bounding box center [886, 172] width 1361 height 44
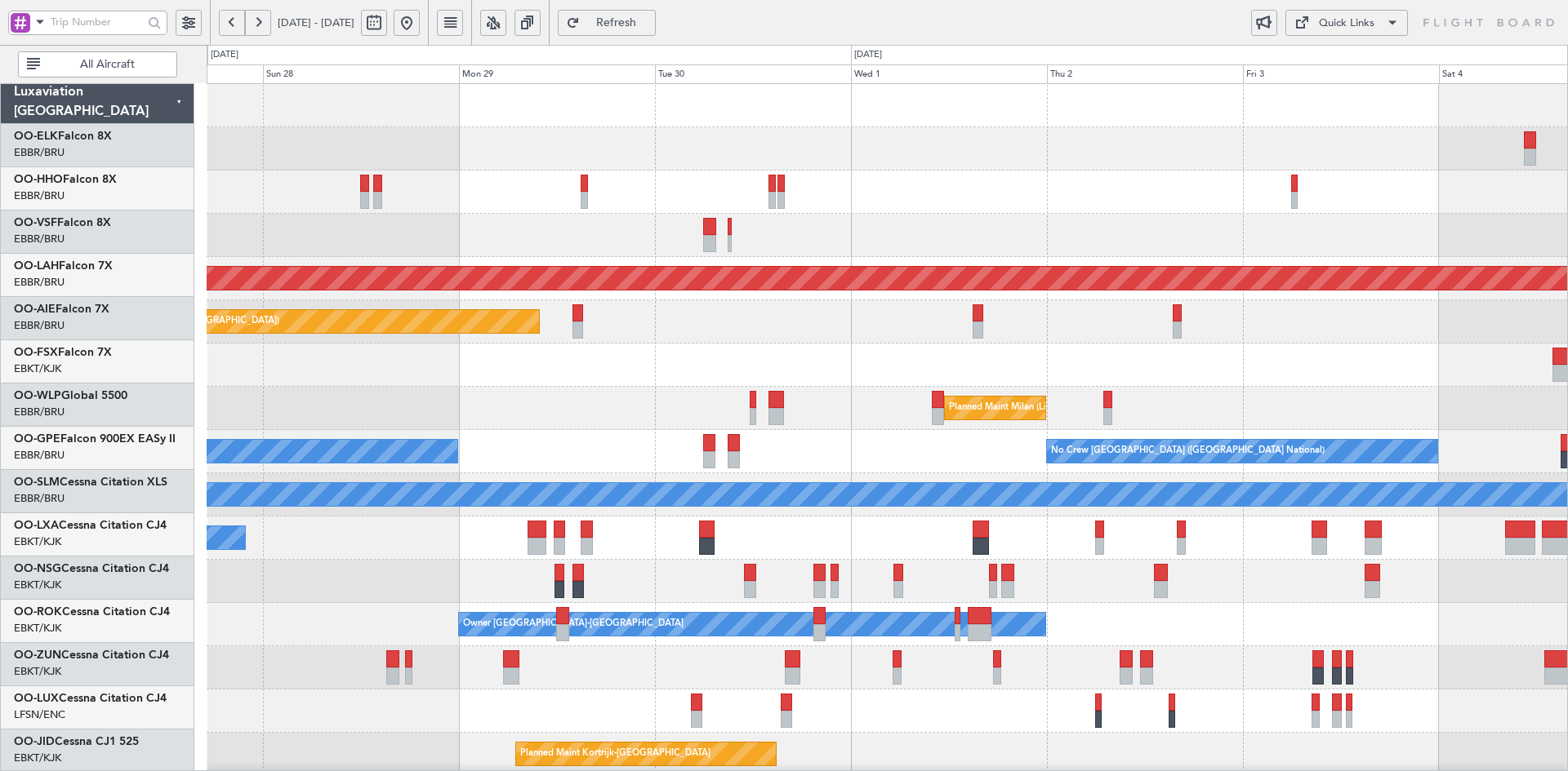
scroll to position [0, 0]
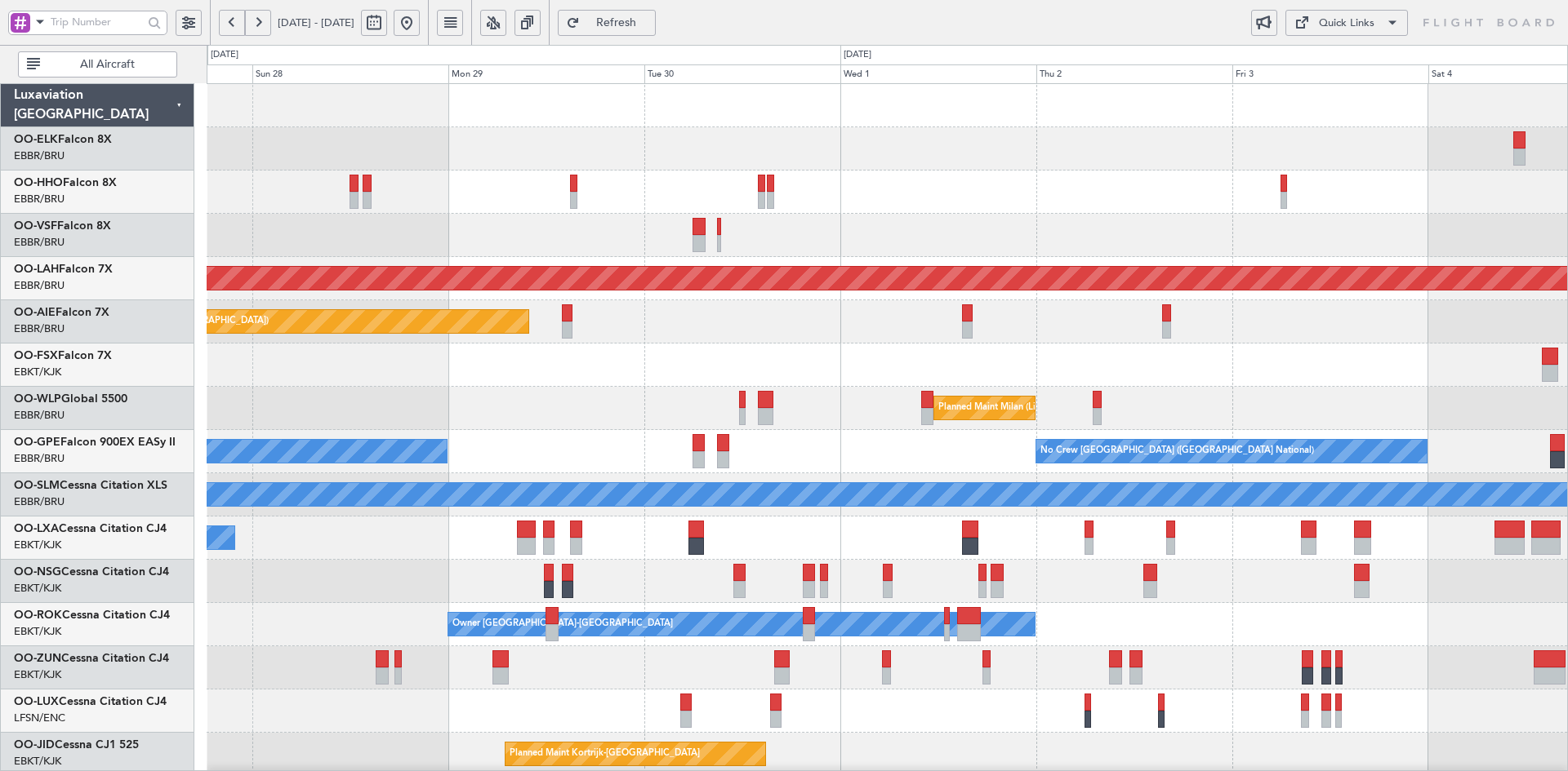
click at [854, 344] on div "Planned Maint Kortrijk-Wevelgem Planned Maint Alton-st Louis (St Louis Regl) Pl…" at bounding box center [886, 517] width 1361 height 865
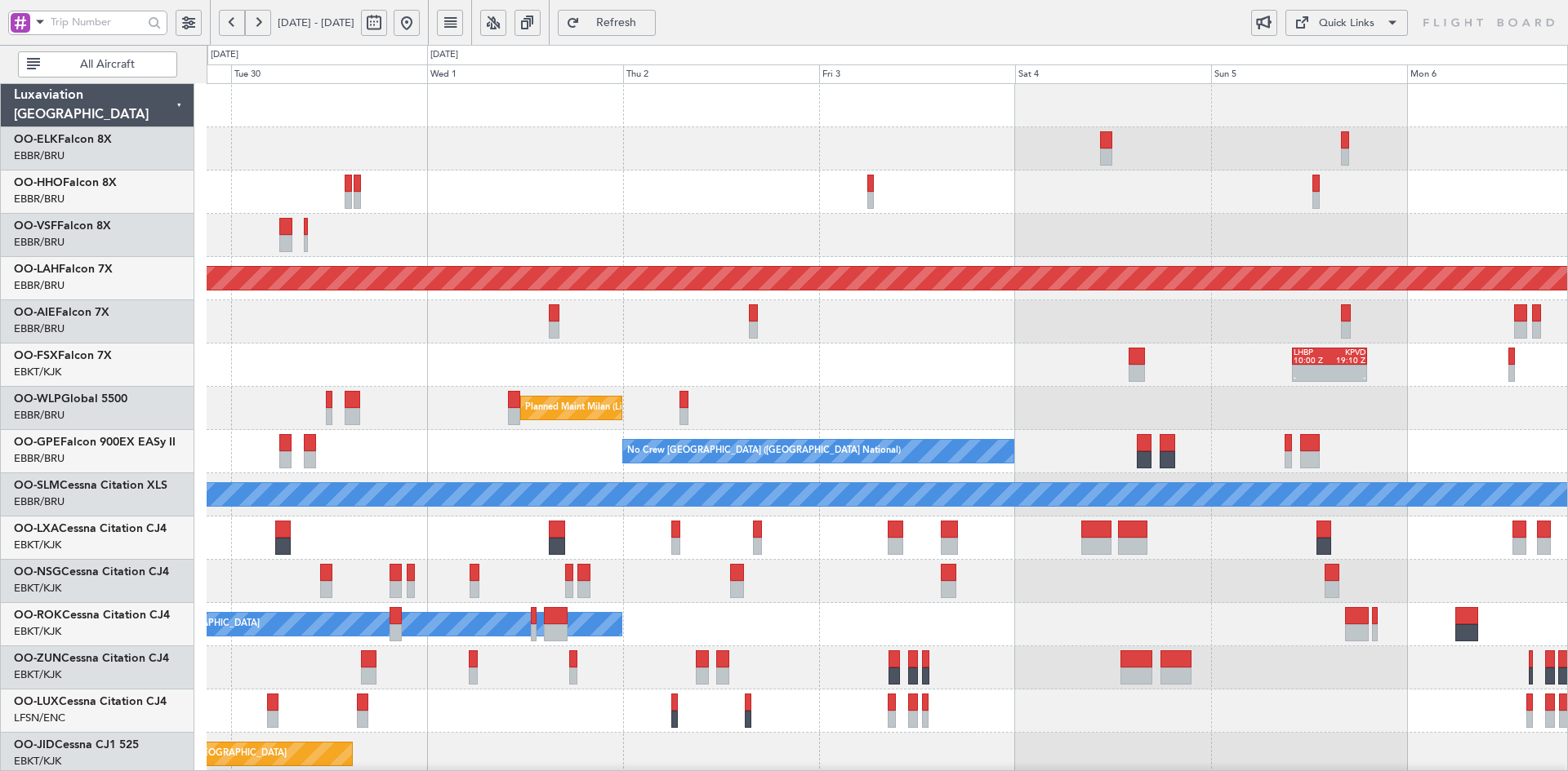
click at [898, 355] on div "Planned Maint Alton-st Louis (St Louis Regl) Planned Maint London (Farnborough)…" at bounding box center [886, 517] width 1361 height 865
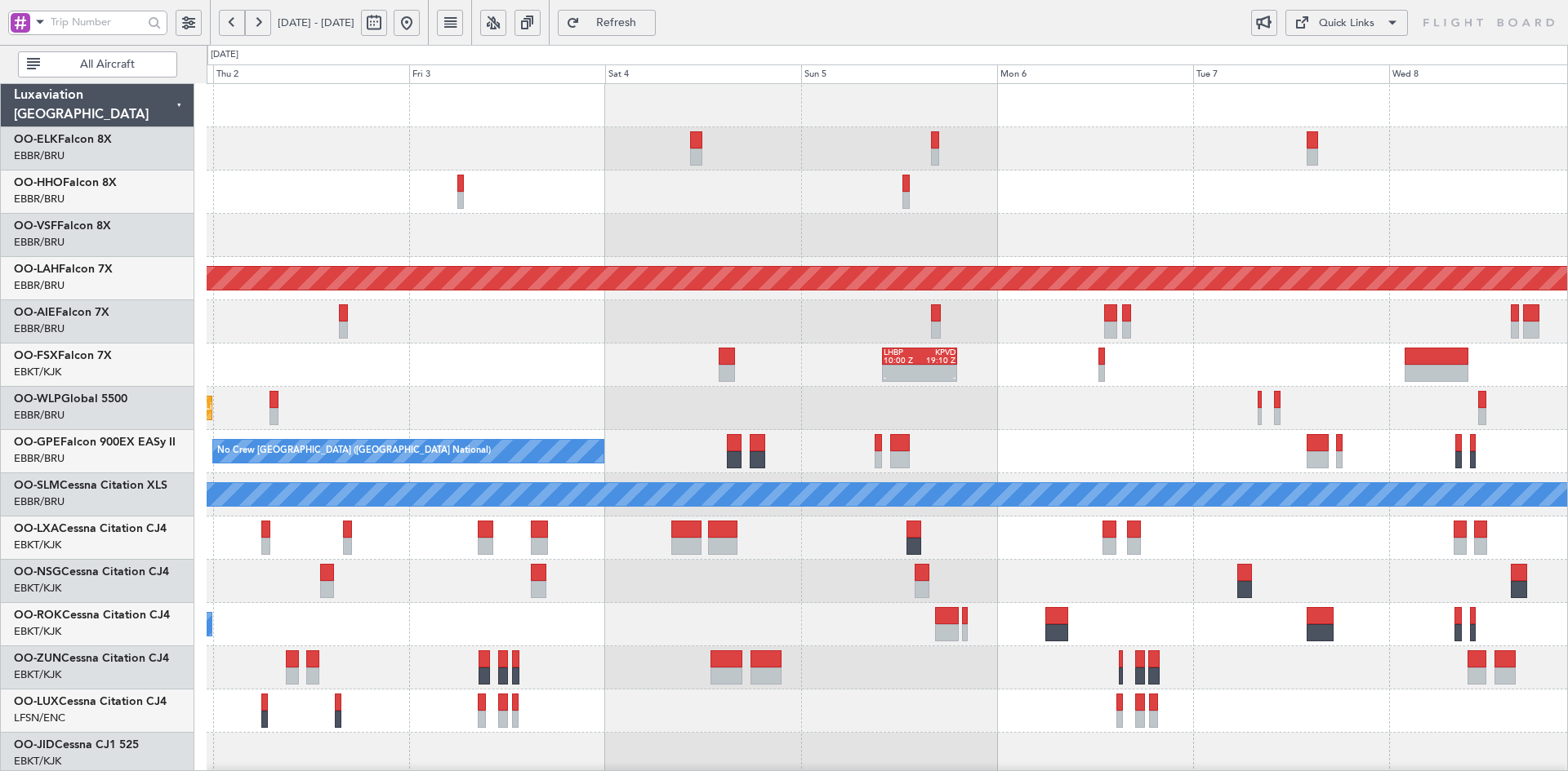
click at [988, 207] on div "Planned Maint Alton-st Louis (St Louis Regl) - - LHBP 10:00 Z KPVD 19:10 Z Plan…" at bounding box center [886, 517] width 1361 height 865
click at [905, 338] on div at bounding box center [886, 322] width 1361 height 44
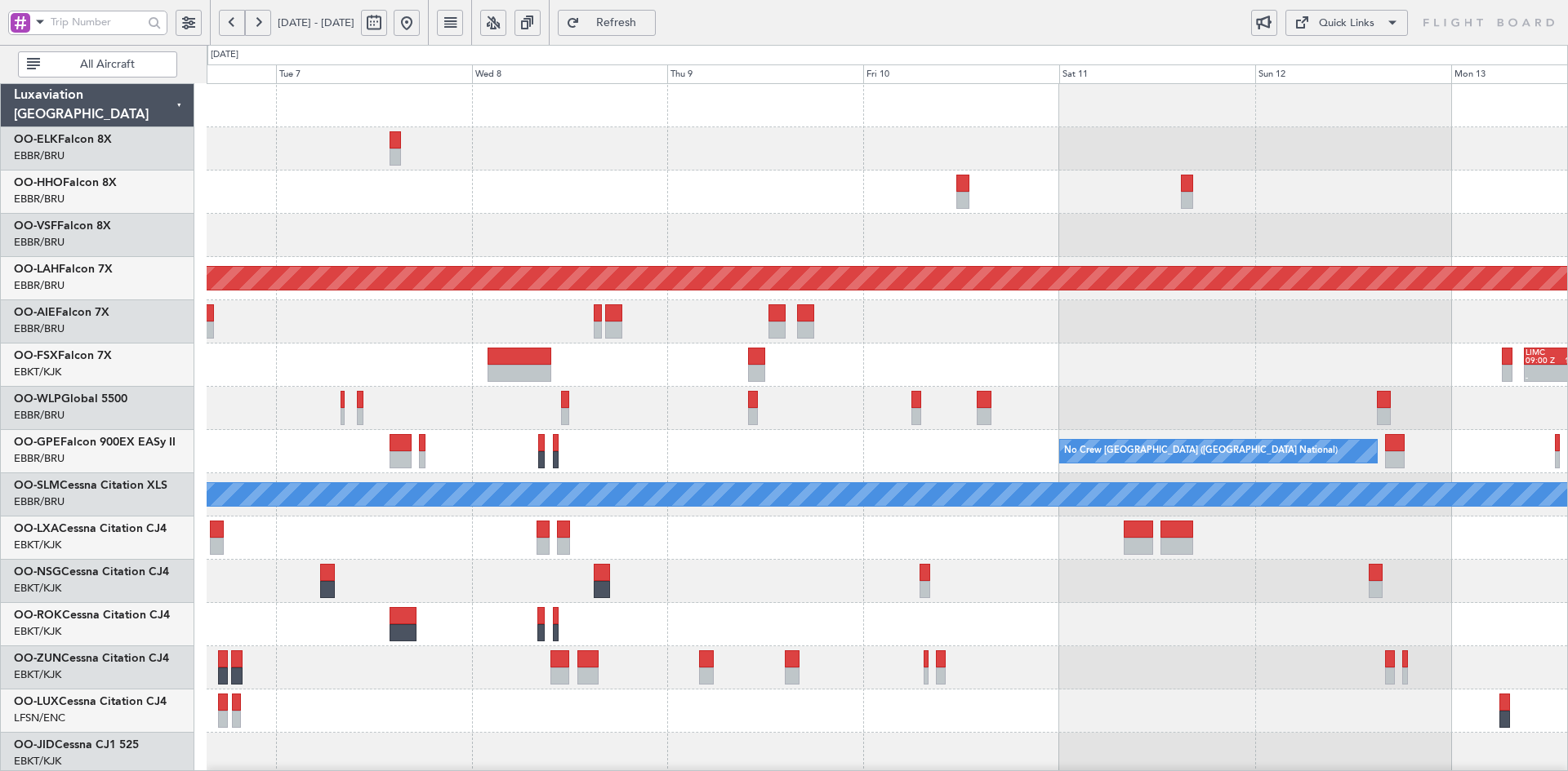
click at [879, 378] on div "- - EBBR 20:40 Z SKCG 06:50 Z Planned Maint Alton-st Louis (St Louis Regl) - - …" at bounding box center [886, 517] width 1361 height 865
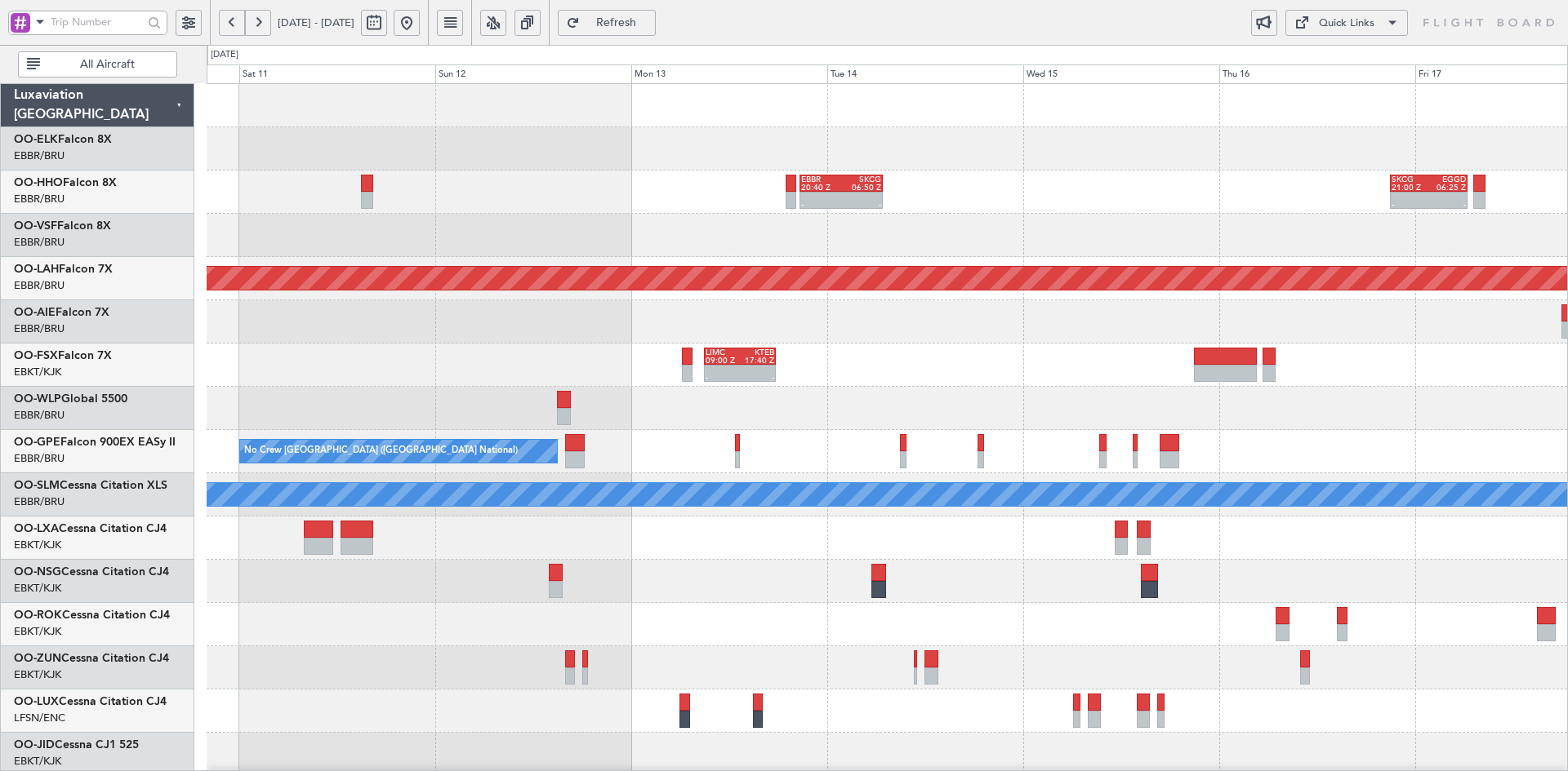
click at [925, 374] on div "- - EBBR 20:40 Z SKCG 06:50 Z - - SKCG 21:00 Z EGGD 06:25 Z - - LTCG 23:30 Z RJ…" at bounding box center [886, 517] width 1361 height 865
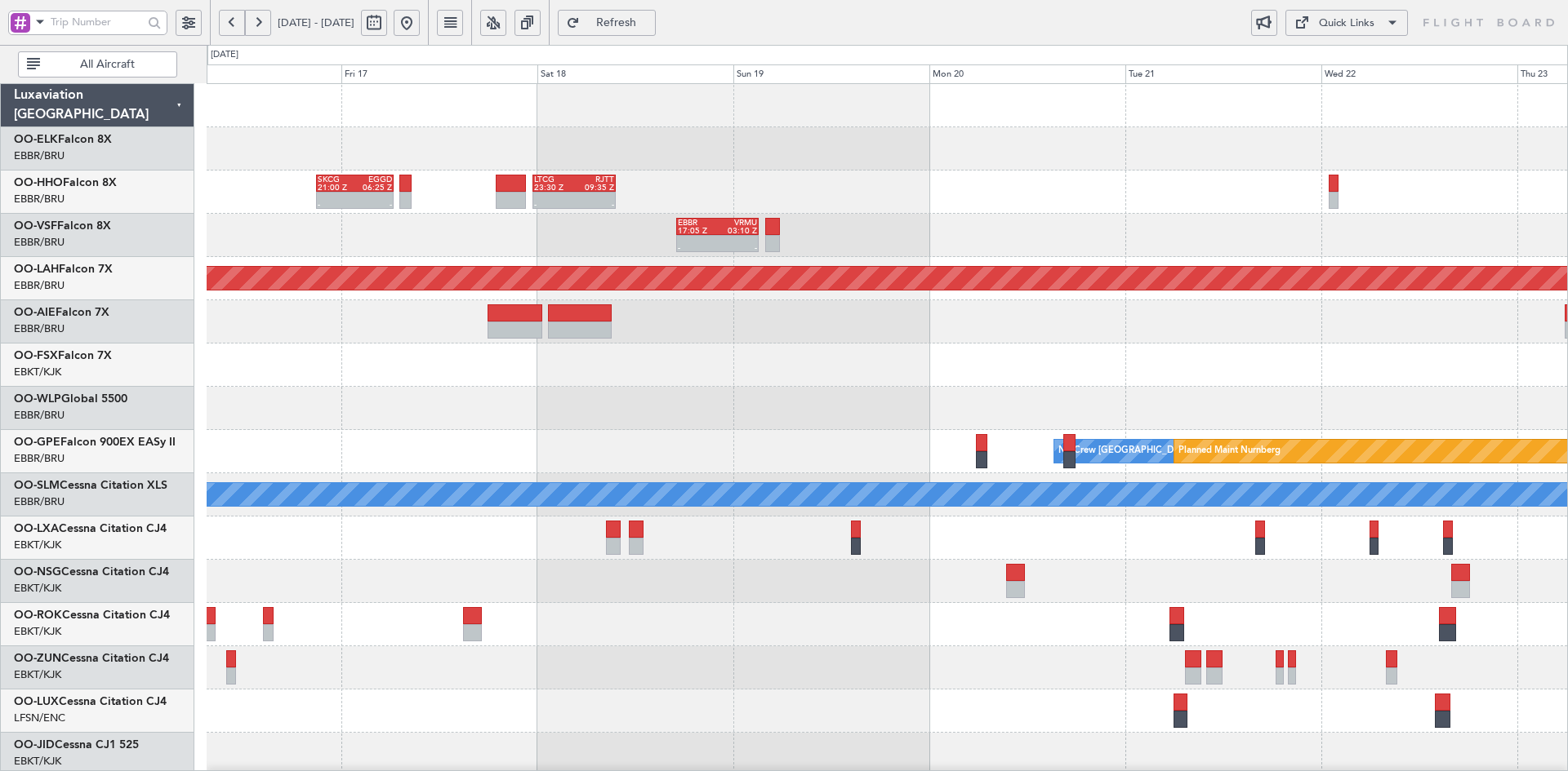
click at [758, 359] on div "- - SKCG 21:00 Z EGGD 06:25 Z - - LTCG 23:30 Z RJTT 09:35 Z - - EBBR 17:05 Z VR…" at bounding box center [886, 517] width 1361 height 865
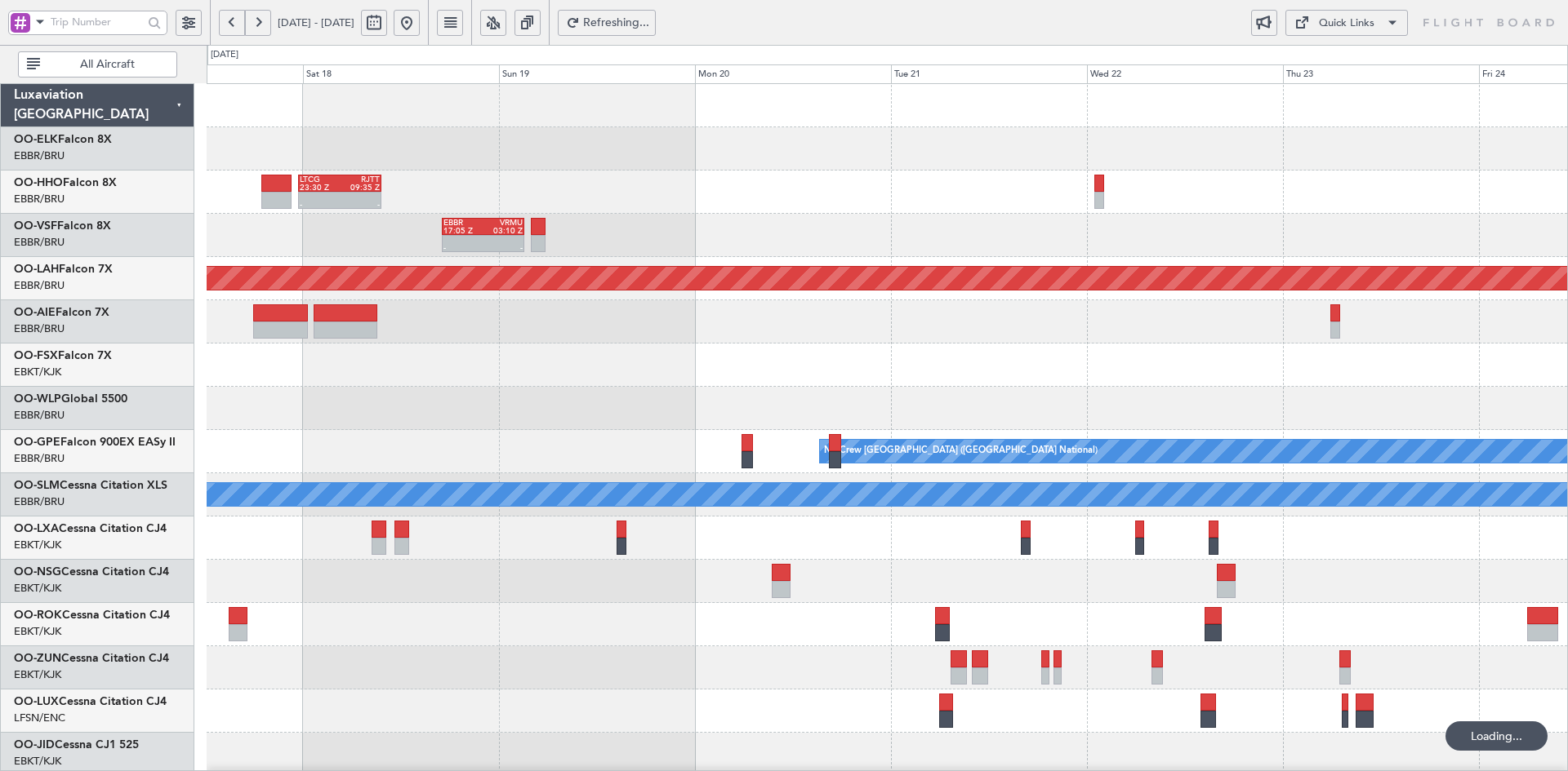
click at [824, 386] on div "- - LTCG 23:30 Z RJTT 09:35 Z SKCG 21:00 Z EGGD 06:25 Z - - - - EBBR 17:05 Z VR…" at bounding box center [886, 517] width 1361 height 865
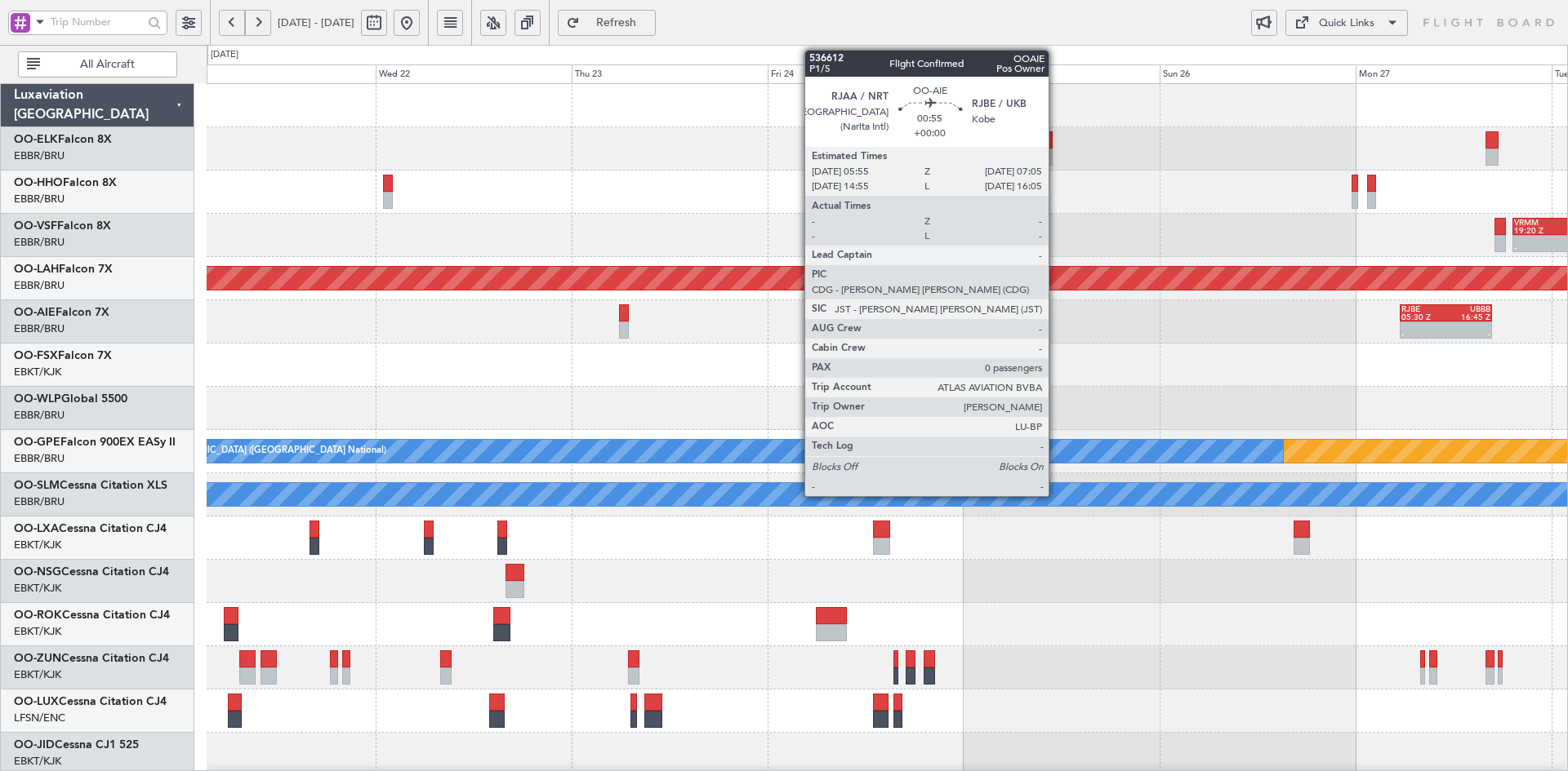
click at [889, 364] on div "- - RJFK 12:30 Z UBBB 23:05 Z - - VRMM 19:20 Z LEGE 06:40 Z Planned Maint Alton…" at bounding box center [886, 517] width 1361 height 865
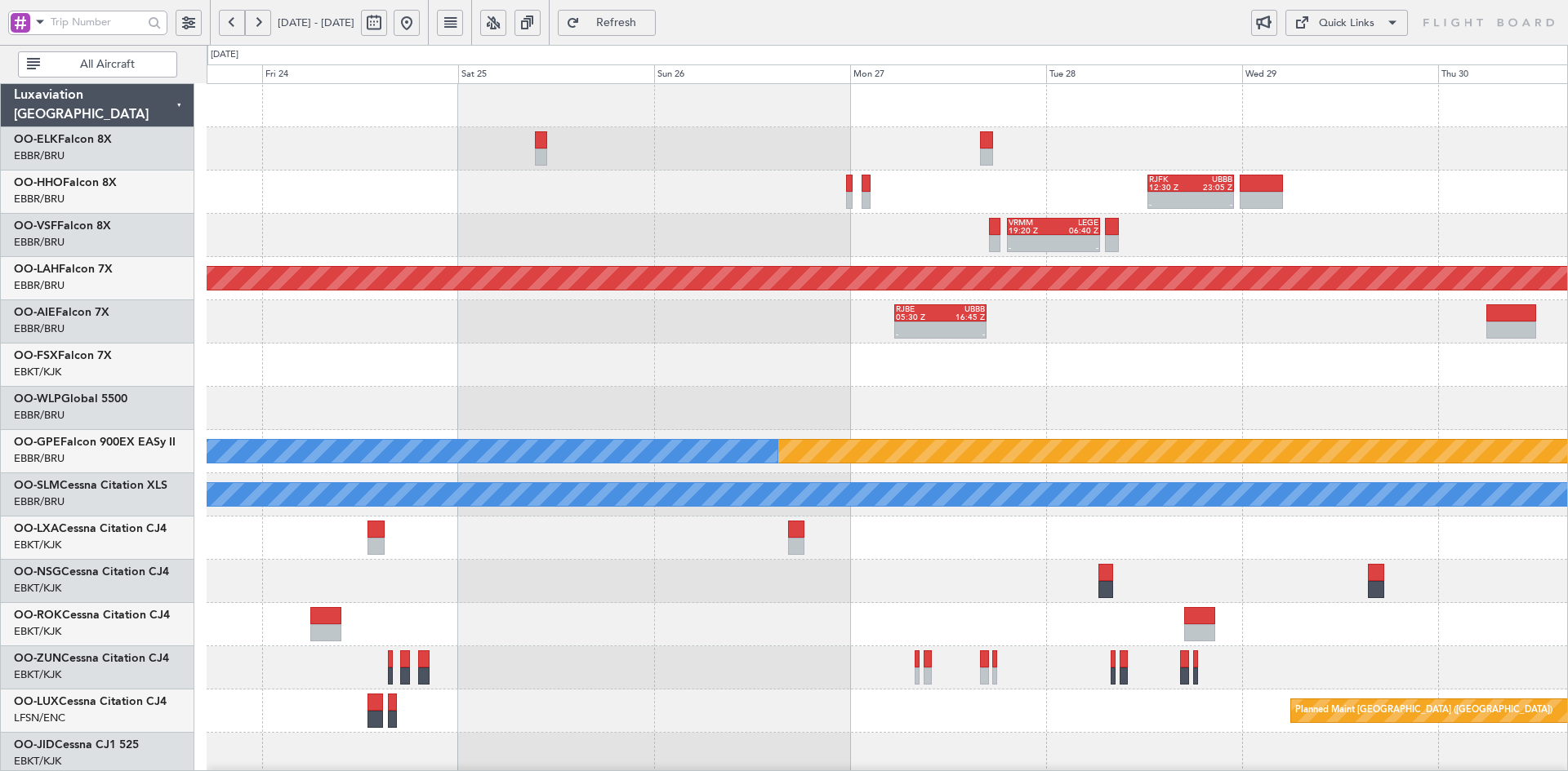
click at [862, 404] on div "- - RJFK 12:30 Z UBBB 23:05 Z - - VRMM 19:20 Z LEGE 06:40 Z Planned Maint Alton…" at bounding box center [886, 517] width 1361 height 865
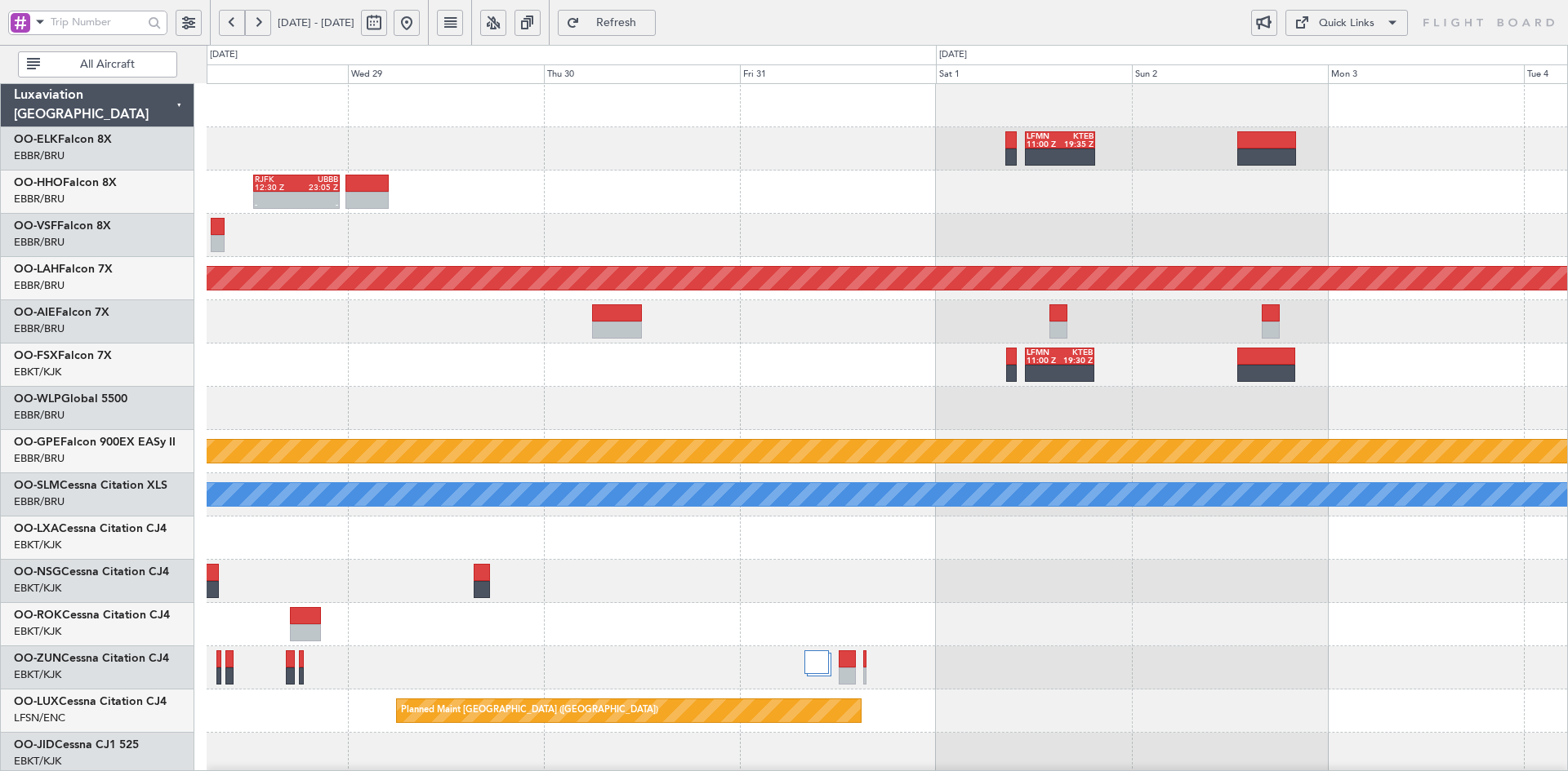
click at [791, 345] on div "LFMN 11:00 Z KTEB 19:35 Z - - RJFK 12:30 Z UBBB 23:05 Z - - VRMM 19:20 Z LEGE 0…" at bounding box center [886, 517] width 1361 height 865
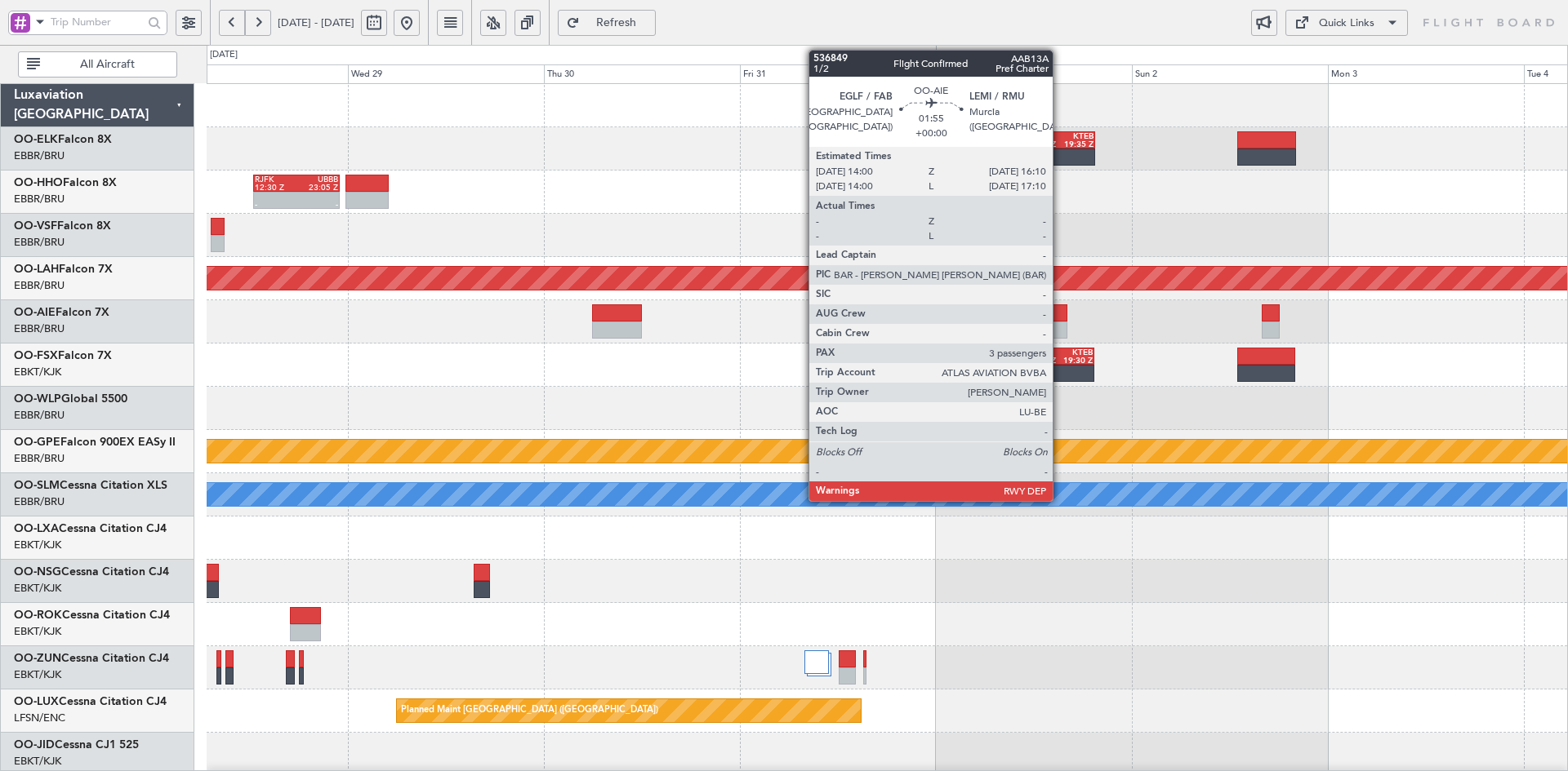
click at [1060, 322] on div at bounding box center [1058, 331] width 18 height 17
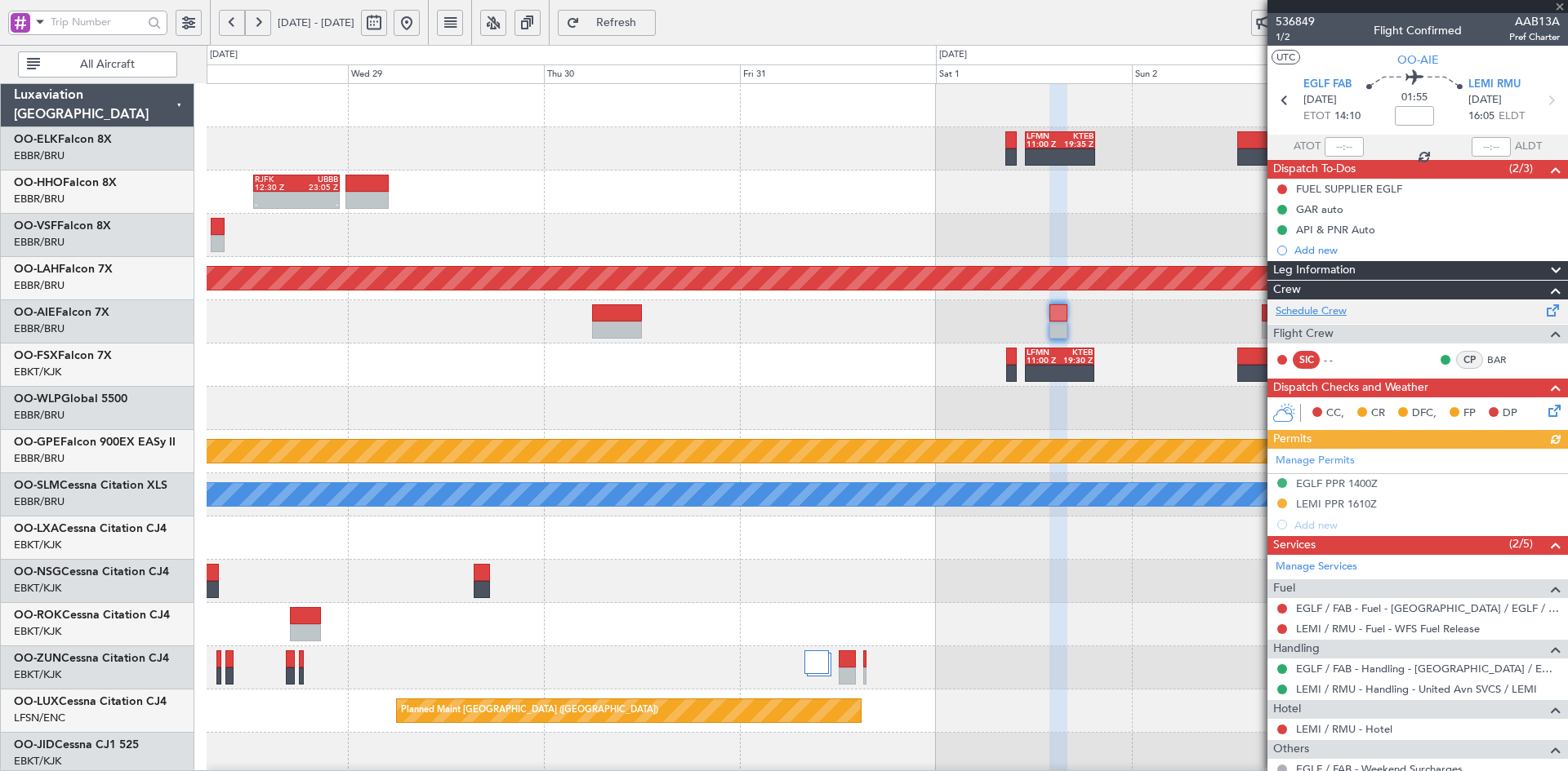
click at [1308, 305] on link "Schedule Crew" at bounding box center [1311, 312] width 71 height 17
click at [1558, 3] on span at bounding box center [1559, 7] width 17 height 15
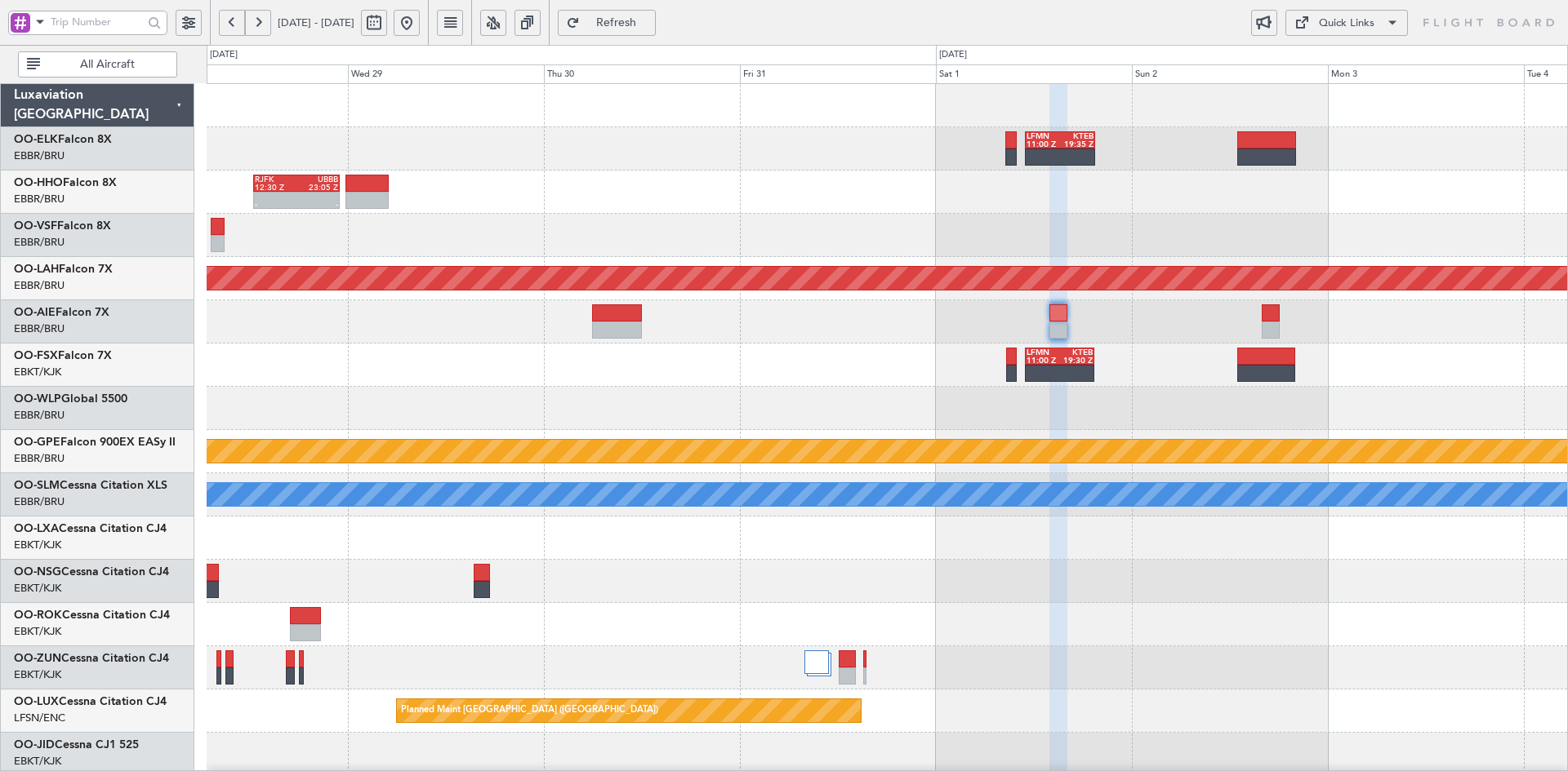
type input "0"
